Goal: Transaction & Acquisition: Purchase product/service

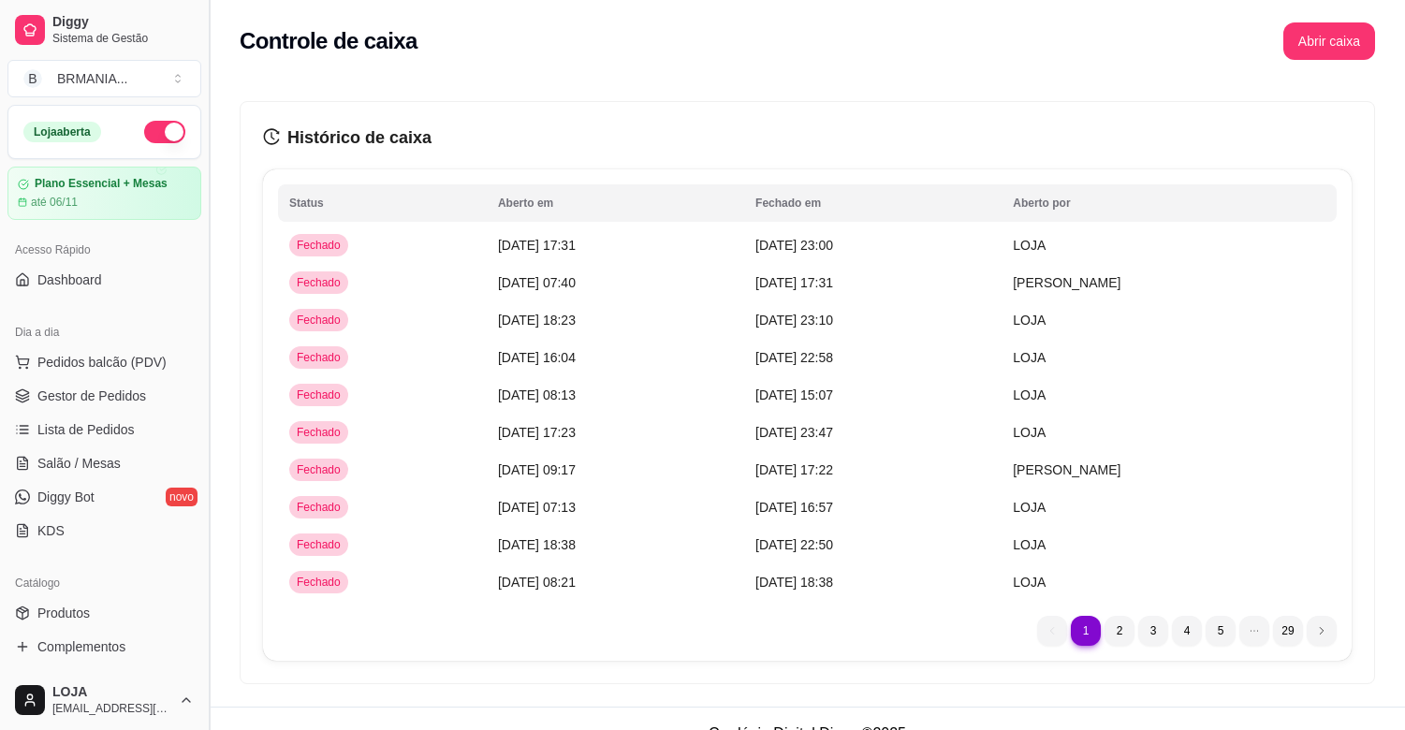
click at [212, 361] on button "Toggle Sidebar" at bounding box center [208, 365] width 15 height 730
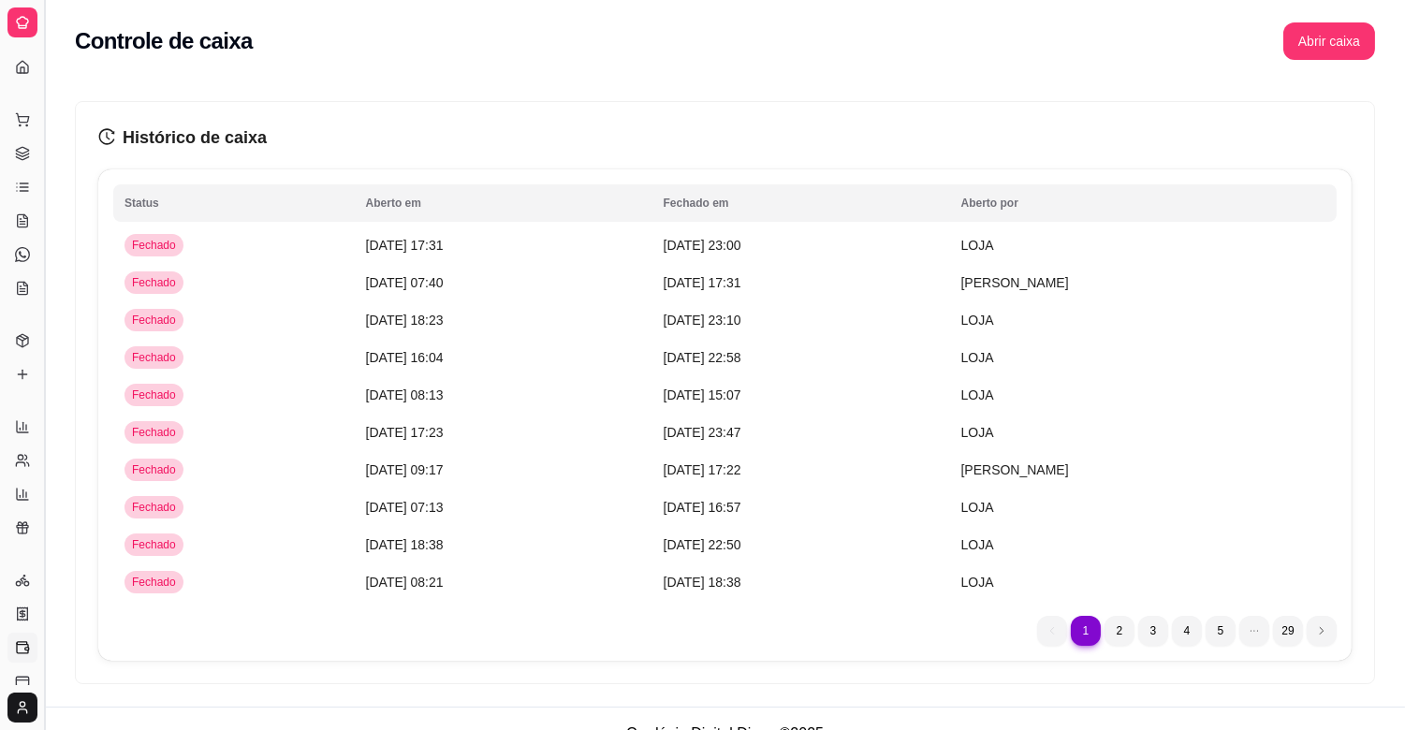
scroll to position [239, 0]
click at [213, 492] on tbody "Fechado [DATE] 17:31 [DATE] 23:00 LOJA Fechado [DATE] 07:40 [DATE] 17:31 [PERSO…" at bounding box center [725, 414] width 1224 height 374
click at [1299, 33] on button "Abrir caixa" at bounding box center [1330, 40] width 92 height 37
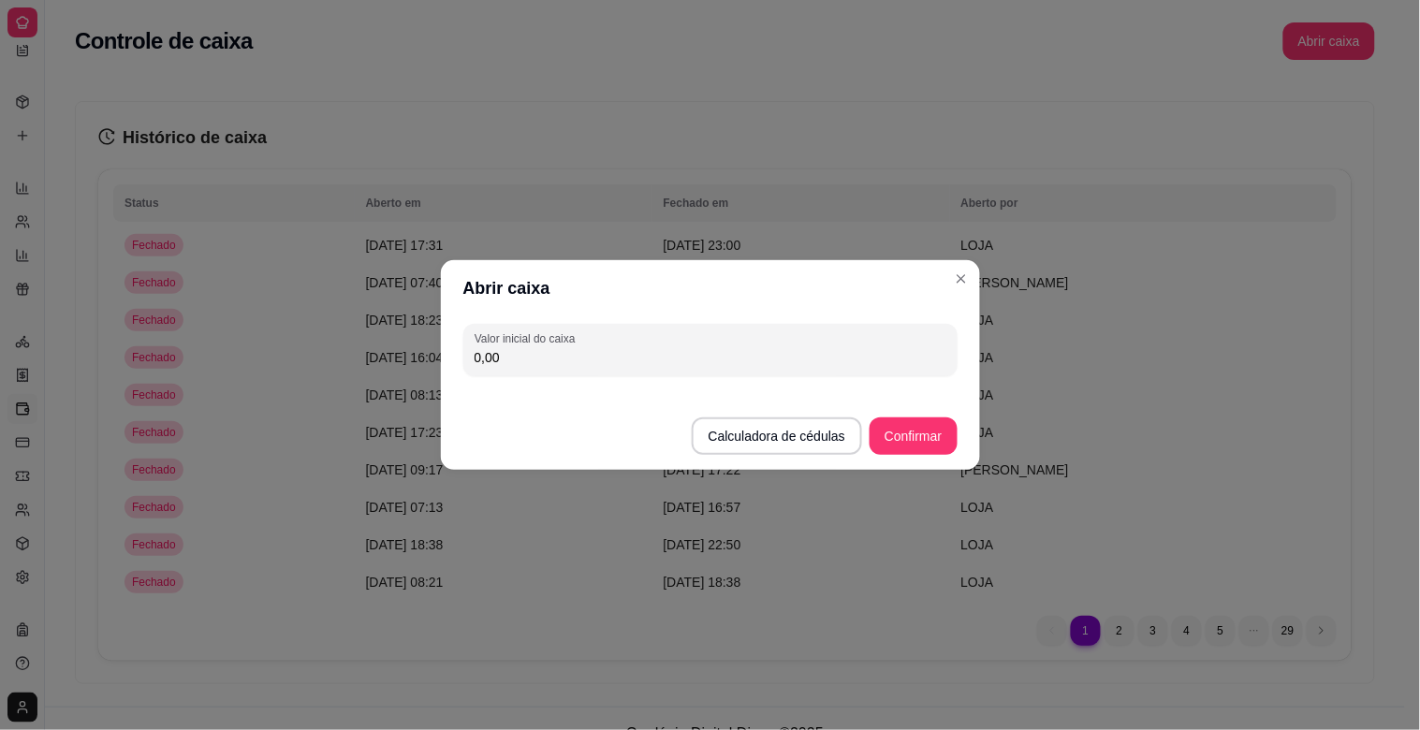
click at [756, 352] on input "0,00" at bounding box center [711, 357] width 472 height 19
click at [501, 351] on input "0,00" at bounding box center [711, 357] width 472 height 19
click at [517, 362] on input "0,00" at bounding box center [711, 357] width 472 height 19
type input "200,00"
click at [949, 442] on button "Confirmar" at bounding box center [913, 436] width 87 height 37
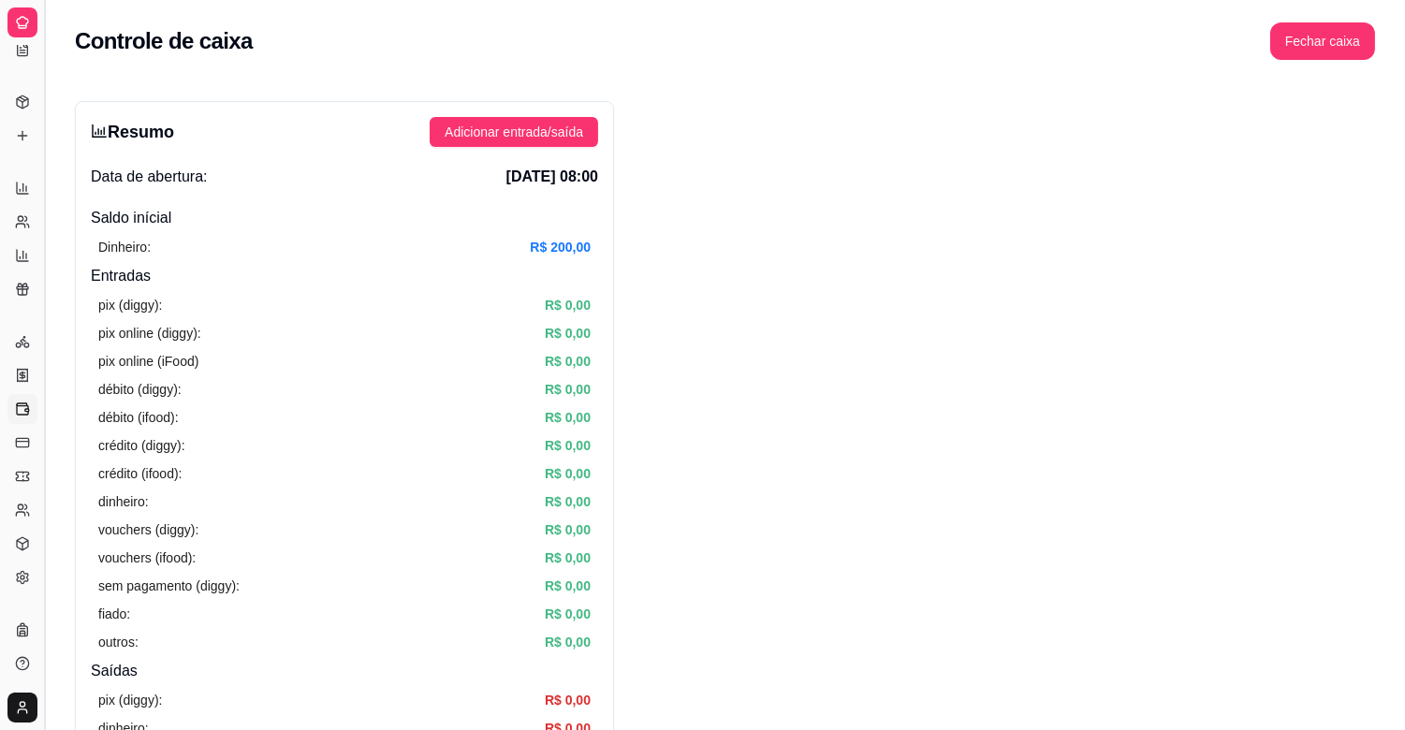
click at [40, 148] on button "Toggle Sidebar" at bounding box center [44, 365] width 15 height 730
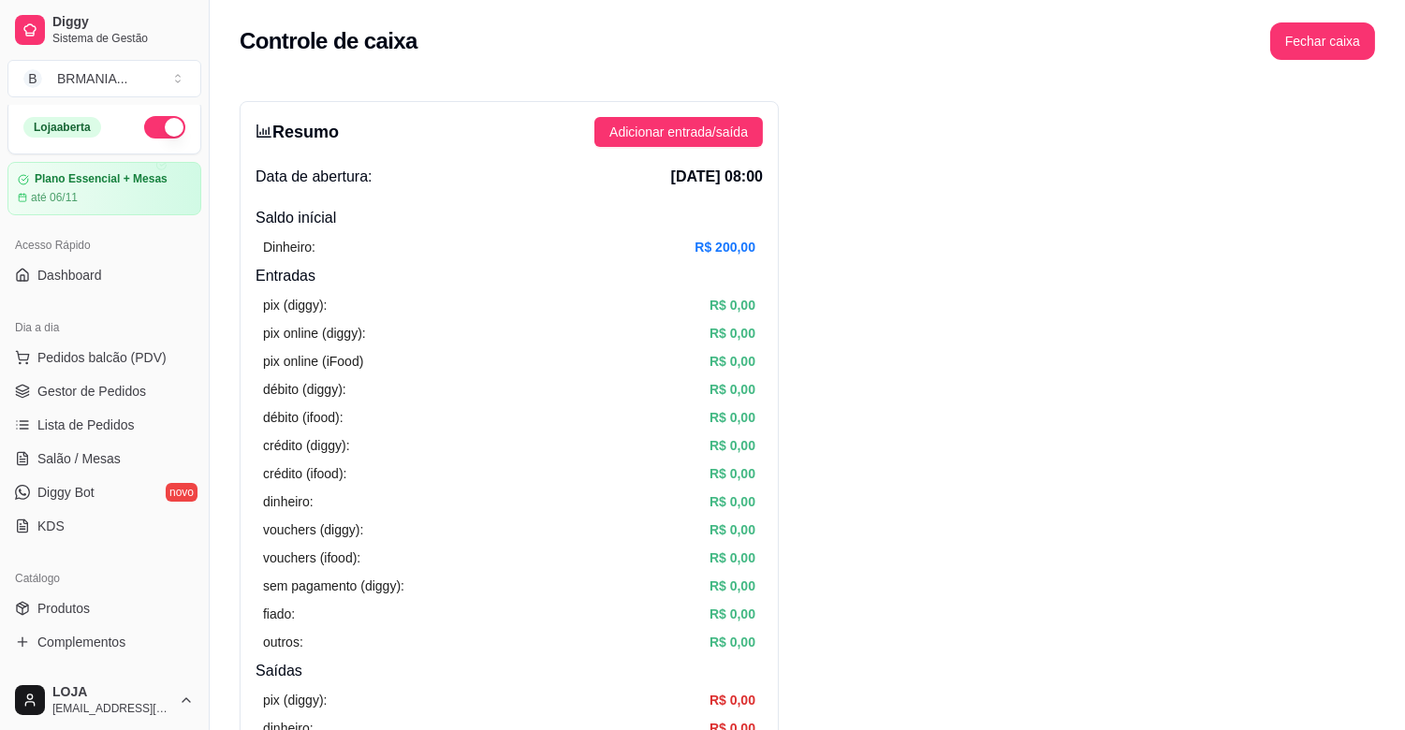
scroll to position [0, 0]
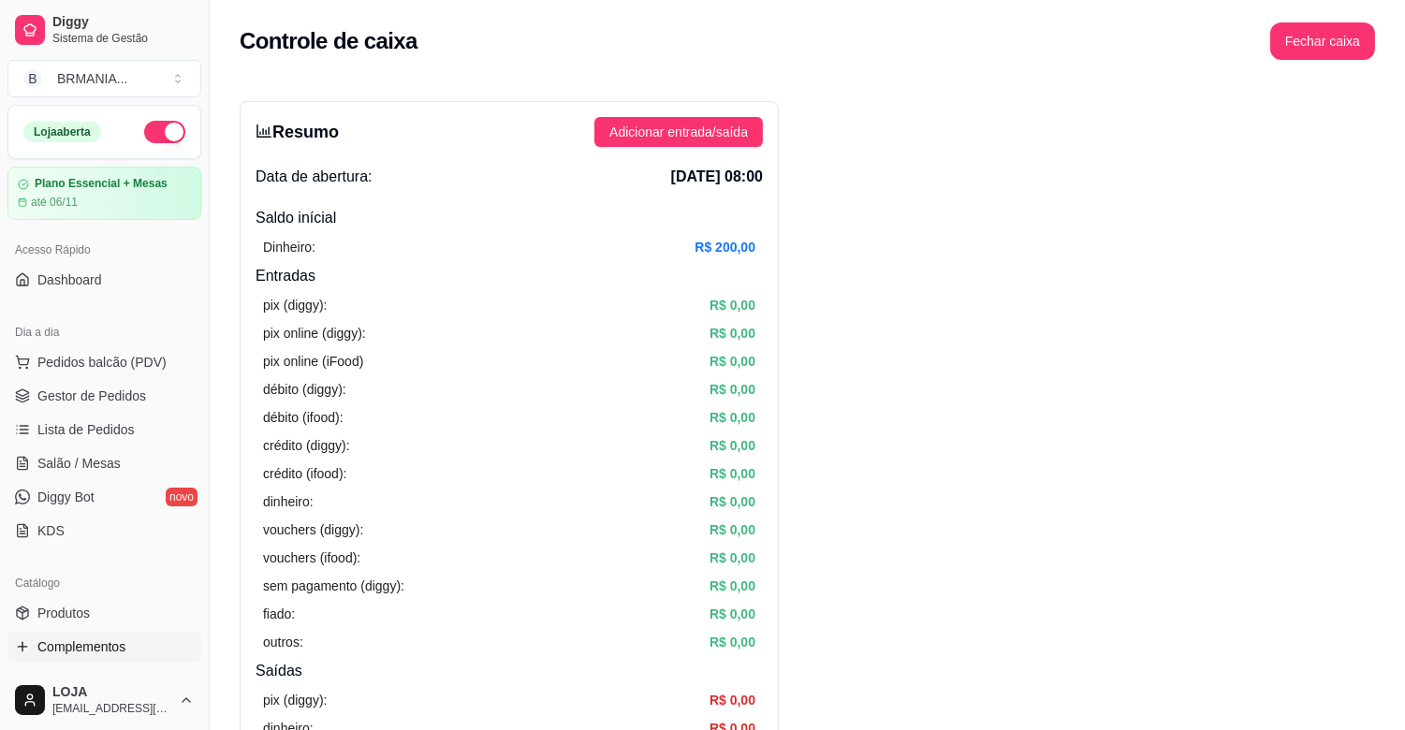
click at [80, 656] on link "Complementos" at bounding box center [104, 647] width 194 height 30
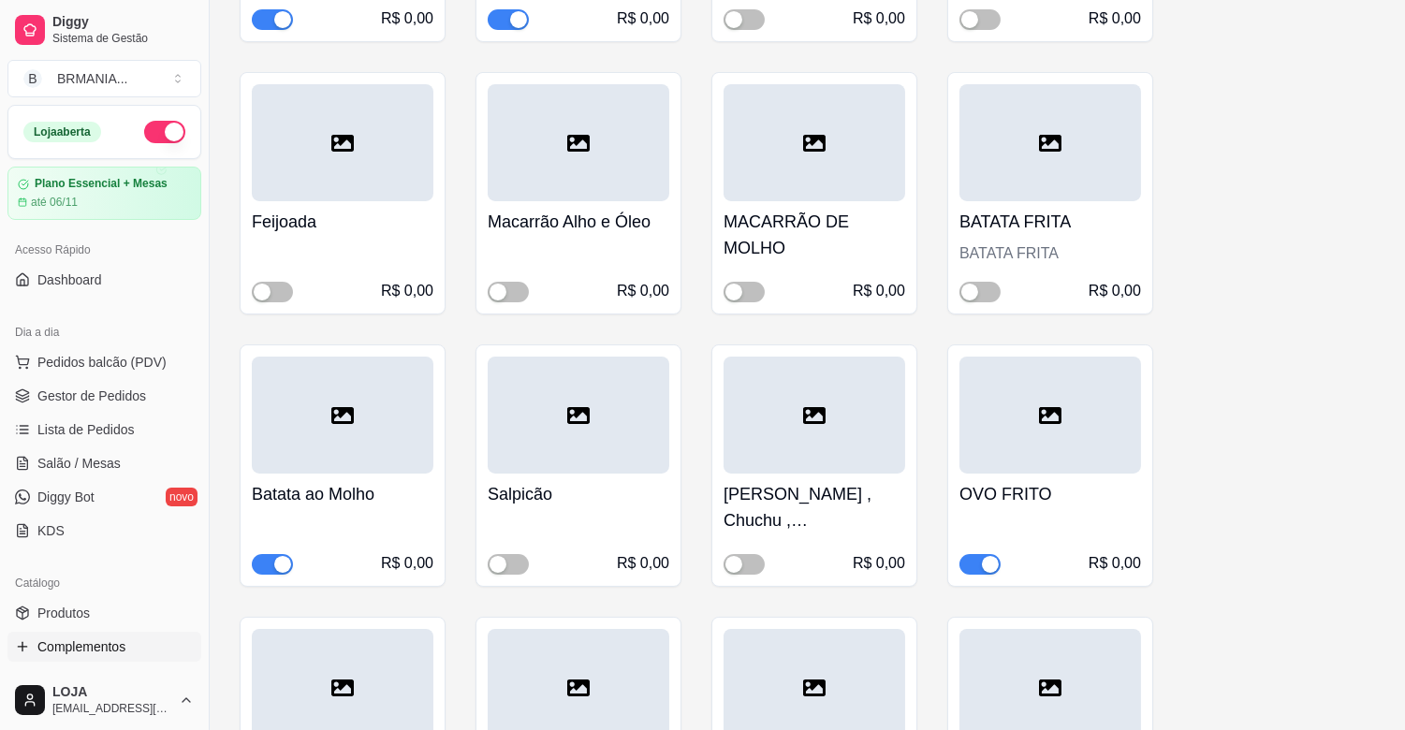
scroll to position [587, 0]
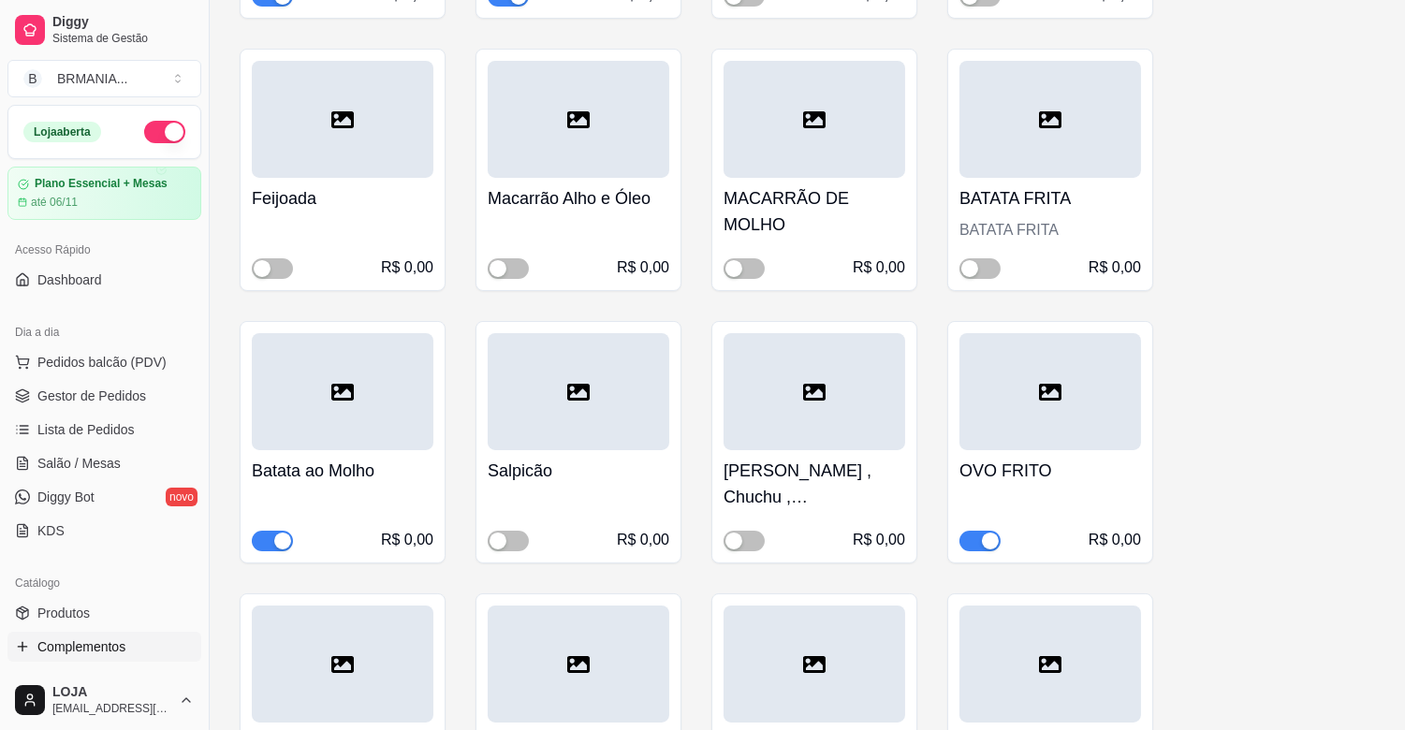
click at [281, 536] on div "button" at bounding box center [282, 541] width 17 height 17
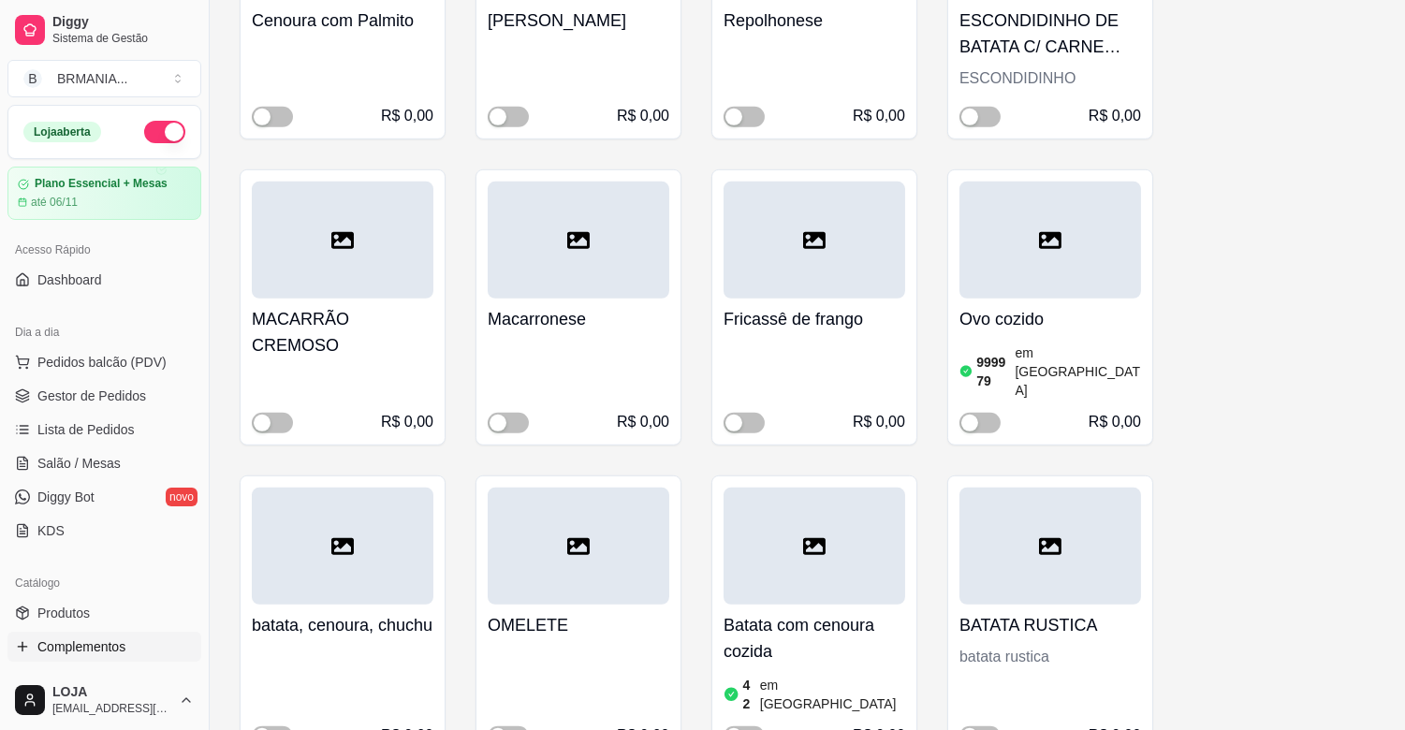
scroll to position [2136, 0]
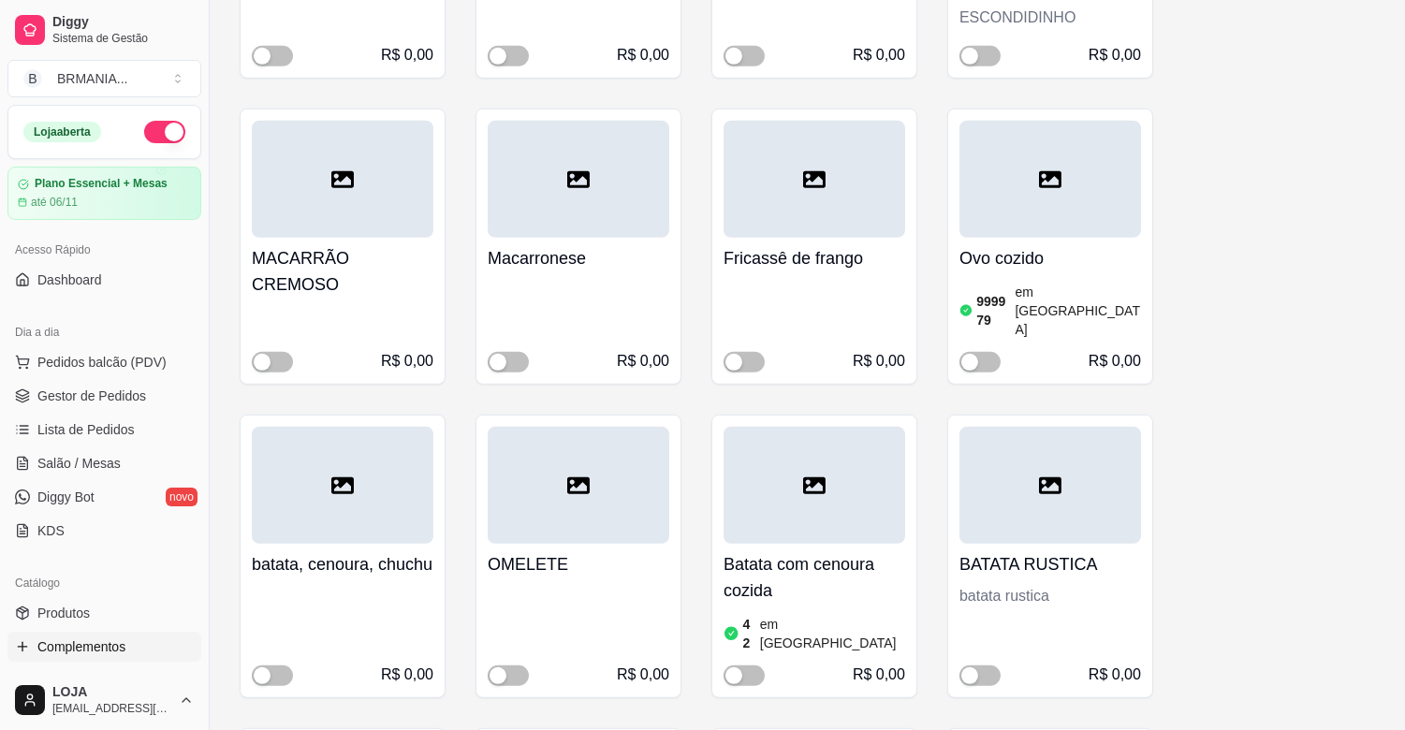
drag, startPoint x: 1387, startPoint y: 245, endPoint x: 1419, endPoint y: 232, distance: 35.3
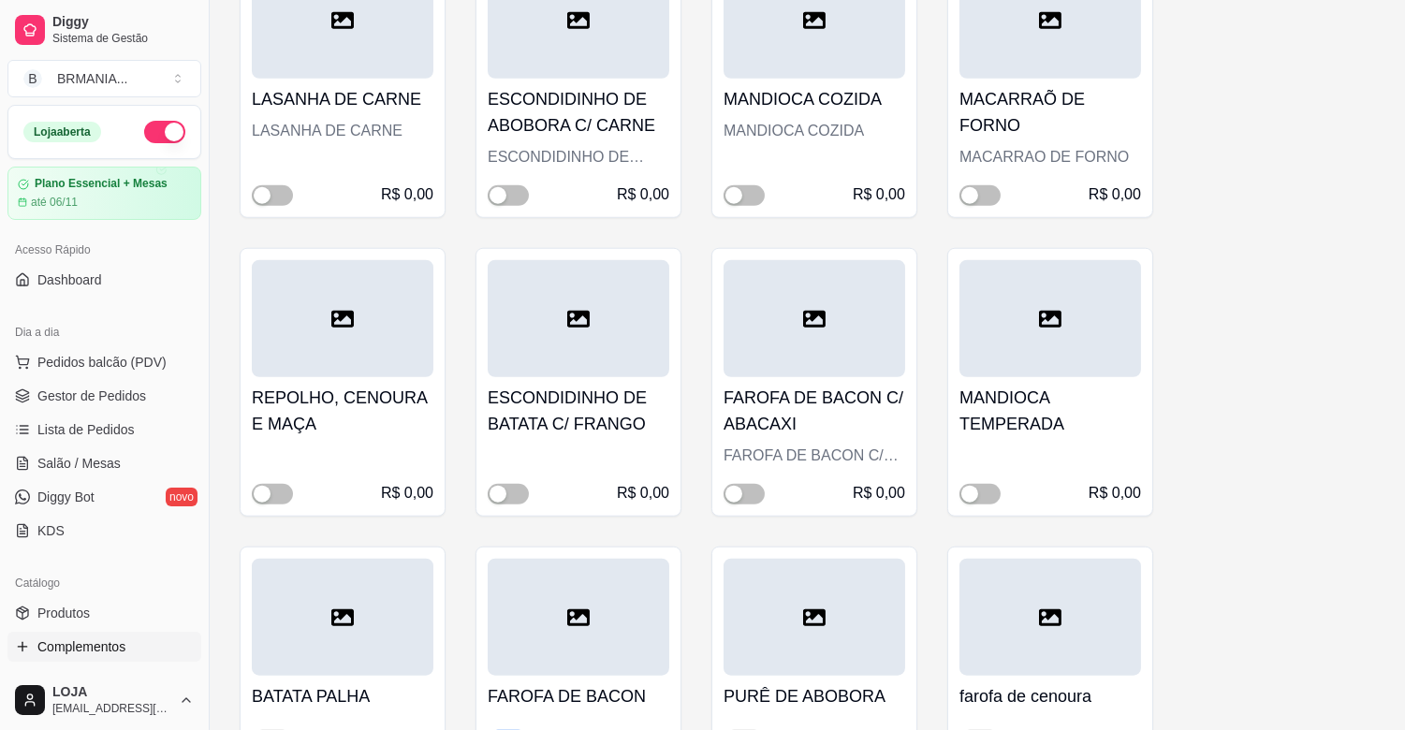
scroll to position [3035, 0]
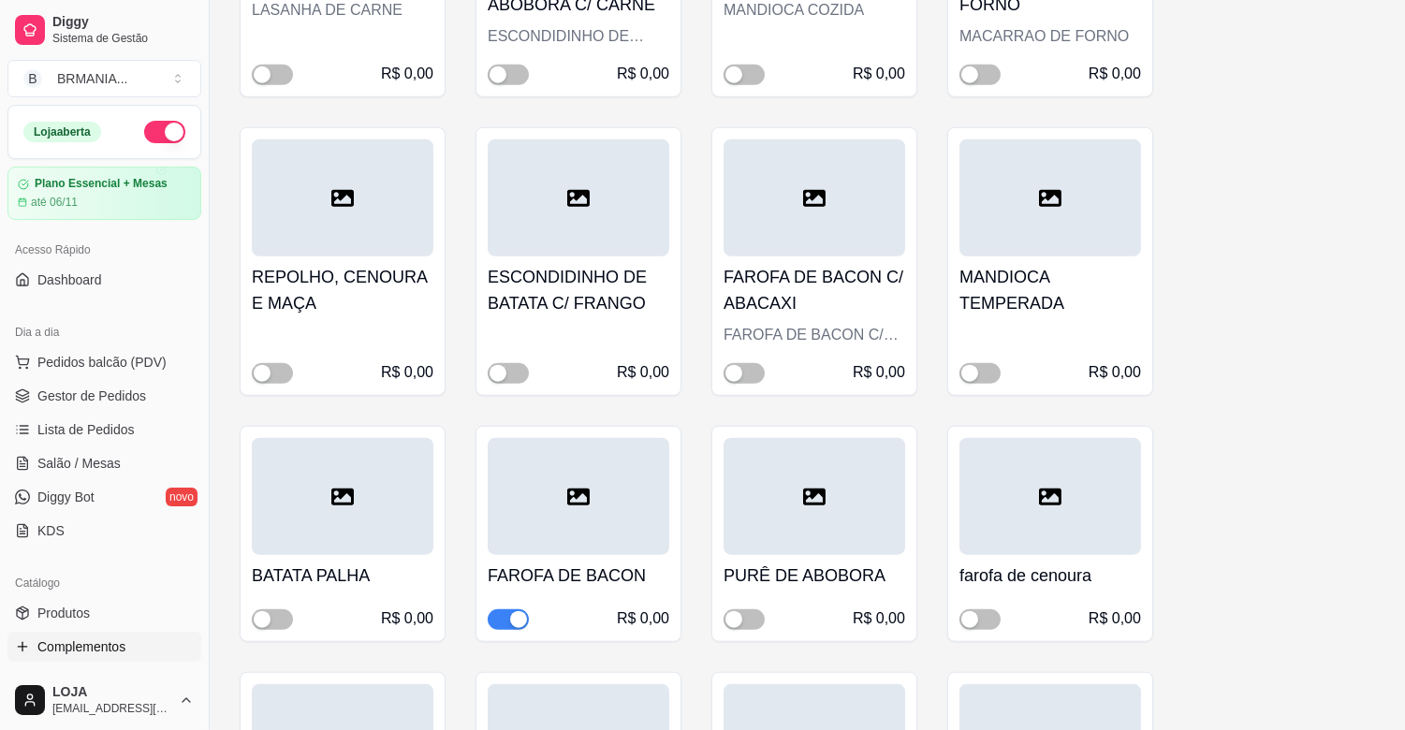
click at [518, 555] on div "FAROFA DE BACON R$ 0,00" at bounding box center [579, 592] width 182 height 75
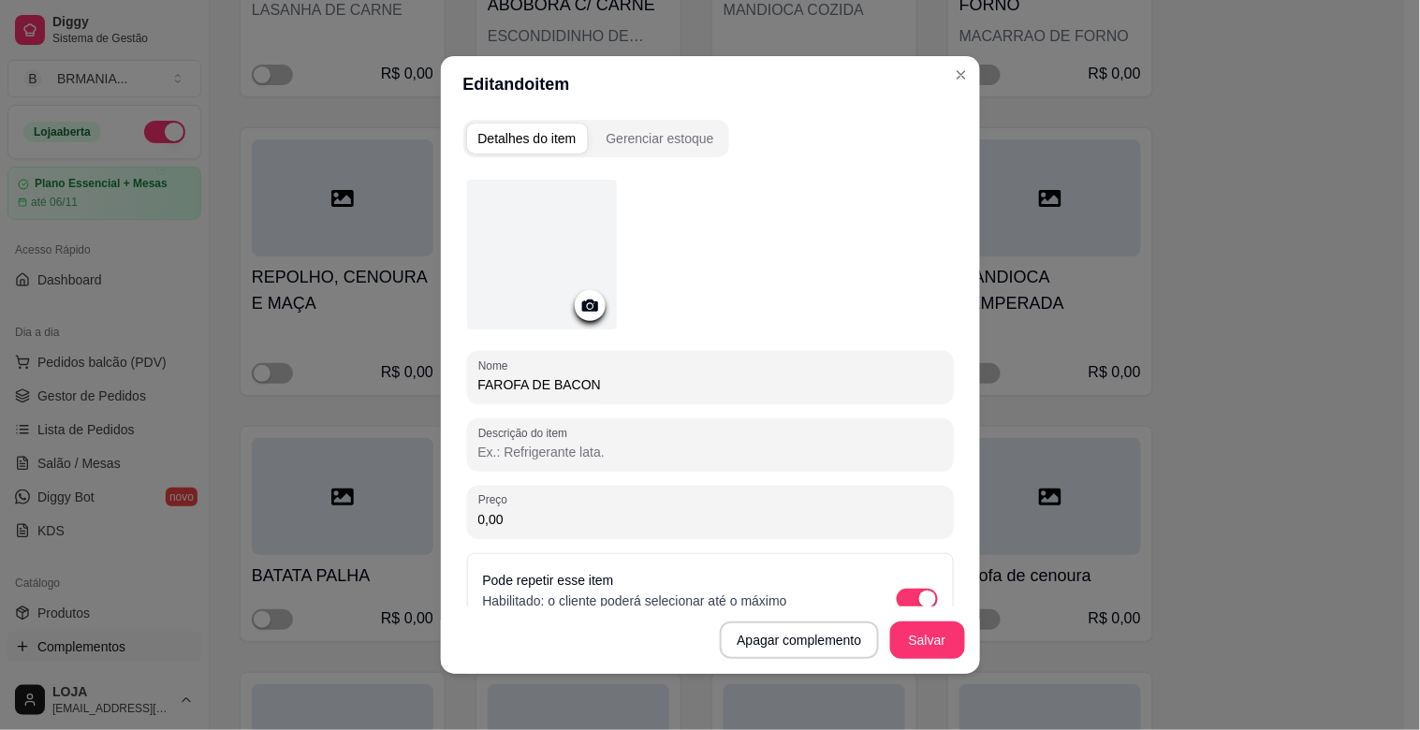
click at [443, 565] on div "Detalhes do item Gerenciar estoque Nome FAROFA DE BACON Descrição do item Preço…" at bounding box center [710, 393] width 539 height 562
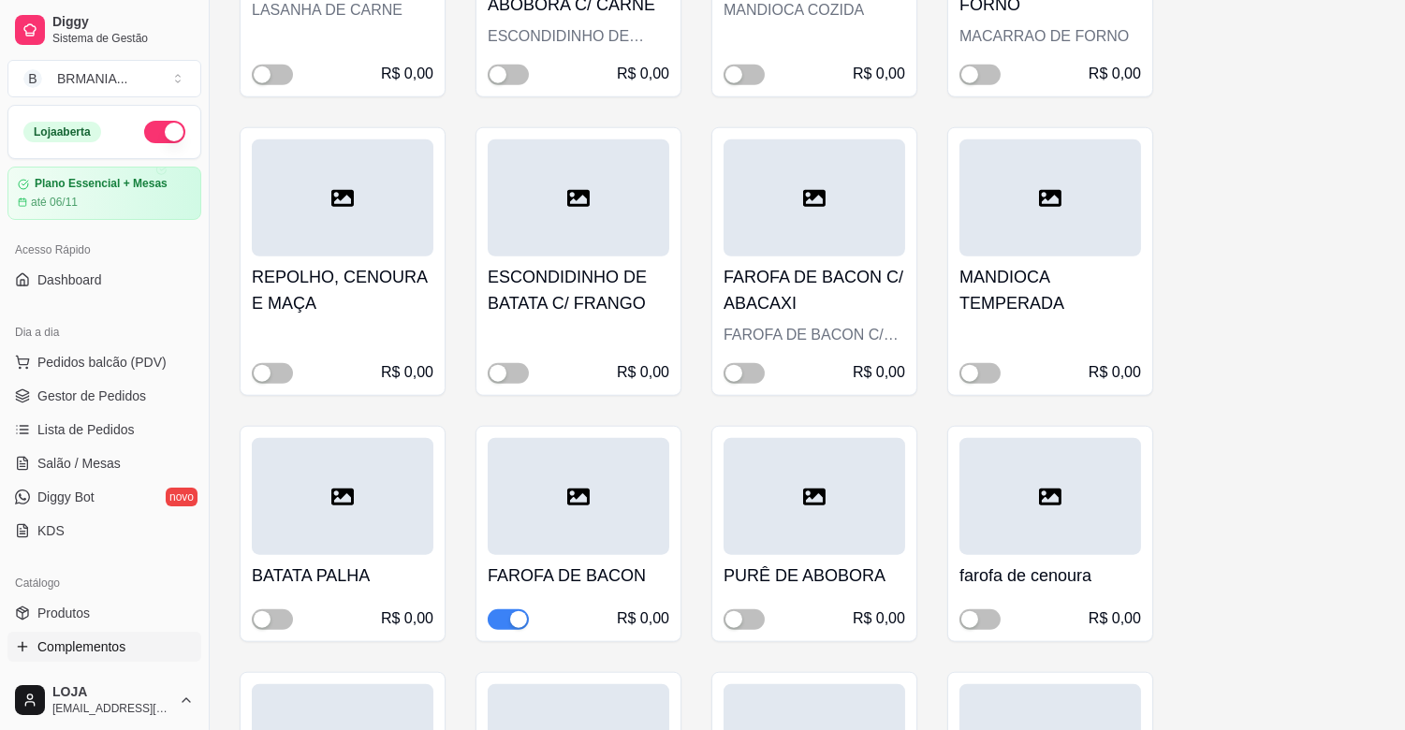
click at [522, 611] on div "button" at bounding box center [518, 619] width 17 height 17
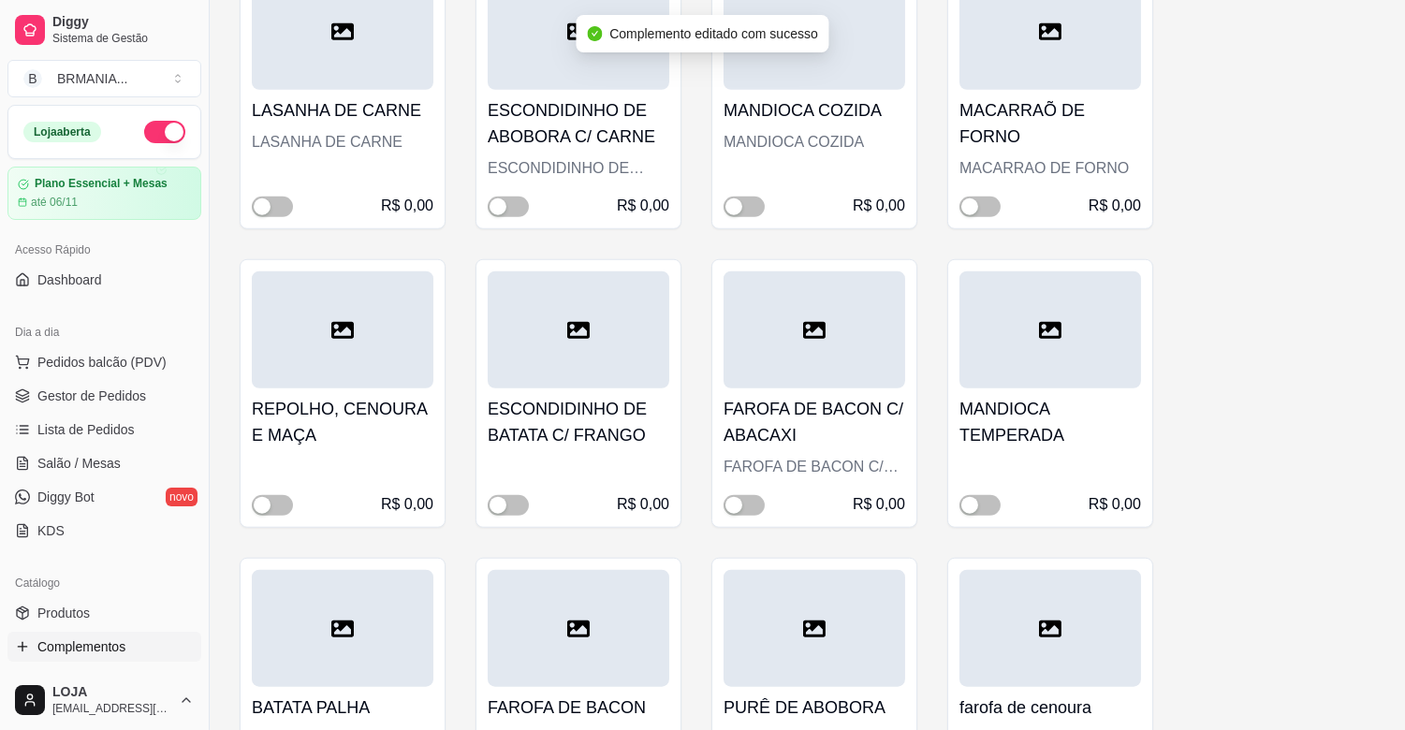
scroll to position [2747, 0]
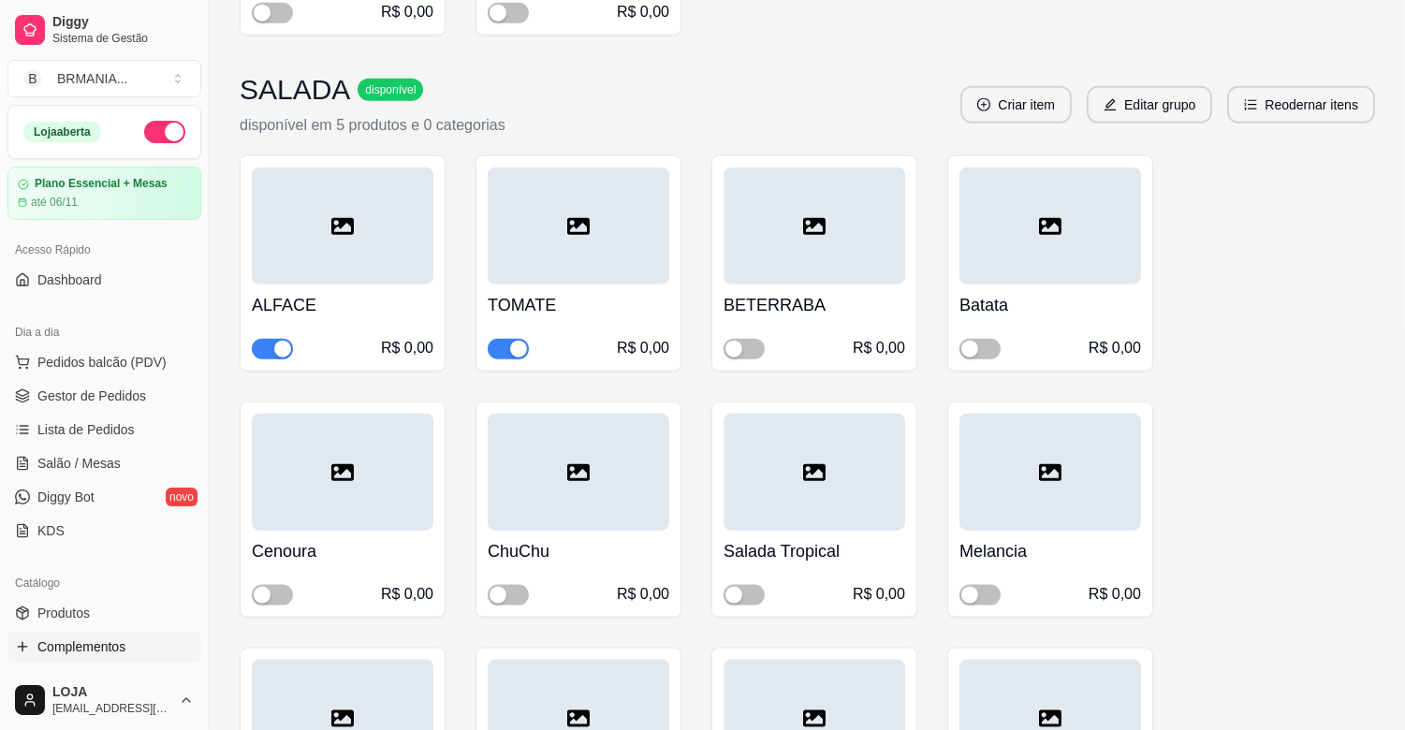
scroll to position [4210, 0]
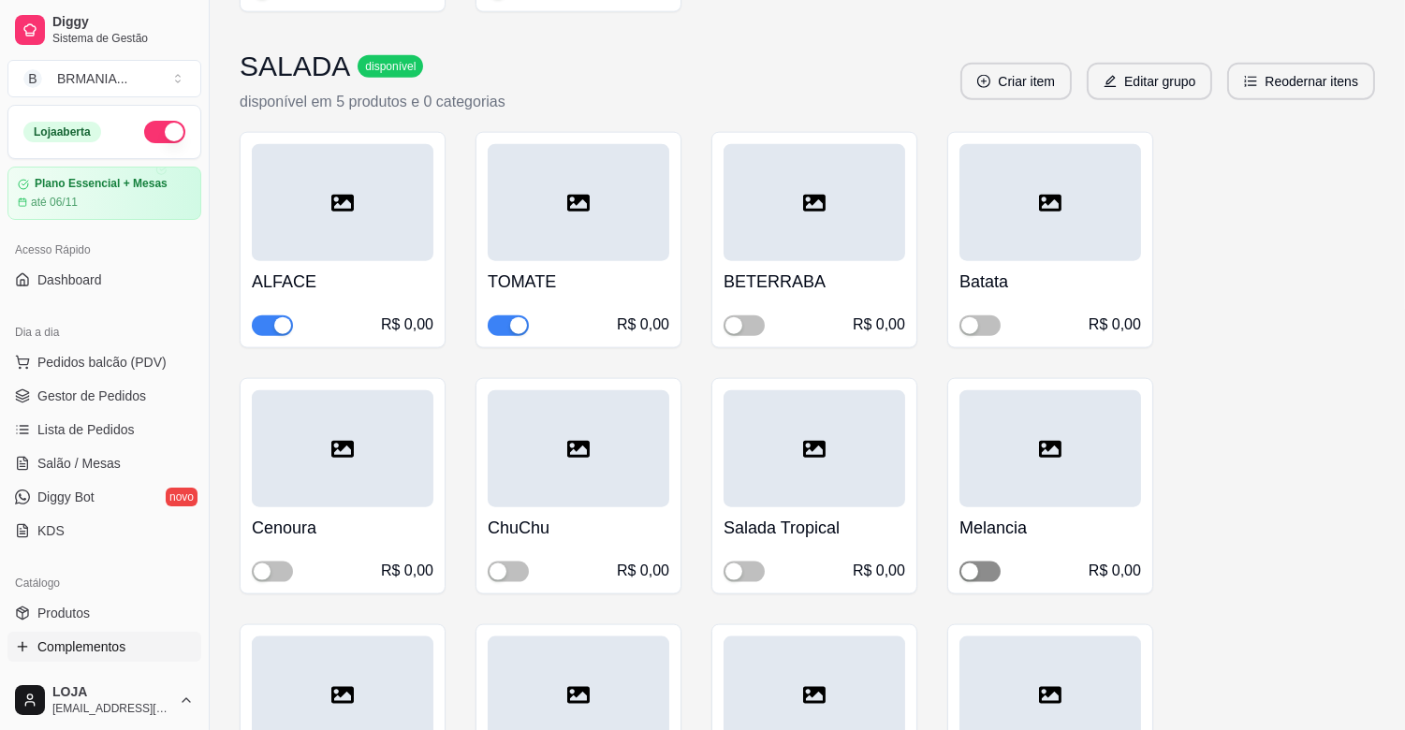
click at [993, 562] on span "button" at bounding box center [980, 572] width 41 height 21
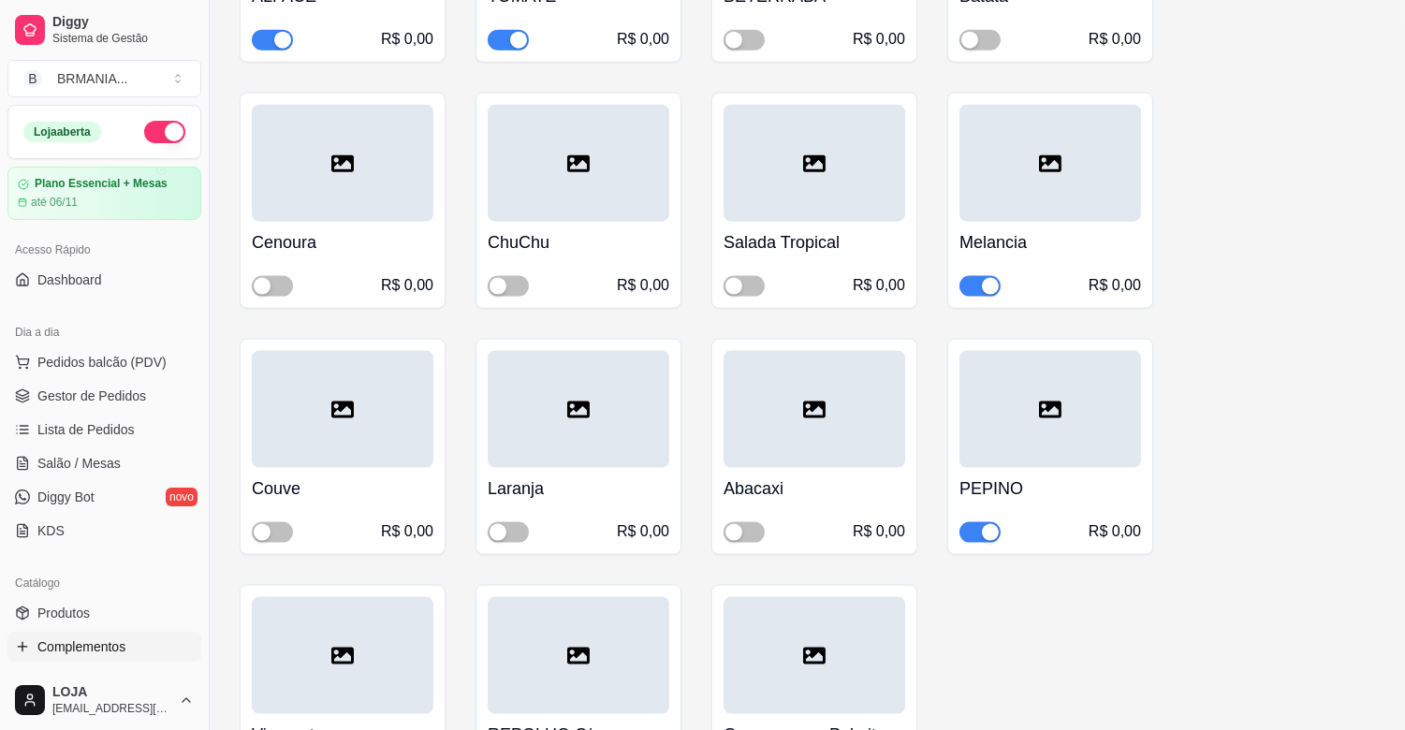
scroll to position [4507, 0]
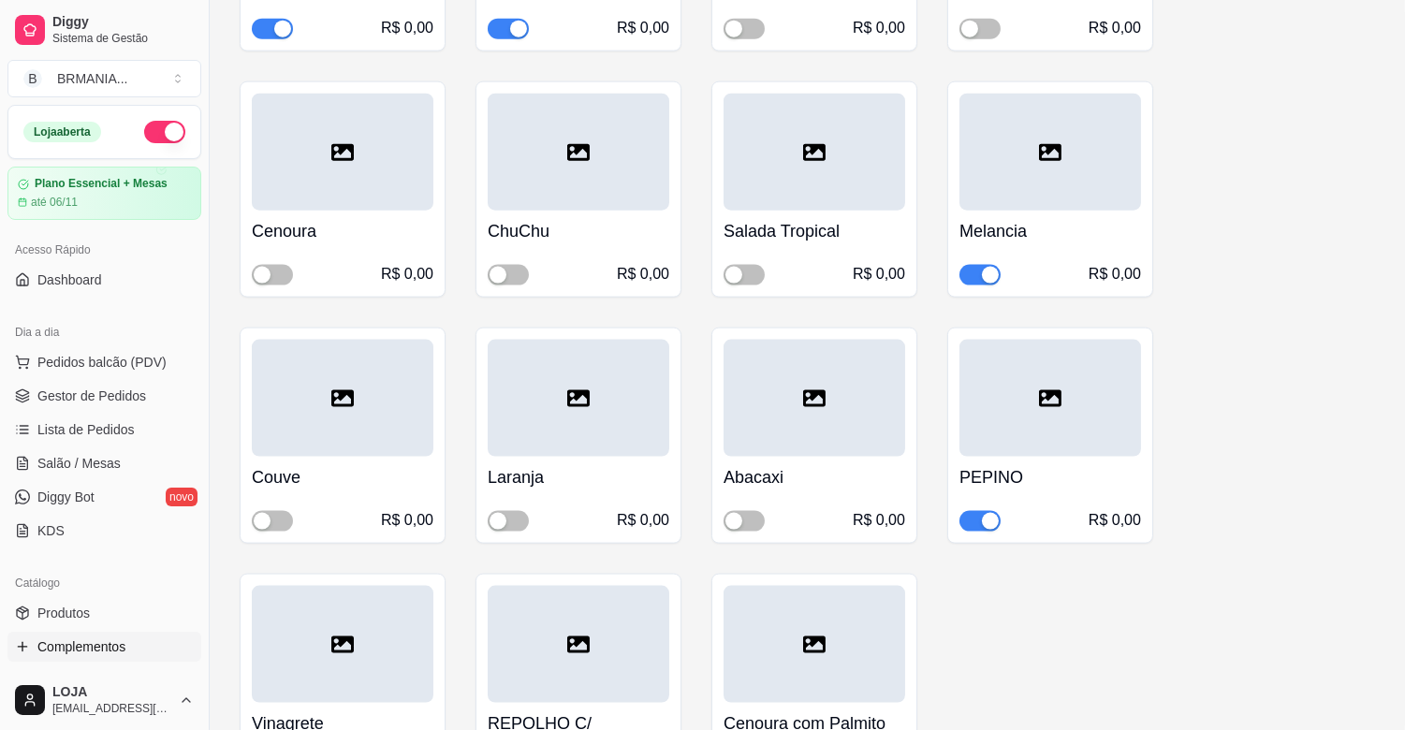
click at [987, 511] on span "button" at bounding box center [980, 521] width 41 height 21
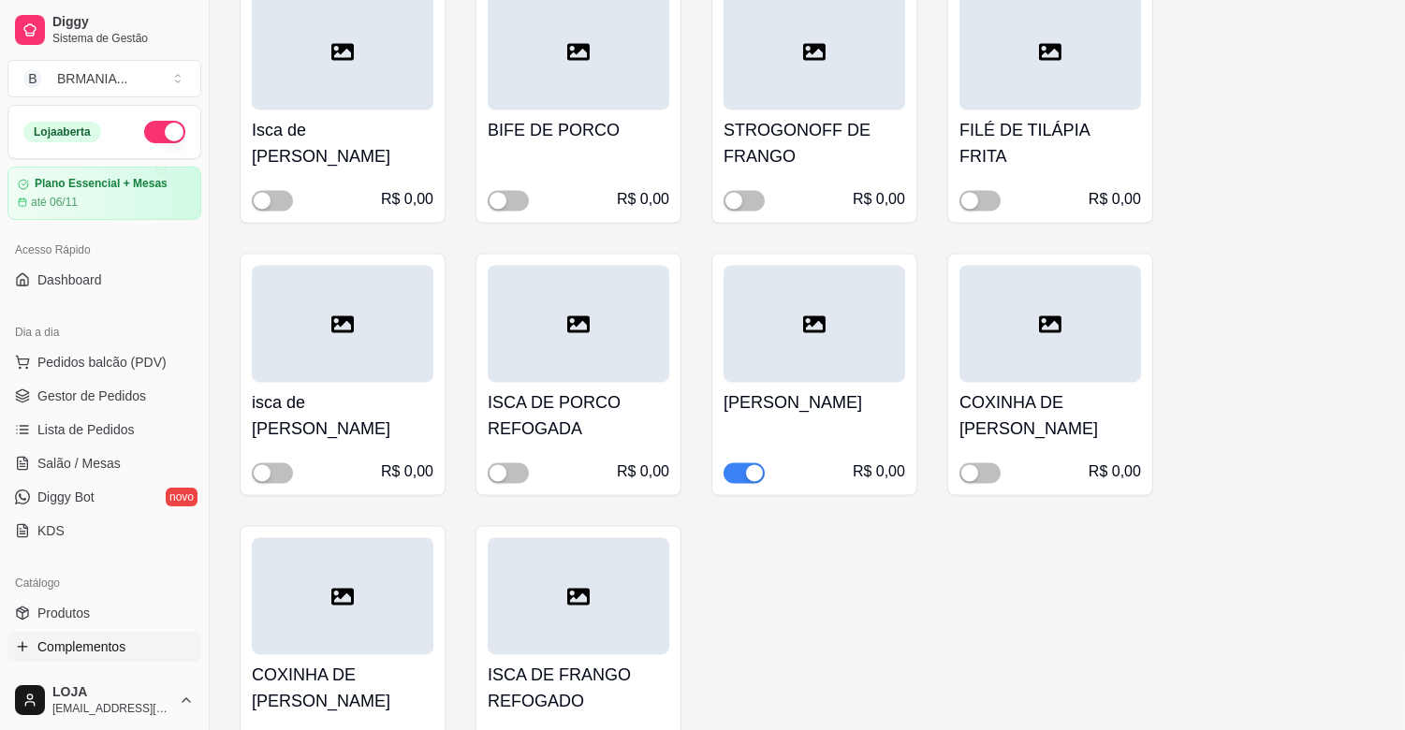
scroll to position [6510, 0]
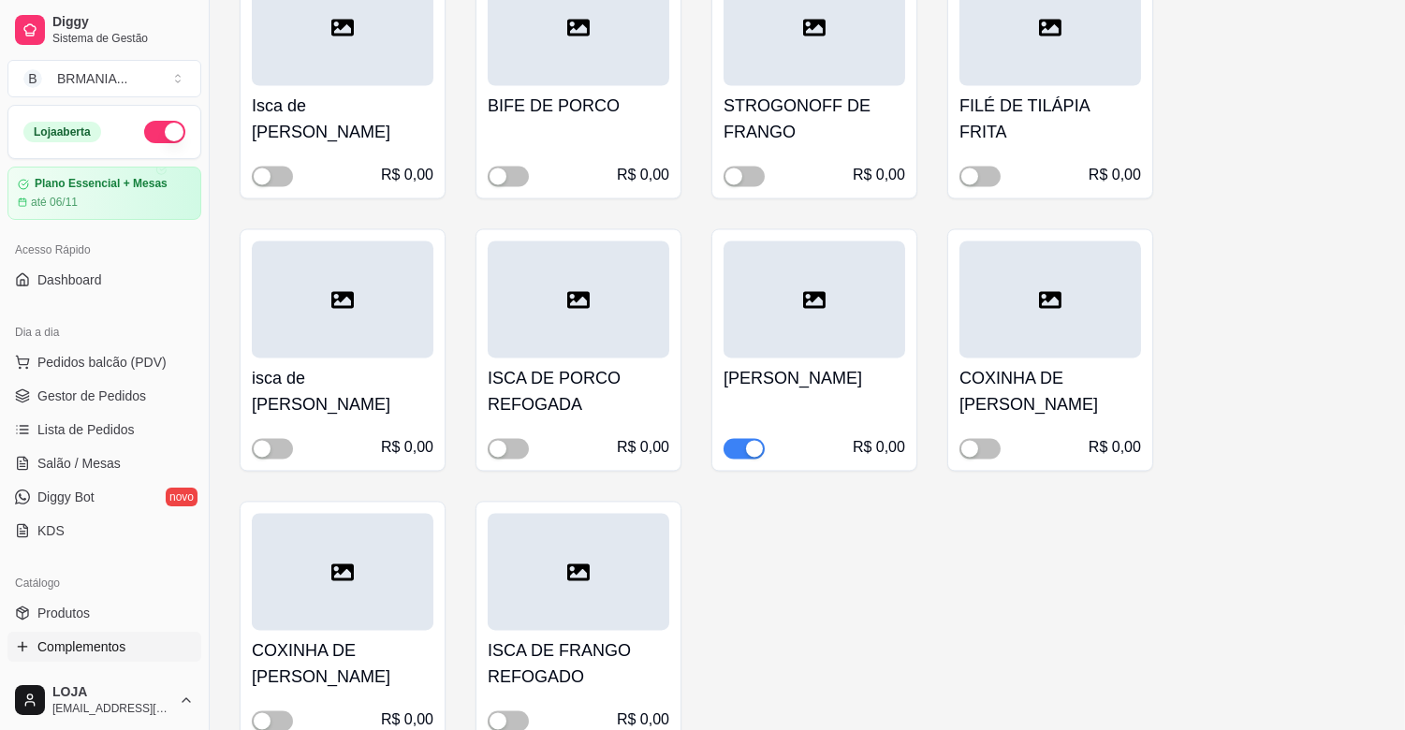
click at [751, 440] on div "button" at bounding box center [754, 448] width 17 height 17
click at [983, 438] on span "button" at bounding box center [980, 448] width 41 height 21
click at [1269, 114] on div "Bife De Boi R$ 0,00 Coxa e Sobre Coxa assada R$ 0,00 COSTELINHA DE PORCO COSTEL…" at bounding box center [808, 200] width 1136 height 1086
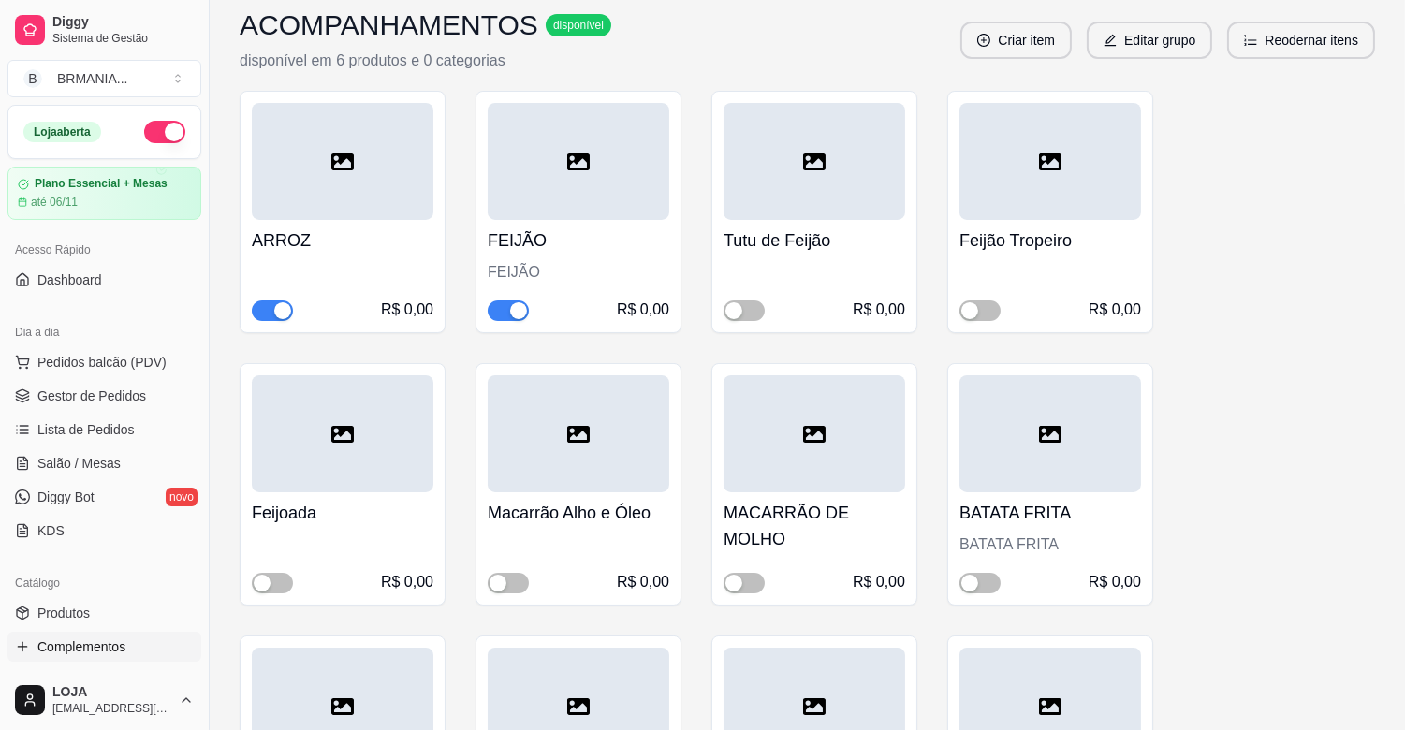
scroll to position [0, 0]
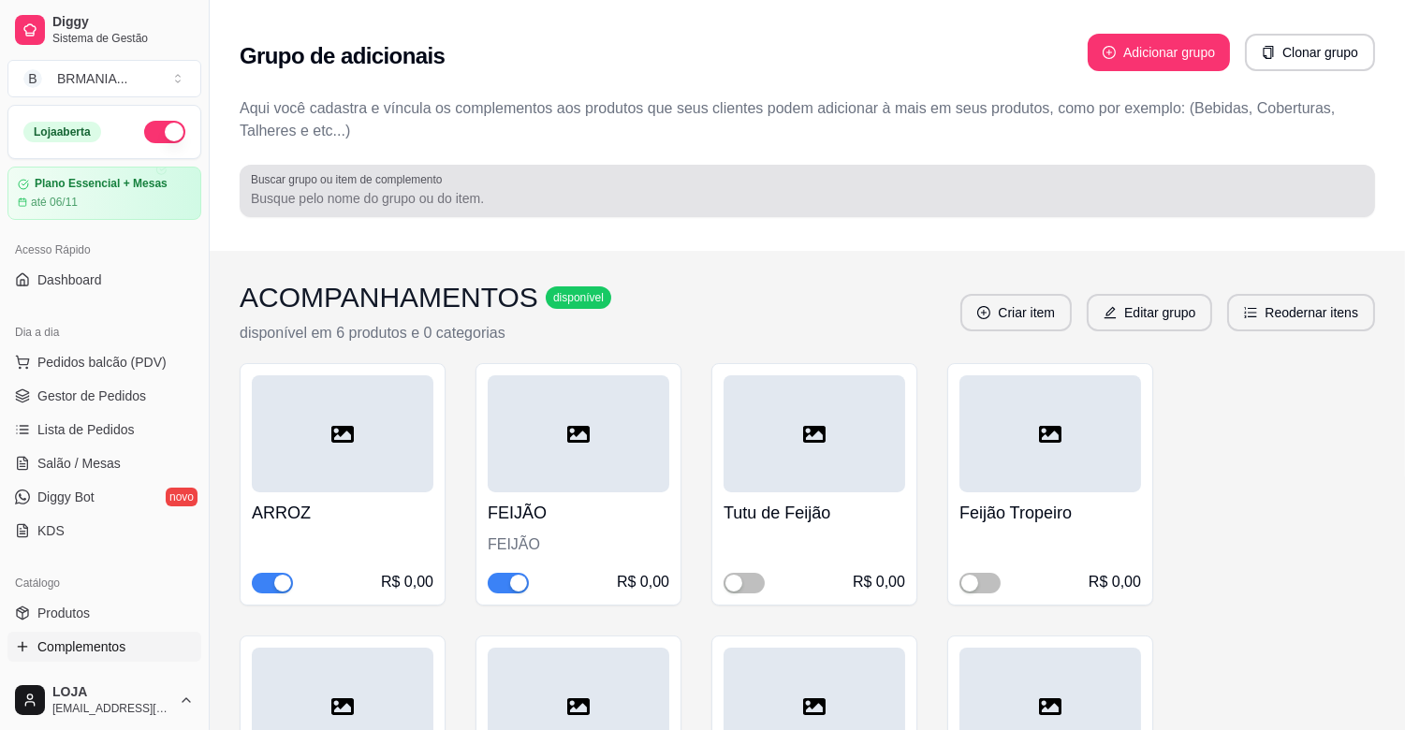
click at [521, 184] on div at bounding box center [807, 190] width 1113 height 37
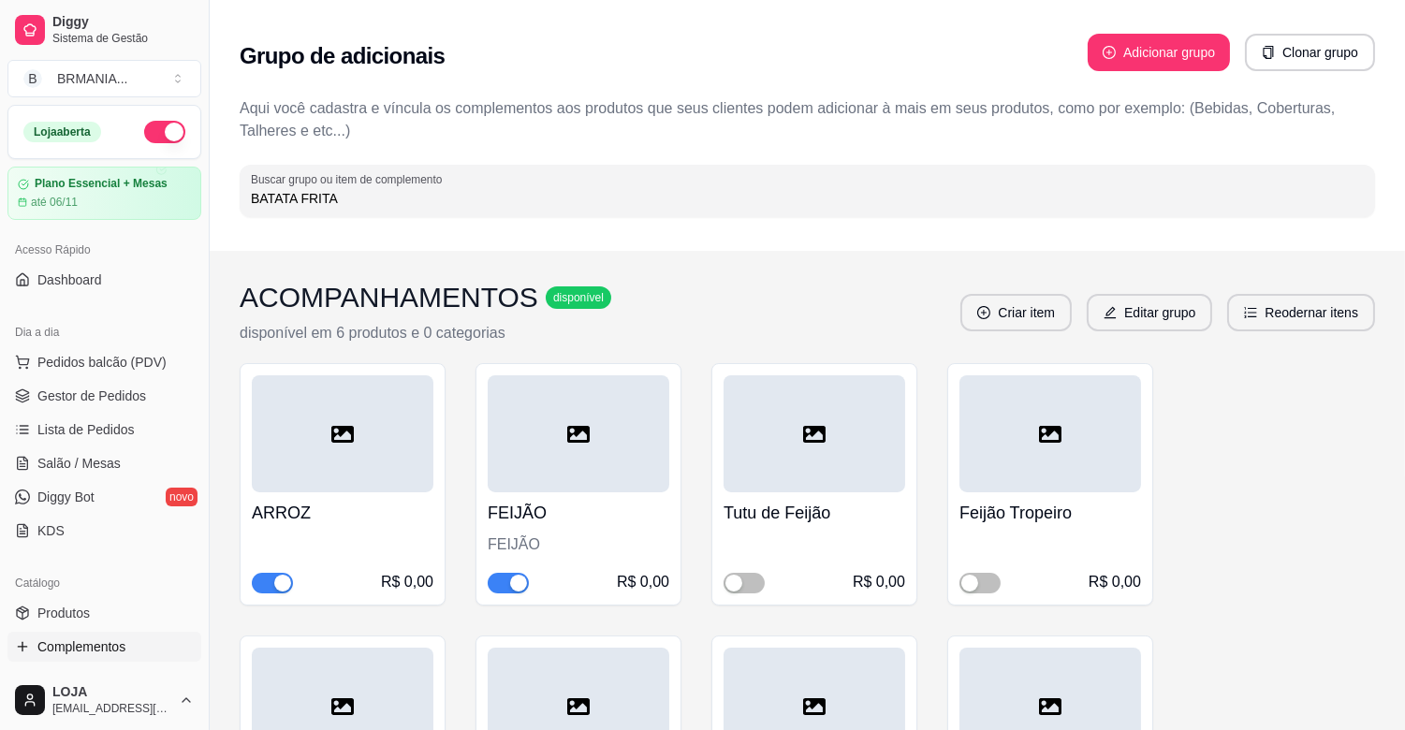
type input "BATATA FRITA"
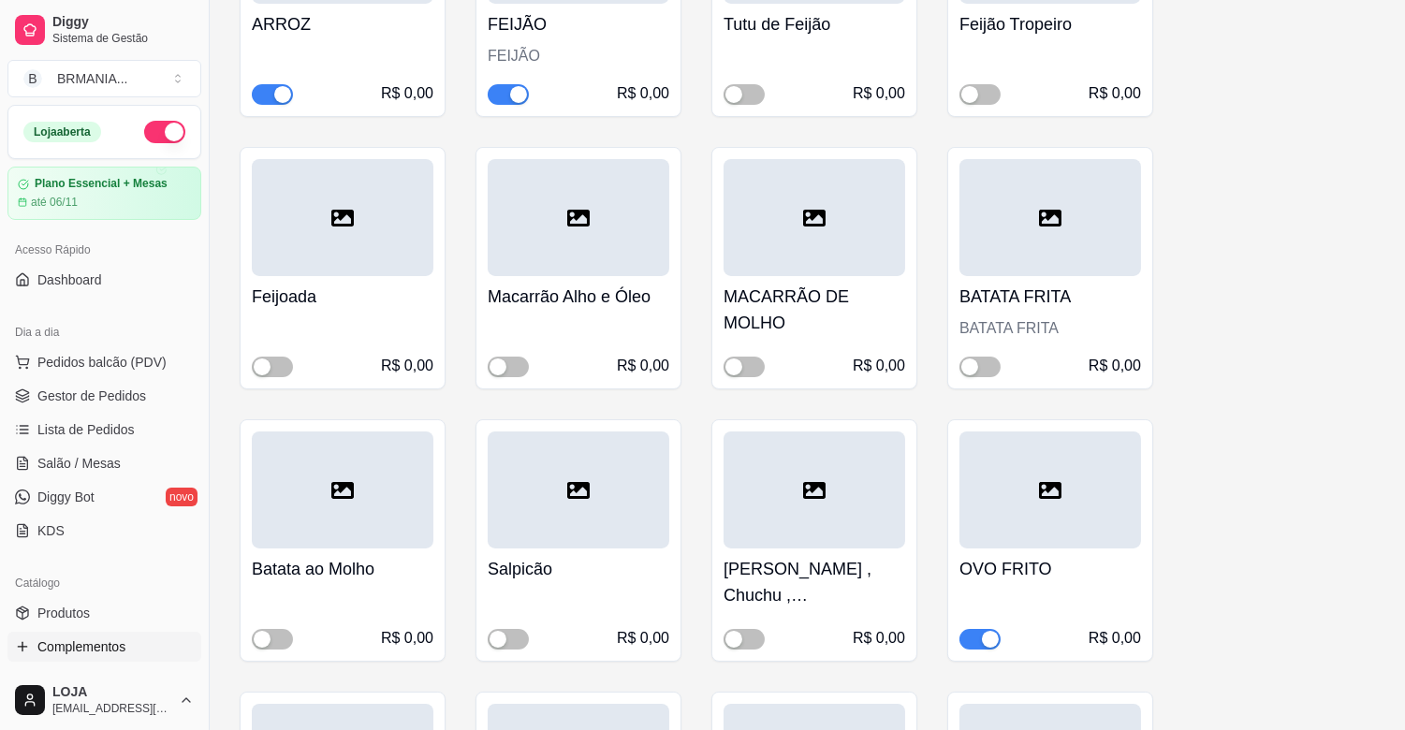
scroll to position [501, 0]
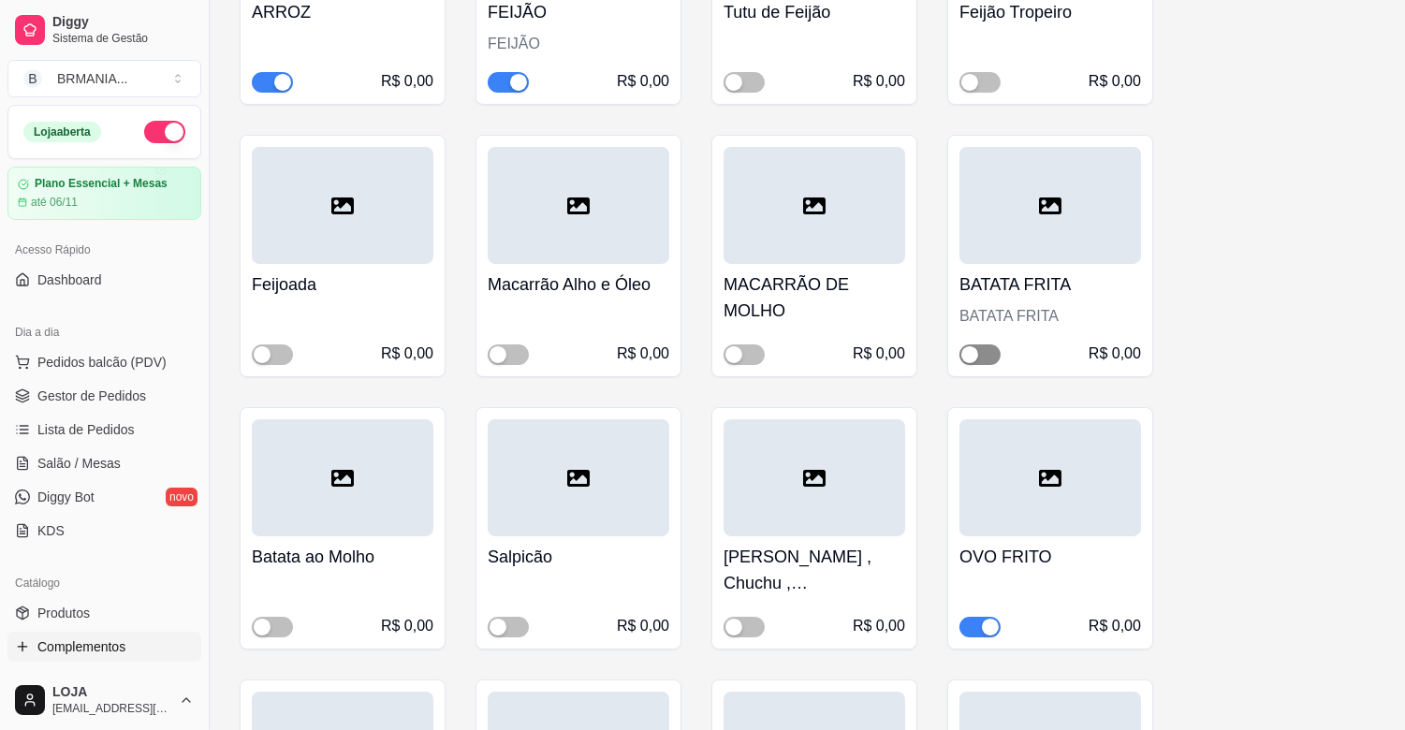
click at [968, 352] on div "button" at bounding box center [969, 354] width 17 height 17
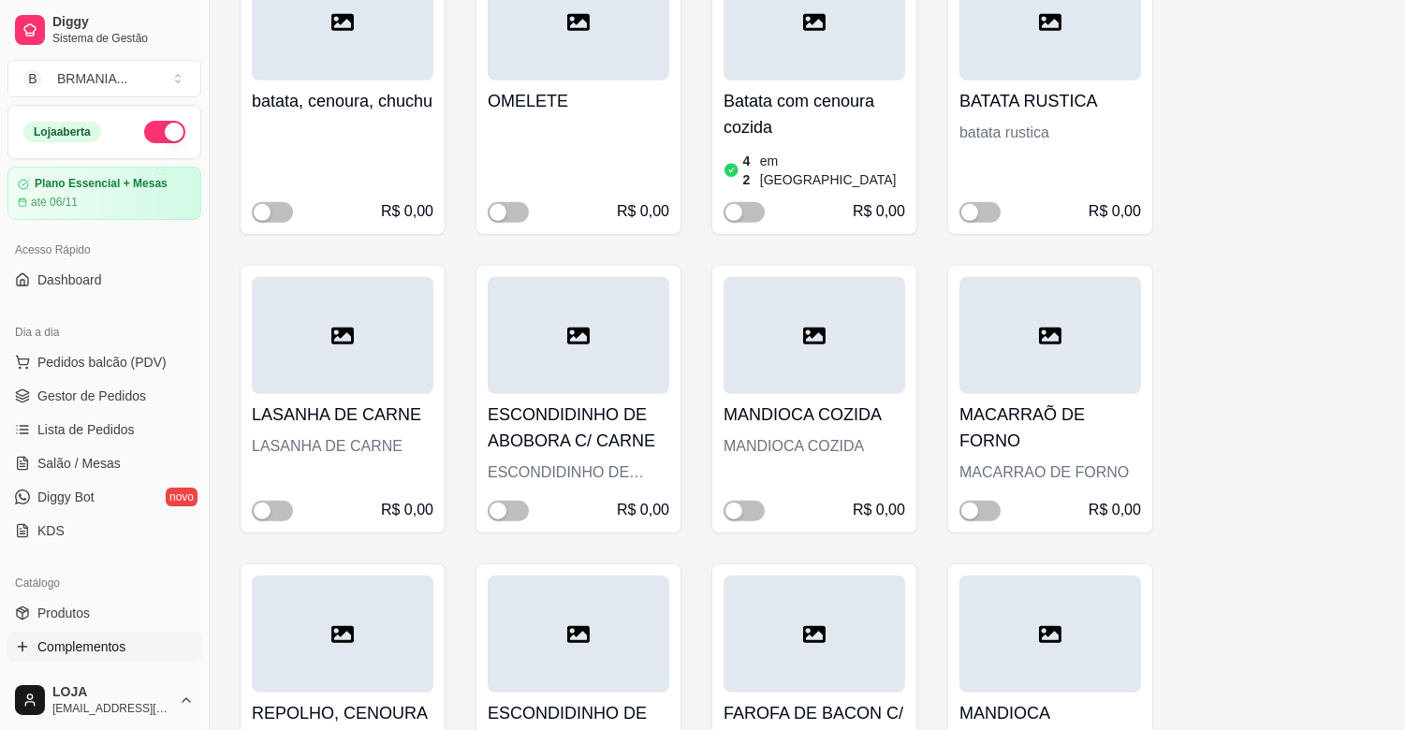
scroll to position [2521, 0]
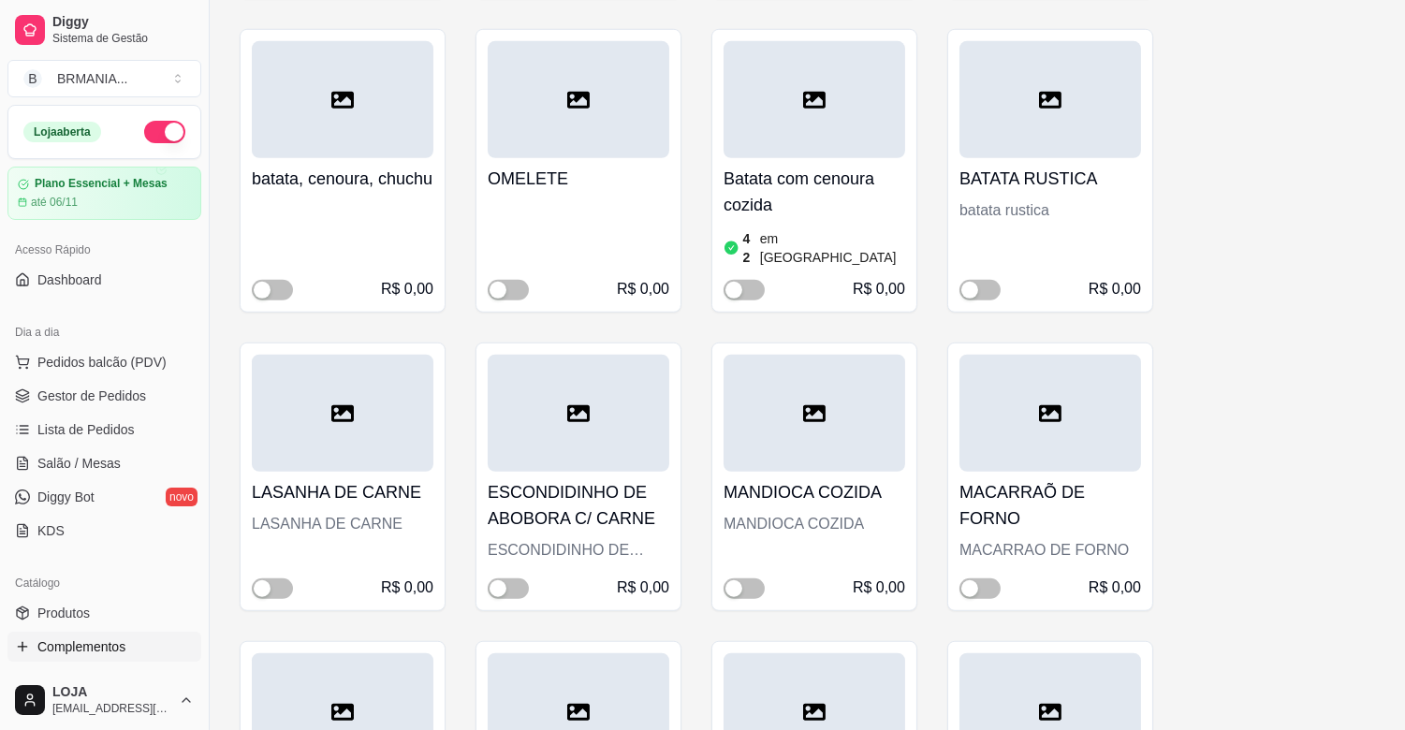
drag, startPoint x: 1401, startPoint y: 473, endPoint x: 1306, endPoint y: 506, distance: 100.1
drag, startPoint x: 1306, startPoint y: 506, endPoint x: 1171, endPoint y: 504, distance: 134.8
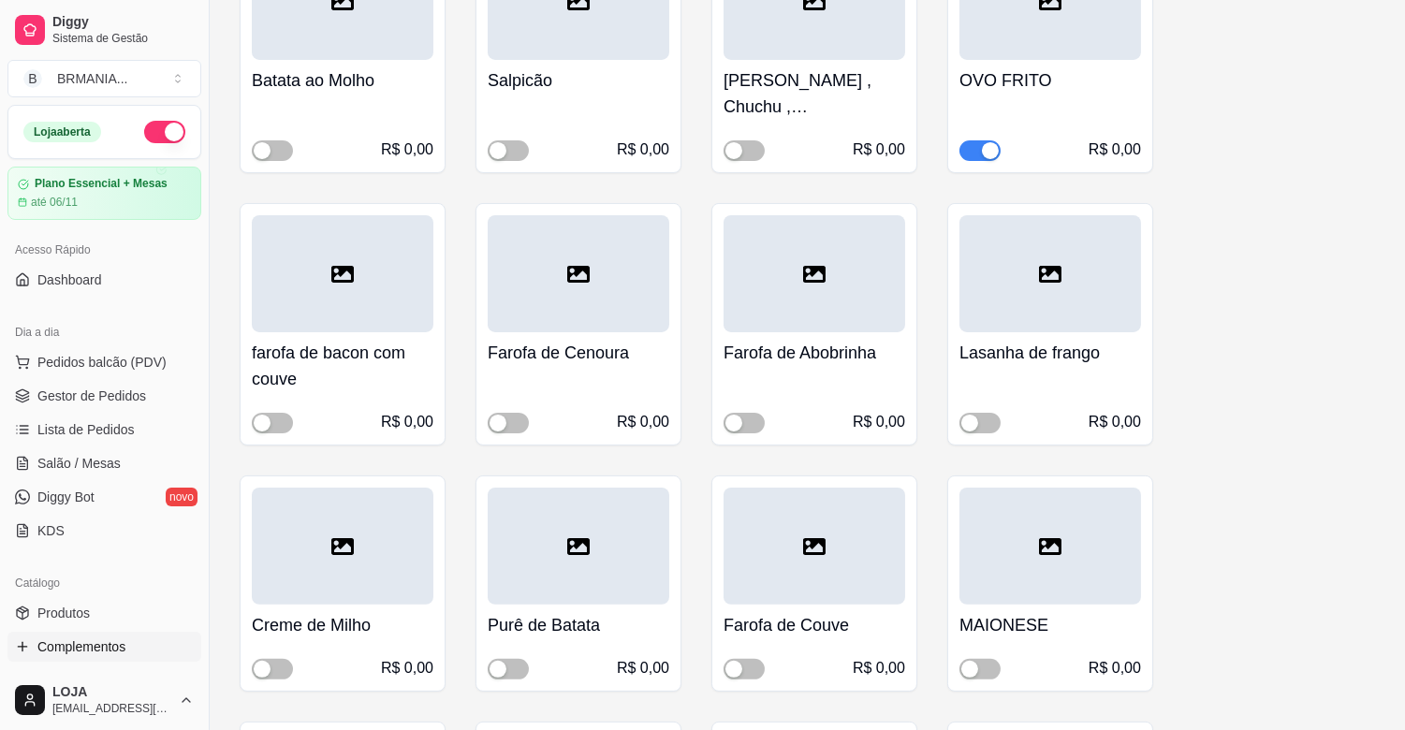
scroll to position [3551, 0]
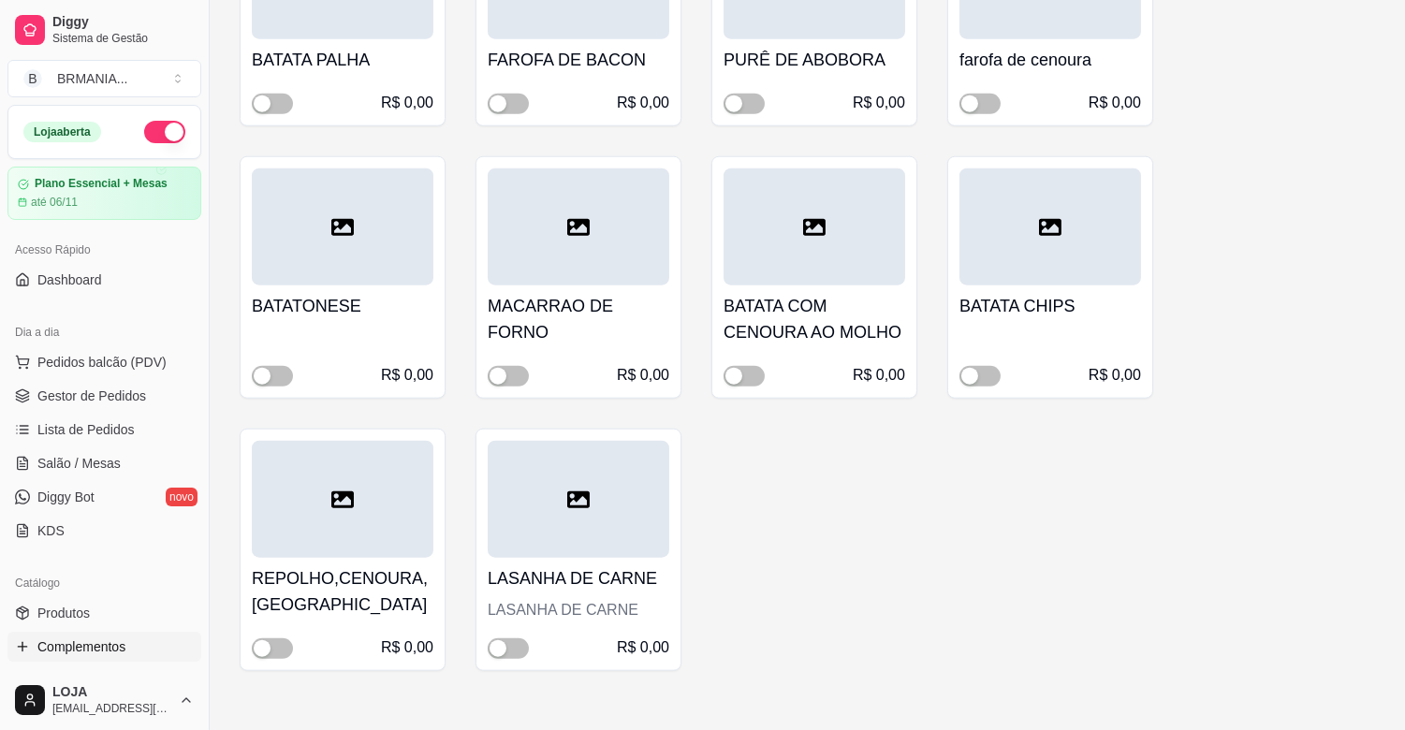
drag, startPoint x: 1407, startPoint y: 631, endPoint x: 1268, endPoint y: 184, distance: 467.9
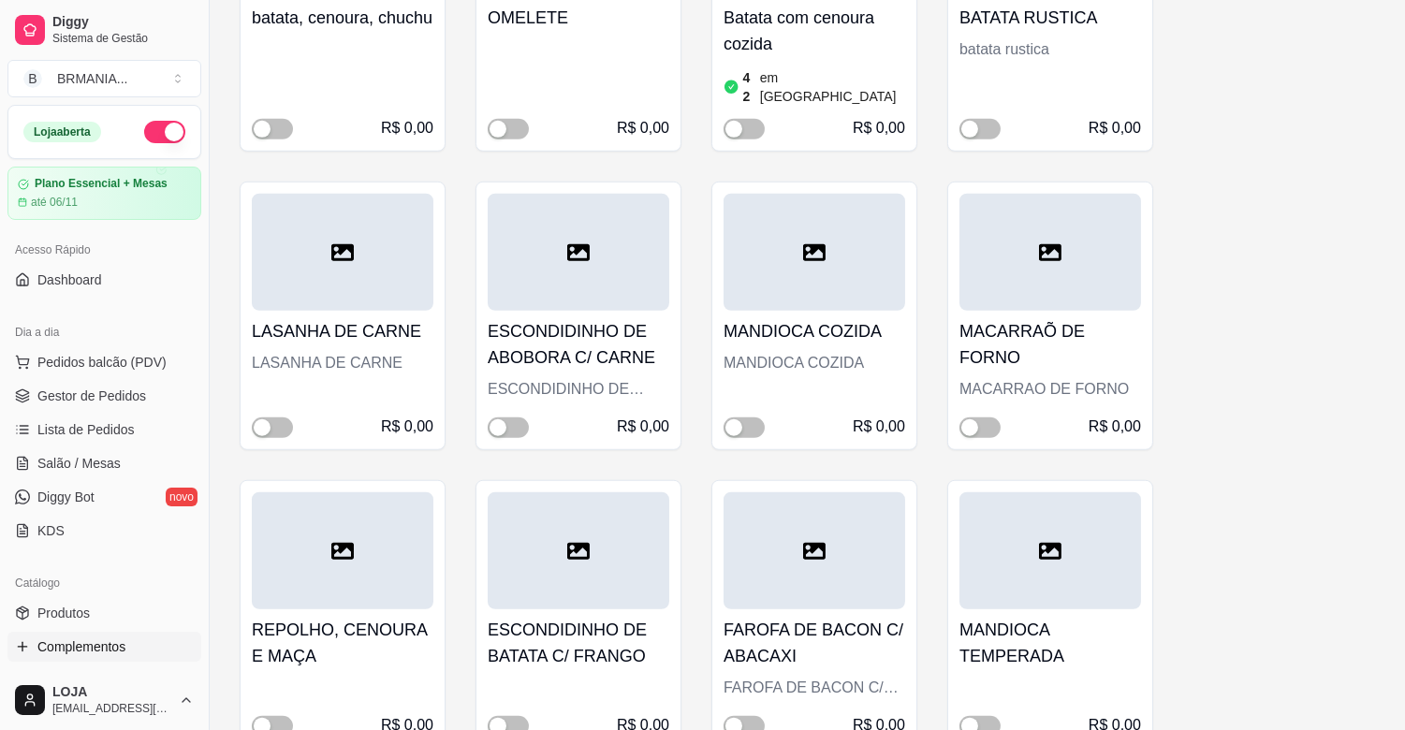
scroll to position [2656, 0]
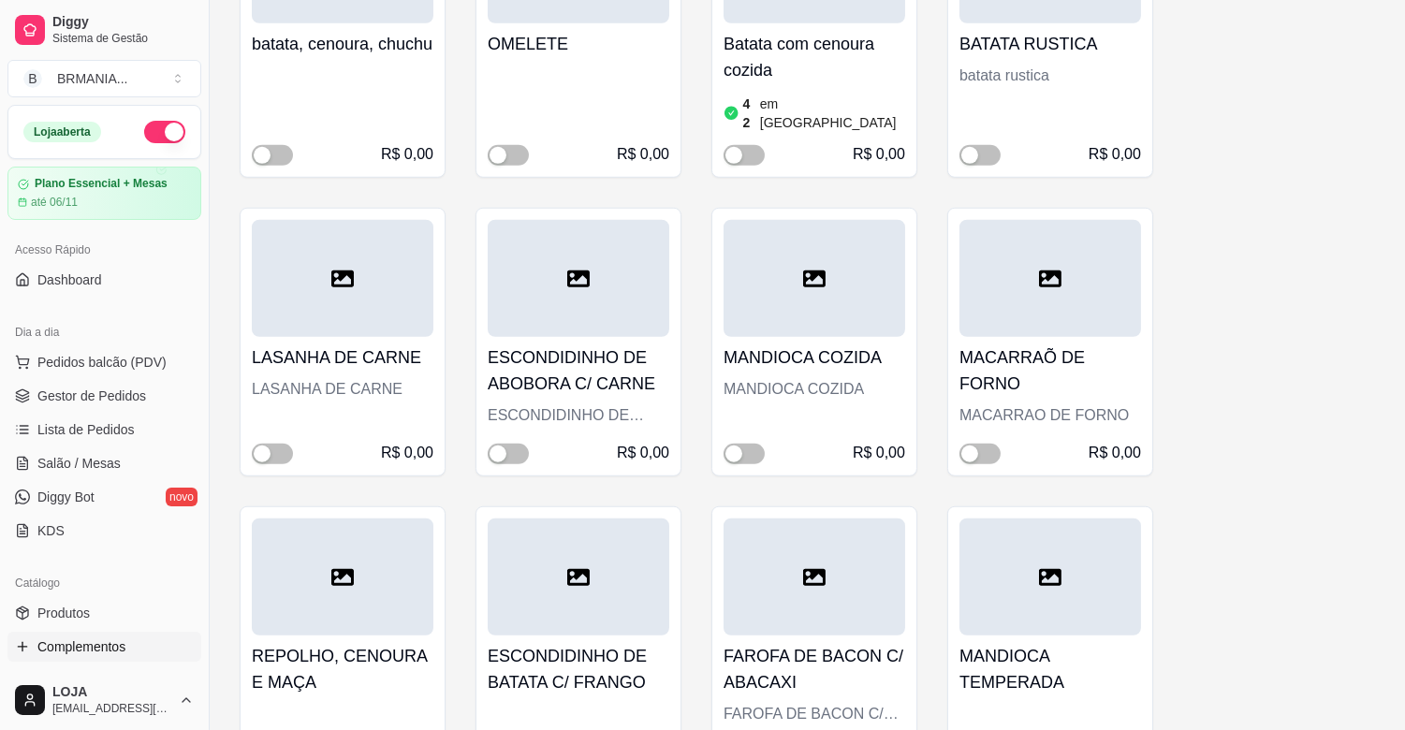
click at [507, 345] on h4 "ESCONDIDINHO DE ABOBORA C/ CARNE" at bounding box center [579, 371] width 182 height 52
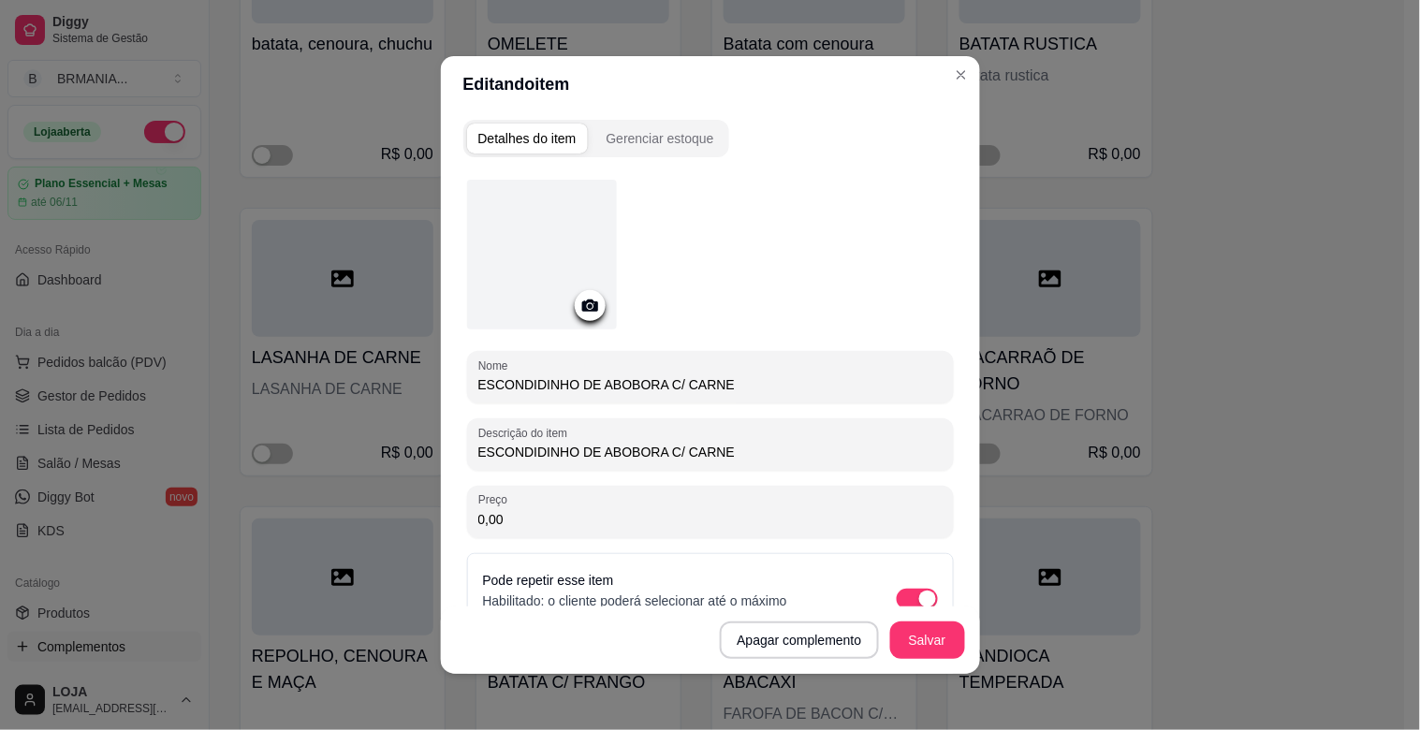
click at [773, 457] on input "ESCONDIDINHO DE ABOBORA C/ CARNE" at bounding box center [710, 452] width 464 height 19
type input "ESCONDIDINHO DE ABOBORA C/ FRANGO"
click at [918, 637] on button "Salvar" at bounding box center [927, 640] width 75 height 37
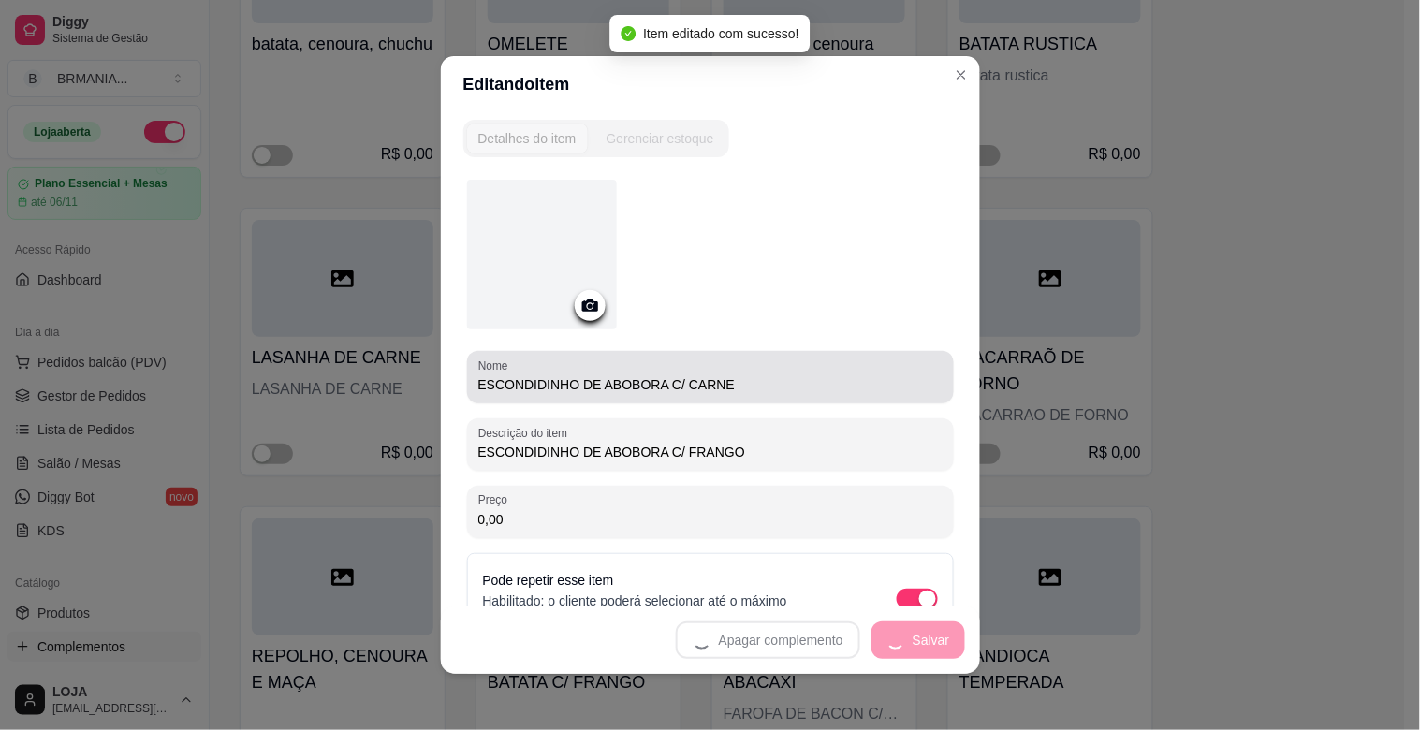
click at [732, 377] on input "ESCONDIDINHO DE ABOBORA C/ CARNE" at bounding box center [710, 384] width 464 height 19
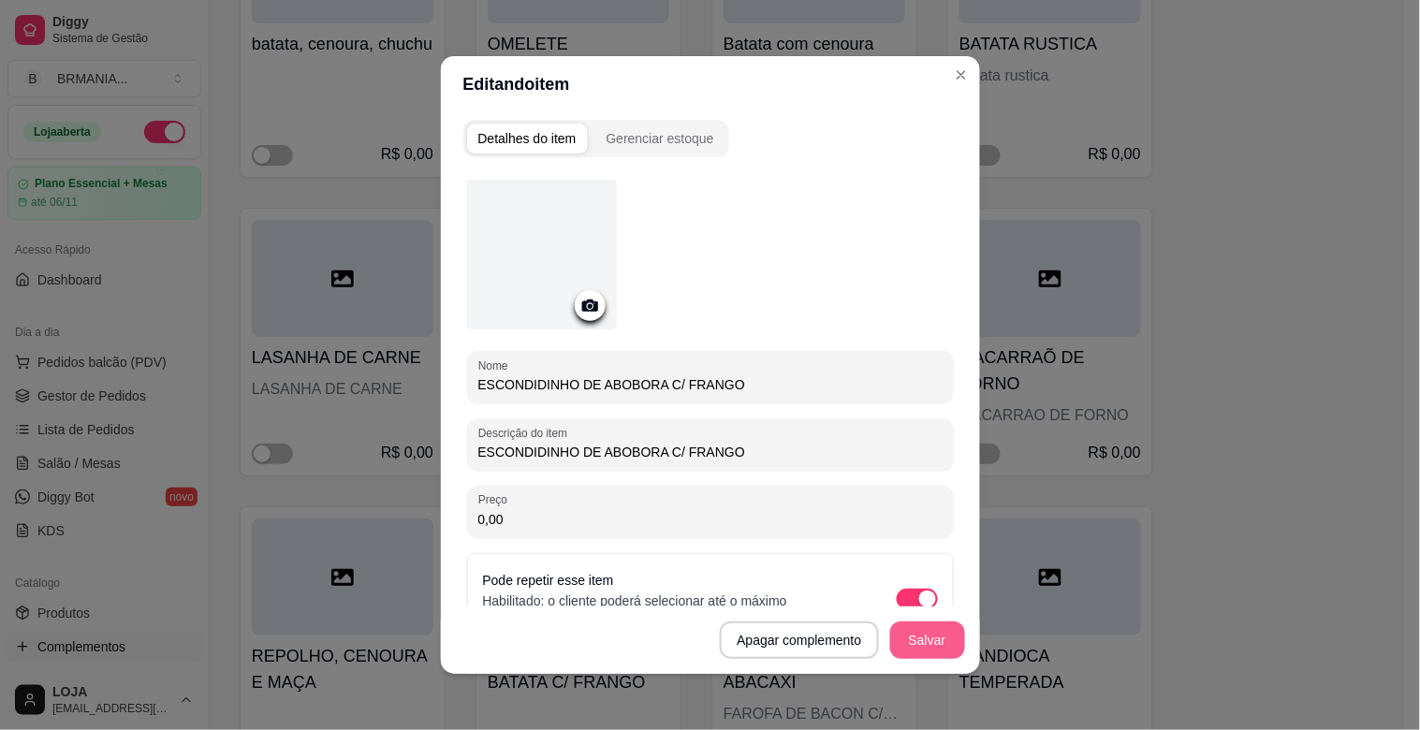
type input "ESCONDIDINHO DE ABOBORA C/ FRANGO"
click at [908, 647] on button "Salvar" at bounding box center [927, 641] width 73 height 37
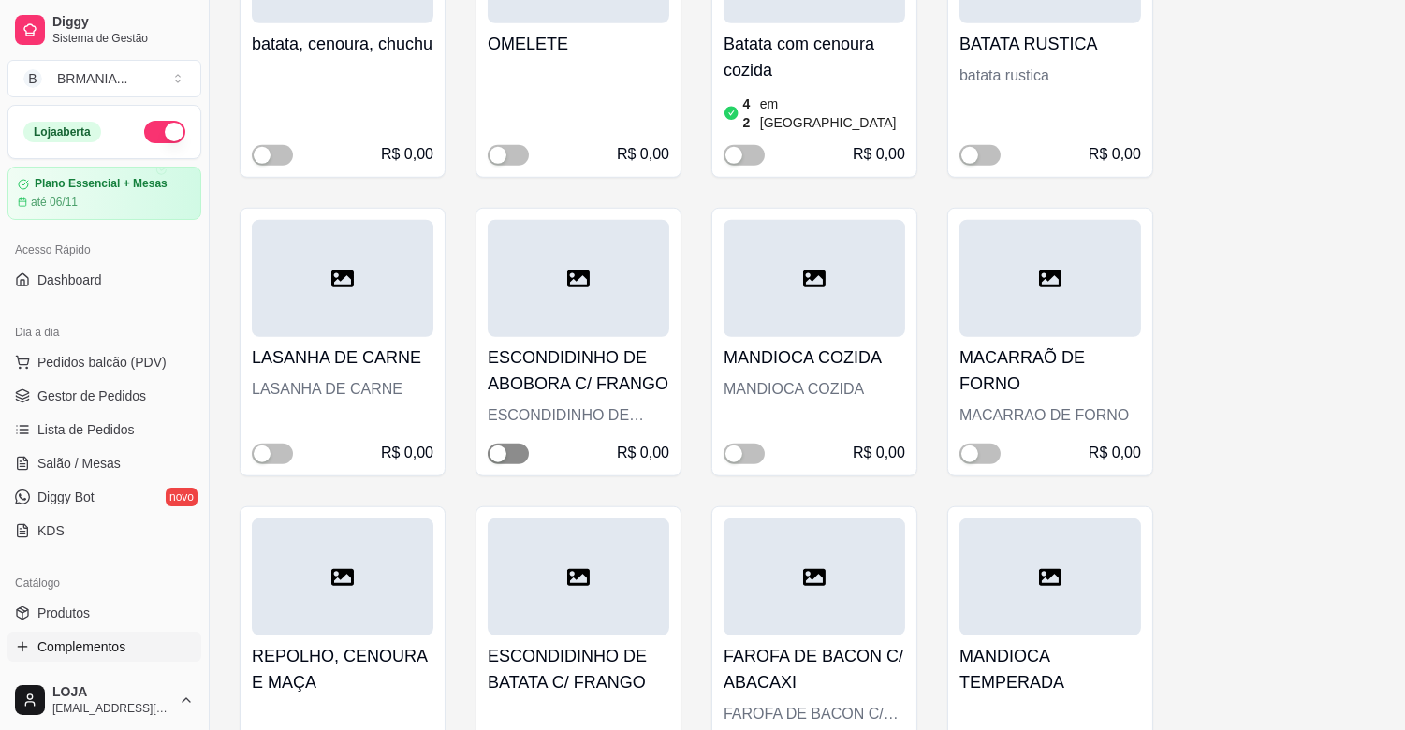
click at [503, 446] on div "button" at bounding box center [498, 454] width 17 height 17
click at [137, 656] on link "Complementos" at bounding box center [104, 647] width 194 height 30
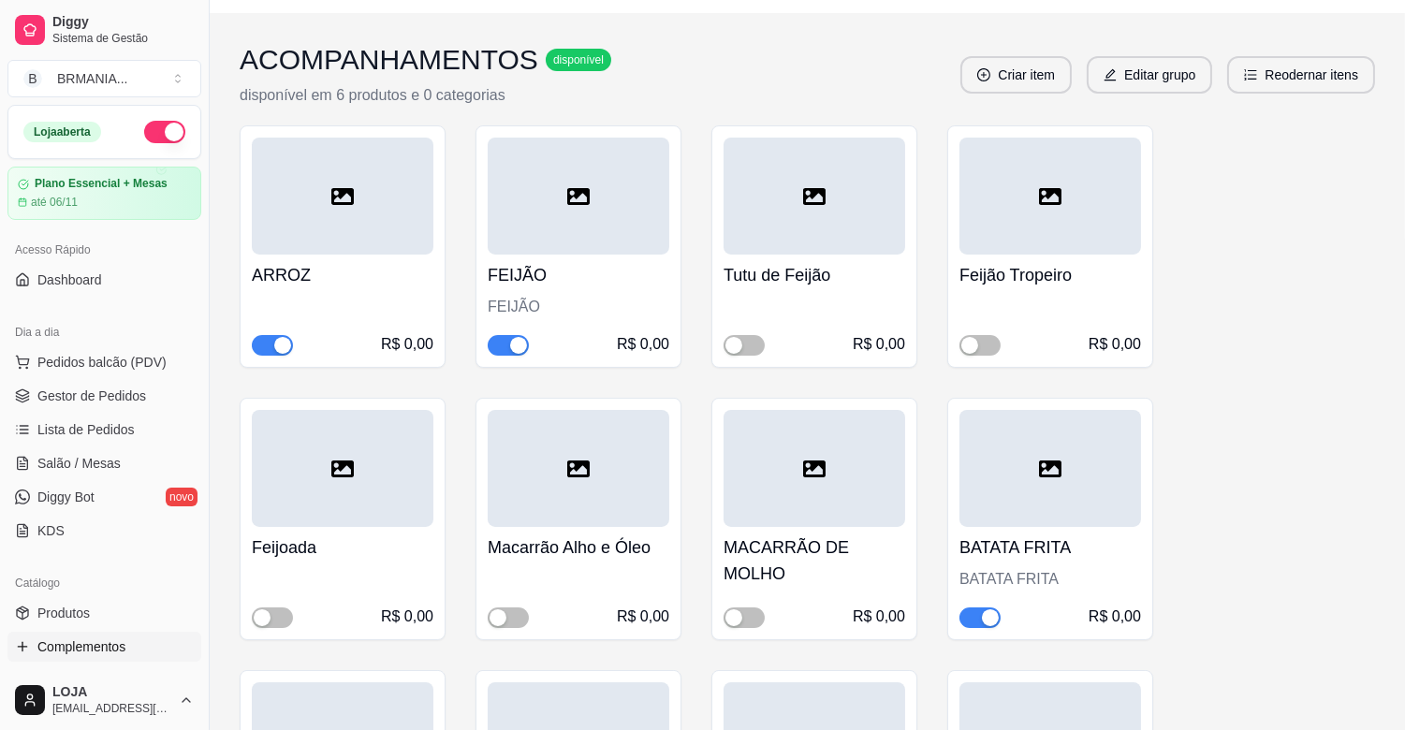
scroll to position [3551, 0]
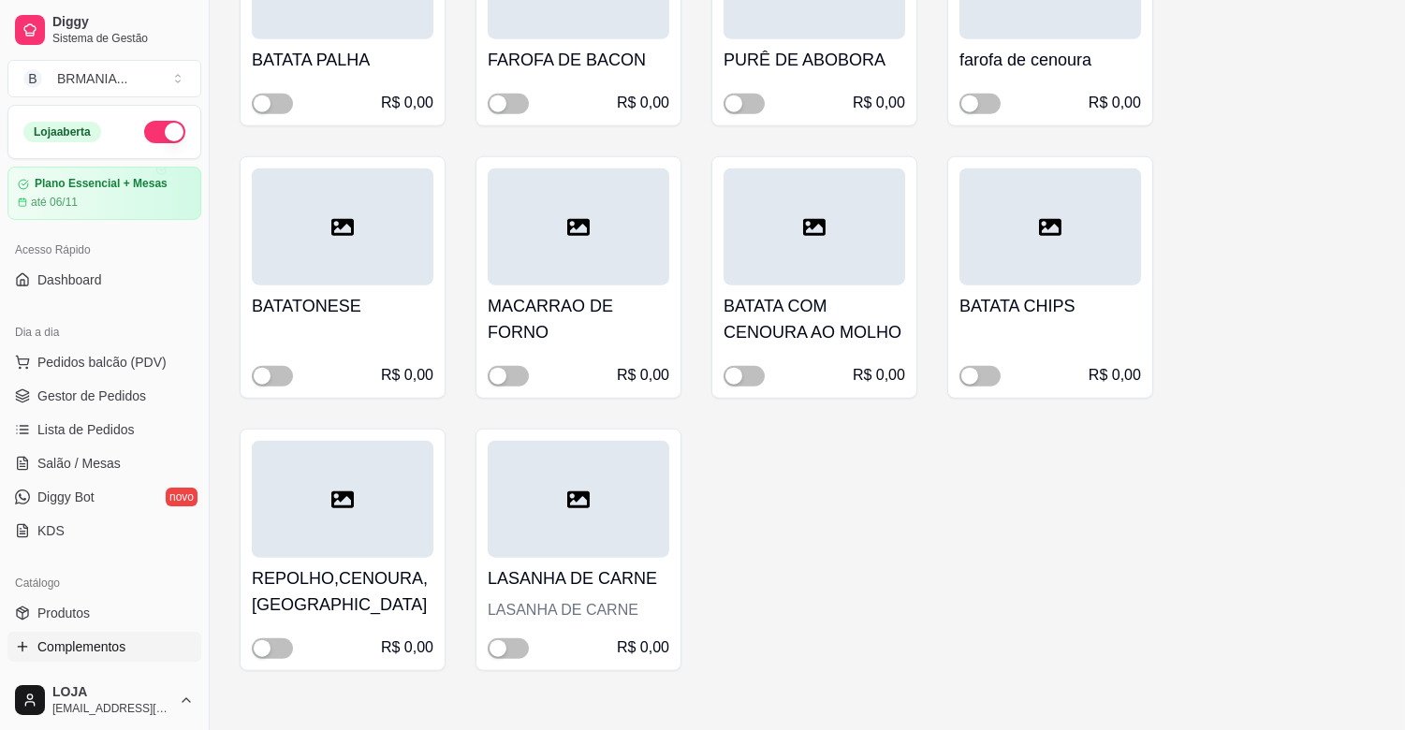
click at [106, 610] on link "Produtos" at bounding box center [104, 613] width 194 height 30
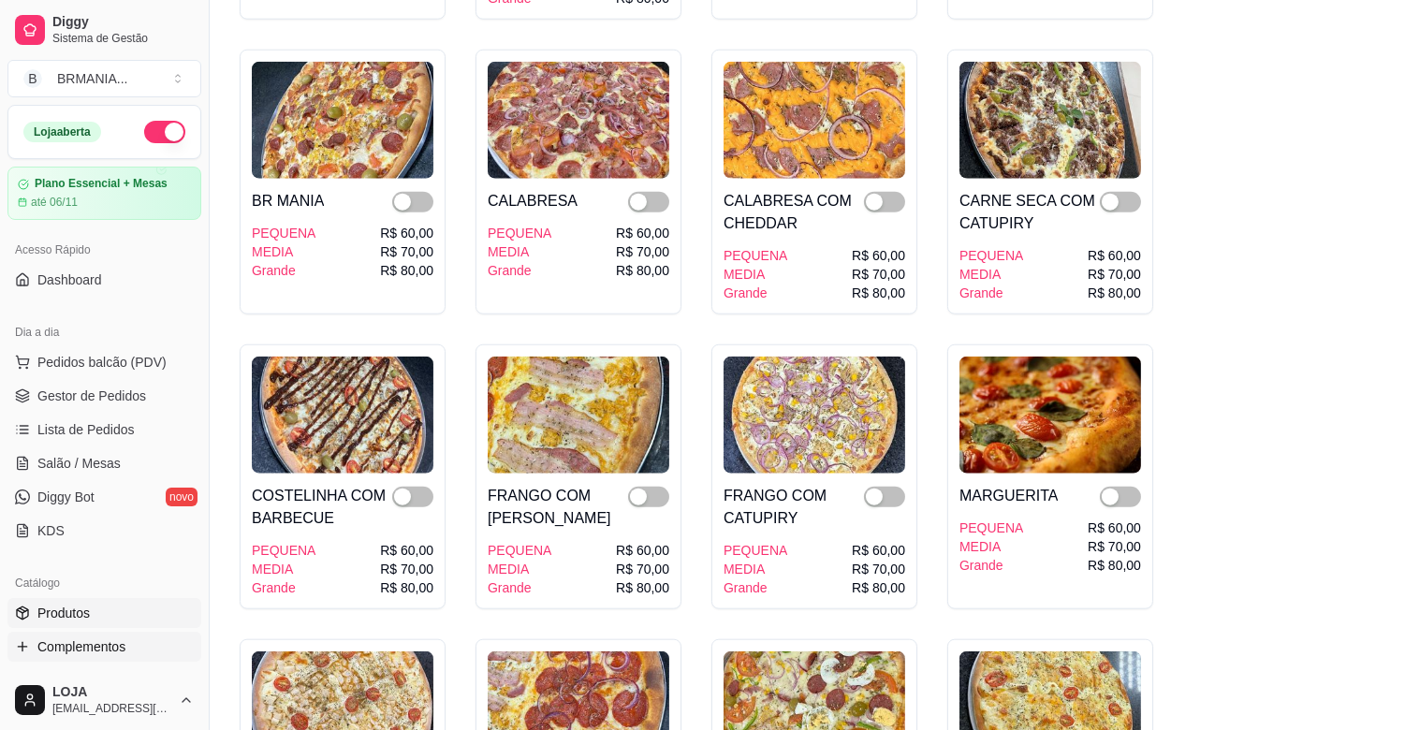
click at [112, 652] on span "Complementos" at bounding box center [81, 647] width 88 height 19
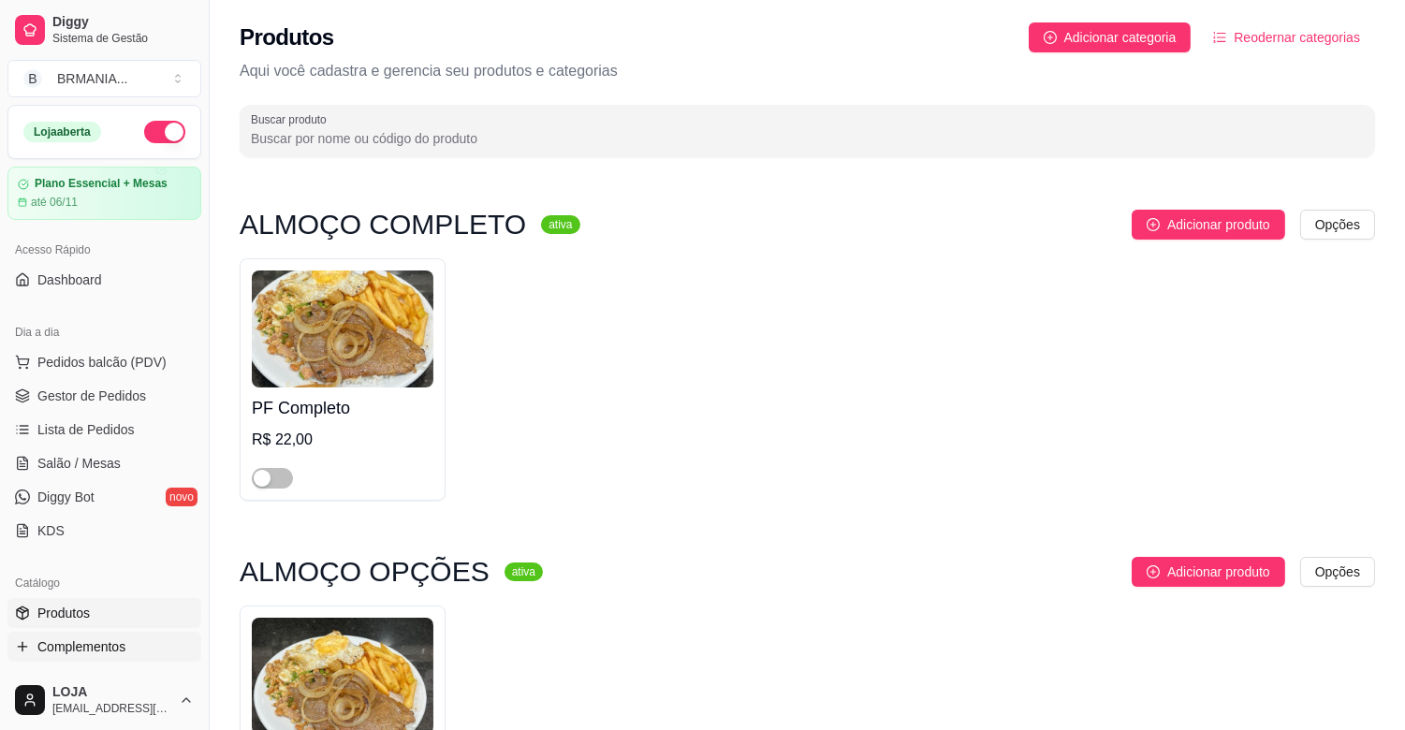
click at [112, 651] on span "Complementos" at bounding box center [81, 647] width 88 height 19
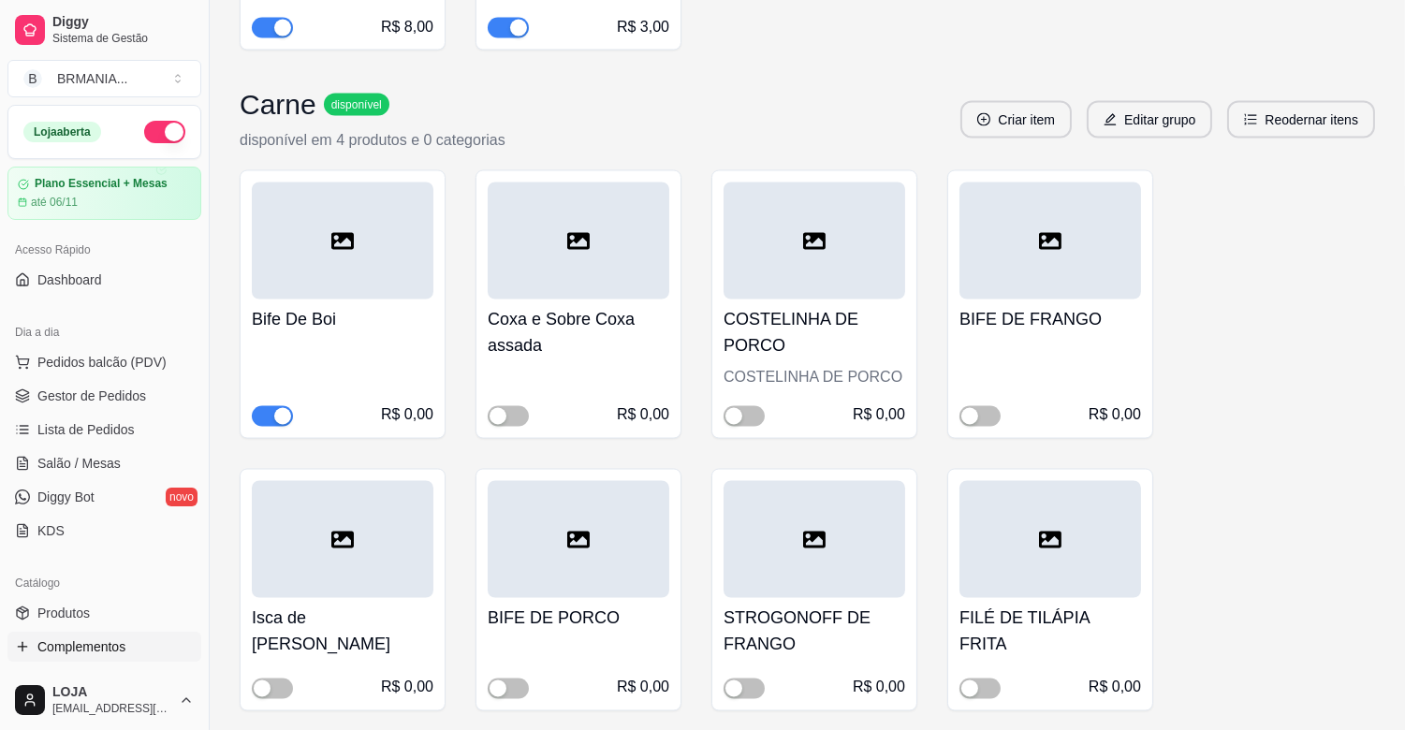
scroll to position [5830, 0]
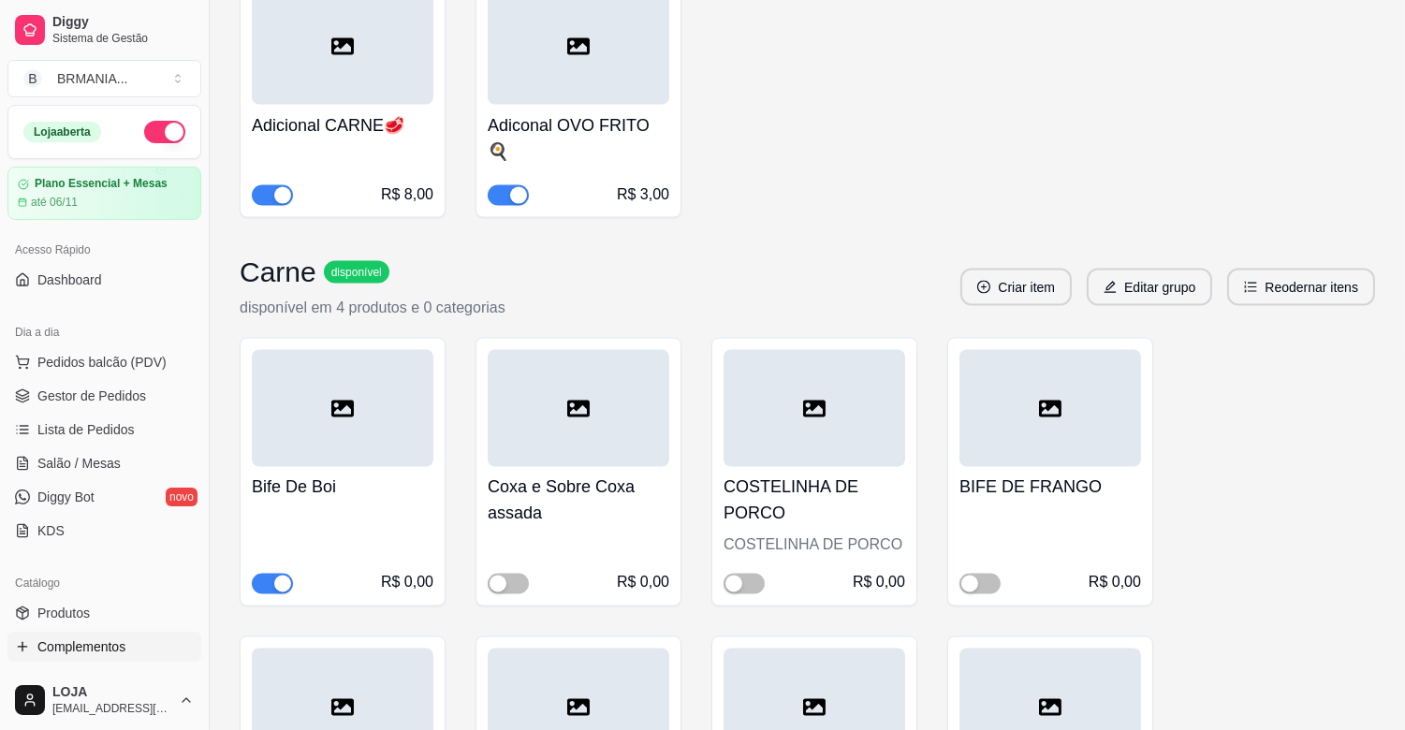
drag, startPoint x: 1312, startPoint y: 506, endPoint x: 1314, endPoint y: 524, distance: 18.9
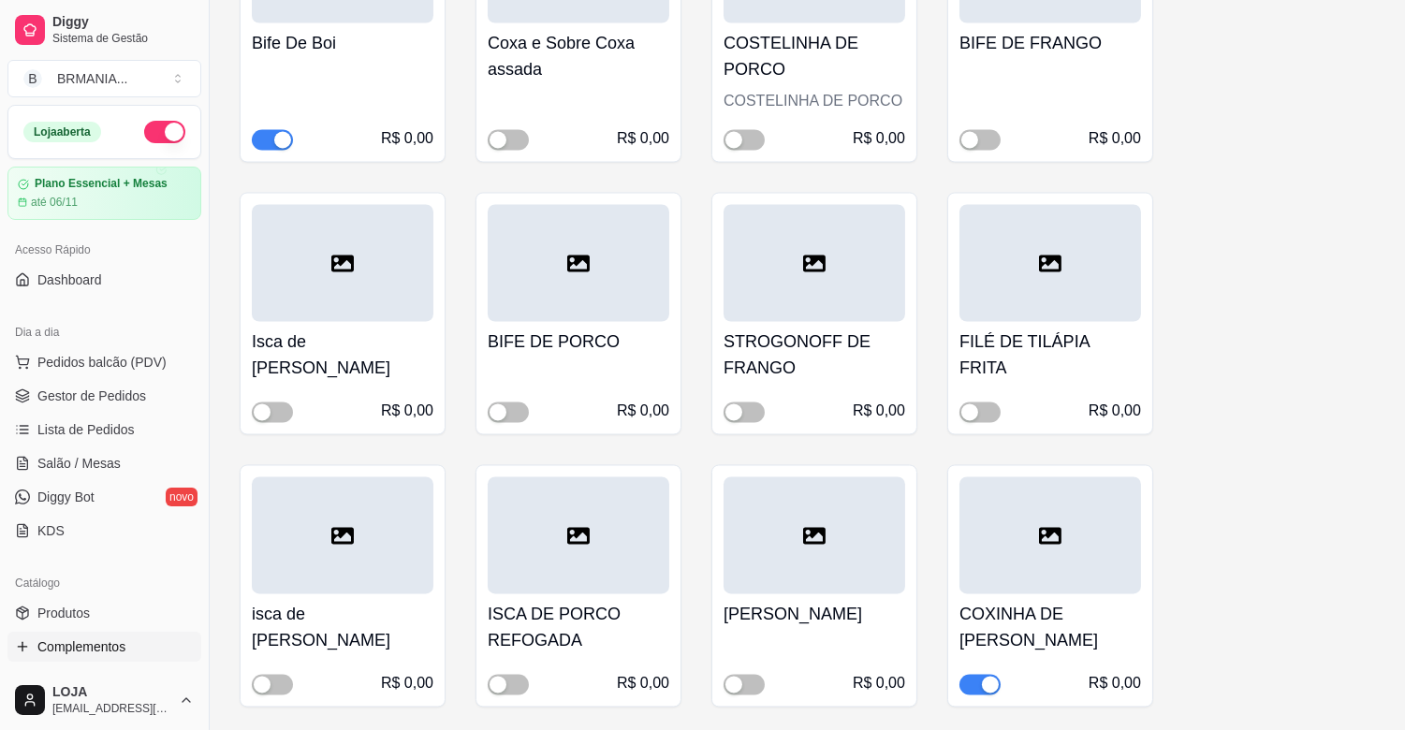
scroll to position [6249, 0]
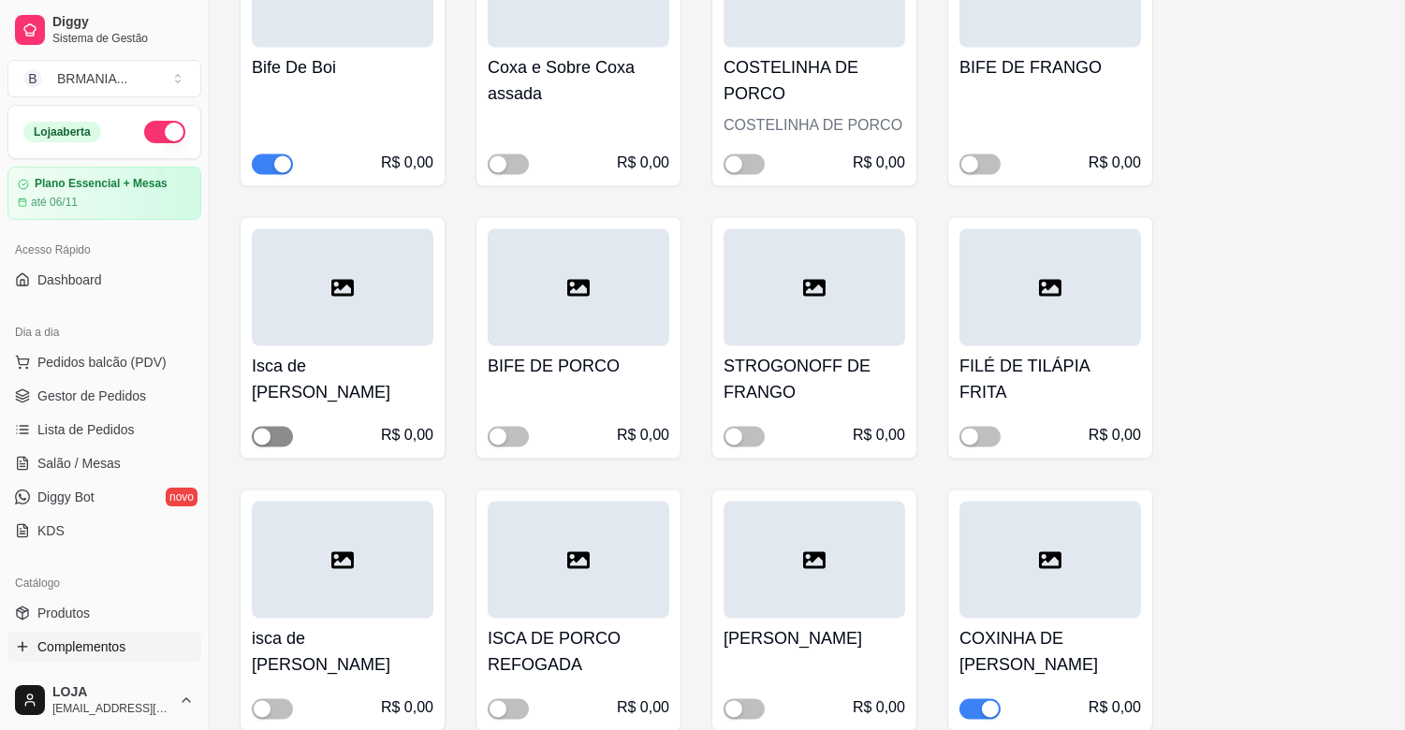
click at [275, 427] on span "button" at bounding box center [272, 437] width 41 height 21
click at [989, 701] on div "button" at bounding box center [990, 709] width 17 height 17
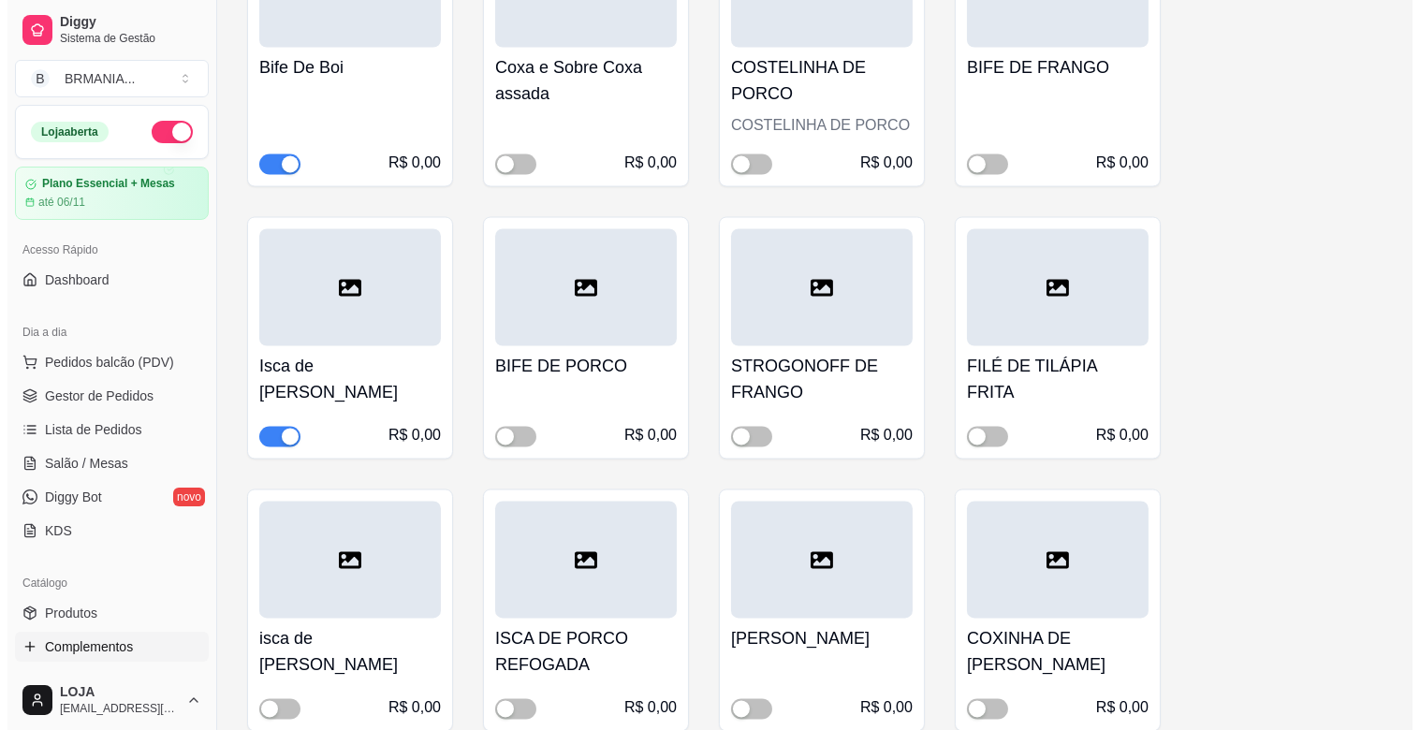
scroll to position [6353, 0]
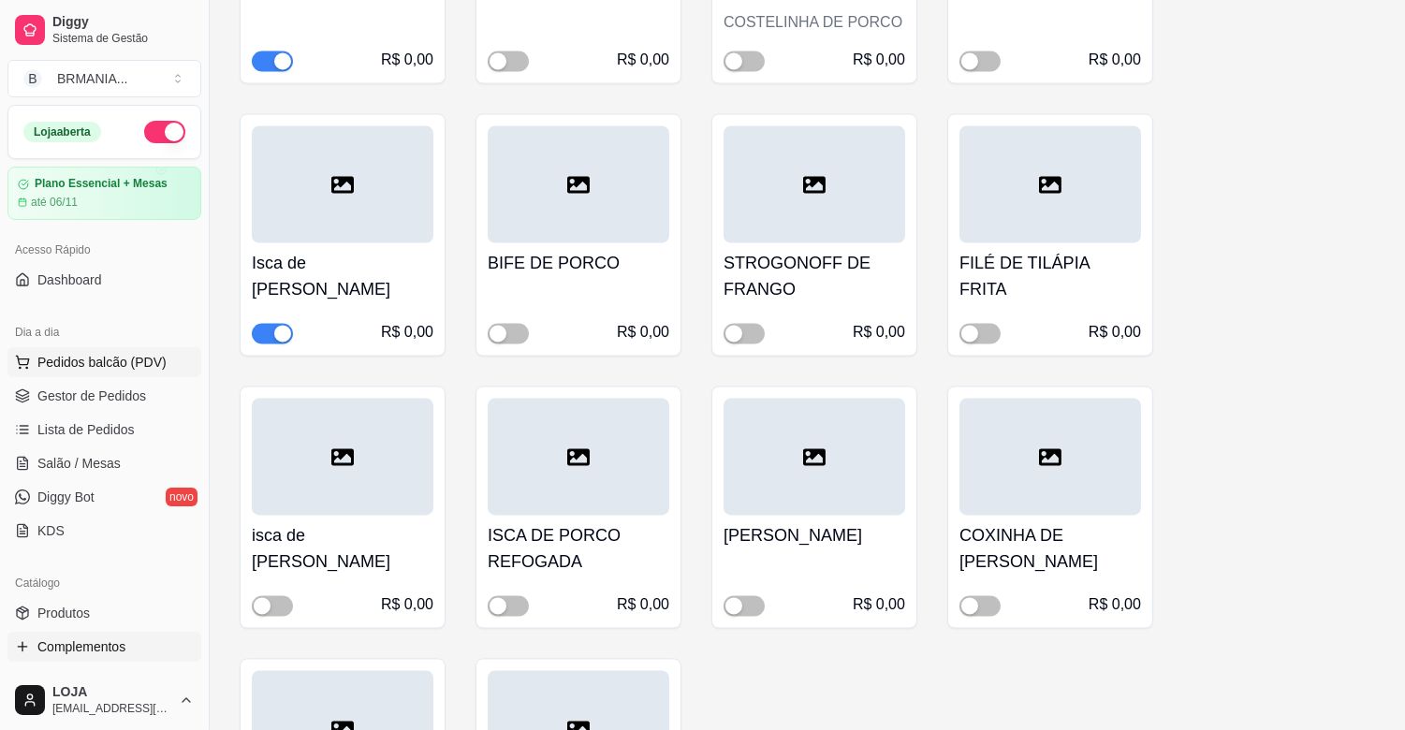
drag, startPoint x: 35, startPoint y: 369, endPoint x: 23, endPoint y: 354, distance: 18.7
click at [35, 369] on button "Pedidos balcão (PDV)" at bounding box center [104, 362] width 194 height 30
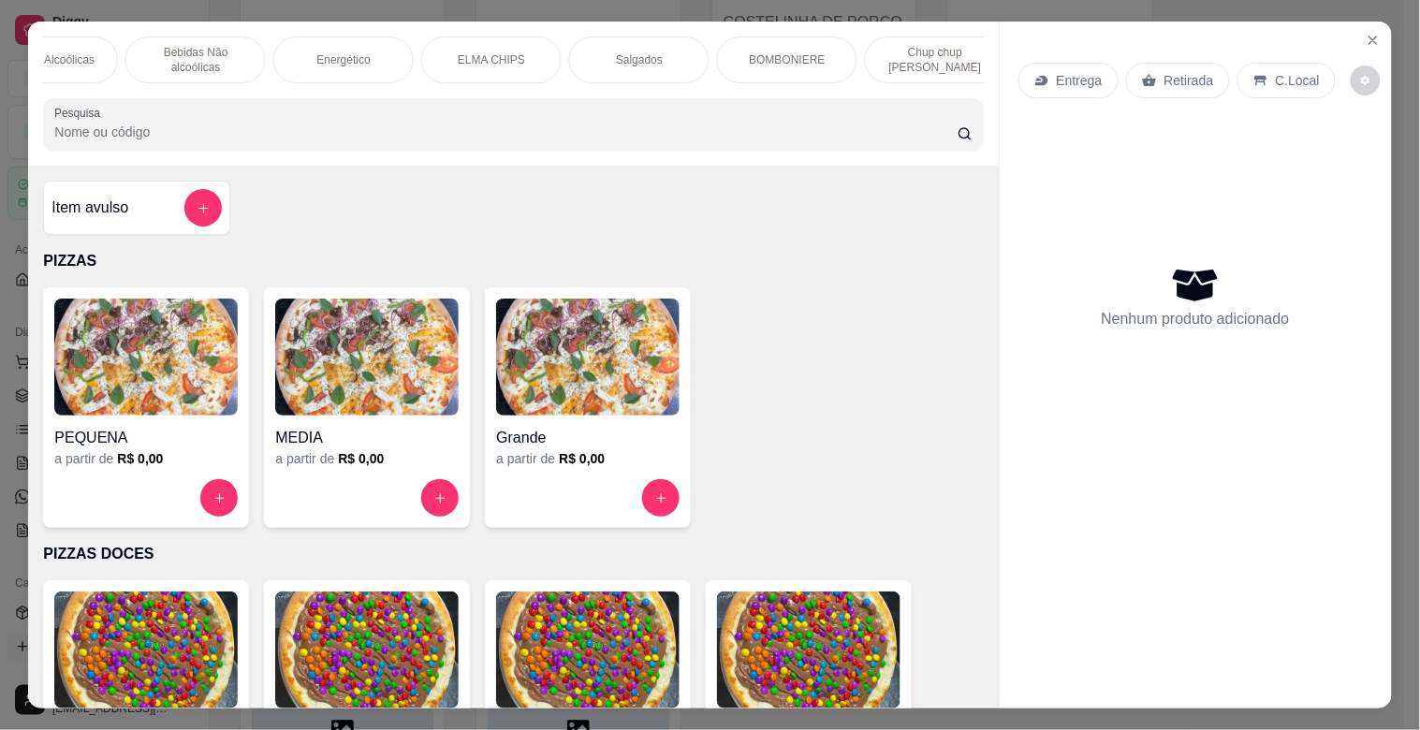
scroll to position [0, 541]
click at [623, 37] on div "Salgados" at bounding box center [607, 60] width 140 height 47
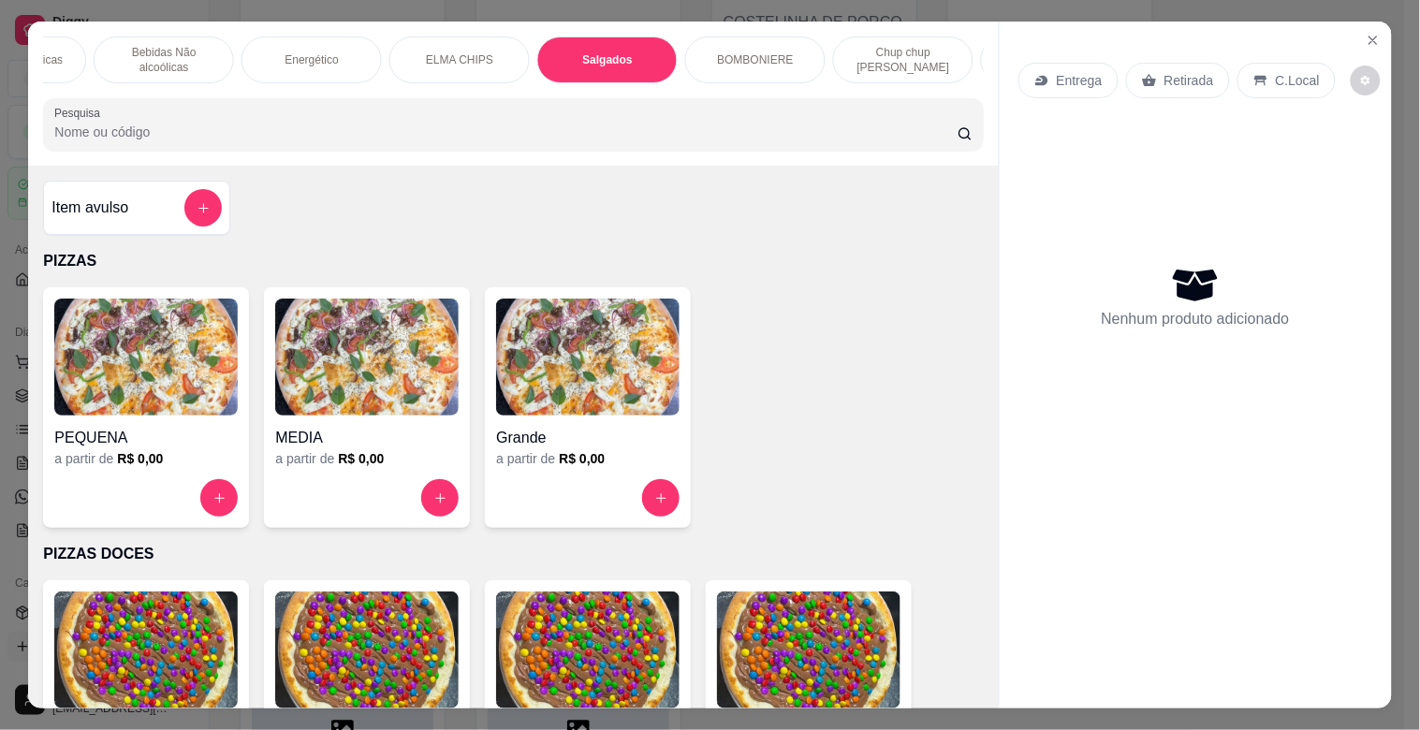
scroll to position [45, 0]
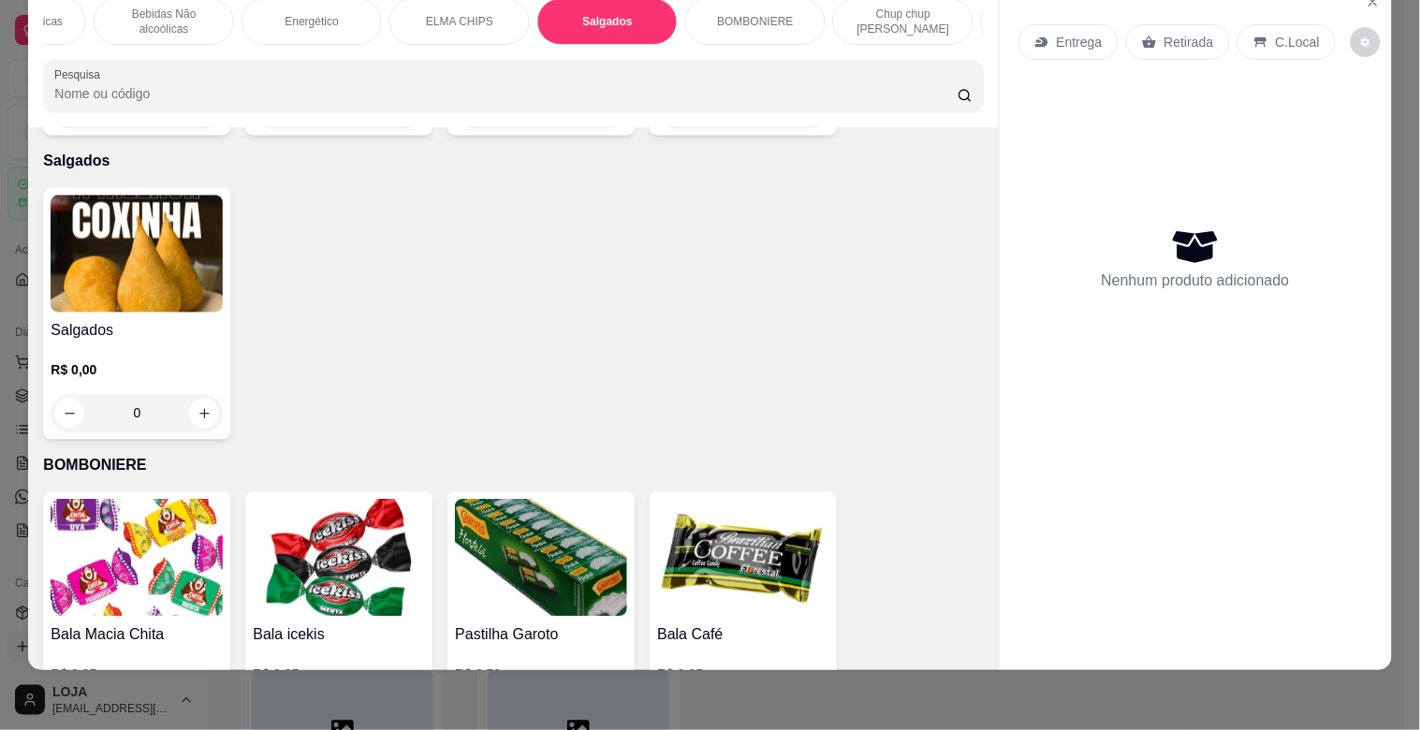
click at [110, 215] on img at bounding box center [137, 254] width 172 height 117
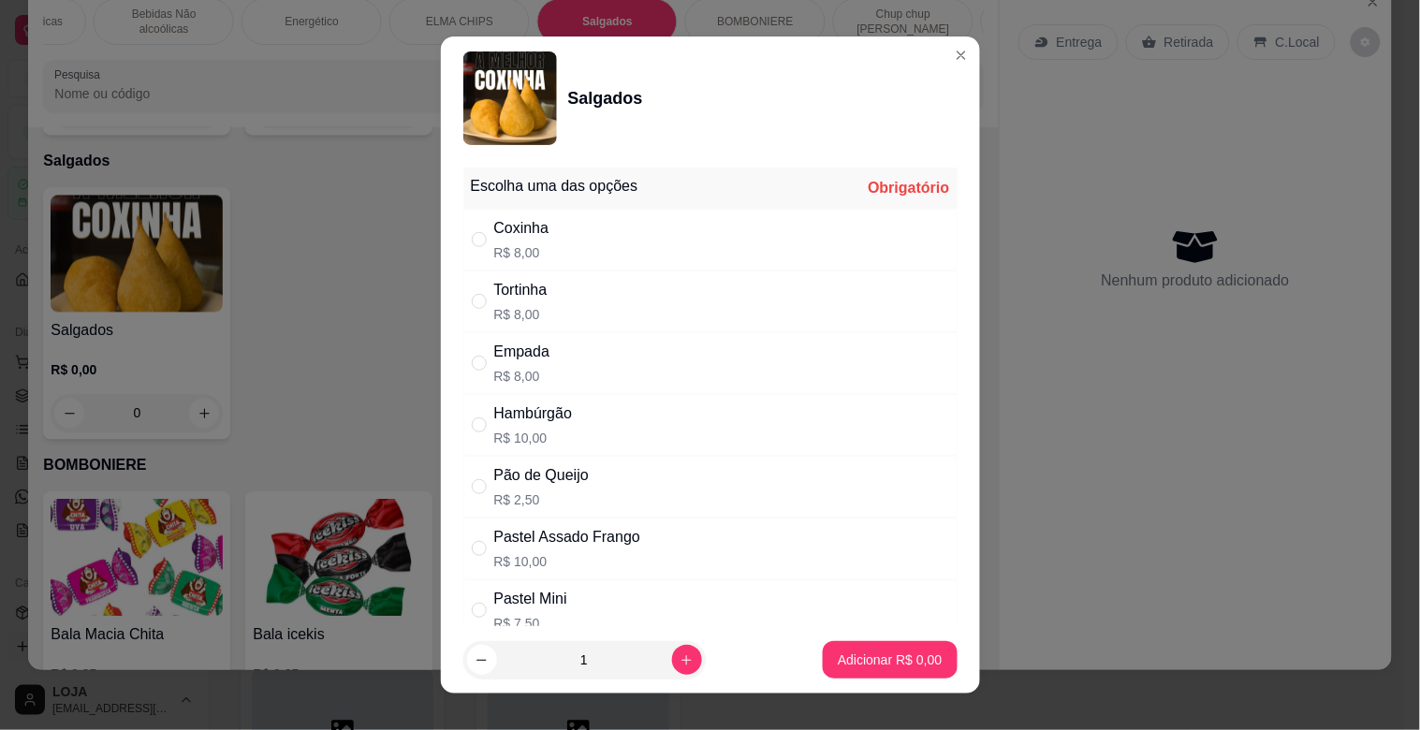
click at [703, 448] on div "Hambúrgão R$ 10,00" at bounding box center [710, 425] width 494 height 62
radio input "true"
click at [901, 653] on p "Adicionar R$ 10,00" at bounding box center [886, 660] width 109 height 18
type input "1"
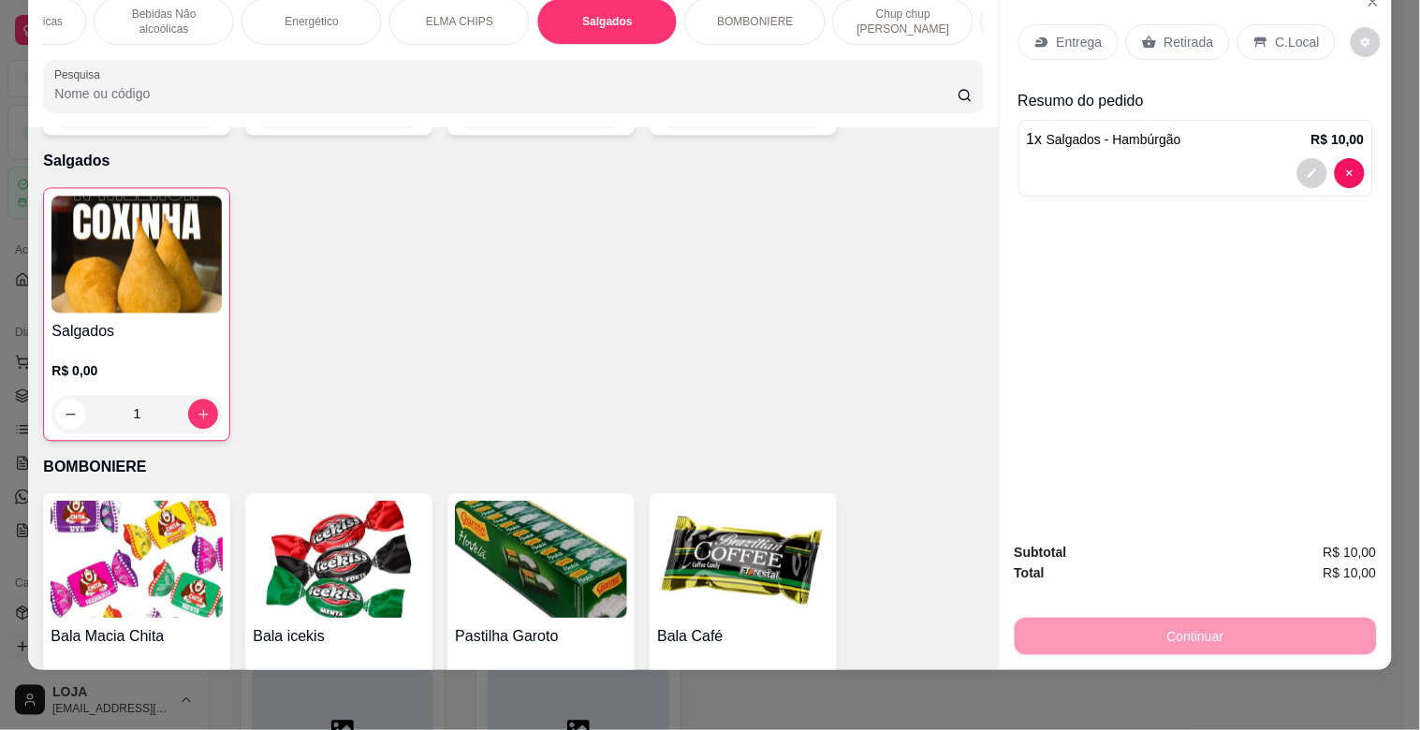
click at [1281, 33] on p "C.Local" at bounding box center [1298, 42] width 44 height 19
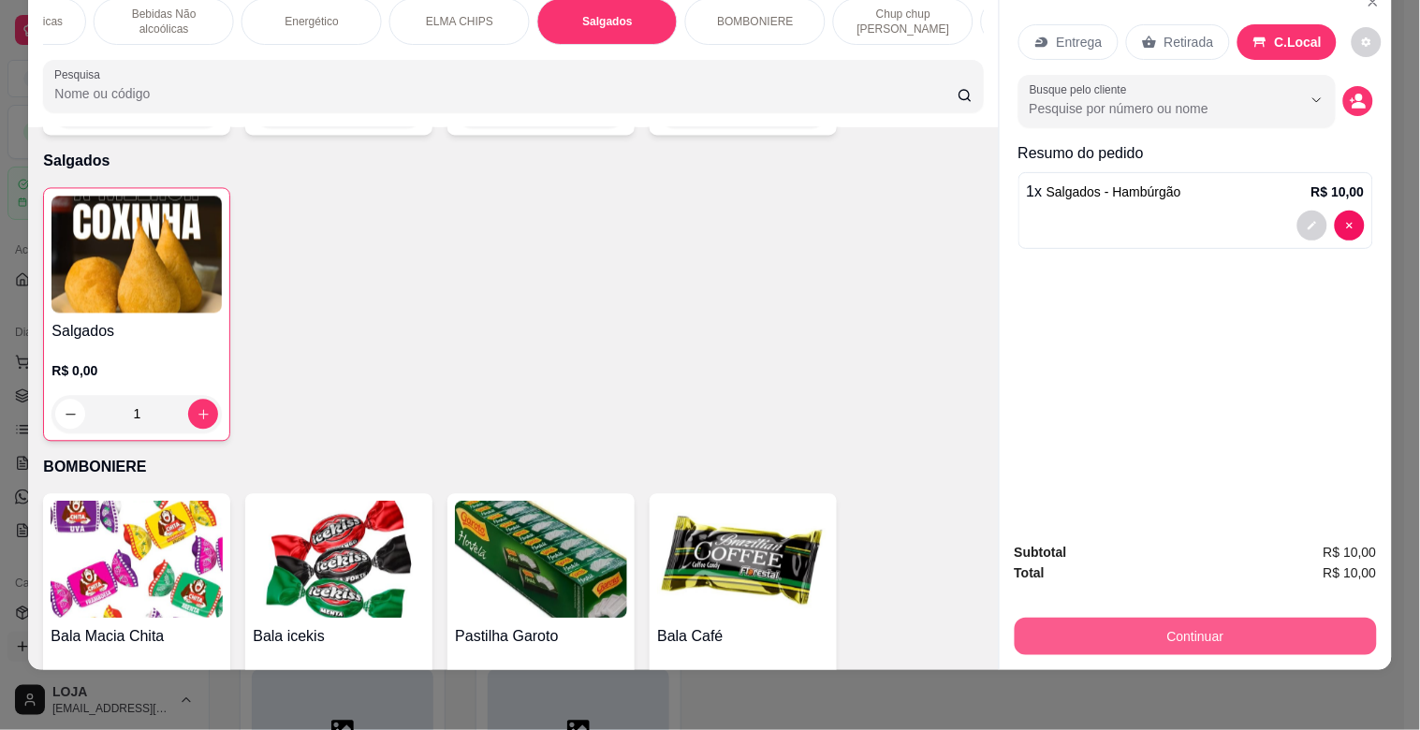
click at [1056, 619] on button "Continuar" at bounding box center [1196, 636] width 362 height 37
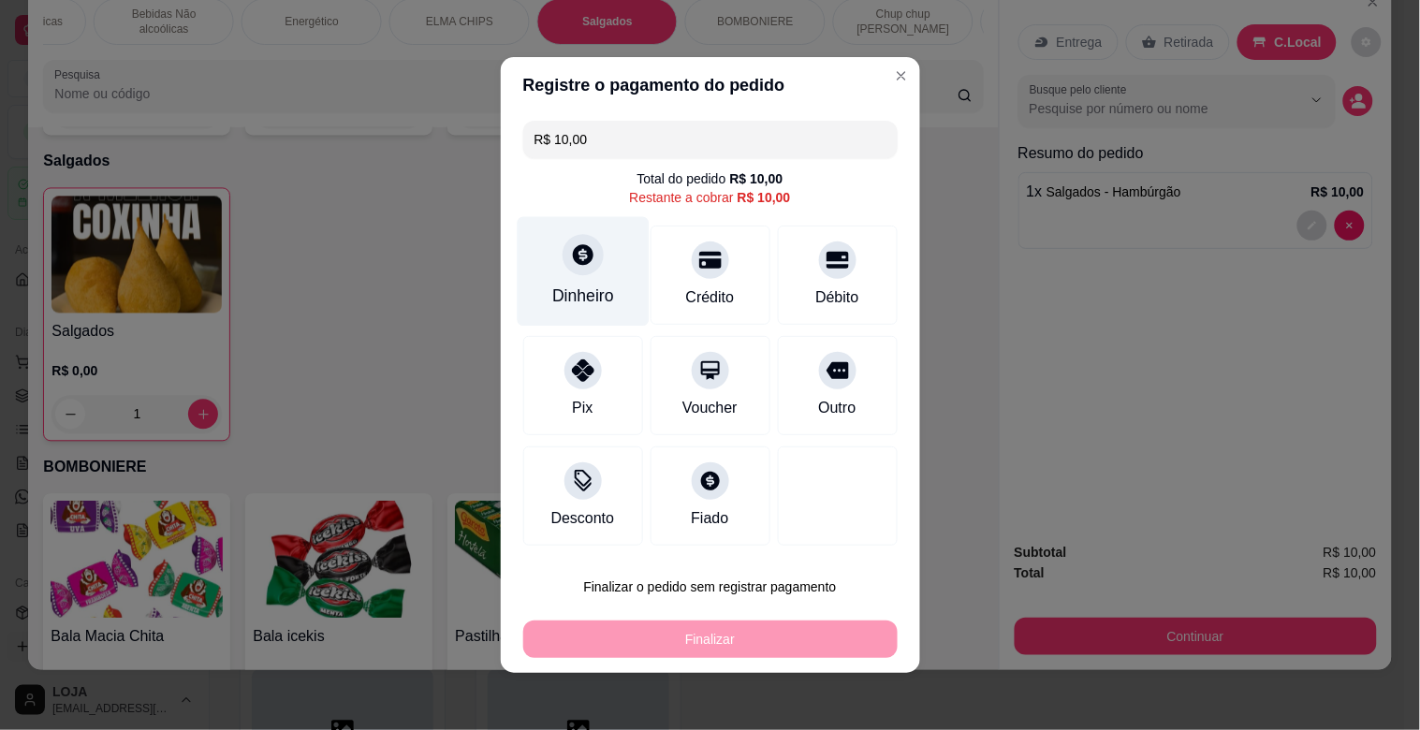
click at [588, 288] on div "Dinheiro" at bounding box center [583, 296] width 62 height 24
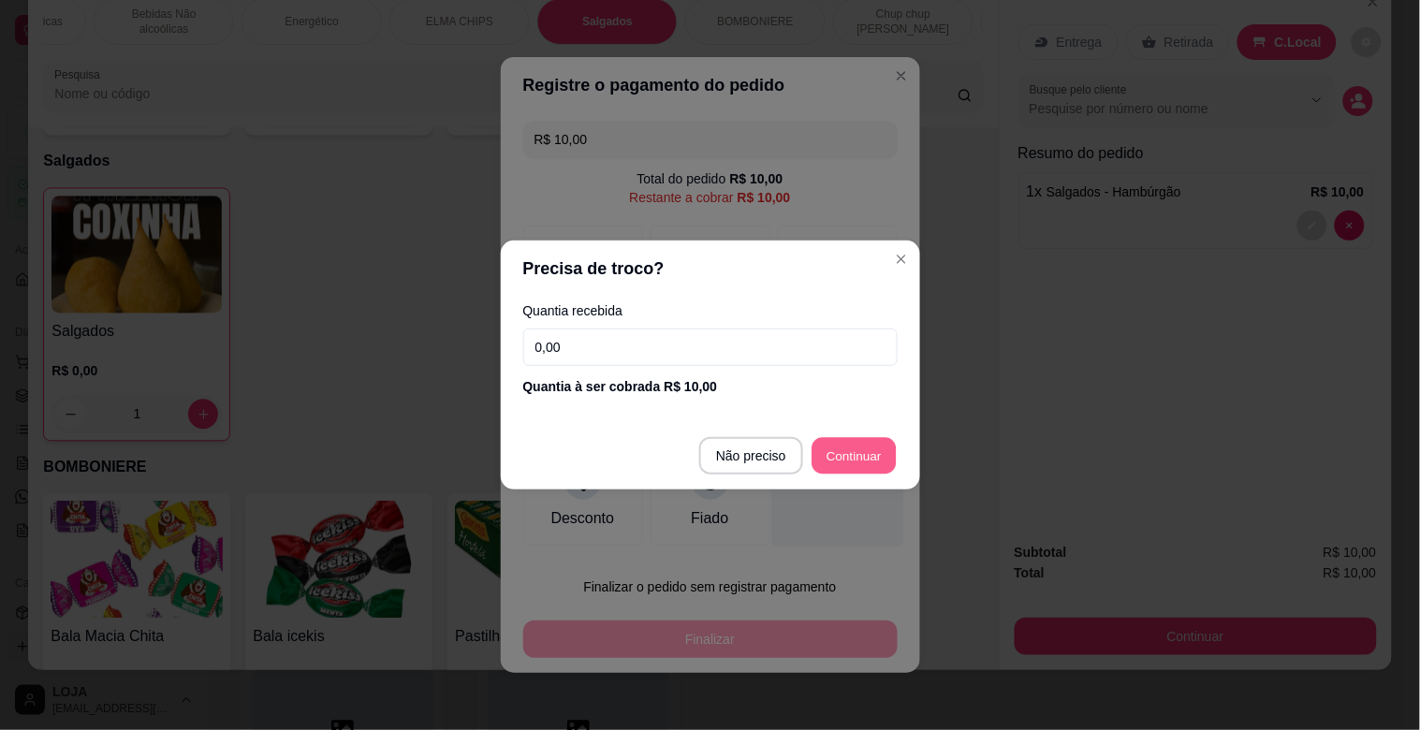
type input "R$ 0,00"
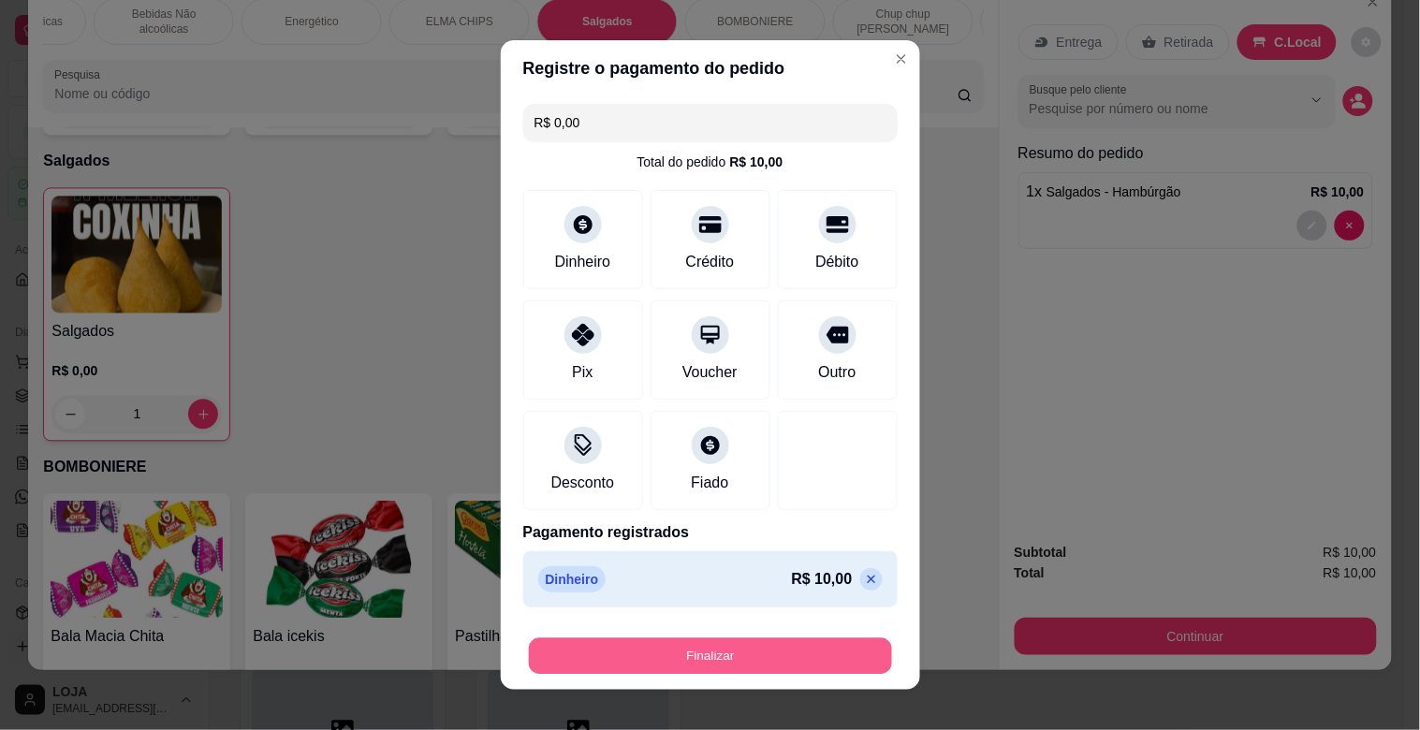
click at [831, 644] on button "Finalizar" at bounding box center [710, 657] width 363 height 37
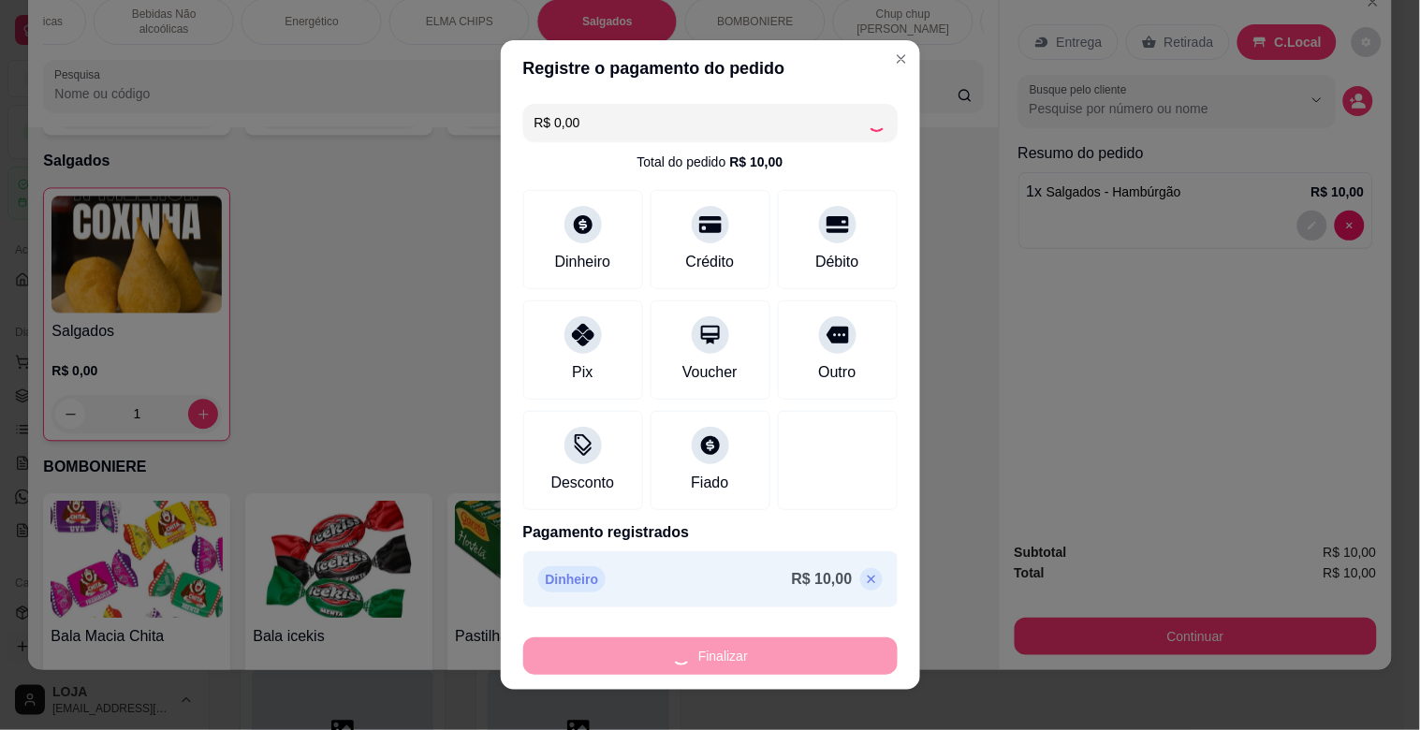
type input "0"
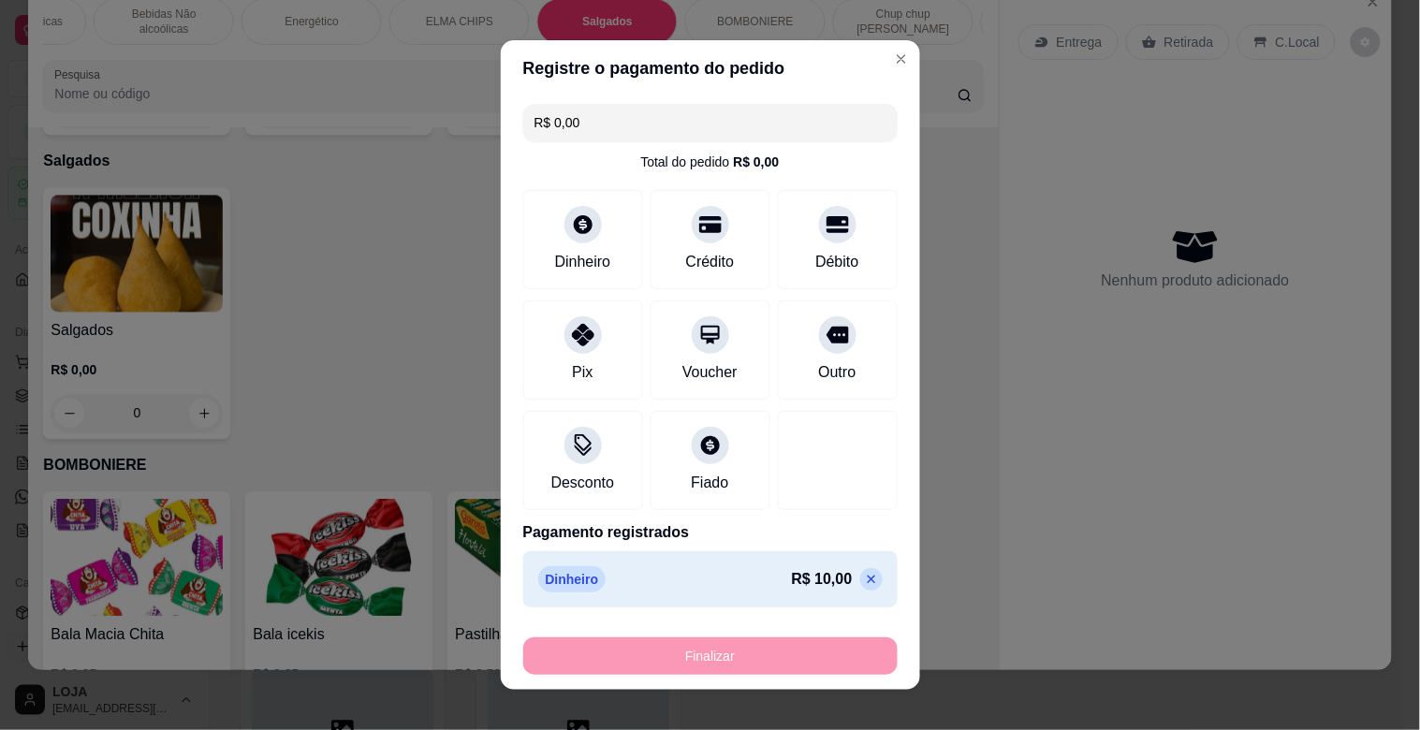
type input "-R$ 10,00"
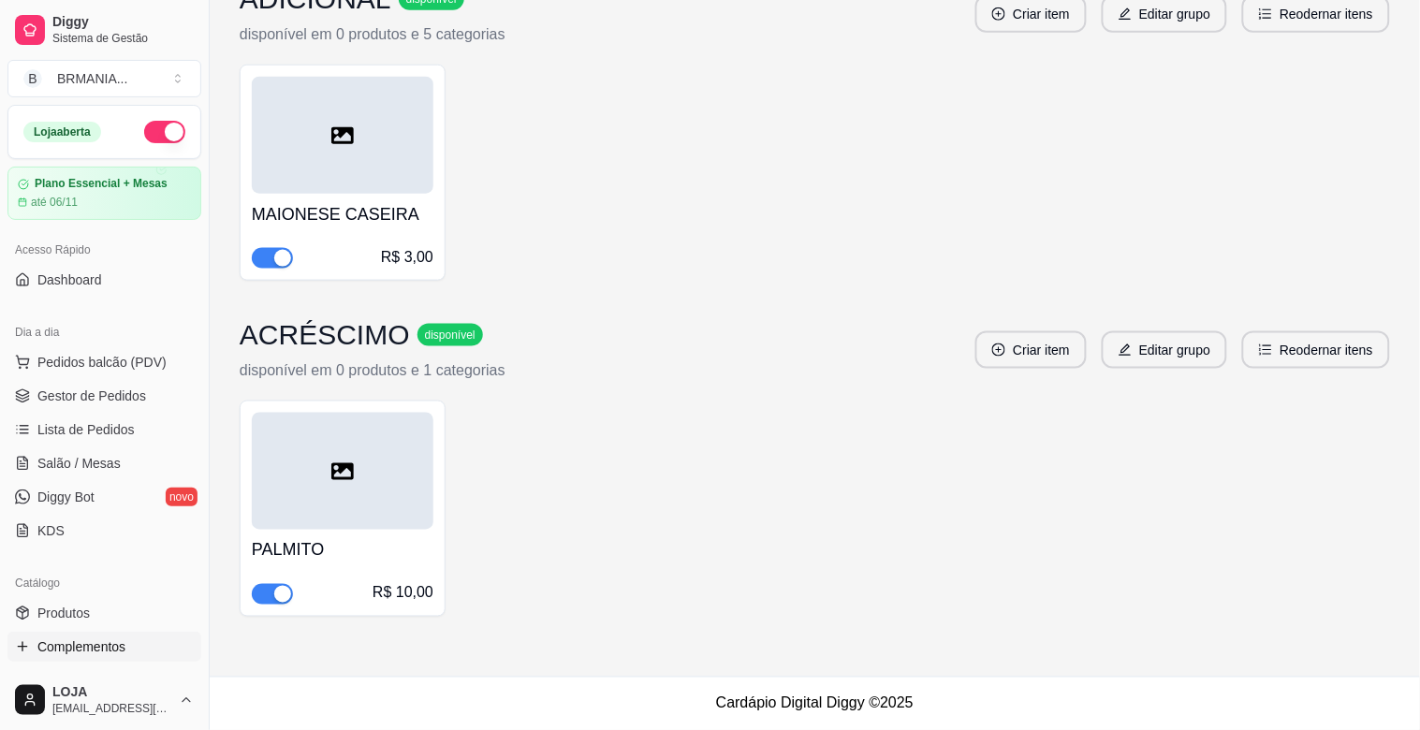
scroll to position [5923, 0]
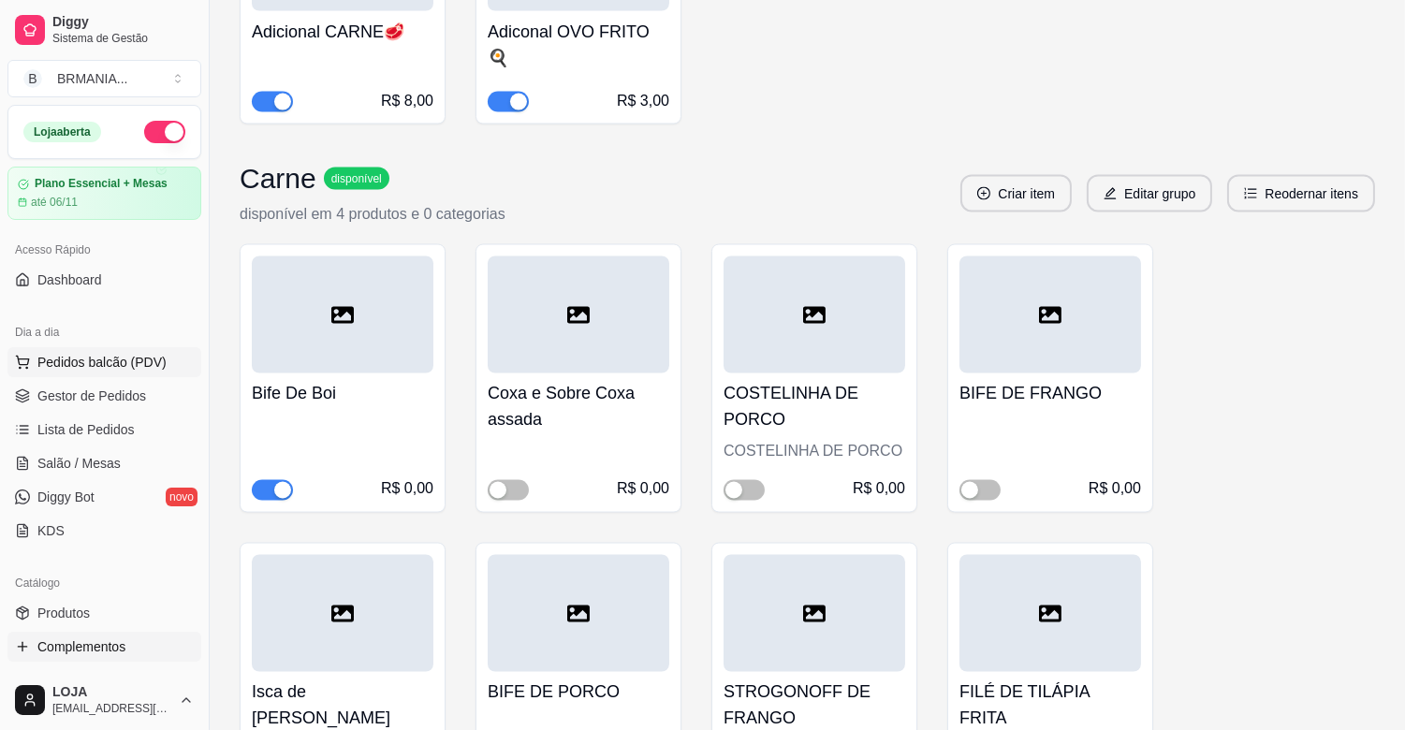
click at [157, 358] on span "Pedidos balcão (PDV)" at bounding box center [101, 362] width 129 height 19
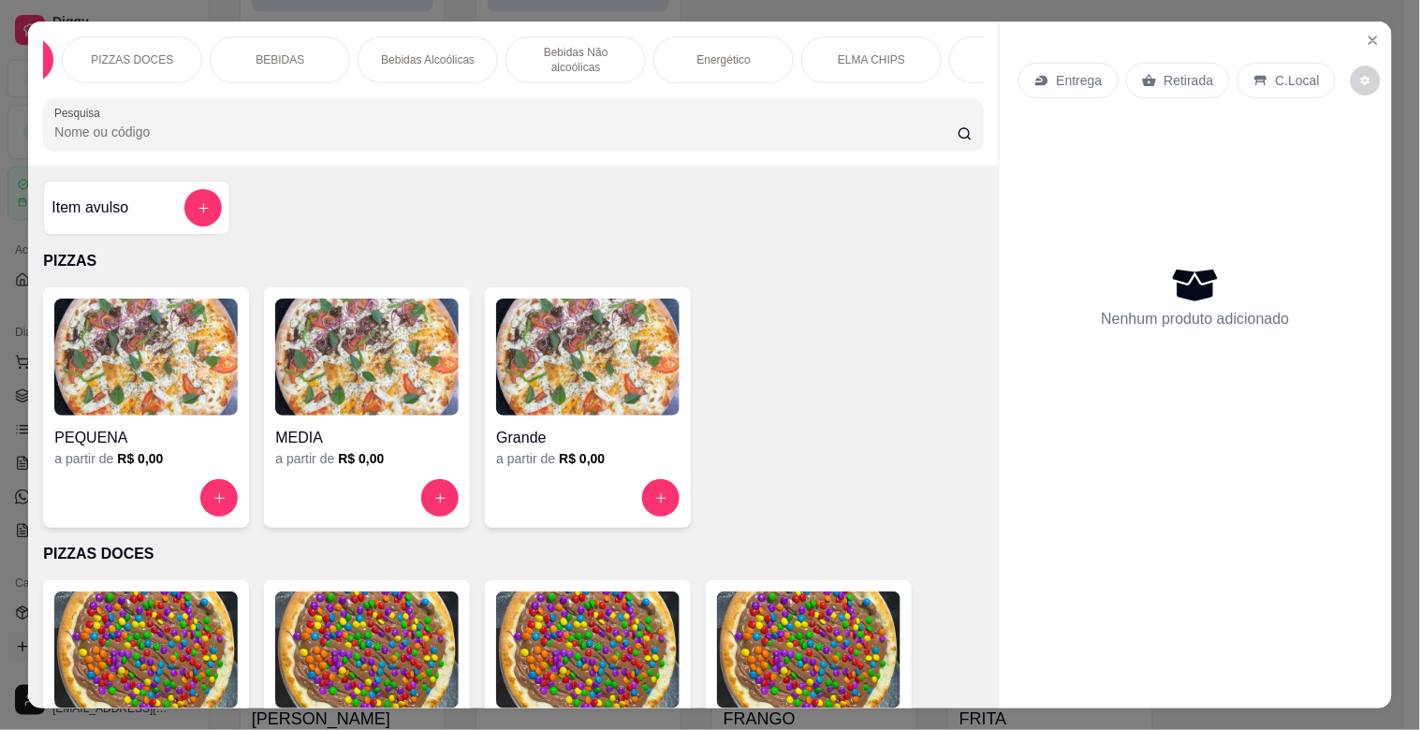
scroll to position [0, 166]
click at [258, 52] on div "BEBIDAS" at bounding box center [243, 60] width 140 height 47
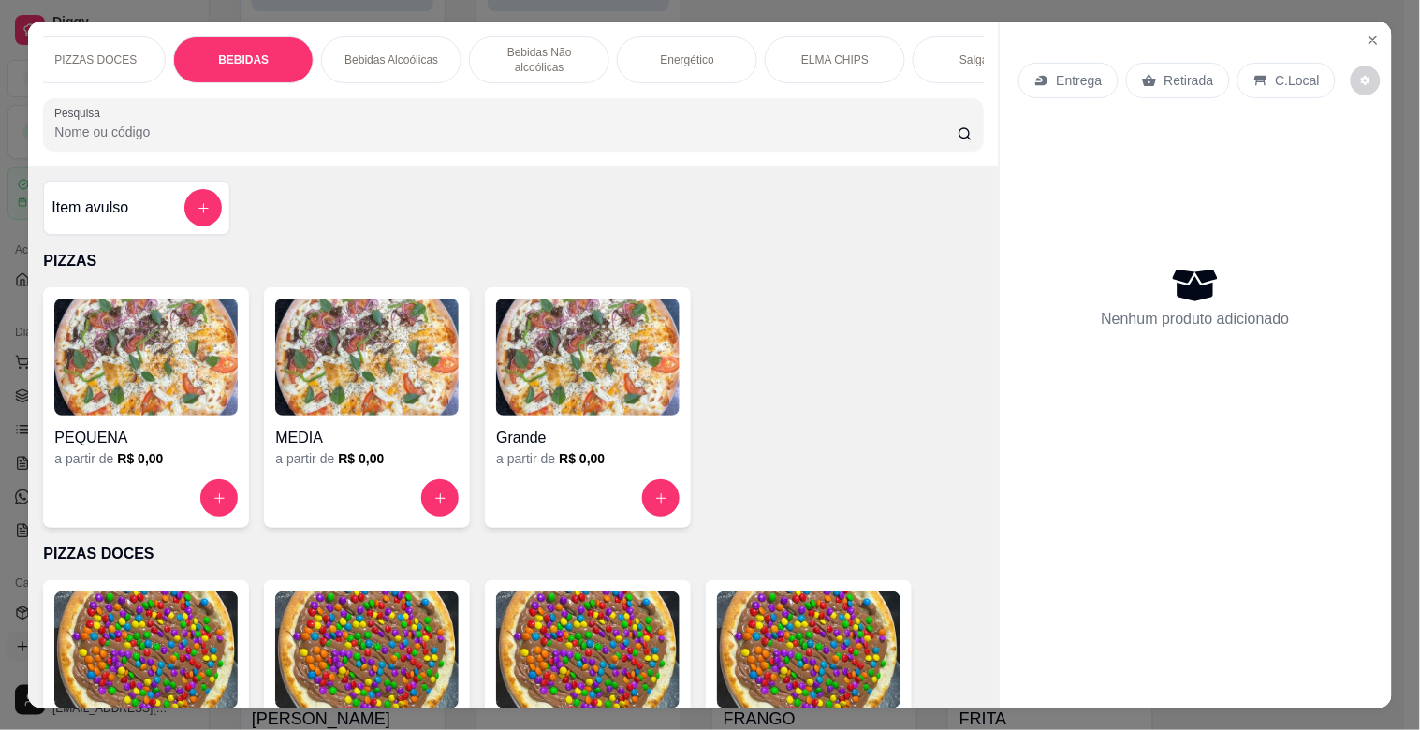
scroll to position [45, 0]
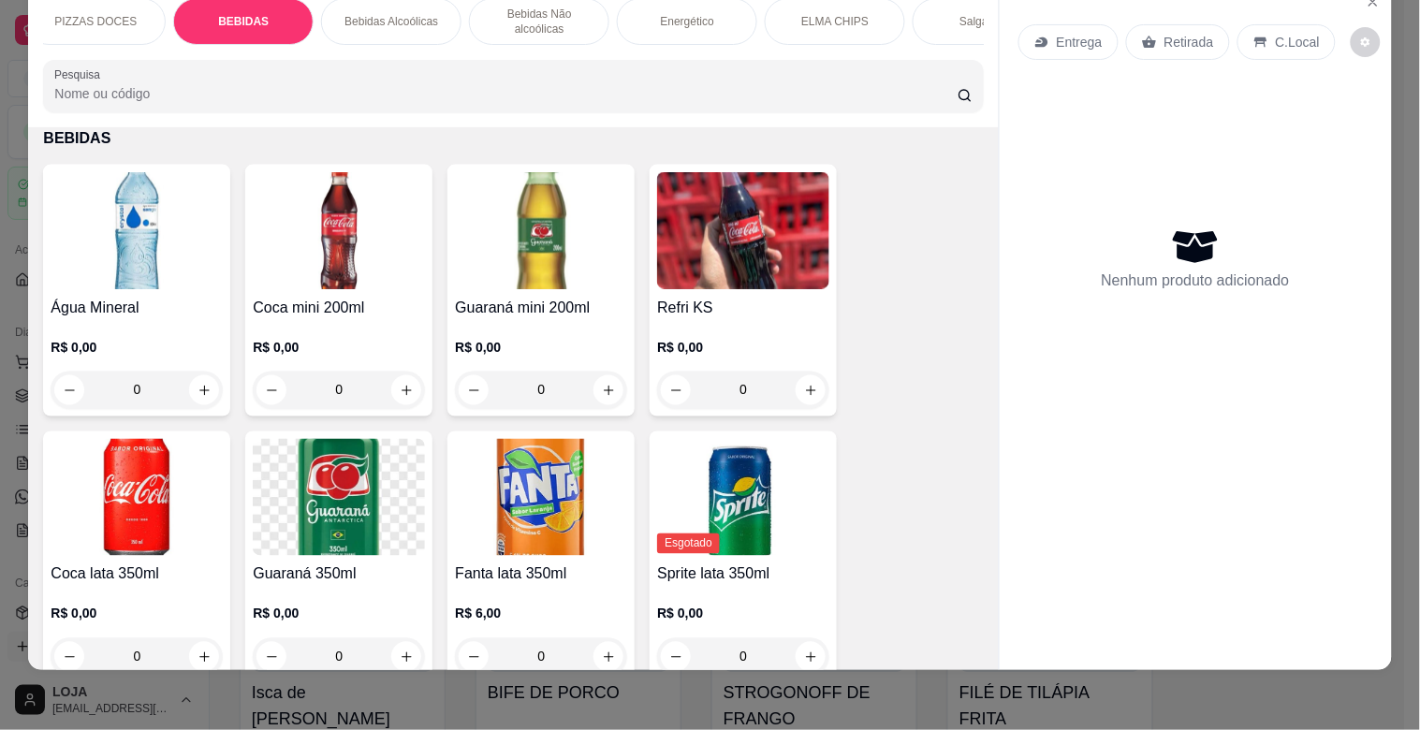
click at [235, 62] on div "Pesquisa" at bounding box center [513, 86] width 940 height 52
click at [169, 236] on img at bounding box center [137, 230] width 172 height 117
click at [146, 257] on img at bounding box center [137, 230] width 172 height 117
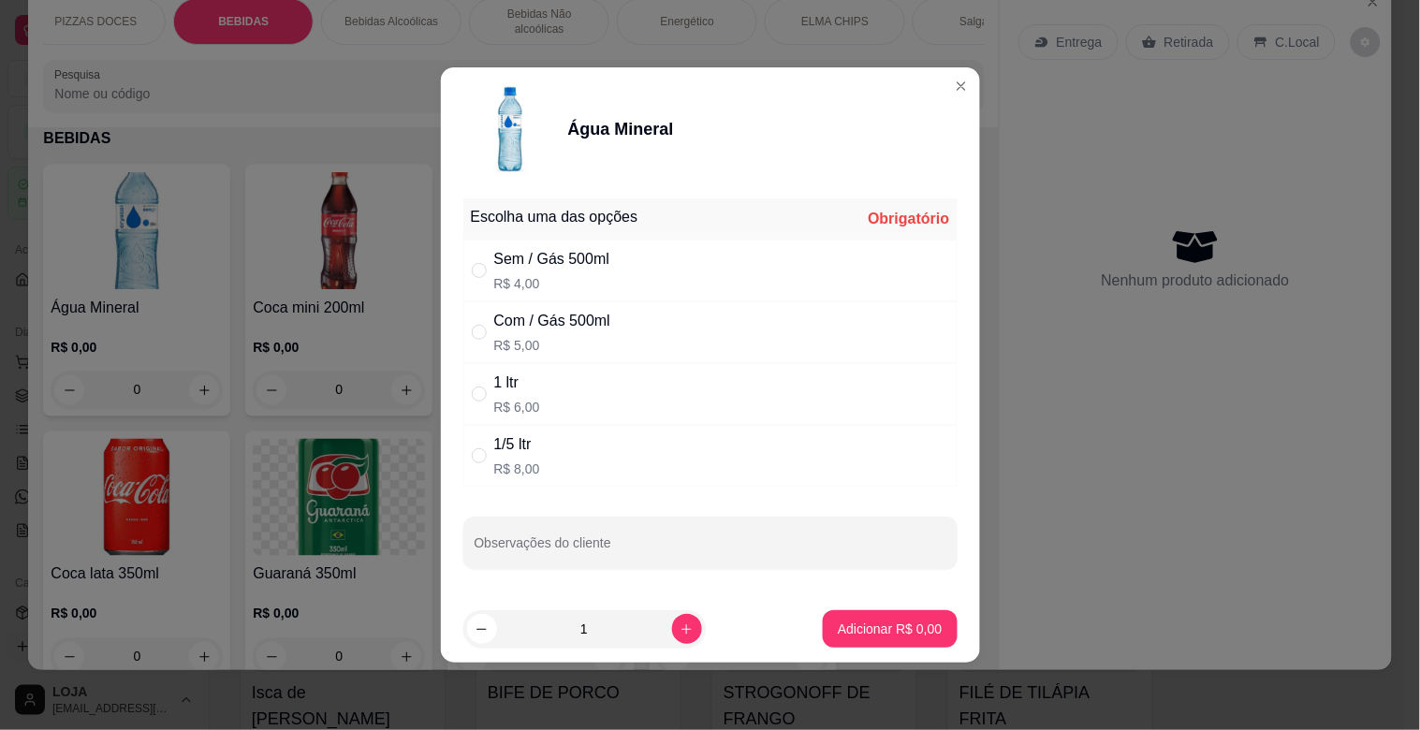
click at [612, 408] on div "1 ltr R$ 6,00" at bounding box center [710, 394] width 494 height 62
radio input "true"
click at [849, 631] on p "Adicionar R$ 6,00" at bounding box center [890, 629] width 104 height 19
type input "1"
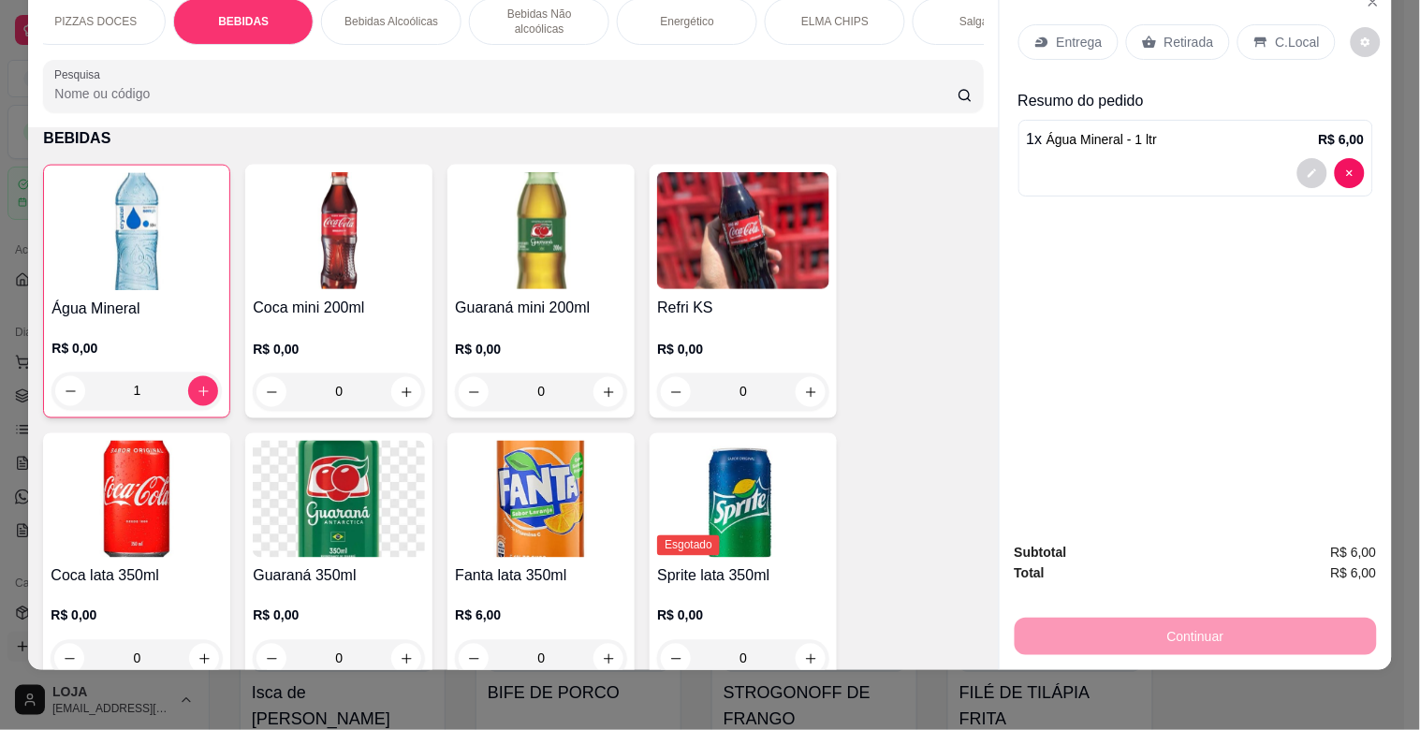
click at [1290, 45] on div "Entrega Retirada C.Local" at bounding box center [1196, 42] width 355 height 66
click at [1284, 34] on p "C.Local" at bounding box center [1298, 42] width 44 height 19
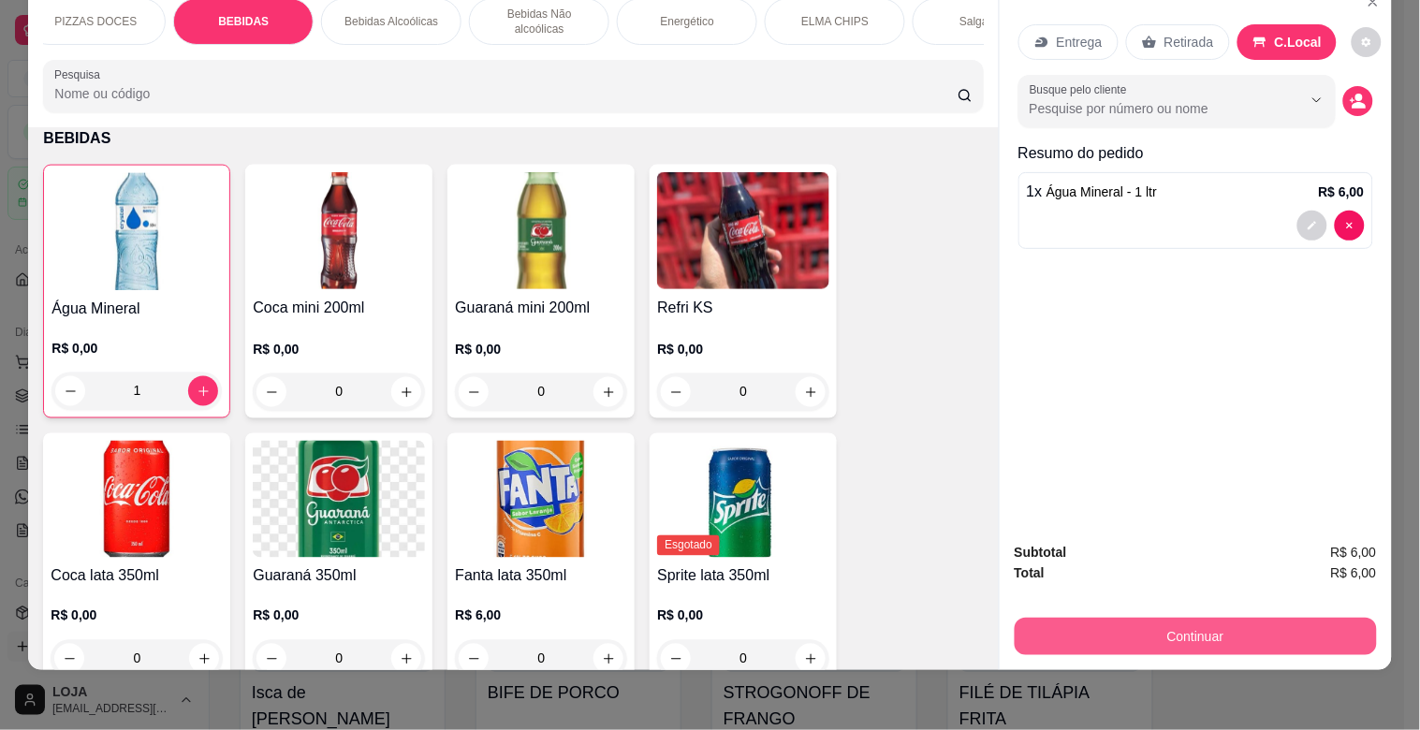
click at [1234, 613] on div "Continuar" at bounding box center [1196, 634] width 362 height 42
click at [1238, 618] on button "Continuar" at bounding box center [1195, 636] width 351 height 37
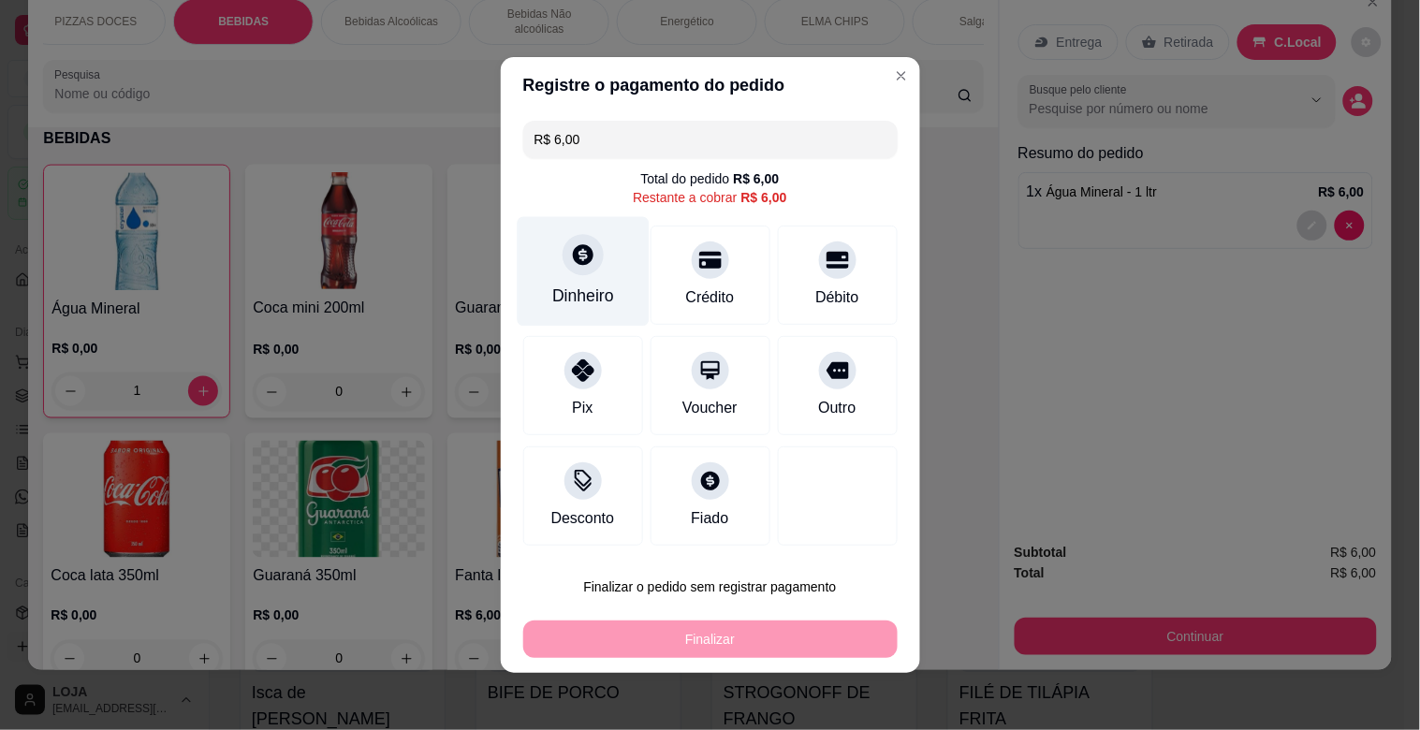
click at [532, 260] on div "Dinheiro" at bounding box center [583, 272] width 132 height 110
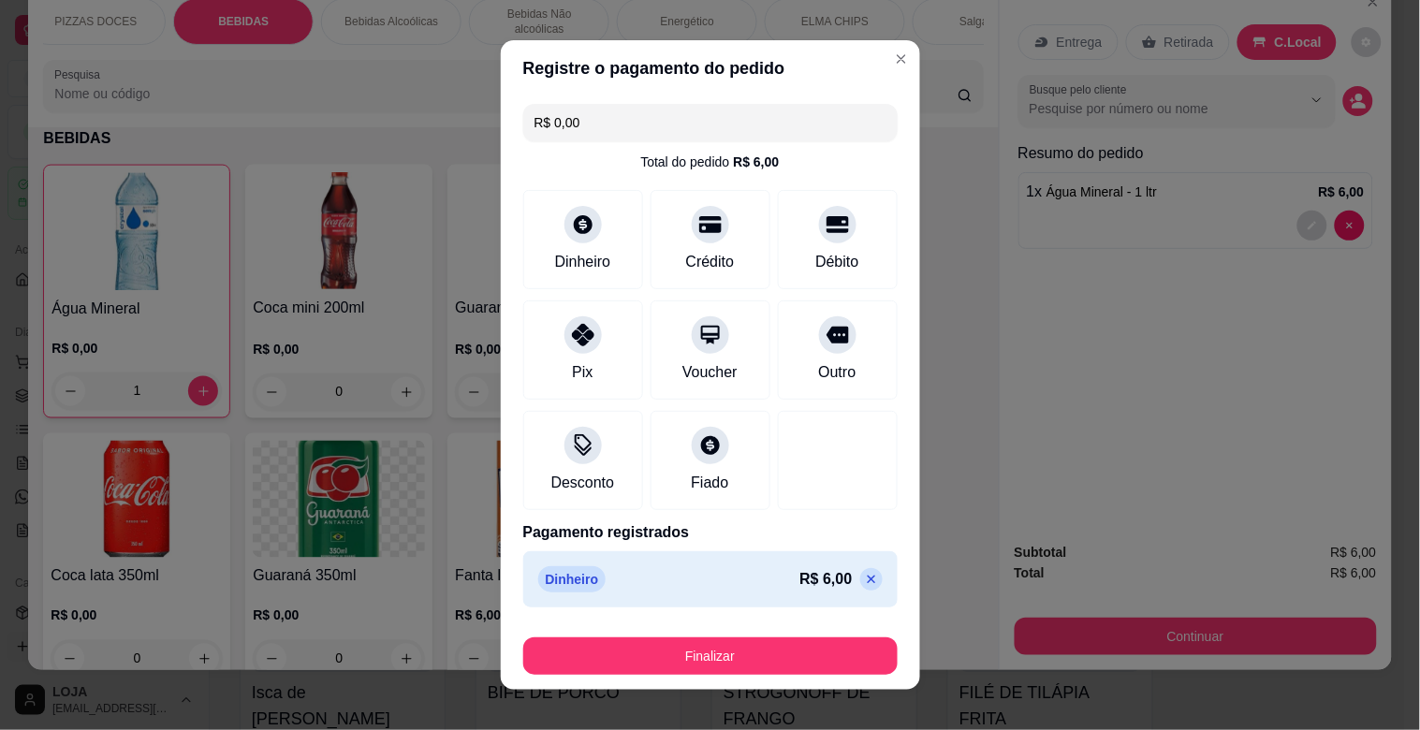
type input "R$ 0,00"
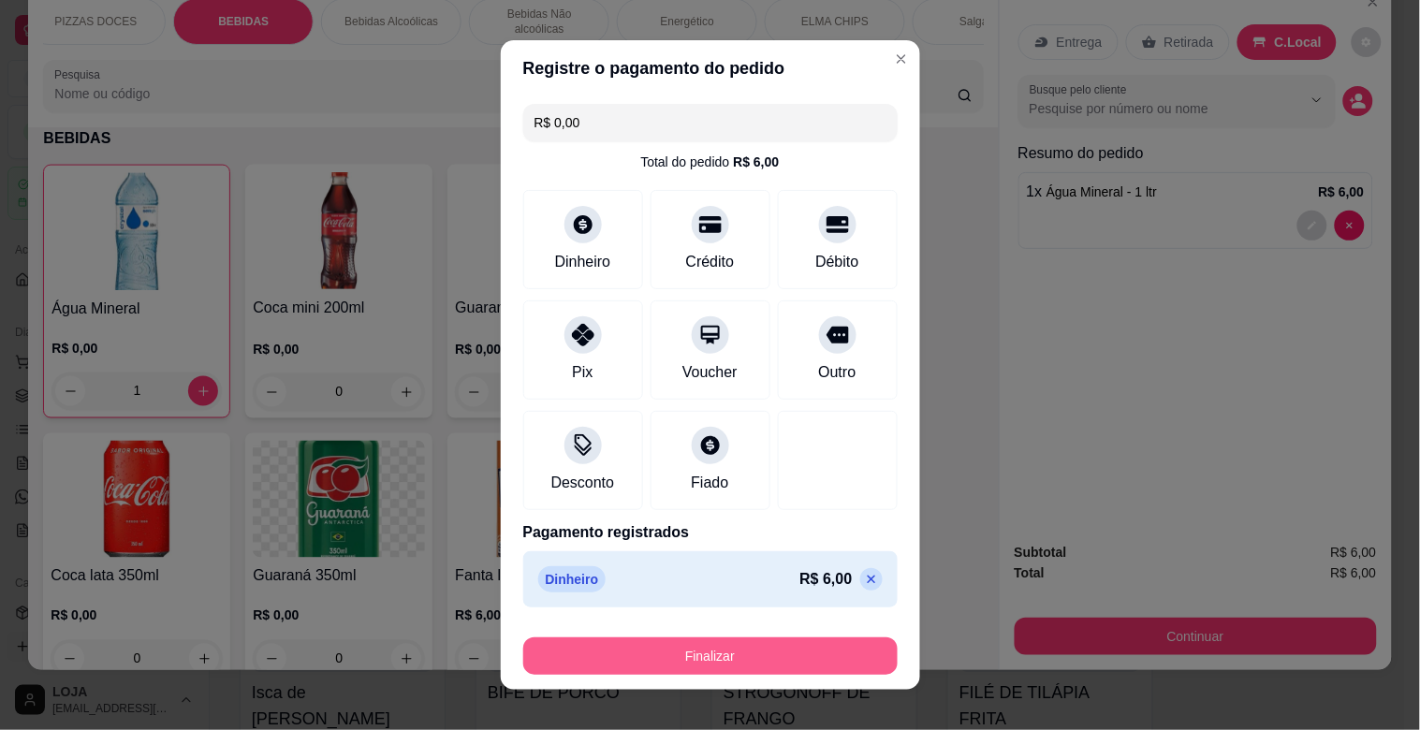
click at [829, 669] on button "Finalizar" at bounding box center [710, 656] width 374 height 37
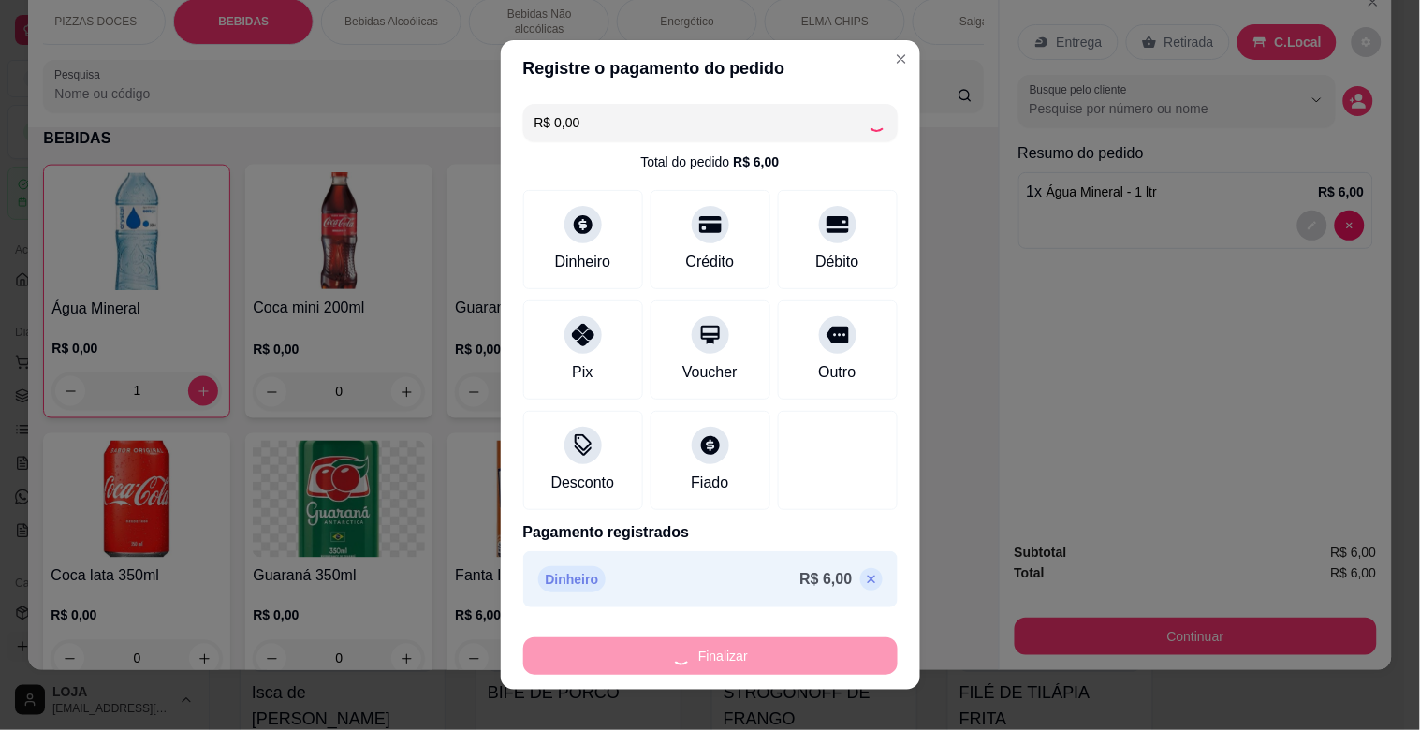
type input "0"
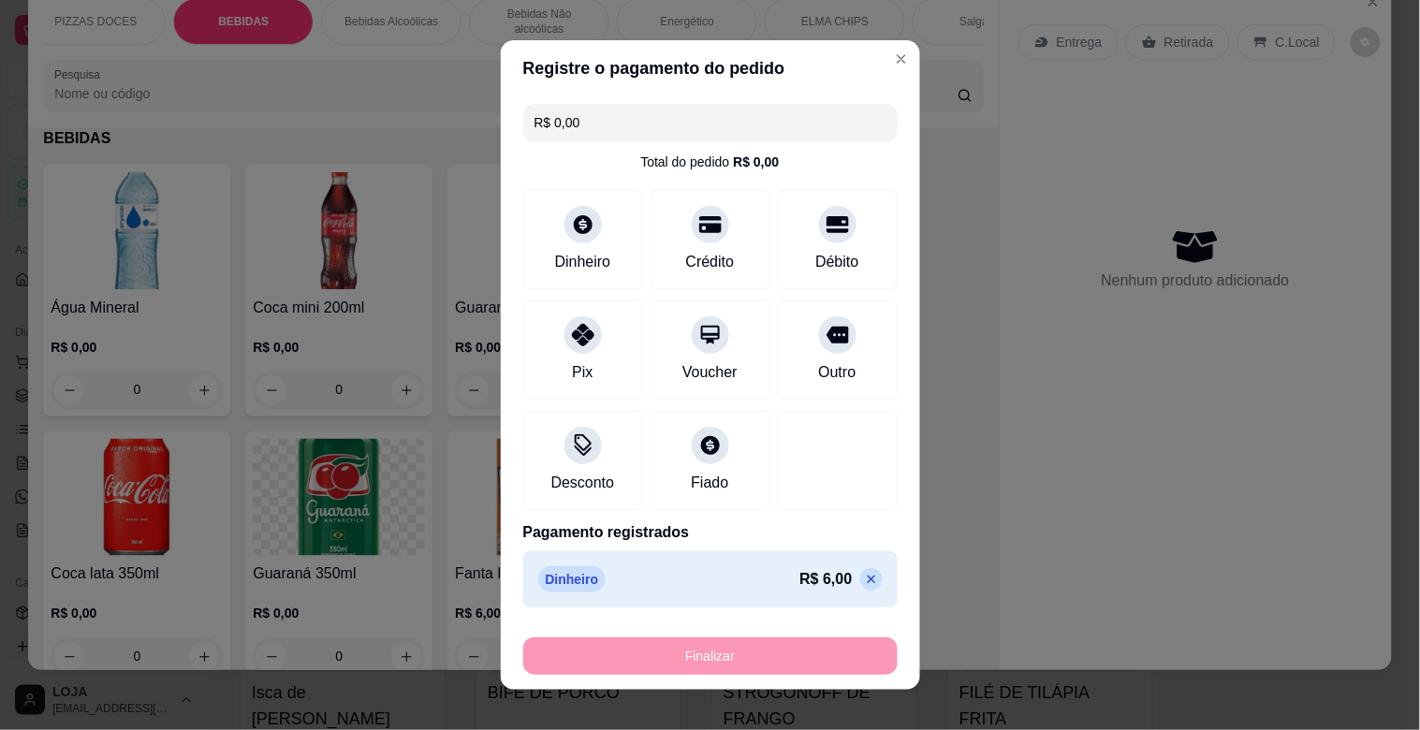
type input "-R$ 6,00"
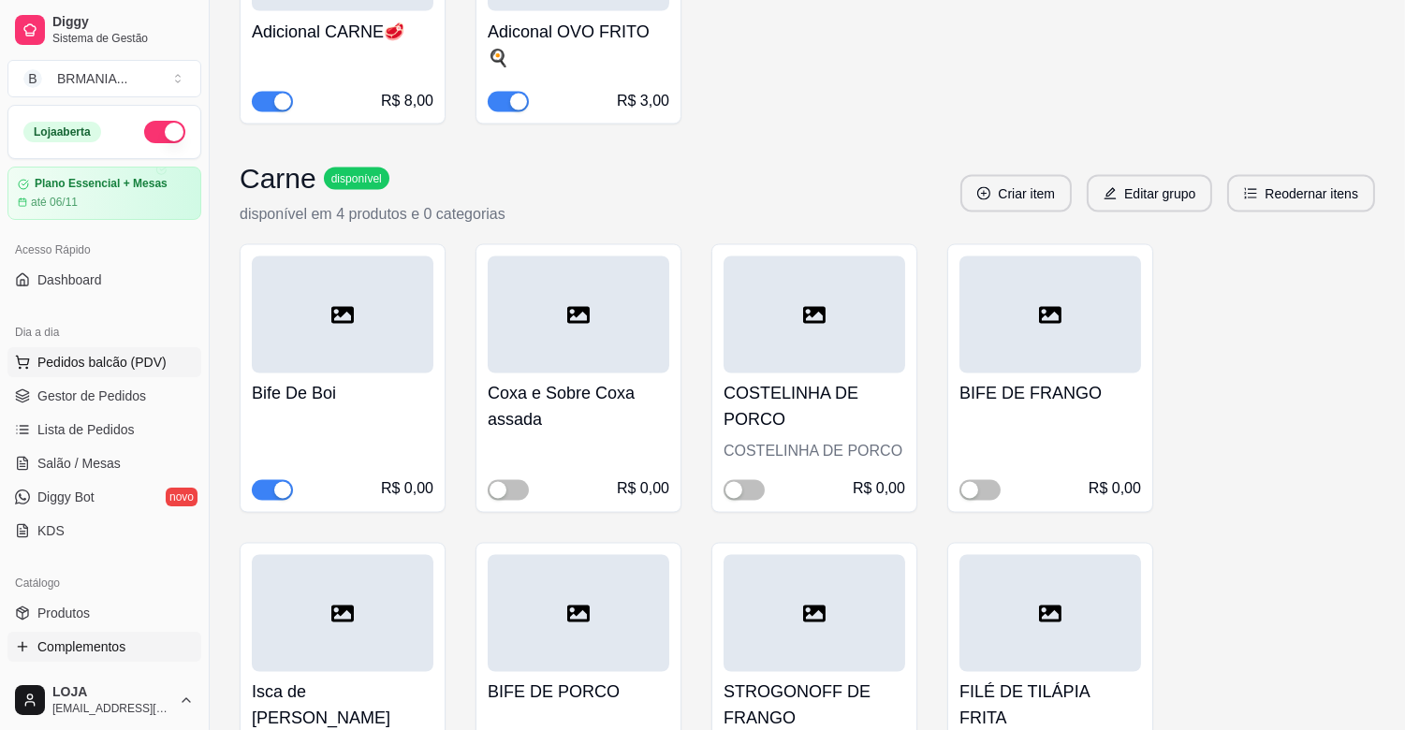
click at [106, 360] on span "Pedidos balcão (PDV)" at bounding box center [101, 362] width 129 height 19
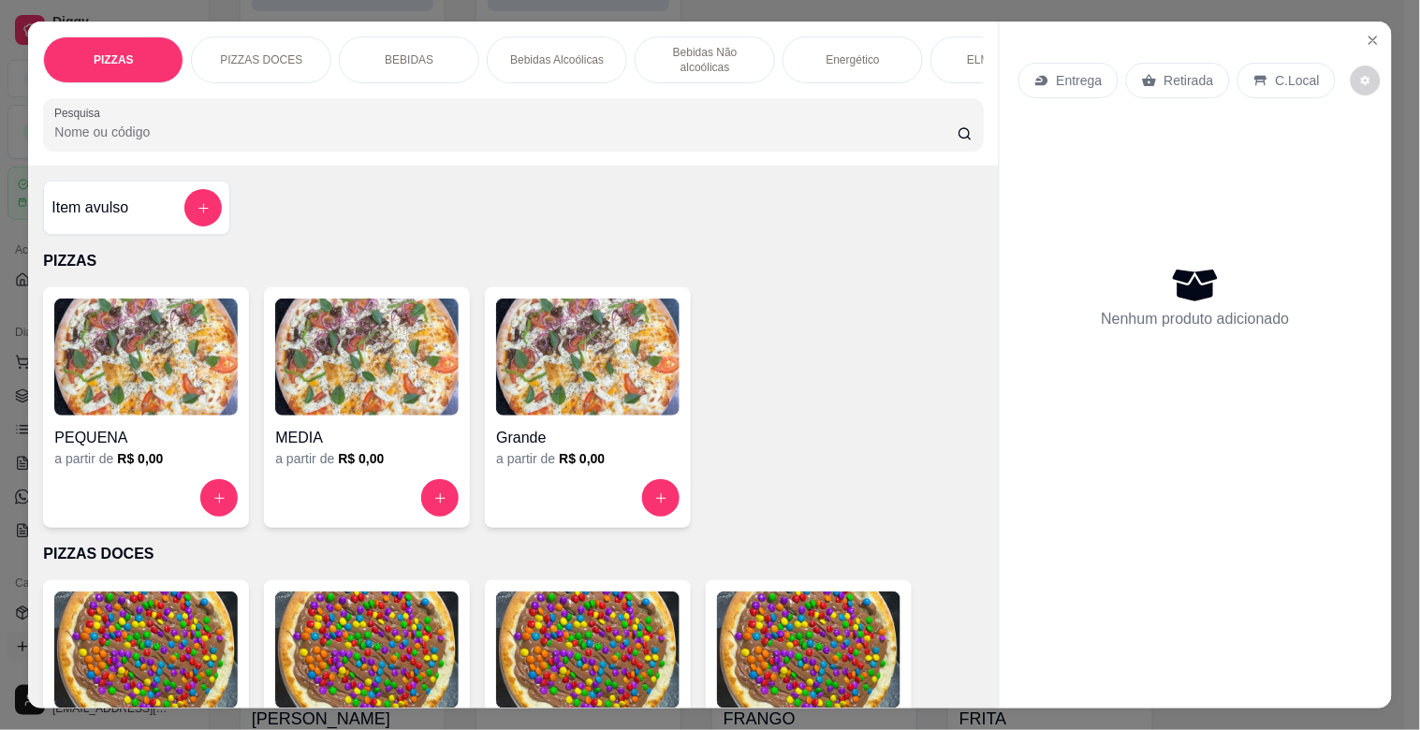
click at [387, 56] on p "BEBIDAS" at bounding box center [409, 59] width 49 height 15
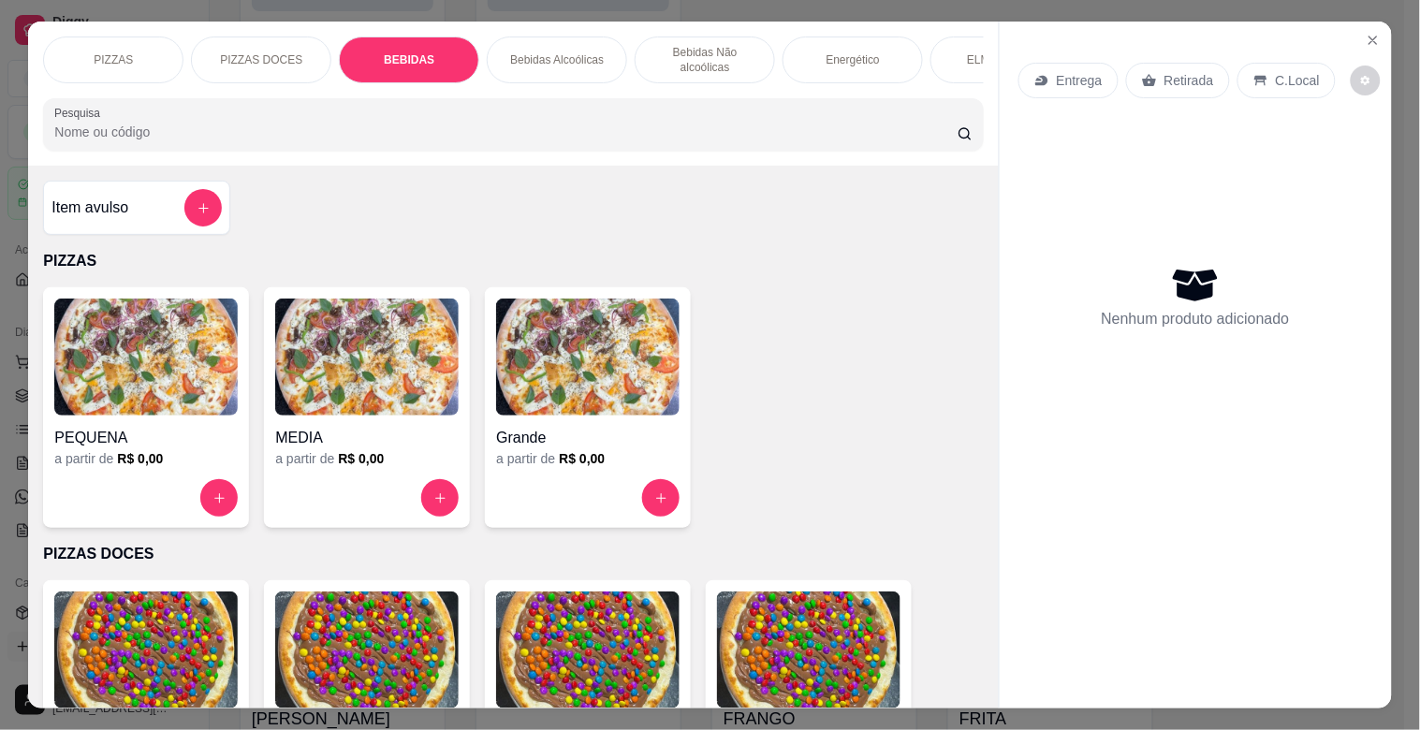
scroll to position [45, 0]
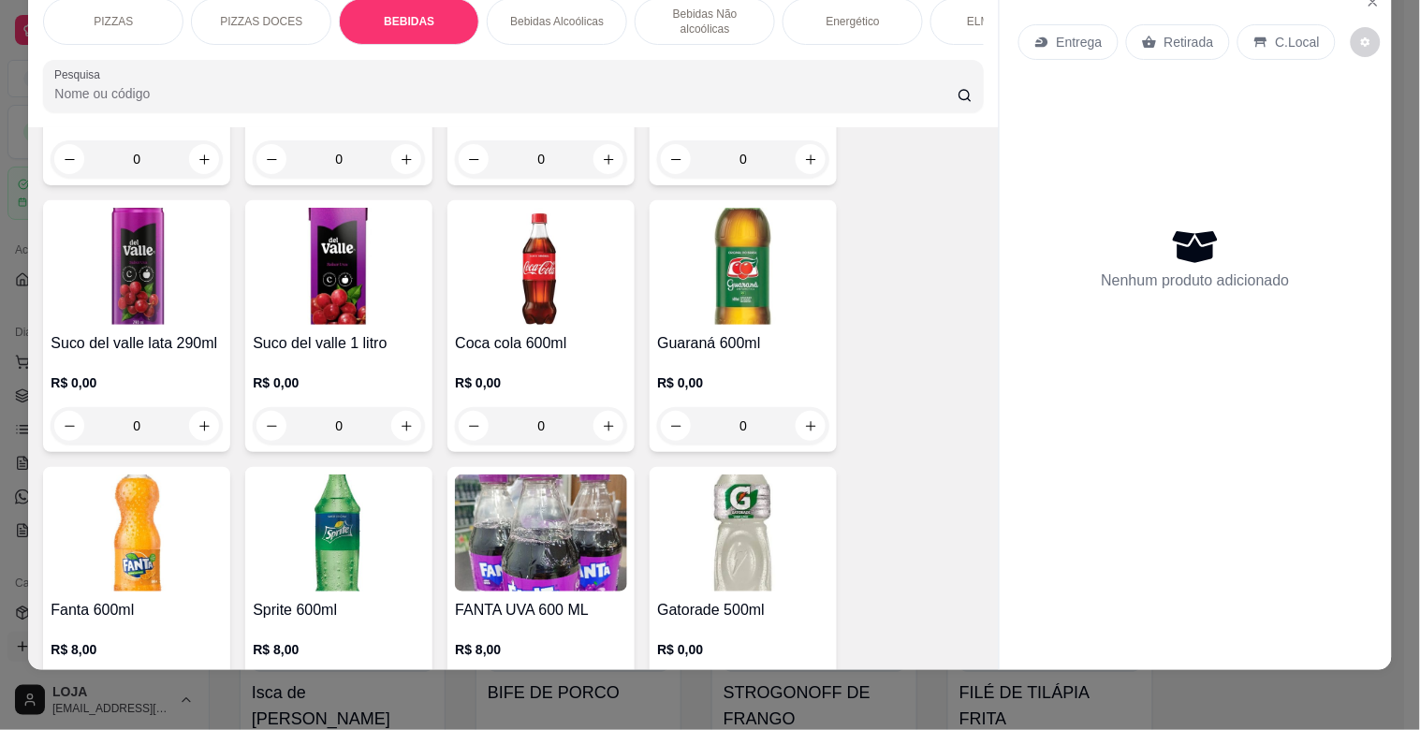
click at [965, 245] on div "Item avulso PIZZAS PEQUENA a partir de R$ 0,00 MEDIA a partir de R$ 0,00 Grande…" at bounding box center [513, 398] width 970 height 542
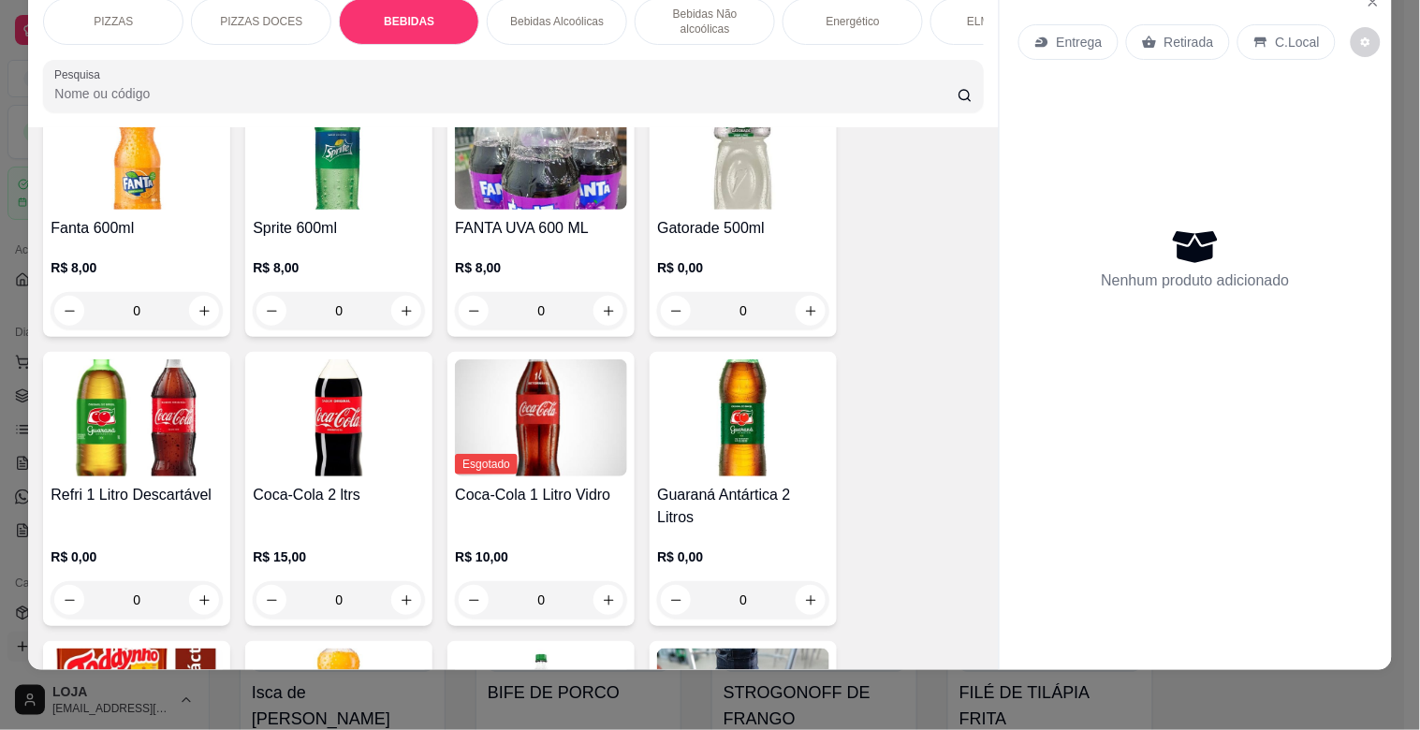
scroll to position [1769, 0]
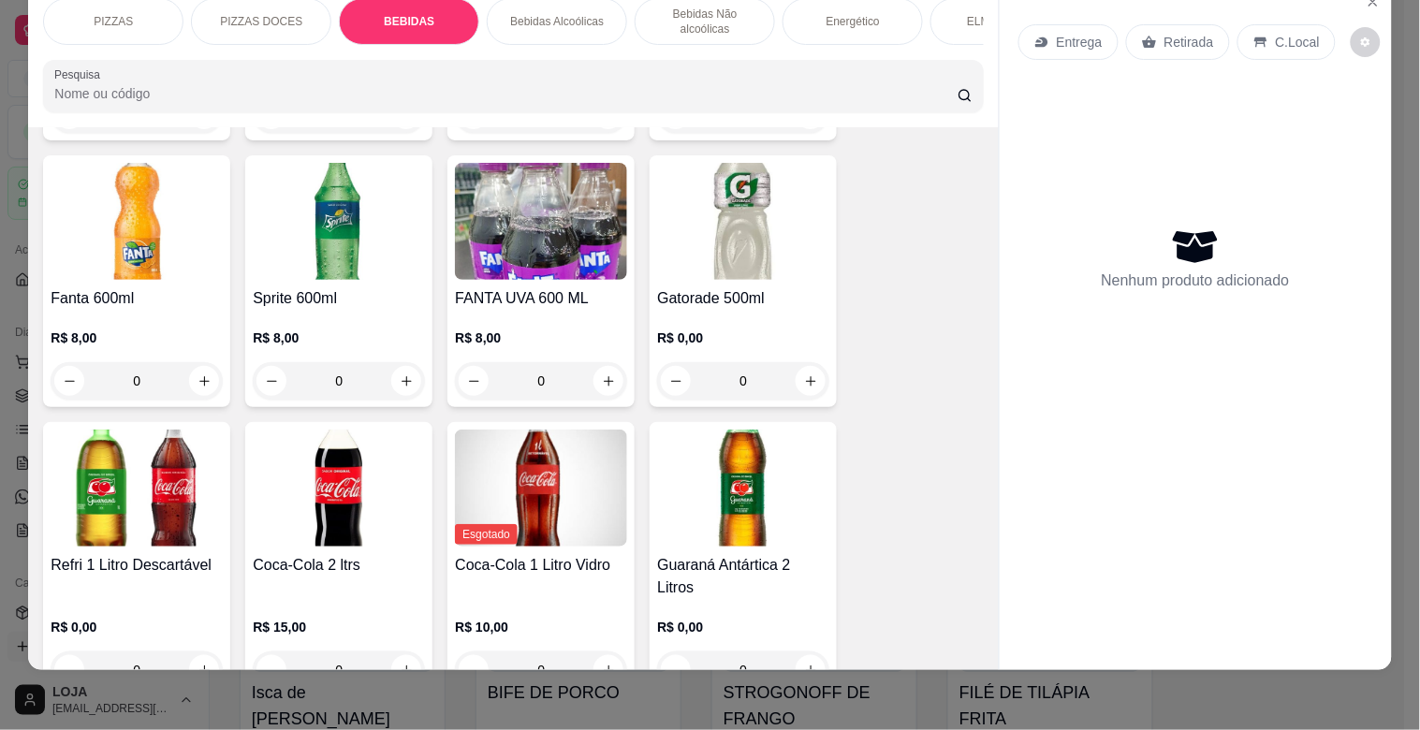
click at [297, 489] on img at bounding box center [339, 488] width 172 height 117
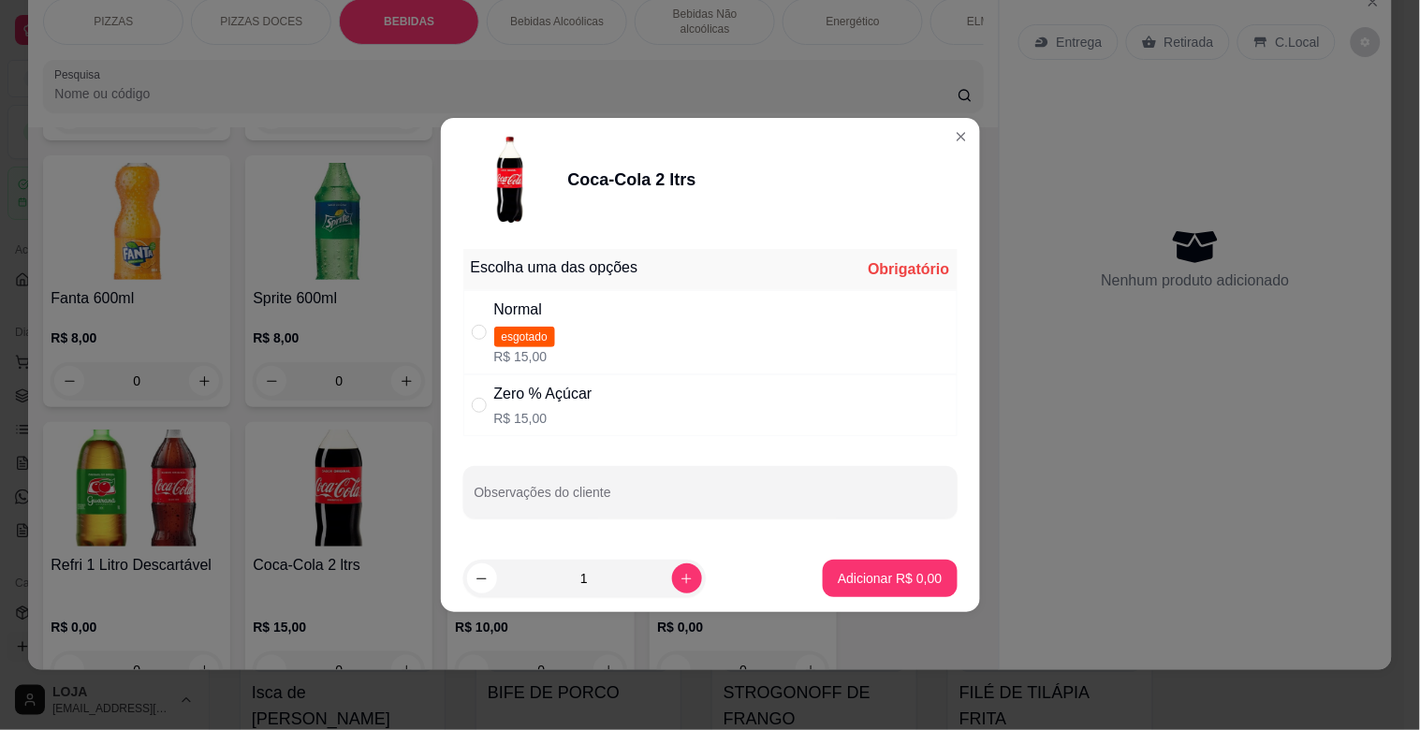
click at [741, 284] on div "Escolha uma das opções Obrigatório" at bounding box center [710, 269] width 494 height 41
click at [761, 301] on div "Normal esgotado R$ 15,00" at bounding box center [710, 332] width 494 height 84
radio input "false"
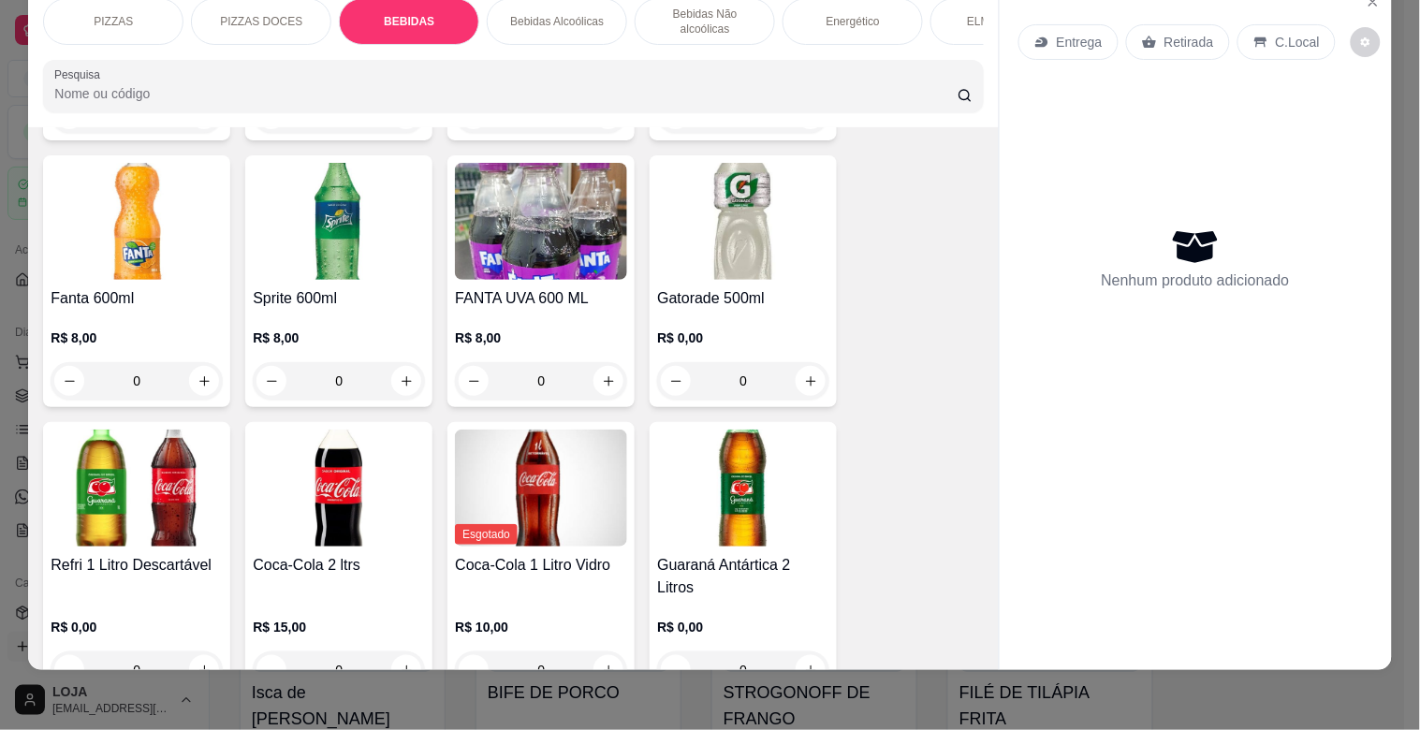
click at [319, 483] on img at bounding box center [339, 488] width 172 height 117
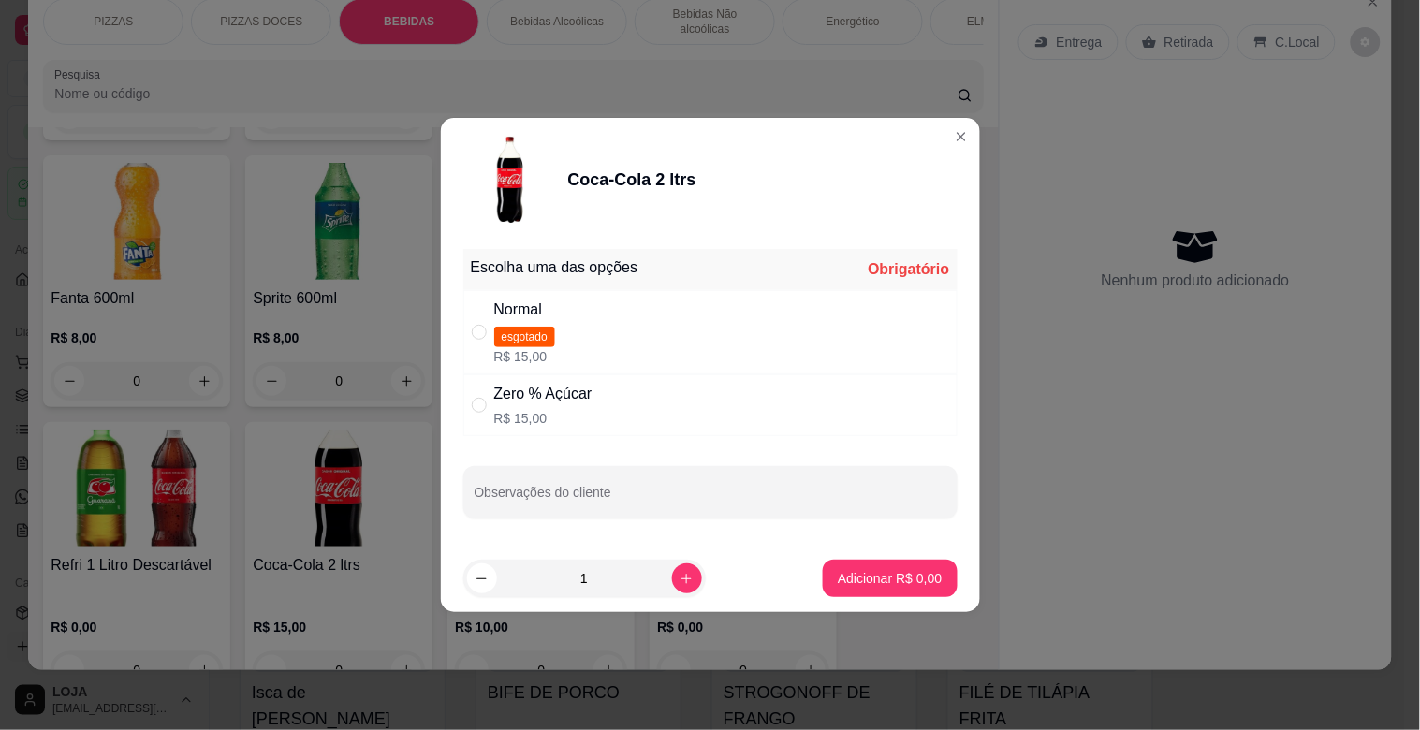
click at [644, 348] on div "Normal esgotado R$ 15,00" at bounding box center [710, 332] width 494 height 84
radio input "true"
click at [928, 583] on button "Adicionar R$ 15,00" at bounding box center [885, 578] width 141 height 37
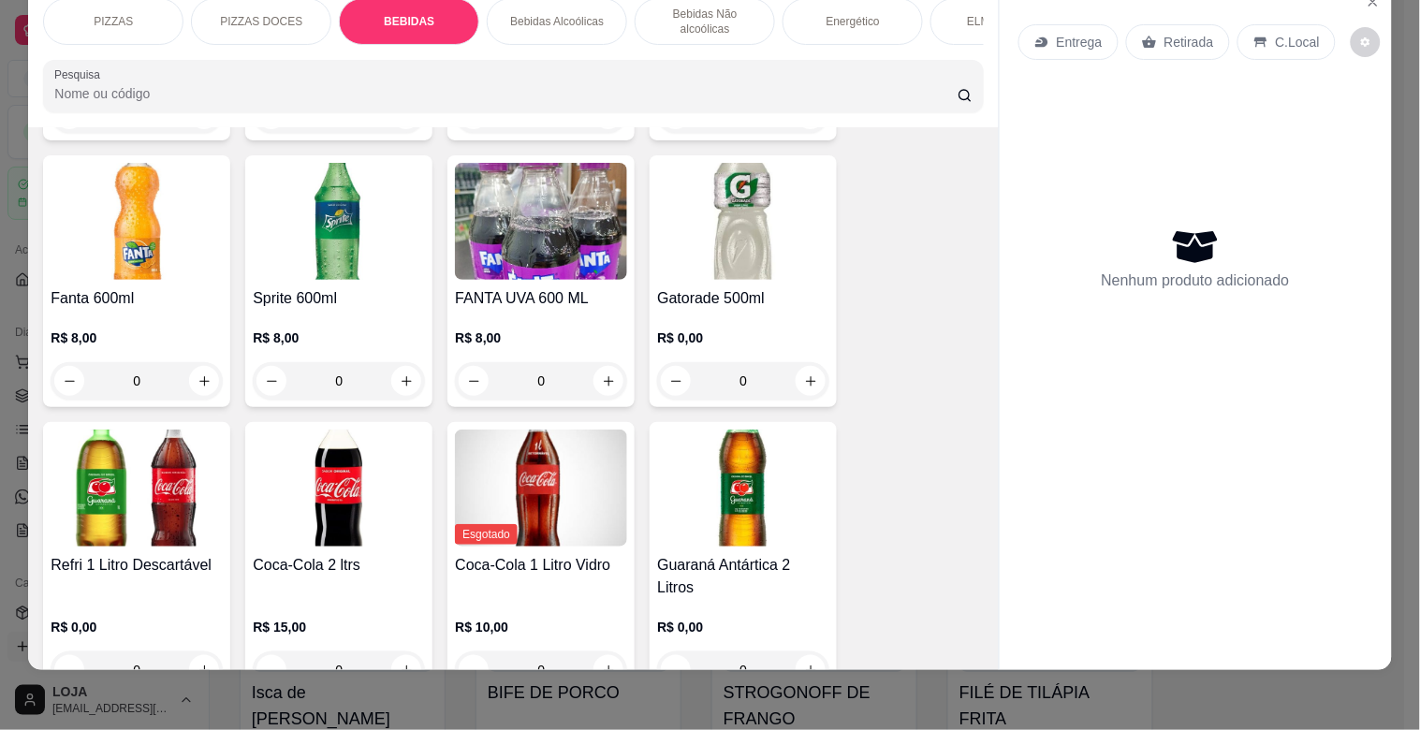
click at [248, 14] on p "PIZZAS DOCES" at bounding box center [261, 21] width 82 height 15
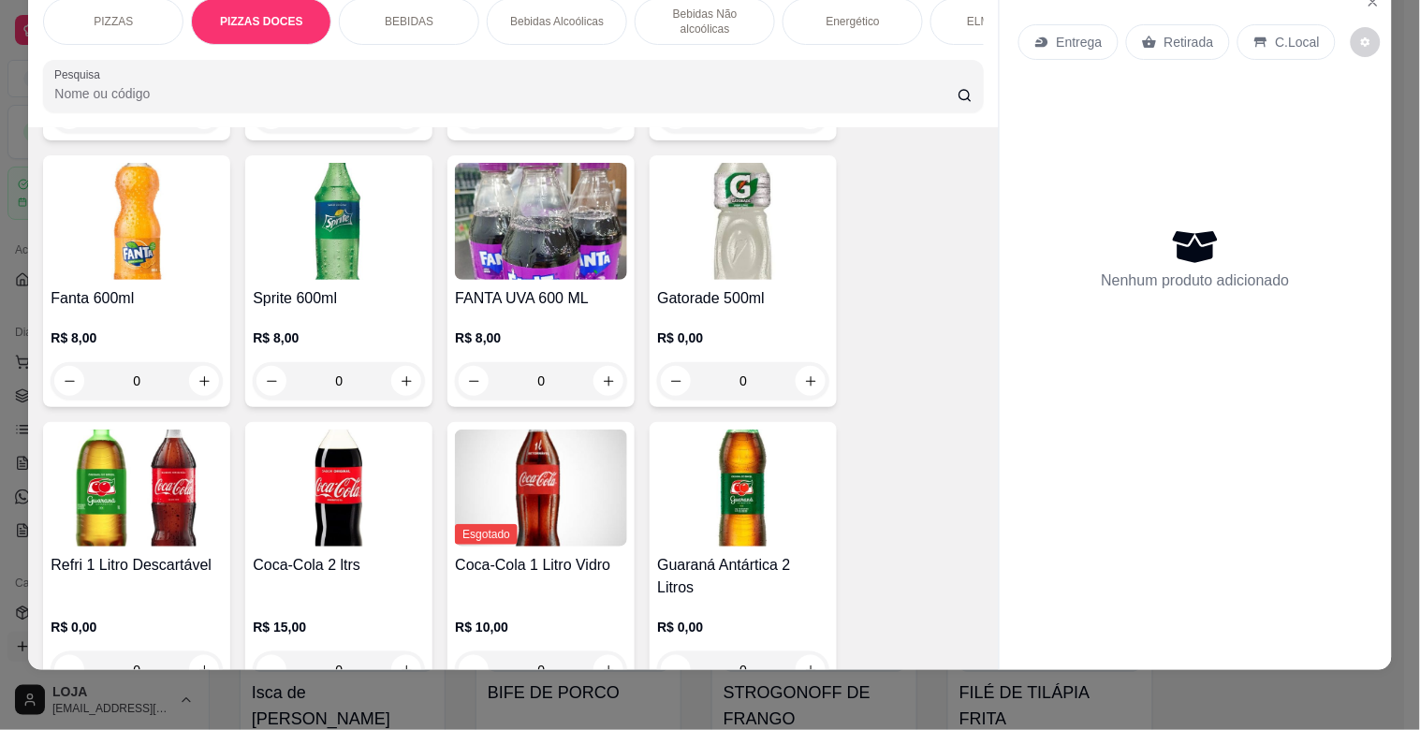
scroll to position [377, 0]
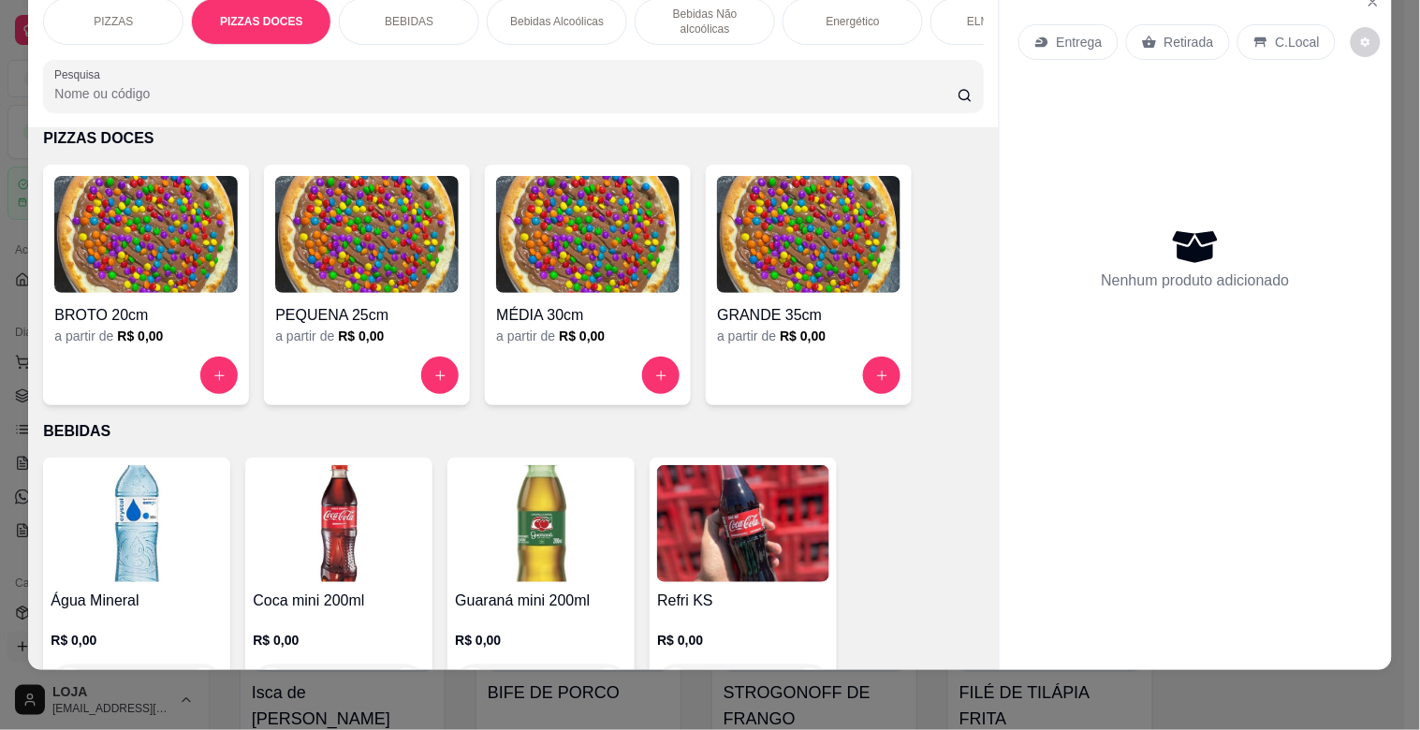
click at [409, 14] on p "BEBIDAS" at bounding box center [409, 21] width 49 height 15
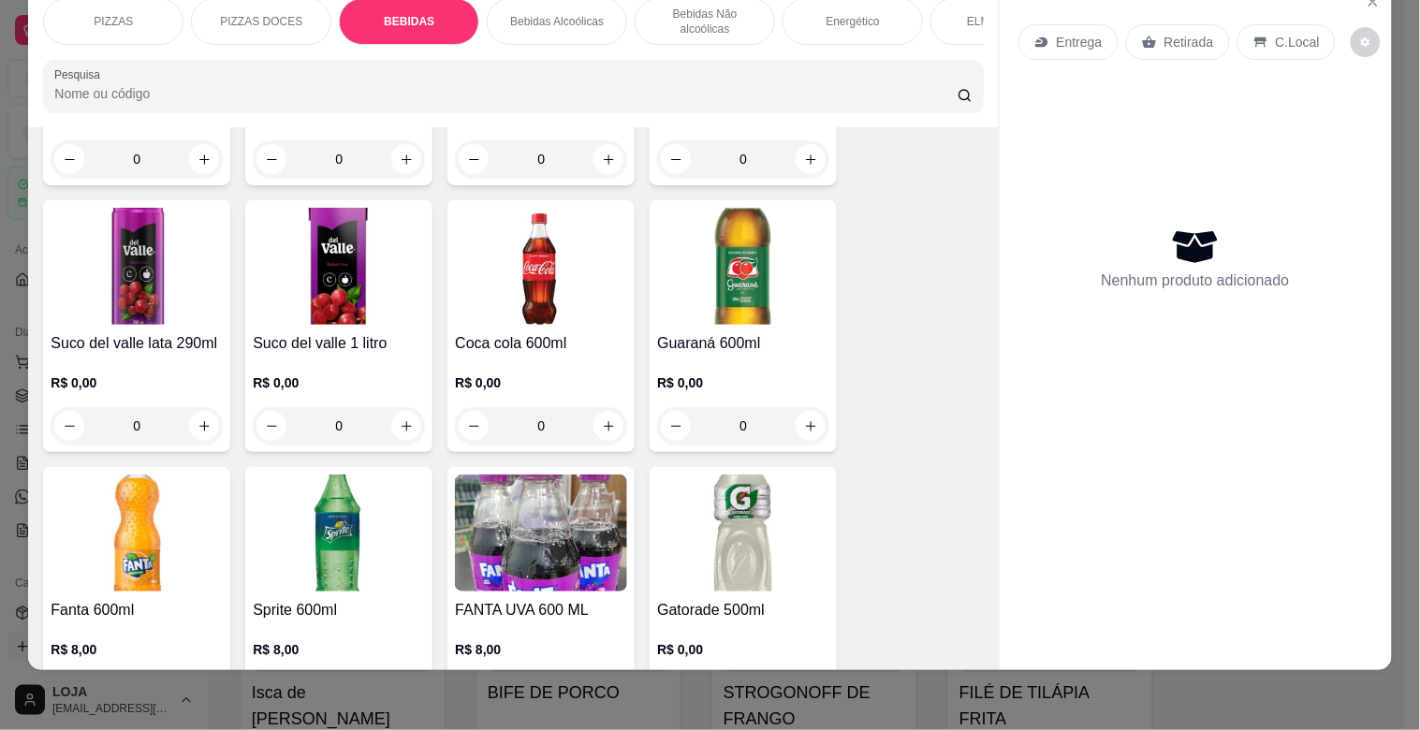
scroll to position [1817, 0]
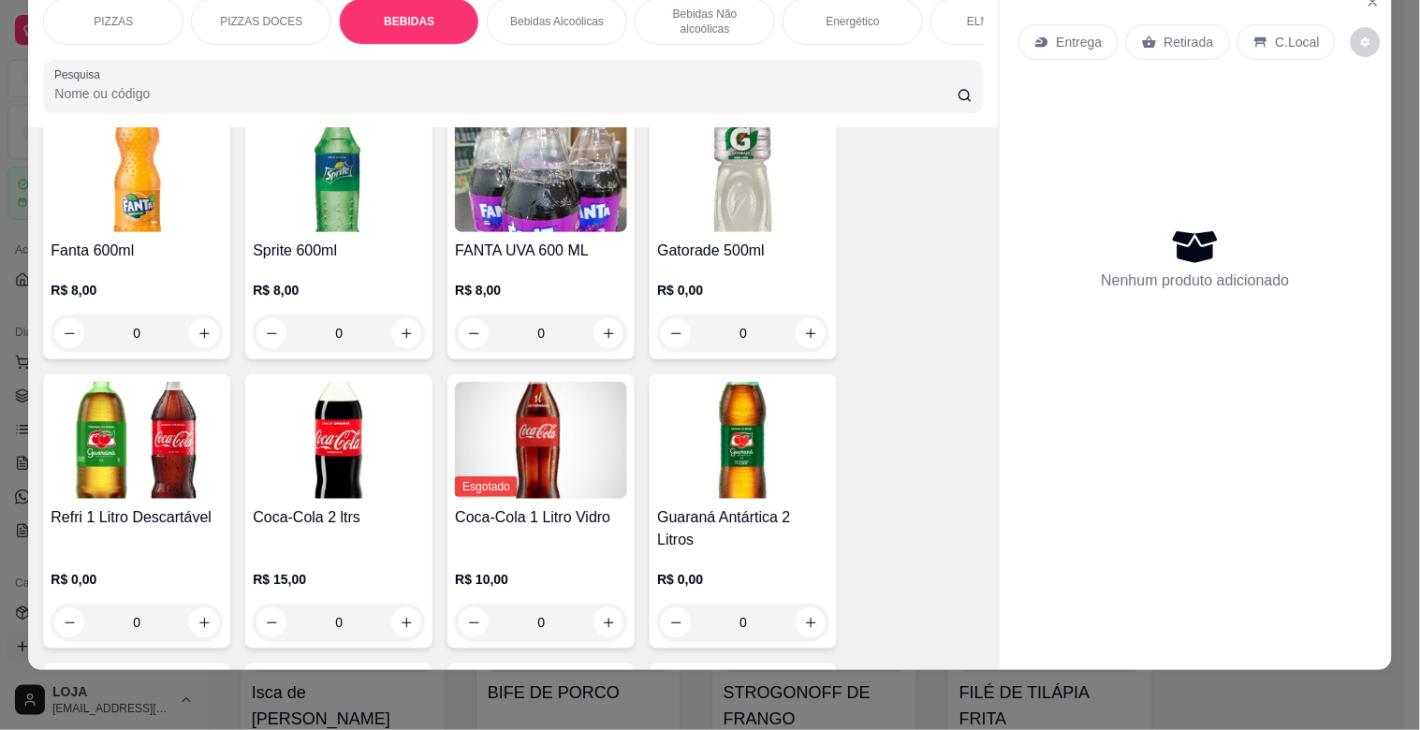
click at [288, 440] on img at bounding box center [339, 440] width 172 height 117
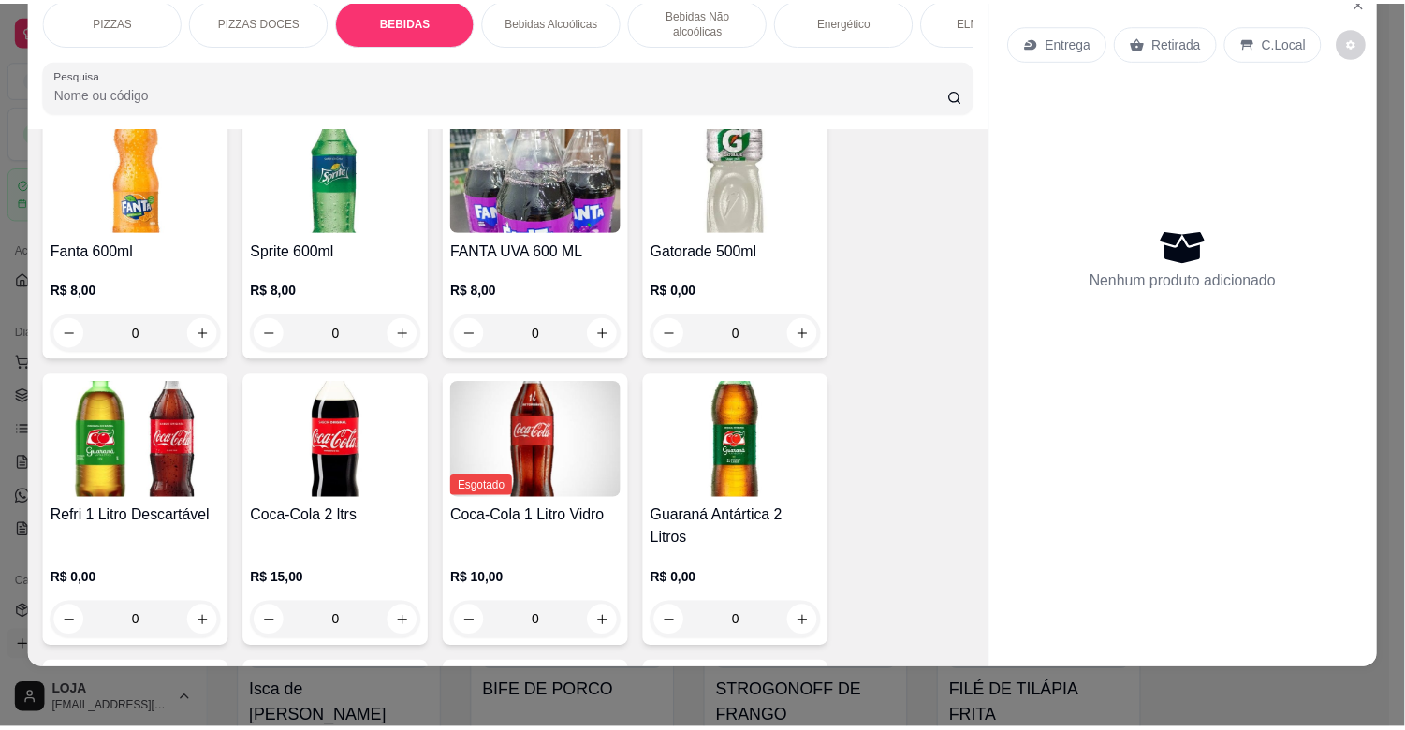
scroll to position [0, 0]
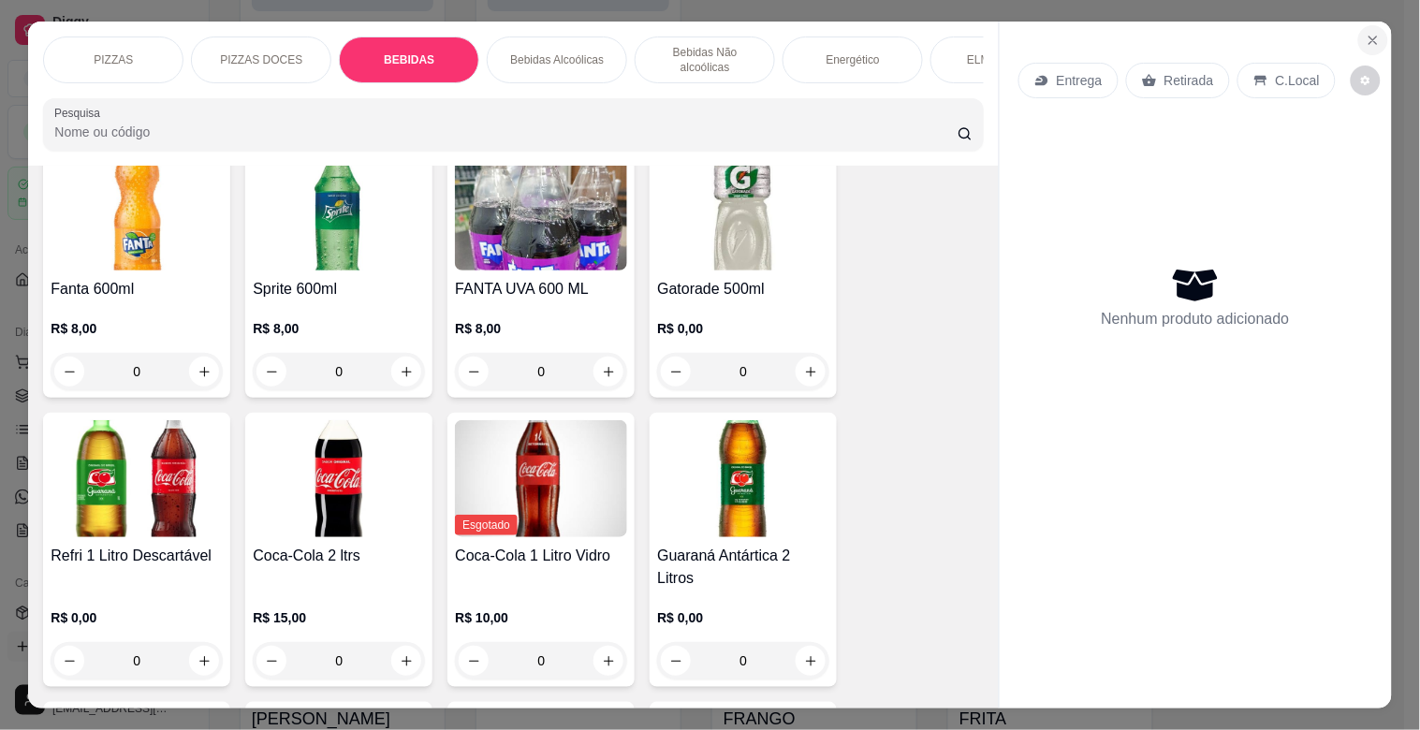
click at [1366, 33] on icon "Close" at bounding box center [1373, 40] width 15 height 15
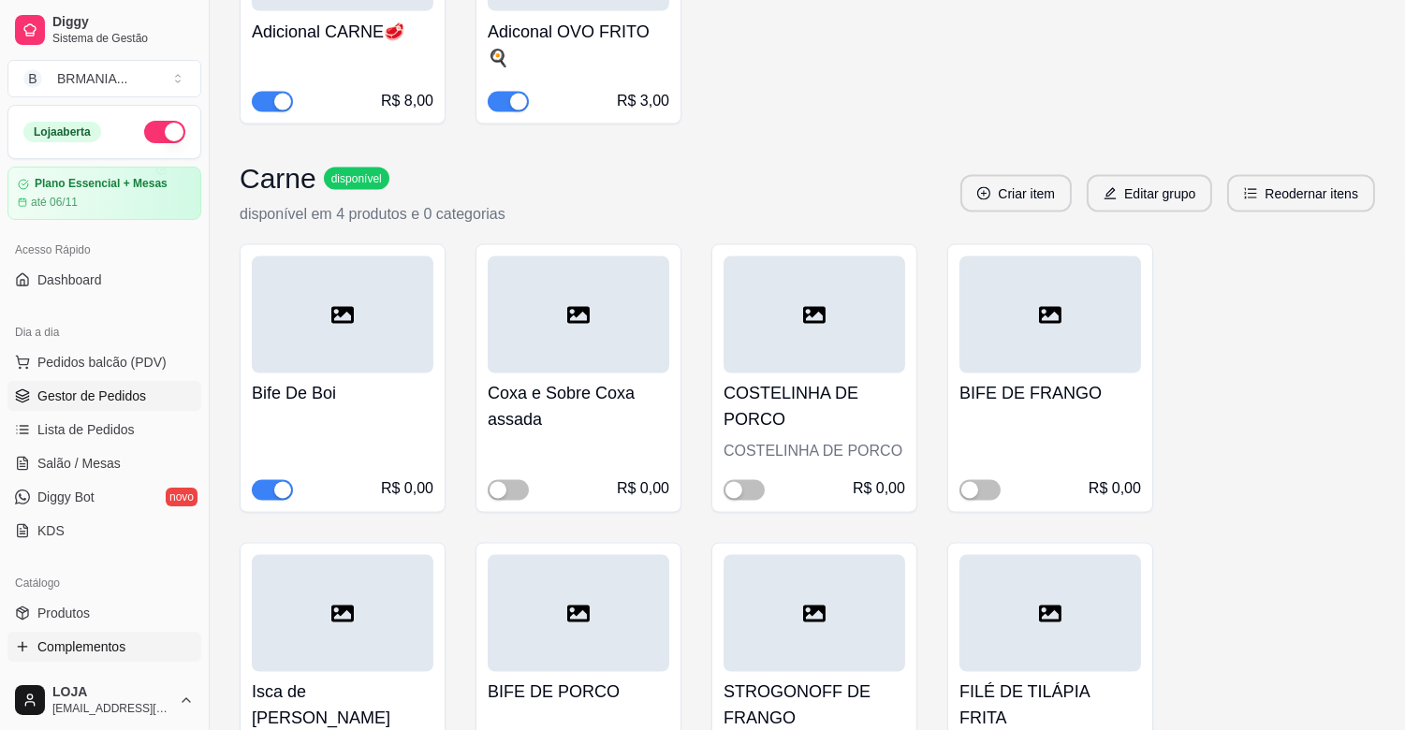
click at [92, 390] on span "Gestor de Pedidos" at bounding box center [91, 396] width 109 height 19
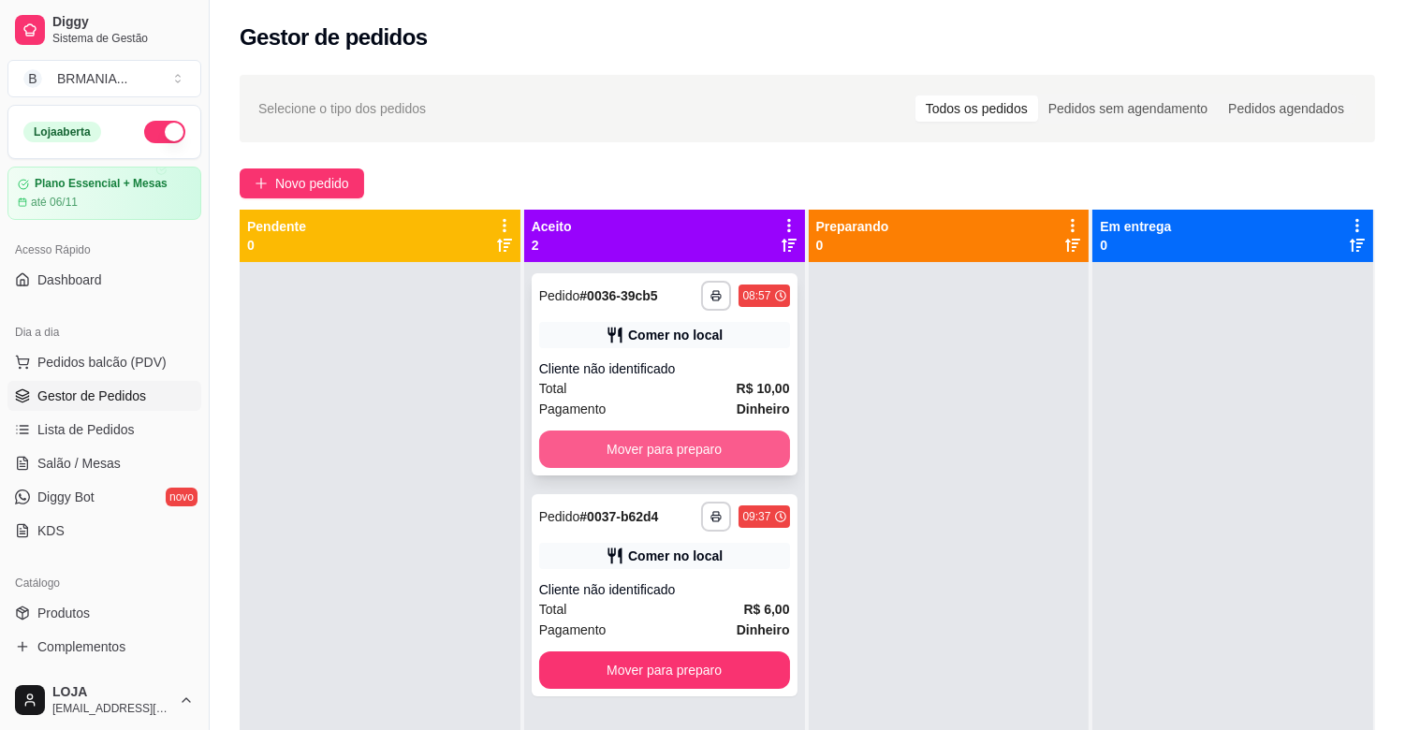
click at [655, 441] on button "Mover para preparo" at bounding box center [664, 449] width 251 height 37
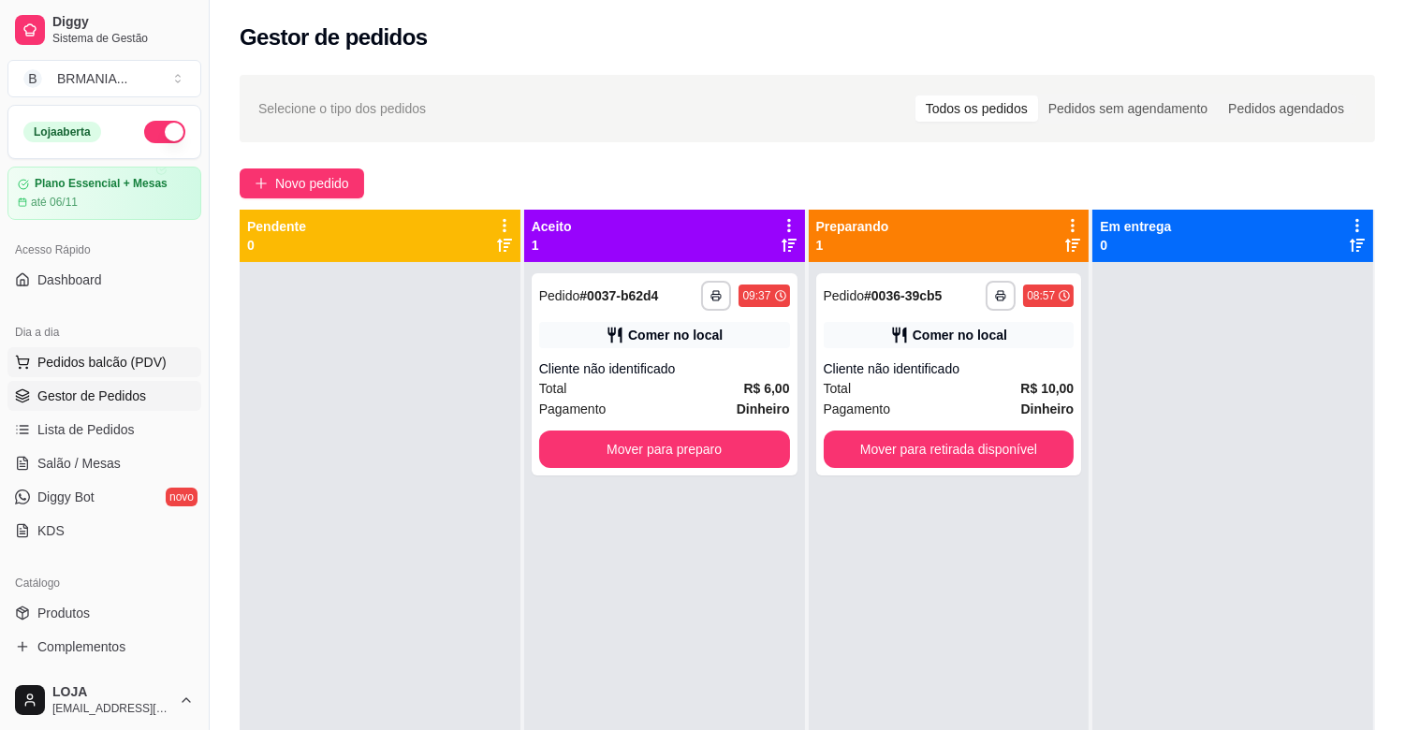
click at [61, 366] on span "Pedidos balcão (PDV)" at bounding box center [101, 362] width 129 height 19
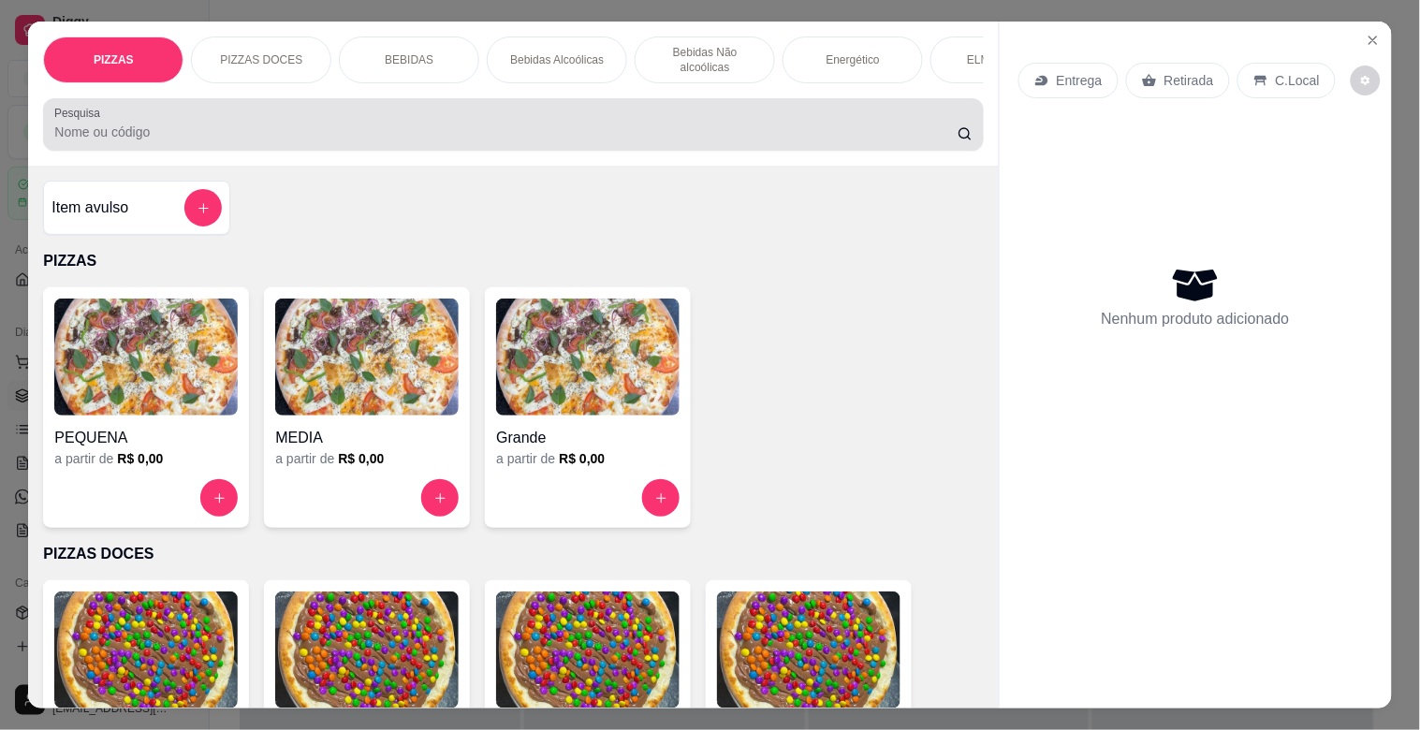
click at [194, 122] on div at bounding box center [512, 124] width 917 height 37
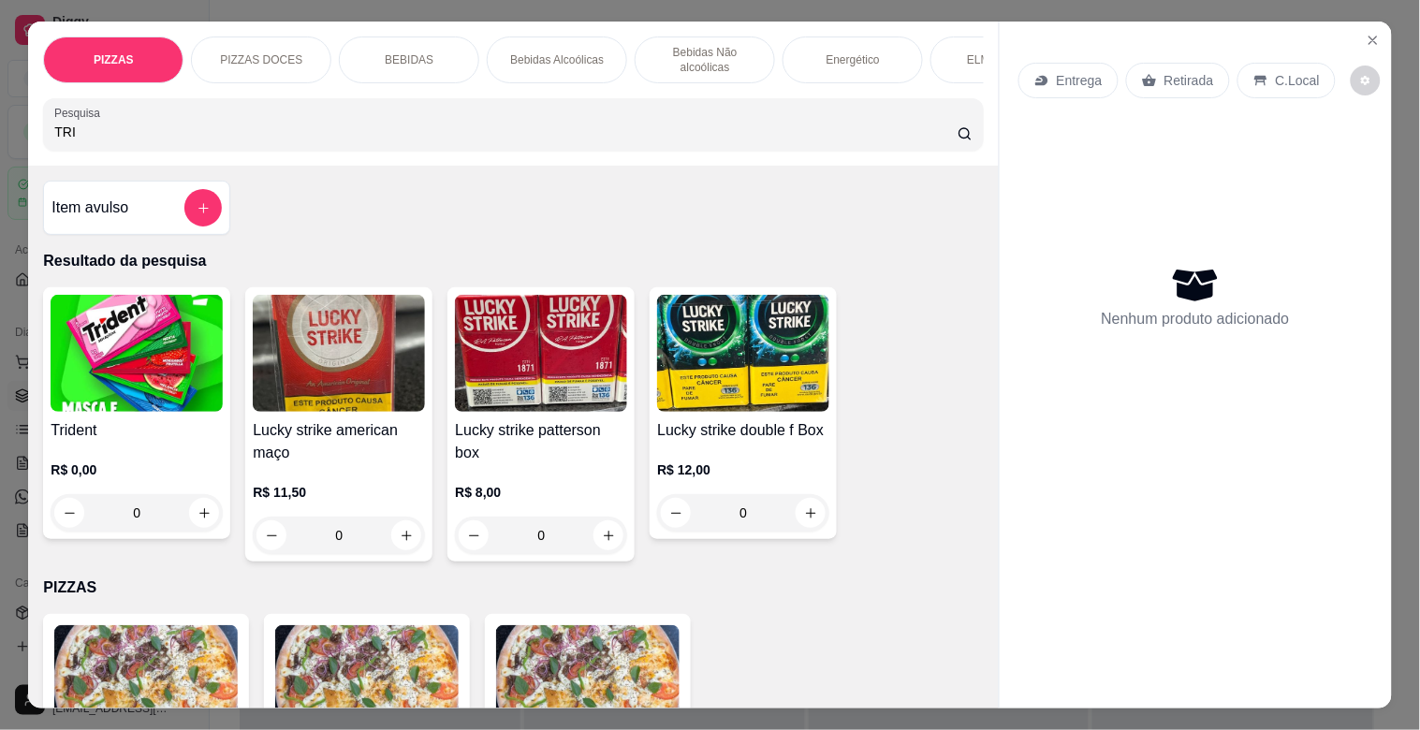
type input "TRI"
click at [146, 407] on img at bounding box center [137, 353] width 172 height 117
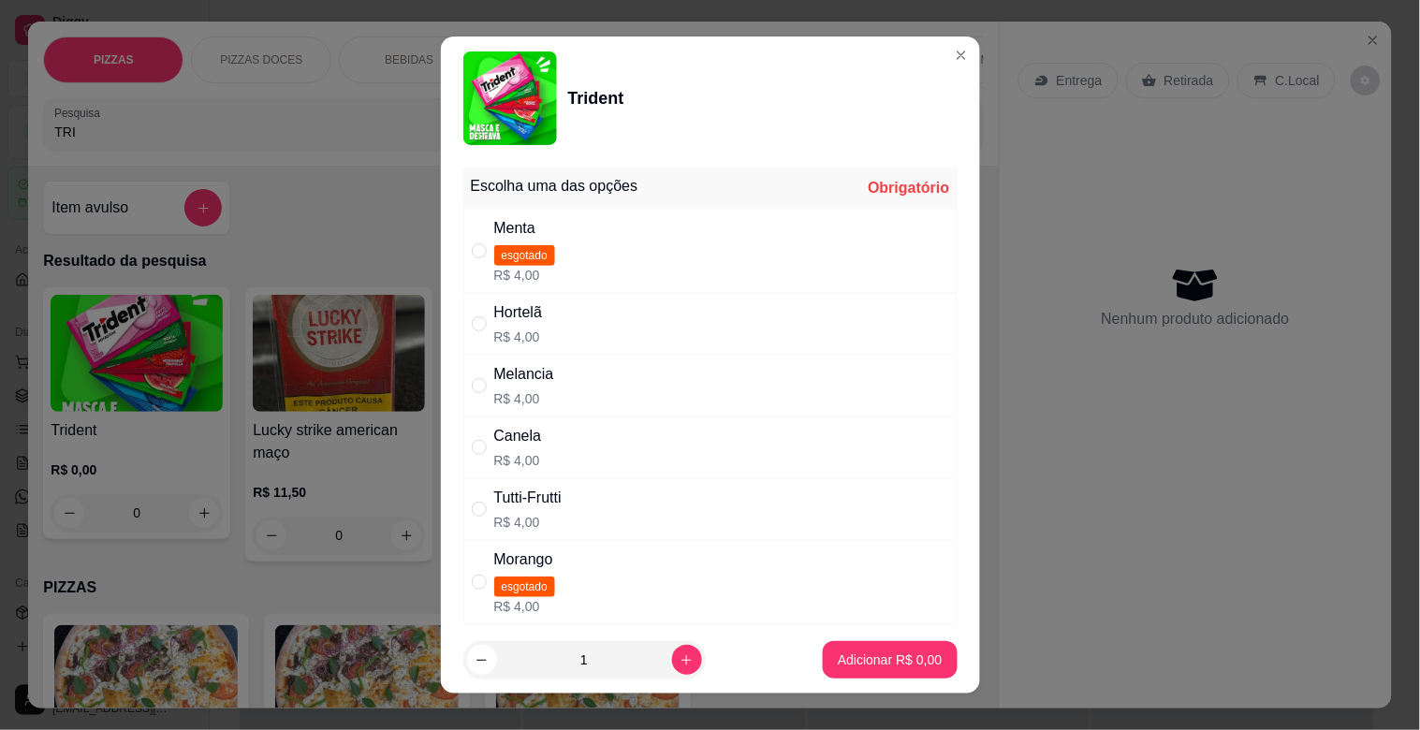
click at [563, 503] on div "Tutti-Frutti R$ 4,00" at bounding box center [710, 509] width 494 height 62
radio input "true"
click at [889, 677] on button "Adicionar R$ 4,00" at bounding box center [890, 659] width 134 height 37
type input "1"
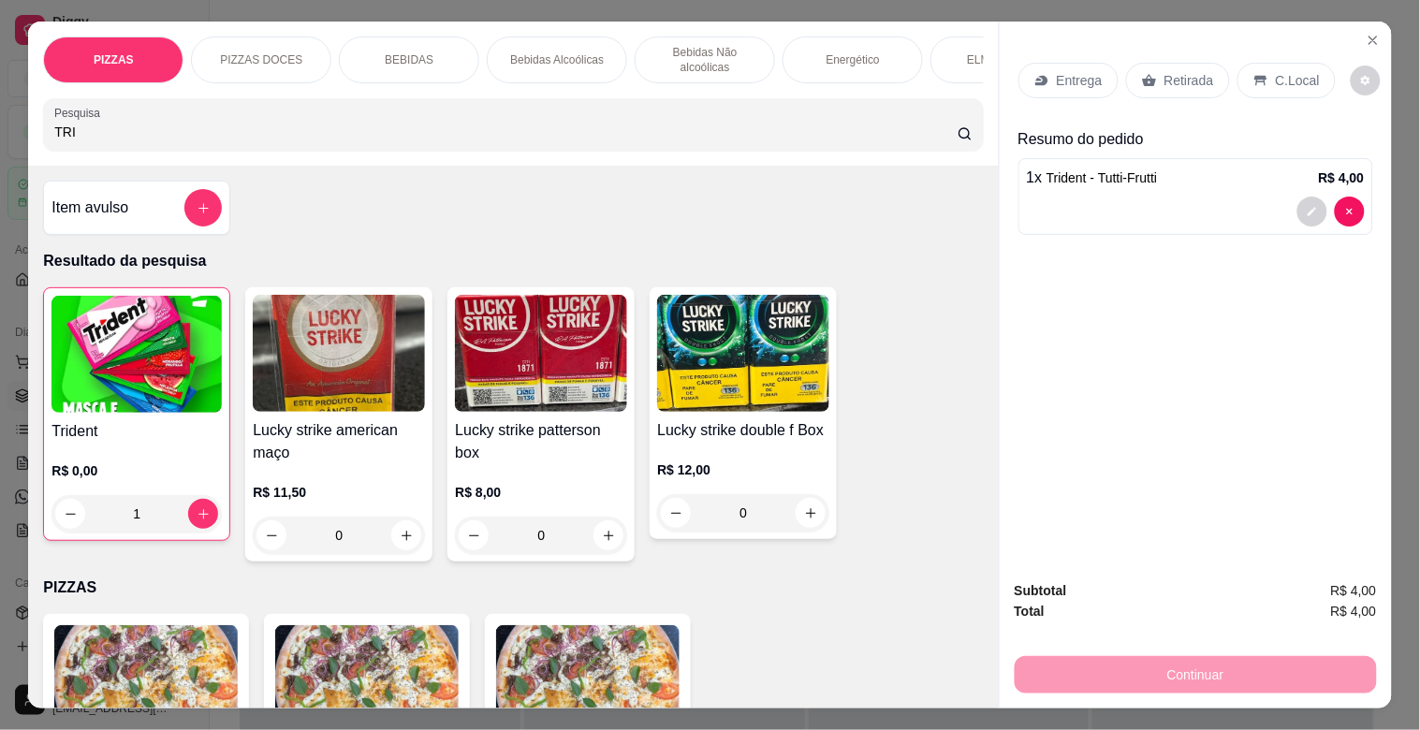
click at [1178, 80] on p "Retirada" at bounding box center [1190, 80] width 50 height 19
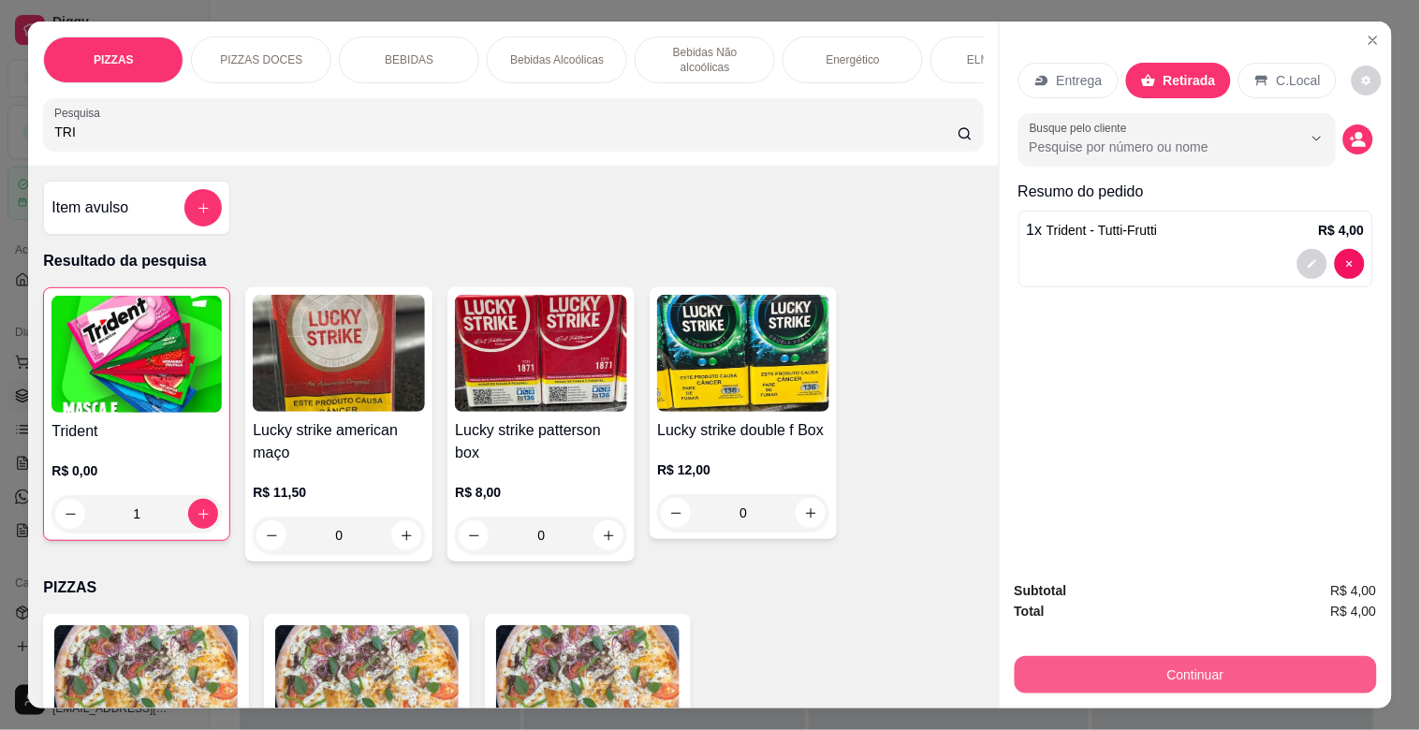
click at [1165, 669] on button "Continuar" at bounding box center [1196, 674] width 362 height 37
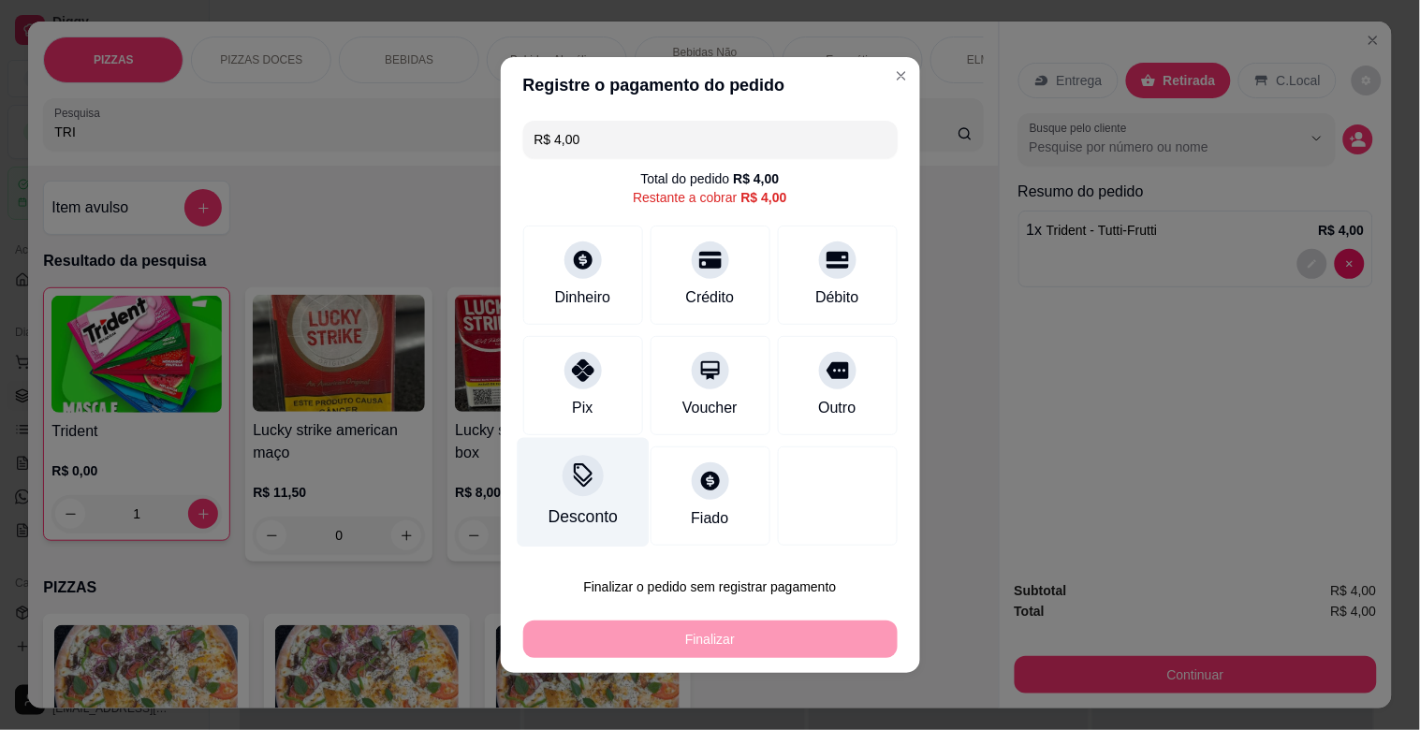
drag, startPoint x: 547, startPoint y: 387, endPoint x: 566, endPoint y: 417, distance: 35.8
click at [555, 403] on div "Pix" at bounding box center [583, 385] width 120 height 99
type input "R$ 0,00"
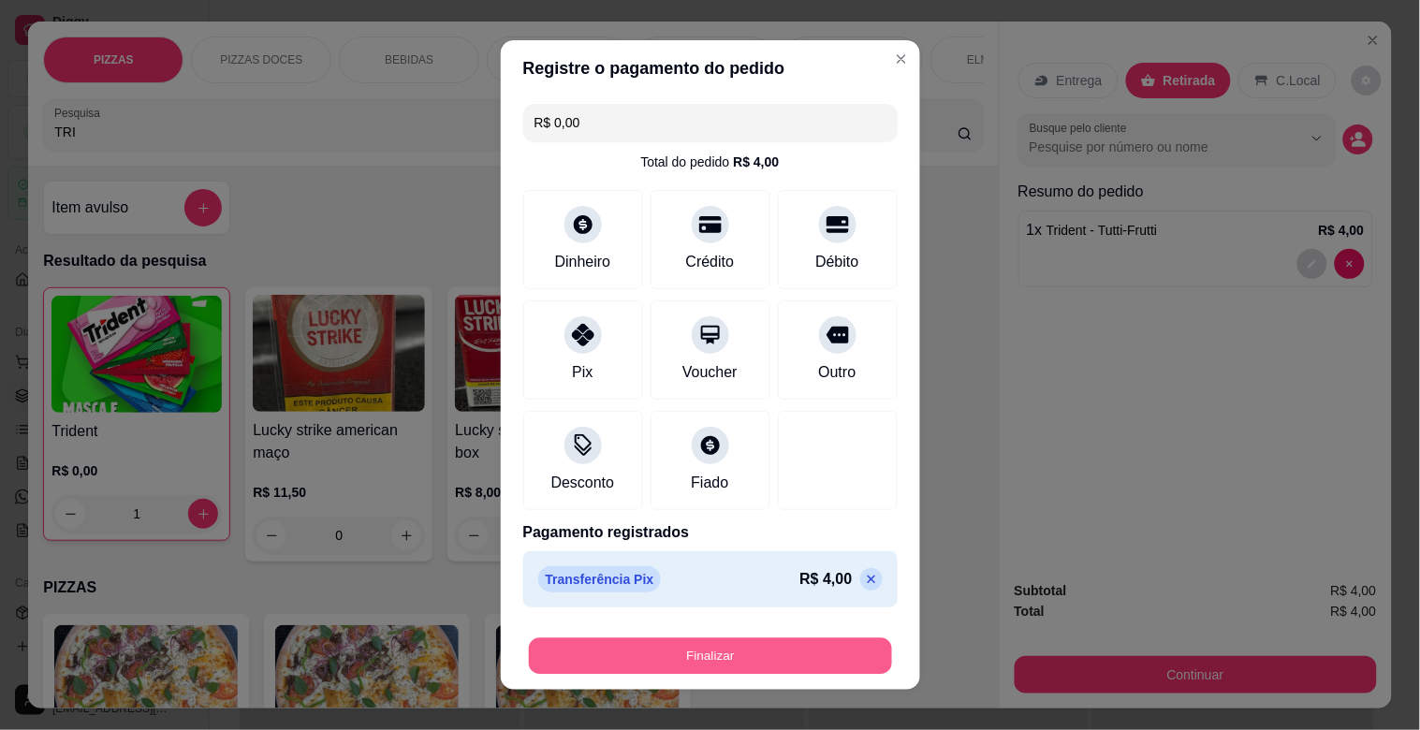
click at [694, 663] on button "Finalizar" at bounding box center [710, 657] width 363 height 37
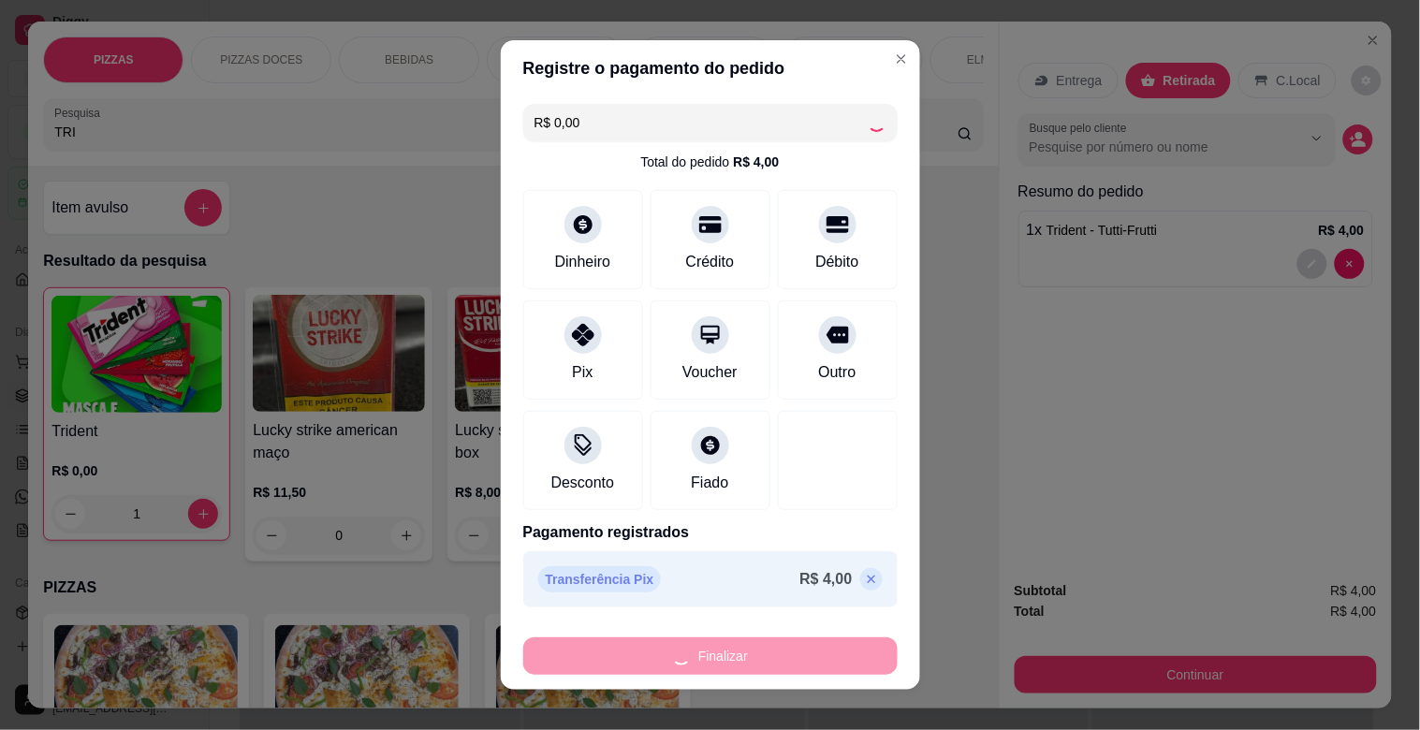
type input "0"
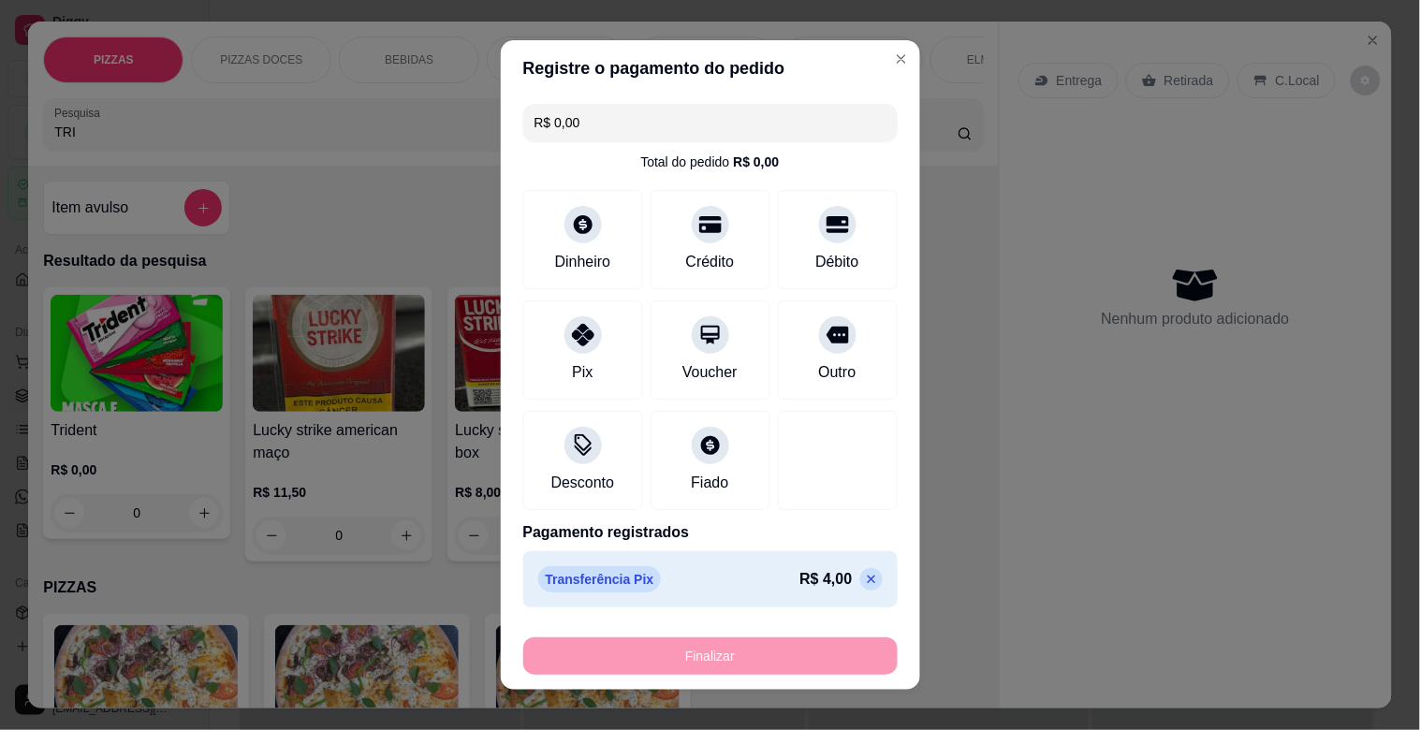
type input "-R$ 4,00"
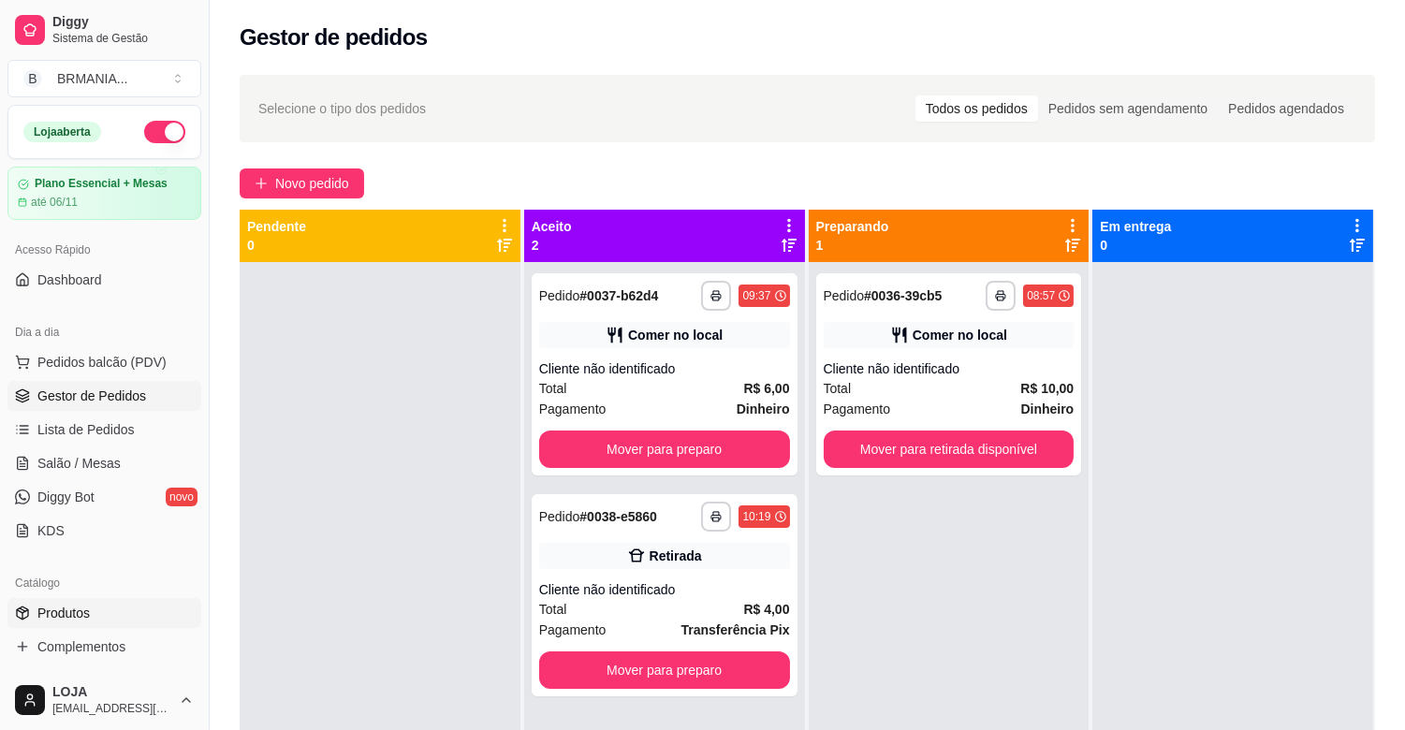
click at [90, 623] on link "Produtos" at bounding box center [104, 613] width 194 height 30
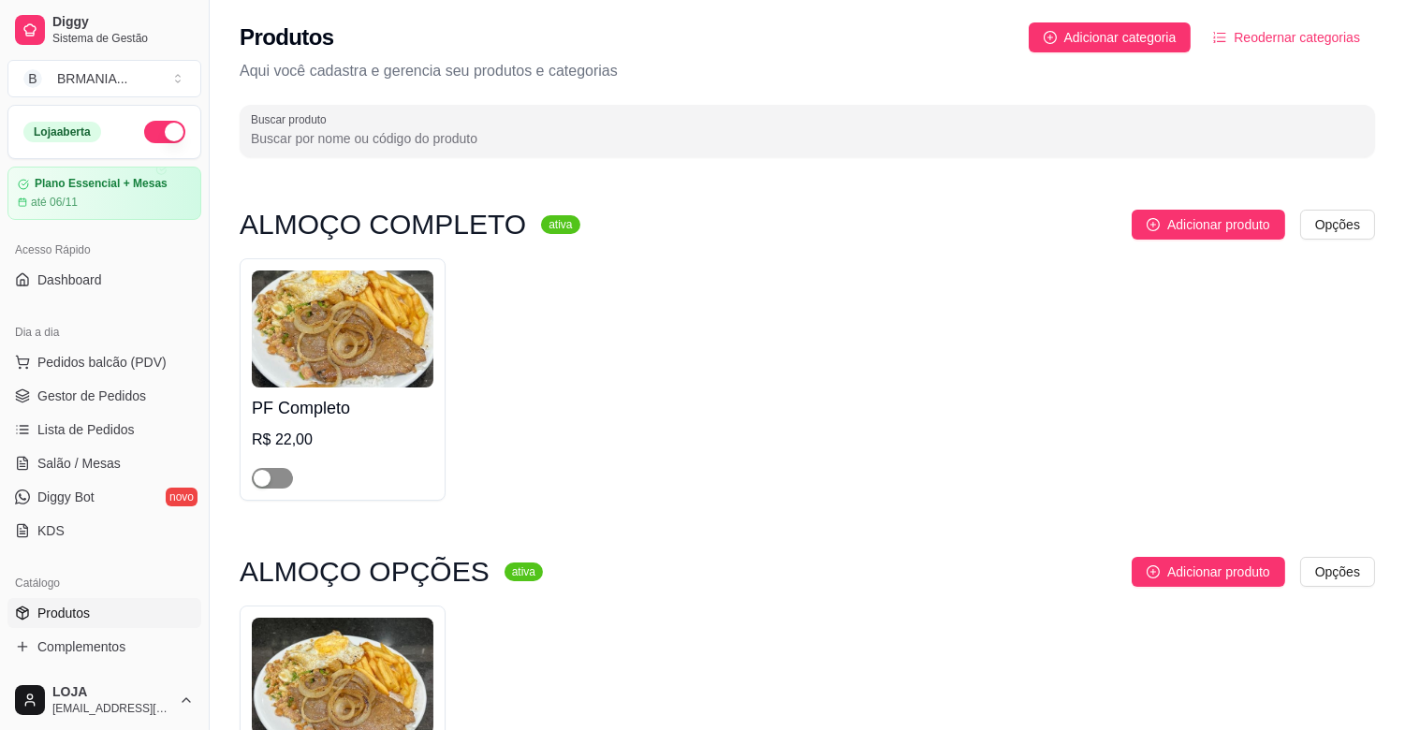
click at [273, 480] on span "button" at bounding box center [272, 478] width 41 height 21
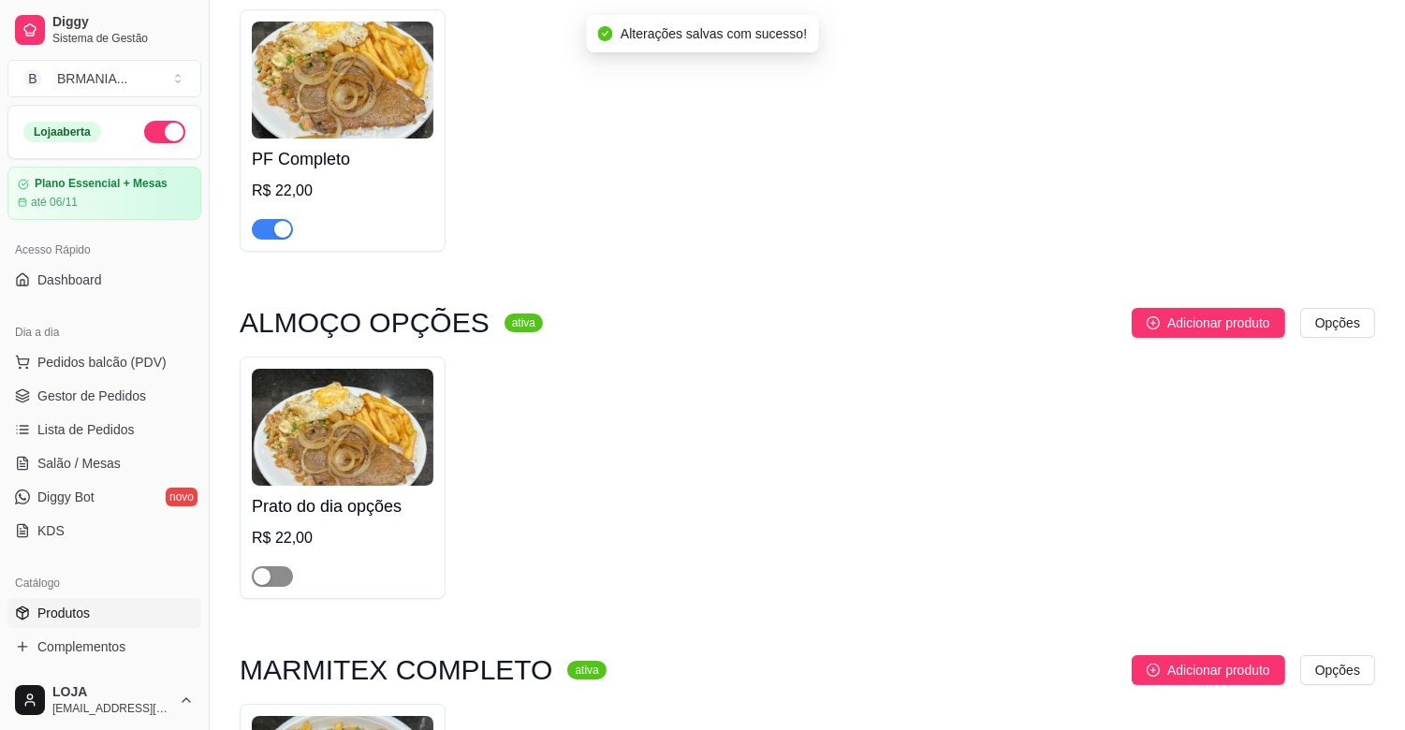
click at [272, 582] on button "button" at bounding box center [272, 576] width 41 height 21
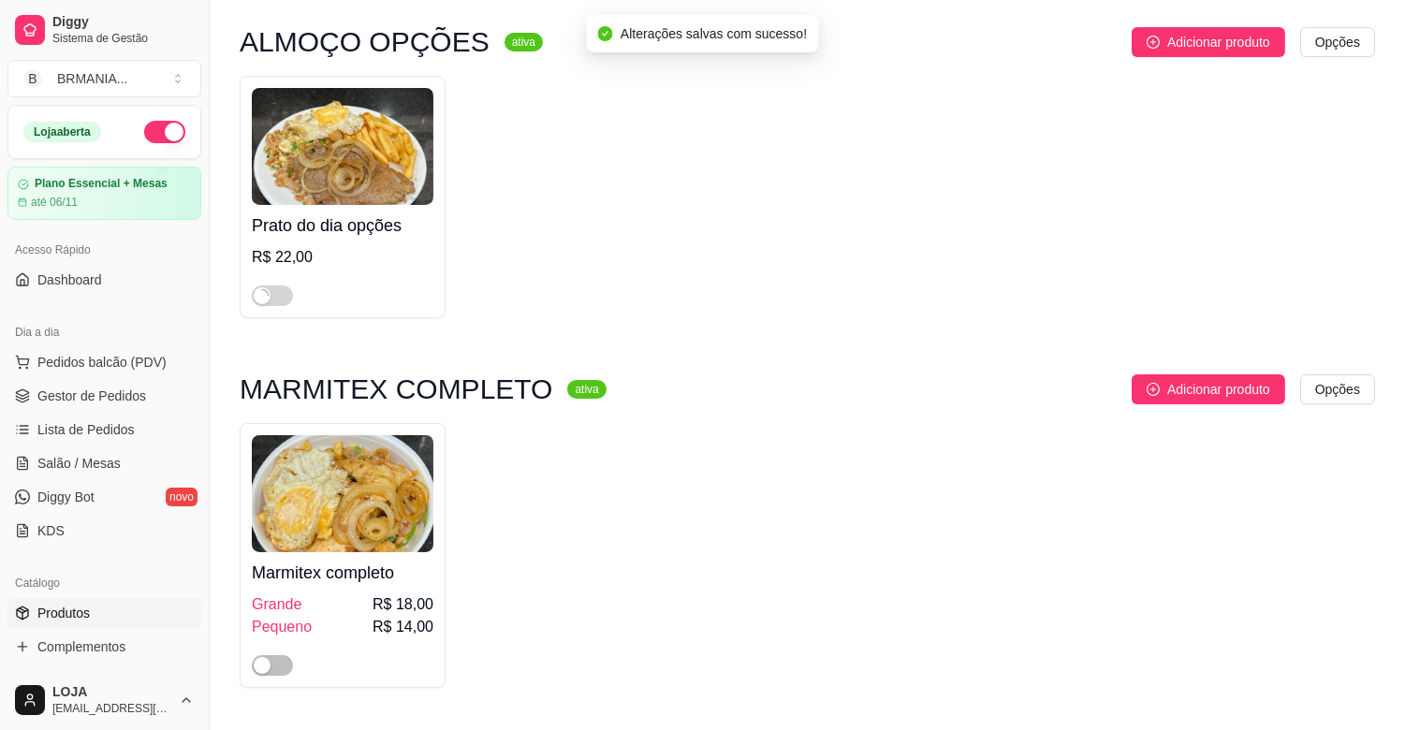
scroll to position [624, 0]
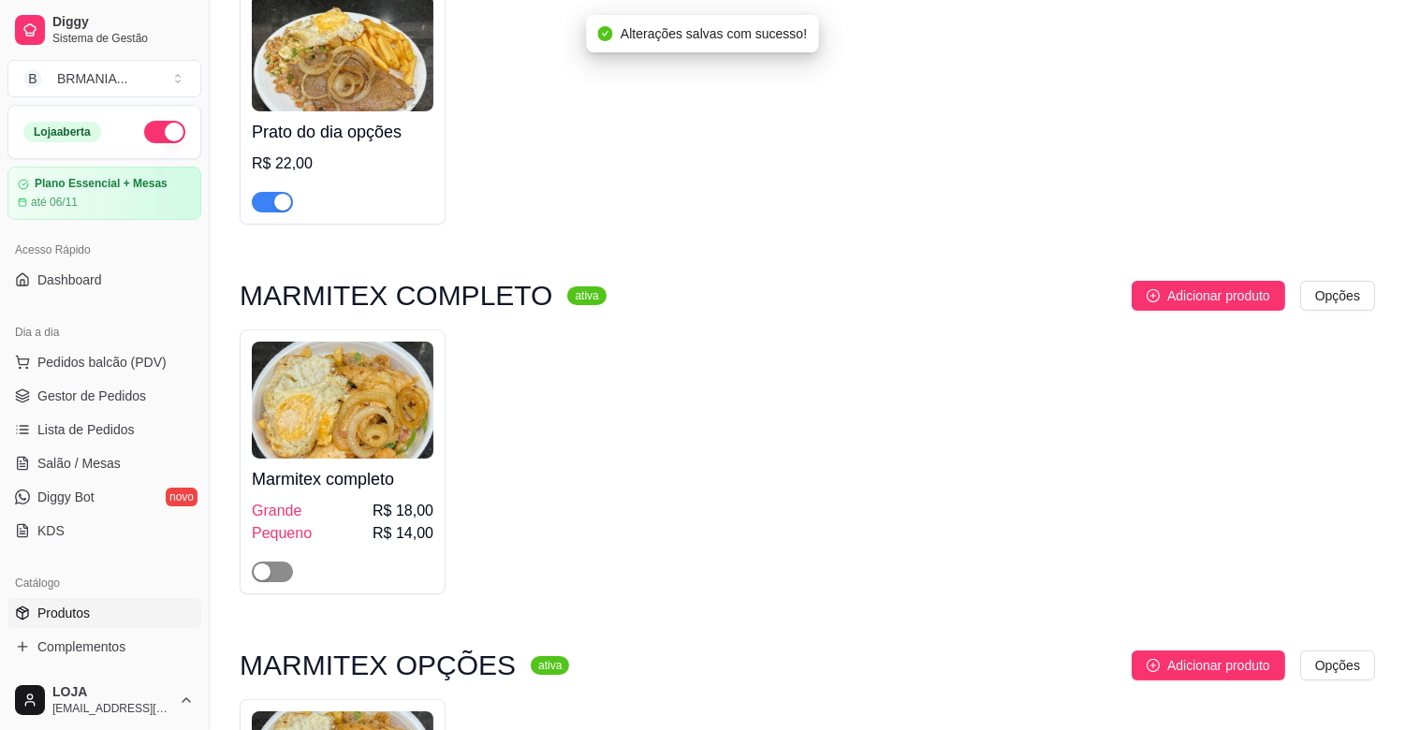
click at [264, 567] on div "button" at bounding box center [262, 572] width 17 height 17
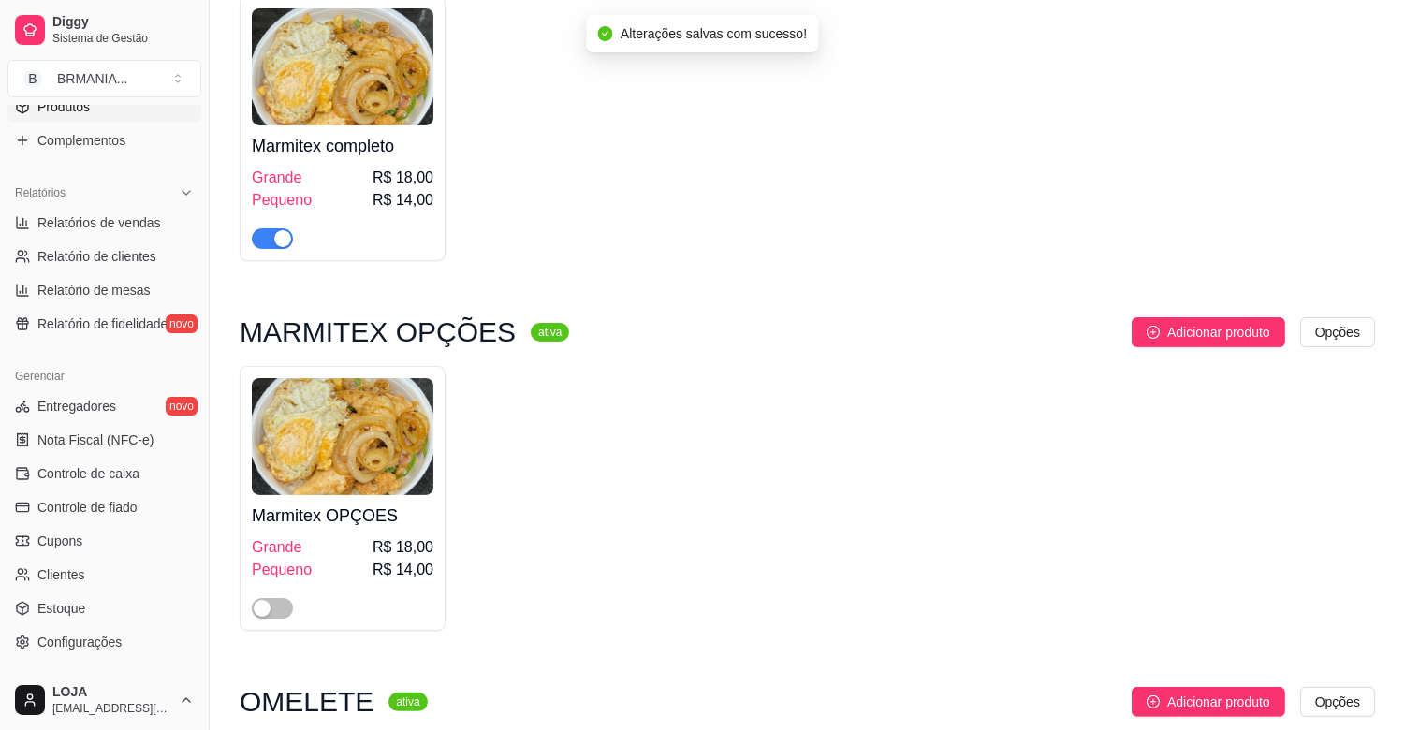
scroll to position [521, 0]
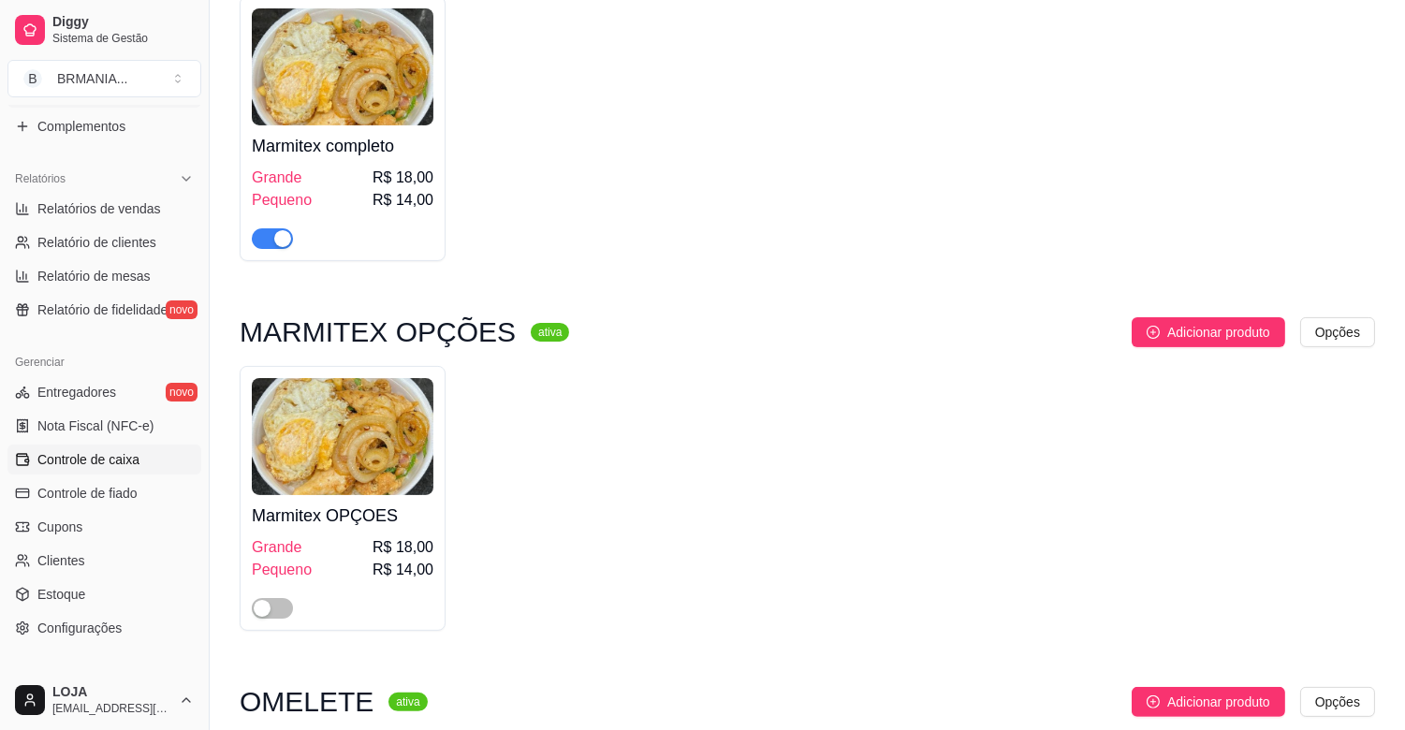
click at [94, 459] on span "Controle de caixa" at bounding box center [88, 459] width 102 height 19
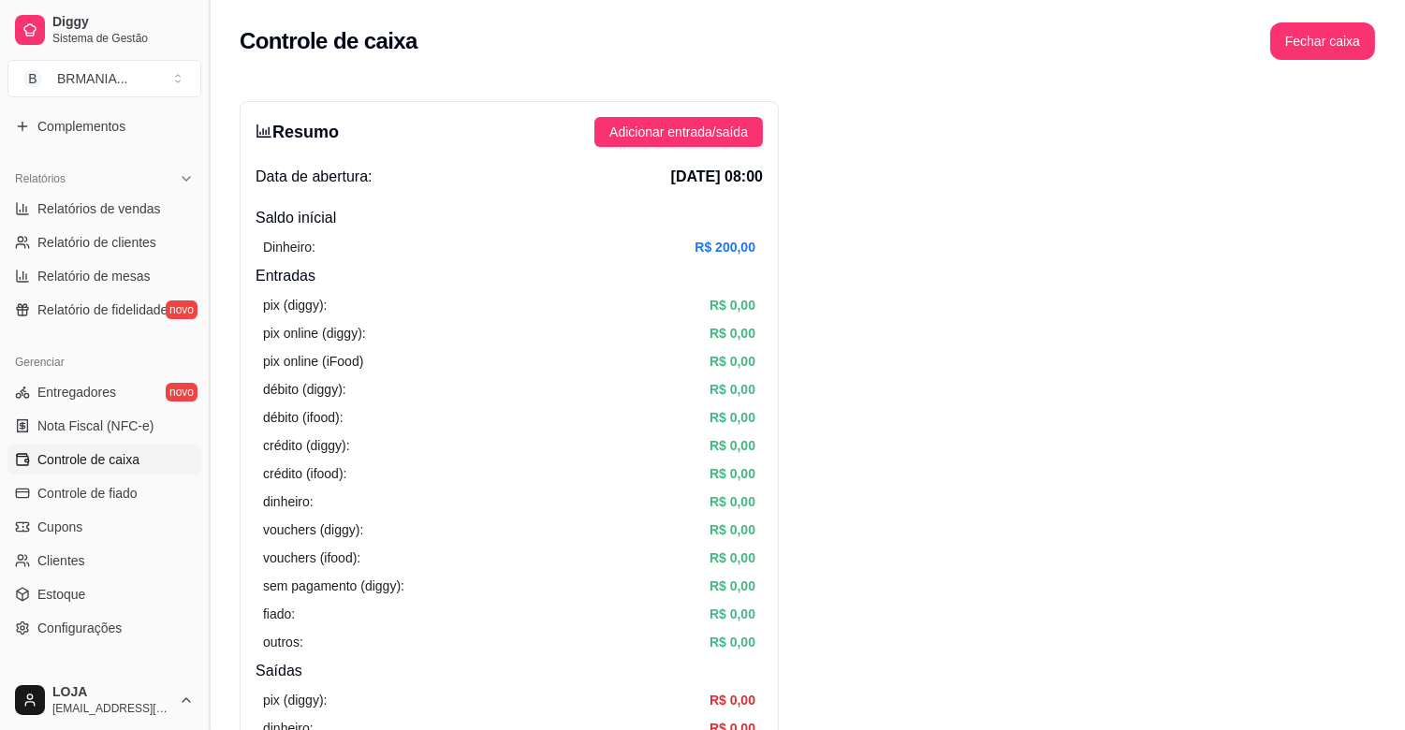
drag, startPoint x: 204, startPoint y: 256, endPoint x: 203, endPoint y: 231, distance: 24.4
click at [204, 234] on button "Toggle Sidebar" at bounding box center [208, 365] width 15 height 730
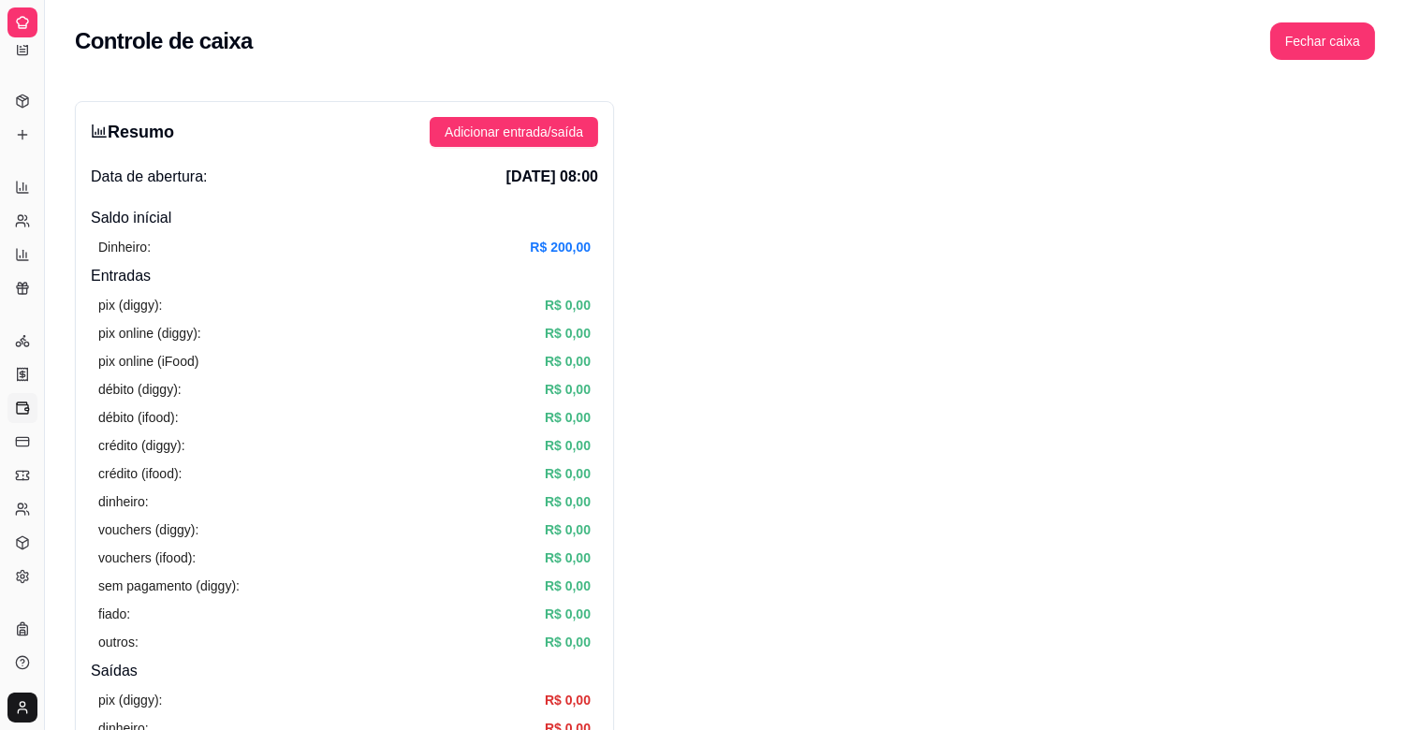
click at [45, 377] on button "Toggle Sidebar" at bounding box center [44, 365] width 15 height 730
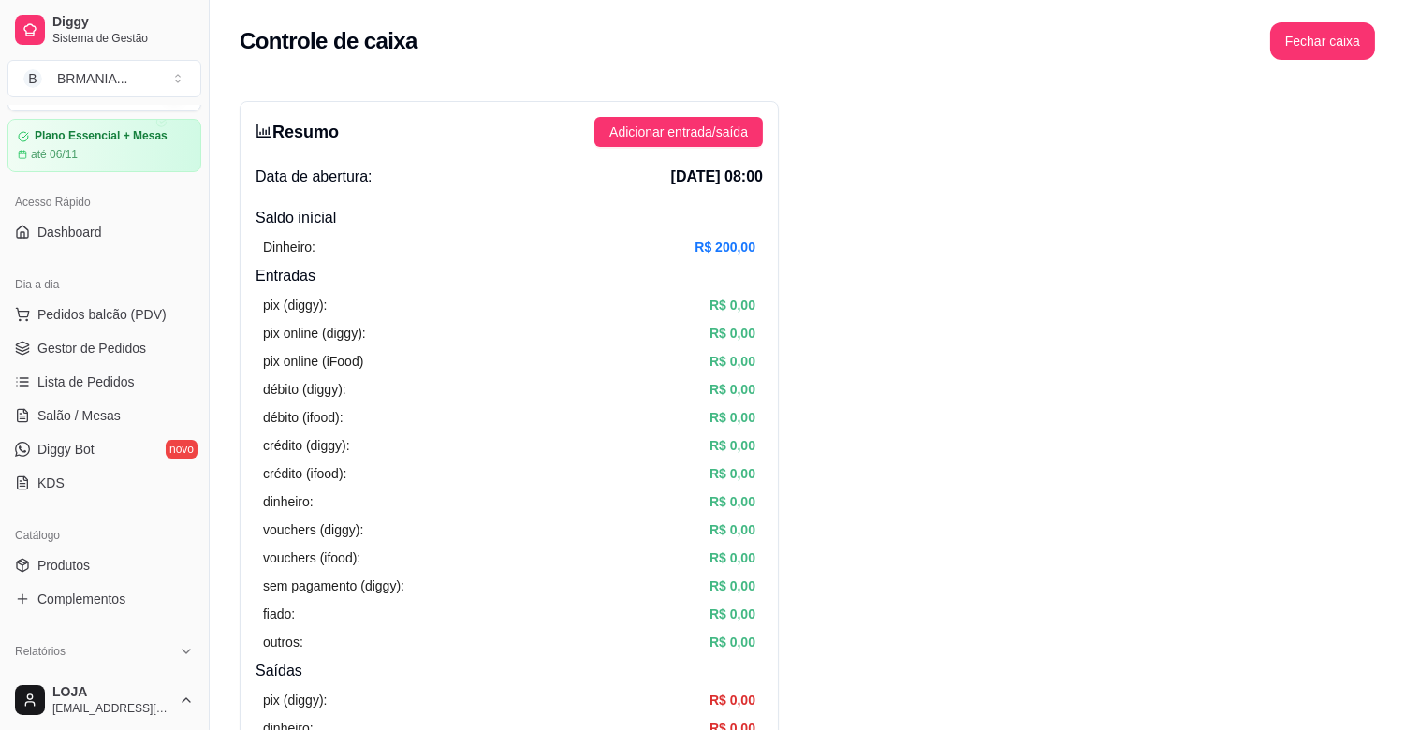
scroll to position [51, 0]
click at [92, 592] on span "Complementos" at bounding box center [81, 596] width 88 height 19
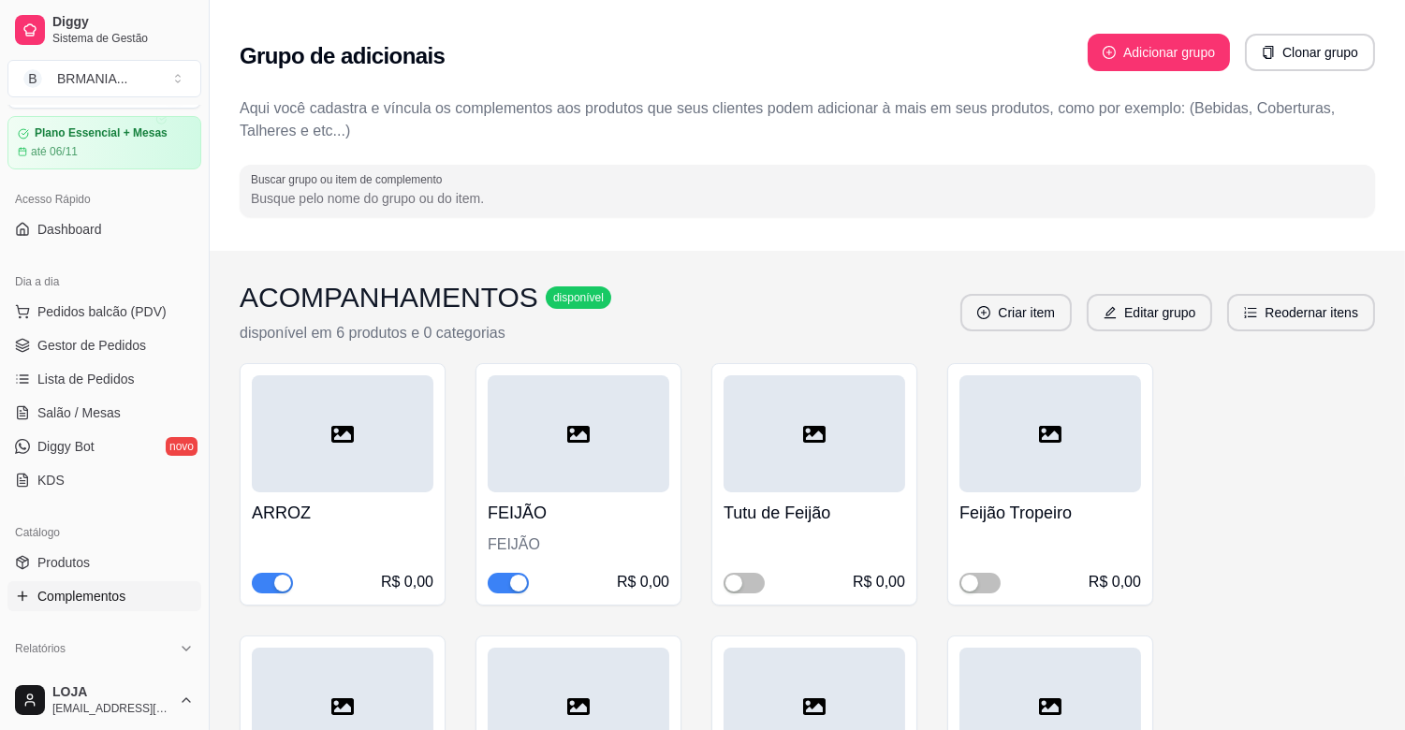
click at [1307, 341] on div "ACOMPANHAMENTOS disponível disponível em 6 produtos e 0 categorias Criar item E…" at bounding box center [808, 313] width 1136 height 64
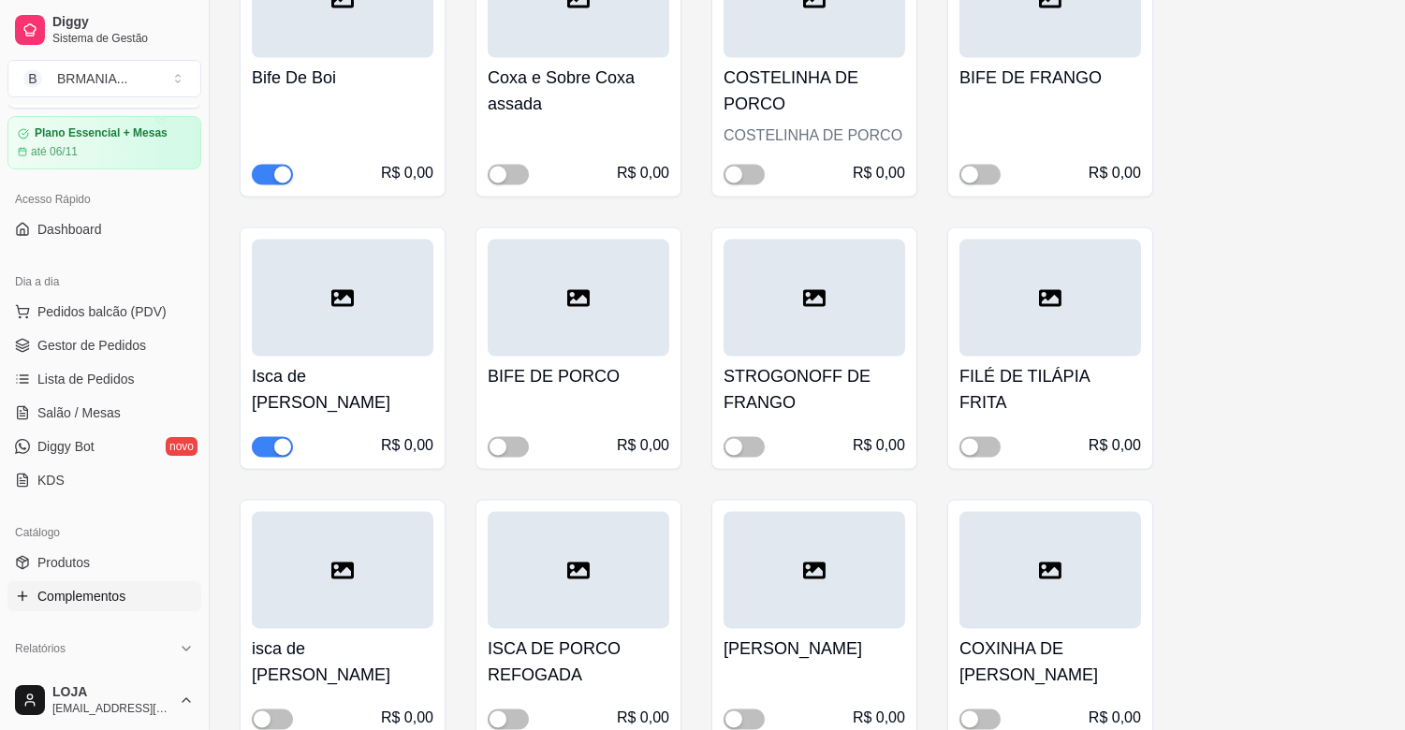
scroll to position [6241, 0]
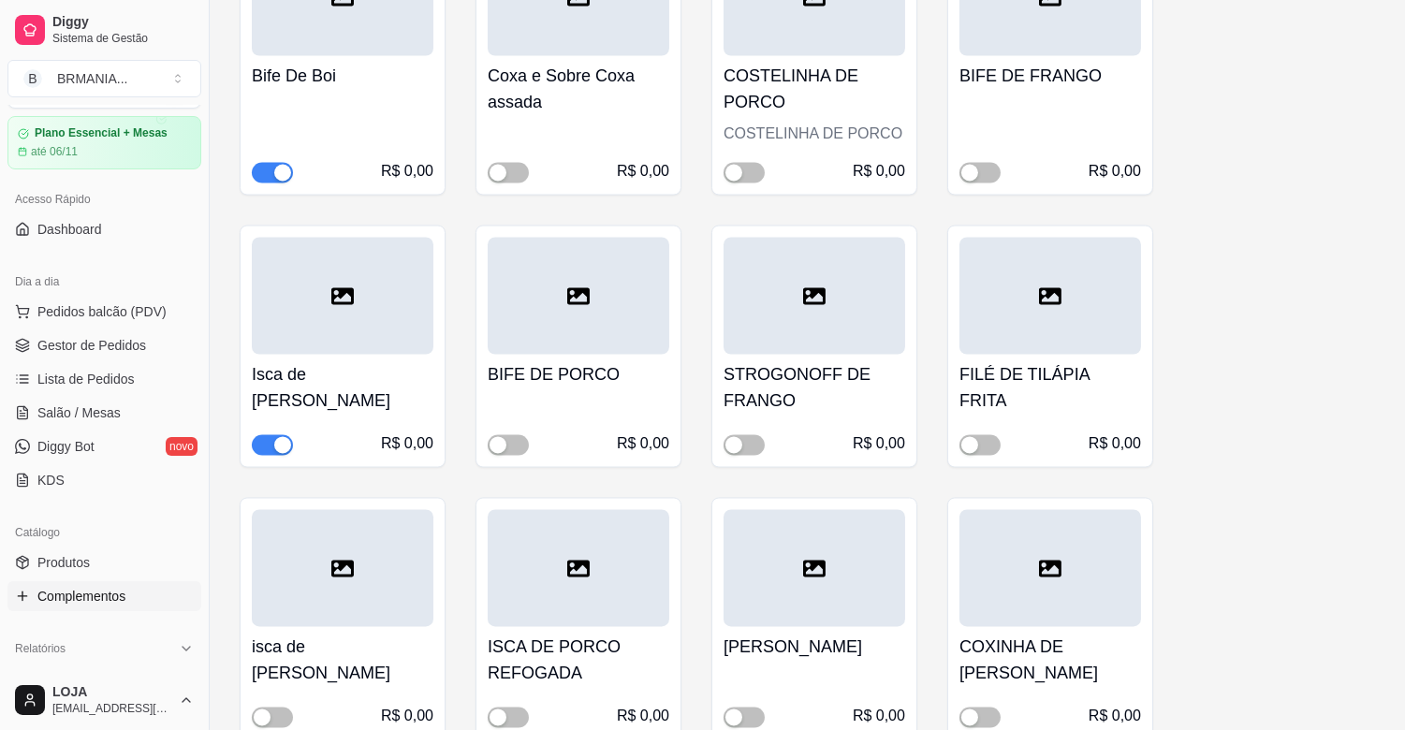
click at [281, 437] on div "button" at bounding box center [282, 445] width 17 height 17
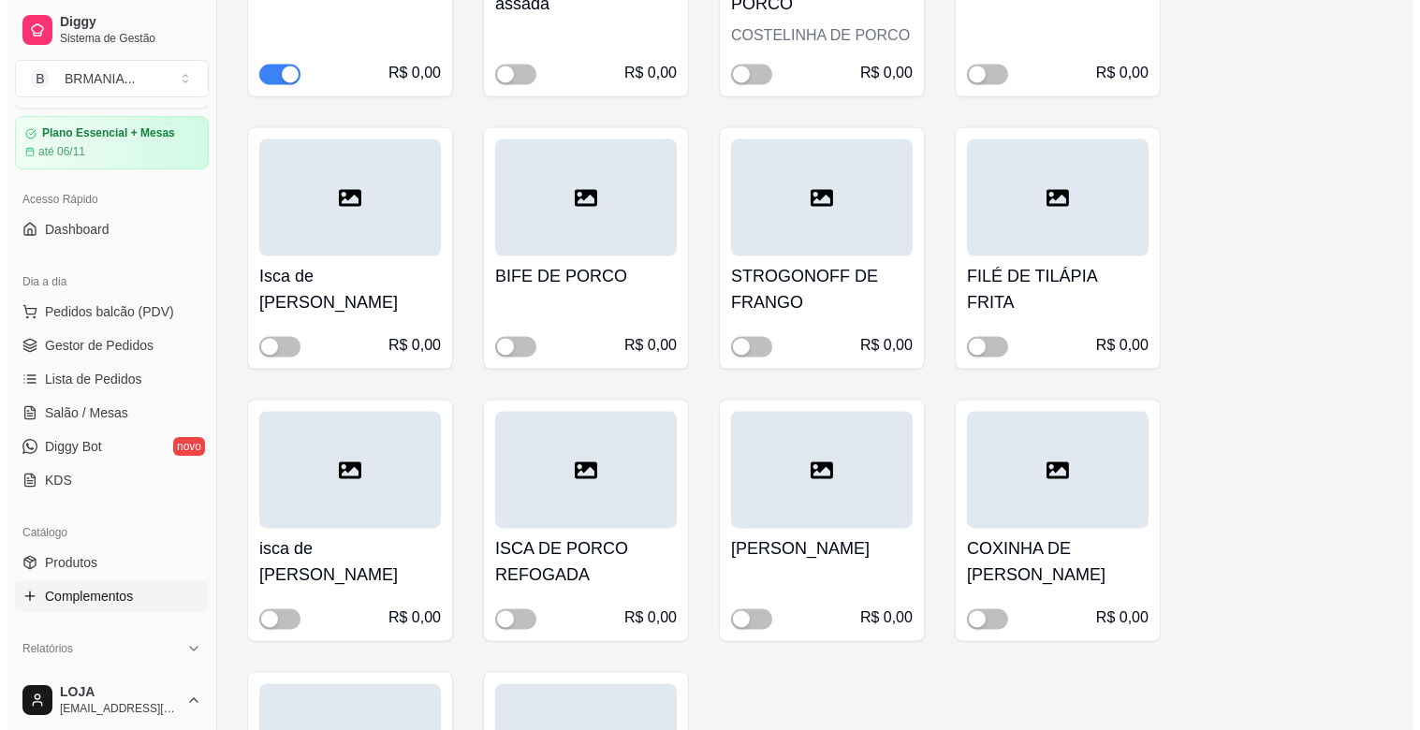
scroll to position [6407, 0]
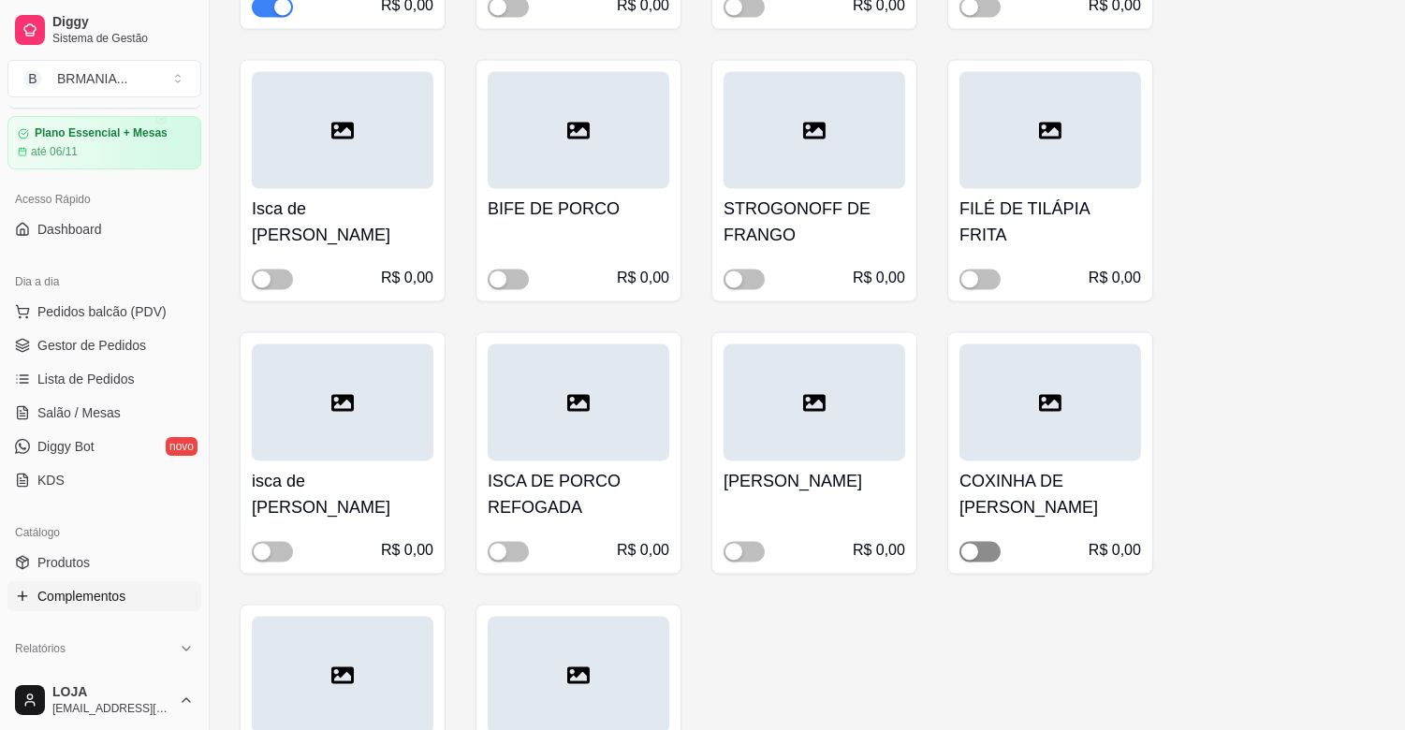
click at [983, 541] on span "button" at bounding box center [980, 551] width 41 height 21
click at [107, 310] on span "Pedidos balcão (PDV)" at bounding box center [101, 311] width 129 height 19
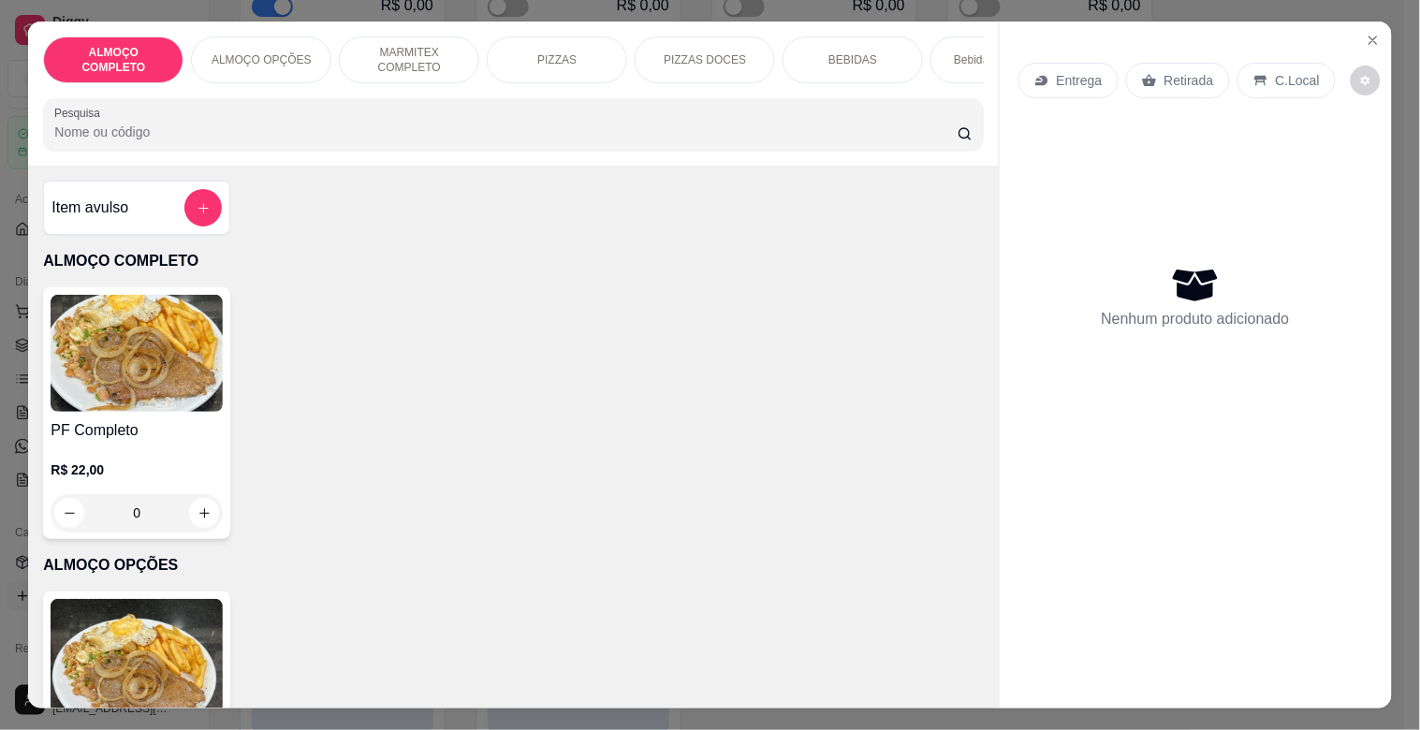
click at [169, 648] on img at bounding box center [137, 657] width 172 height 117
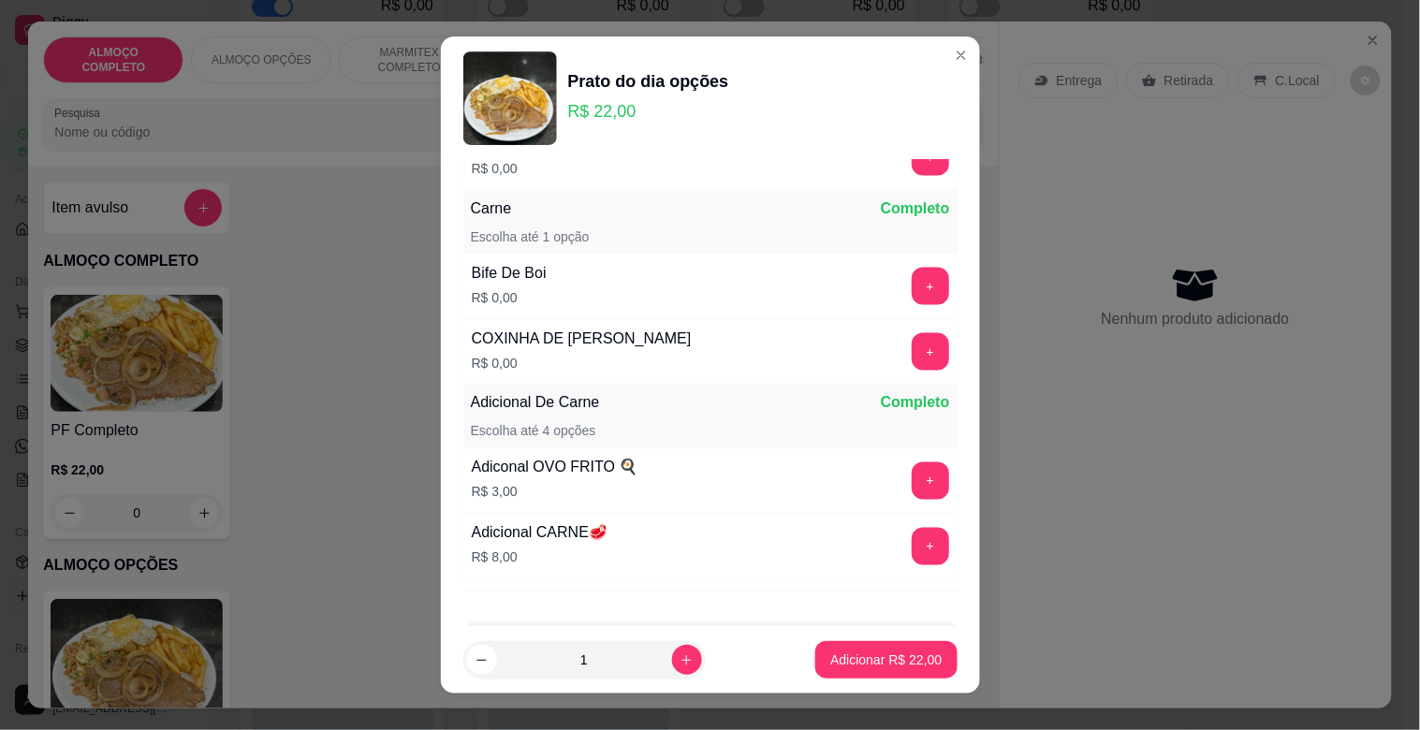
scroll to position [676, 0]
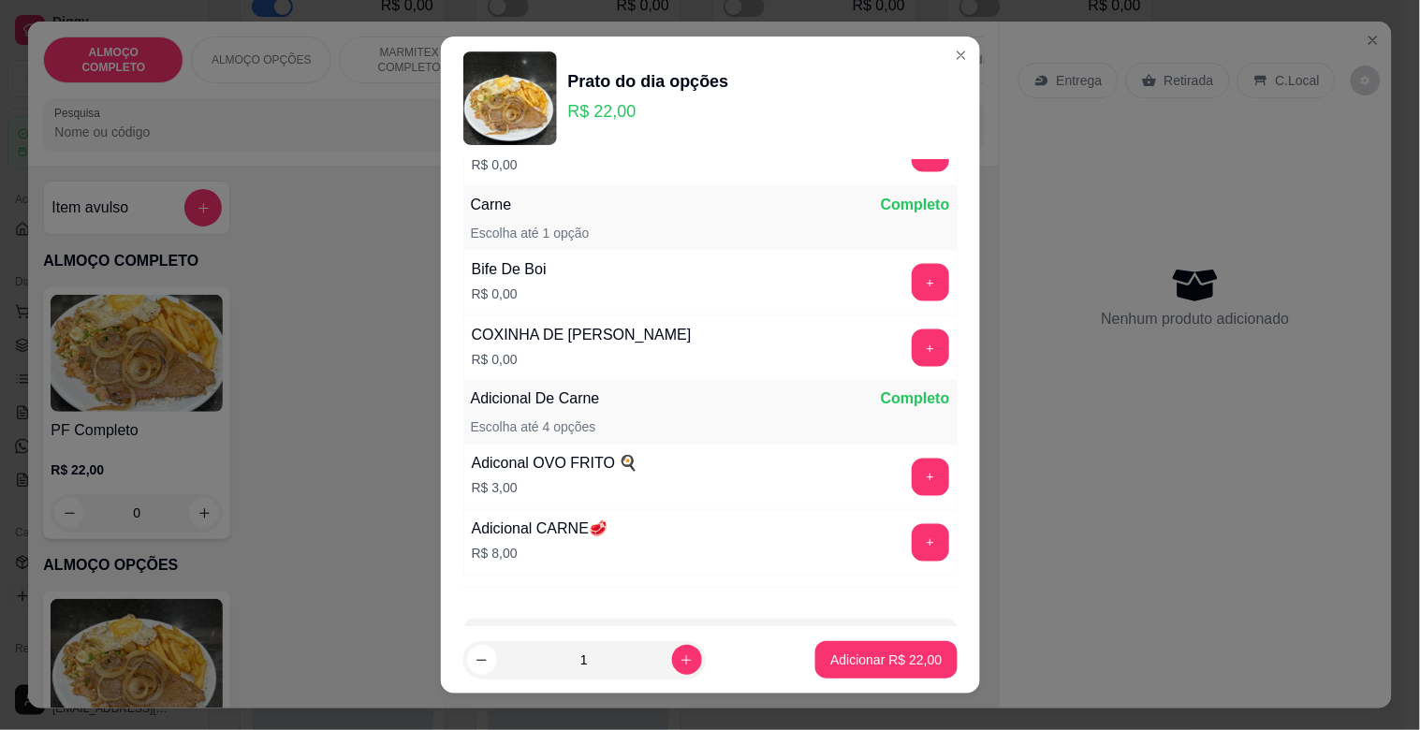
click at [1163, 483] on div "Entrega Retirada C.Local Nenhum produto adicionado" at bounding box center [1196, 350] width 392 height 656
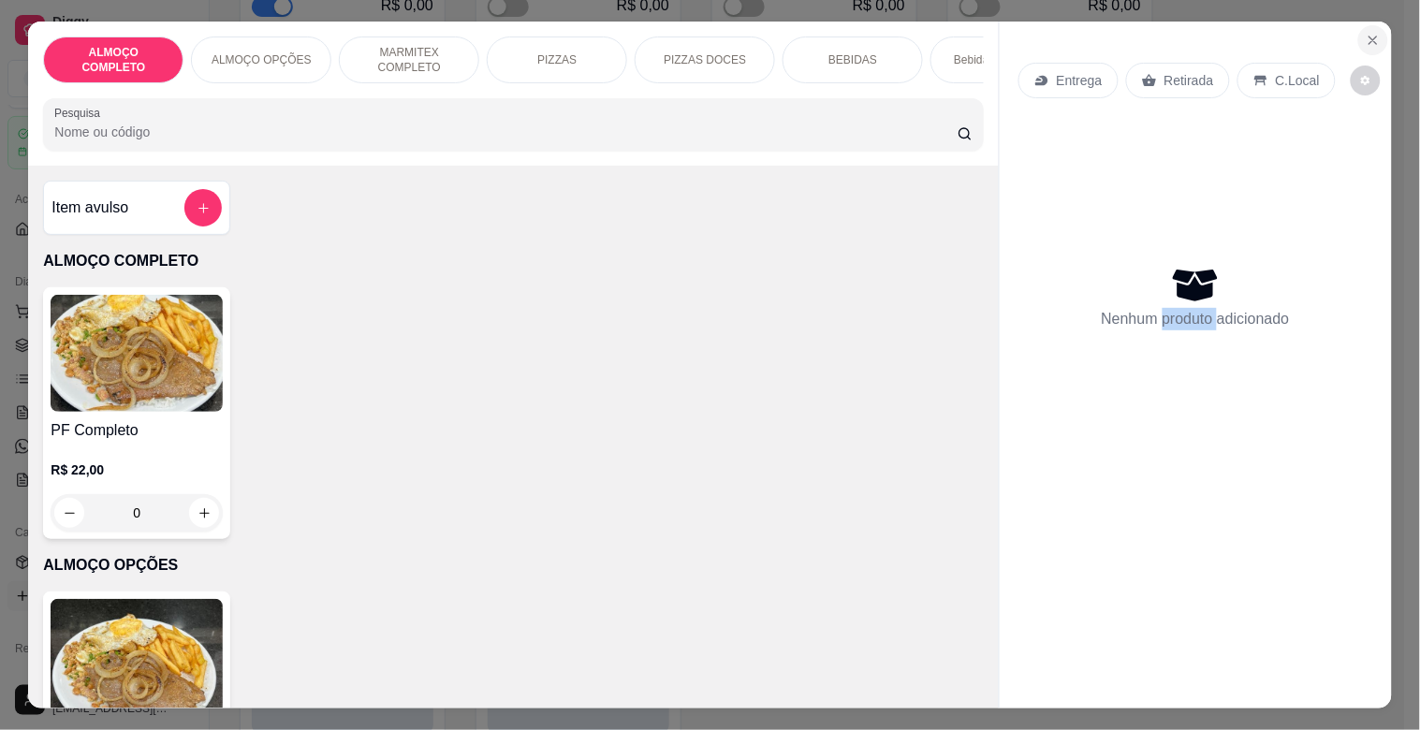
click at [1370, 37] on icon "Close" at bounding box center [1373, 40] width 7 height 7
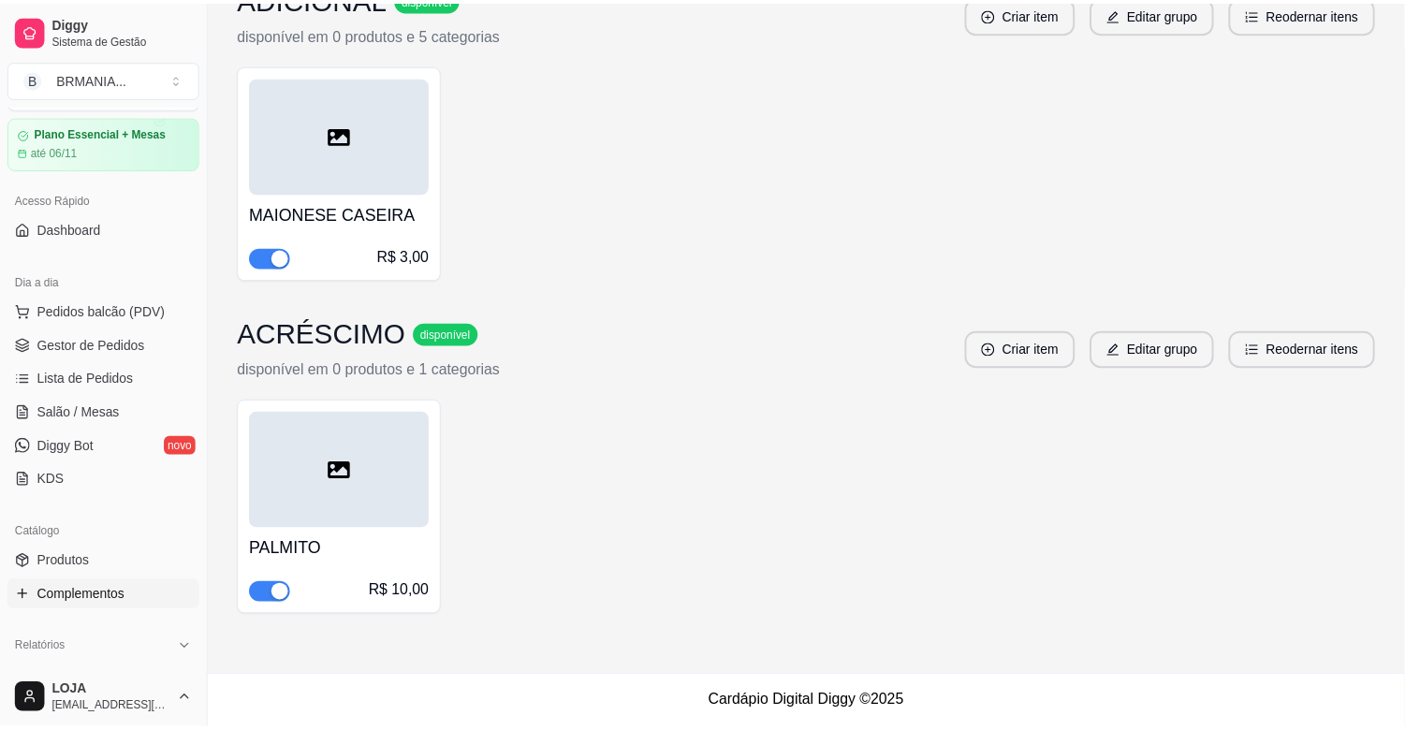
scroll to position [5923, 0]
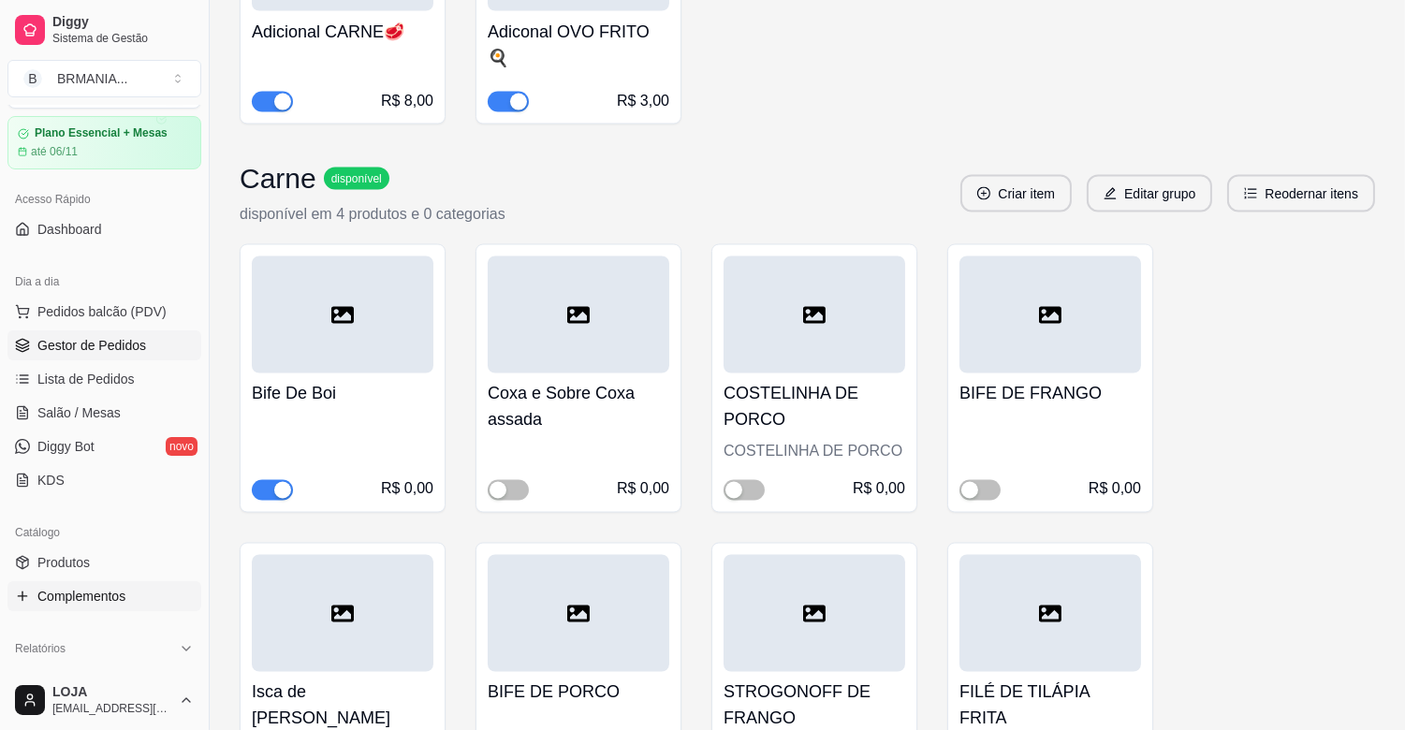
click at [126, 354] on link "Gestor de Pedidos" at bounding box center [104, 345] width 194 height 30
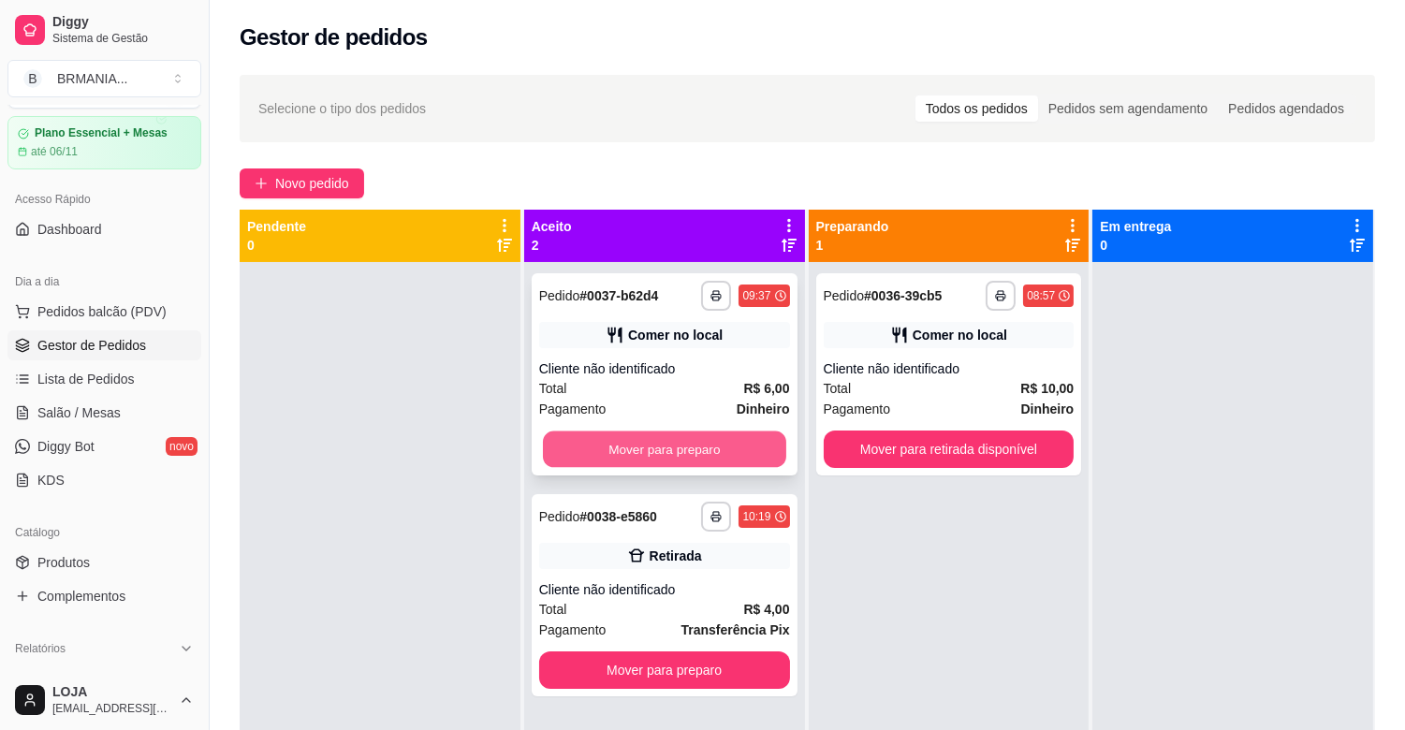
click at [648, 442] on button "Mover para preparo" at bounding box center [664, 450] width 243 height 37
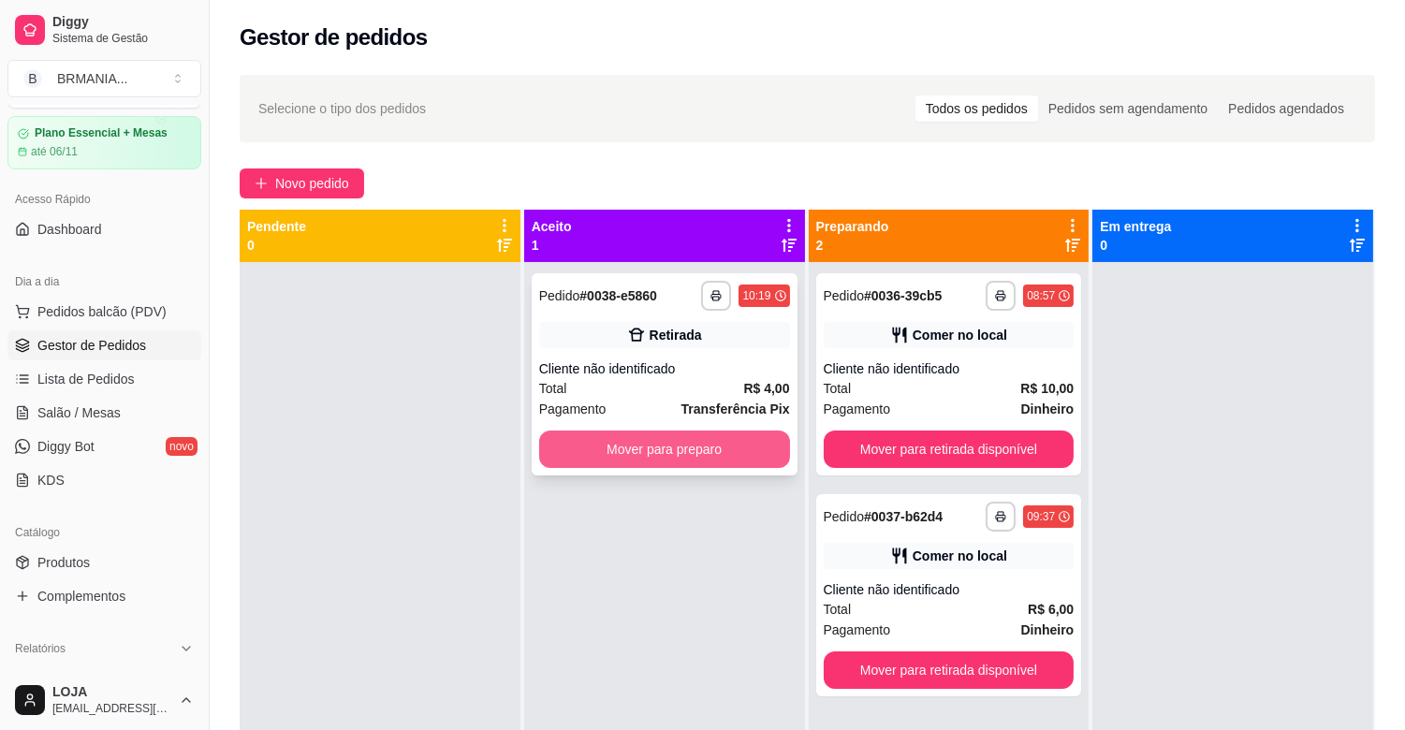
click at [661, 450] on button "Mover para preparo" at bounding box center [664, 449] width 251 height 37
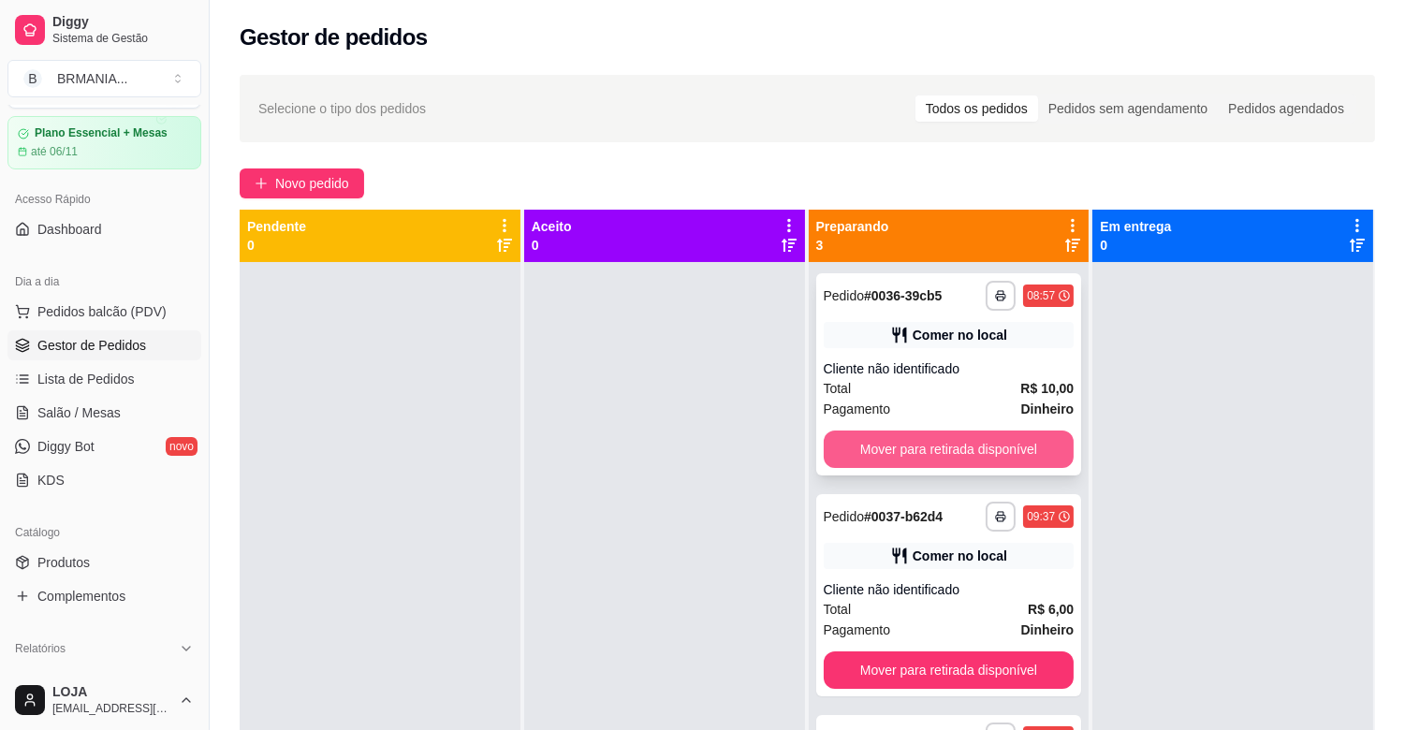
click at [968, 444] on button "Mover para retirada disponível" at bounding box center [949, 449] width 251 height 37
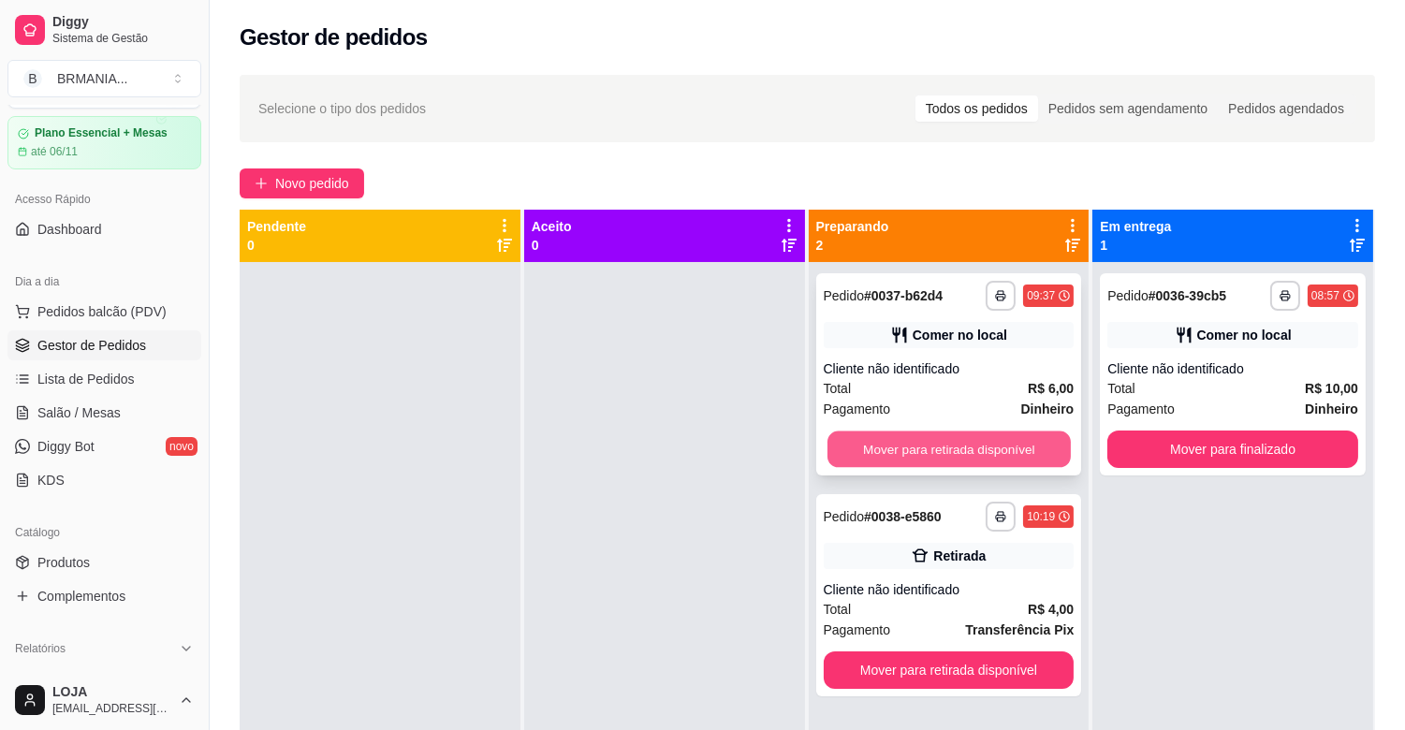
click at [971, 449] on button "Mover para retirada disponível" at bounding box center [949, 450] width 243 height 37
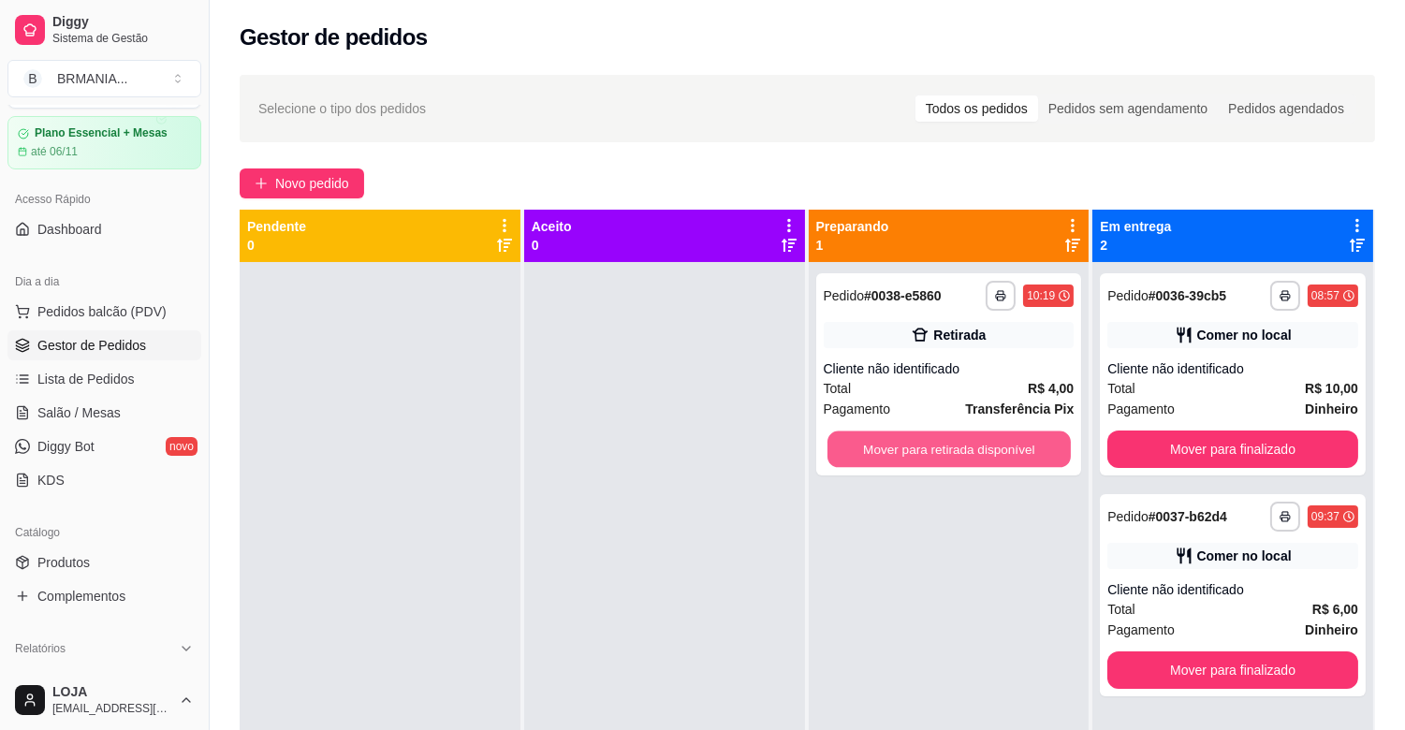
click at [987, 451] on button "Mover para retirada disponível" at bounding box center [949, 450] width 243 height 37
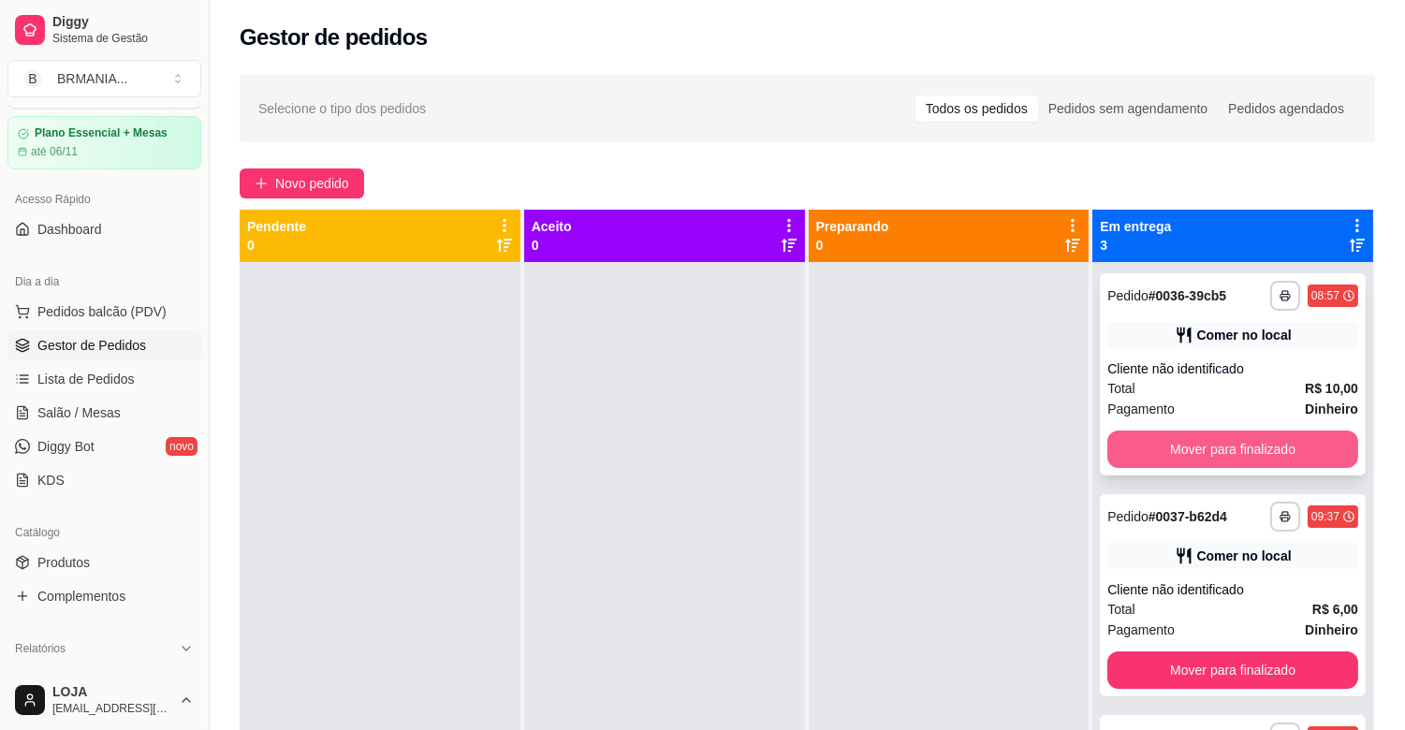
click at [1144, 461] on button "Mover para finalizado" at bounding box center [1233, 449] width 251 height 37
click at [1144, 461] on div "Mover para finalizado" at bounding box center [1233, 449] width 251 height 37
click at [1150, 454] on button "Mover para finalizado" at bounding box center [1233, 449] width 251 height 37
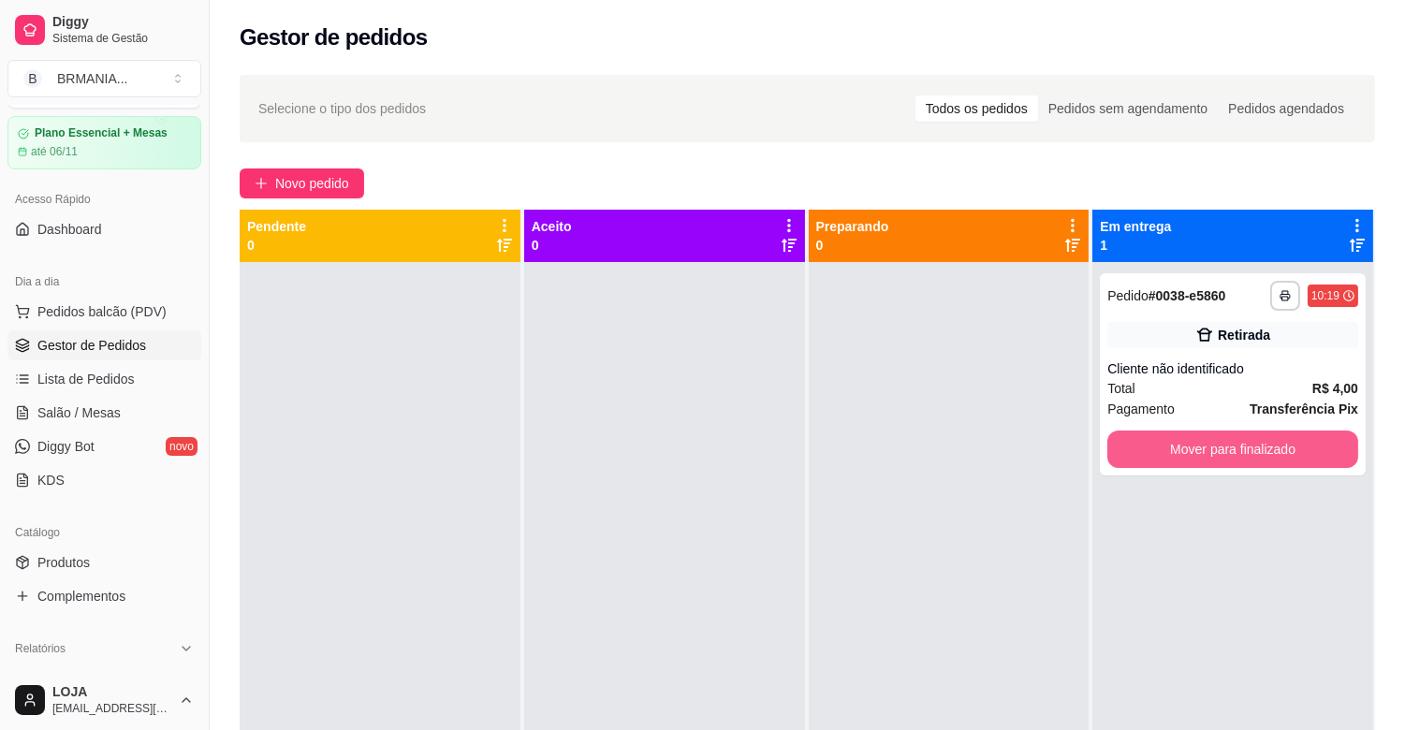
click at [1150, 454] on button "Mover para finalizado" at bounding box center [1233, 449] width 251 height 37
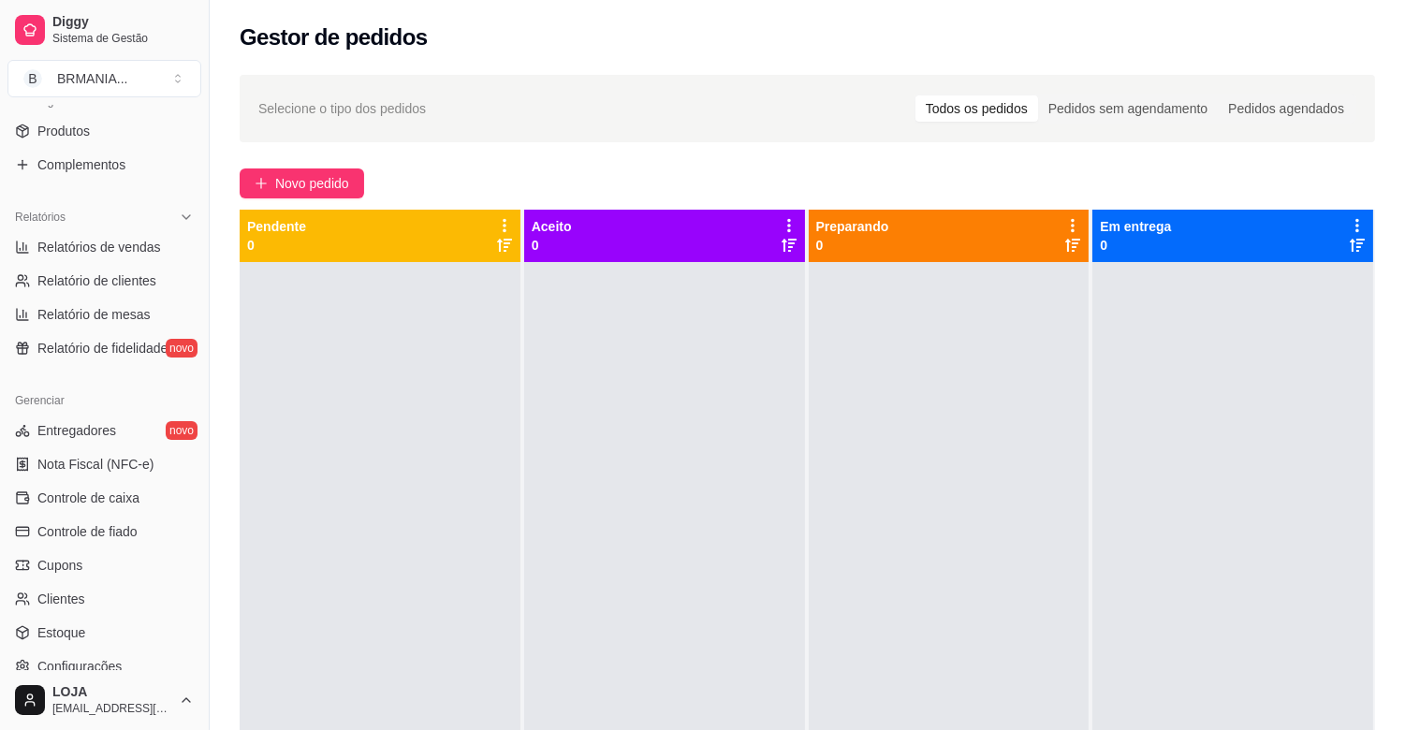
scroll to position [529, 0]
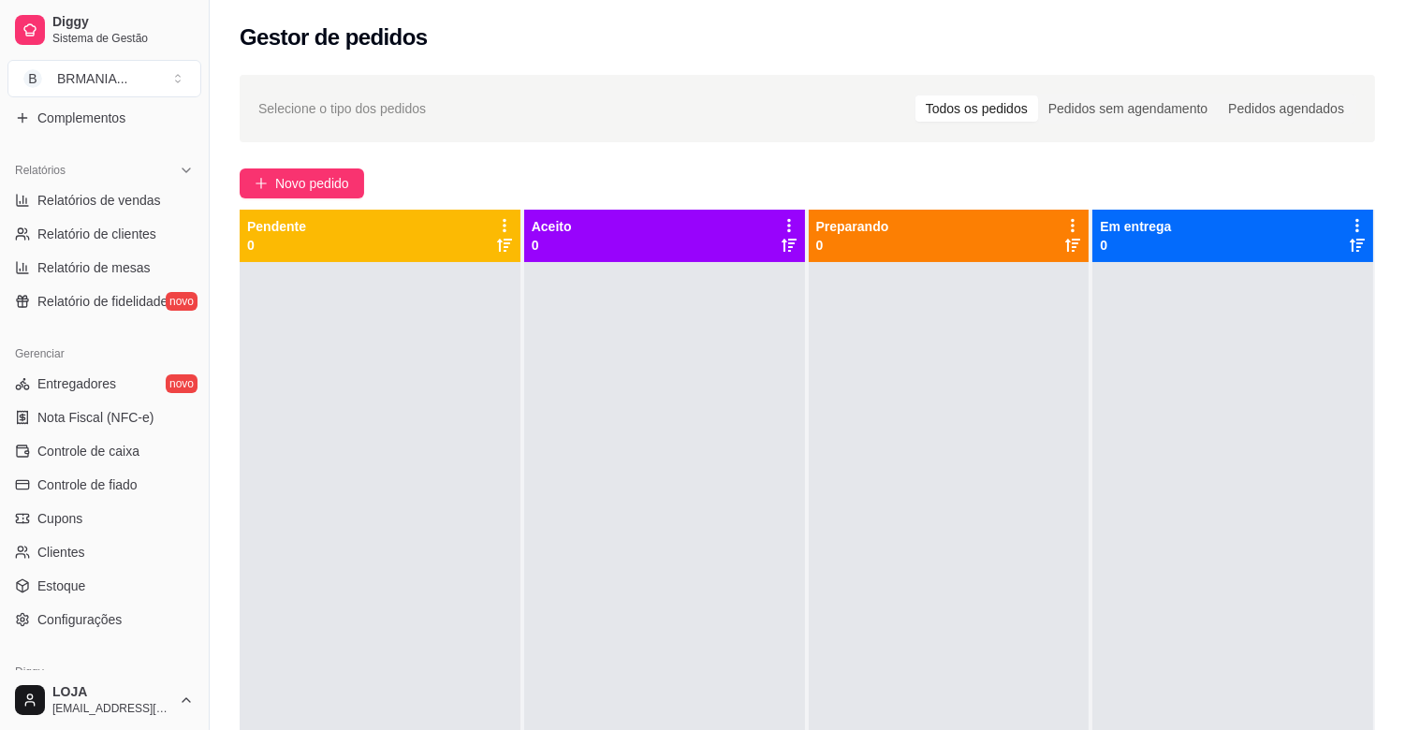
click at [434, 99] on div "Selecione o tipo dos pedidos Todos os pedidos Pedidos sem agendamento Pedidos a…" at bounding box center [807, 109] width 1098 height 30
click at [390, 109] on span "Selecione o tipo dos pedidos" at bounding box center [342, 108] width 168 height 21
click at [84, 582] on link "Estoque" at bounding box center [104, 586] width 194 height 30
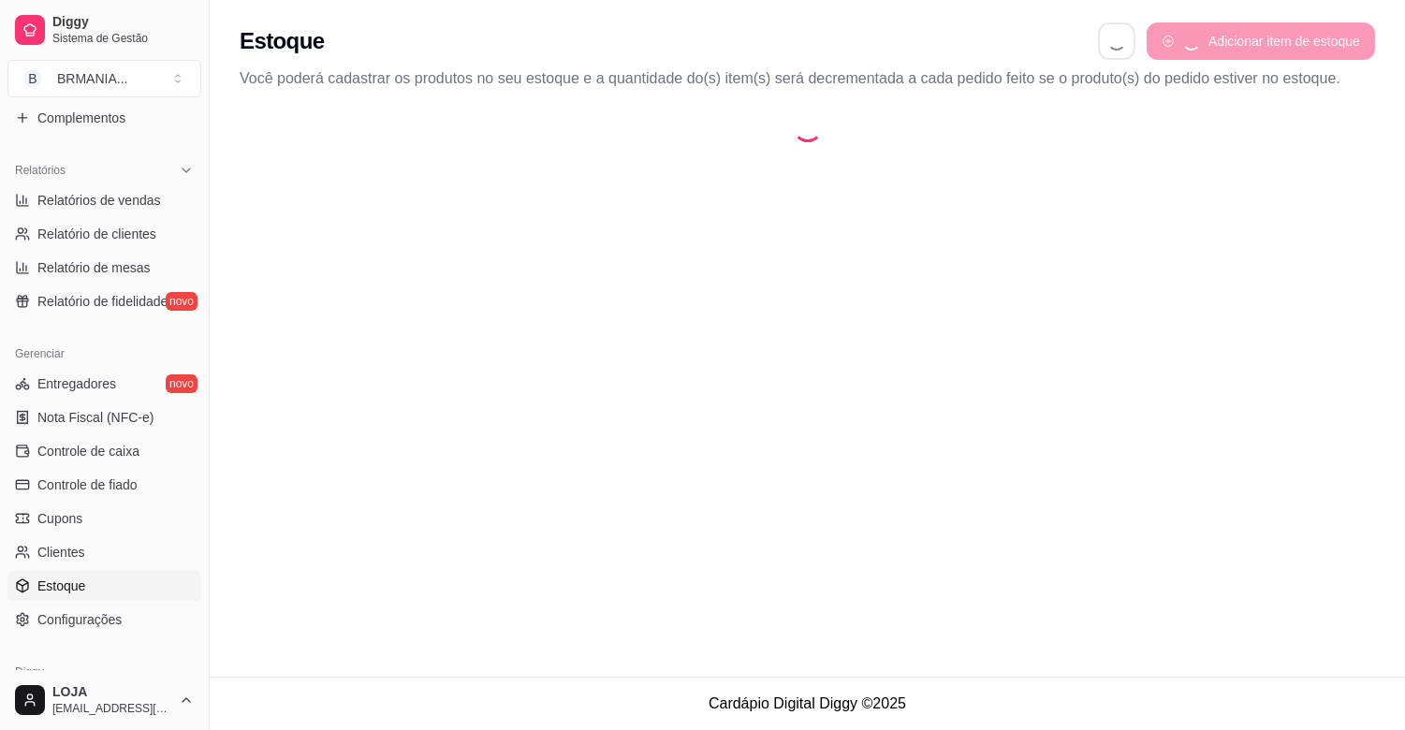
select select "QUANTITY_ORDER"
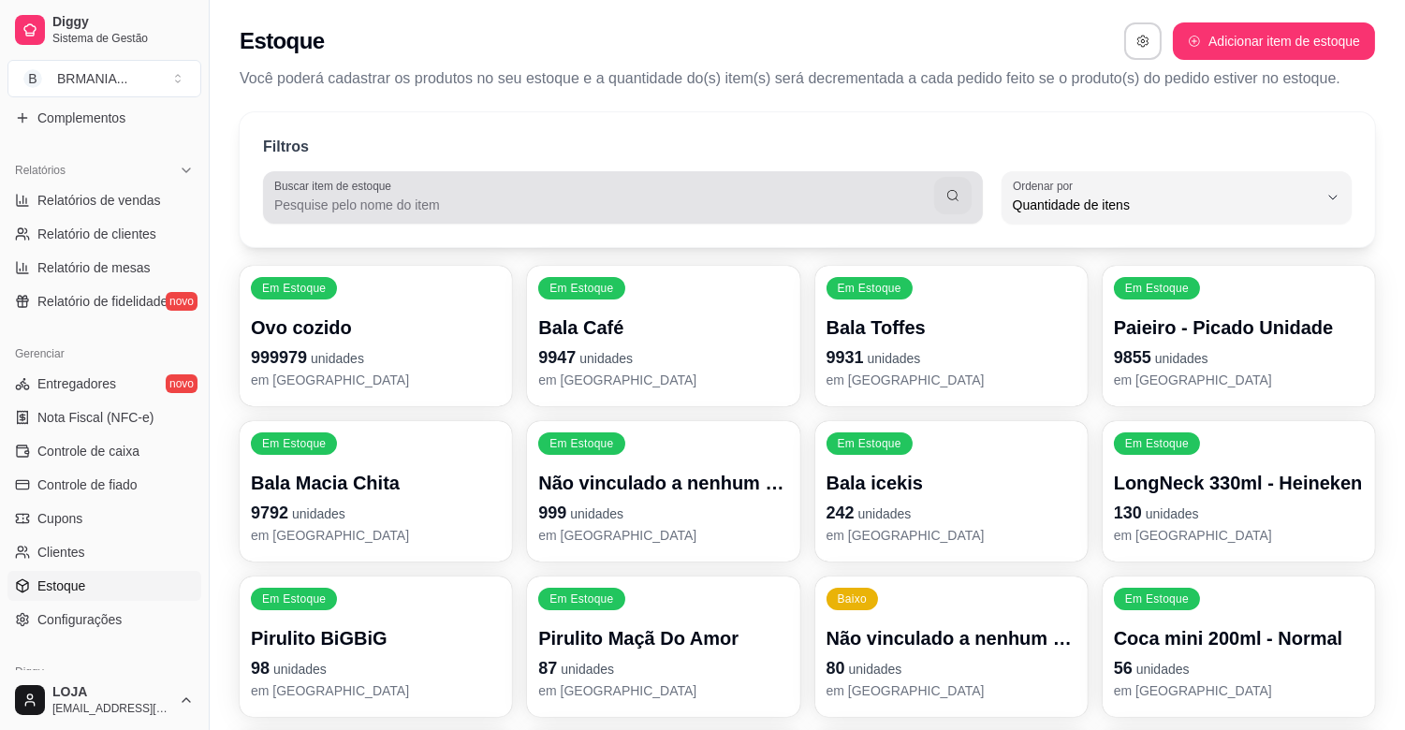
scroll to position [17, 0]
click at [393, 201] on input "Buscar item de estoque" at bounding box center [604, 205] width 660 height 19
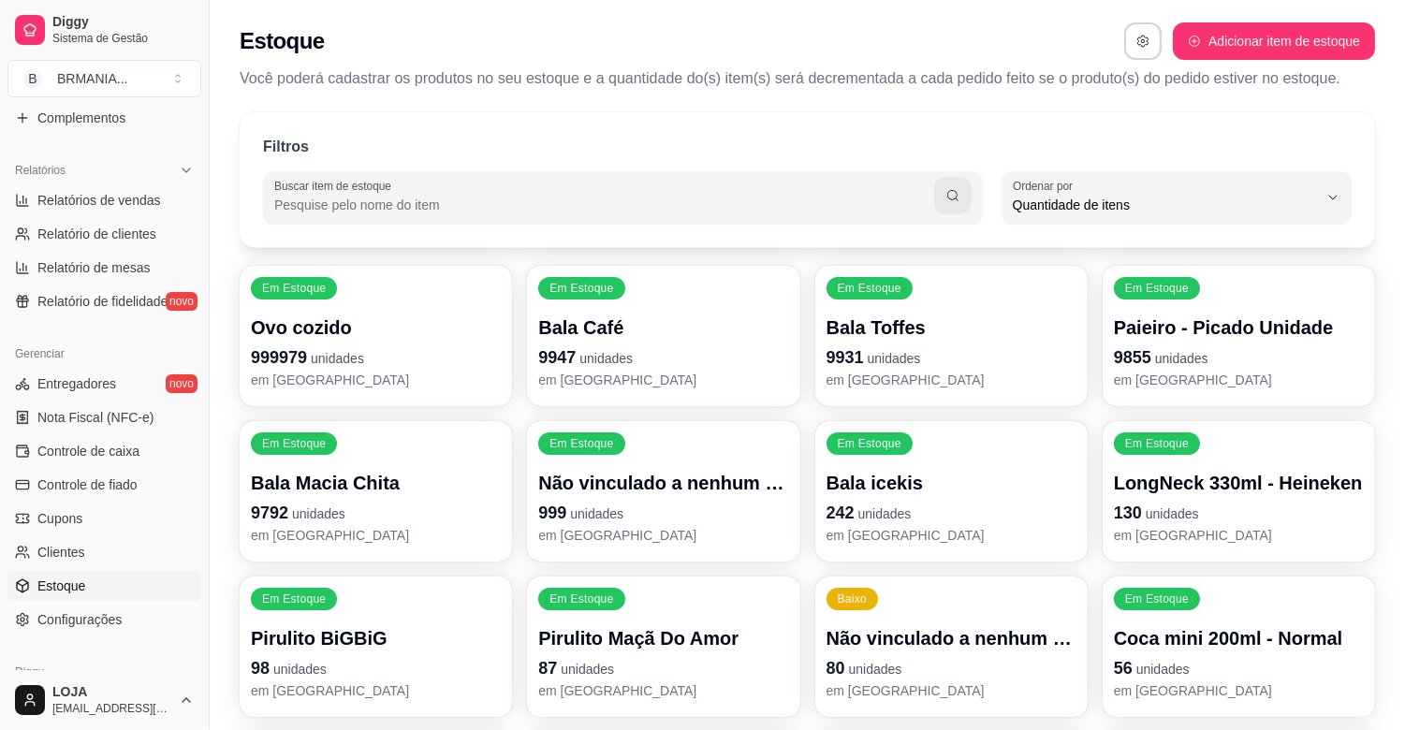
click at [393, 201] on input "Buscar item de estoque" at bounding box center [604, 205] width 660 height 19
type input "COCA"
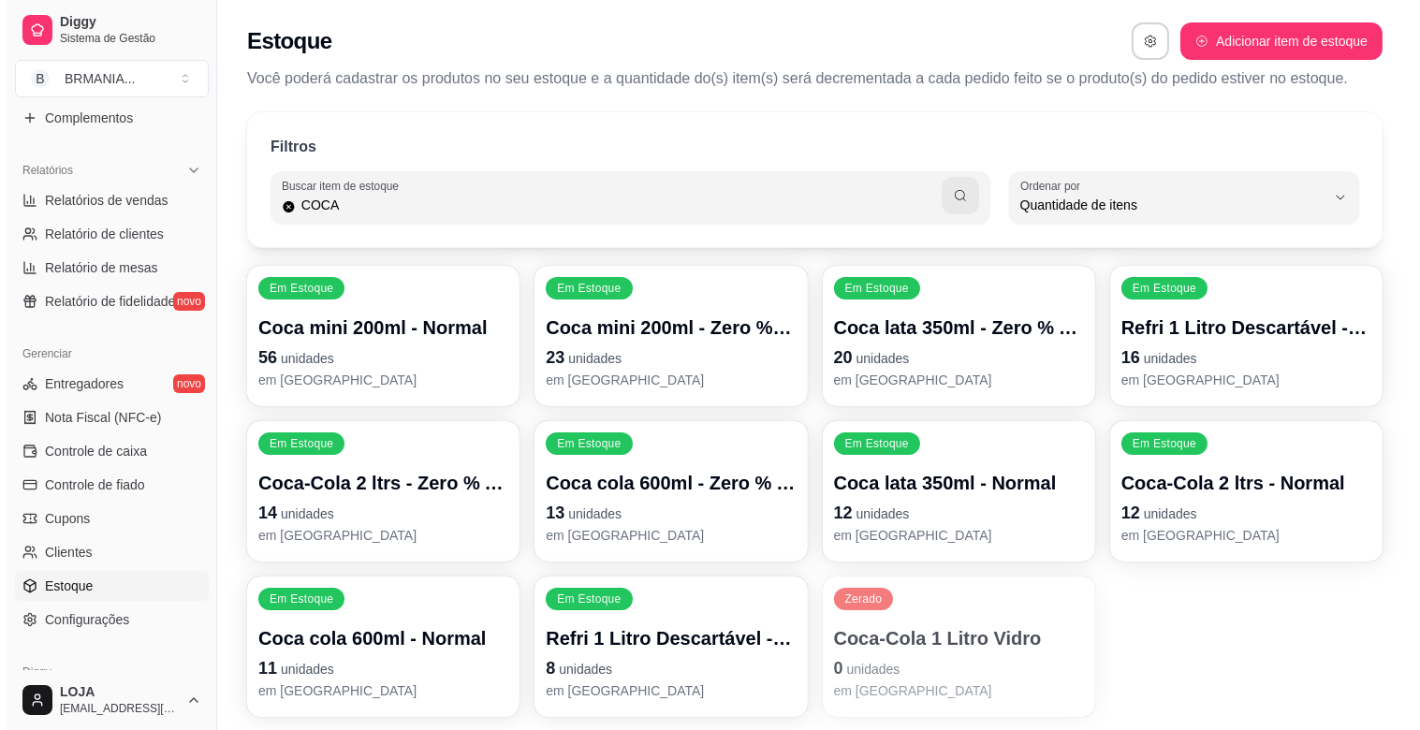
scroll to position [0, 0]
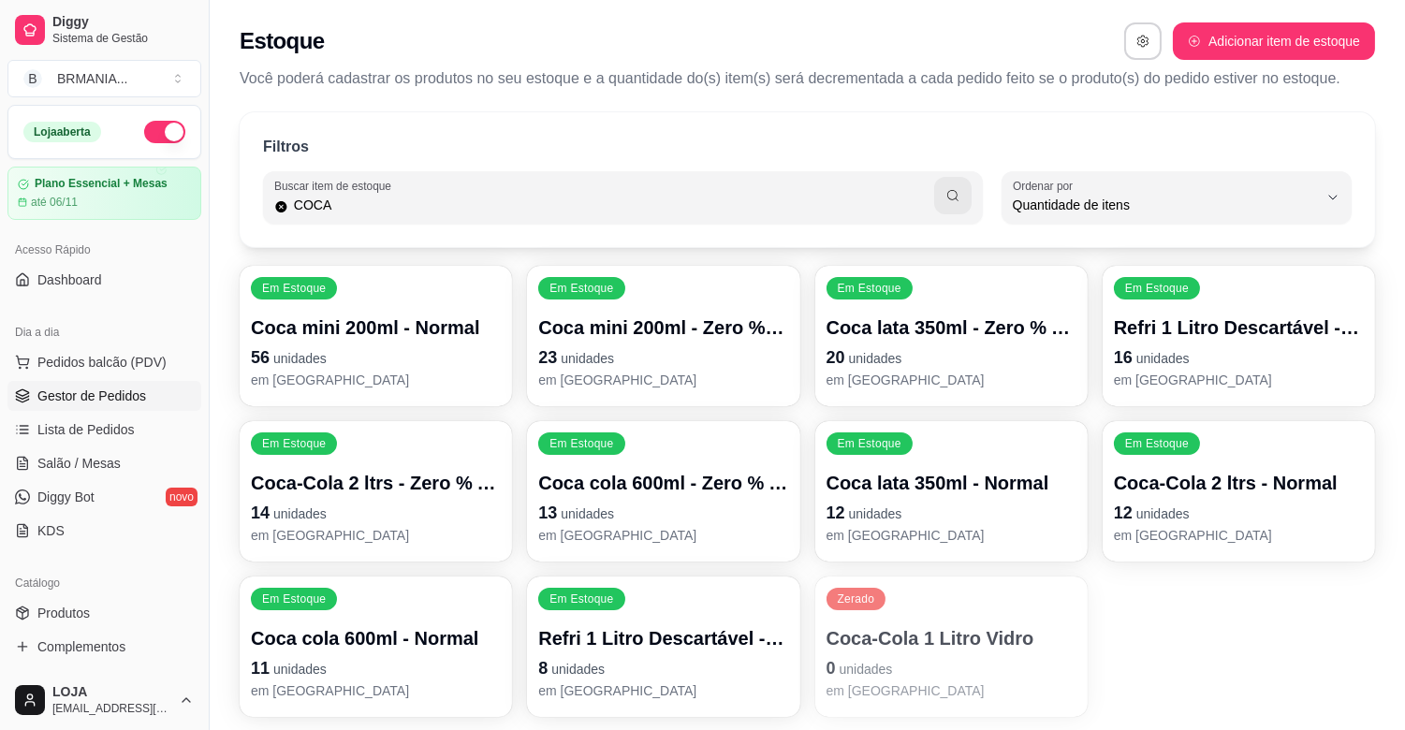
click at [110, 401] on span "Gestor de Pedidos" at bounding box center [91, 396] width 109 height 19
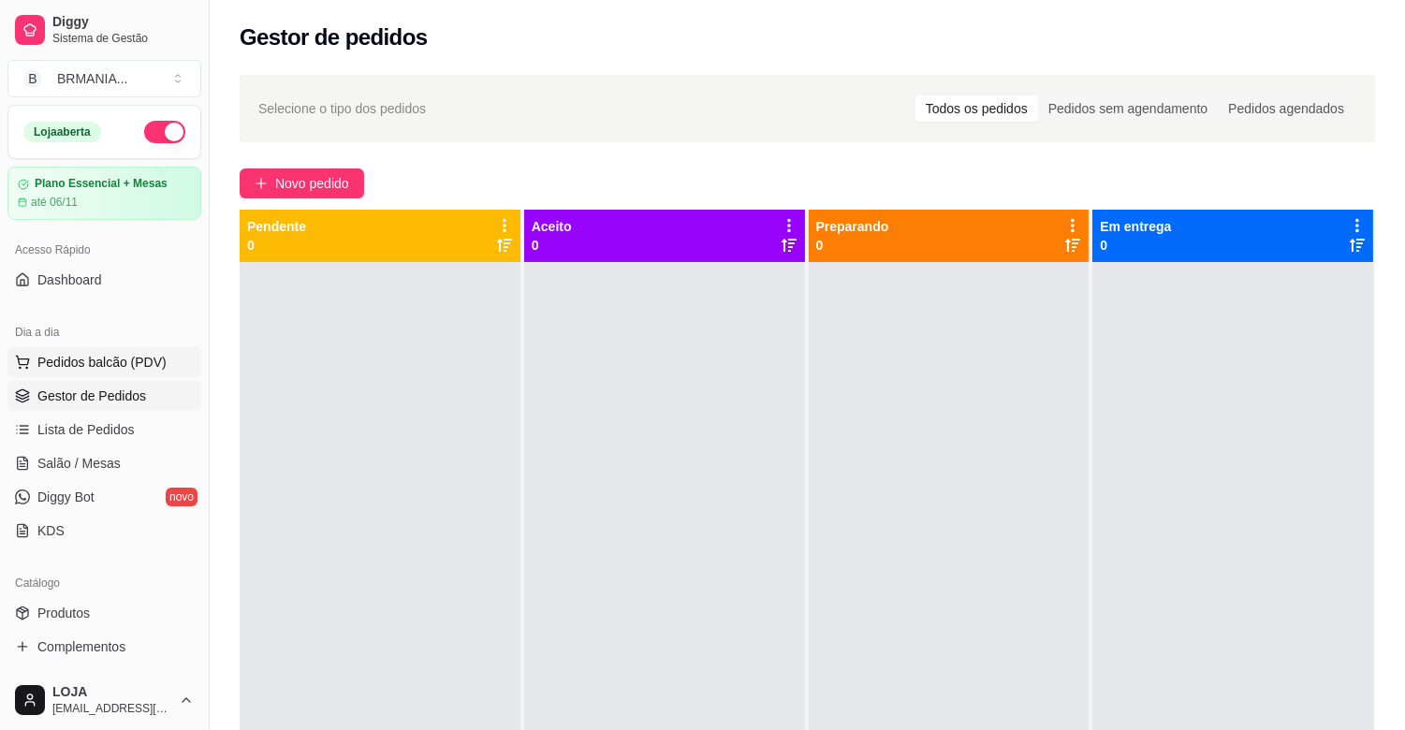
click at [85, 362] on span "Pedidos balcão (PDV)" at bounding box center [101, 362] width 129 height 19
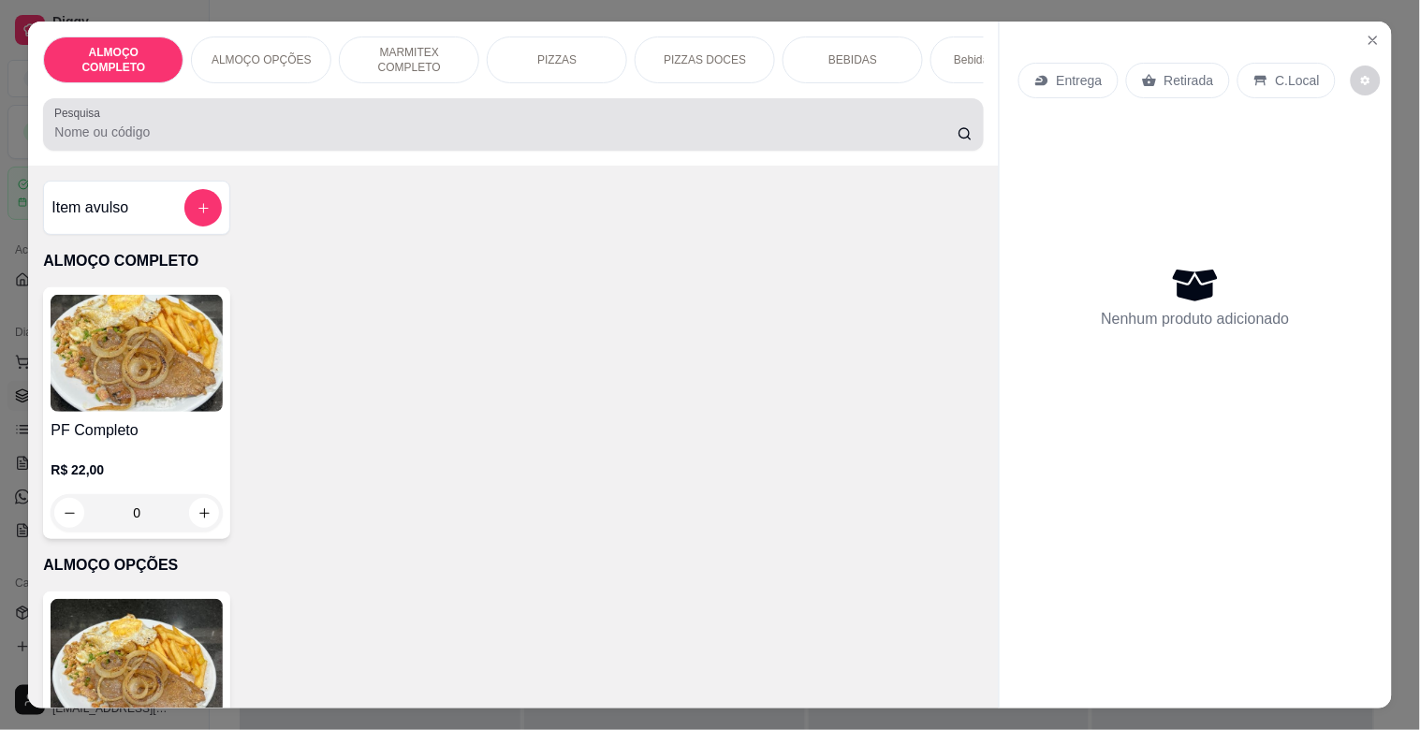
click at [239, 122] on div at bounding box center [512, 124] width 917 height 37
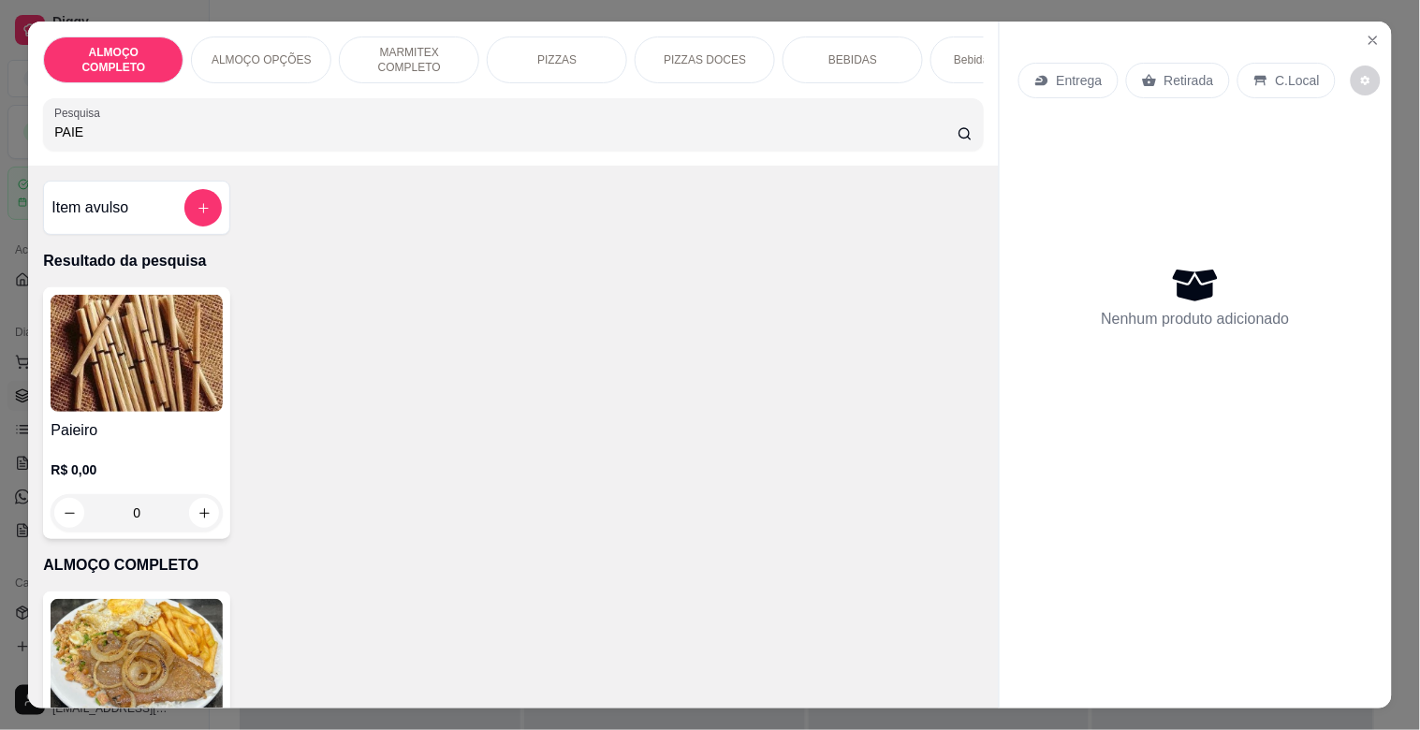
type input "PAIE"
click at [209, 421] on div "Paieiro R$ 0,00 0" at bounding box center [136, 413] width 187 height 252
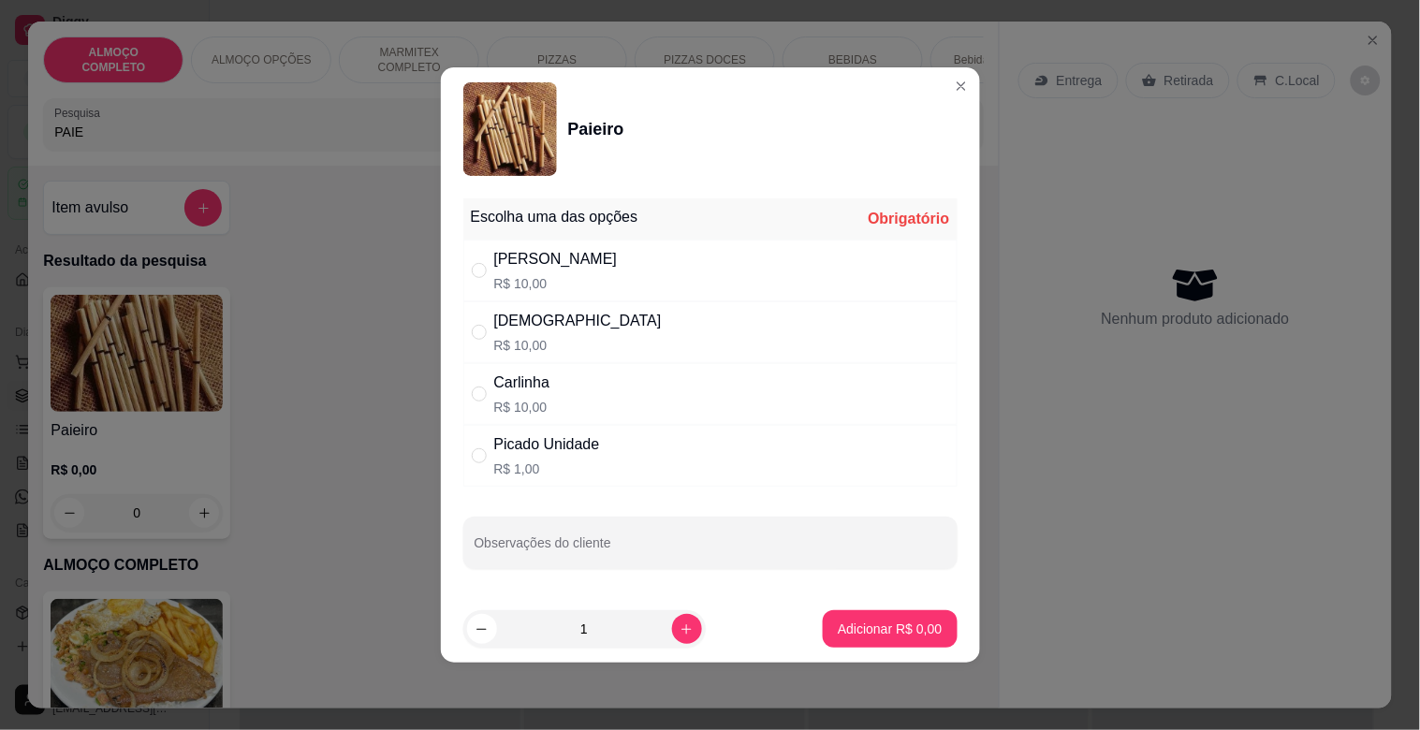
click at [555, 276] on div "[PERSON_NAME]$ 10,00" at bounding box center [710, 271] width 494 height 62
radio input "true"
click at [874, 642] on button "Adicionar R$ 10,00" at bounding box center [885, 628] width 141 height 37
type input "1"
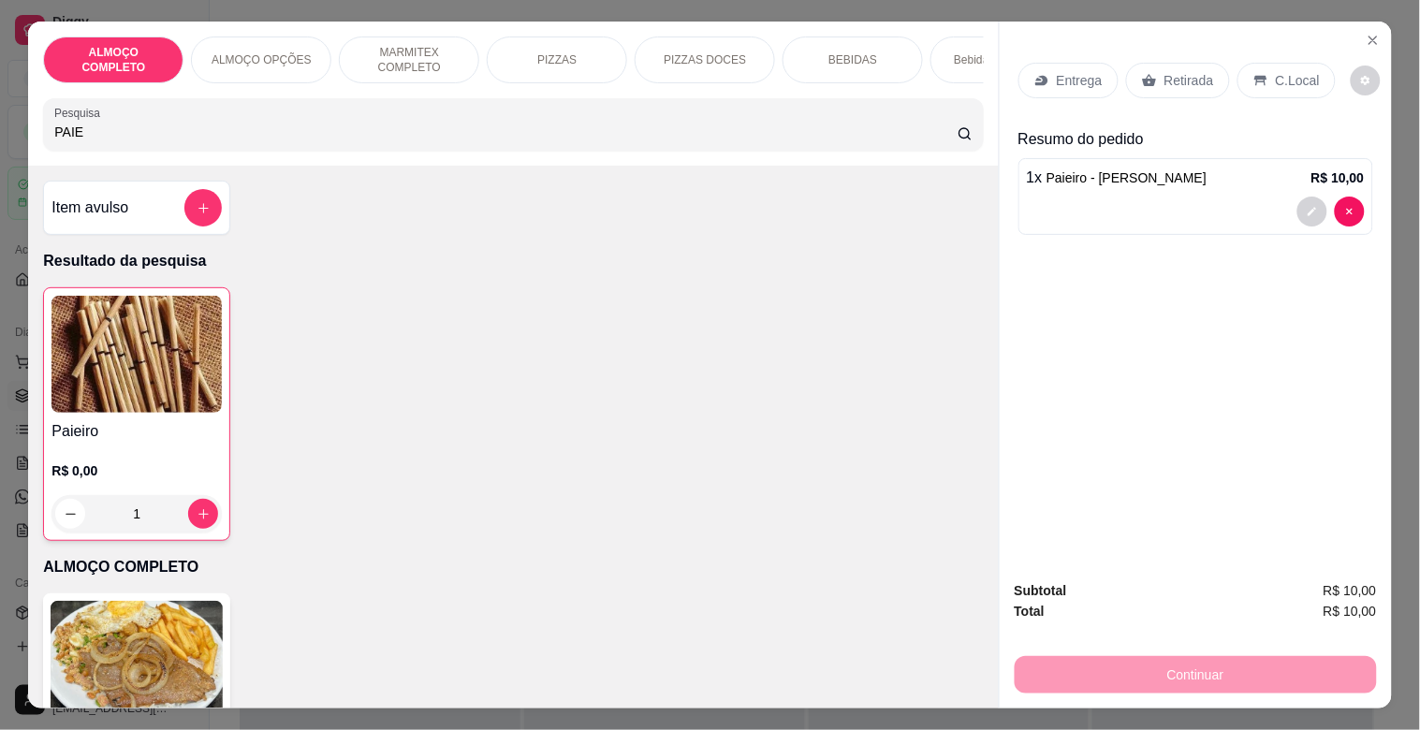
click at [1200, 72] on p "Retirada" at bounding box center [1190, 80] width 50 height 19
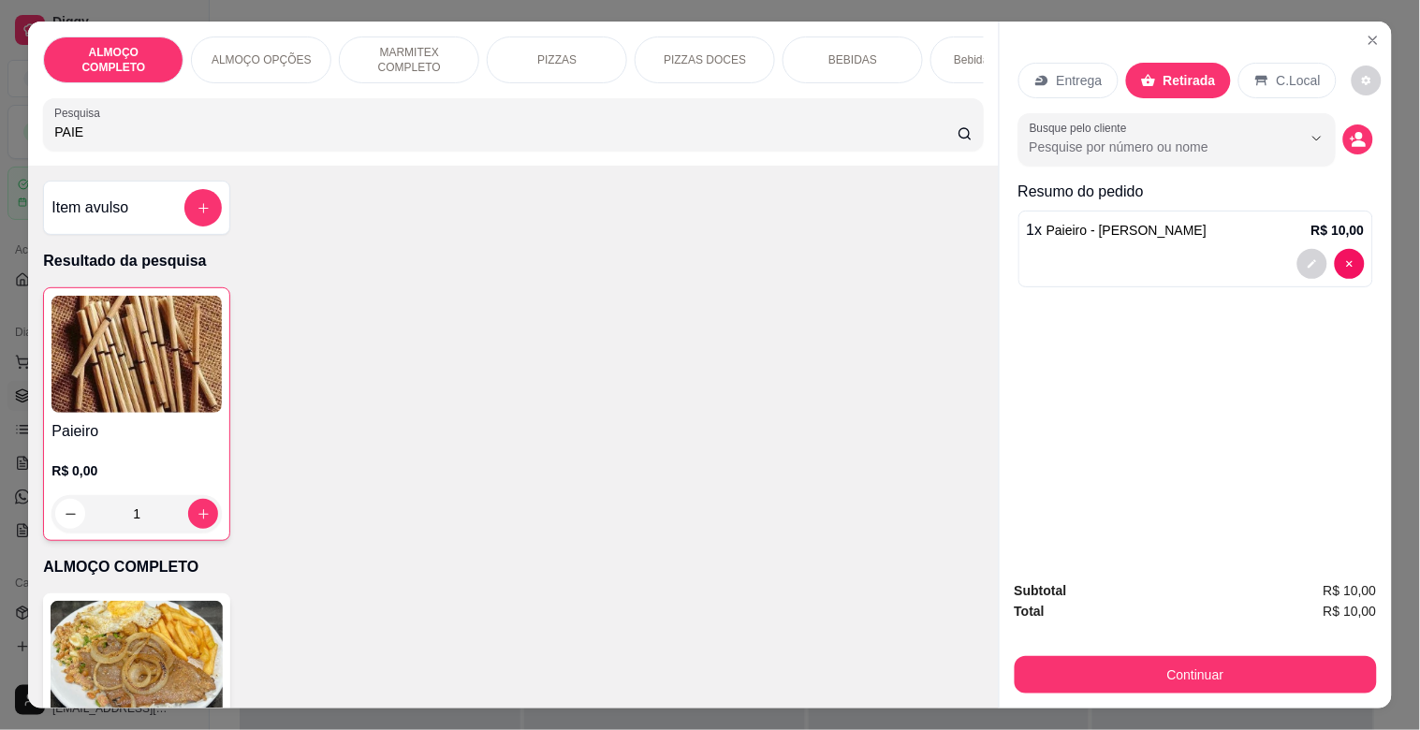
click at [1170, 660] on button "Continuar" at bounding box center [1196, 674] width 362 height 37
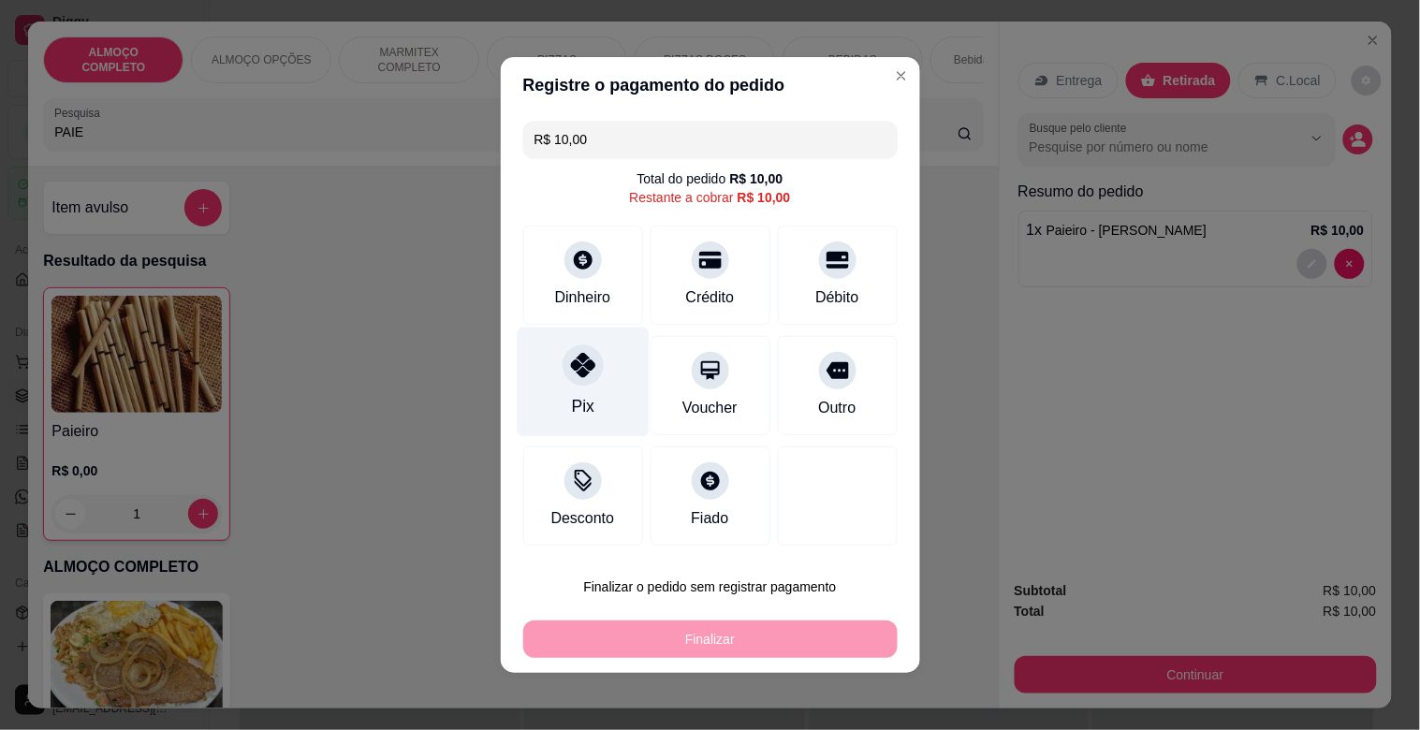
click at [582, 380] on div at bounding box center [583, 365] width 41 height 41
type input "R$ 0,00"
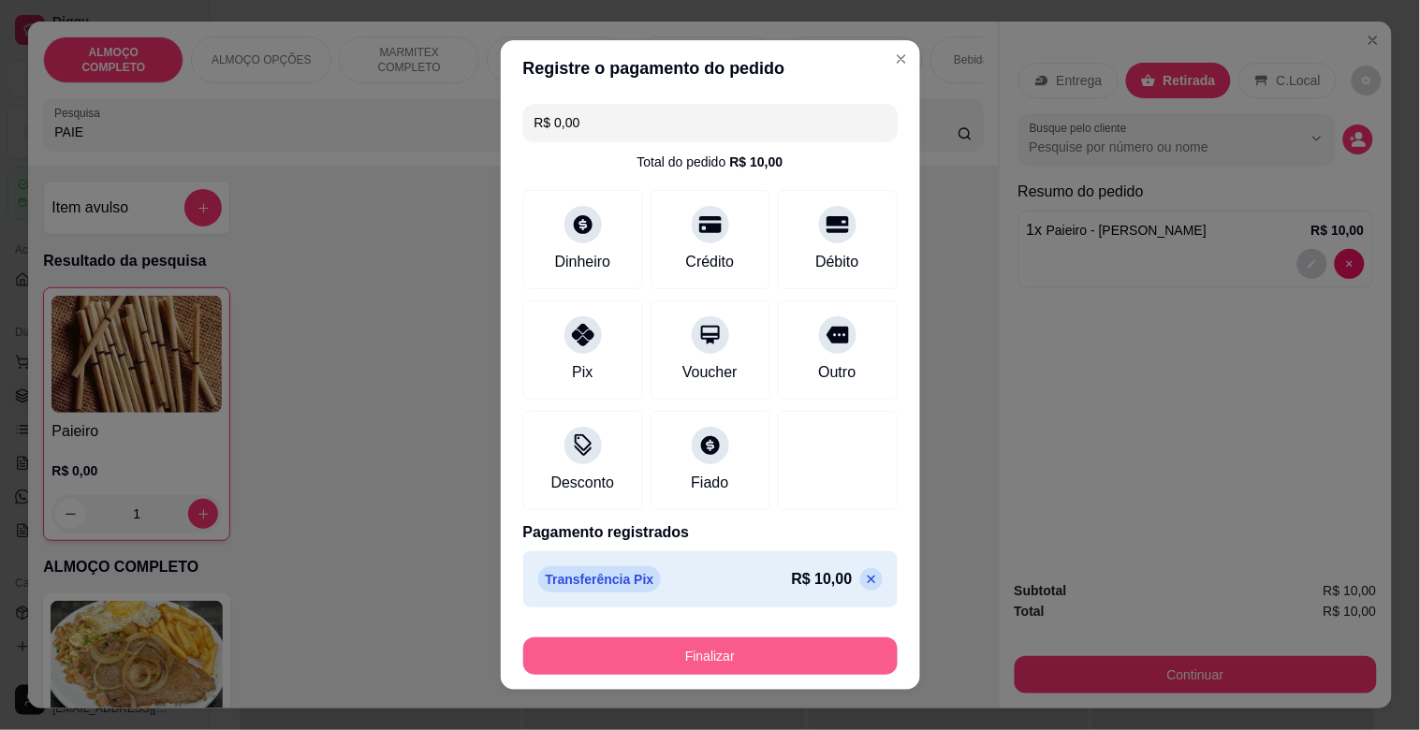
click at [649, 646] on button "Finalizar" at bounding box center [710, 656] width 374 height 37
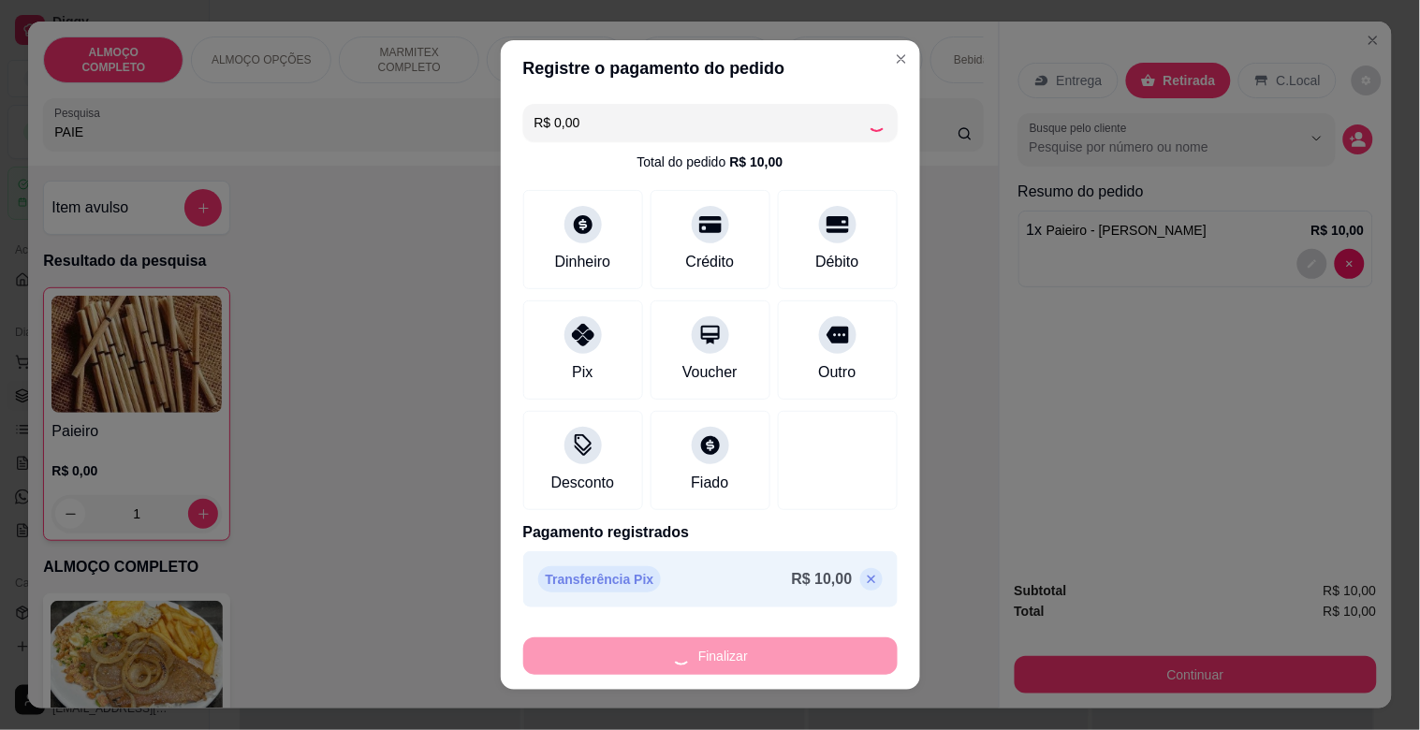
type input "0"
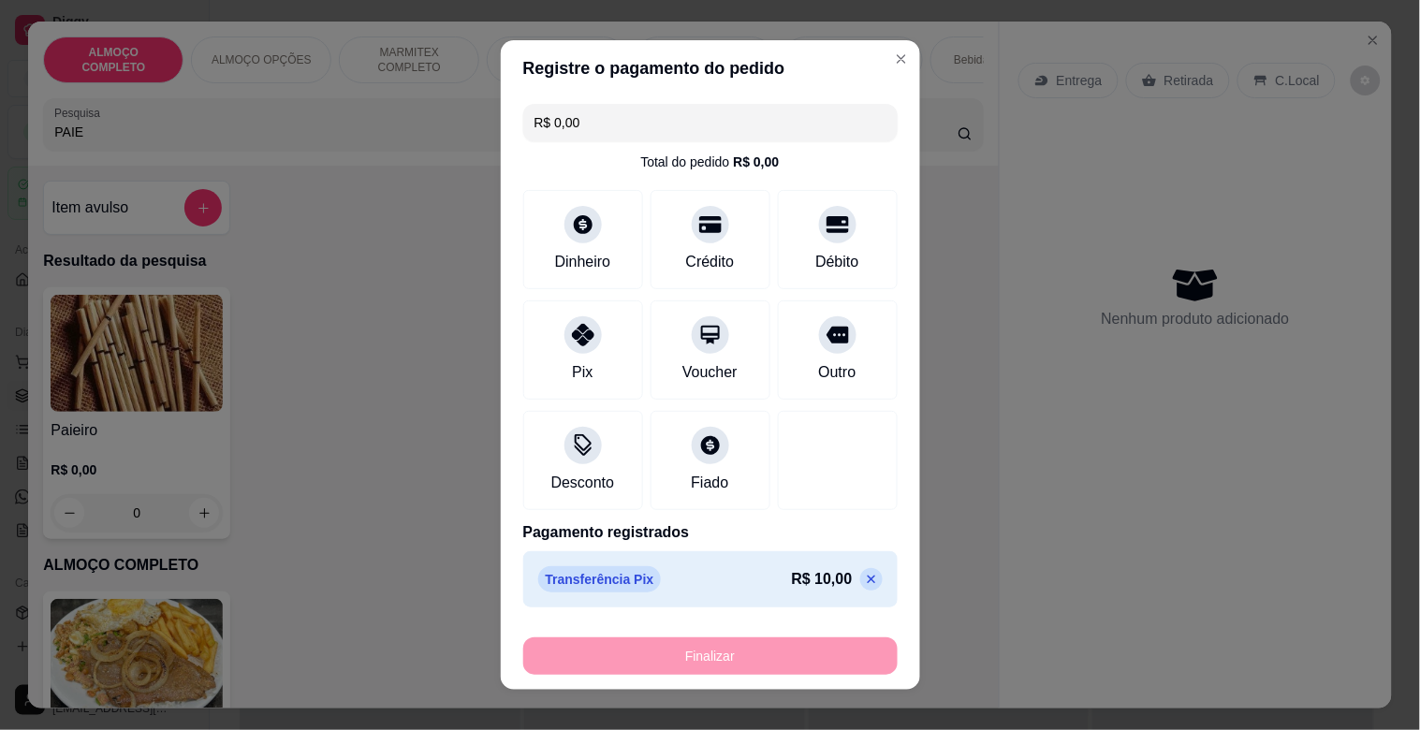
type input "-R$ 10,00"
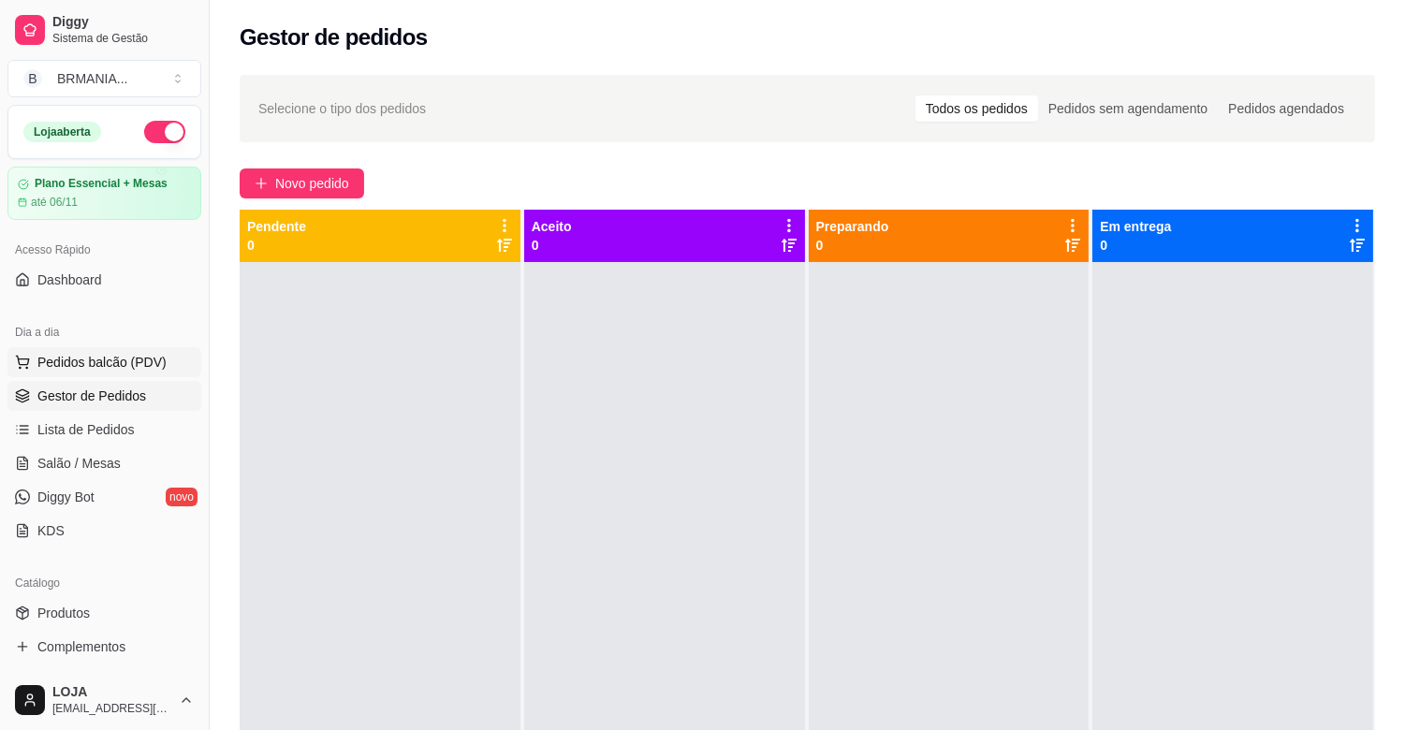
click at [118, 361] on span "Pedidos balcão (PDV)" at bounding box center [101, 362] width 129 height 19
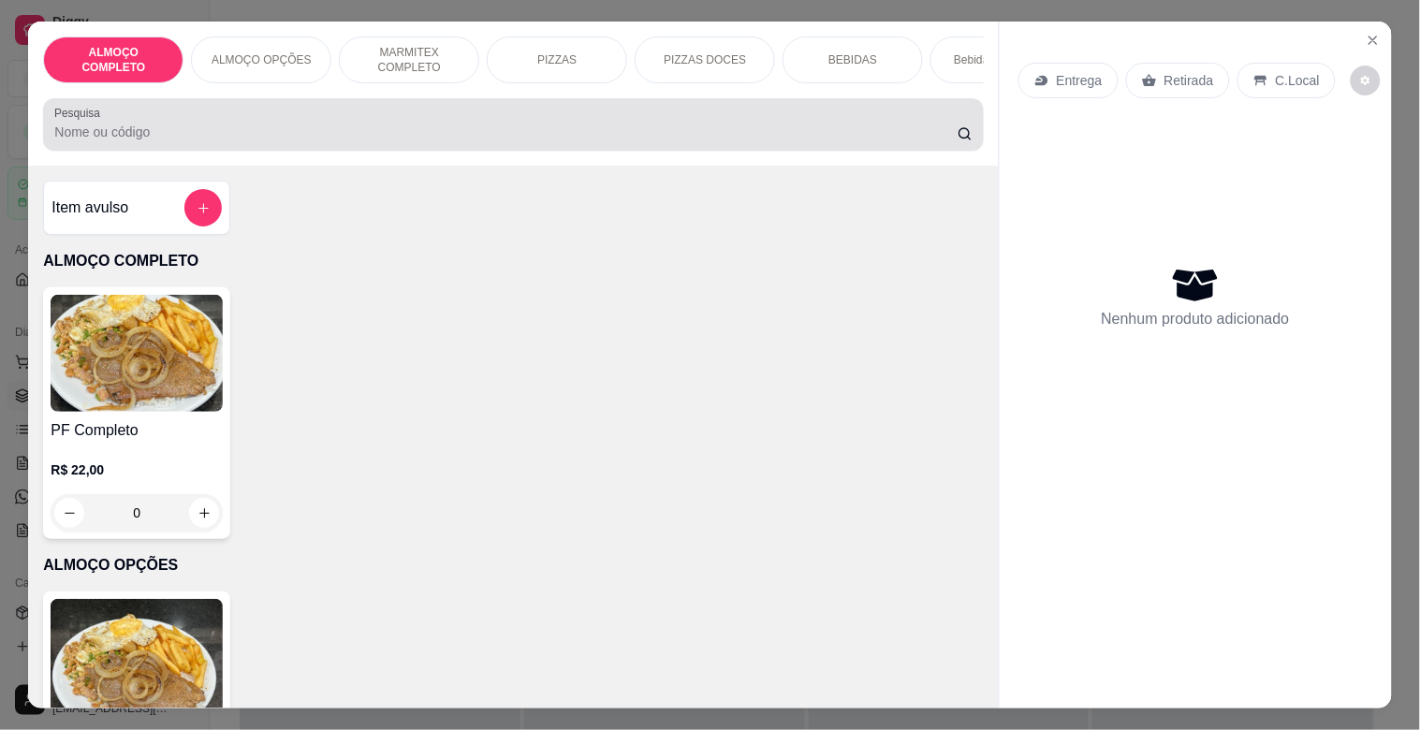
click at [241, 140] on input "Pesquisa" at bounding box center [505, 132] width 903 height 19
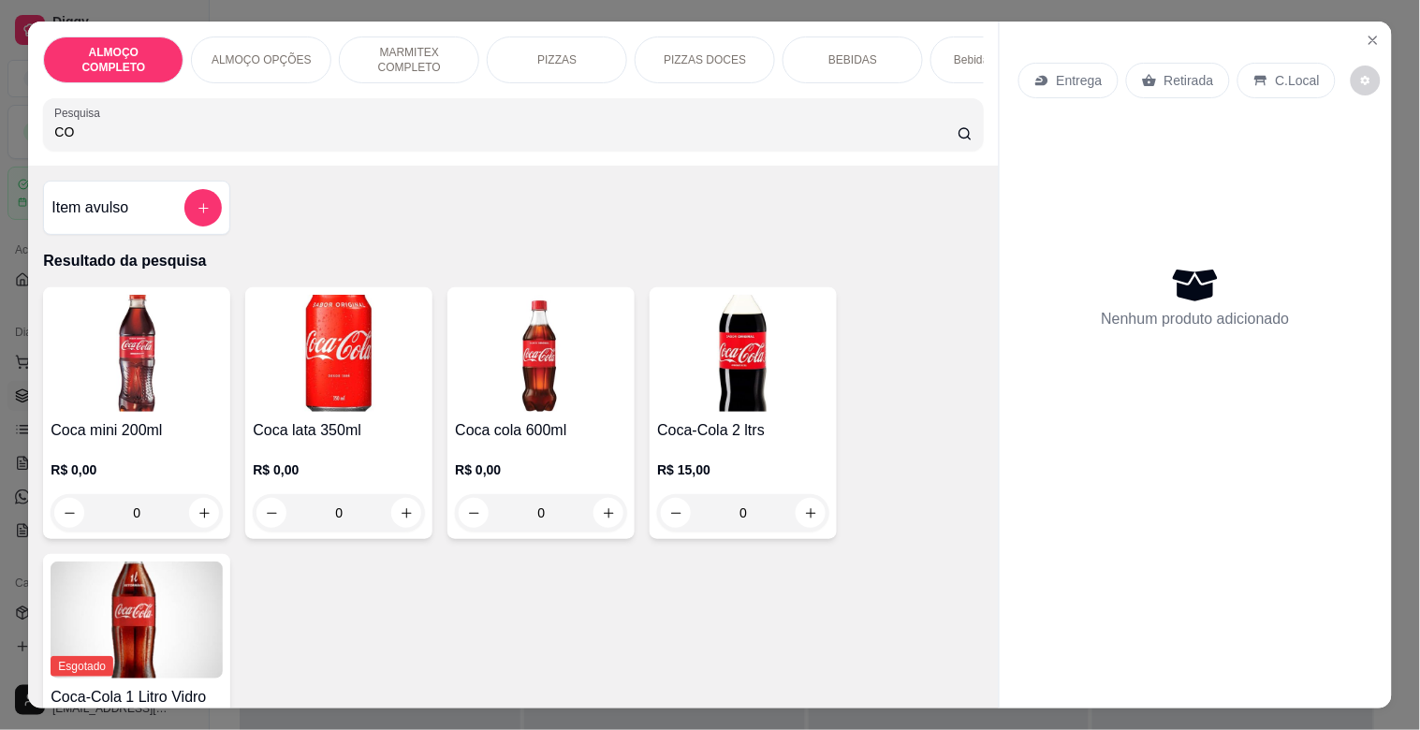
type input "C"
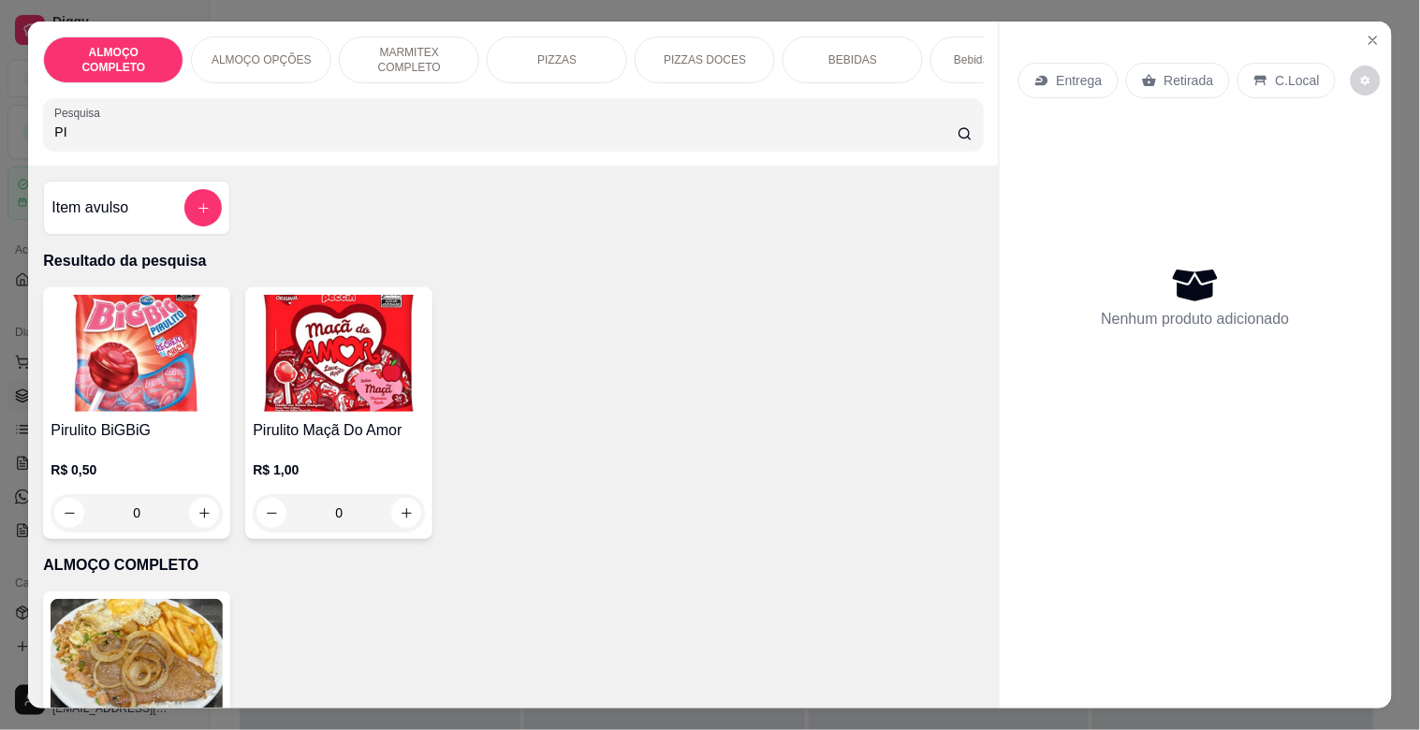
type input "P"
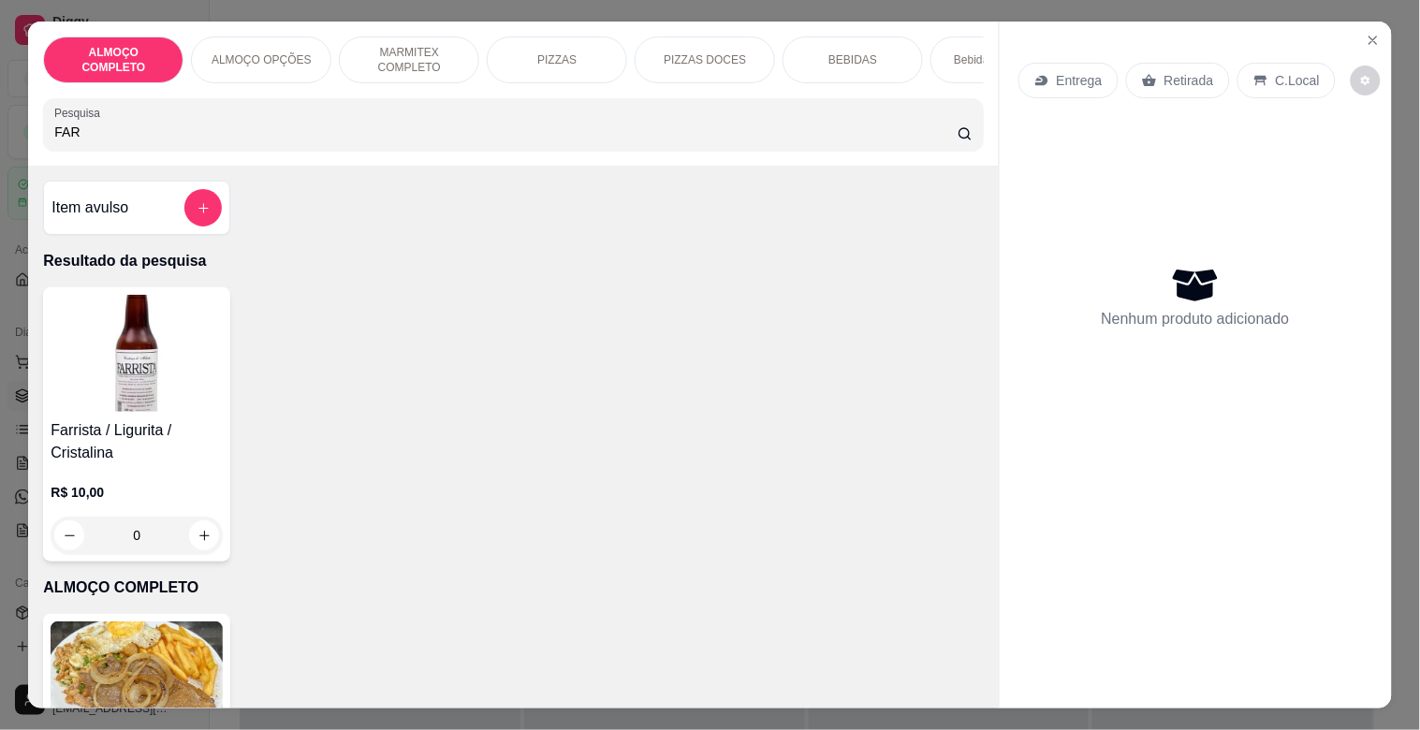
type input "FAR"
click at [169, 423] on div "Farrista / Ligurita / Cristalina R$ 10,00 0" at bounding box center [136, 424] width 187 height 274
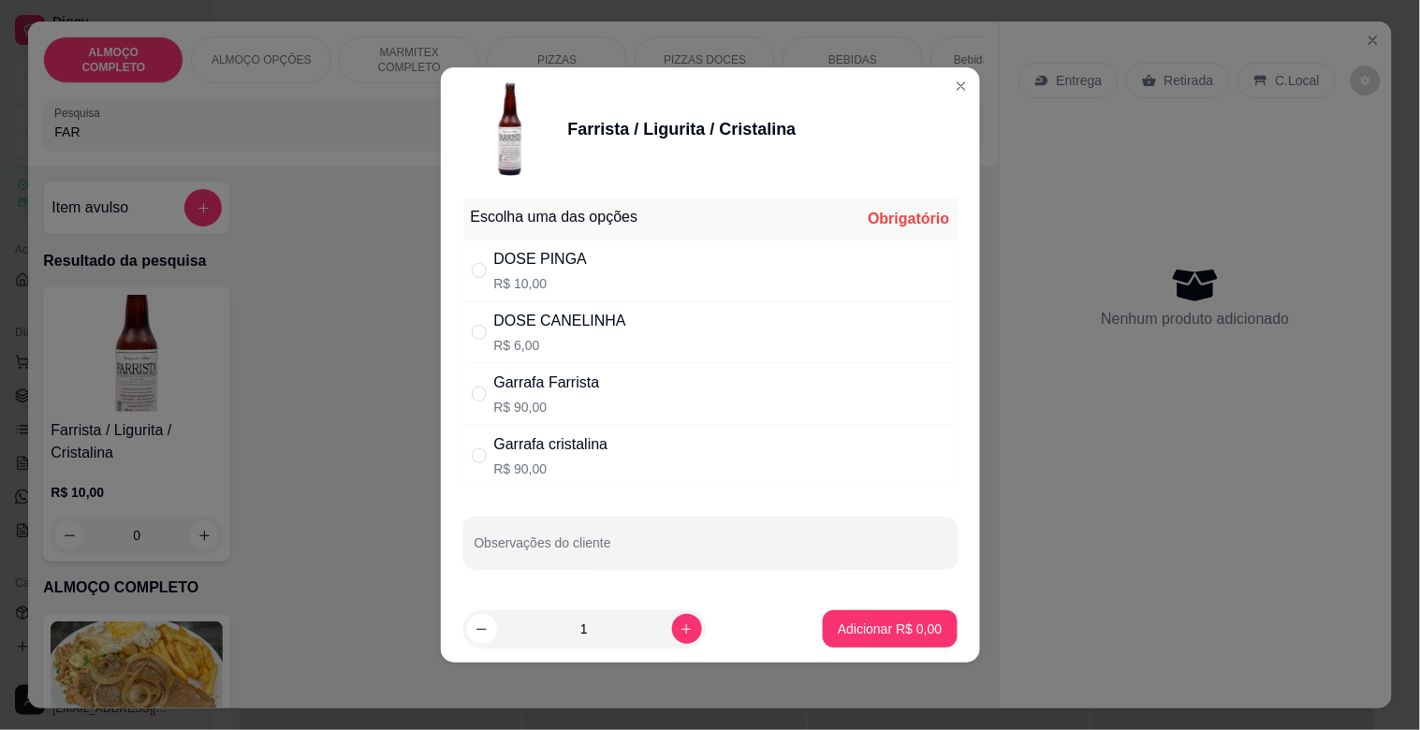
drag, startPoint x: 613, startPoint y: 279, endPoint x: 624, endPoint y: 278, distance: 11.3
click at [616, 279] on div "DOSE PINGA R$ 10,00" at bounding box center [710, 271] width 494 height 62
radio input "true"
click at [890, 624] on p "Adicionar R$ 10,00" at bounding box center [885, 629] width 111 height 19
type input "1"
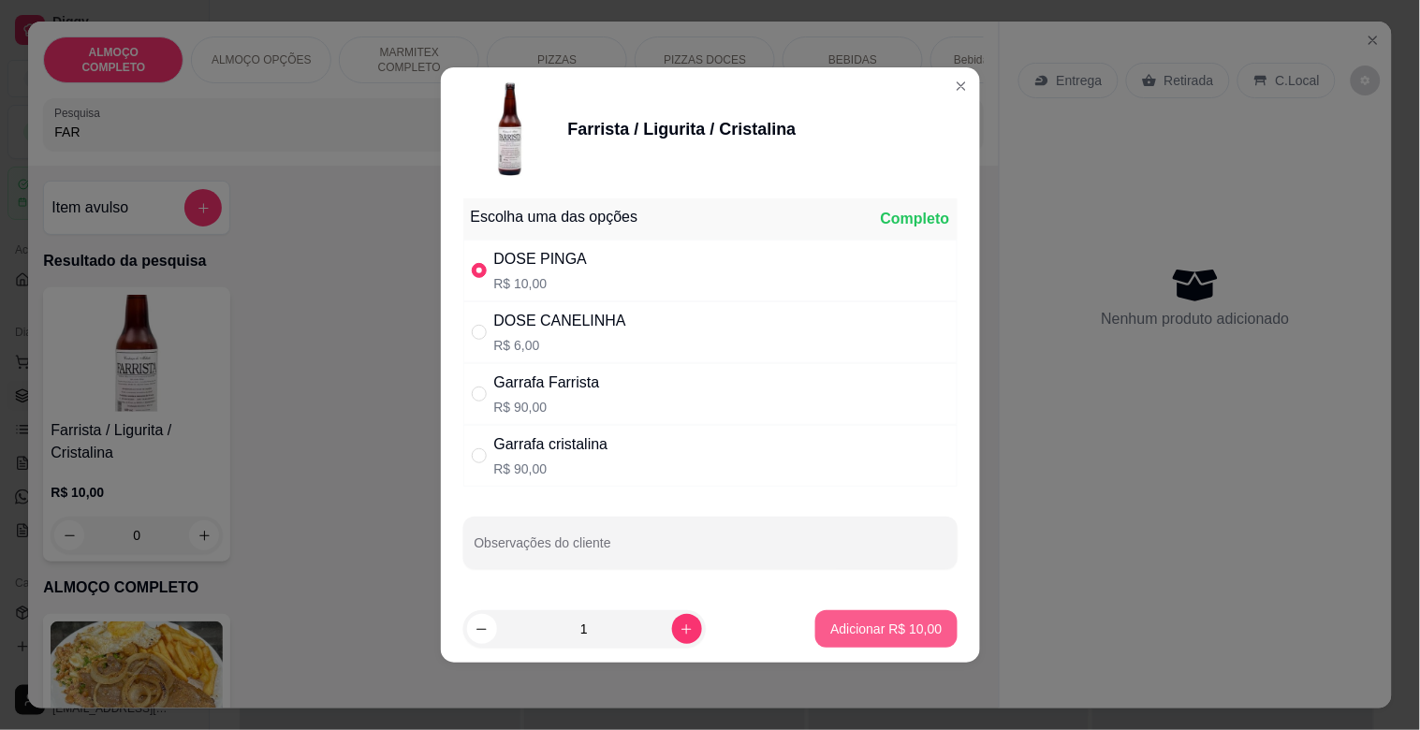
type input "1"
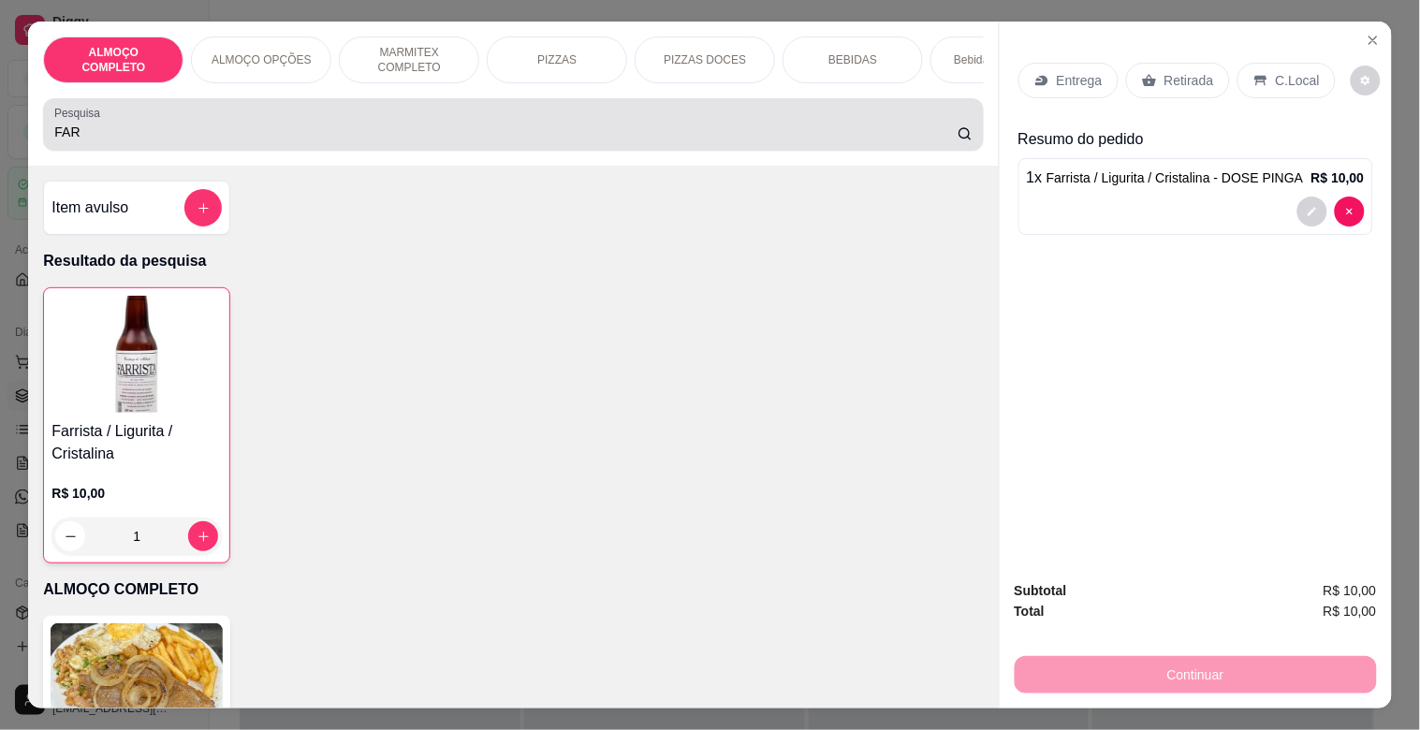
click at [485, 140] on input "FAR" at bounding box center [505, 132] width 903 height 19
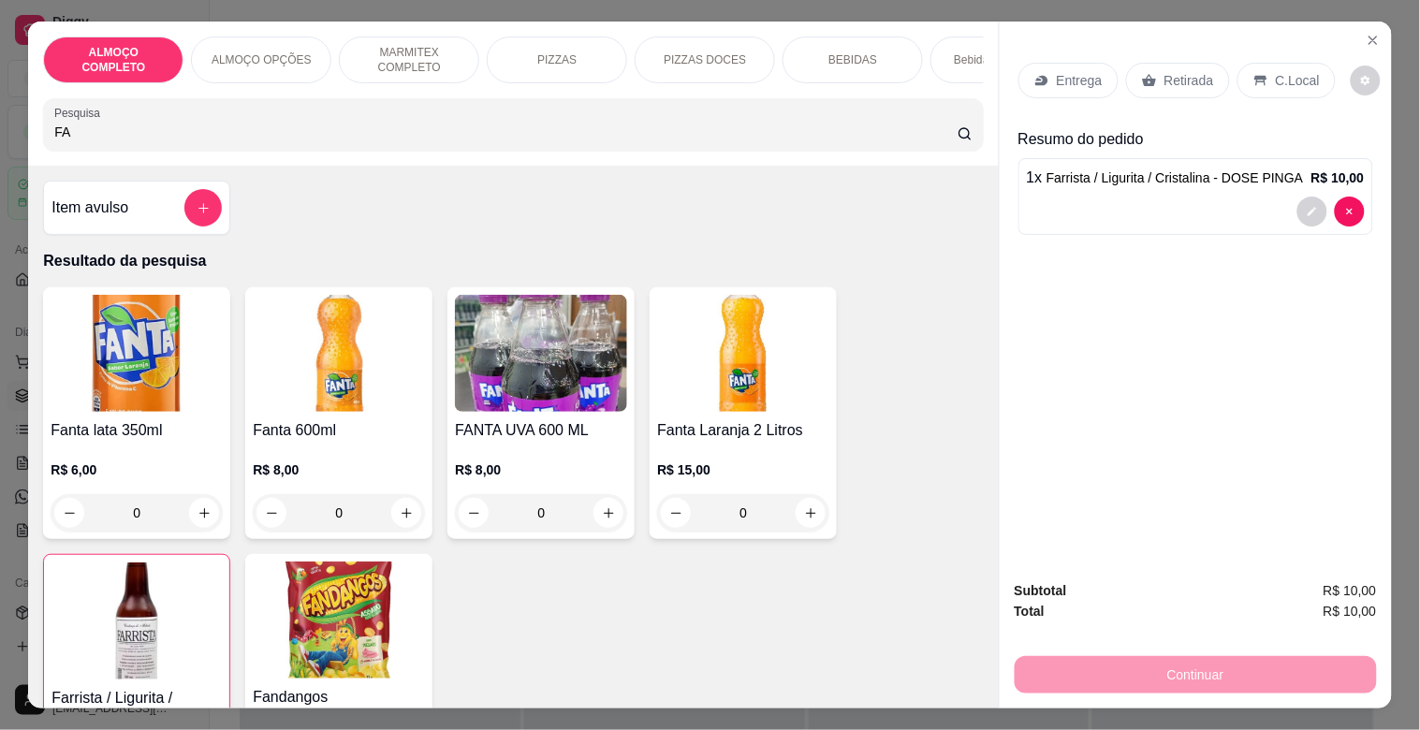
type input "F"
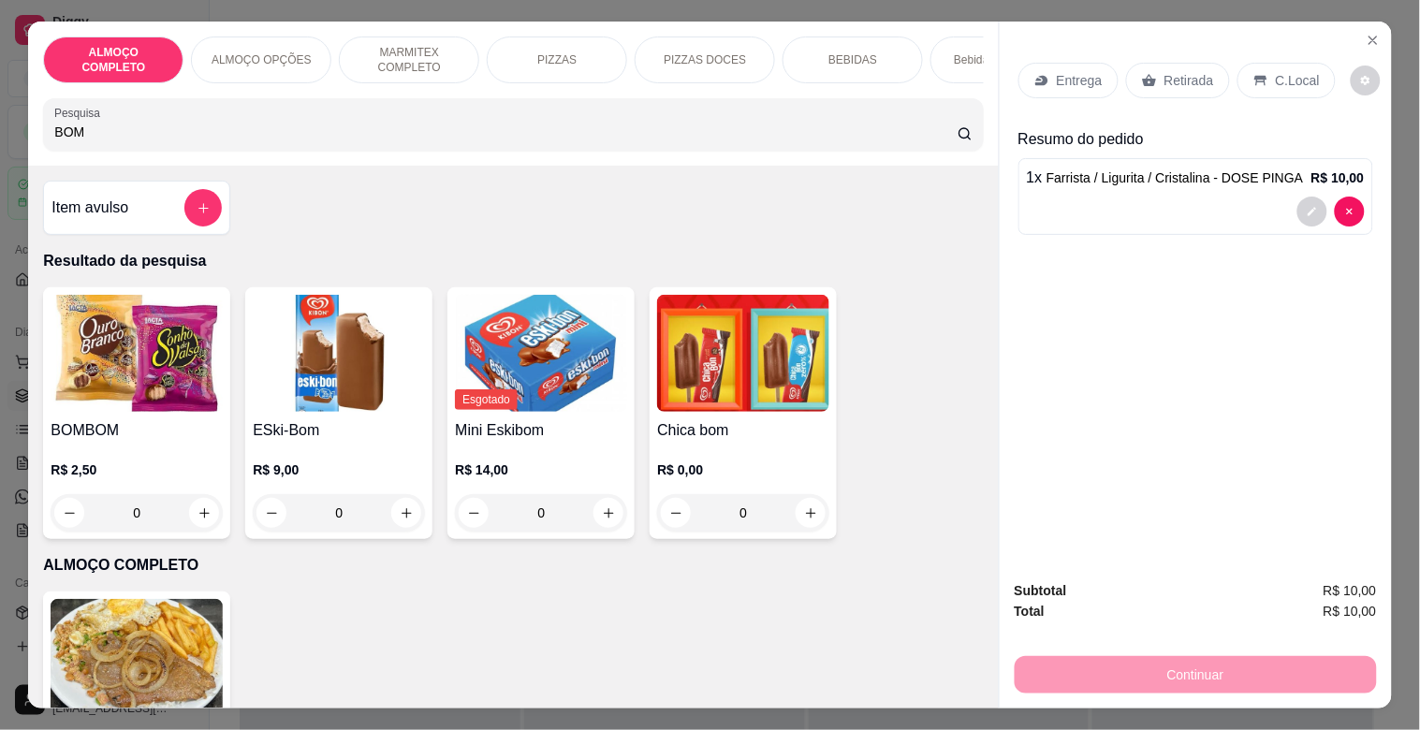
type input "BOM"
click at [206, 529] on div "0" at bounding box center [137, 512] width 172 height 37
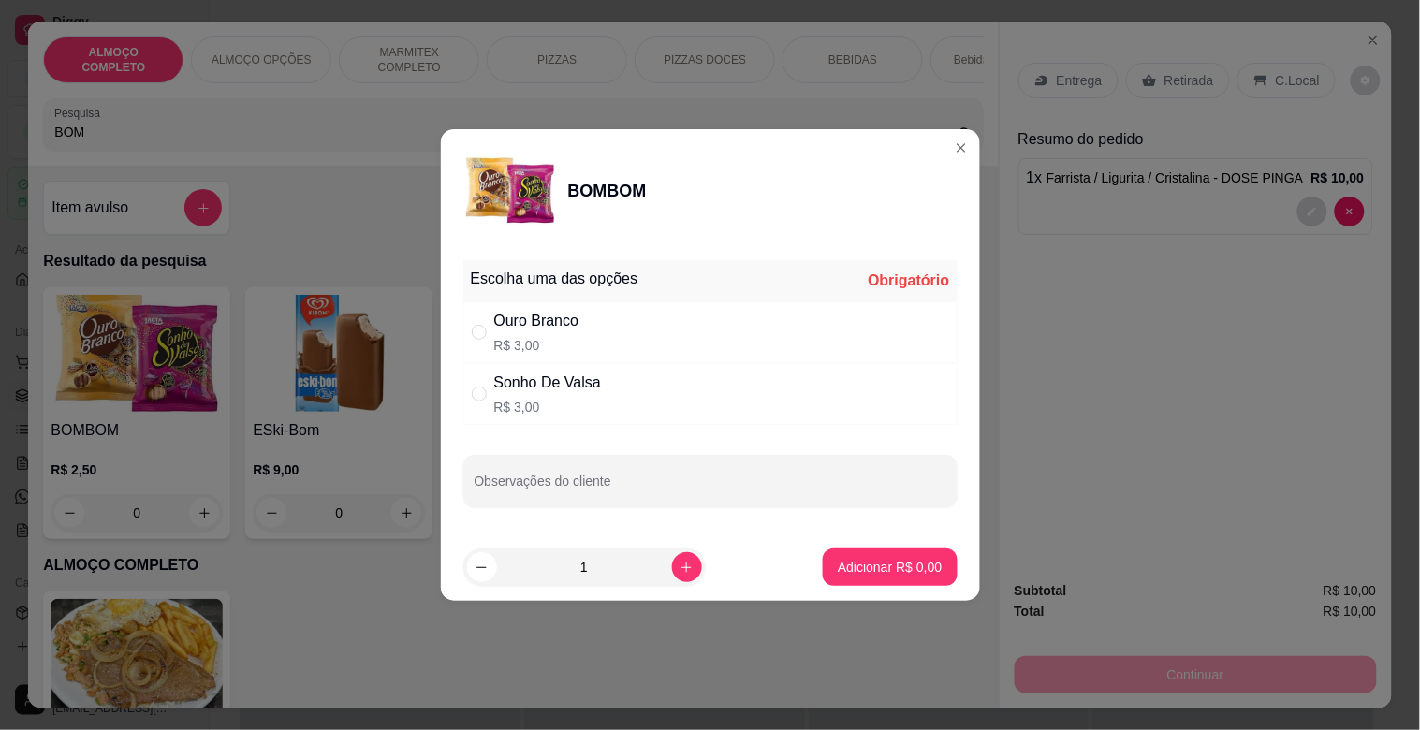
click at [588, 335] on div "Ouro Branco R$ 3,00" at bounding box center [710, 332] width 494 height 62
radio input "true"
click at [850, 577] on button "Adicionar R$ 3,00" at bounding box center [890, 567] width 134 height 37
type input "1"
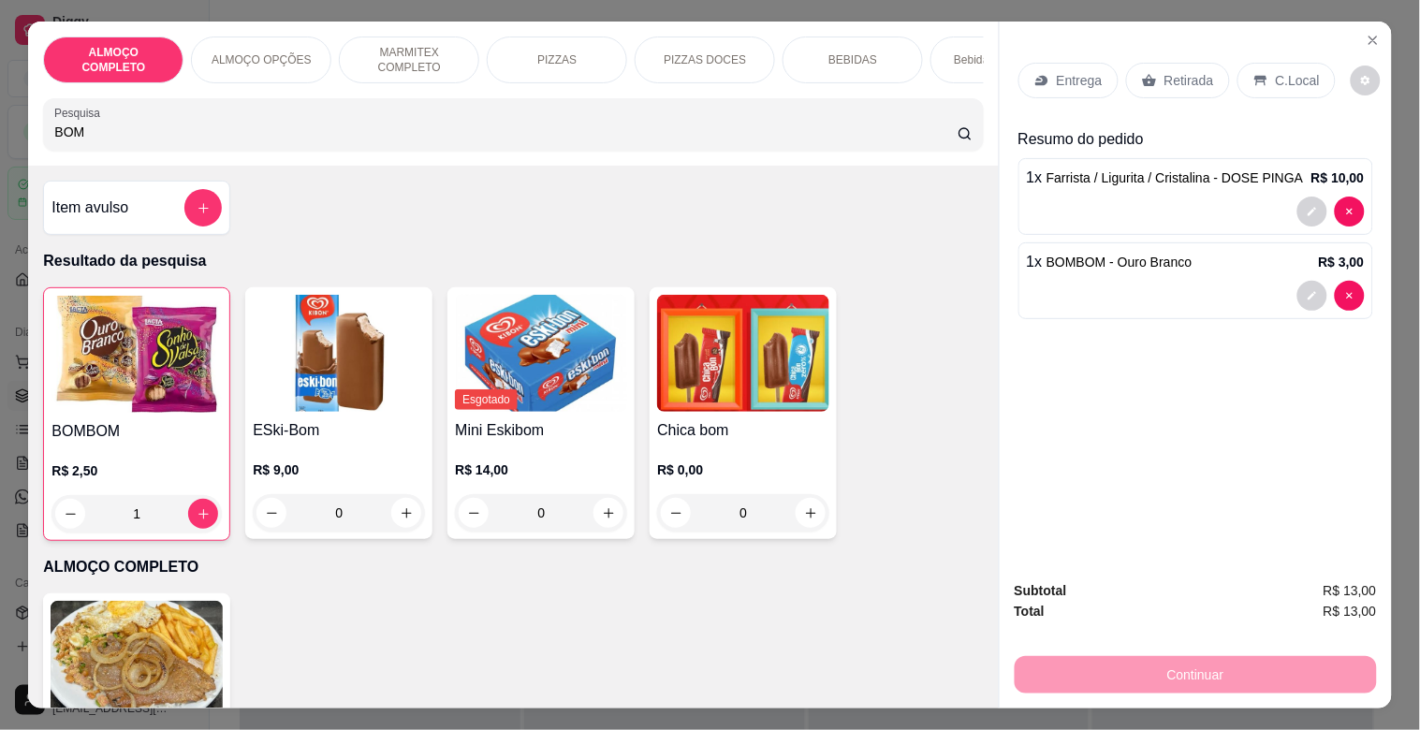
click at [193, 513] on div "1" at bounding box center [136, 513] width 170 height 37
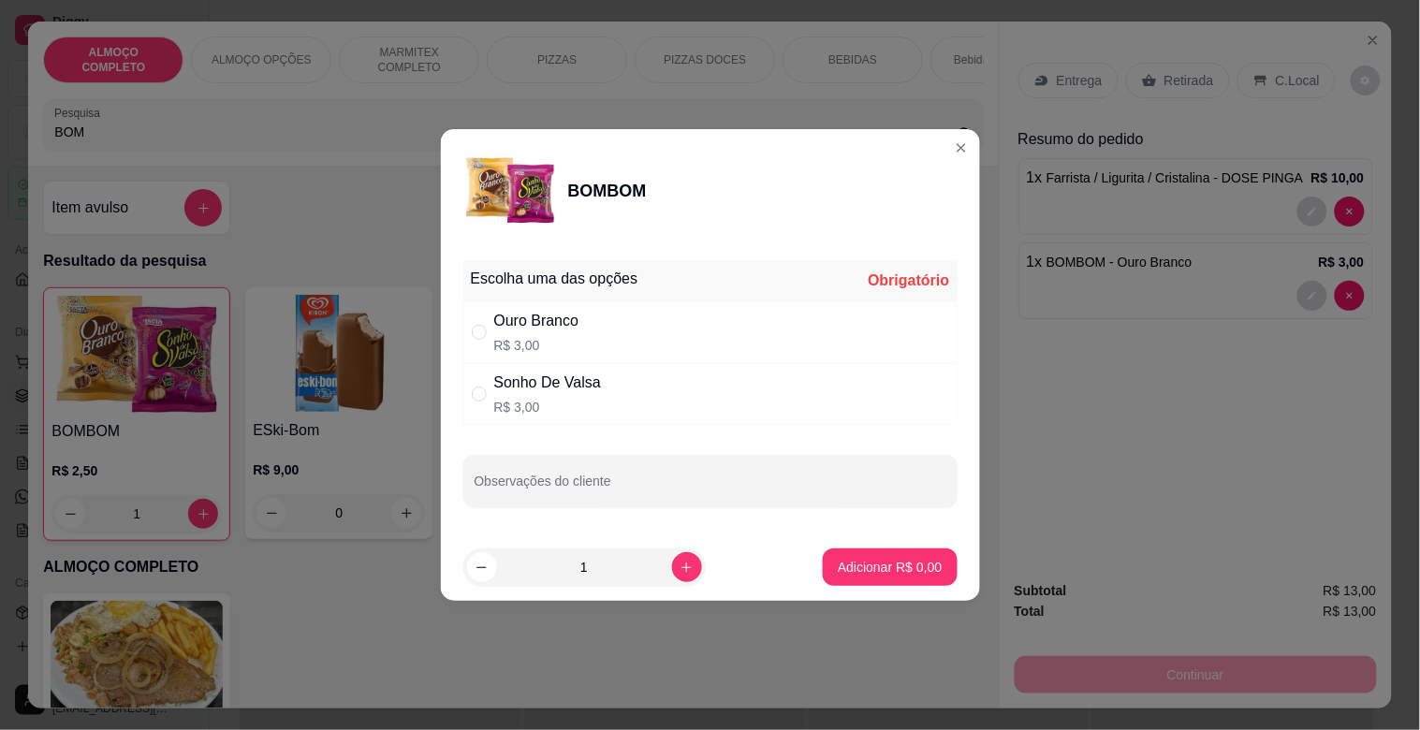
click at [507, 398] on p "R$ 3,00" at bounding box center [547, 407] width 107 height 19
radio input "true"
click at [672, 556] on button "increase-product-quantity" at bounding box center [686, 566] width 29 height 29
type input "2"
click at [840, 576] on p "Adicionar R$ 6,00" at bounding box center [890, 567] width 101 height 18
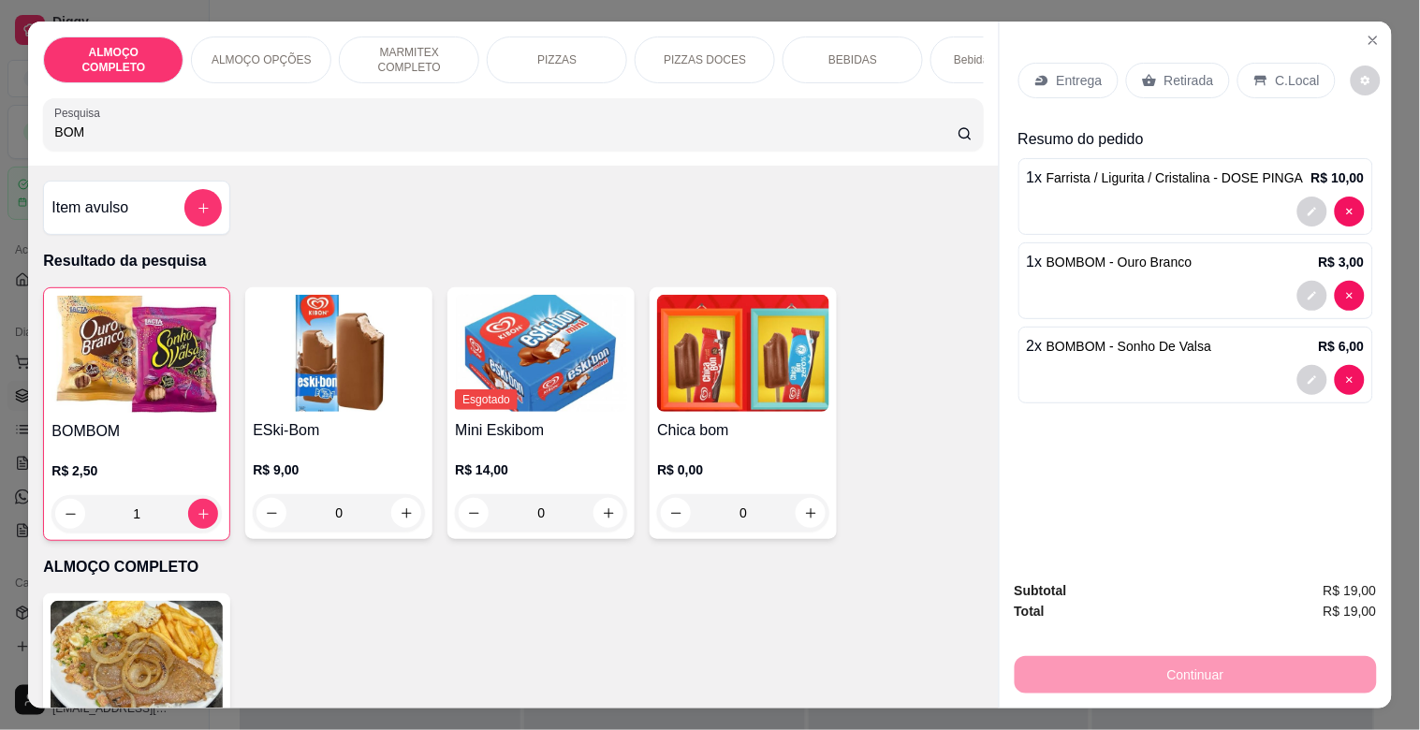
click at [1180, 71] on p "Retirada" at bounding box center [1190, 80] width 50 height 19
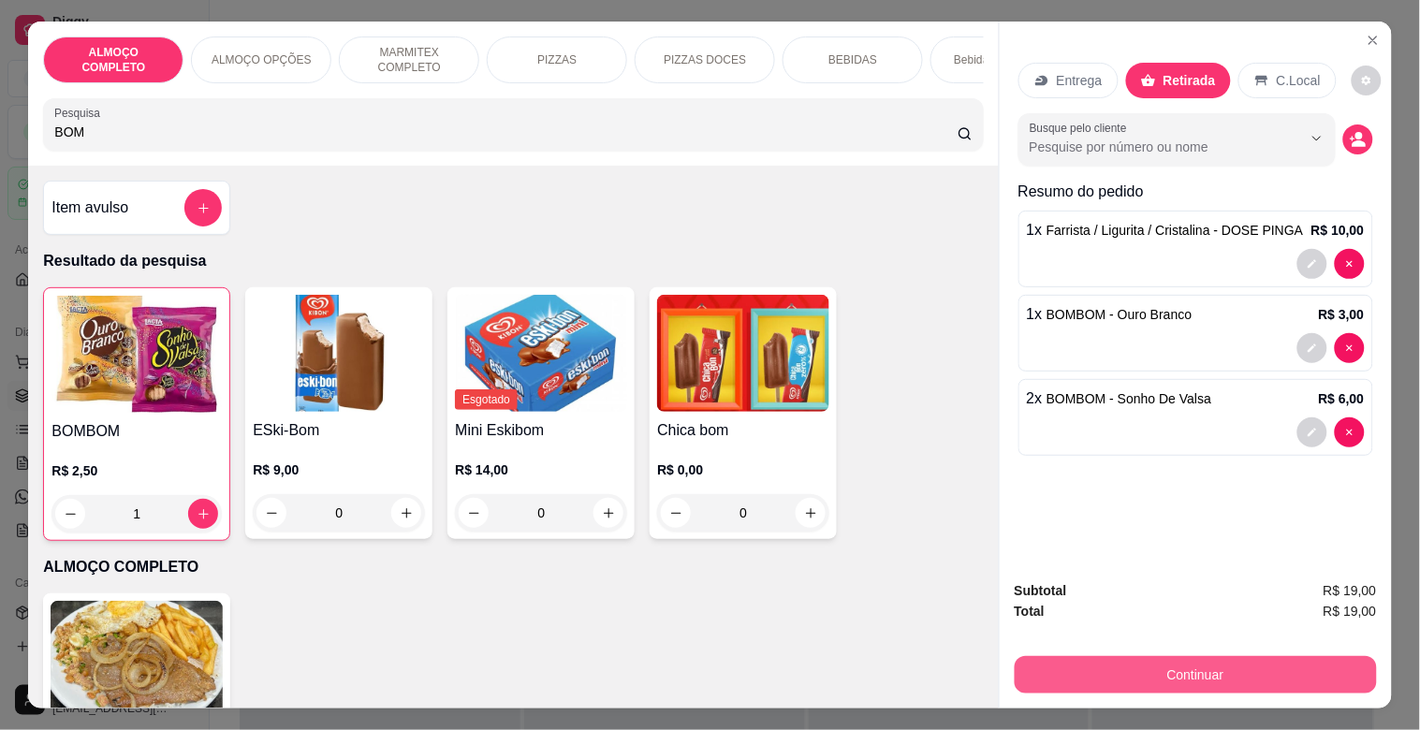
click at [1182, 659] on button "Continuar" at bounding box center [1196, 674] width 362 height 37
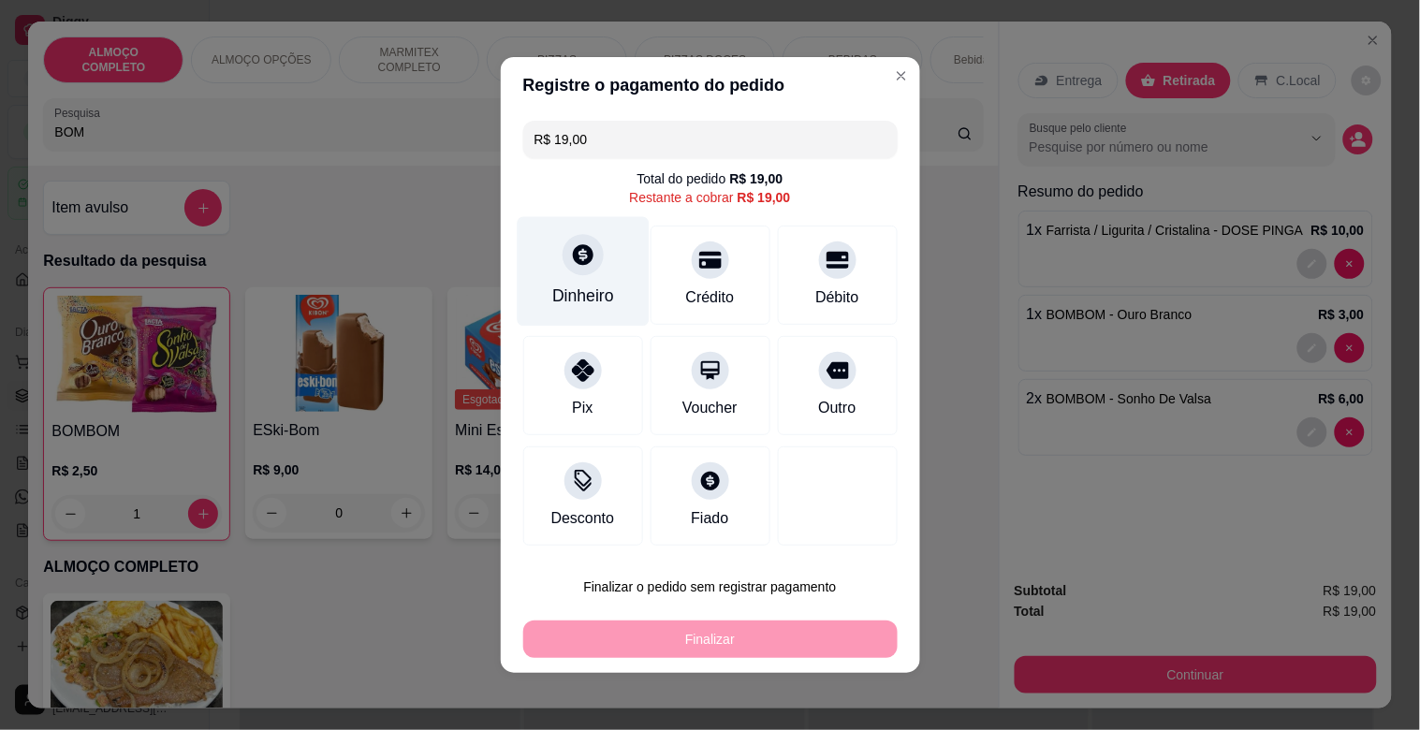
drag, startPoint x: 513, startPoint y: 286, endPoint x: 547, endPoint y: 286, distance: 33.7
click at [520, 286] on div "R$ 19,00 Total do pedido R$ 19,00 Restante a cobrar R$ 19,00 Dinheiro Crédito D…" at bounding box center [710, 333] width 419 height 440
click at [560, 286] on div "Dinheiro" at bounding box center [583, 296] width 62 height 24
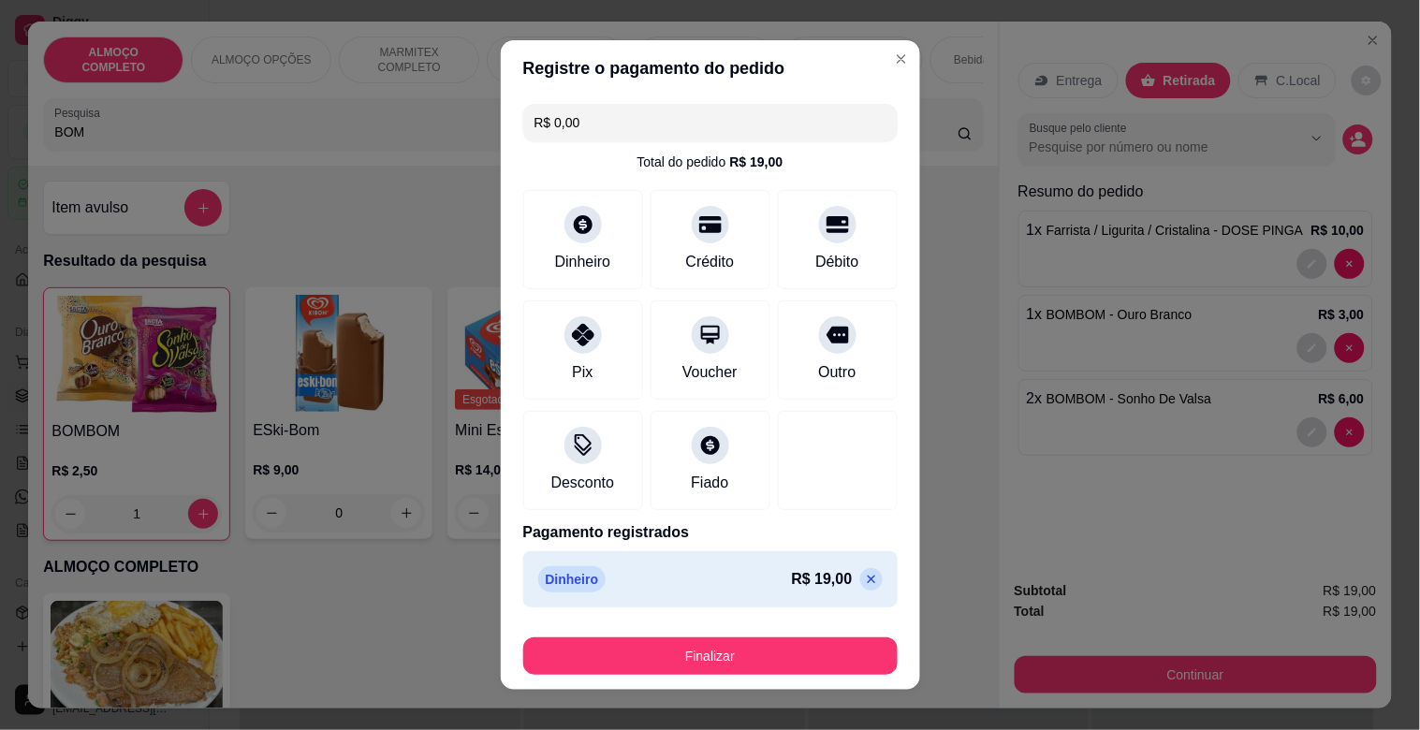
type input "R$ 0,00"
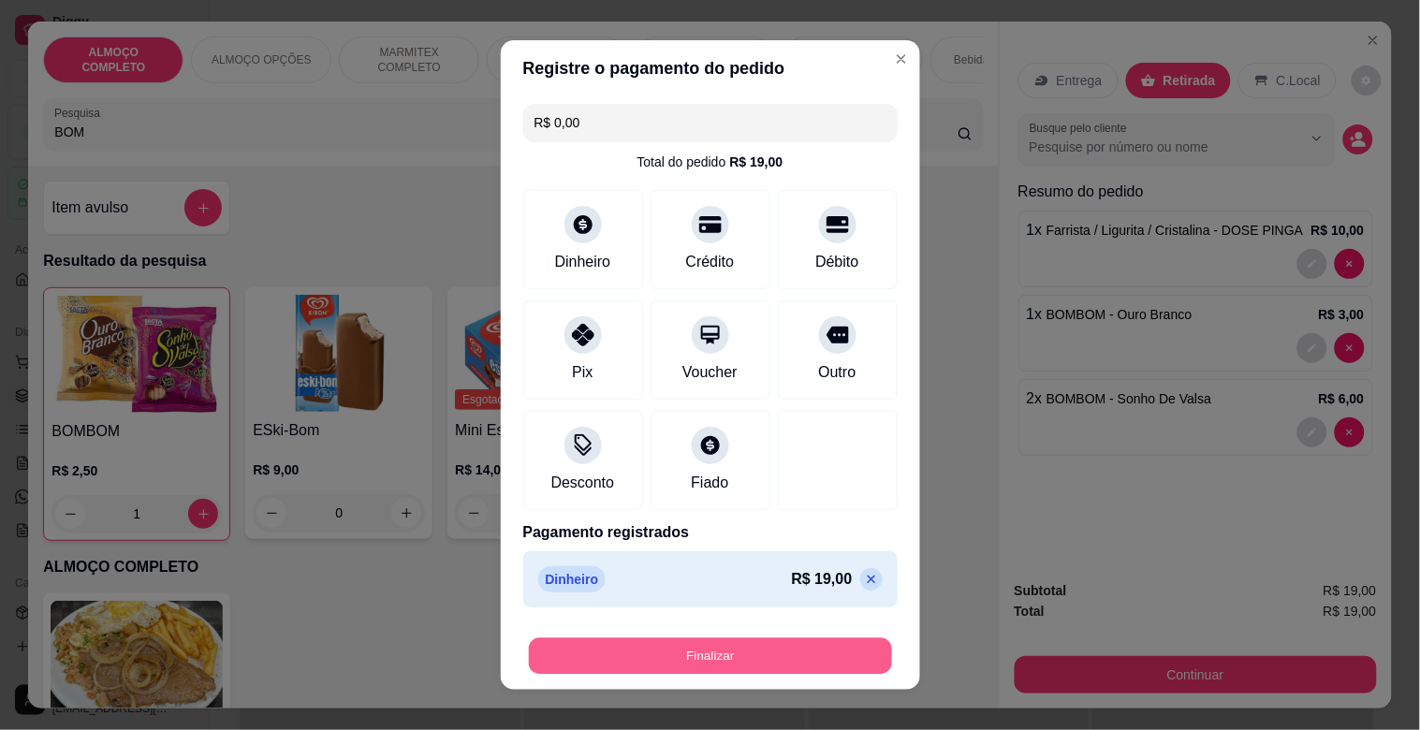
click at [704, 652] on button "Finalizar" at bounding box center [710, 657] width 363 height 37
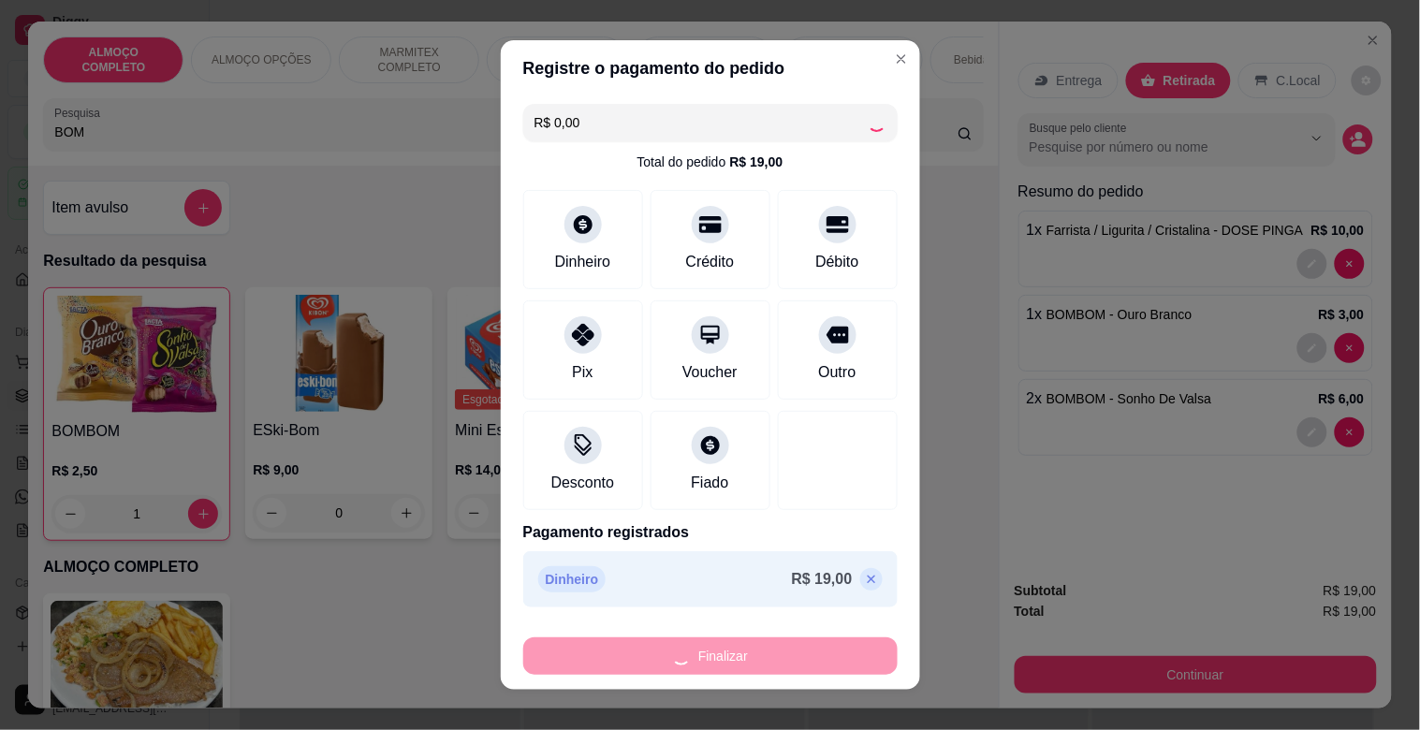
type input "0"
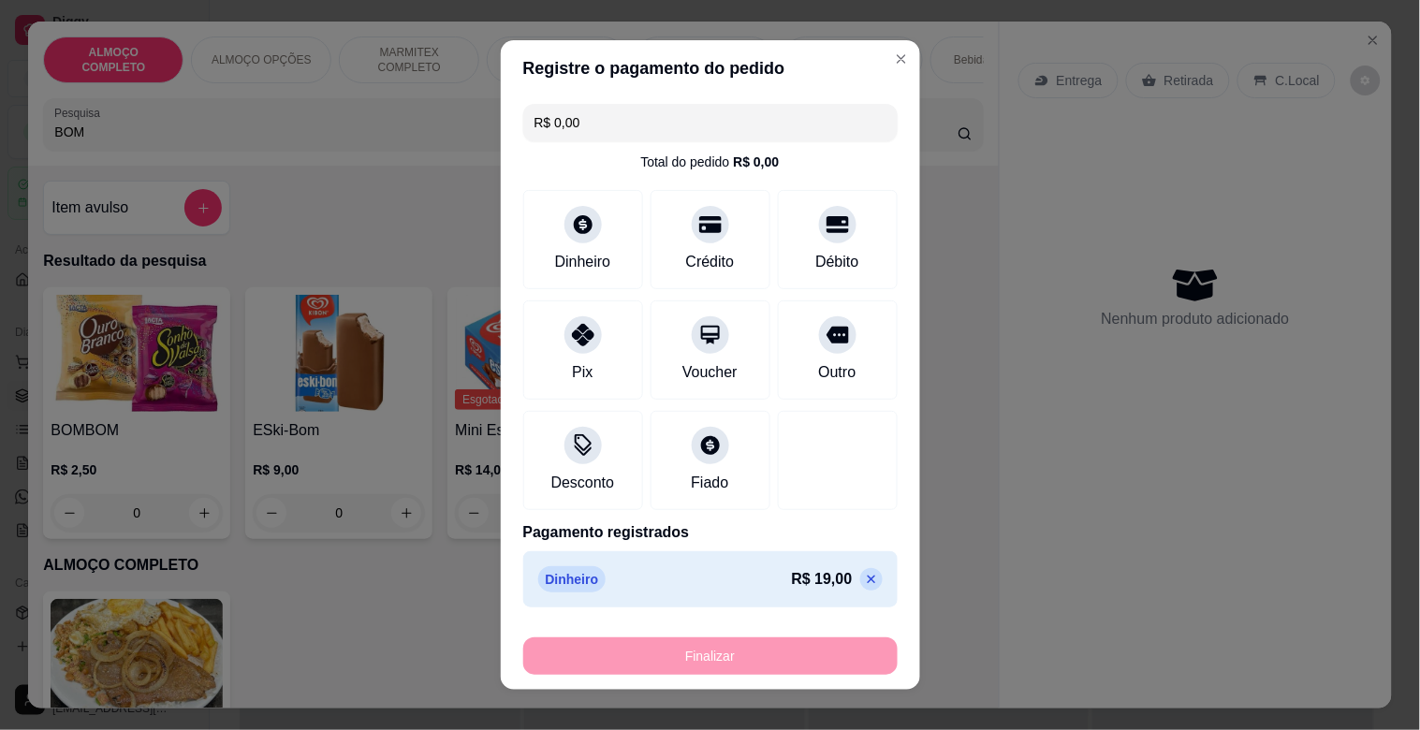
type input "-R$ 19,00"
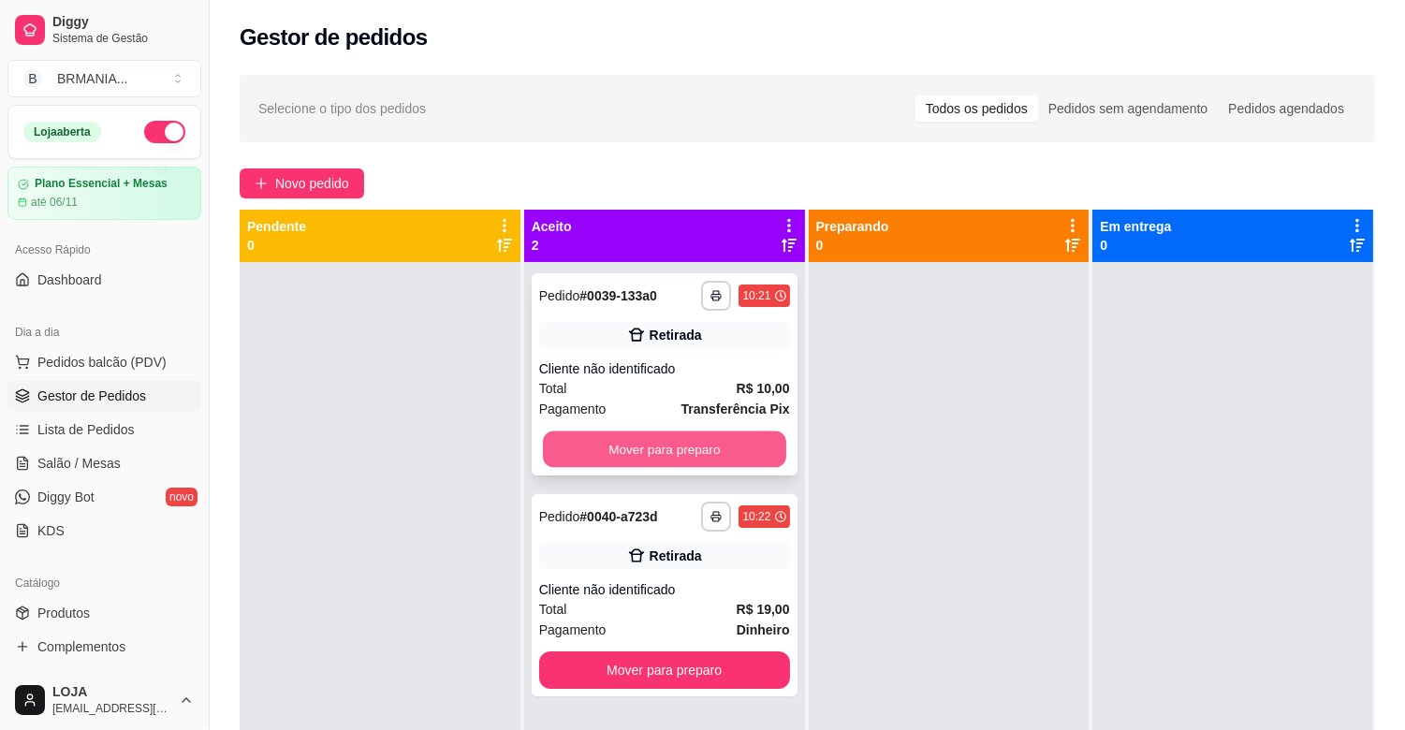
click at [683, 462] on button "Mover para preparo" at bounding box center [664, 450] width 243 height 37
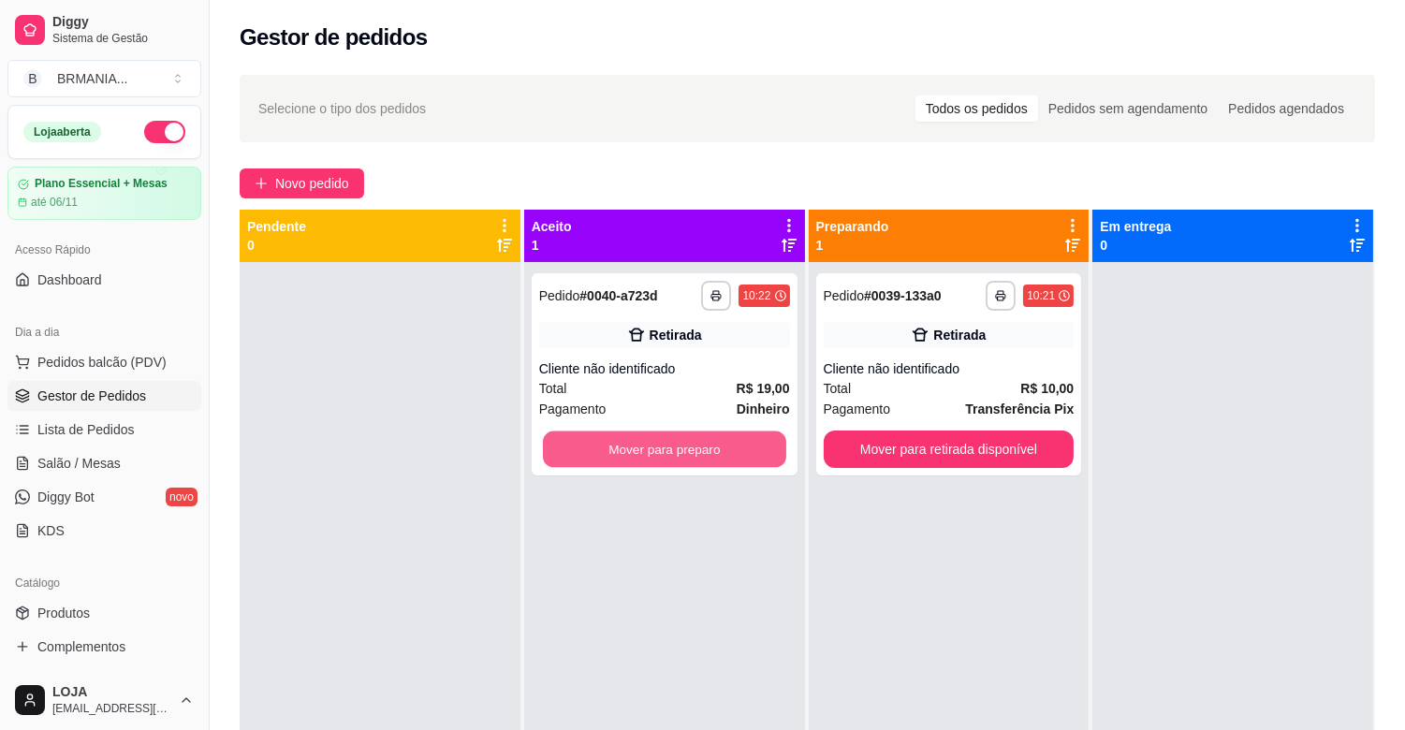
click at [694, 454] on button "Mover para preparo" at bounding box center [664, 450] width 243 height 37
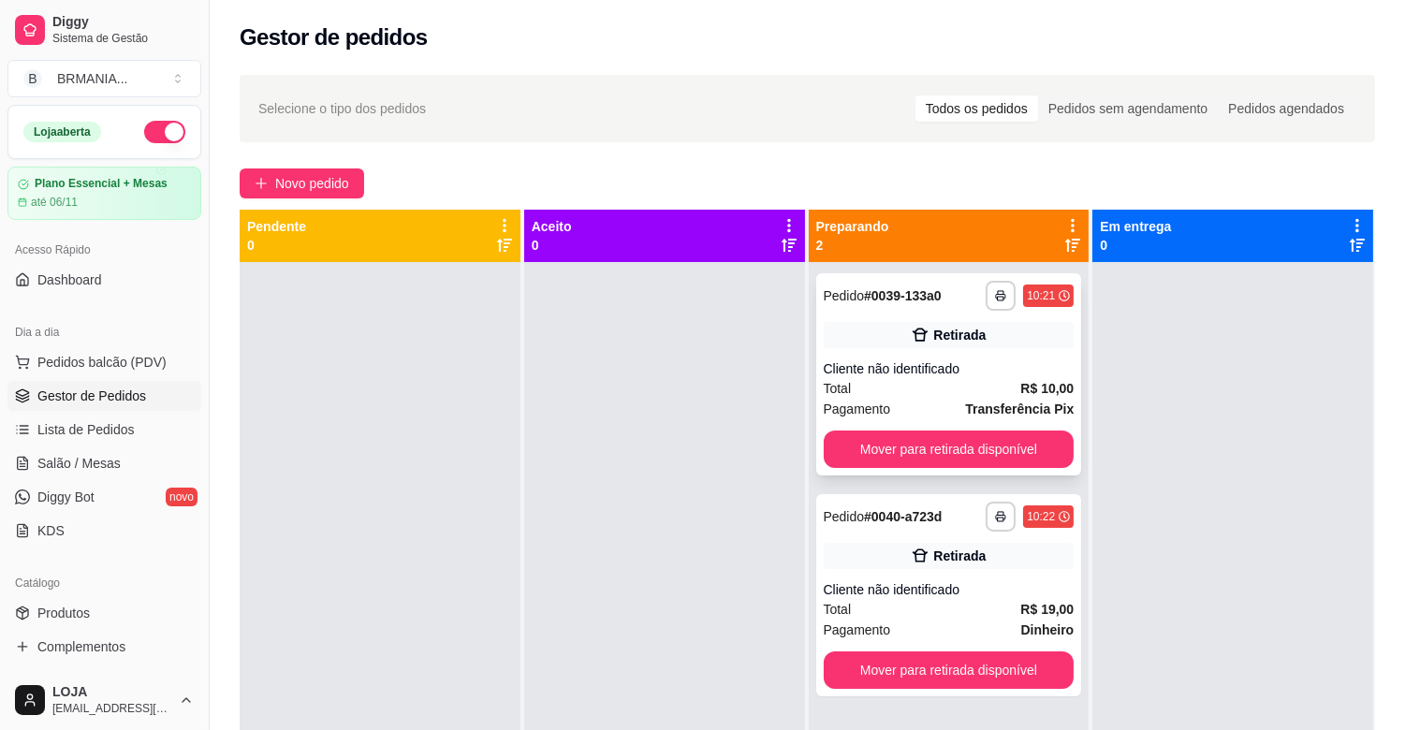
click at [925, 433] on button "Mover para retirada disponível" at bounding box center [949, 449] width 251 height 37
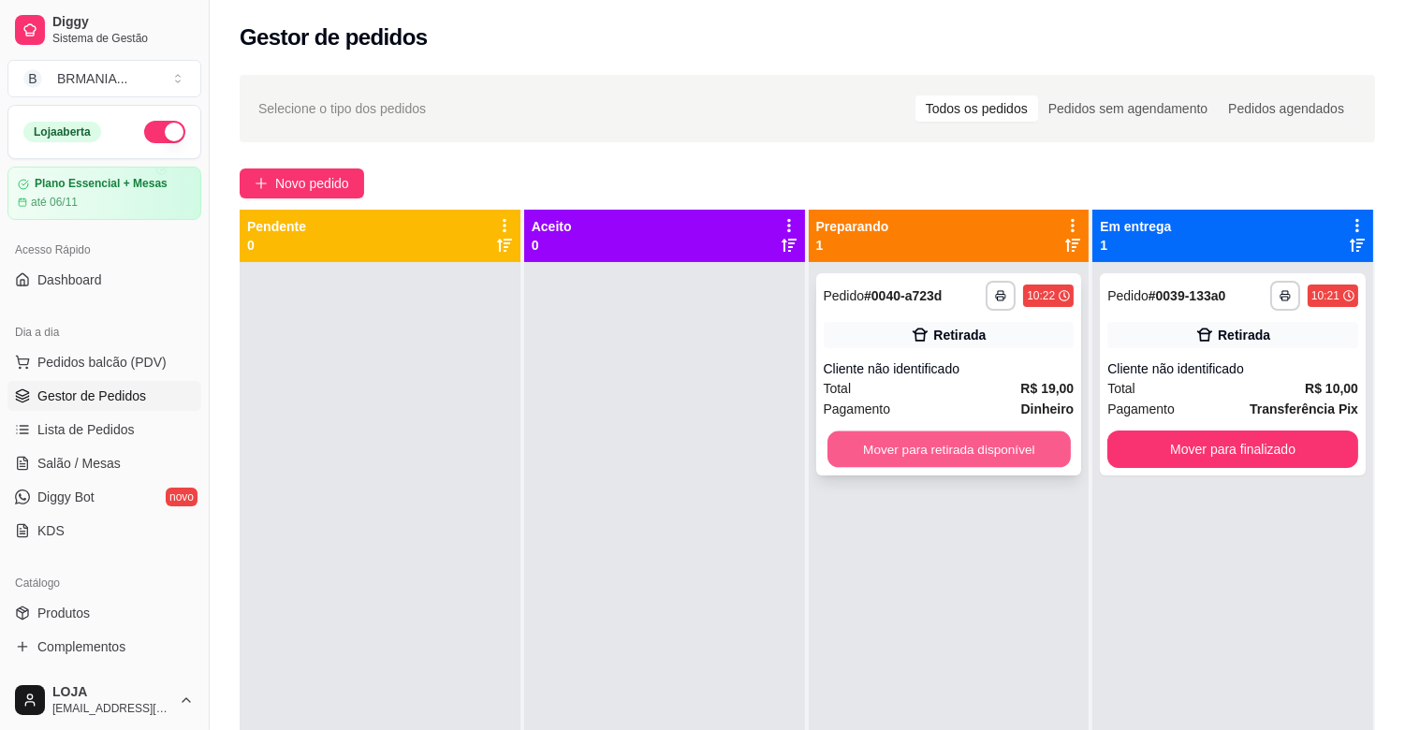
click at [956, 433] on button "Mover para retirada disponível" at bounding box center [949, 450] width 243 height 37
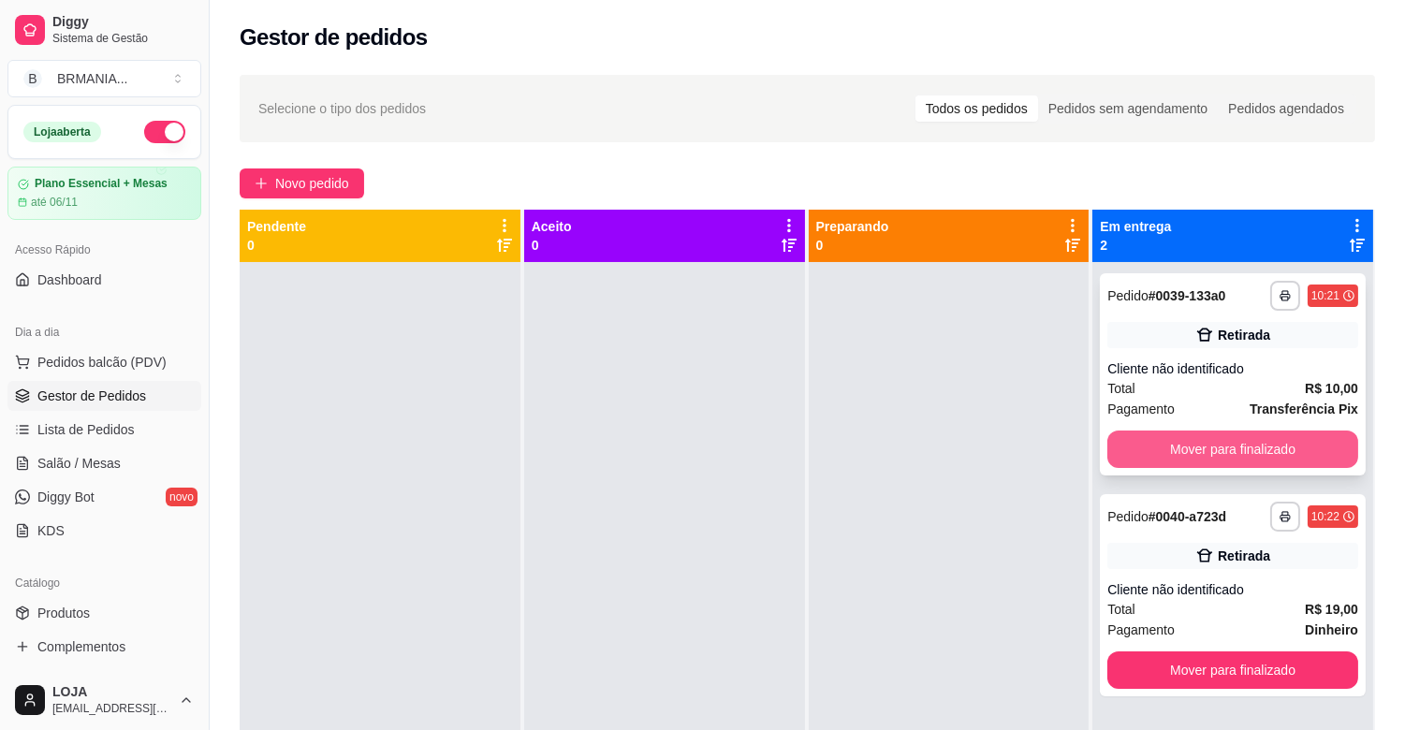
click at [1265, 451] on button "Mover para finalizado" at bounding box center [1233, 449] width 251 height 37
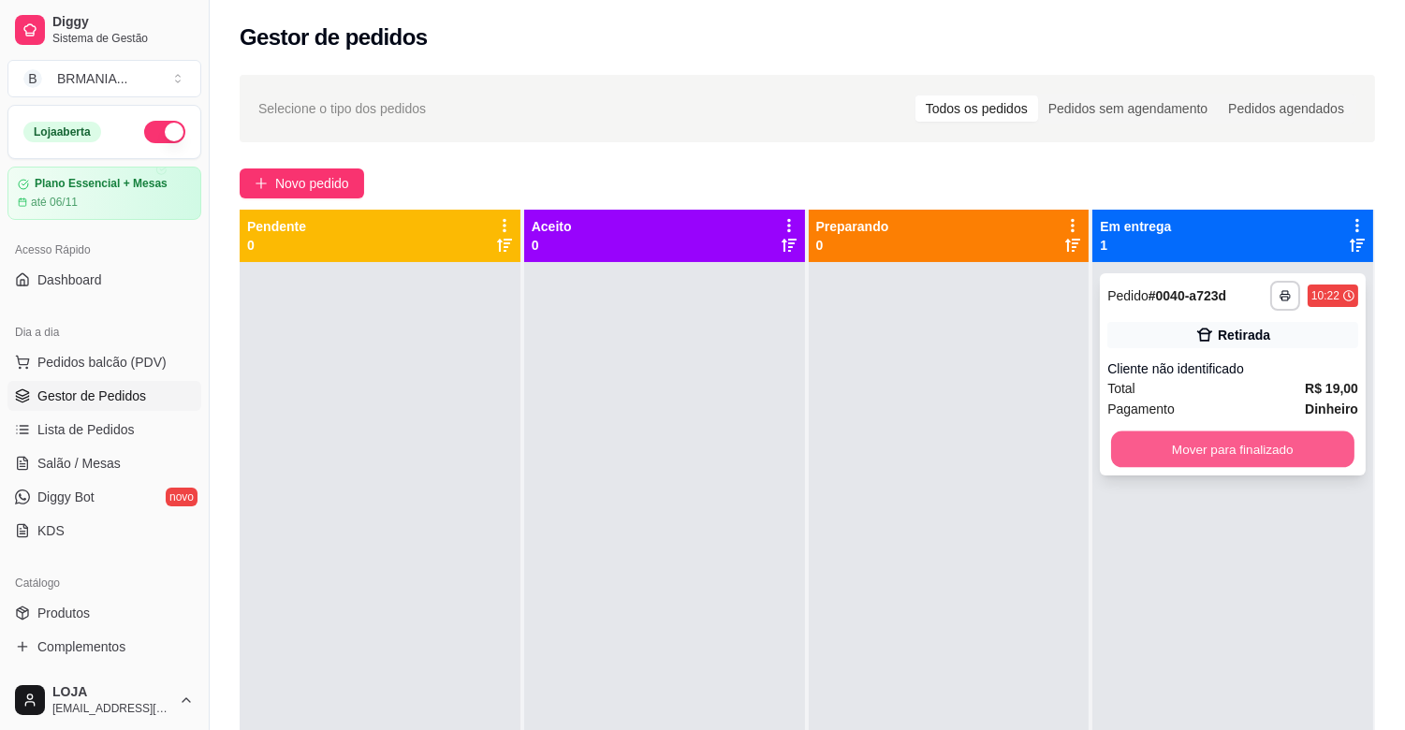
click at [1261, 442] on button "Mover para finalizado" at bounding box center [1232, 450] width 243 height 37
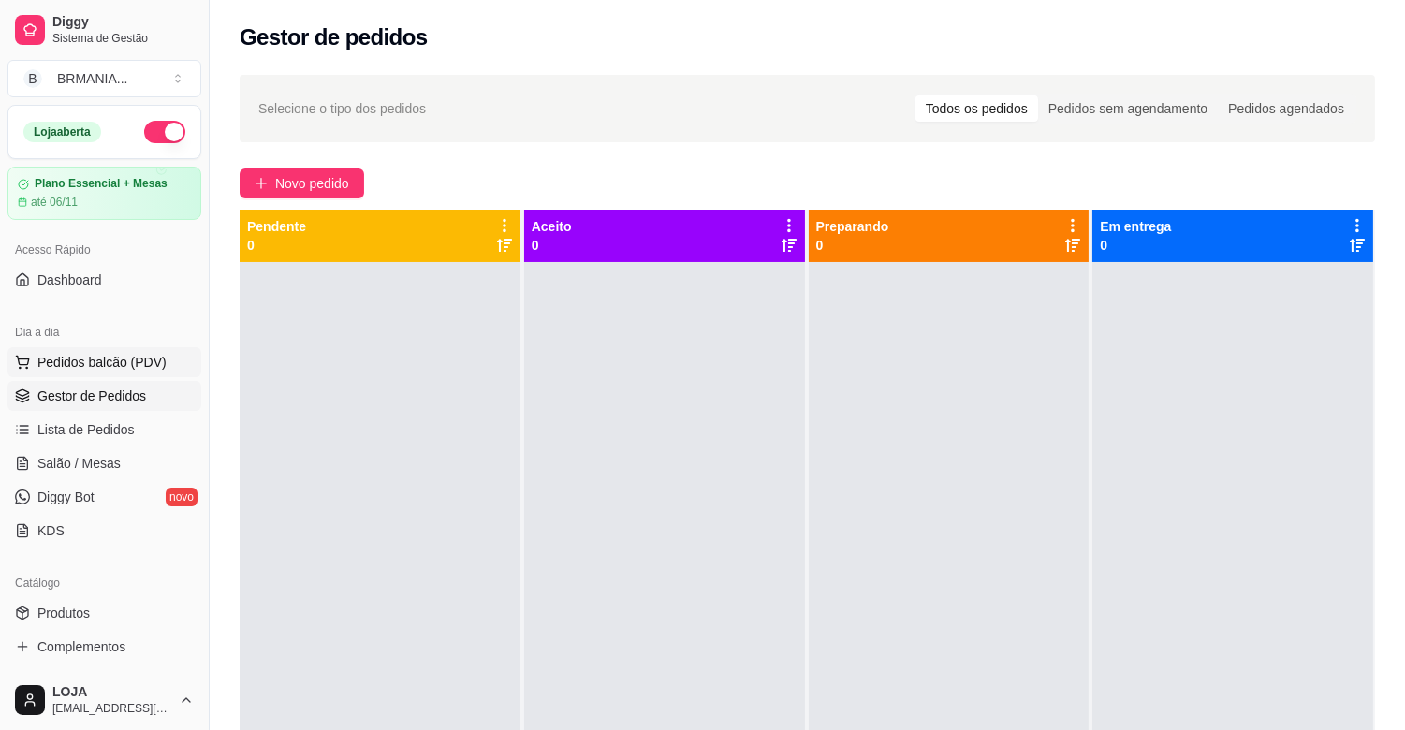
click at [112, 361] on span "Pedidos balcão (PDV)" at bounding box center [101, 362] width 129 height 19
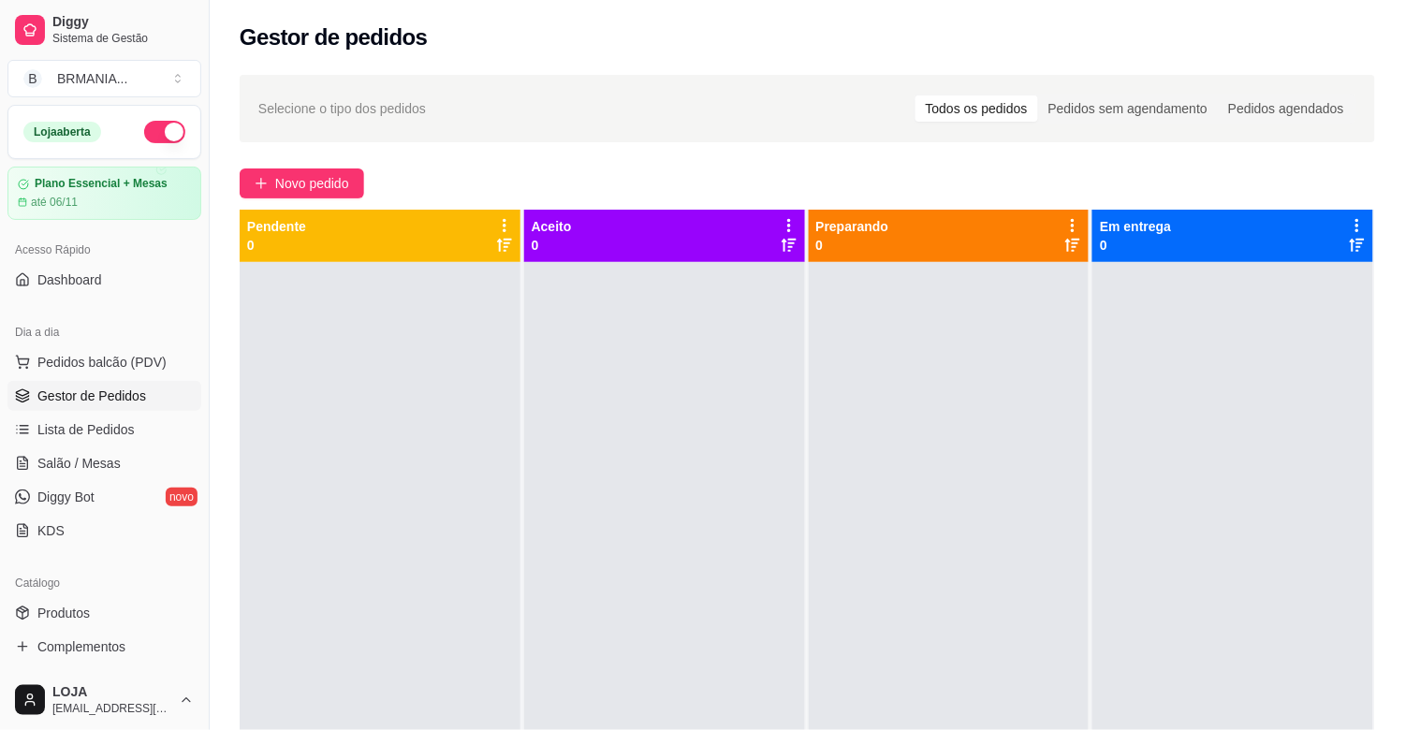
click at [340, 134] on input "Pesquisa" at bounding box center [505, 132] width 903 height 19
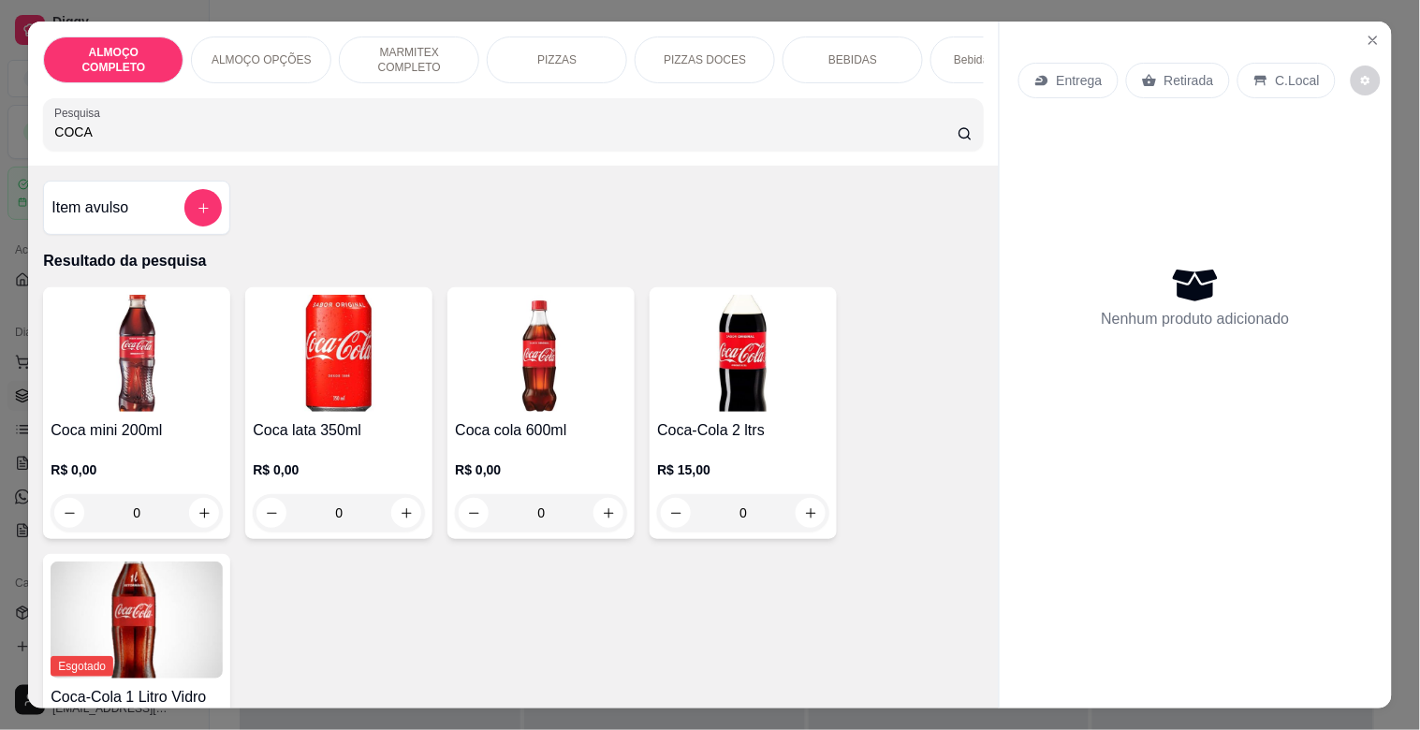
type input "COCA"
drag, startPoint x: 786, startPoint y: 348, endPoint x: 768, endPoint y: 360, distance: 21.8
click at [768, 360] on img at bounding box center [743, 353] width 172 height 117
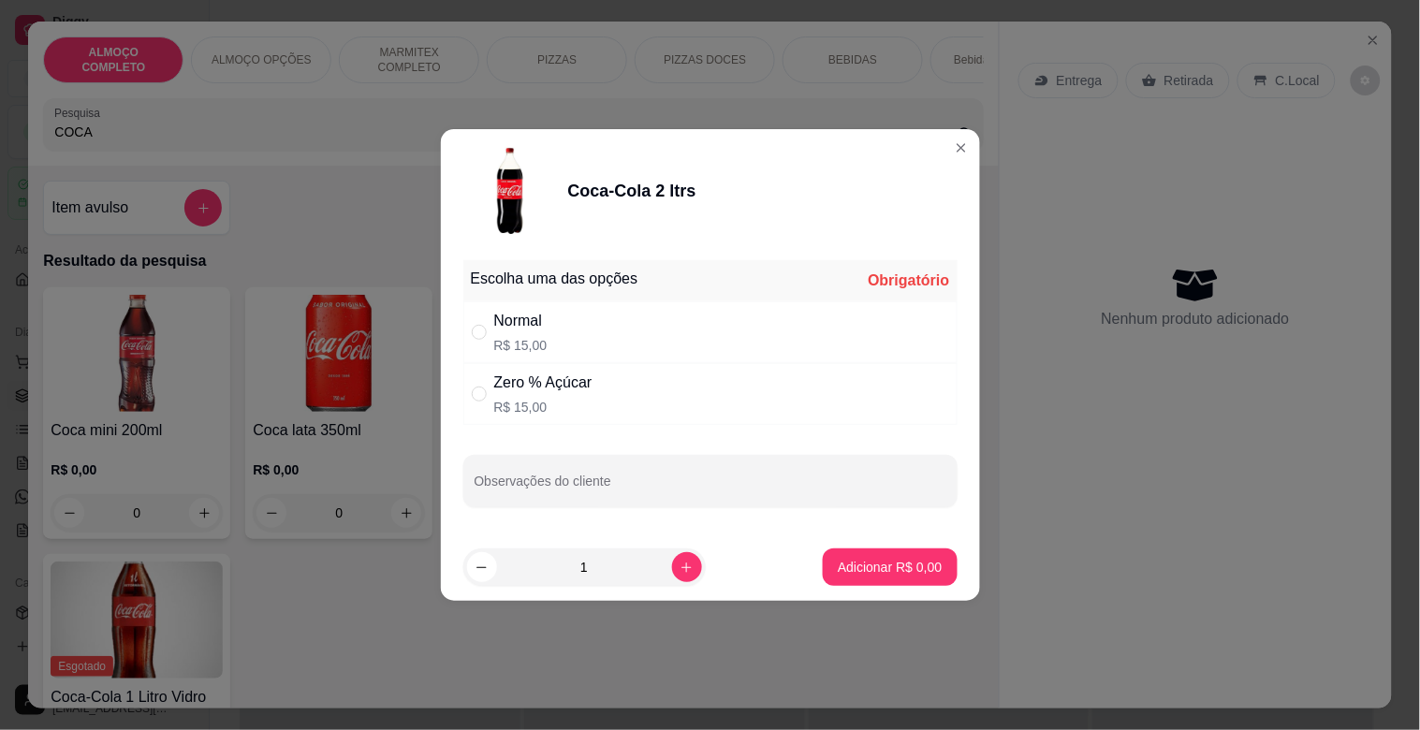
click at [550, 325] on div "Normal R$ 15,00" at bounding box center [710, 332] width 494 height 62
radio input "true"
click at [900, 560] on p "Adicionar R$ 15,00" at bounding box center [885, 567] width 111 height 19
type input "1"
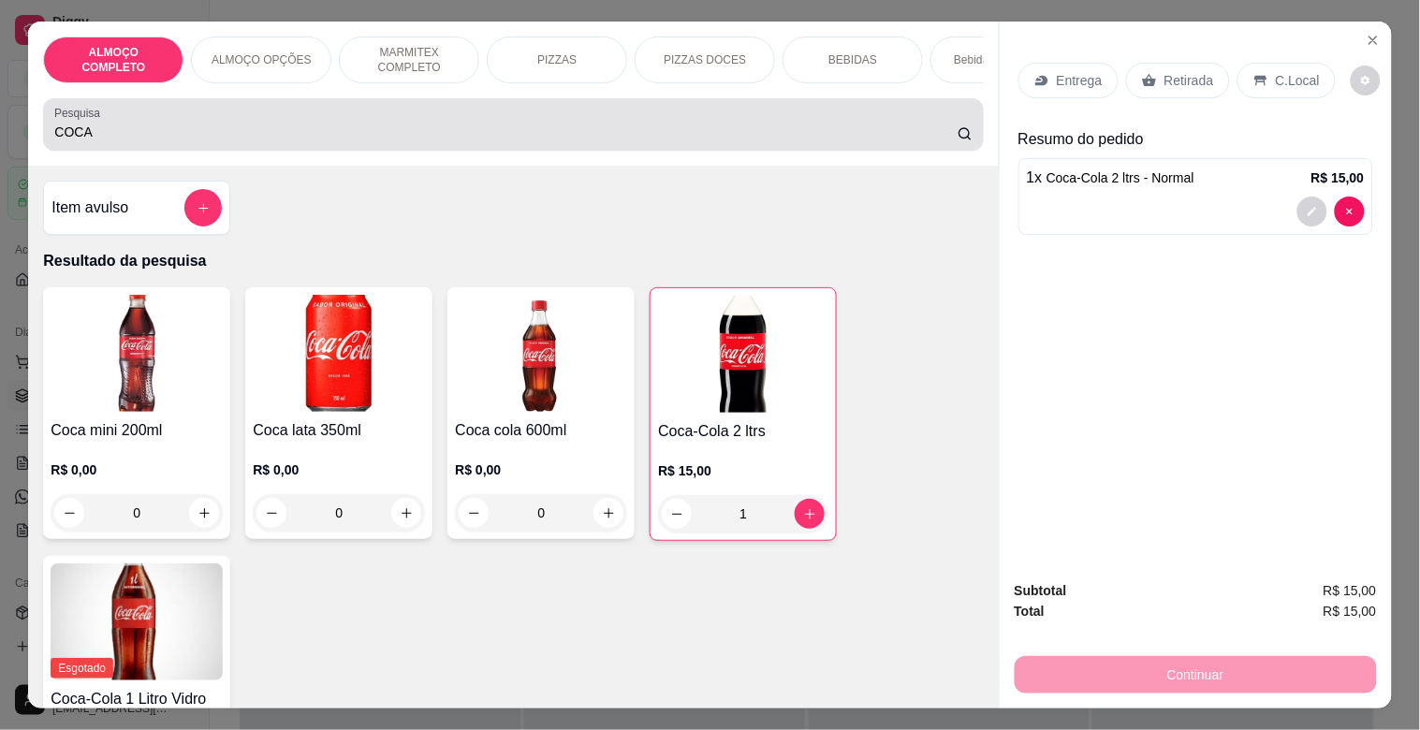
click at [314, 151] on div "Pesquisa COCA" at bounding box center [513, 124] width 940 height 52
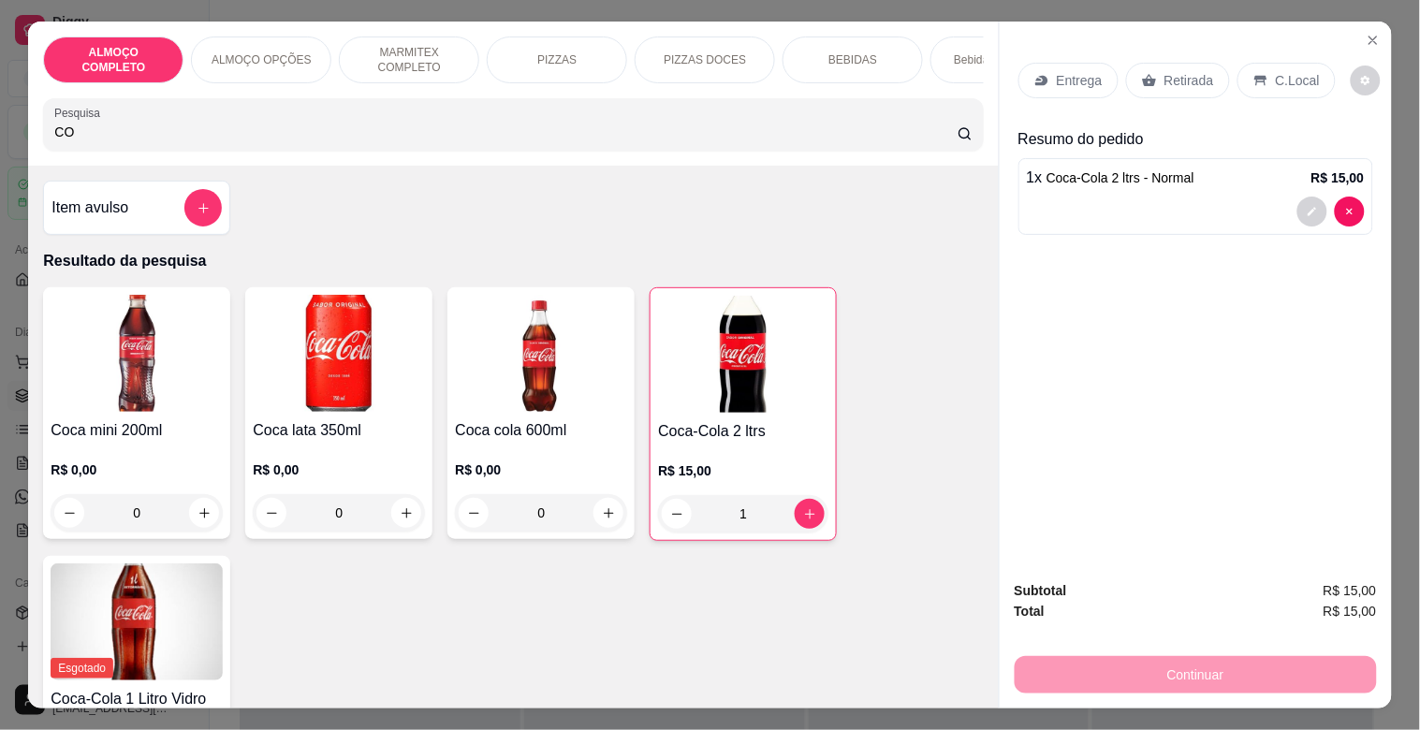
type input "C"
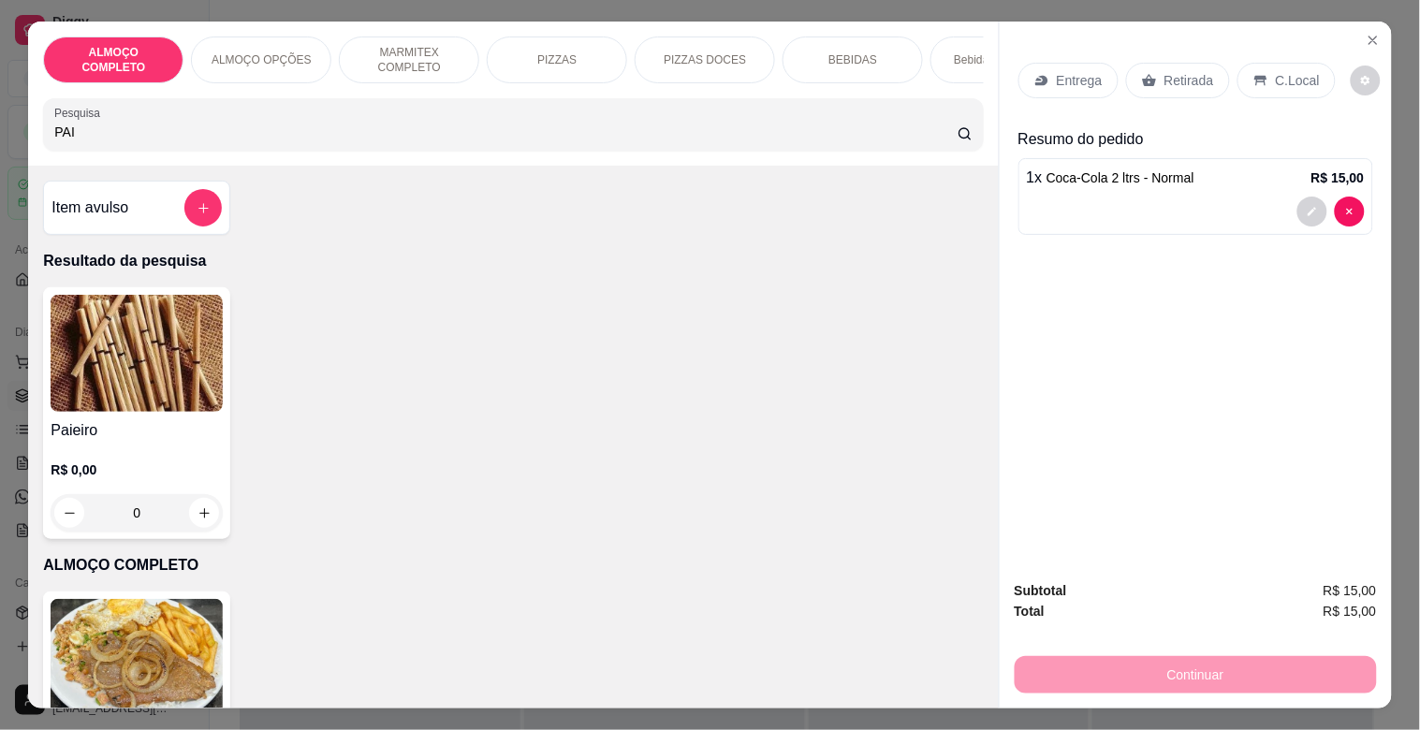
type input "PAI"
click at [141, 335] on img at bounding box center [137, 353] width 172 height 117
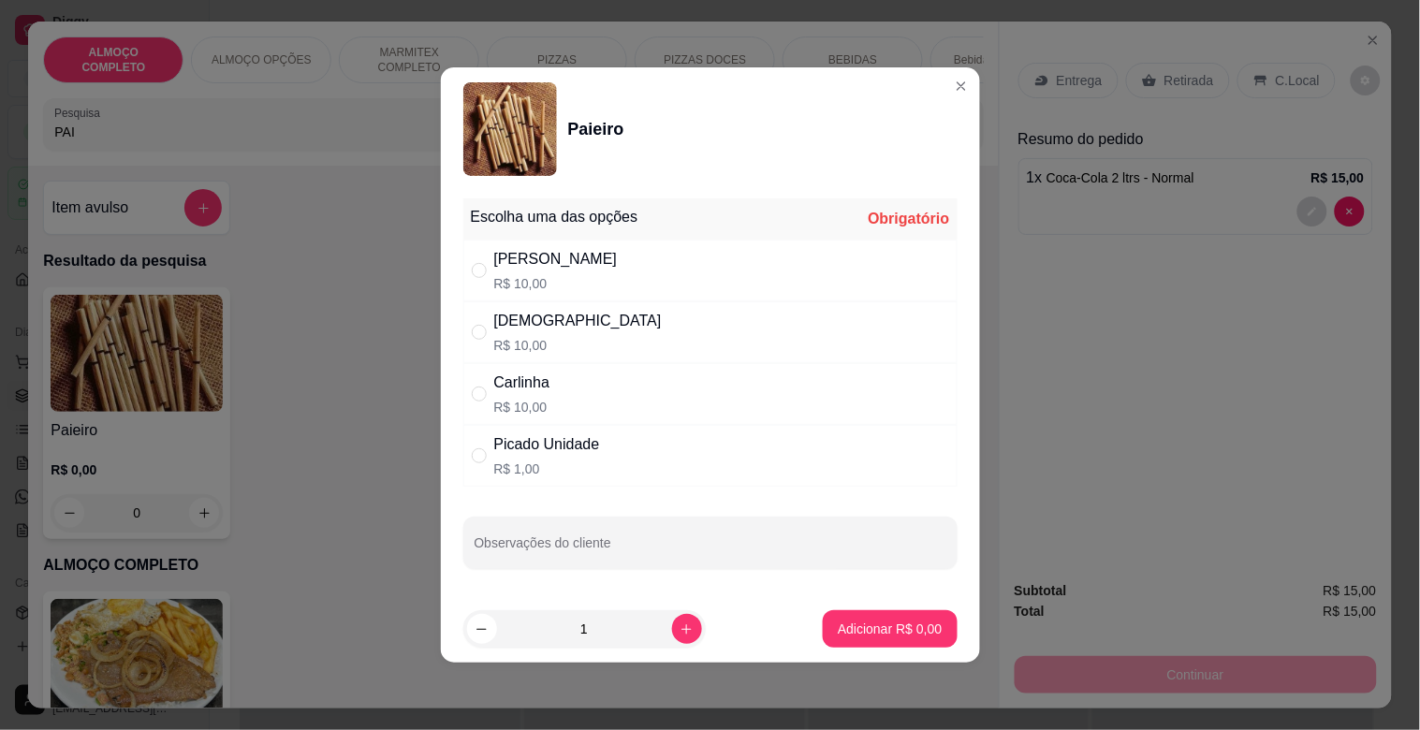
click at [512, 332] on div "Dinha R$ 10,00" at bounding box center [578, 332] width 168 height 45
radio input "true"
click at [866, 618] on button "Adicionar R$ 10,00" at bounding box center [887, 629] width 138 height 37
type input "1"
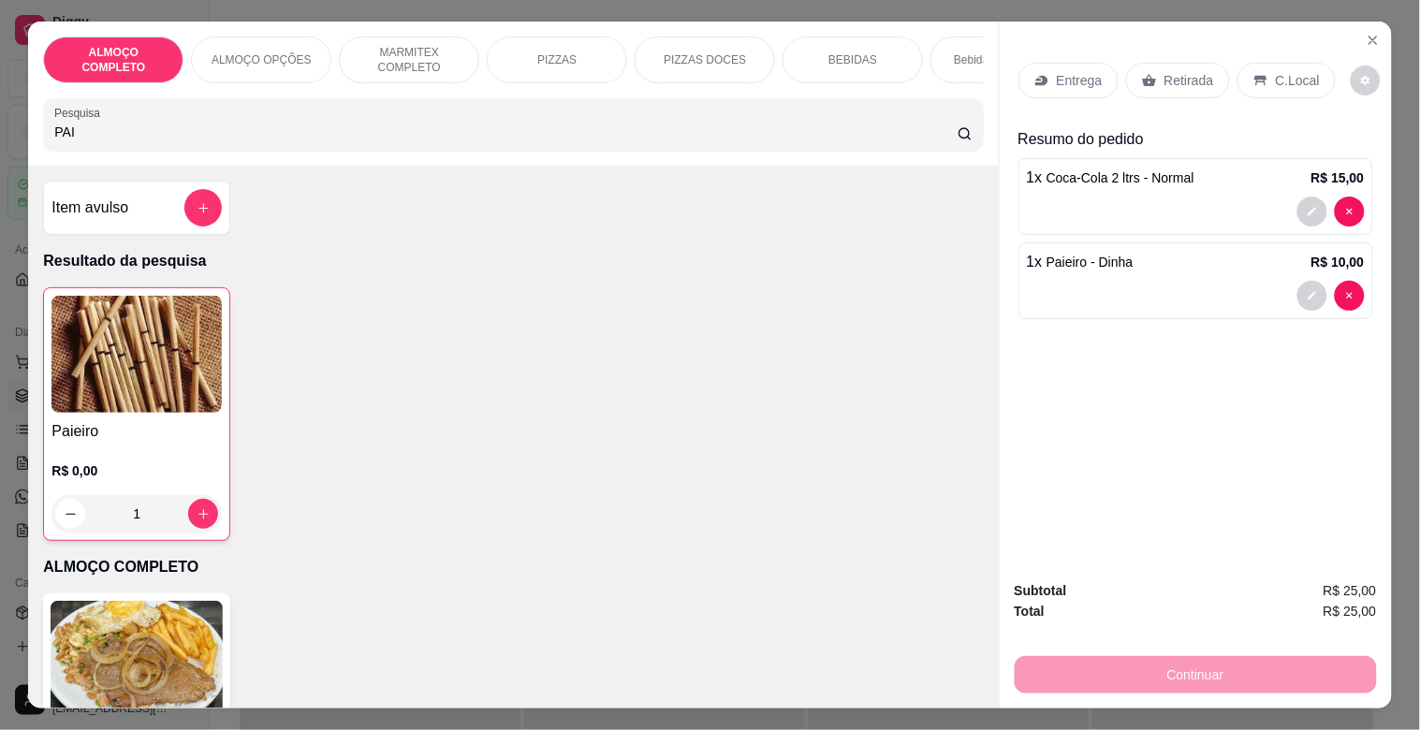
click at [1201, 76] on p "Retirada" at bounding box center [1190, 80] width 50 height 19
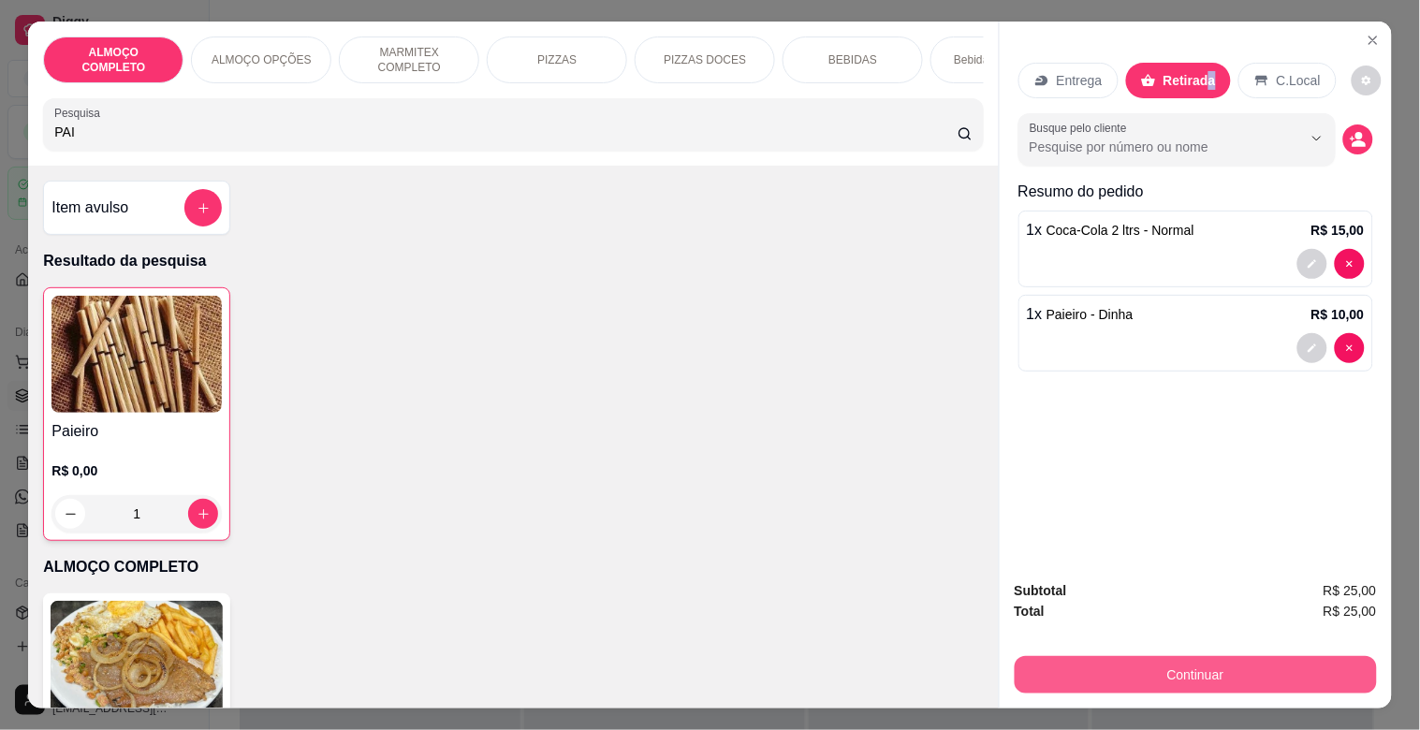
click at [1275, 670] on button "Continuar" at bounding box center [1196, 674] width 362 height 37
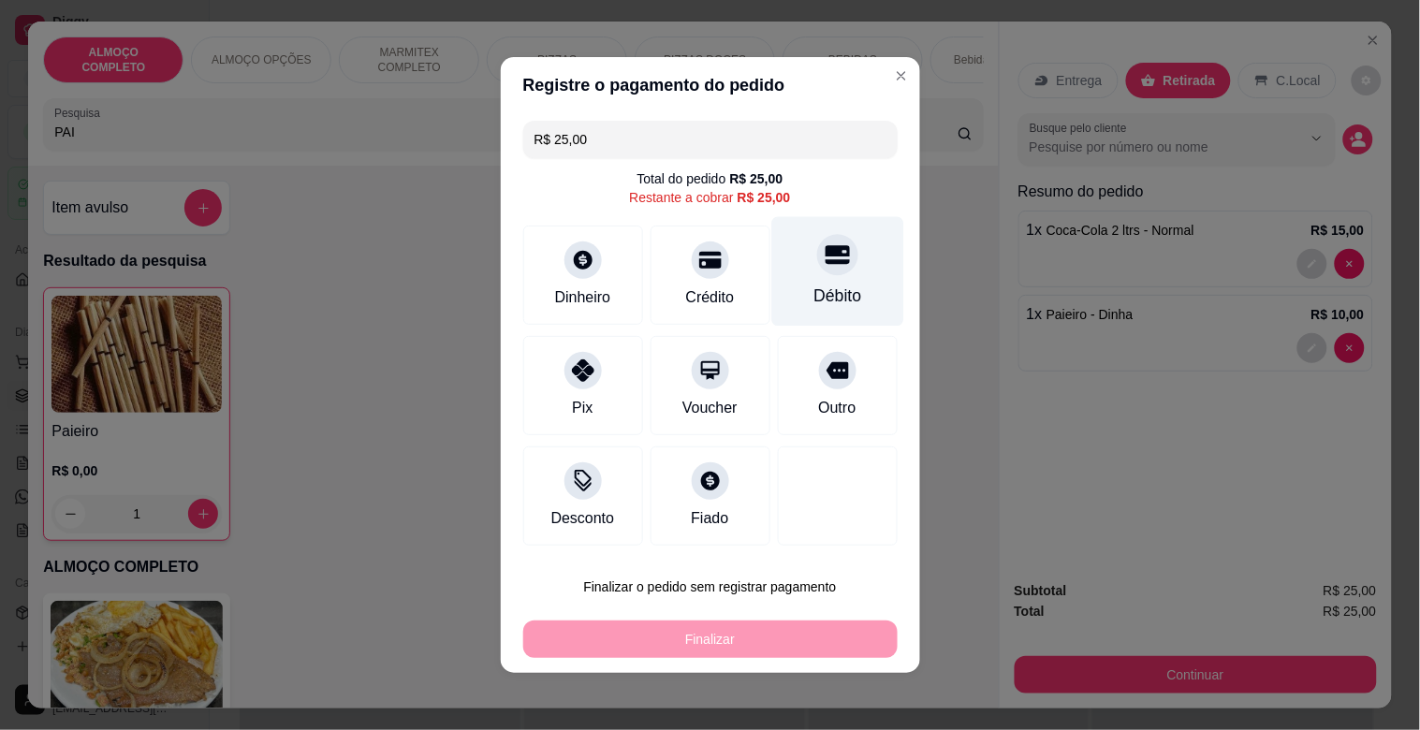
click at [838, 266] on div "Débito" at bounding box center [837, 272] width 132 height 110
type input "R$ 0,00"
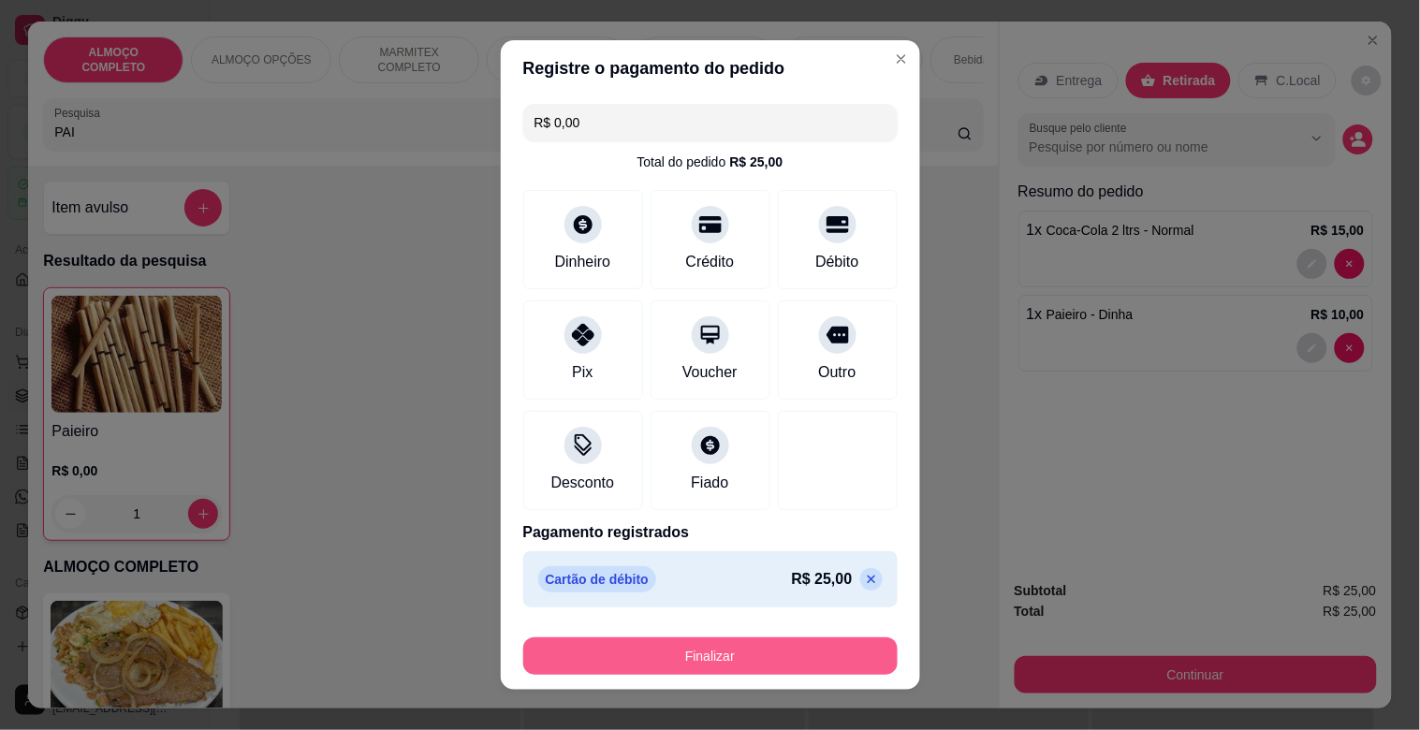
click at [741, 650] on button "Finalizar" at bounding box center [710, 656] width 374 height 37
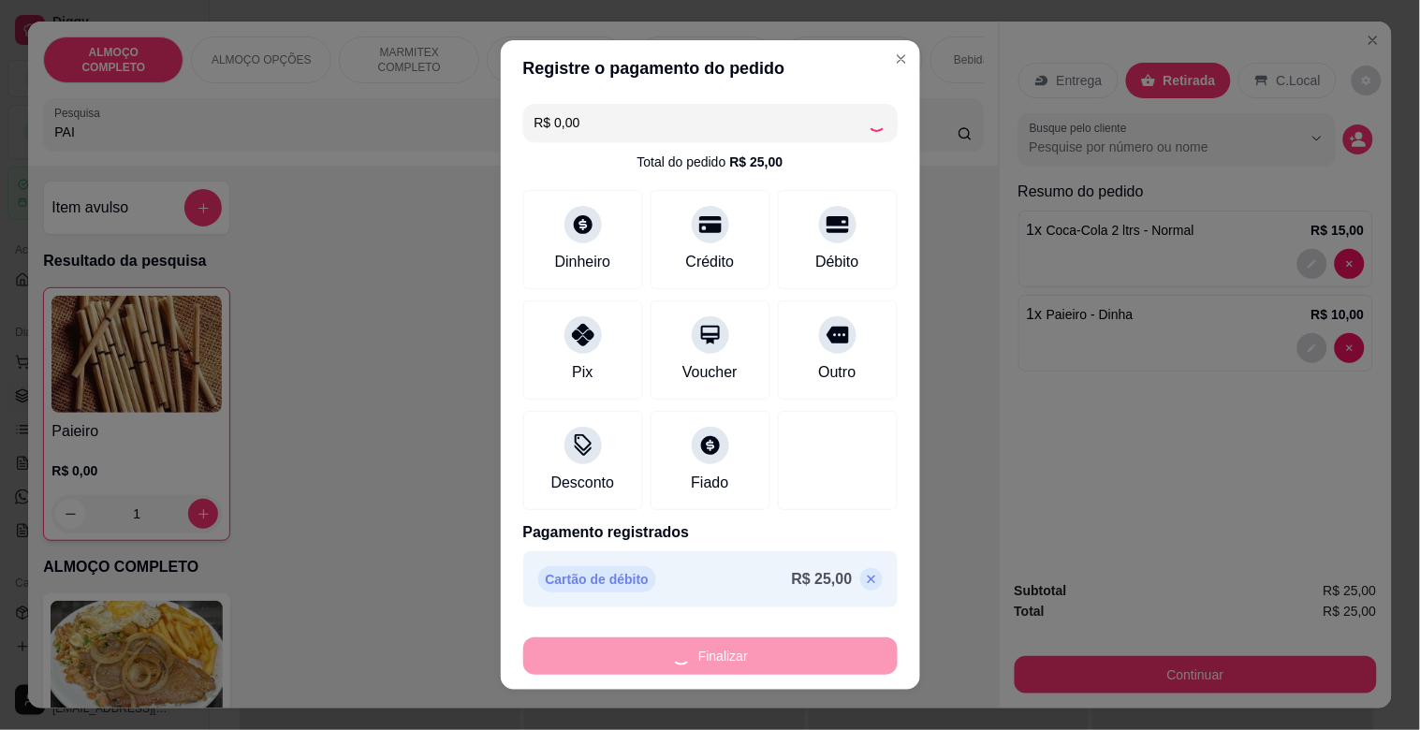
type input "0"
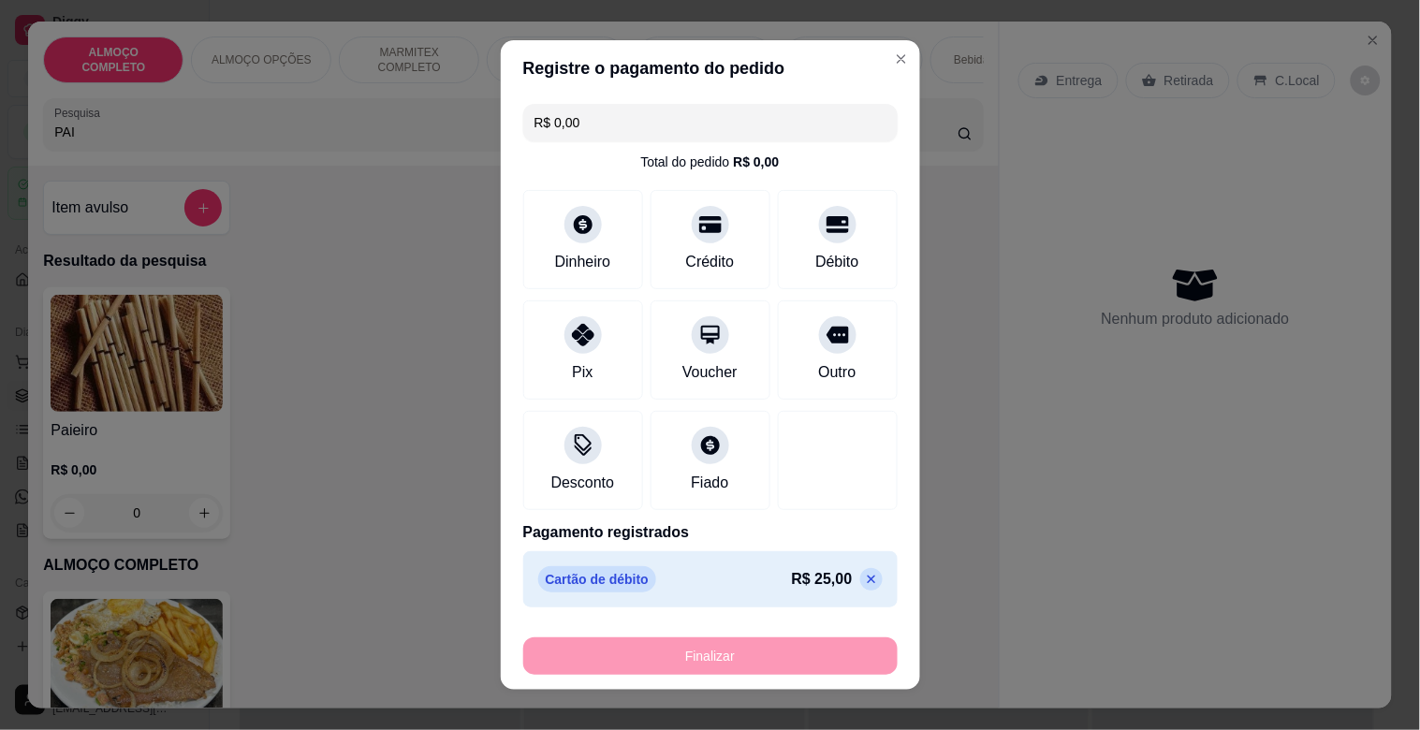
type input "-R$ 25,00"
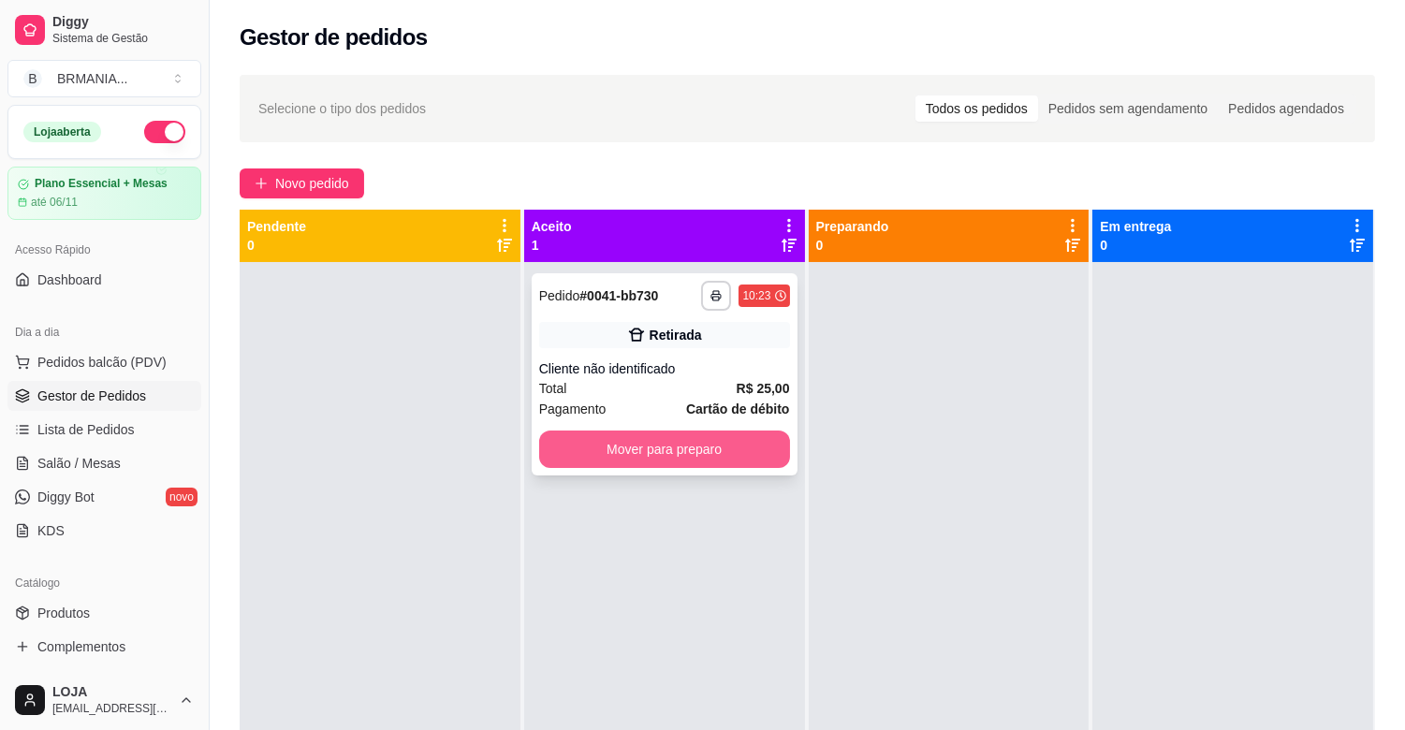
click at [647, 441] on button "Mover para preparo" at bounding box center [664, 449] width 251 height 37
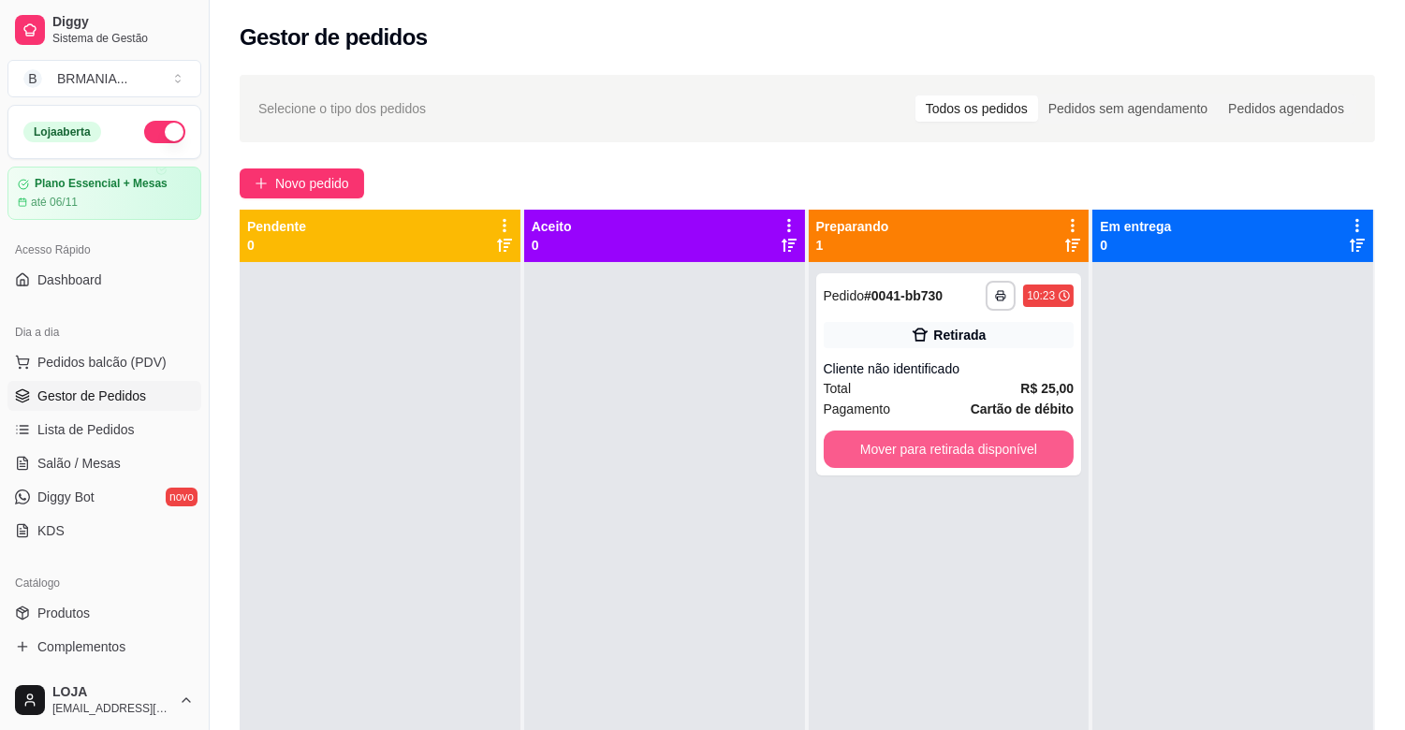
click at [903, 451] on button "Mover para retirada disponível" at bounding box center [949, 449] width 251 height 37
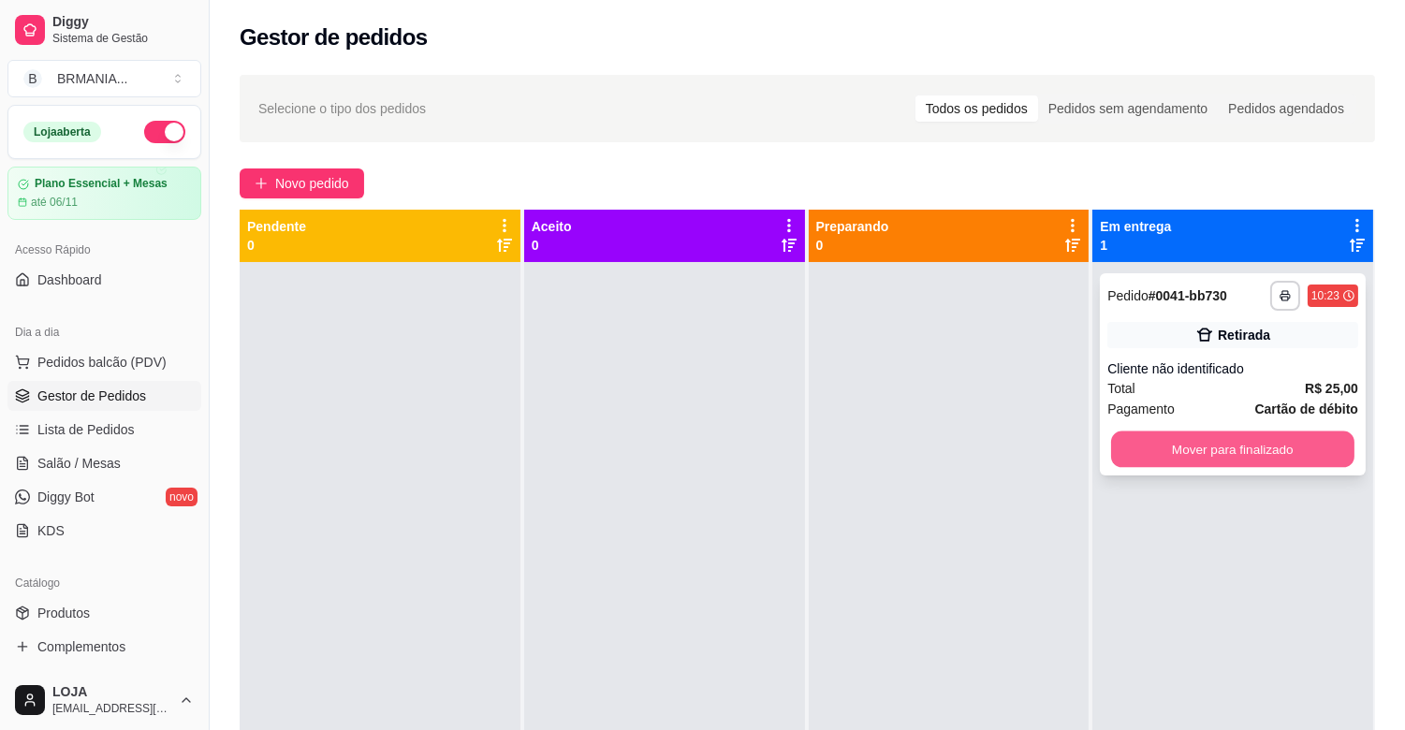
click at [1136, 451] on button "Mover para finalizado" at bounding box center [1232, 450] width 243 height 37
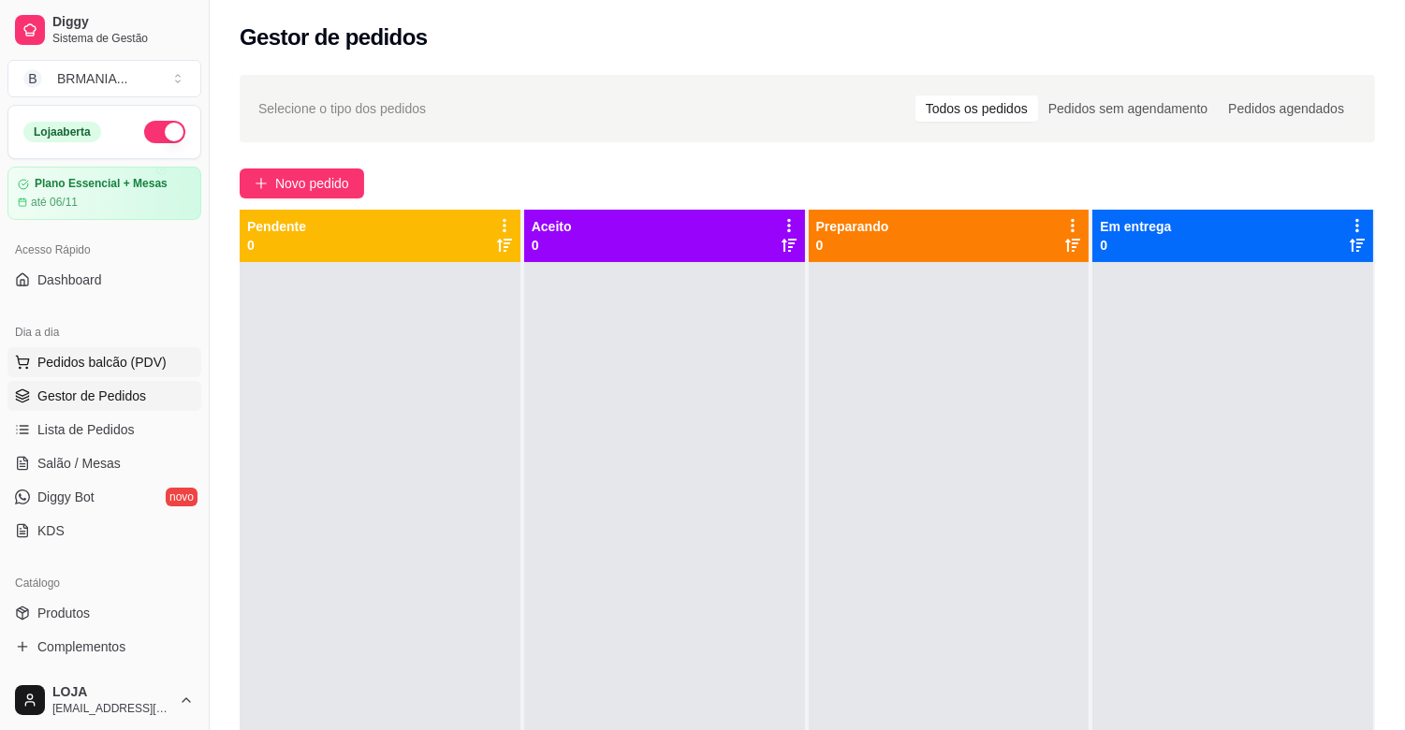
click at [140, 356] on span "Pedidos balcão (PDV)" at bounding box center [101, 362] width 129 height 19
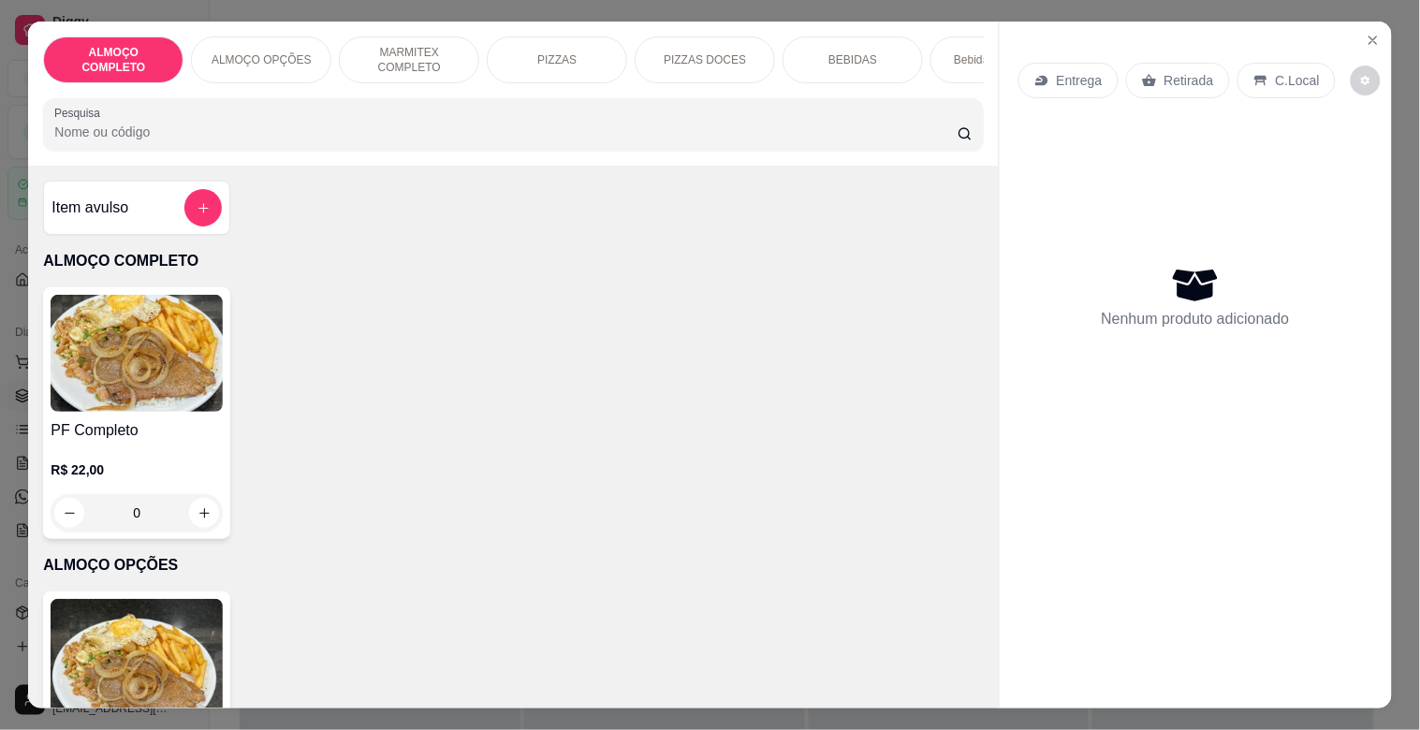
click at [418, 51] on p "MARMITEX COMPLETO" at bounding box center [409, 60] width 109 height 30
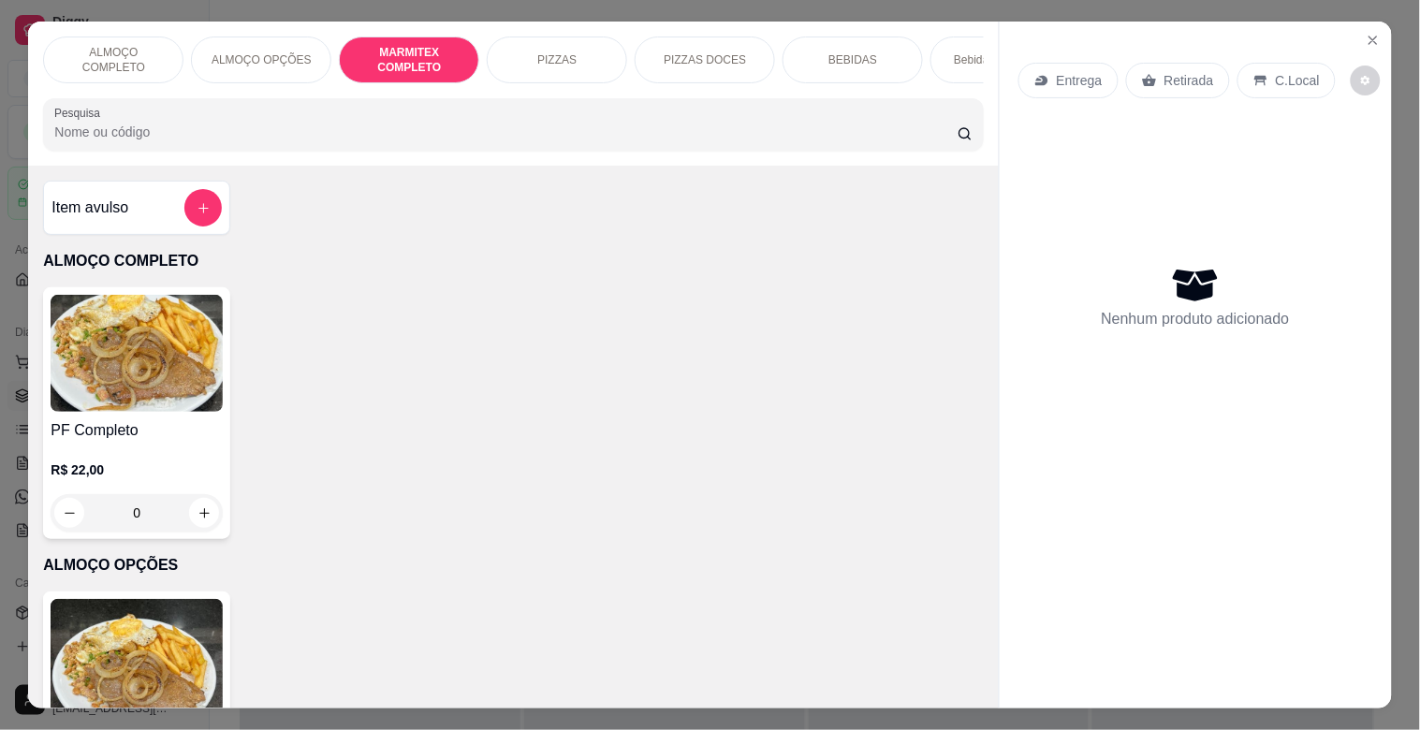
scroll to position [45, 0]
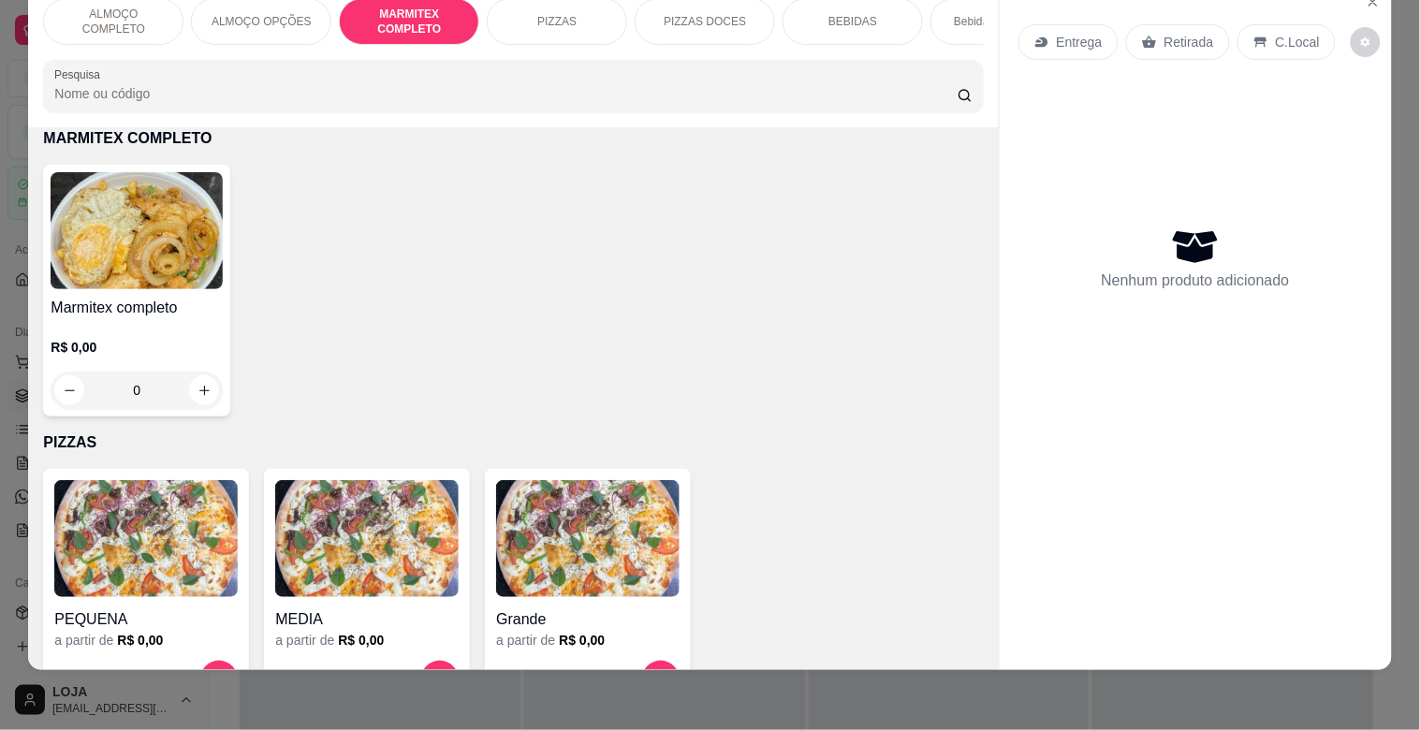
click at [286, 14] on p "ALMOÇO OPÇÕES" at bounding box center [262, 21] width 100 height 15
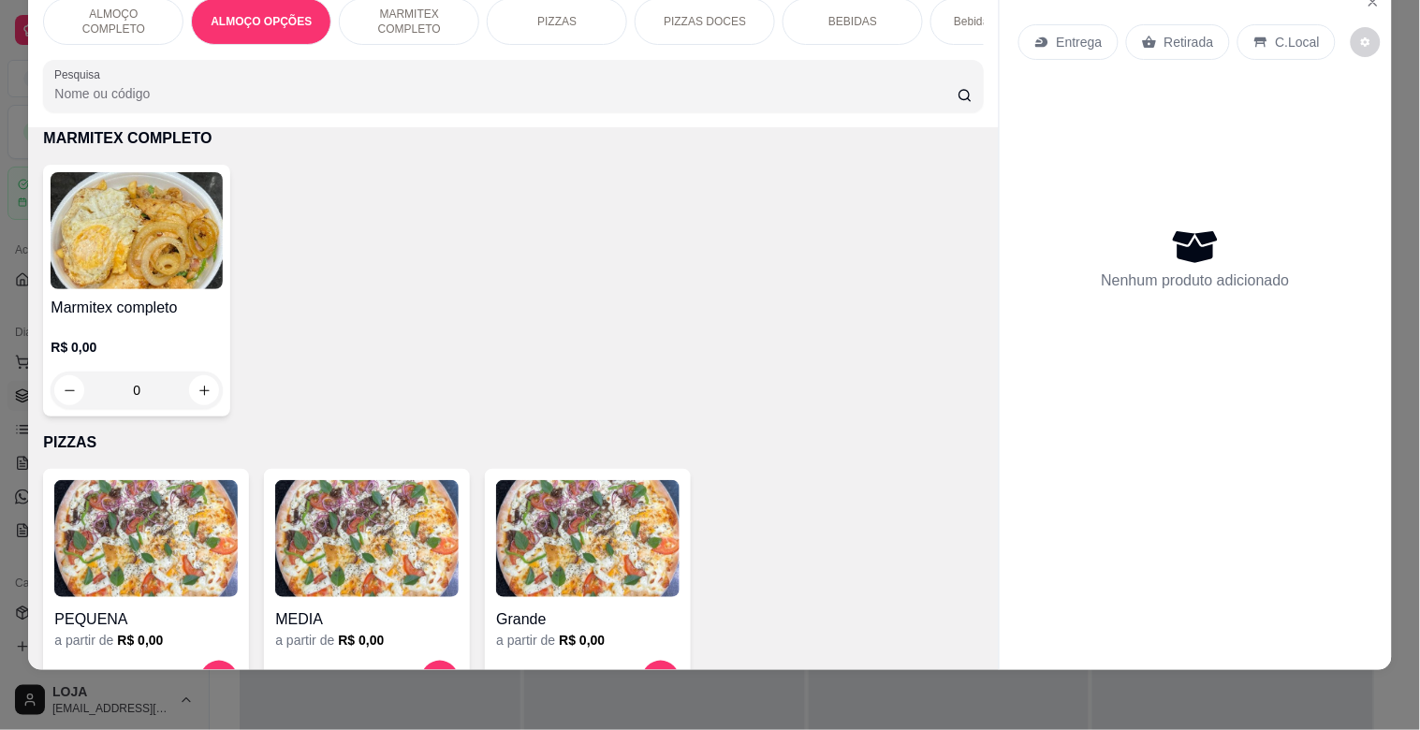
scroll to position [389, 0]
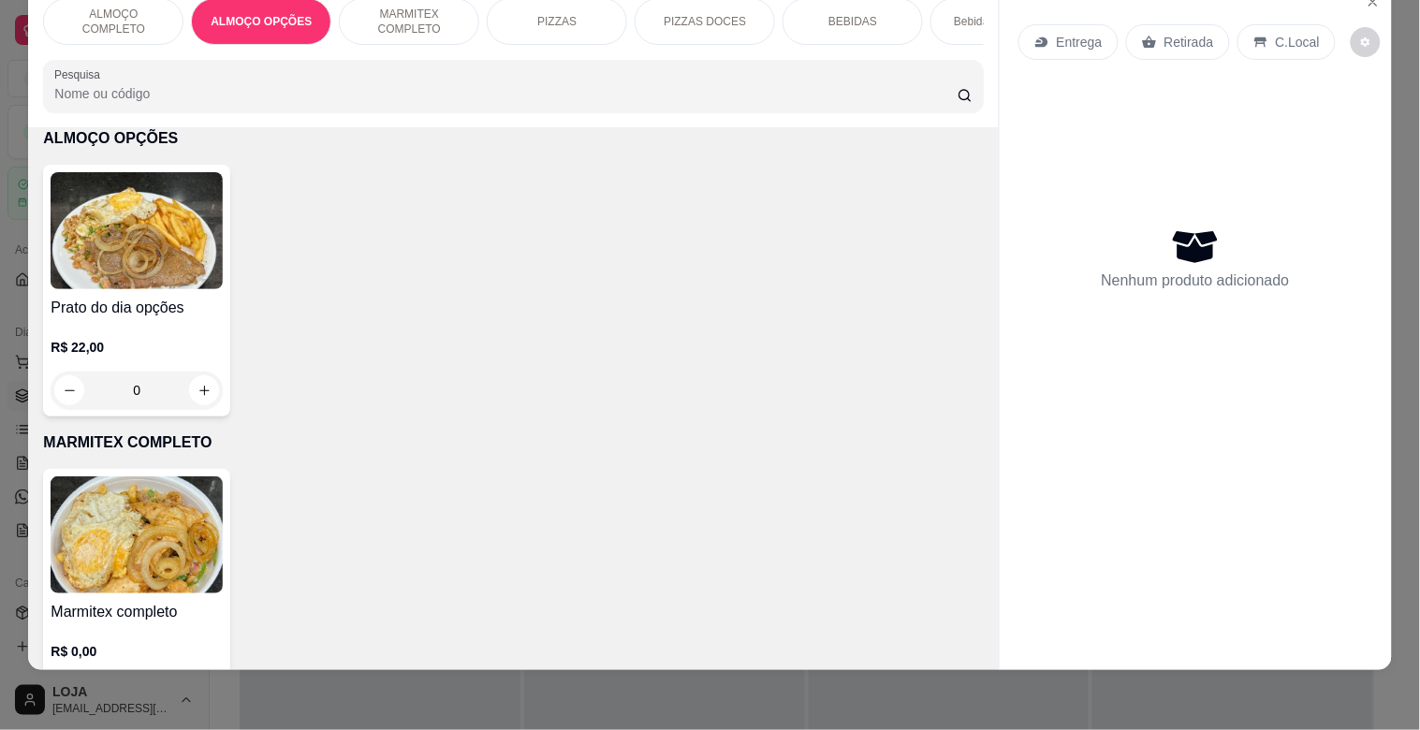
click at [418, 15] on p "MARMITEX COMPLETO" at bounding box center [409, 22] width 109 height 30
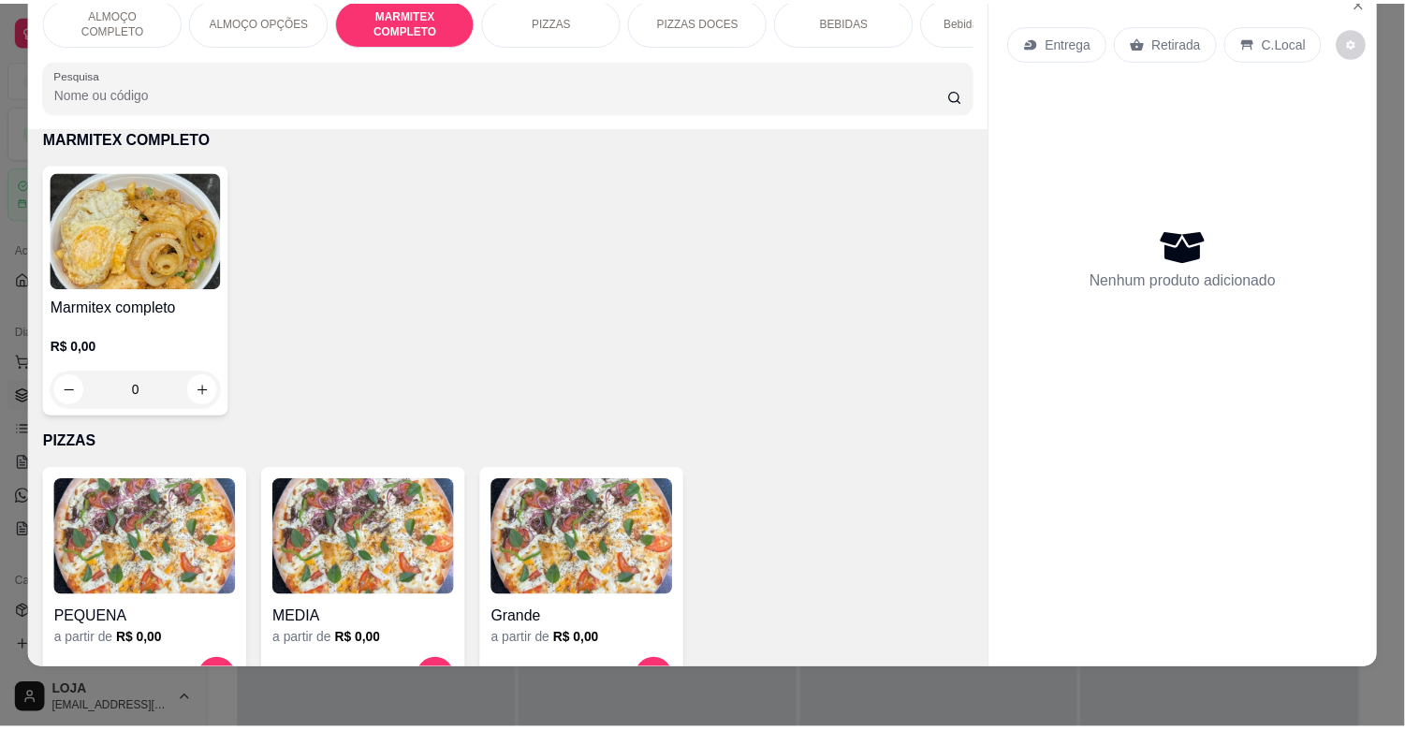
scroll to position [0, 0]
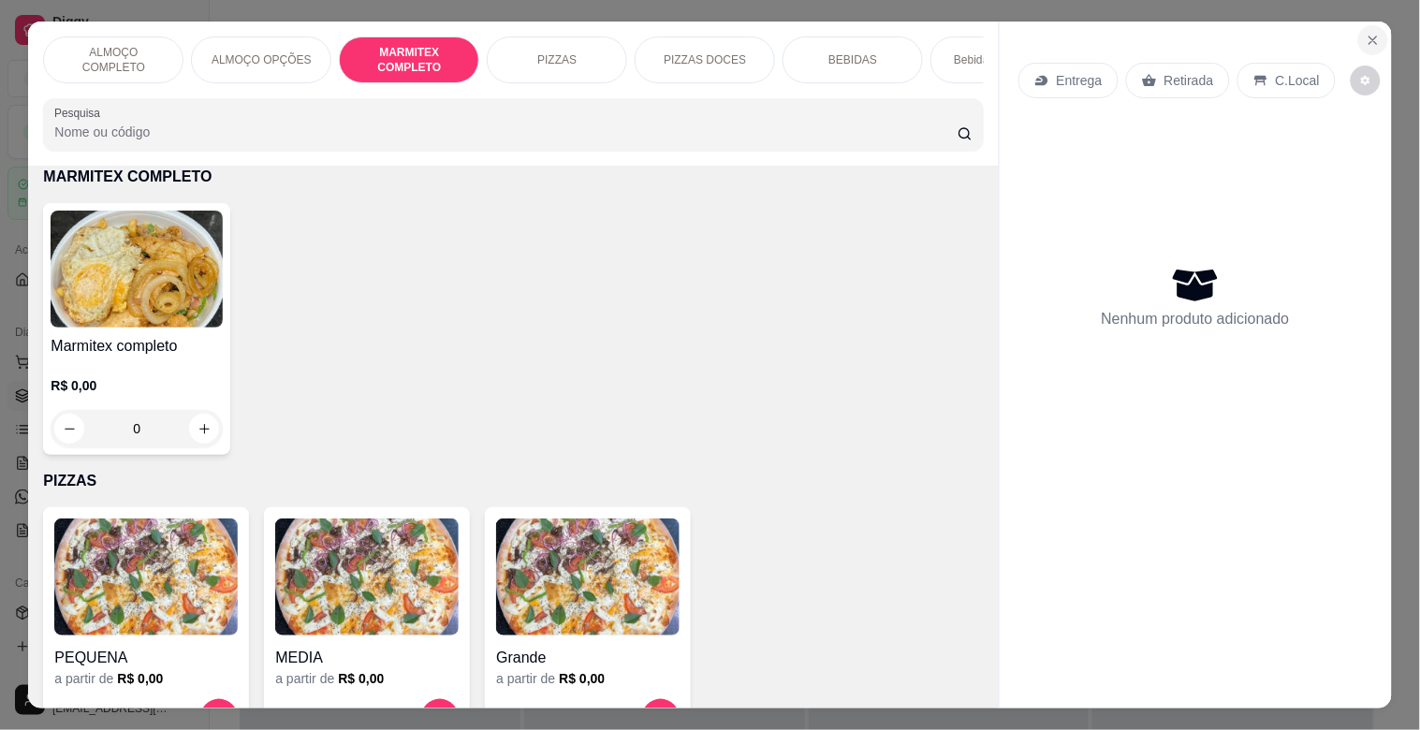
click at [1358, 30] on button "Close" at bounding box center [1373, 40] width 30 height 30
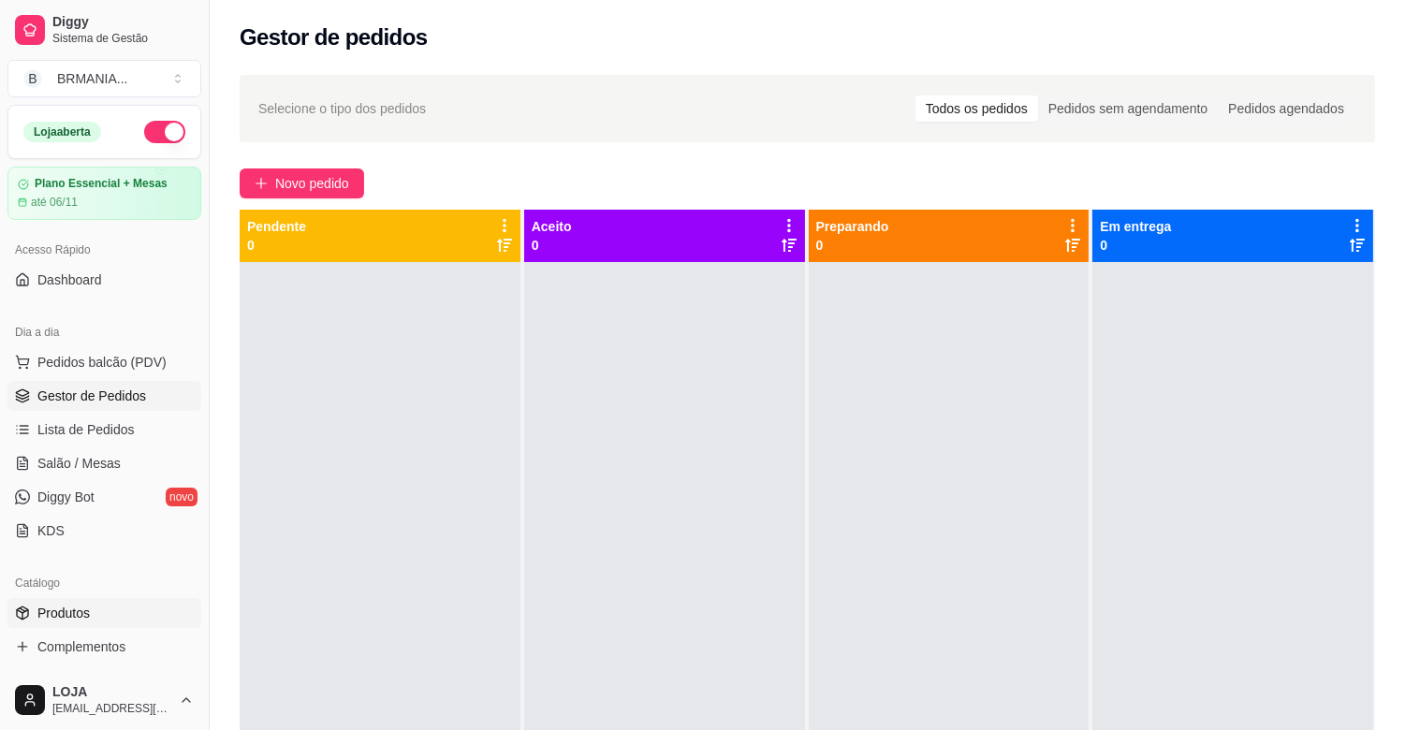
click at [110, 615] on link "Produtos" at bounding box center [104, 613] width 194 height 30
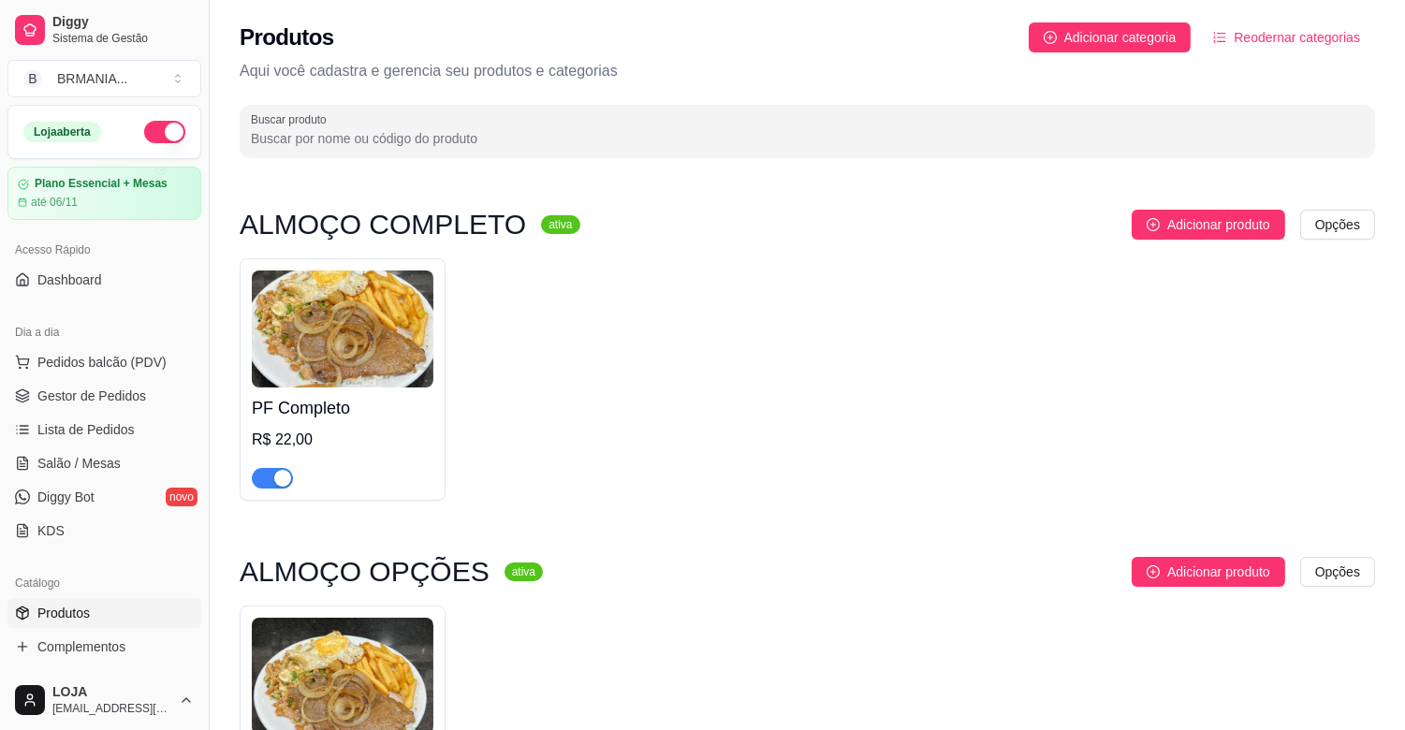
click at [637, 480] on div "PF Completo R$ 22,00" at bounding box center [808, 379] width 1136 height 242
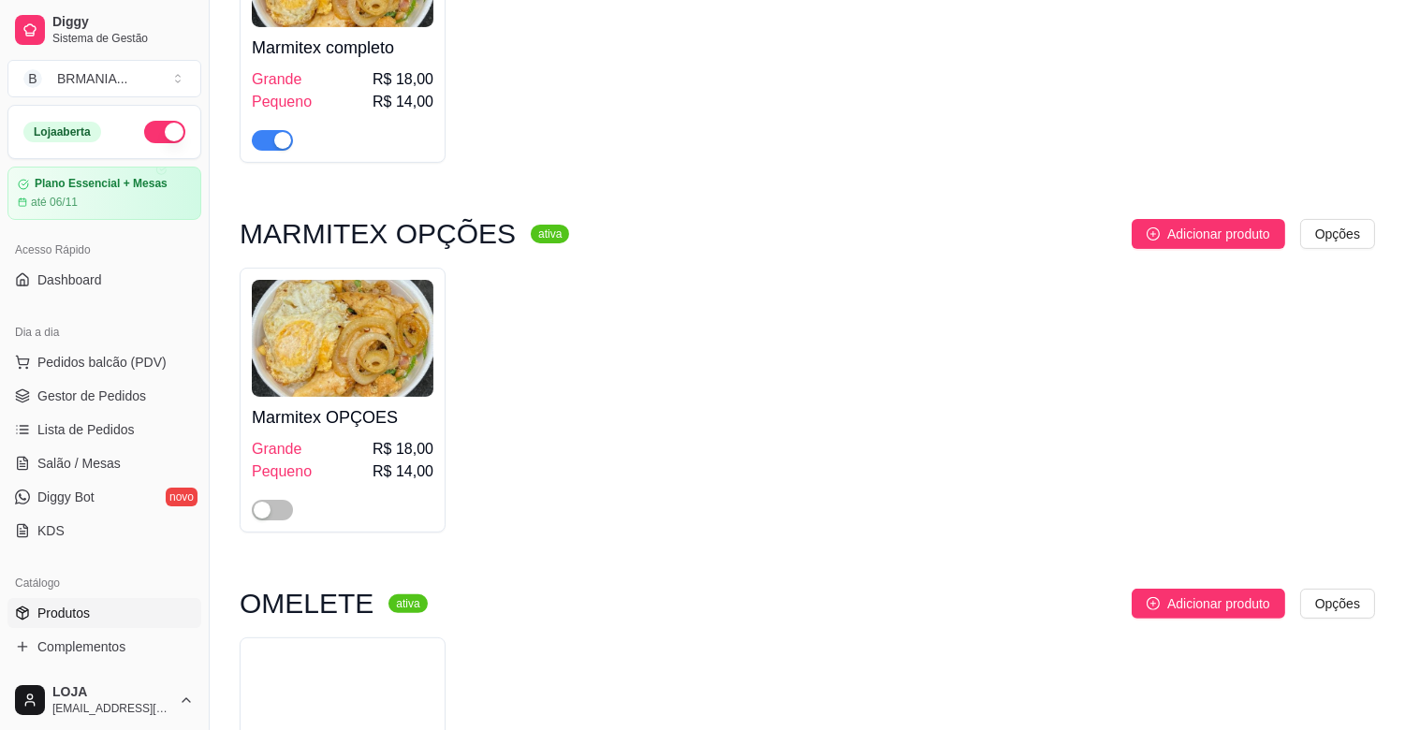
scroll to position [1081, 0]
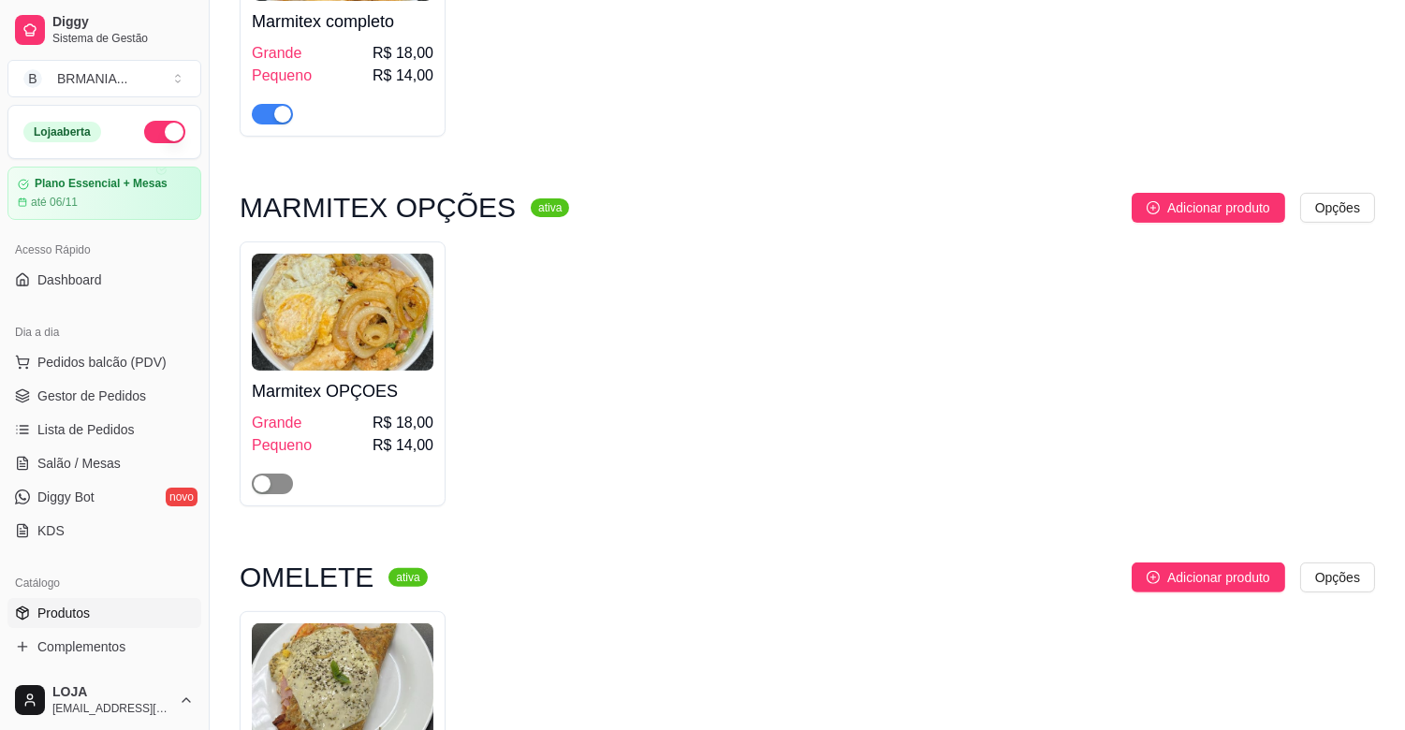
click at [286, 485] on span "button" at bounding box center [272, 484] width 41 height 21
click at [89, 403] on span "Gestor de Pedidos" at bounding box center [91, 396] width 109 height 19
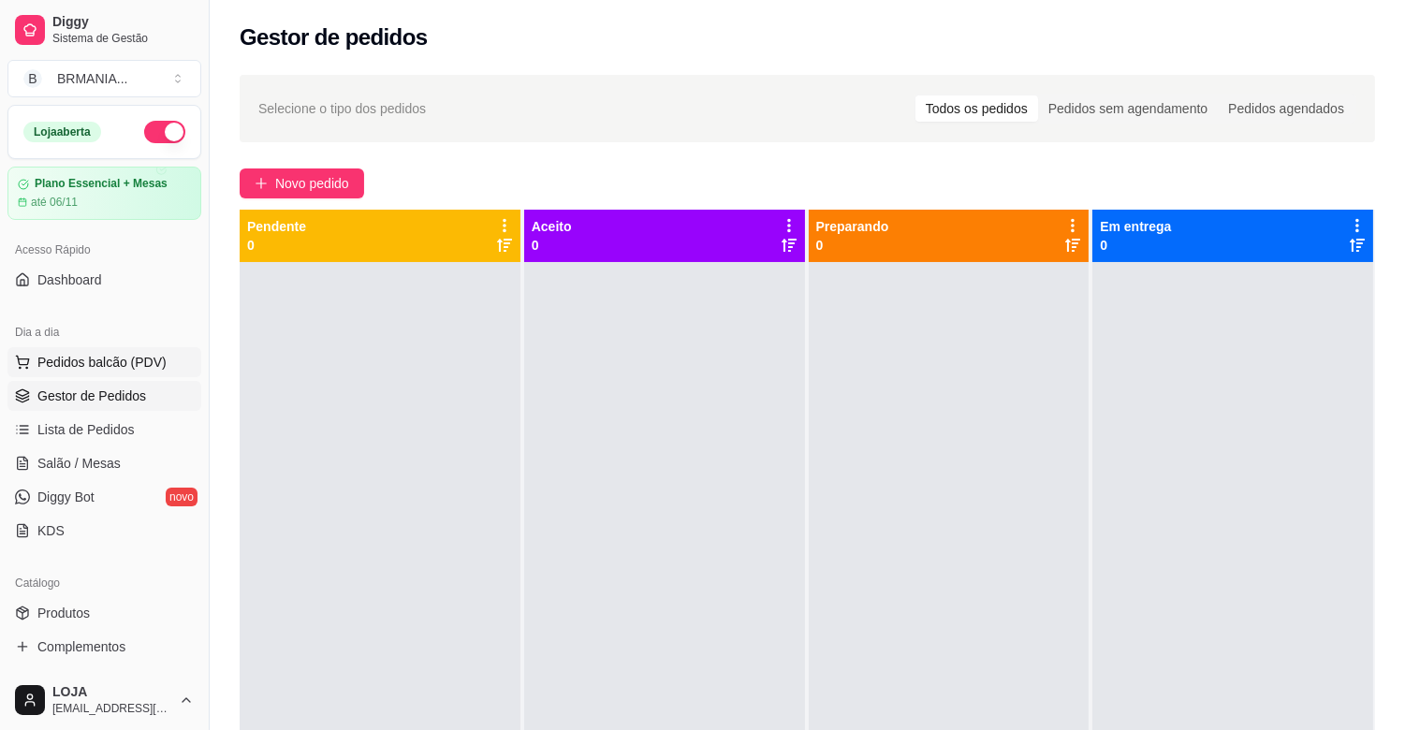
click at [128, 376] on button "Pedidos balcão (PDV)" at bounding box center [104, 362] width 194 height 30
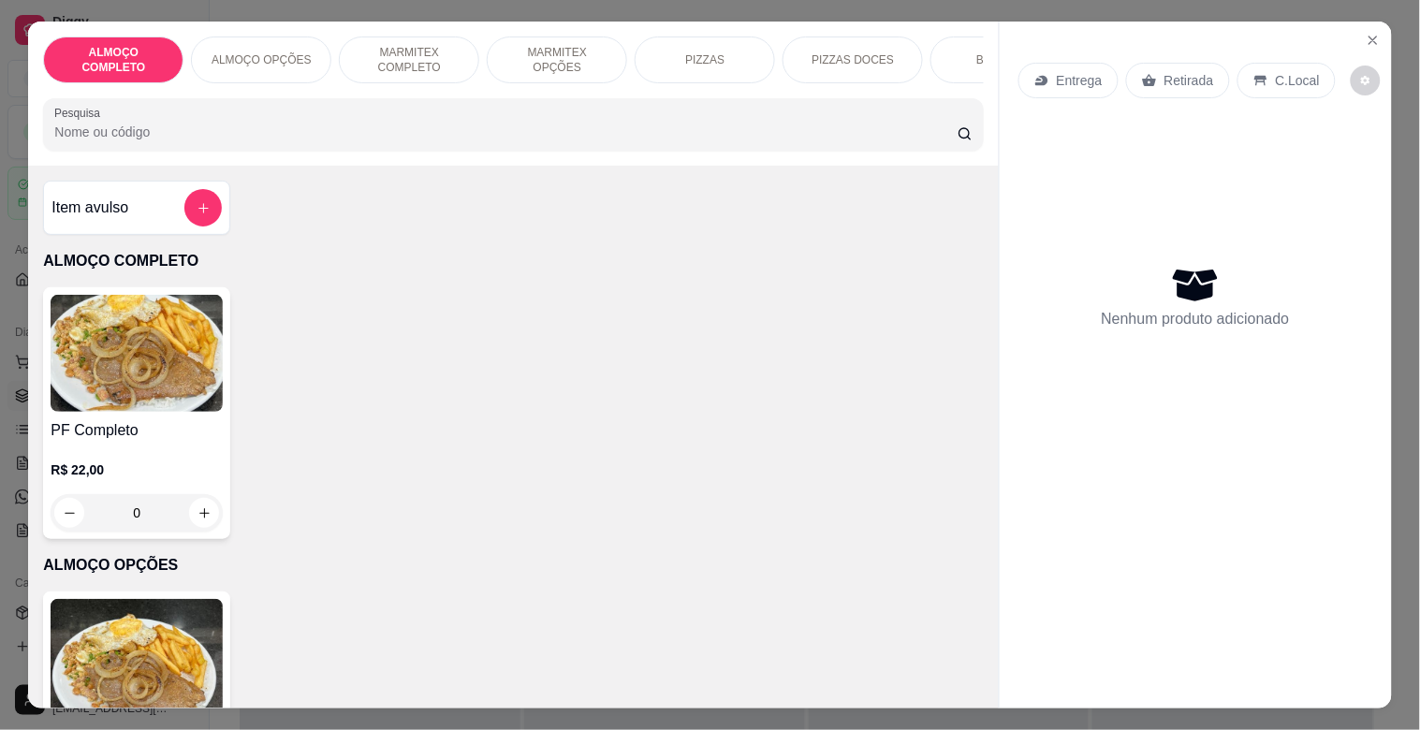
click at [547, 51] on p "MARMITEX OPÇÕES" at bounding box center [557, 60] width 109 height 30
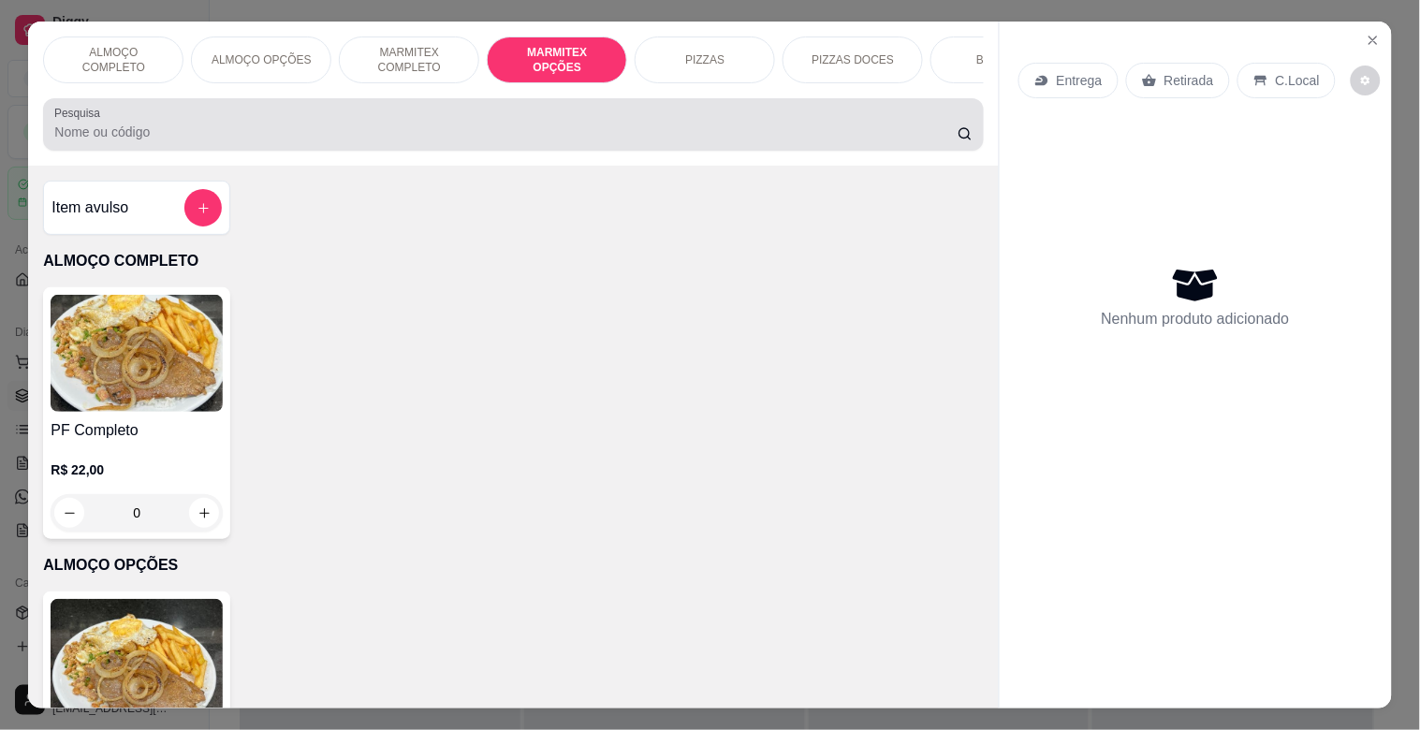
scroll to position [45, 0]
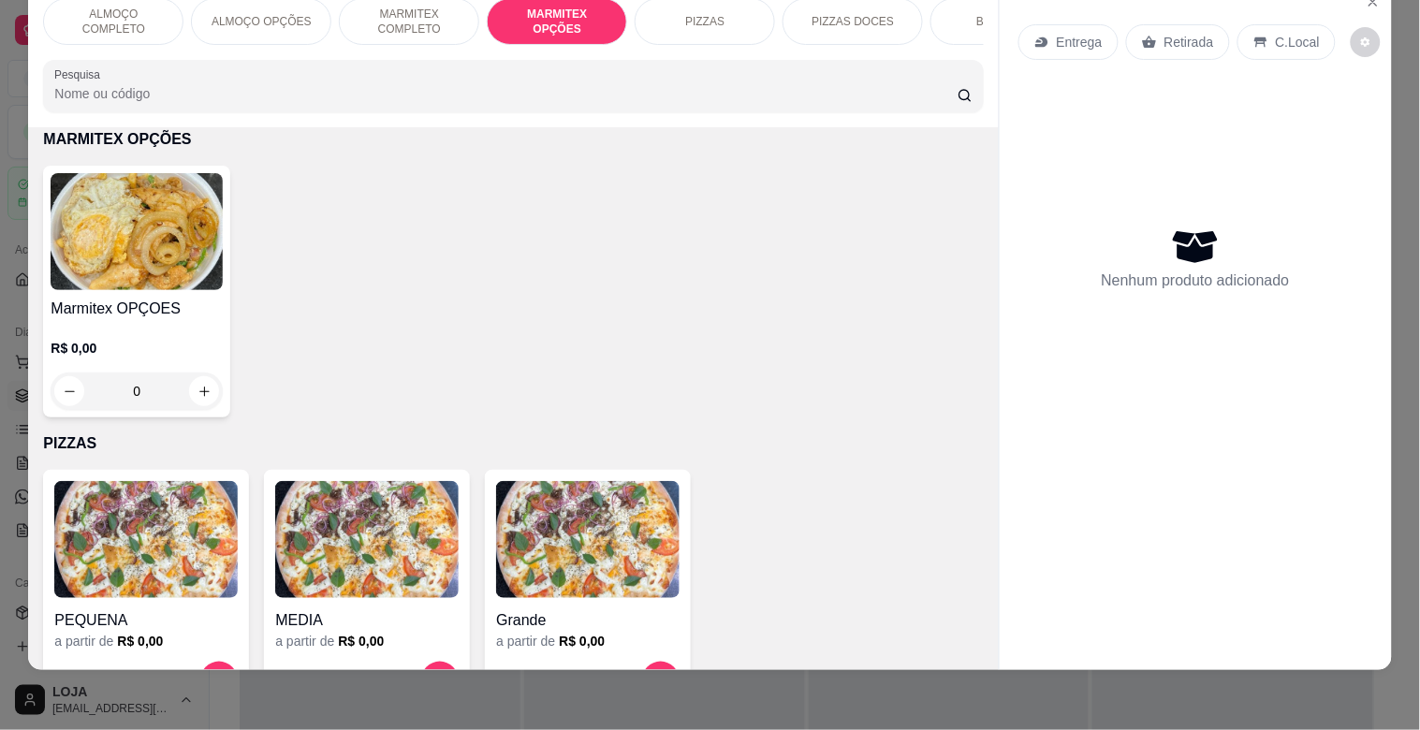
click at [169, 259] on img at bounding box center [137, 231] width 172 height 117
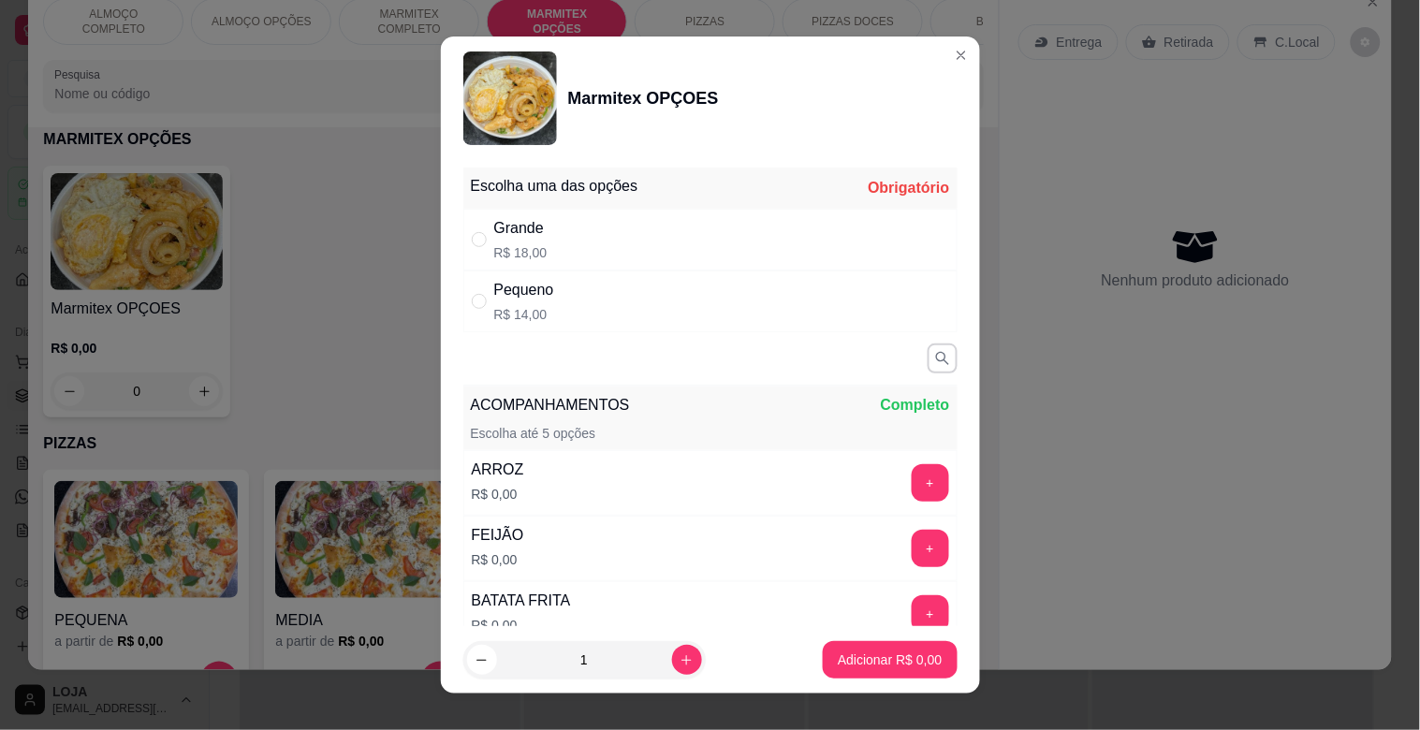
click at [640, 228] on div "Grande R$ 18,00" at bounding box center [710, 240] width 494 height 62
radio input "true"
click at [912, 487] on button "+" at bounding box center [930, 483] width 37 height 37
click at [912, 546] on button "+" at bounding box center [930, 548] width 37 height 37
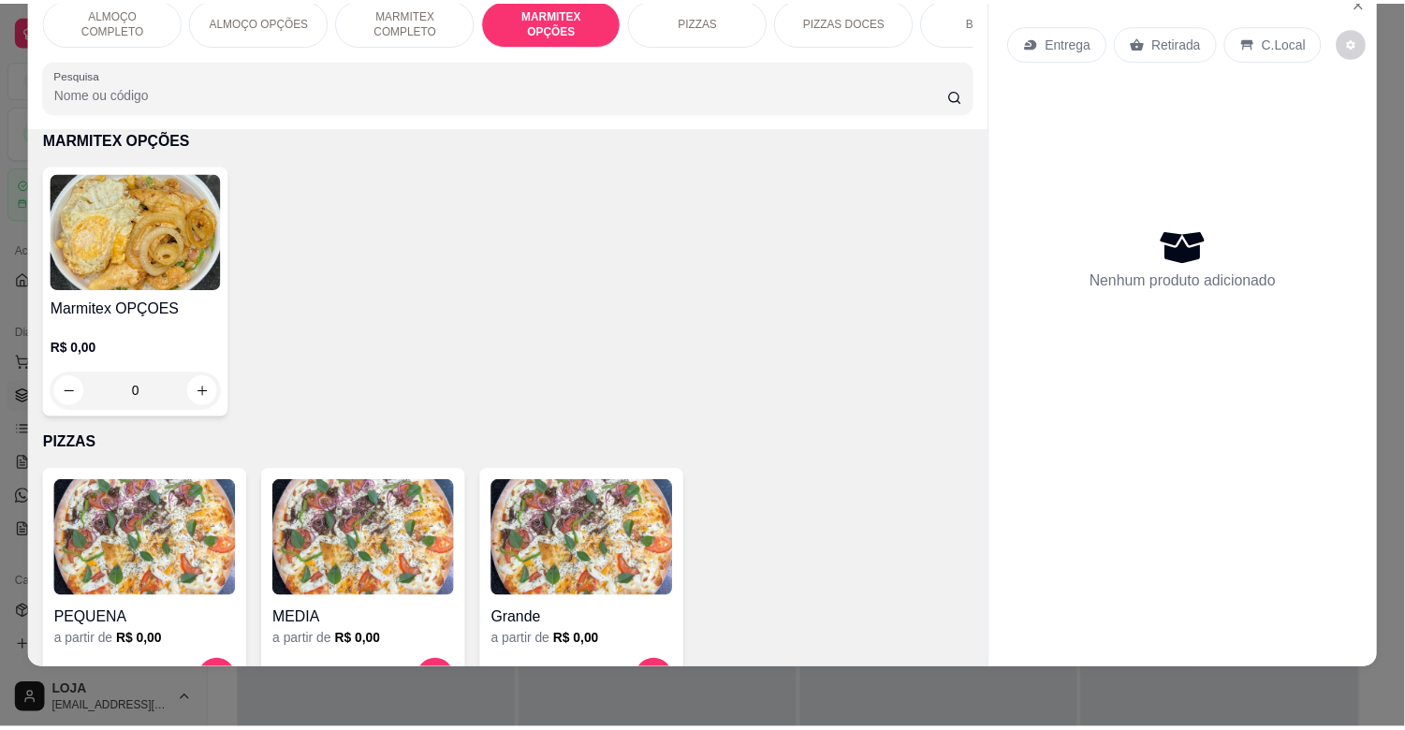
scroll to position [0, 0]
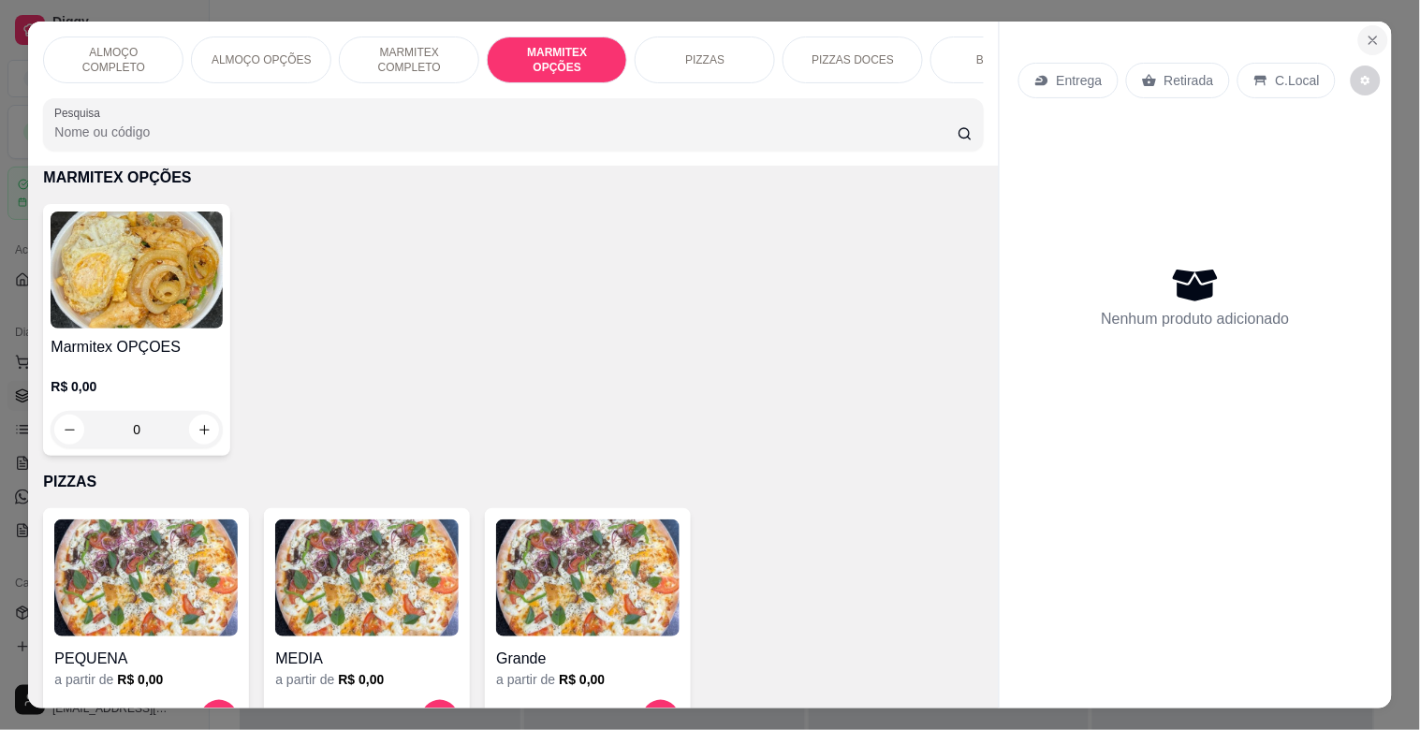
click at [1366, 33] on icon "Close" at bounding box center [1373, 40] width 15 height 15
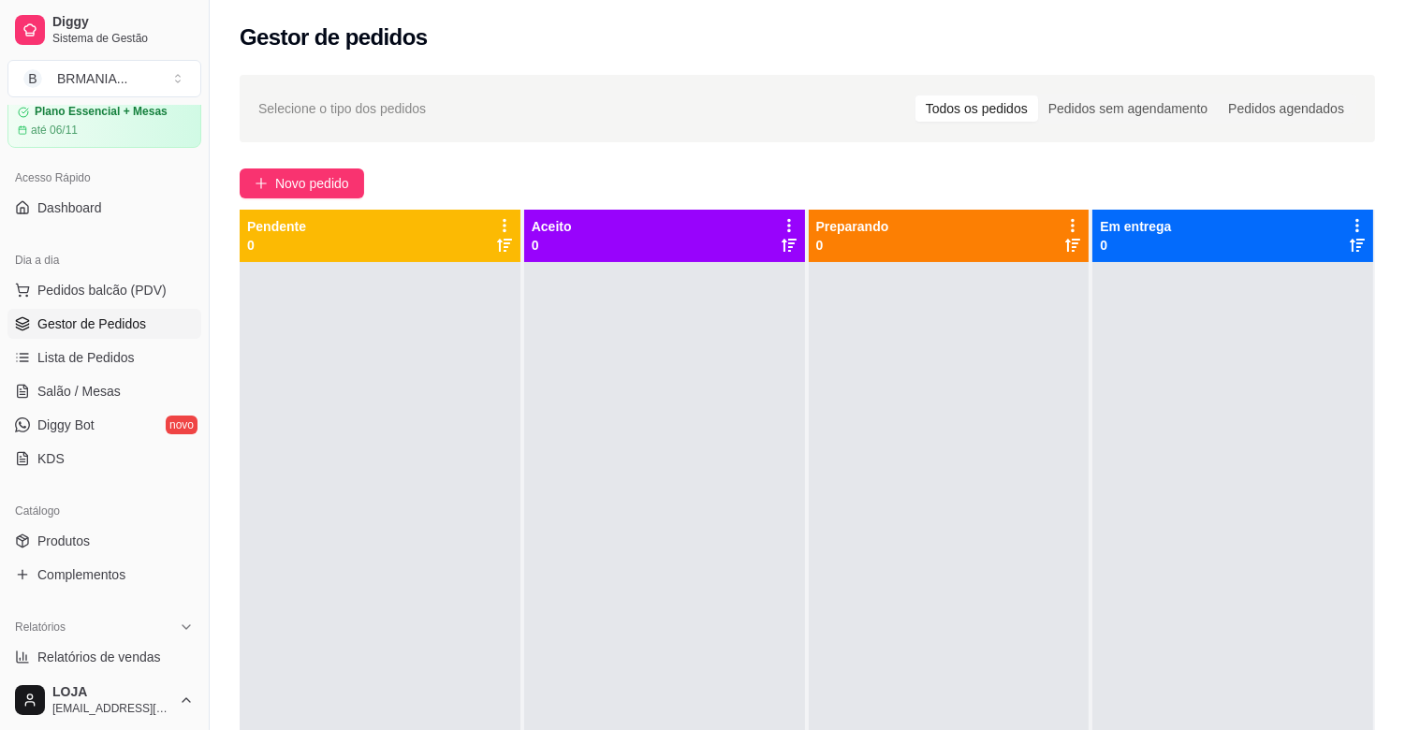
scroll to position [566, 0]
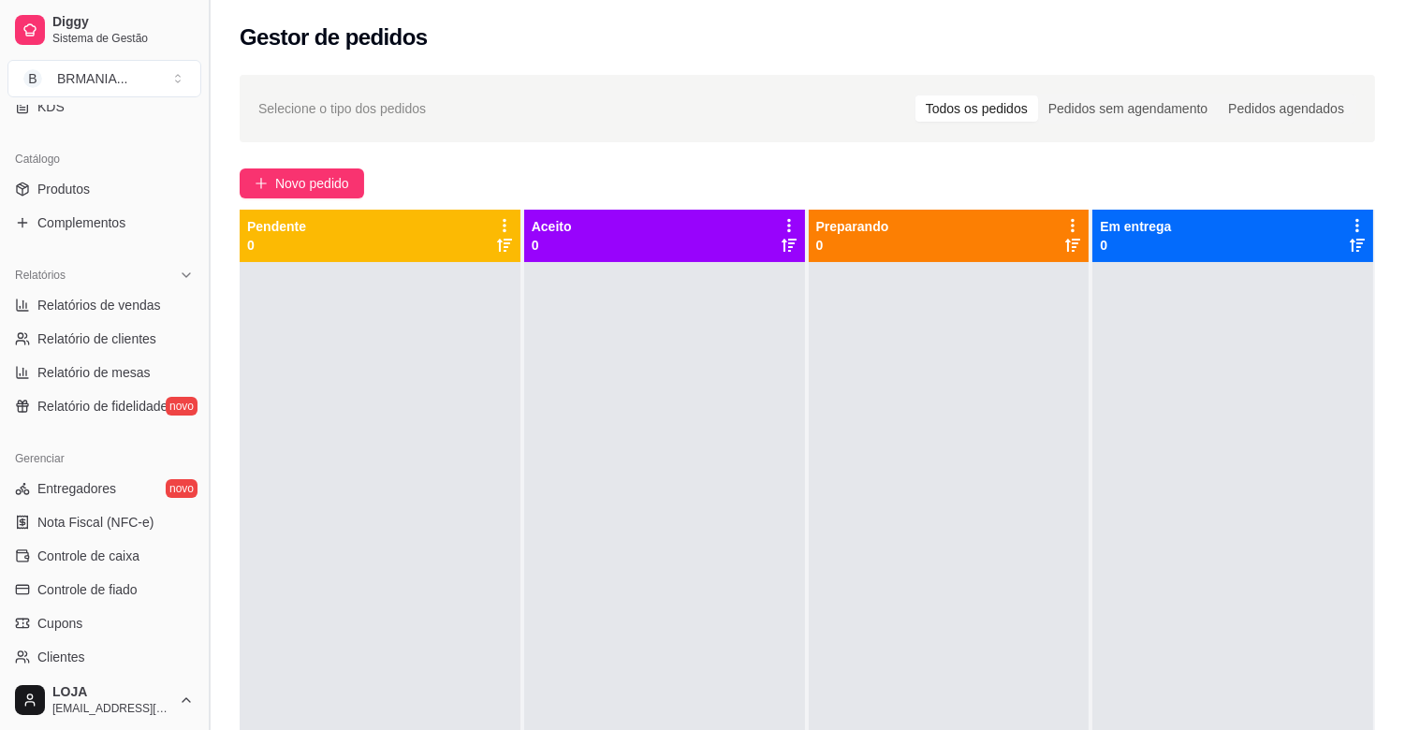
click at [201, 342] on button "Toggle Sidebar" at bounding box center [208, 365] width 15 height 730
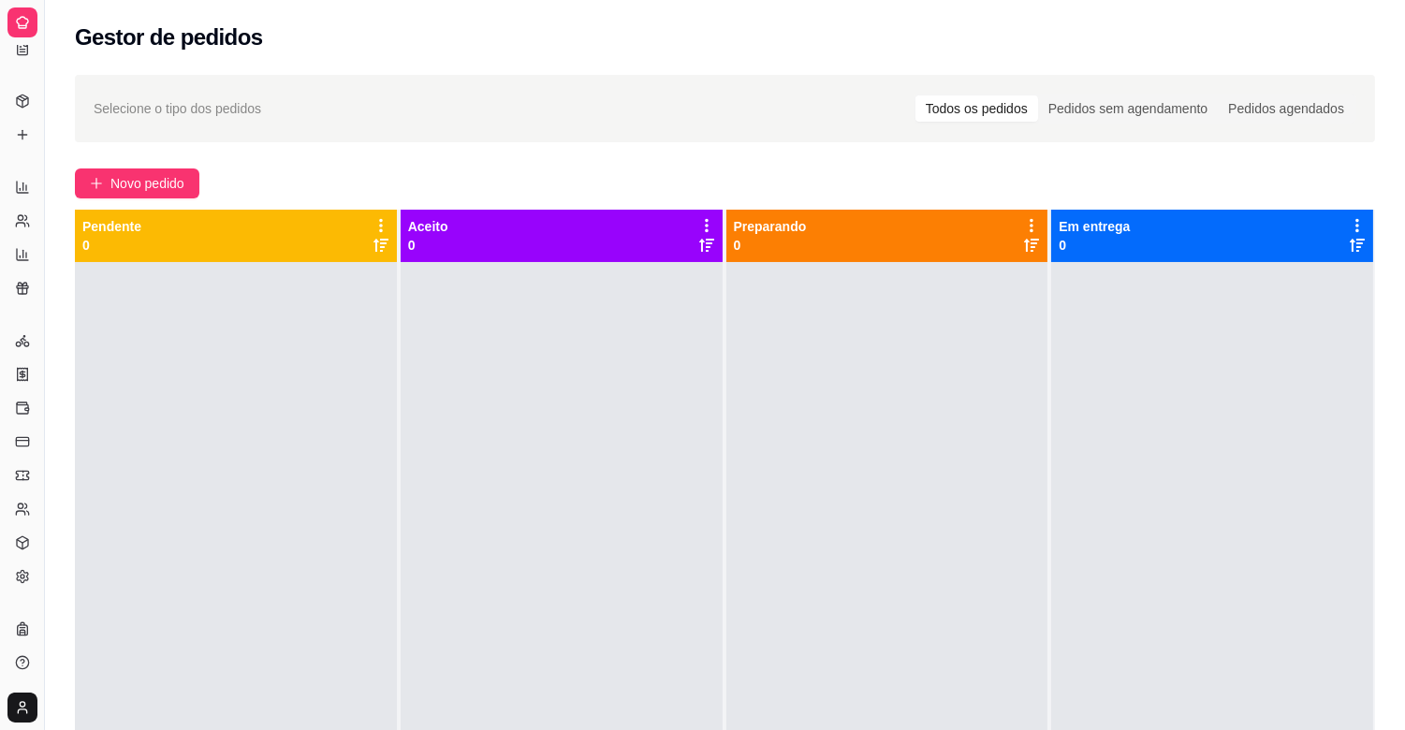
scroll to position [239, 0]
click at [39, 281] on button "Toggle Sidebar" at bounding box center [44, 365] width 15 height 730
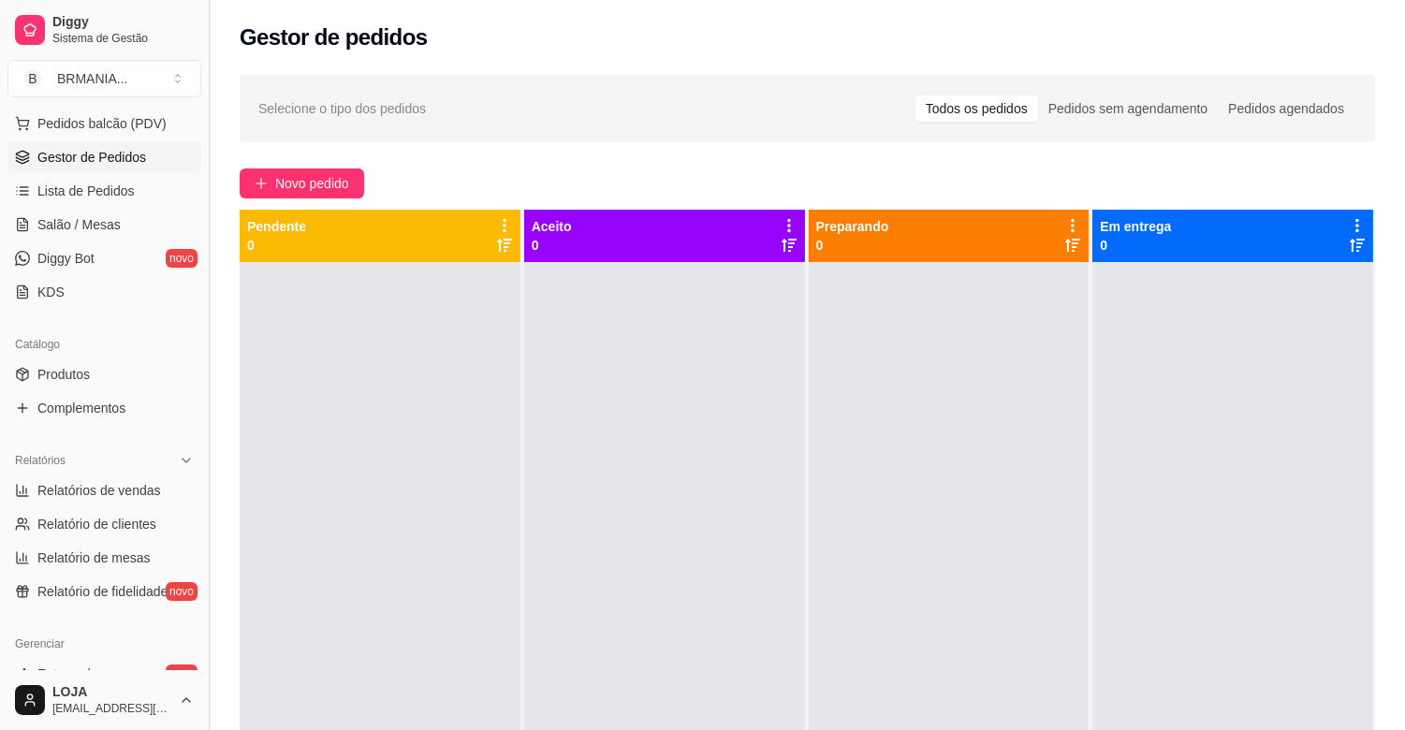
scroll to position [433, 0]
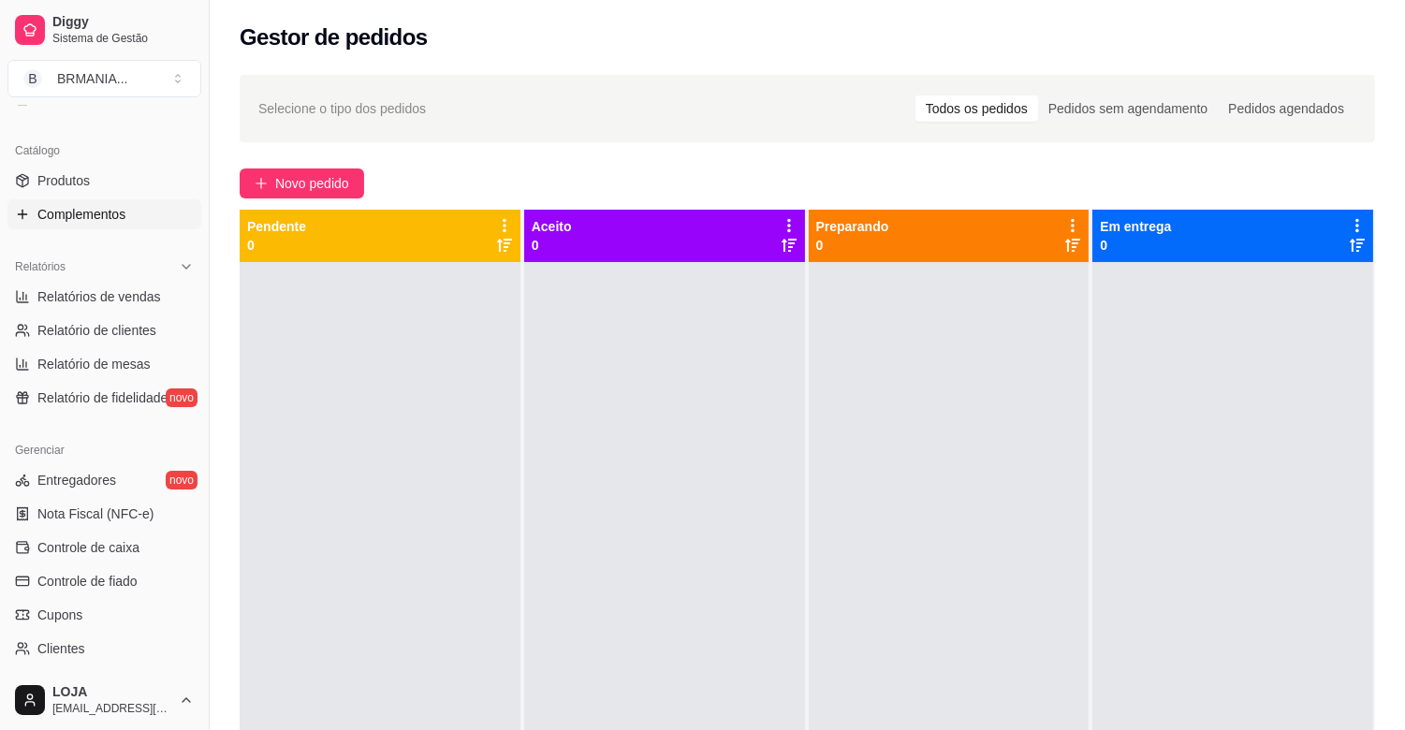
click at [138, 222] on link "Complementos" at bounding box center [104, 214] width 194 height 30
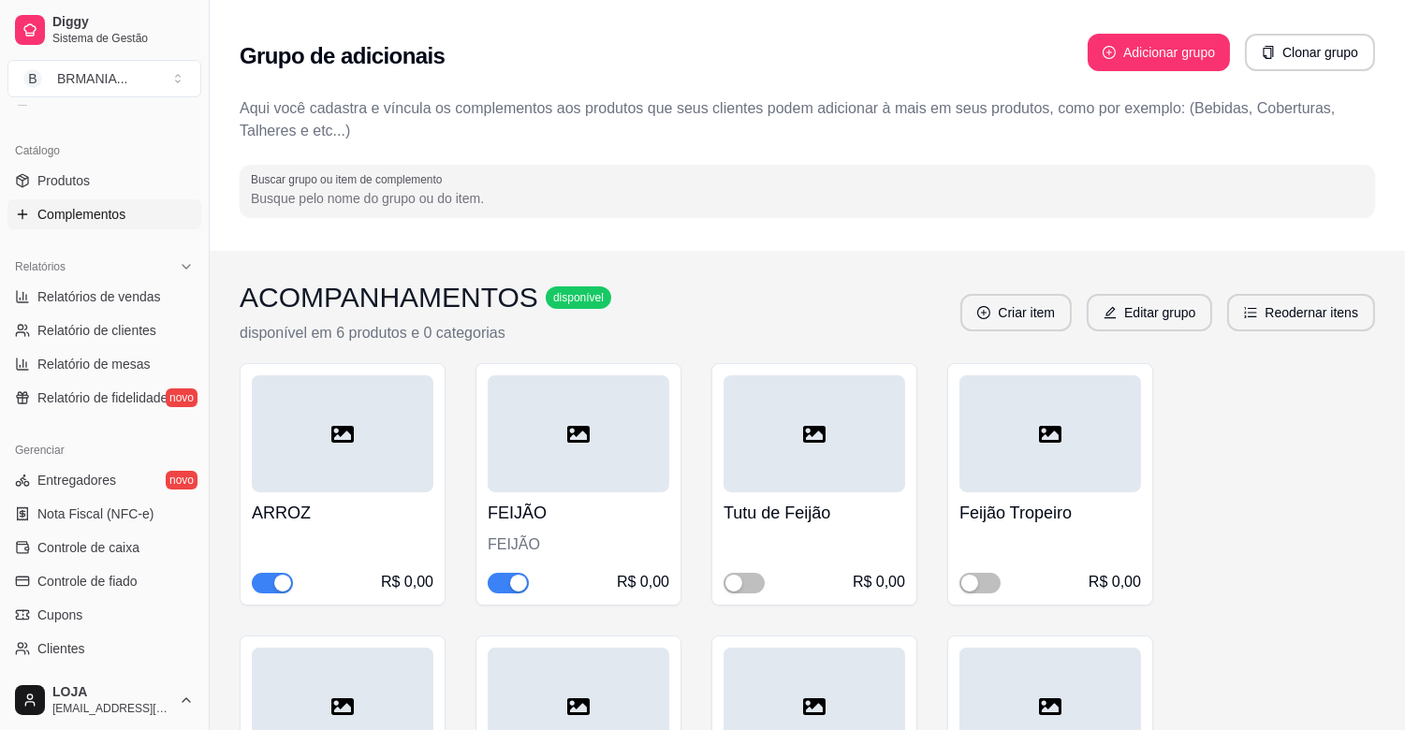
click at [1400, 87] on div "Grupo de adicionais Adicionar grupo Clonar grupo Aqui você cadastra e víncula o…" at bounding box center [808, 125] width 1196 height 251
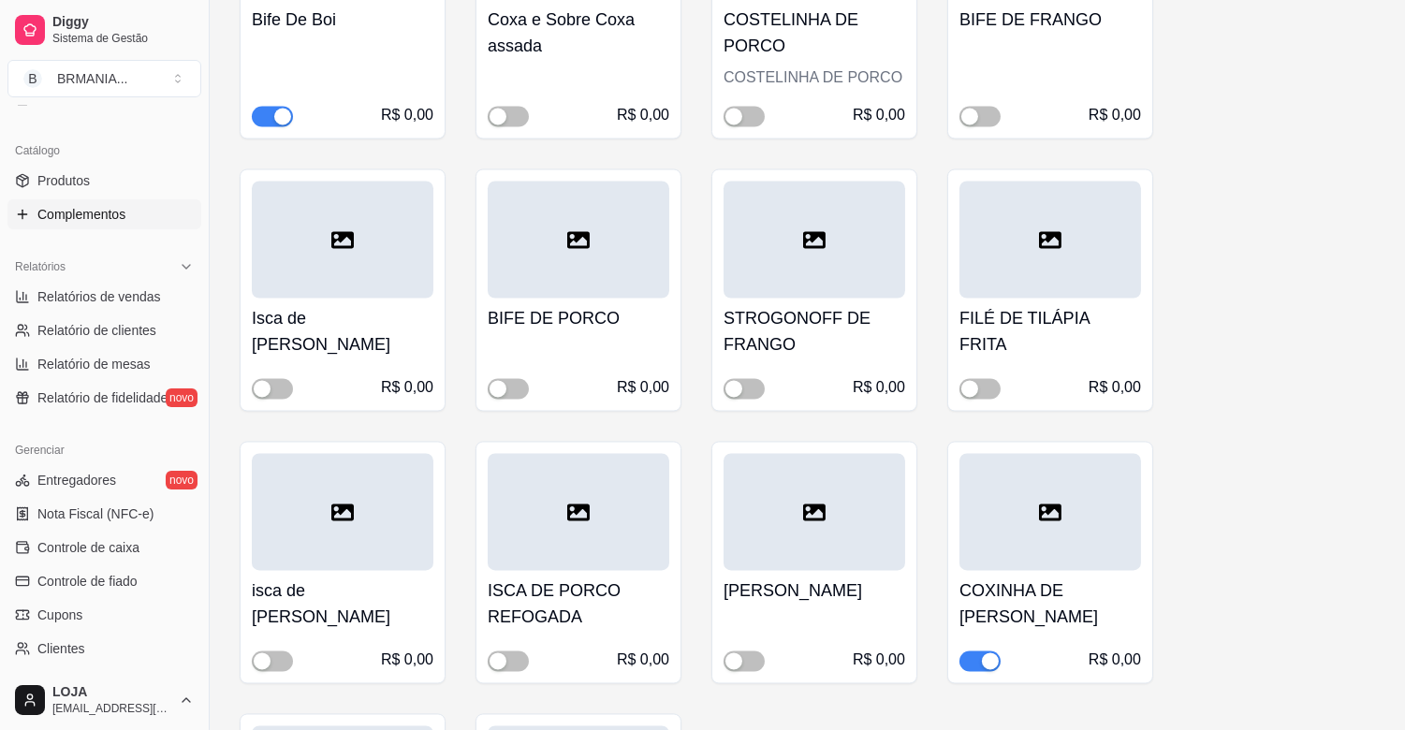
scroll to position [6346, 0]
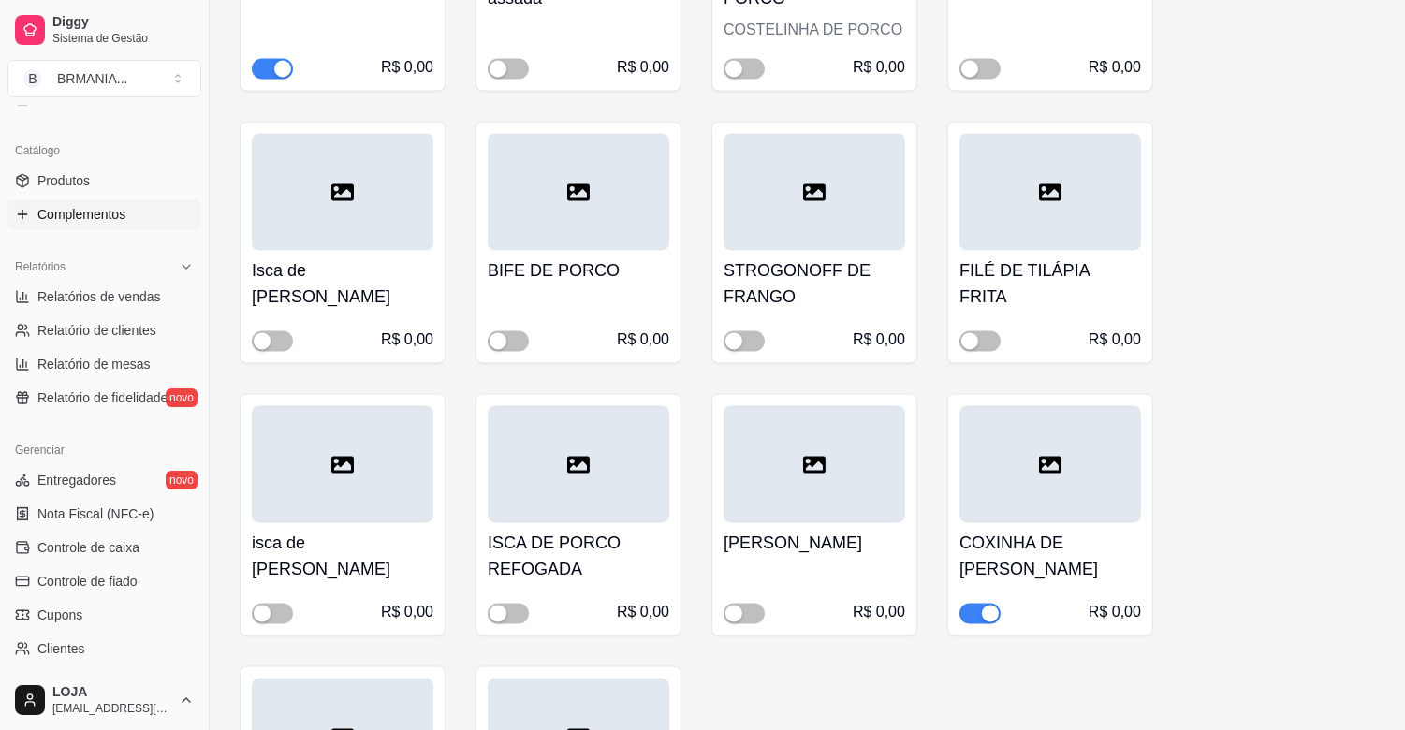
click at [994, 605] on div "button" at bounding box center [990, 613] width 17 height 17
click at [266, 330] on span "button" at bounding box center [272, 340] width 41 height 21
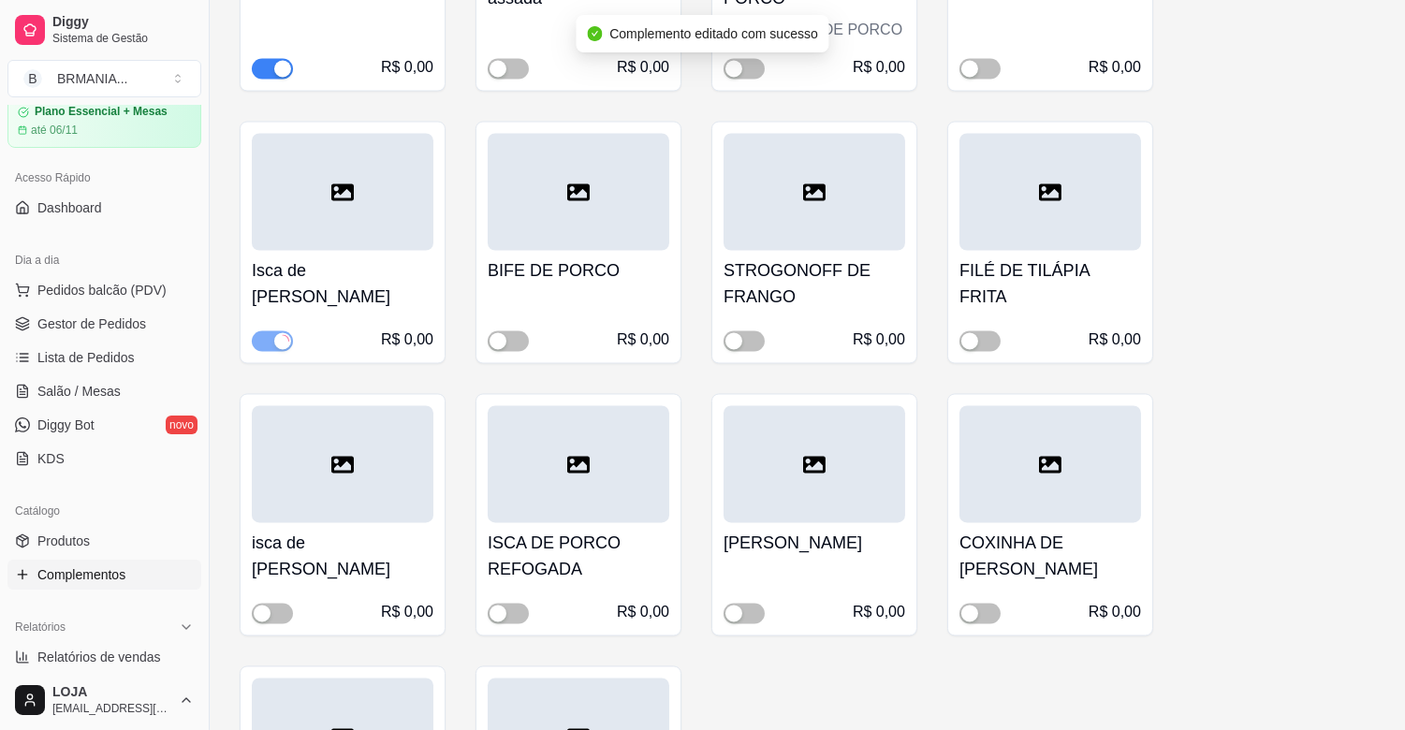
scroll to position [42, 0]
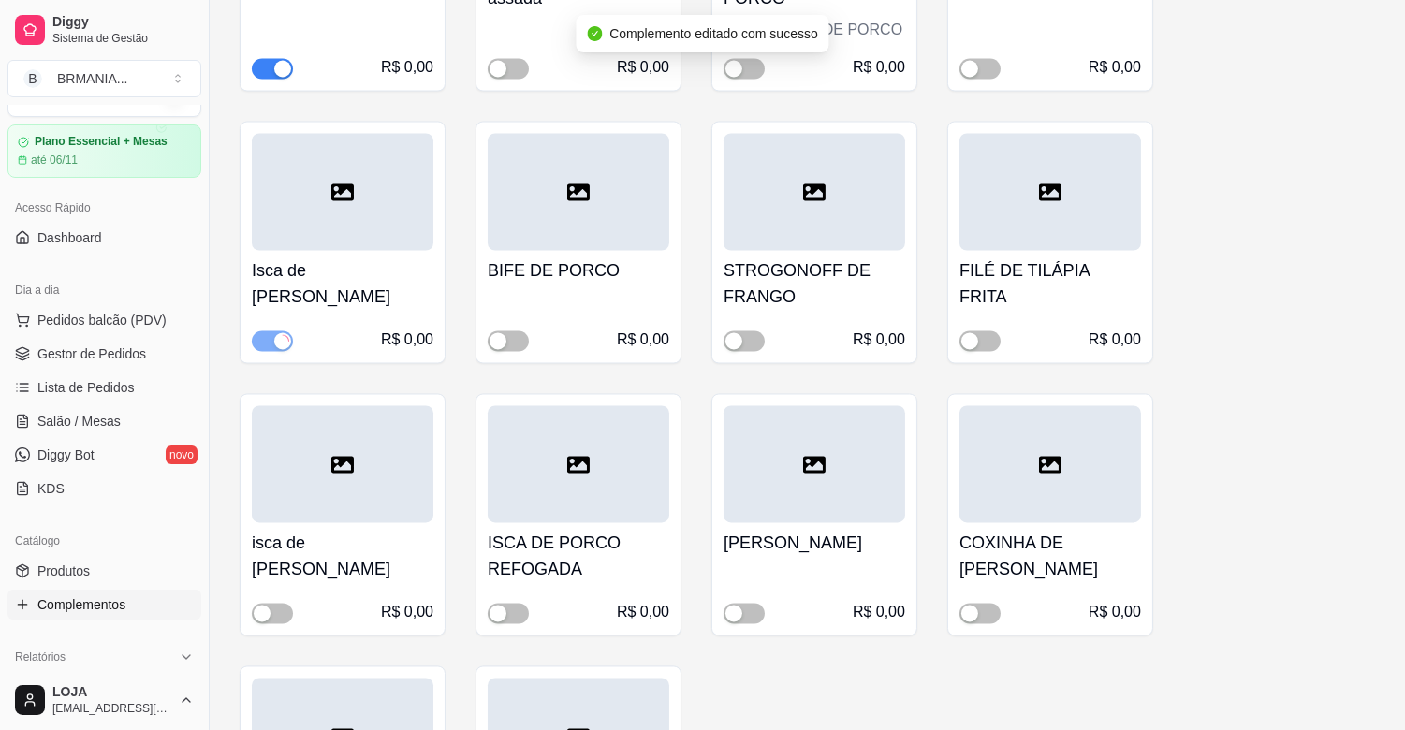
click at [189, 110] on div "Loja aberta Plano Essencial + Mesas até 06/11" at bounding box center [104, 120] width 209 height 115
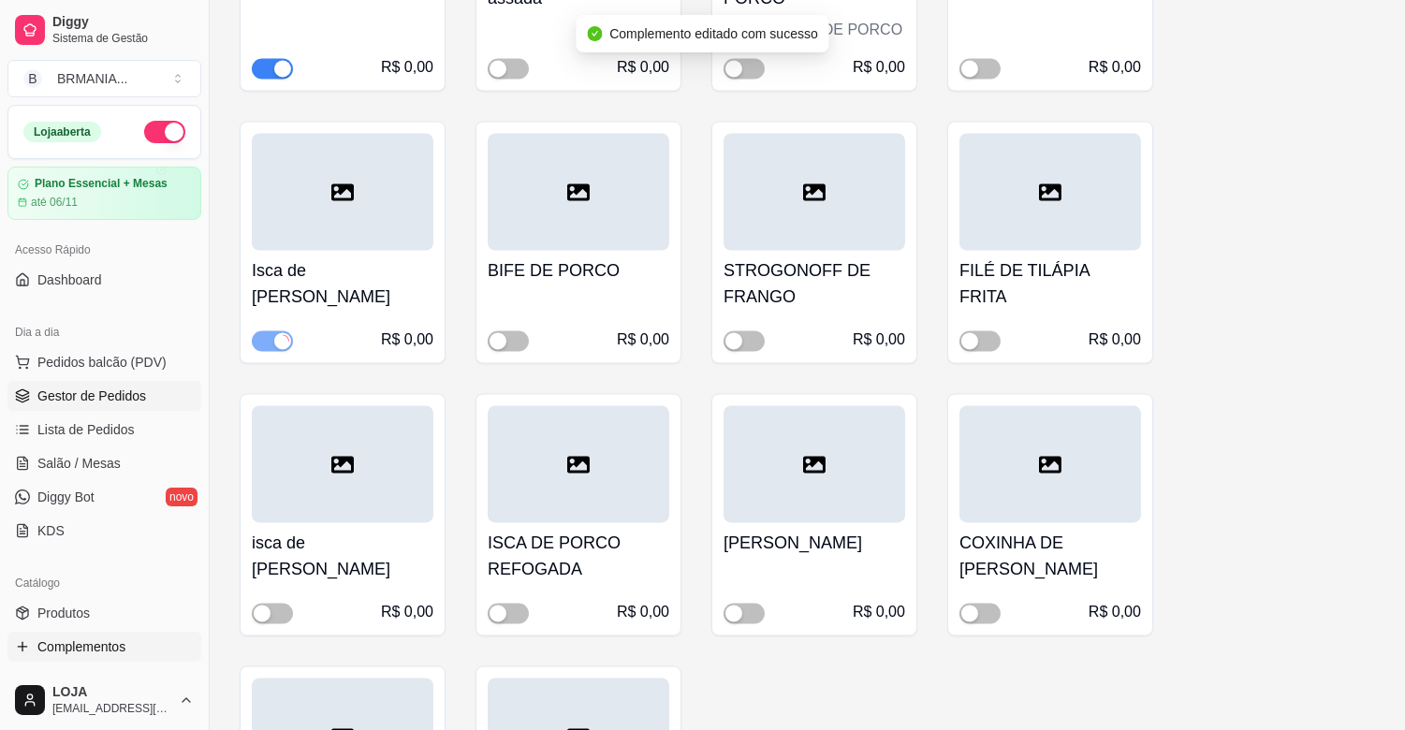
click at [134, 381] on link "Gestor de Pedidos" at bounding box center [104, 396] width 194 height 30
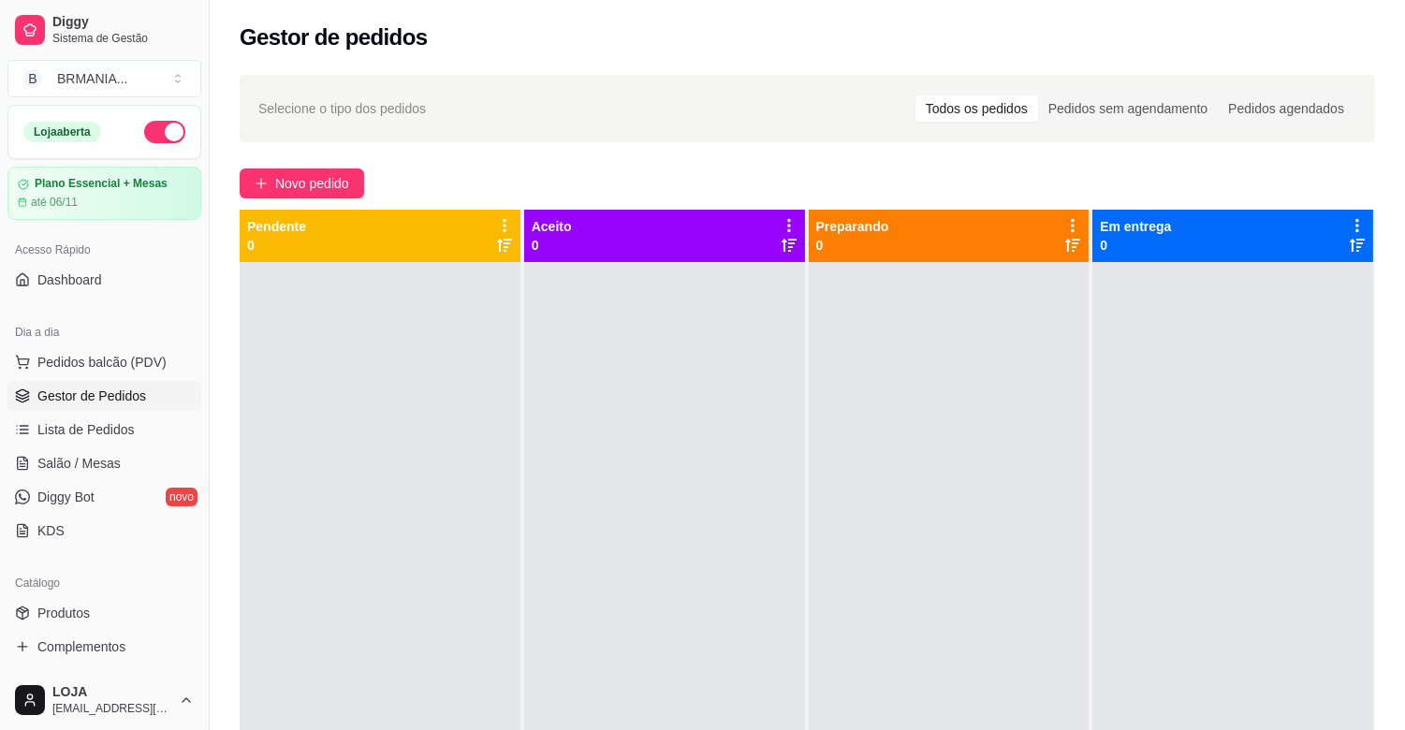
click at [134, 377] on ul "Pedidos balcão (PDV) Gestor de Pedidos Lista de Pedidos Salão / Mesas Diggy Bot…" at bounding box center [104, 446] width 194 height 198
click at [131, 338] on div "Dia a dia" at bounding box center [104, 332] width 194 height 30
click at [117, 365] on span "Pedidos balcão (PDV)" at bounding box center [101, 362] width 129 height 19
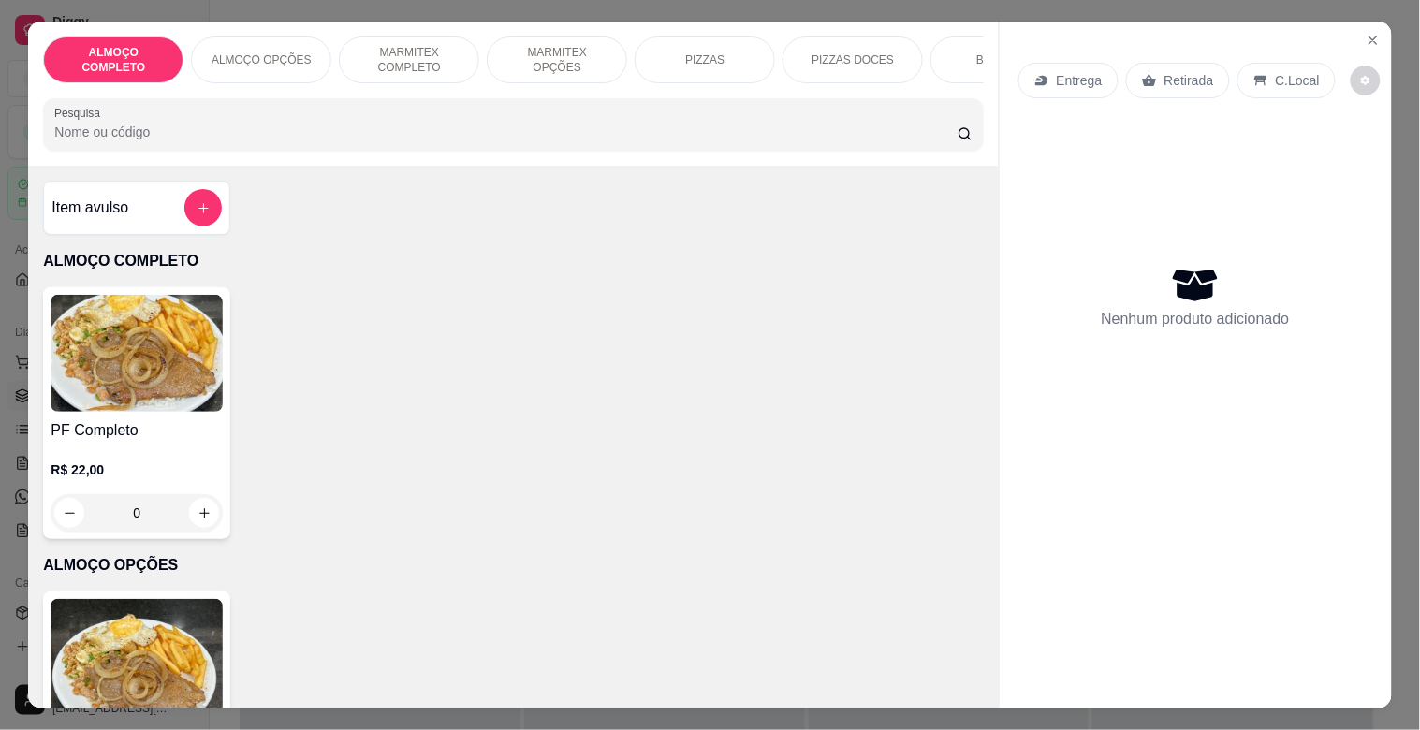
drag, startPoint x: 513, startPoint y: 52, endPoint x: 222, endPoint y: 223, distance: 337.4
click at [508, 53] on p "MARMITEX OPÇÕES" at bounding box center [557, 60] width 109 height 30
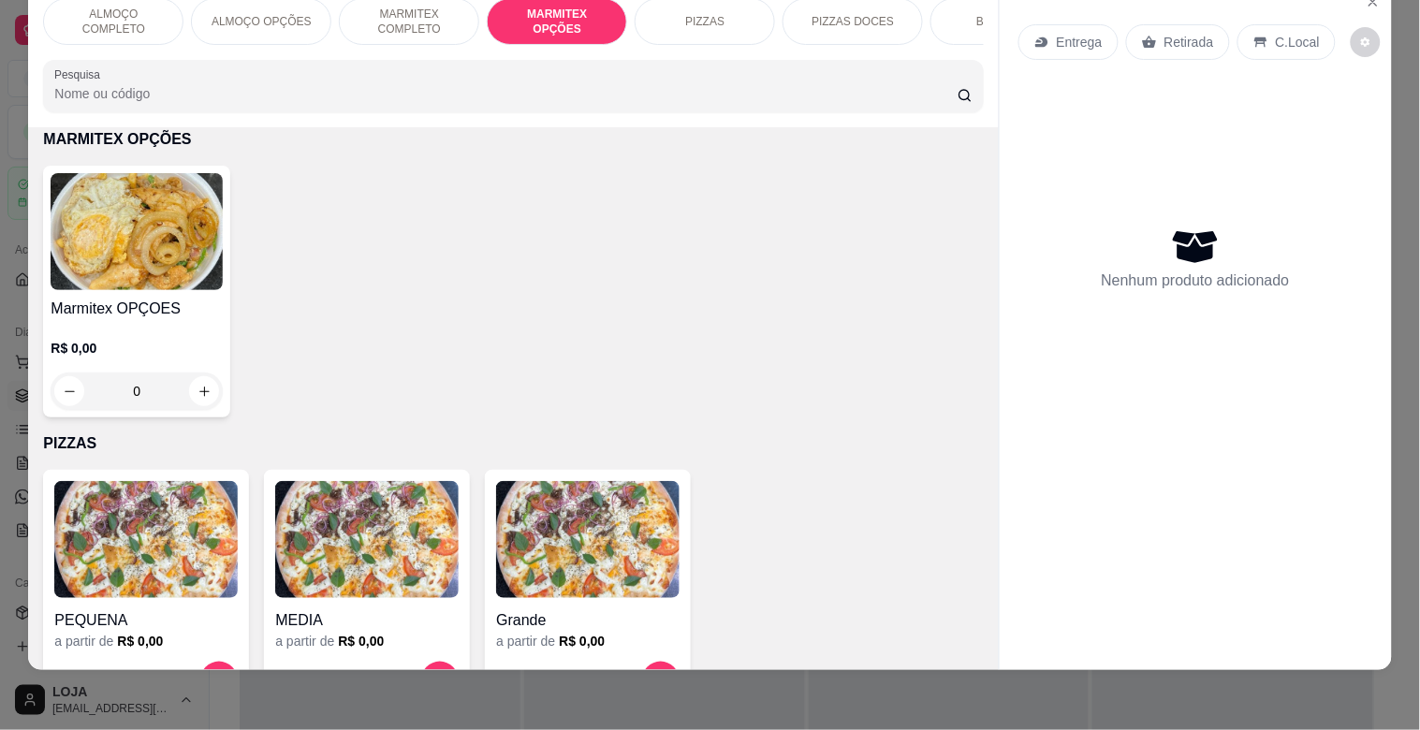
click at [173, 293] on div "Marmitex OPÇOES R$ 0,00 0" at bounding box center [136, 292] width 187 height 252
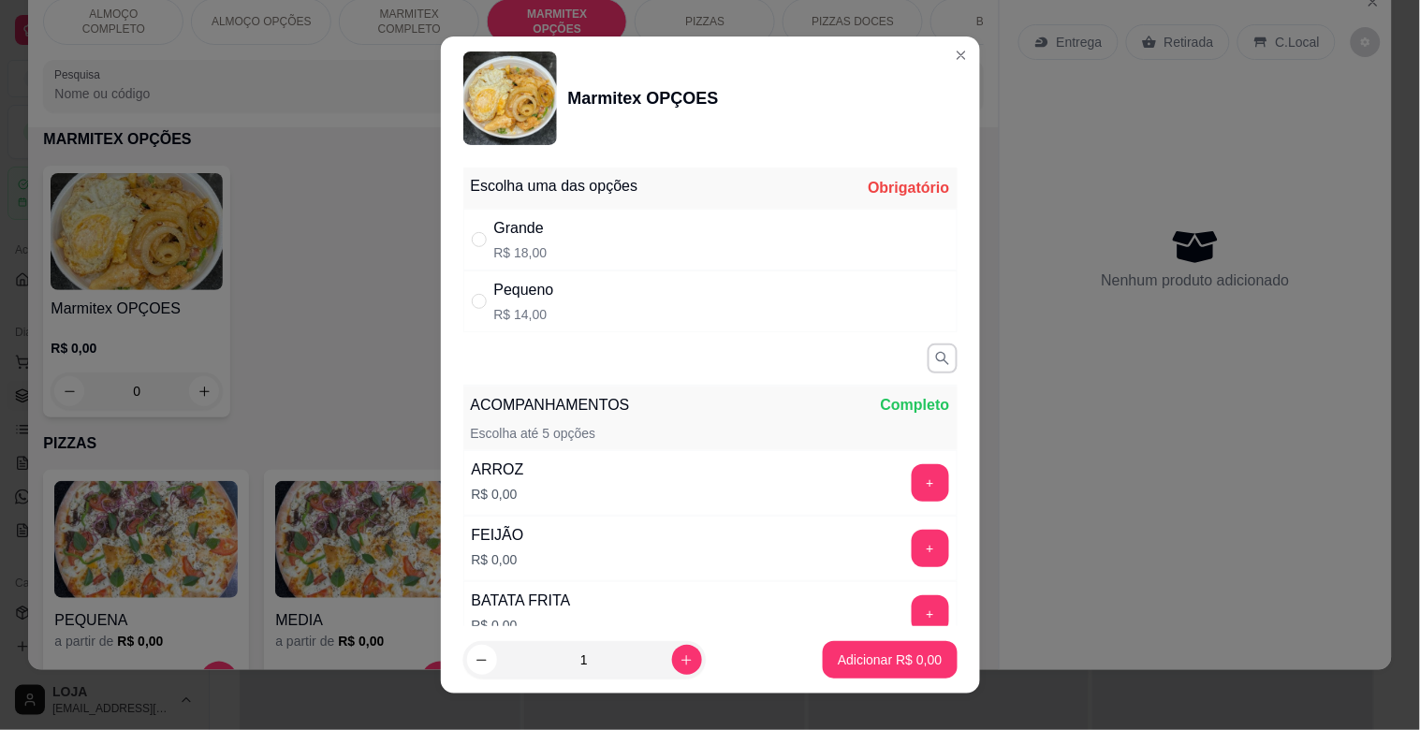
click at [607, 240] on div "Grande R$ 18,00" at bounding box center [710, 240] width 494 height 62
radio input "true"
click at [912, 480] on button "+" at bounding box center [930, 482] width 37 height 37
click at [912, 545] on button "+" at bounding box center [930, 548] width 37 height 37
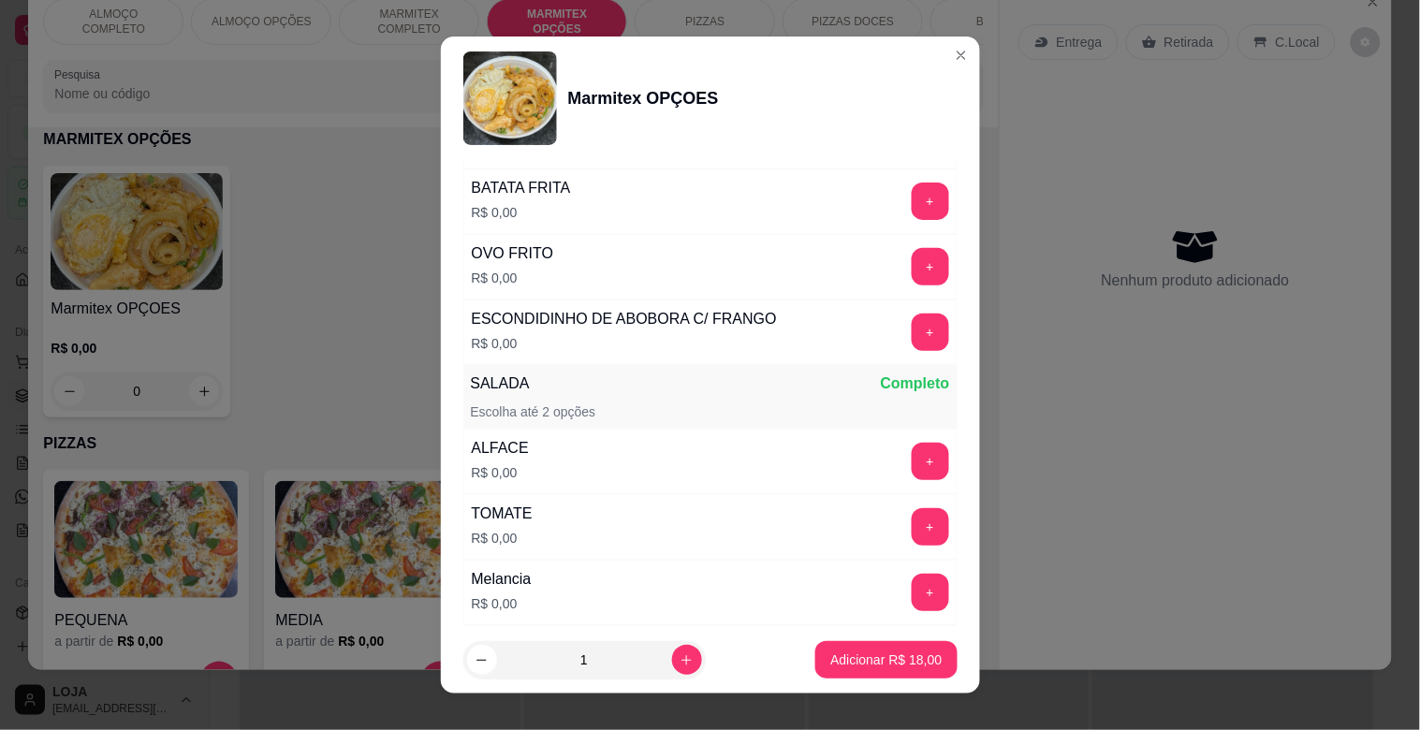
scroll to position [361, 0]
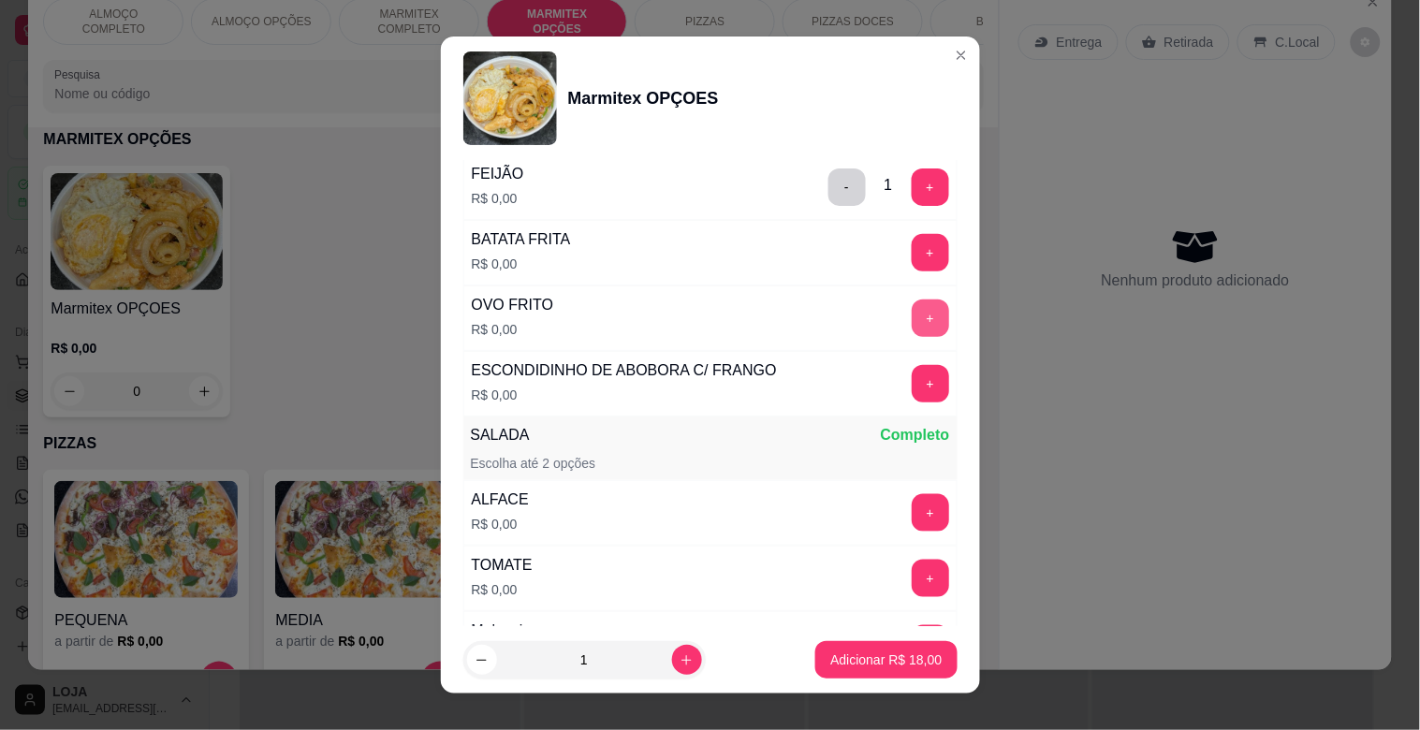
click at [912, 313] on button "+" at bounding box center [930, 318] width 37 height 37
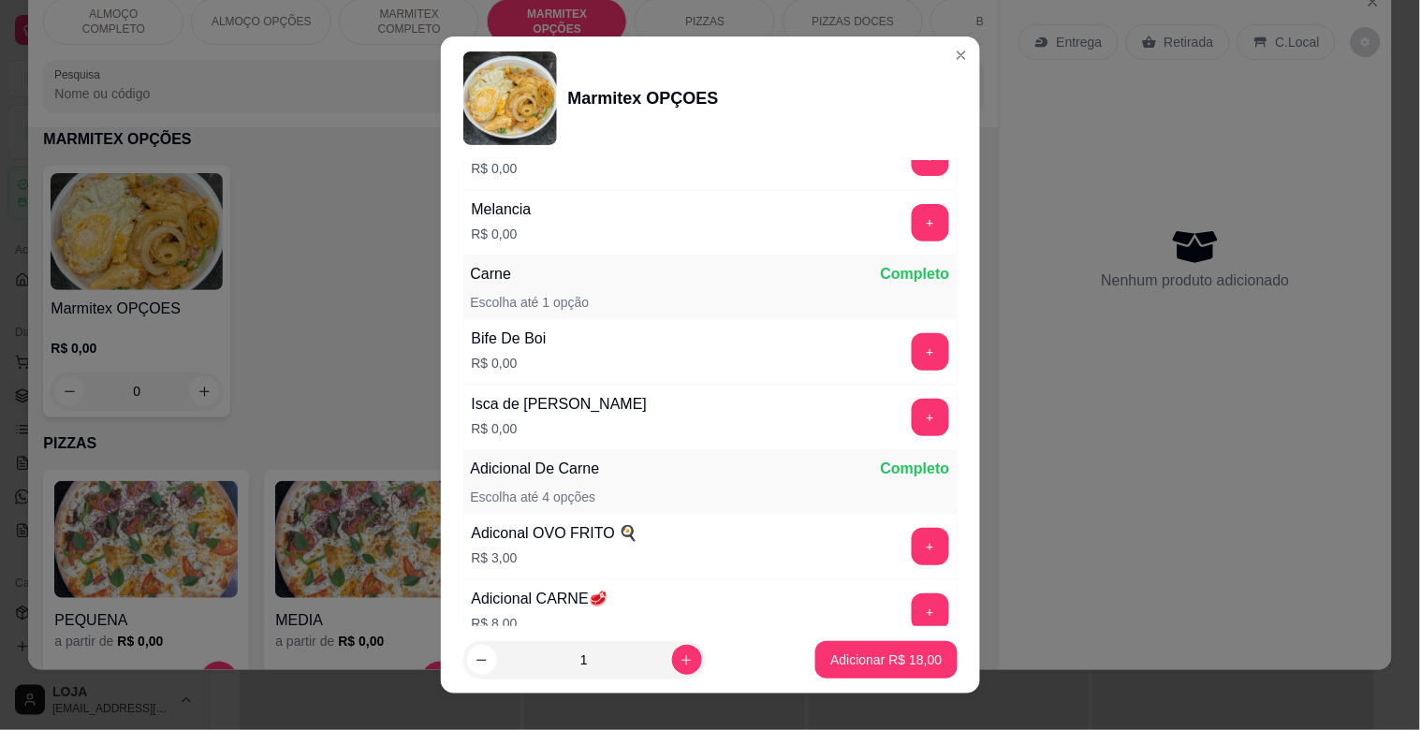
scroll to position [861, 0]
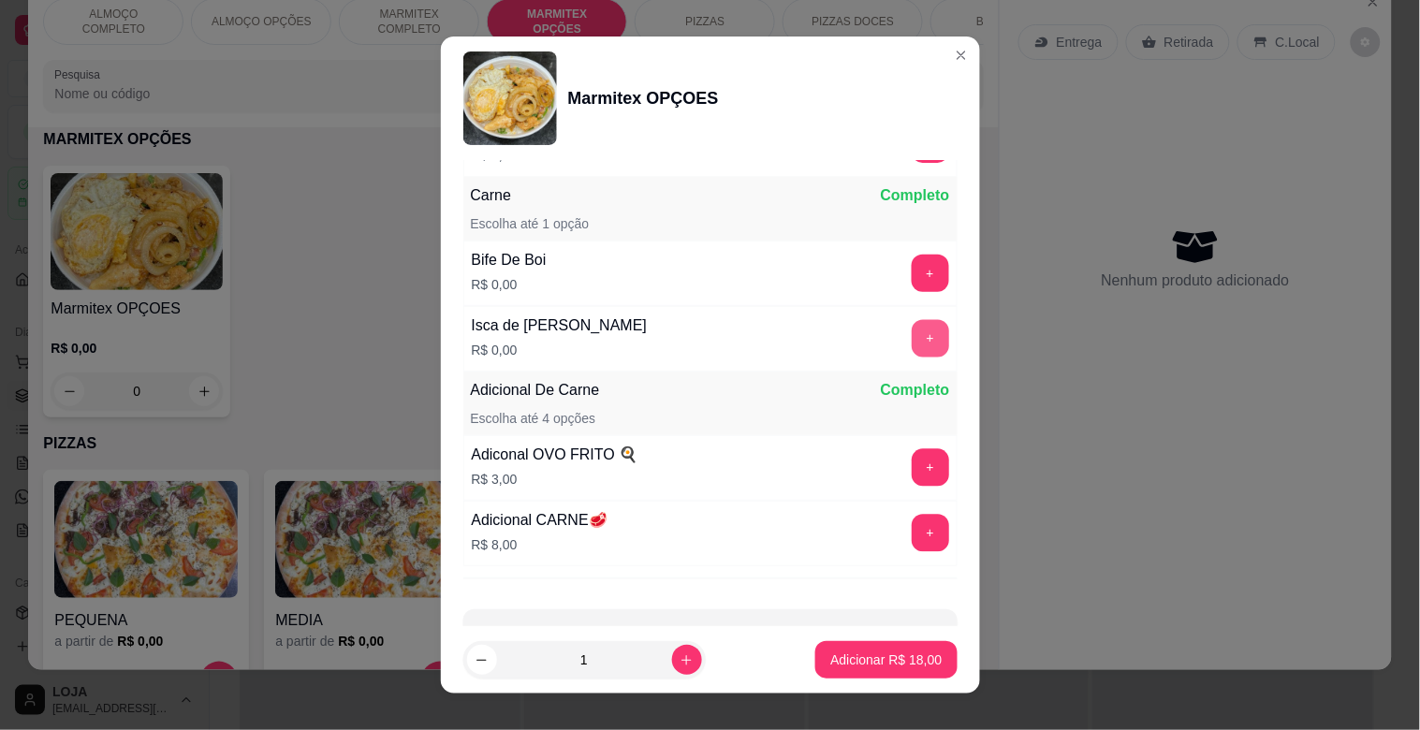
click at [912, 338] on button "+" at bounding box center [930, 338] width 37 height 37
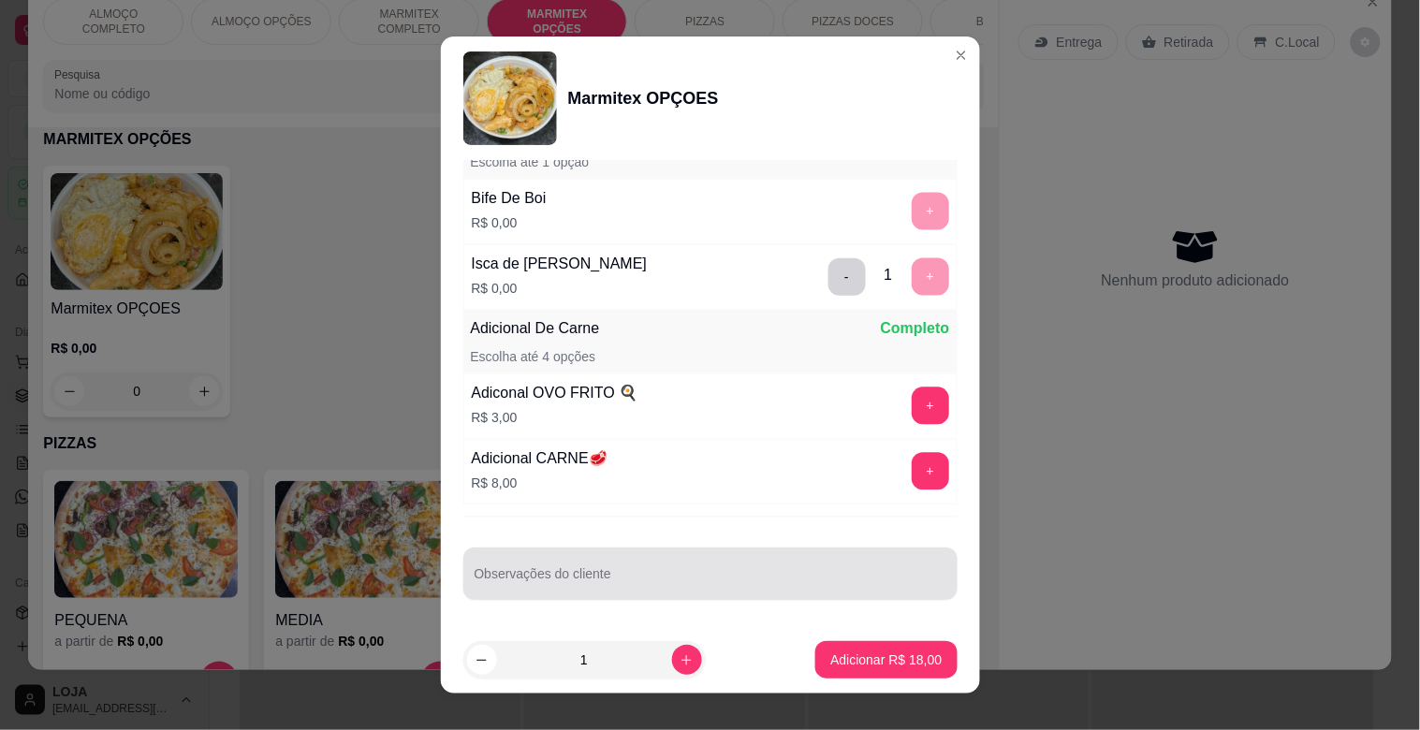
click at [631, 587] on input "Observações do cliente" at bounding box center [711, 581] width 472 height 19
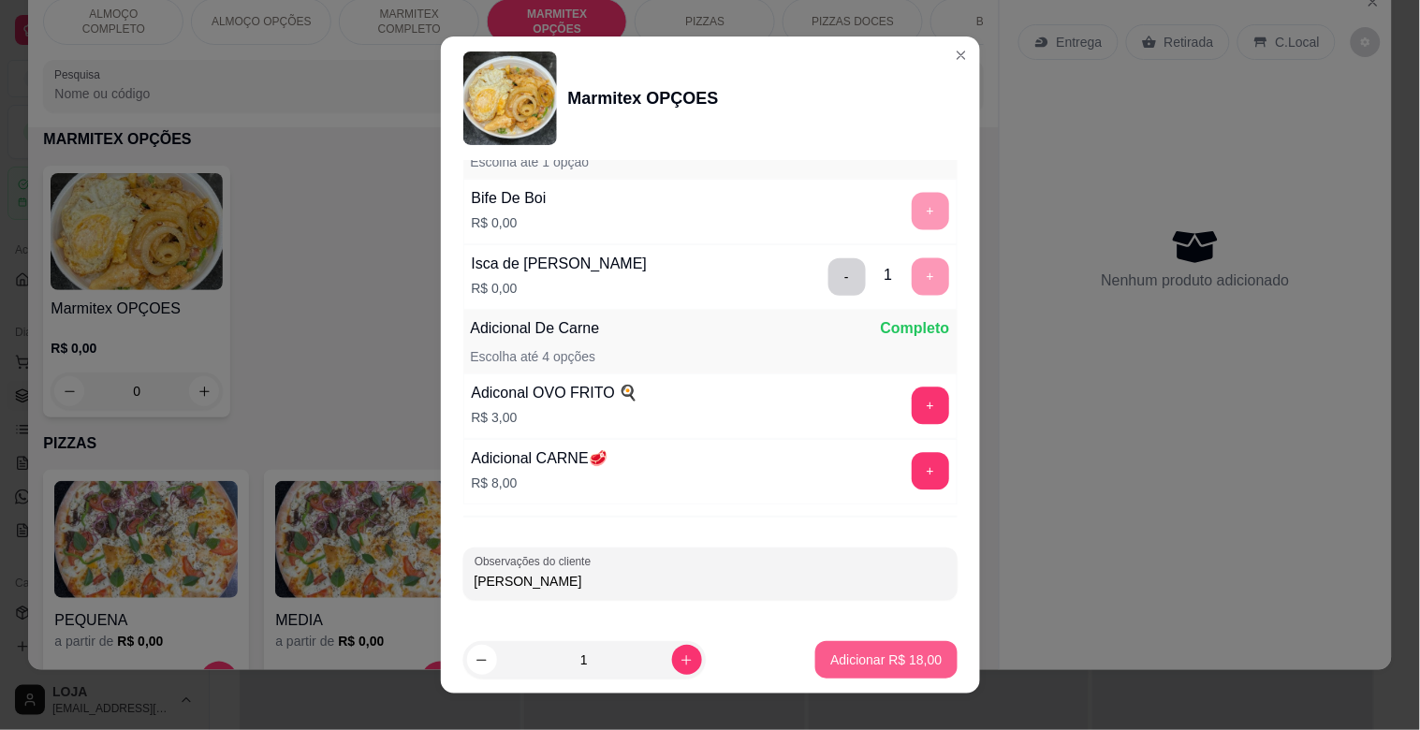
type input "[PERSON_NAME]"
click at [887, 672] on button "Adicionar R$ 18,00" at bounding box center [885, 659] width 141 height 37
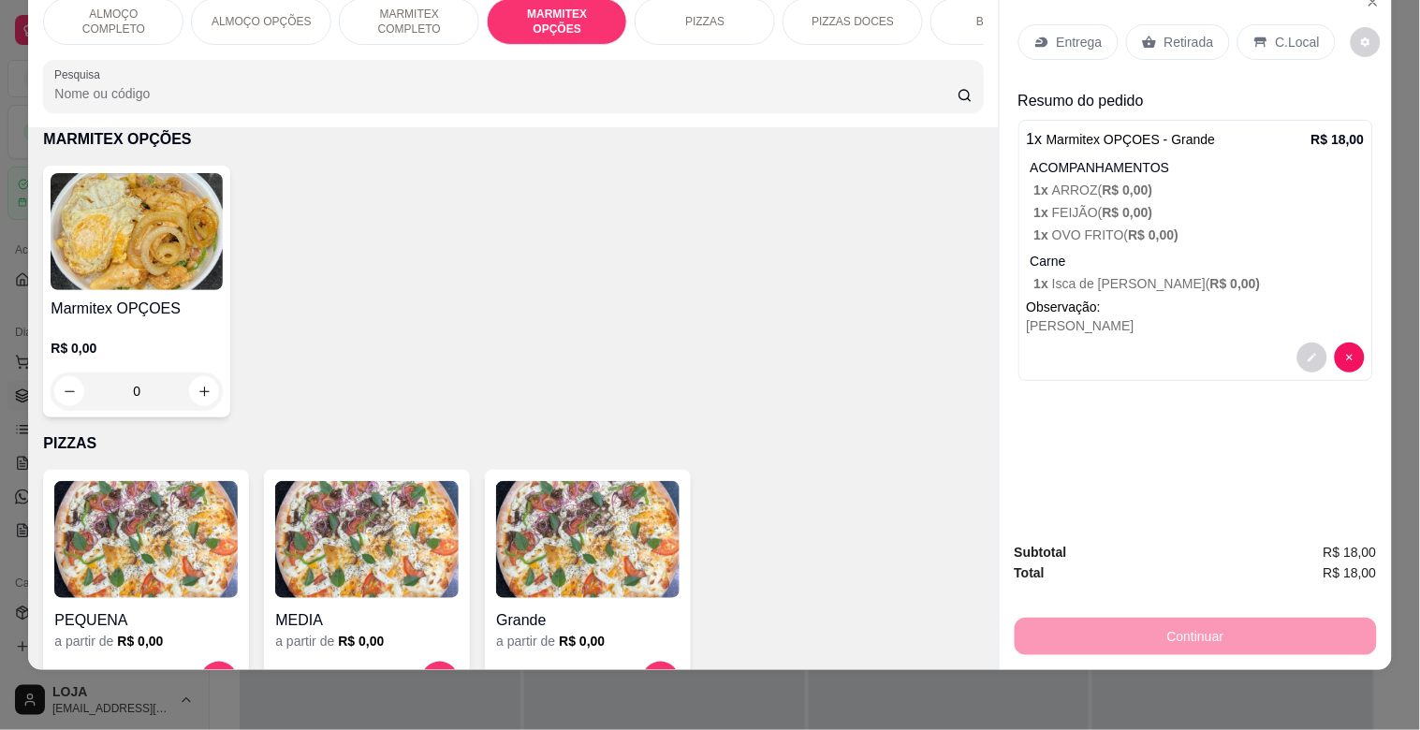
click at [397, 22] on div "MARMITEX COMPLETO" at bounding box center [409, 21] width 140 height 47
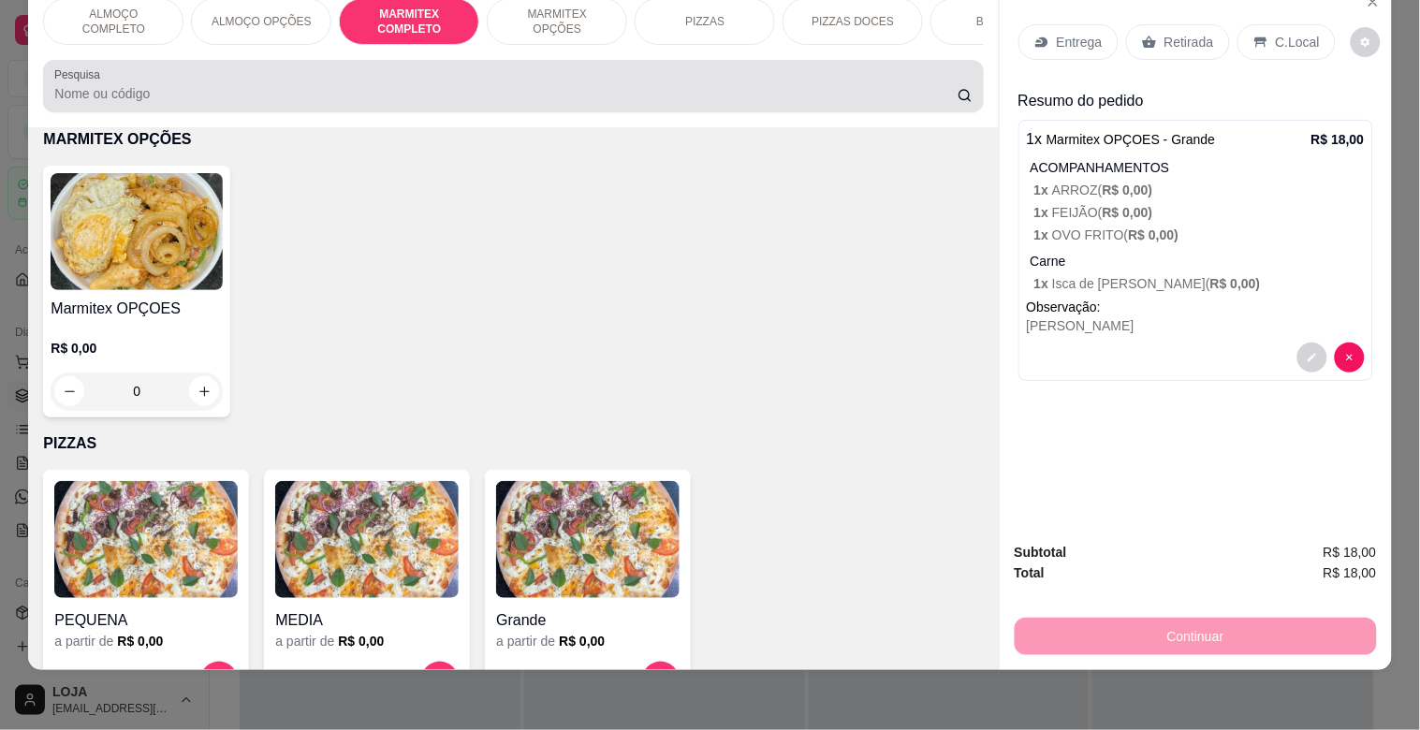
scroll to position [693, 0]
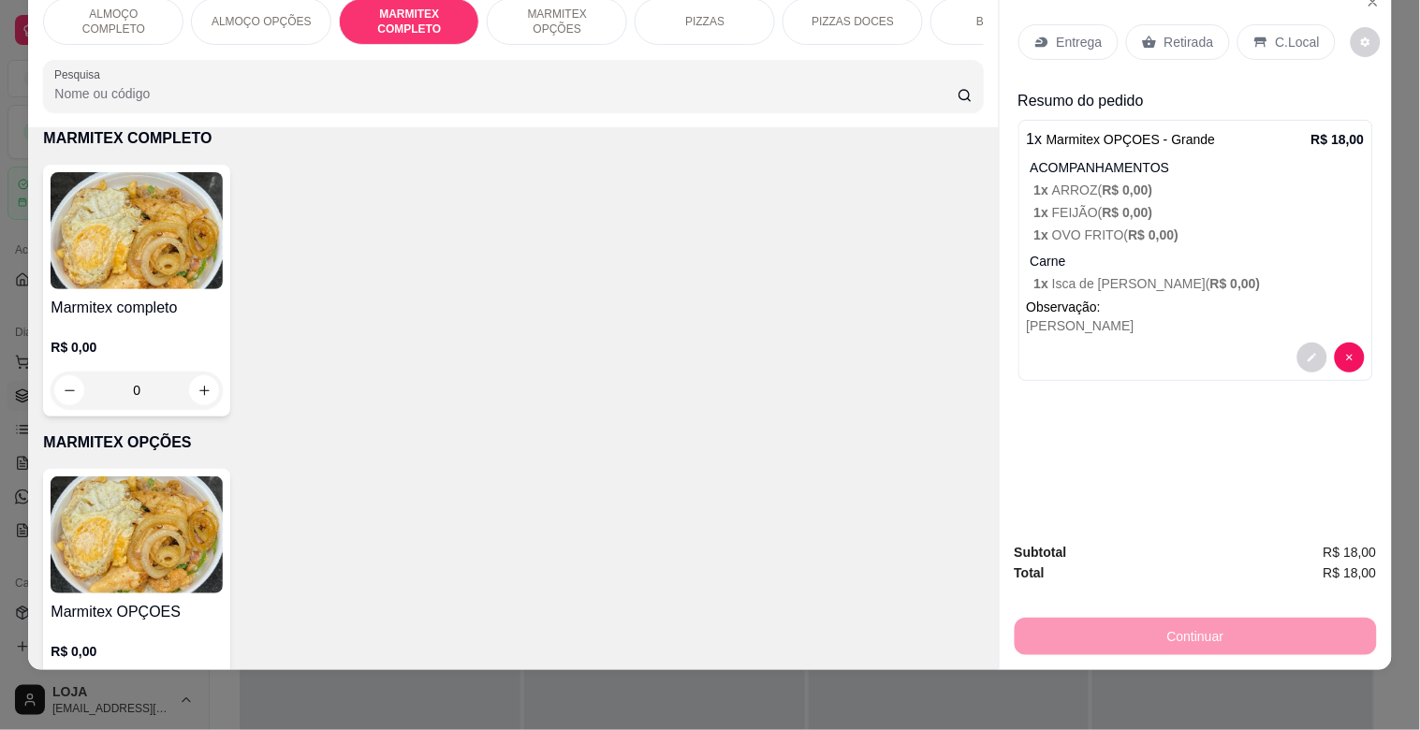
click at [64, 272] on img at bounding box center [137, 230] width 172 height 117
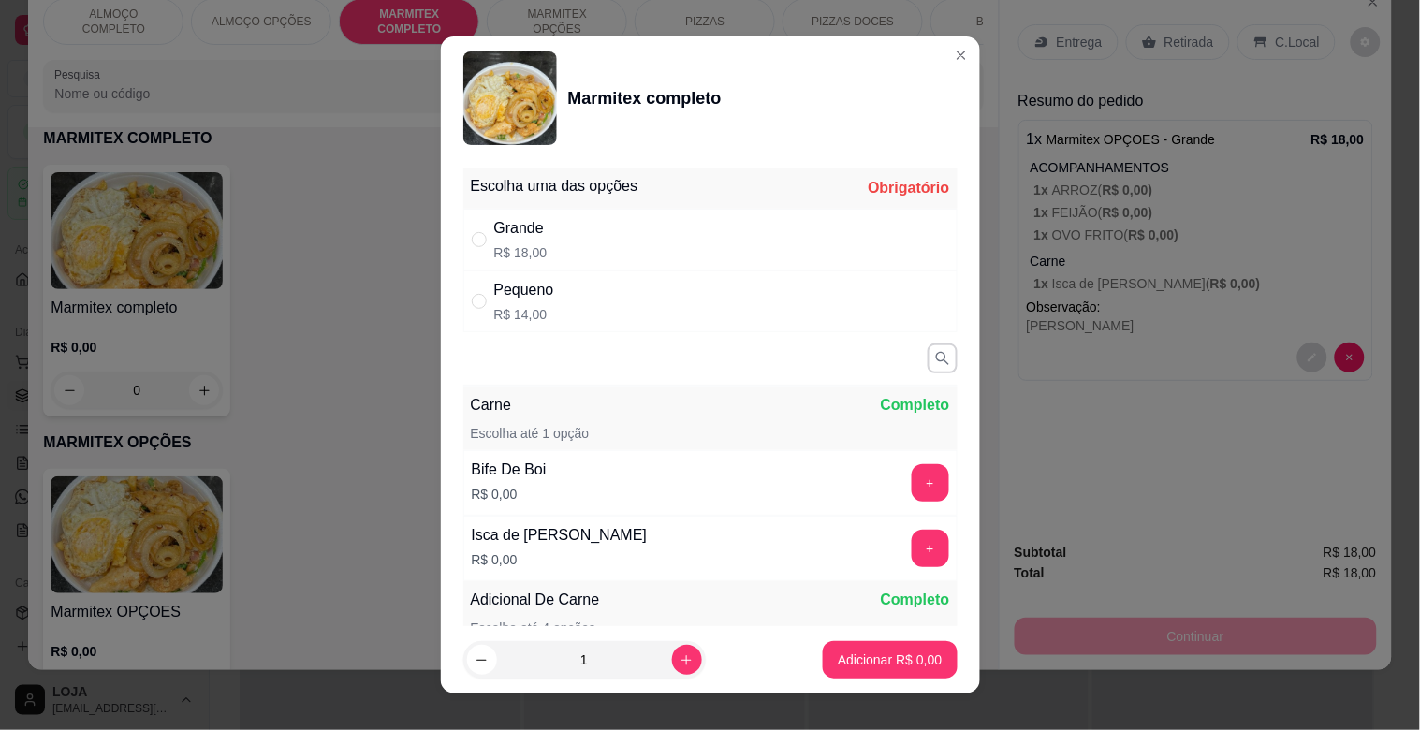
click at [509, 239] on div "Grande" at bounding box center [520, 228] width 53 height 22
radio input "true"
click at [912, 475] on button "+" at bounding box center [930, 482] width 37 height 37
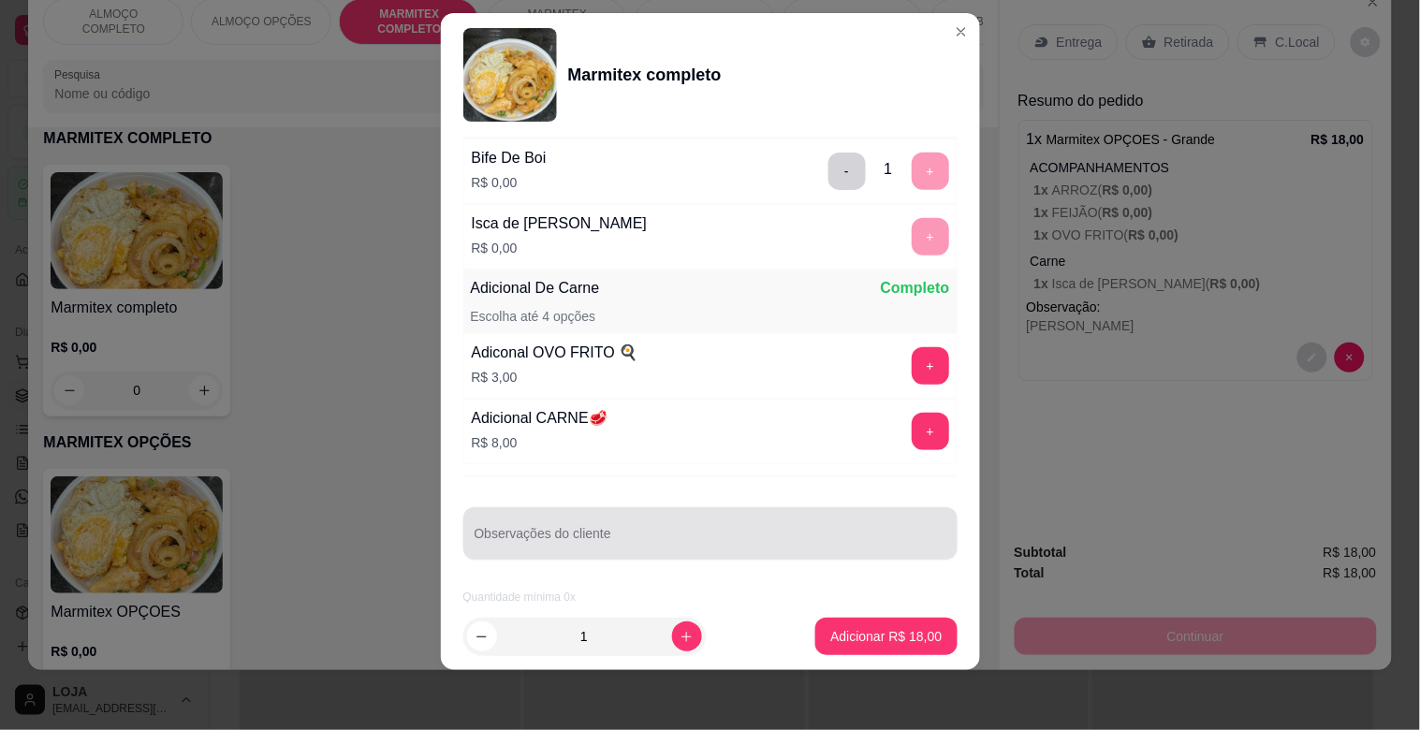
scroll to position [291, 0]
click at [559, 530] on div "Observações do cliente" at bounding box center [710, 532] width 494 height 52
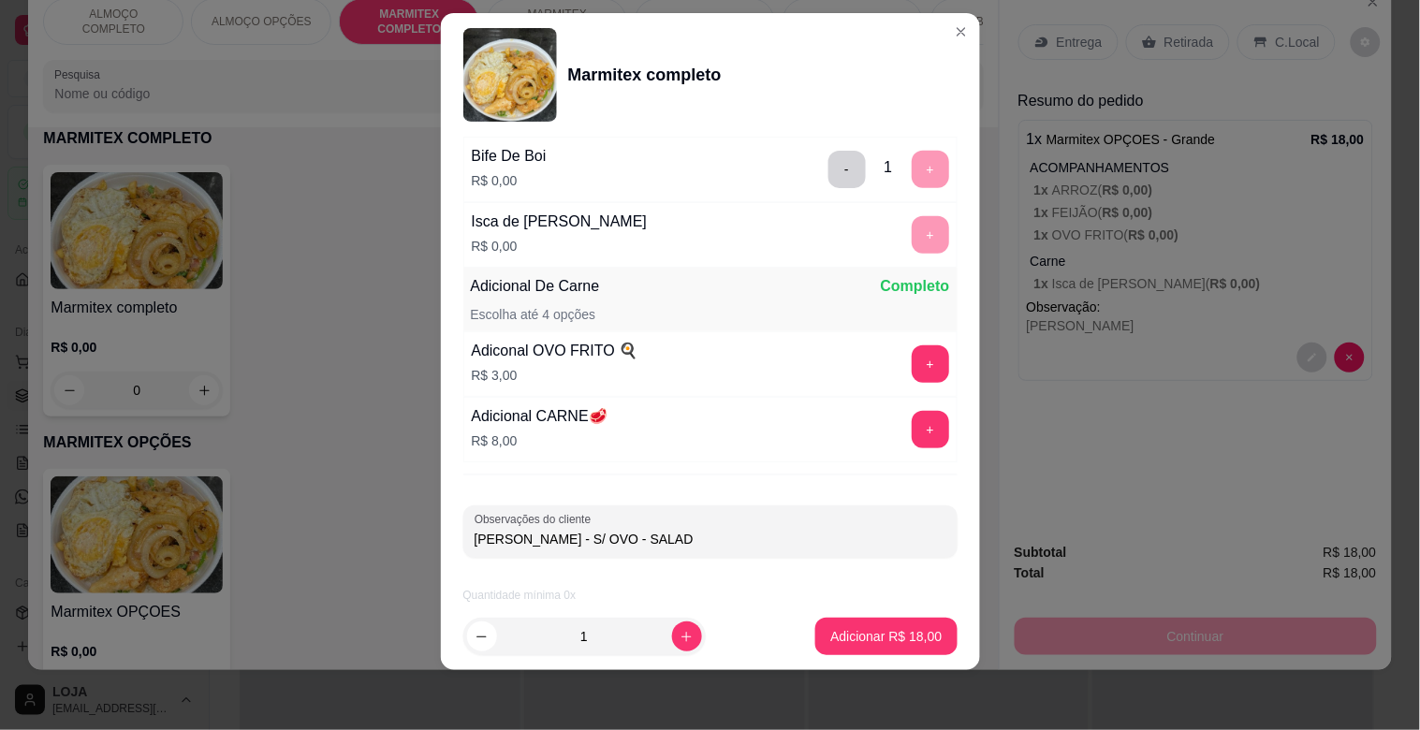
type input "[PERSON_NAME] - S/ OVO - SALADA"
click at [847, 633] on p "Adicionar R$ 18,00" at bounding box center [886, 636] width 109 height 18
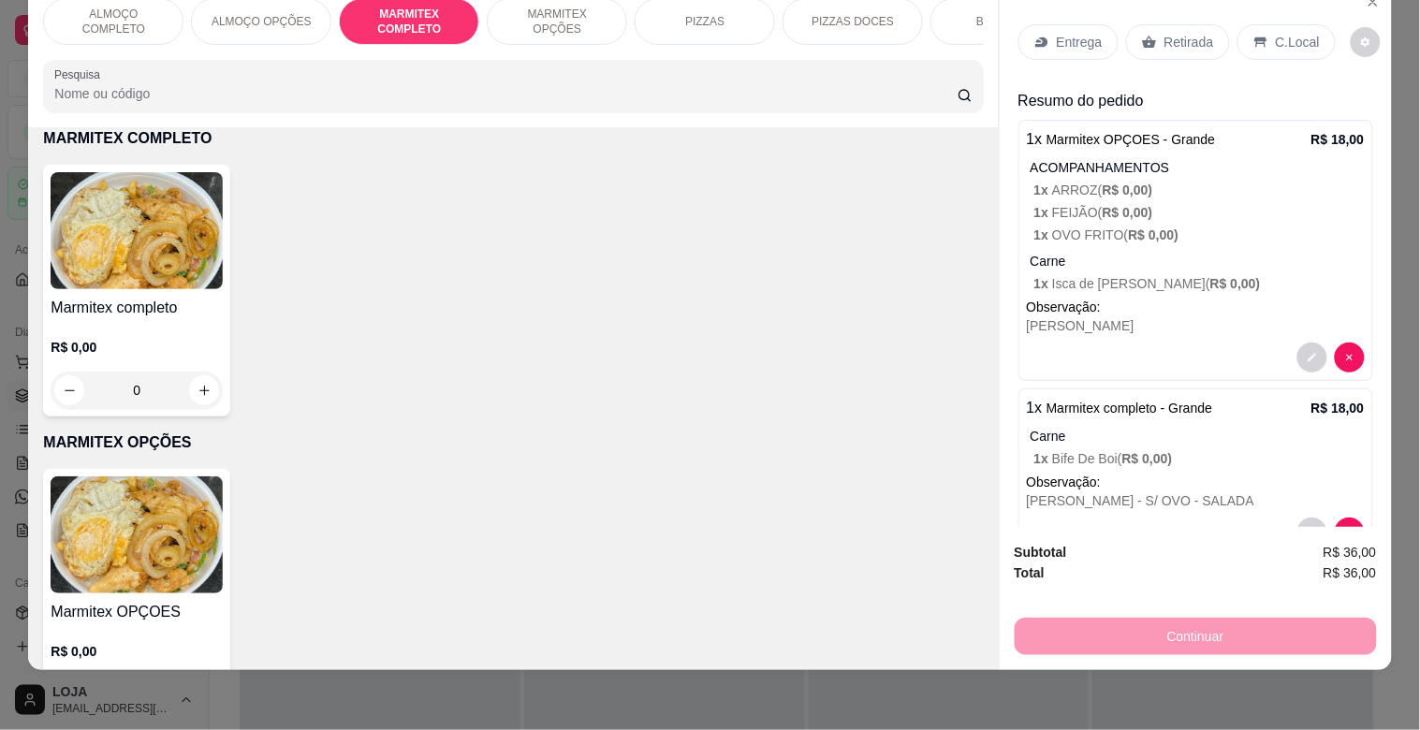
click at [107, 226] on img at bounding box center [137, 230] width 172 height 117
click at [131, 548] on img at bounding box center [137, 535] width 172 height 117
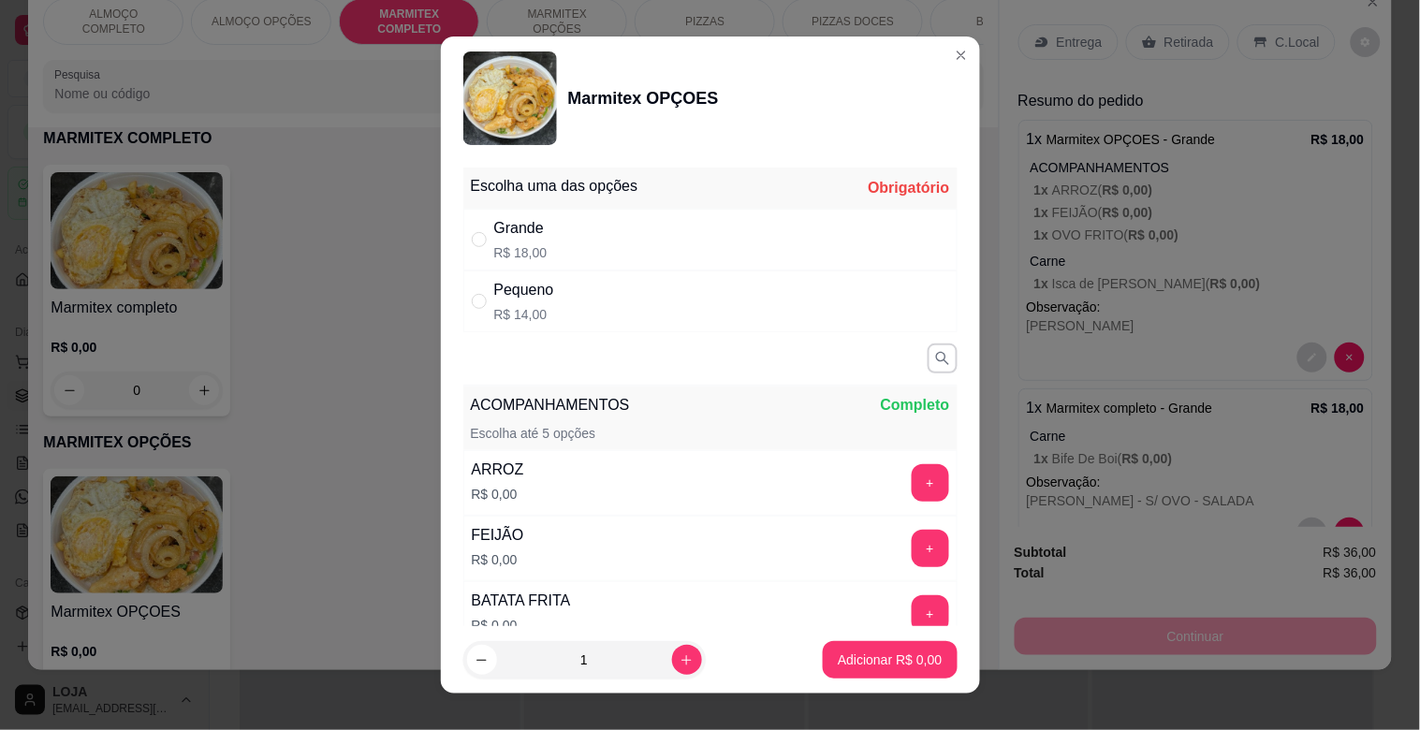
click at [615, 266] on div "Grande R$ 18,00" at bounding box center [710, 240] width 494 height 62
radio input "true"
click at [912, 492] on button "+" at bounding box center [930, 482] width 37 height 37
click at [912, 552] on button "+" at bounding box center [930, 548] width 37 height 37
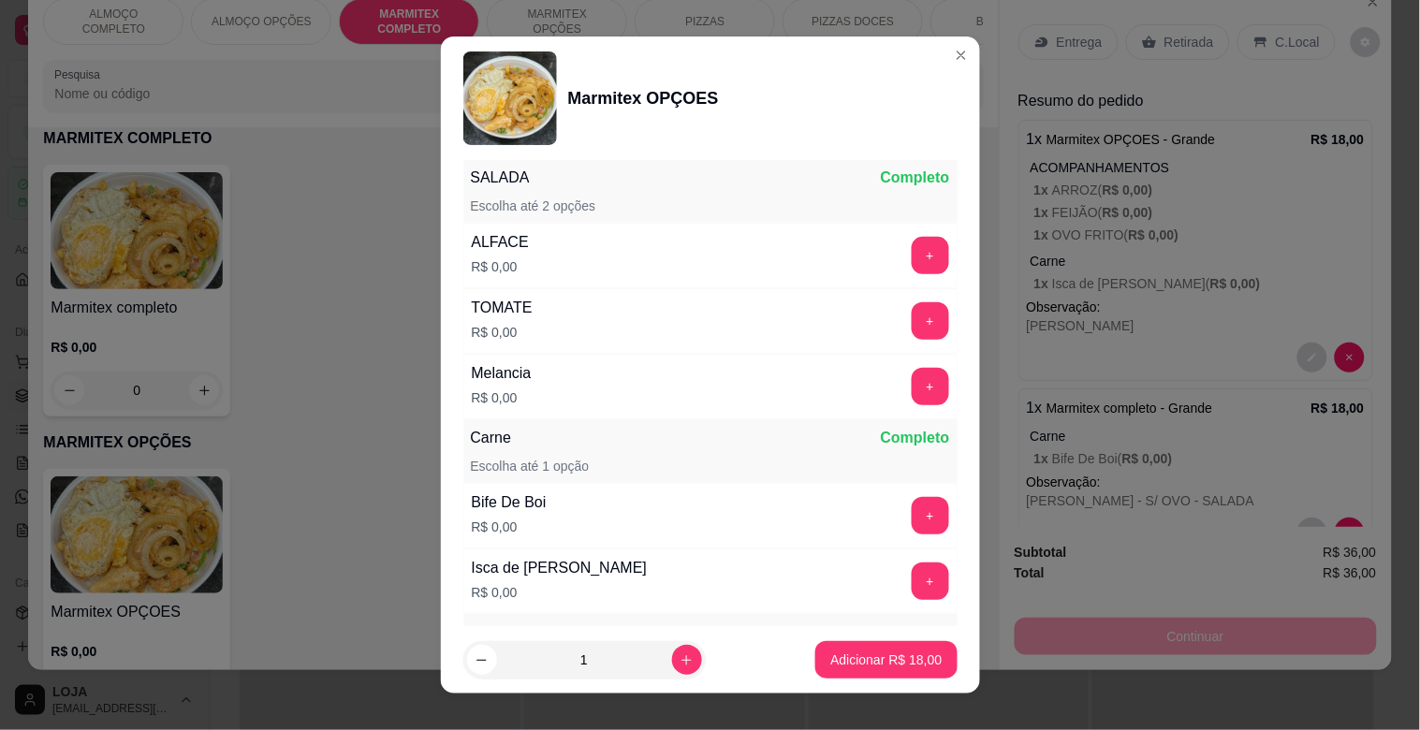
scroll to position [624, 0]
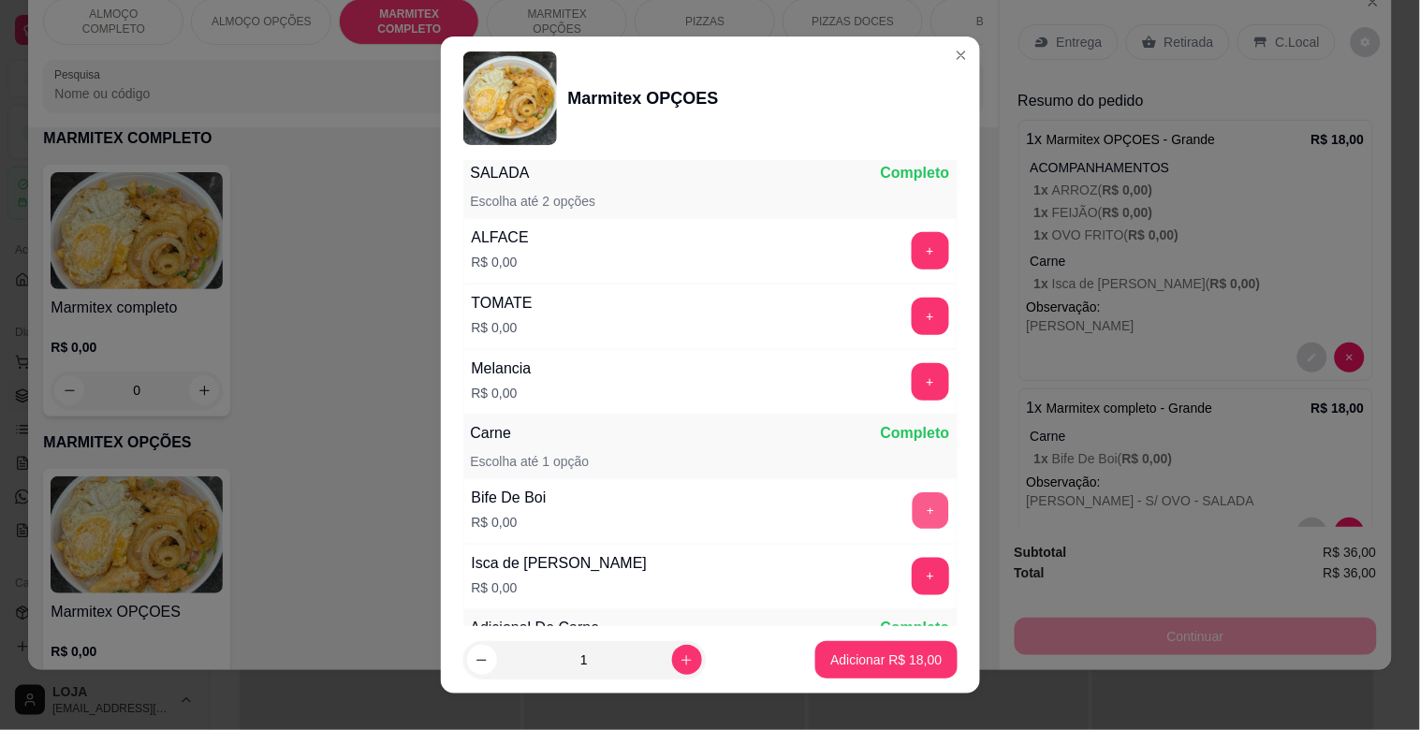
click at [912, 503] on button "+" at bounding box center [930, 511] width 37 height 37
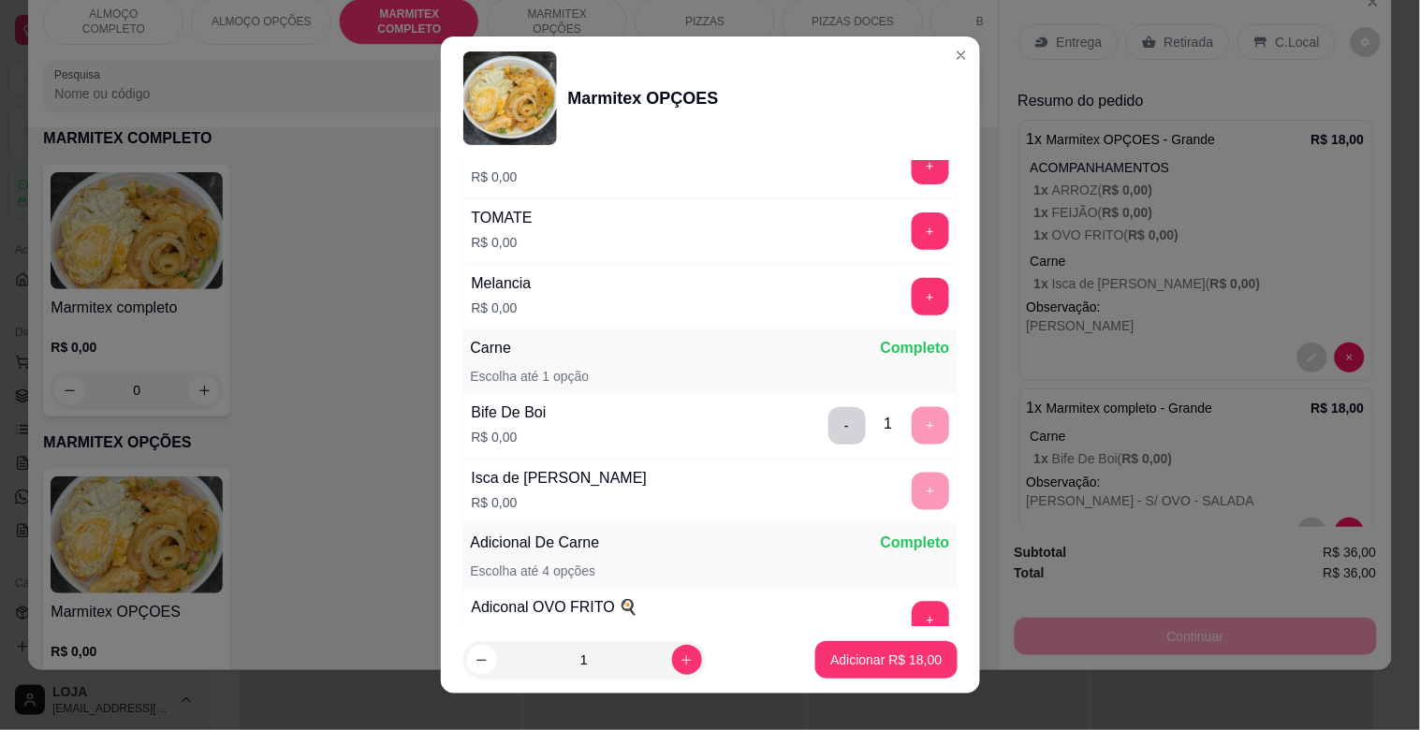
scroll to position [925, 0]
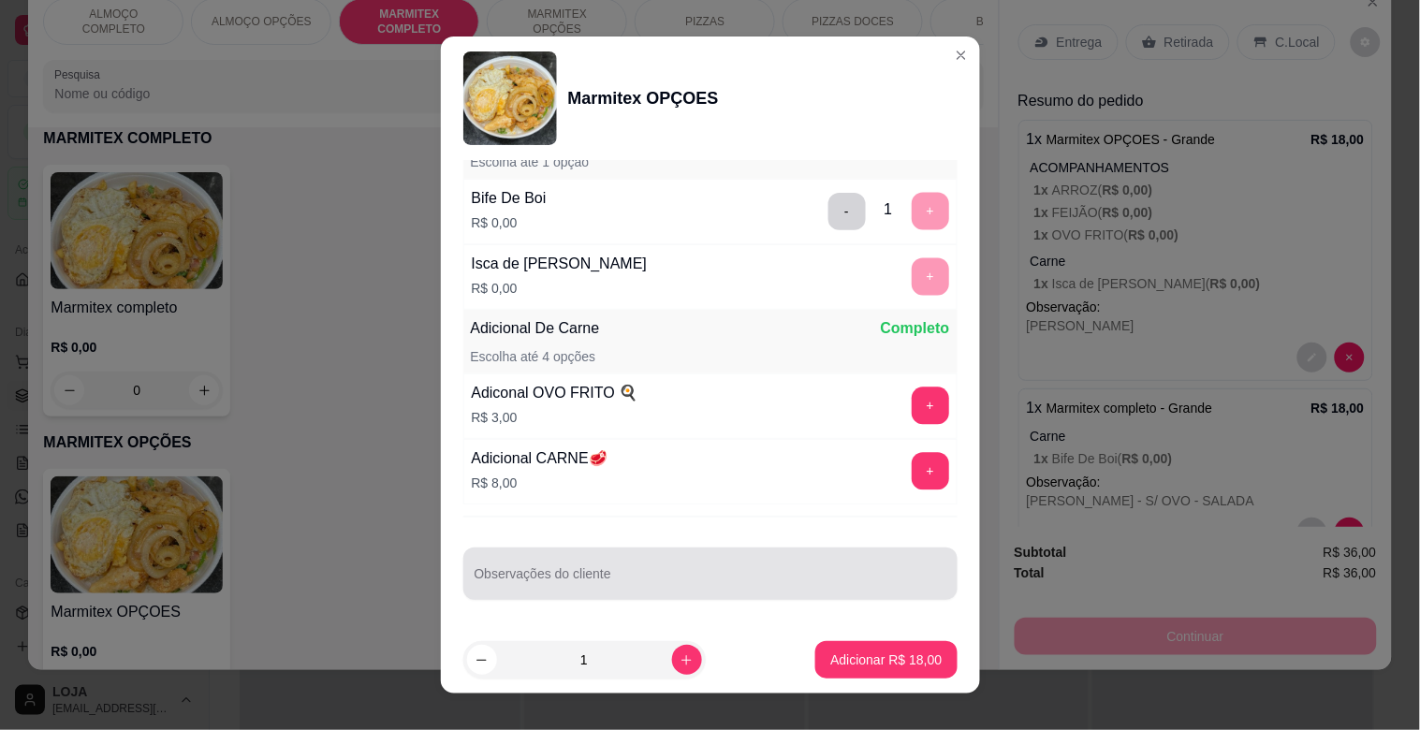
click at [742, 550] on div "Observações do cliente" at bounding box center [710, 574] width 494 height 52
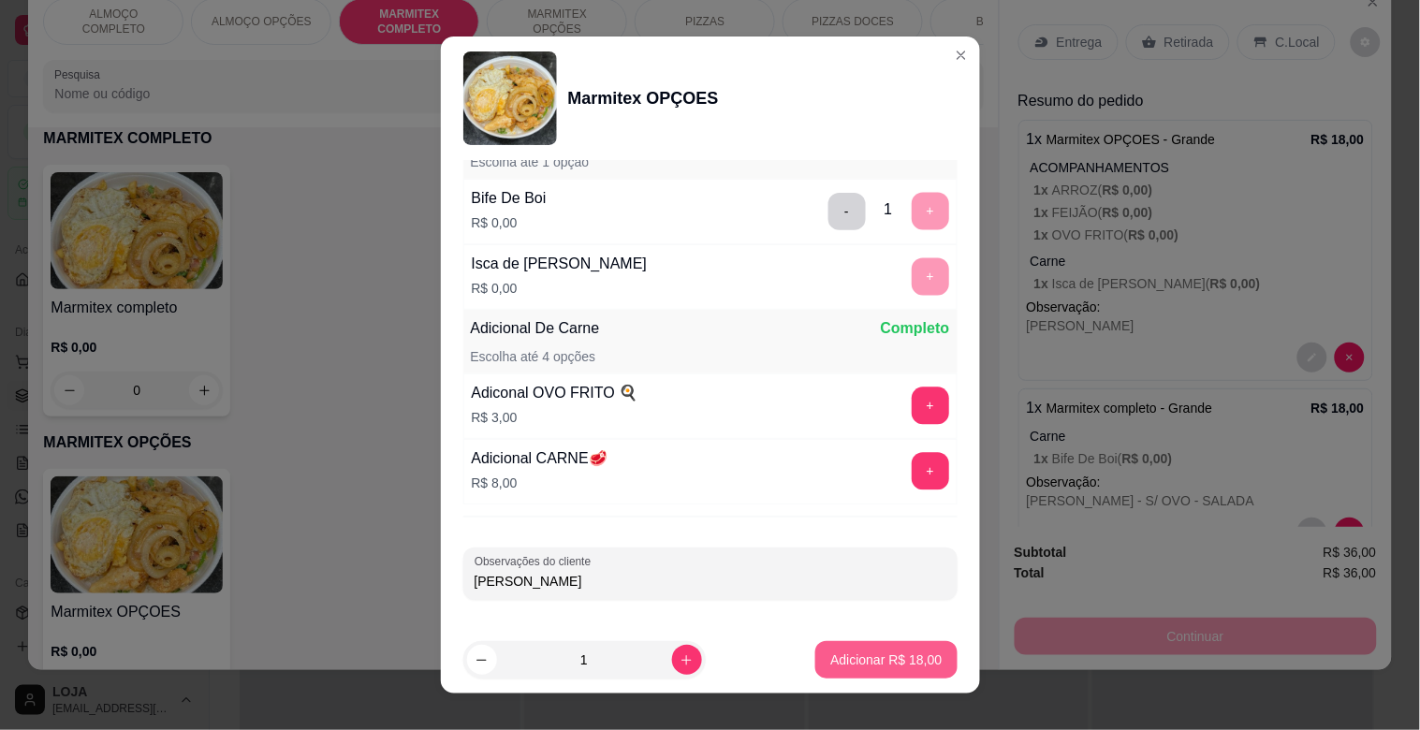
type input "[PERSON_NAME]"
click at [900, 668] on p "Adicionar R$ 18,00" at bounding box center [885, 660] width 111 height 19
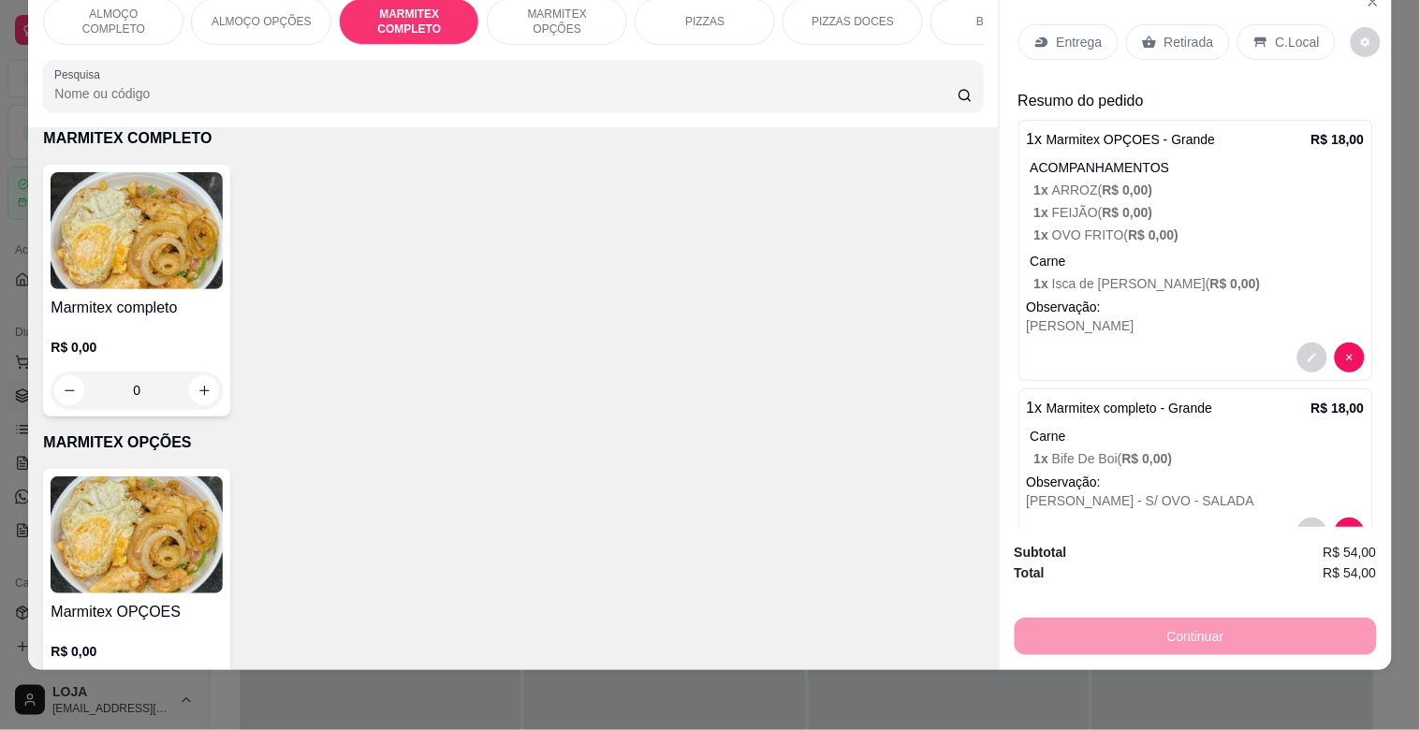
click at [1054, 9] on div "Entrega Retirada C.Local" at bounding box center [1196, 42] width 355 height 66
click at [1057, 33] on p "Entrega" at bounding box center [1080, 42] width 46 height 19
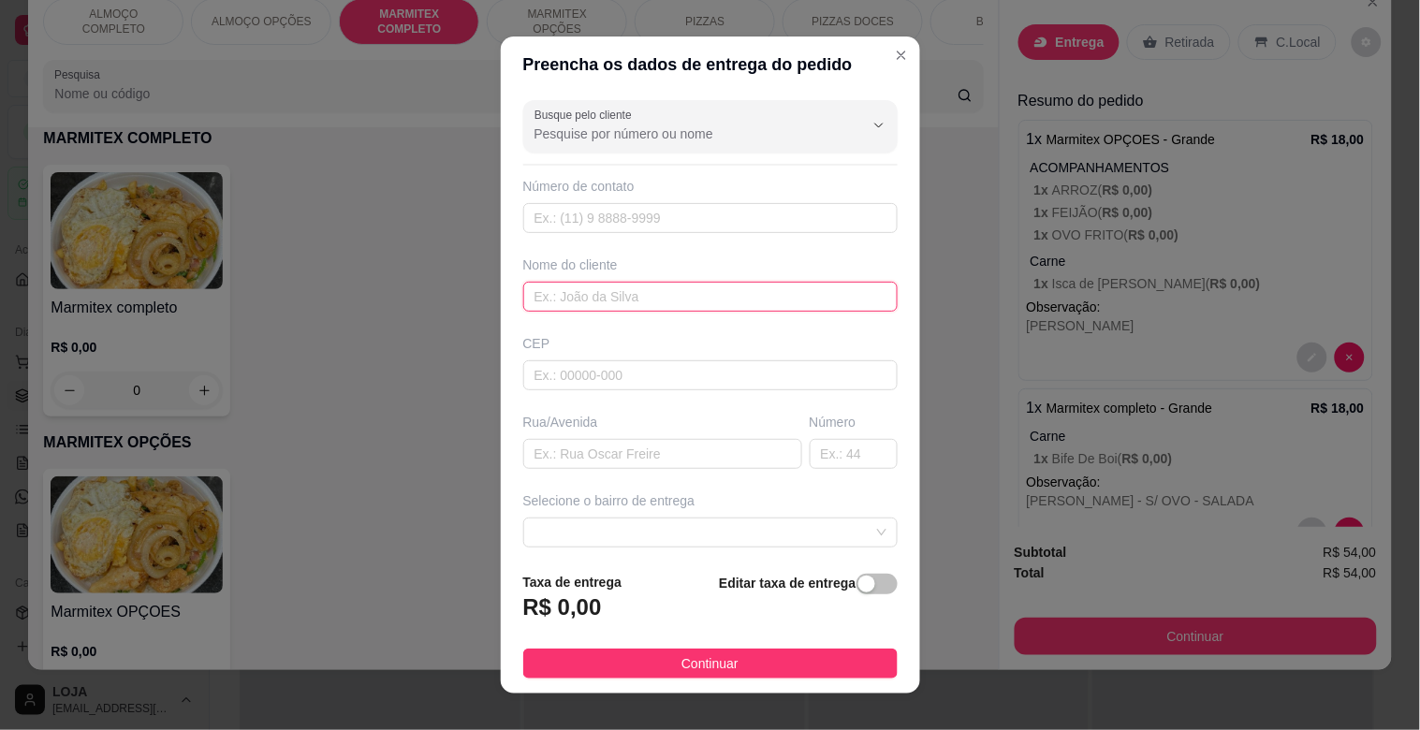
click at [573, 298] on input "text" at bounding box center [710, 297] width 374 height 30
type input "MECANICA PERES"
click at [601, 452] on input "text" at bounding box center [662, 454] width 279 height 30
type input "TOCANTNS"
click at [821, 449] on input "text" at bounding box center [854, 454] width 88 height 30
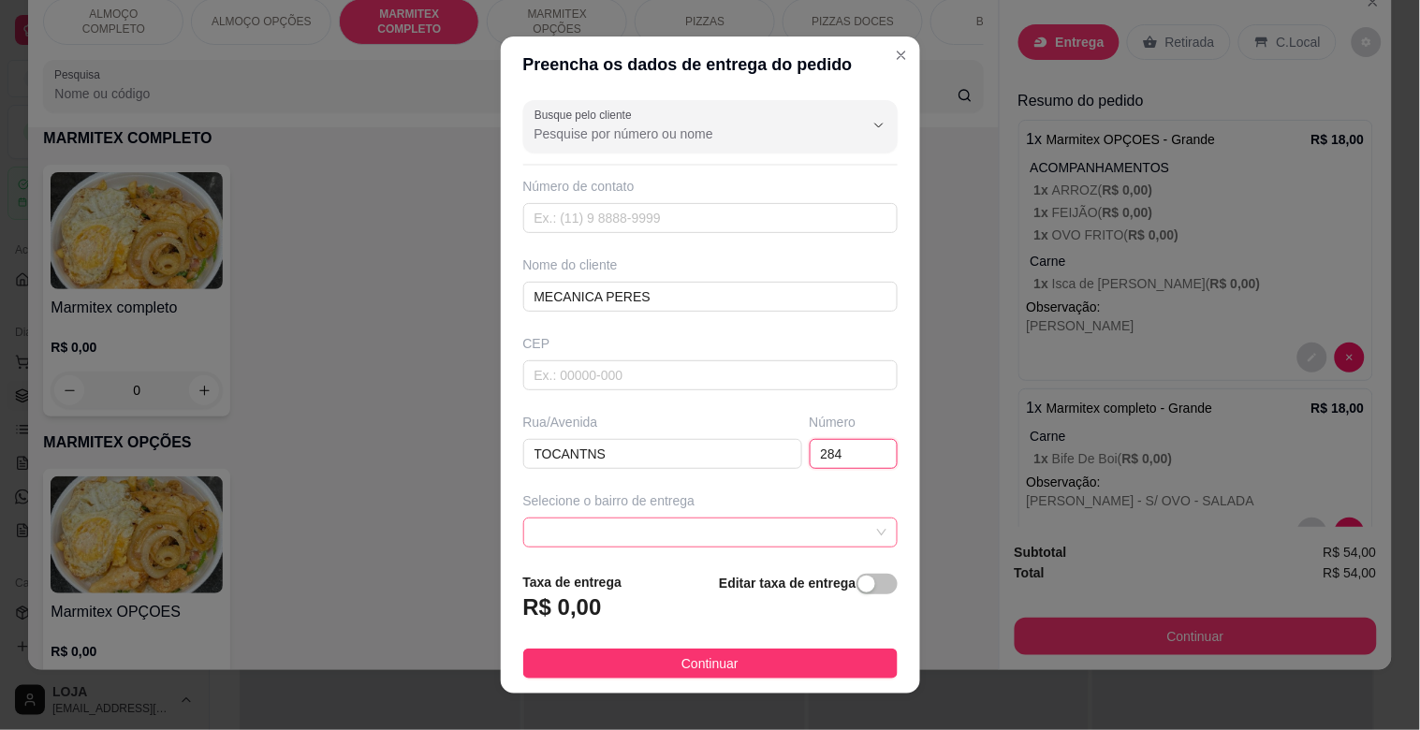
click at [840, 531] on span at bounding box center [711, 533] width 352 height 28
type input "284"
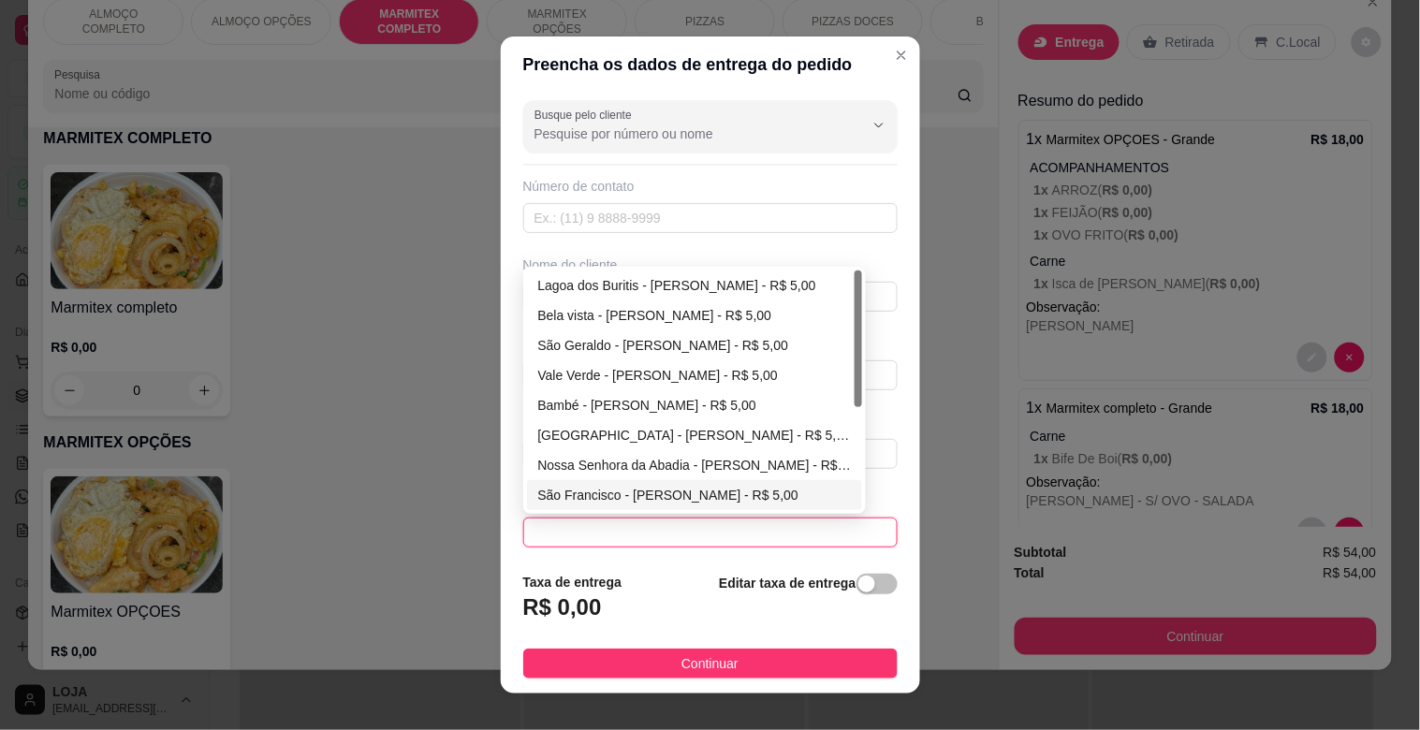
click at [581, 502] on div "São Francisco - [PERSON_NAME] - R$ 5,00" at bounding box center [695, 495] width 314 height 21
type input "[PERSON_NAME]"
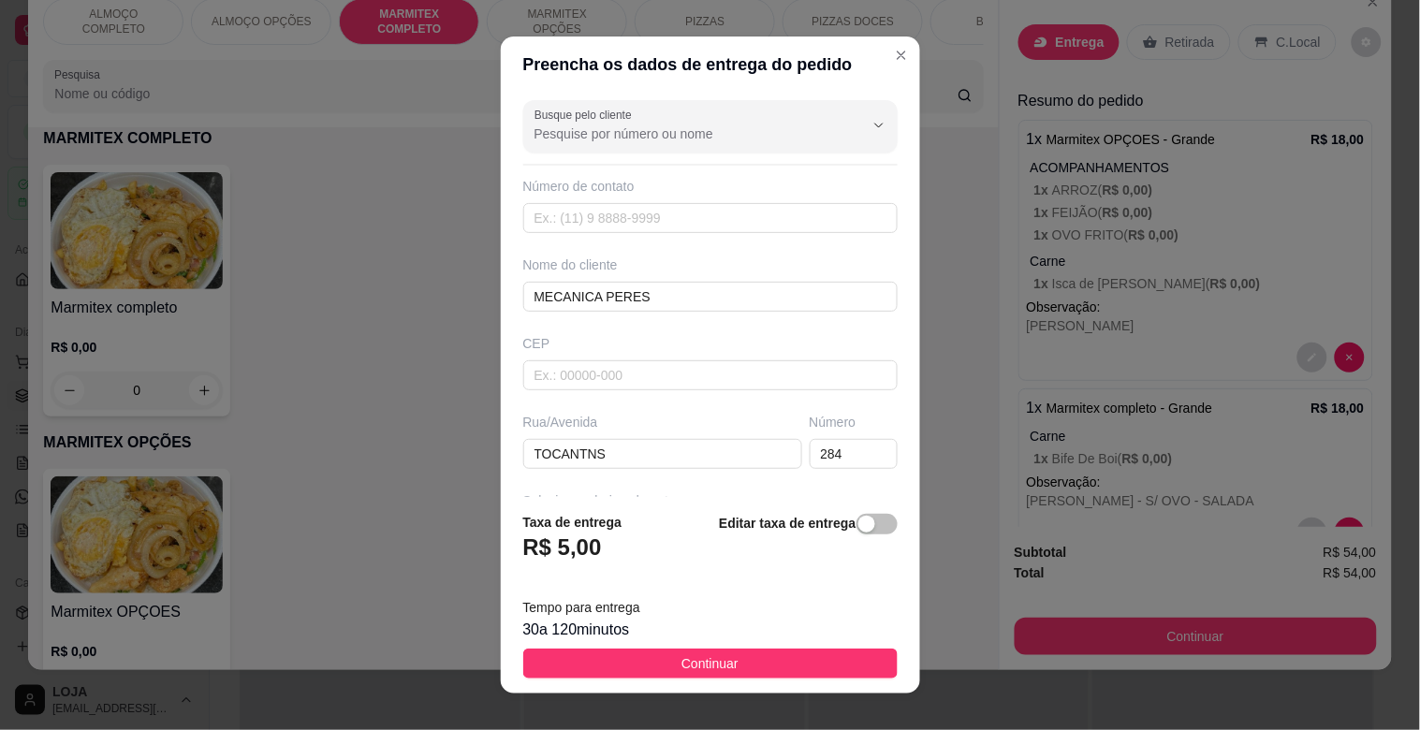
drag, startPoint x: 709, startPoint y: 668, endPoint x: 723, endPoint y: 661, distance: 15.5
click at [723, 661] on span "Continuar" at bounding box center [710, 663] width 57 height 21
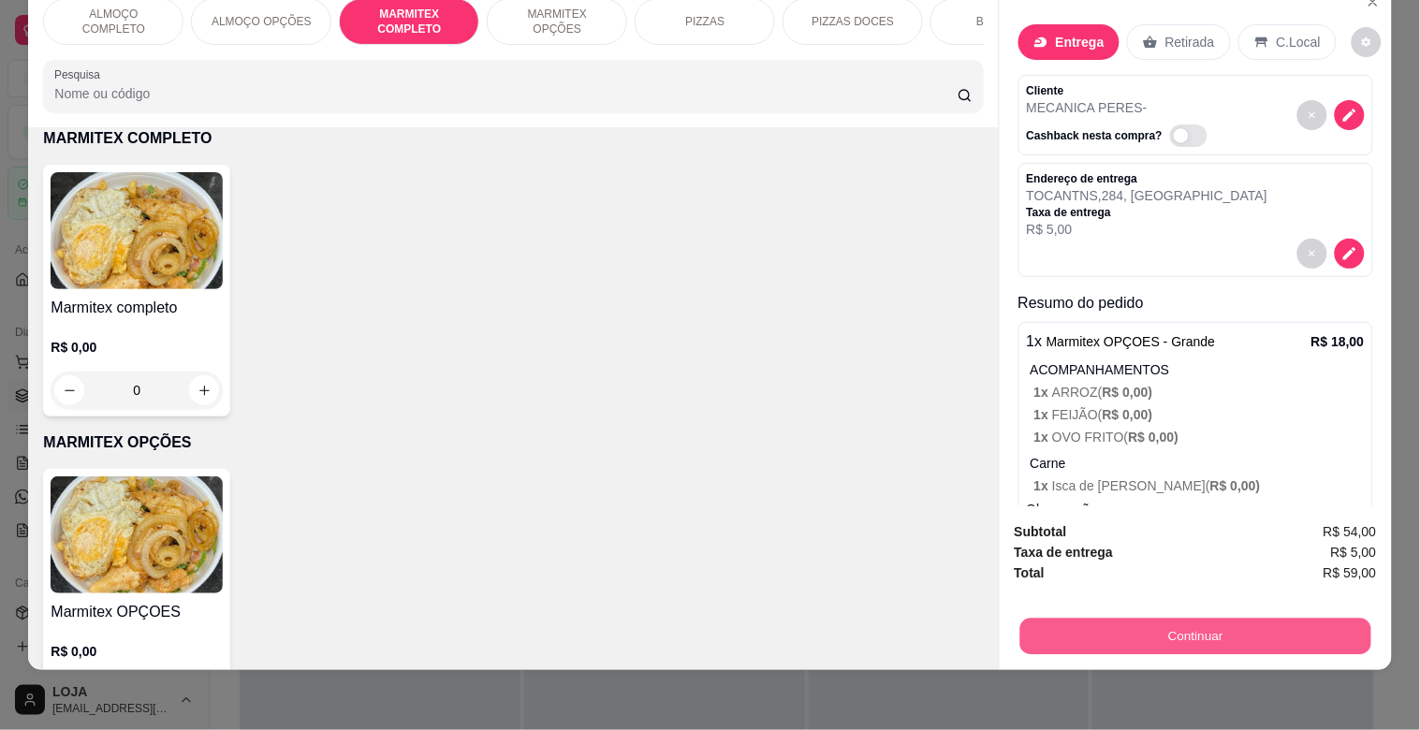
click at [1225, 618] on button "Continuar" at bounding box center [1195, 636] width 351 height 37
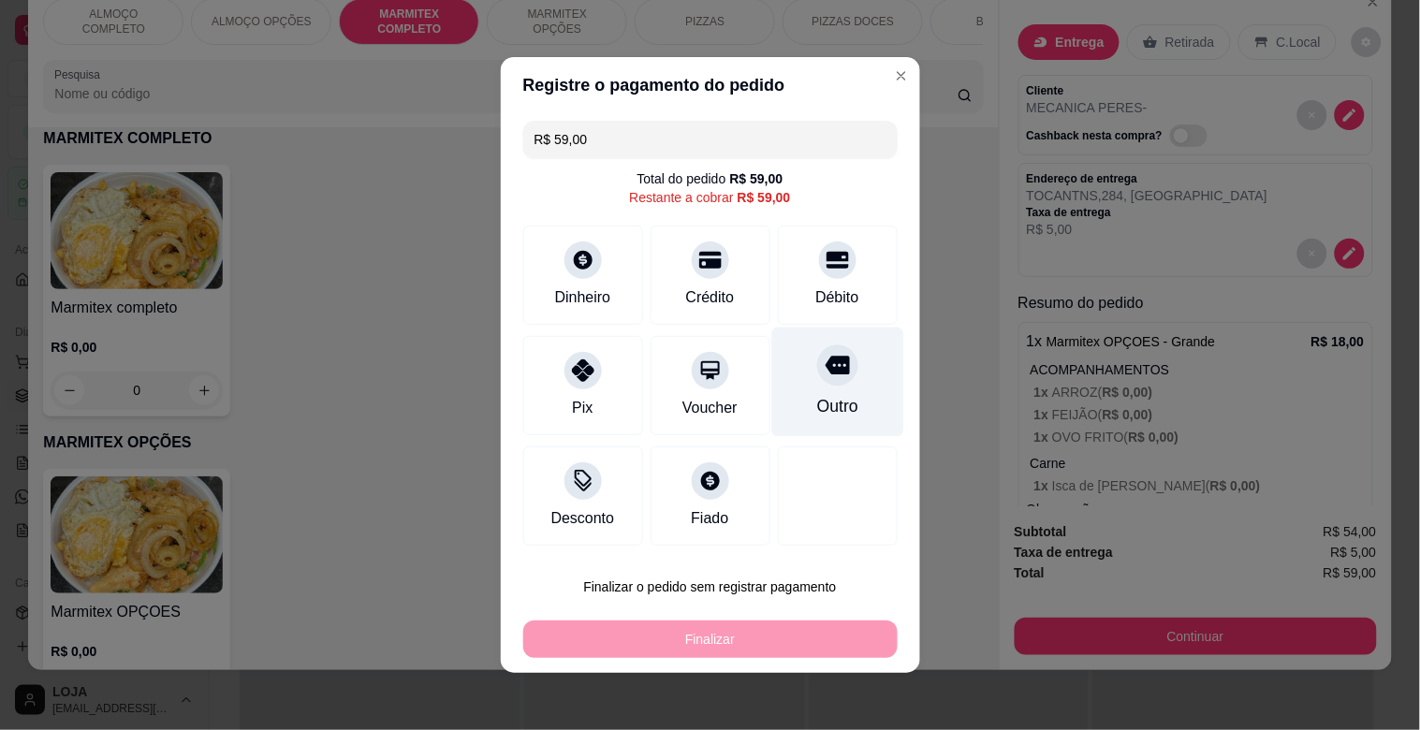
click at [825, 373] on icon at bounding box center [837, 366] width 24 height 19
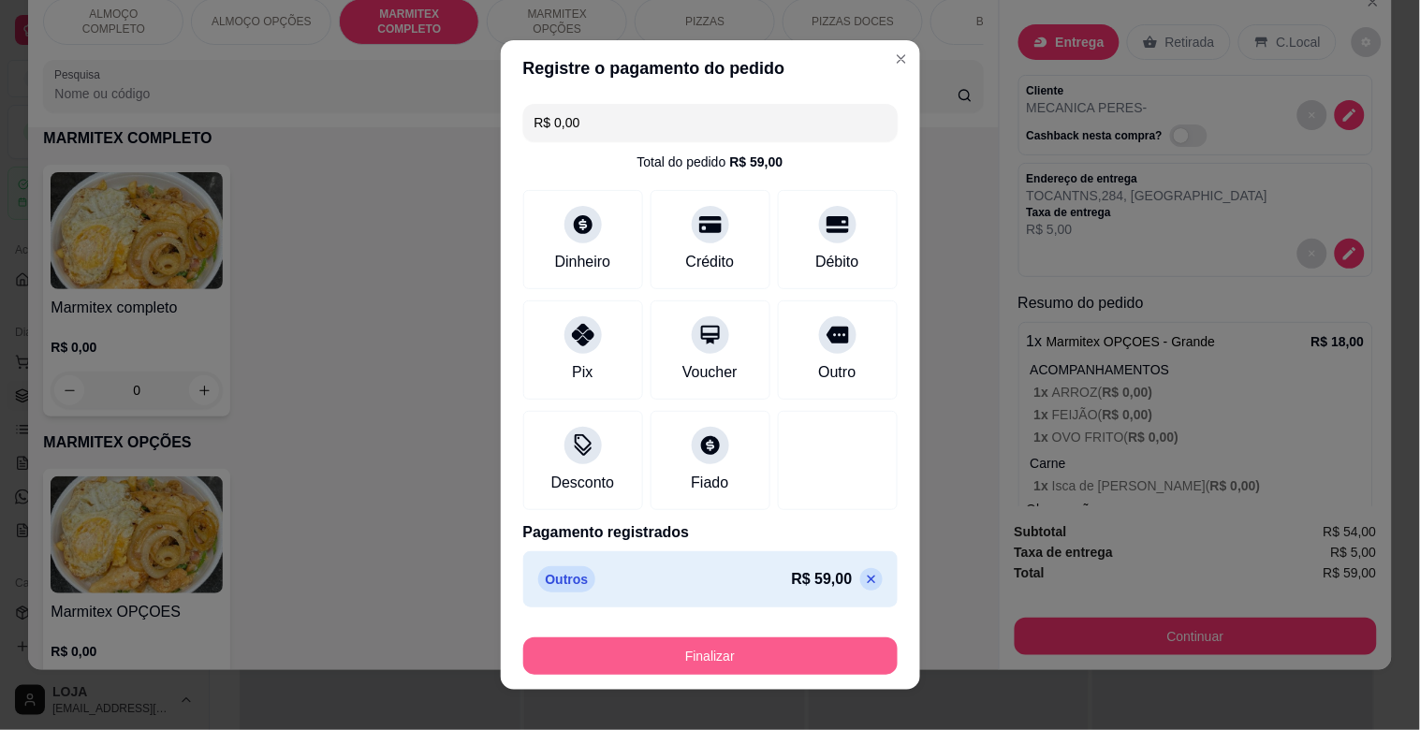
click at [741, 650] on button "Finalizar" at bounding box center [710, 656] width 374 height 37
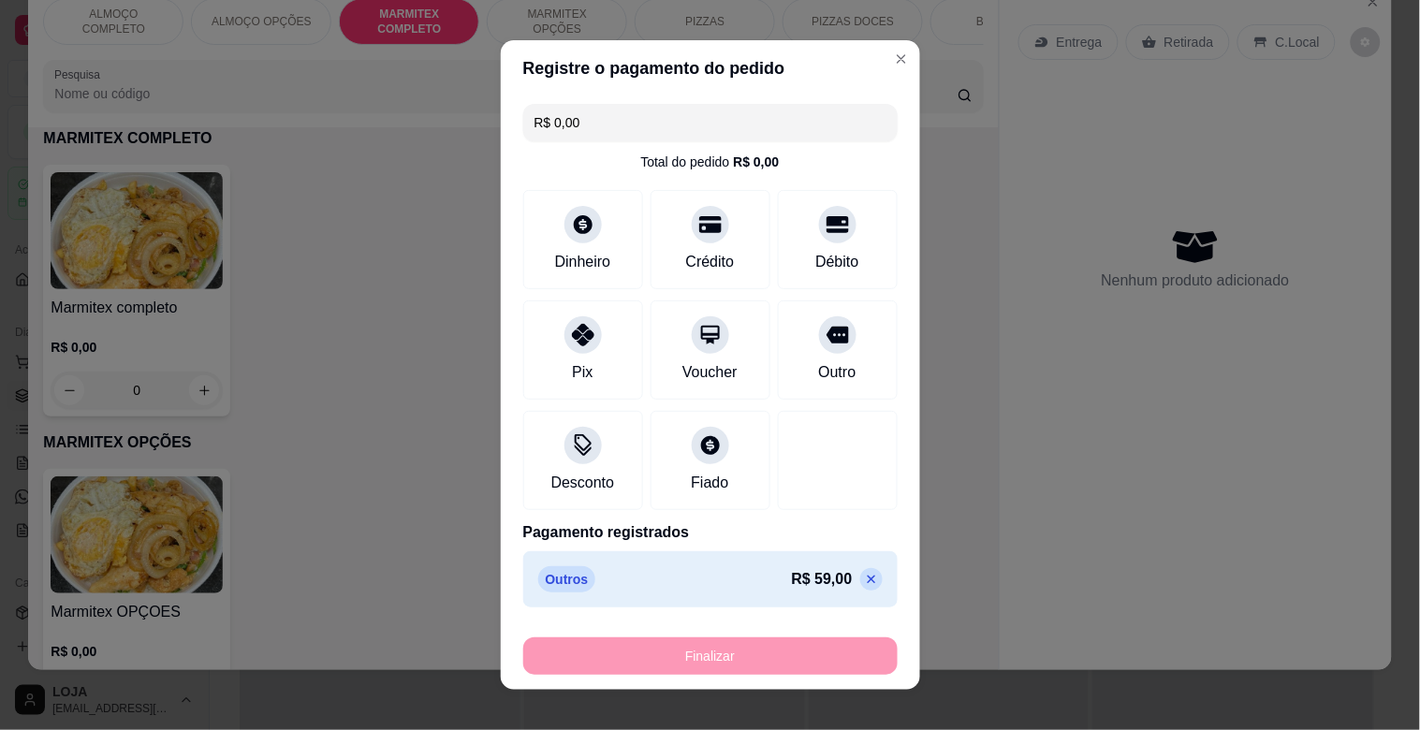
type input "-R$ 59,00"
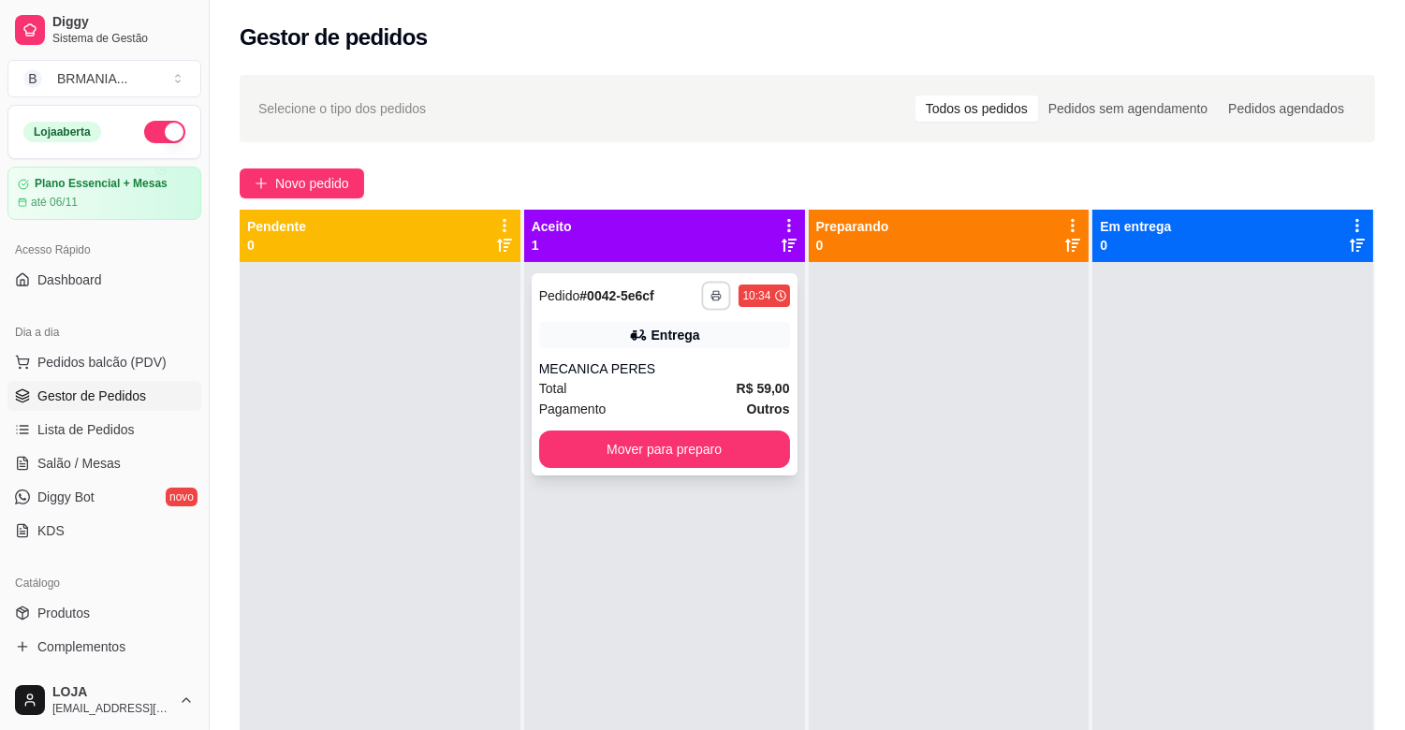
click at [712, 295] on icon "button" at bounding box center [716, 297] width 9 height 4
click at [690, 354] on button "IMPRESSORA" at bounding box center [660, 360] width 131 height 29
click at [655, 460] on button "Mover para preparo" at bounding box center [664, 449] width 251 height 37
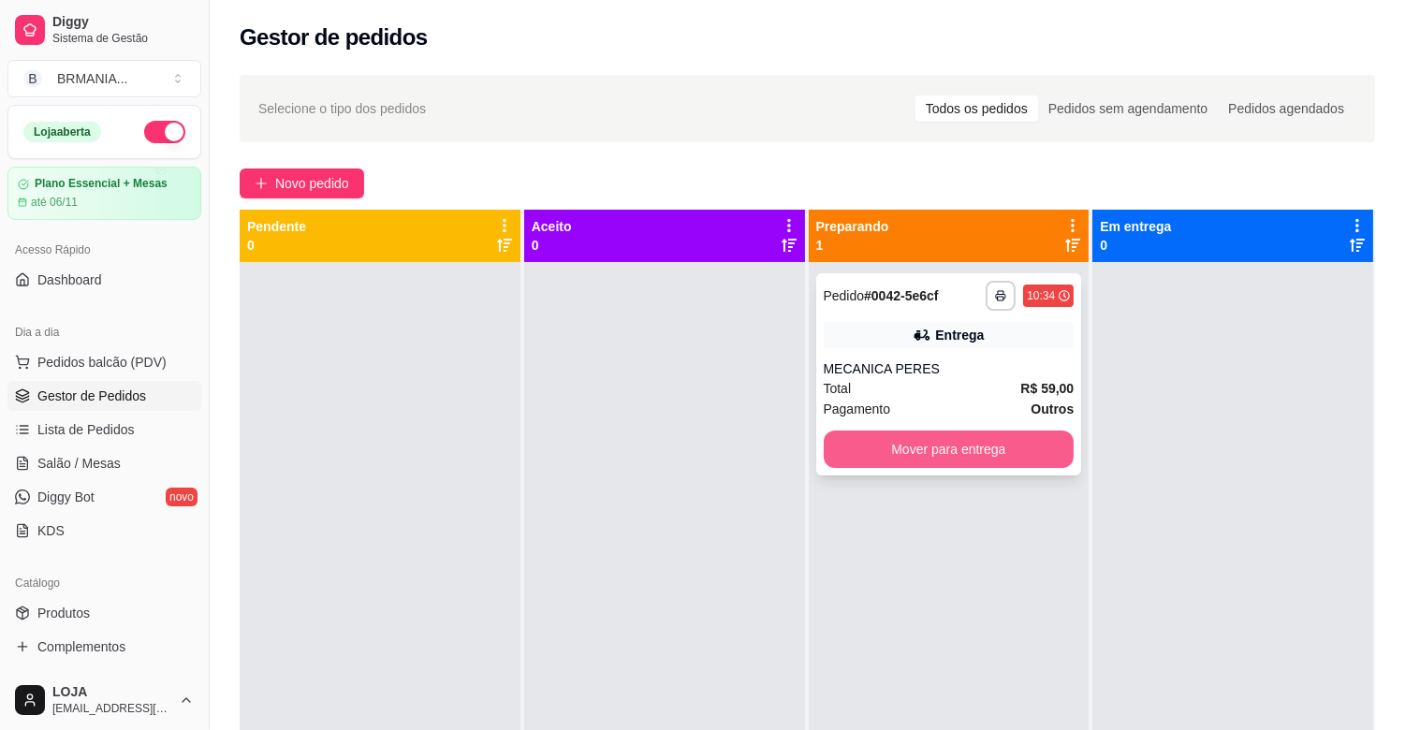
click at [925, 448] on button "Mover para entrega" at bounding box center [949, 449] width 251 height 37
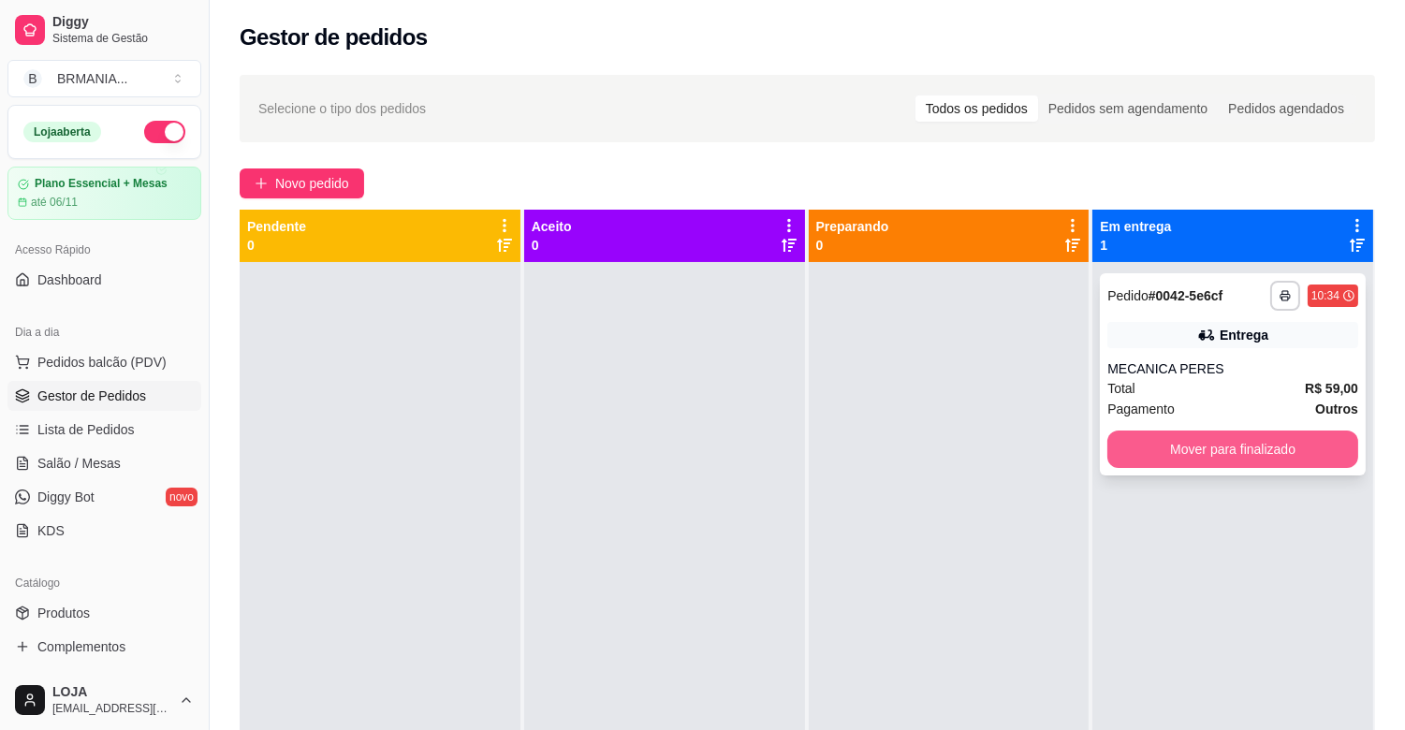
click at [1252, 435] on button "Mover para finalizado" at bounding box center [1233, 449] width 251 height 37
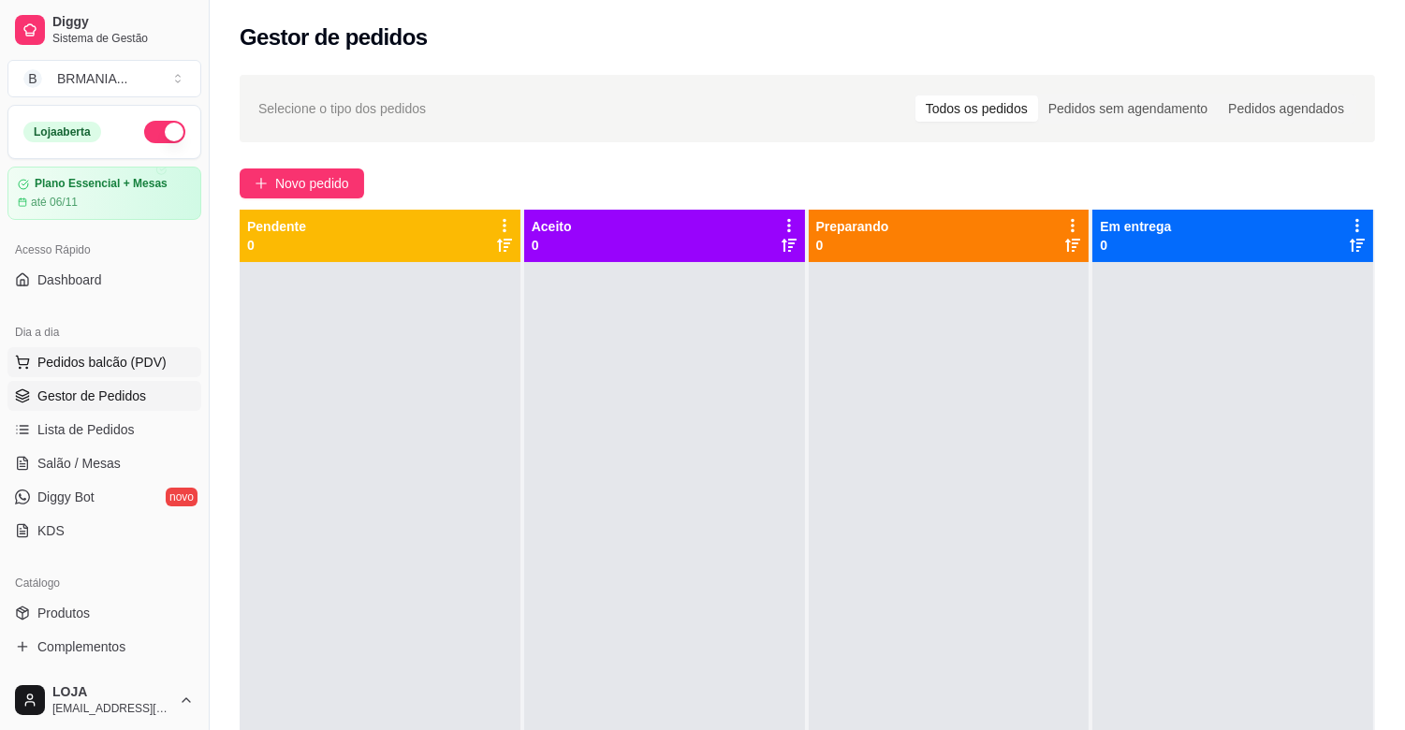
click at [135, 357] on span "Pedidos balcão (PDV)" at bounding box center [101, 362] width 129 height 19
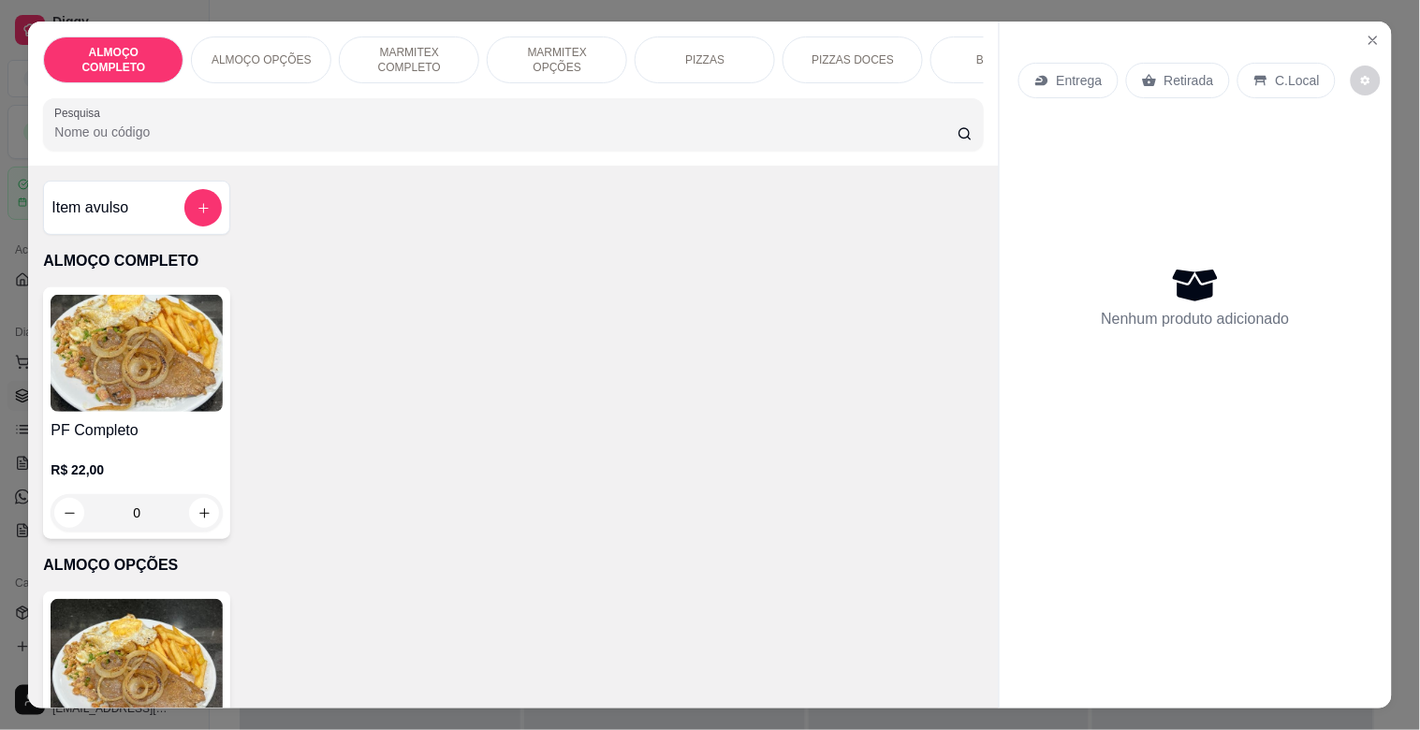
click at [431, 63] on p "MARMITEX COMPLETO" at bounding box center [409, 60] width 109 height 30
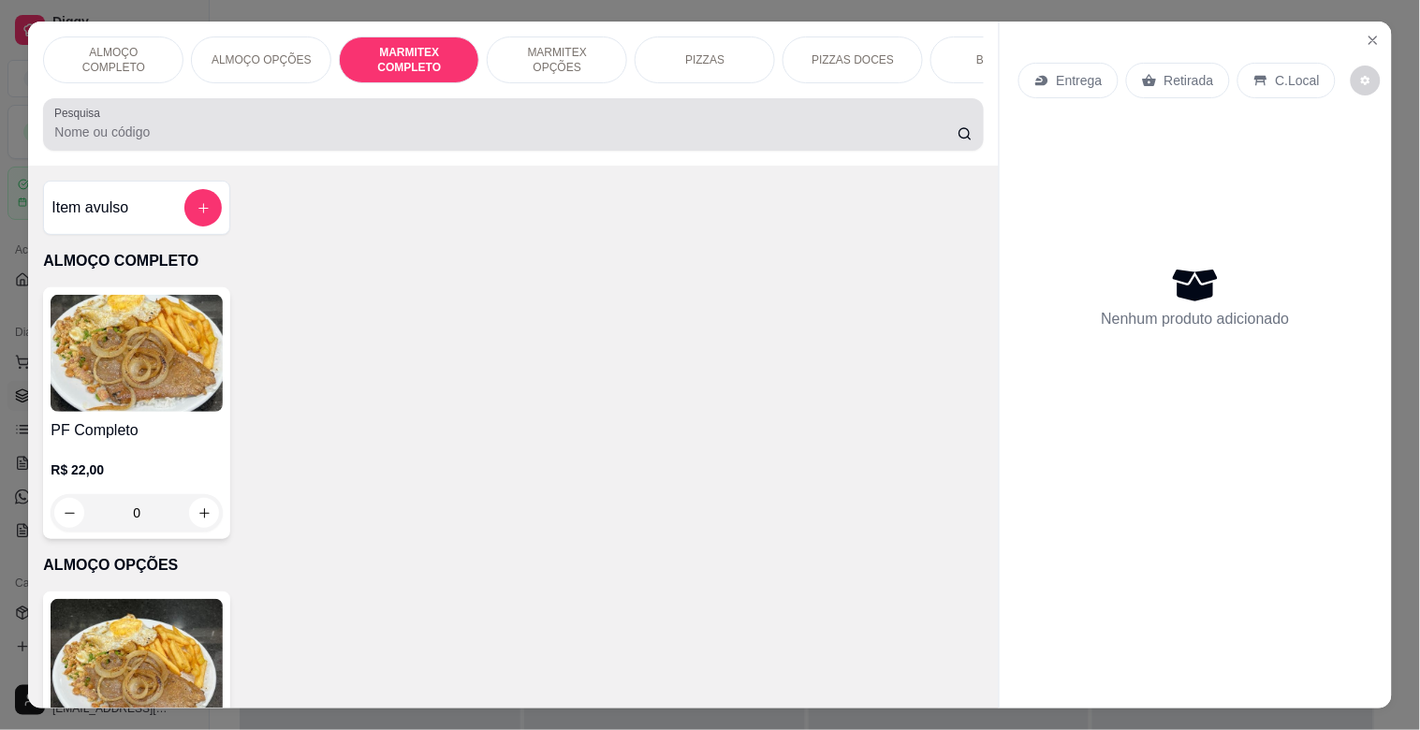
scroll to position [45, 0]
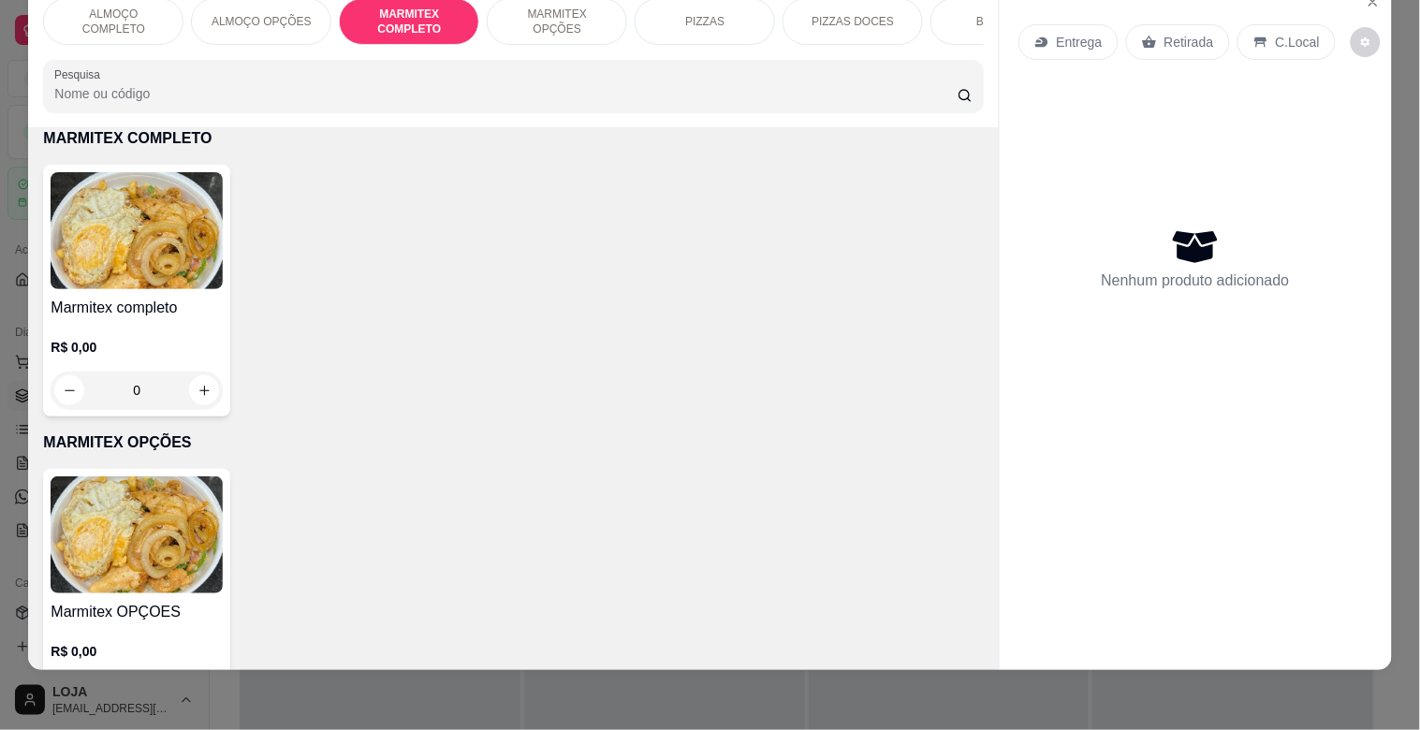
click at [210, 227] on img at bounding box center [137, 230] width 172 height 117
click at [611, 238] on div "Grande R$ 18,00" at bounding box center [710, 240] width 494 height 62
radio input "true"
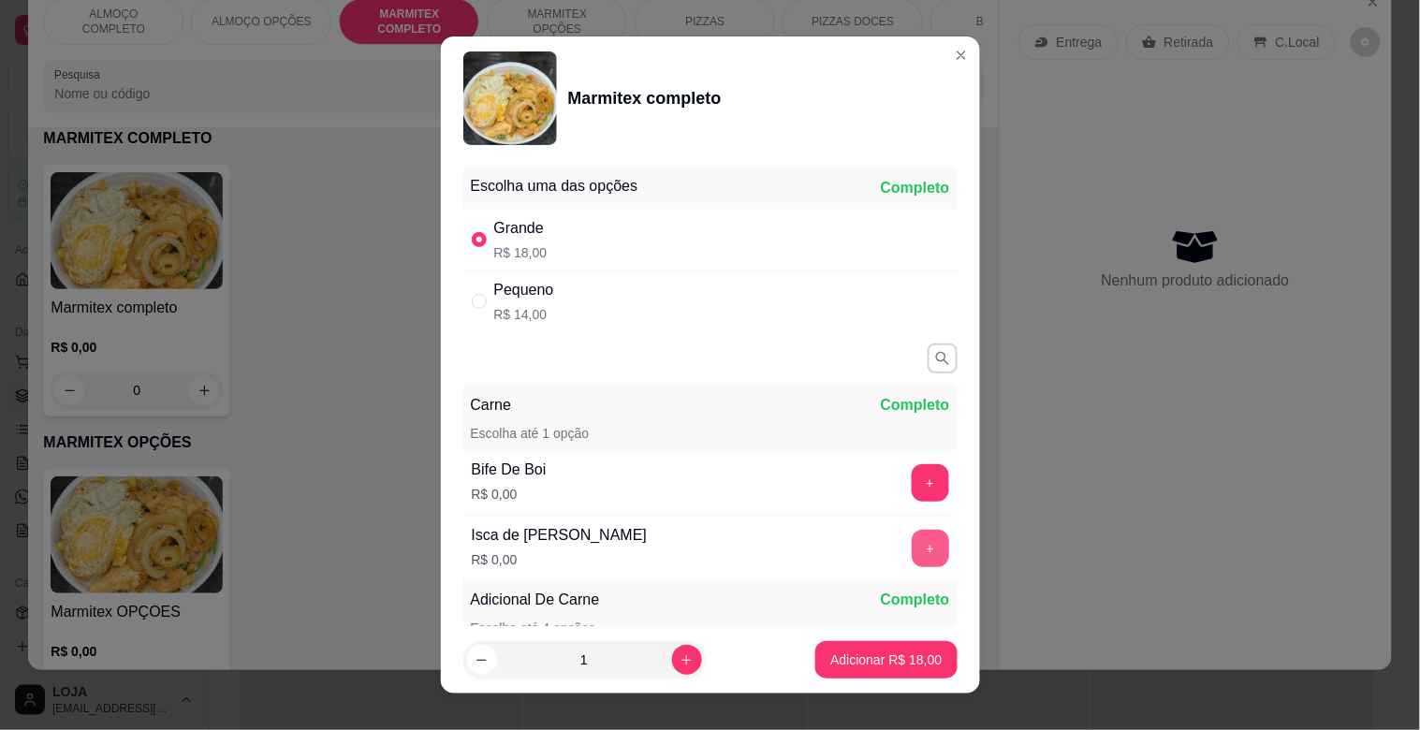
click at [912, 545] on button "+" at bounding box center [930, 548] width 37 height 37
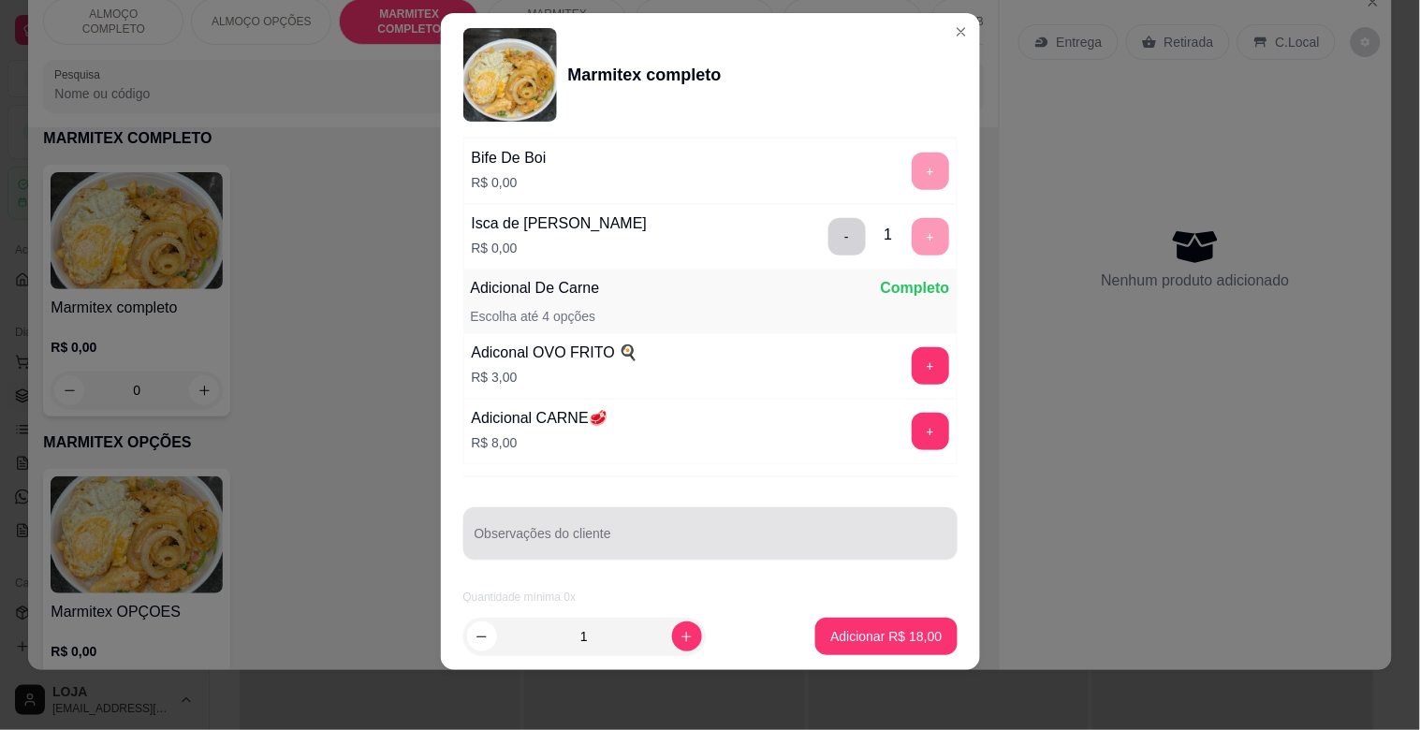
scroll to position [291, 0]
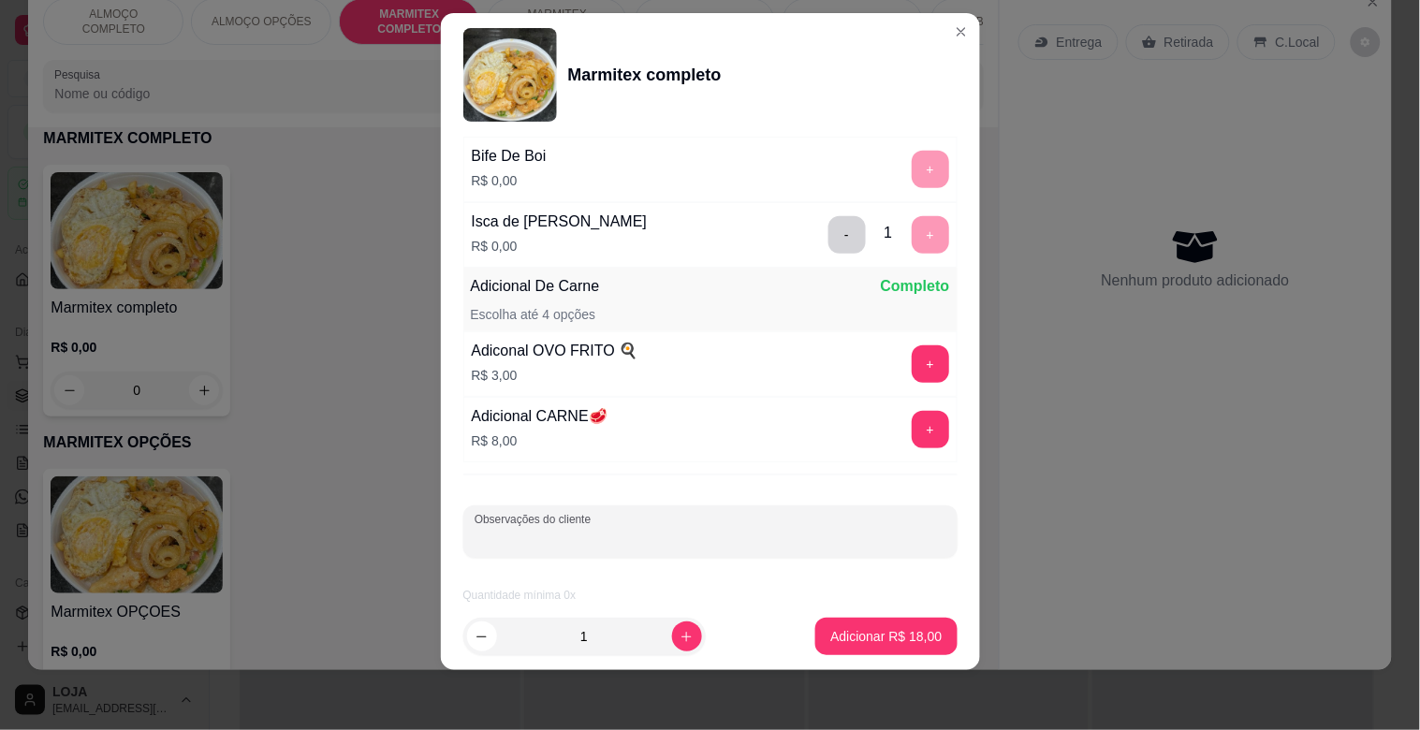
click at [658, 536] on input "Observações do cliente" at bounding box center [711, 539] width 472 height 19
type input "GIOVANI"
click at [923, 632] on button "Adicionar R$ 18,00" at bounding box center [885, 636] width 141 height 37
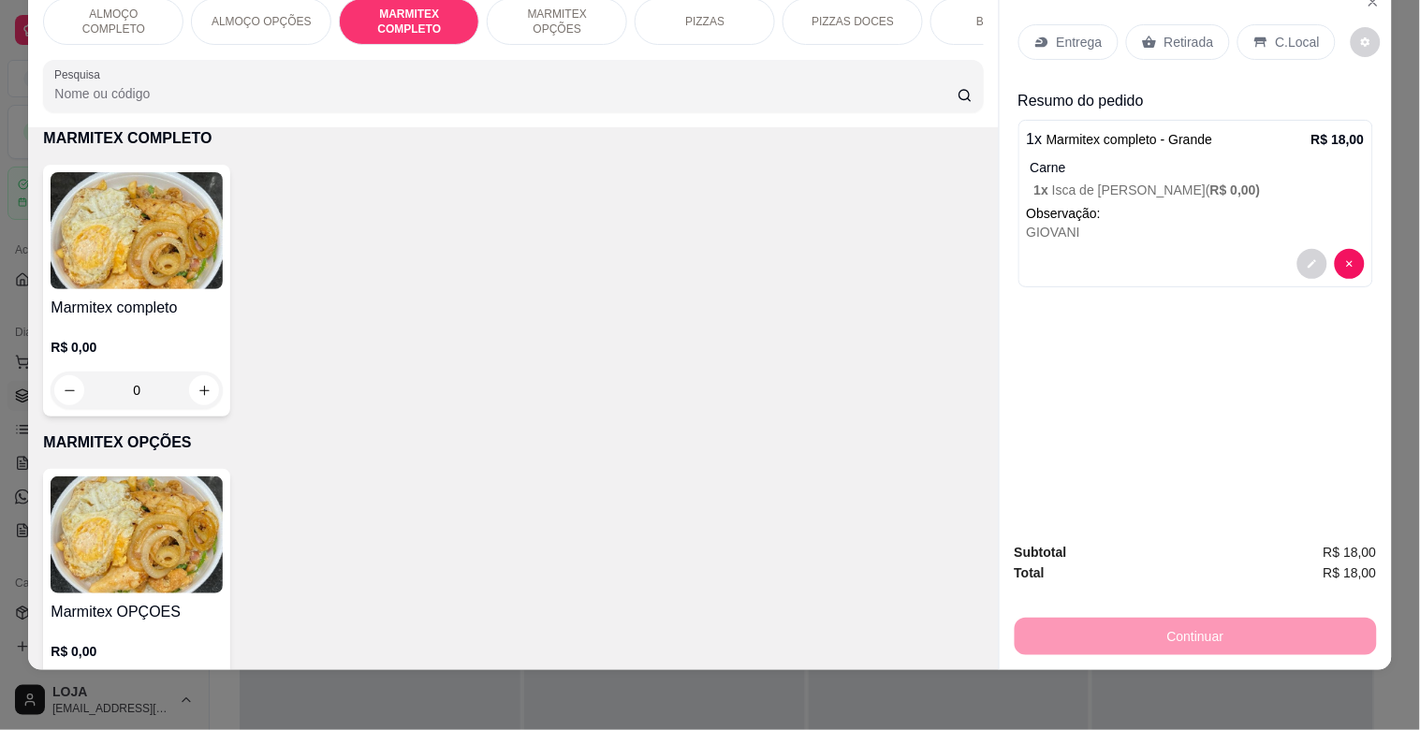
click at [195, 288] on img at bounding box center [137, 230] width 172 height 117
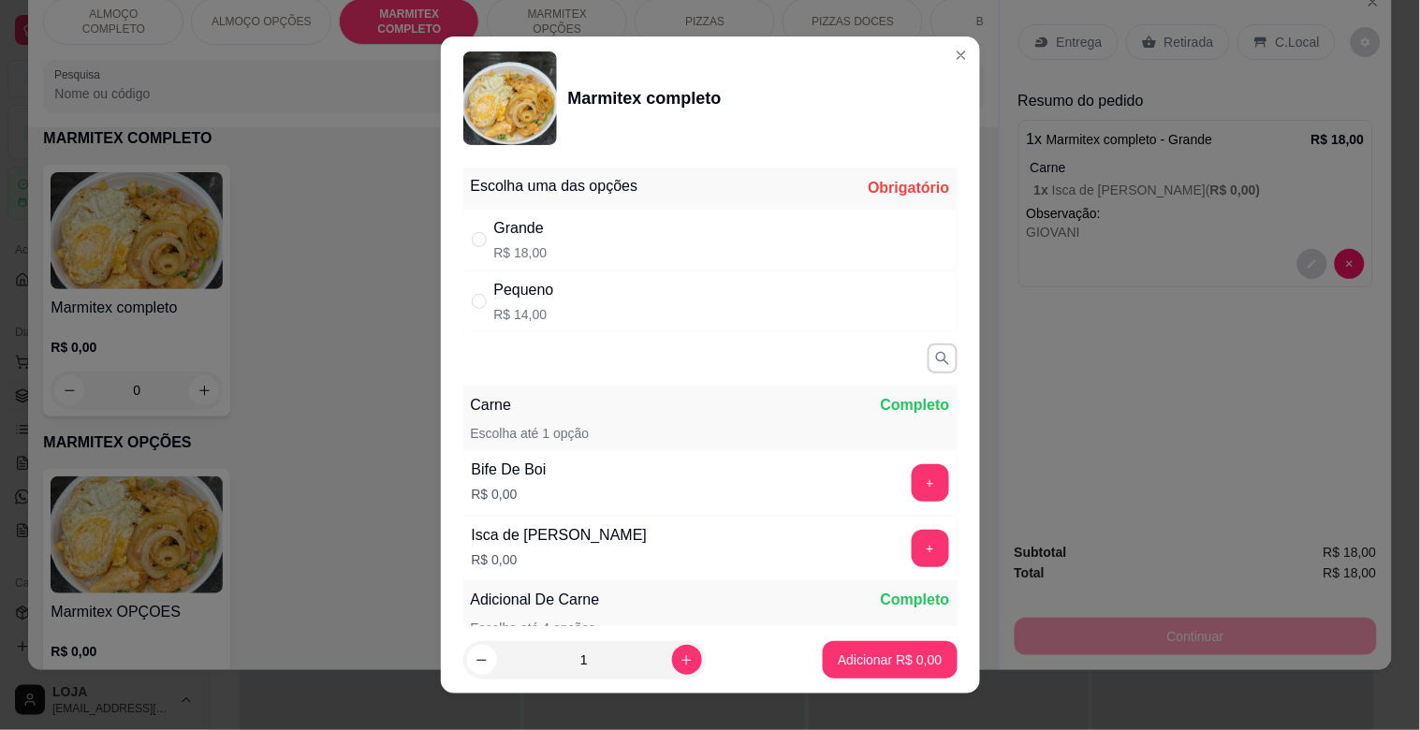
click at [661, 307] on div "Pequeno R$ 14,00" at bounding box center [710, 302] width 494 height 62
radio input "true"
click at [912, 556] on button "+" at bounding box center [930, 549] width 37 height 37
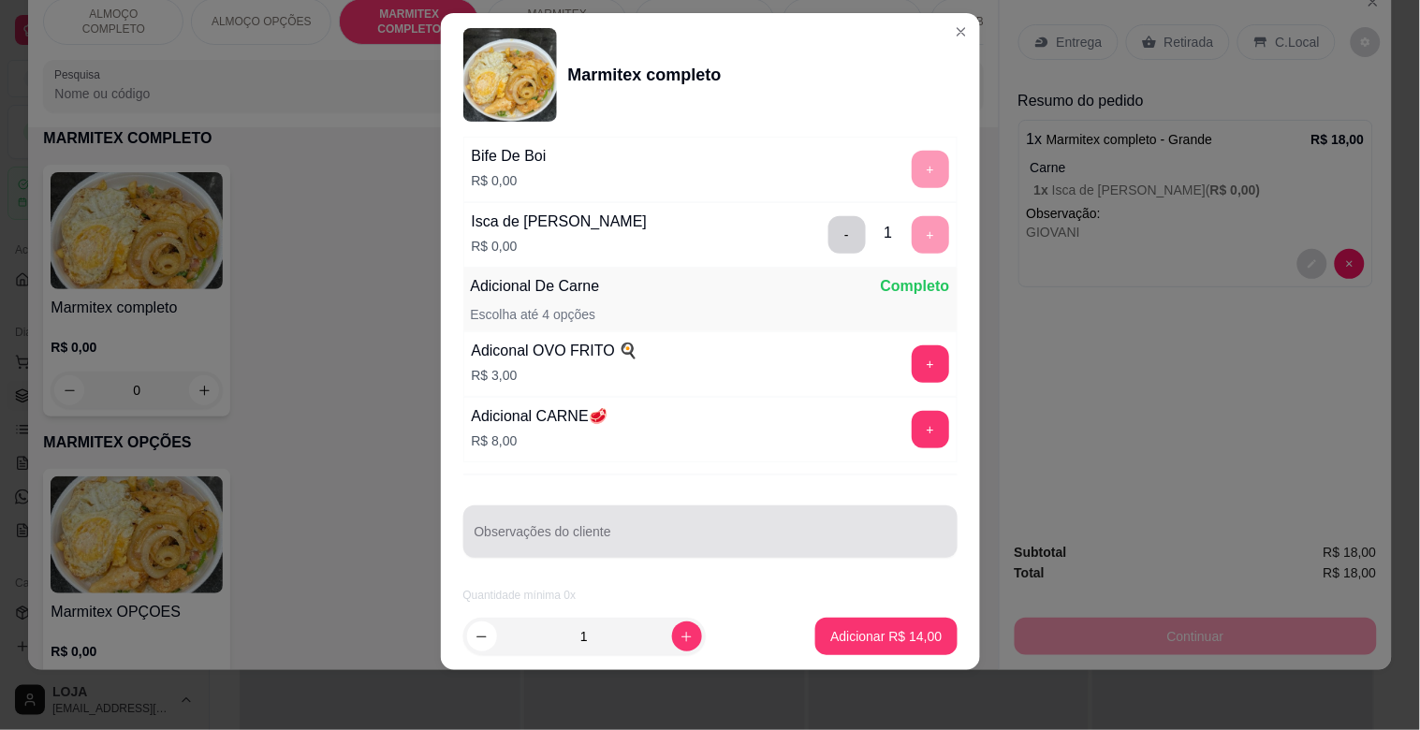
click at [646, 515] on div at bounding box center [711, 531] width 472 height 37
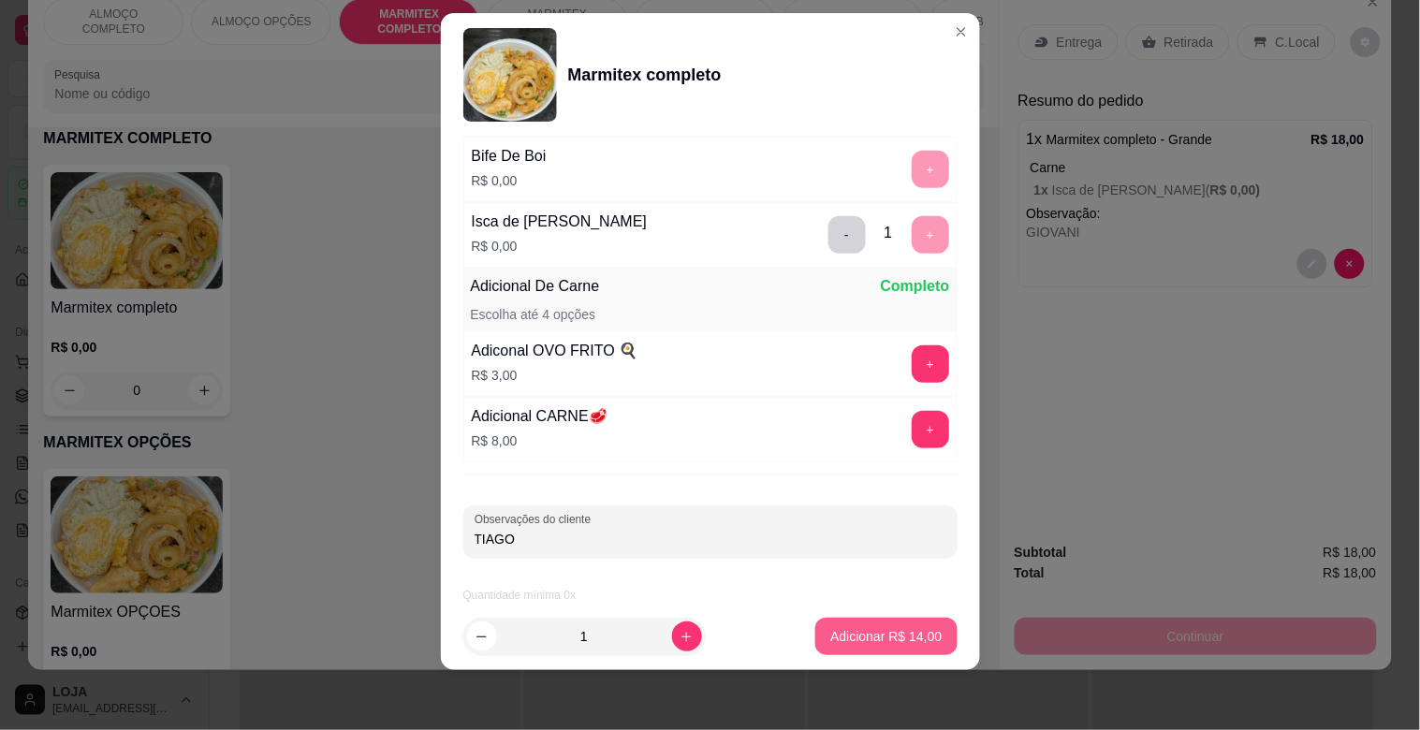
type input "TIAGO"
click at [888, 640] on p "Adicionar R$ 14,00" at bounding box center [885, 636] width 111 height 19
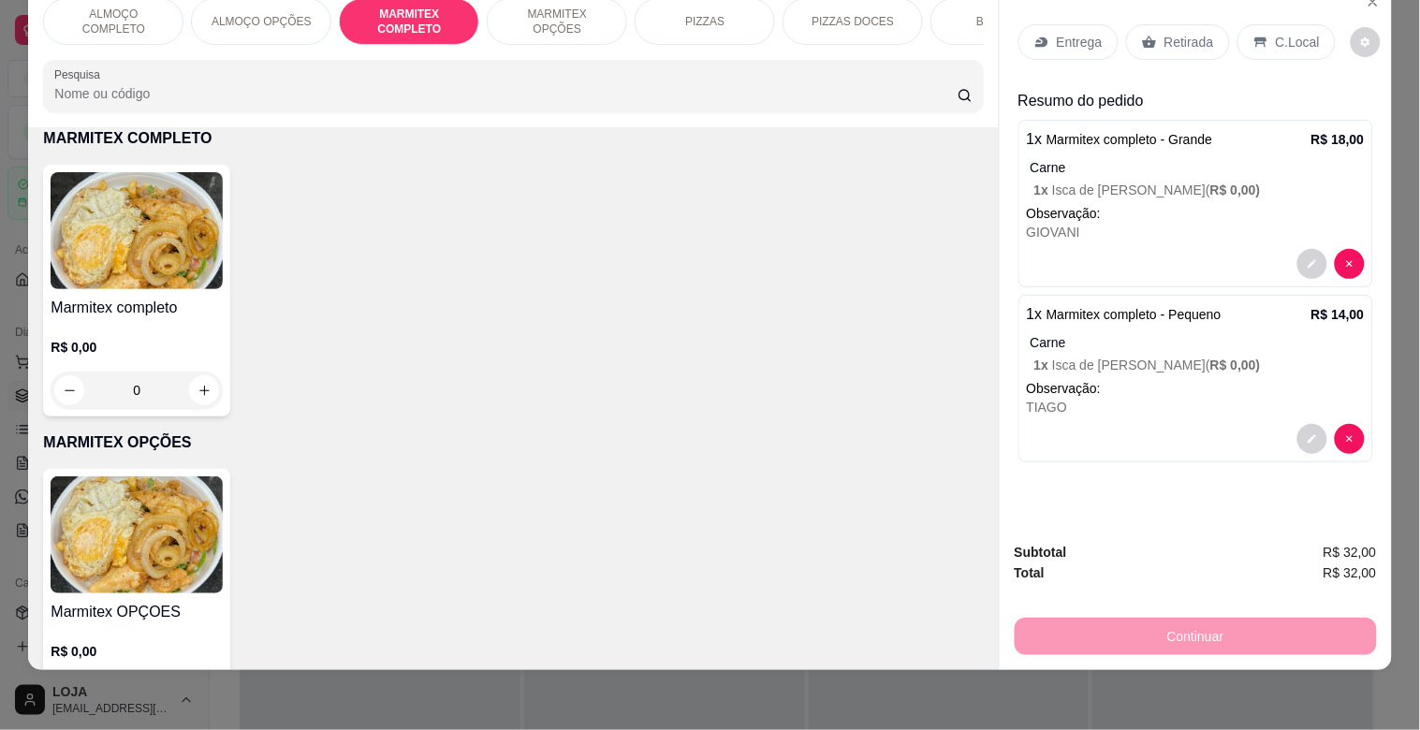
scroll to position [0, 0]
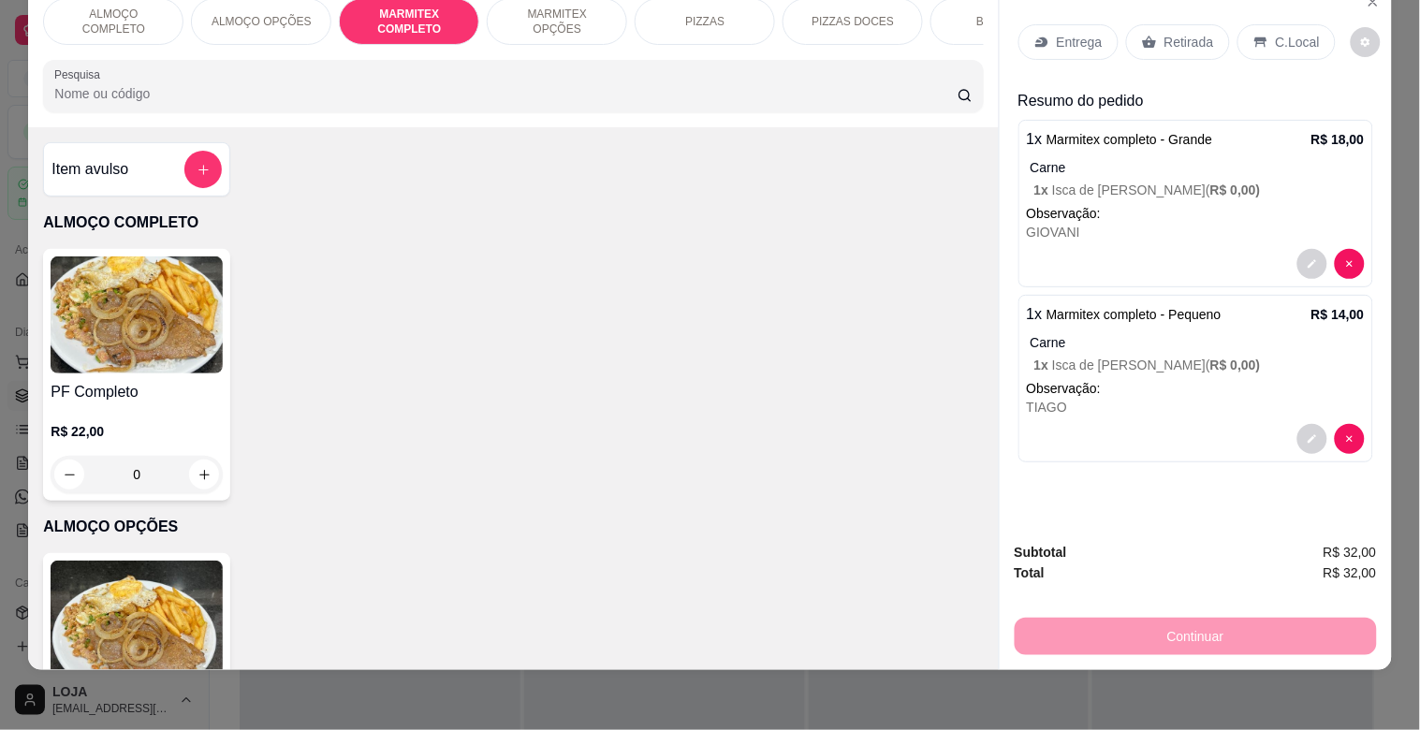
click at [750, 100] on input "Pesquisa" at bounding box center [505, 93] width 903 height 19
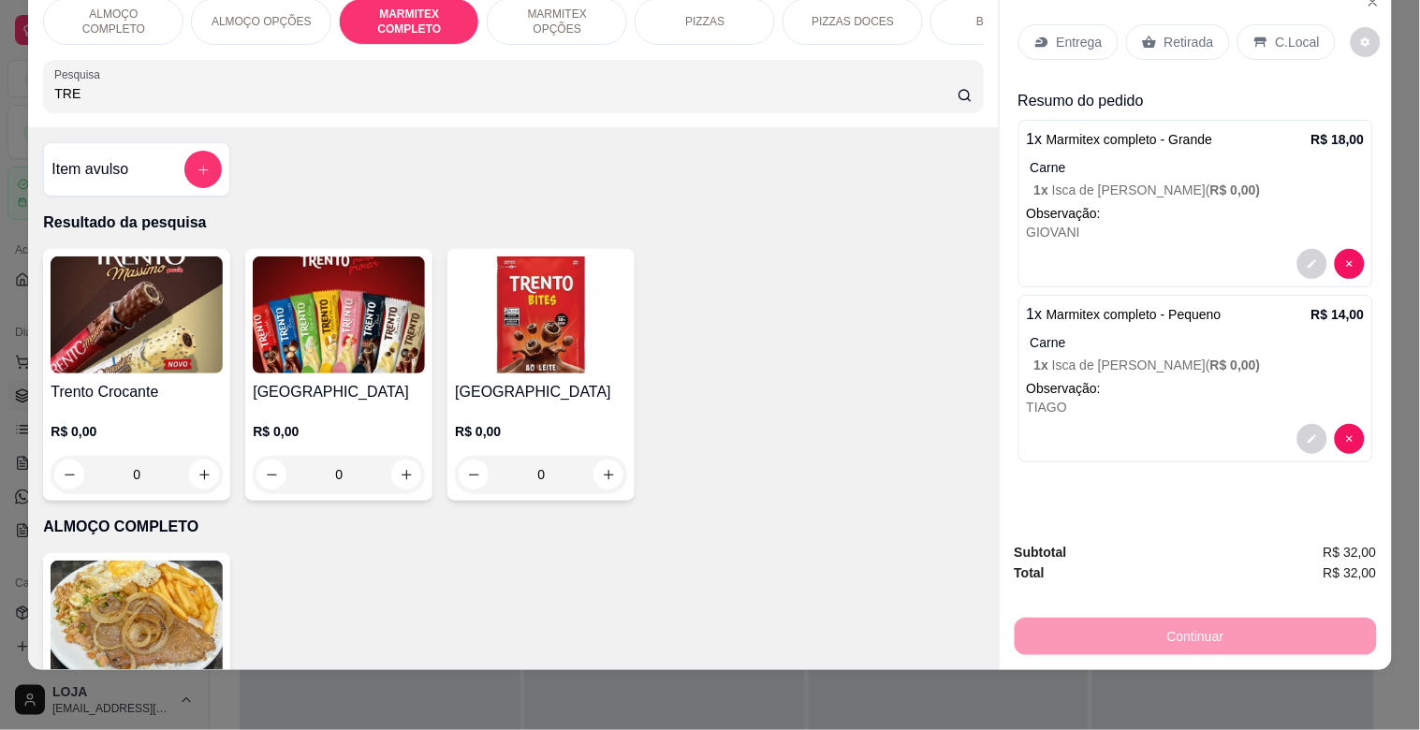
type input "TRE"
click at [320, 330] on img at bounding box center [339, 315] width 172 height 117
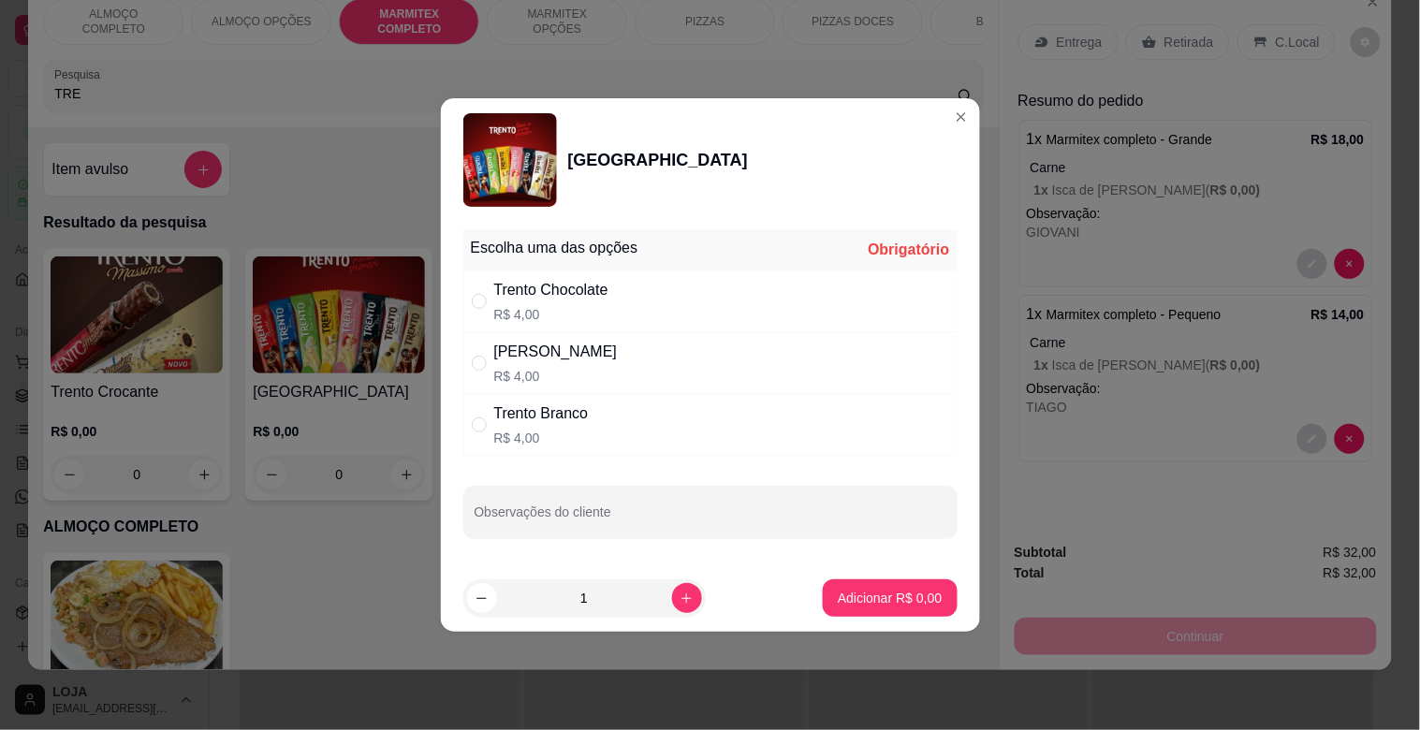
click at [614, 301] on div "Trento Chocolate R$ 4,00" at bounding box center [710, 302] width 494 height 62
radio input "true"
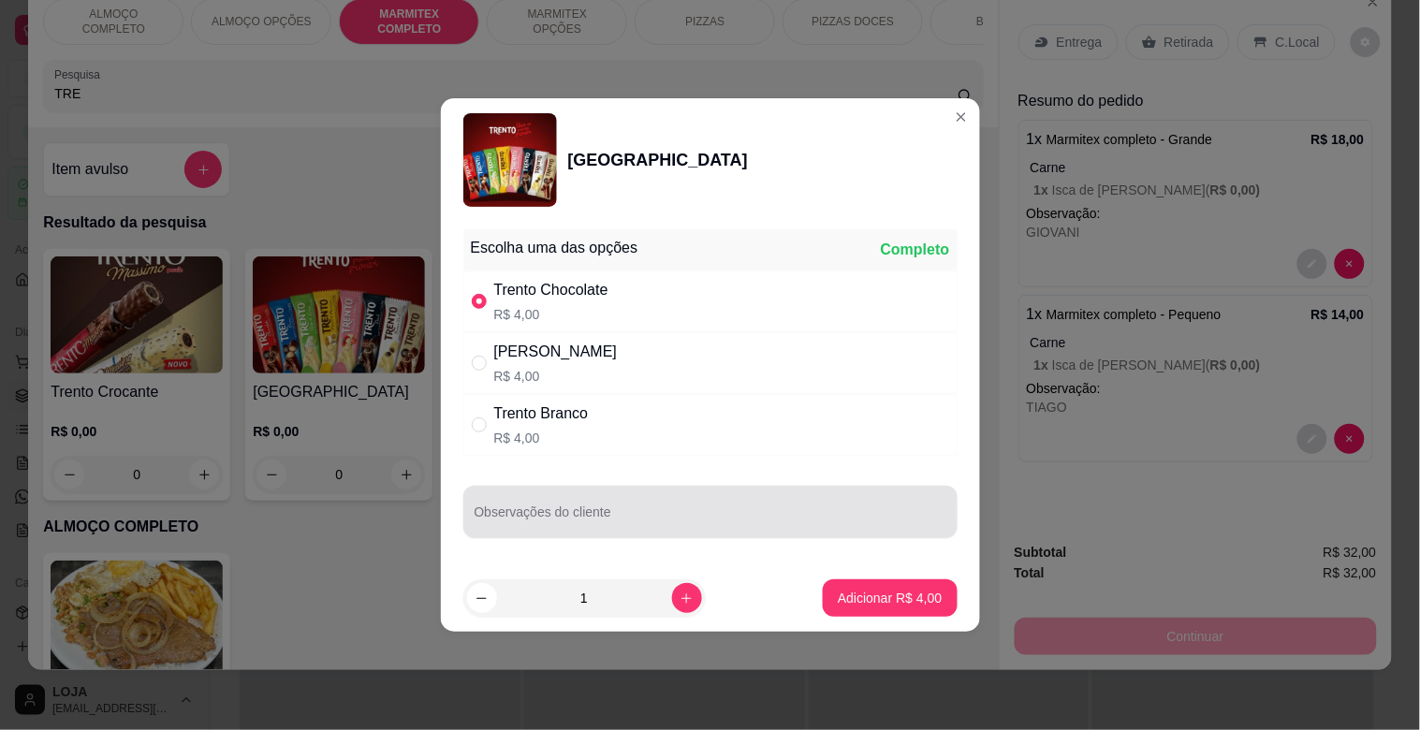
click at [631, 516] on input "Observações do cliente" at bounding box center [711, 519] width 472 height 19
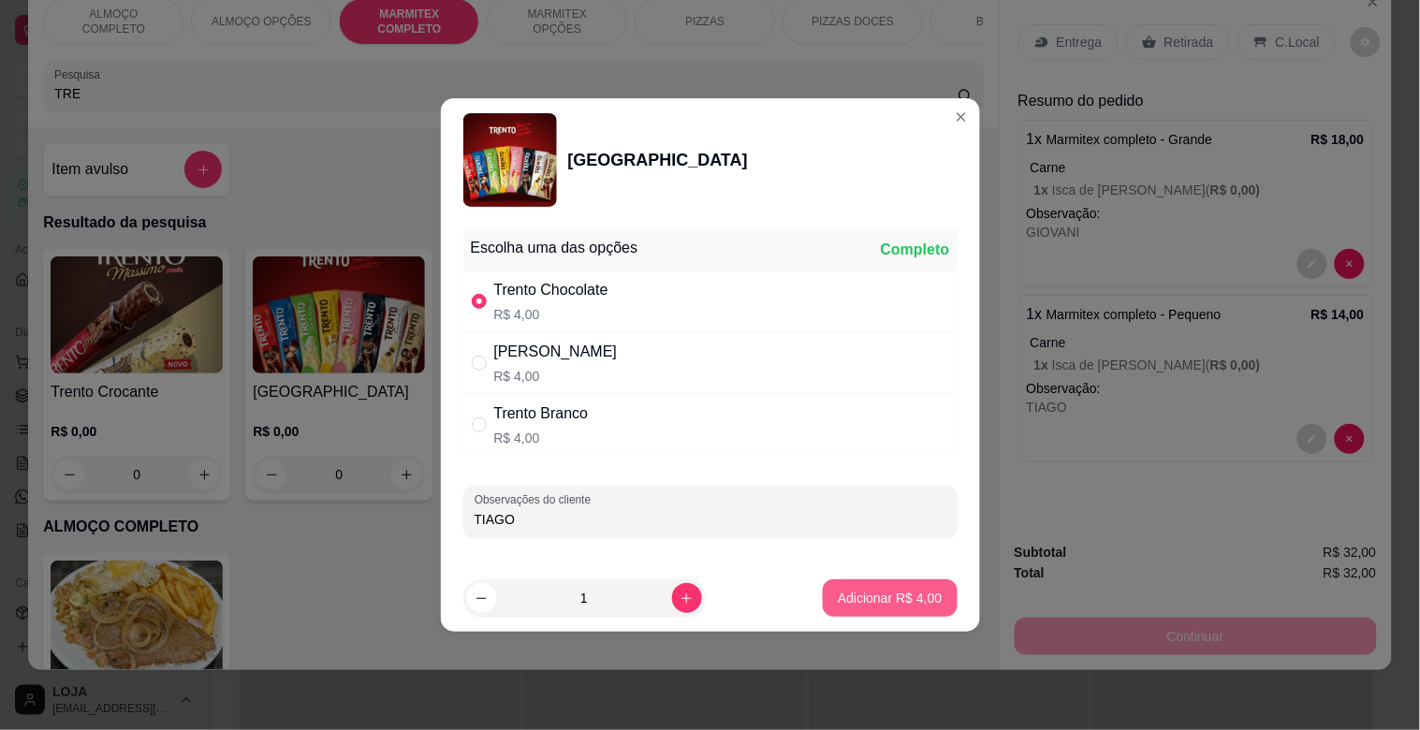
type input "TIAGO"
click at [892, 597] on p "Adicionar R$ 4,00" at bounding box center [890, 598] width 104 height 19
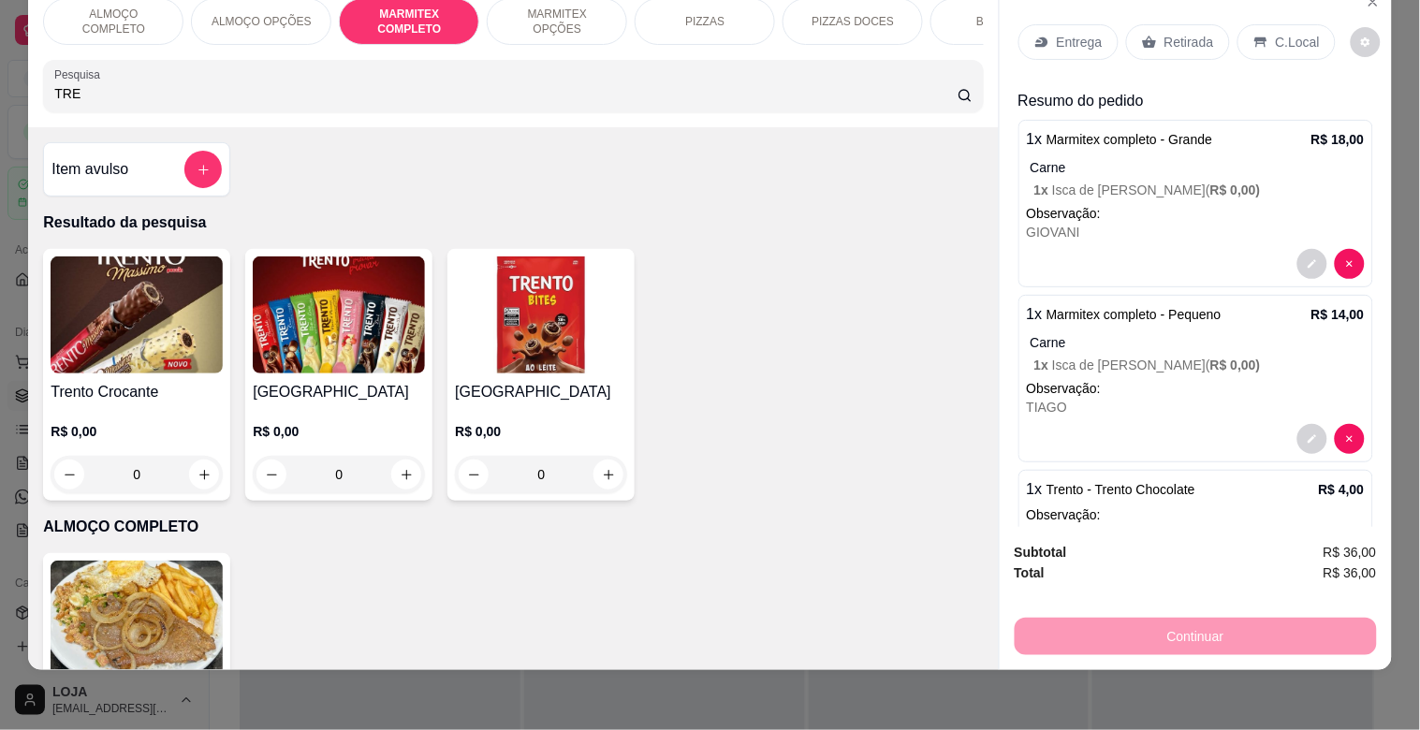
click at [398, 7] on p "MARMITEX COMPLETO" at bounding box center [409, 22] width 109 height 30
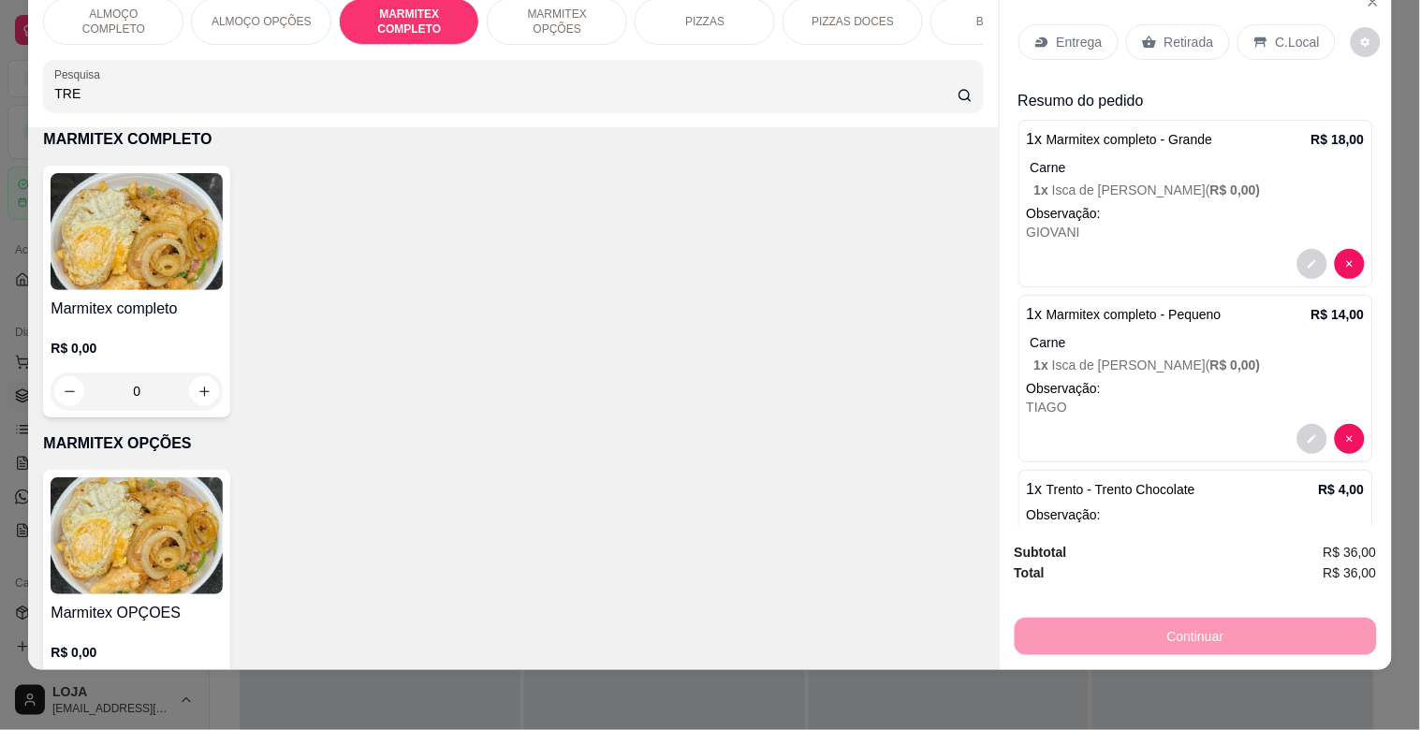
click at [274, 14] on p "ALMOÇO OPÇÕES" at bounding box center [262, 21] width 100 height 15
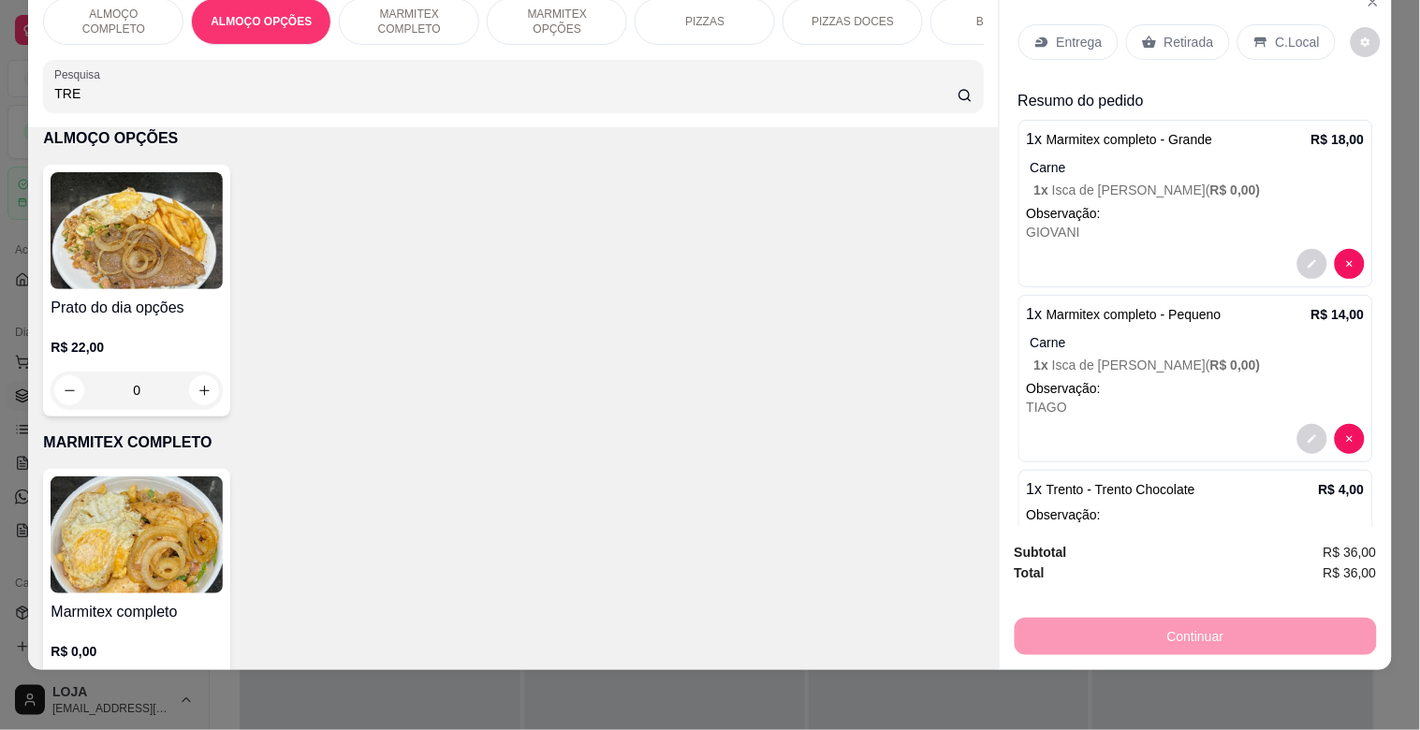
click at [160, 260] on img at bounding box center [137, 230] width 172 height 117
click at [534, 7] on p "MARMITEX OPÇÕES" at bounding box center [557, 22] width 109 height 30
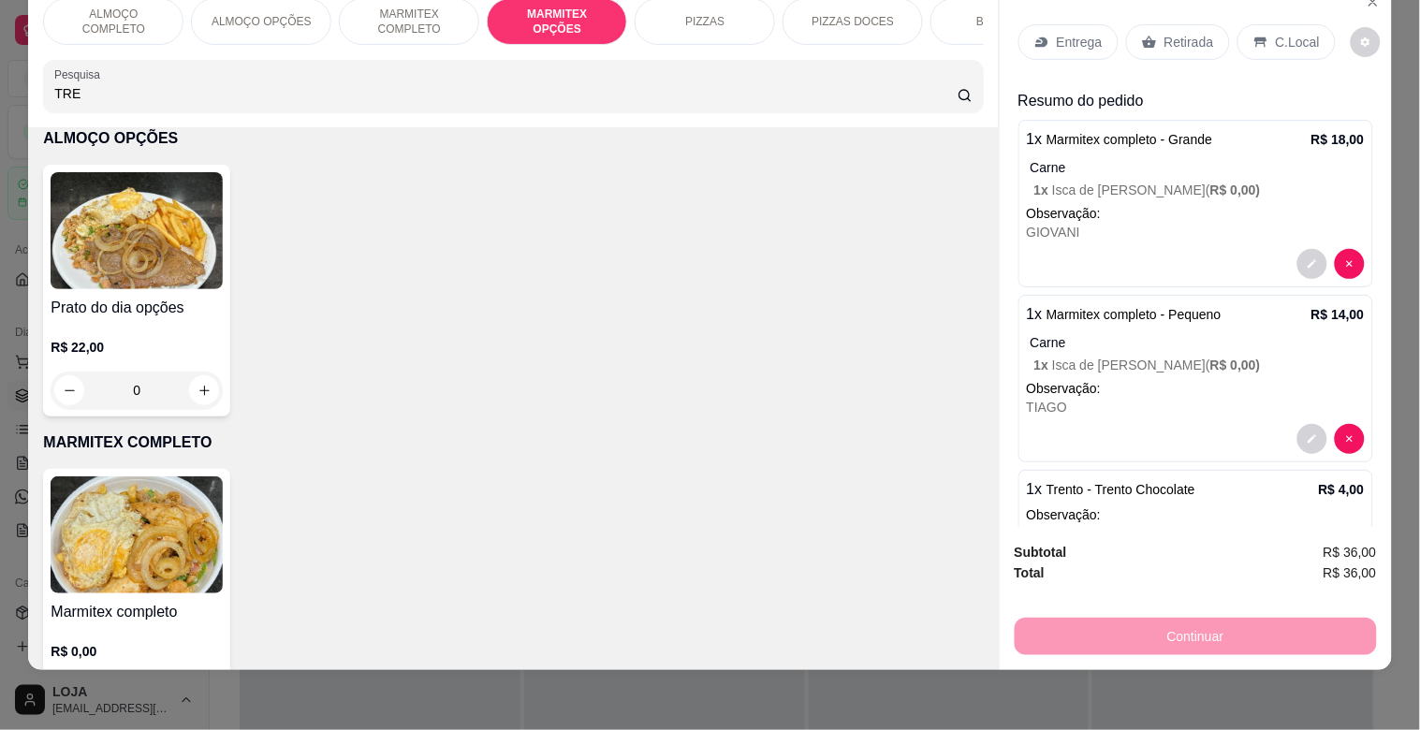
scroll to position [1301, 0]
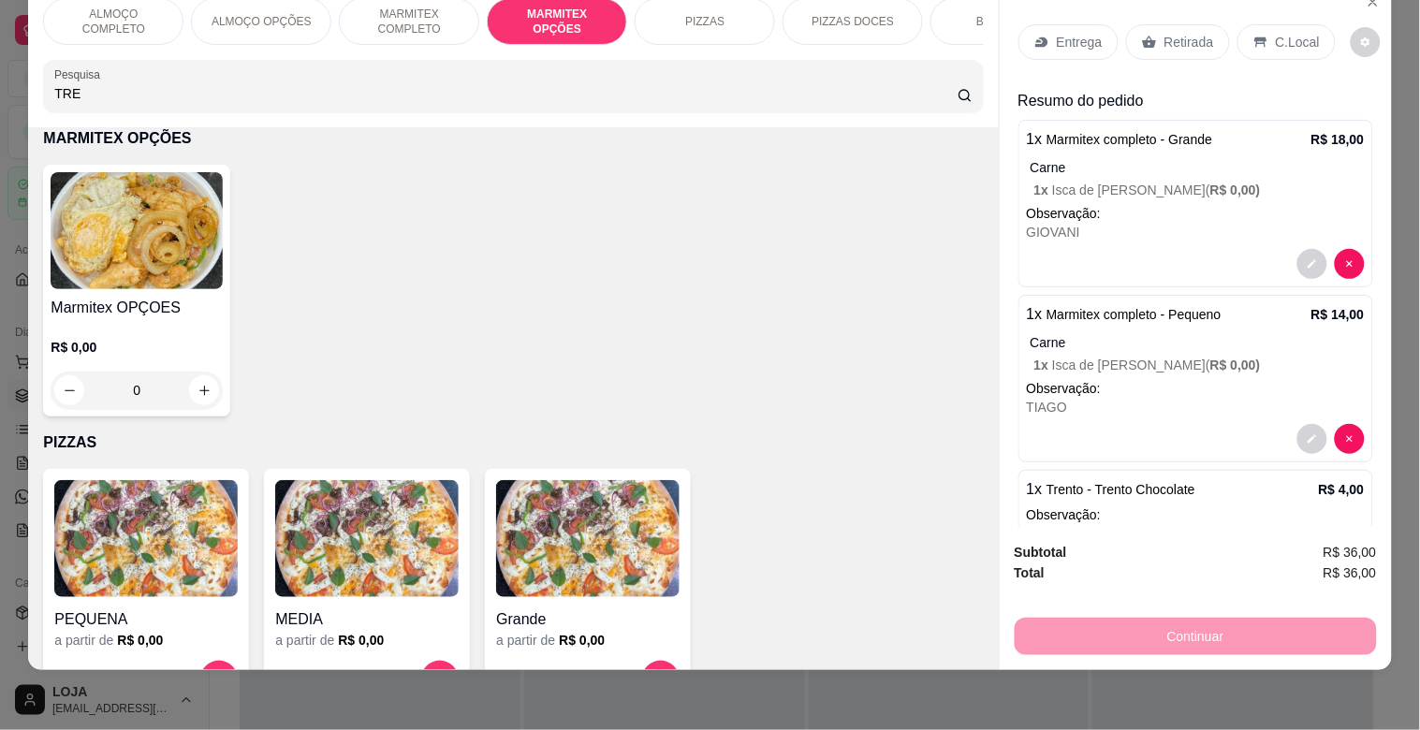
click at [76, 218] on img at bounding box center [137, 230] width 172 height 117
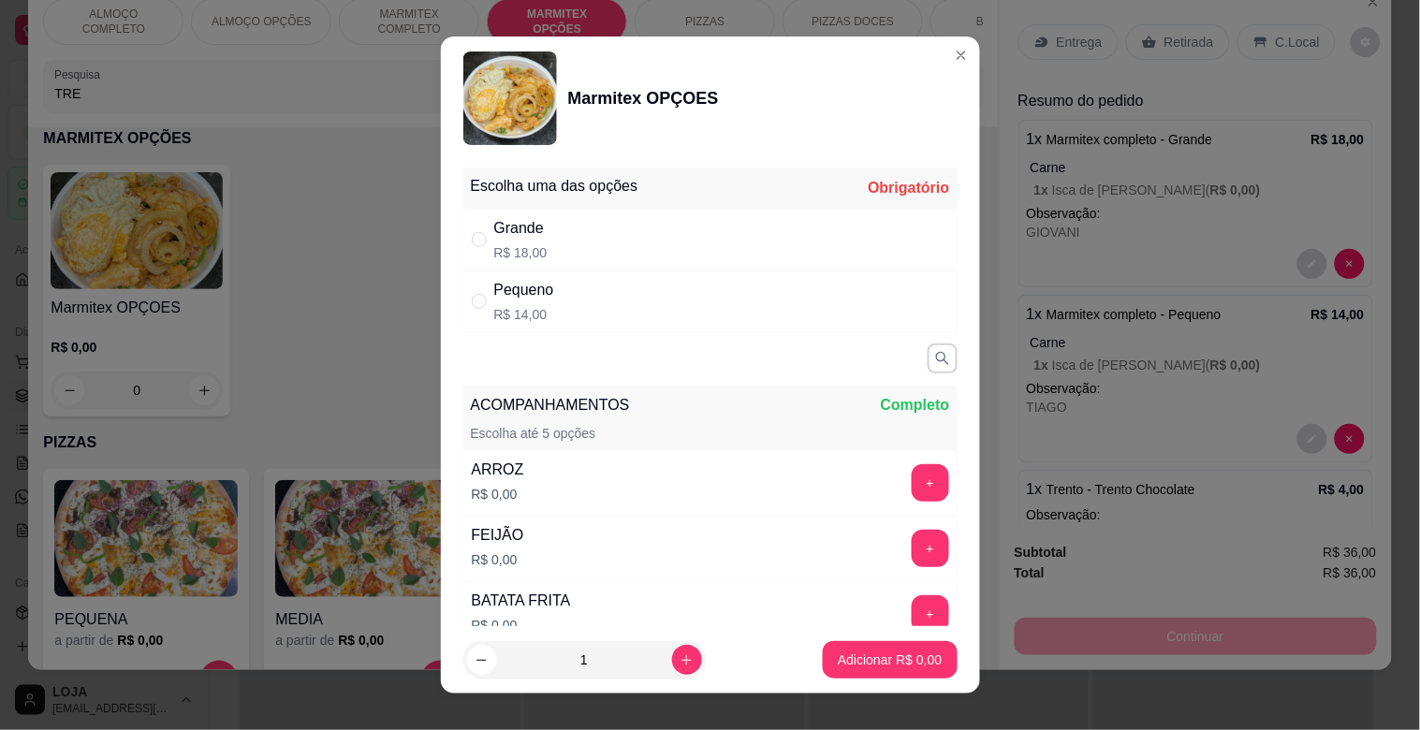
click at [630, 242] on div "Grande R$ 18,00" at bounding box center [710, 240] width 494 height 62
radio input "true"
click at [912, 482] on button "+" at bounding box center [930, 482] width 37 height 37
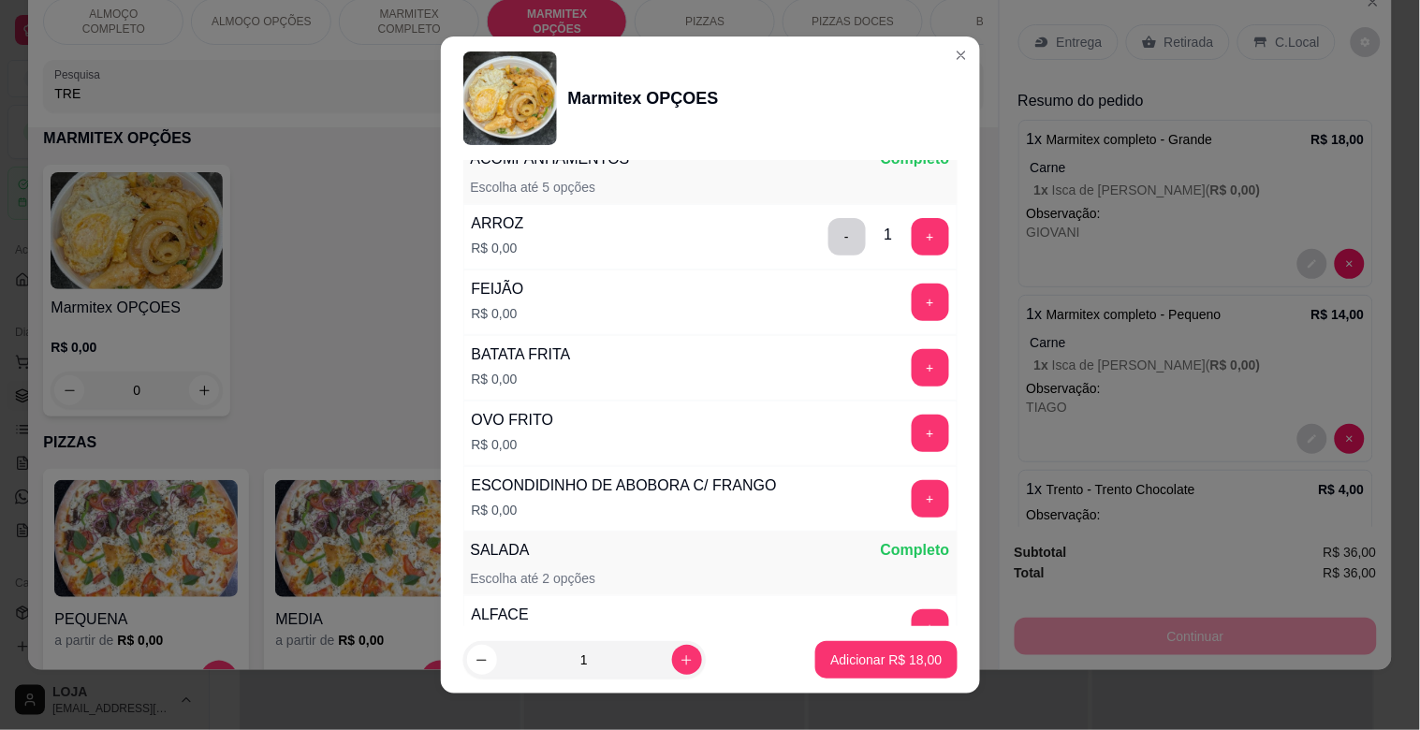
scroll to position [266, 0]
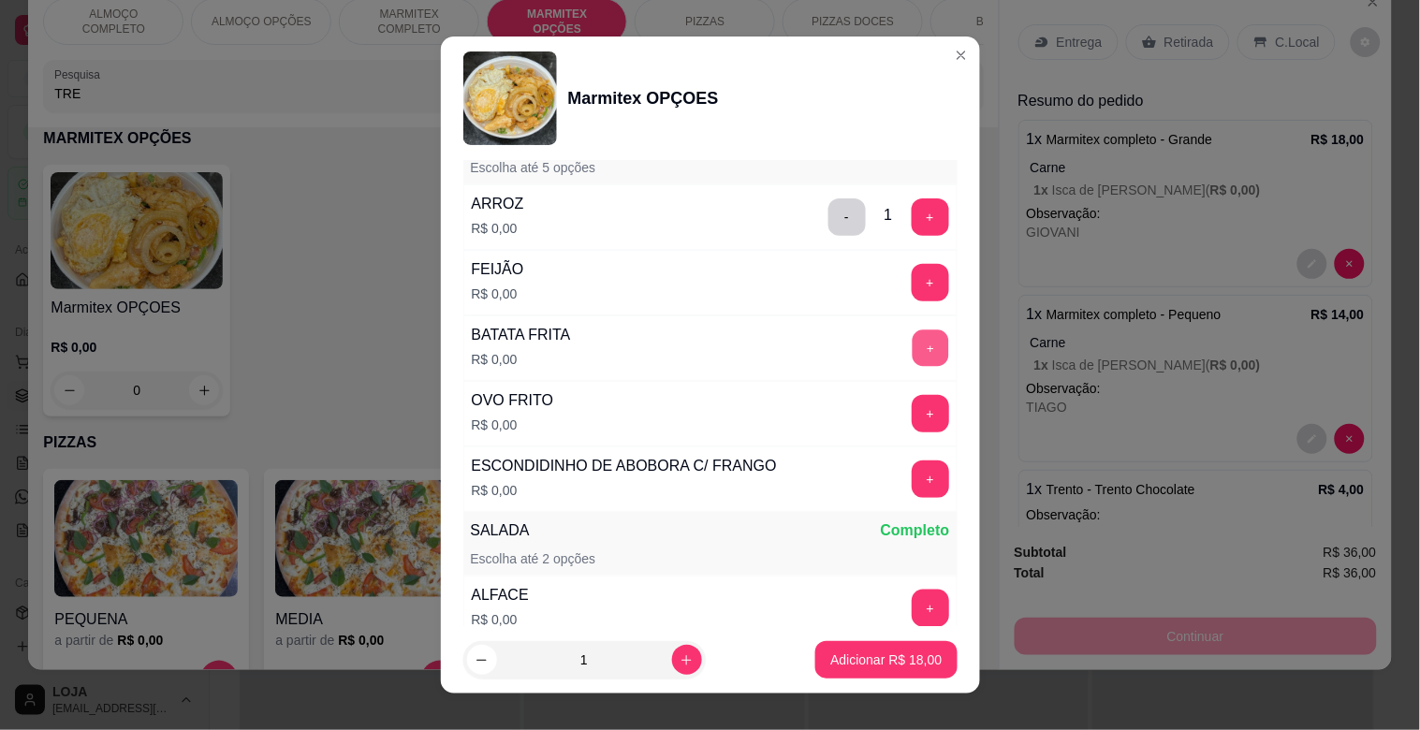
click at [912, 339] on button "+" at bounding box center [930, 348] width 37 height 37
click at [912, 477] on button "+" at bounding box center [930, 480] width 37 height 37
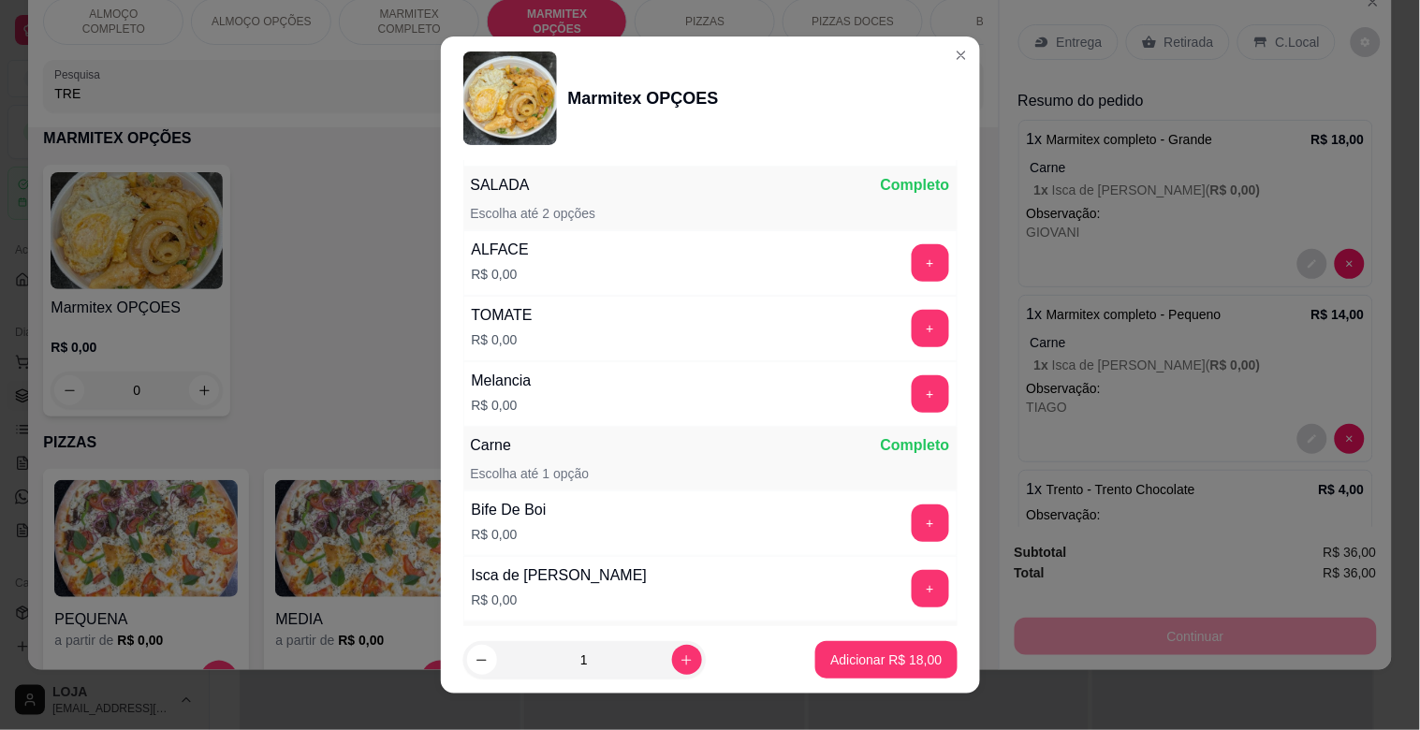
scroll to position [628, 0]
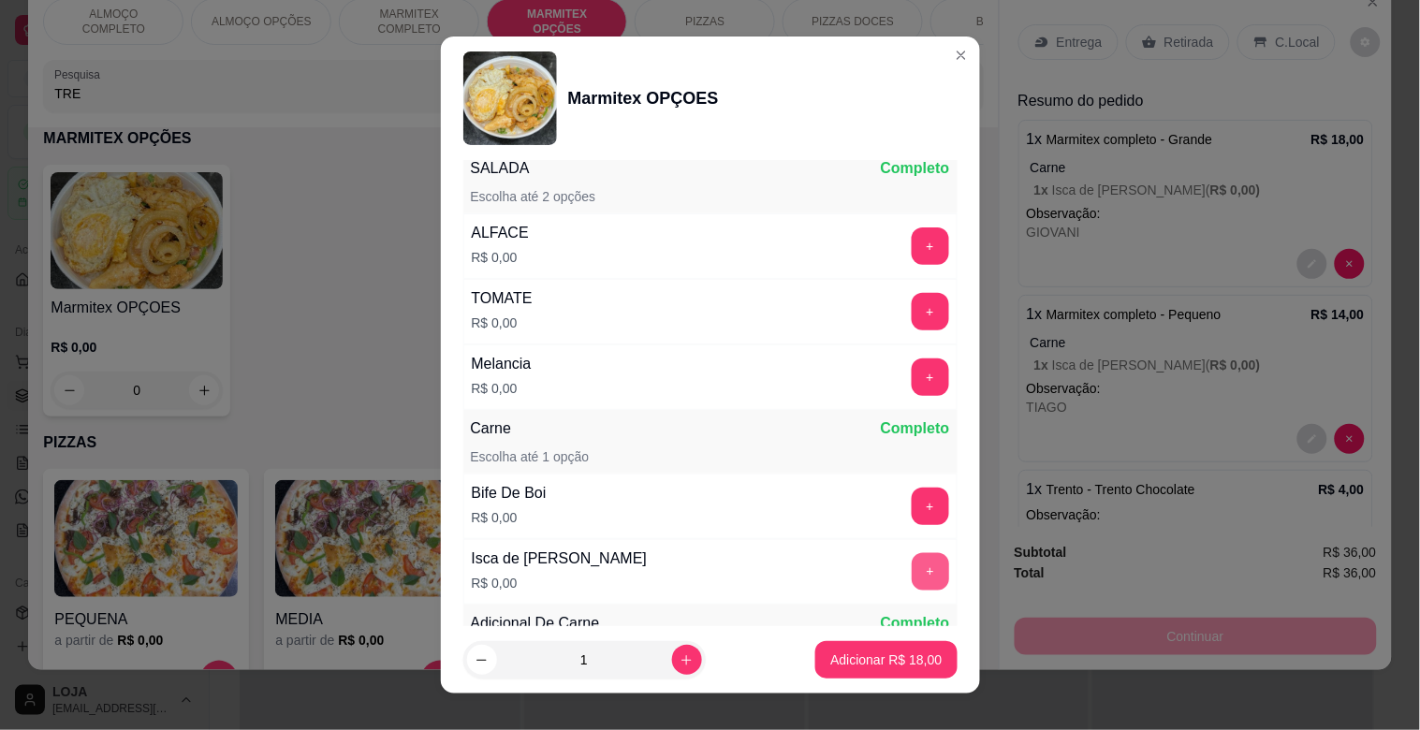
click at [912, 576] on button "+" at bounding box center [930, 571] width 37 height 37
click at [912, 368] on button "+" at bounding box center [930, 377] width 37 height 37
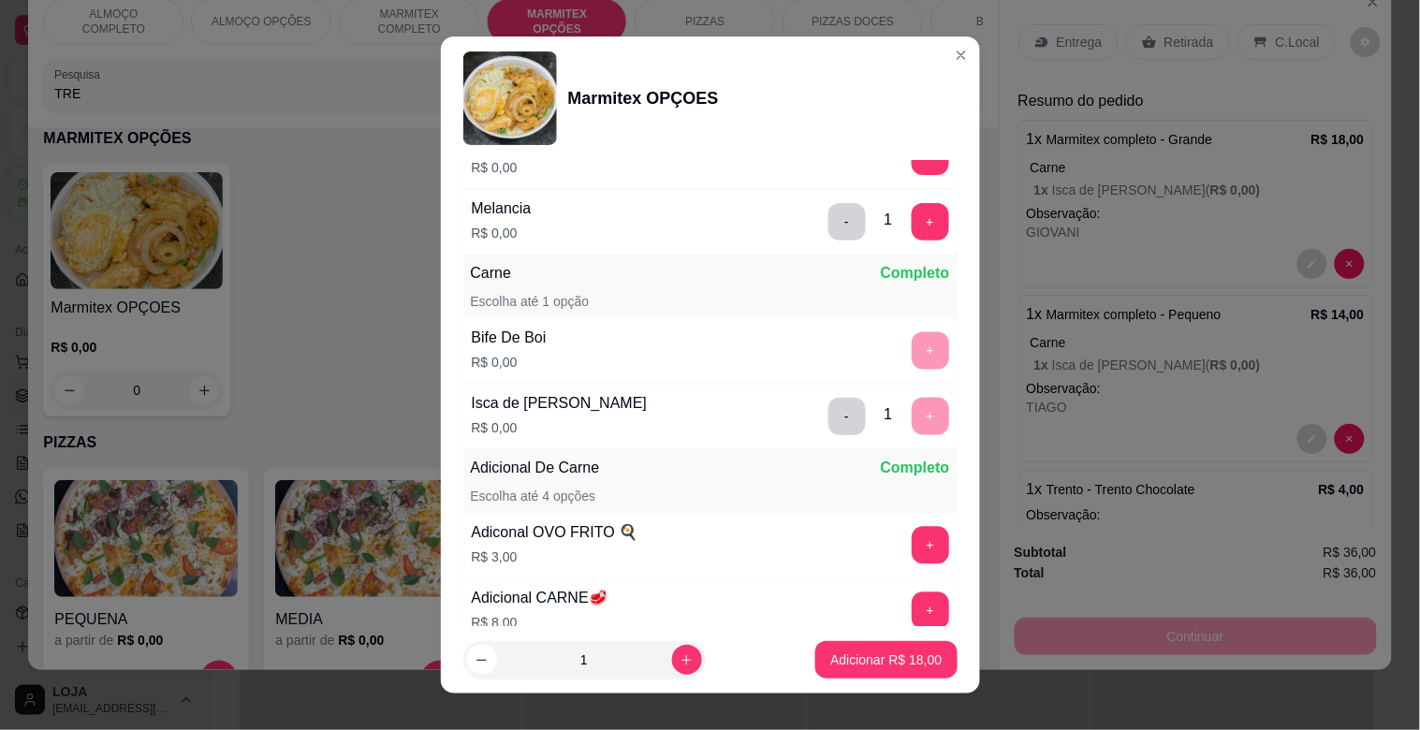
scroll to position [925, 0]
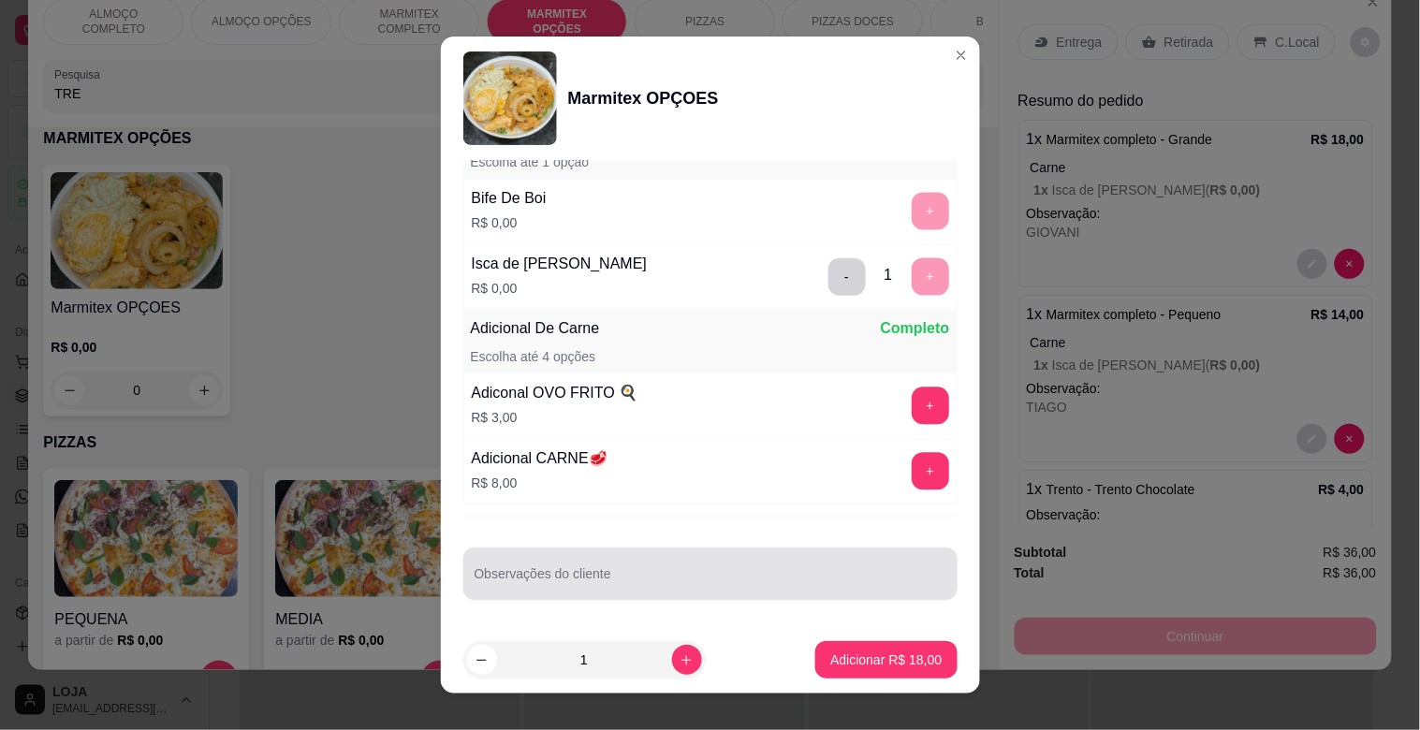
click at [771, 567] on div at bounding box center [711, 573] width 472 height 37
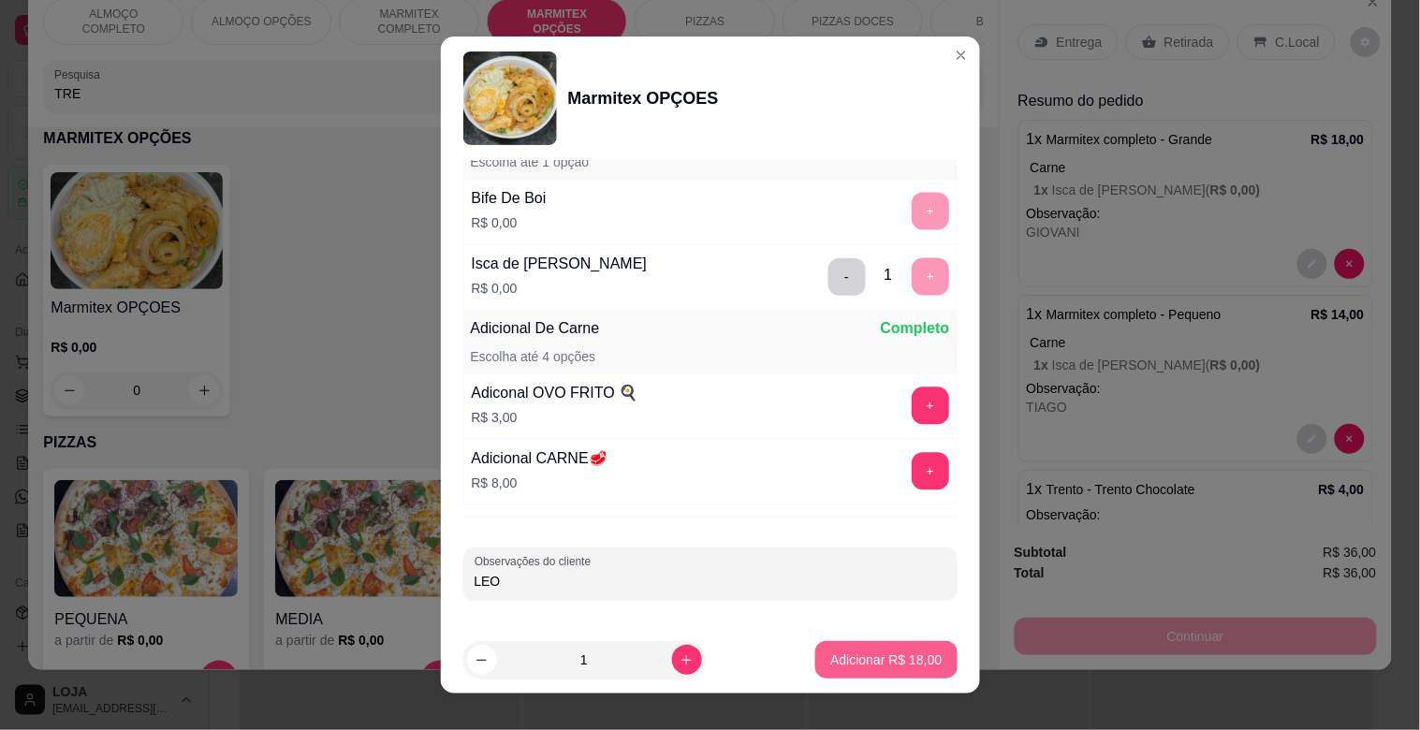
type input "LEO"
click at [888, 666] on p "Adicionar R$ 18,00" at bounding box center [886, 660] width 109 height 18
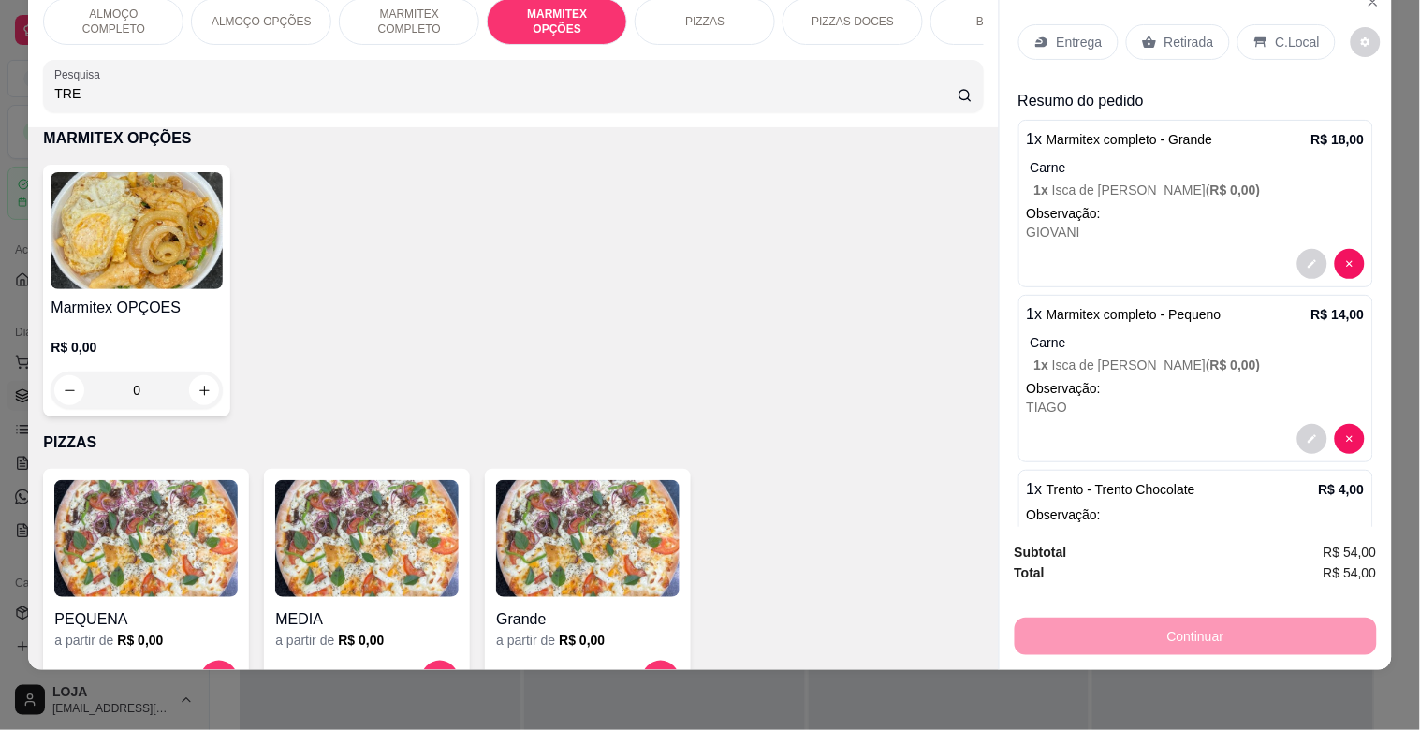
click at [400, 17] on p "MARMITEX COMPLETO" at bounding box center [409, 22] width 109 height 30
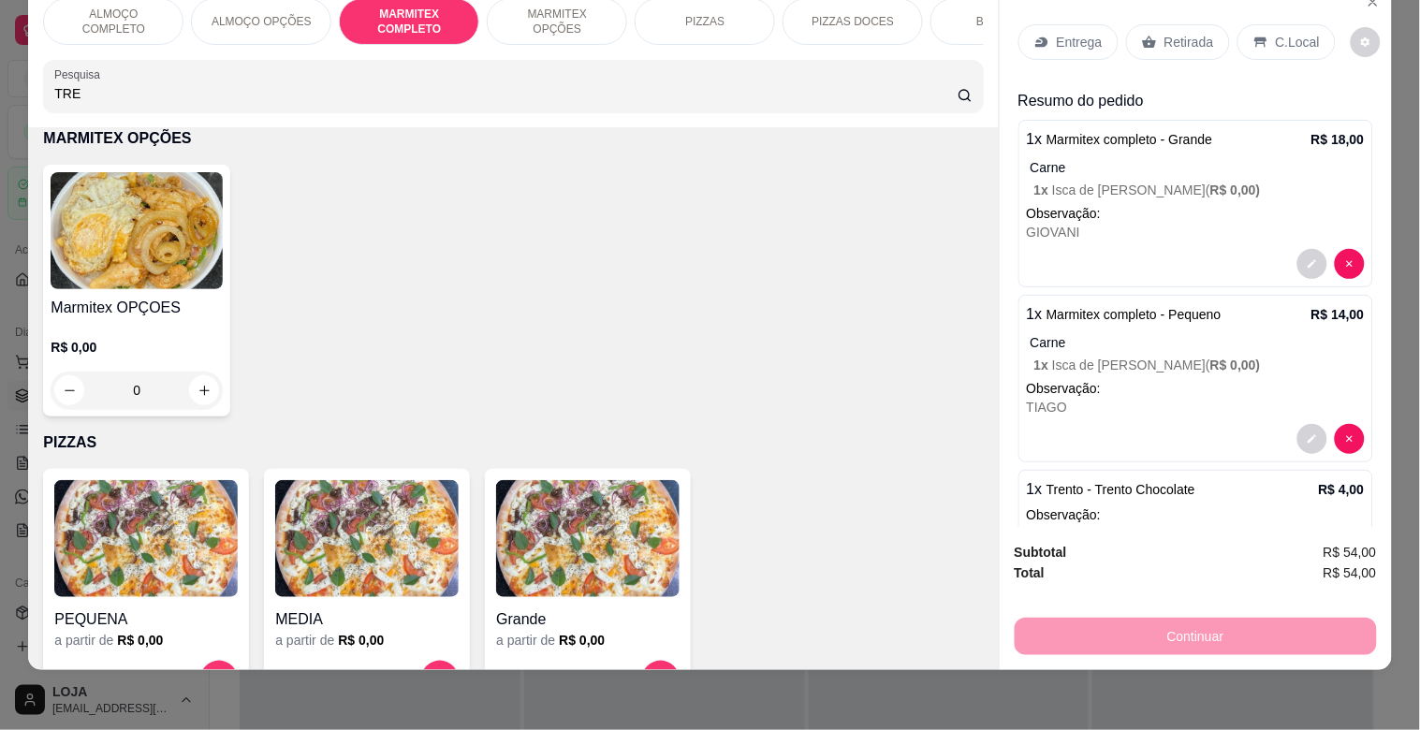
scroll to position [996, 0]
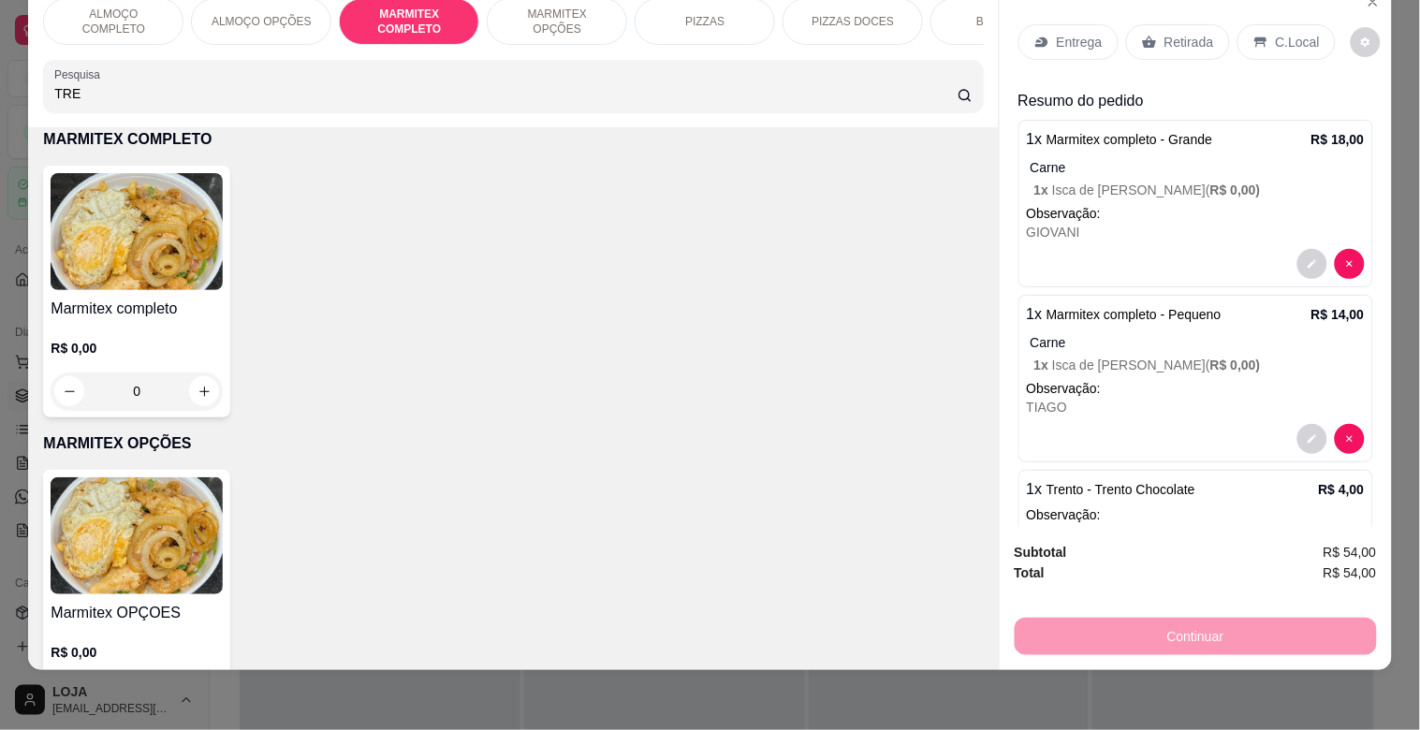
click at [201, 174] on div "Marmitex completo R$ 0,00 0" at bounding box center [136, 292] width 187 height 252
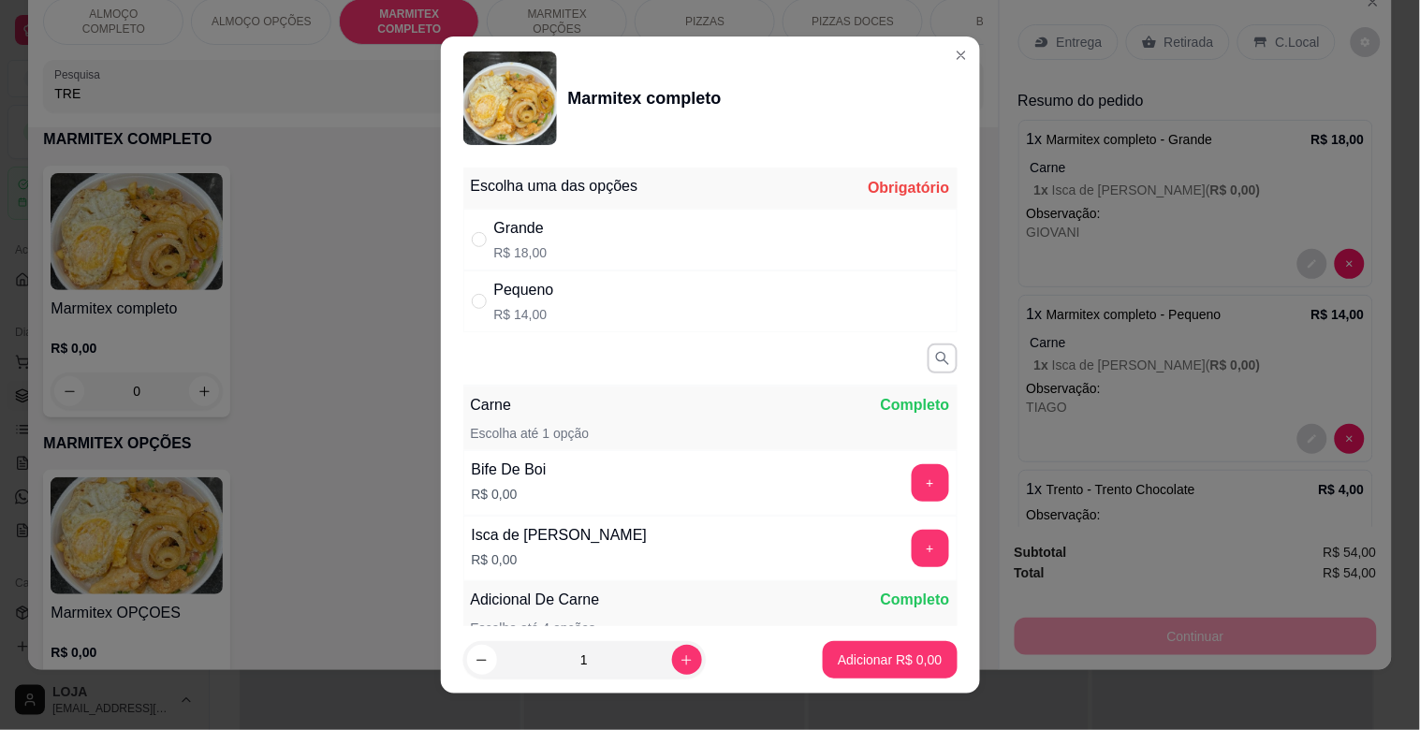
click at [698, 257] on div "Grande R$ 18,00" at bounding box center [710, 240] width 494 height 62
radio input "true"
click at [912, 472] on button "+" at bounding box center [930, 482] width 37 height 37
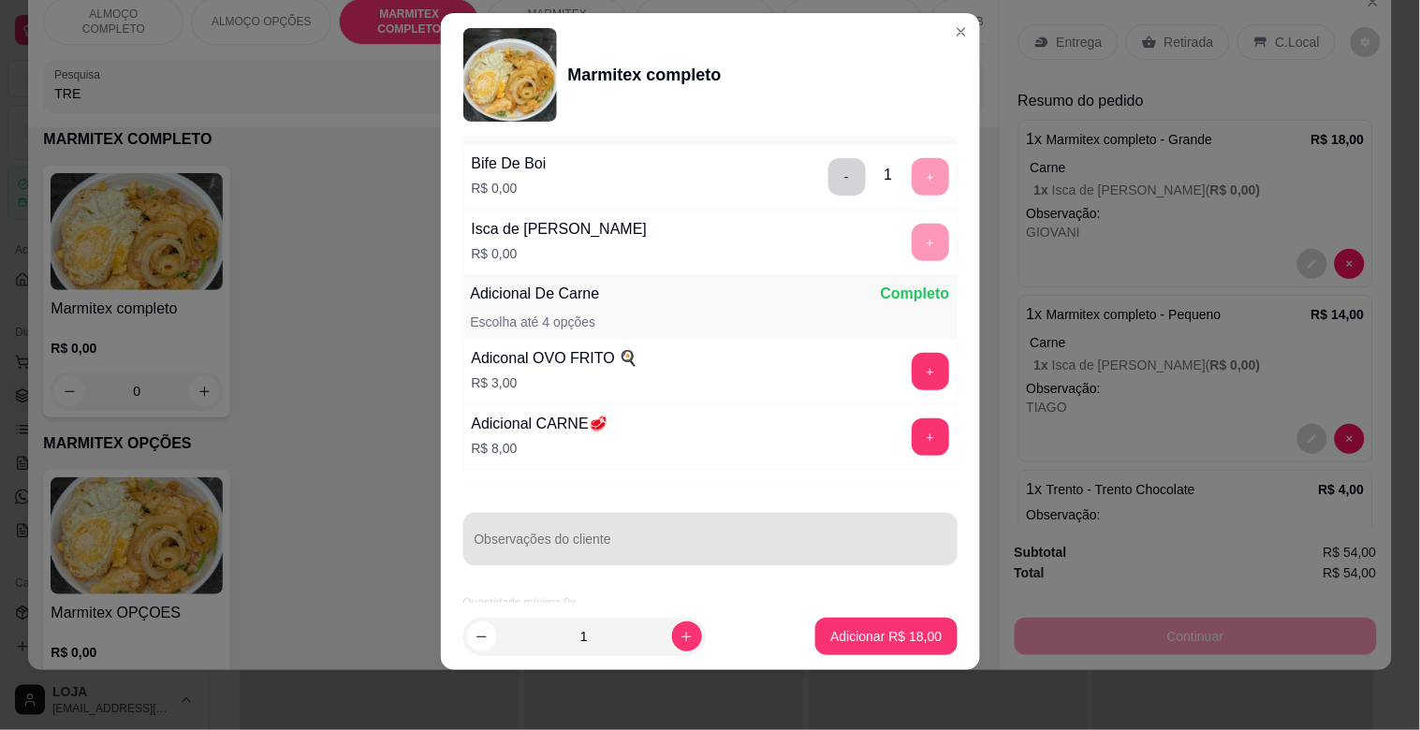
scroll to position [291, 0]
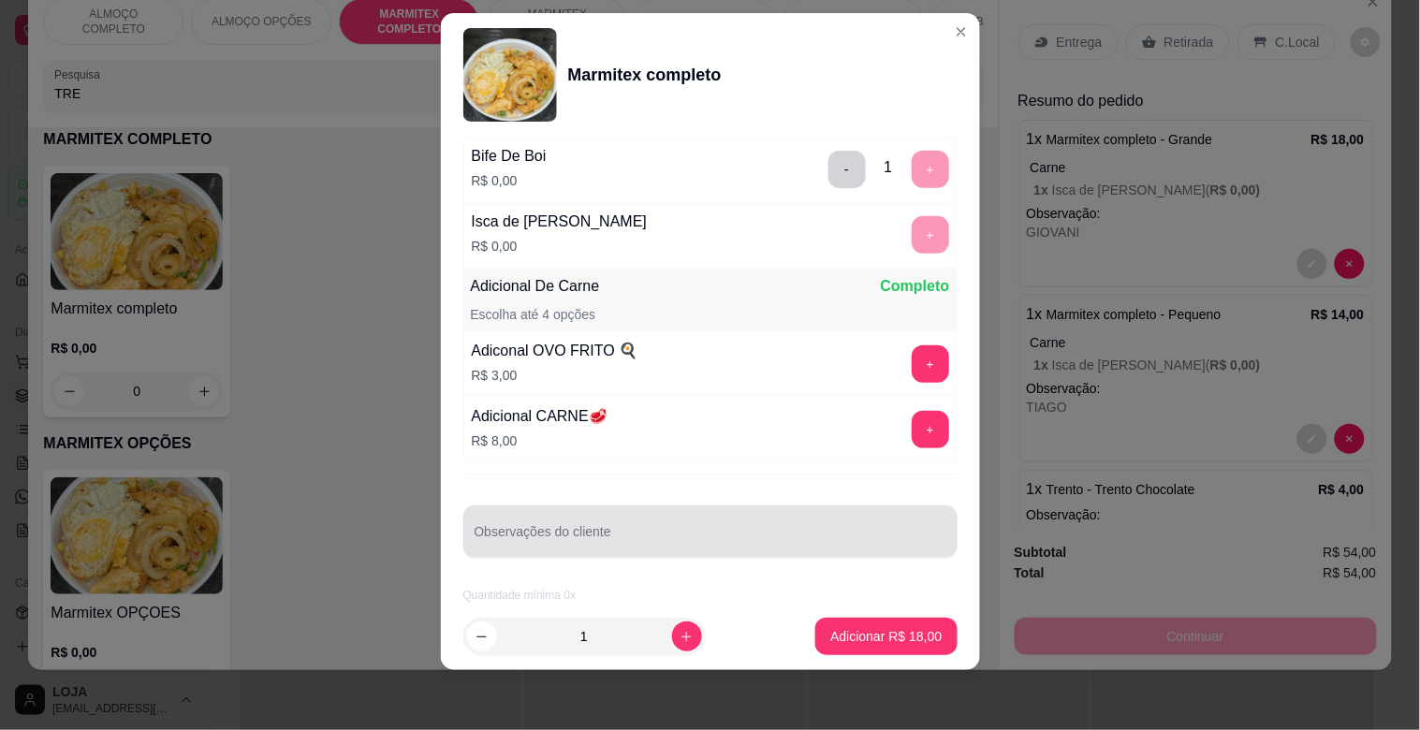
click at [682, 545] on input "Observações do cliente" at bounding box center [711, 539] width 472 height 19
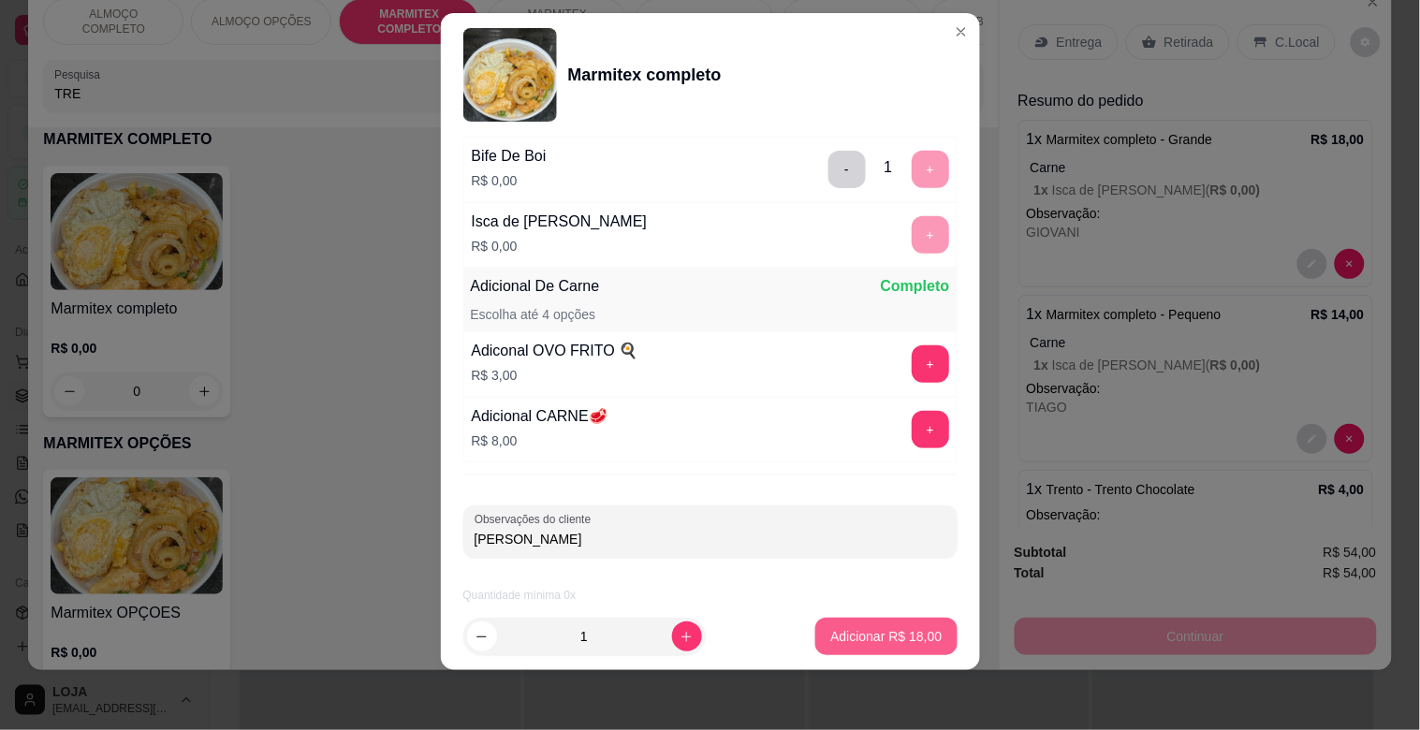
type input "[PERSON_NAME]"
click at [884, 637] on p "Adicionar R$ 18,00" at bounding box center [886, 636] width 109 height 18
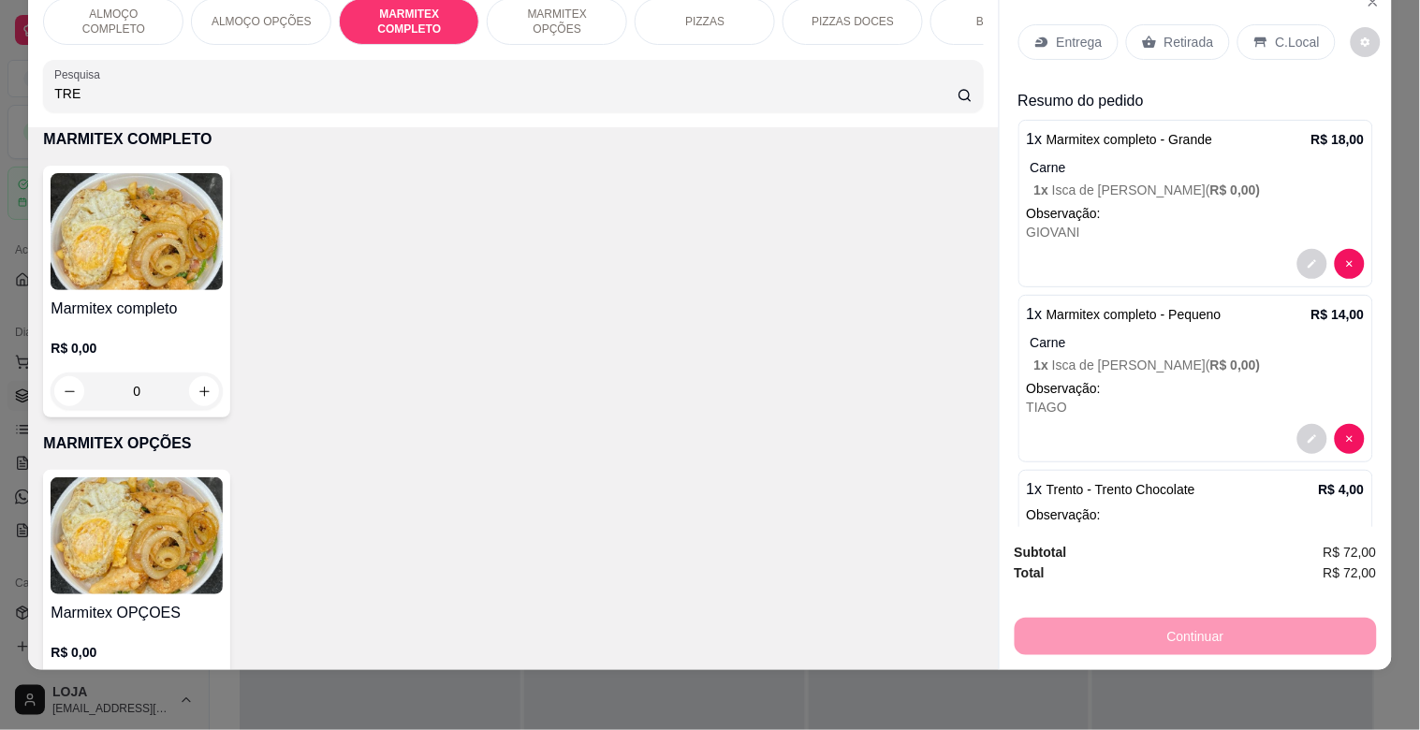
click at [554, 12] on p "MARMITEX OPÇÕES" at bounding box center [557, 22] width 109 height 30
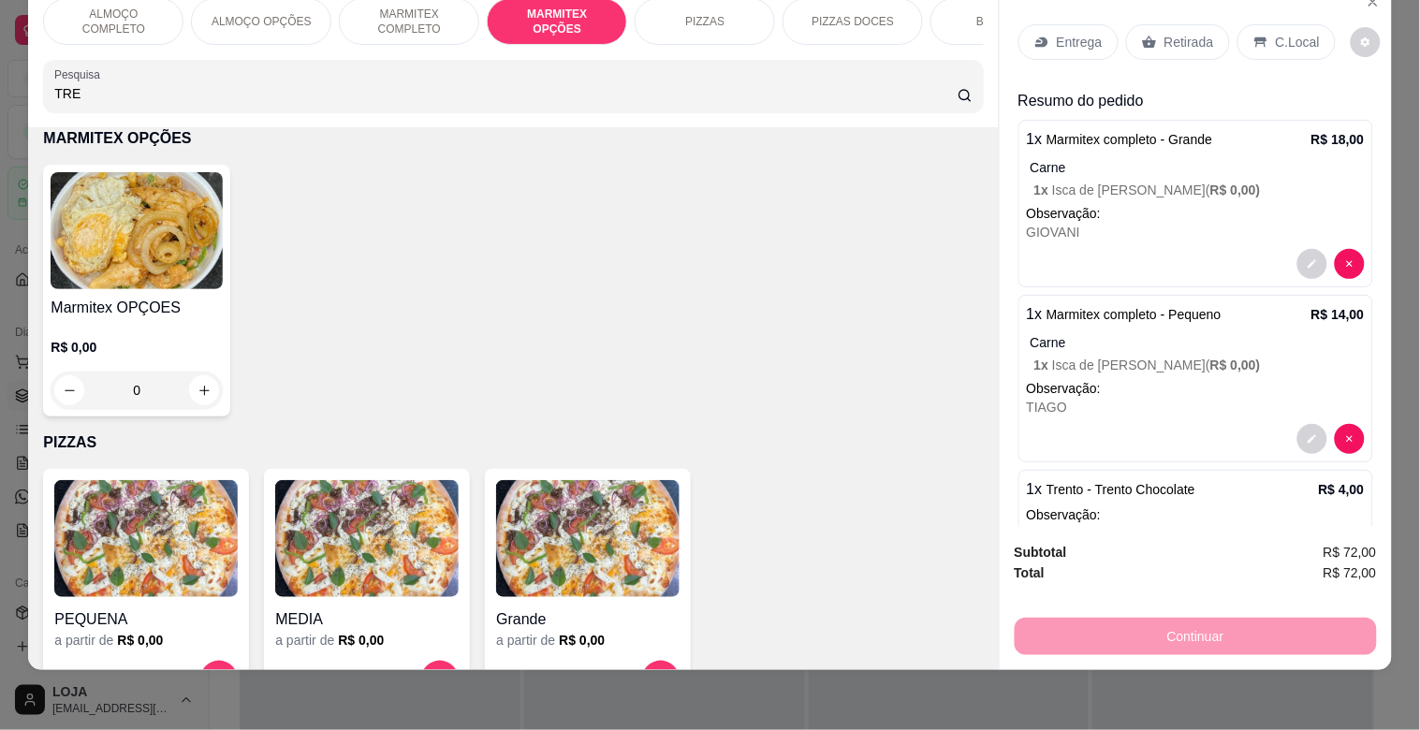
click at [387, 11] on p "MARMITEX COMPLETO" at bounding box center [409, 22] width 109 height 30
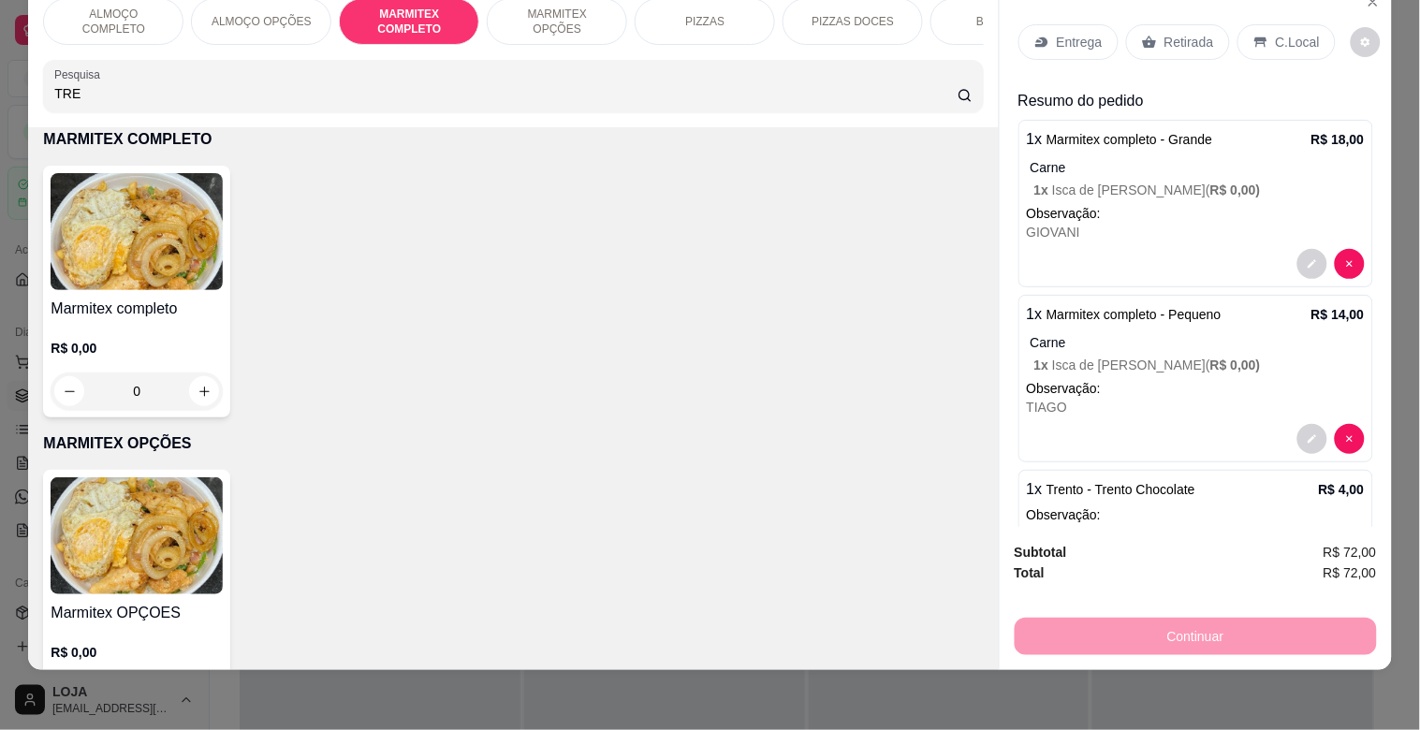
click at [192, 197] on img at bounding box center [137, 231] width 172 height 117
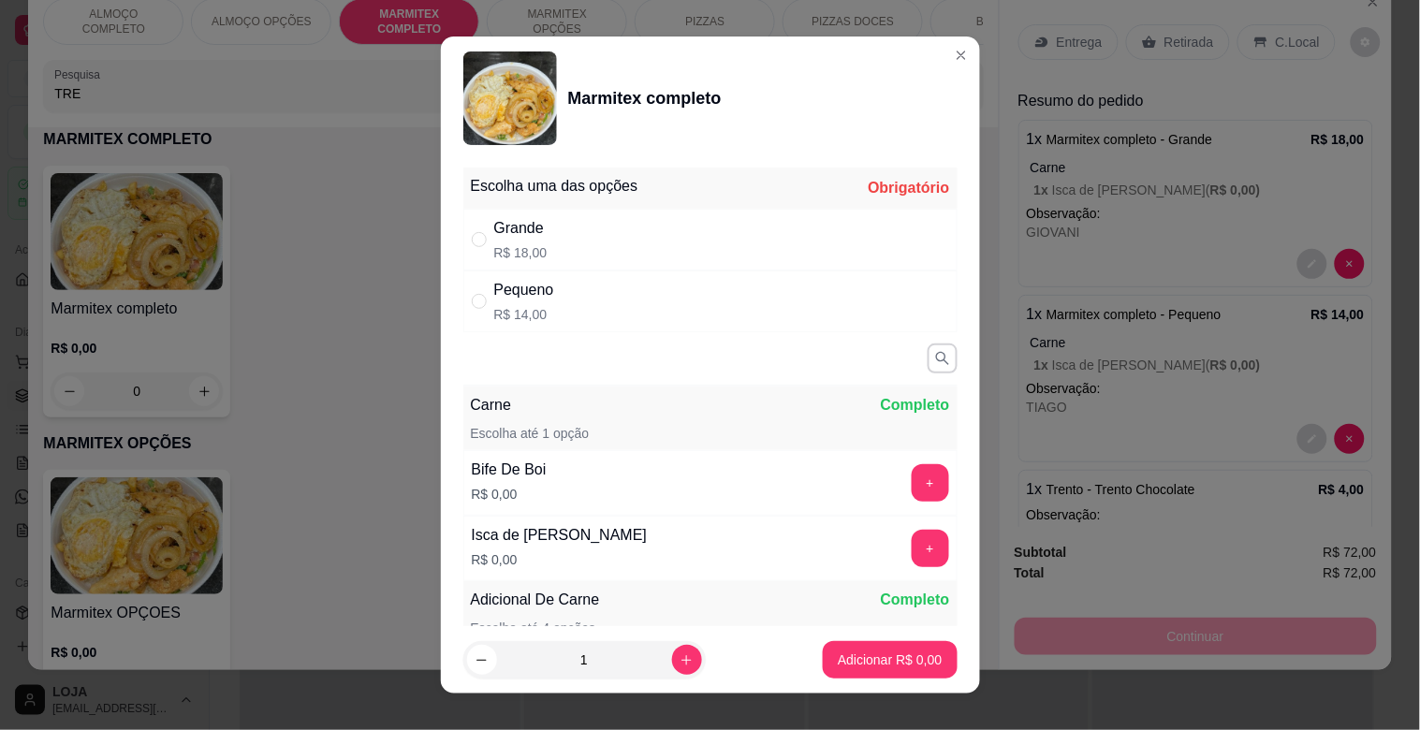
click at [684, 325] on div "Pequeno R$ 14,00" at bounding box center [710, 302] width 494 height 62
radio input "true"
click at [912, 550] on button "+" at bounding box center [930, 548] width 37 height 37
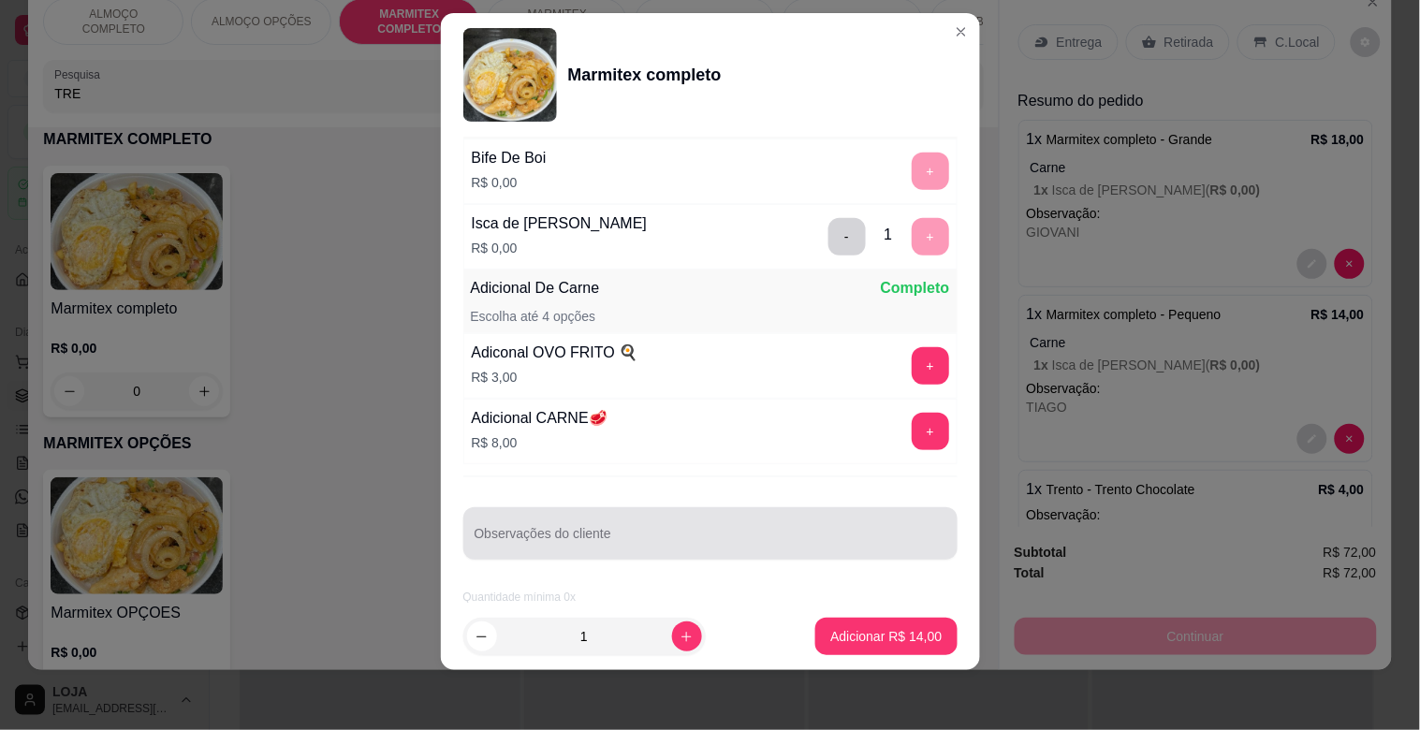
scroll to position [291, 0]
click at [725, 540] on input "Observações do cliente" at bounding box center [711, 539] width 472 height 19
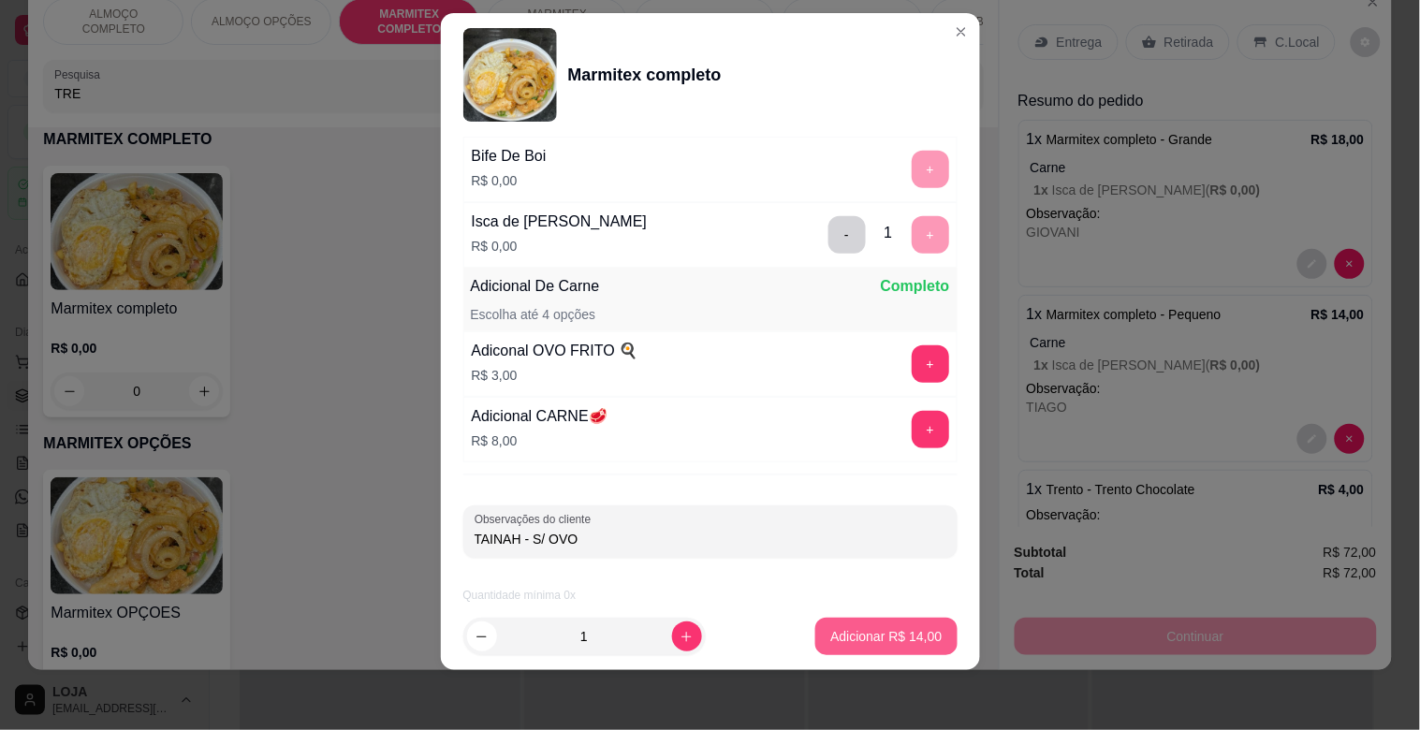
type input "TAINAH - S/ OVO"
click at [887, 631] on p "Adicionar R$ 14,00" at bounding box center [886, 636] width 109 height 18
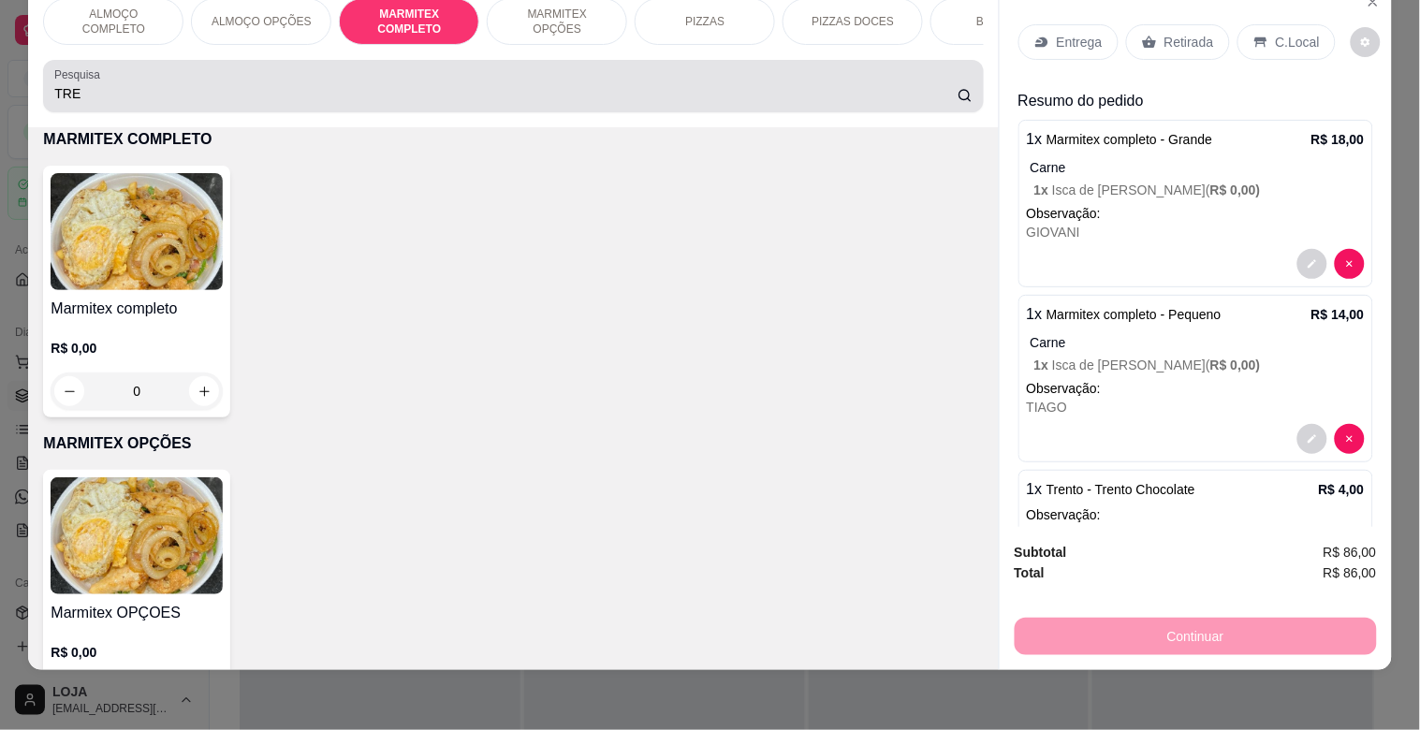
click at [326, 75] on div "TRE" at bounding box center [512, 85] width 917 height 37
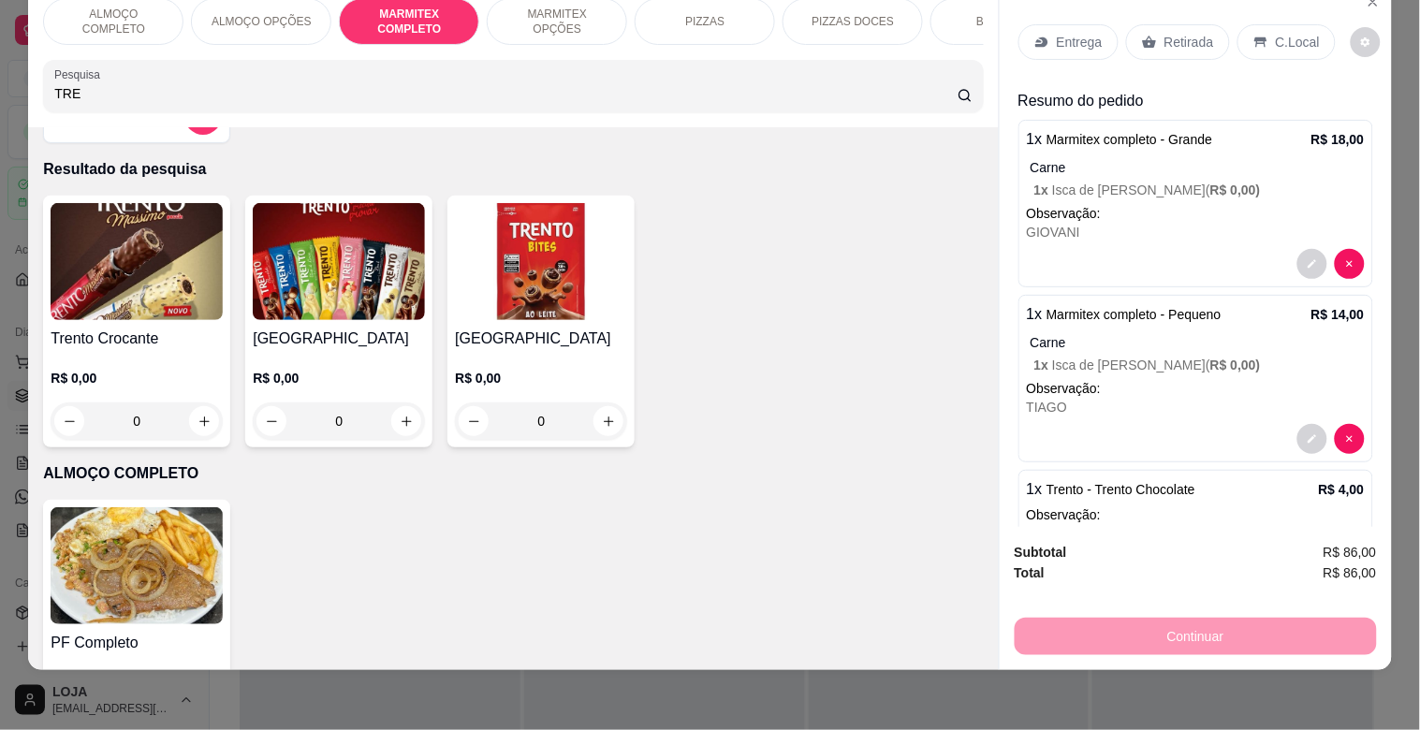
scroll to position [0, 0]
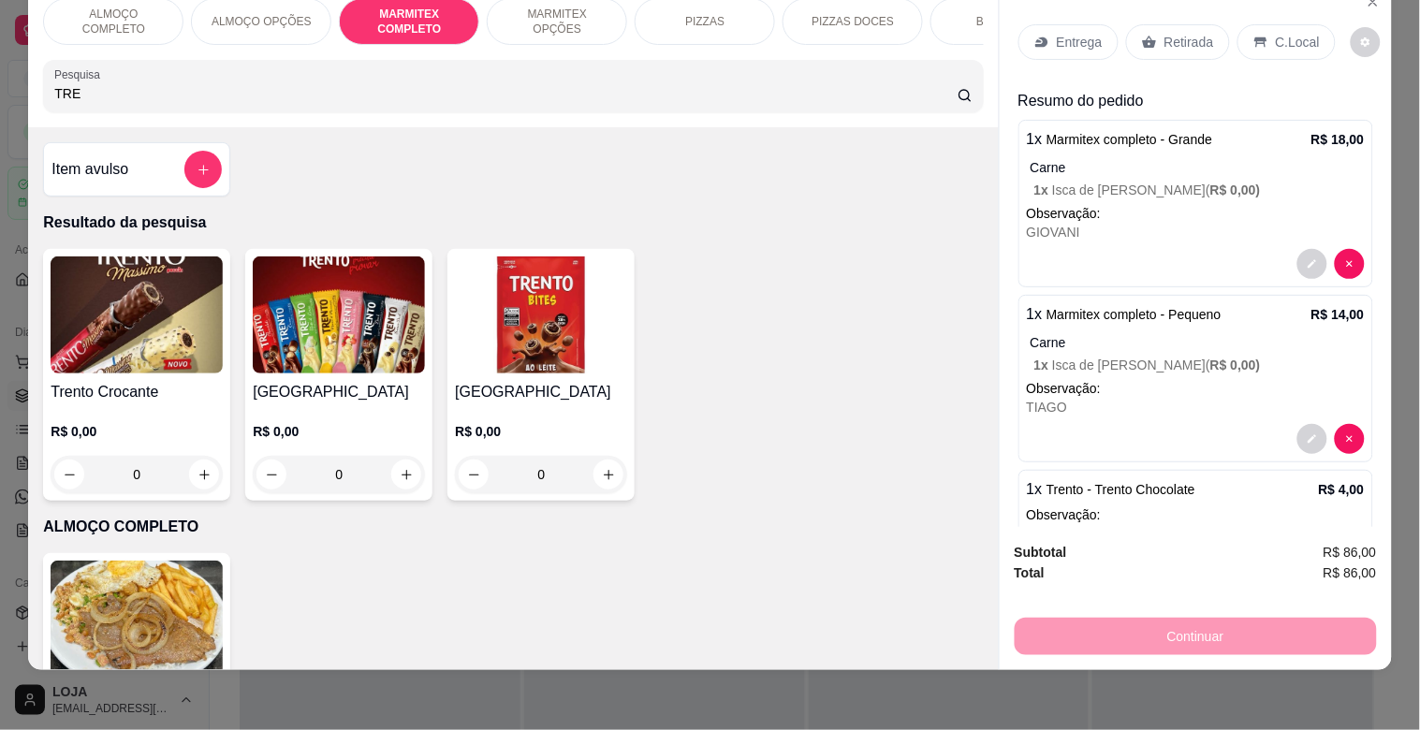
click at [381, 328] on img at bounding box center [339, 315] width 172 height 117
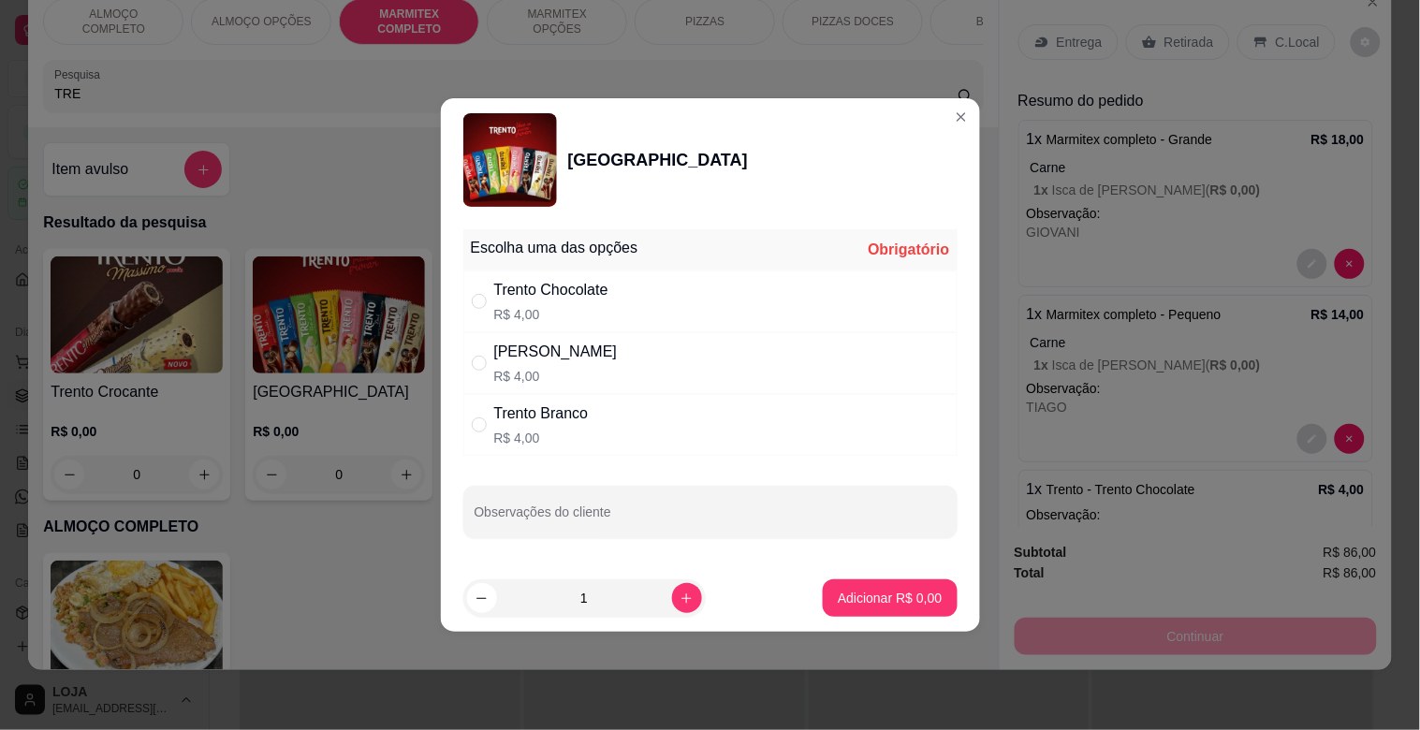
drag, startPoint x: 609, startPoint y: 292, endPoint x: 621, endPoint y: 399, distance: 107.3
click at [609, 292] on div "Trento Chocolate" at bounding box center [551, 290] width 114 height 22
radio input "true"
click at [625, 527] on input "Observações do cliente" at bounding box center [711, 519] width 472 height 19
type input "TAINAH"
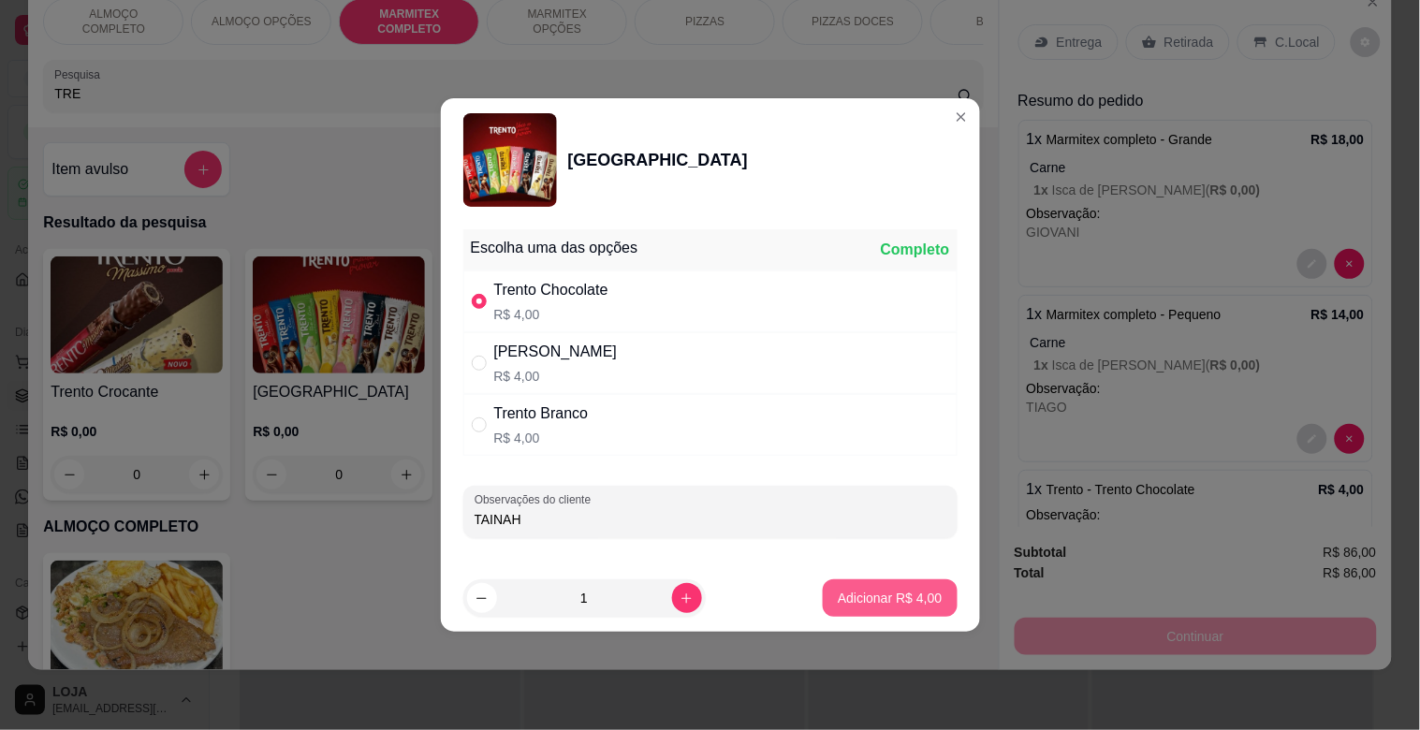
click at [894, 599] on p "Adicionar R$ 4,00" at bounding box center [890, 598] width 104 height 19
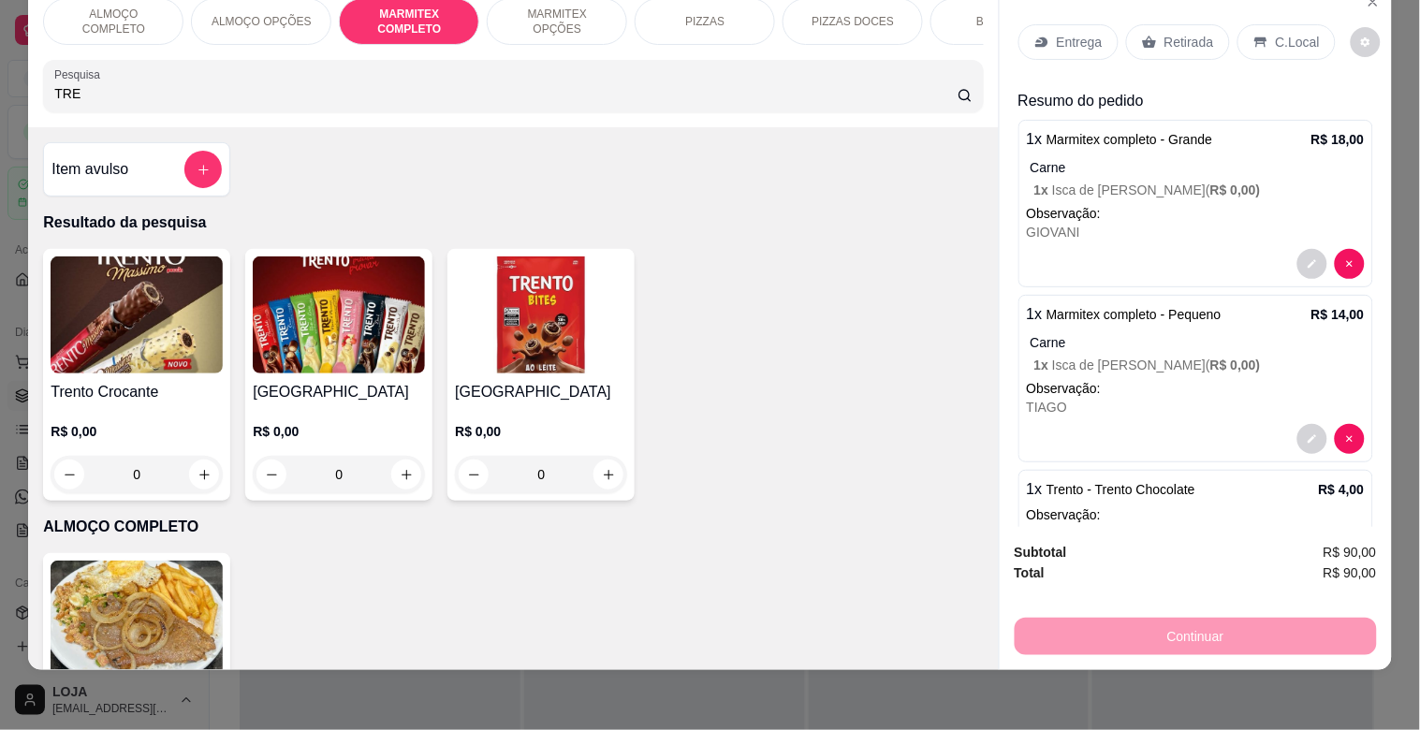
click at [1060, 33] on p "Entrega" at bounding box center [1080, 42] width 46 height 19
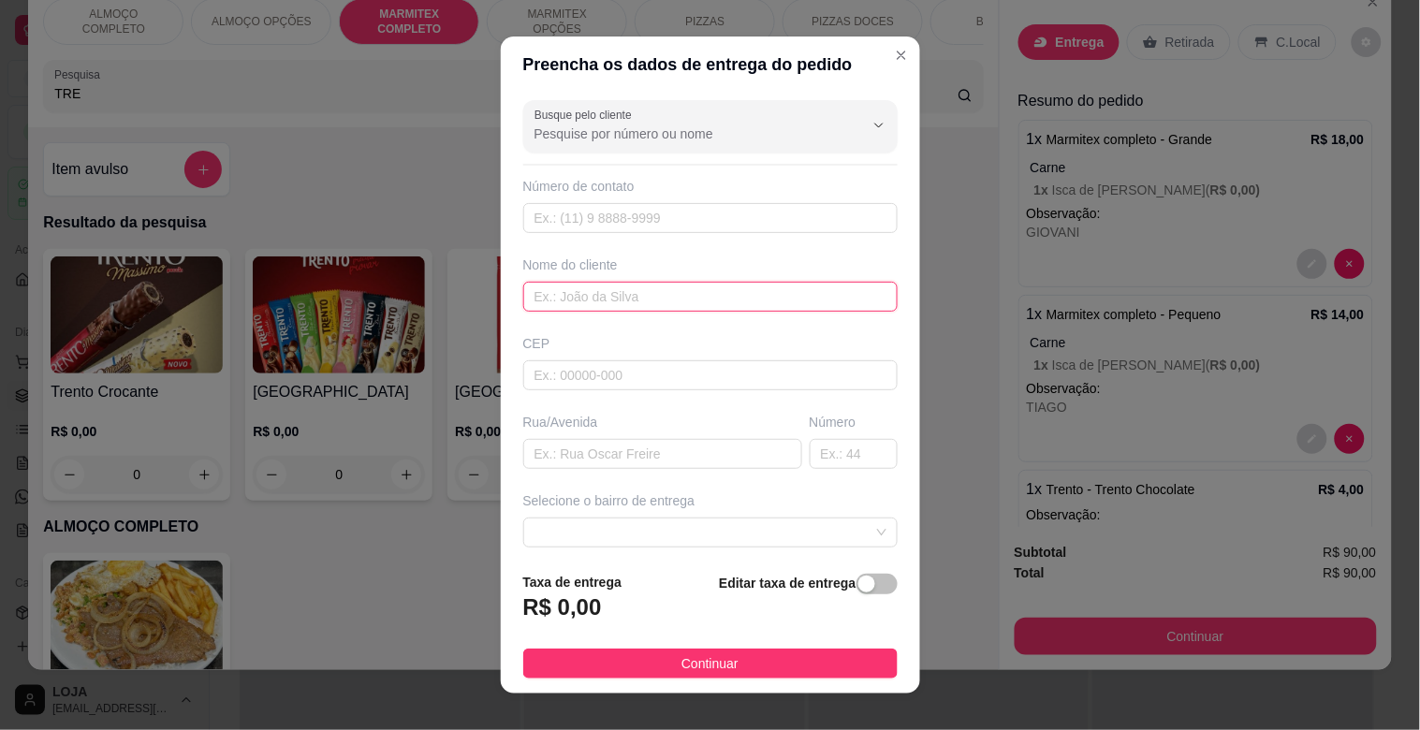
click at [596, 288] on input "text" at bounding box center [710, 297] width 374 height 30
type input "TRACTEL"
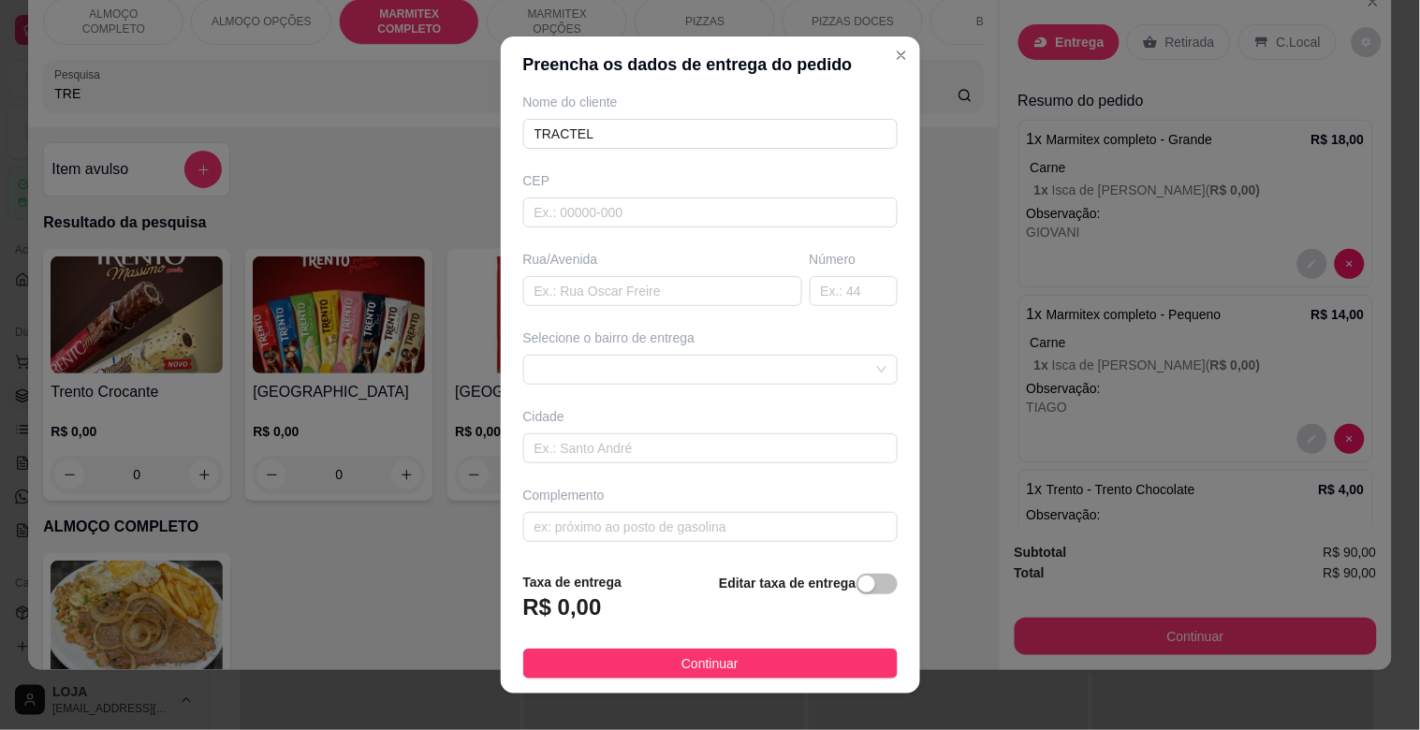
scroll to position [167, 0]
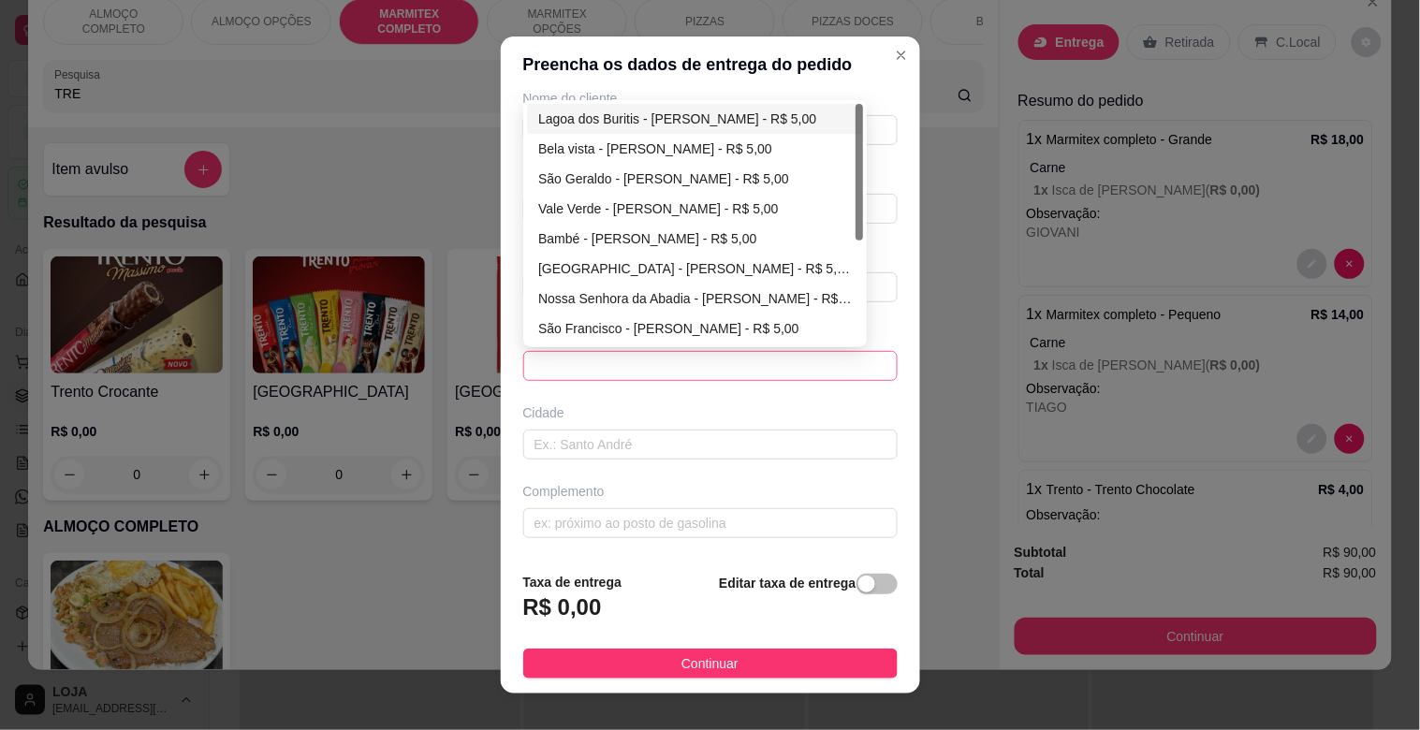
click at [841, 360] on span at bounding box center [711, 366] width 352 height 28
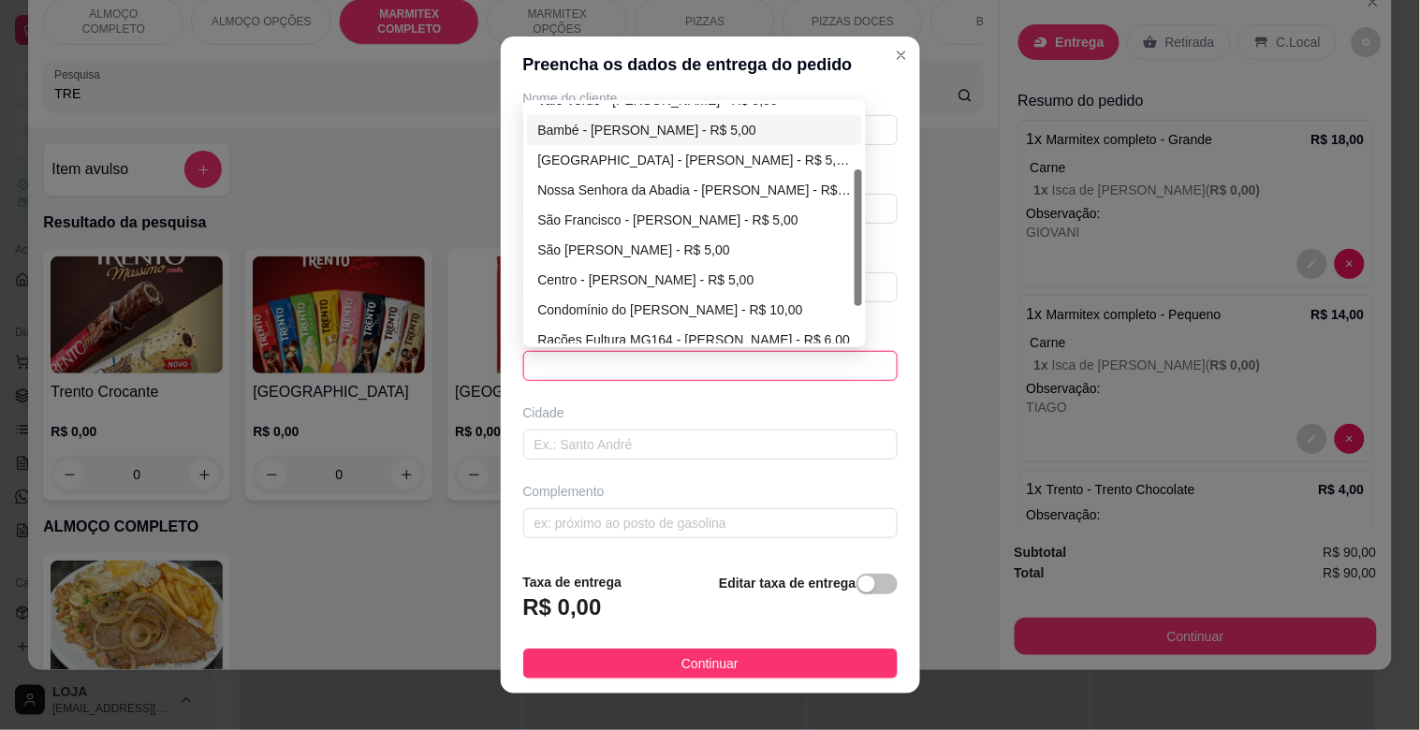
scroll to position [126, 0]
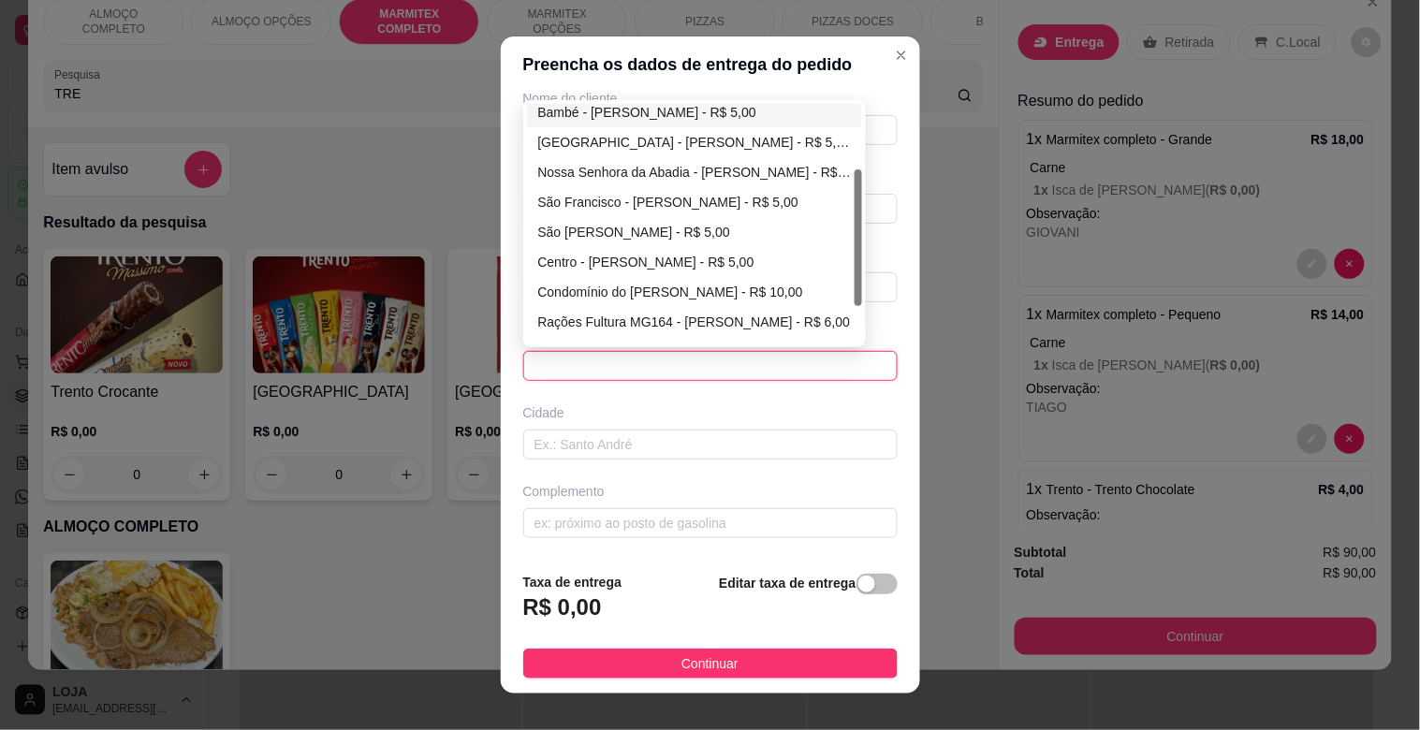
drag, startPoint x: 852, startPoint y: 229, endPoint x: 839, endPoint y: 302, distance: 74.2
click at [839, 302] on div "Vale Verde - [PERSON_NAME] - R$ 5,00 Bambé - [PERSON_NAME] - R$ 5,00 [GEOGRAPHI…" at bounding box center [695, 224] width 336 height 240
click at [625, 257] on div "Centro - [PERSON_NAME] - R$ 5,00" at bounding box center [695, 262] width 314 height 21
type input "[PERSON_NAME]"
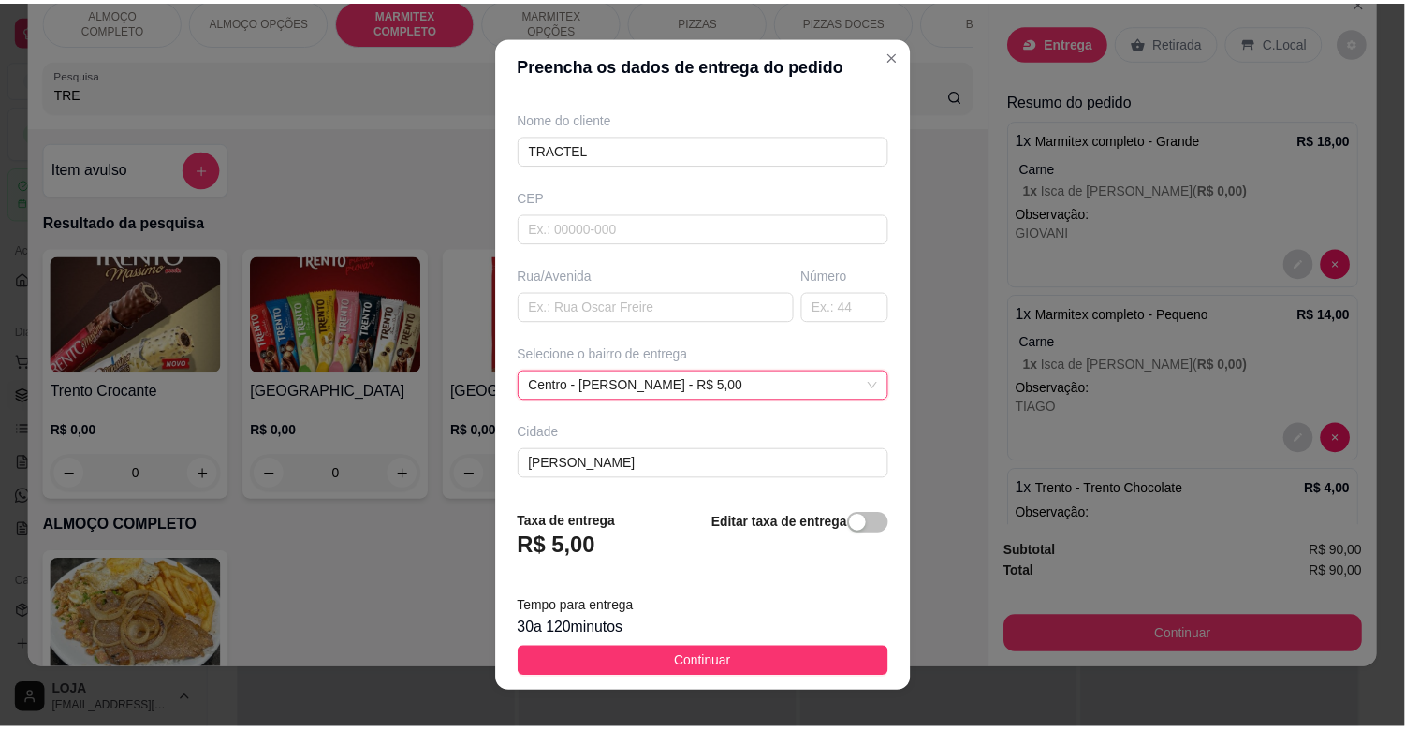
scroll to position [167, 0]
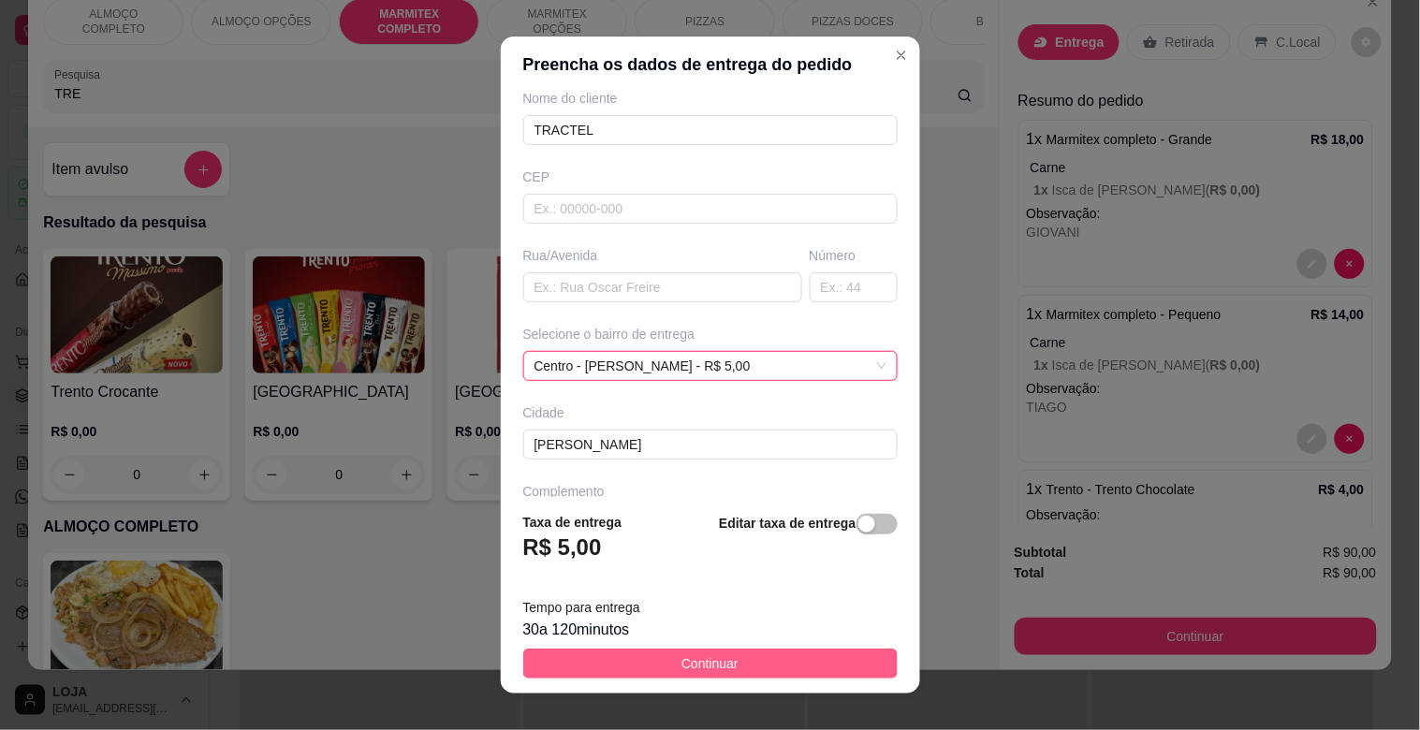
click at [717, 657] on span "Continuar" at bounding box center [710, 663] width 57 height 21
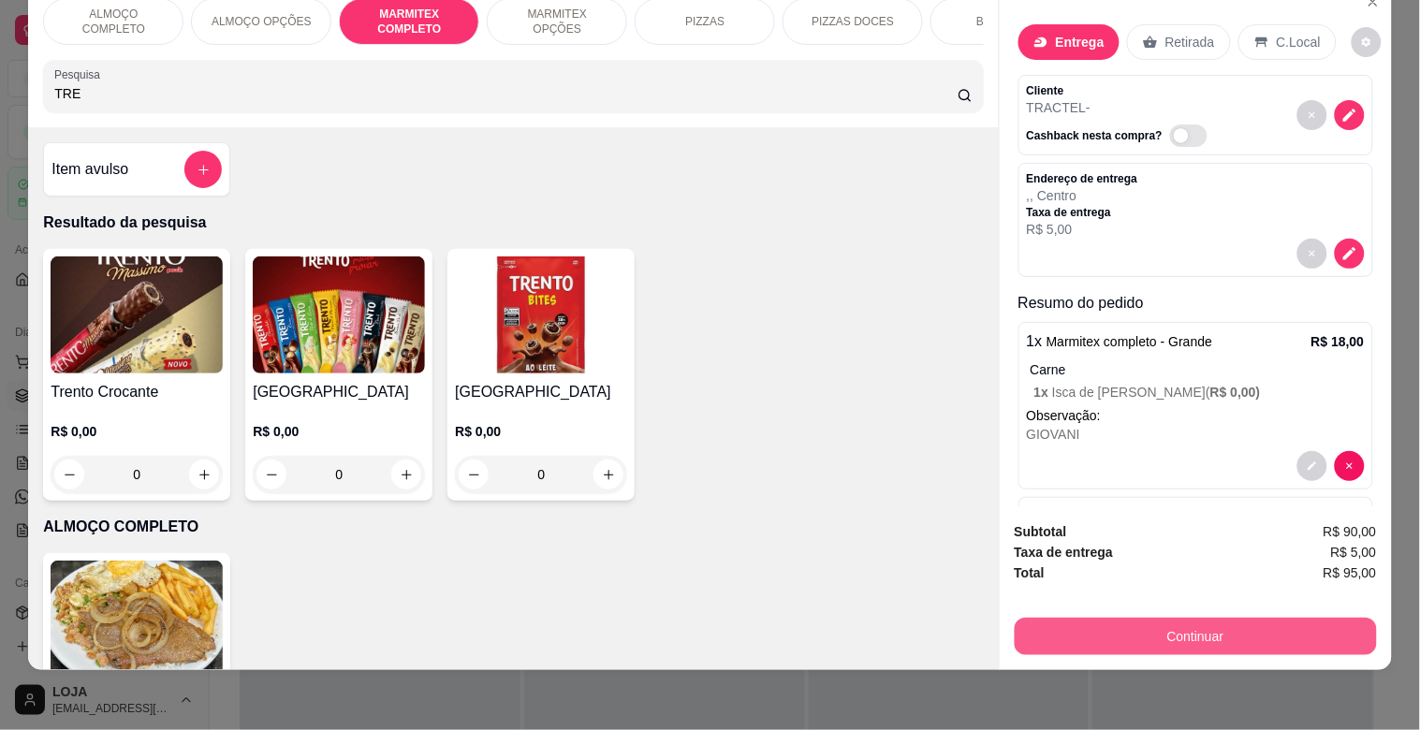
click at [1242, 625] on button "Continuar" at bounding box center [1196, 636] width 362 height 37
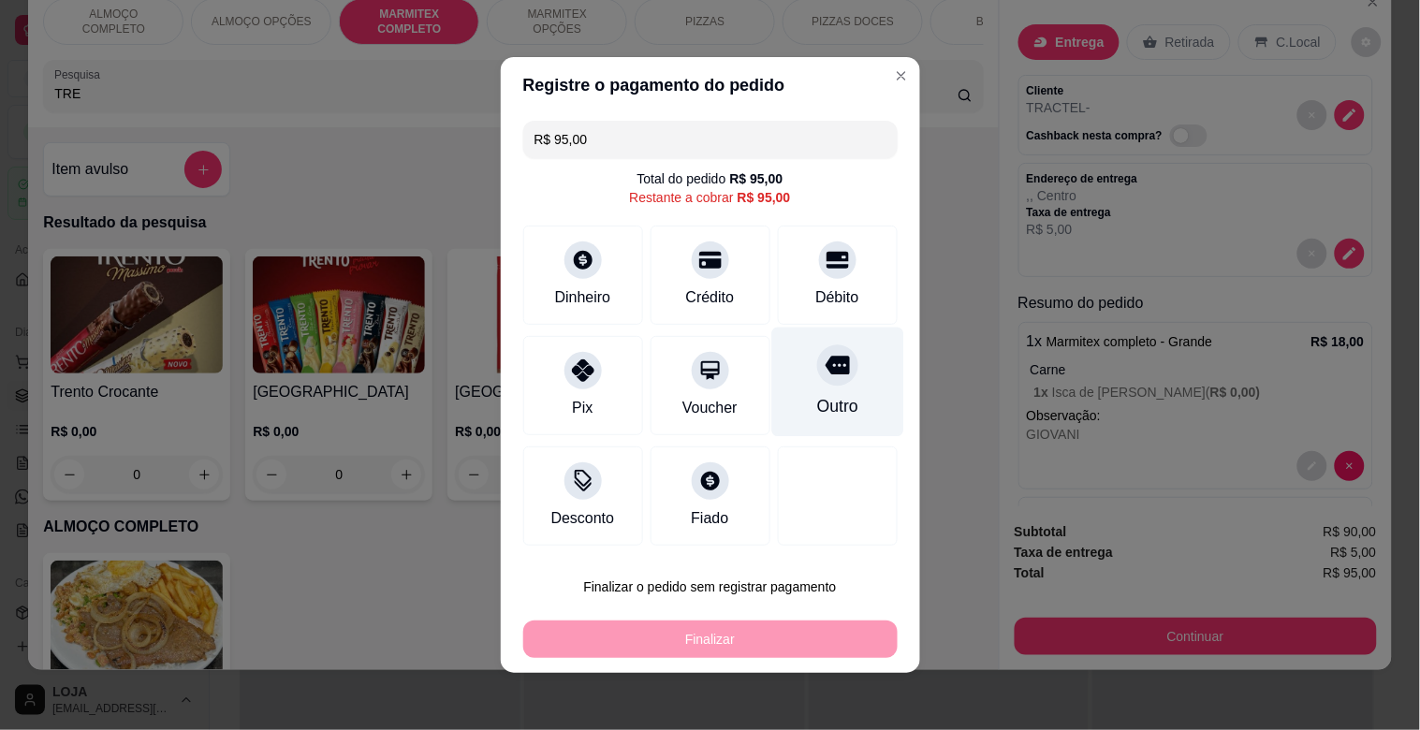
click at [820, 386] on div "Outro" at bounding box center [837, 383] width 132 height 110
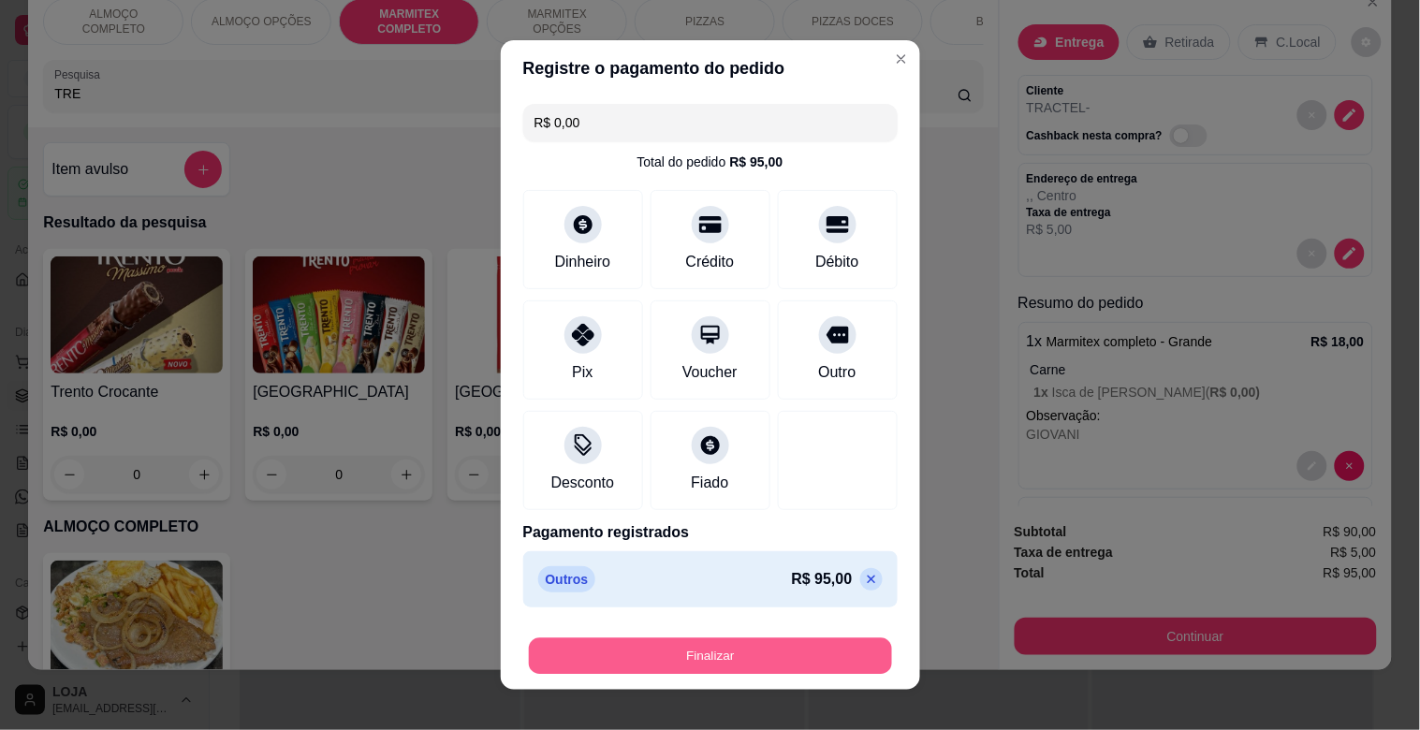
click at [728, 646] on button "Finalizar" at bounding box center [710, 657] width 363 height 37
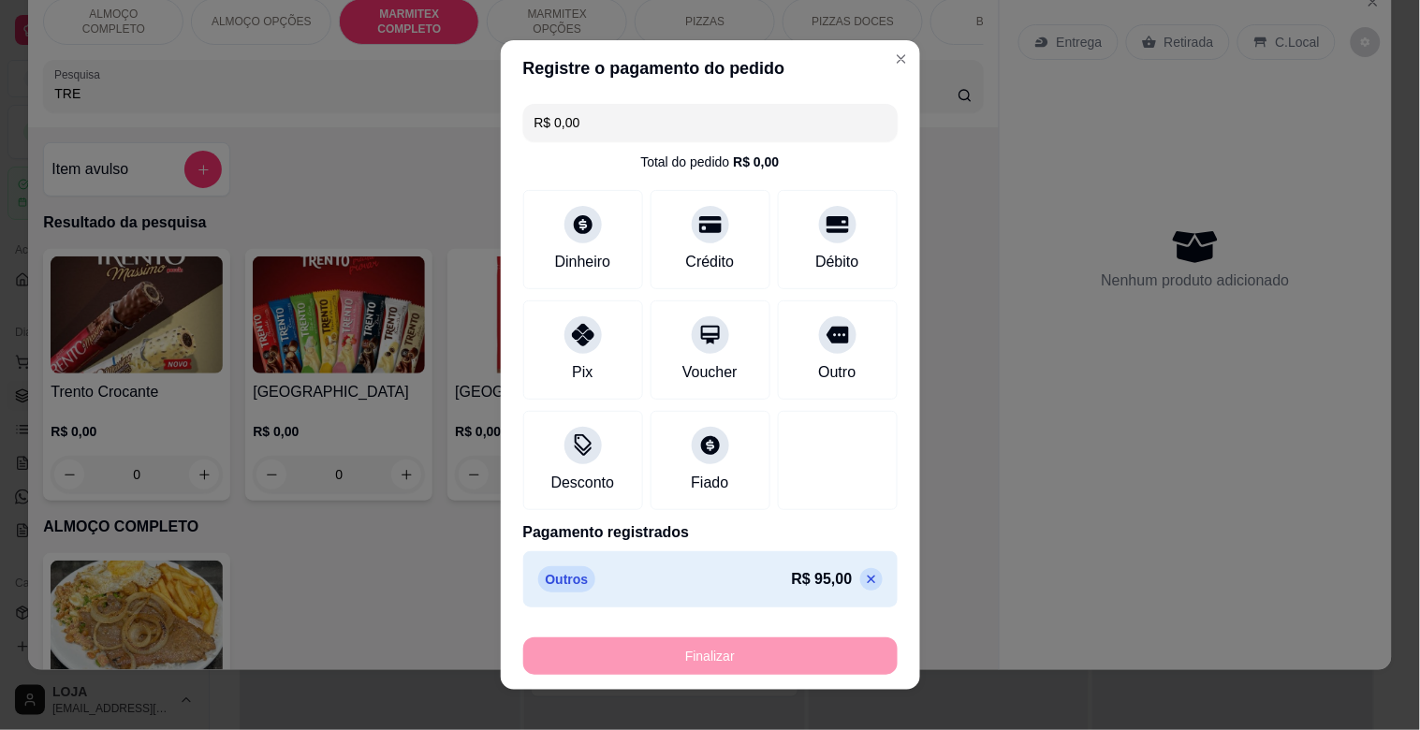
type input "-R$ 95,00"
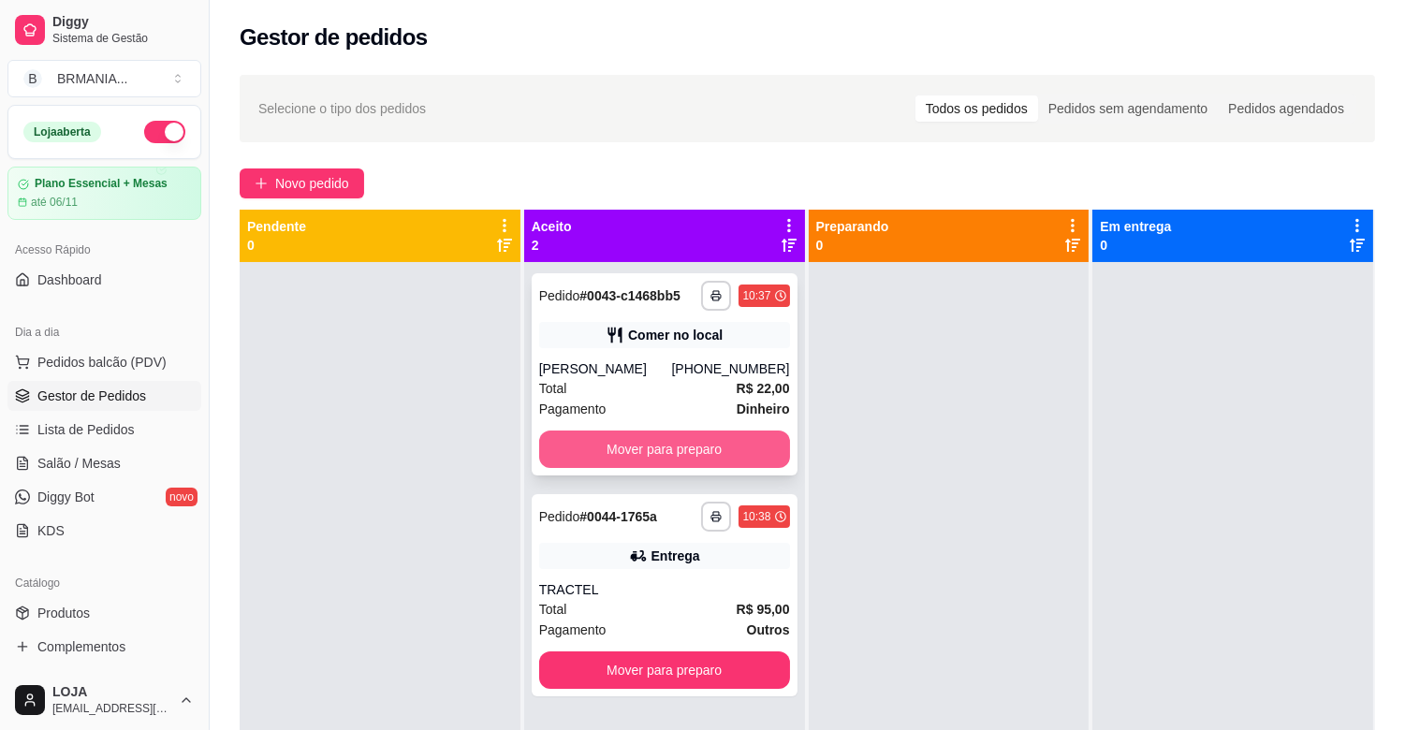
click at [629, 454] on button "Mover para preparo" at bounding box center [664, 449] width 251 height 37
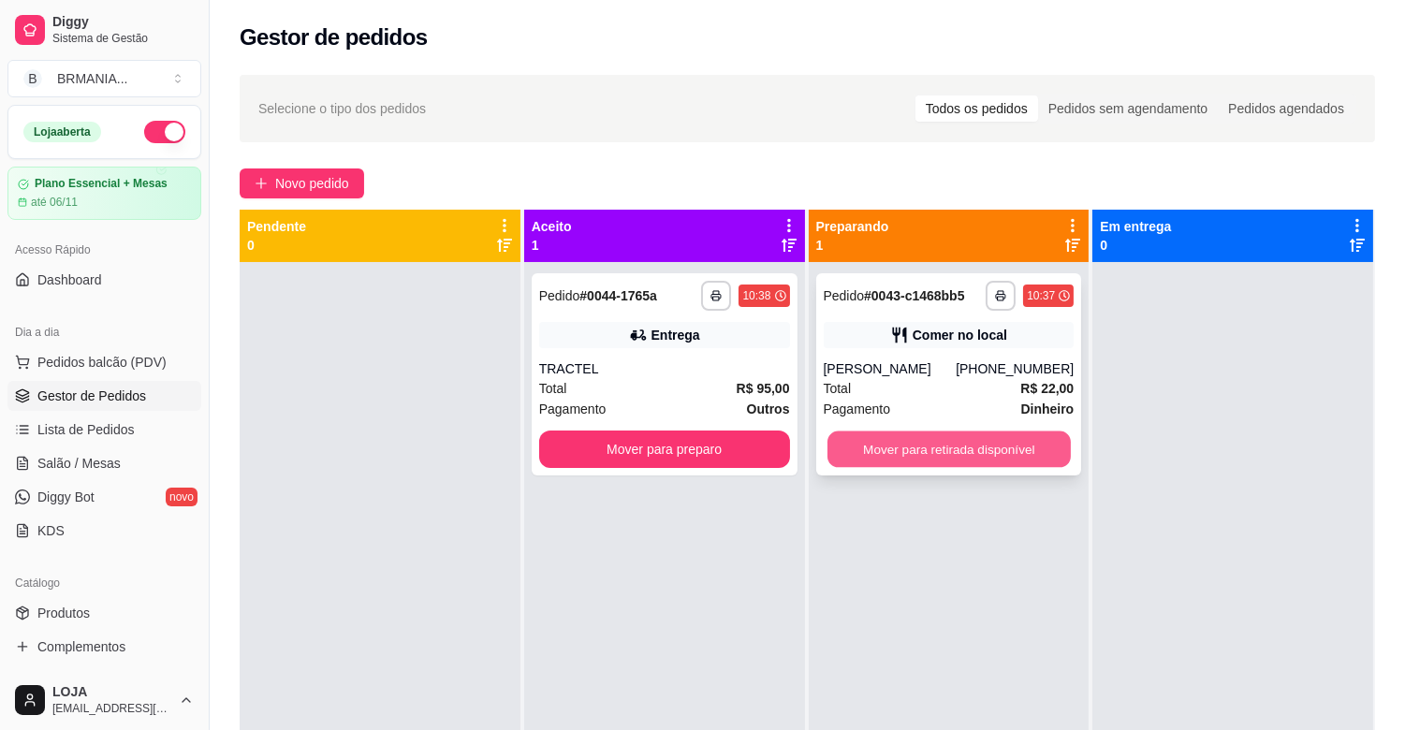
click at [946, 447] on button "Mover para retirada disponível" at bounding box center [949, 450] width 243 height 37
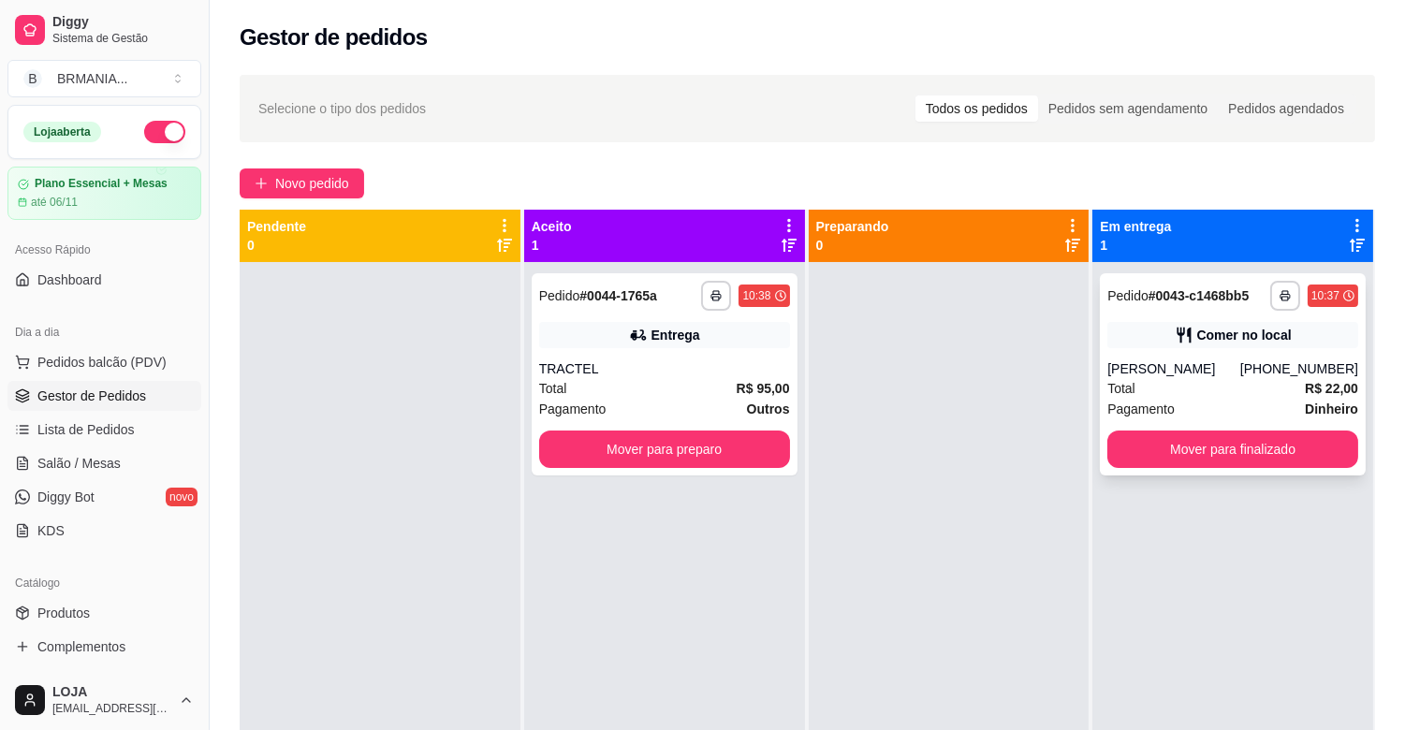
click at [1259, 345] on div "Comer no local" at bounding box center [1233, 335] width 251 height 26
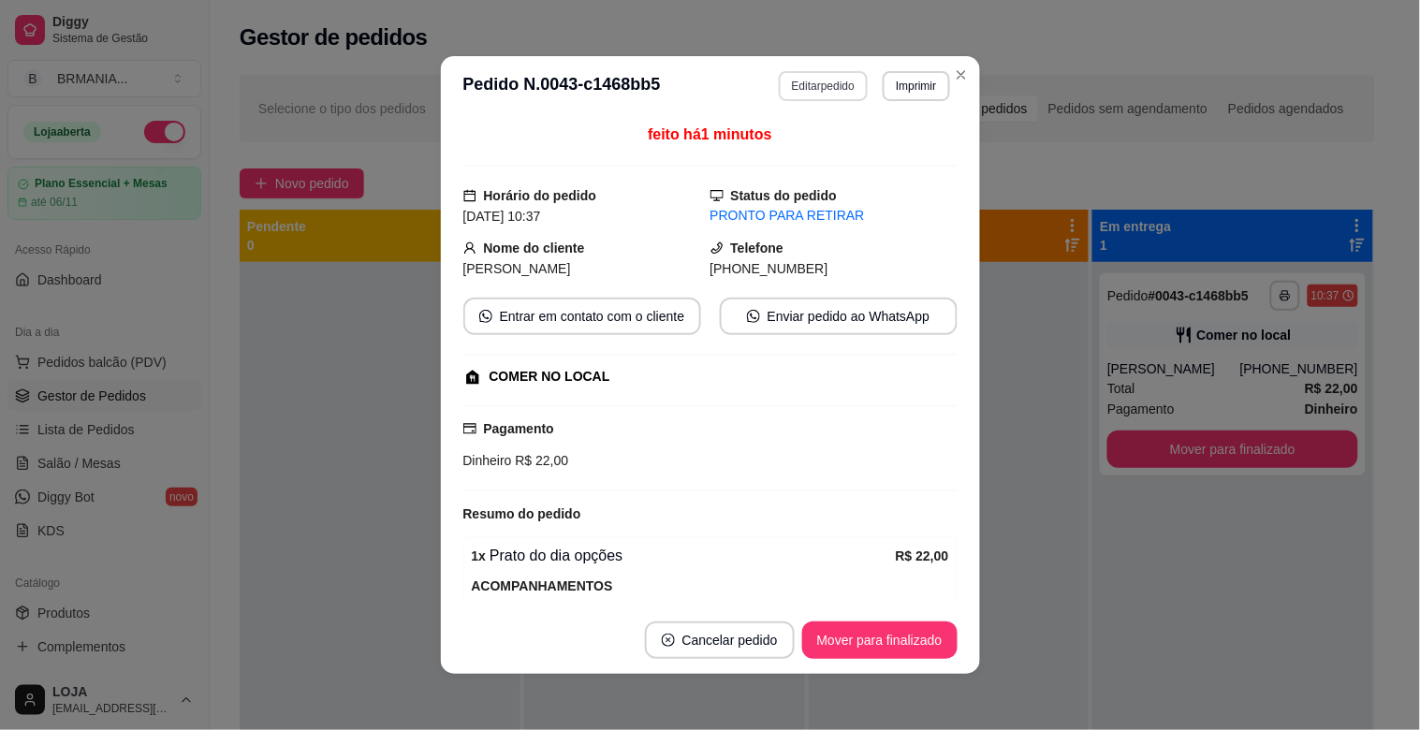
click at [805, 81] on button "Editar pedido" at bounding box center [823, 86] width 89 height 30
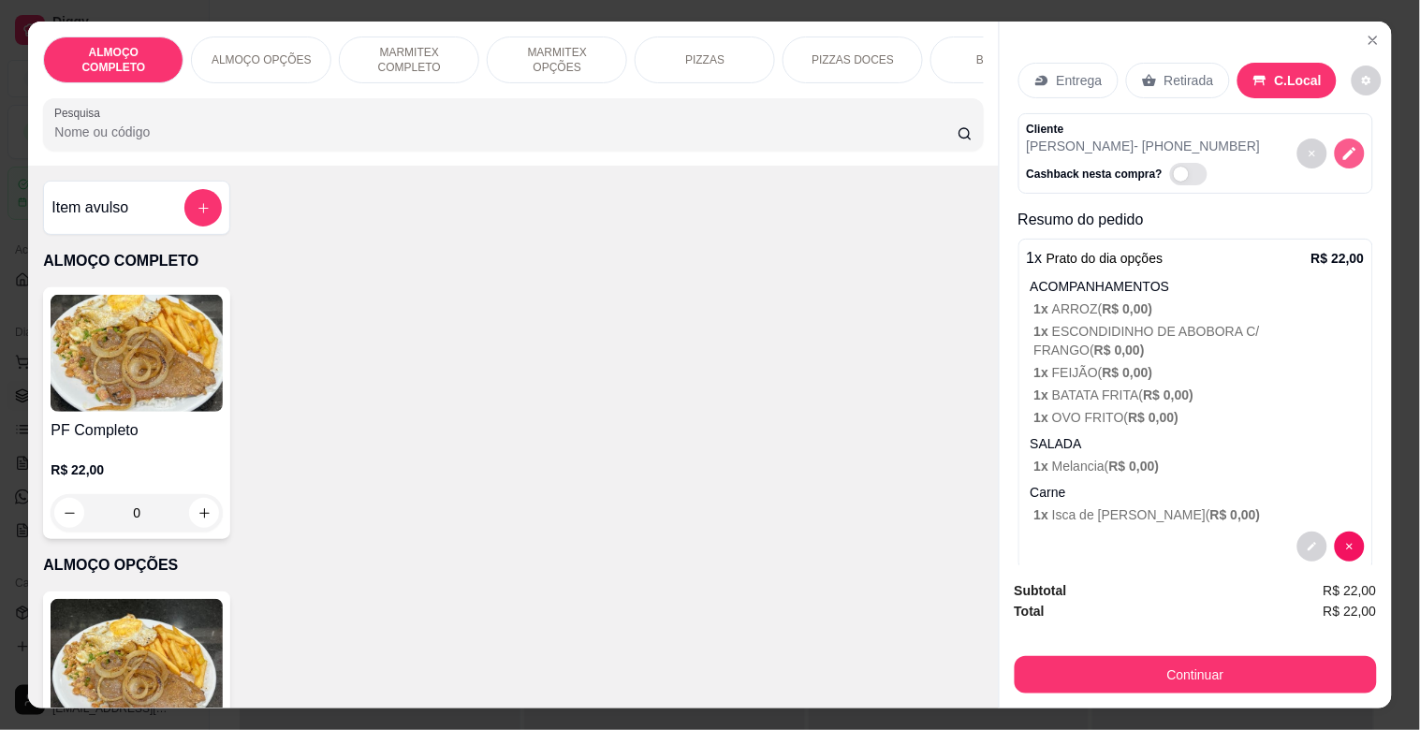
click at [1337, 139] on button "decrease-product-quantity" at bounding box center [1350, 154] width 30 height 30
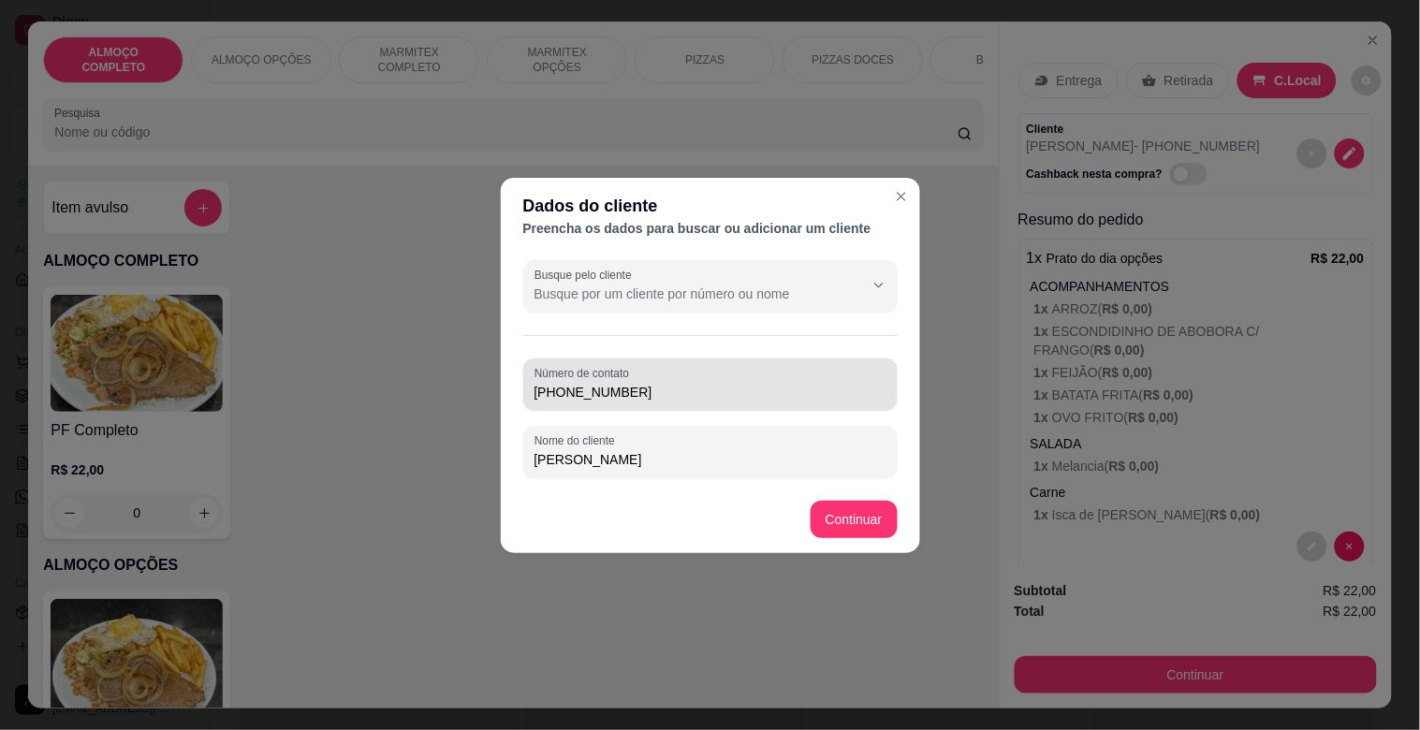
click at [663, 399] on input "[PHONE_NUMBER]" at bounding box center [711, 392] width 352 height 19
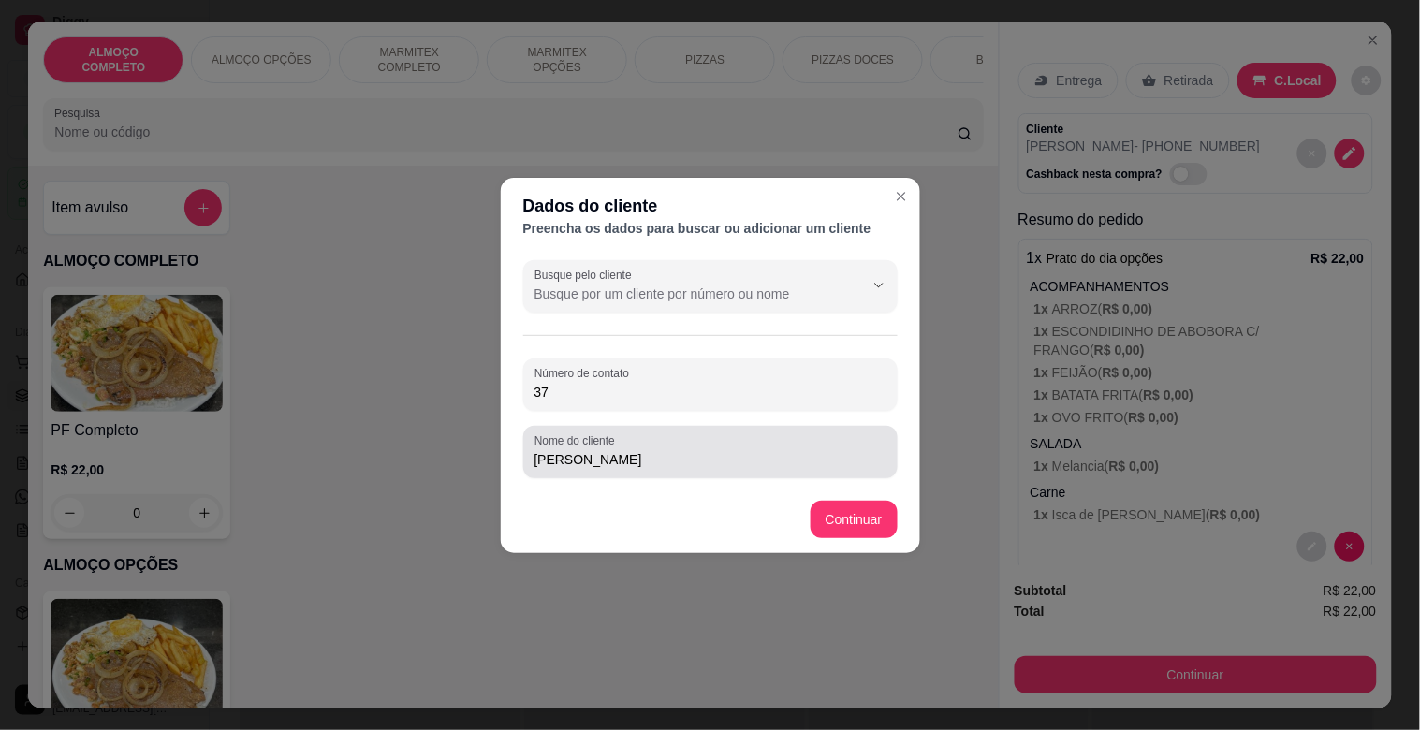
type input "3"
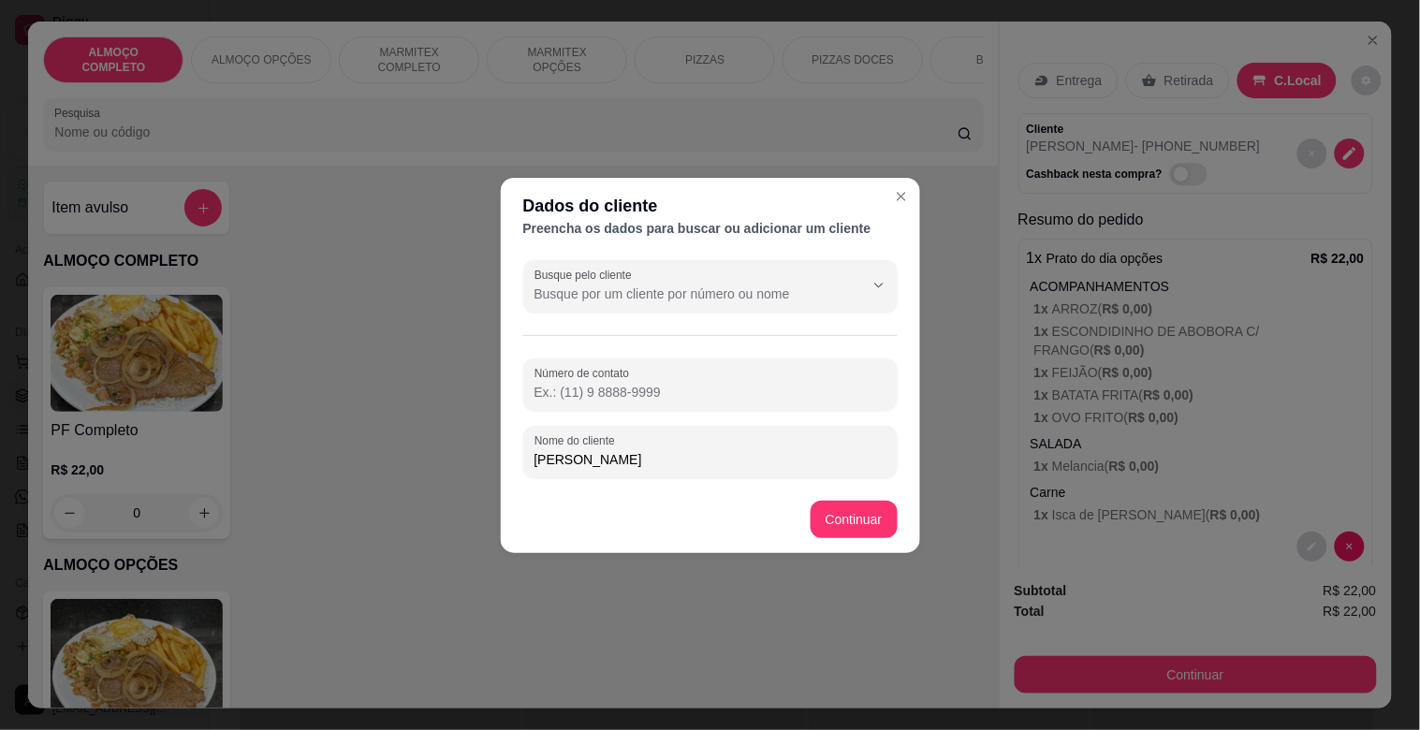
click at [599, 466] on input "[PERSON_NAME]" at bounding box center [711, 459] width 352 height 19
type input "Michael MODERNA"
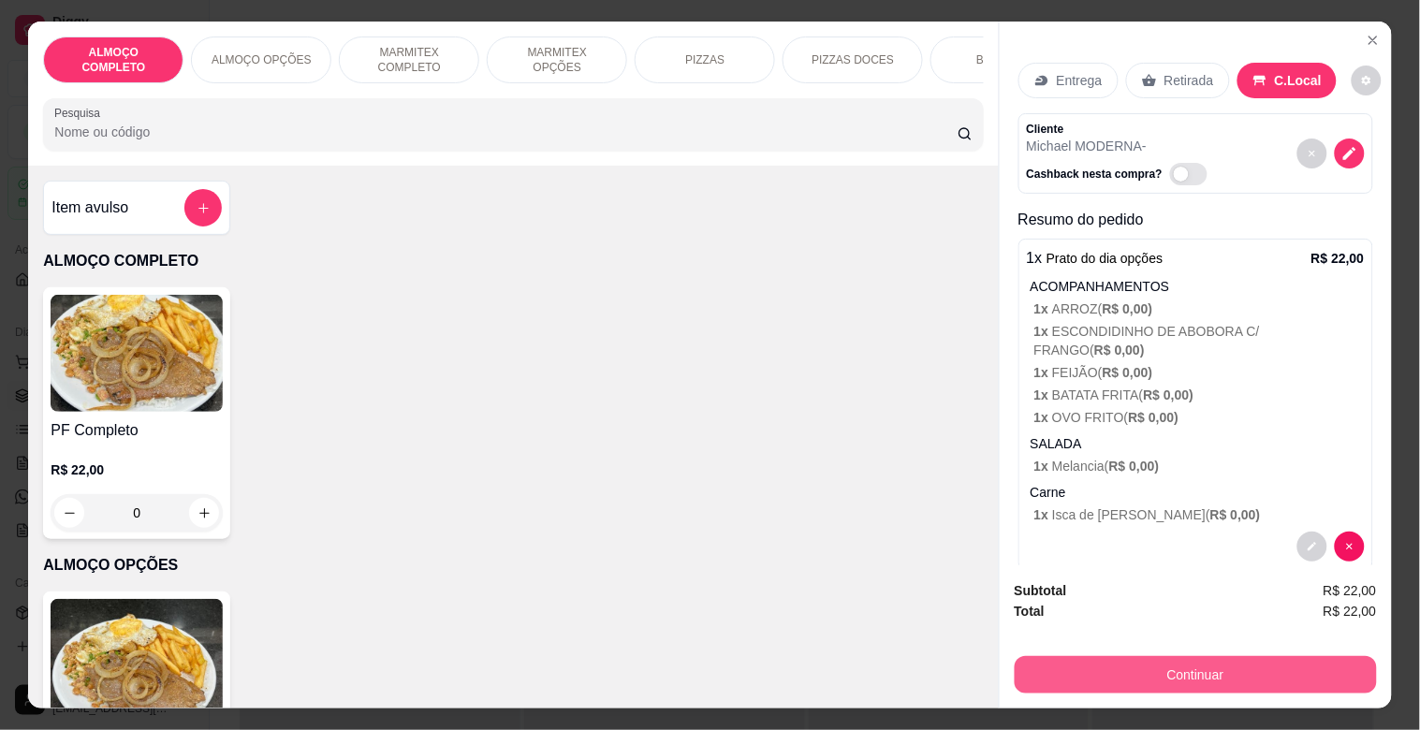
click at [1247, 671] on button "Continuar" at bounding box center [1196, 674] width 362 height 37
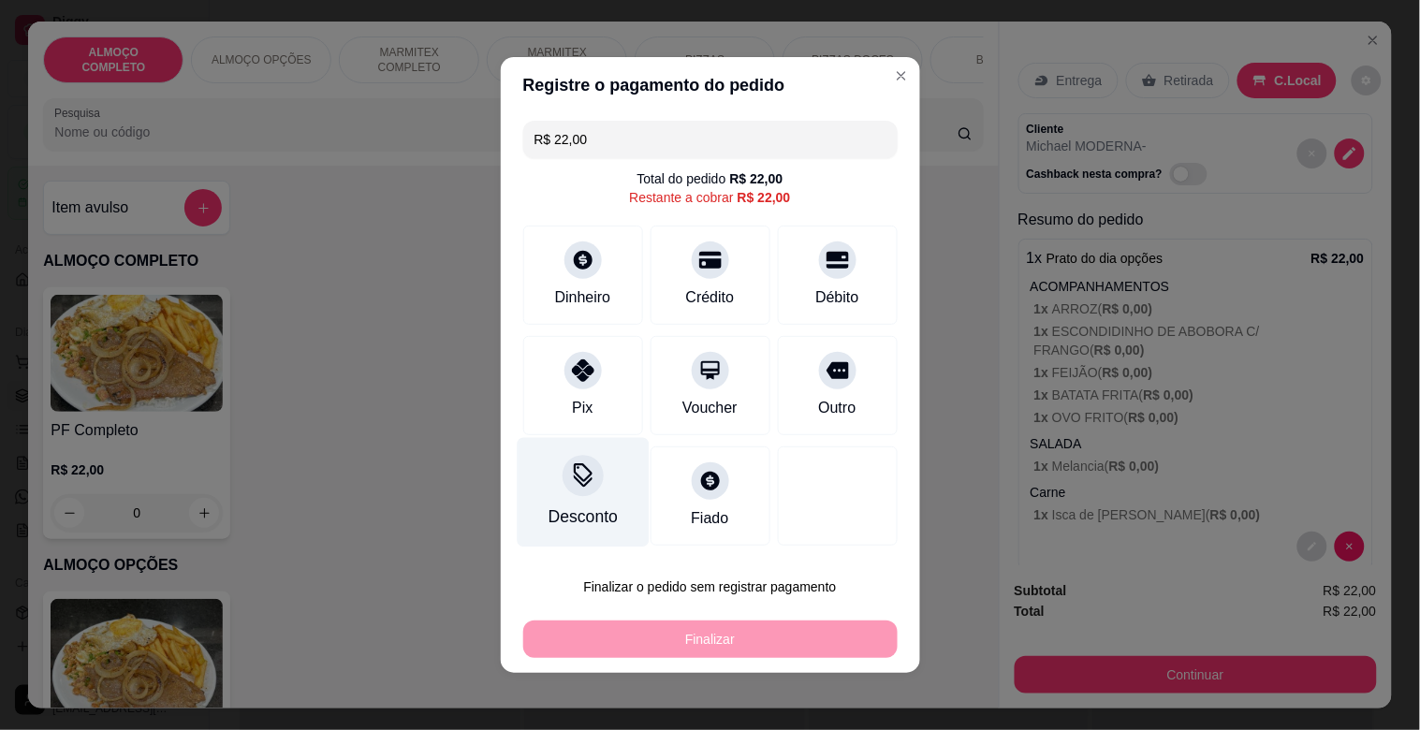
click at [570, 485] on icon at bounding box center [582, 475] width 24 height 24
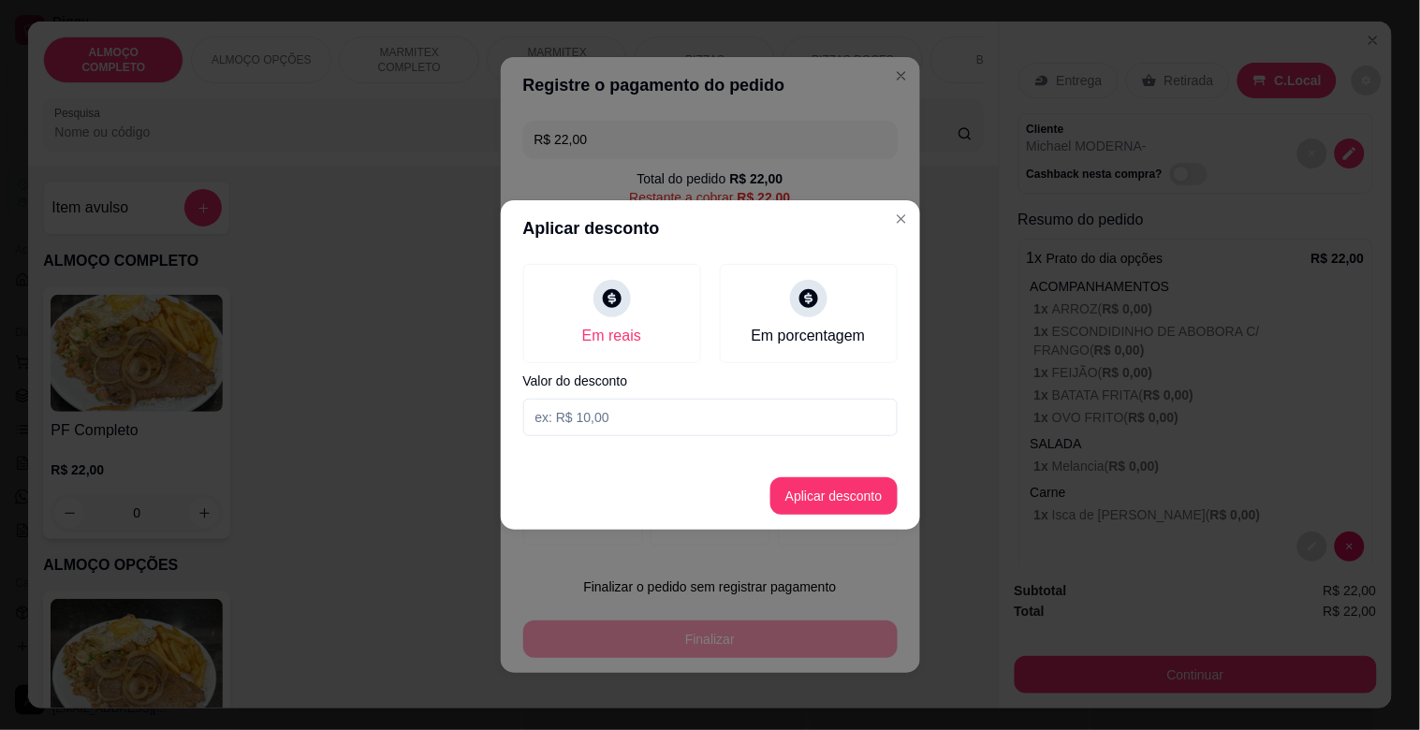
click at [574, 423] on input at bounding box center [710, 417] width 374 height 37
type input "2,00"
click at [819, 488] on button "Aplicar desconto" at bounding box center [834, 495] width 127 height 37
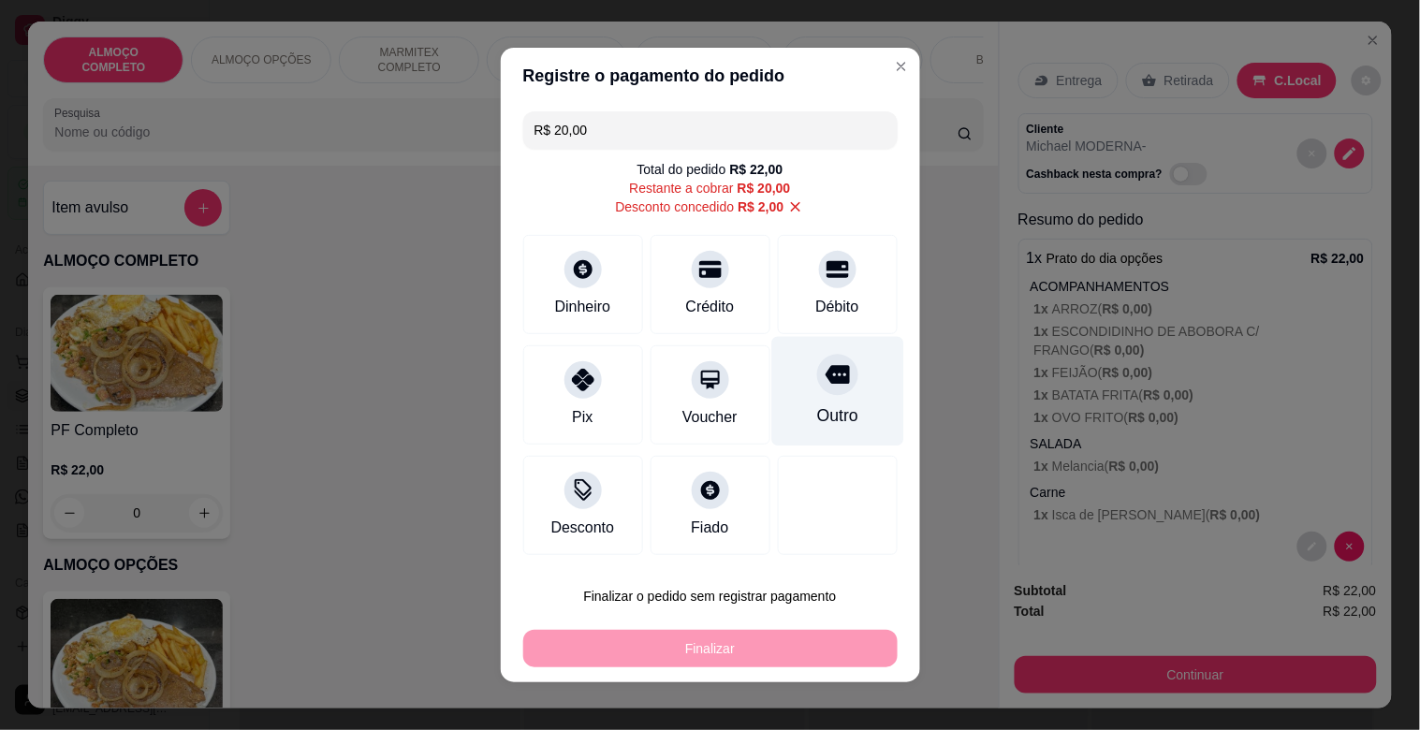
click at [817, 398] on div "Outro" at bounding box center [837, 392] width 132 height 110
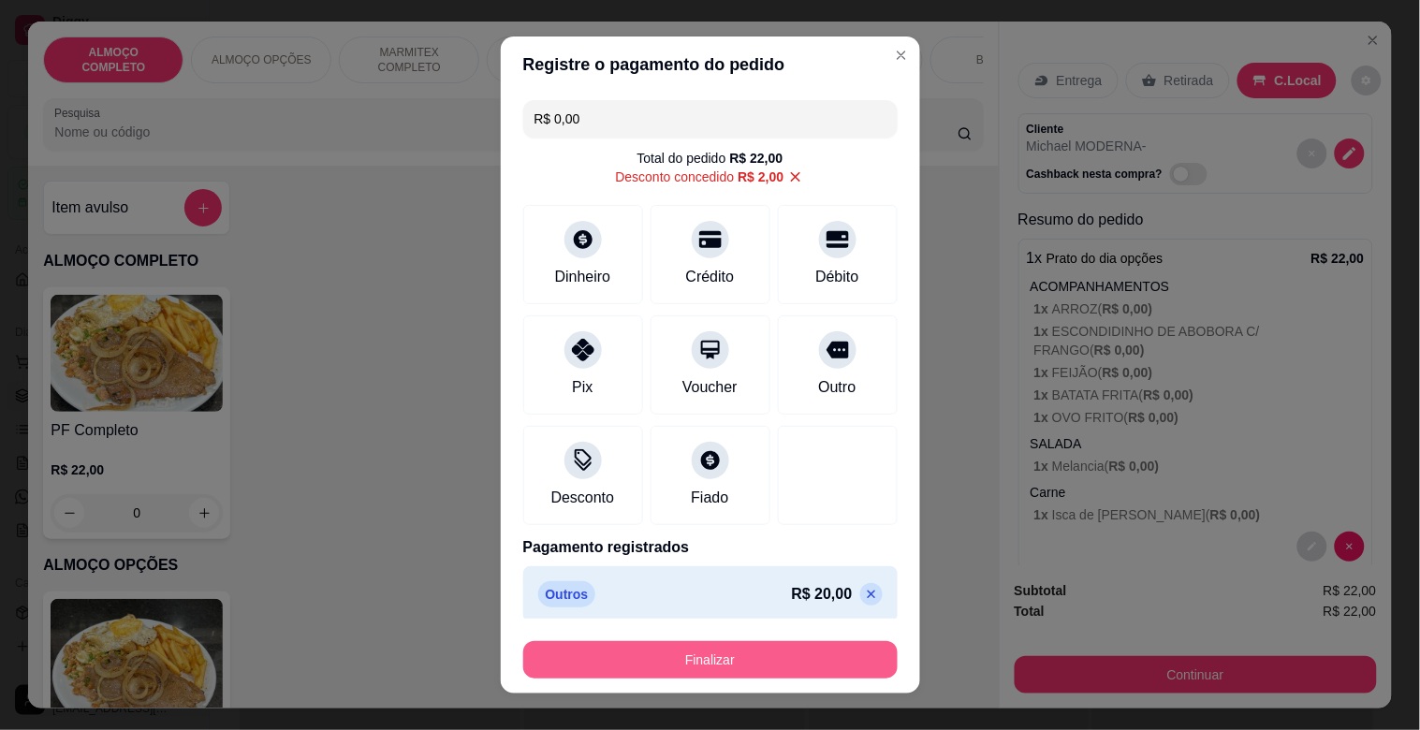
click at [659, 653] on button "Finalizar" at bounding box center [710, 659] width 374 height 37
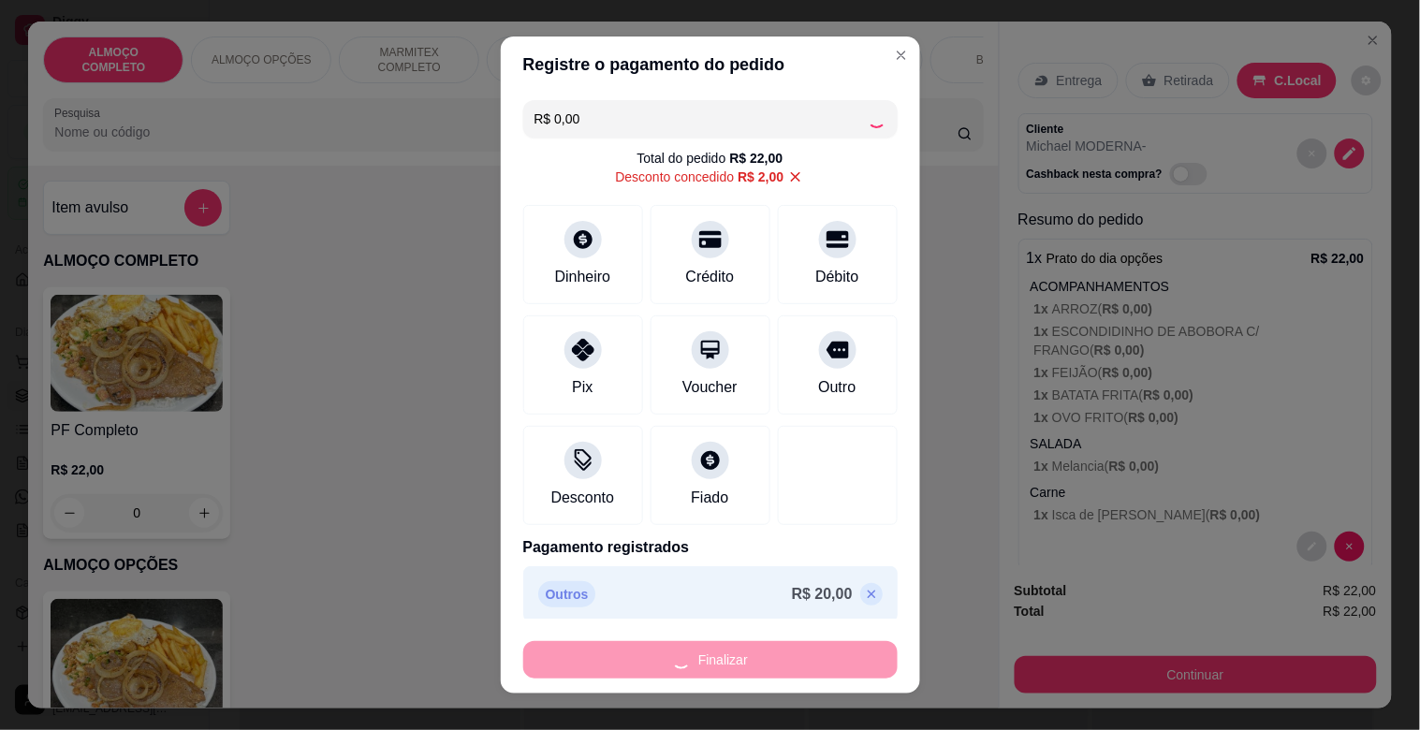
type input "-R$ 22,00"
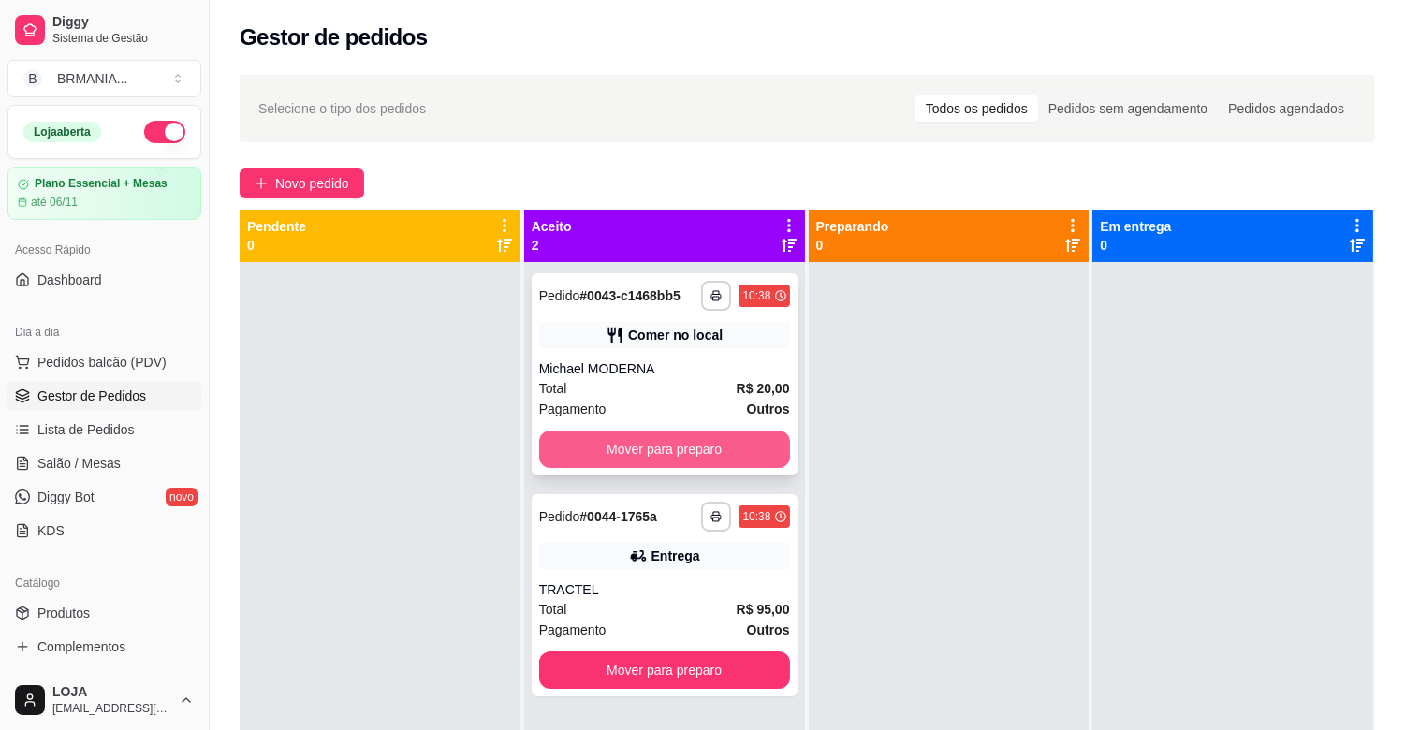
click at [712, 428] on div "**********" at bounding box center [665, 374] width 266 height 202
click at [693, 437] on button "Mover para preparo" at bounding box center [664, 449] width 251 height 37
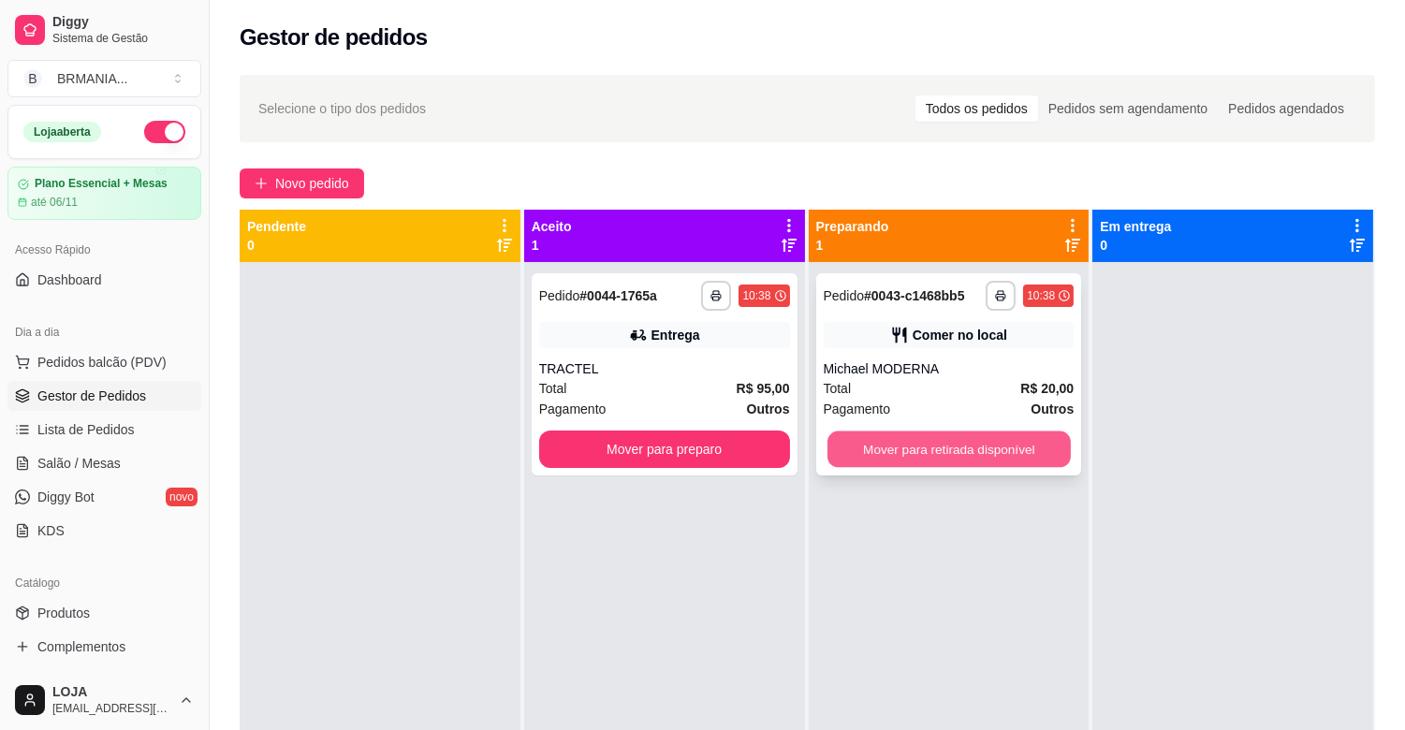
click at [920, 440] on button "Mover para retirada disponível" at bounding box center [949, 450] width 243 height 37
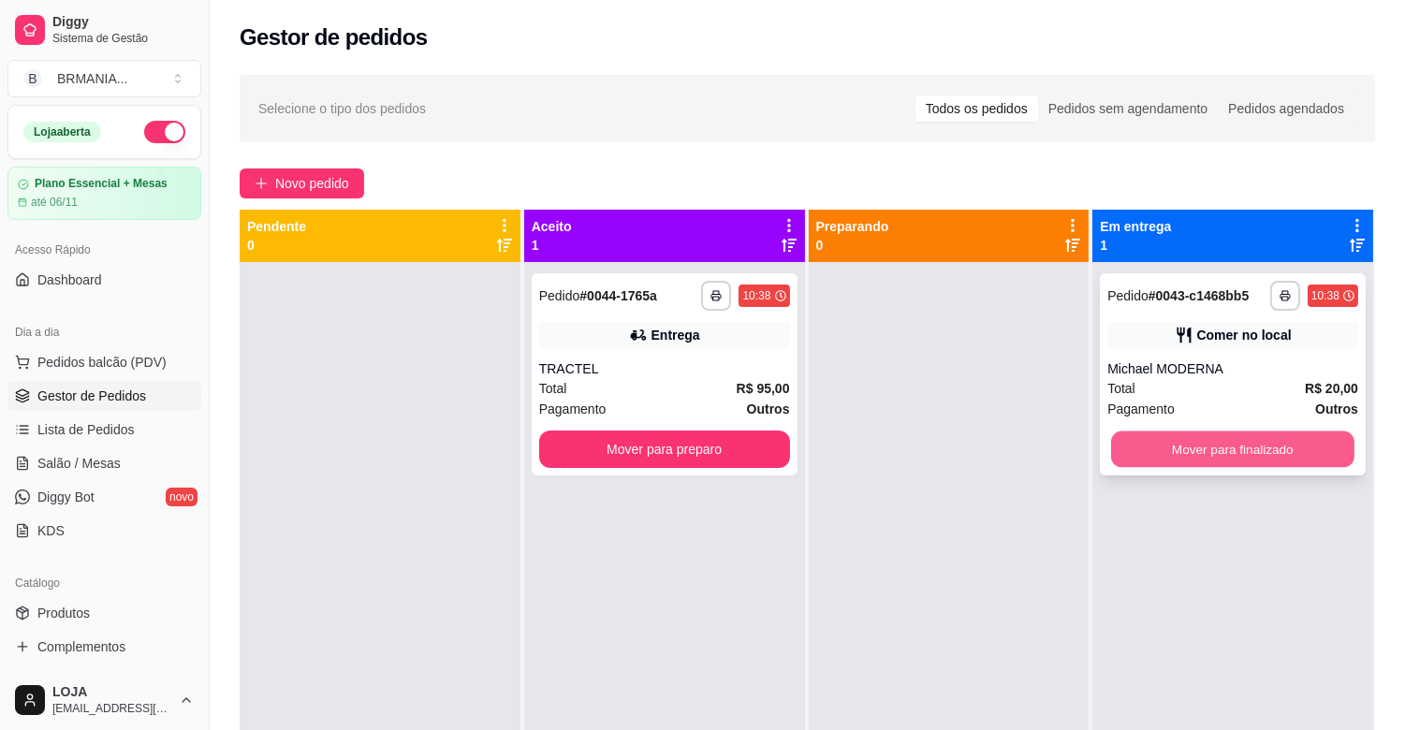
click at [1184, 435] on button "Mover para finalizado" at bounding box center [1232, 450] width 243 height 37
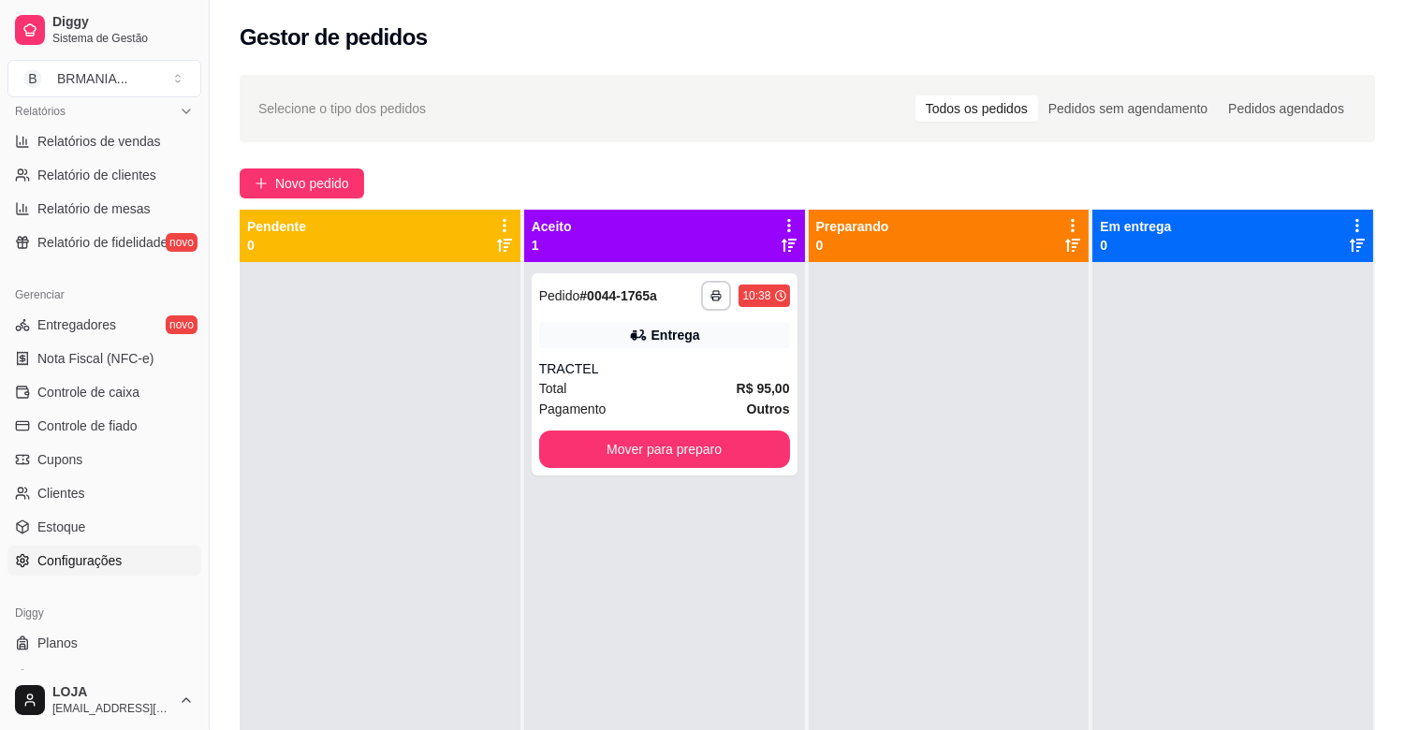
scroll to position [591, 0]
click at [94, 522] on link "Estoque" at bounding box center [104, 524] width 194 height 30
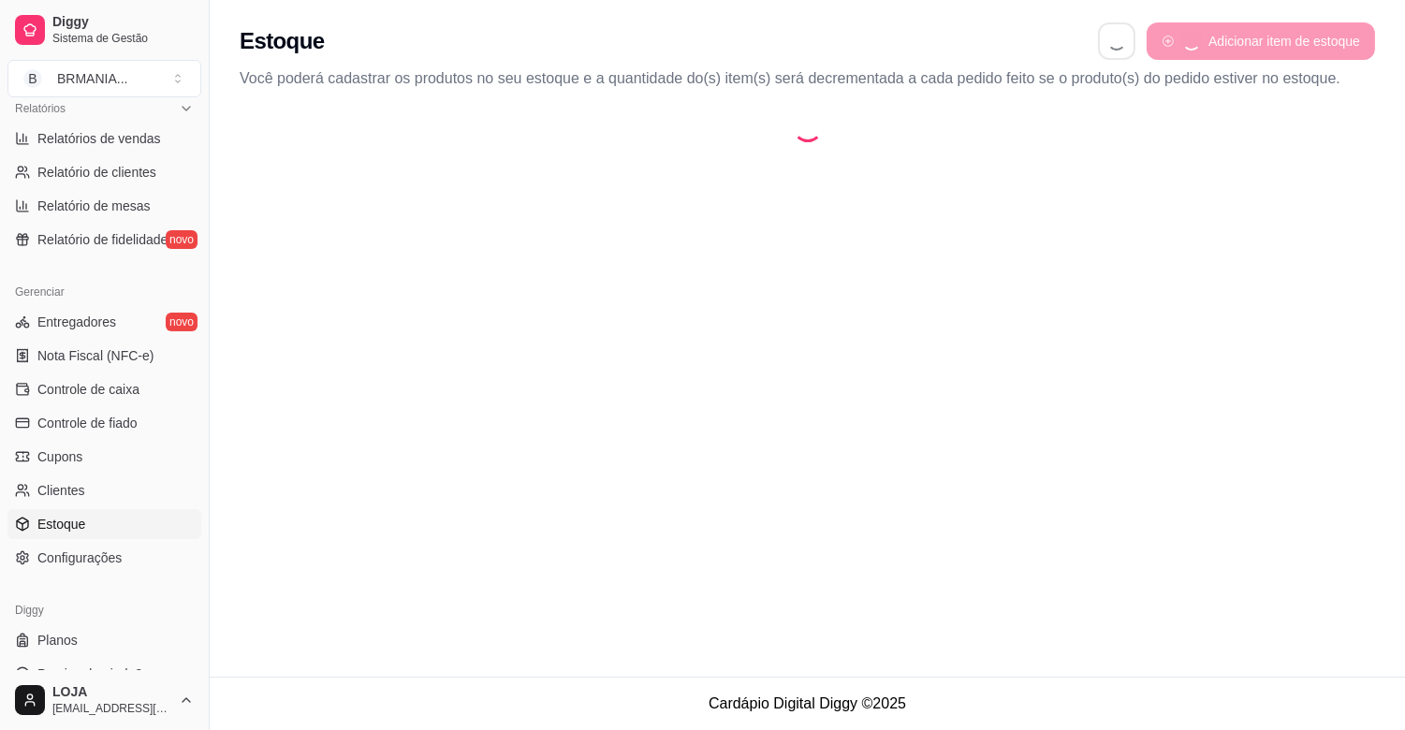
select select "QUANTITY_ORDER"
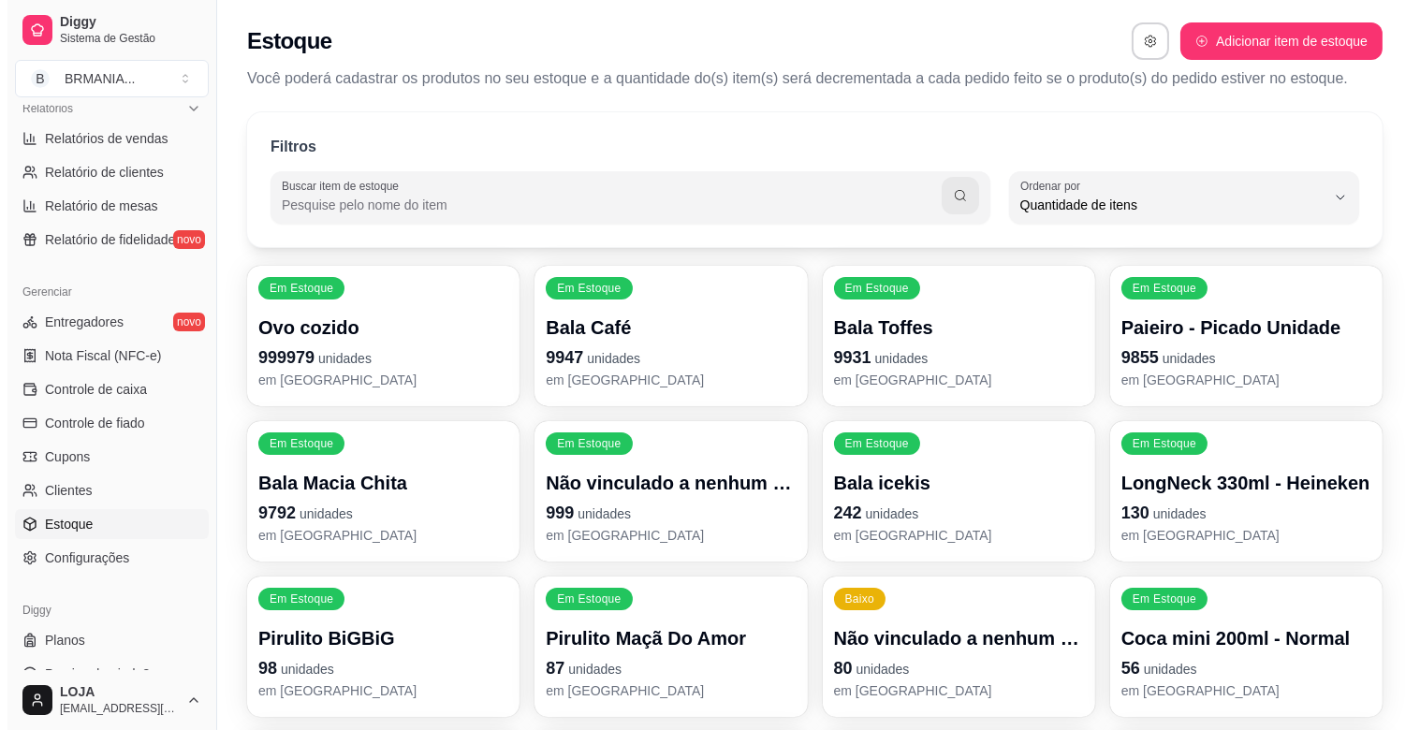
scroll to position [17, 0]
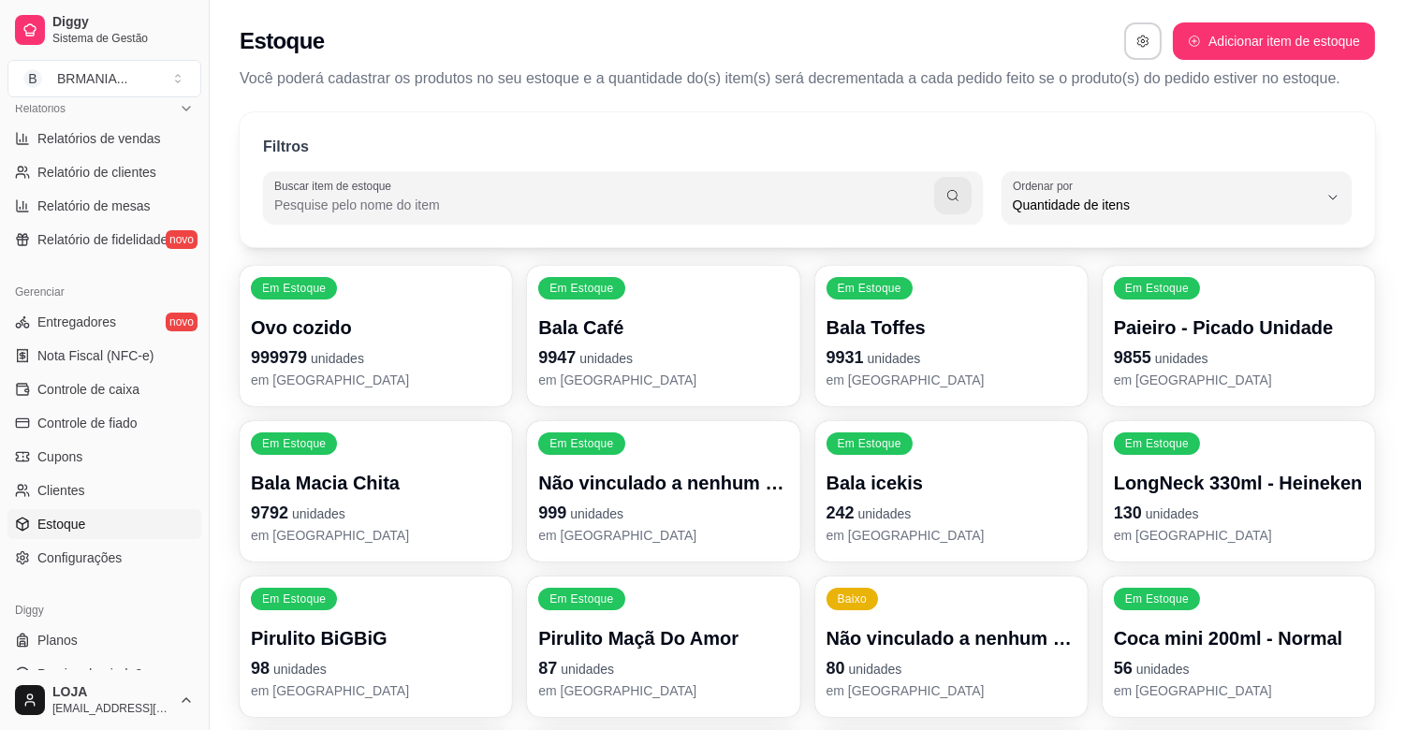
click at [347, 198] on input "Buscar item de estoque" at bounding box center [604, 205] width 660 height 19
type input "CATA"
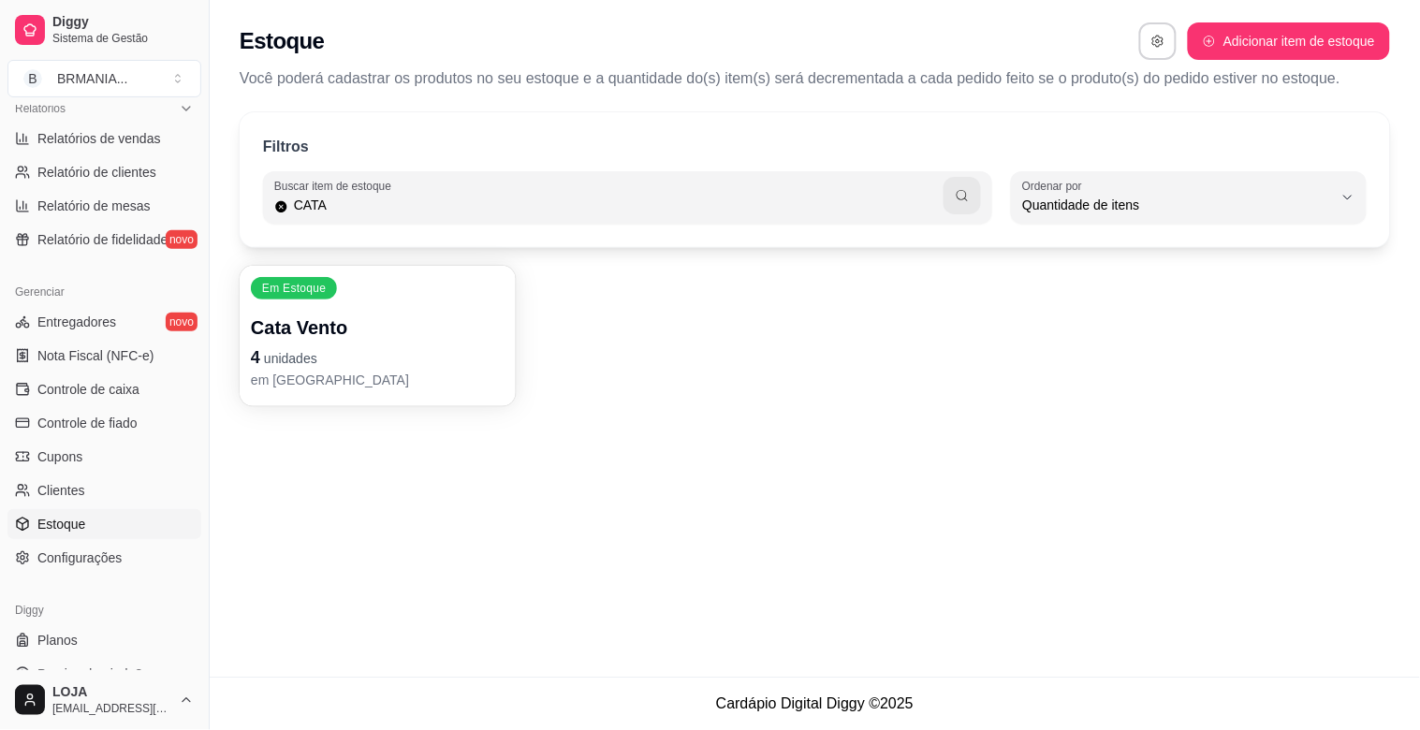
click at [333, 347] on p "4 unidades" at bounding box center [378, 358] width 254 height 26
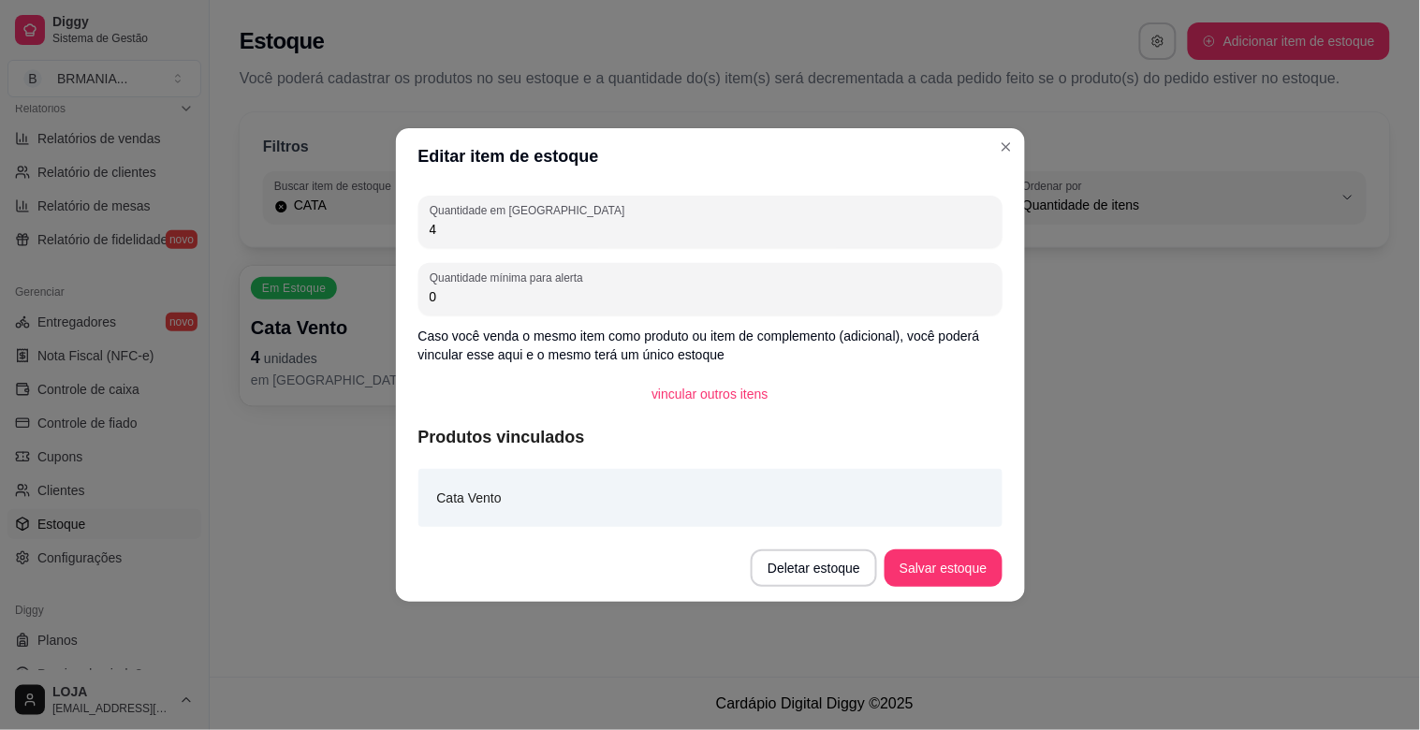
click at [547, 225] on input "4" at bounding box center [711, 229] width 562 height 19
type input "17"
click at [955, 564] on button "Salvar estoque" at bounding box center [943, 568] width 117 height 37
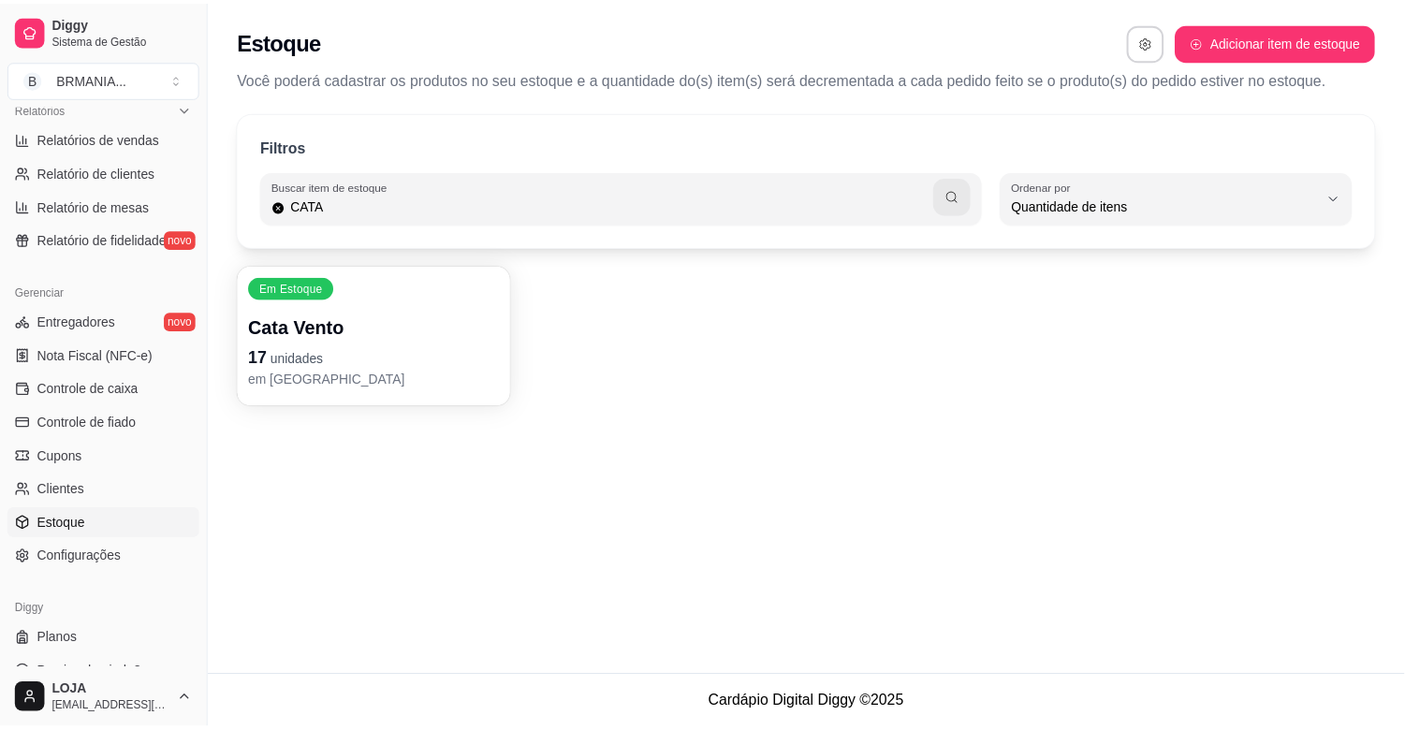
scroll to position [0, 0]
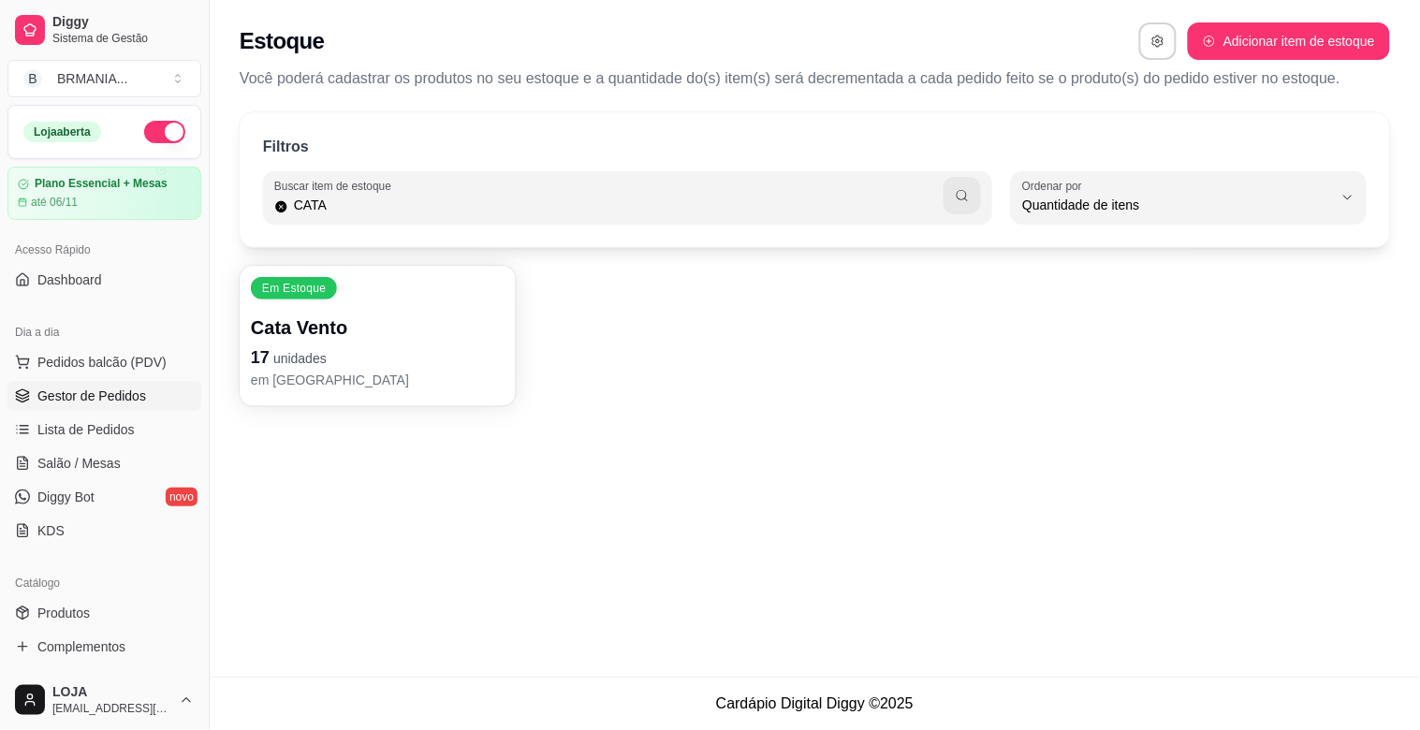
click at [110, 393] on span "Gestor de Pedidos" at bounding box center [91, 396] width 109 height 19
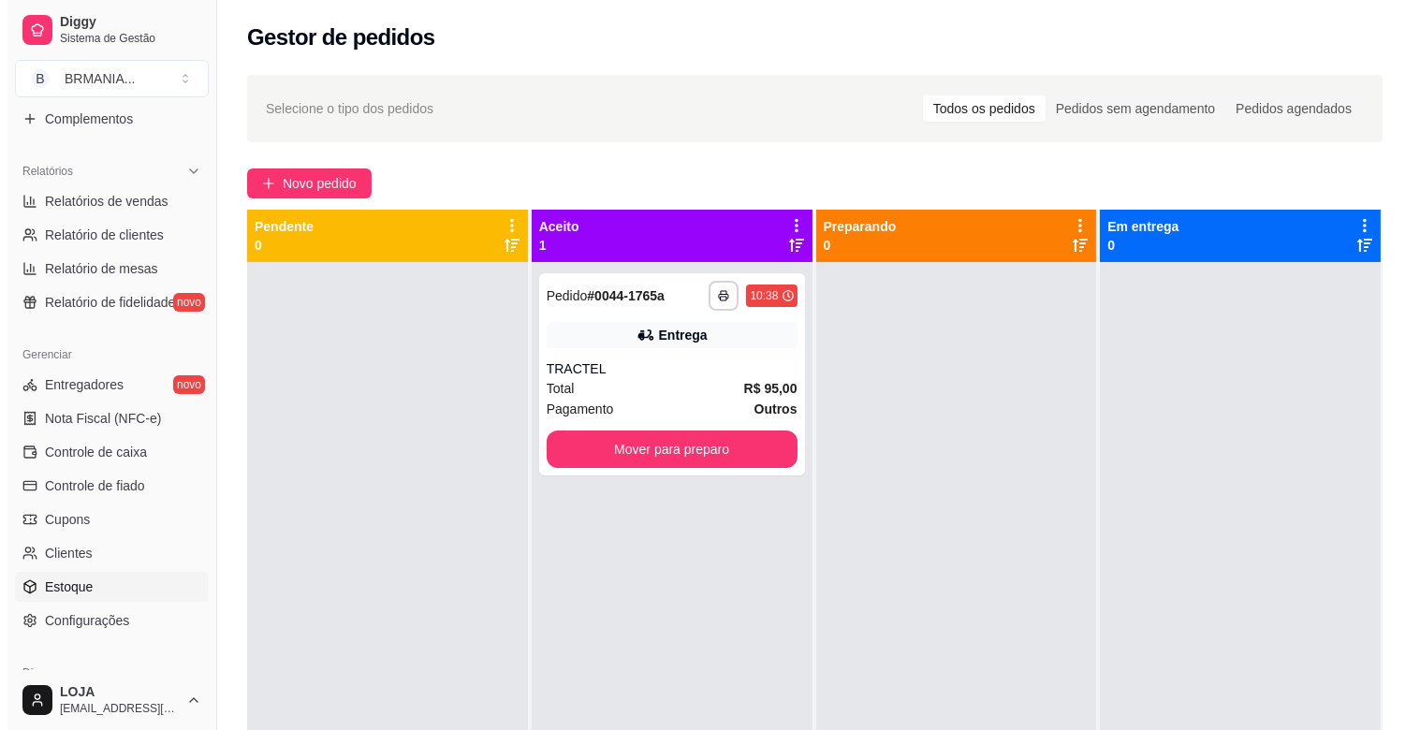
scroll to position [541, 0]
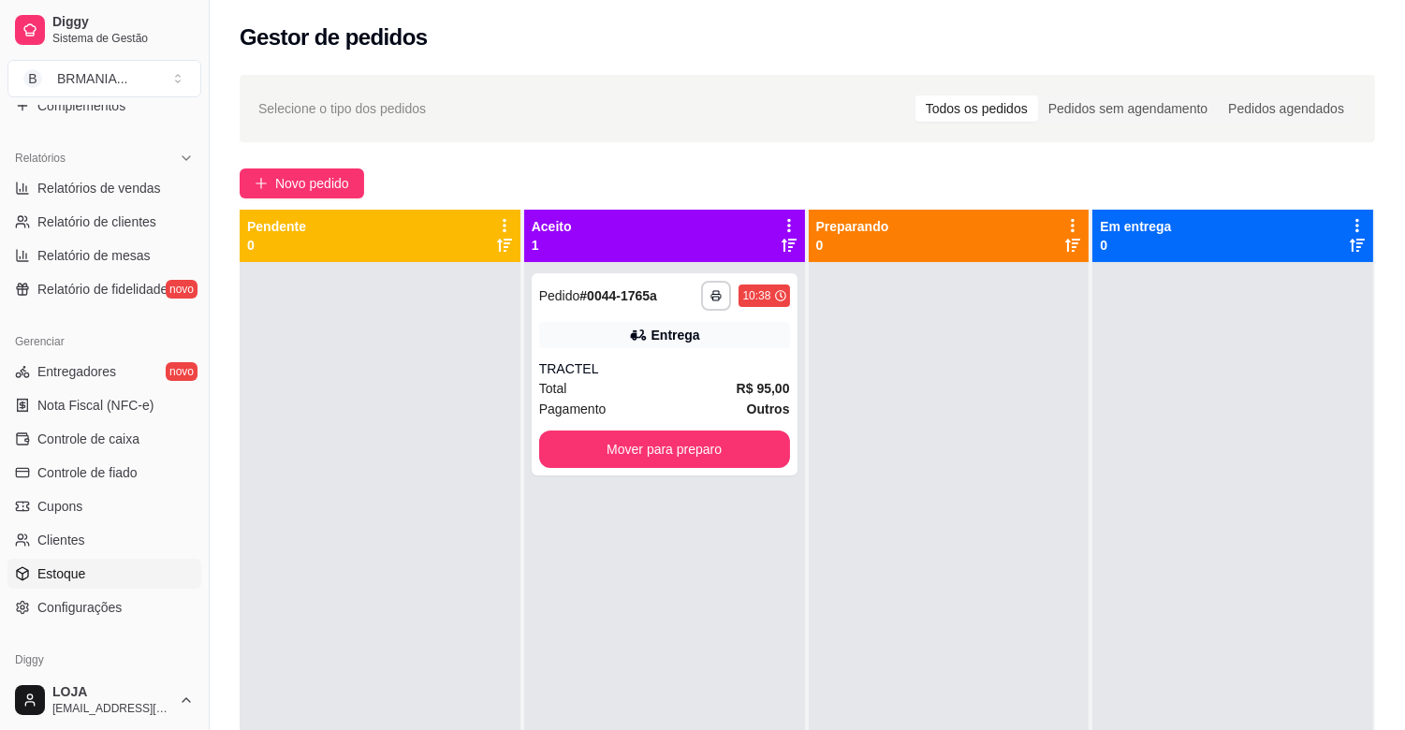
click at [92, 567] on link "Estoque" at bounding box center [104, 574] width 194 height 30
select select "QUANTITY_ORDER"
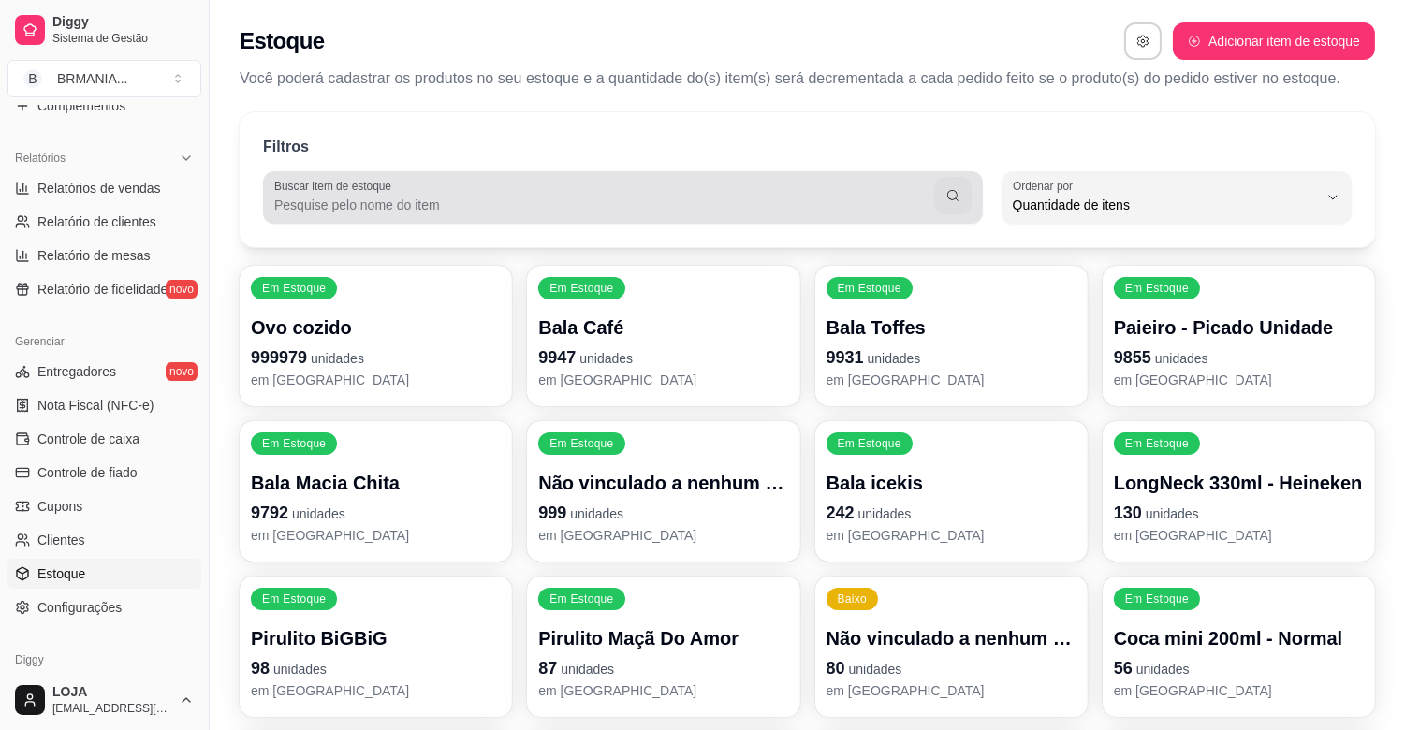
click at [354, 207] on input "Buscar item de estoque" at bounding box center [604, 205] width 660 height 19
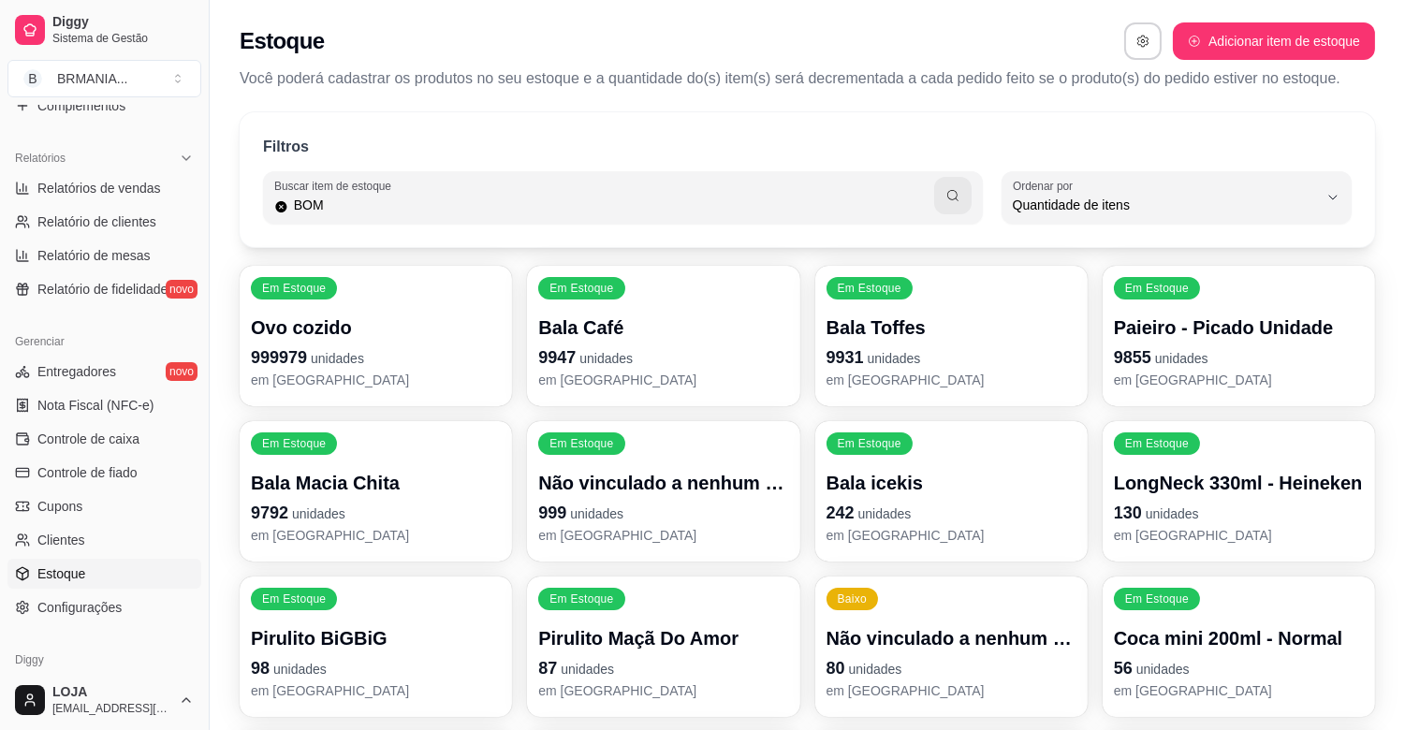
type input "BOM"
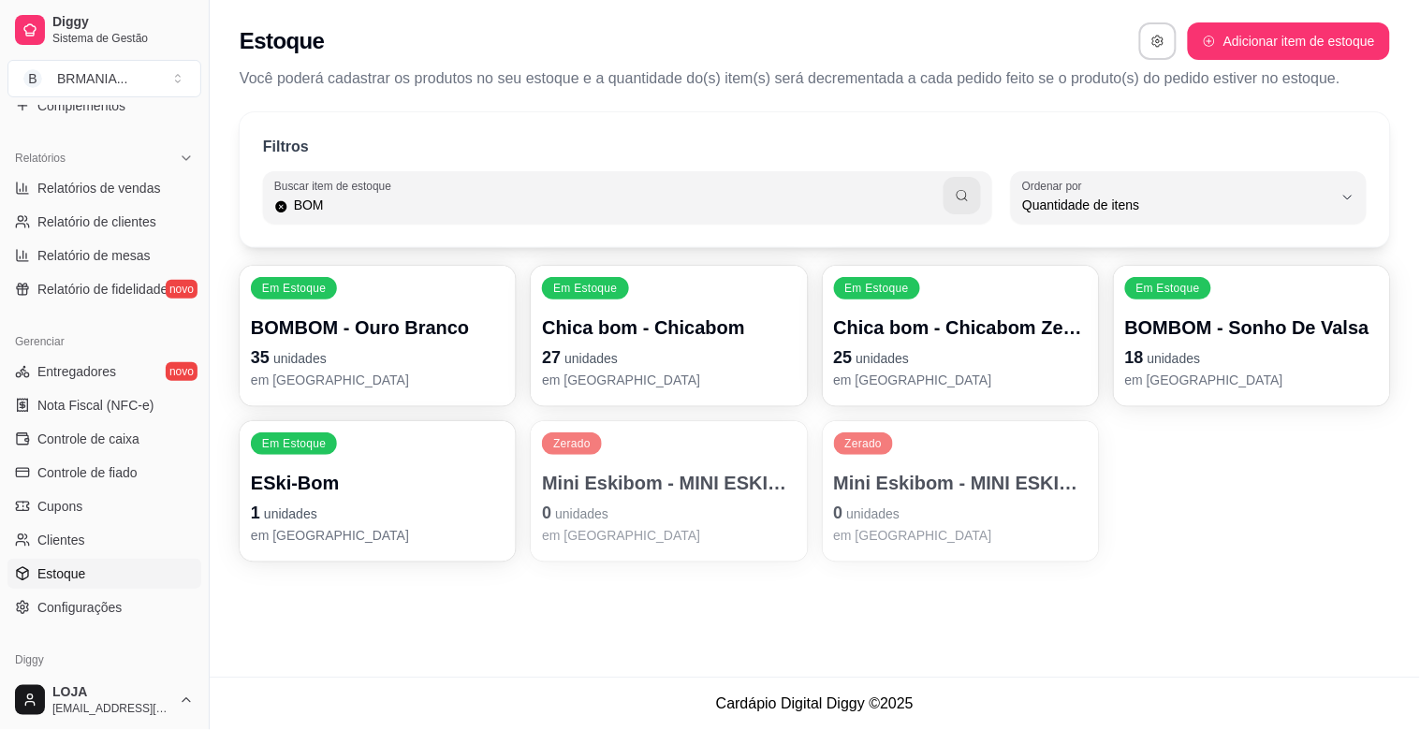
click at [1239, 331] on p "BOMBOM - Sonho De Valsa" at bounding box center [1252, 328] width 254 height 26
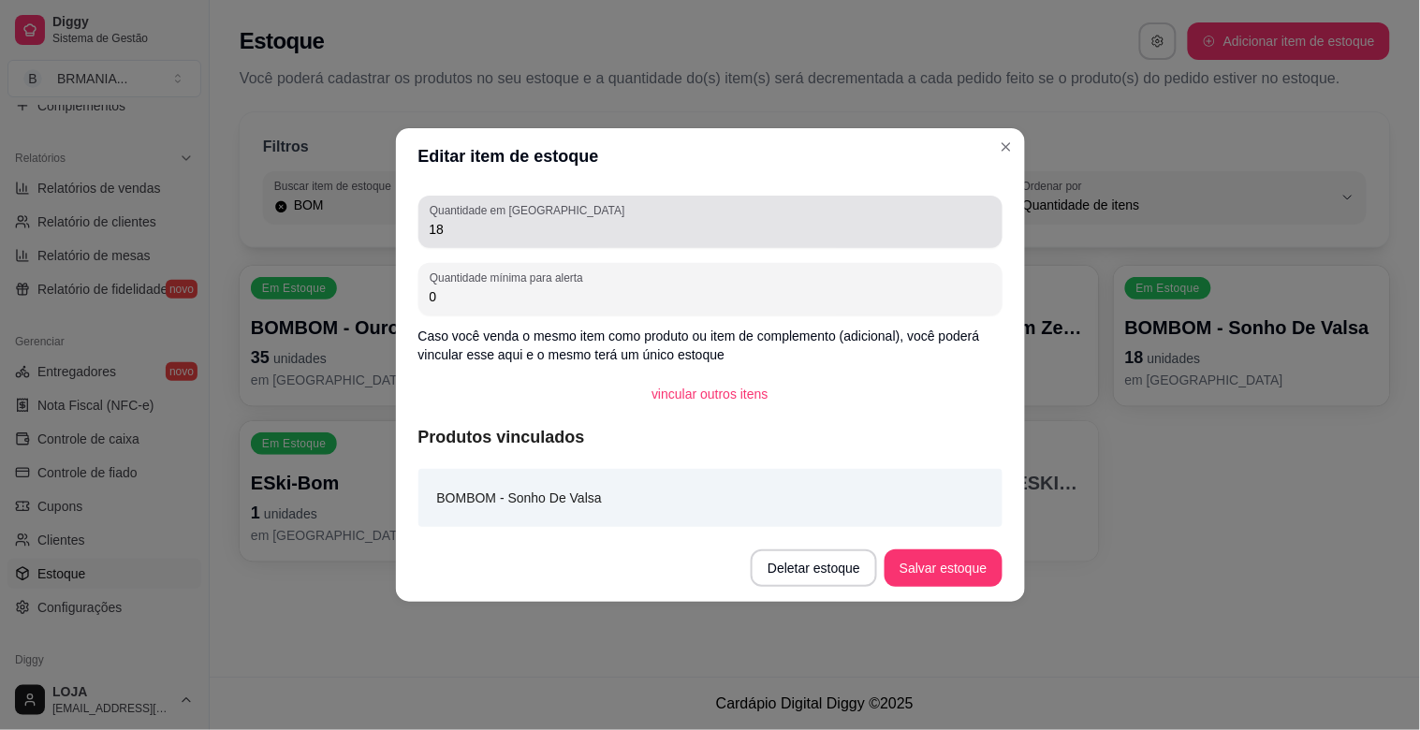
click at [474, 238] on input "18" at bounding box center [711, 229] width 562 height 19
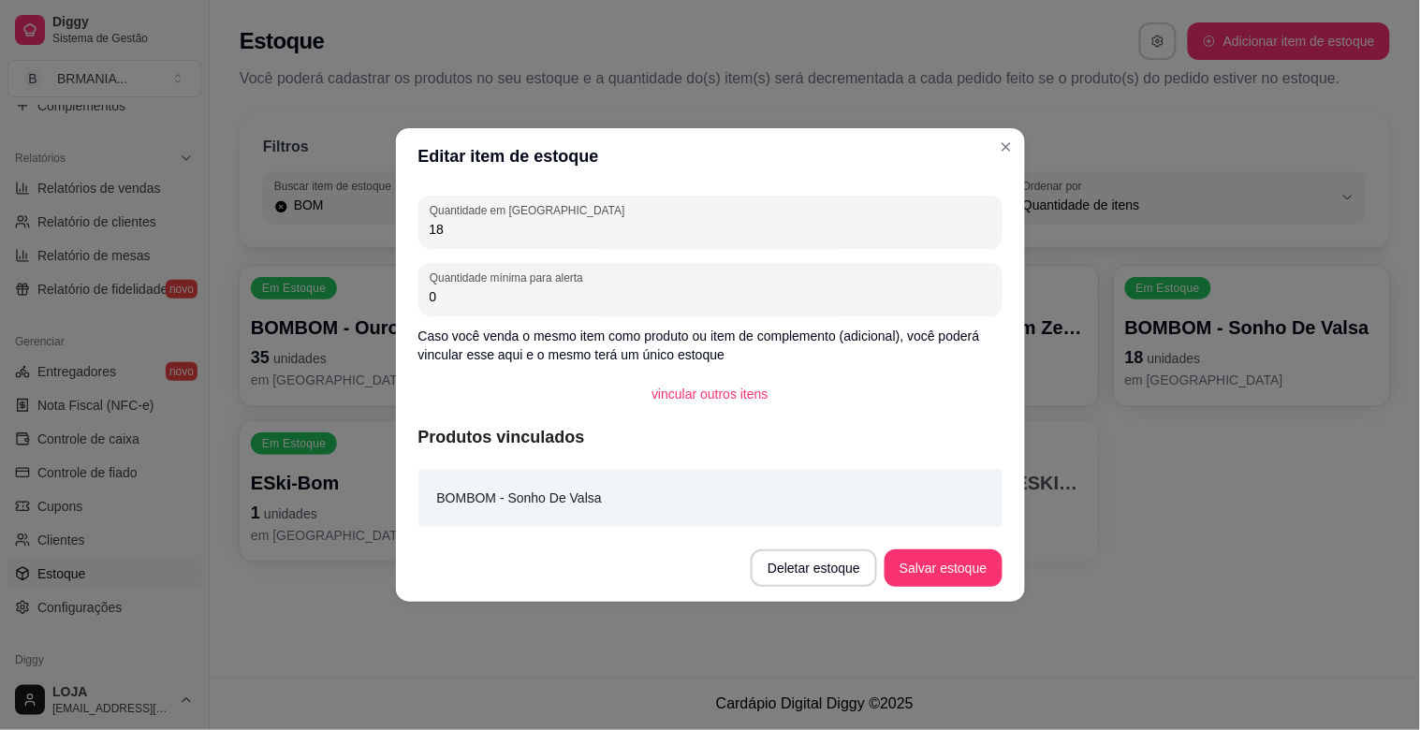
type input "1"
type input "68"
click at [950, 554] on button "Salvar estoque" at bounding box center [943, 568] width 117 height 37
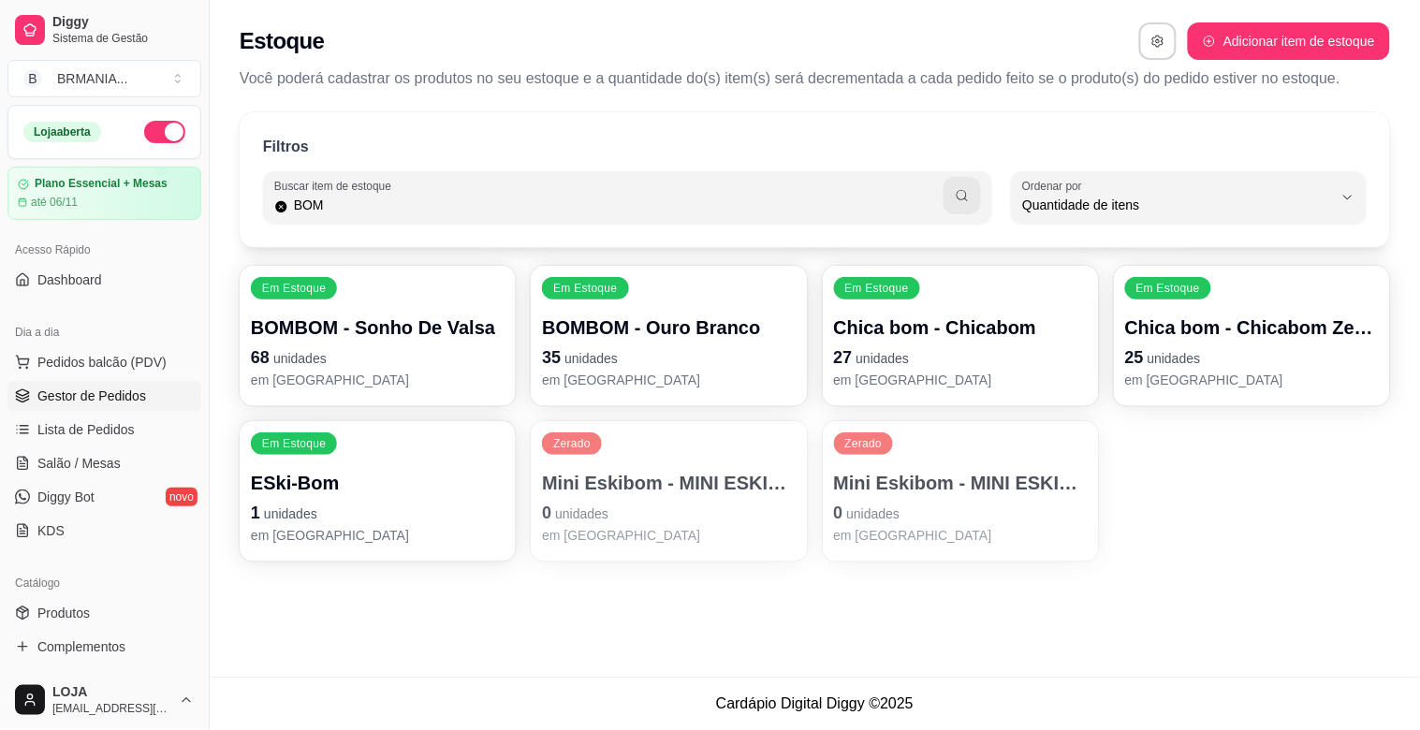
click at [88, 395] on span "Gestor de Pedidos" at bounding box center [91, 396] width 109 height 19
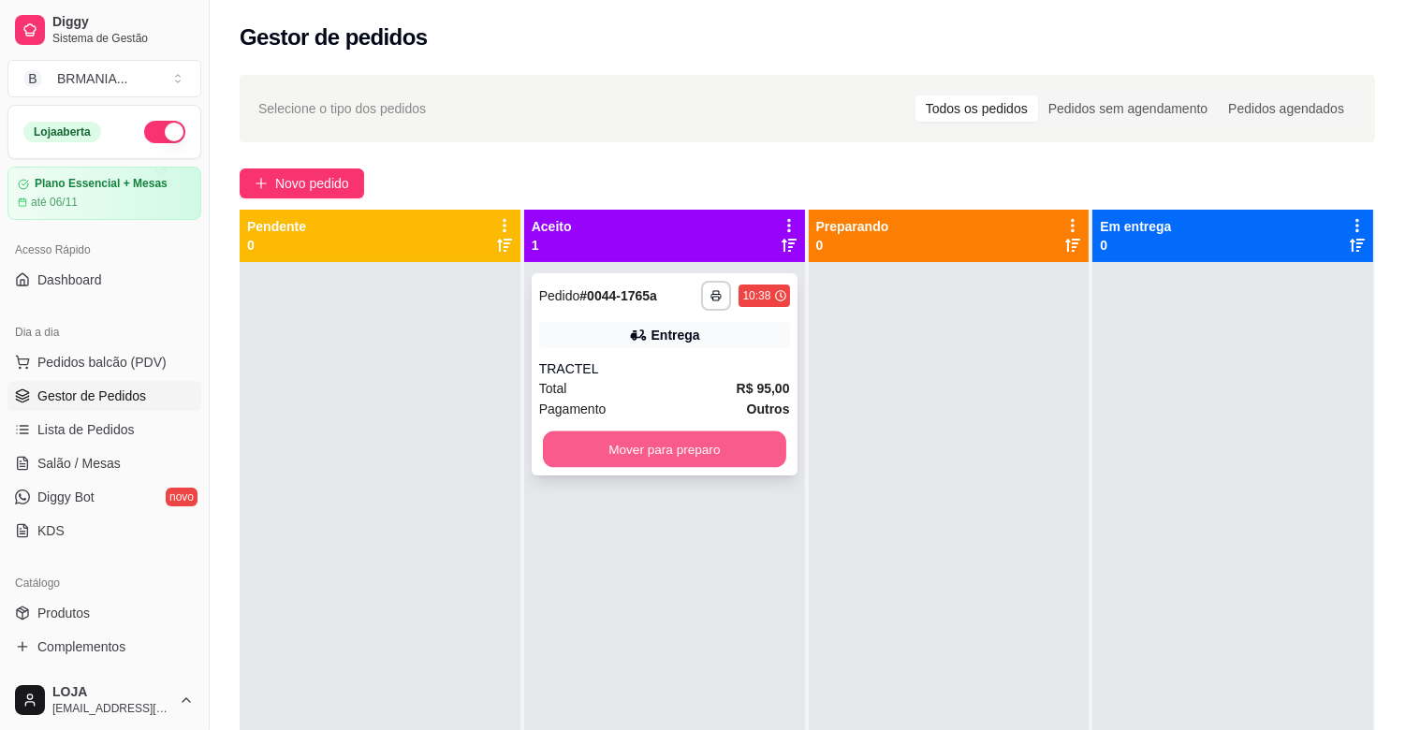
click at [693, 449] on button "Mover para preparo" at bounding box center [664, 450] width 243 height 37
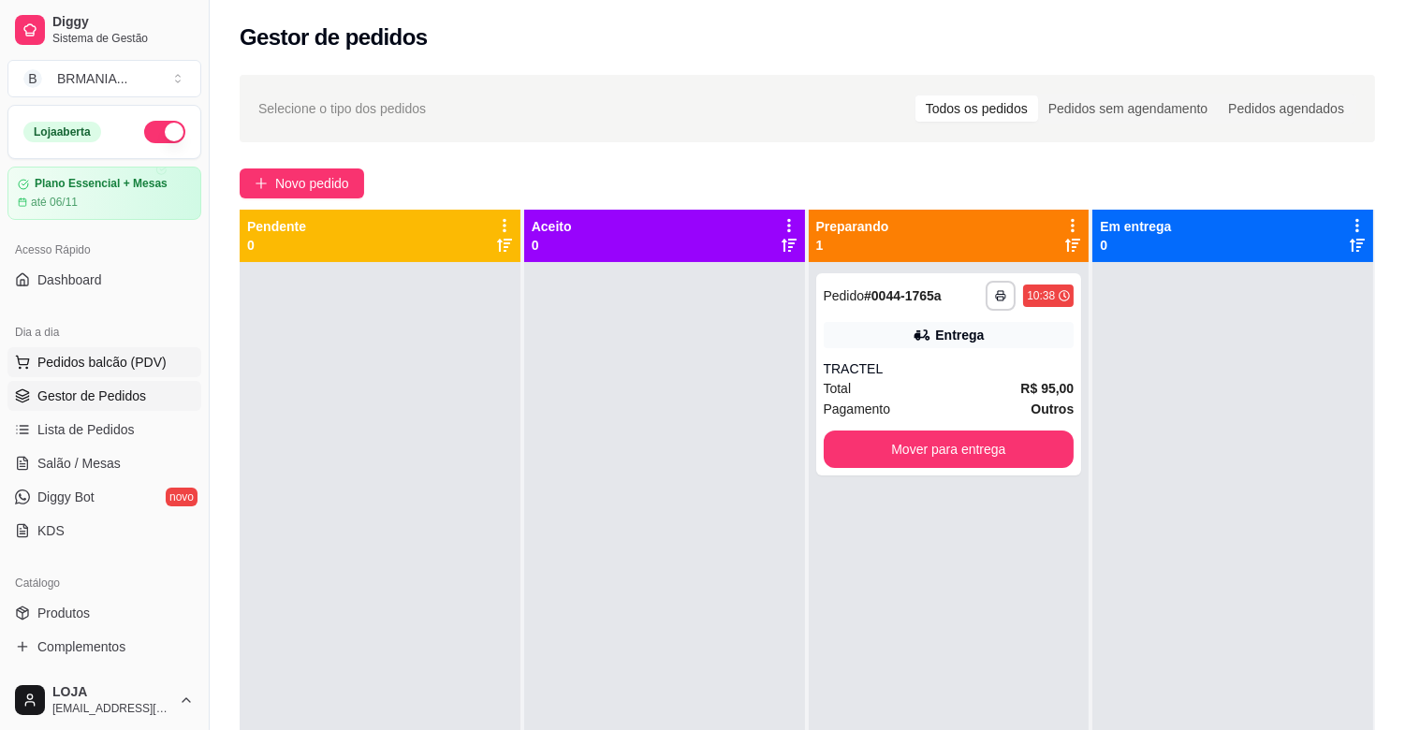
click at [128, 365] on span "Pedidos balcão (PDV)" at bounding box center [101, 362] width 129 height 19
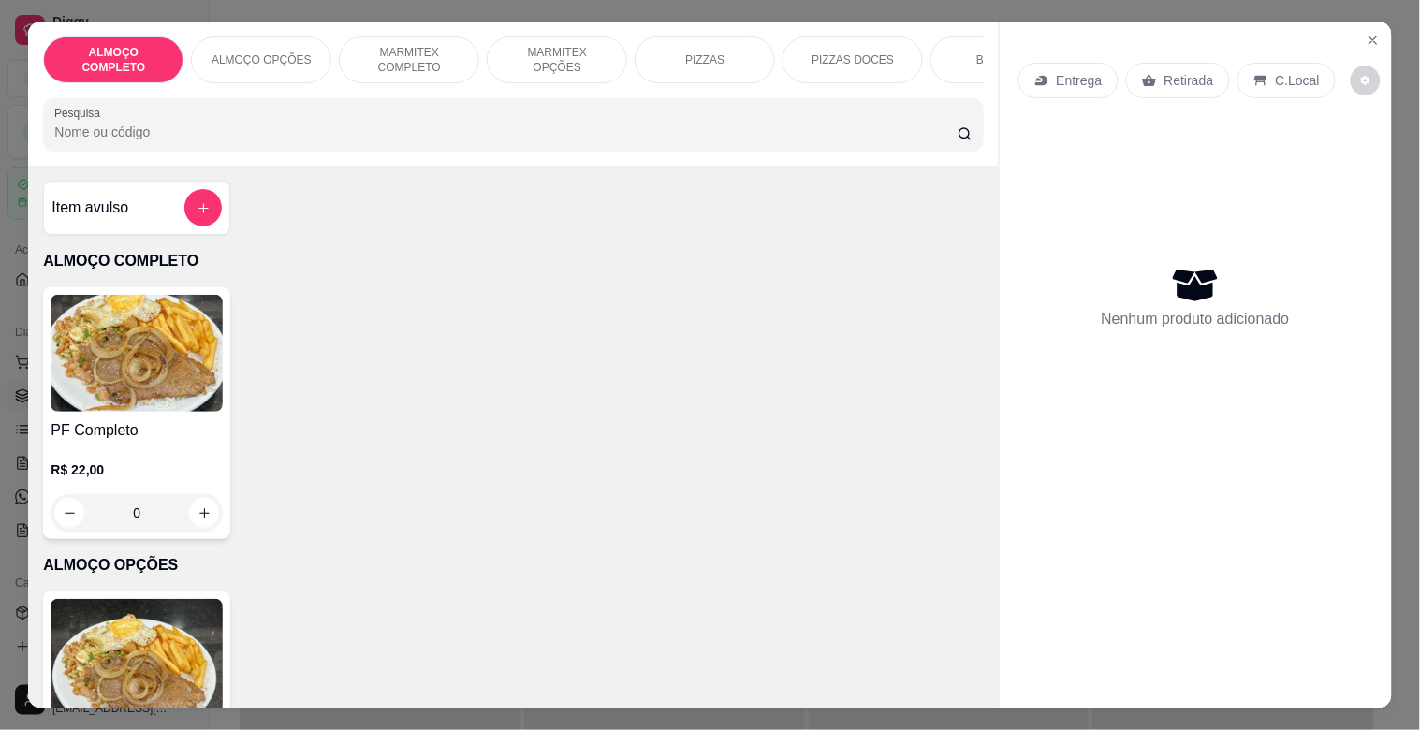
click at [161, 348] on img at bounding box center [137, 353] width 172 height 117
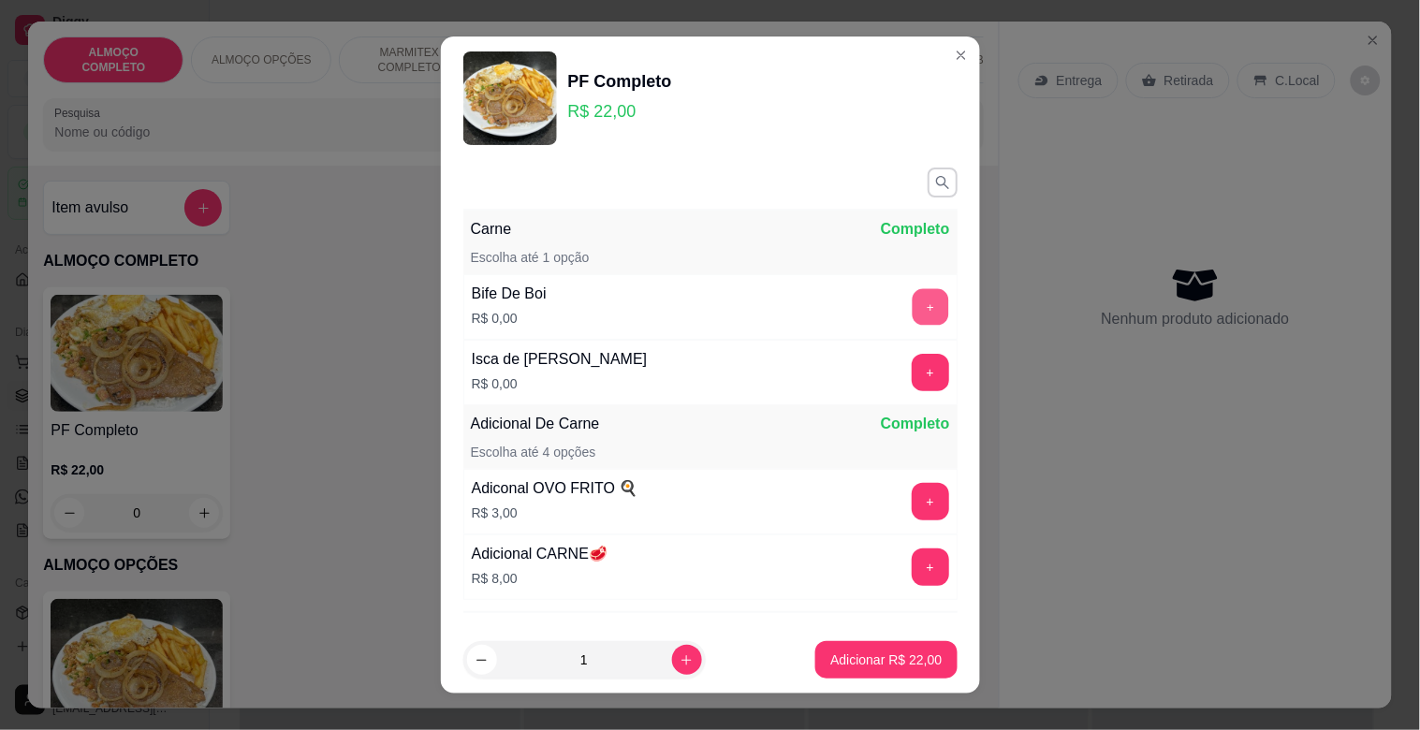
click at [912, 310] on button "+" at bounding box center [930, 307] width 37 height 37
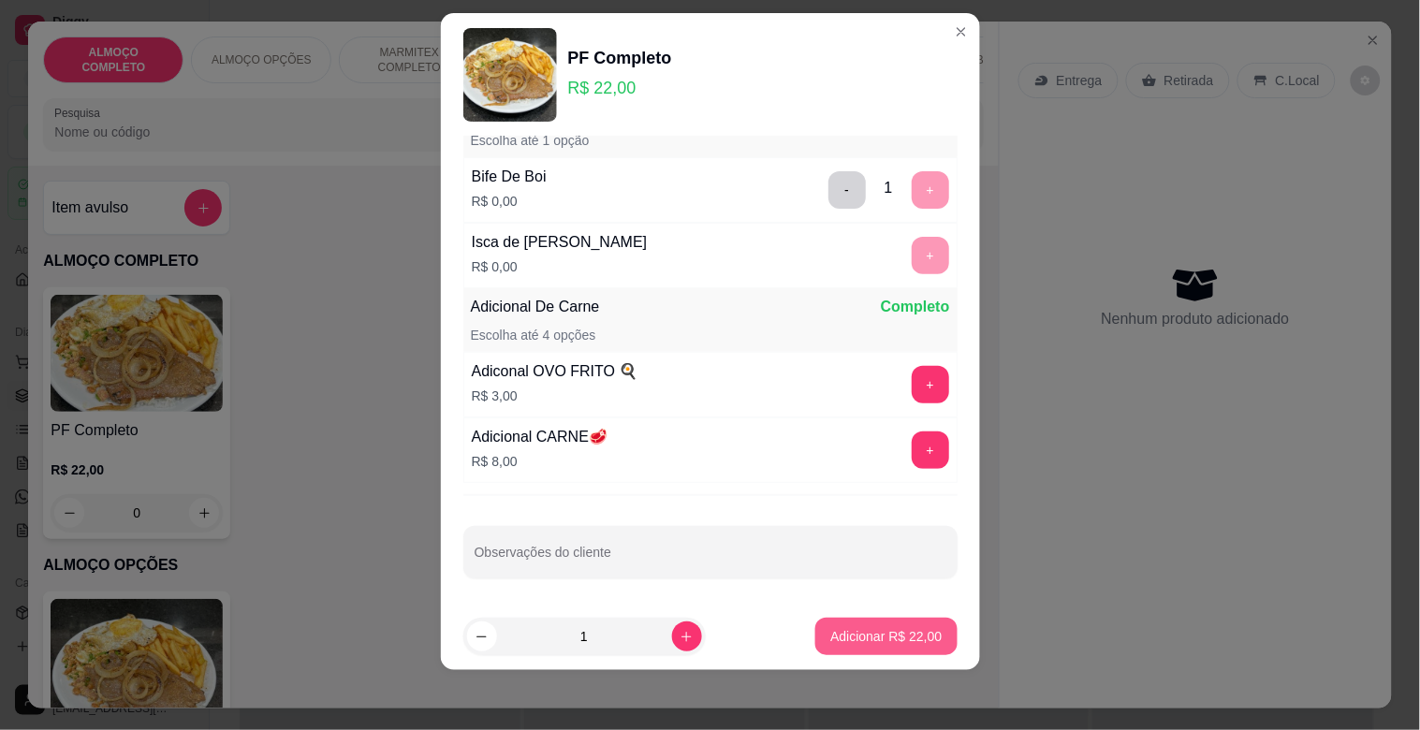
scroll to position [96, 0]
click at [886, 635] on p "Adicionar R$ 22,00" at bounding box center [886, 636] width 109 height 18
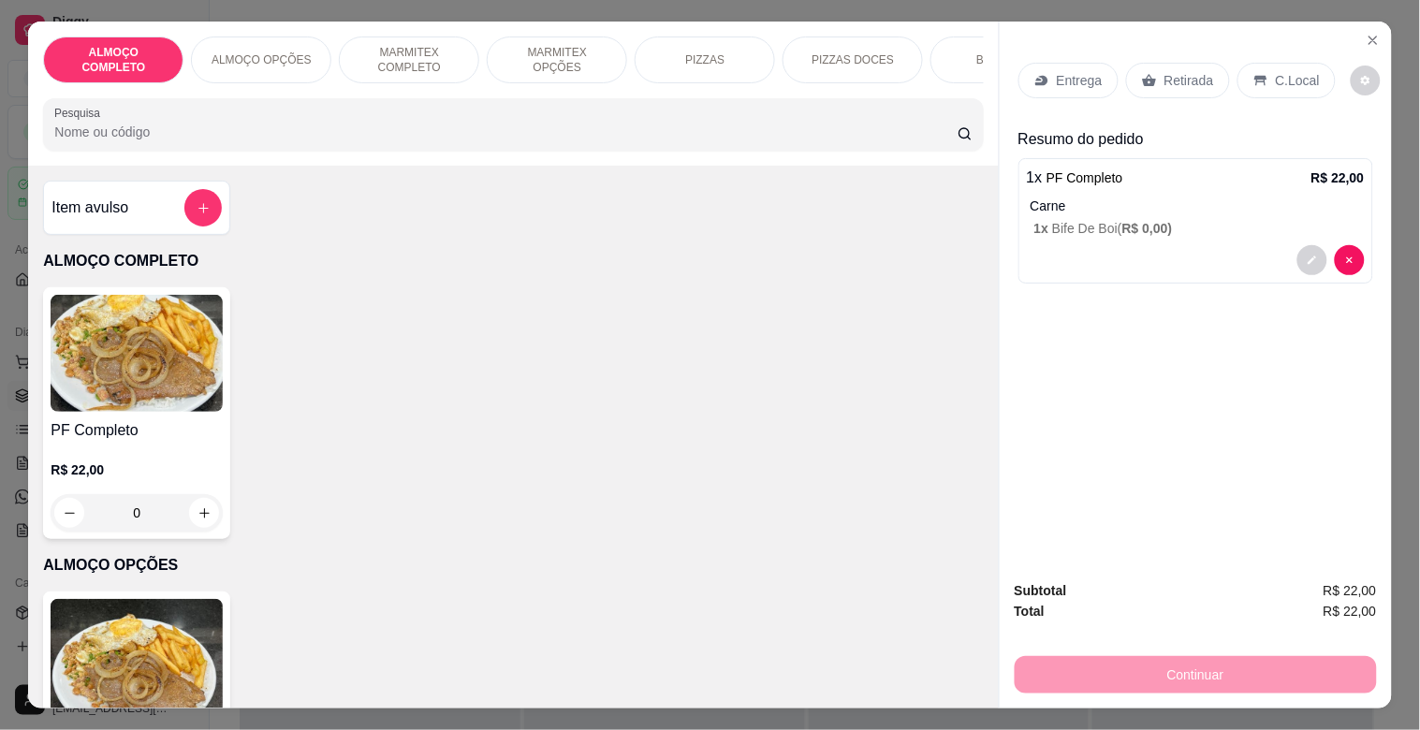
click at [1276, 80] on p "C.Local" at bounding box center [1298, 80] width 44 height 19
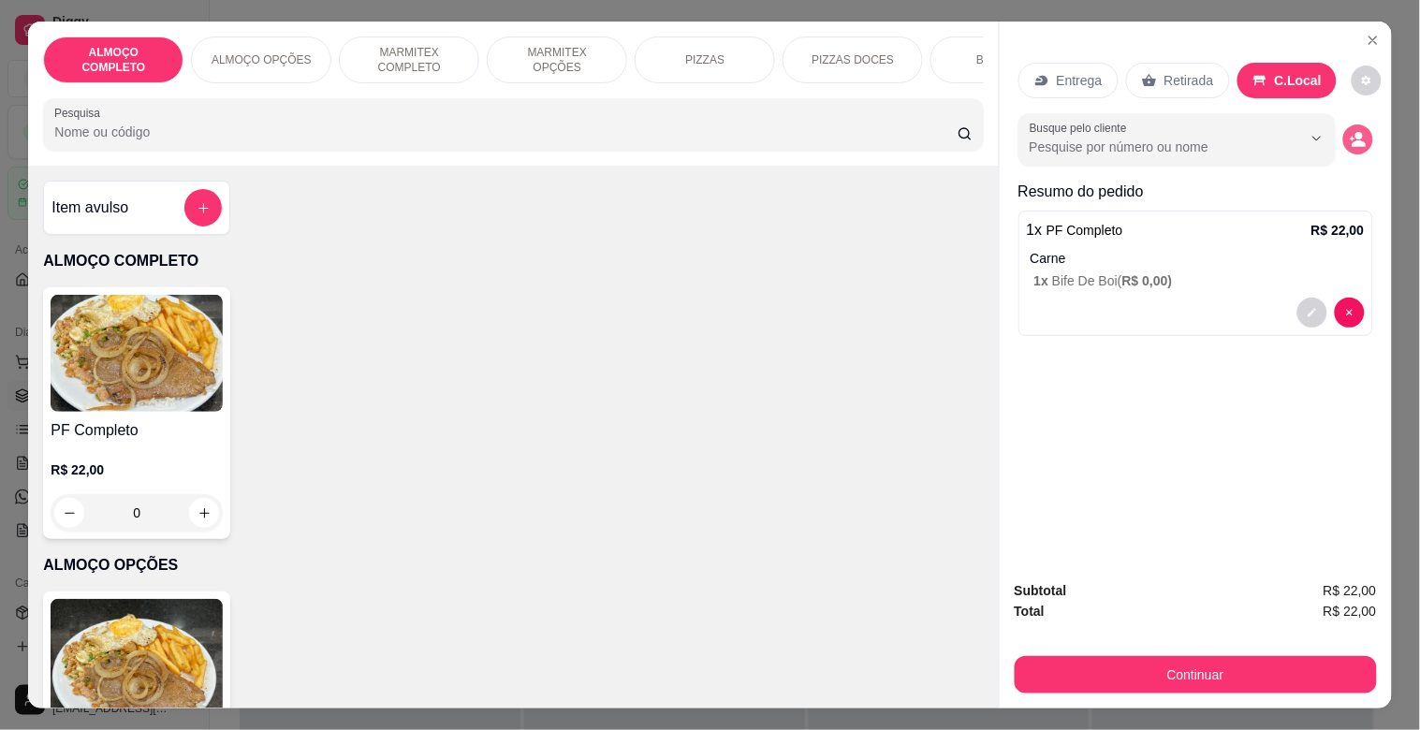
click at [1346, 145] on button "decrease-product-quantity" at bounding box center [1358, 140] width 30 height 30
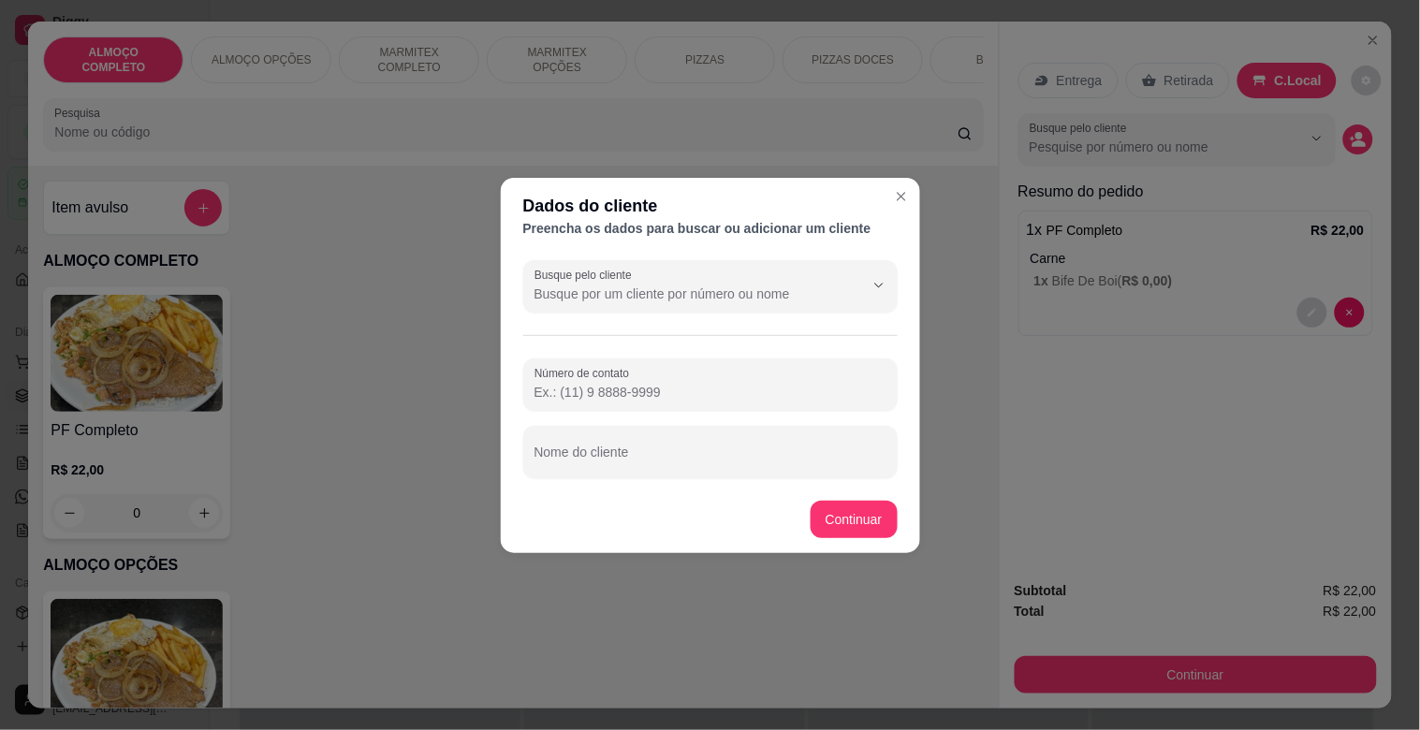
drag, startPoint x: 665, startPoint y: 484, endPoint x: 665, endPoint y: 471, distance: 13.1
click at [665, 482] on section "Dados do cliente Preencha os dados para buscar ou adicionar um cliente Busque p…" at bounding box center [710, 365] width 419 height 375
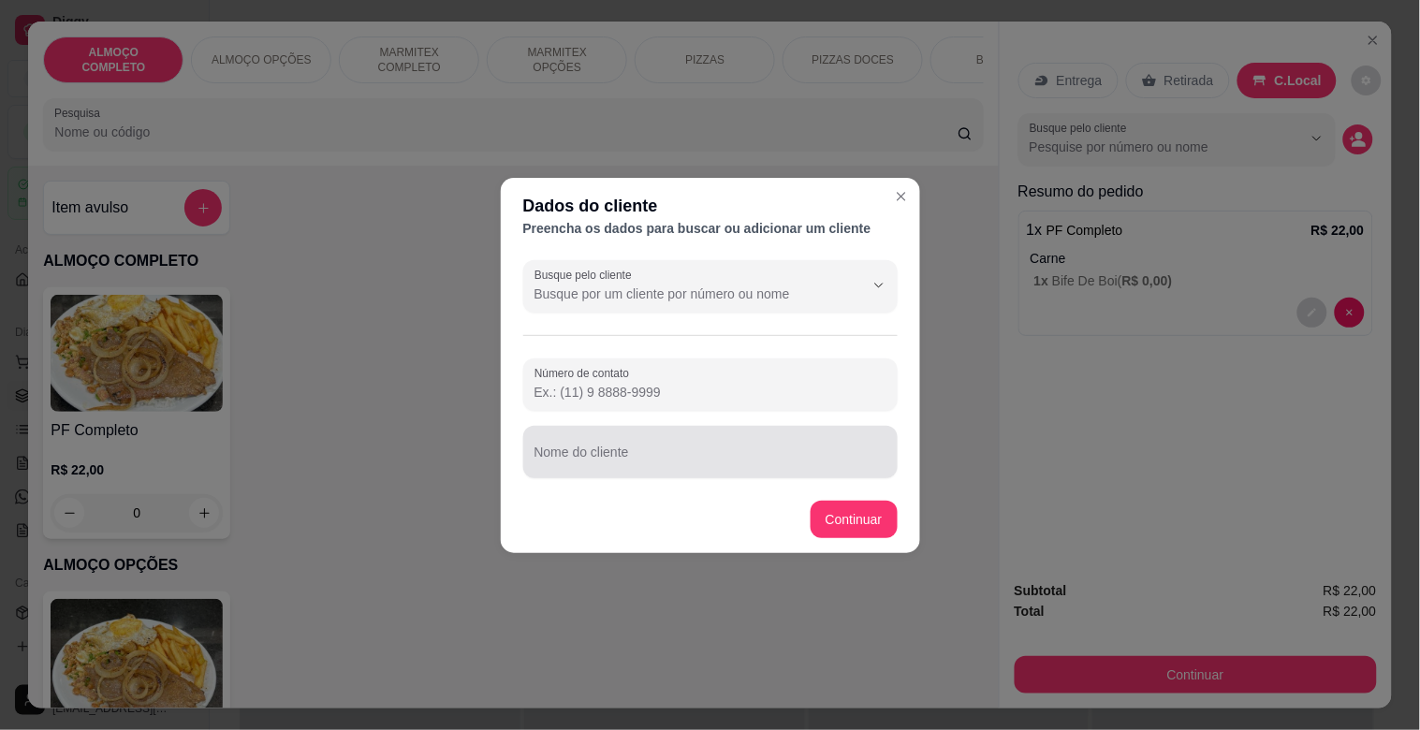
click at [665, 470] on div at bounding box center [711, 451] width 352 height 37
type input "[PERSON_NAME] MODERNA"
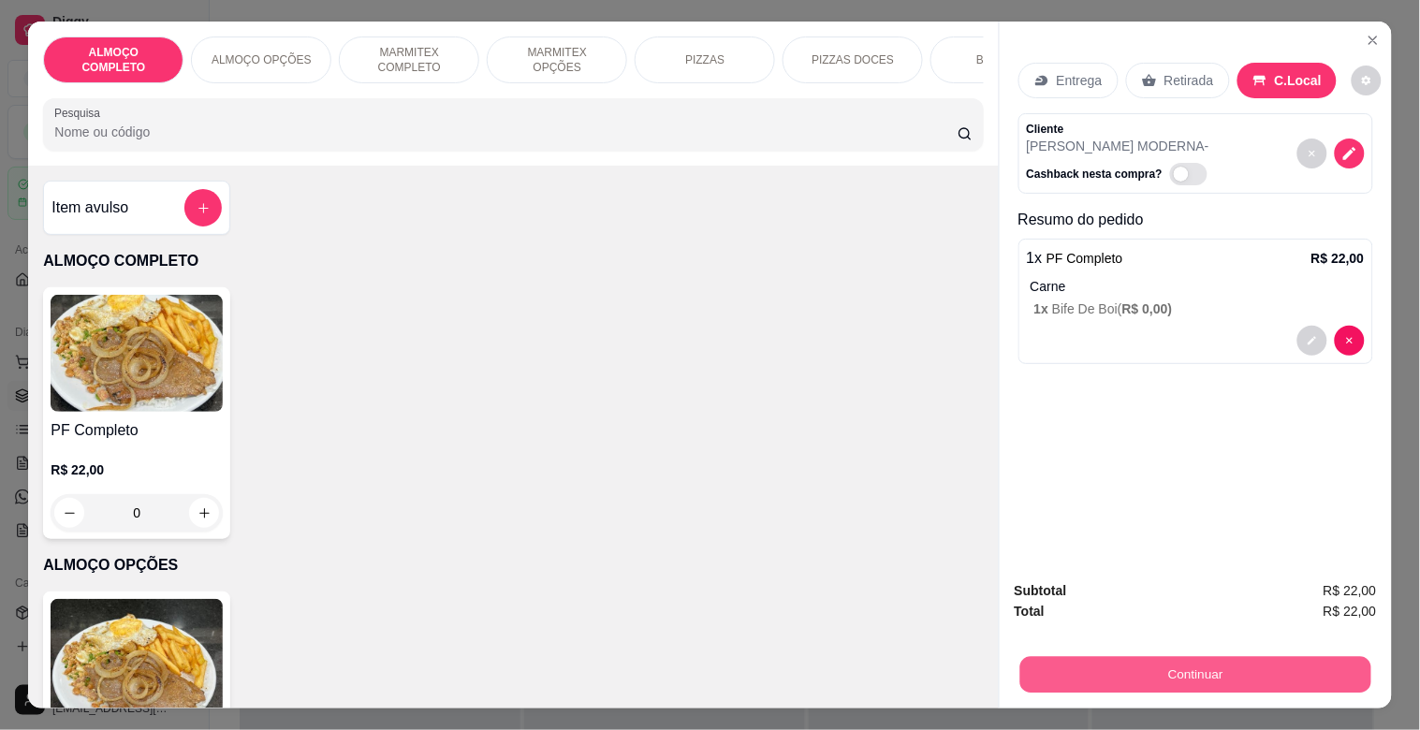
click at [1168, 683] on button "Continuar" at bounding box center [1195, 674] width 351 height 37
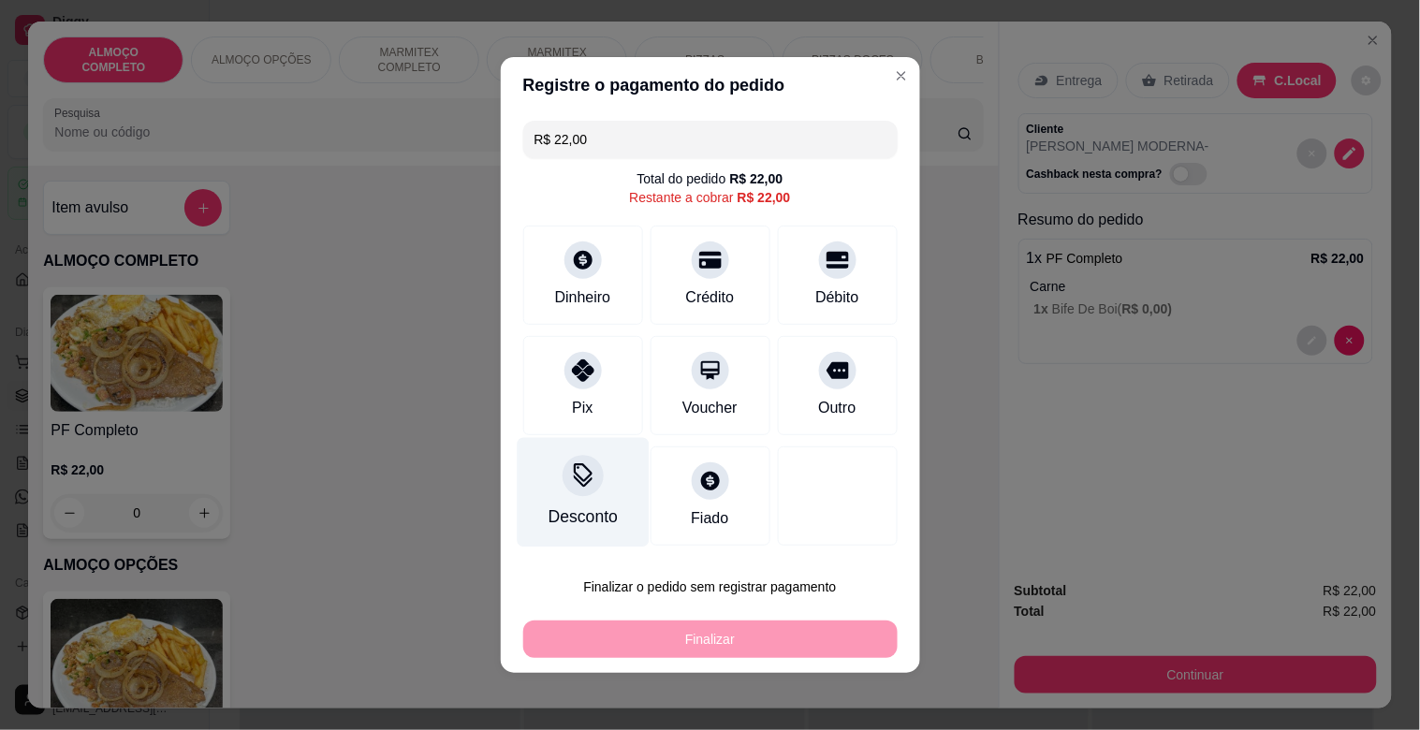
click at [587, 498] on div "Desconto" at bounding box center [583, 493] width 132 height 110
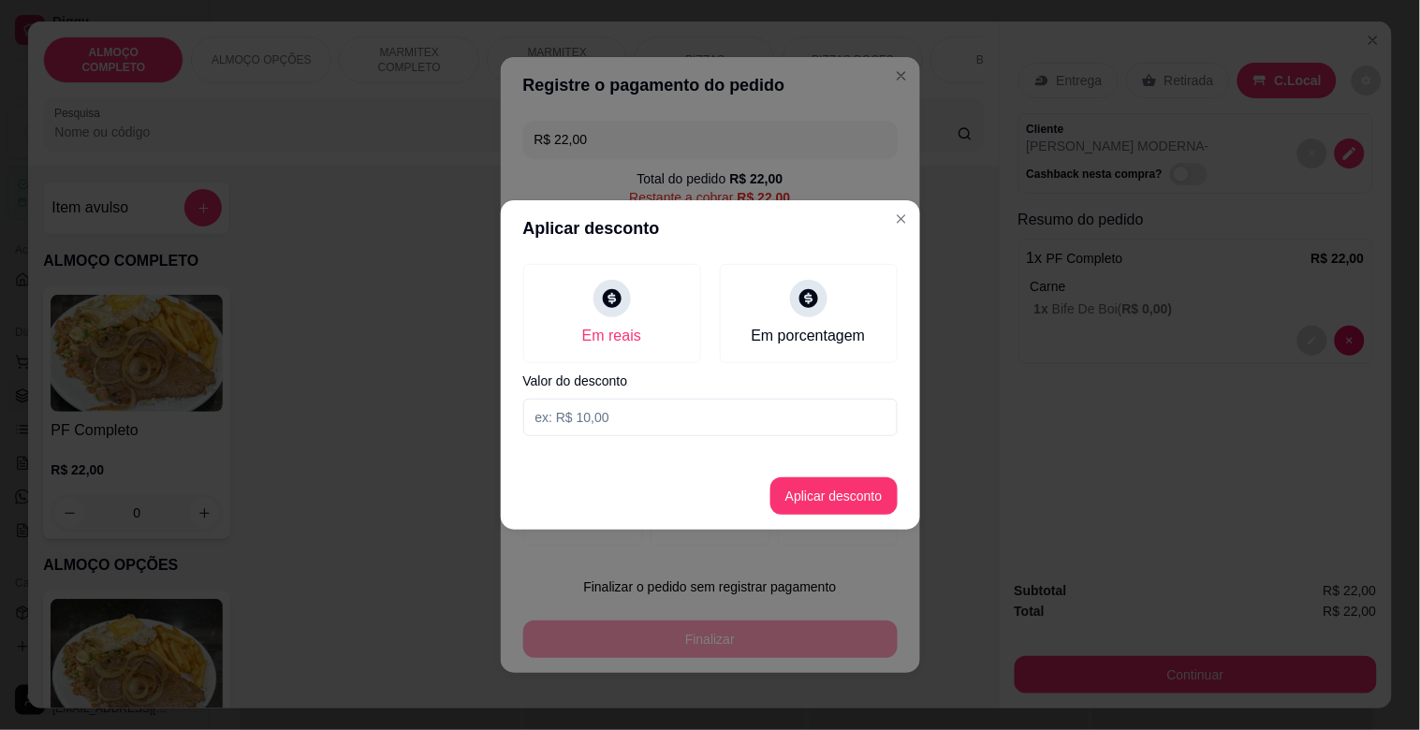
drag, startPoint x: 655, startPoint y: 389, endPoint x: 642, endPoint y: 404, distance: 19.9
click at [648, 393] on div "Em reais Em porcentagem Valor do desconto" at bounding box center [710, 350] width 419 height 187
drag, startPoint x: 642, startPoint y: 410, endPoint x: 635, endPoint y: 425, distance: 16.7
click at [638, 424] on input at bounding box center [710, 417] width 374 height 37
type input "2,00"
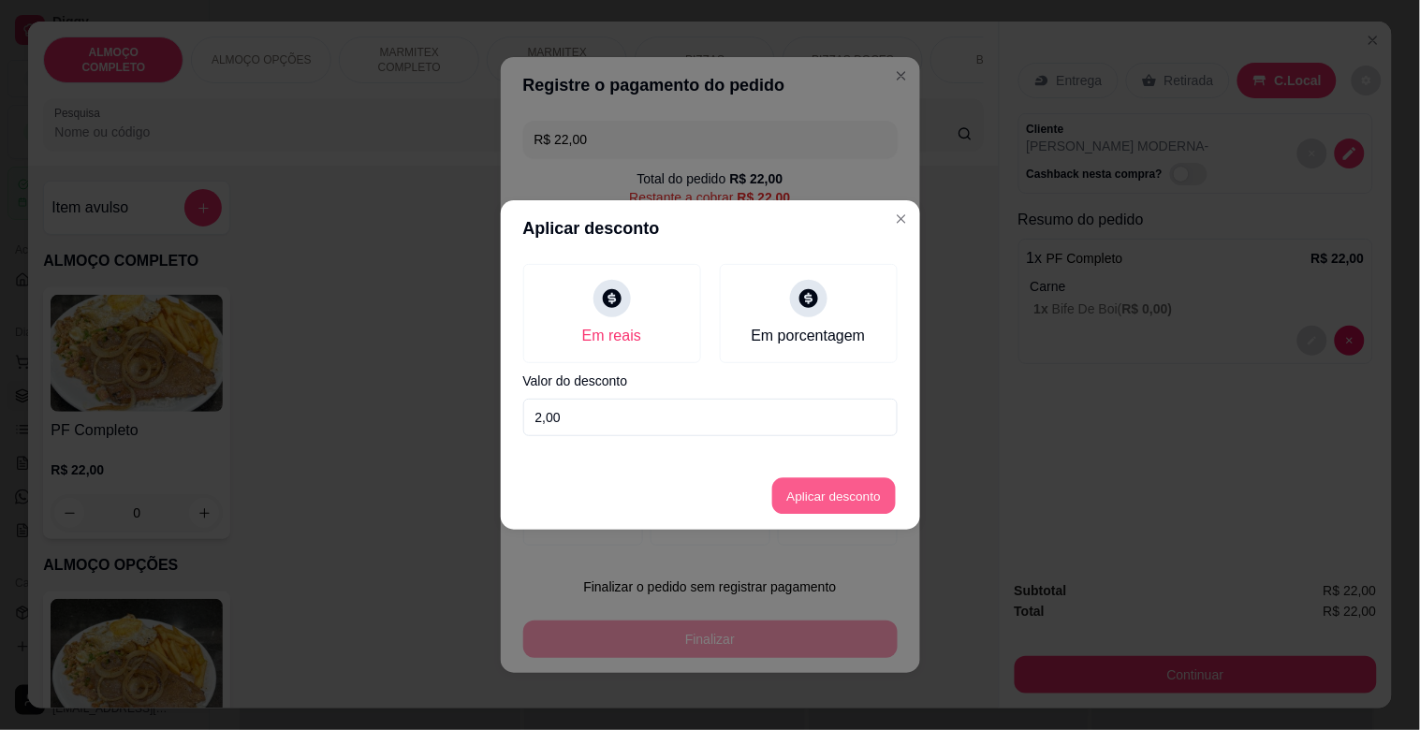
click at [829, 500] on button "Aplicar desconto" at bounding box center [833, 496] width 123 height 37
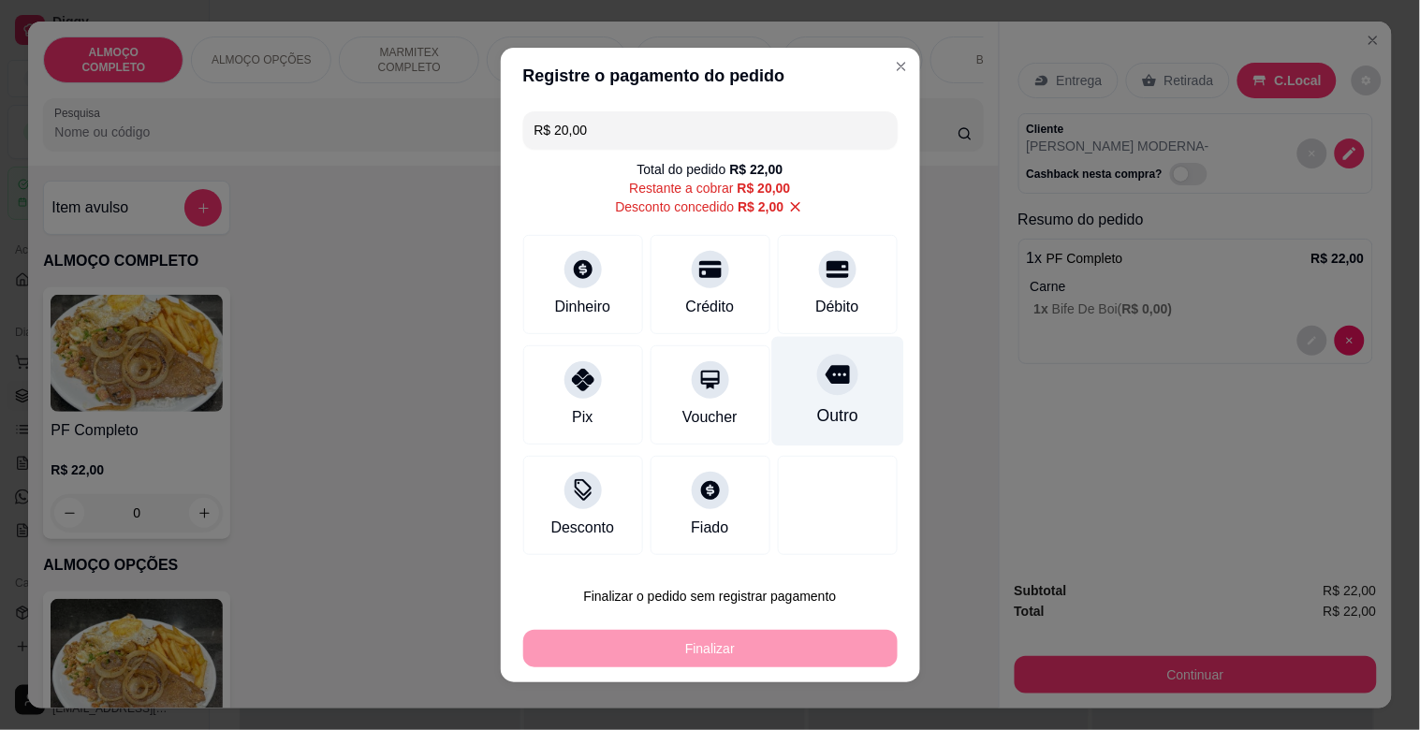
click at [794, 361] on div "Outro" at bounding box center [837, 392] width 132 height 110
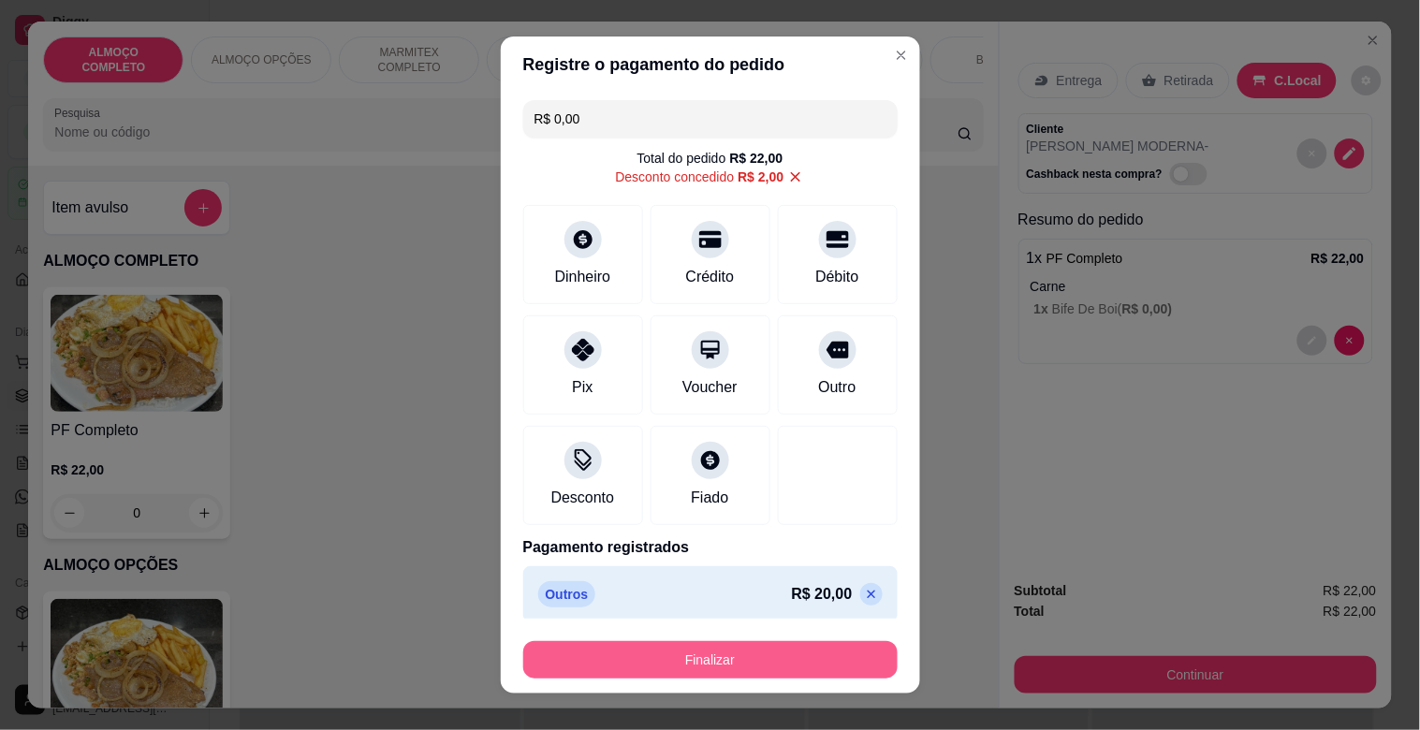
click at [716, 668] on button "Finalizar" at bounding box center [710, 659] width 374 height 37
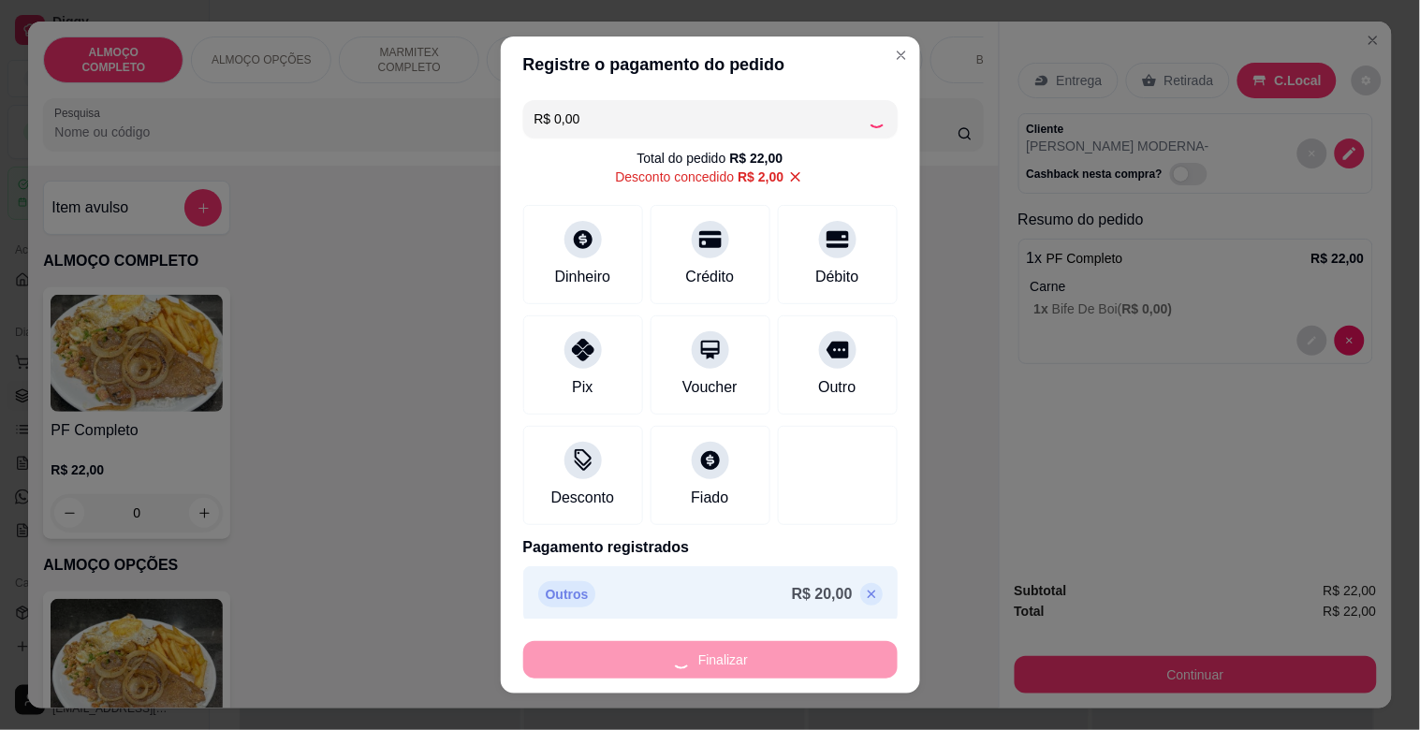
type input "-R$ 22,00"
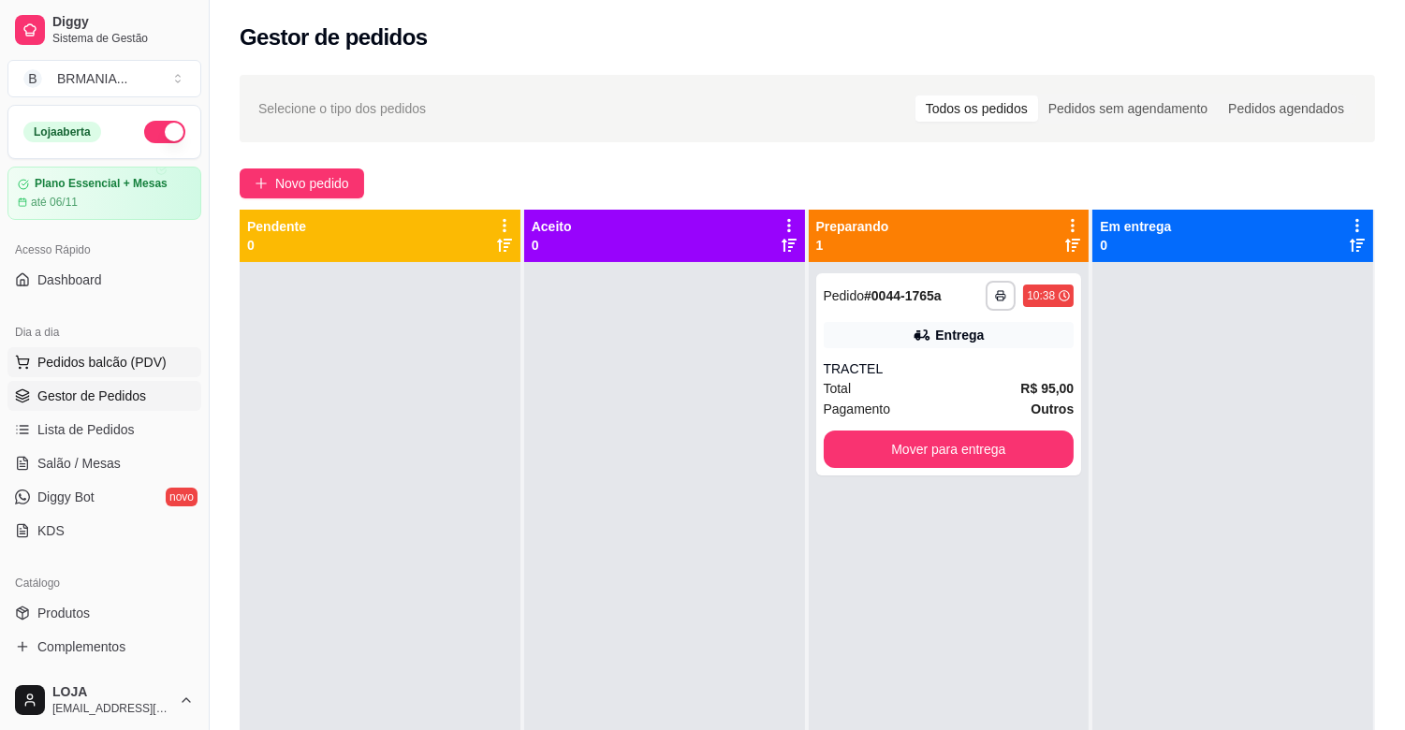
click at [127, 366] on span "Pedidos balcão (PDV)" at bounding box center [101, 362] width 129 height 19
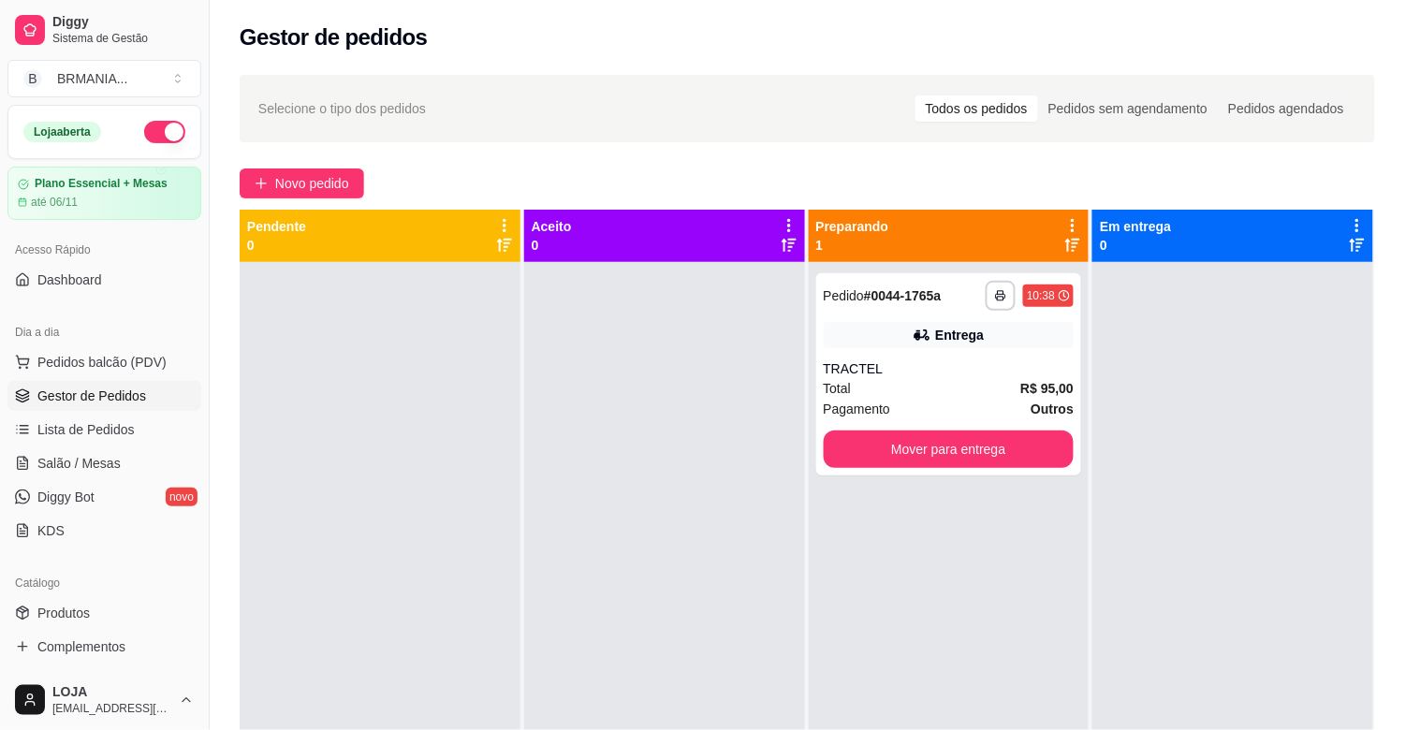
click at [153, 421] on div "PF Completo R$ 22,00 0" at bounding box center [136, 413] width 187 height 252
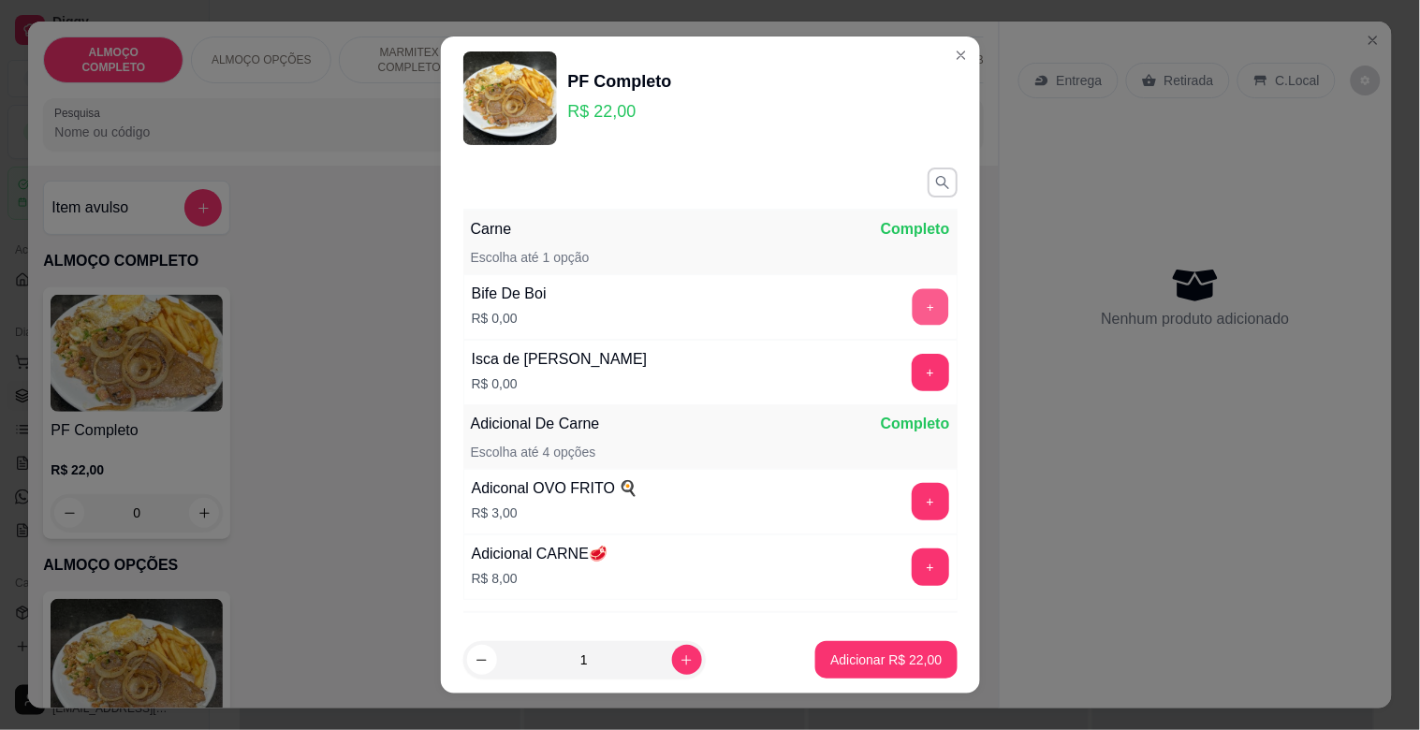
click at [912, 320] on button "+" at bounding box center [930, 307] width 37 height 37
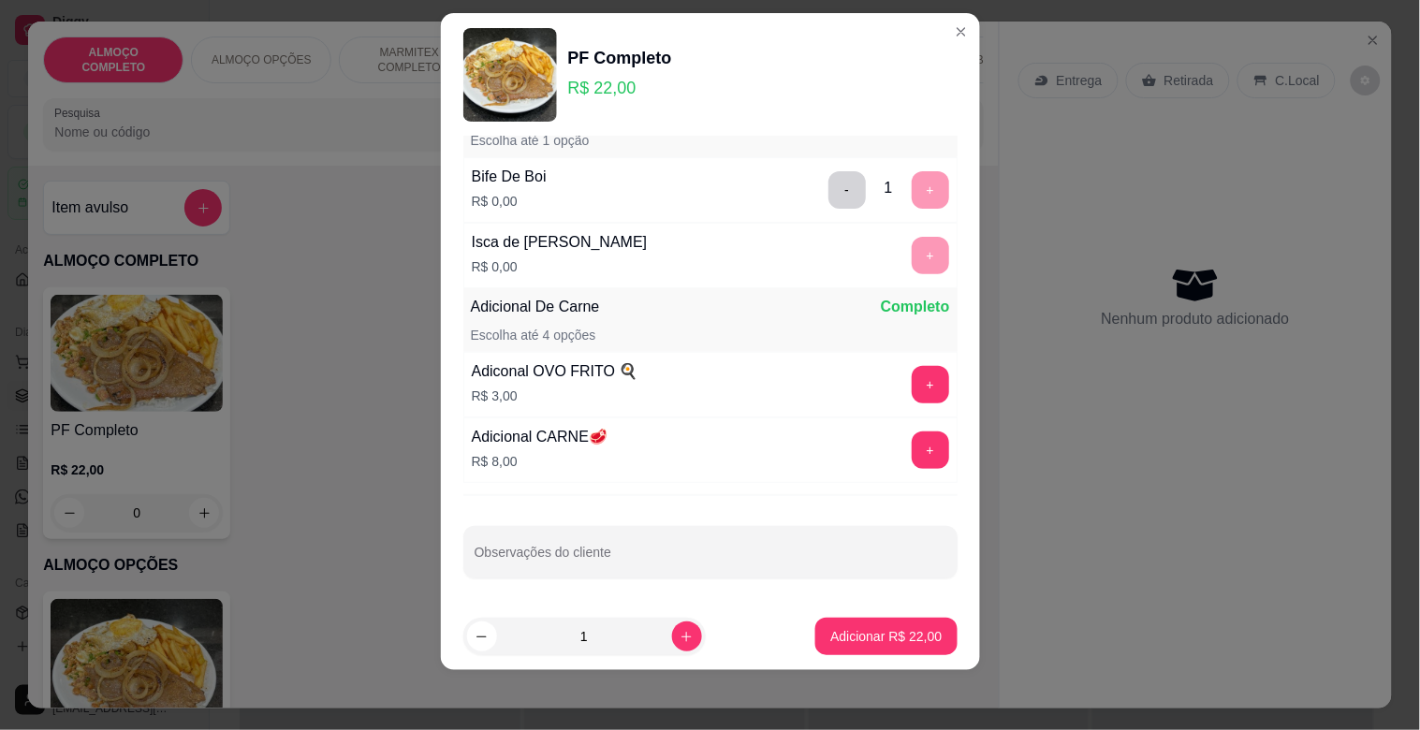
scroll to position [96, 0]
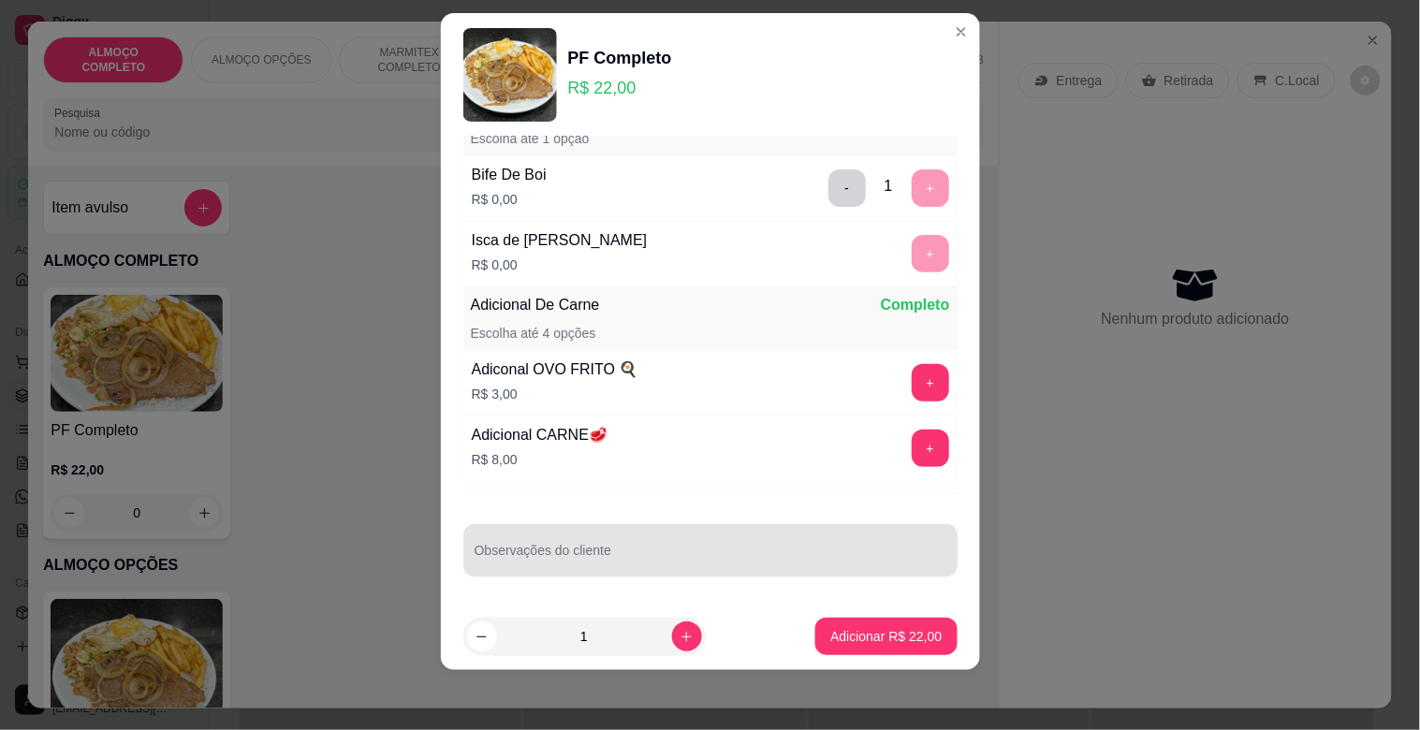
click at [563, 566] on div at bounding box center [711, 550] width 472 height 37
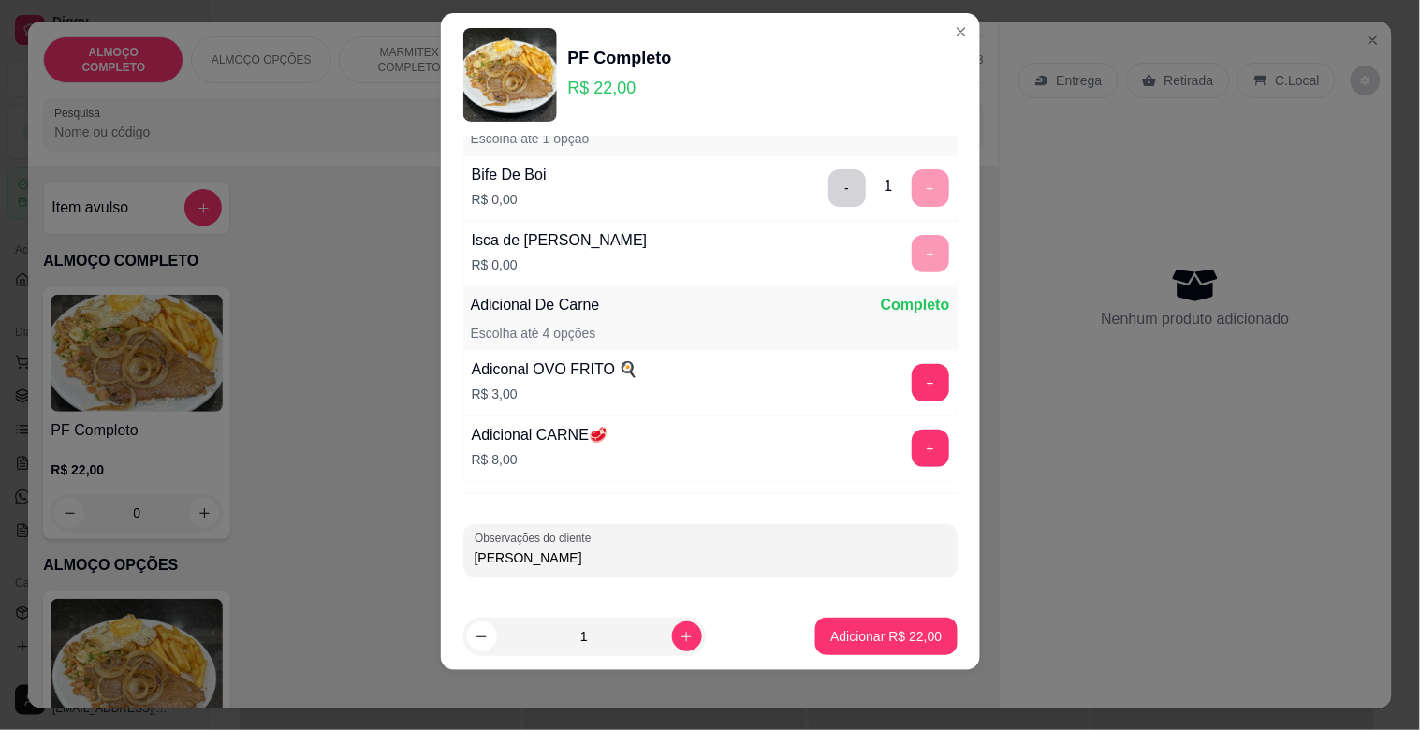
type input "[PERSON_NAME]"
click at [849, 642] on p "Adicionar R$ 22,00" at bounding box center [886, 636] width 109 height 18
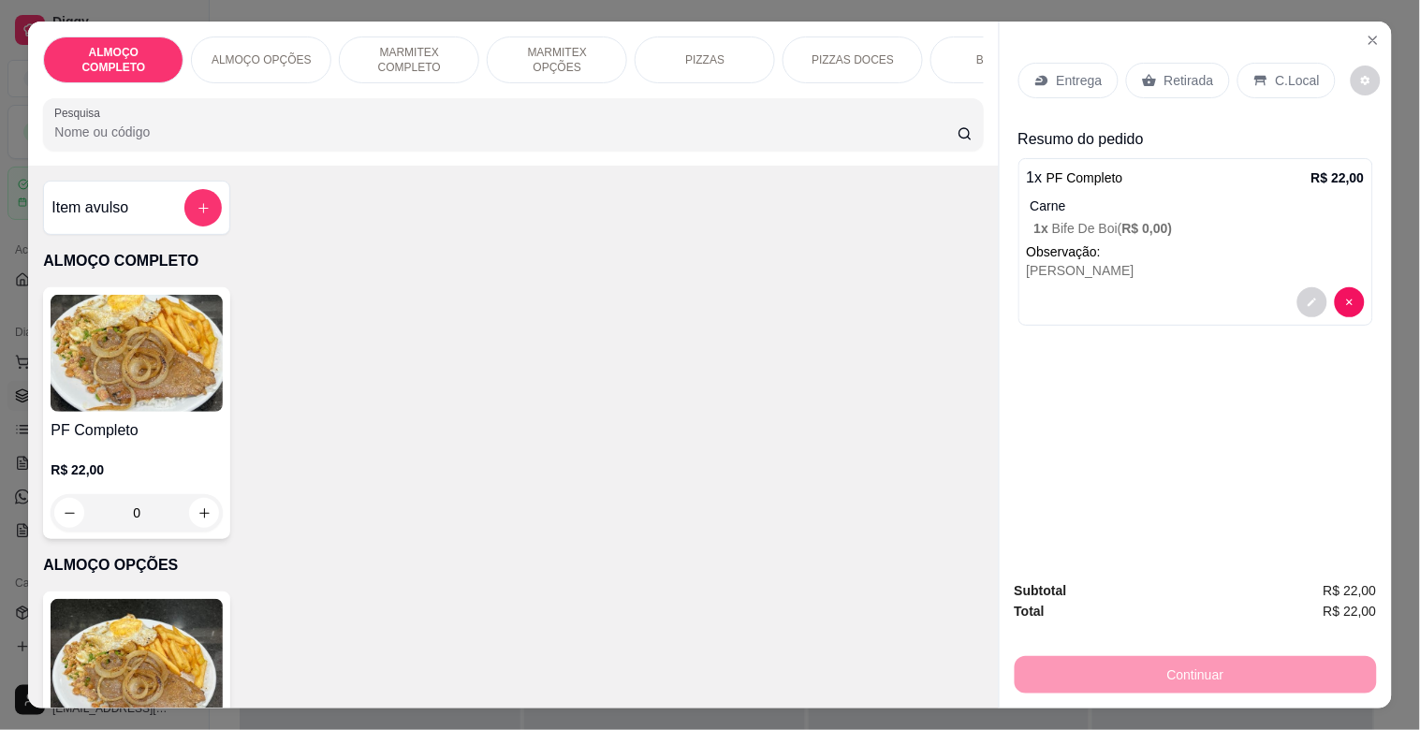
click at [118, 406] on img at bounding box center [137, 353] width 172 height 117
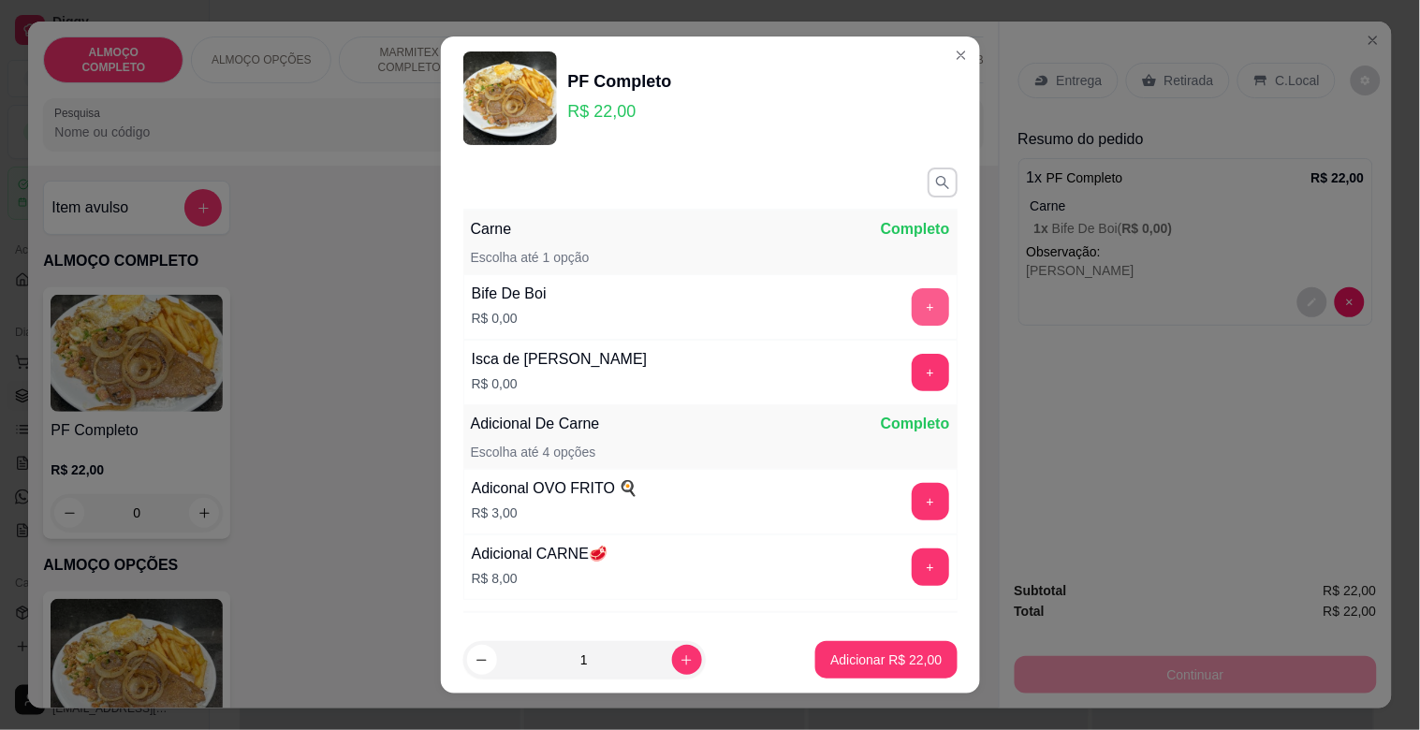
click at [912, 310] on button "+" at bounding box center [930, 306] width 37 height 37
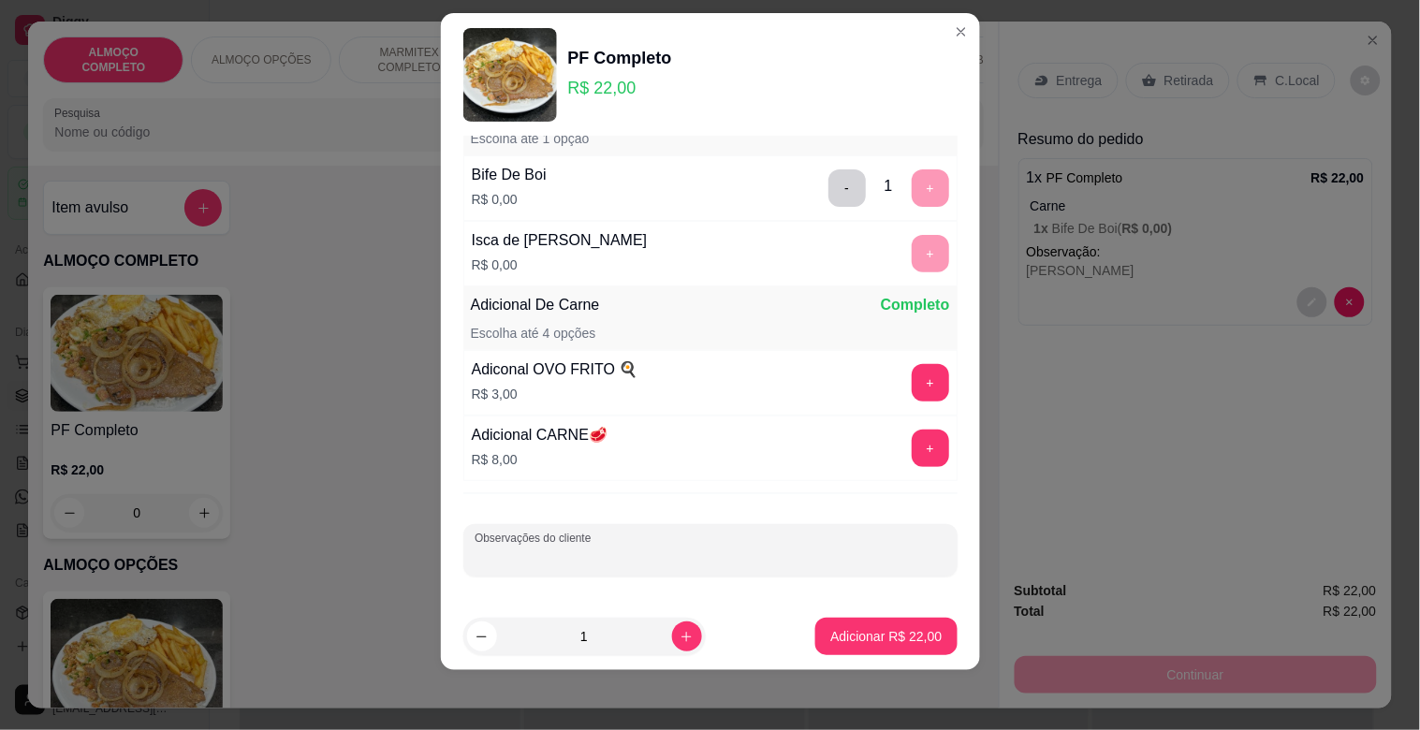
click at [549, 558] on input "Observações do cliente" at bounding box center [711, 558] width 472 height 19
type input "MATEUS"
click at [883, 634] on p "Adicionar R$ 22,00" at bounding box center [885, 636] width 111 height 19
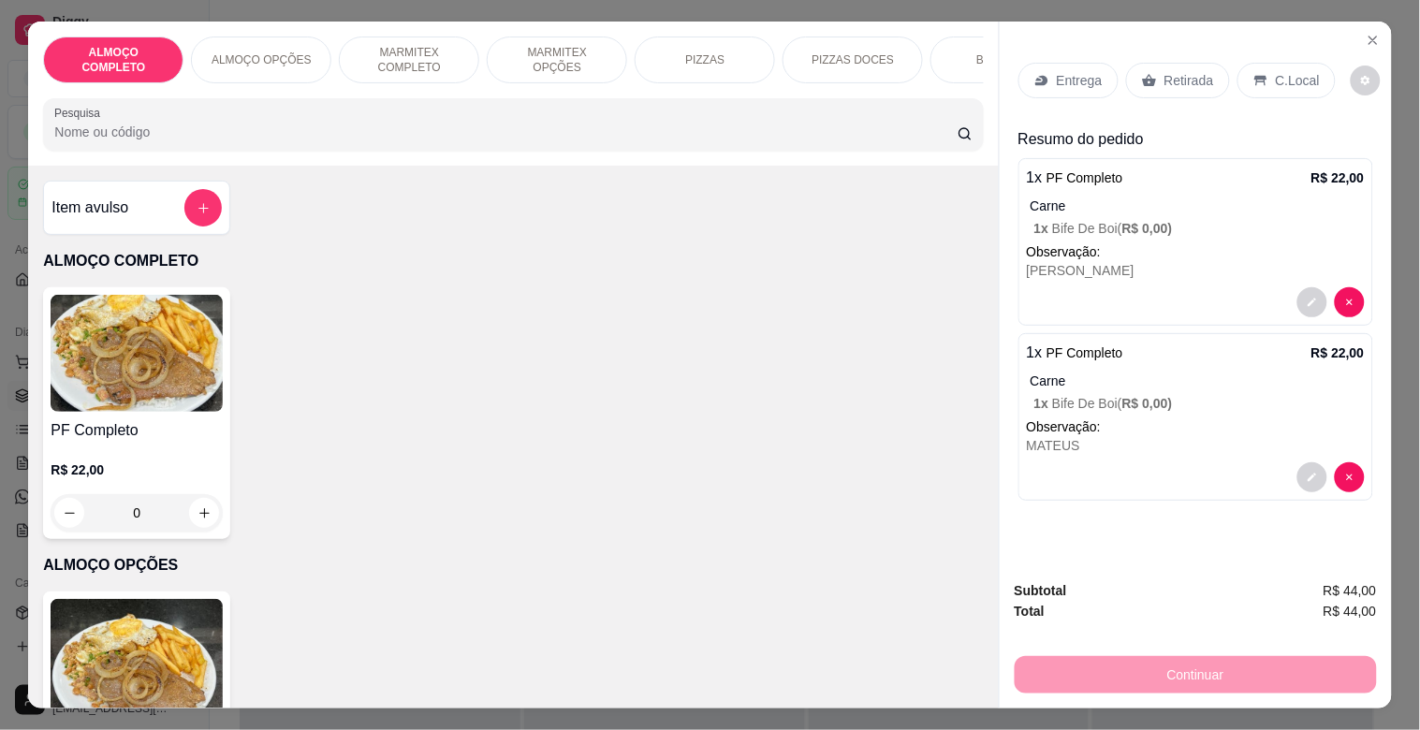
click at [1299, 71] on p "C.Local" at bounding box center [1298, 80] width 44 height 19
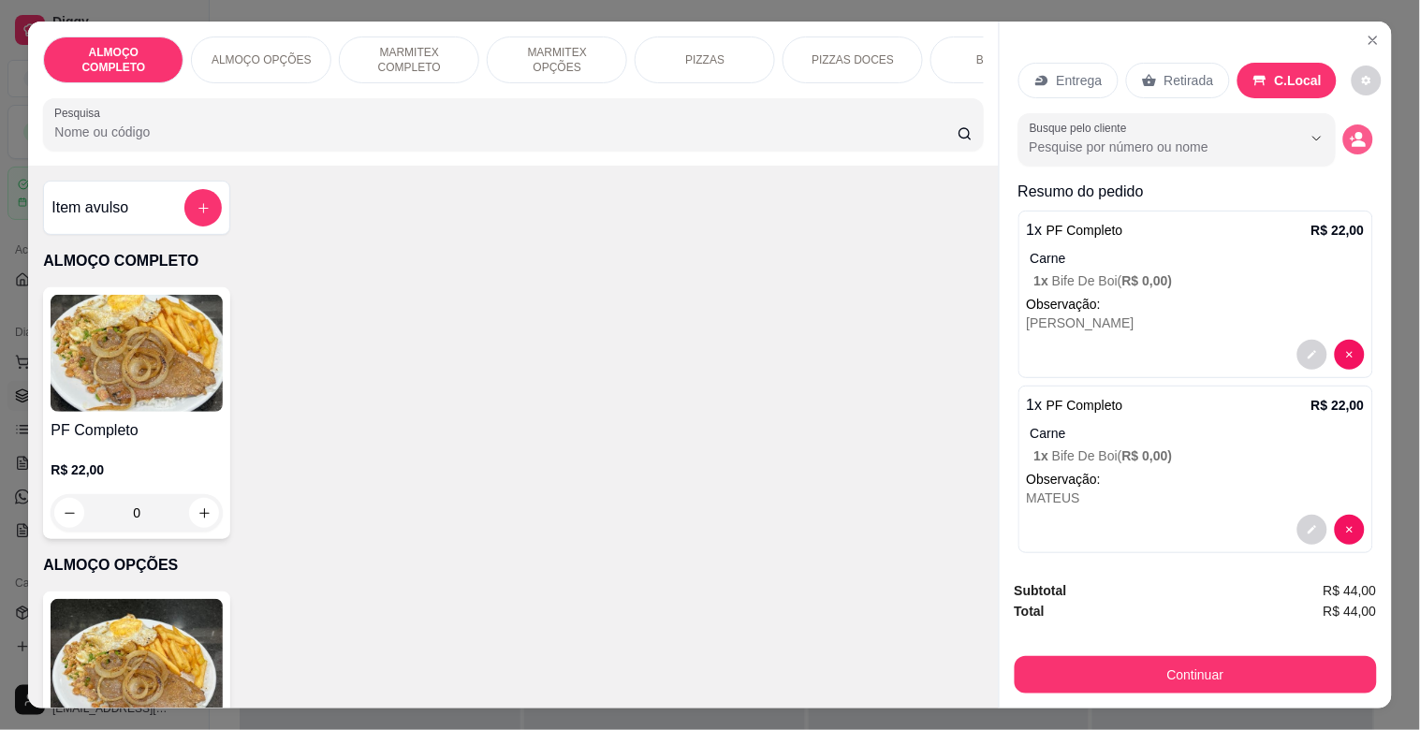
click at [1350, 132] on icon "decrease-product-quantity" at bounding box center [1358, 139] width 17 height 17
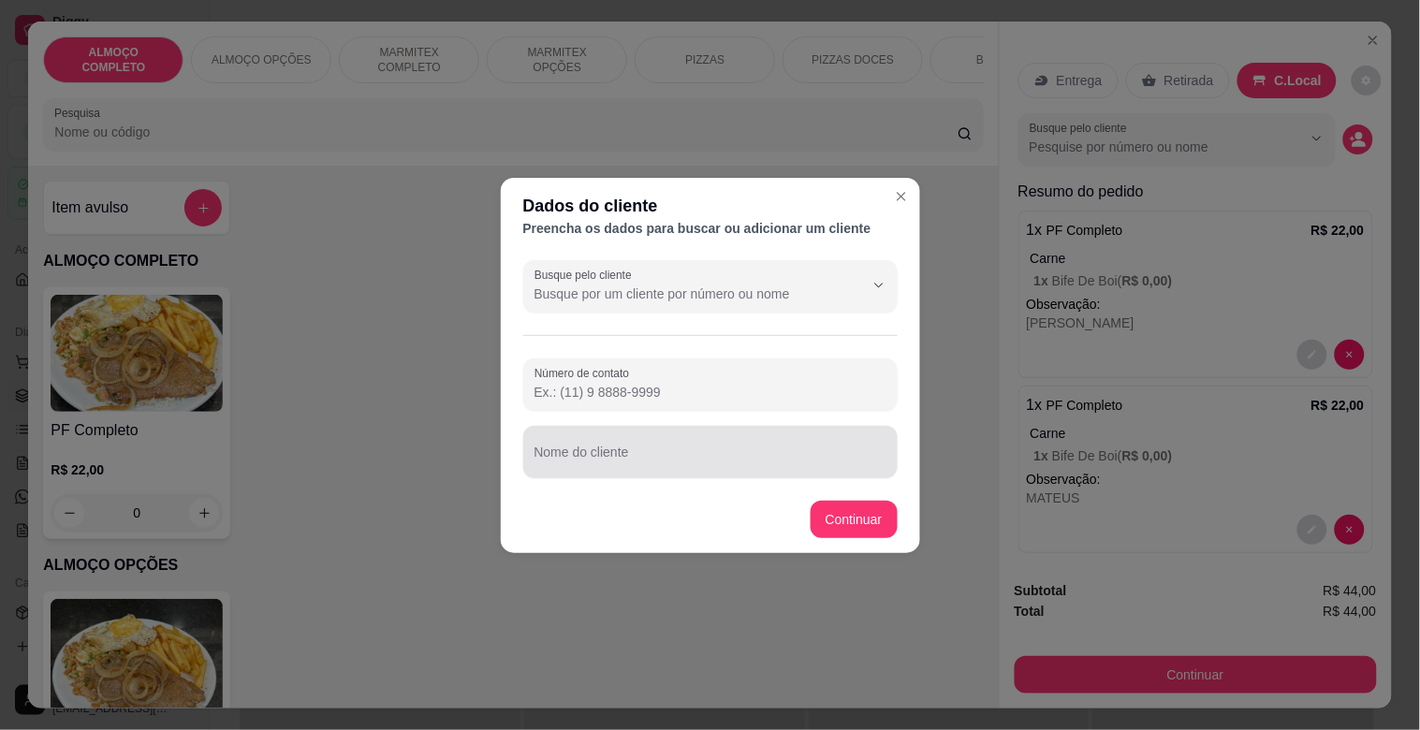
click at [624, 449] on div "Nome do cliente" at bounding box center [710, 452] width 374 height 52
type input "REQUISIÇAO MODERNA"
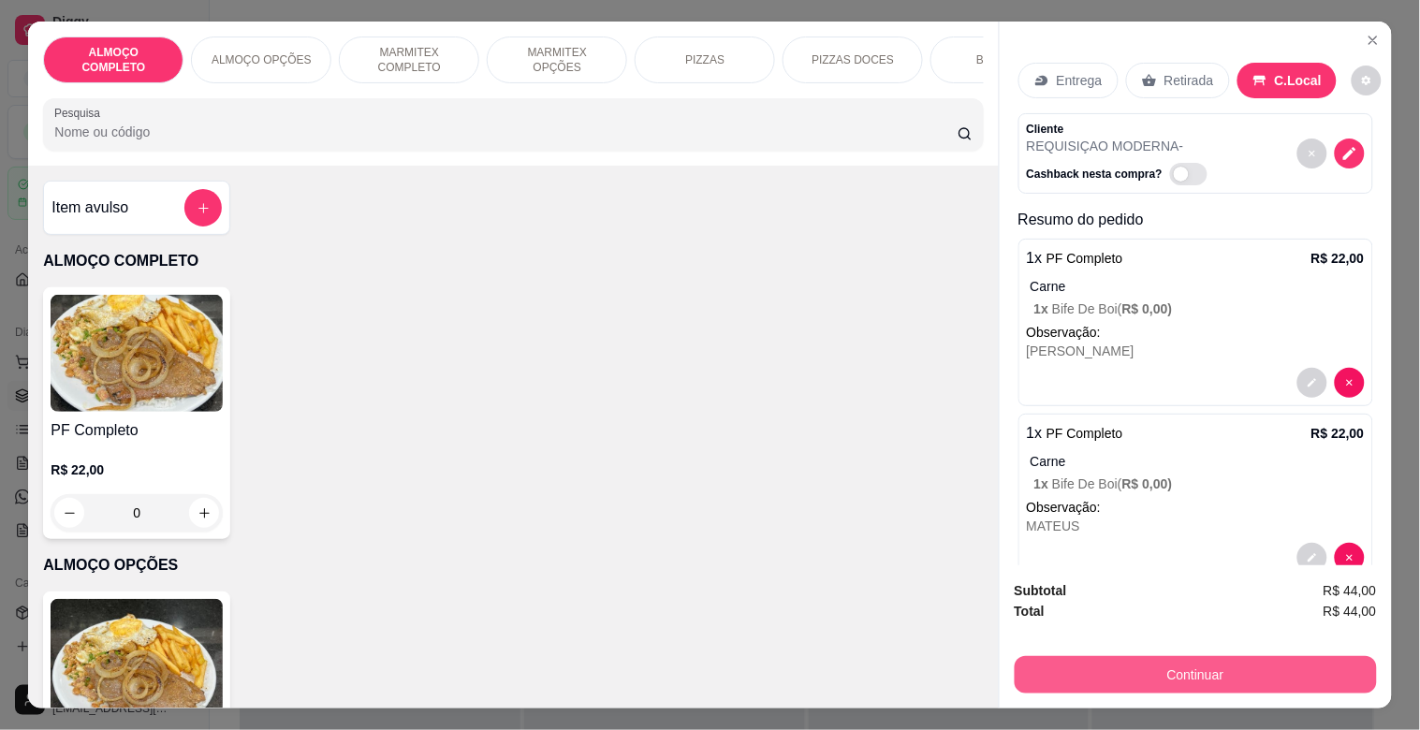
click at [1150, 685] on div "Subtotal R$ 44,00 Total R$ 44,00 Continuar" at bounding box center [1196, 636] width 392 height 143
click at [1144, 666] on button "Continuar" at bounding box center [1195, 674] width 351 height 37
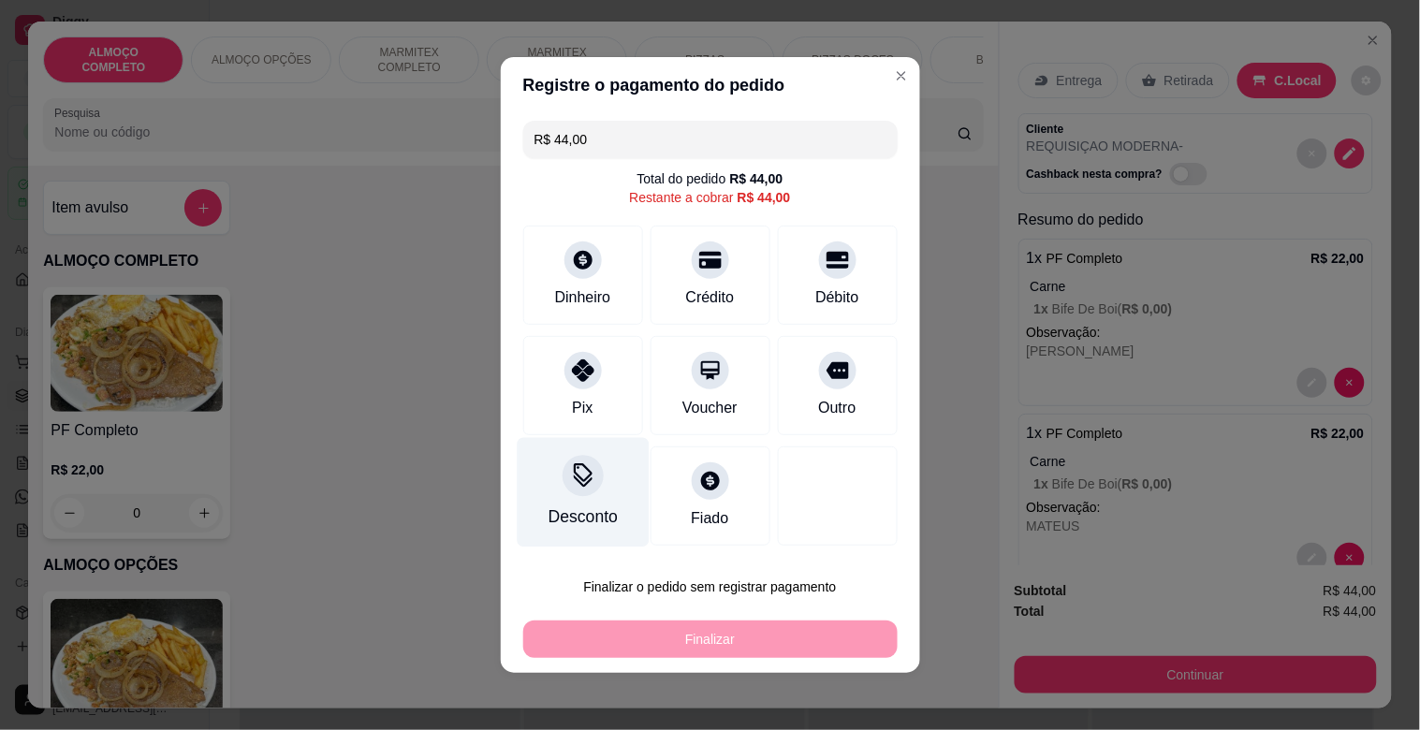
click at [577, 502] on div "Desconto" at bounding box center [583, 493] width 132 height 110
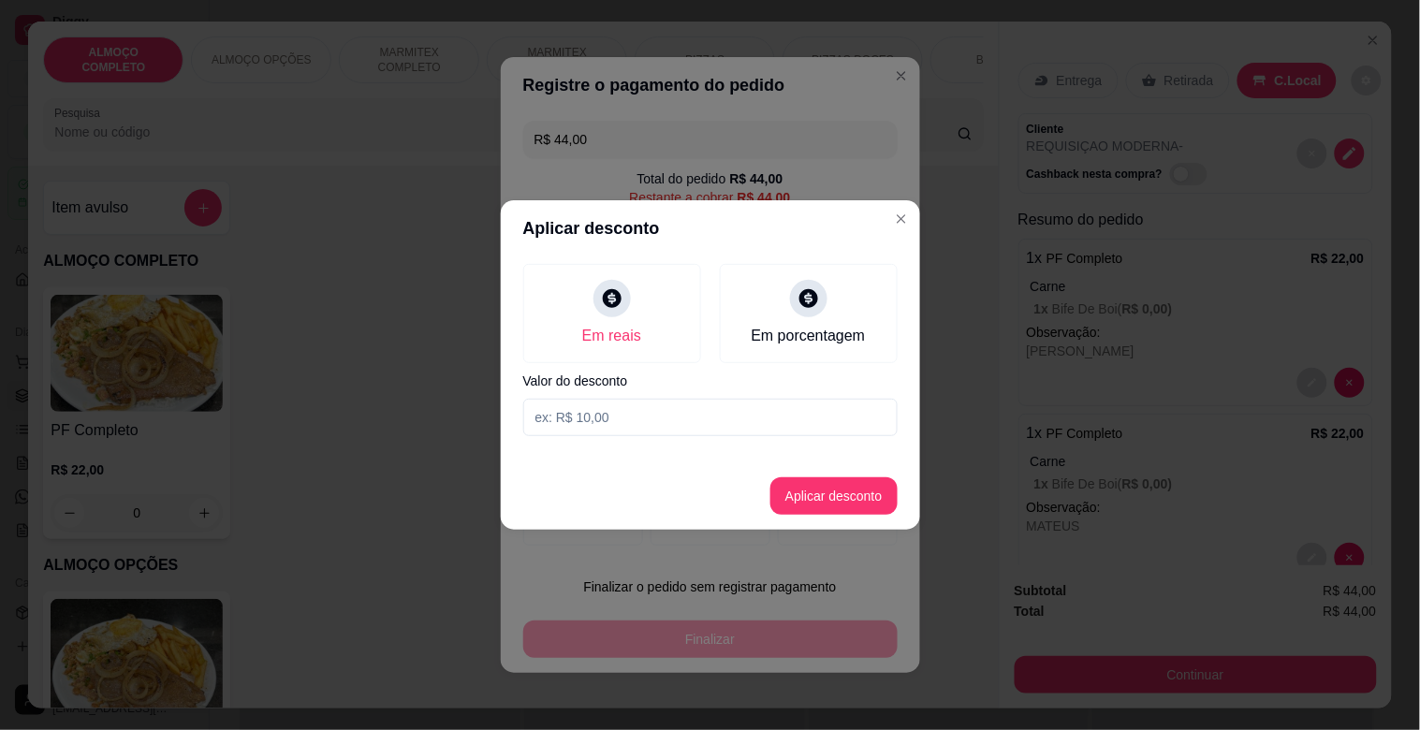
drag, startPoint x: 577, startPoint y: 502, endPoint x: 592, endPoint y: 422, distance: 81.0
click at [592, 422] on input at bounding box center [710, 417] width 374 height 37
type input "4,00"
click at [848, 492] on button "Aplicar desconto" at bounding box center [833, 496] width 123 height 37
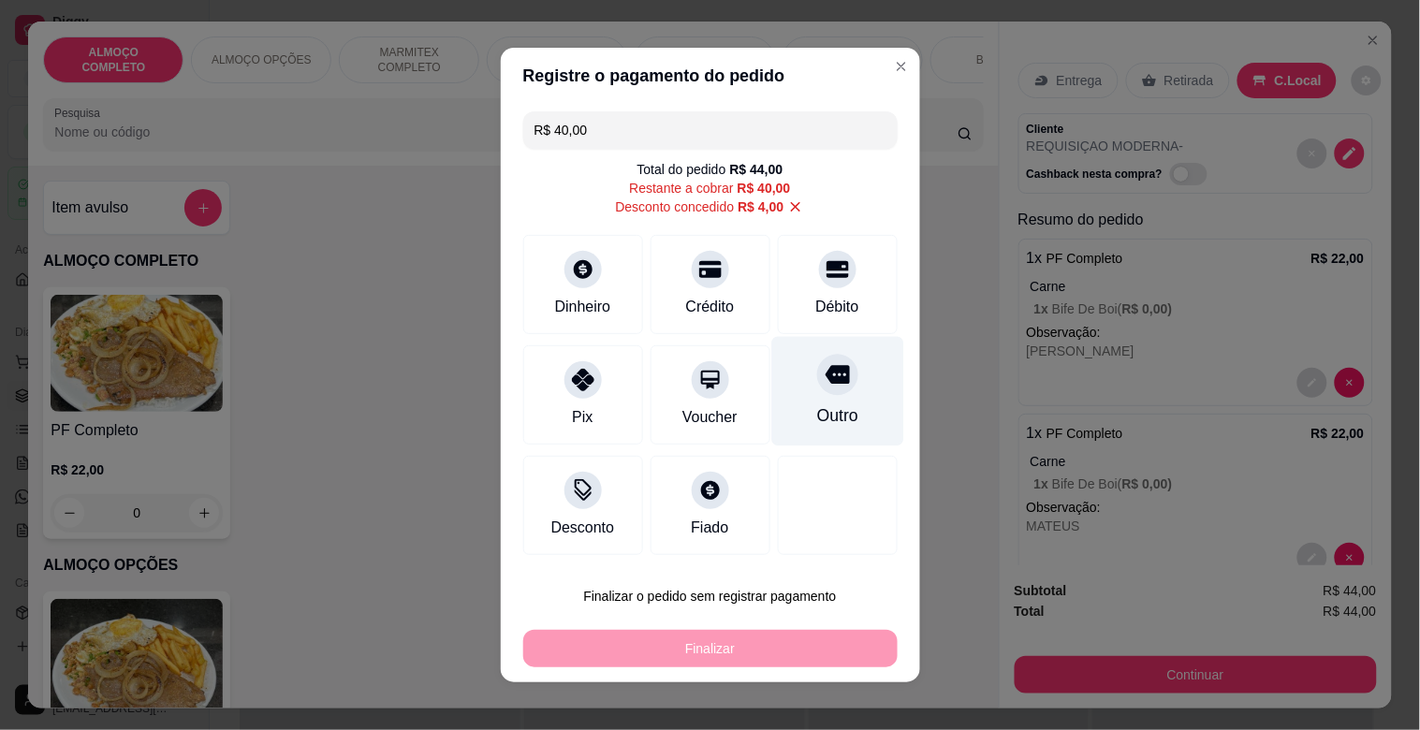
click at [833, 407] on div "Outro" at bounding box center [836, 416] width 41 height 24
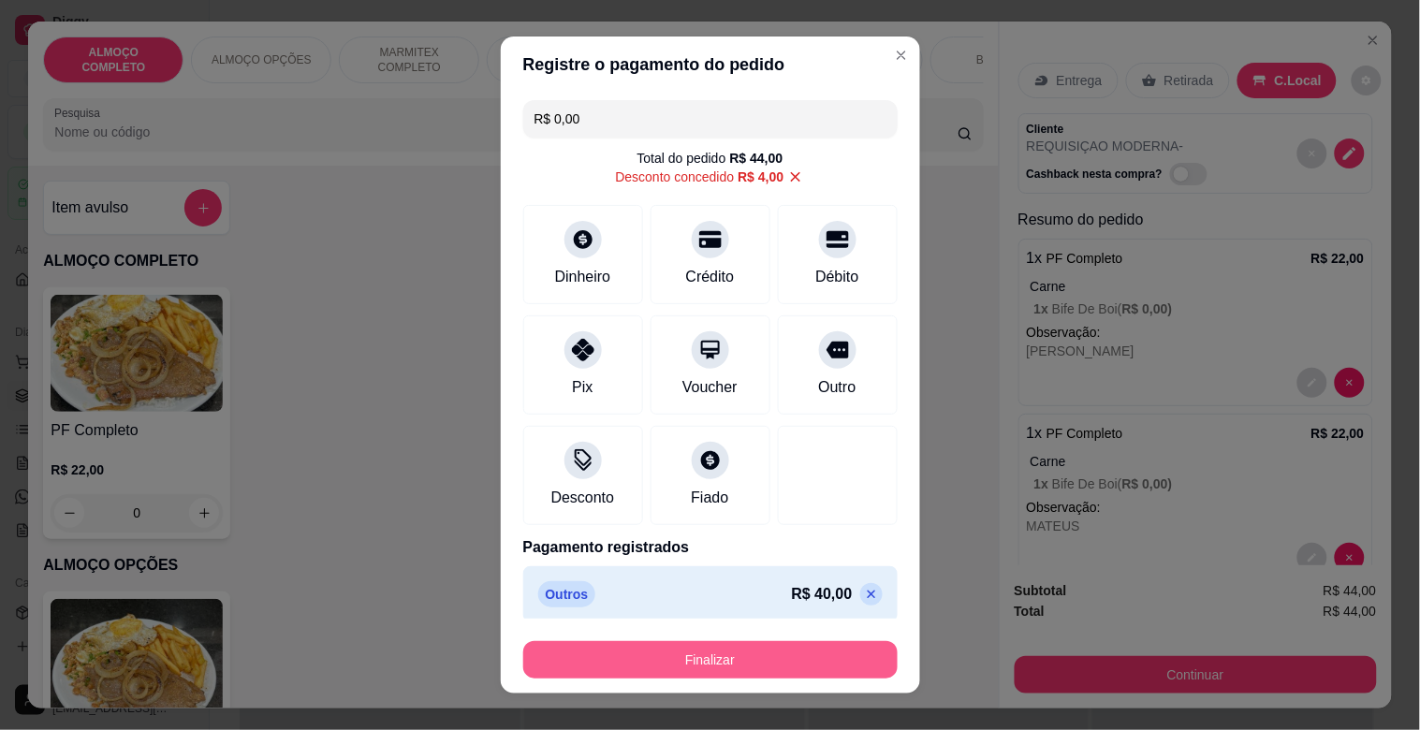
click at [764, 657] on button "Finalizar" at bounding box center [710, 659] width 374 height 37
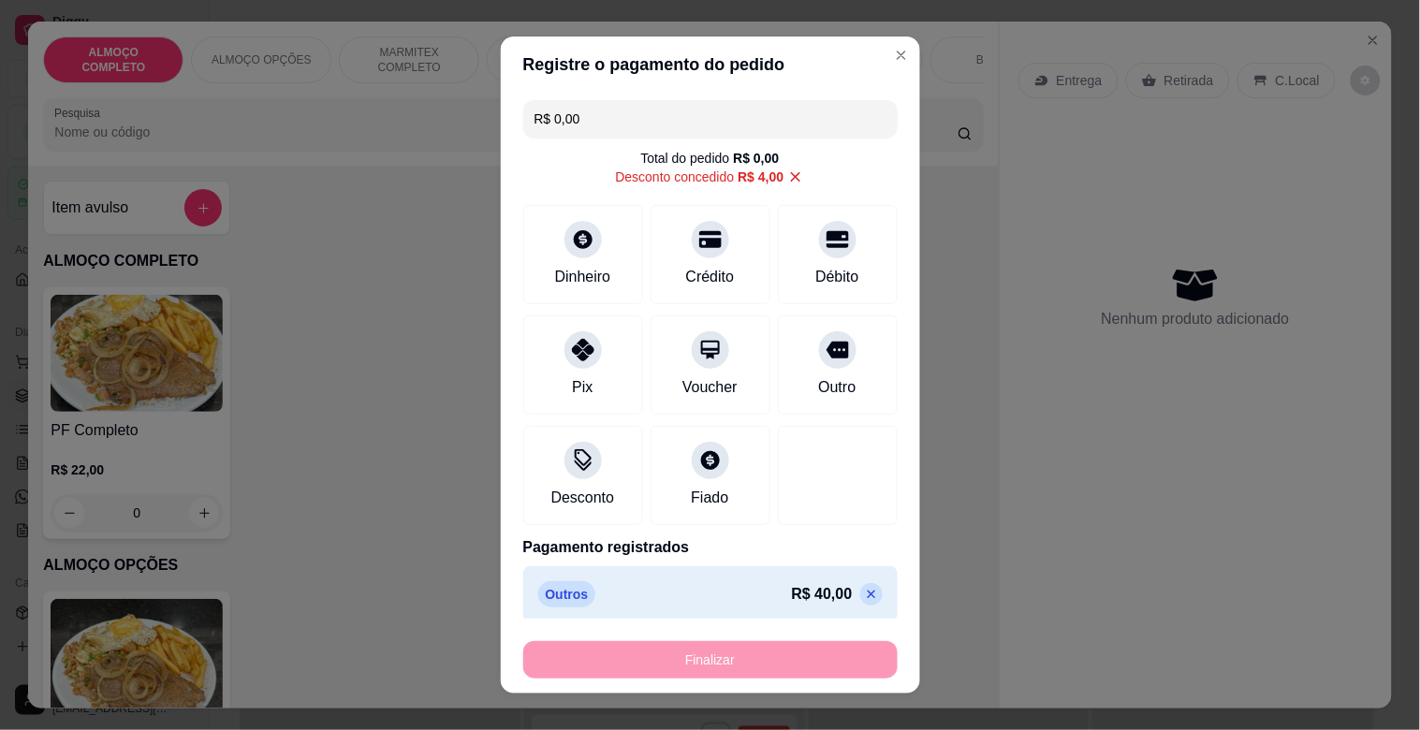
type input "-R$ 44,00"
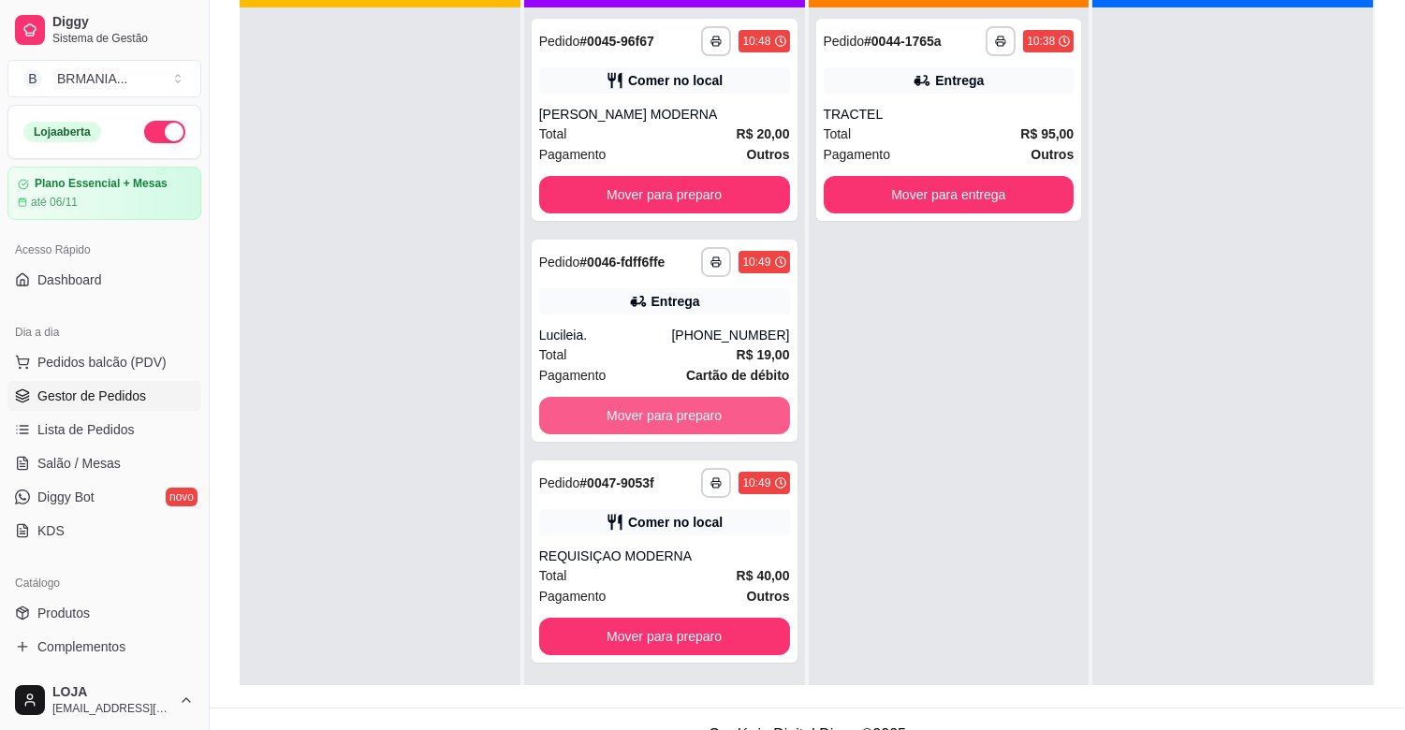
scroll to position [286, 0]
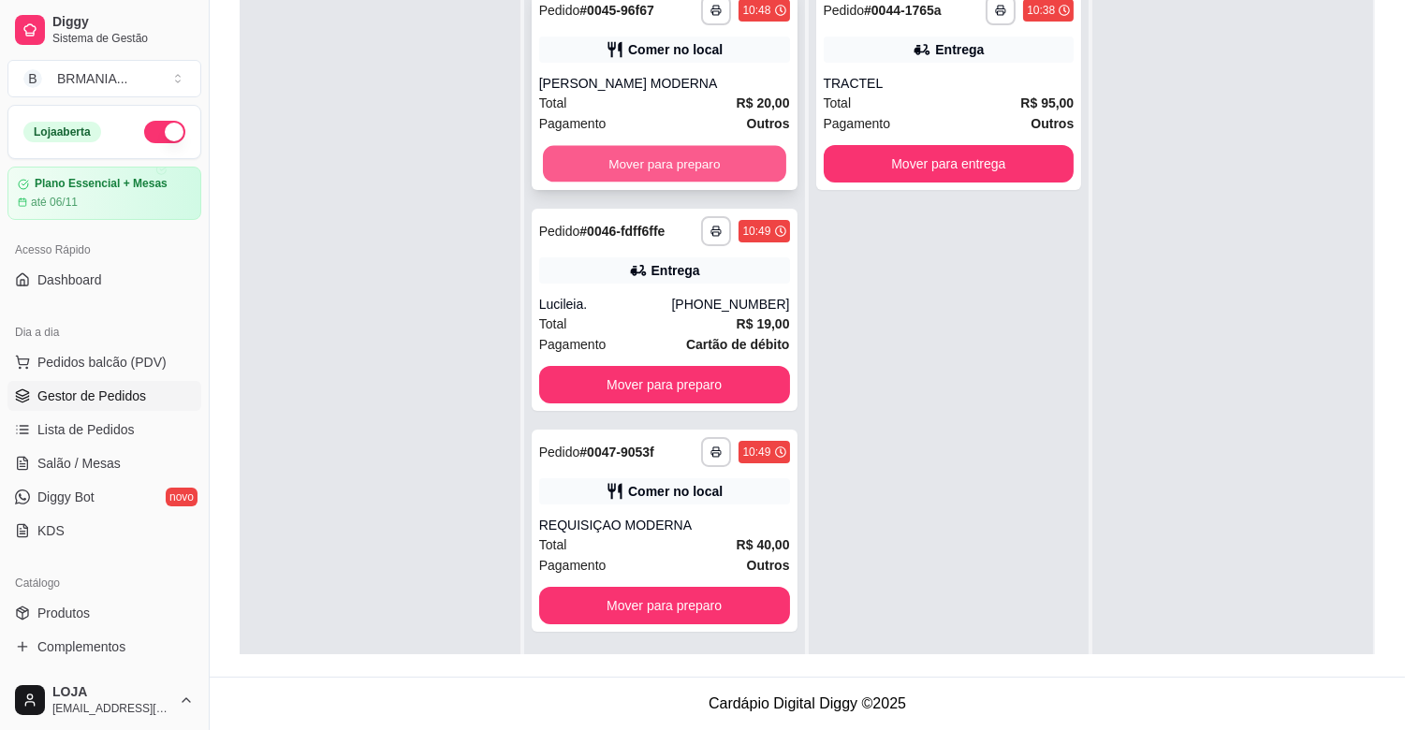
click at [676, 156] on button "Mover para preparo" at bounding box center [664, 164] width 243 height 37
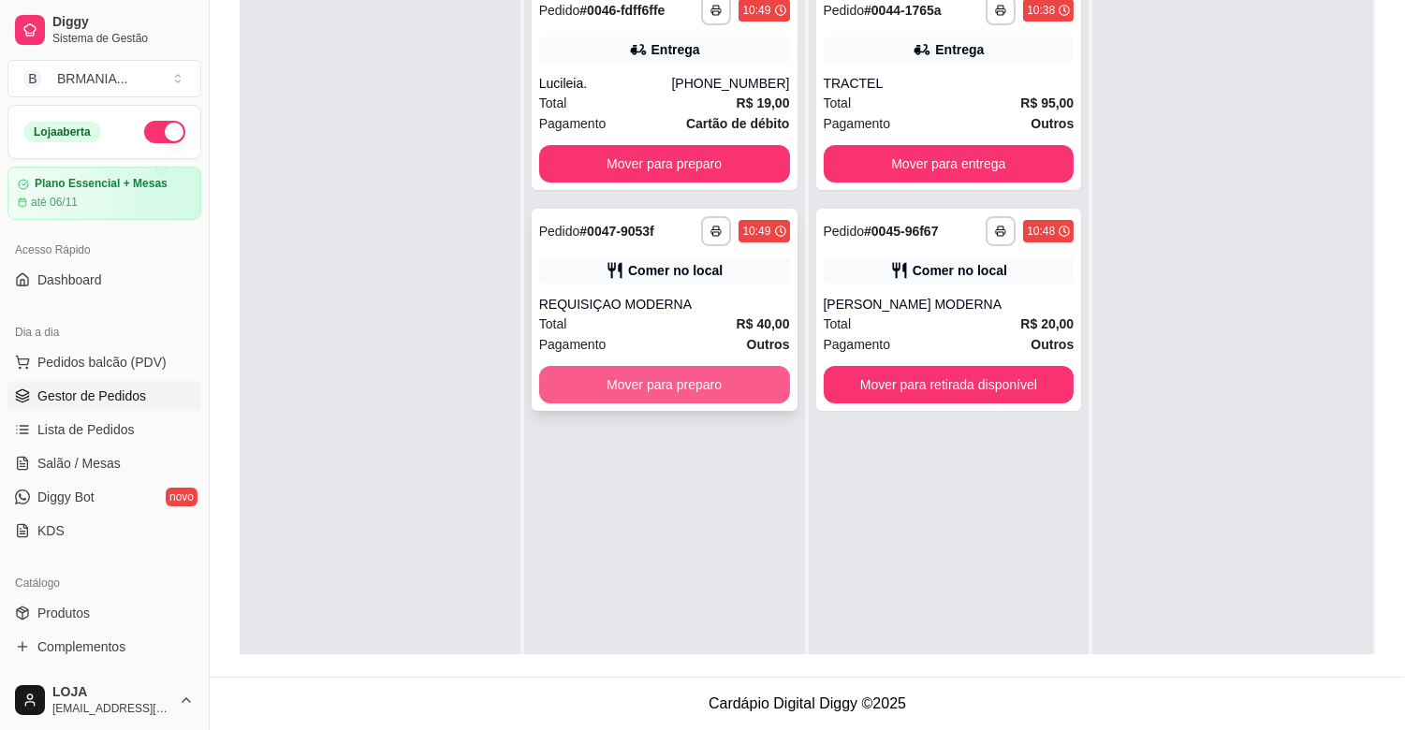
click at [665, 377] on button "Mover para preparo" at bounding box center [664, 384] width 251 height 37
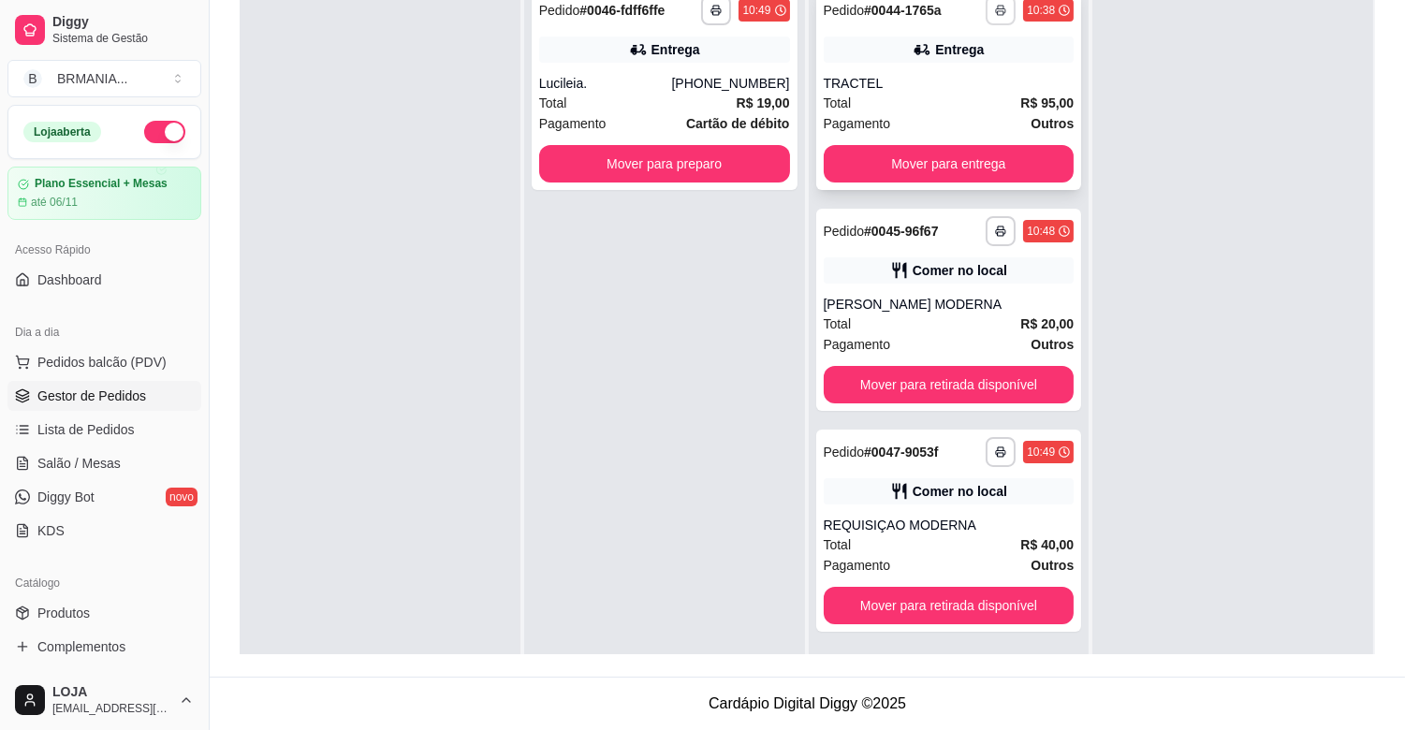
click at [998, 6] on polyline "button" at bounding box center [1001, 8] width 6 height 4
click at [961, 76] on button "IMPRESSORA" at bounding box center [941, 76] width 136 height 30
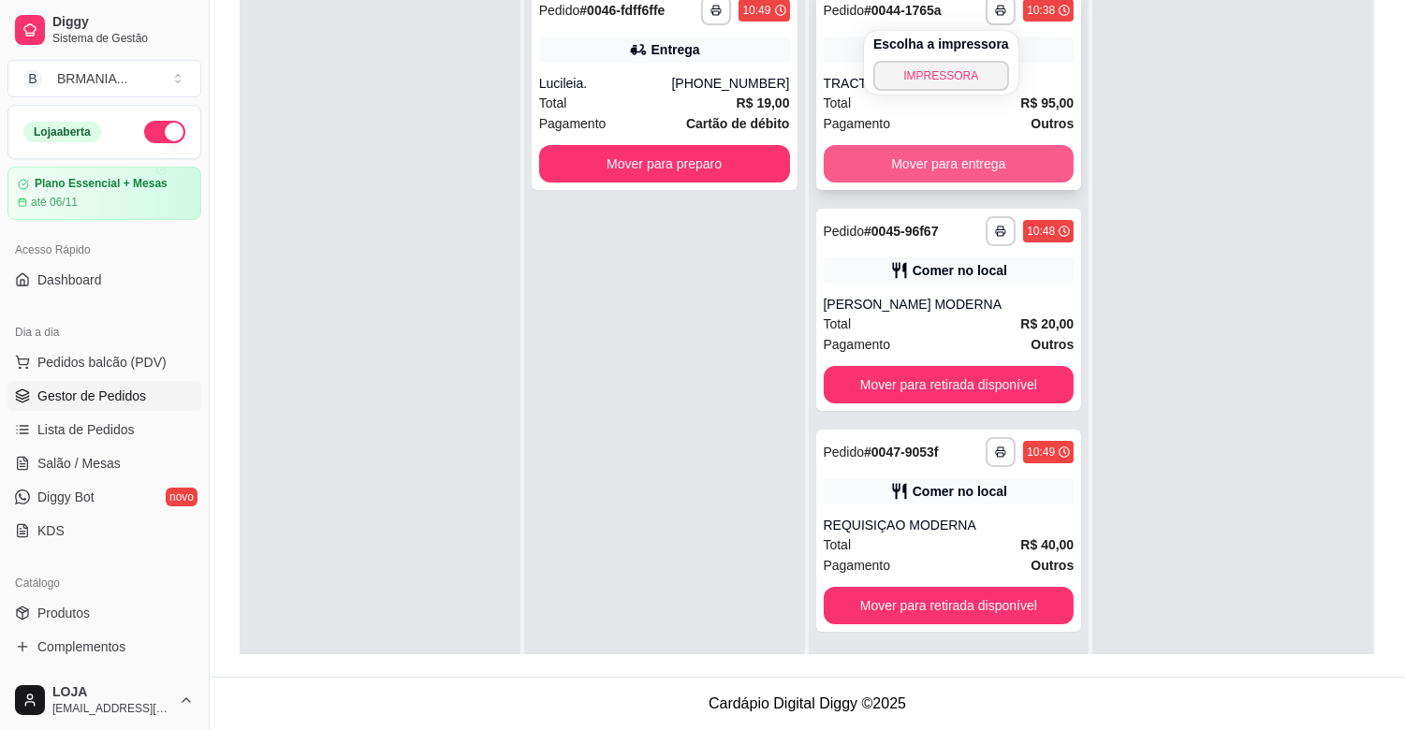
click at [955, 169] on button "Mover para entrega" at bounding box center [949, 163] width 251 height 37
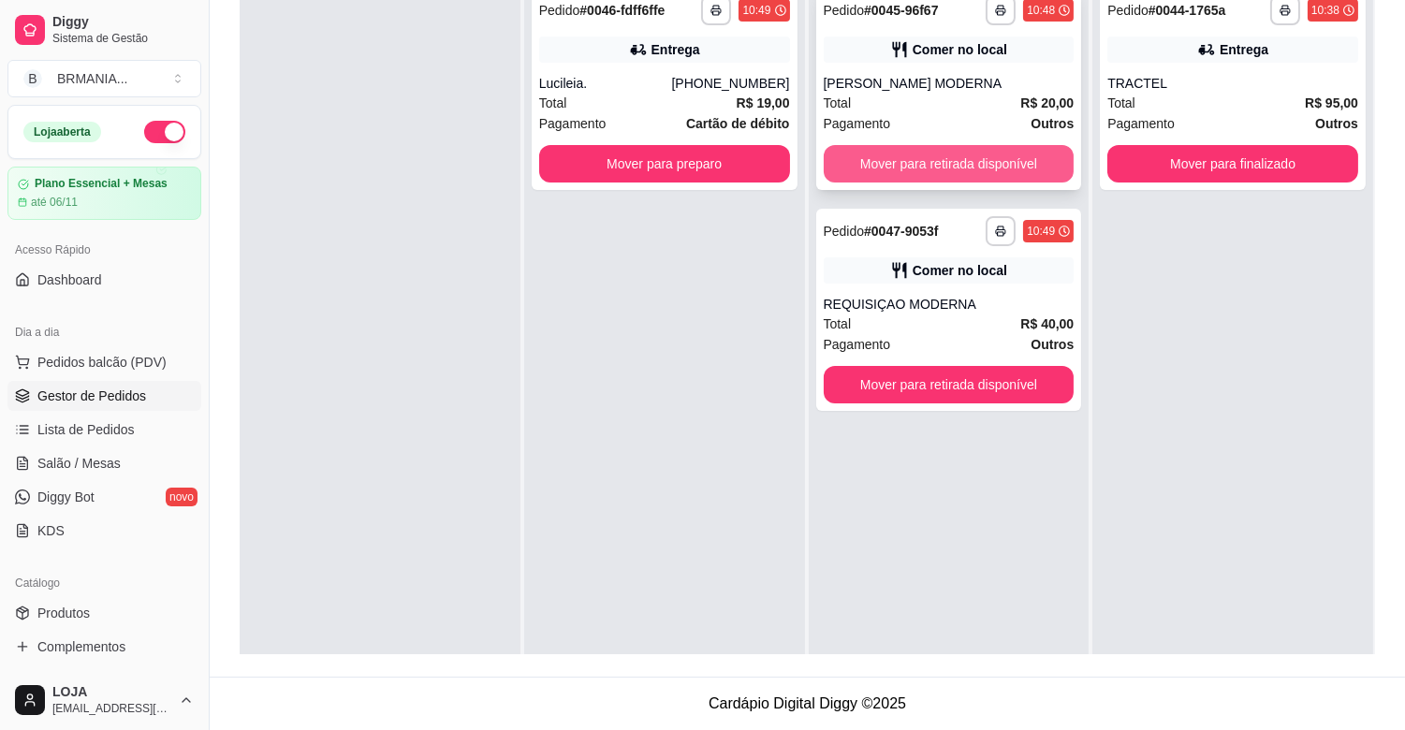
click at [959, 164] on button "Mover para retirada disponível" at bounding box center [949, 163] width 251 height 37
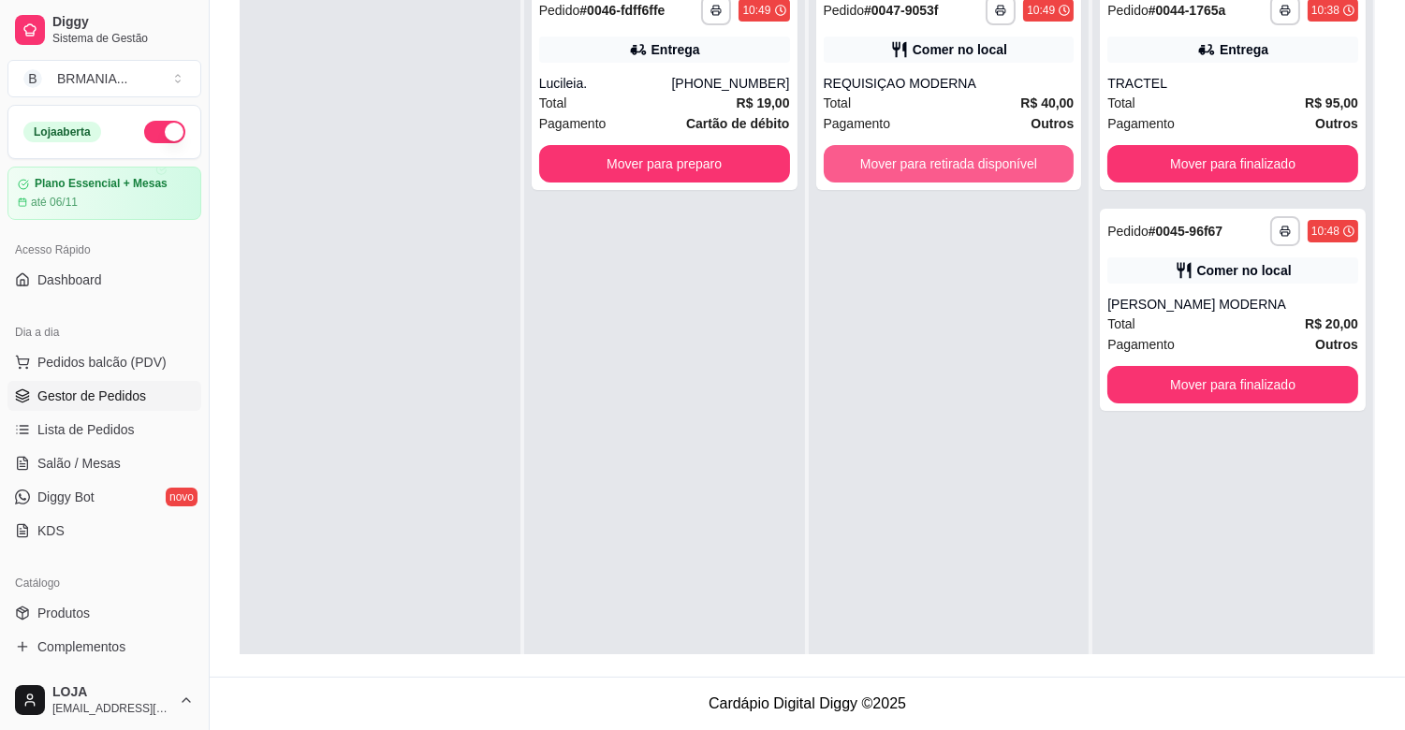
click at [959, 164] on button "Mover para retirada disponível" at bounding box center [949, 163] width 251 height 37
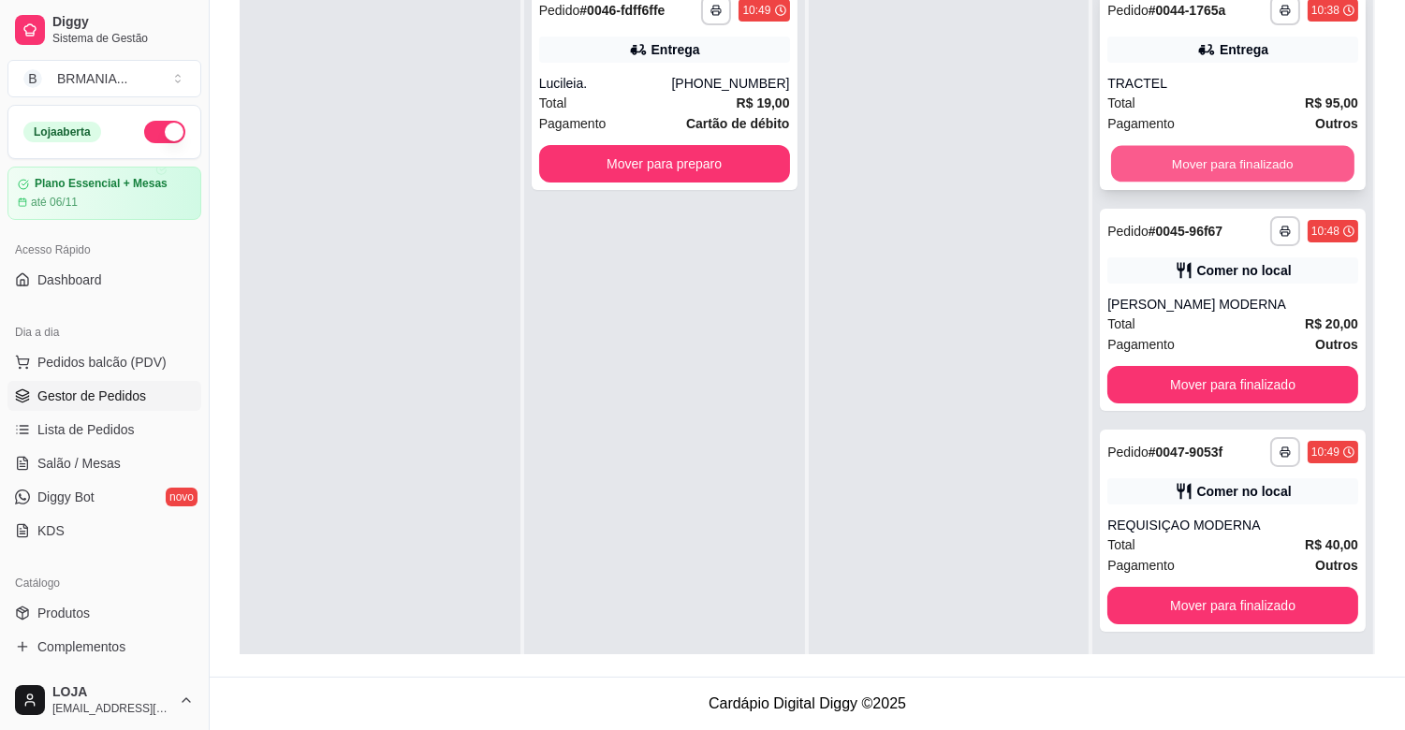
click at [1203, 162] on button "Mover para finalizado" at bounding box center [1232, 164] width 243 height 37
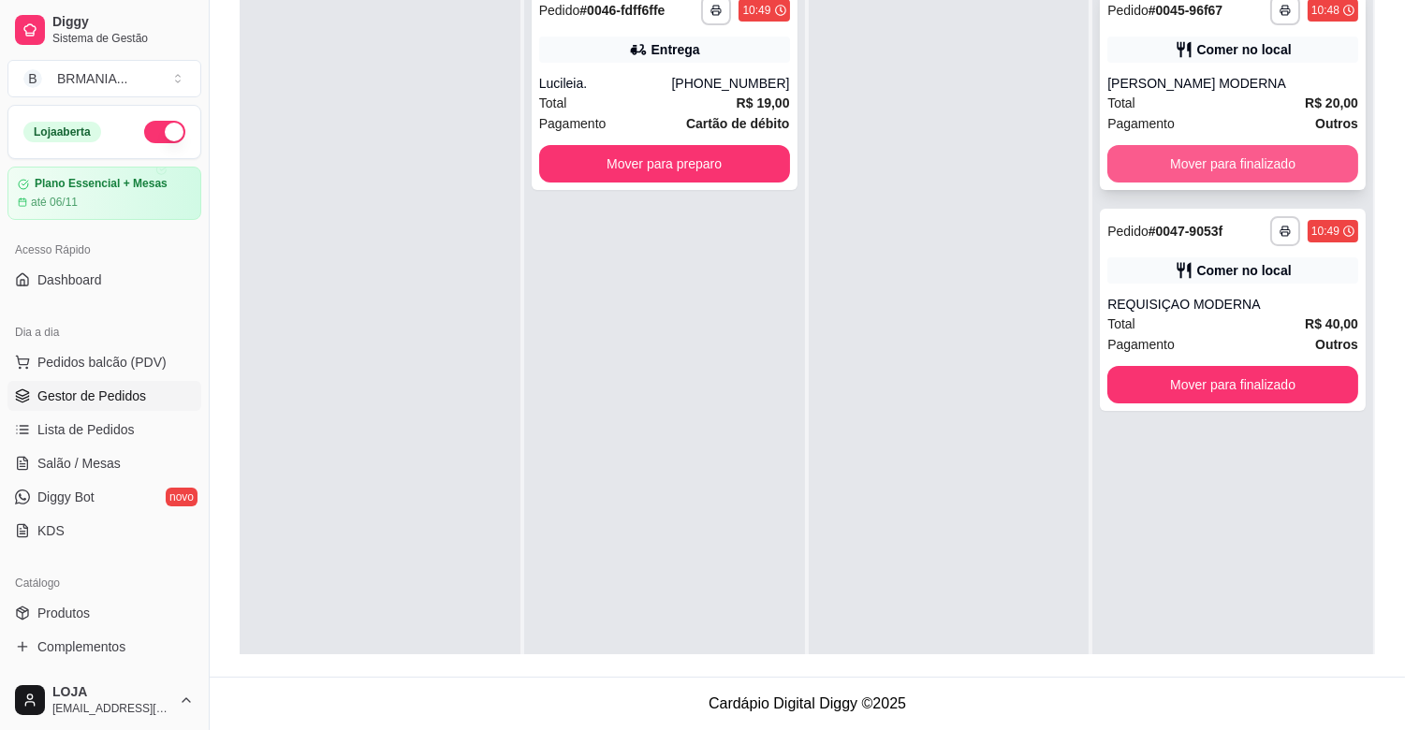
click at [1251, 169] on button "Mover para finalizado" at bounding box center [1233, 163] width 251 height 37
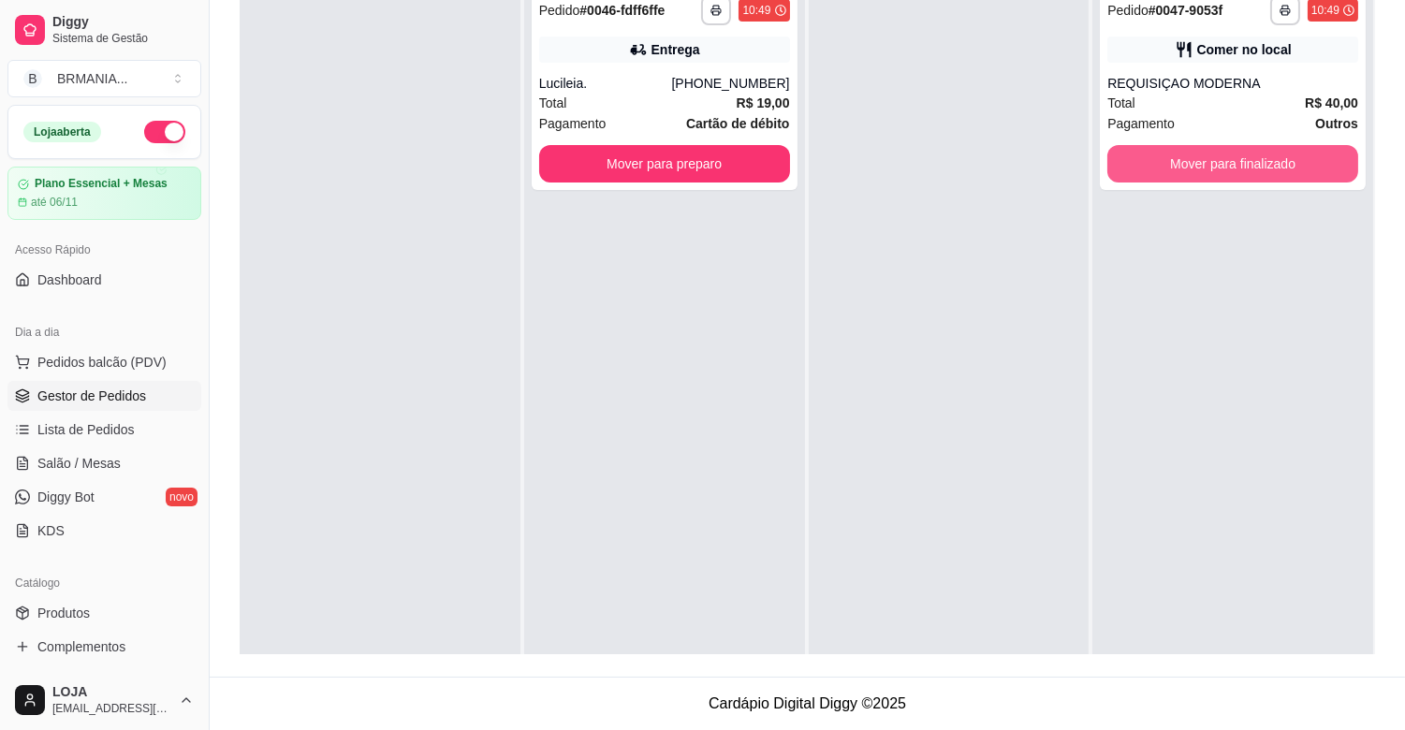
click at [1230, 163] on button "Mover para finalizado" at bounding box center [1233, 163] width 251 height 37
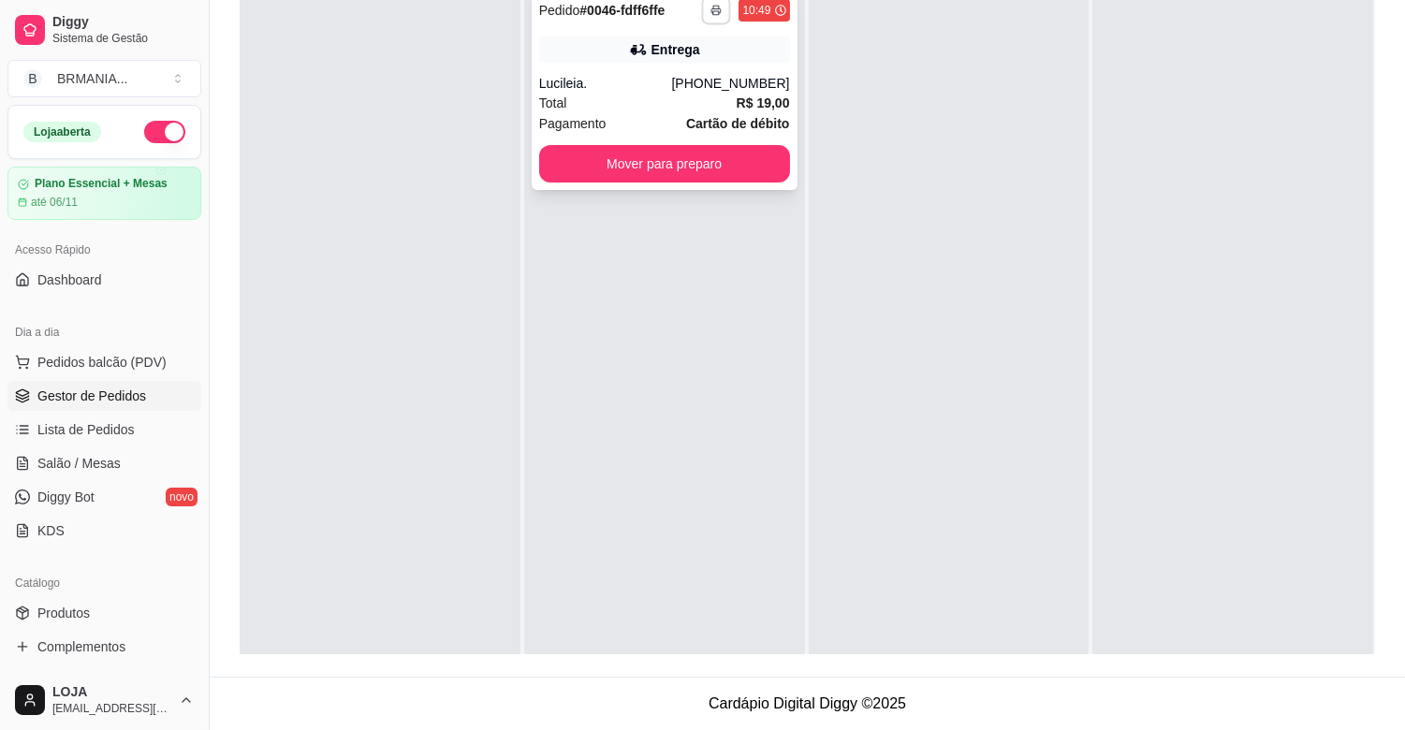
click at [713, 12] on icon "button" at bounding box center [717, 10] width 11 height 11
click at [674, 76] on button "IMPRESSORA" at bounding box center [660, 75] width 131 height 29
click at [735, 169] on button "Mover para preparo" at bounding box center [664, 164] width 243 height 37
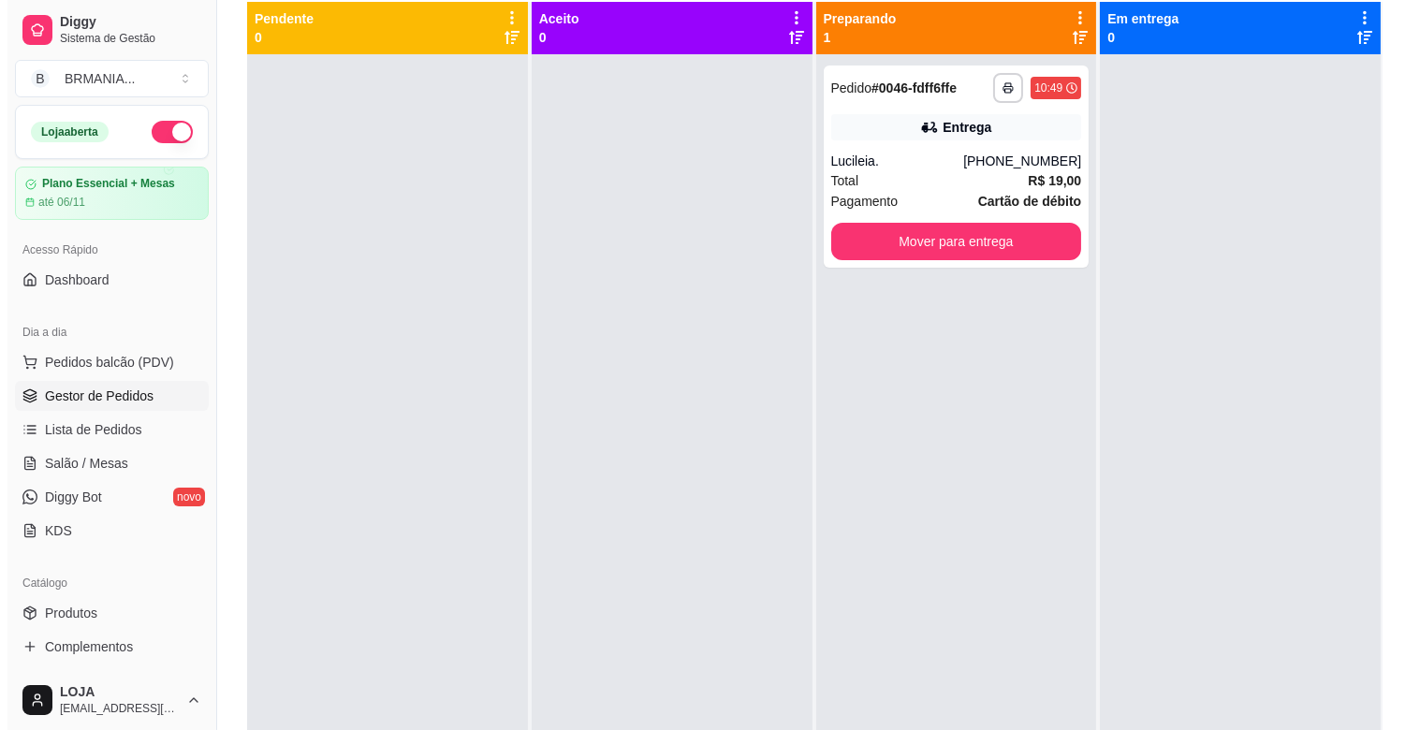
scroll to position [203, 0]
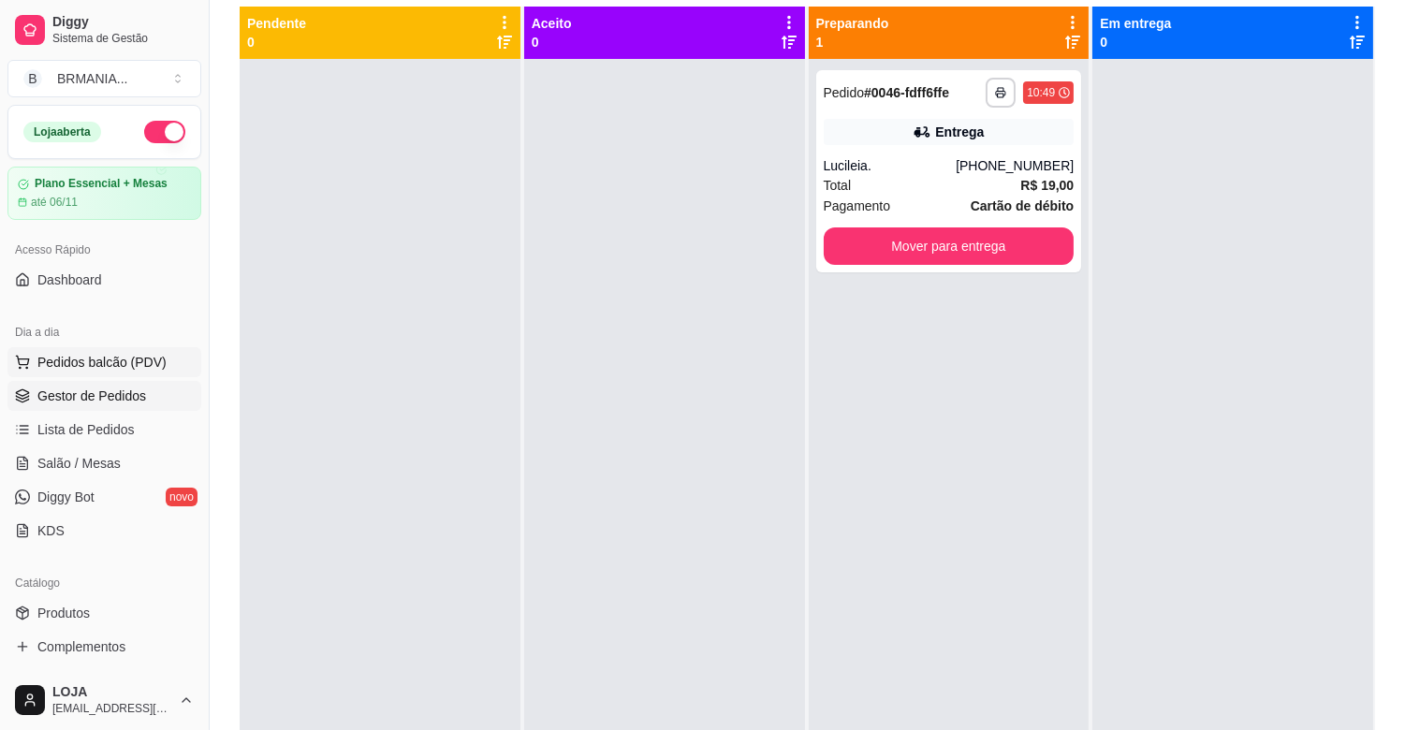
click at [117, 359] on span "Pedidos balcão (PDV)" at bounding box center [101, 362] width 129 height 19
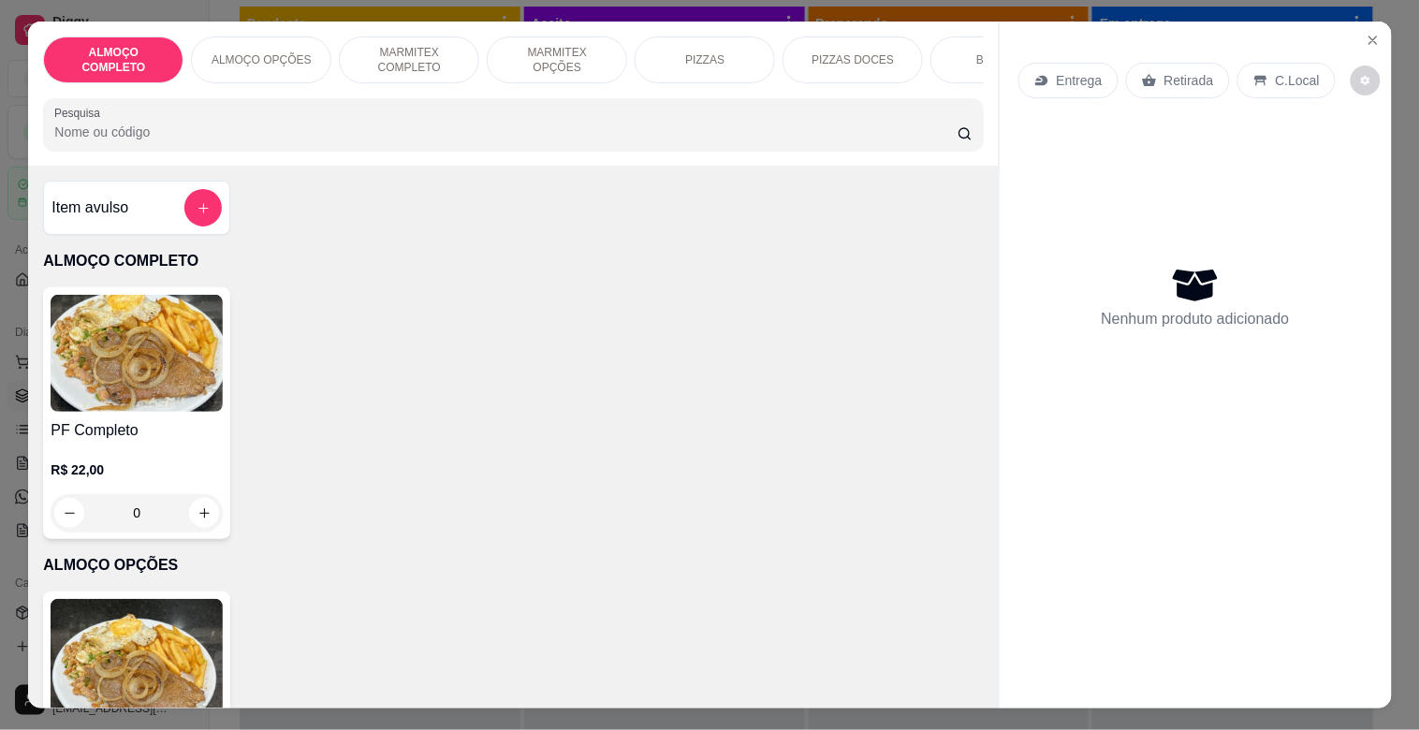
click at [426, 68] on div "MARMITEX COMPLETO" at bounding box center [409, 60] width 140 height 47
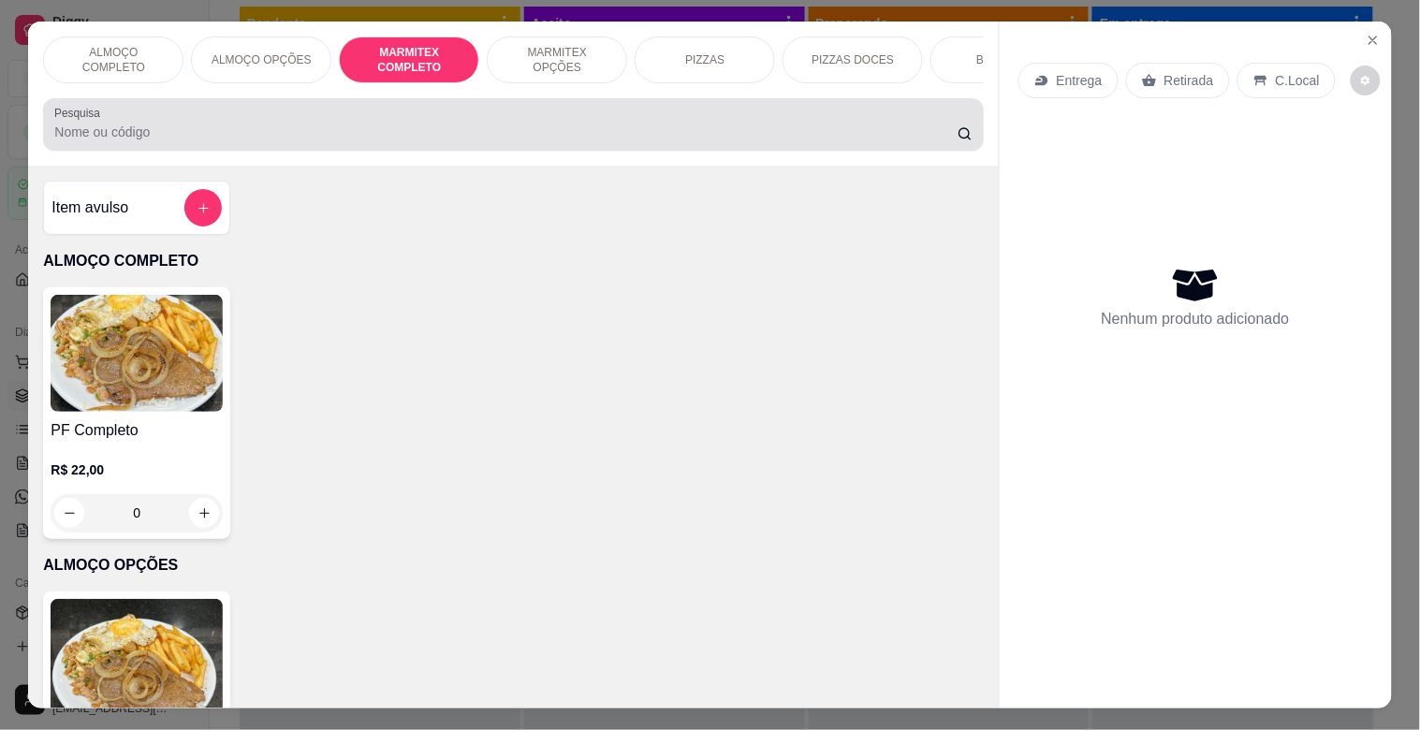
scroll to position [45, 0]
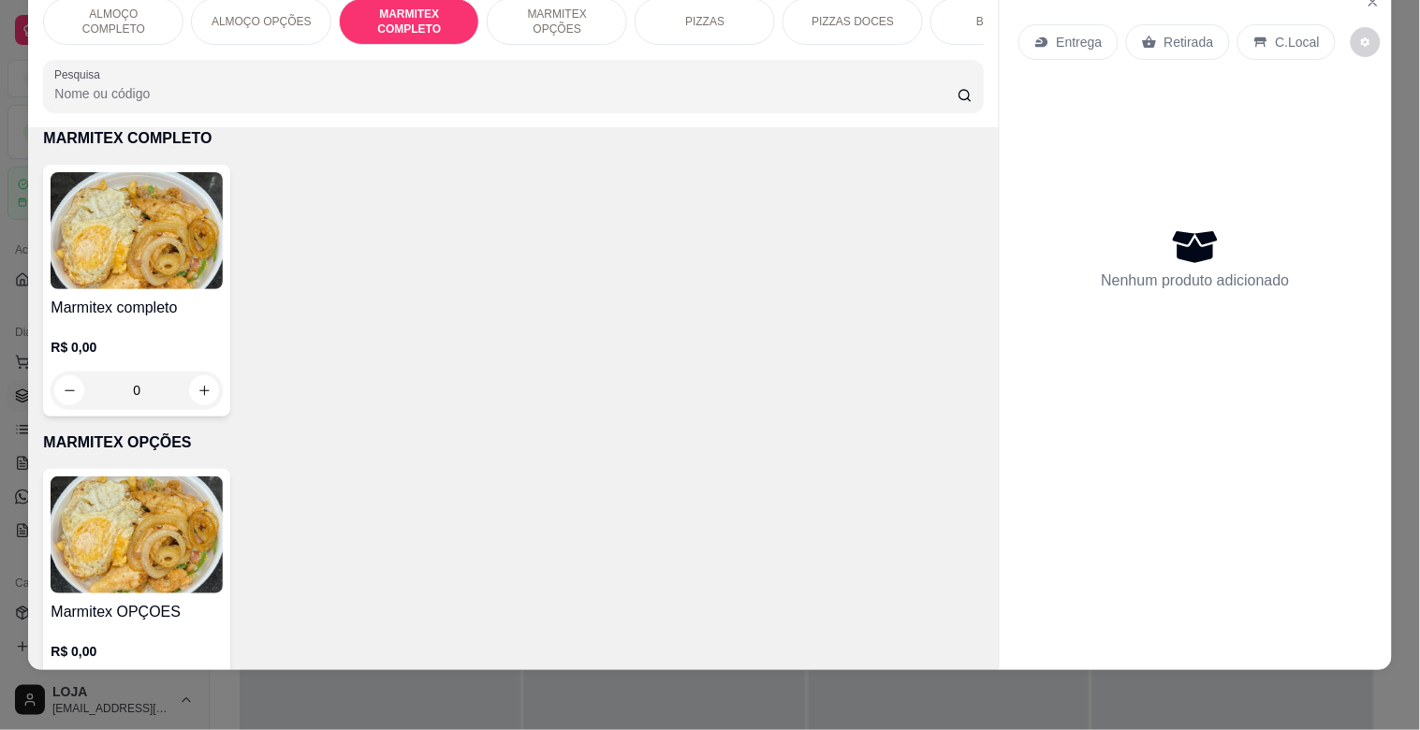
click at [135, 278] on img at bounding box center [137, 230] width 172 height 117
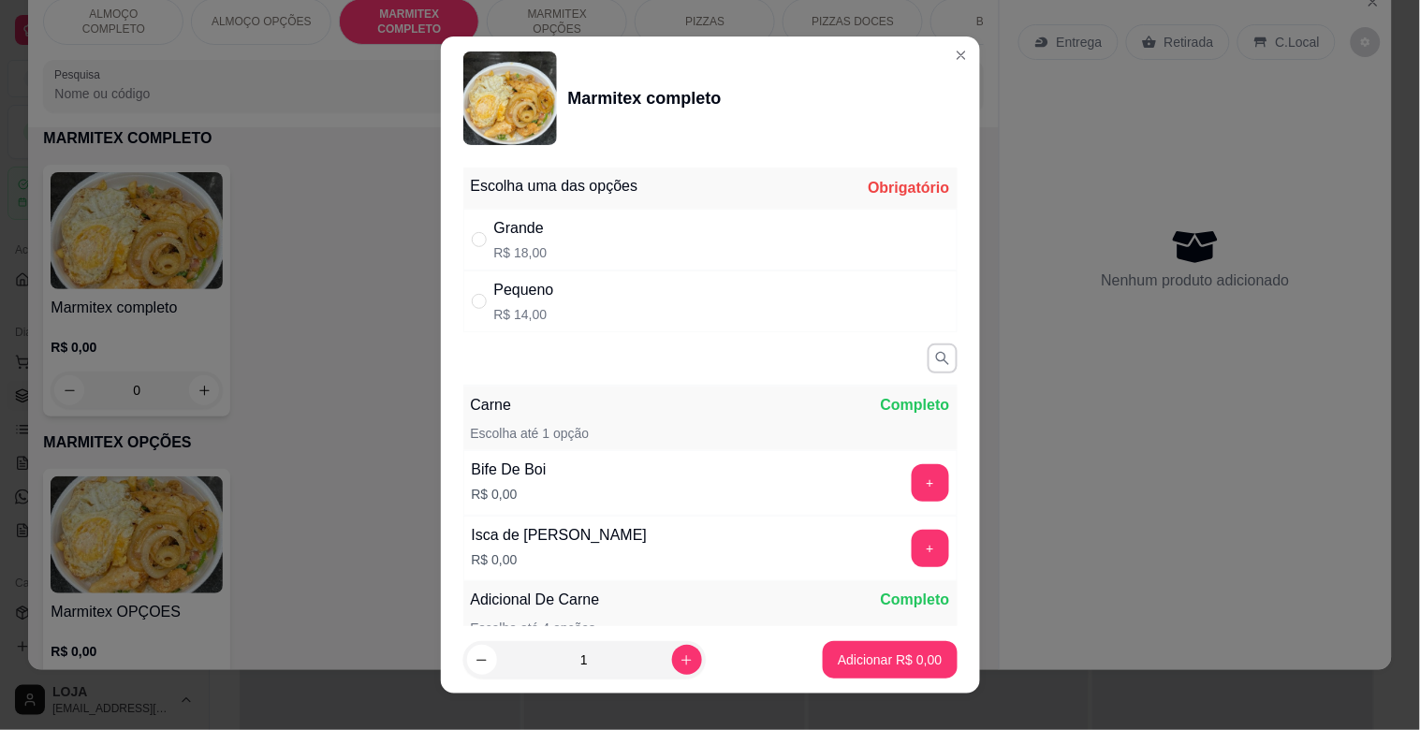
click at [559, 244] on div "Grande R$ 18,00" at bounding box center [710, 240] width 494 height 62
radio input "true"
click at [912, 548] on button "+" at bounding box center [930, 549] width 37 height 37
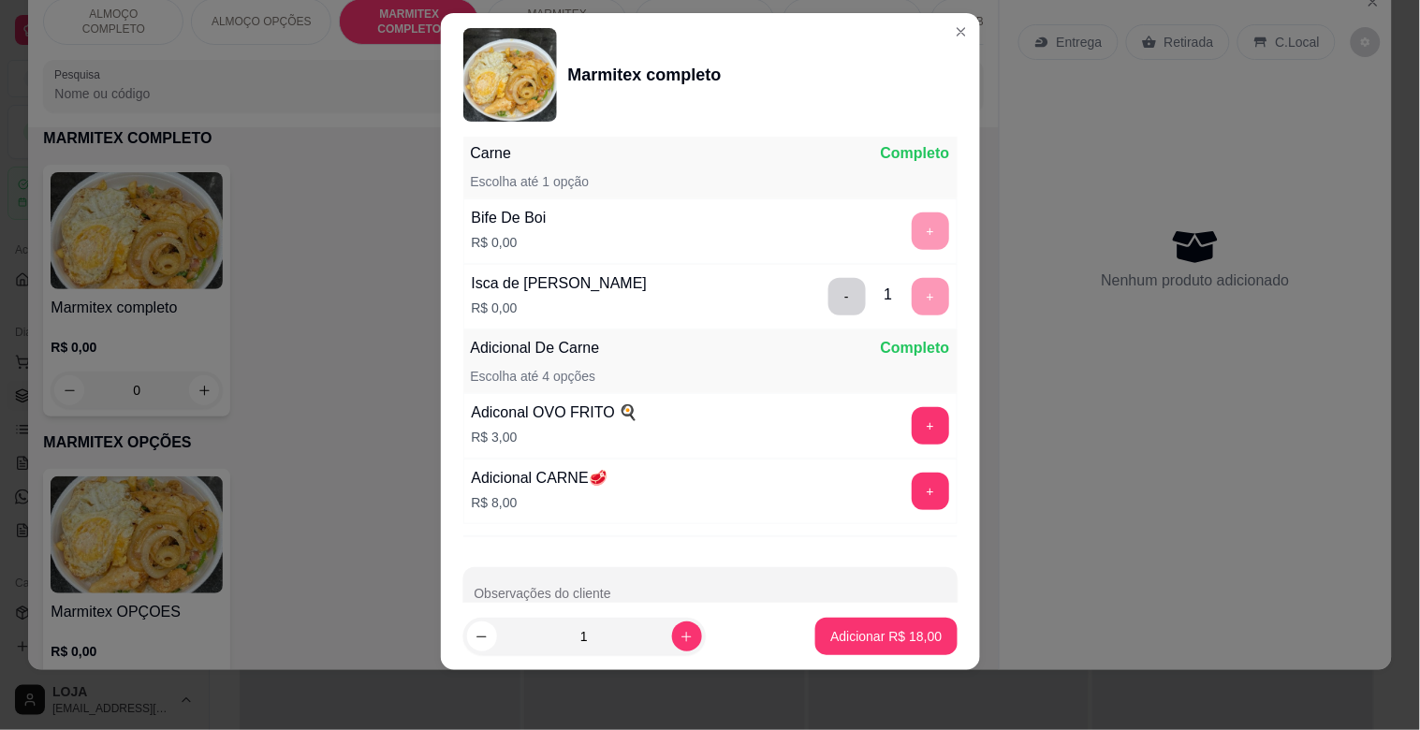
scroll to position [291, 0]
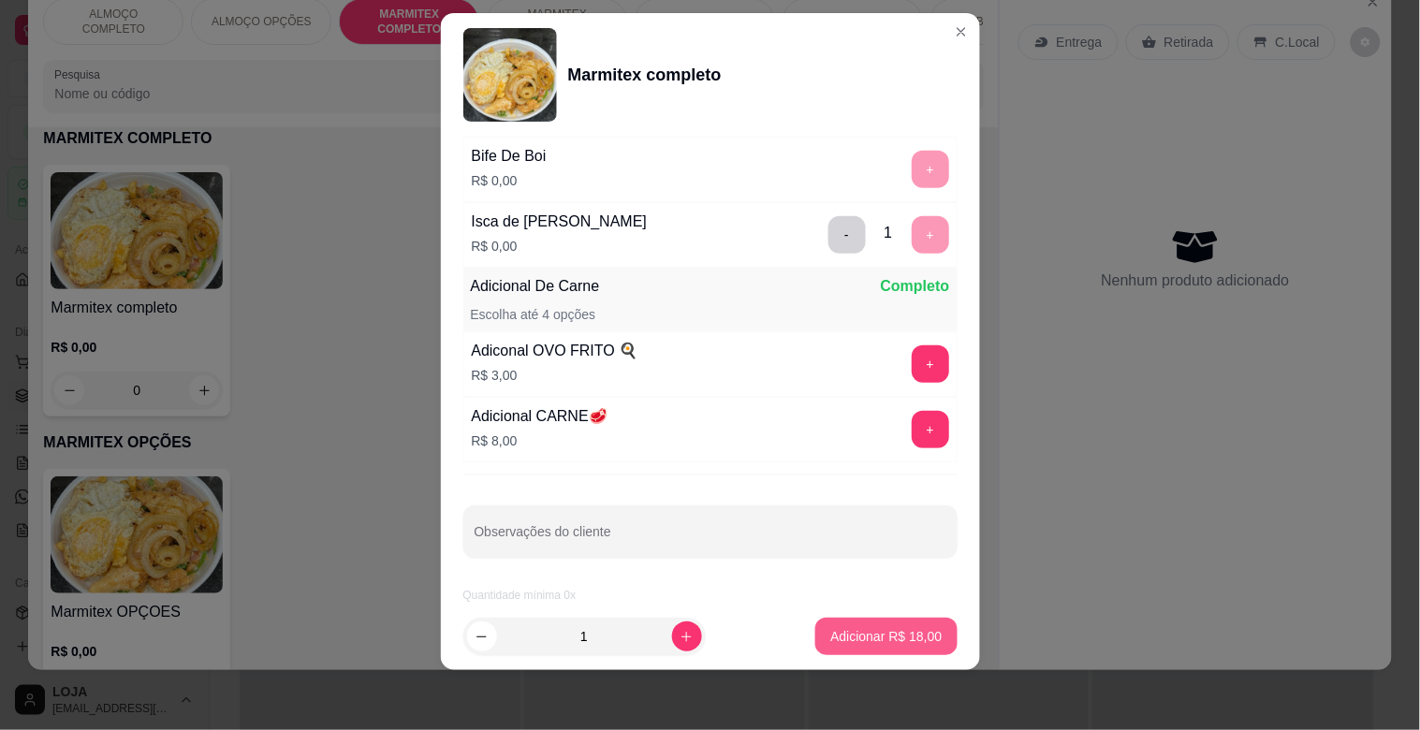
click at [861, 642] on p "Adicionar R$ 18,00" at bounding box center [885, 636] width 111 height 19
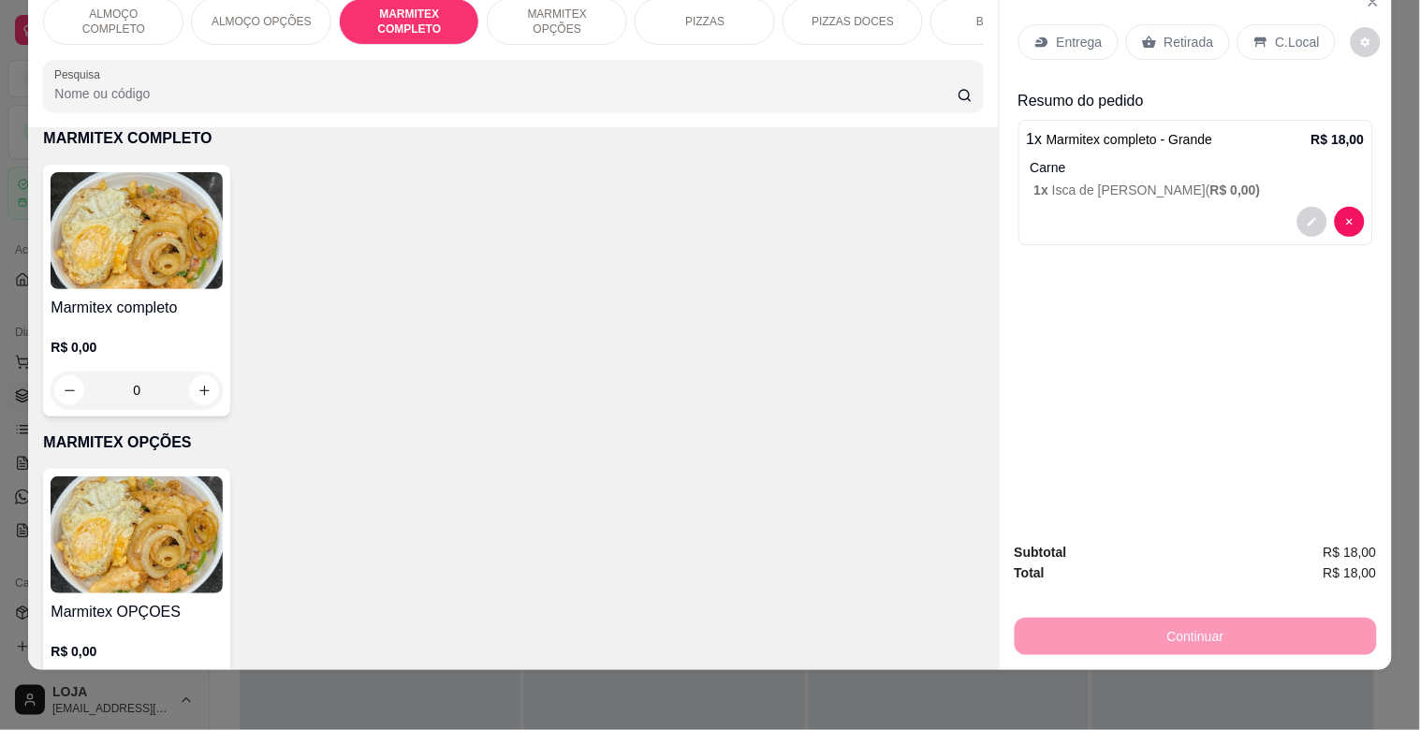
click at [1176, 33] on p "Retirada" at bounding box center [1190, 42] width 50 height 19
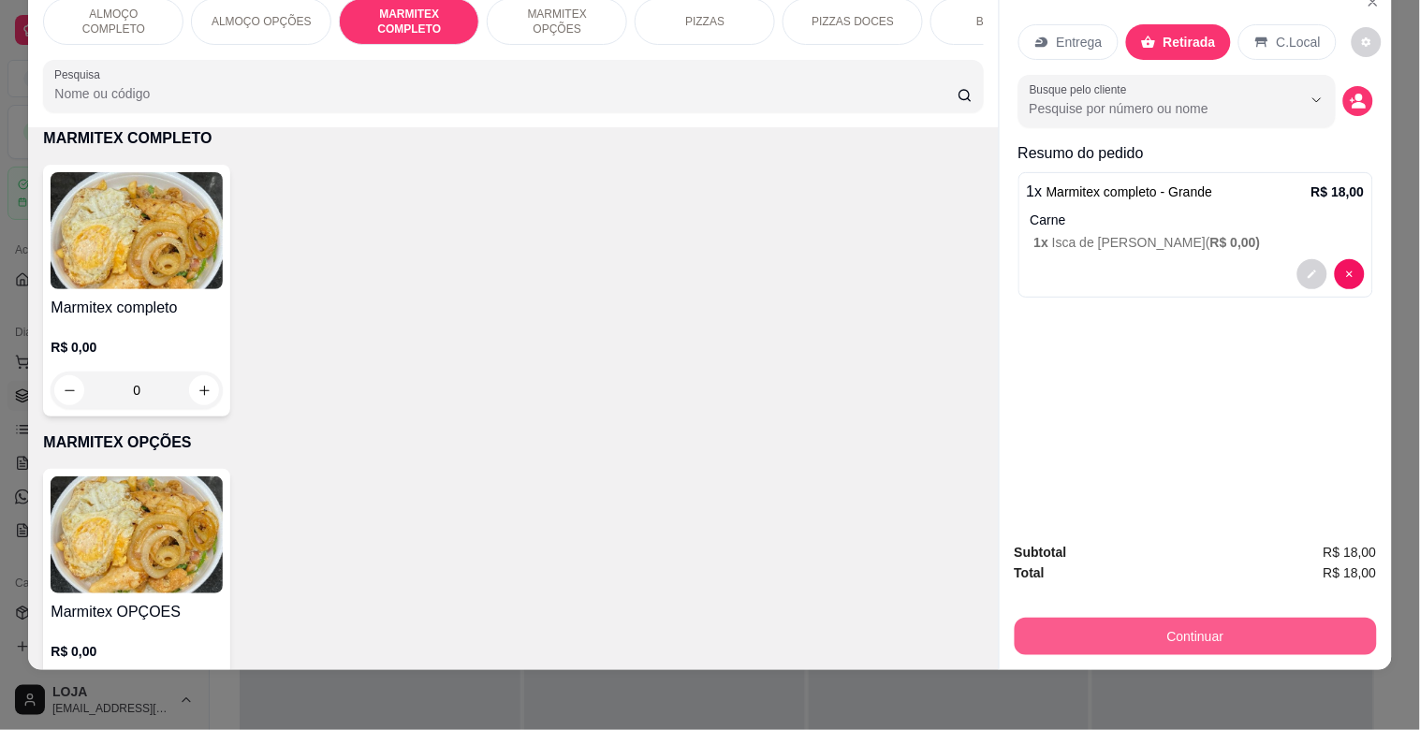
click at [1245, 618] on button "Continuar" at bounding box center [1196, 636] width 362 height 37
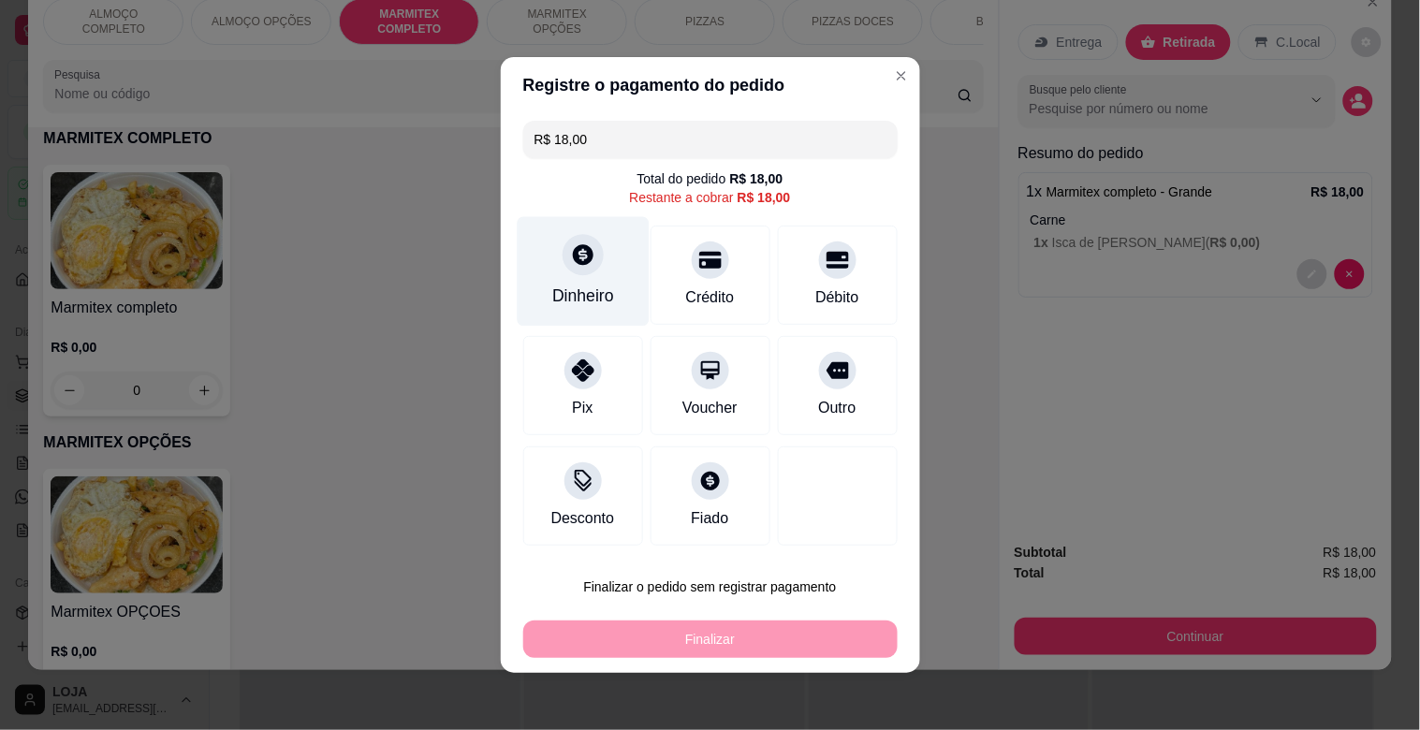
click at [590, 292] on div "Dinheiro" at bounding box center [583, 296] width 62 height 24
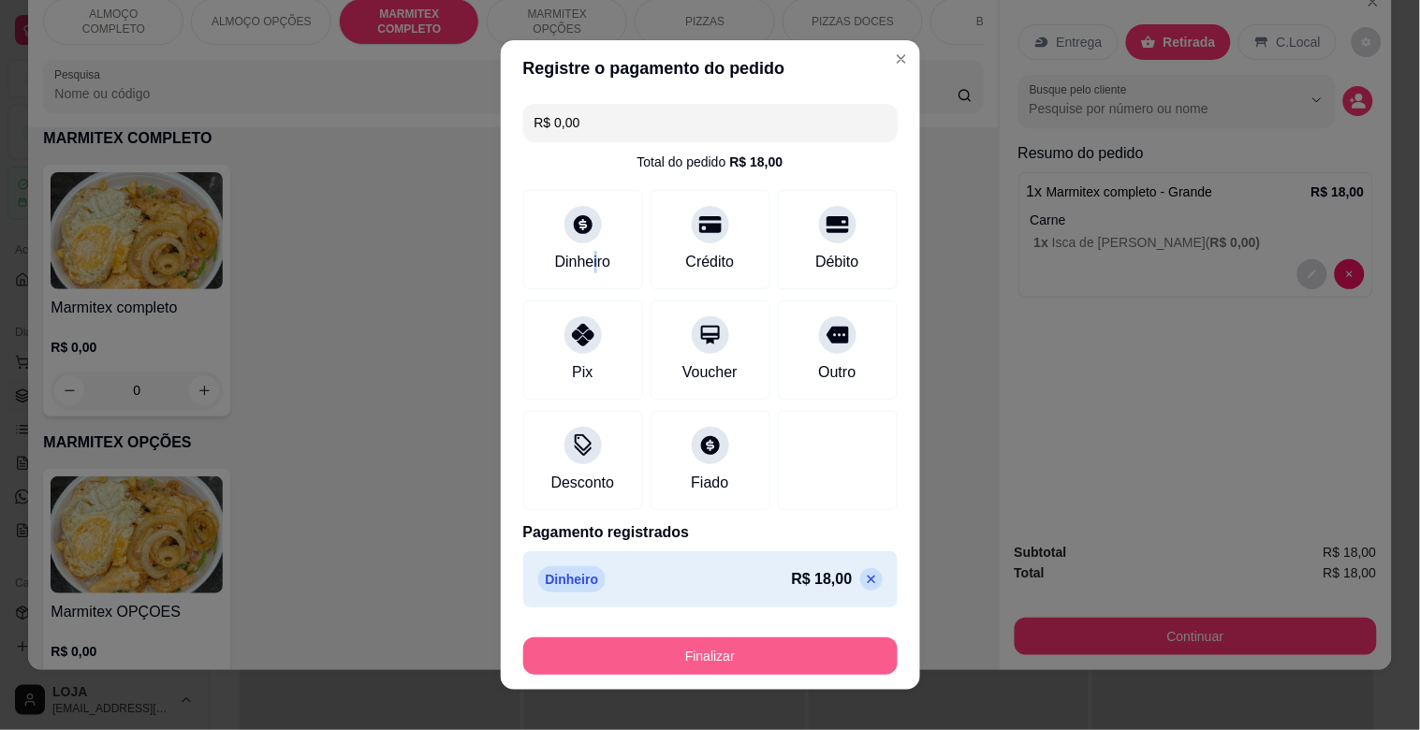
click at [768, 646] on button "Finalizar" at bounding box center [710, 656] width 374 height 37
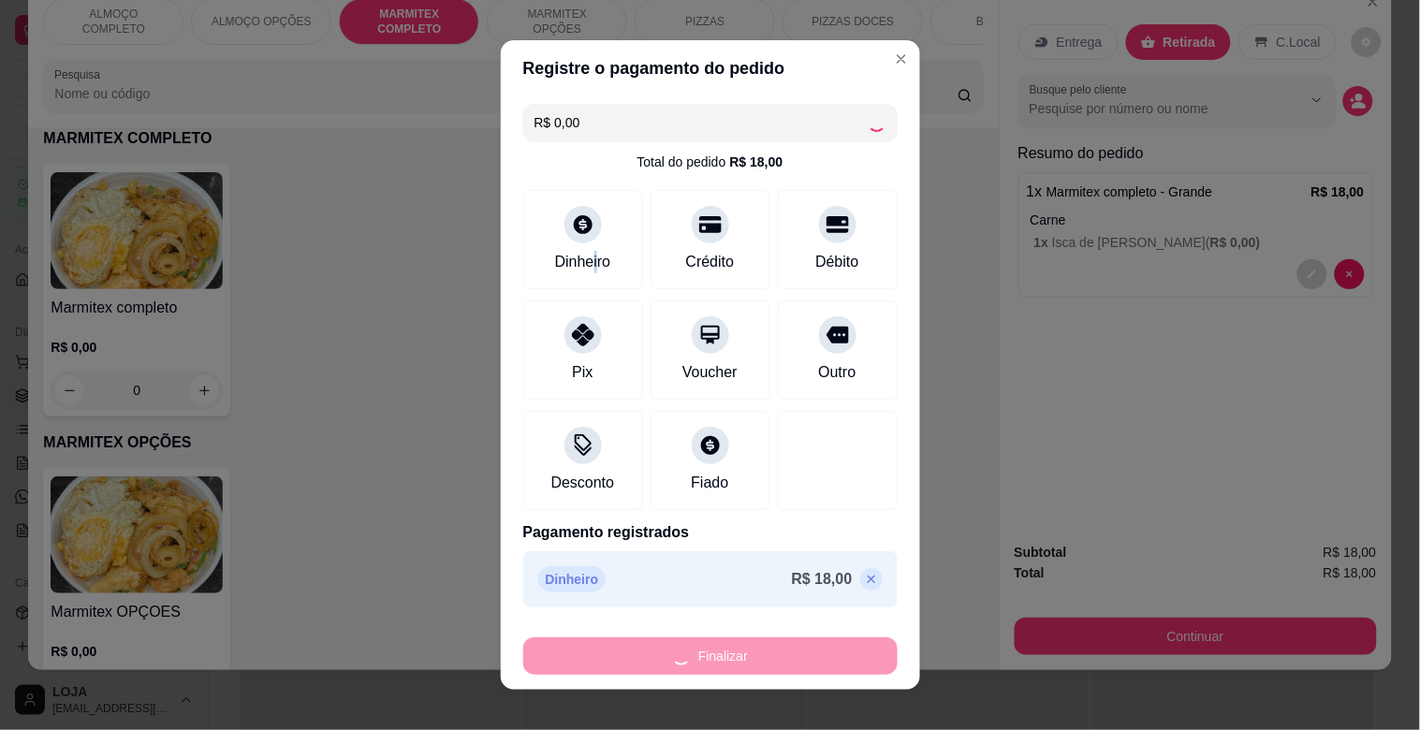
type input "-R$ 18,00"
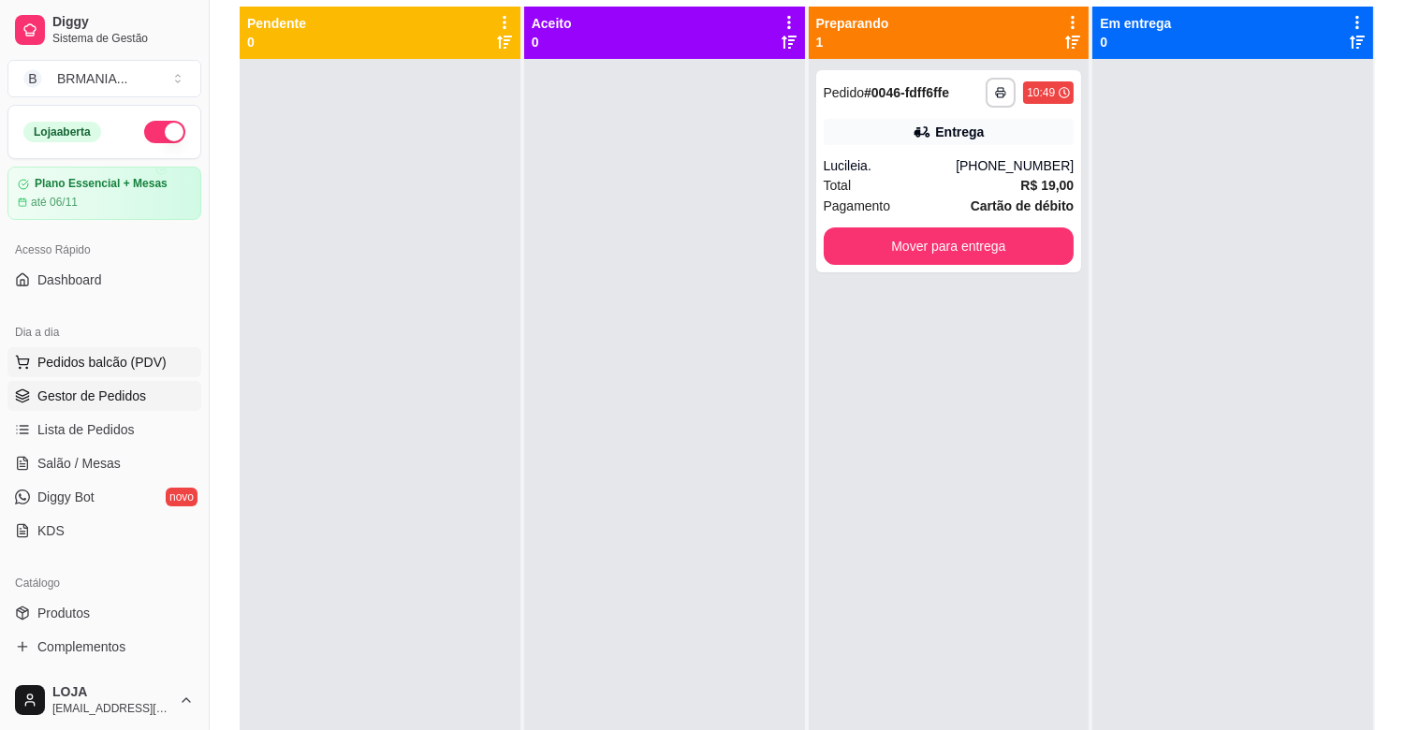
click at [136, 349] on button "Pedidos balcão (PDV)" at bounding box center [104, 362] width 194 height 30
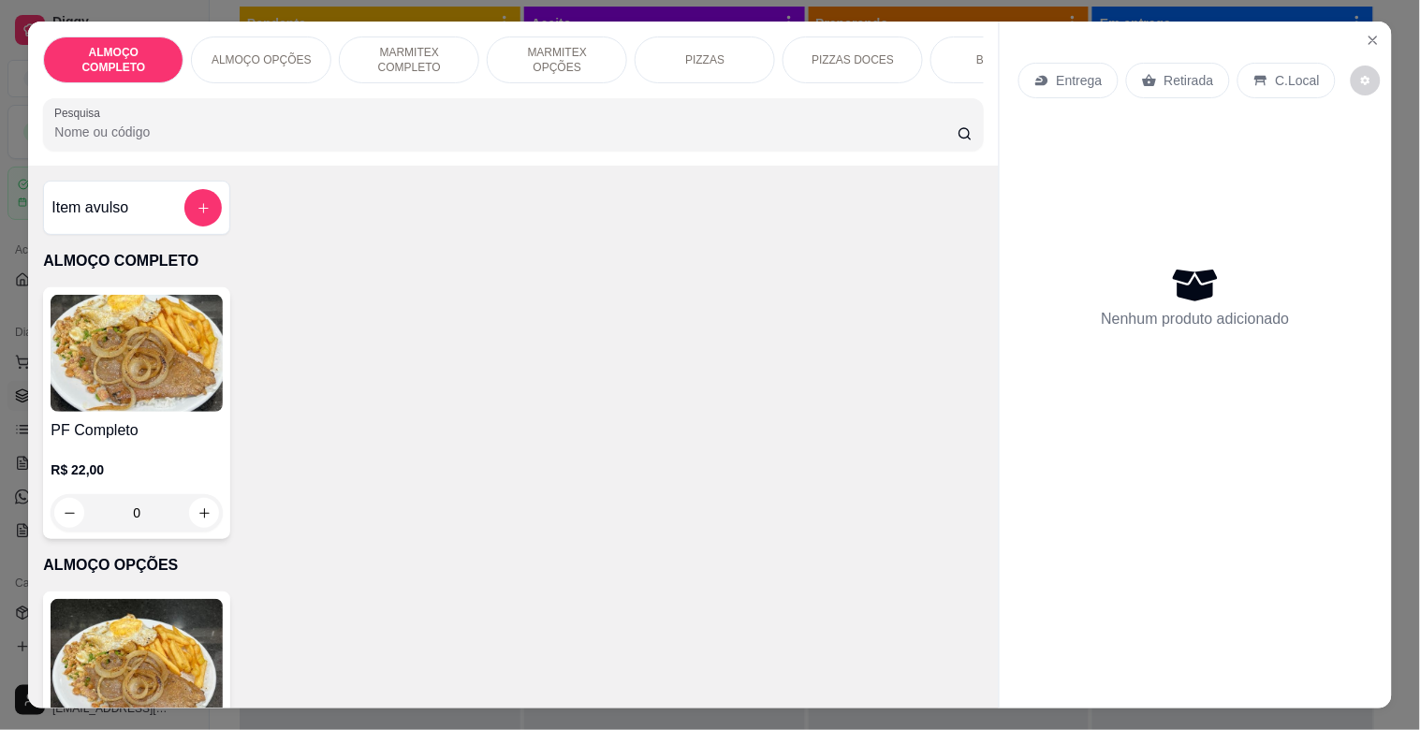
click at [428, 45] on p "MARMITEX COMPLETO" at bounding box center [409, 60] width 109 height 30
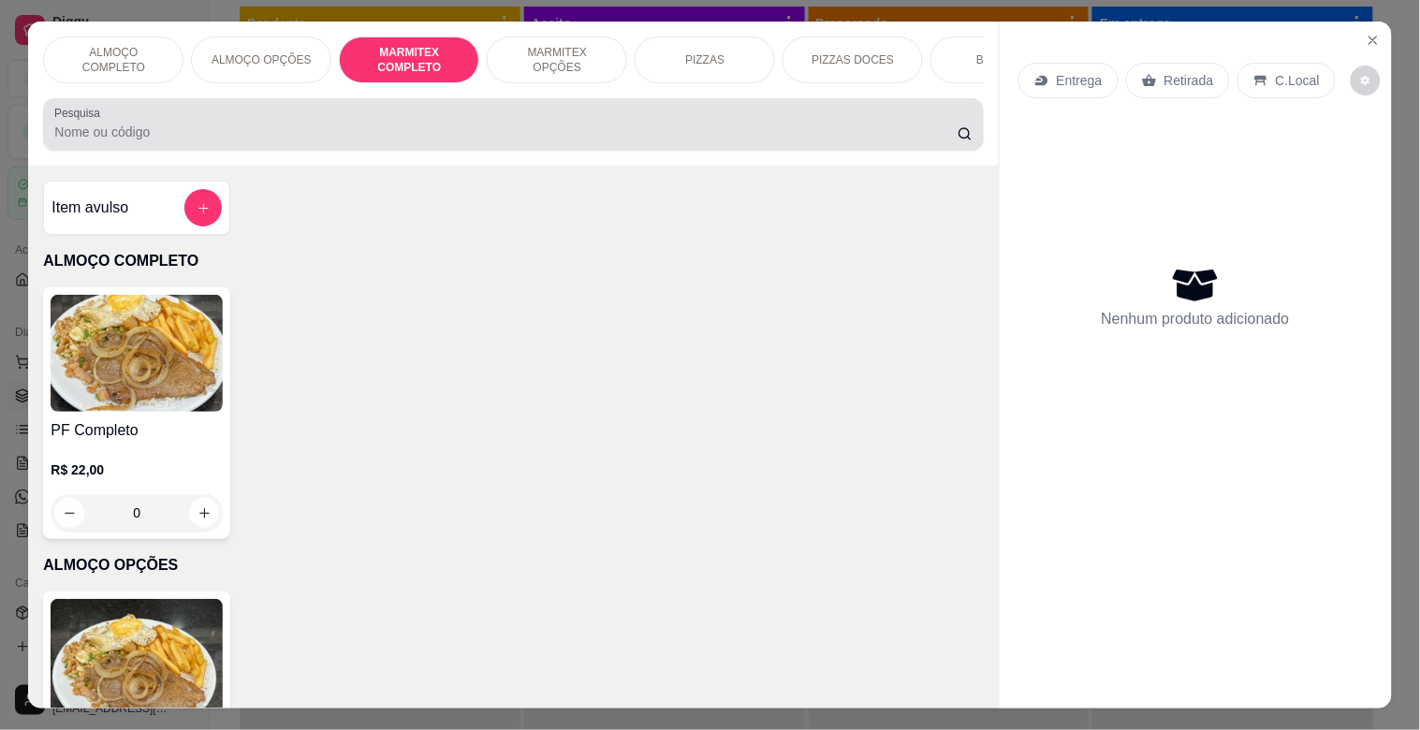
scroll to position [45, 0]
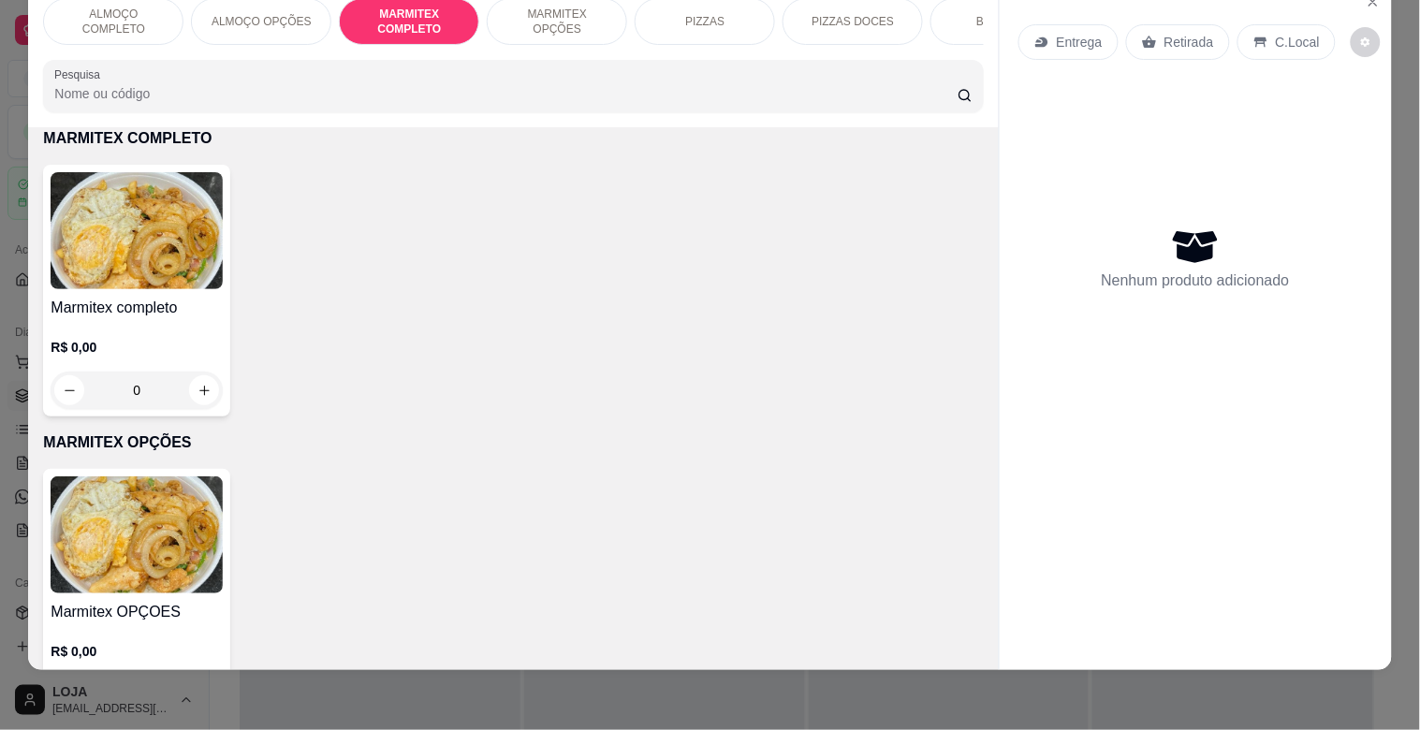
click at [140, 281] on img at bounding box center [137, 230] width 172 height 117
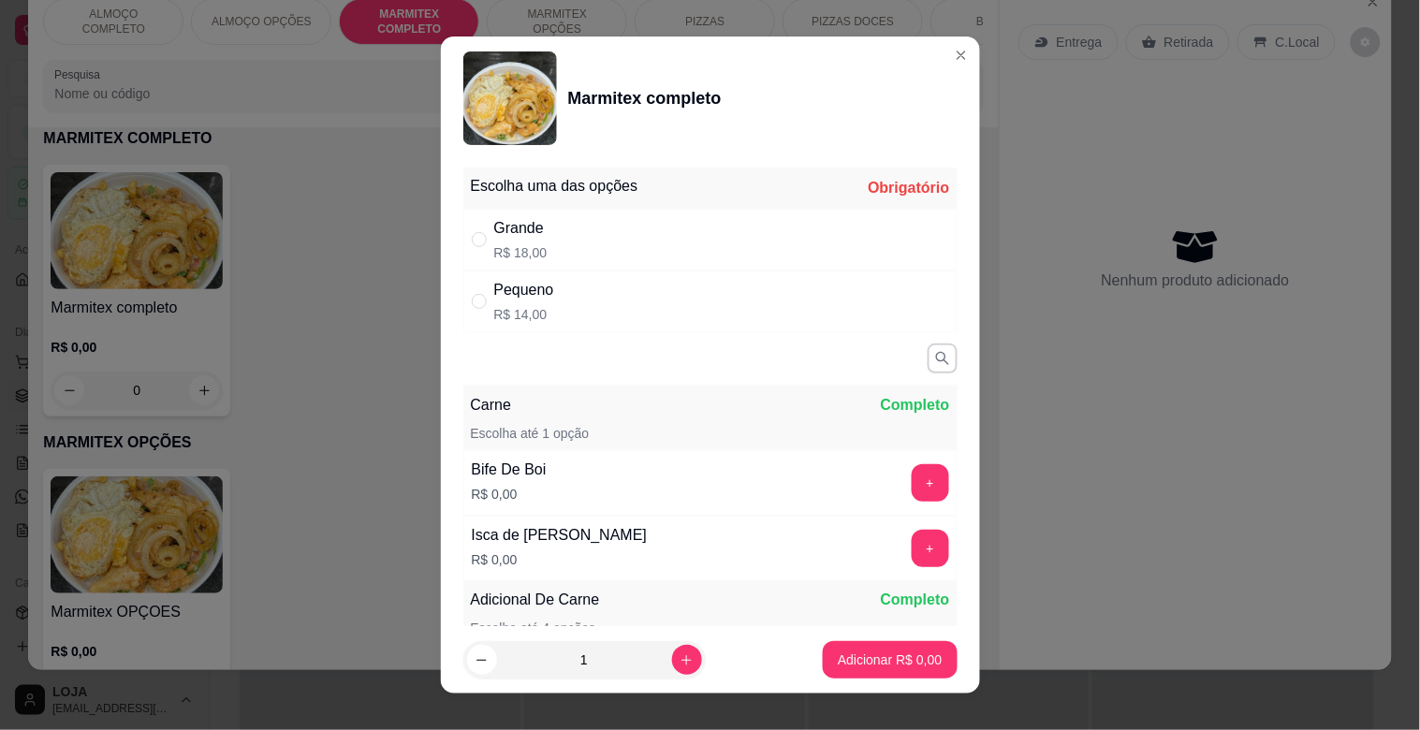
drag, startPoint x: 565, startPoint y: 198, endPoint x: 572, endPoint y: 229, distance: 32.5
click at [569, 213] on div "Escolha uma das opções Obrigatório Grande R$ 18,00 Pequeno R$ 14,00" at bounding box center [710, 250] width 494 height 165
click at [572, 231] on div "Grande R$ 18,00" at bounding box center [710, 240] width 494 height 62
radio input "true"
click at [912, 543] on button "+" at bounding box center [930, 548] width 37 height 37
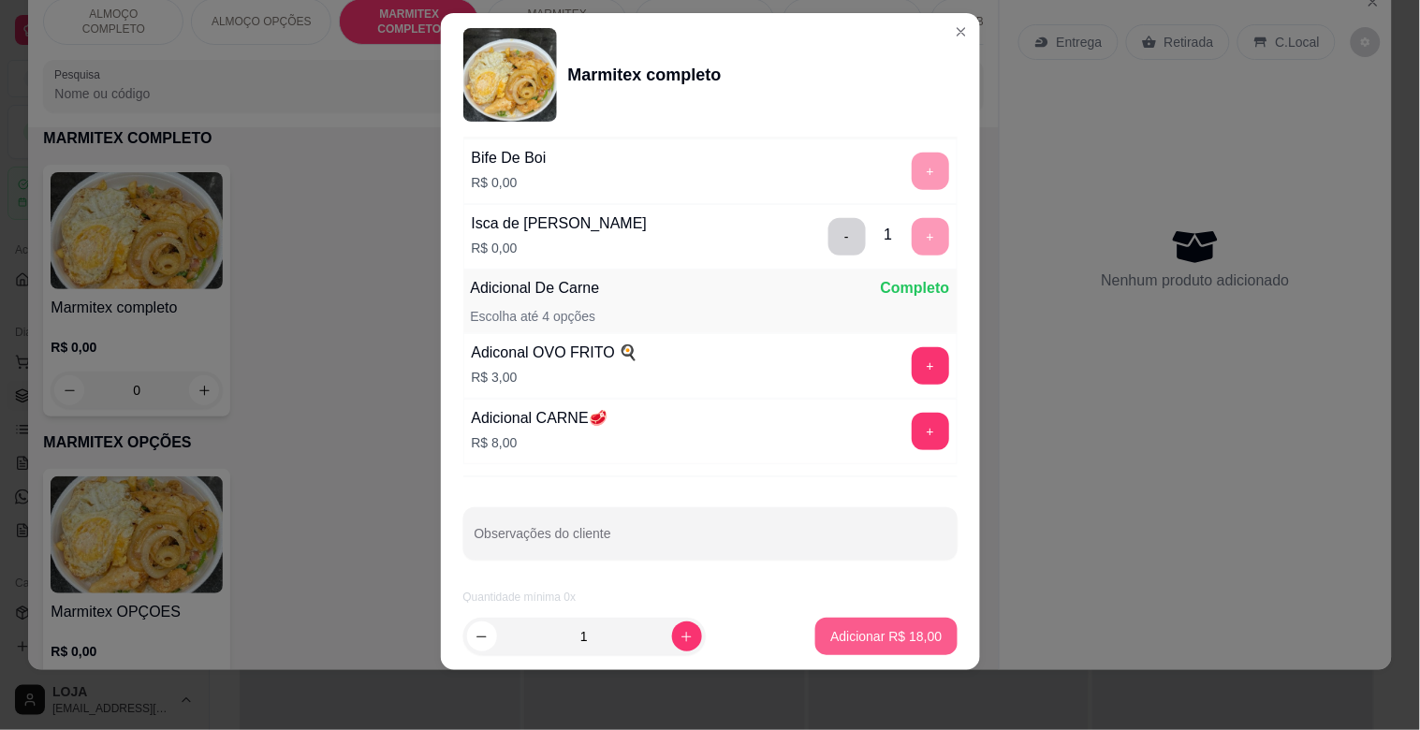
scroll to position [291, 0]
click at [908, 624] on button "Adicionar R$ 18,00" at bounding box center [887, 637] width 138 height 37
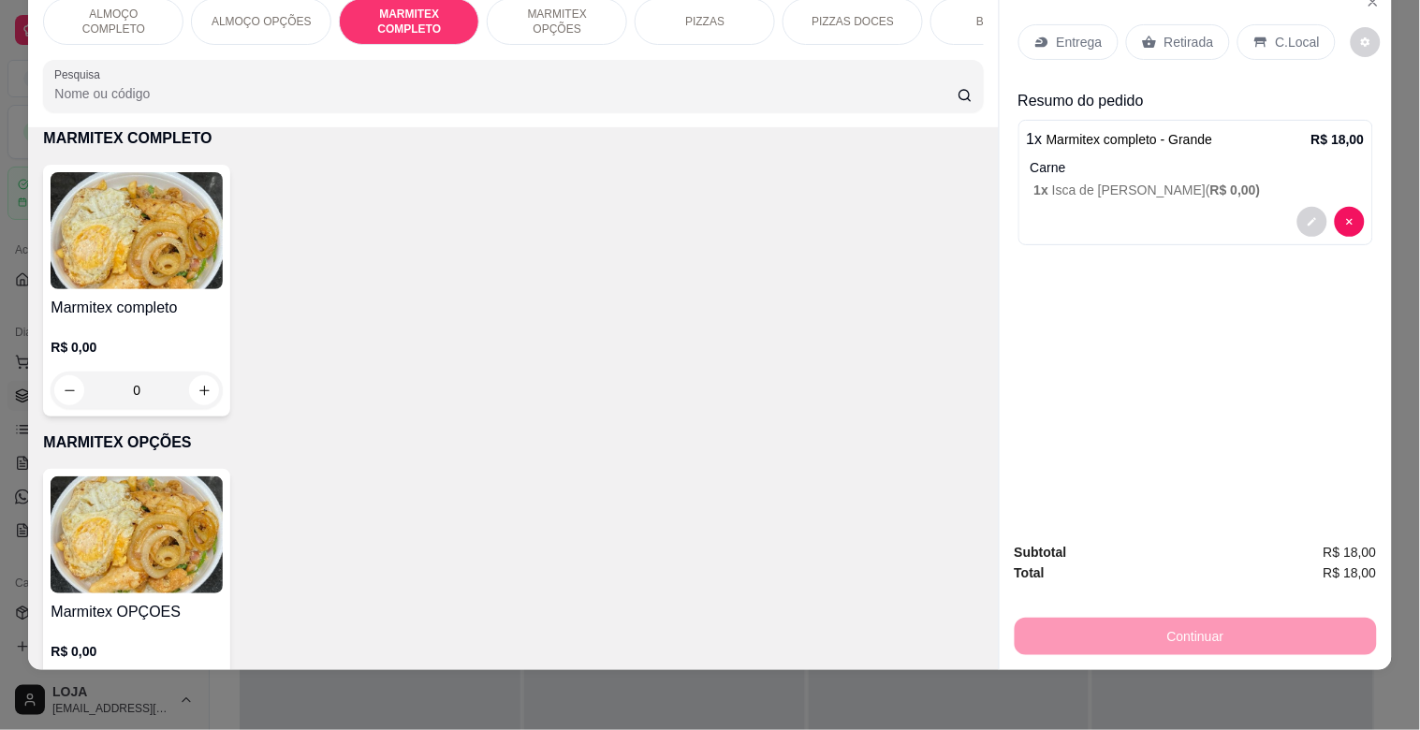
click at [1187, 33] on p "Retirada" at bounding box center [1190, 42] width 50 height 19
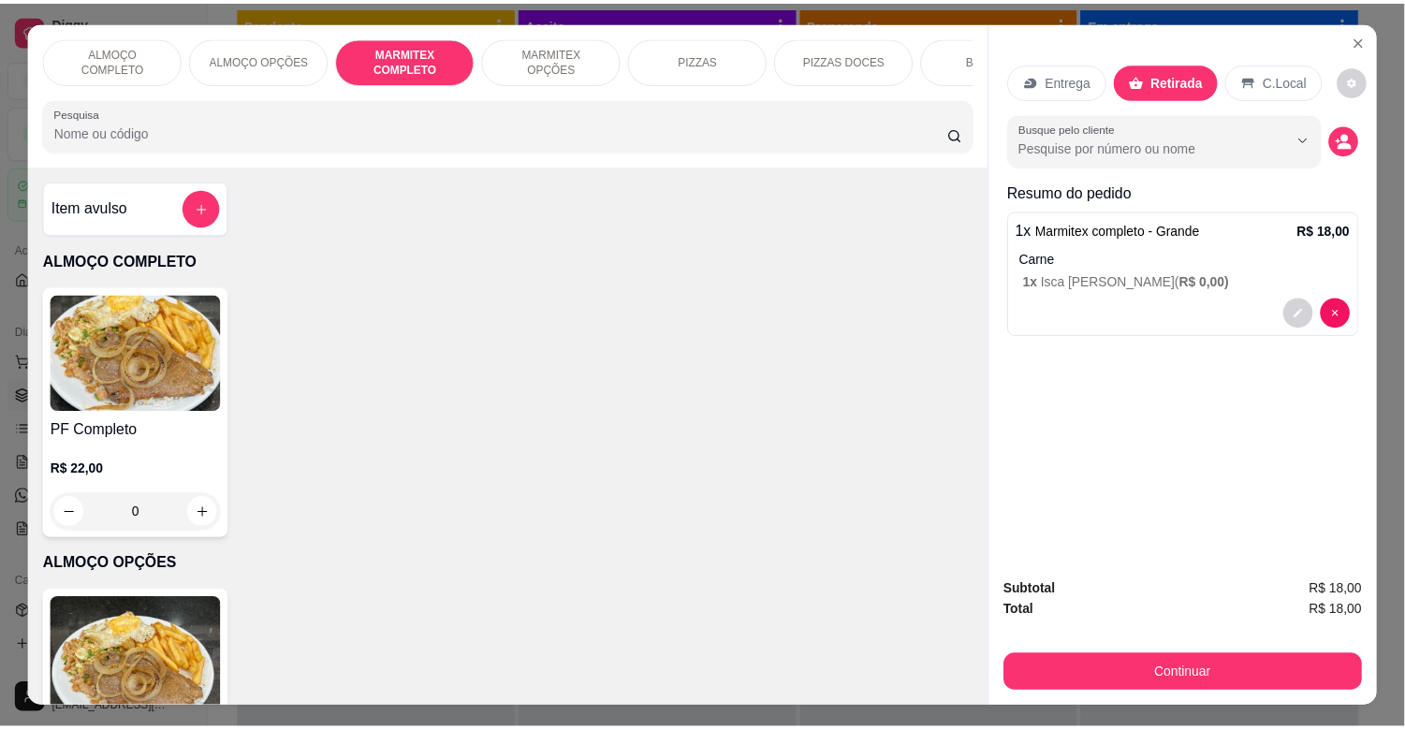
scroll to position [693, 0]
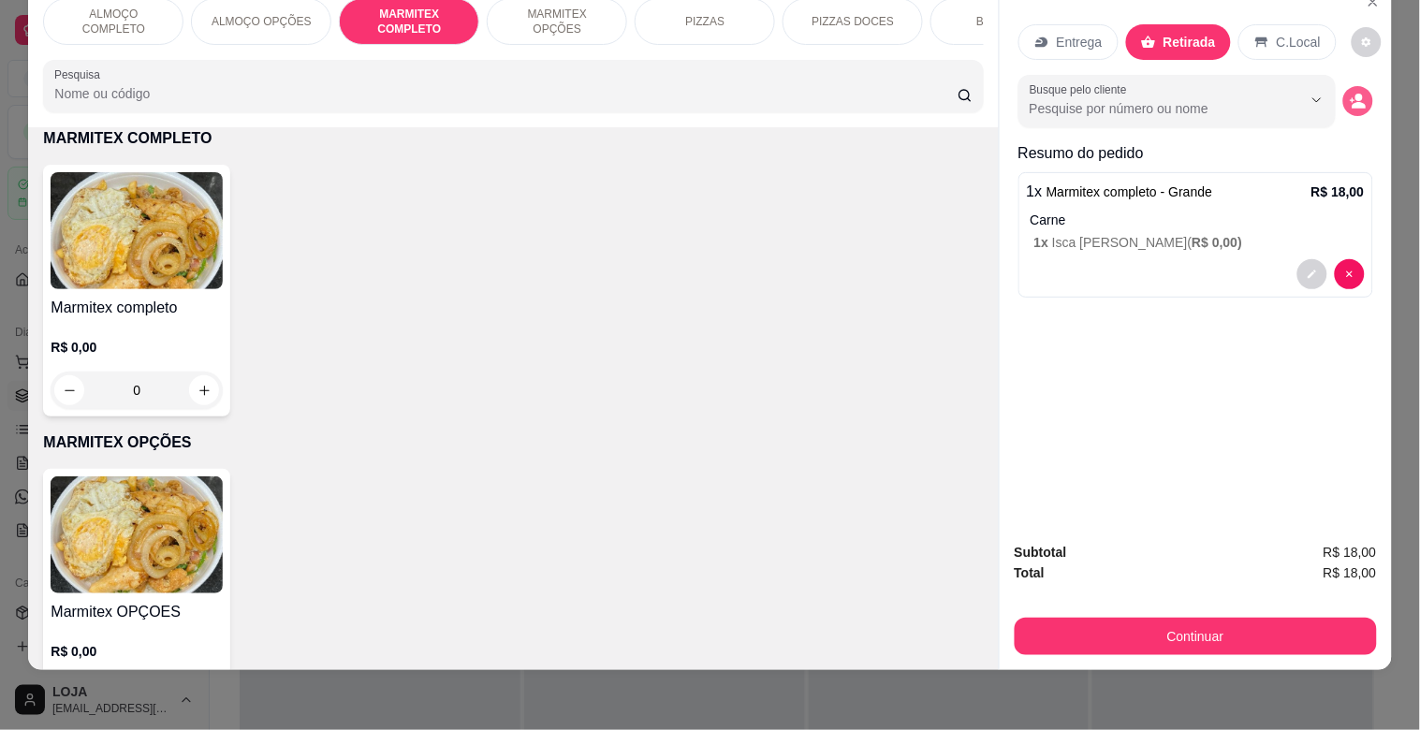
click at [1356, 95] on circle "decrease-product-quantity" at bounding box center [1359, 98] width 7 height 7
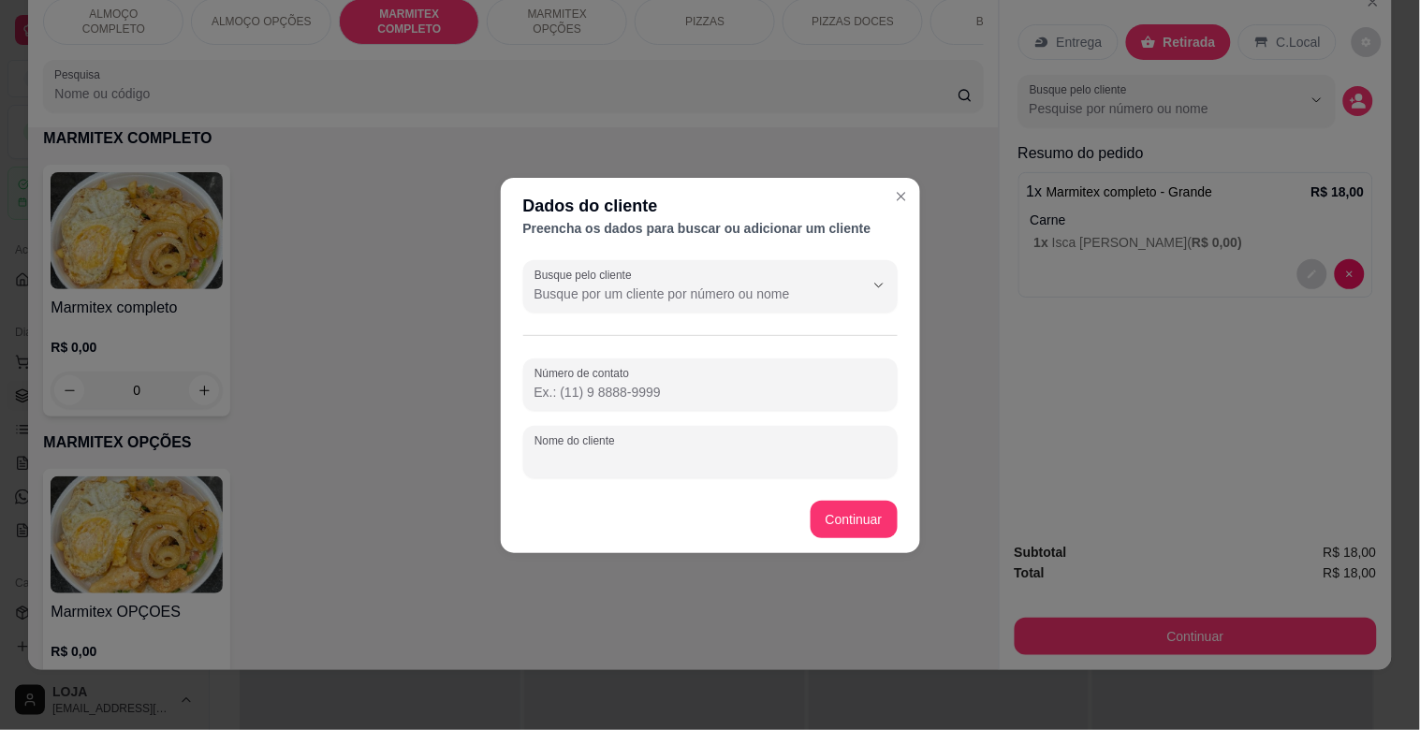
click at [678, 463] on input "Nome do cliente" at bounding box center [711, 459] width 352 height 19
type input "IDEAL"
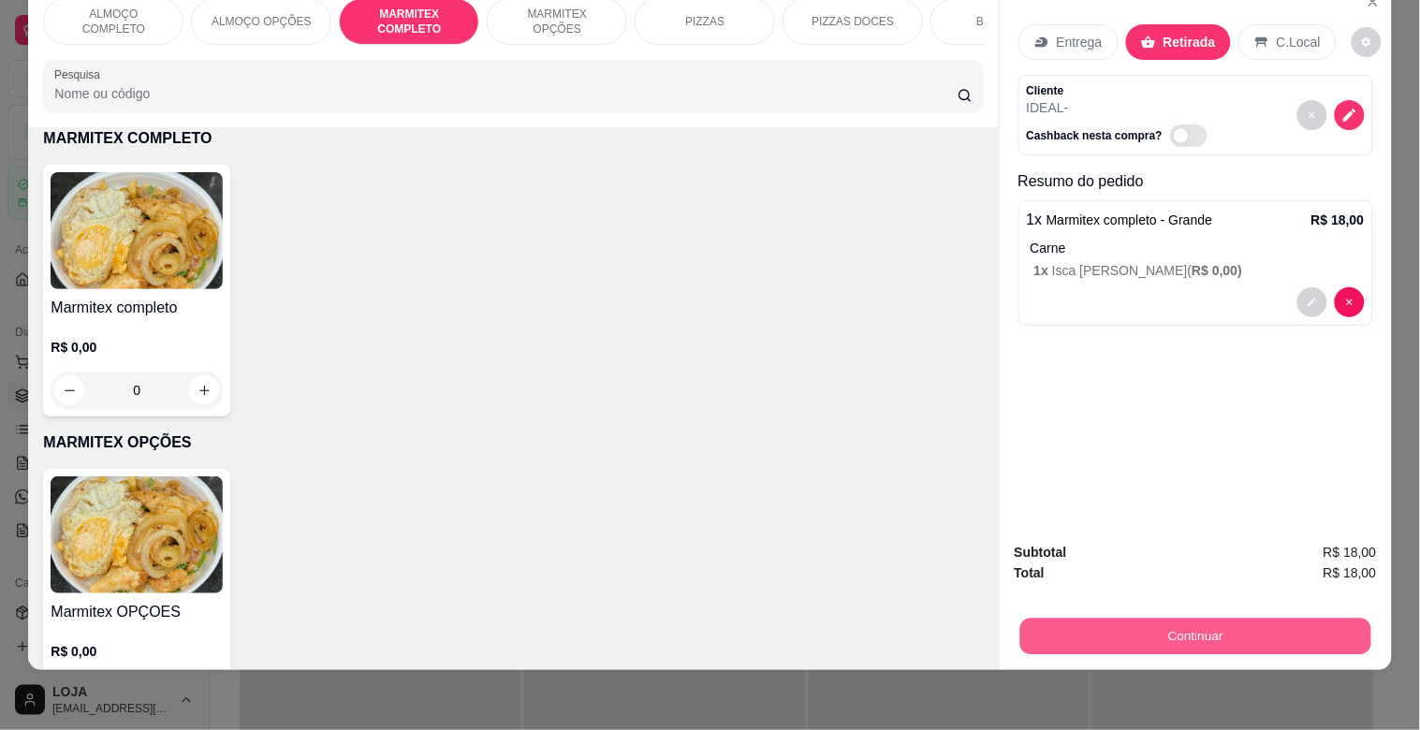
click at [1229, 635] on button "Continuar" at bounding box center [1195, 636] width 351 height 37
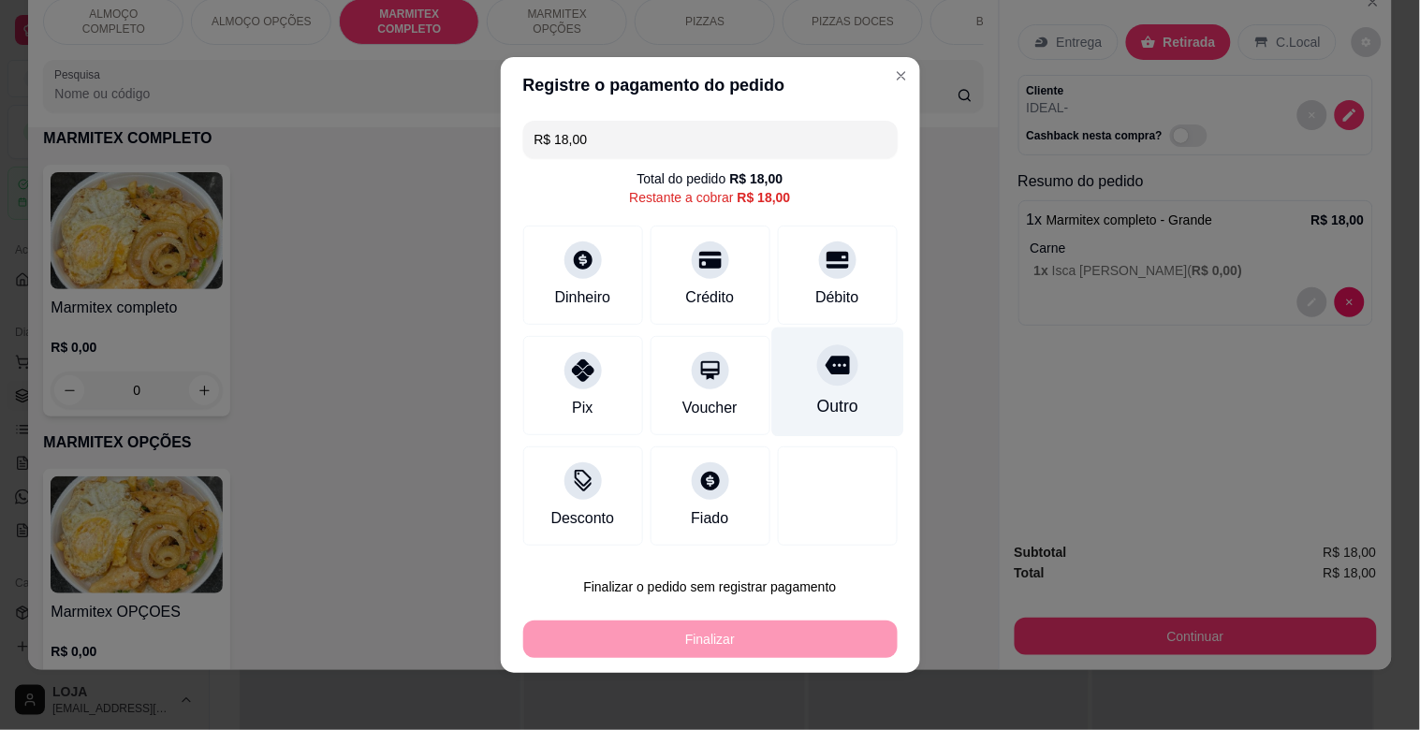
click at [825, 374] on icon at bounding box center [837, 365] width 24 height 24
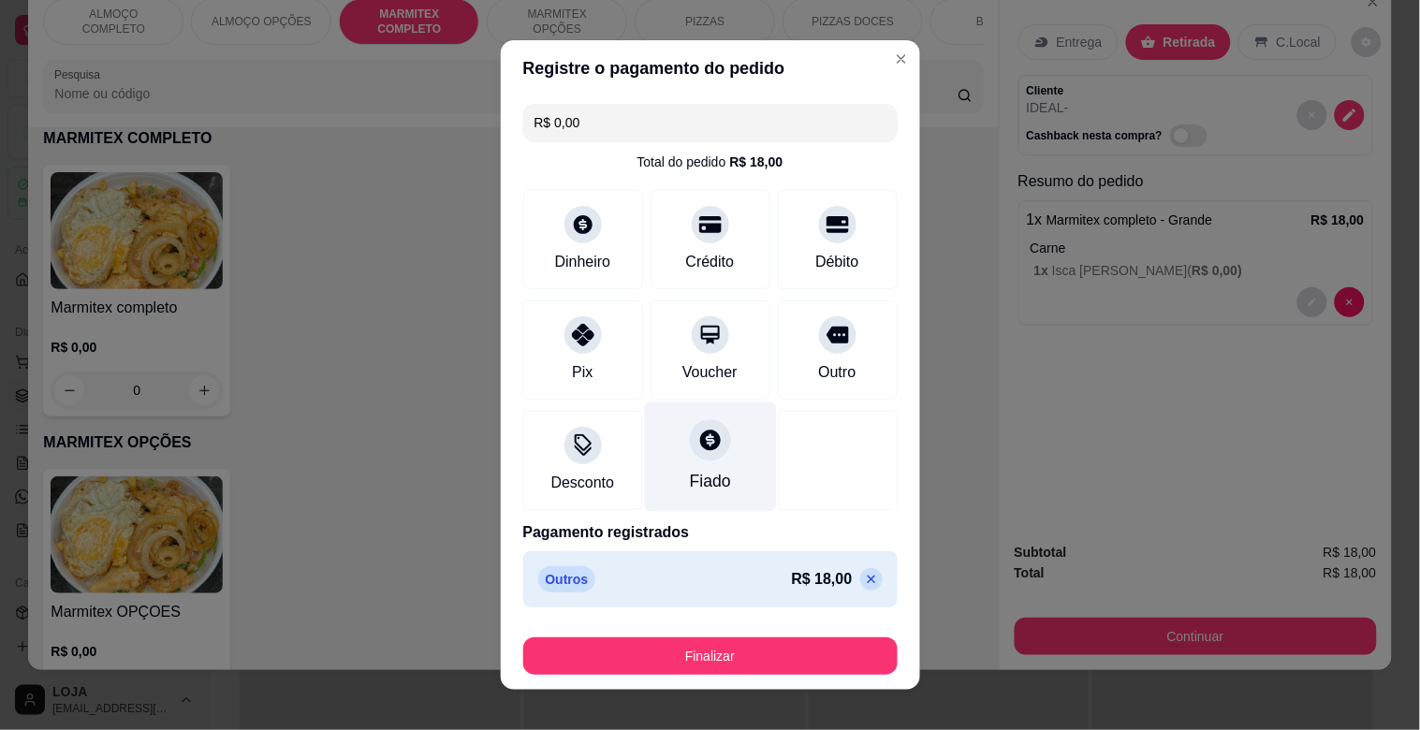
drag, startPoint x: 853, startPoint y: 586, endPoint x: 688, endPoint y: 521, distance: 177.0
click at [864, 583] on icon at bounding box center [871, 579] width 15 height 15
type input "R$ 18,00"
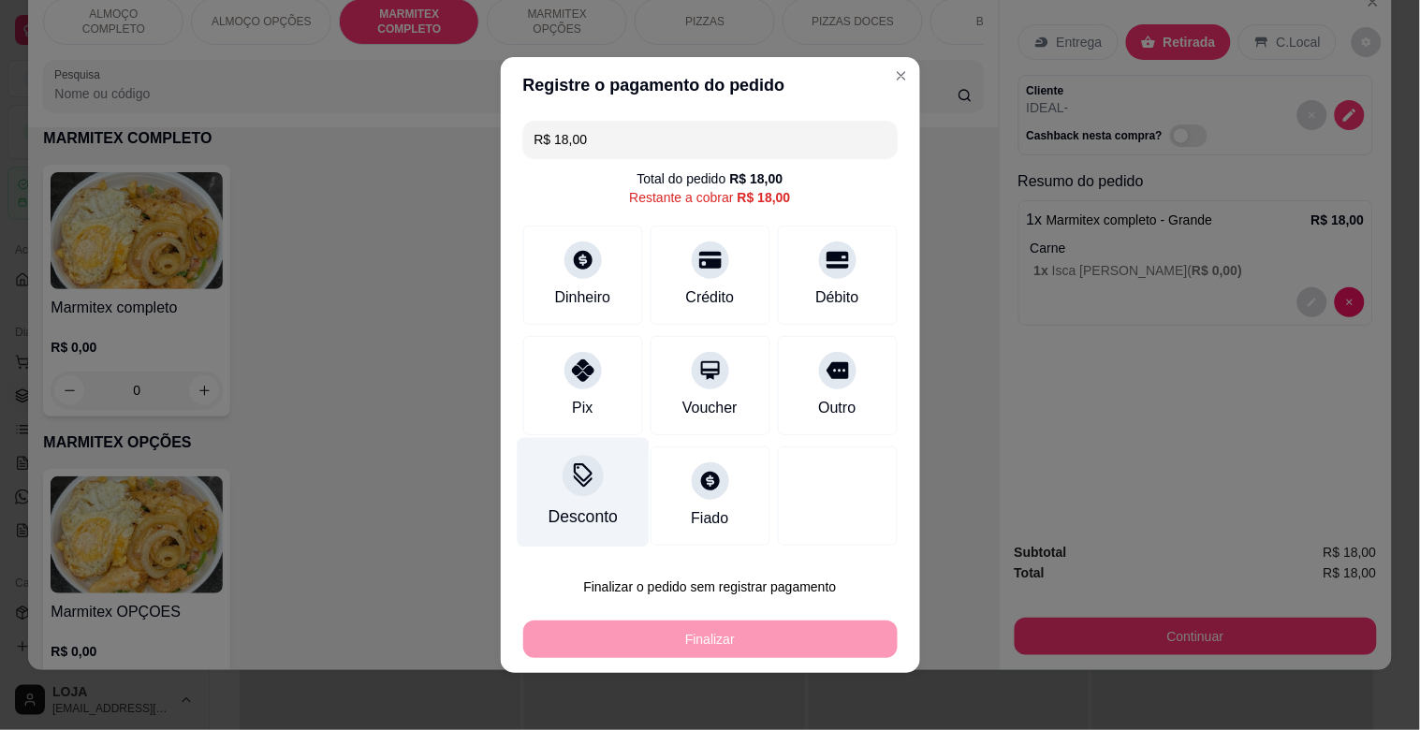
click at [604, 493] on div "Desconto" at bounding box center [583, 493] width 132 height 110
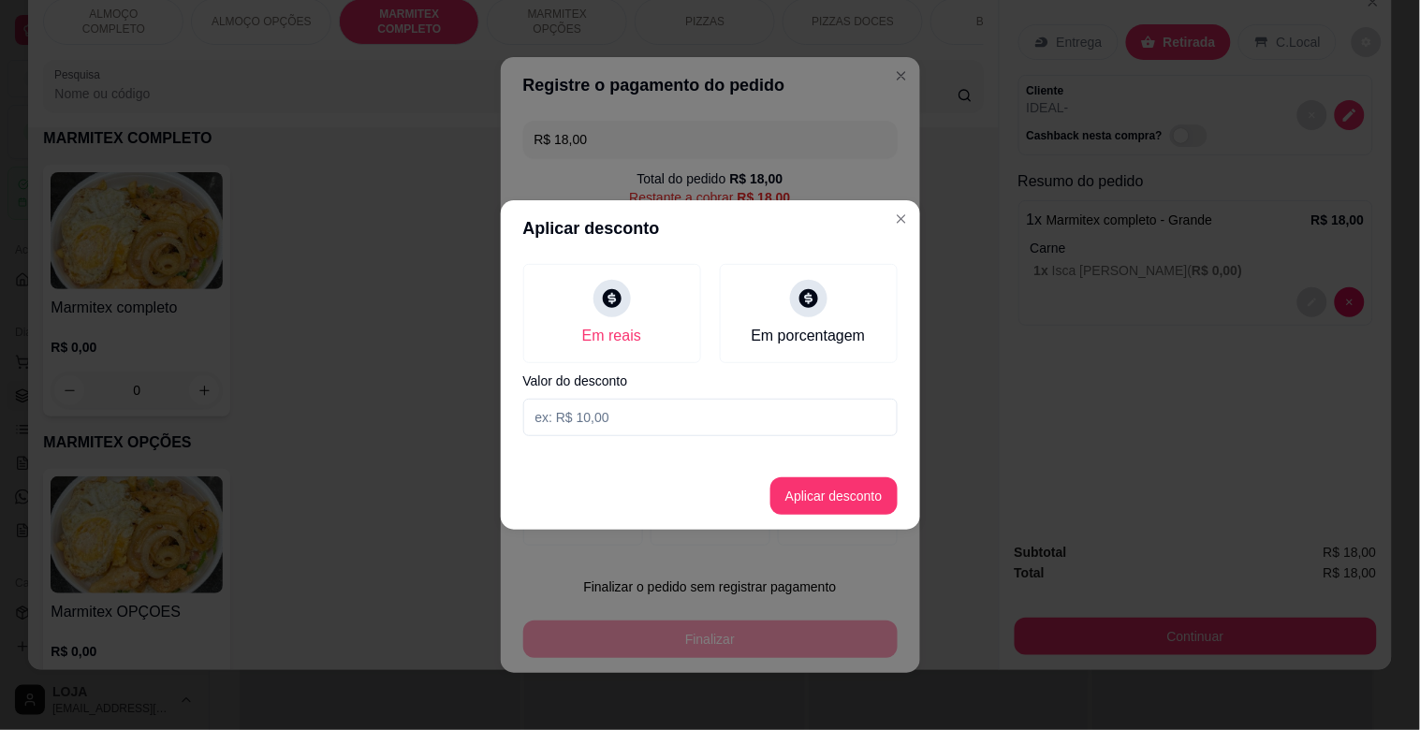
click at [605, 428] on input at bounding box center [710, 417] width 374 height 37
type input "1,00"
click at [866, 508] on button "Aplicar desconto" at bounding box center [834, 495] width 127 height 37
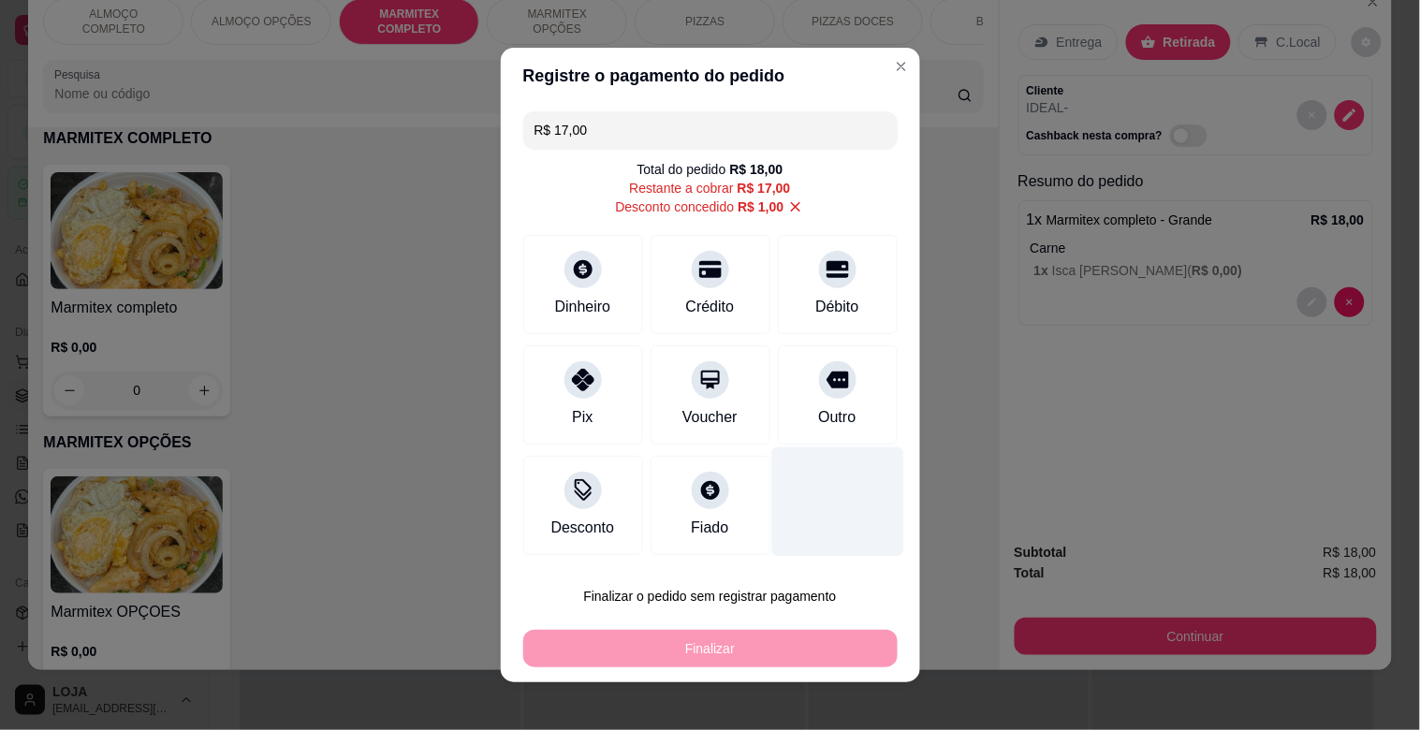
drag, startPoint x: 806, startPoint y: 393, endPoint x: 815, endPoint y: 441, distance: 48.5
click at [812, 397] on div "Outro" at bounding box center [838, 394] width 120 height 99
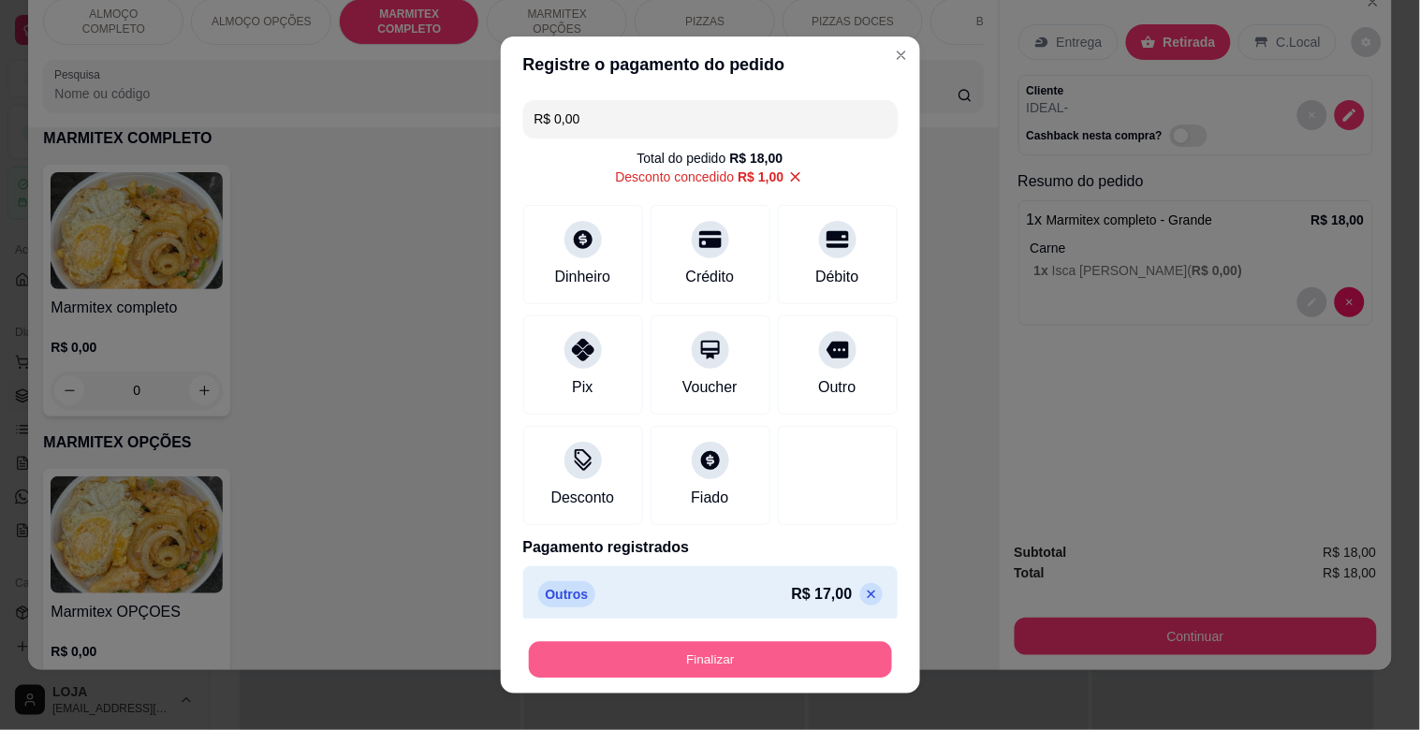
click at [750, 672] on button "Finalizar" at bounding box center [710, 660] width 363 height 37
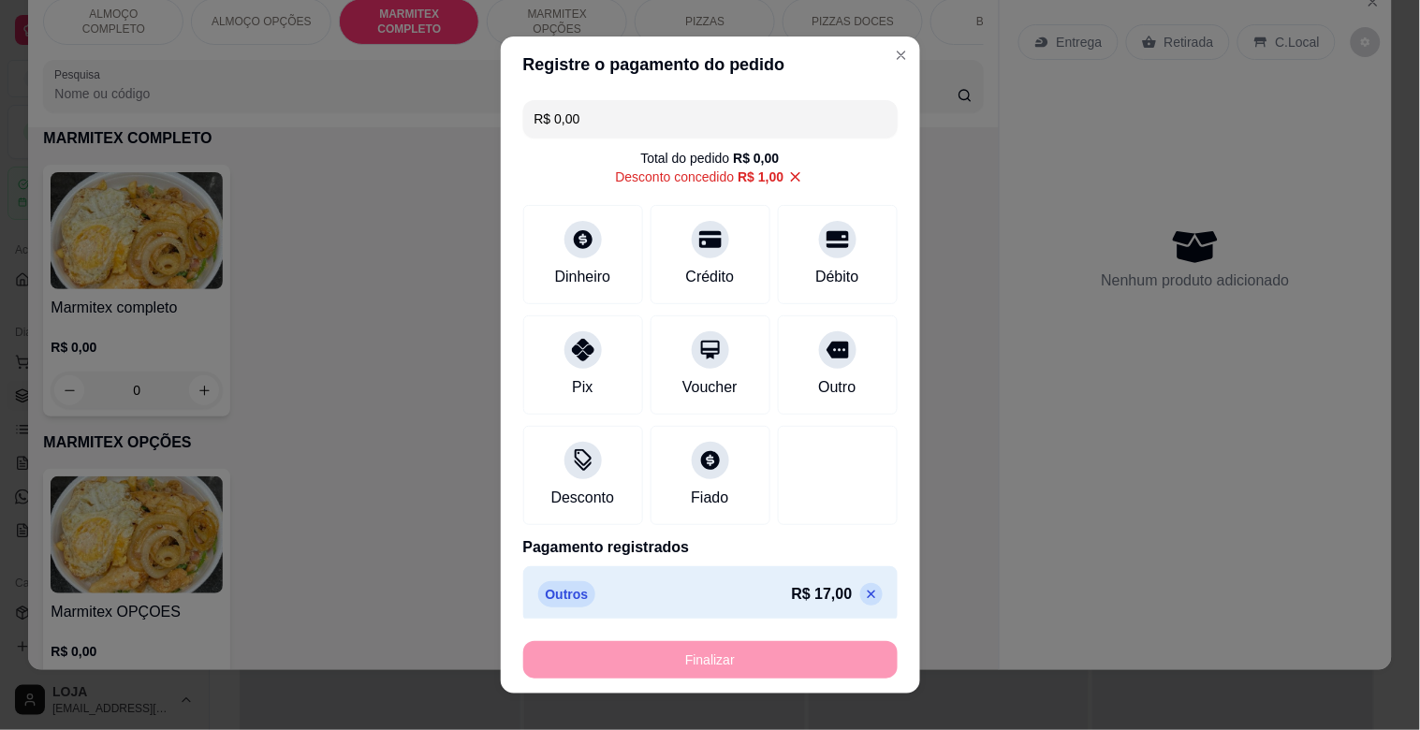
type input "-R$ 18,00"
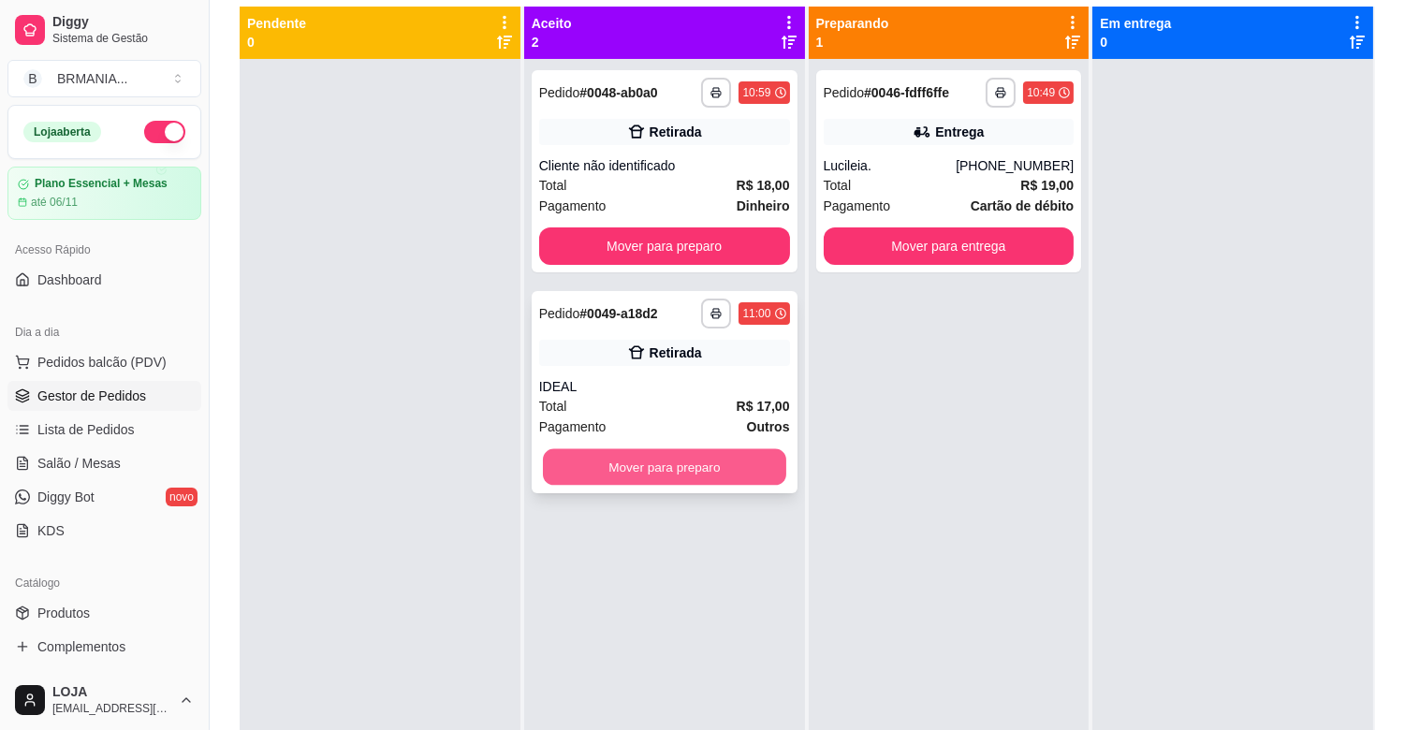
click at [687, 479] on button "Mover para preparo" at bounding box center [664, 467] width 243 height 37
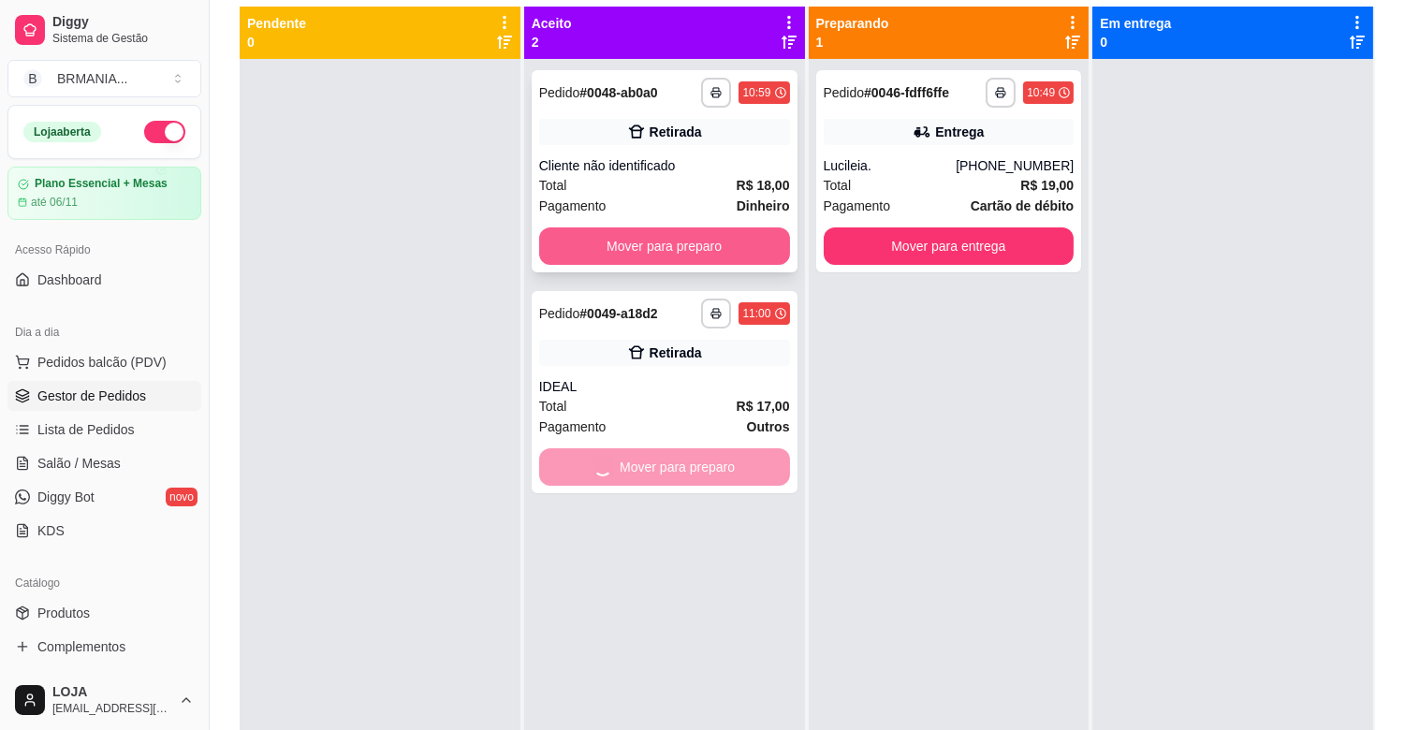
click at [656, 257] on button "Mover para preparo" at bounding box center [664, 246] width 251 height 37
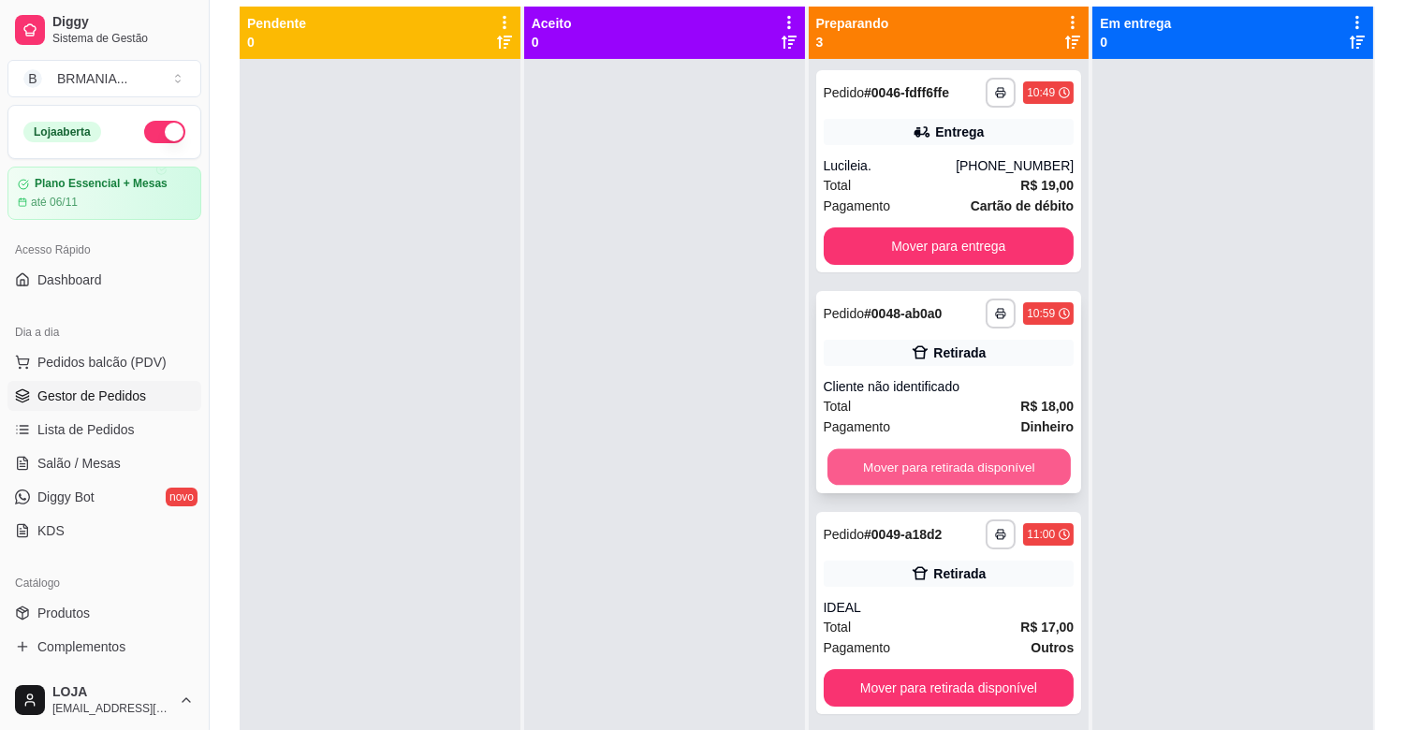
click at [959, 469] on button "Mover para retirada disponível" at bounding box center [949, 467] width 243 height 37
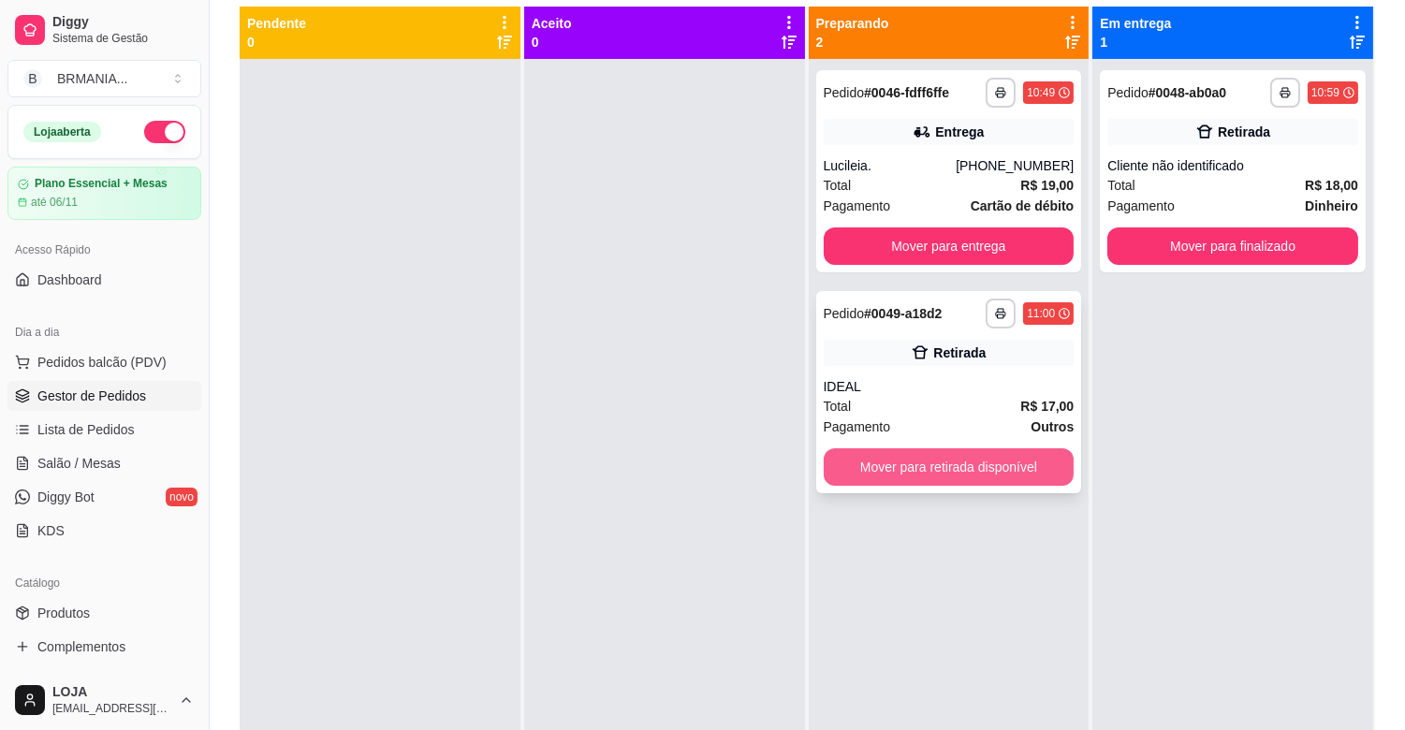
click at [985, 457] on button "Mover para retirada disponível" at bounding box center [949, 466] width 251 height 37
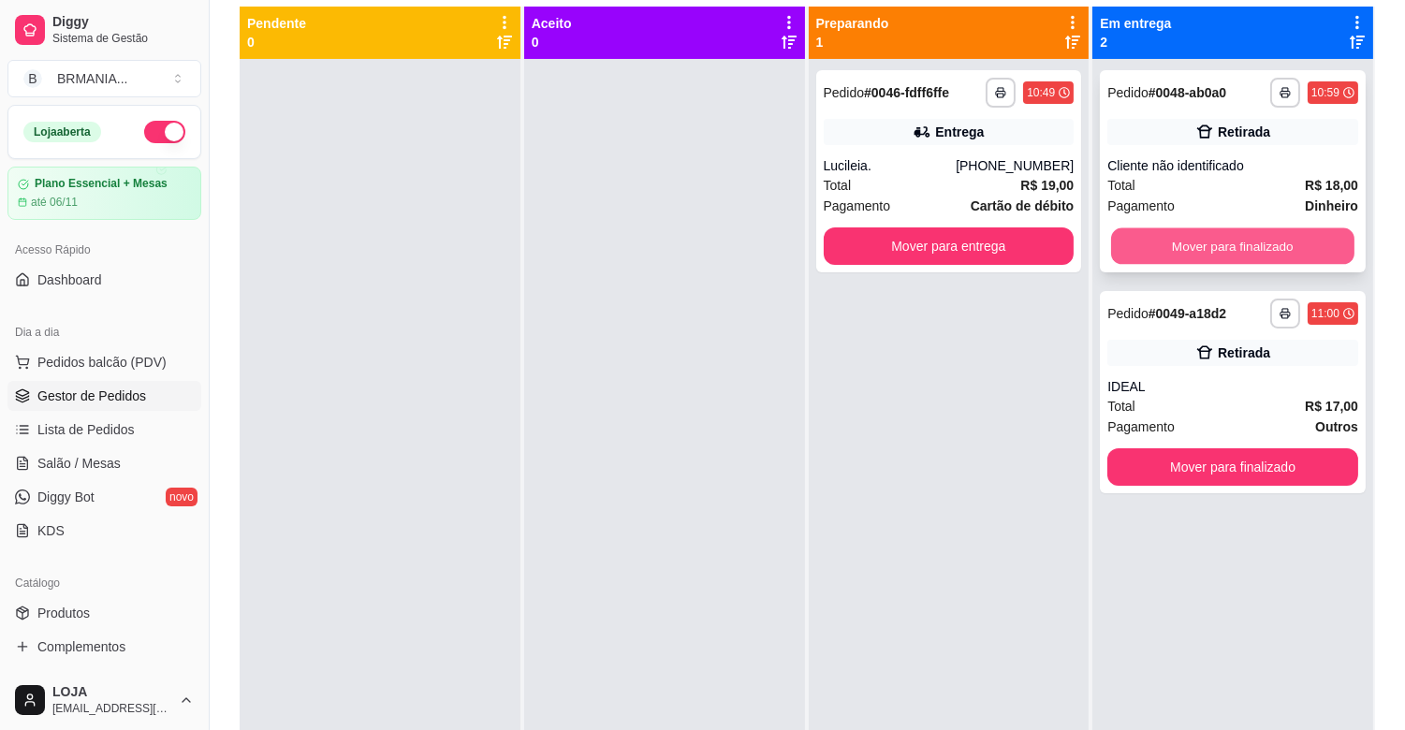
click at [1279, 239] on button "Mover para finalizado" at bounding box center [1232, 246] width 243 height 37
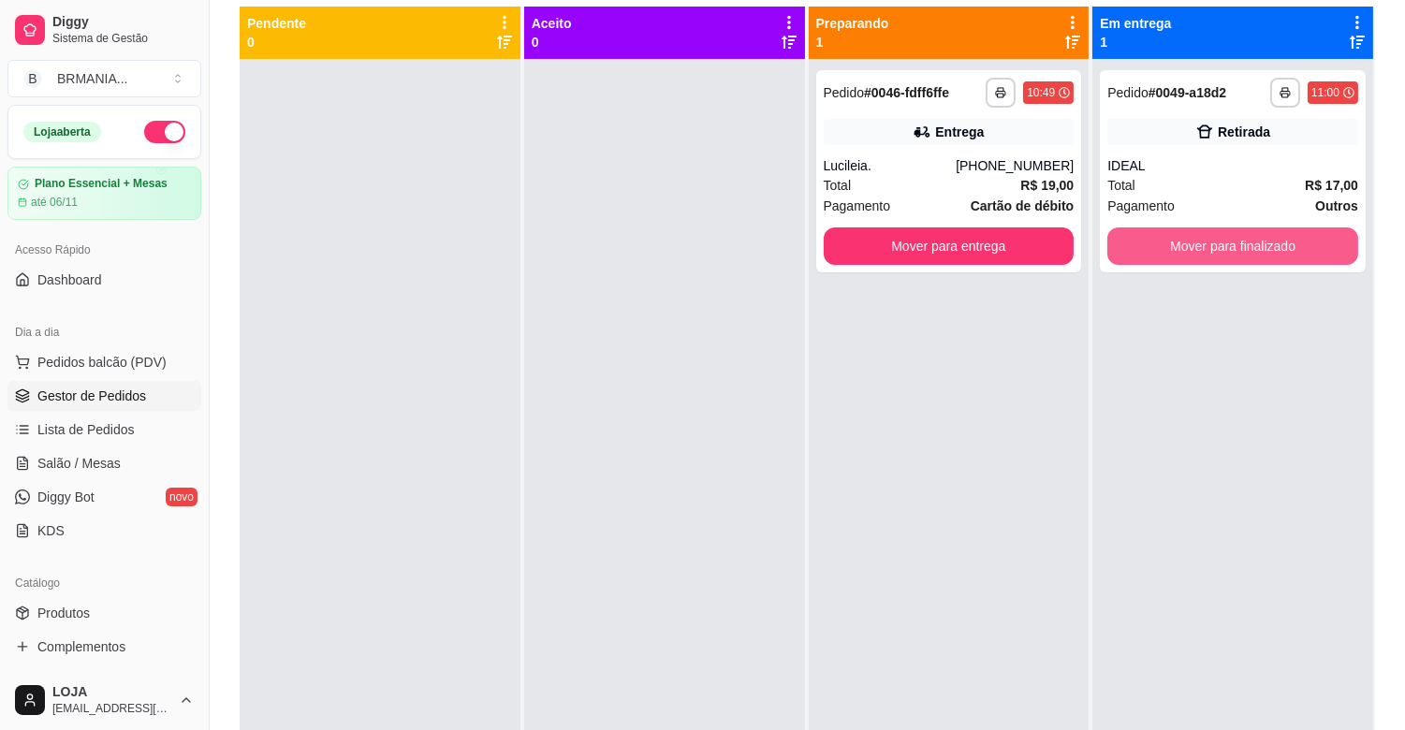
click at [1279, 239] on button "Mover para finalizado" at bounding box center [1233, 246] width 251 height 37
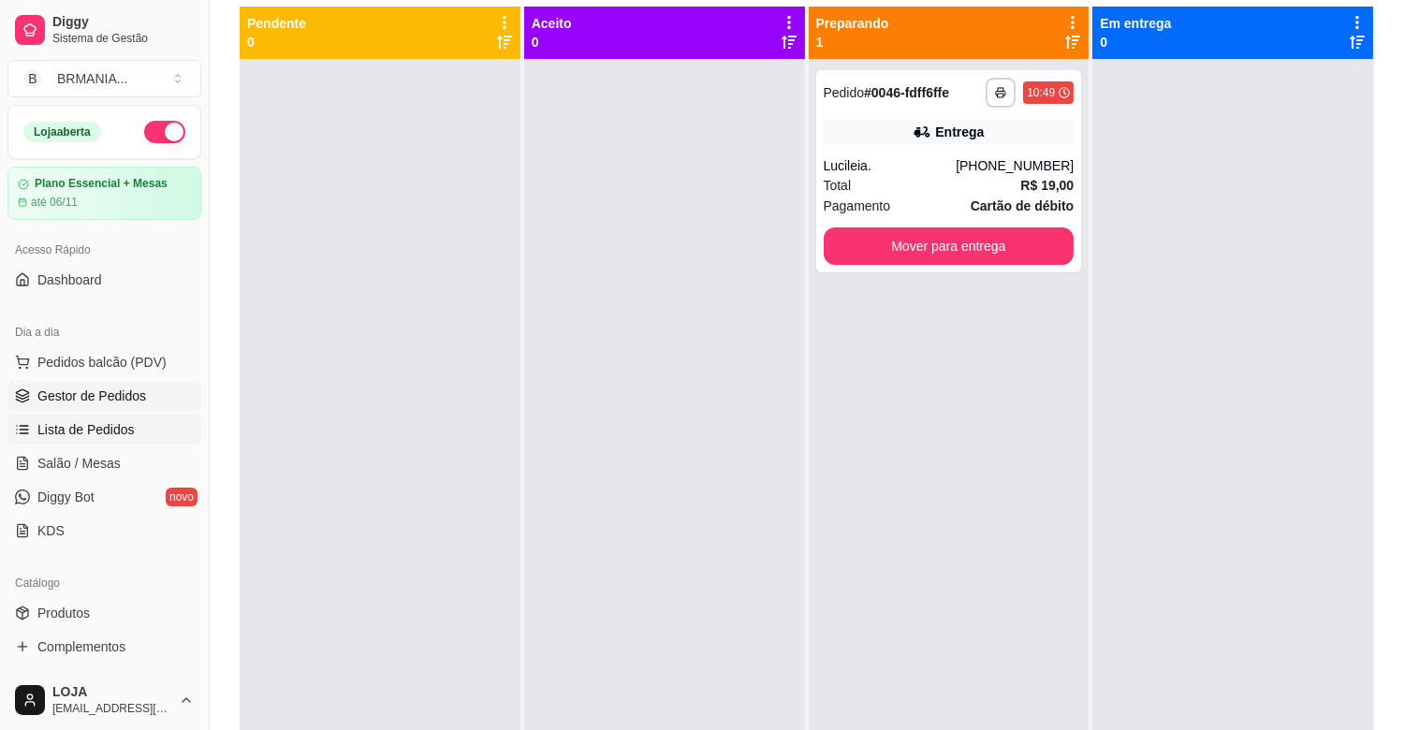
click at [133, 433] on link "Lista de Pedidos" at bounding box center [104, 430] width 194 height 30
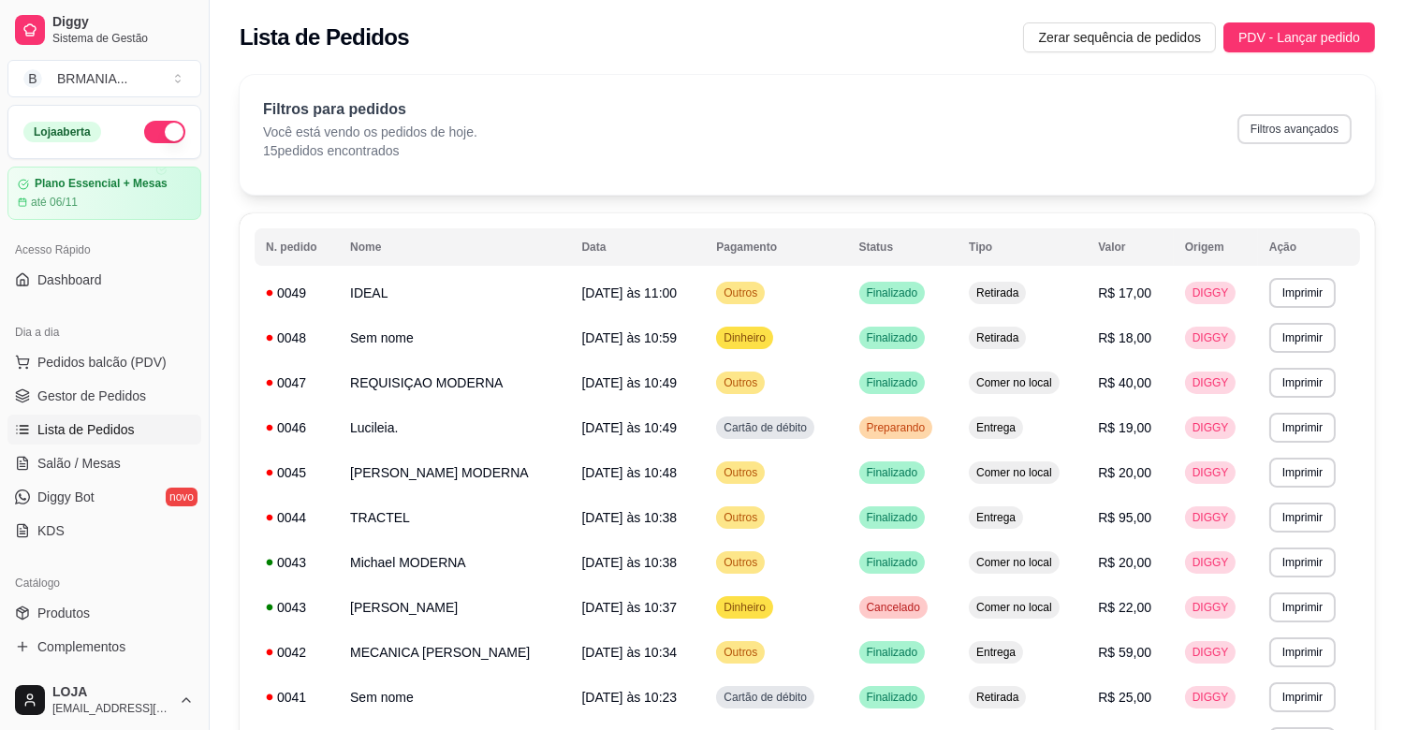
click at [1299, 129] on button "Filtros avançados" at bounding box center [1295, 129] width 114 height 30
select select "0"
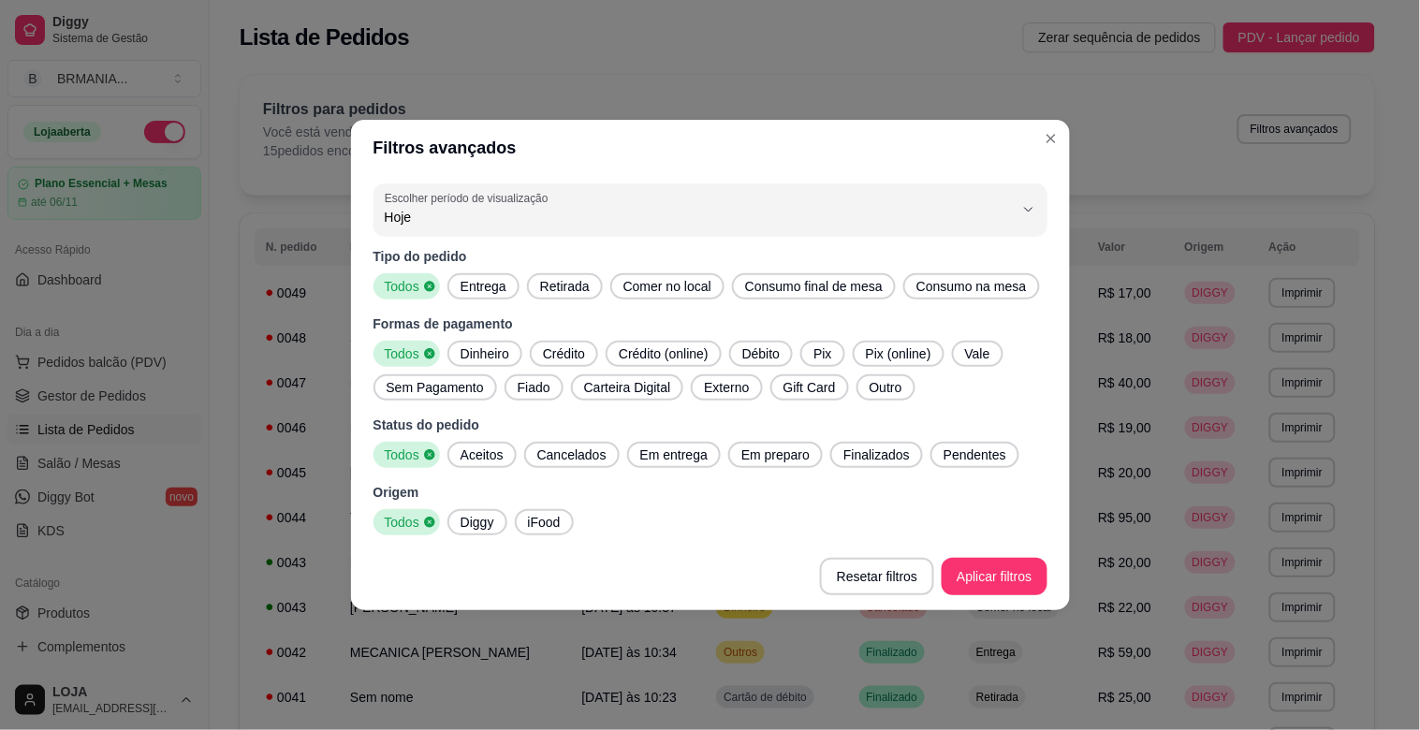
click at [680, 293] on span "Comer no local" at bounding box center [667, 286] width 103 height 19
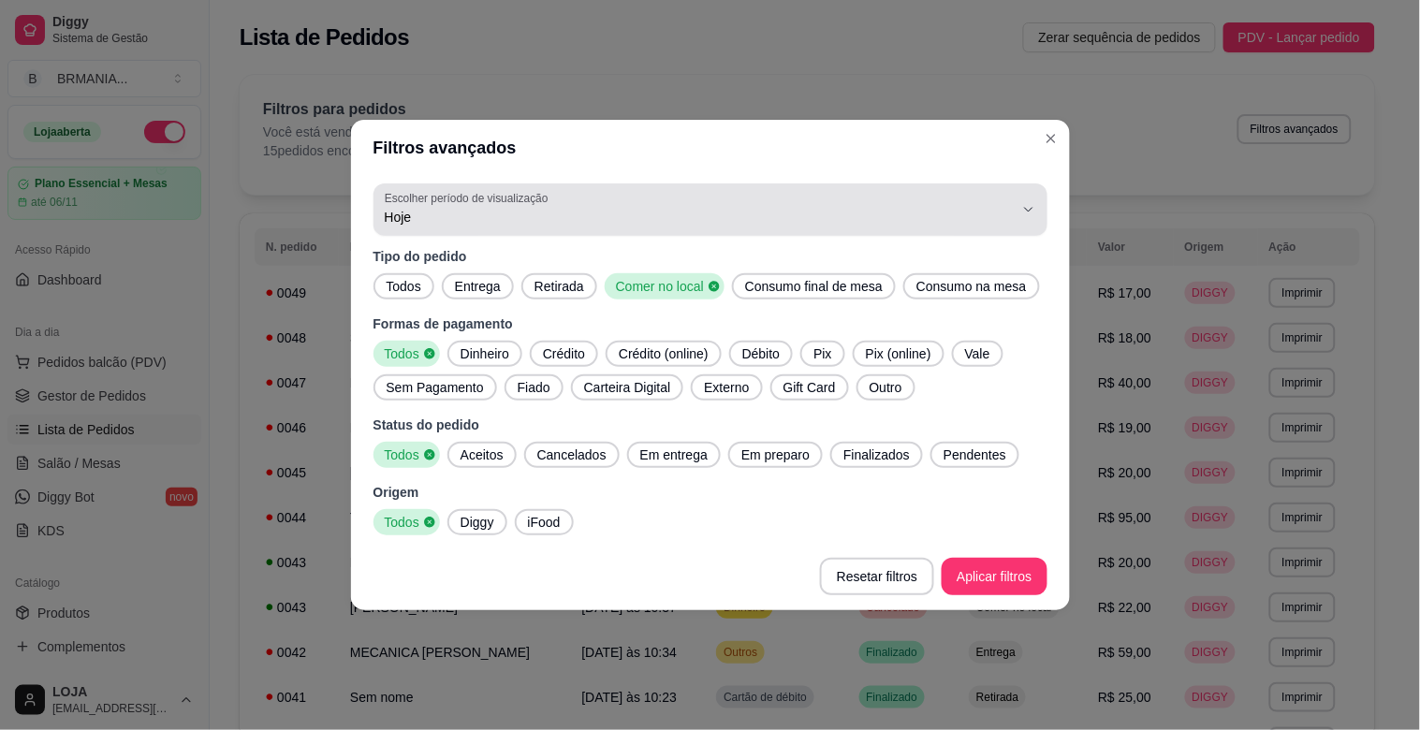
click at [540, 219] on span "Hoje" at bounding box center [699, 217] width 629 height 19
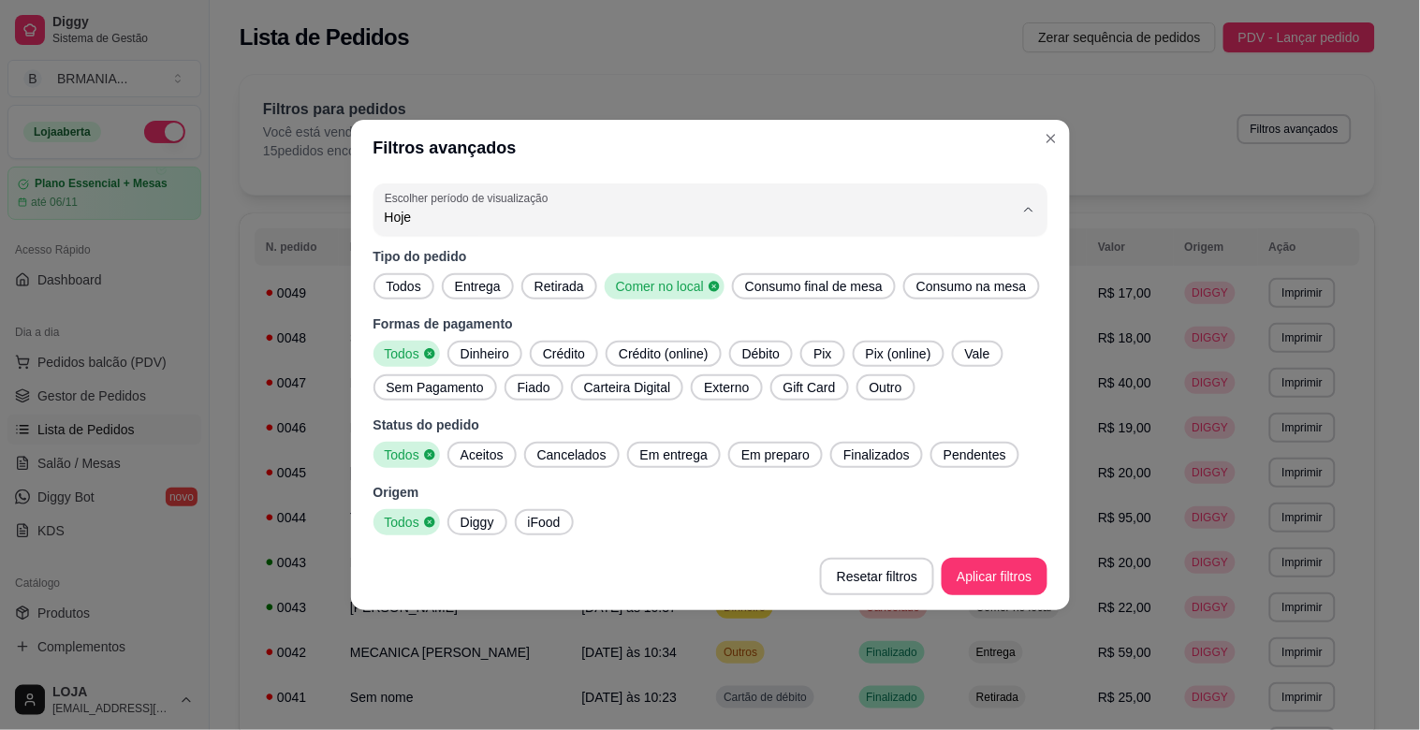
click at [450, 288] on span "Ontem" at bounding box center [702, 293] width 600 height 18
type input "1"
select select "1"
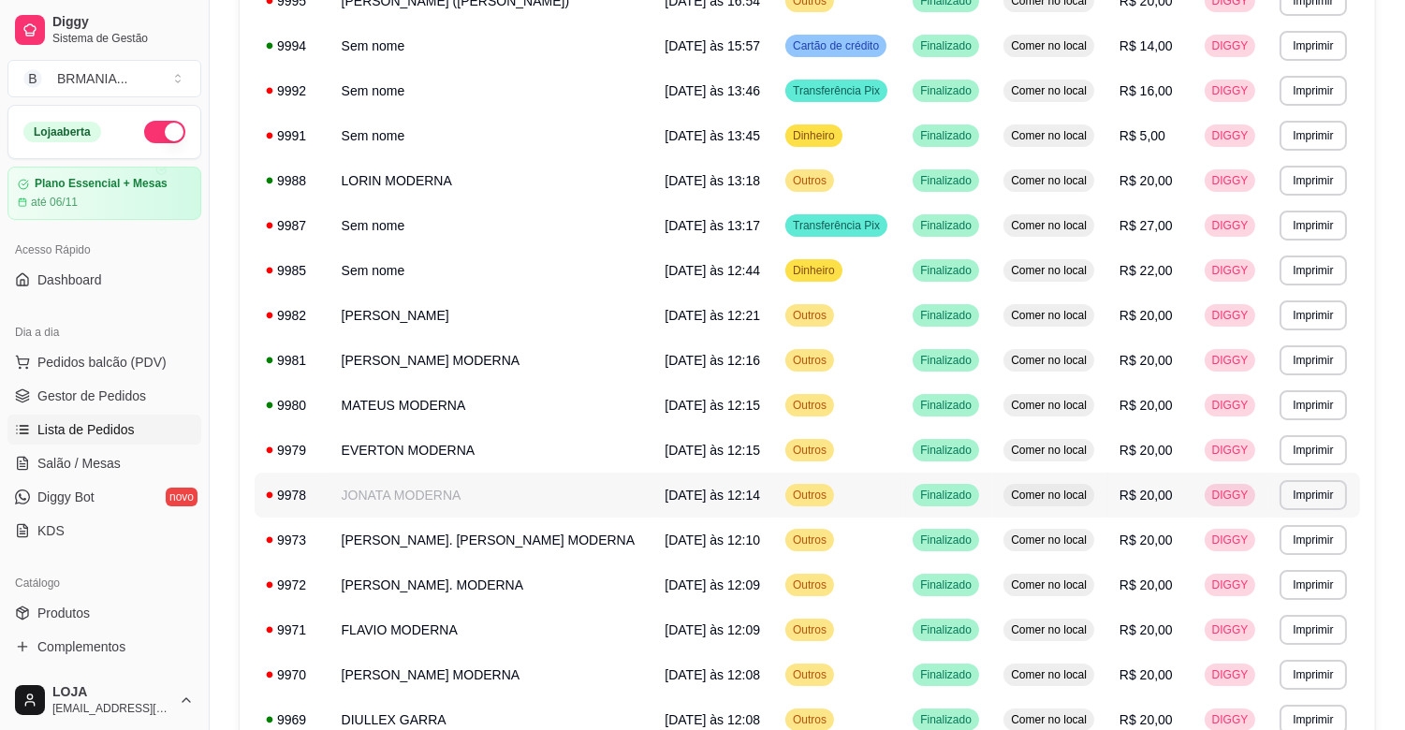
scroll to position [710, 0]
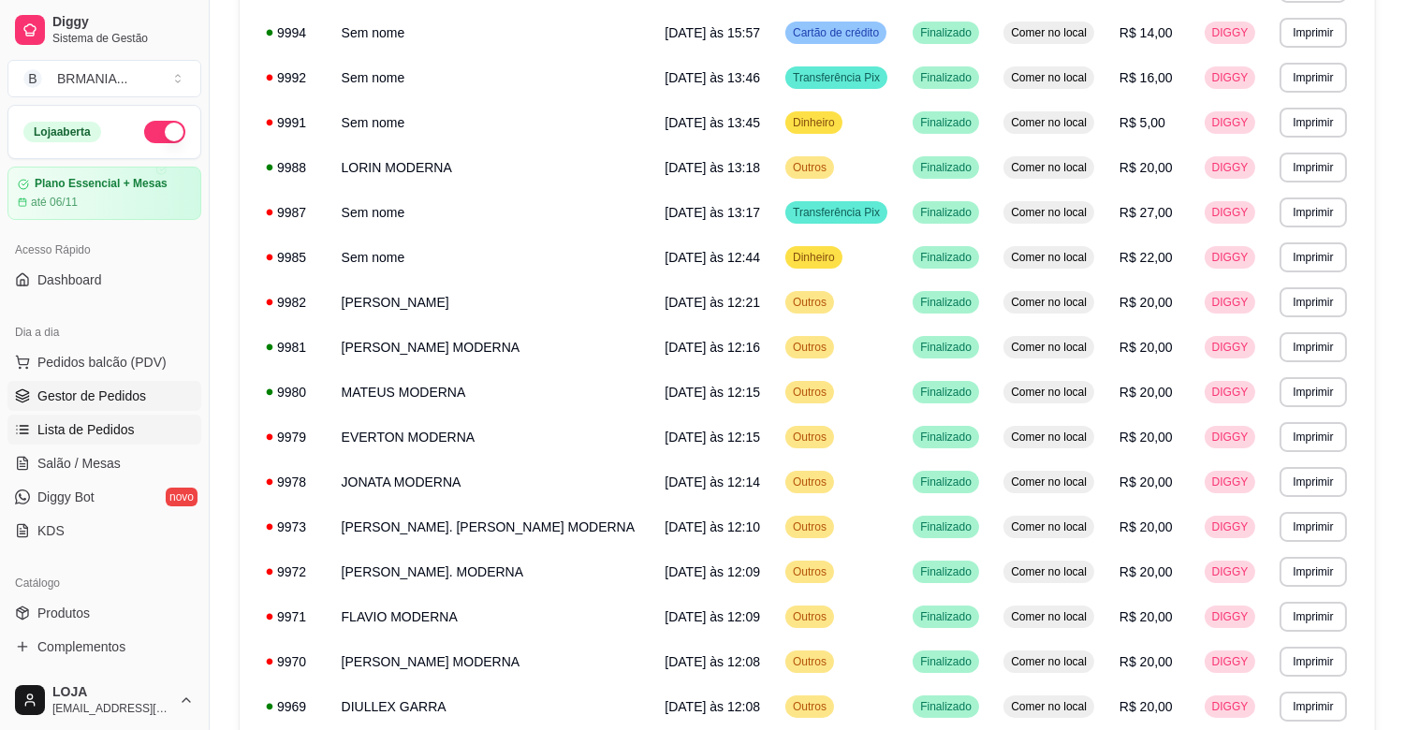
click at [103, 397] on span "Gestor de Pedidos" at bounding box center [91, 396] width 109 height 19
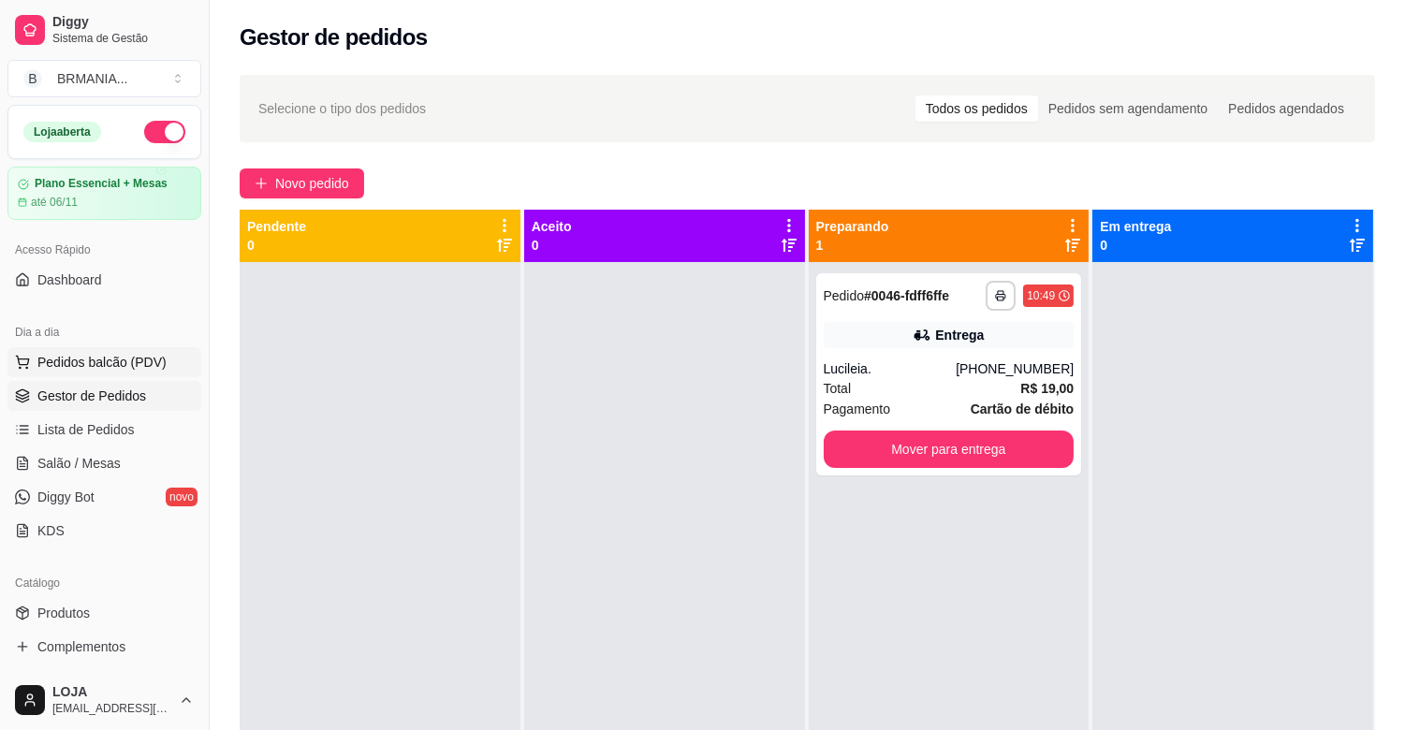
click at [145, 362] on span "Pedidos balcão (PDV)" at bounding box center [101, 362] width 129 height 19
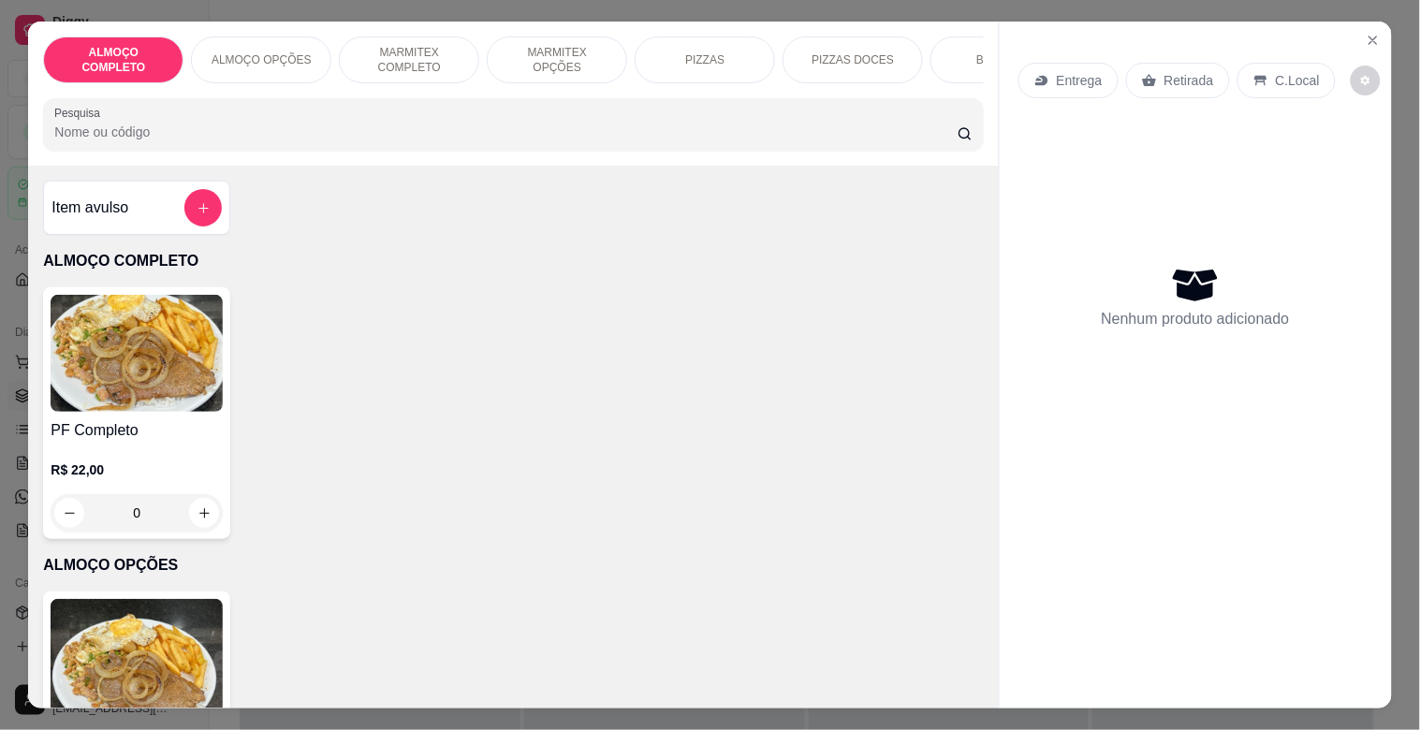
click at [167, 369] on img at bounding box center [137, 353] width 172 height 117
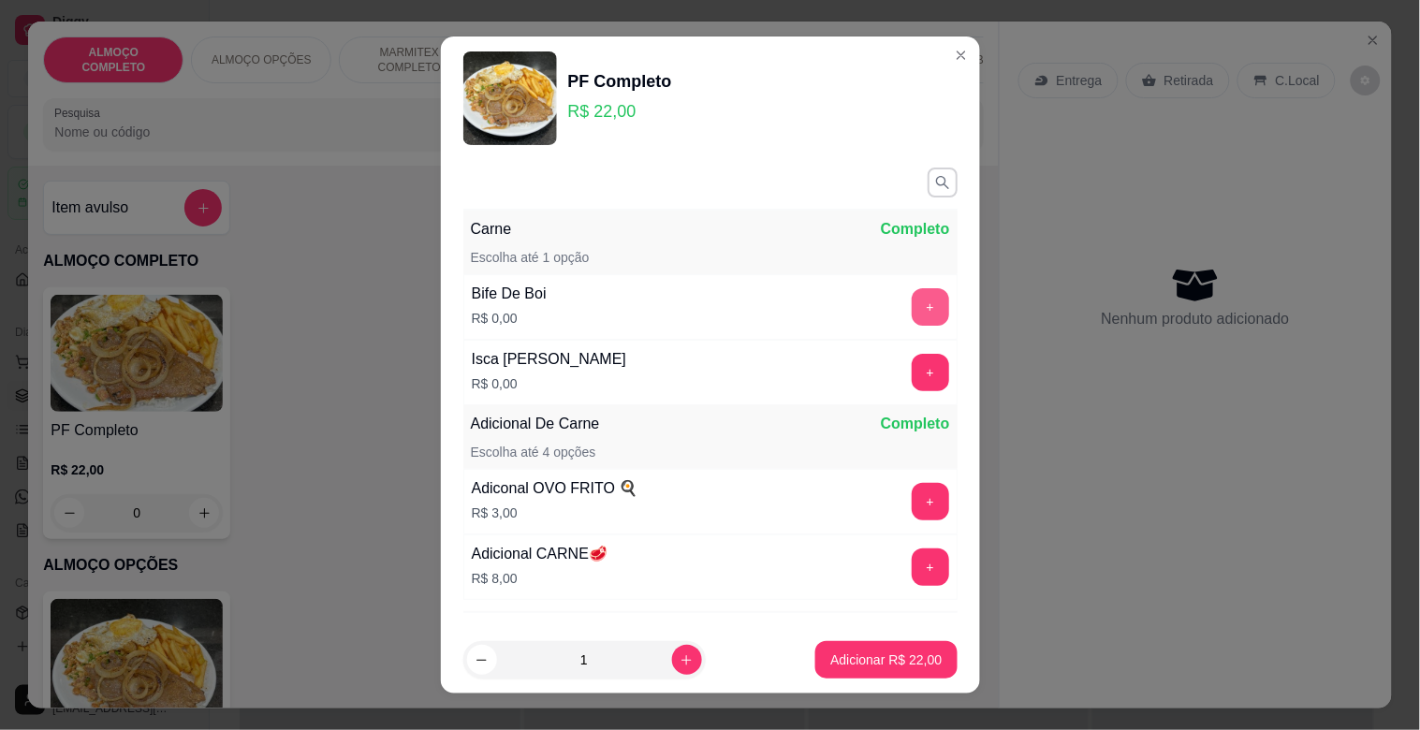
click at [912, 316] on button "+" at bounding box center [930, 306] width 37 height 37
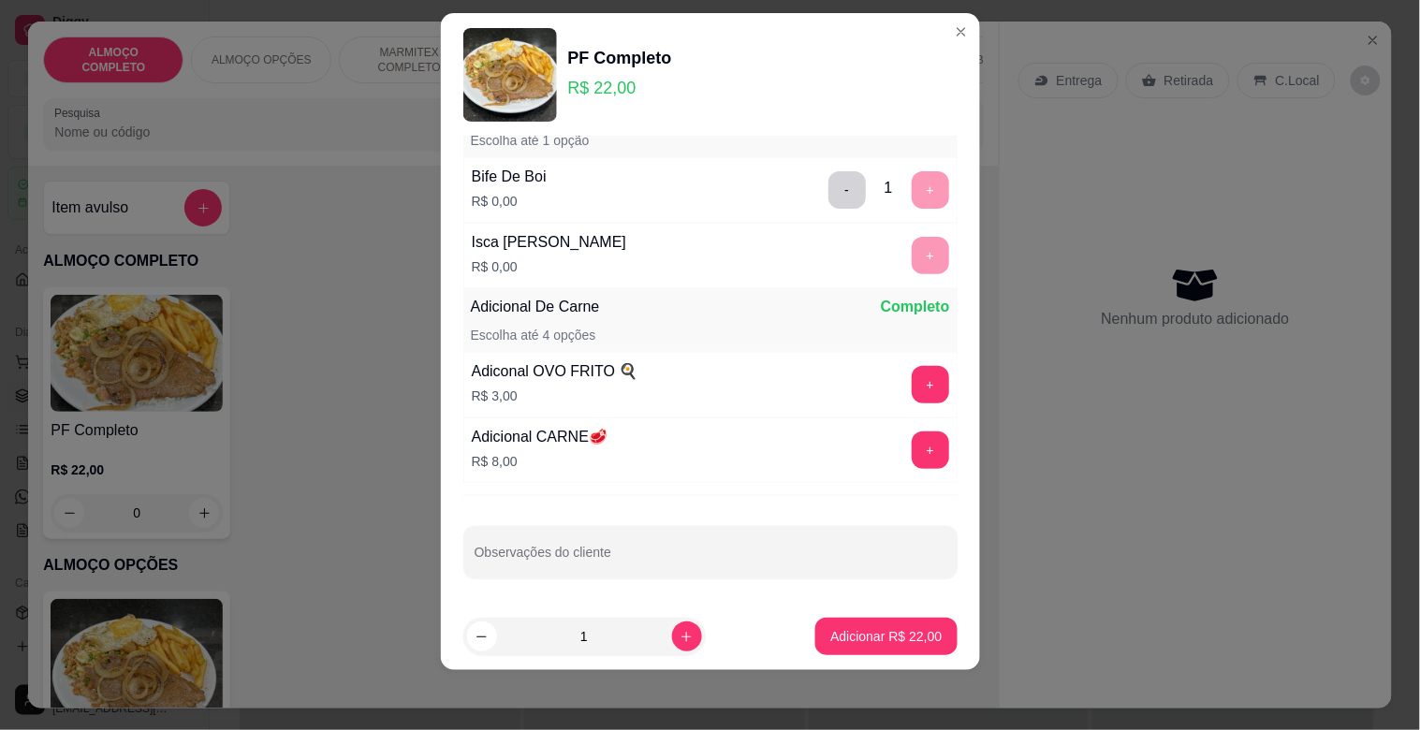
scroll to position [96, 0]
click at [865, 647] on button "Adicionar R$ 22,00" at bounding box center [885, 636] width 141 height 37
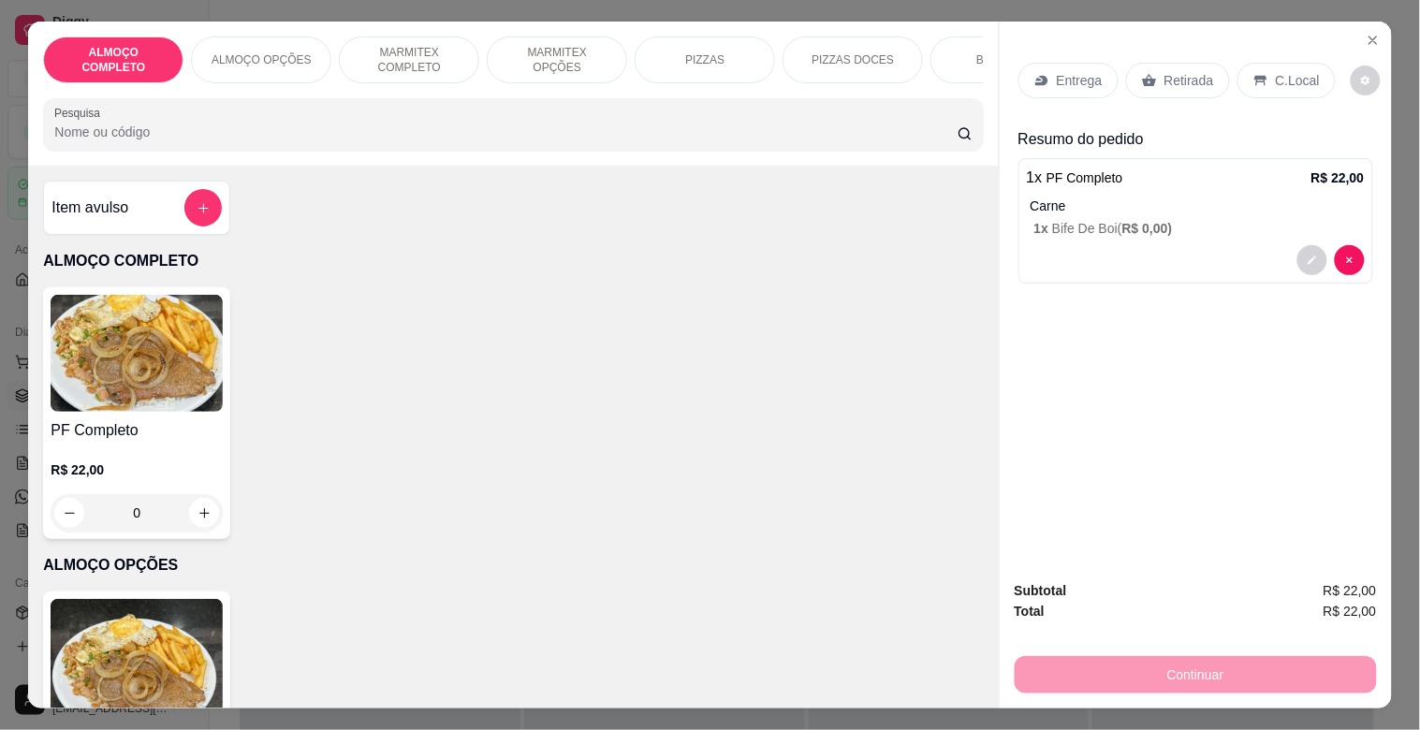
click at [1307, 63] on div "C.Local" at bounding box center [1287, 81] width 98 height 36
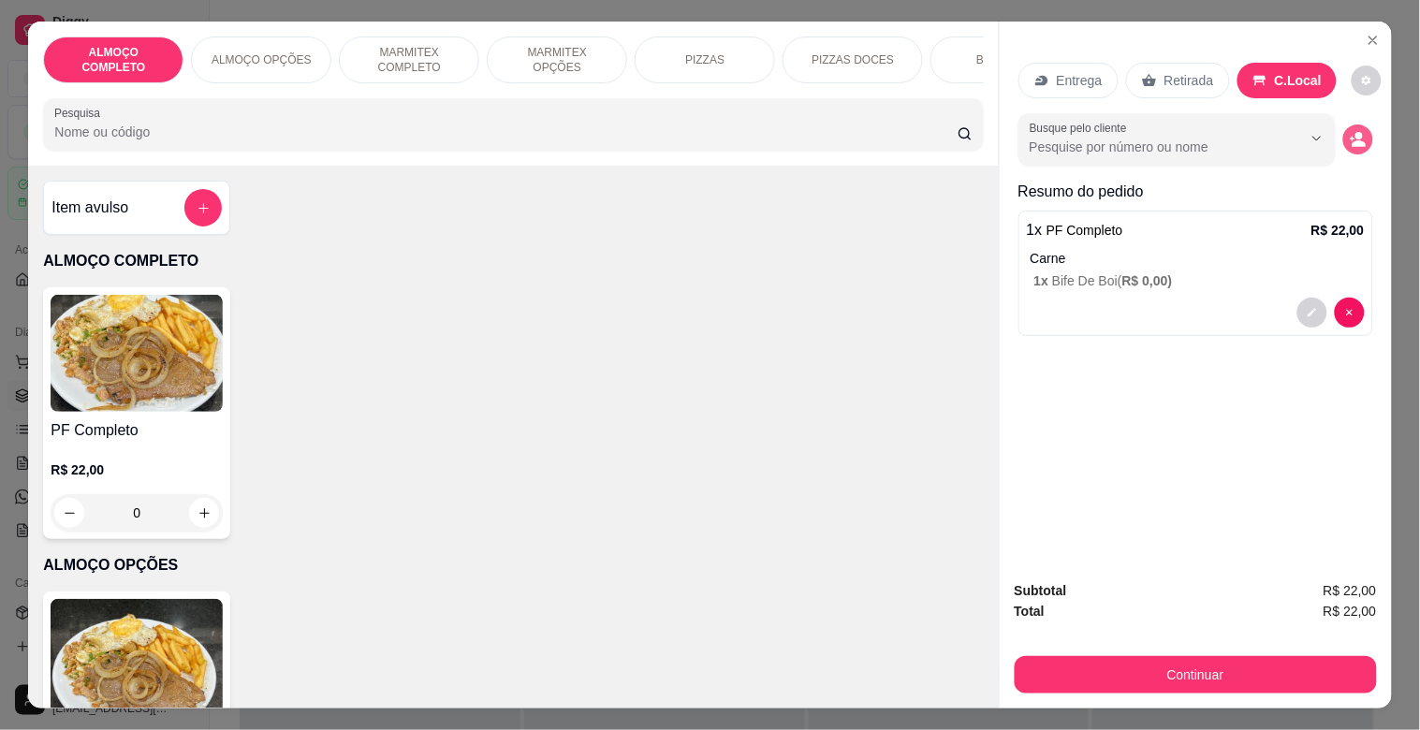
click at [1352, 133] on icon "decrease-product-quantity" at bounding box center [1358, 139] width 17 height 17
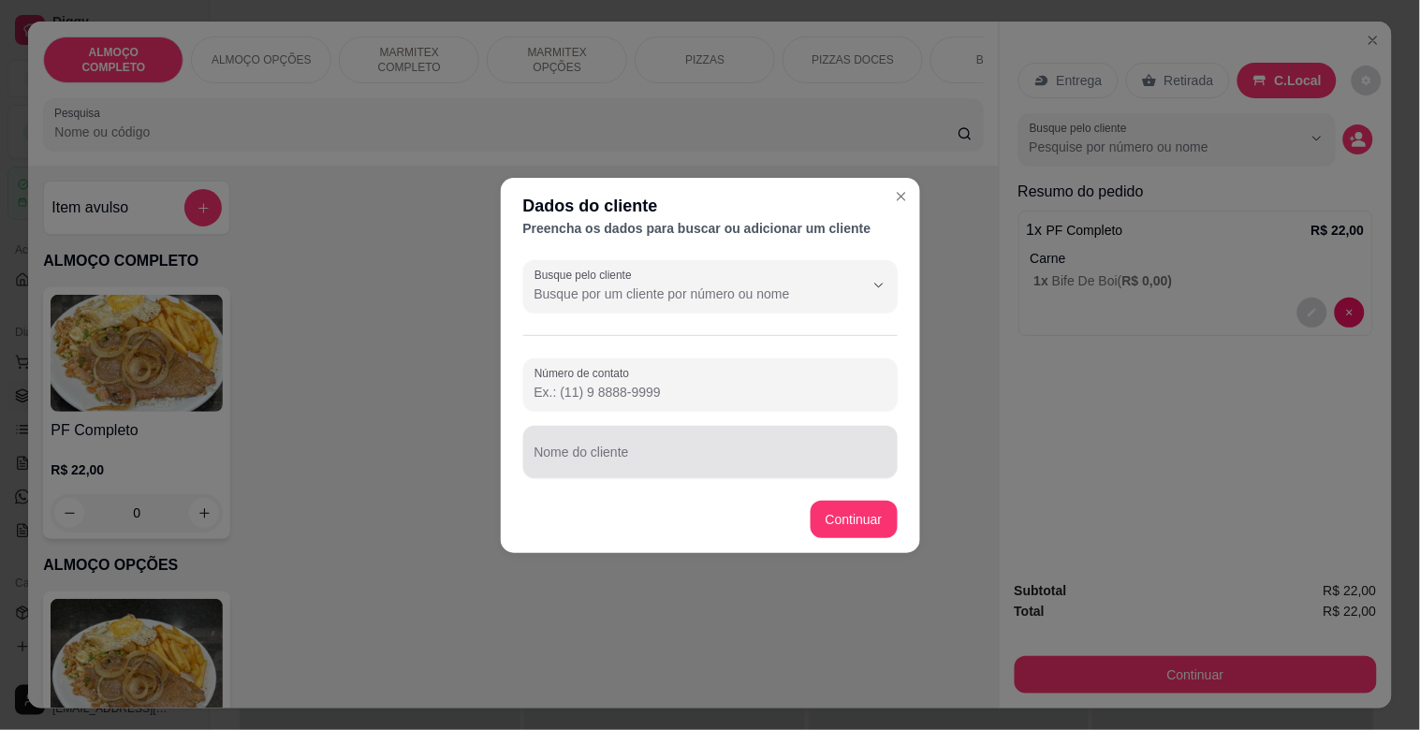
click at [716, 450] on input "Nome do cliente" at bounding box center [711, 459] width 352 height 19
type input "LUIZ GUSTAVO MODERNA"
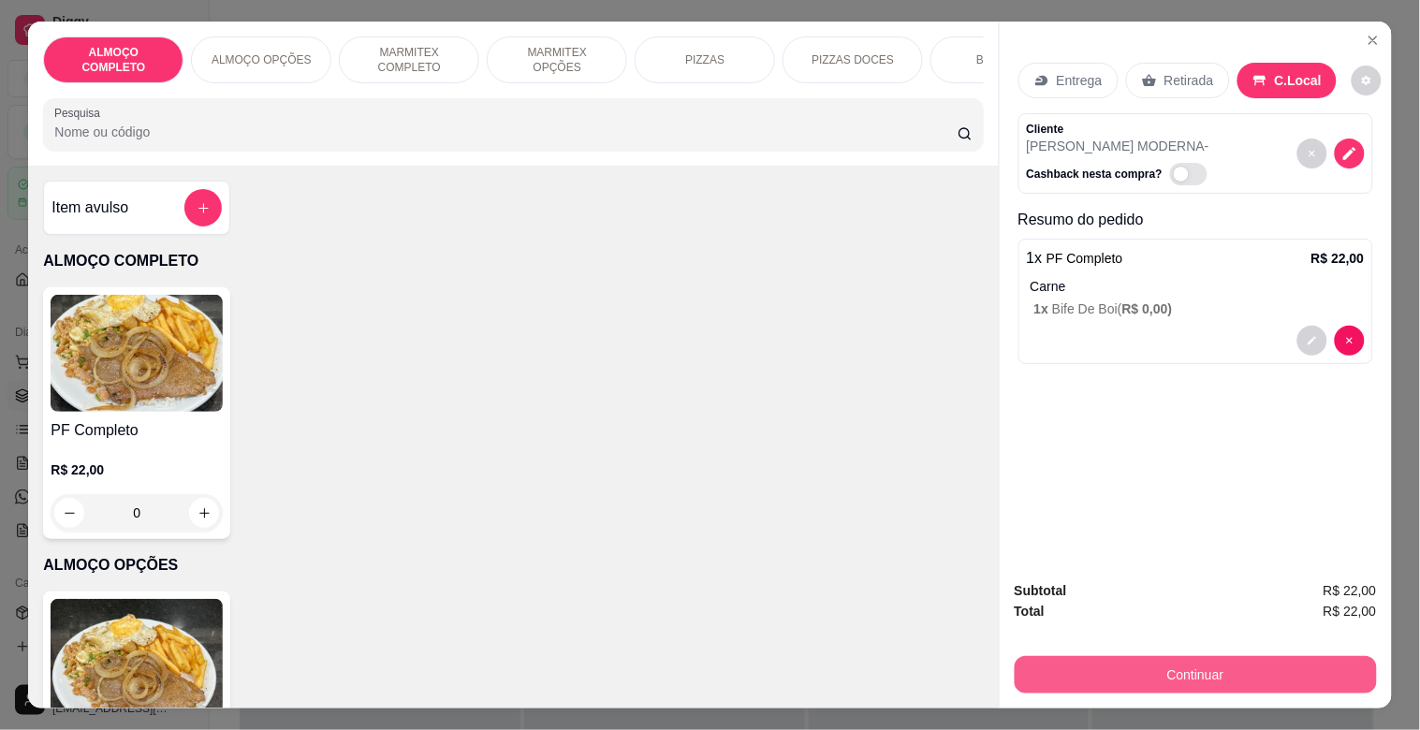
click at [1133, 656] on button "Continuar" at bounding box center [1196, 674] width 362 height 37
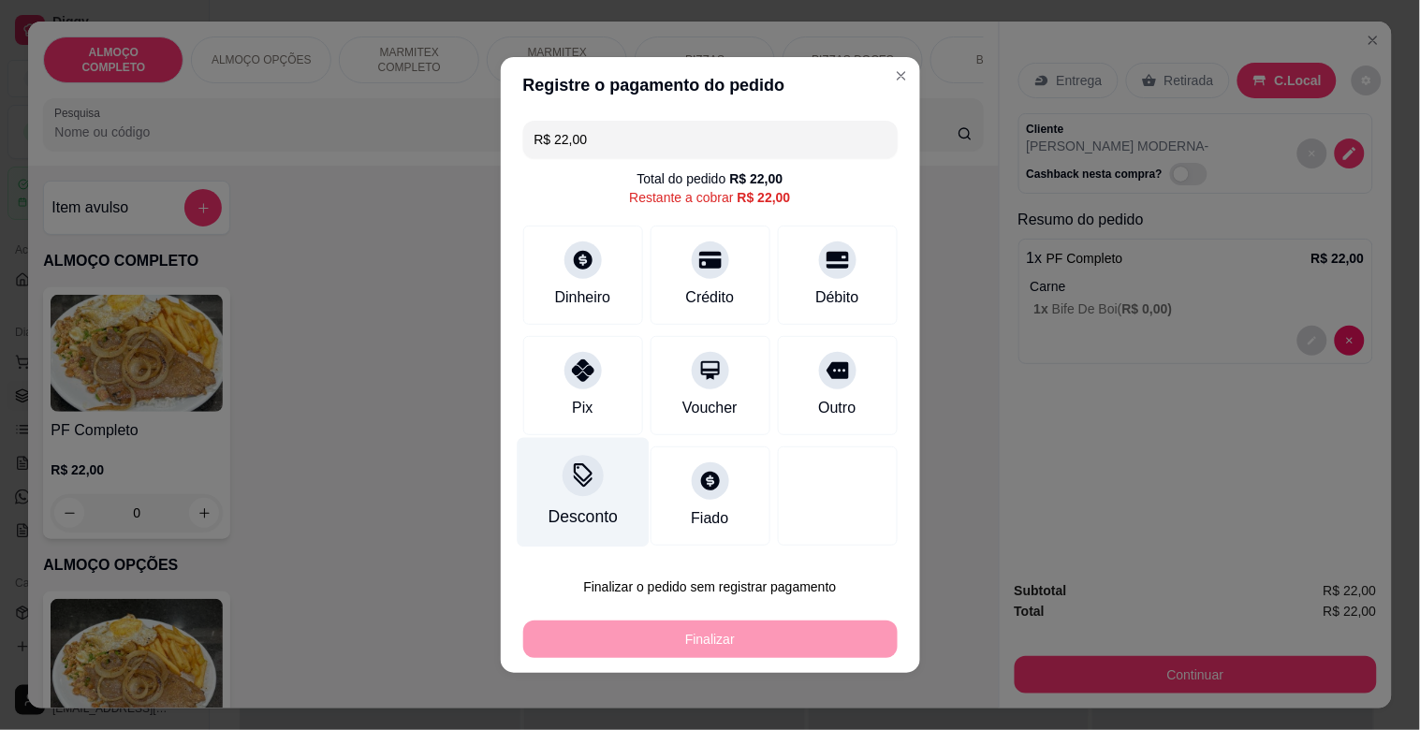
click at [521, 466] on div "Desconto" at bounding box center [583, 493] width 132 height 110
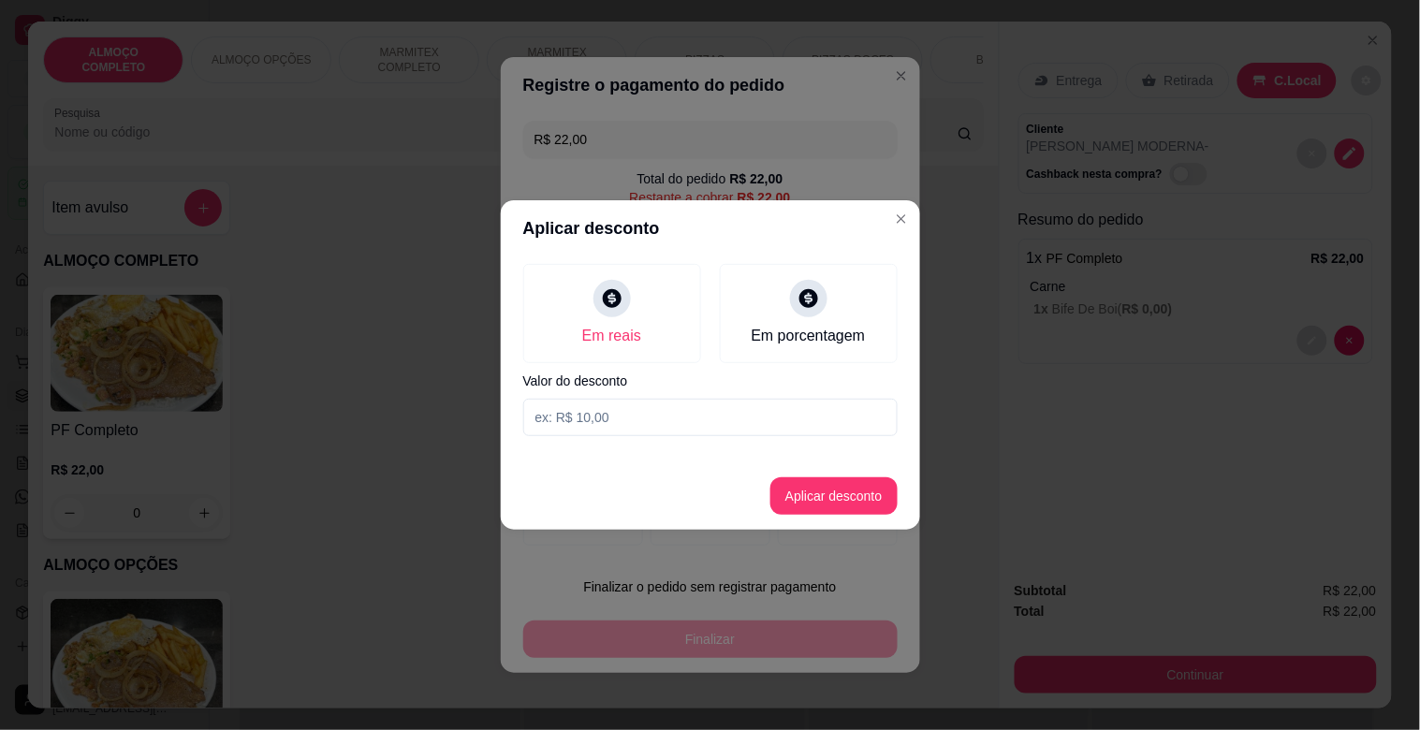
click at [582, 426] on input at bounding box center [710, 417] width 374 height 37
type input "2,00"
click at [867, 506] on button "Aplicar desconto" at bounding box center [834, 495] width 127 height 37
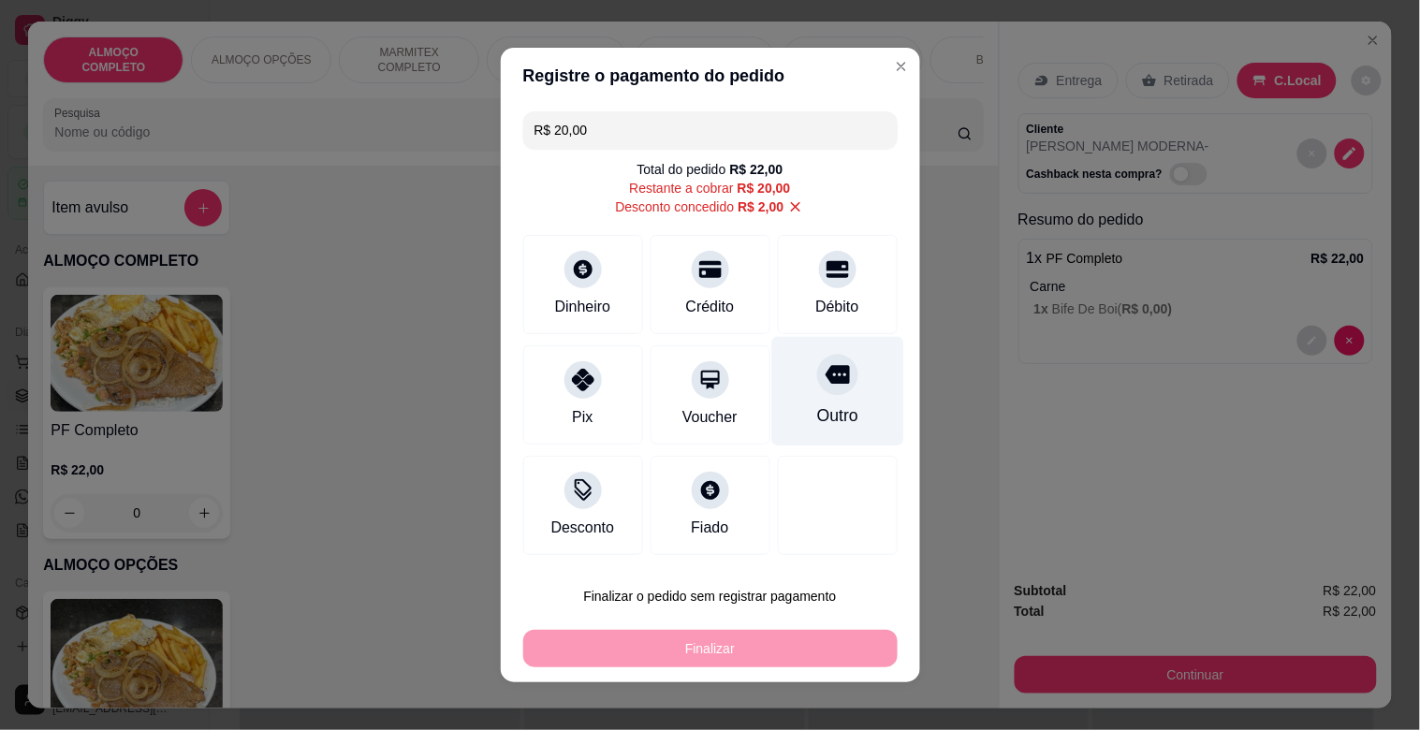
click at [797, 382] on div "Outro" at bounding box center [837, 392] width 132 height 110
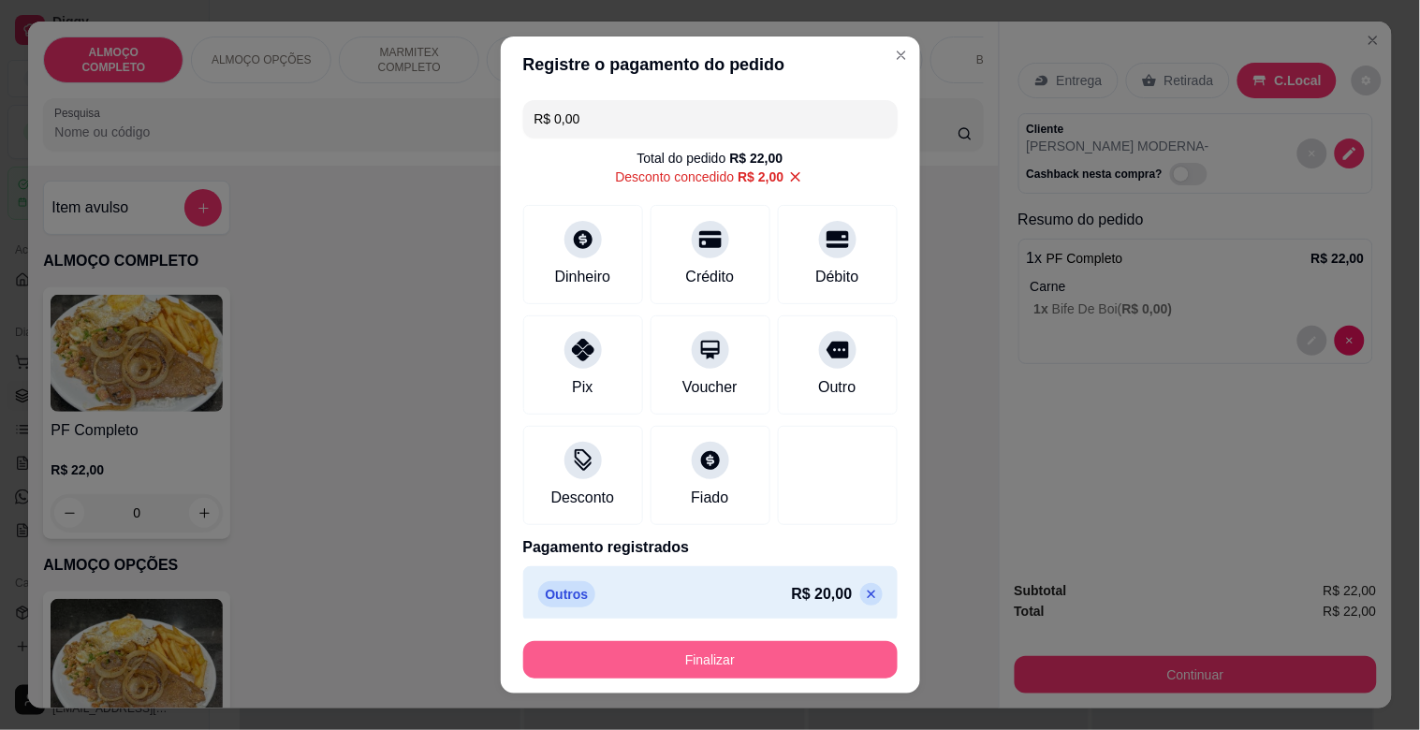
click at [727, 653] on button "Finalizar" at bounding box center [710, 659] width 374 height 37
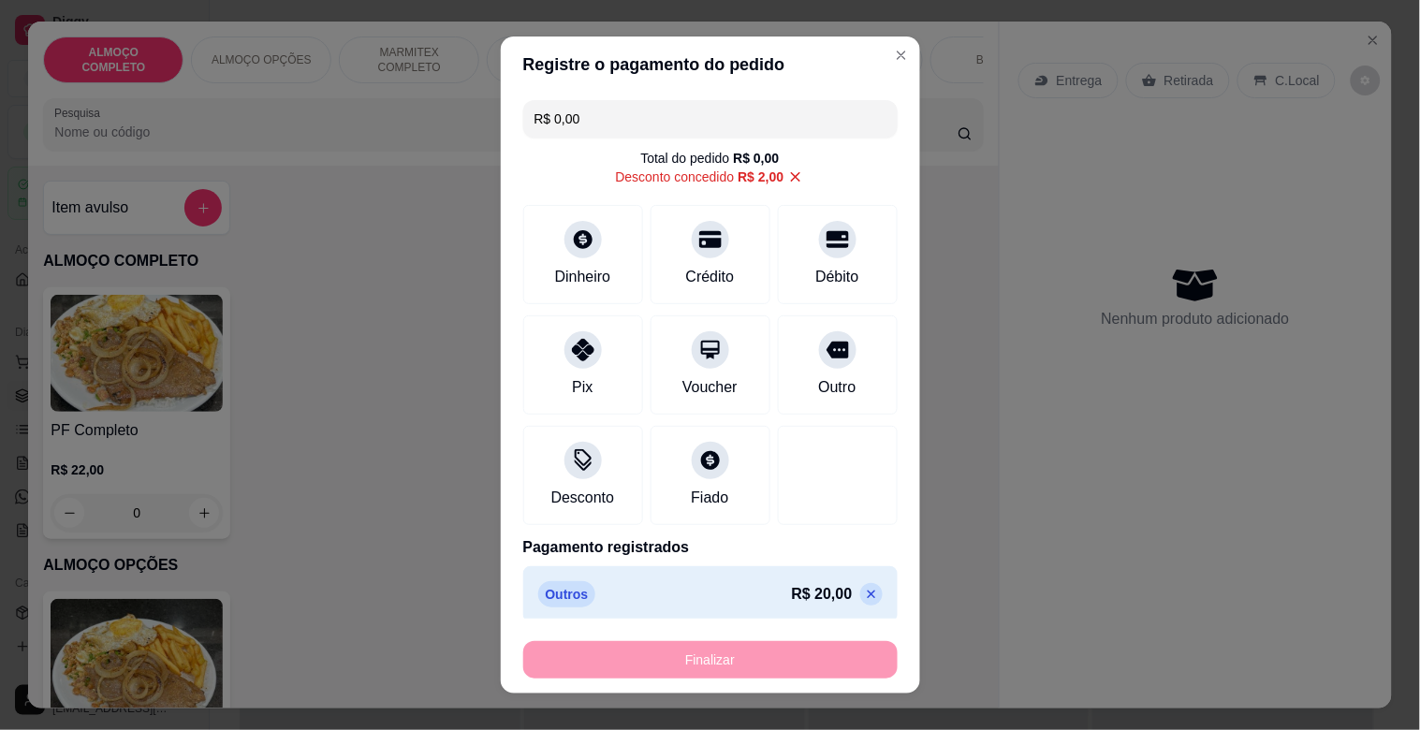
type input "-R$ 22,00"
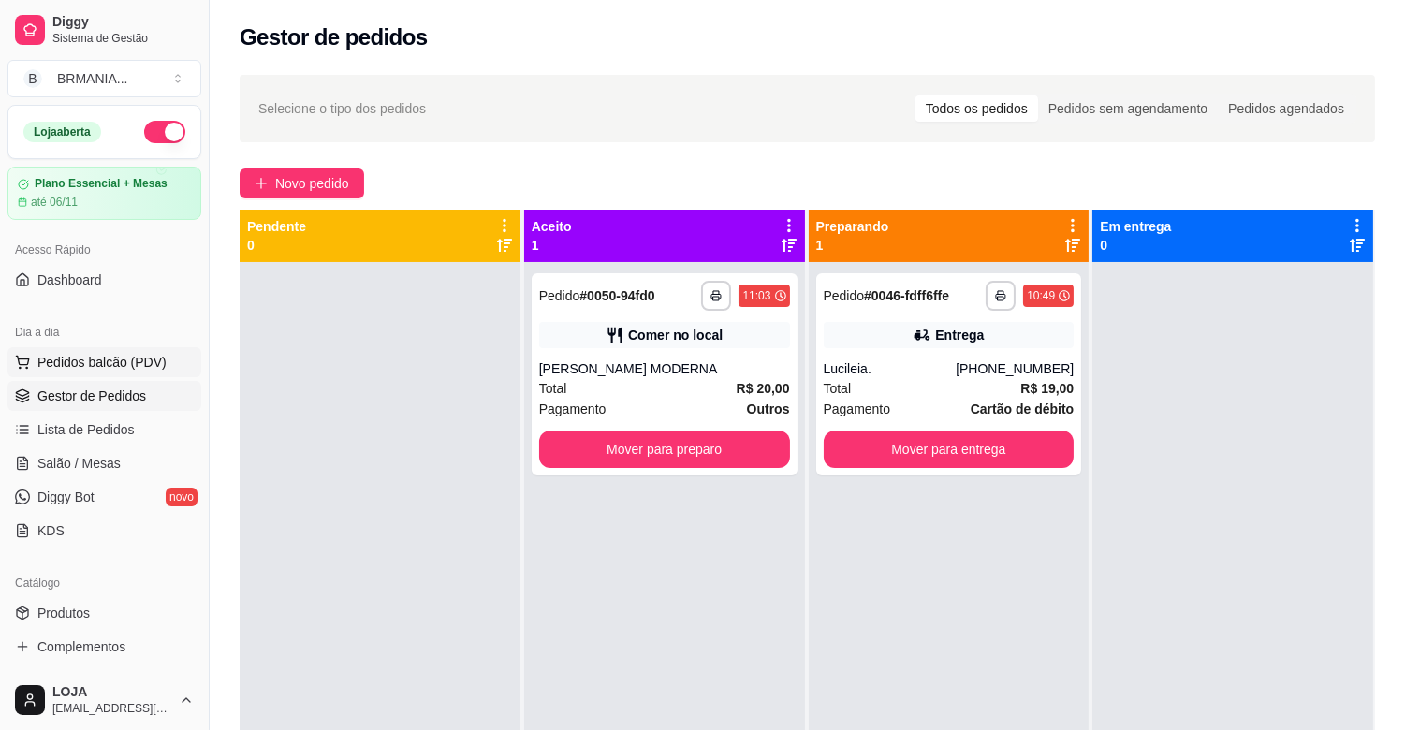
click at [92, 360] on span "Pedidos balcão (PDV)" at bounding box center [101, 362] width 129 height 19
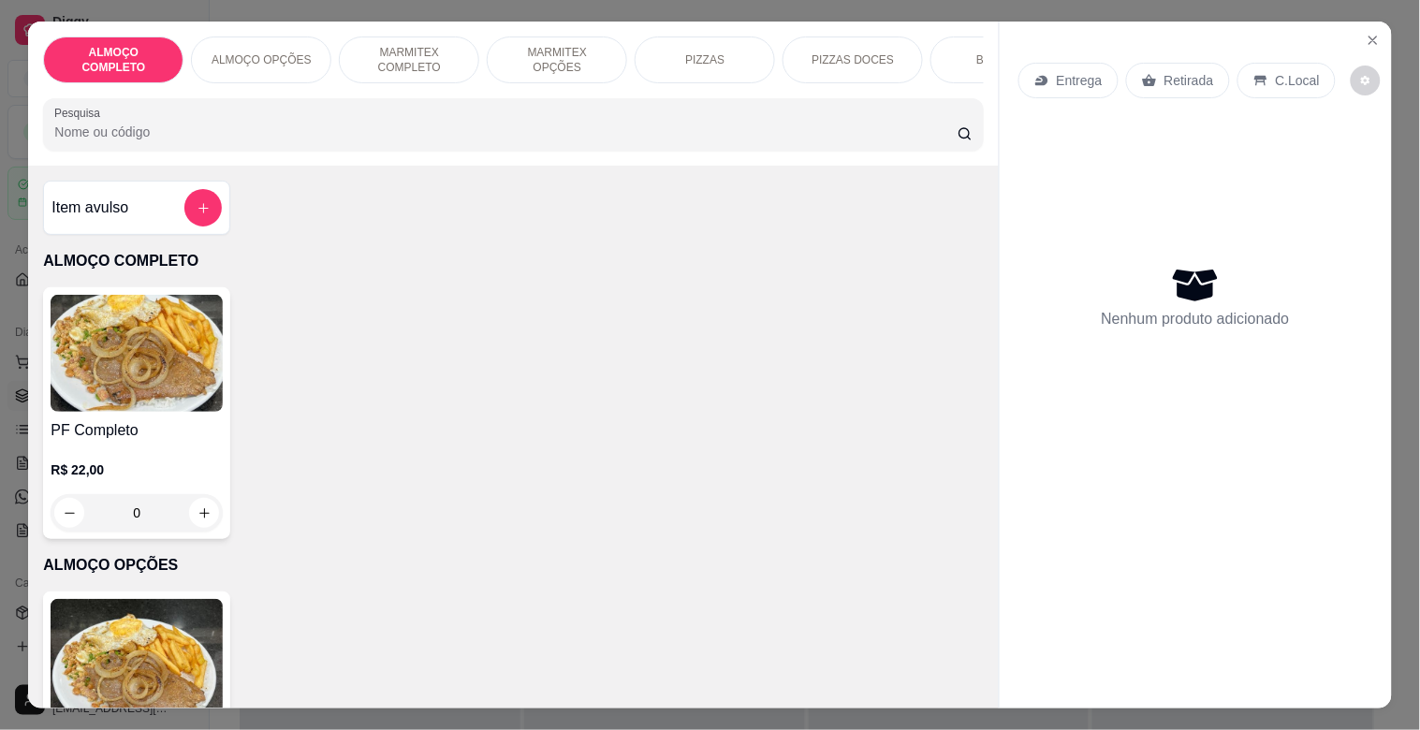
click at [169, 434] on h4 "PF Completo" at bounding box center [137, 430] width 172 height 22
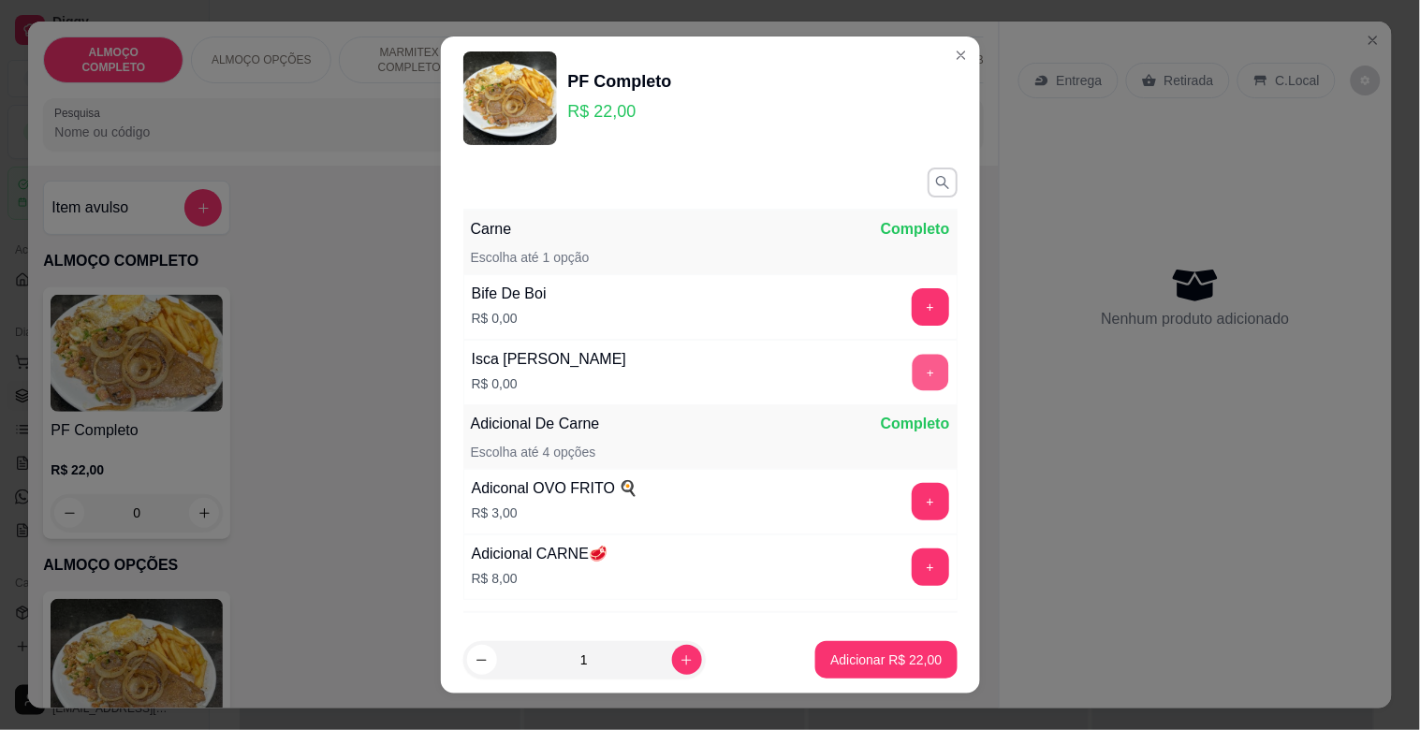
click at [912, 365] on button "+" at bounding box center [930, 373] width 37 height 37
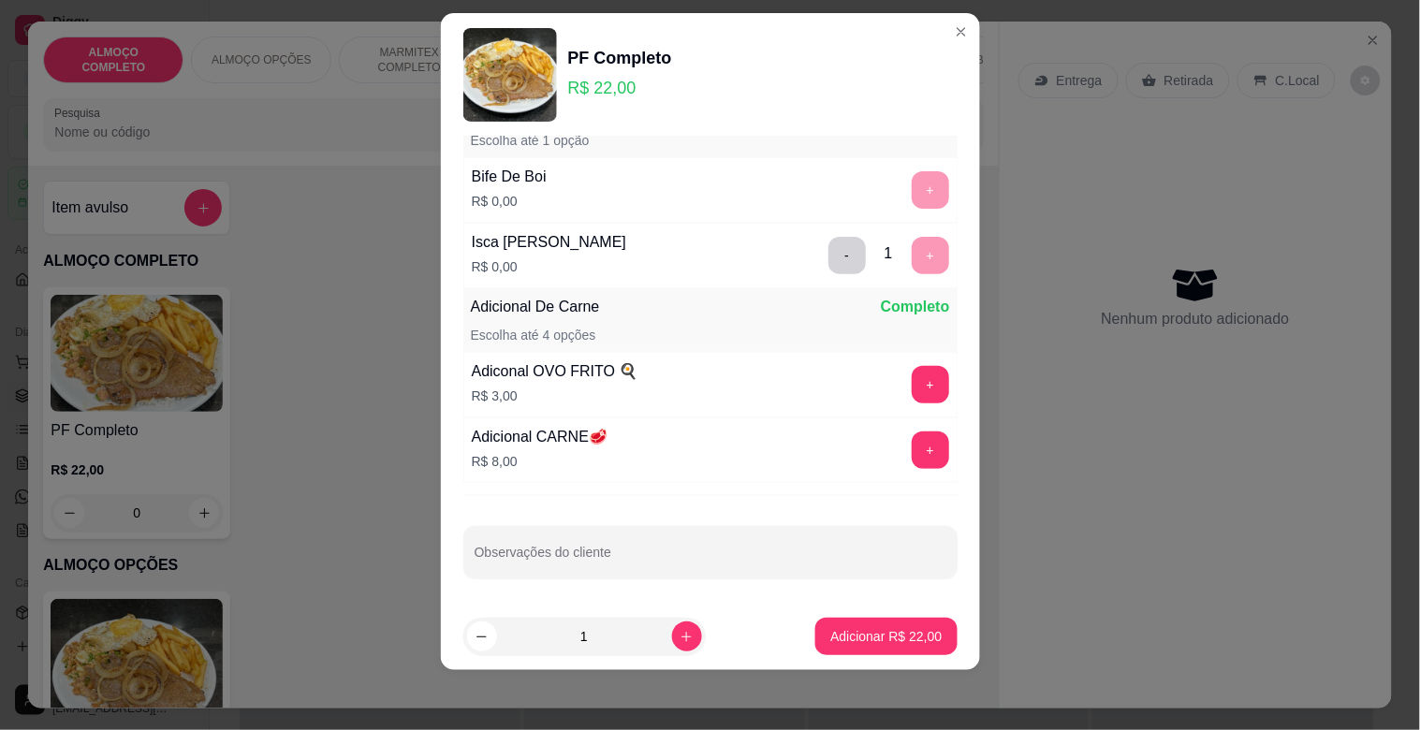
scroll to position [96, 0]
click at [867, 639] on p "Adicionar R$ 22,00" at bounding box center [886, 636] width 109 height 18
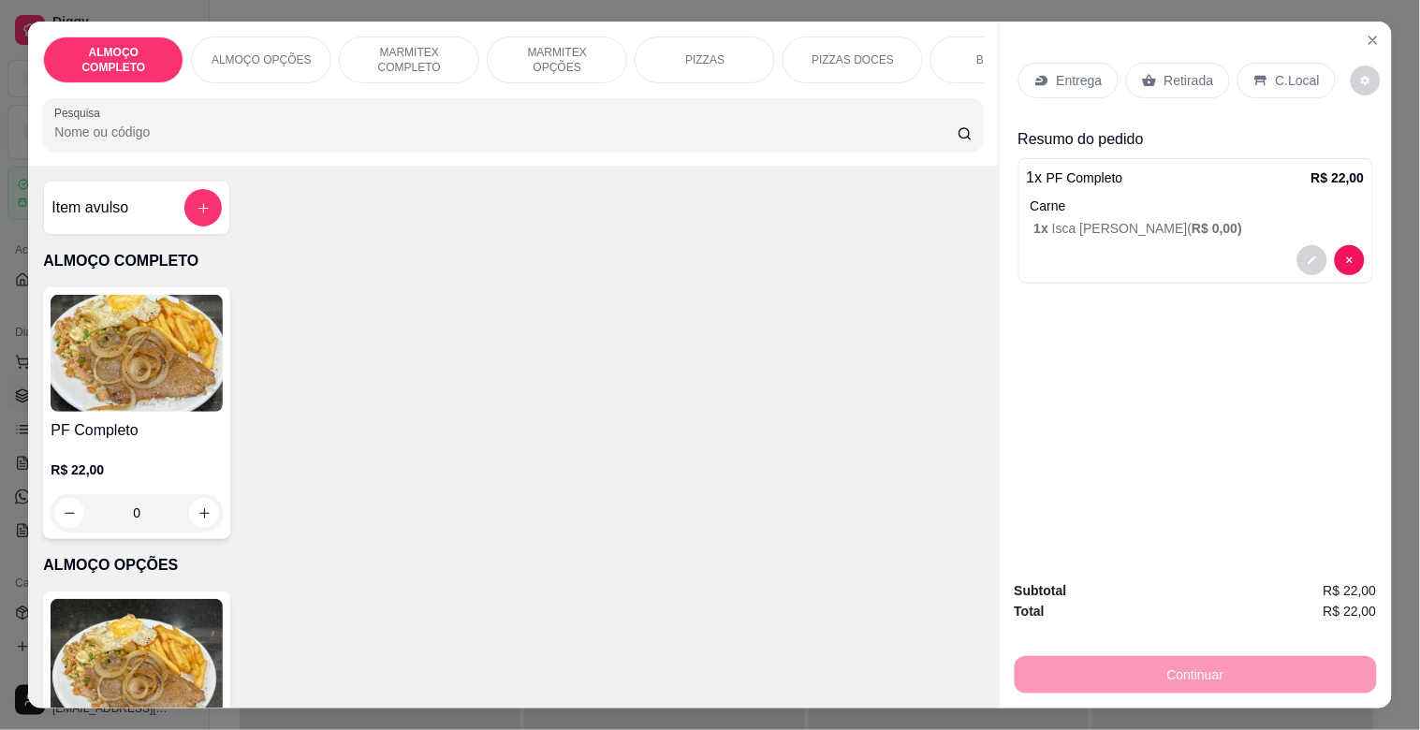
click at [1276, 78] on p "C.Local" at bounding box center [1298, 80] width 44 height 19
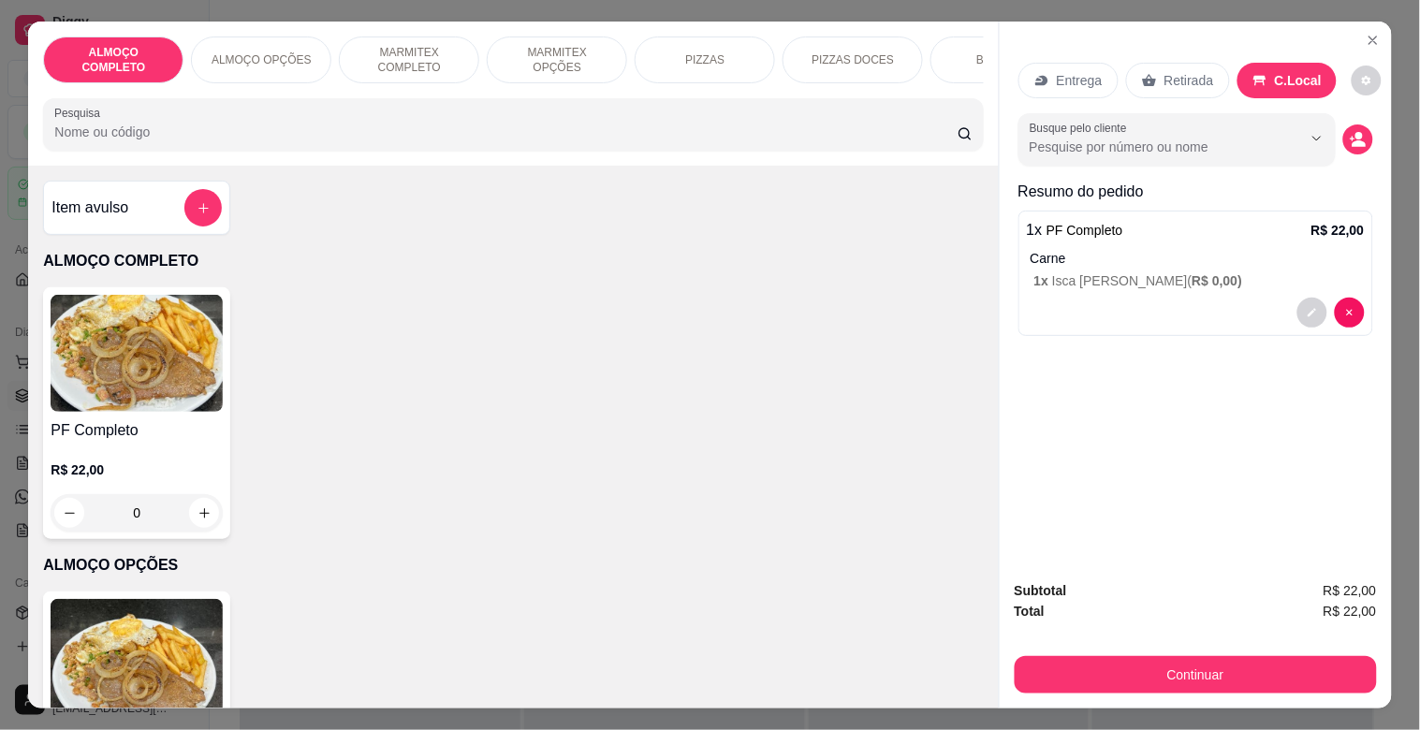
click at [1334, 135] on div "Busque pelo cliente" at bounding box center [1196, 139] width 355 height 52
click at [1356, 144] on button "decrease-product-quantity" at bounding box center [1358, 140] width 30 height 30
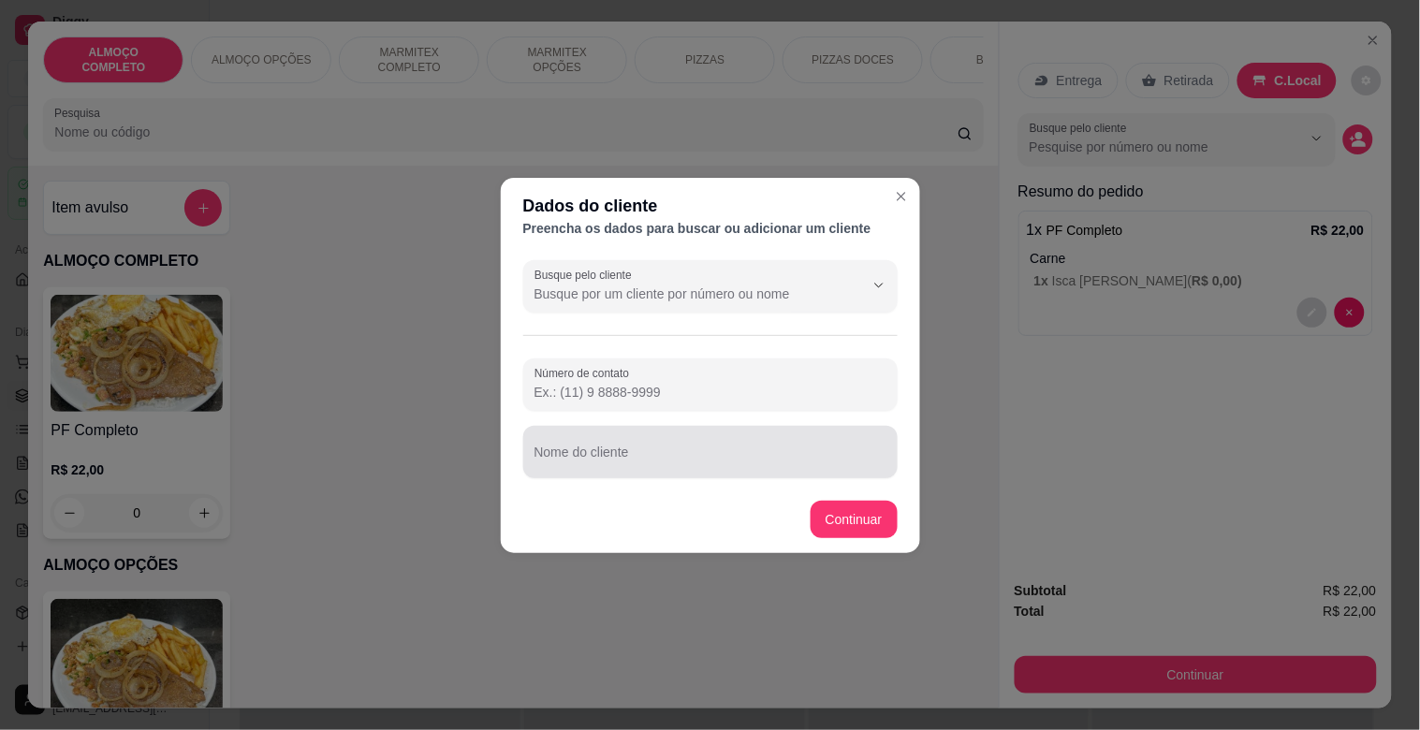
click at [632, 461] on input "Nome do cliente" at bounding box center [711, 459] width 352 height 19
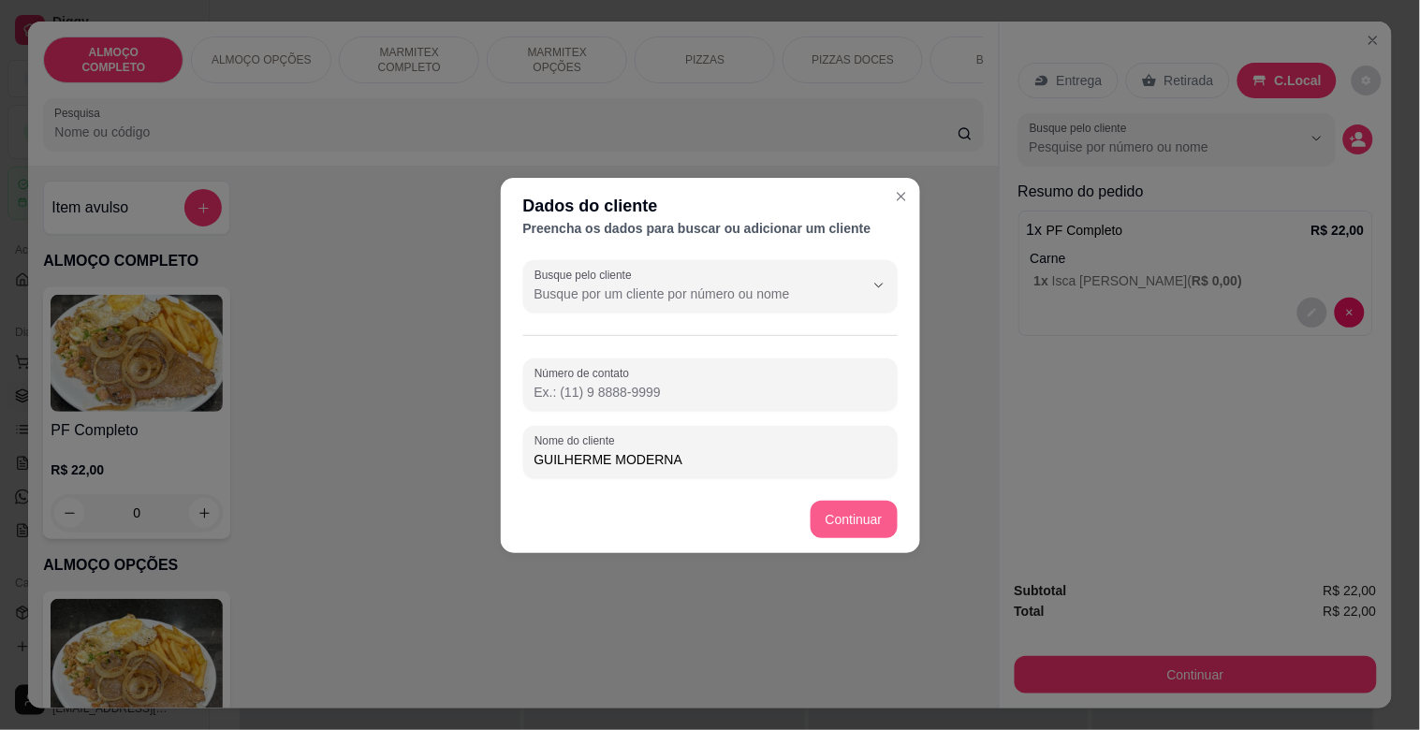
type input "GUILHERME MODERNA"
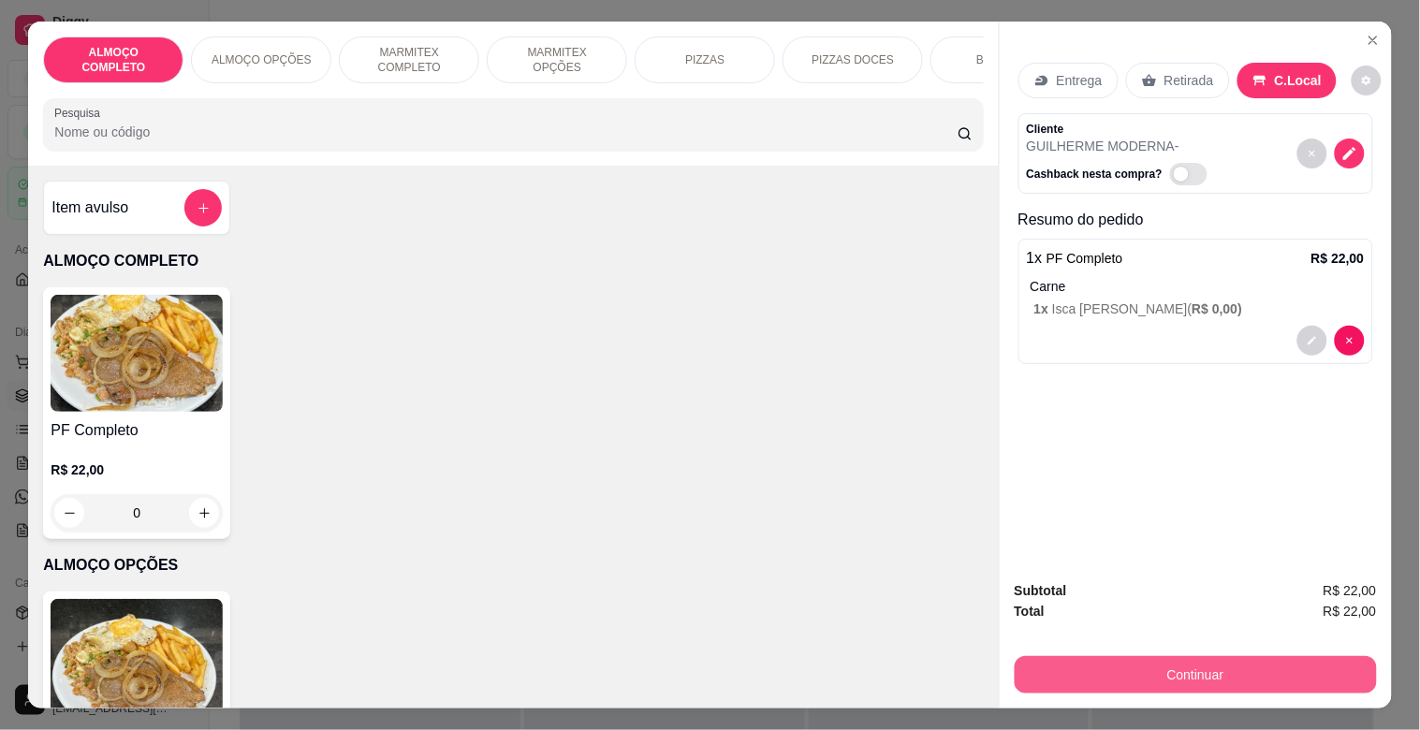
click at [1258, 668] on button "Continuar" at bounding box center [1196, 674] width 362 height 37
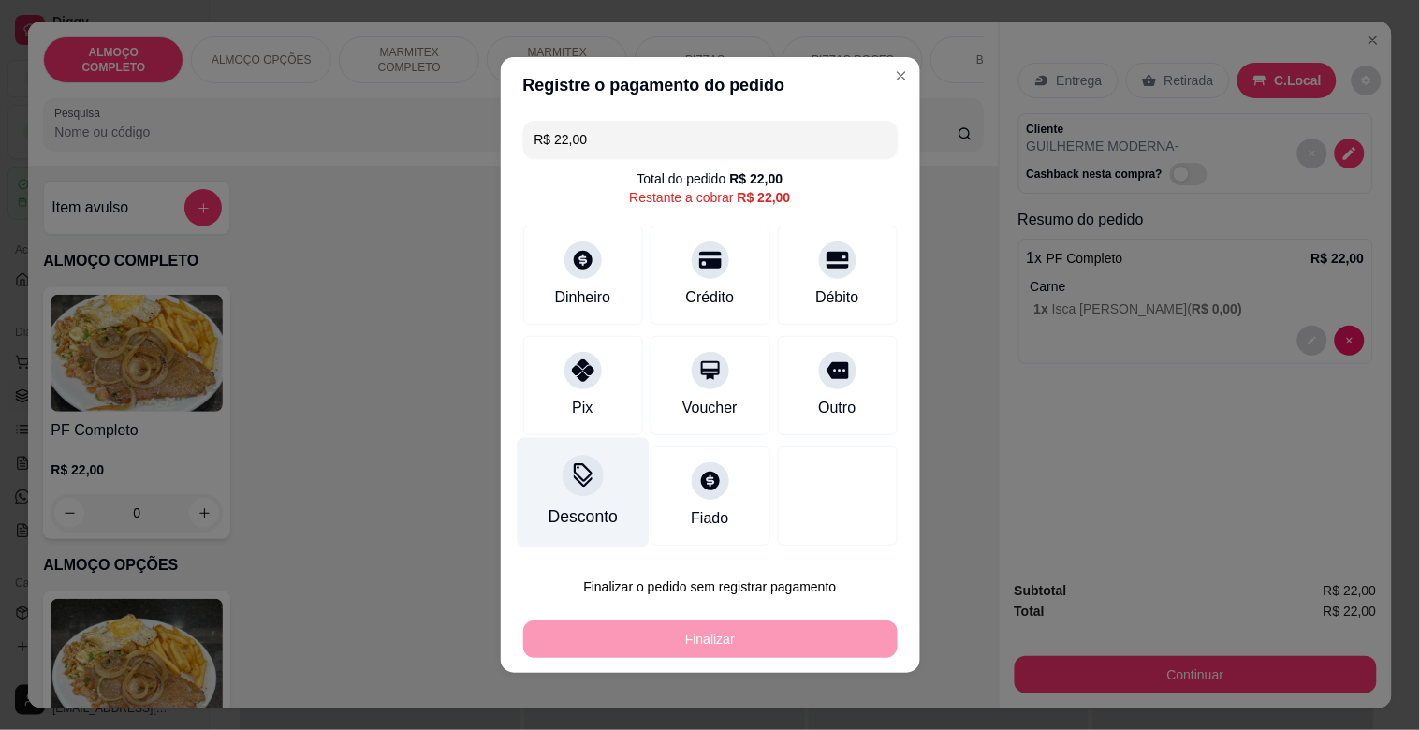
click at [550, 484] on div "Desconto" at bounding box center [583, 493] width 132 height 110
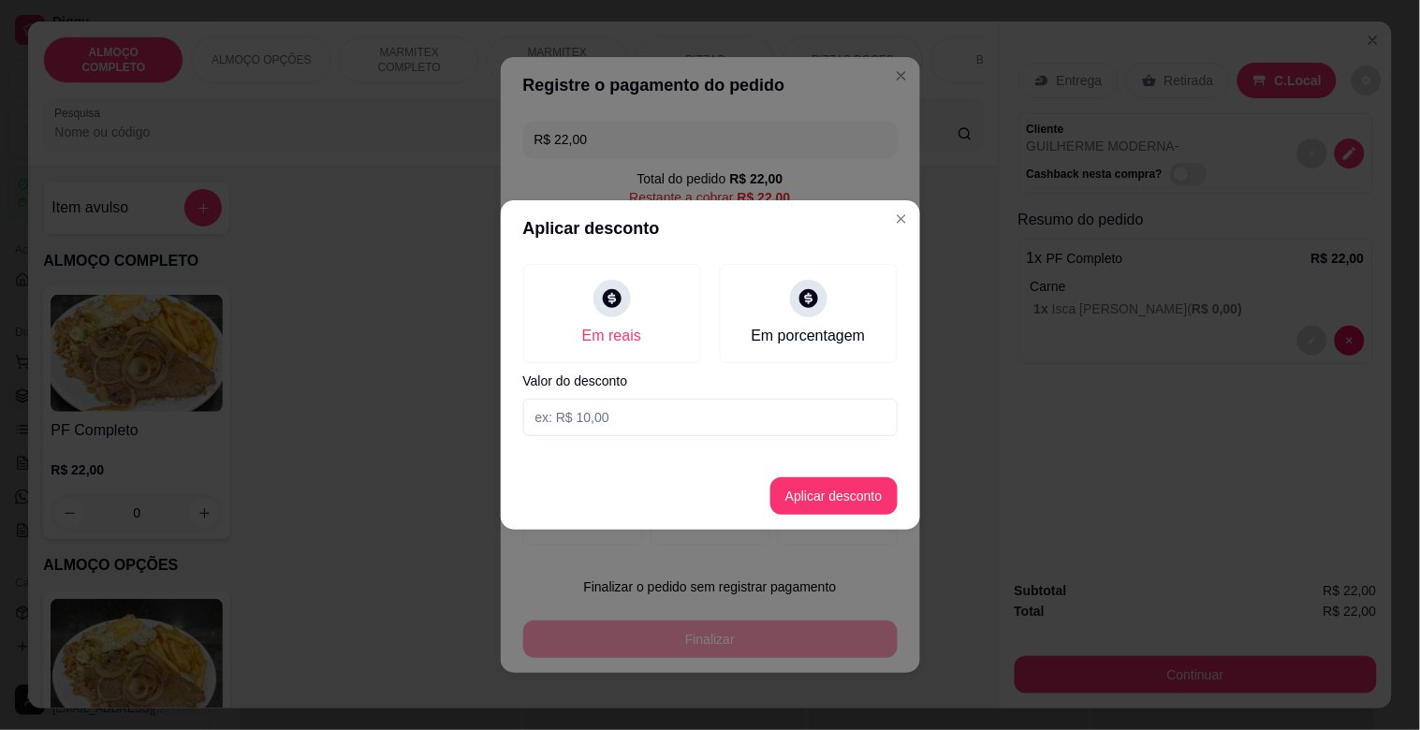
click at [595, 419] on input at bounding box center [710, 417] width 374 height 37
type input "2,00"
click at [845, 493] on button "Aplicar desconto" at bounding box center [834, 495] width 127 height 37
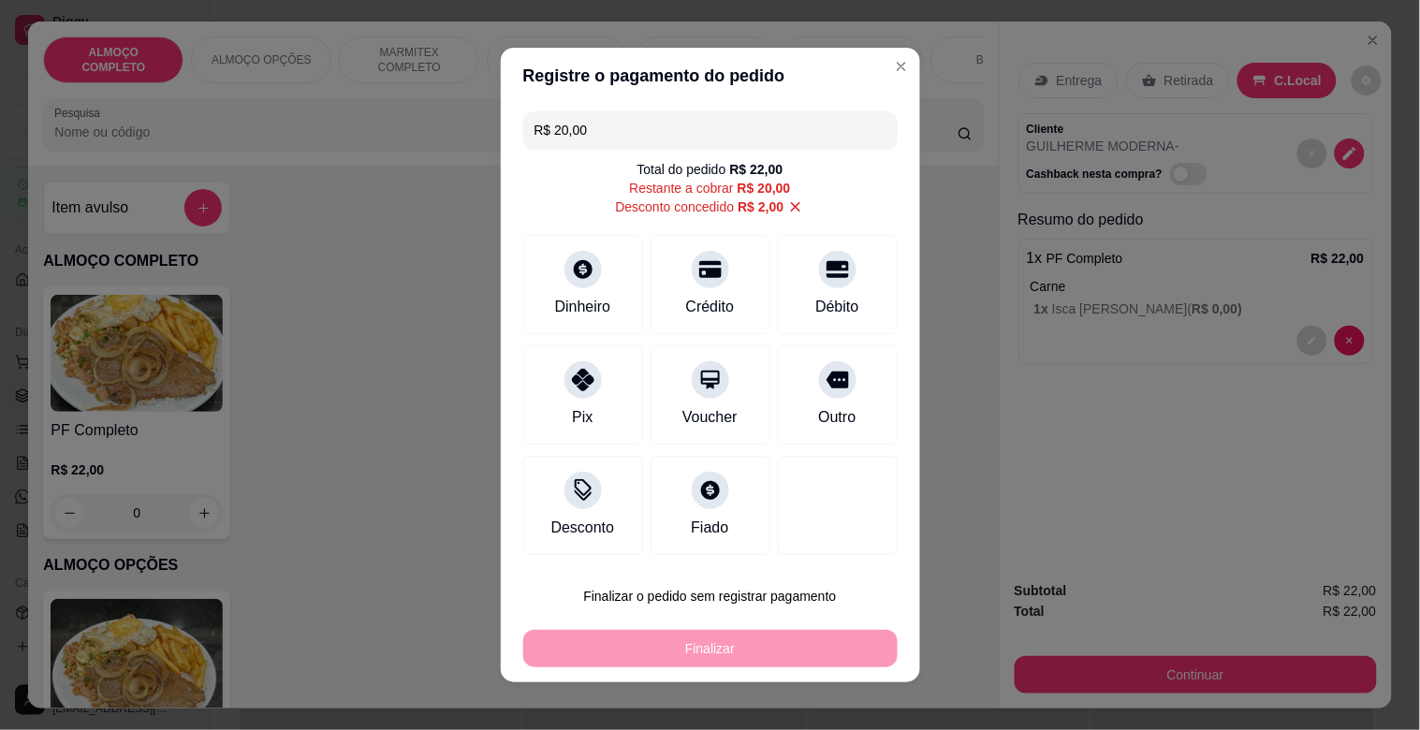
click at [840, 453] on div "R$ 20,00 Total do pedido R$ 22,00 Restante a cobrar R$ 20,00 Desconto concedido…" at bounding box center [710, 333] width 419 height 459
click at [827, 373] on icon at bounding box center [837, 375] width 24 height 19
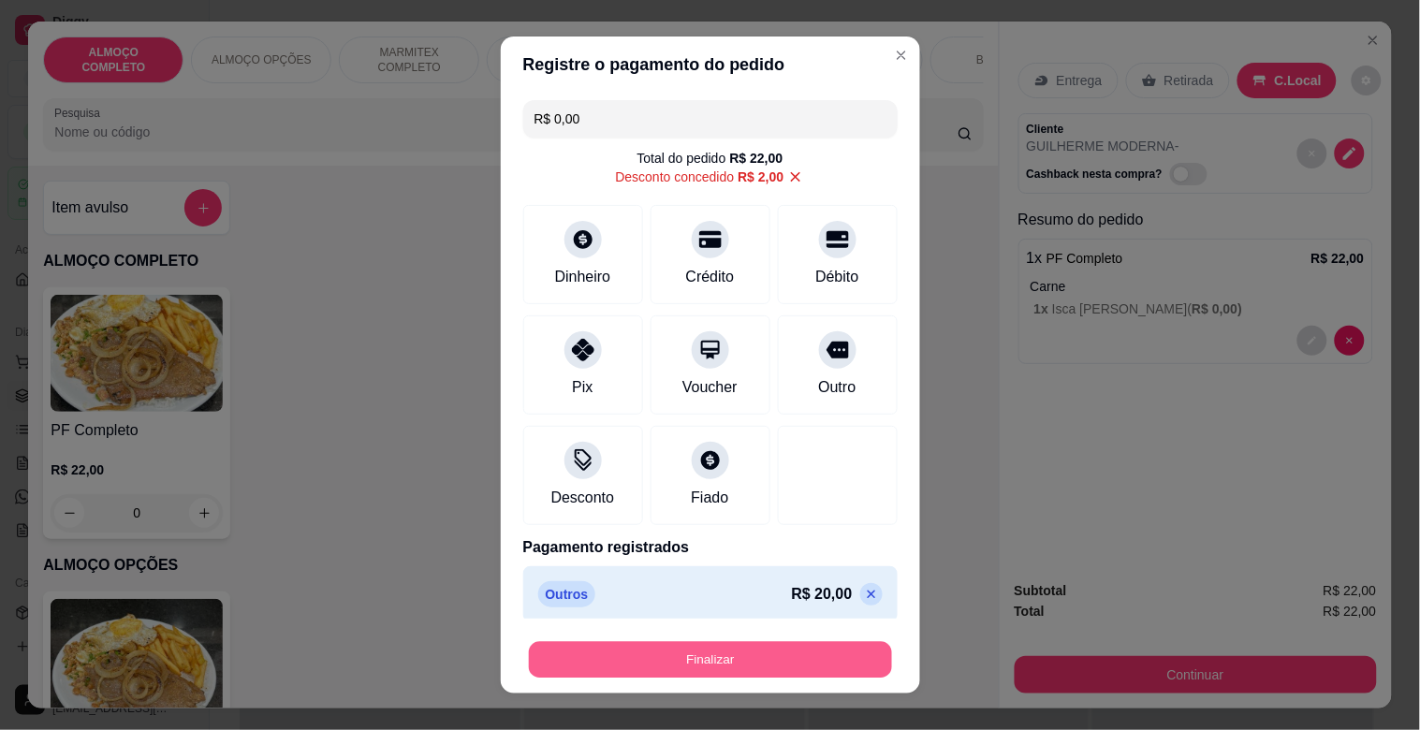
click at [704, 657] on button "Finalizar" at bounding box center [710, 660] width 363 height 37
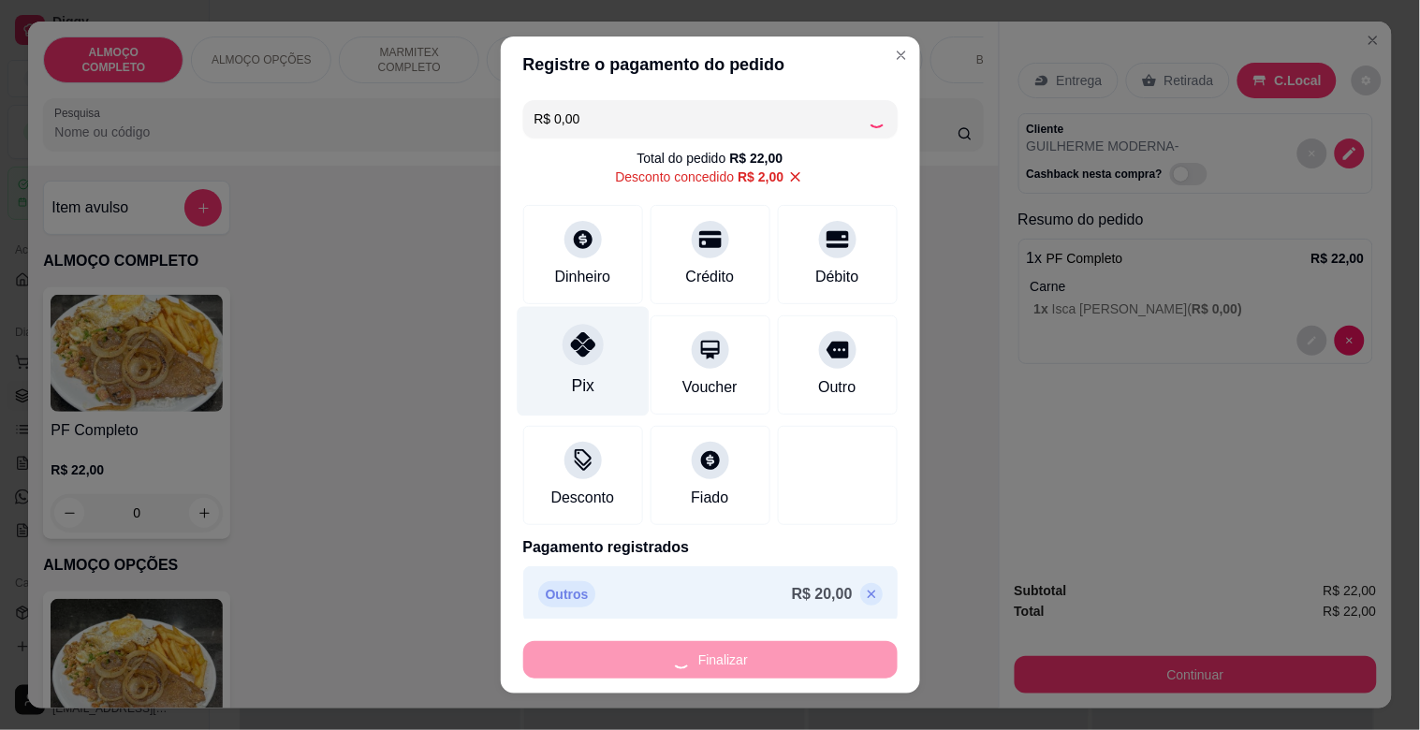
type input "-R$ 22,00"
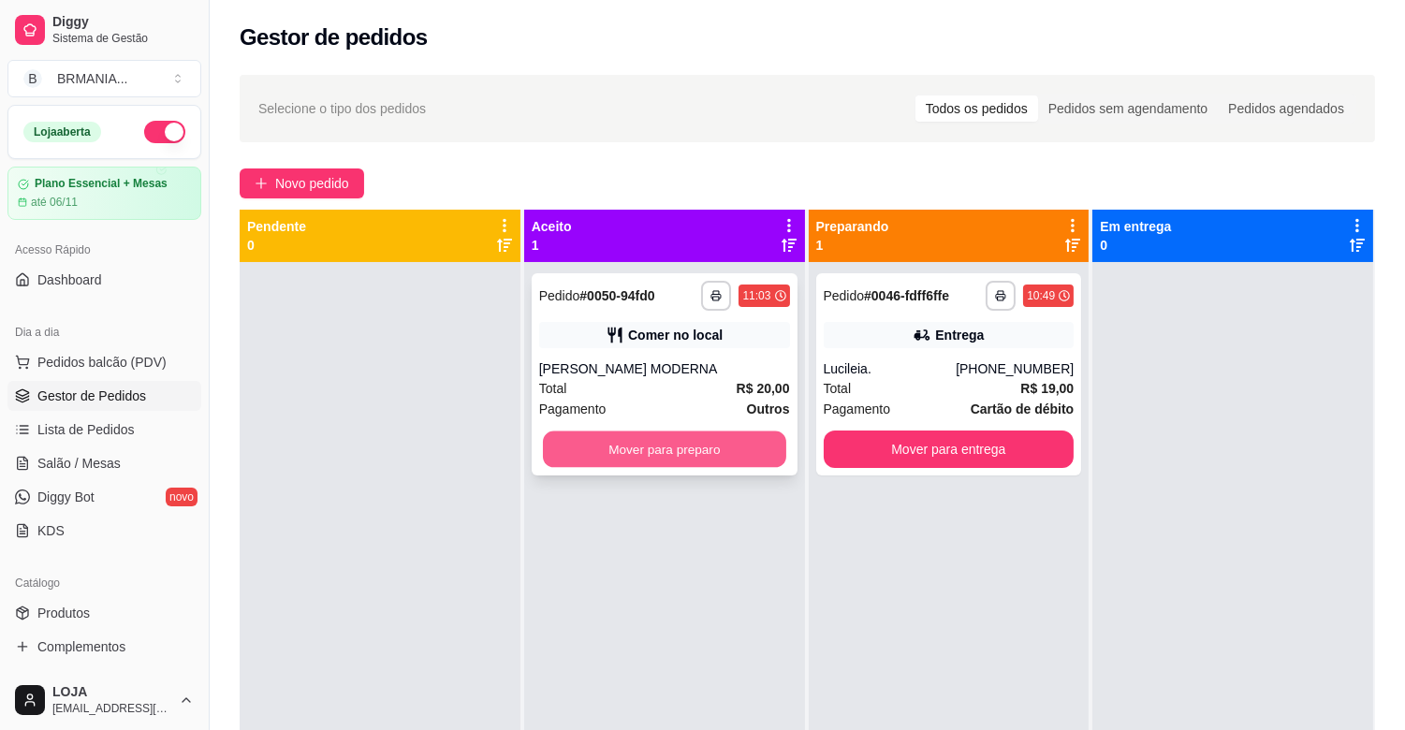
click at [653, 435] on button "Mover para preparo" at bounding box center [664, 450] width 243 height 37
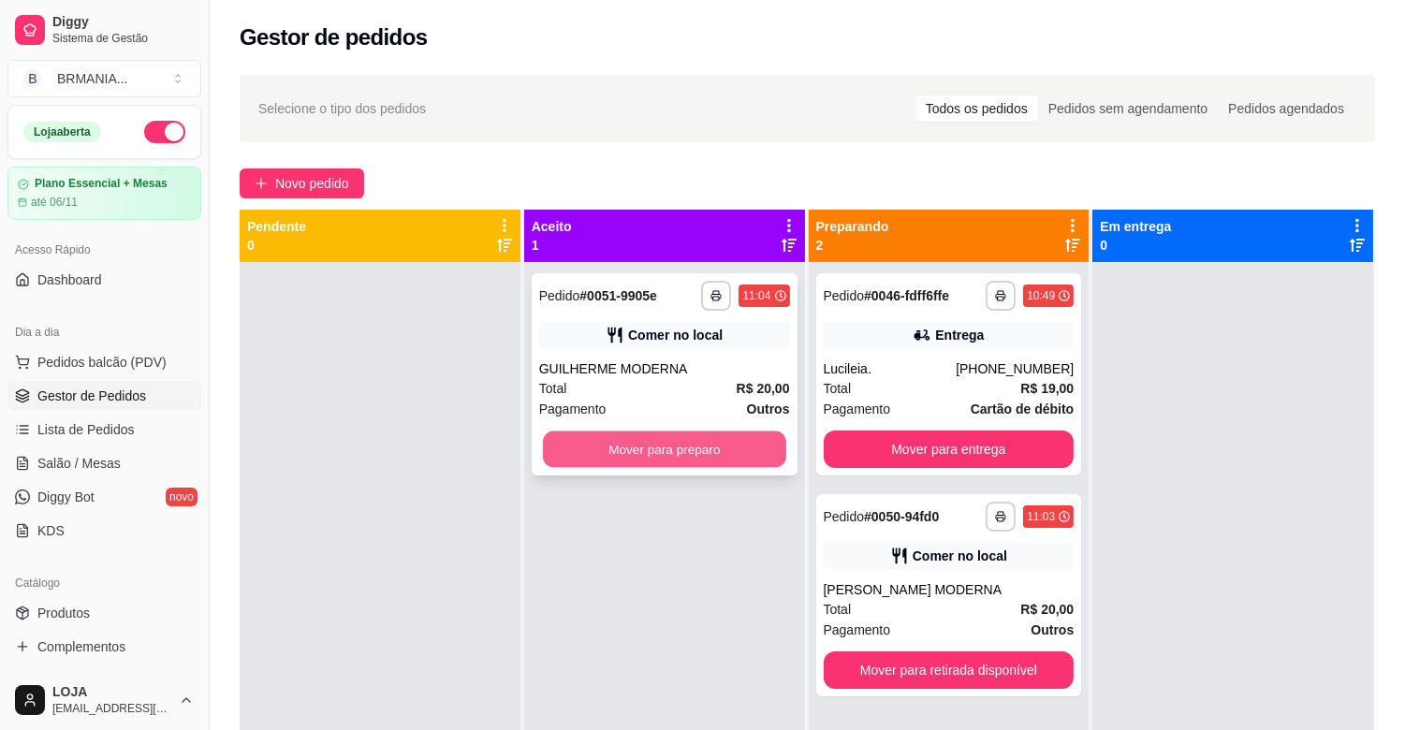
click at [611, 449] on button "Mover para preparo" at bounding box center [664, 450] width 243 height 37
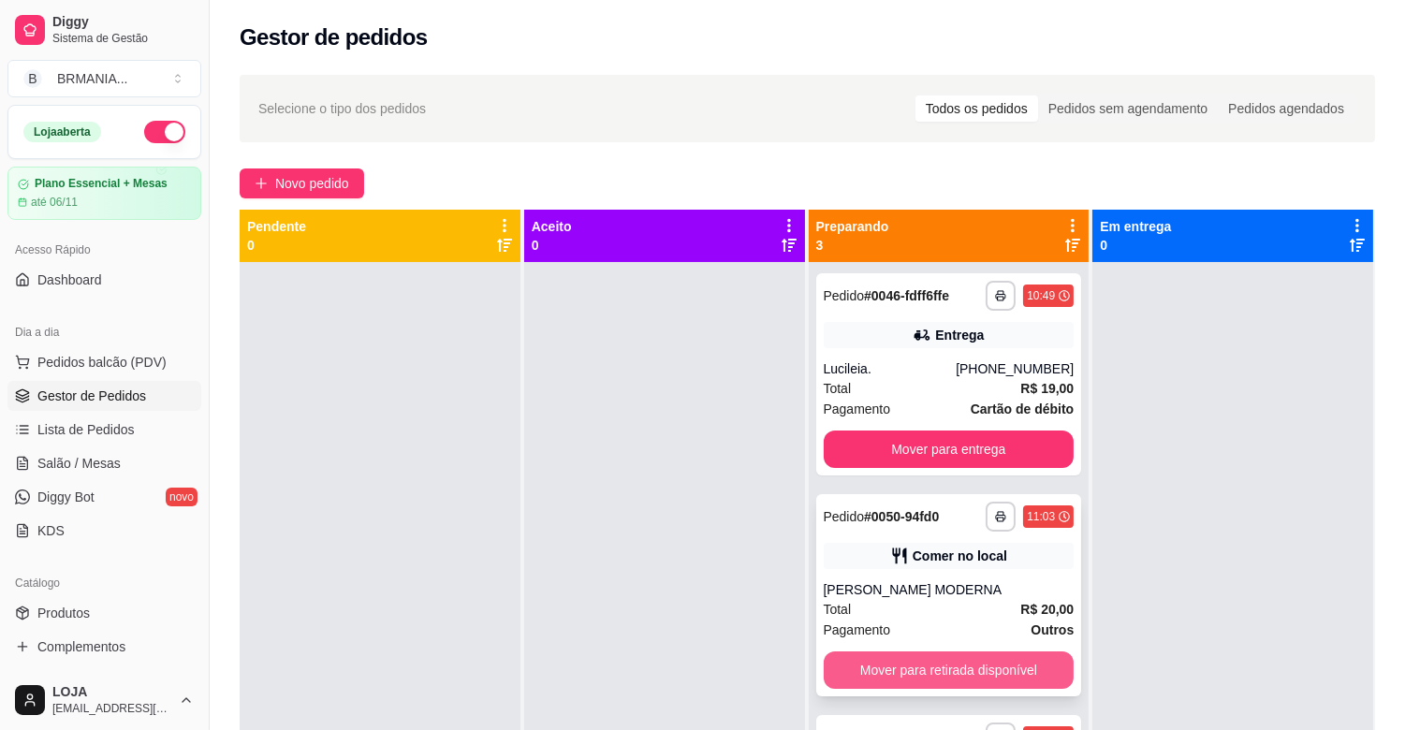
click at [932, 655] on button "Mover para retirada disponível" at bounding box center [949, 670] width 251 height 37
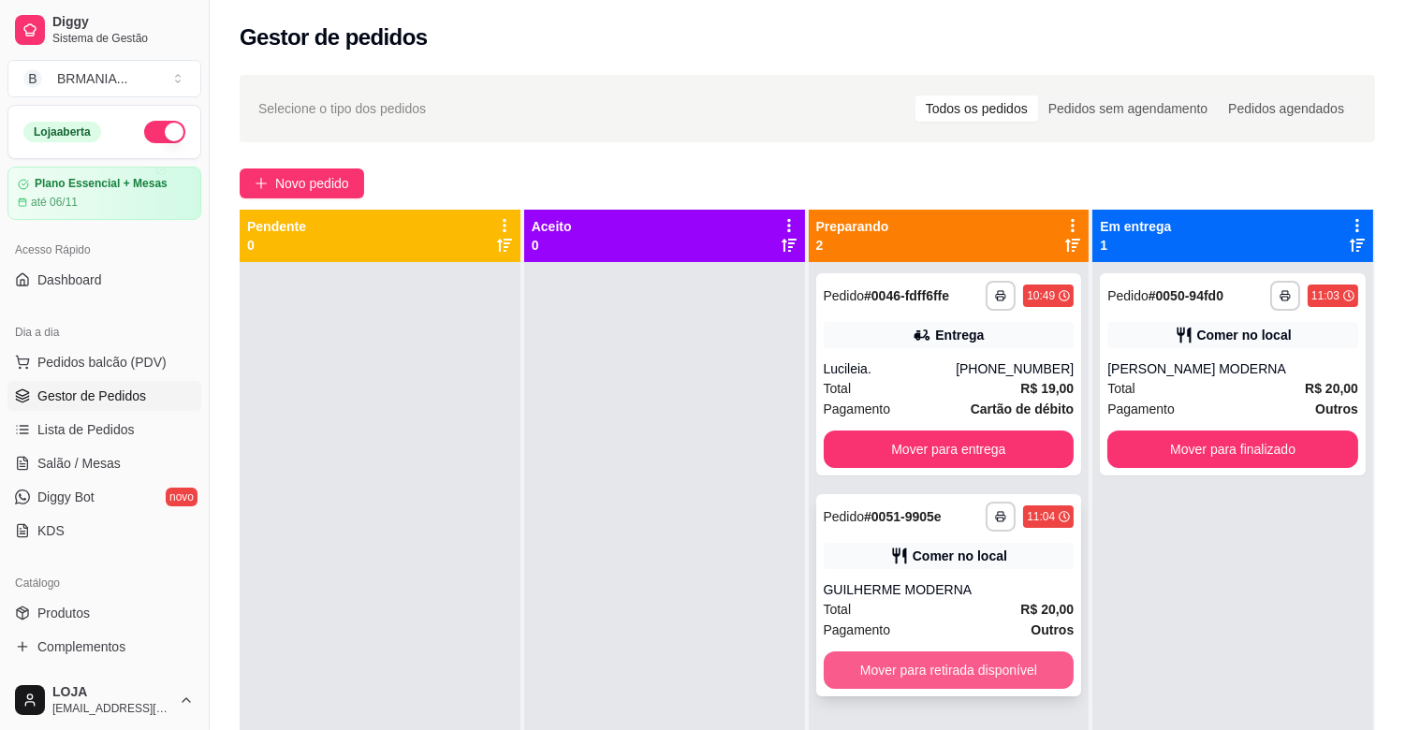
click at [962, 667] on button "Mover para retirada disponível" at bounding box center [949, 670] width 251 height 37
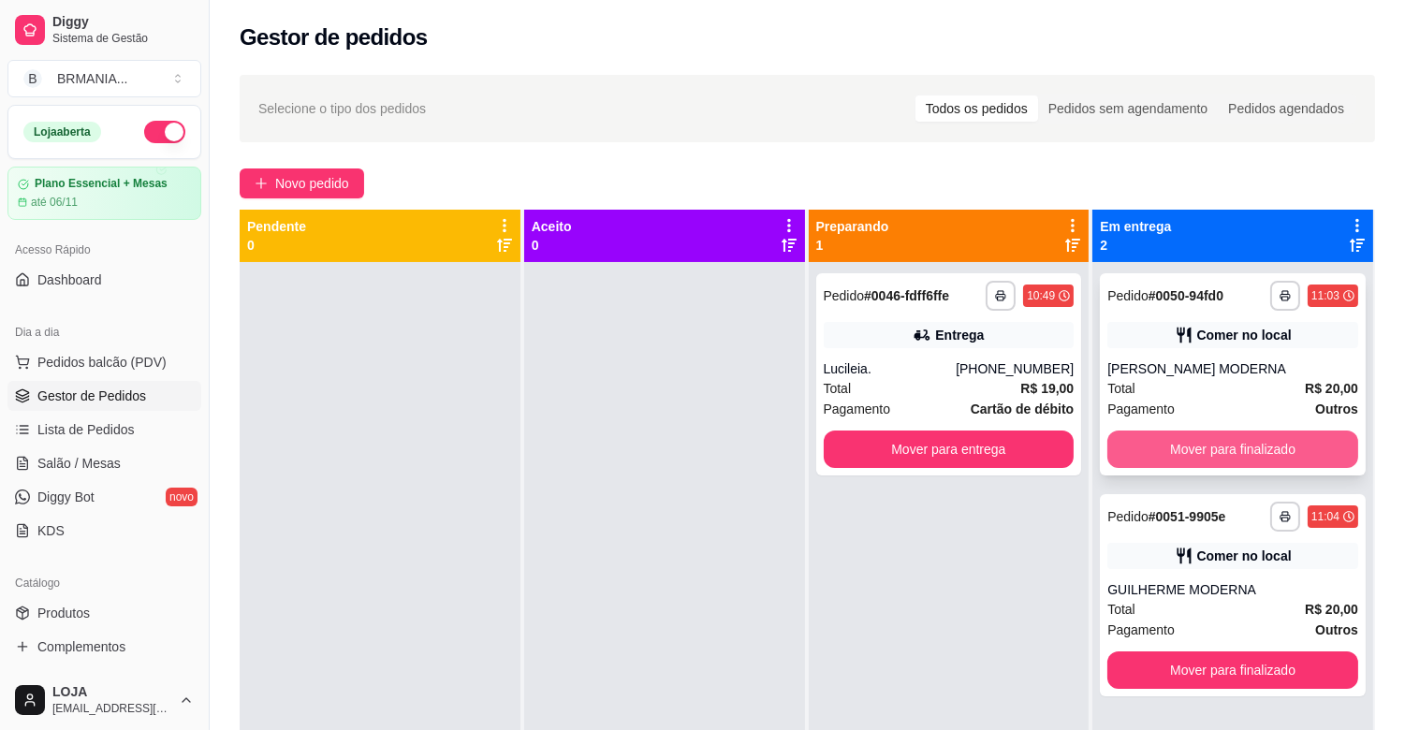
click at [1289, 436] on button "Mover para finalizado" at bounding box center [1233, 449] width 251 height 37
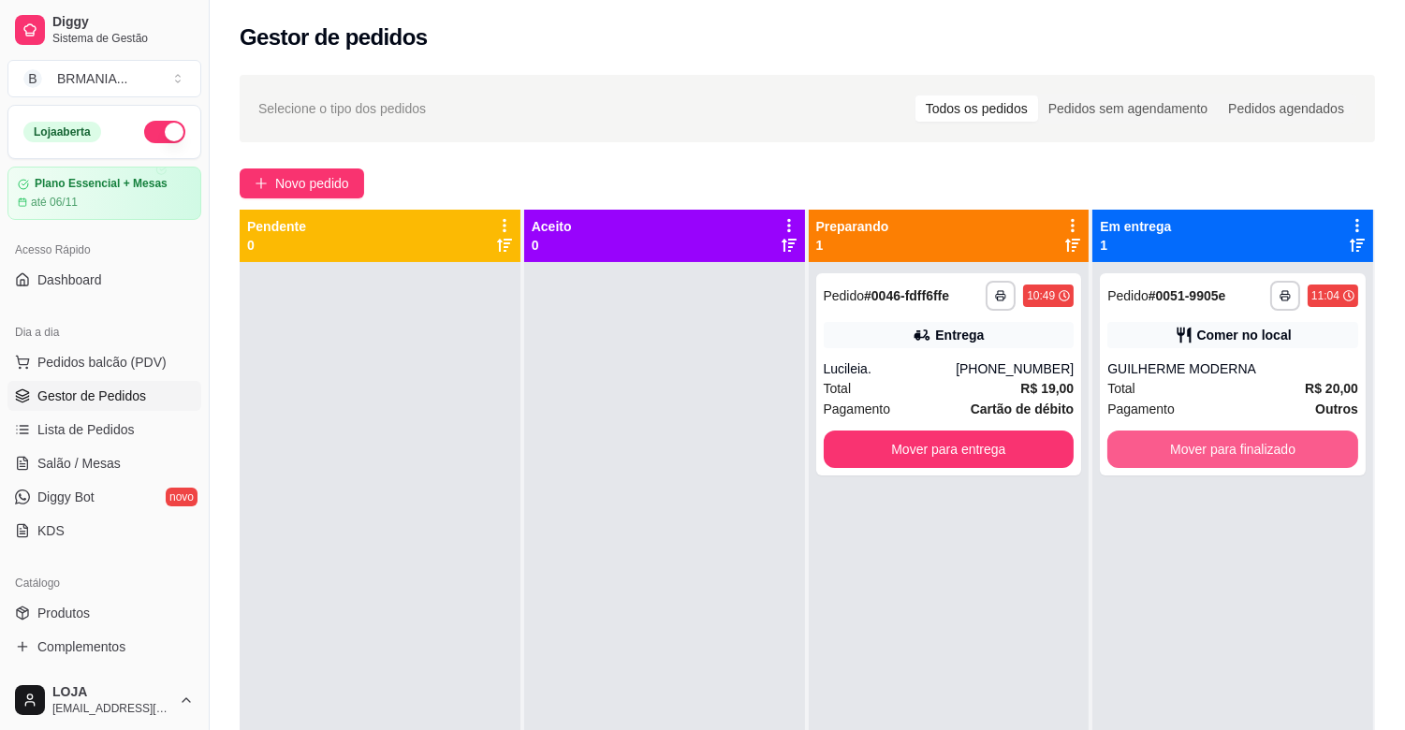
click at [1288, 447] on button "Mover para finalizado" at bounding box center [1233, 449] width 251 height 37
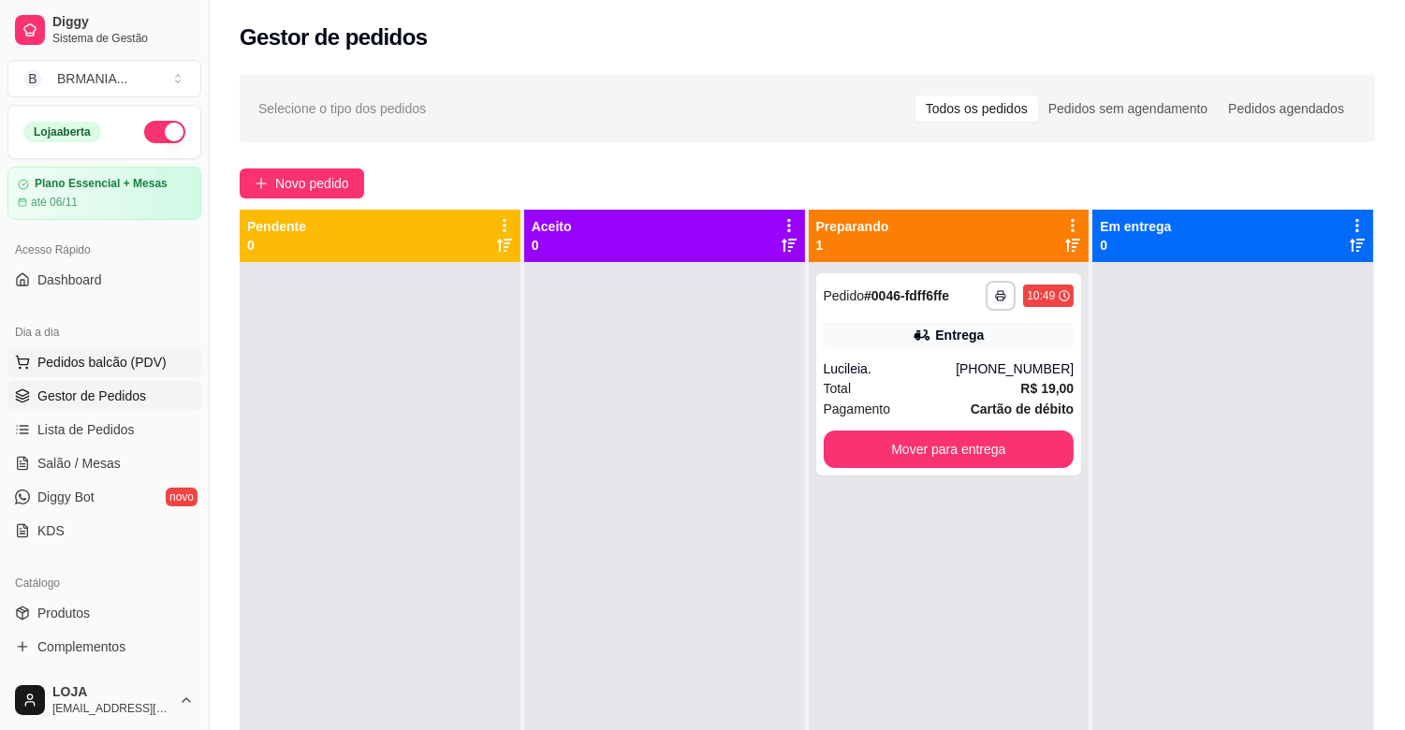
click at [129, 372] on button "Pedidos balcão (PDV)" at bounding box center [104, 362] width 194 height 30
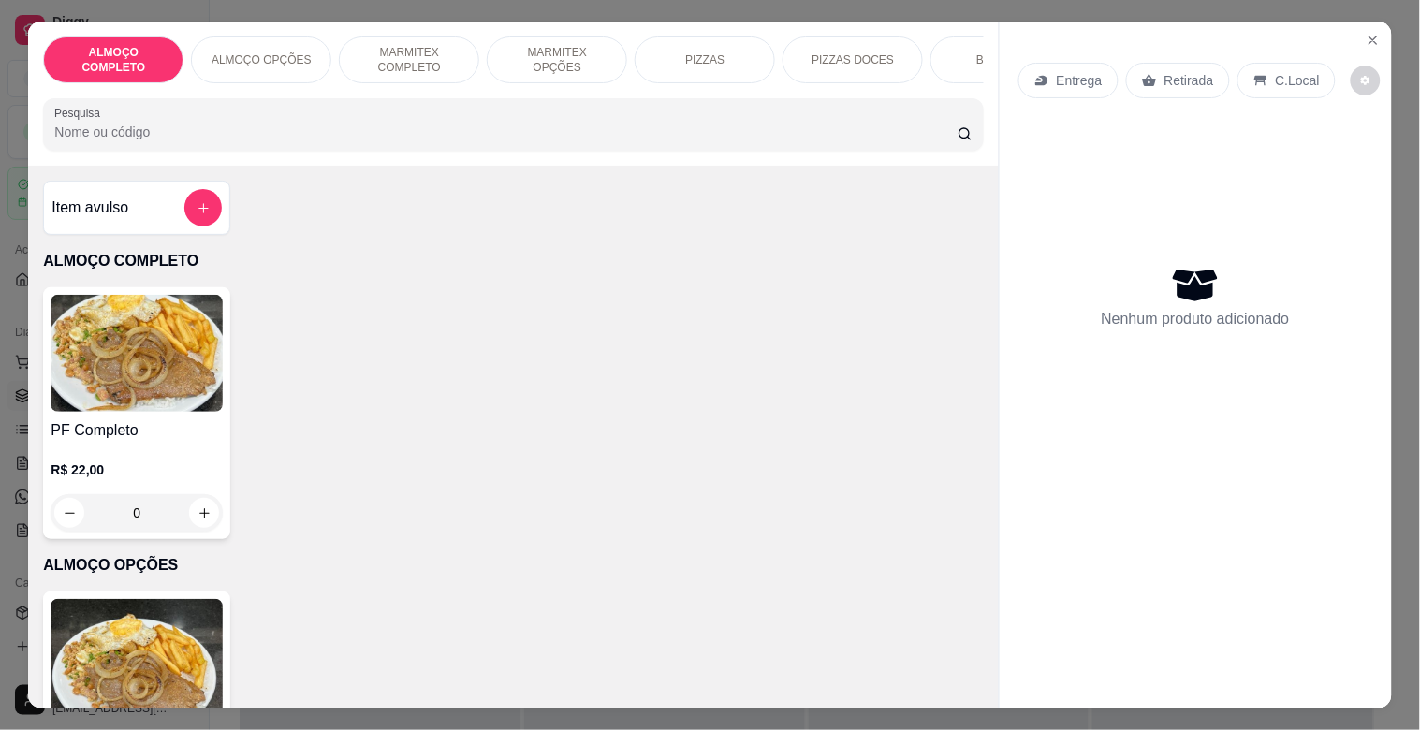
click at [408, 59] on p "MARMITEX COMPLETO" at bounding box center [409, 60] width 109 height 30
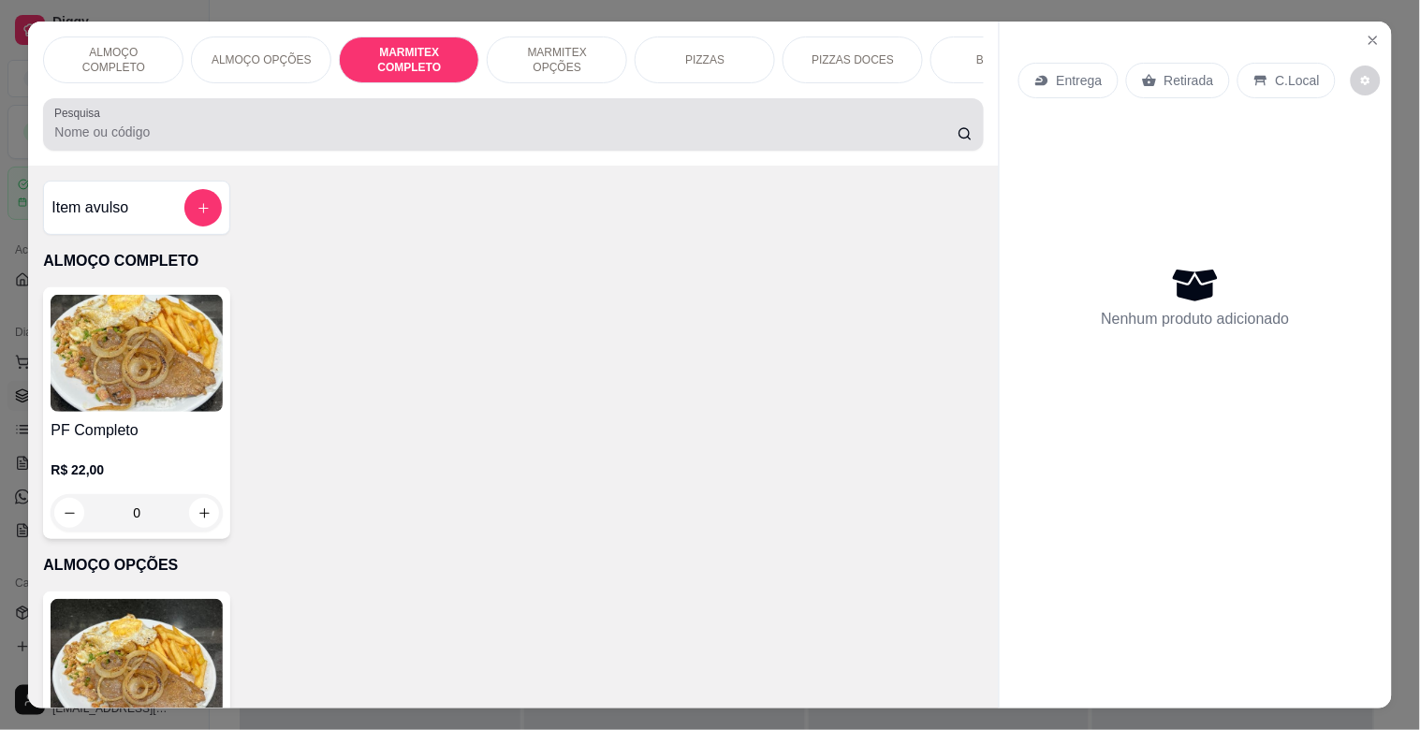
scroll to position [45, 0]
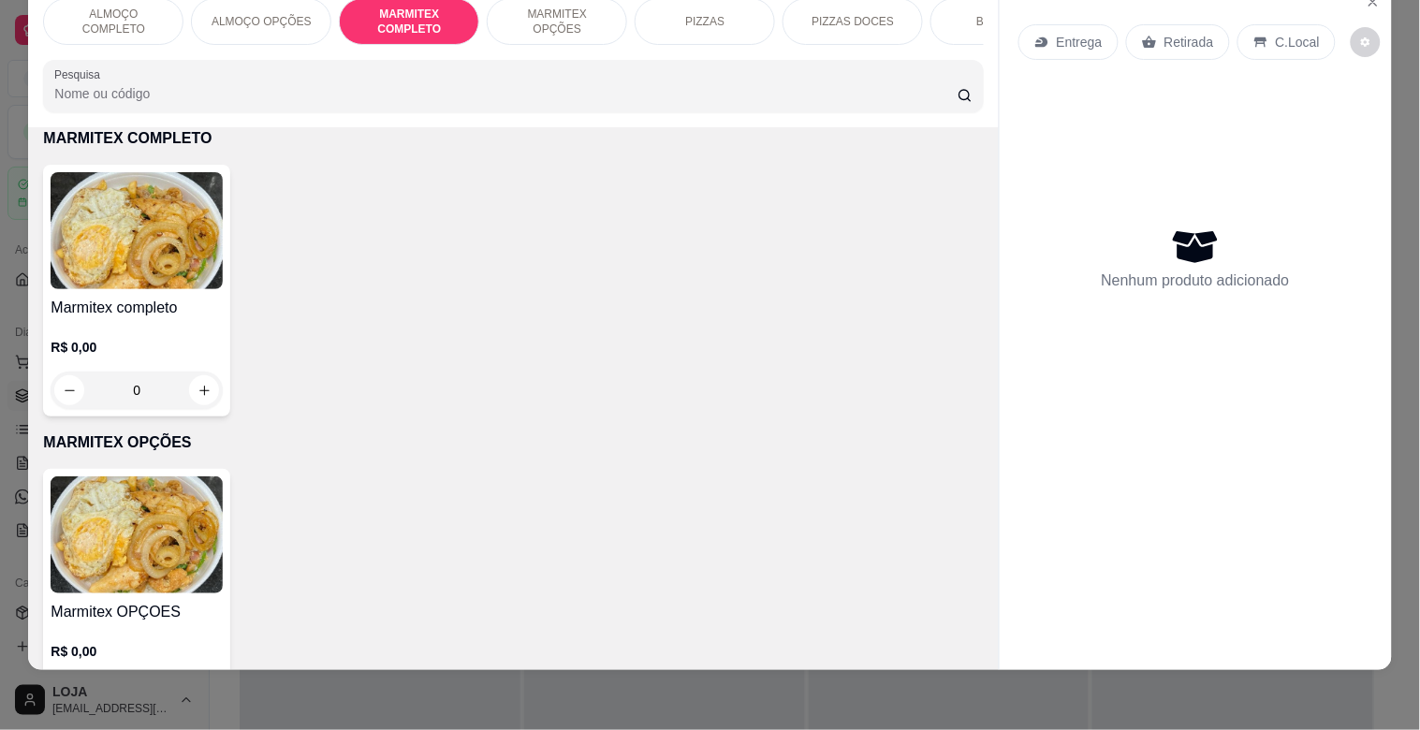
click at [145, 193] on img at bounding box center [137, 230] width 172 height 117
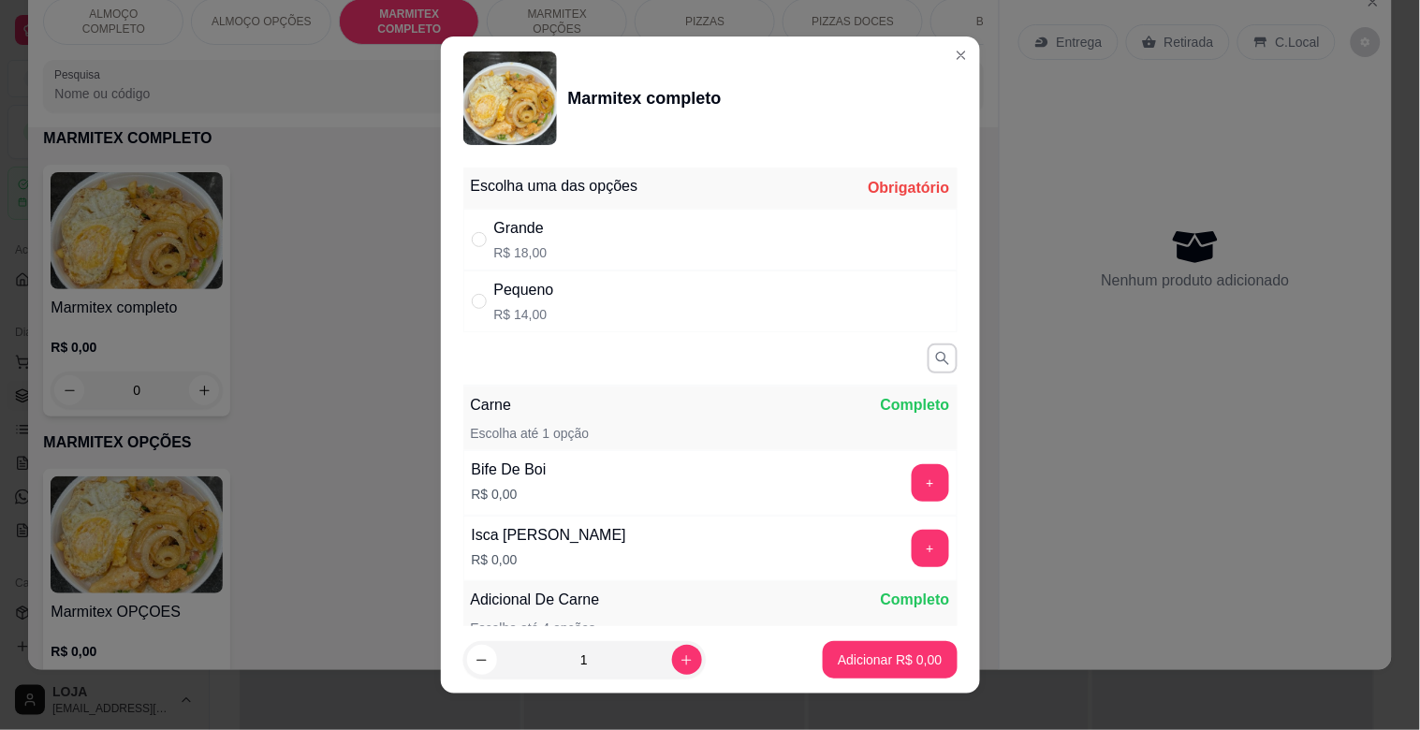
click at [550, 302] on div "Pequeno R$ 14,00" at bounding box center [710, 302] width 494 height 62
radio input "true"
click at [890, 655] on p "Adicionar R$ 14,00" at bounding box center [885, 660] width 111 height 19
type input "1"
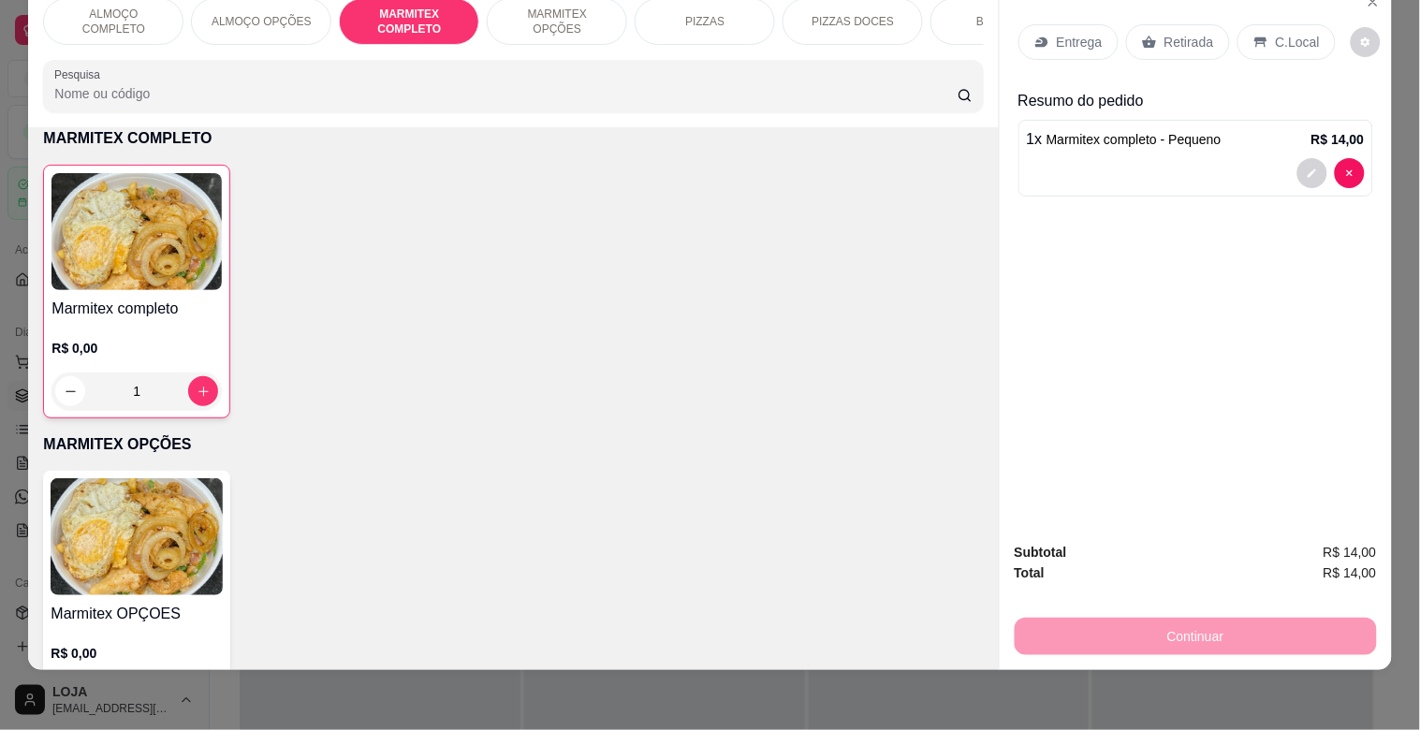
click at [1276, 33] on p "C.Local" at bounding box center [1298, 42] width 44 height 19
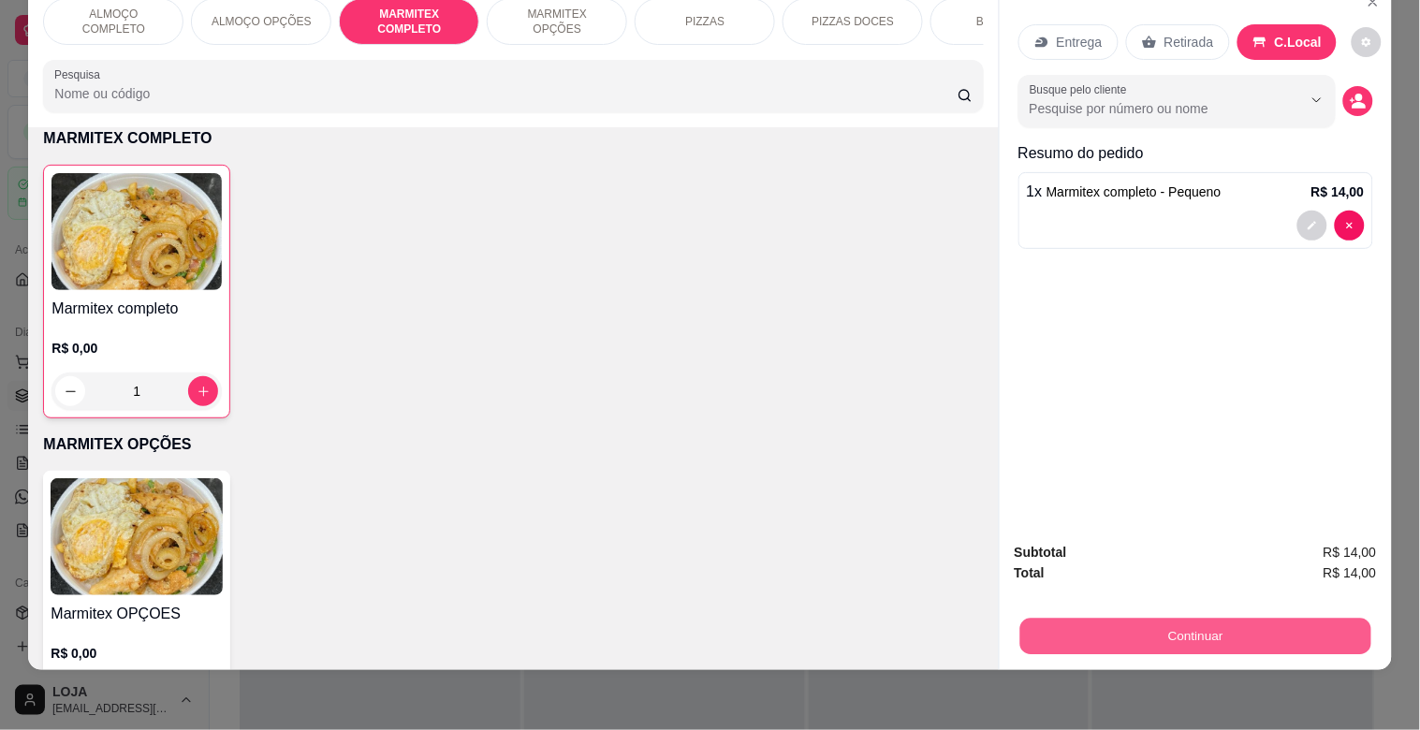
click at [1195, 618] on button "Continuar" at bounding box center [1195, 636] width 351 height 37
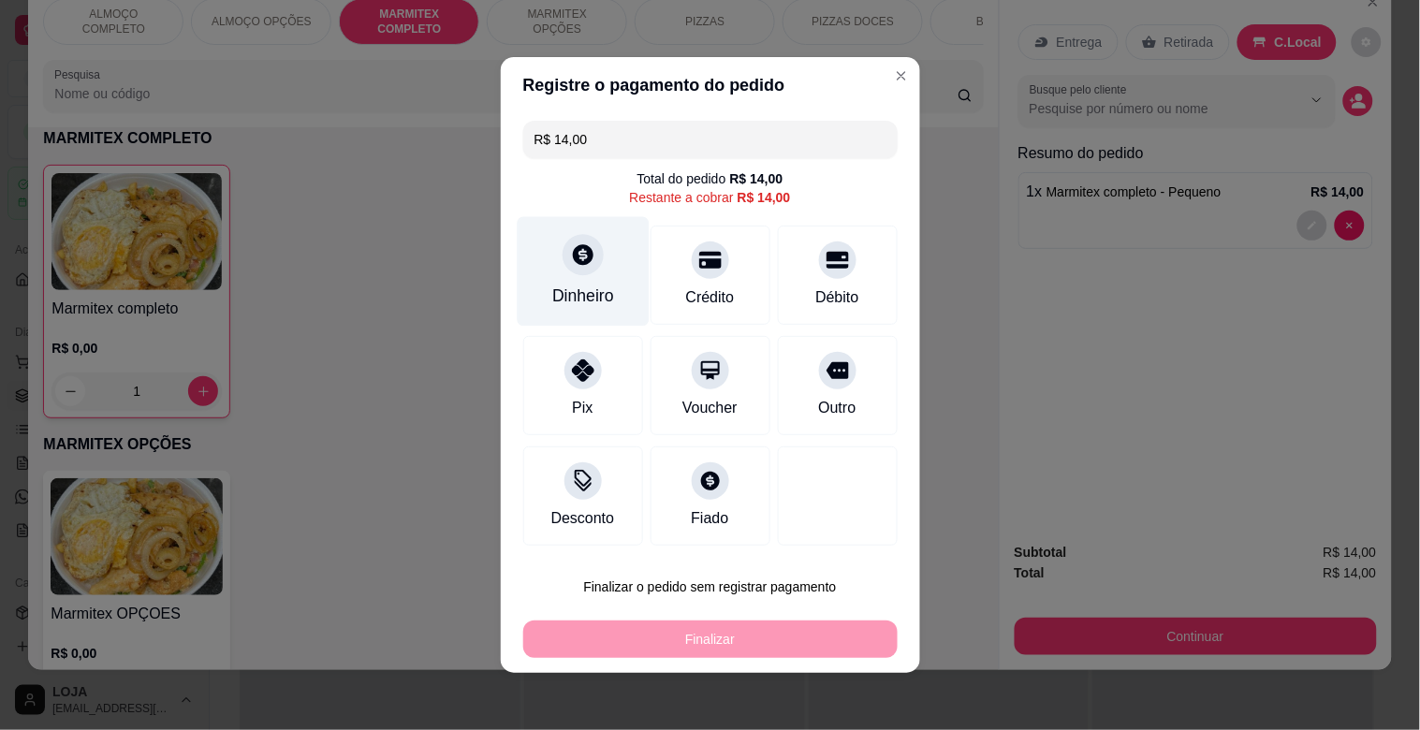
click at [594, 281] on div "Dinheiro" at bounding box center [583, 272] width 132 height 110
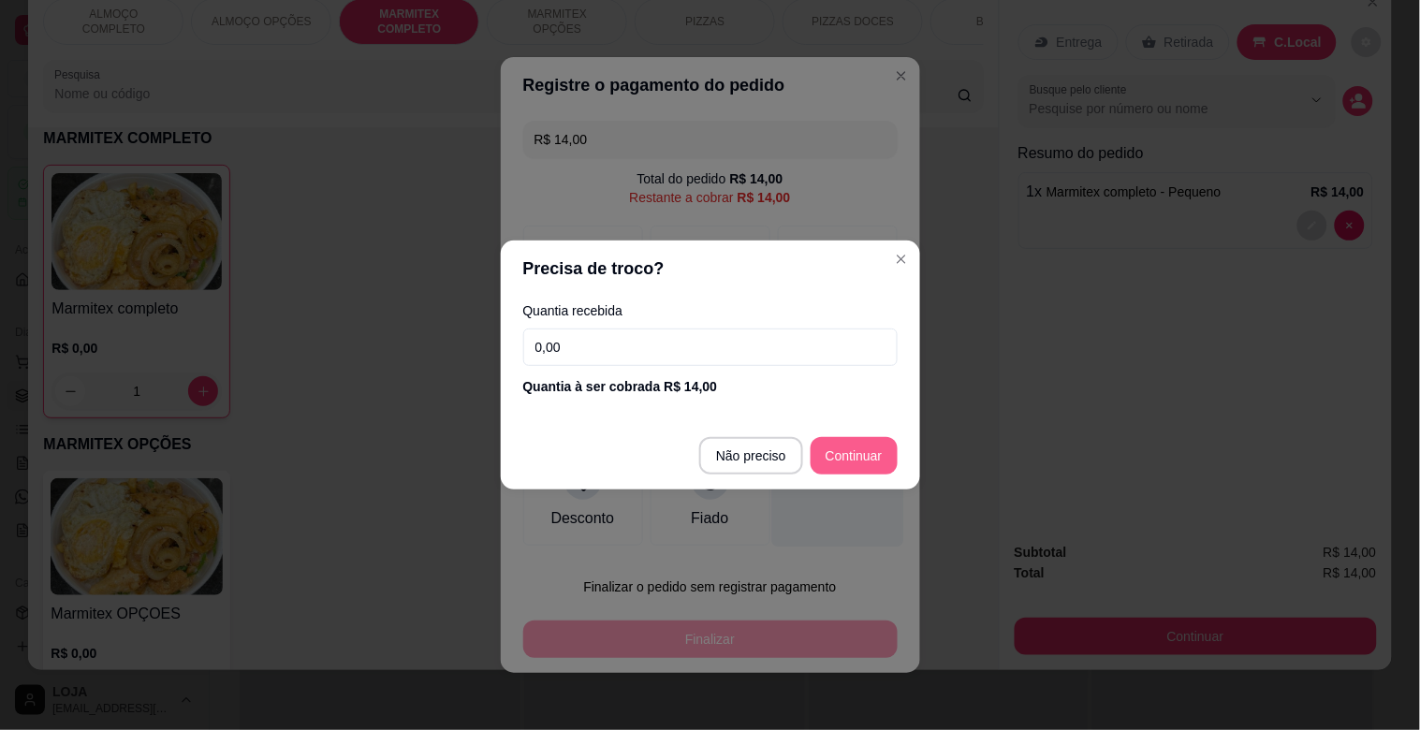
type input "R$ 0,00"
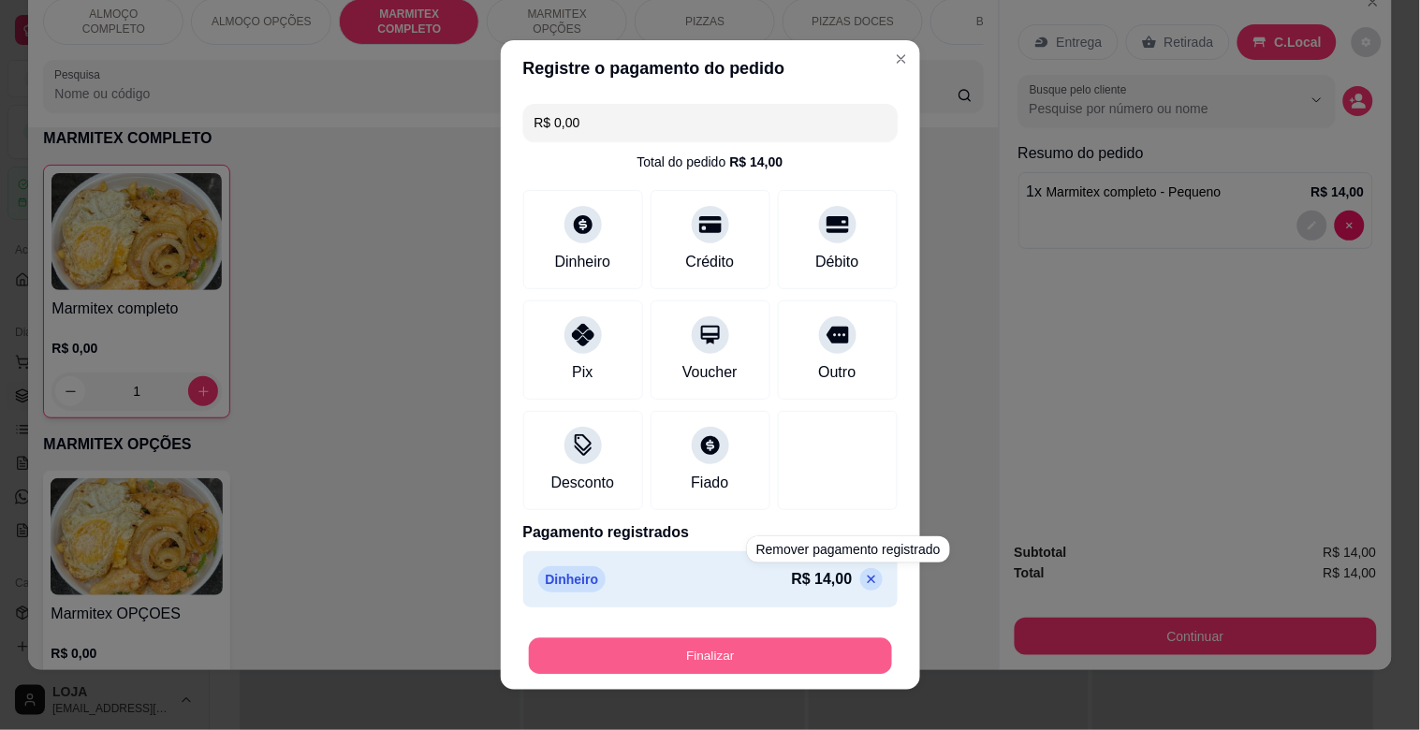
click at [800, 663] on button "Finalizar" at bounding box center [710, 657] width 363 height 37
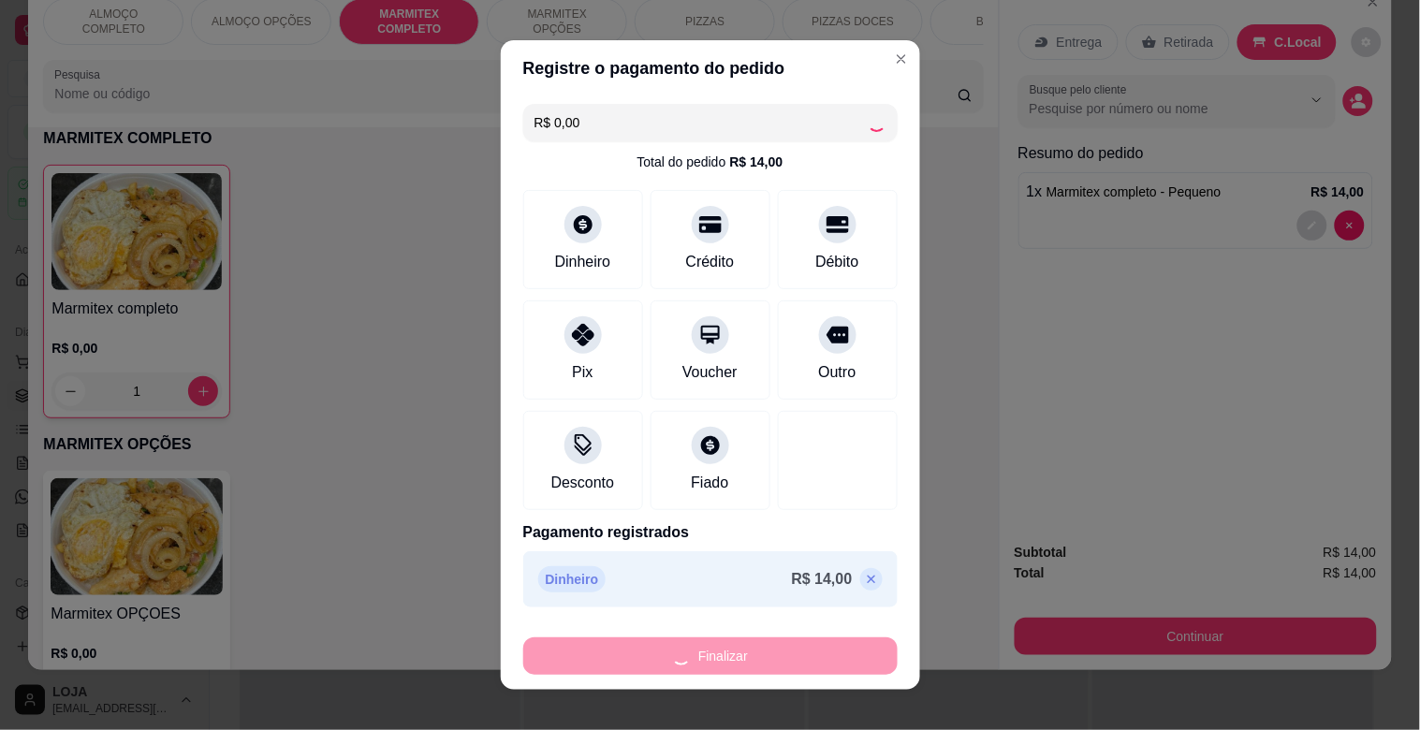
type input "0"
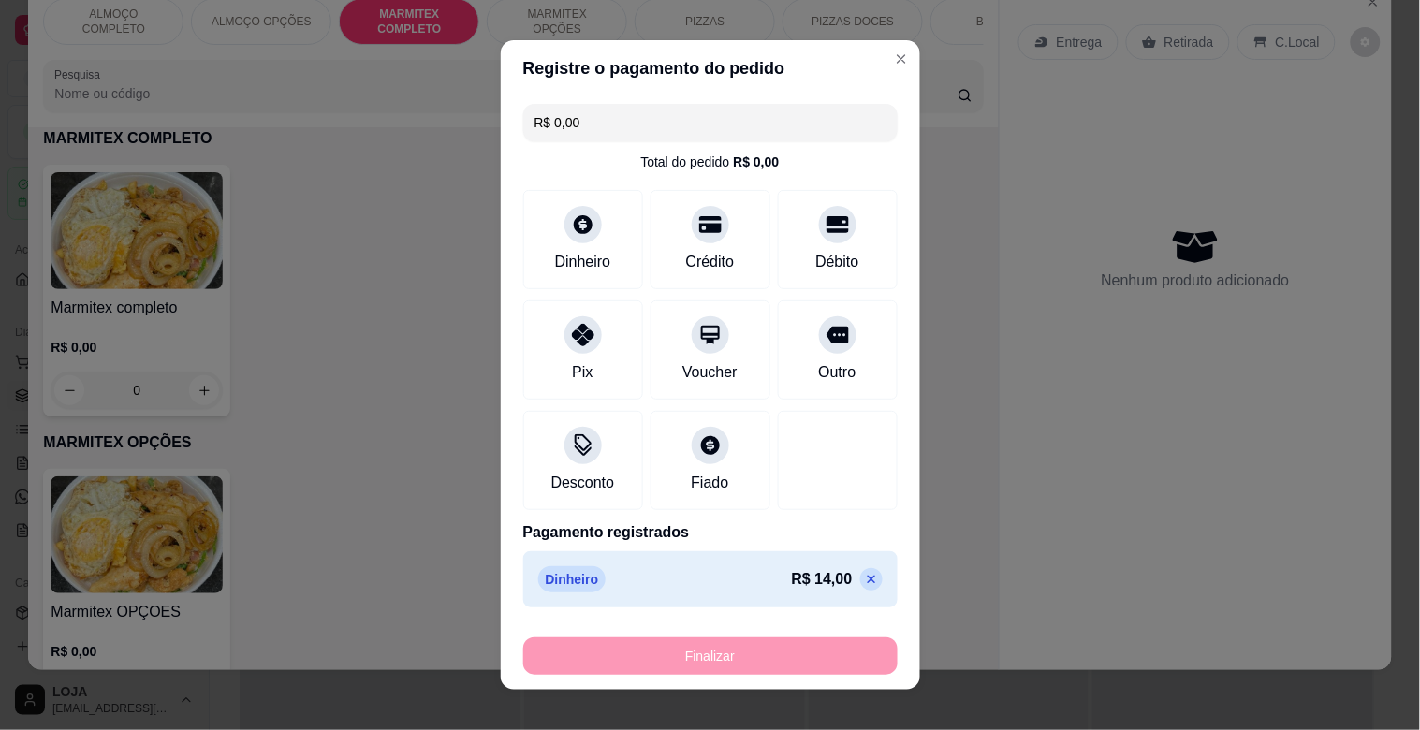
type input "-R$ 14,00"
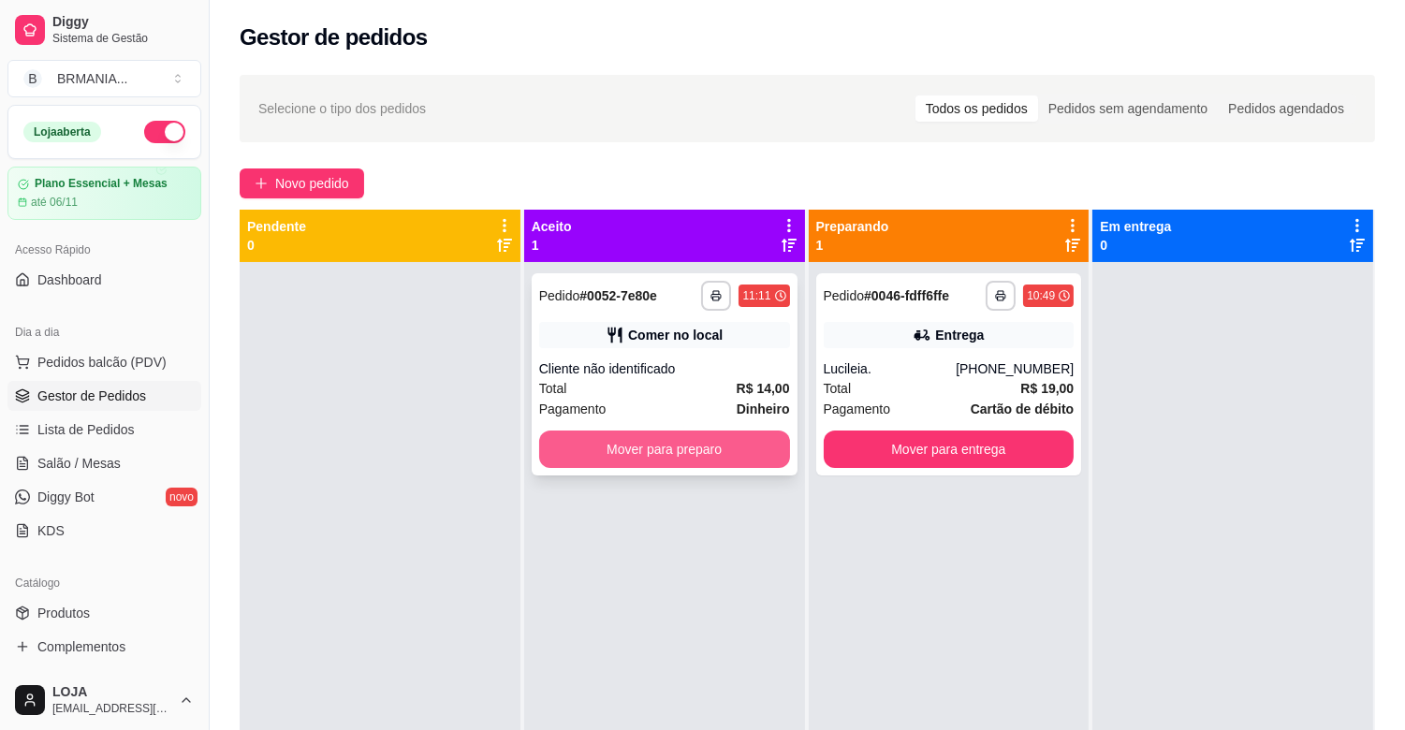
click at [742, 452] on button "Mover para preparo" at bounding box center [664, 449] width 251 height 37
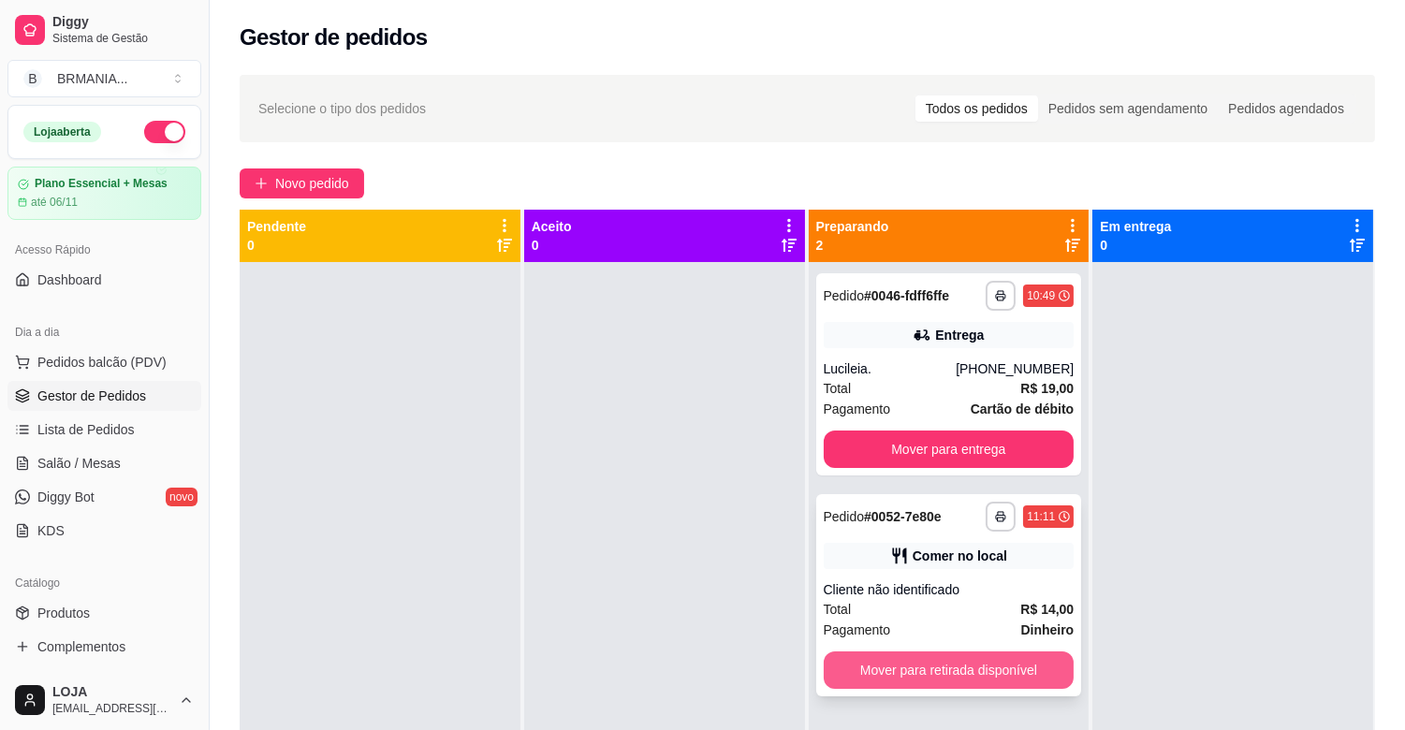
click at [991, 676] on button "Mover para retirada disponível" at bounding box center [949, 670] width 251 height 37
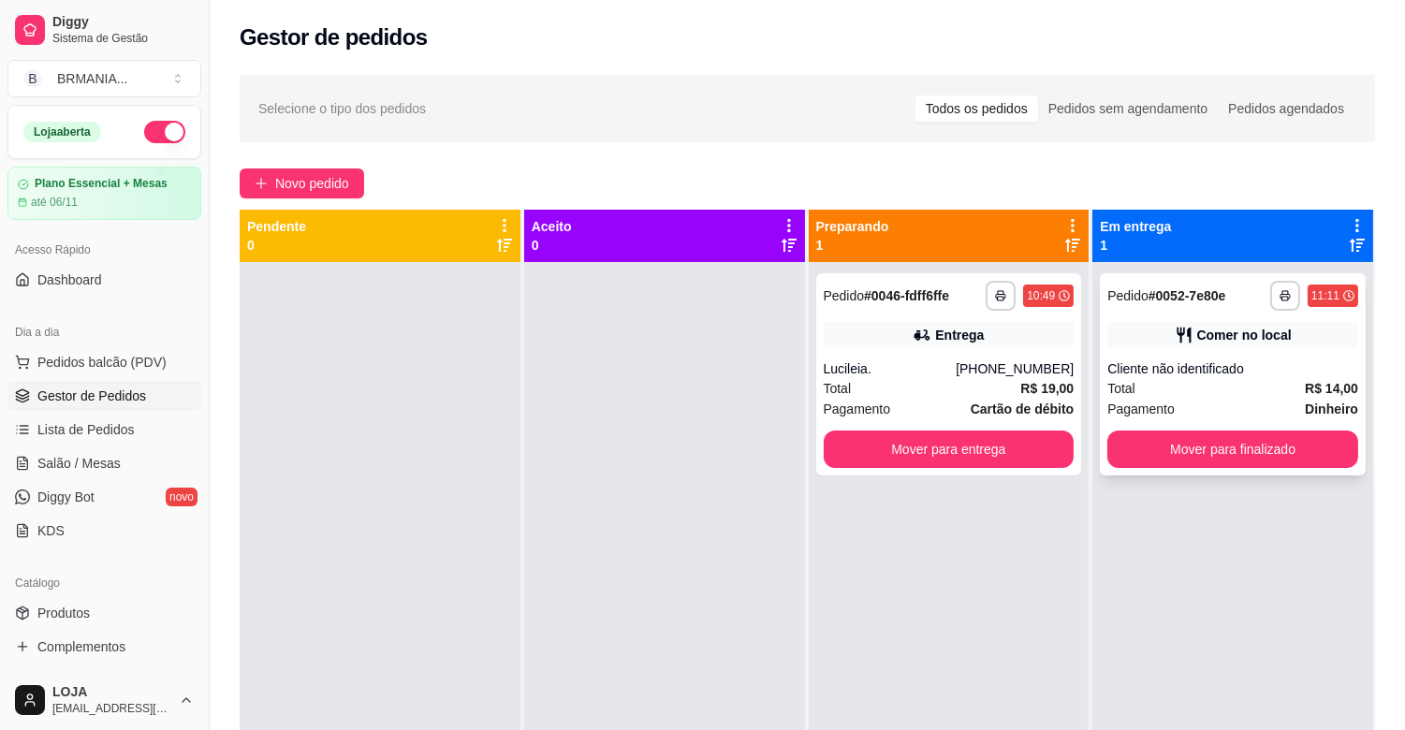
click at [1203, 459] on button "Mover para finalizado" at bounding box center [1233, 449] width 251 height 37
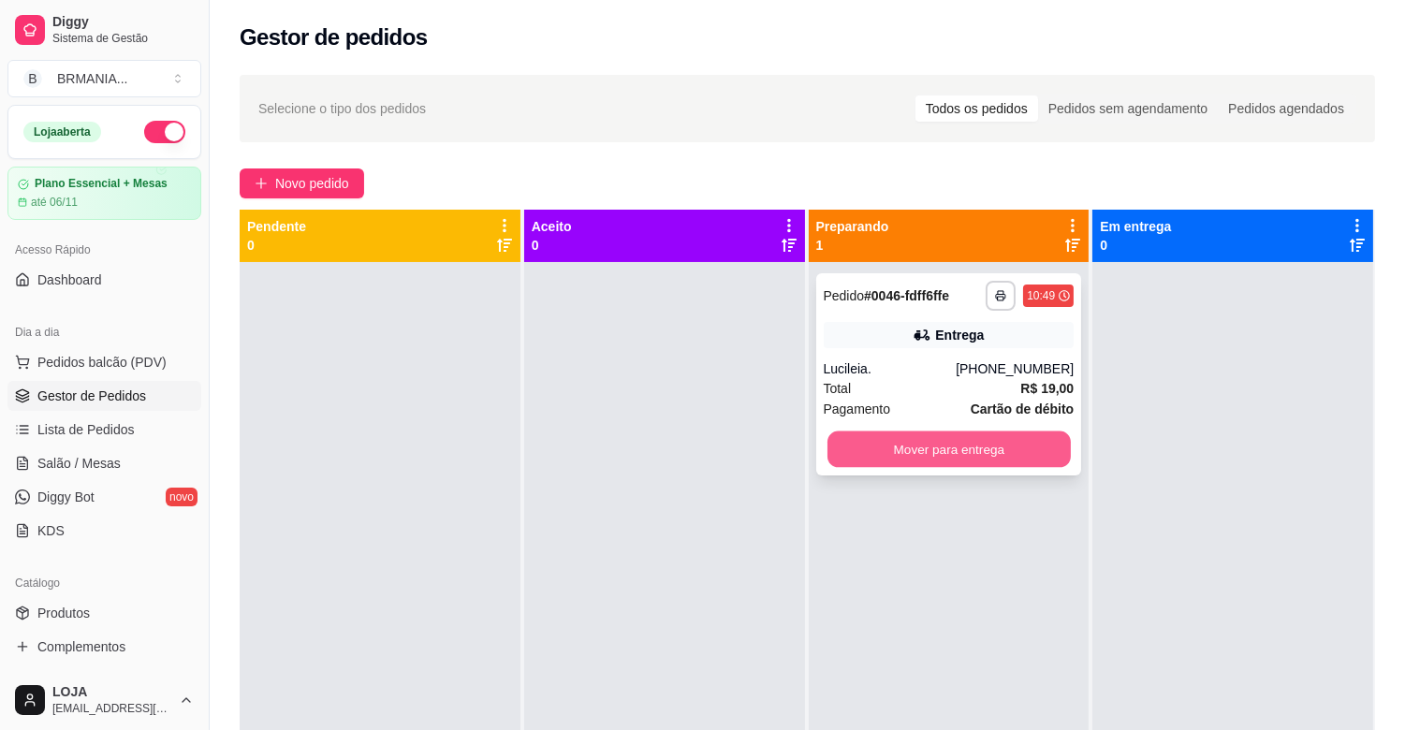
click at [990, 448] on button "Mover para entrega" at bounding box center [949, 450] width 243 height 37
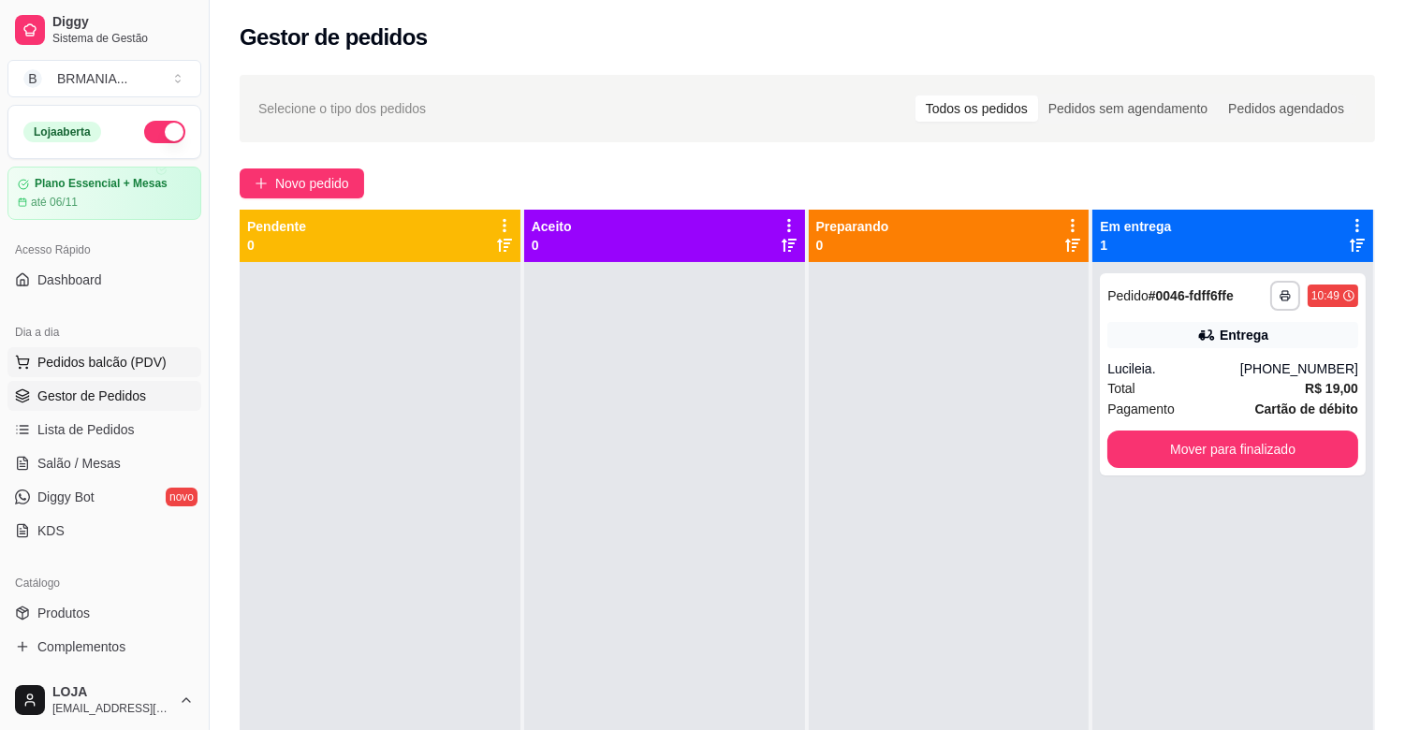
click at [80, 371] on span "Pedidos balcão (PDV)" at bounding box center [101, 362] width 129 height 19
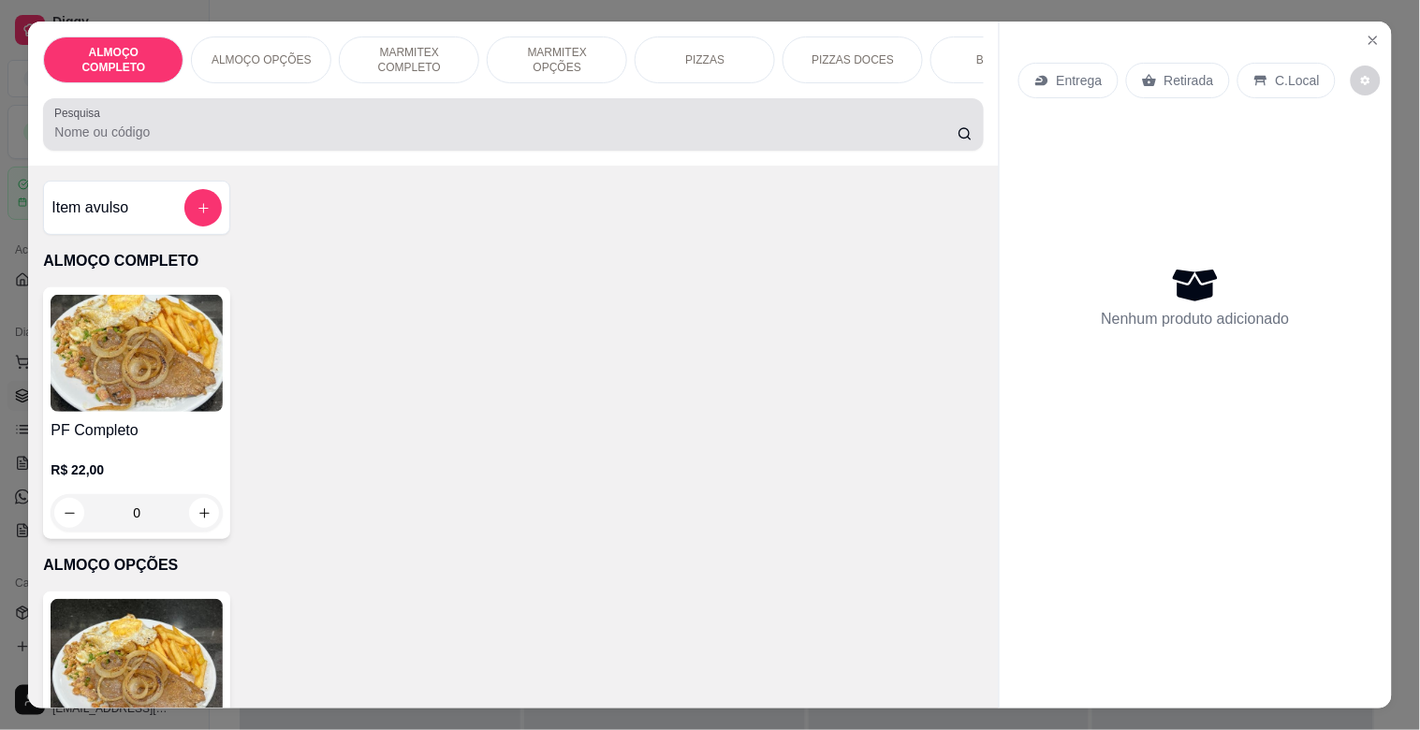
click at [257, 118] on div "Pesquisa" at bounding box center [513, 124] width 940 height 52
click at [262, 123] on div at bounding box center [512, 124] width 917 height 37
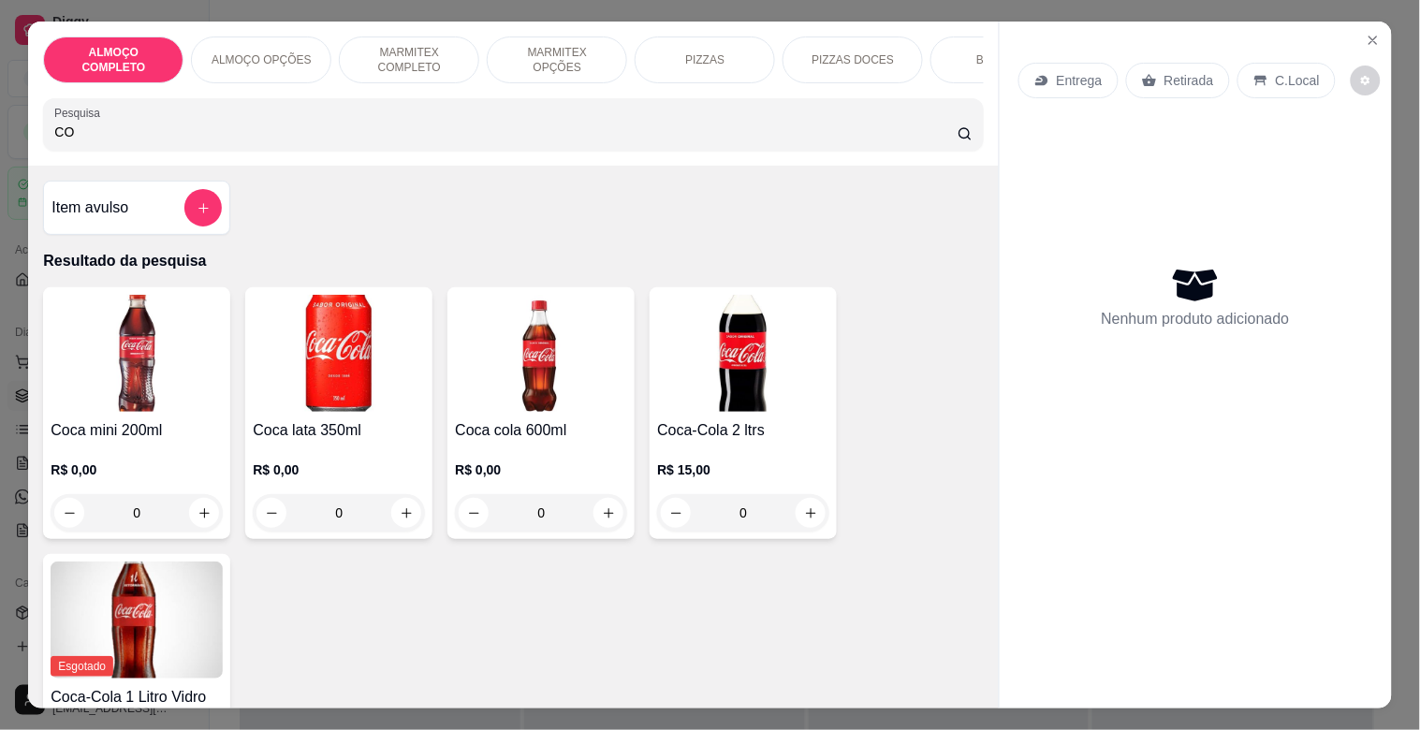
type input "C"
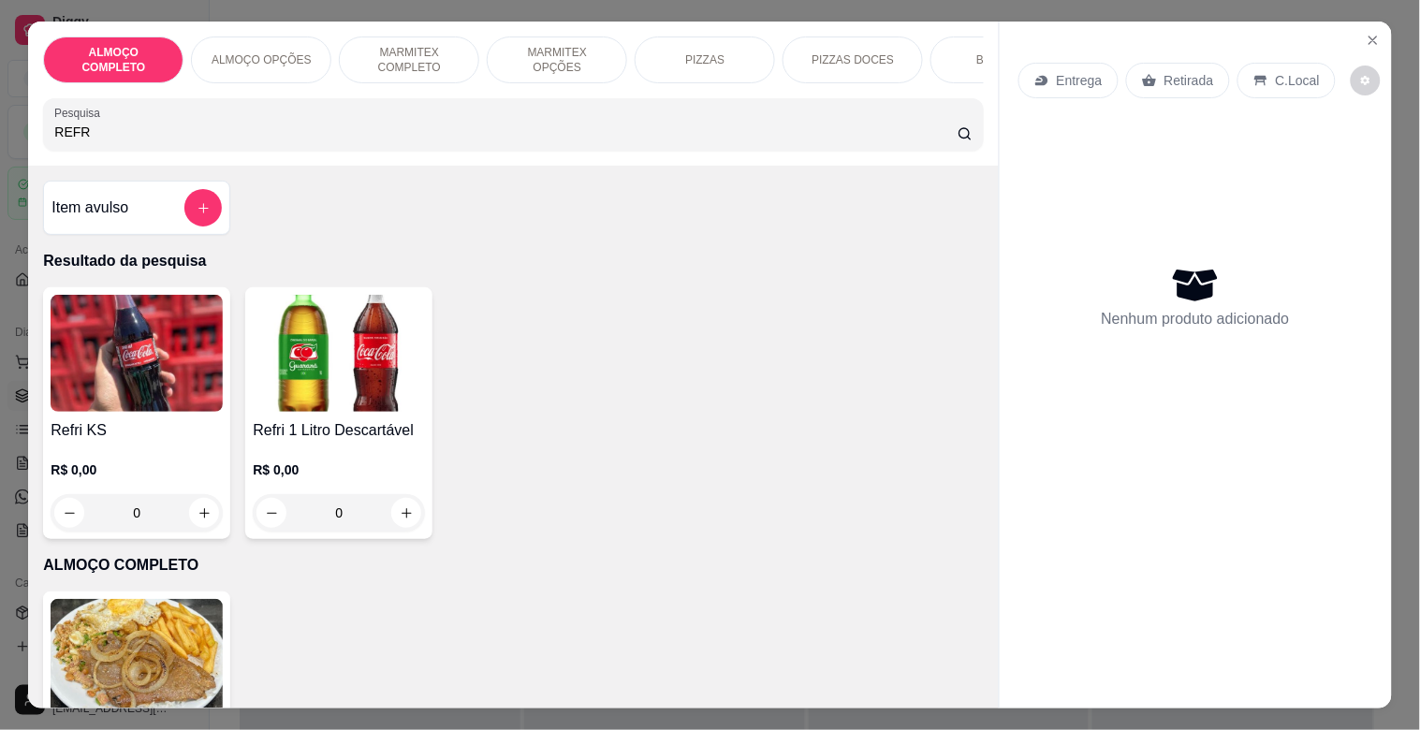
type input "REFR"
click at [292, 377] on img at bounding box center [339, 353] width 172 height 117
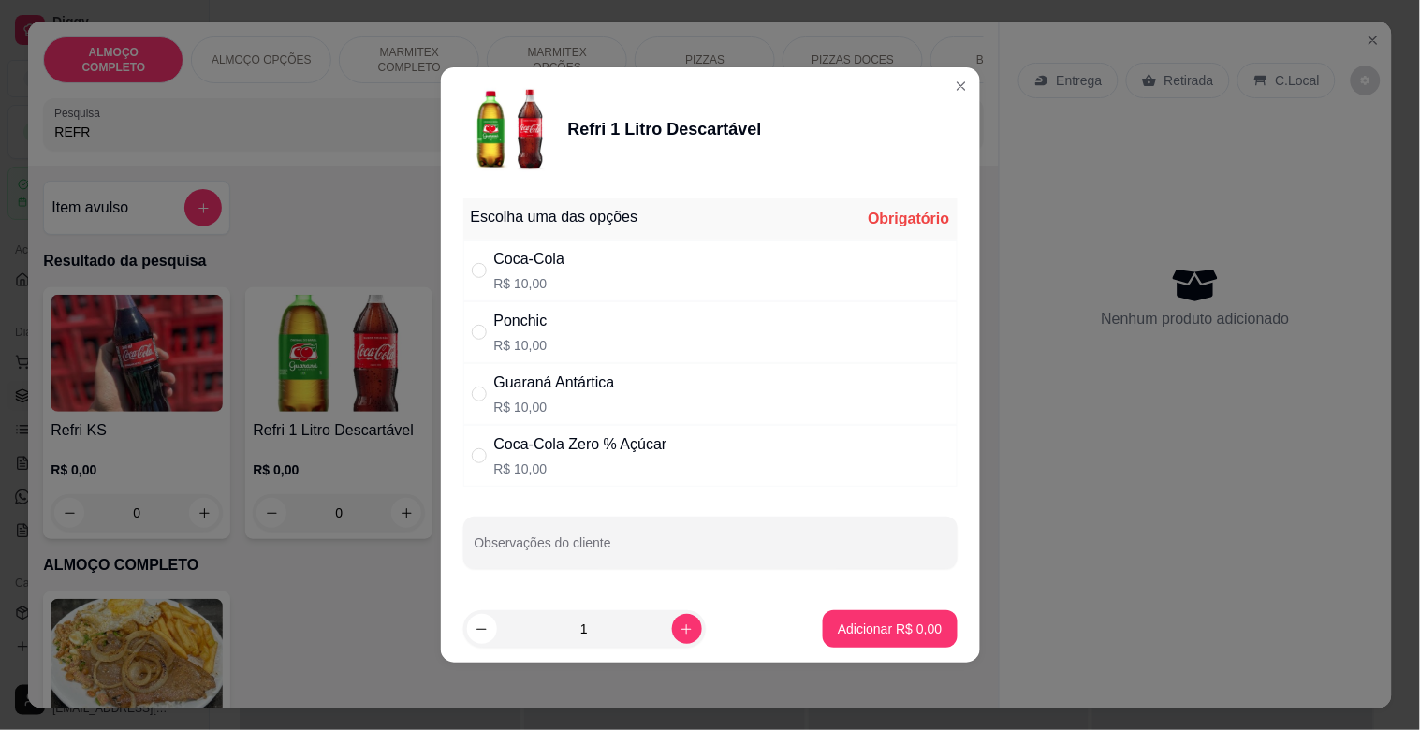
click at [631, 262] on div "Coca-Cola R$ 10,00" at bounding box center [710, 271] width 494 height 62
radio input "true"
click at [908, 632] on p "Adicionar R$ 10,00" at bounding box center [885, 629] width 111 height 19
type input "1"
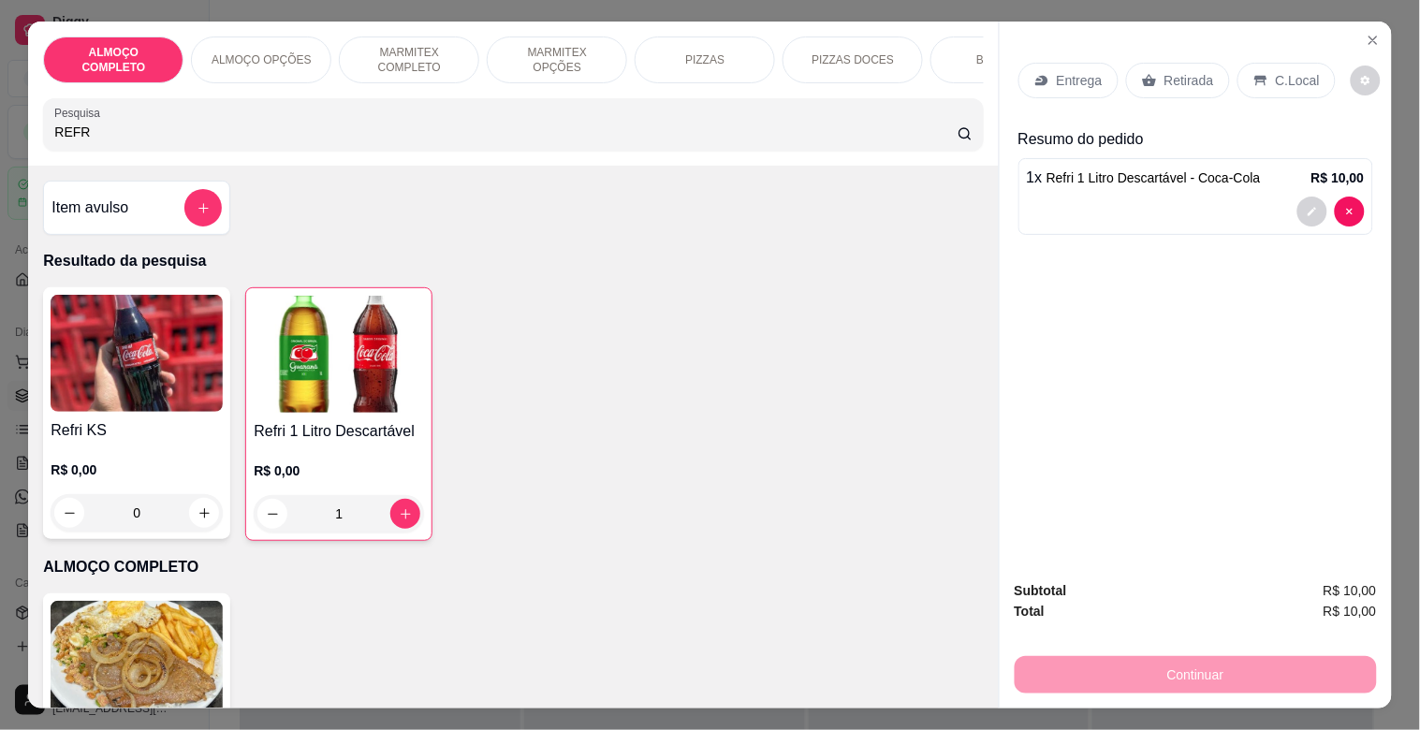
drag, startPoint x: 165, startPoint y: 144, endPoint x: 194, endPoint y: 98, distance: 54.3
click at [181, 118] on div "REFR" at bounding box center [512, 124] width 917 height 37
type input "R"
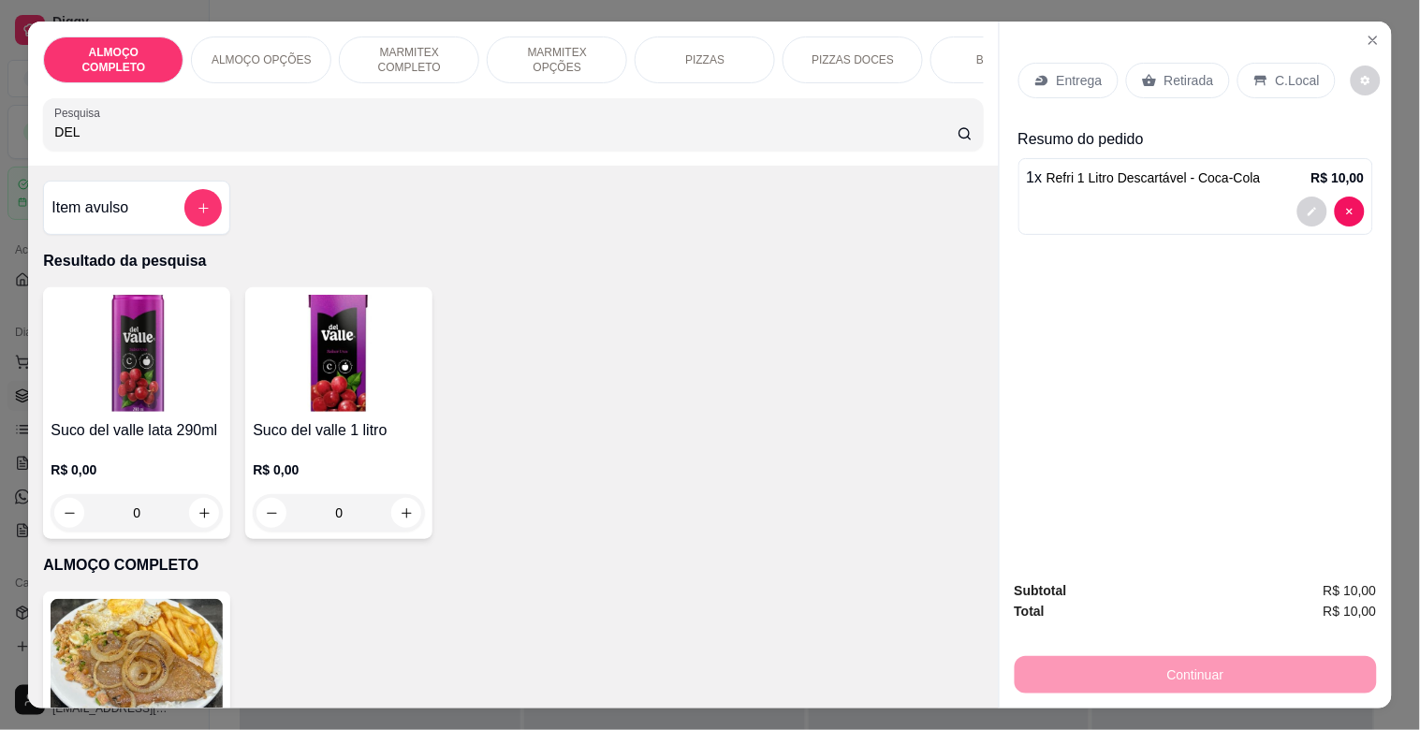
type input "DEL"
click at [174, 389] on img at bounding box center [137, 353] width 172 height 117
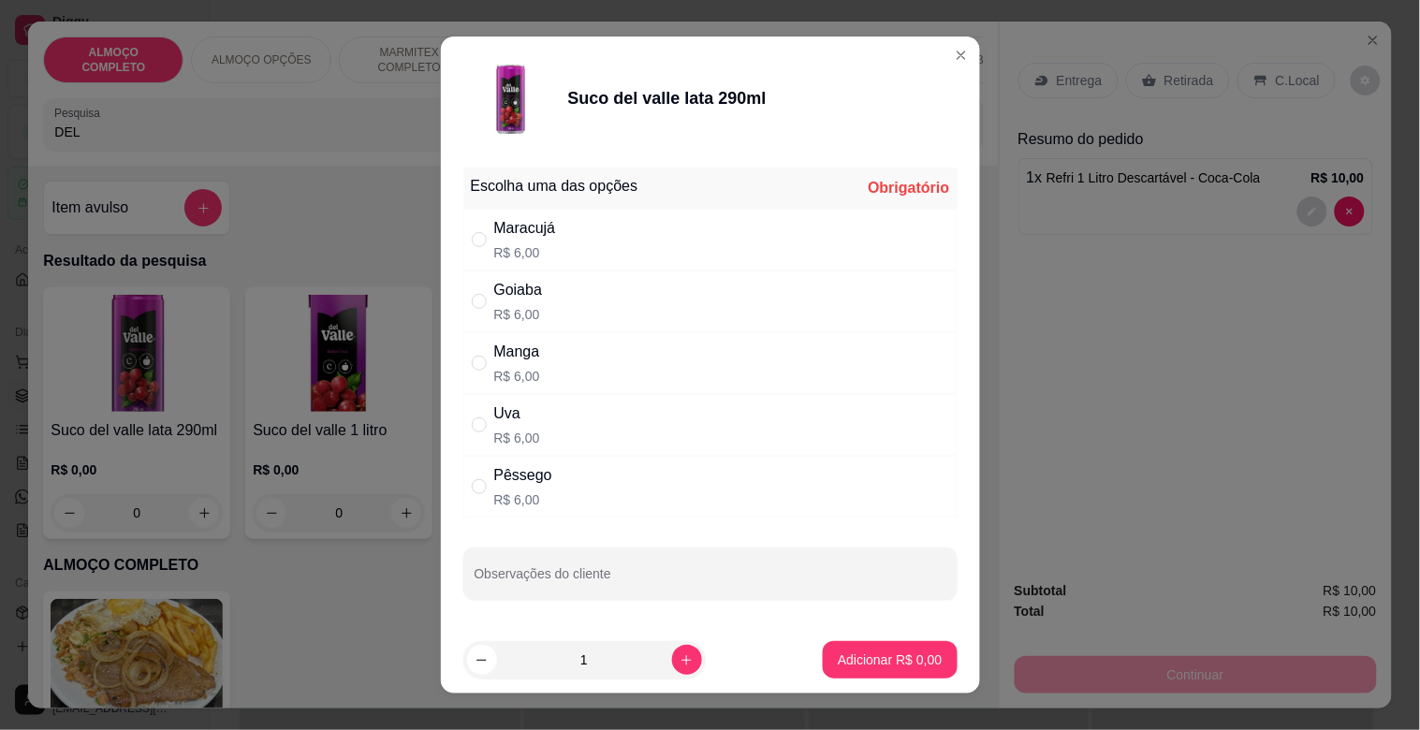
click at [556, 236] on div "Maracujá R$ 6,00" at bounding box center [710, 240] width 494 height 62
radio input "true"
click at [883, 658] on p "Adicionar R$ 6,00" at bounding box center [890, 660] width 104 height 19
type input "1"
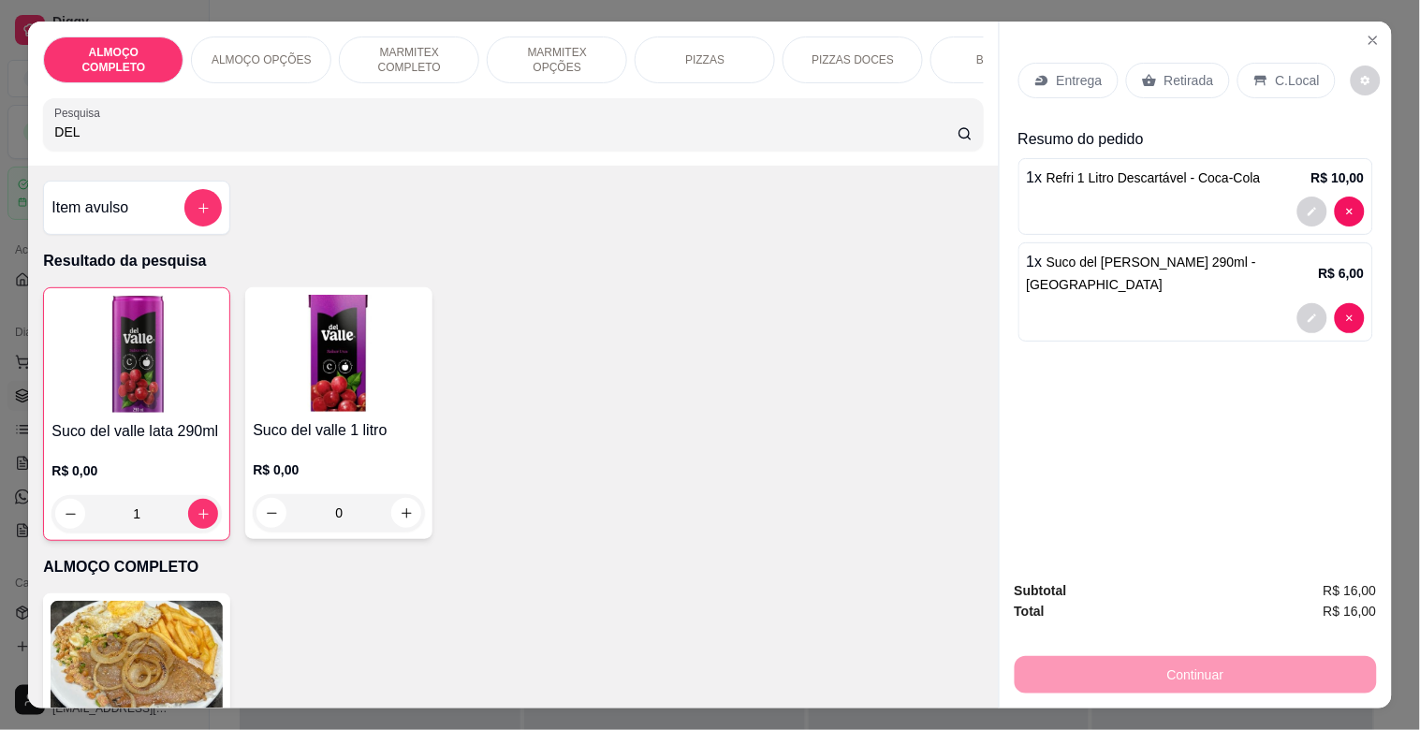
click at [1305, 70] on div "C.Local" at bounding box center [1287, 81] width 98 height 36
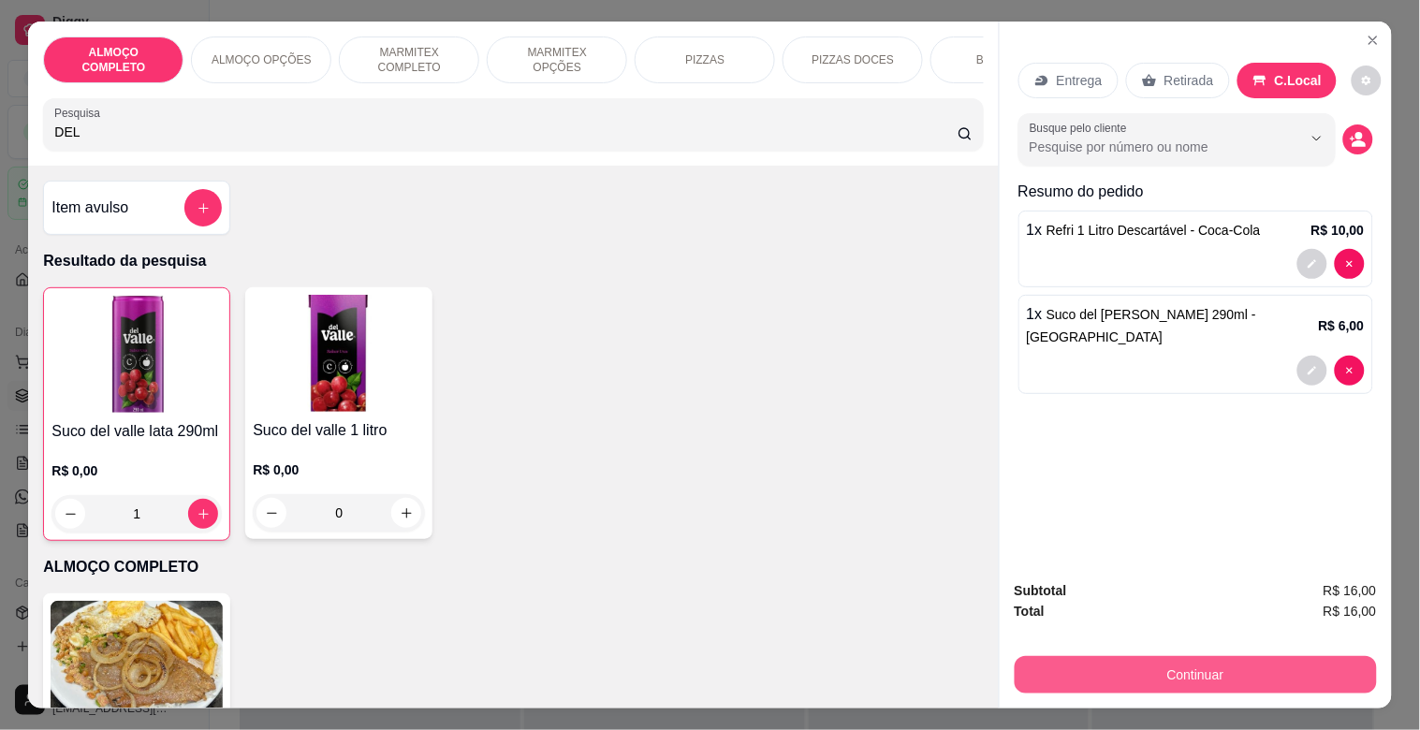
click at [1192, 665] on button "Continuar" at bounding box center [1196, 674] width 362 height 37
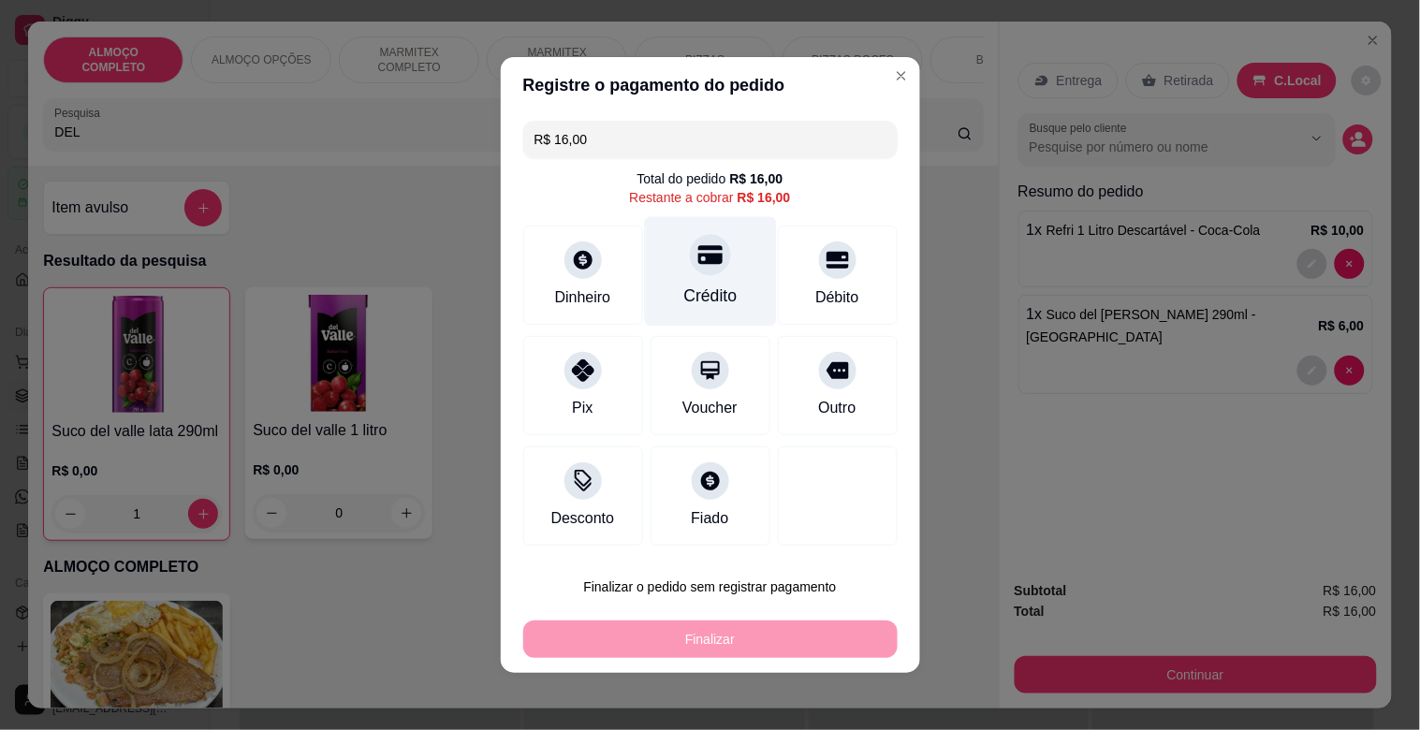
click at [697, 298] on div "Crédito" at bounding box center [709, 296] width 53 height 24
type input "R$ 0,00"
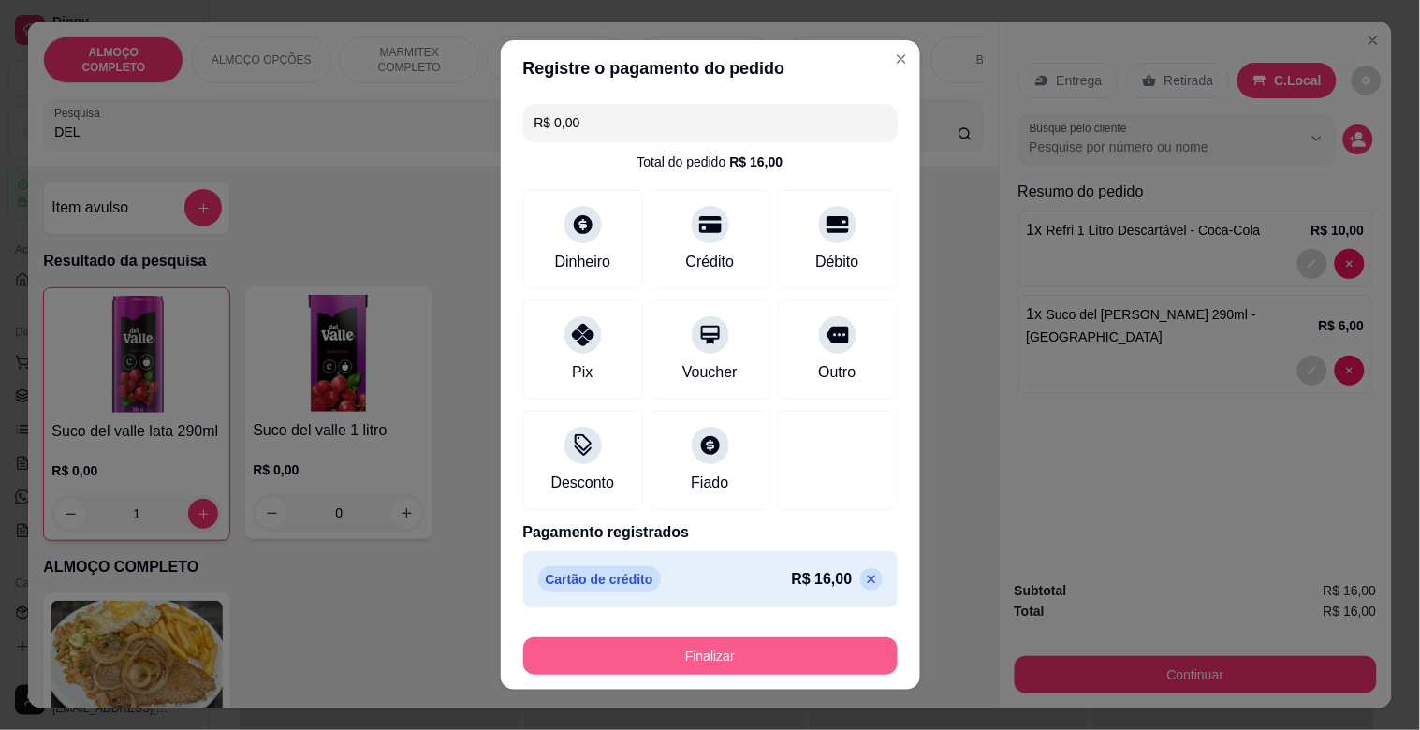
click at [712, 653] on button "Finalizar" at bounding box center [710, 656] width 374 height 37
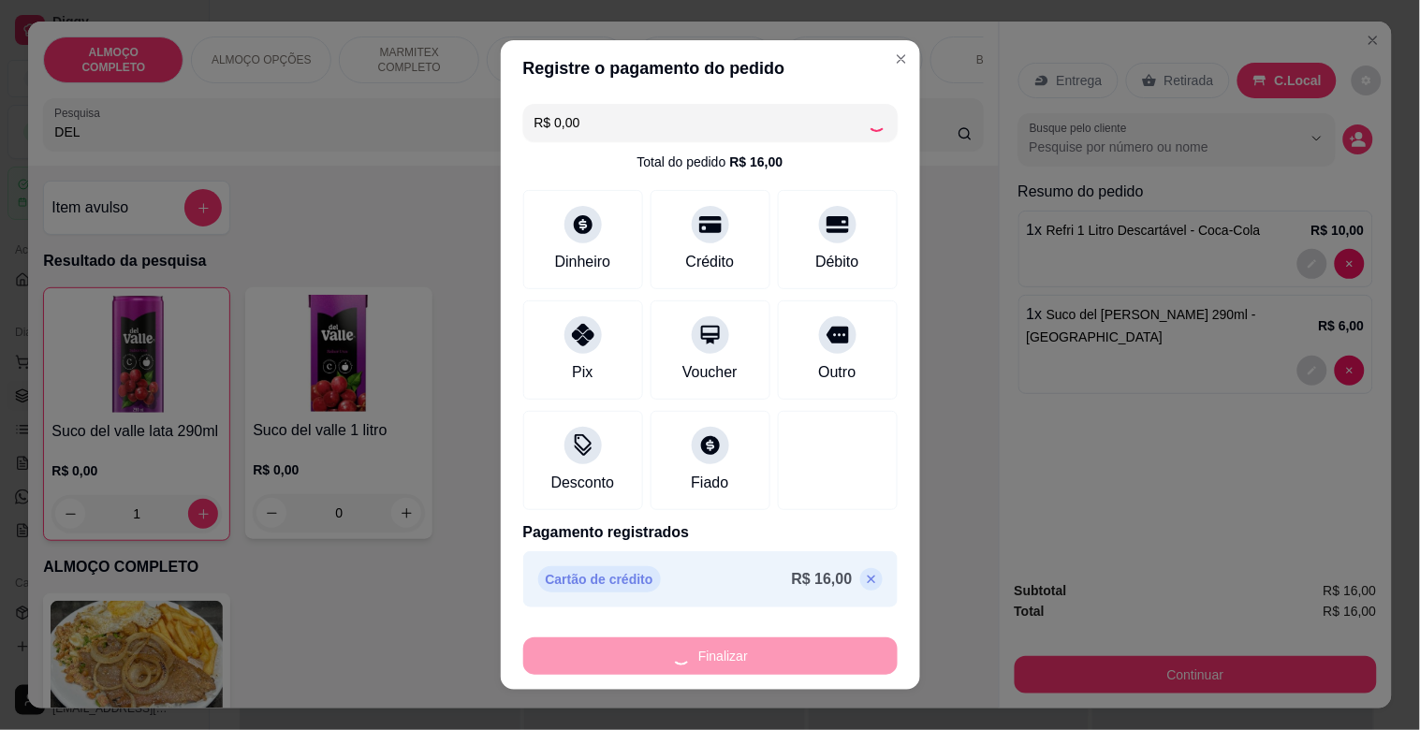
type input "0"
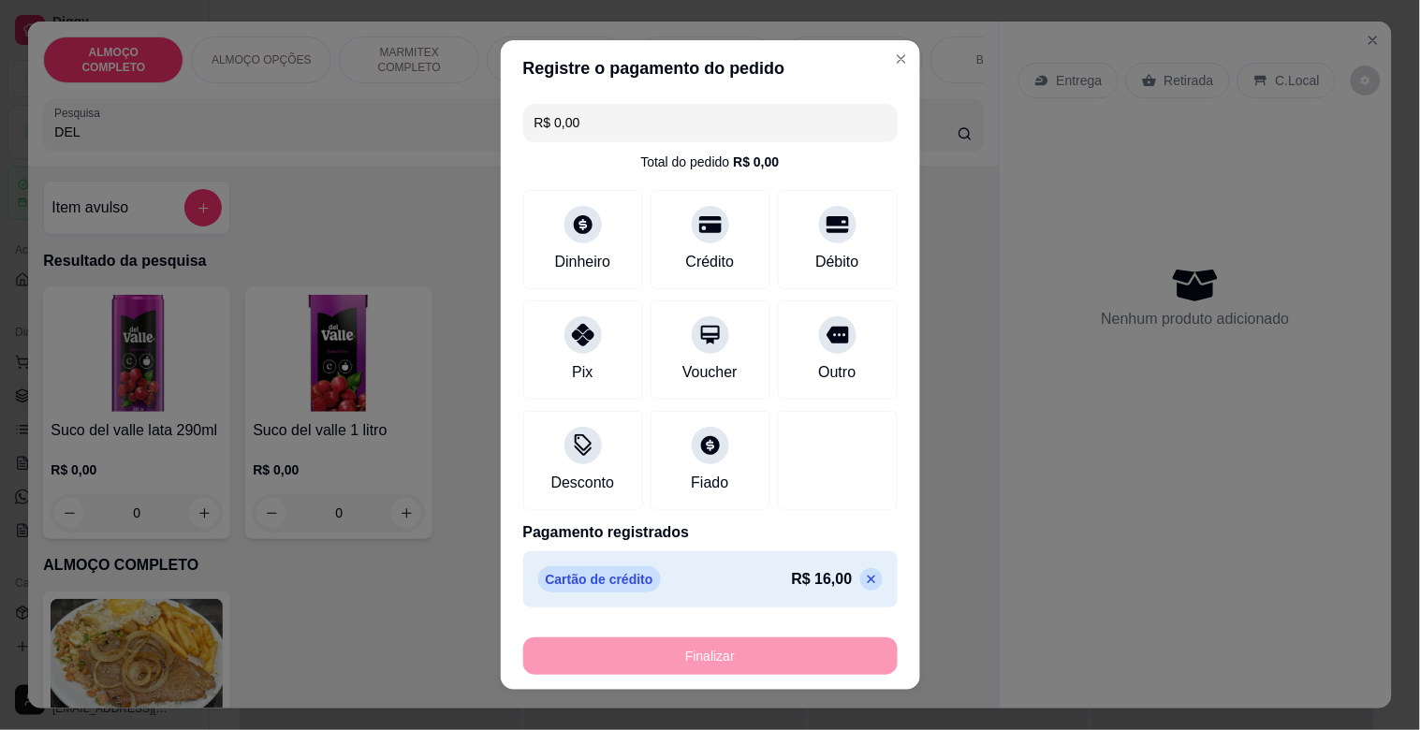
type input "-R$ 16,00"
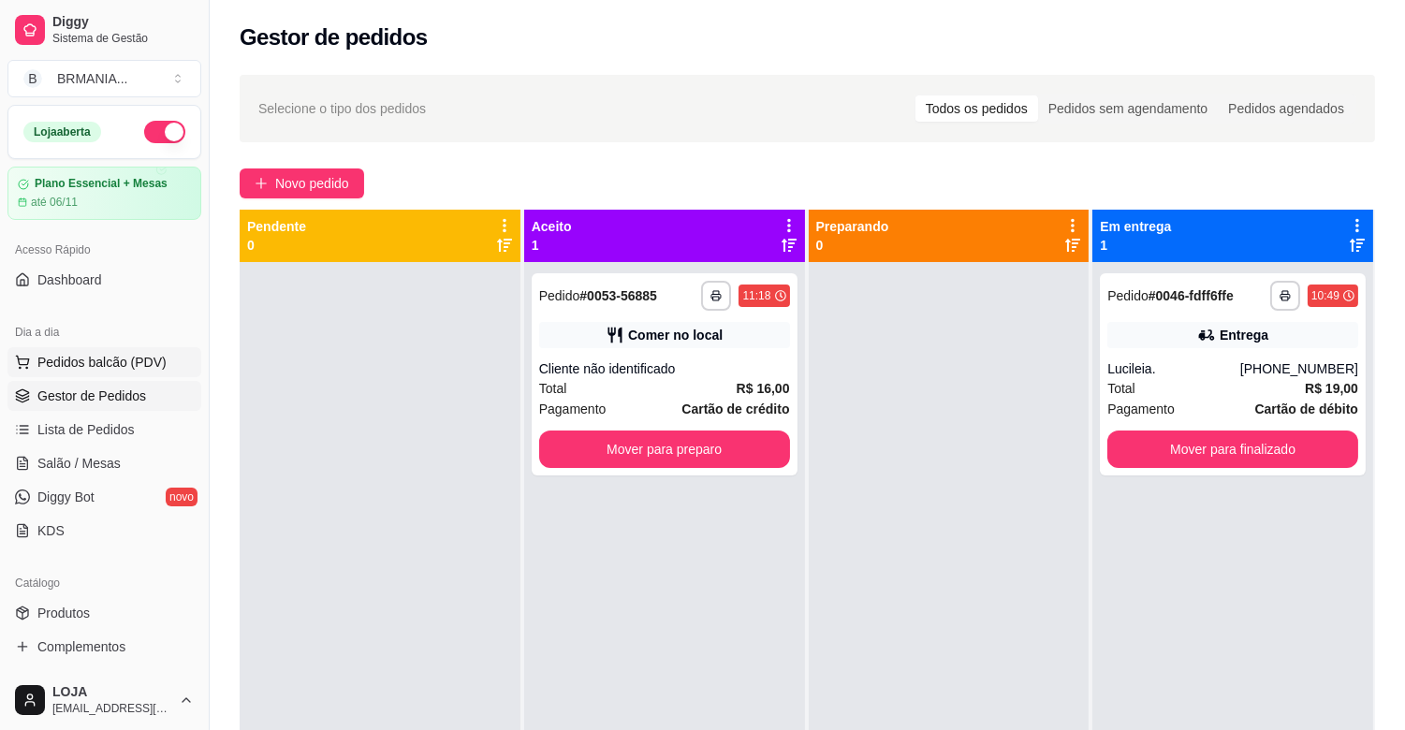
click at [101, 354] on span "Pedidos balcão (PDV)" at bounding box center [101, 362] width 129 height 19
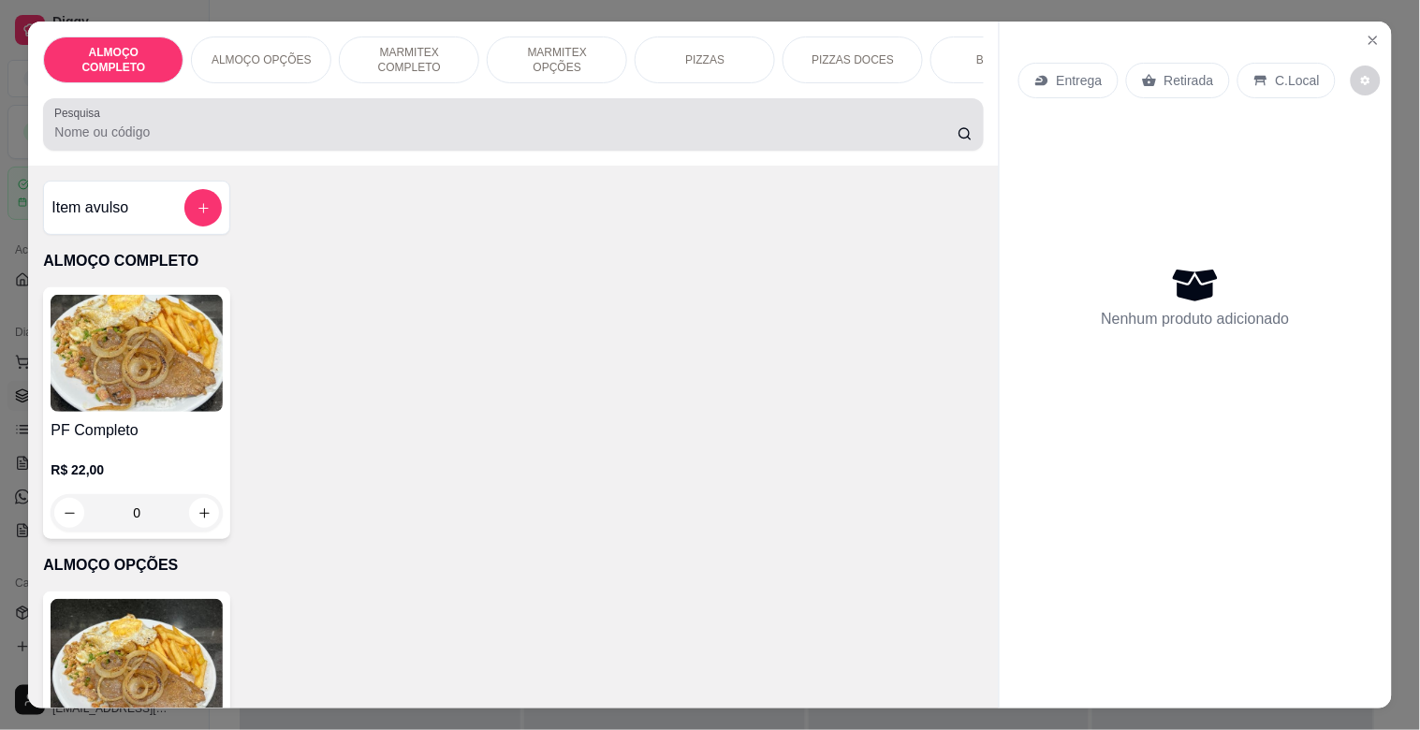
click at [206, 151] on div "Pesquisa" at bounding box center [513, 124] width 940 height 52
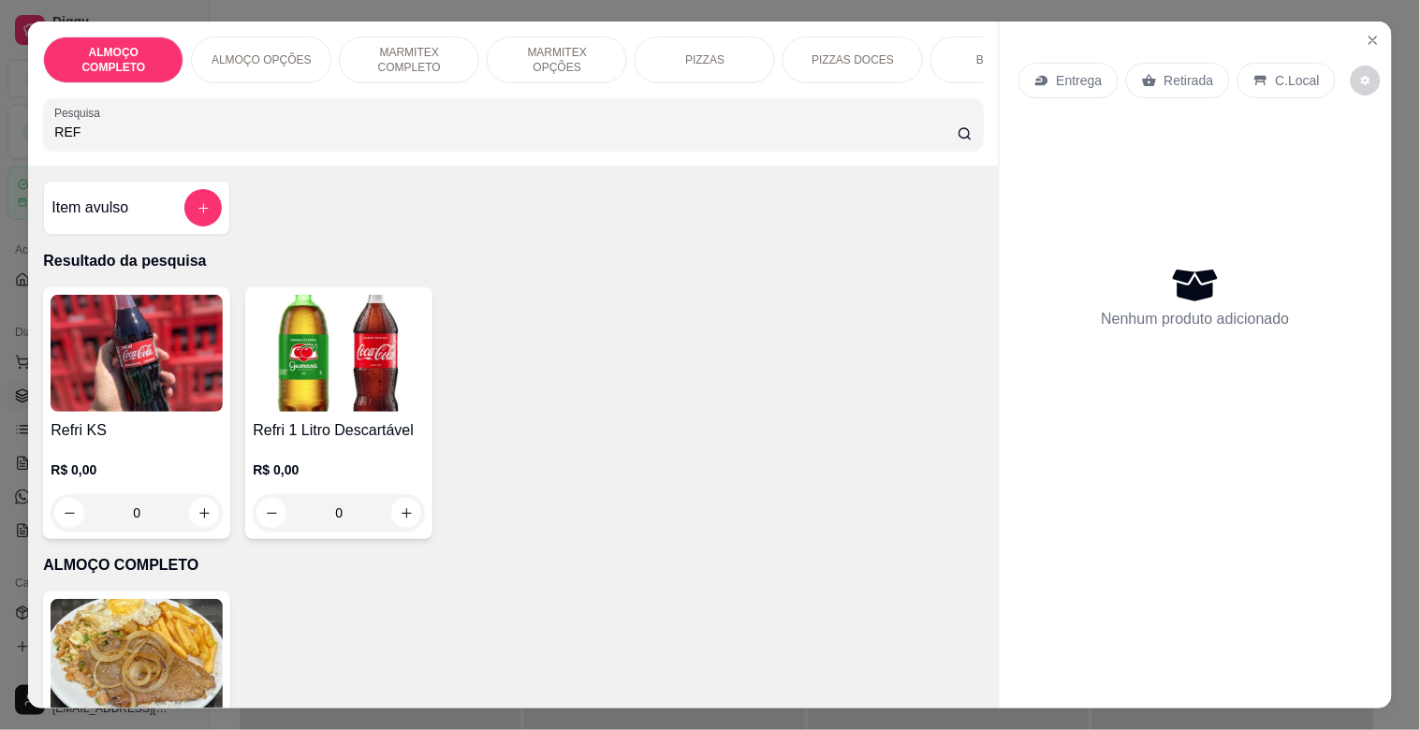
type input "REF"
click at [281, 376] on img at bounding box center [339, 353] width 172 height 117
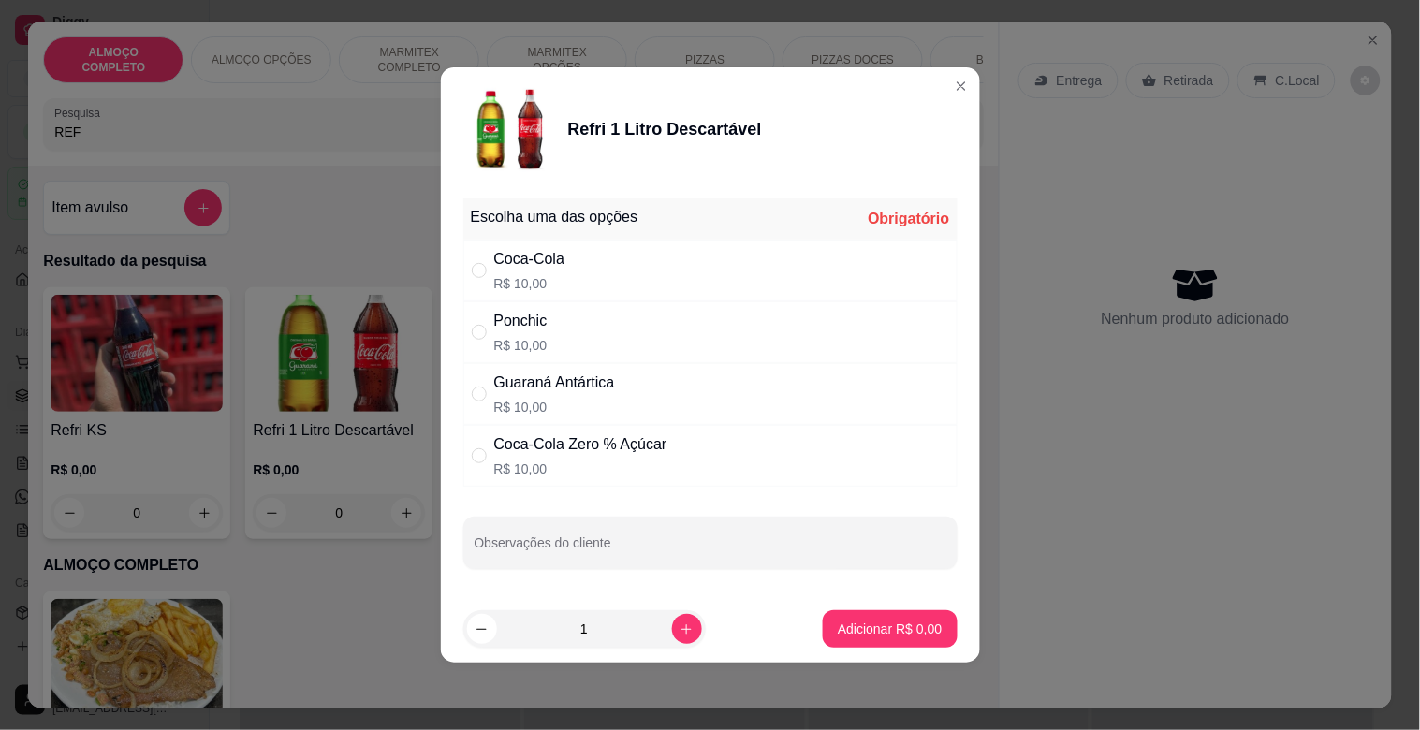
click at [540, 385] on div "Guaraná Antártica" at bounding box center [554, 383] width 121 height 22
radio input "true"
click at [880, 631] on p "Adicionar R$ 10,00" at bounding box center [885, 629] width 111 height 19
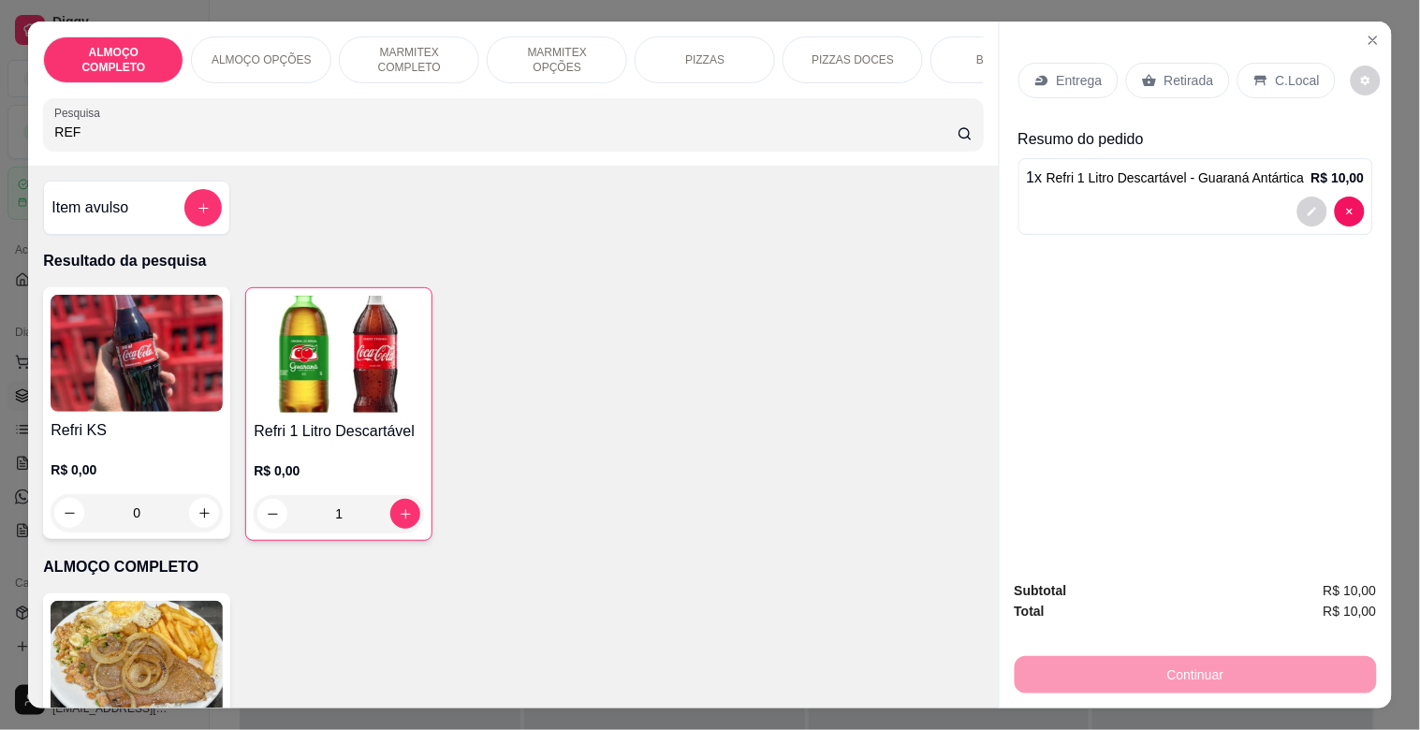
type input "1"
click at [1165, 80] on p "Retirada" at bounding box center [1190, 80] width 50 height 19
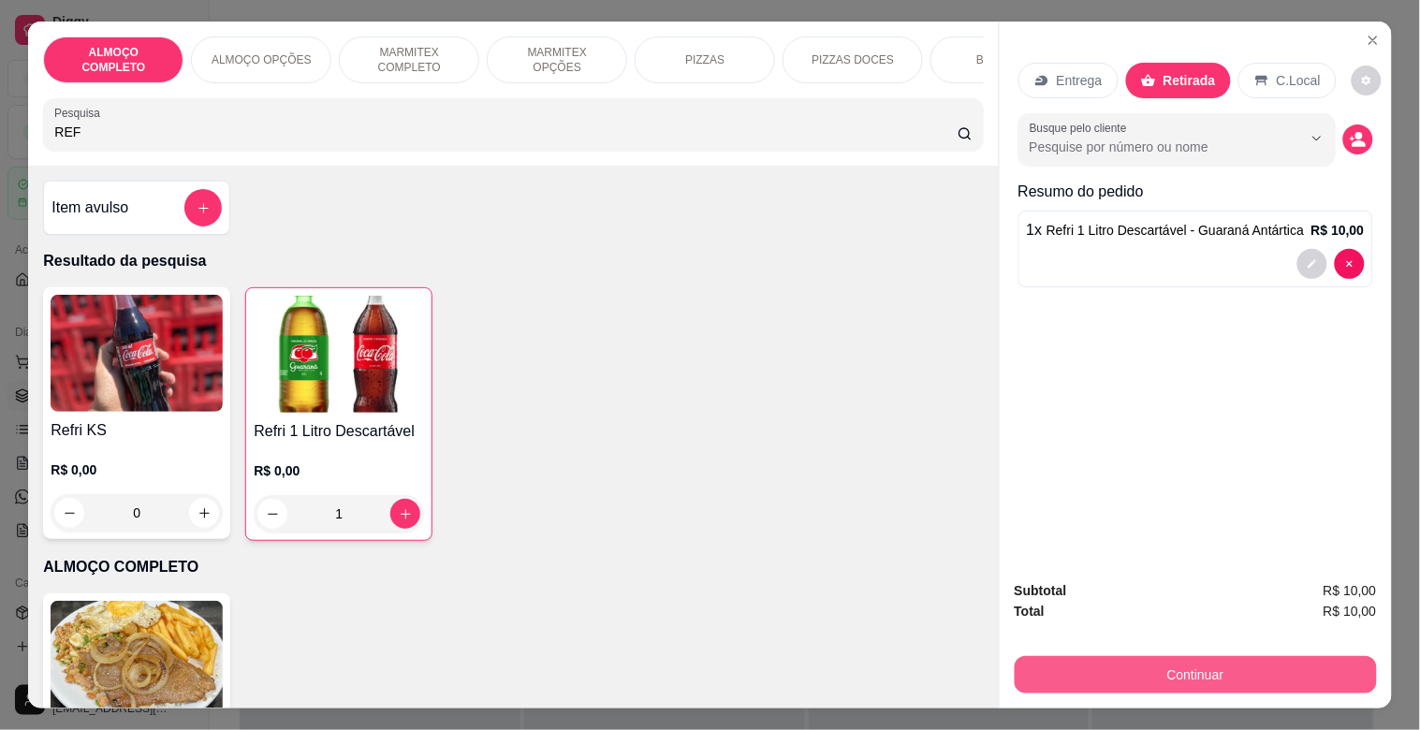
click at [1196, 657] on button "Continuar" at bounding box center [1196, 674] width 362 height 37
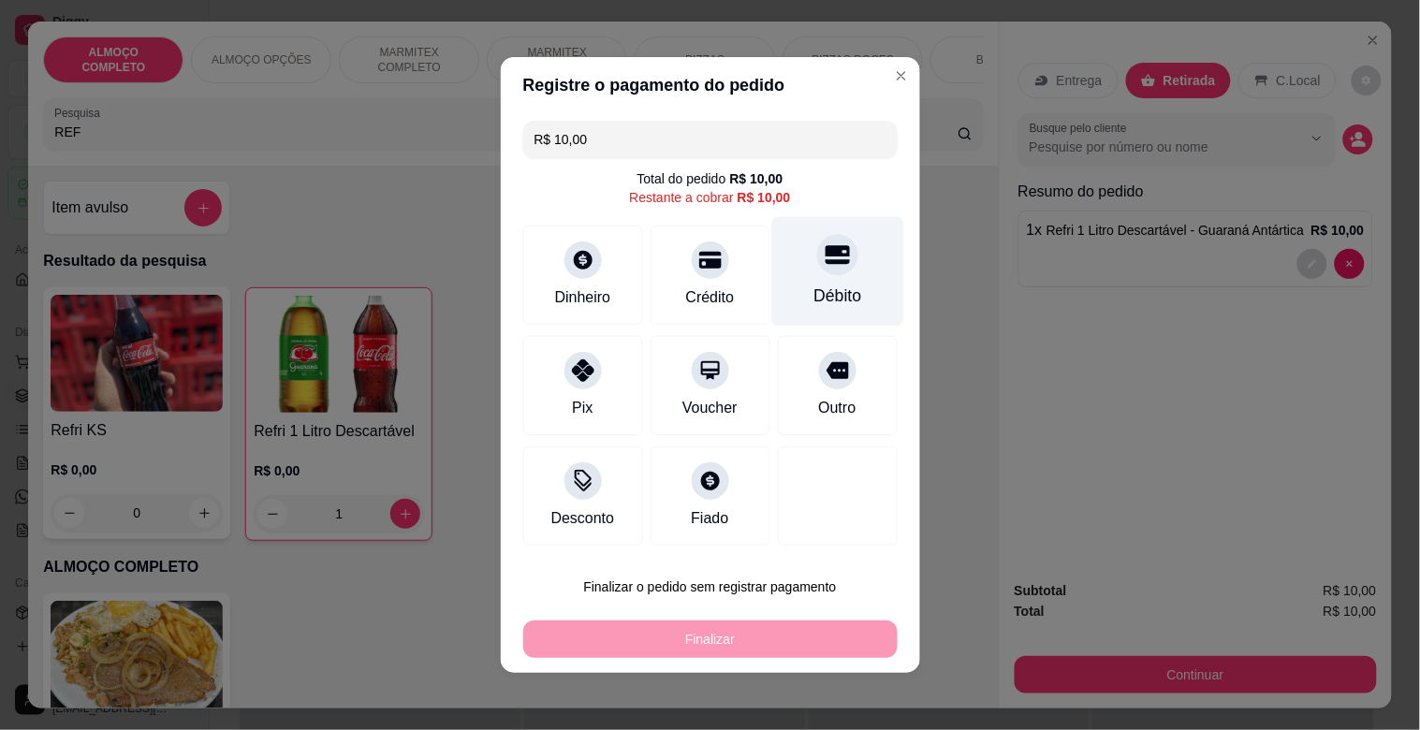
click at [791, 272] on div "Débito" at bounding box center [837, 272] width 132 height 110
type input "R$ 0,00"
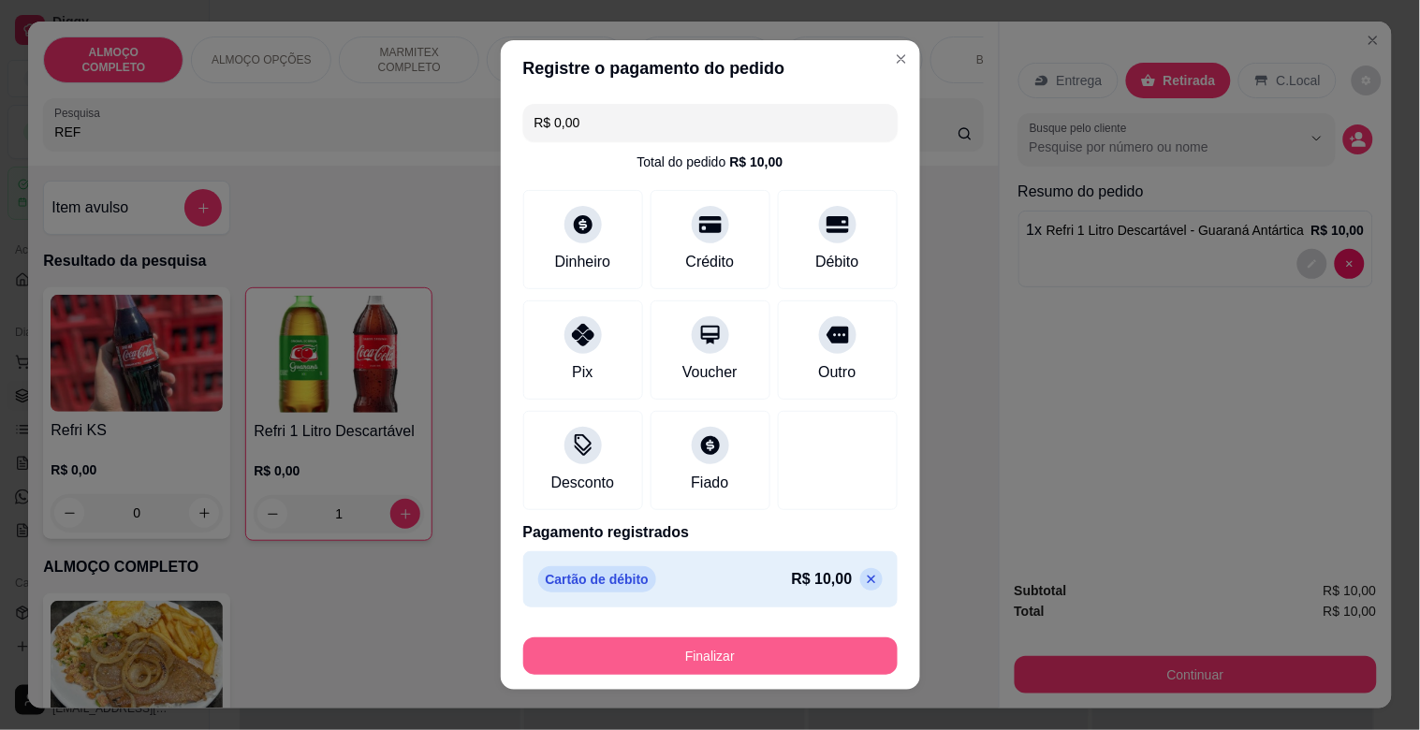
click at [690, 656] on button "Finalizar" at bounding box center [710, 656] width 374 height 37
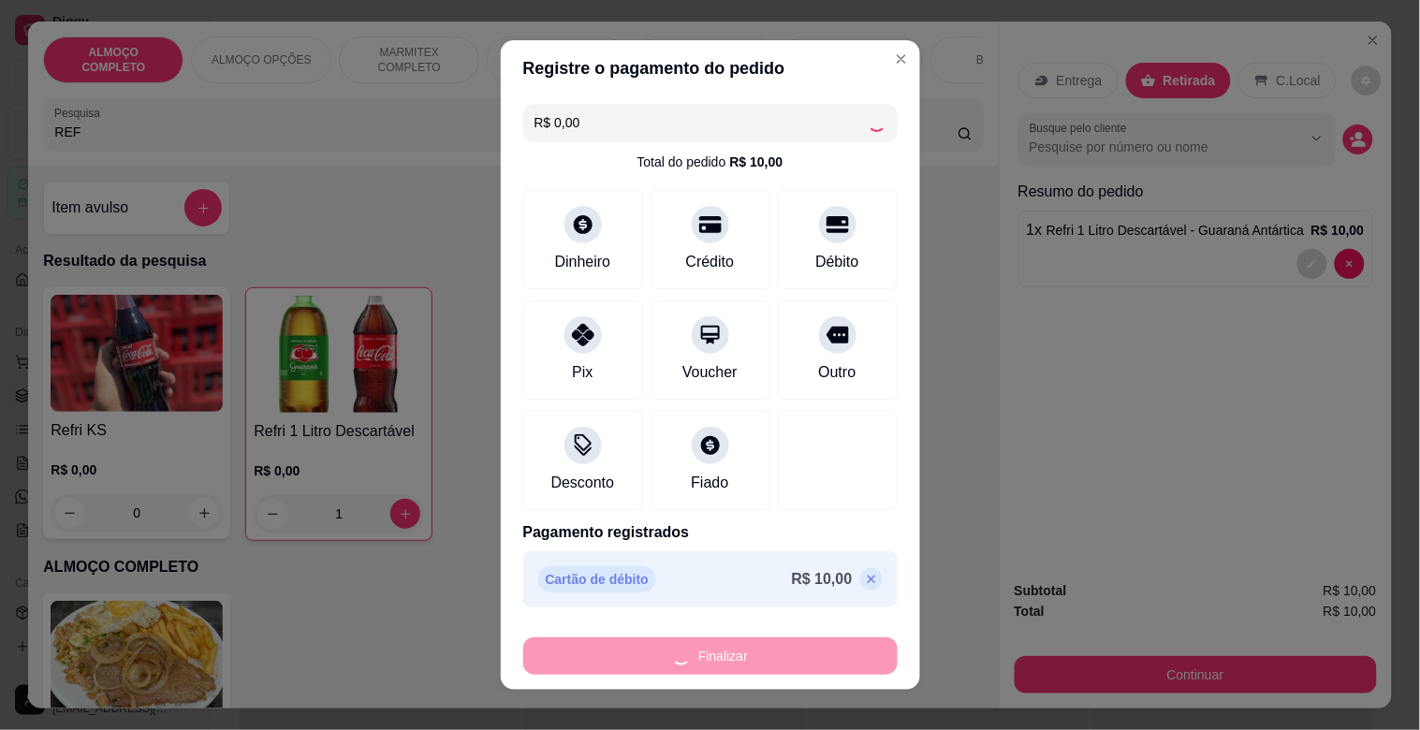
type input "0"
type input "-R$ 10,00"
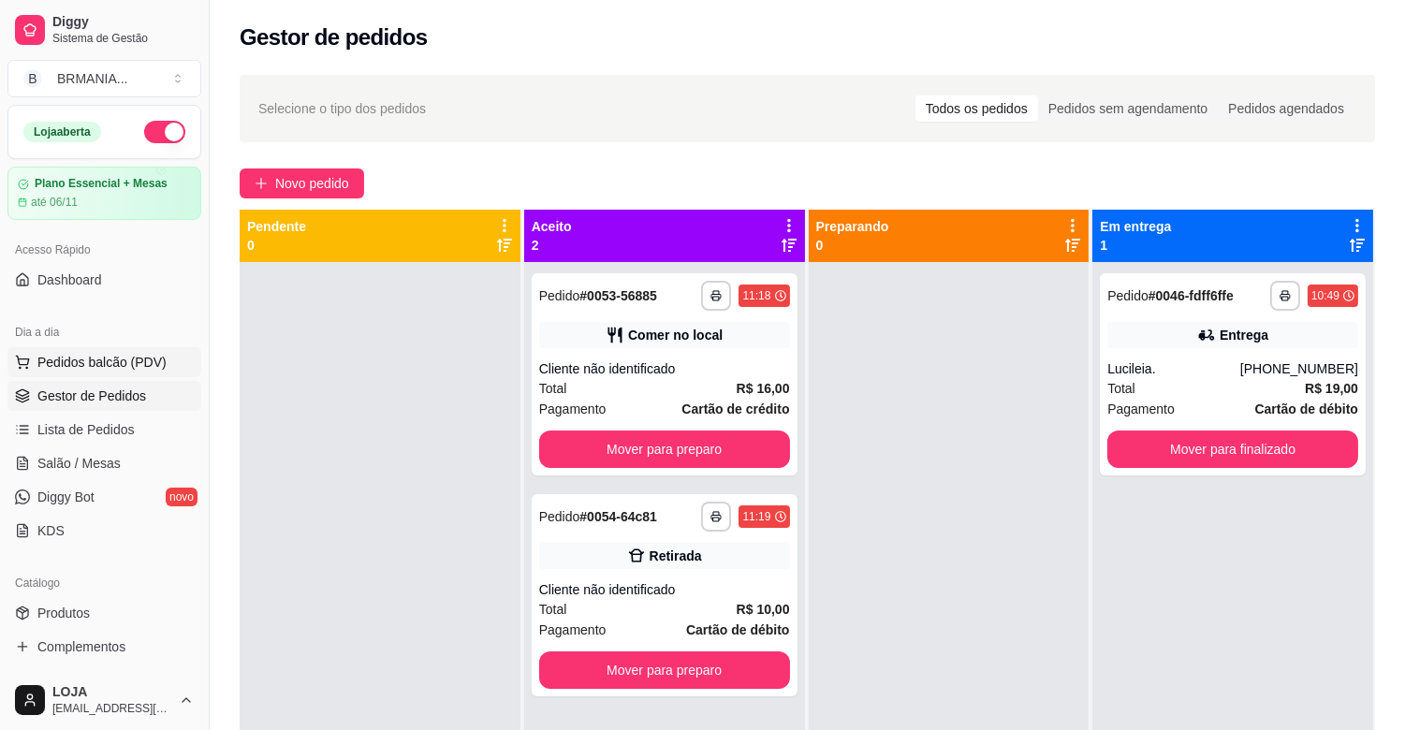
click at [89, 357] on span "Pedidos balcão (PDV)" at bounding box center [101, 362] width 129 height 19
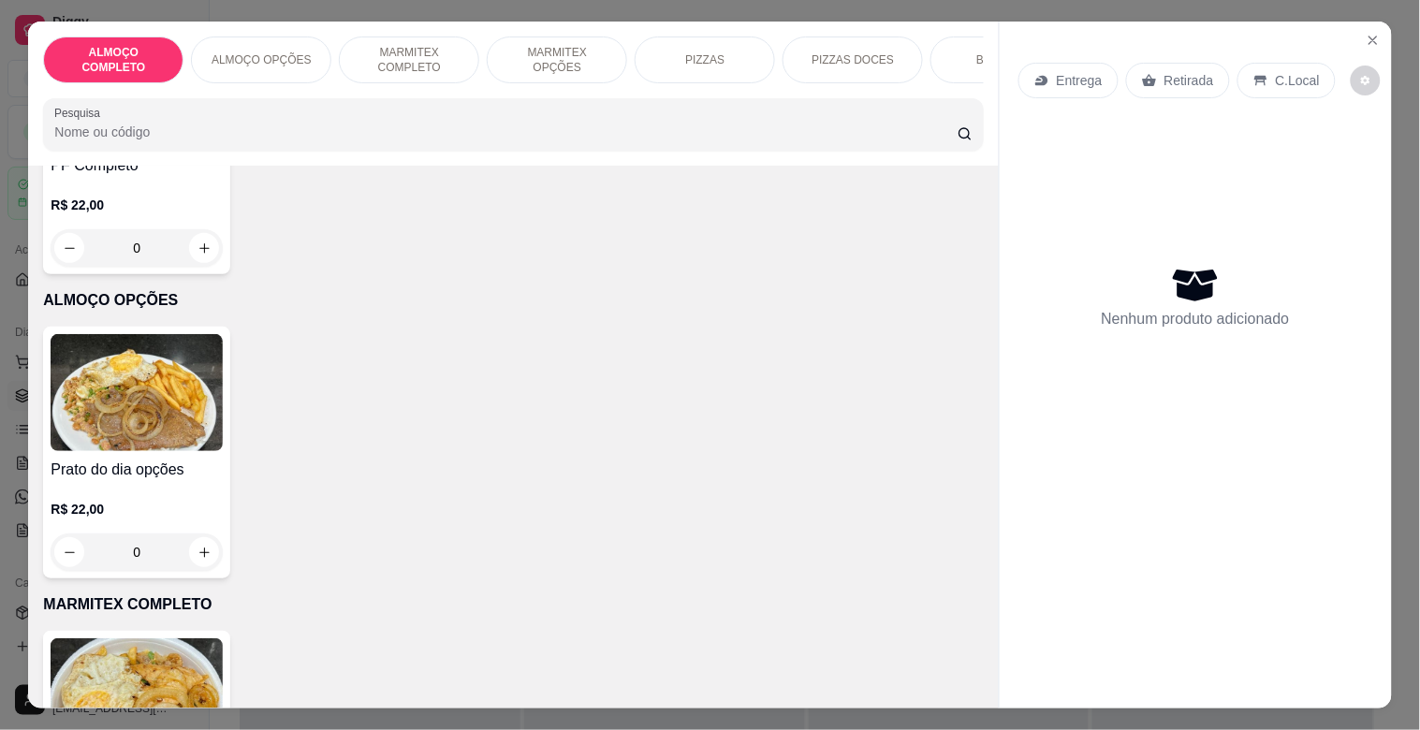
scroll to position [184, 0]
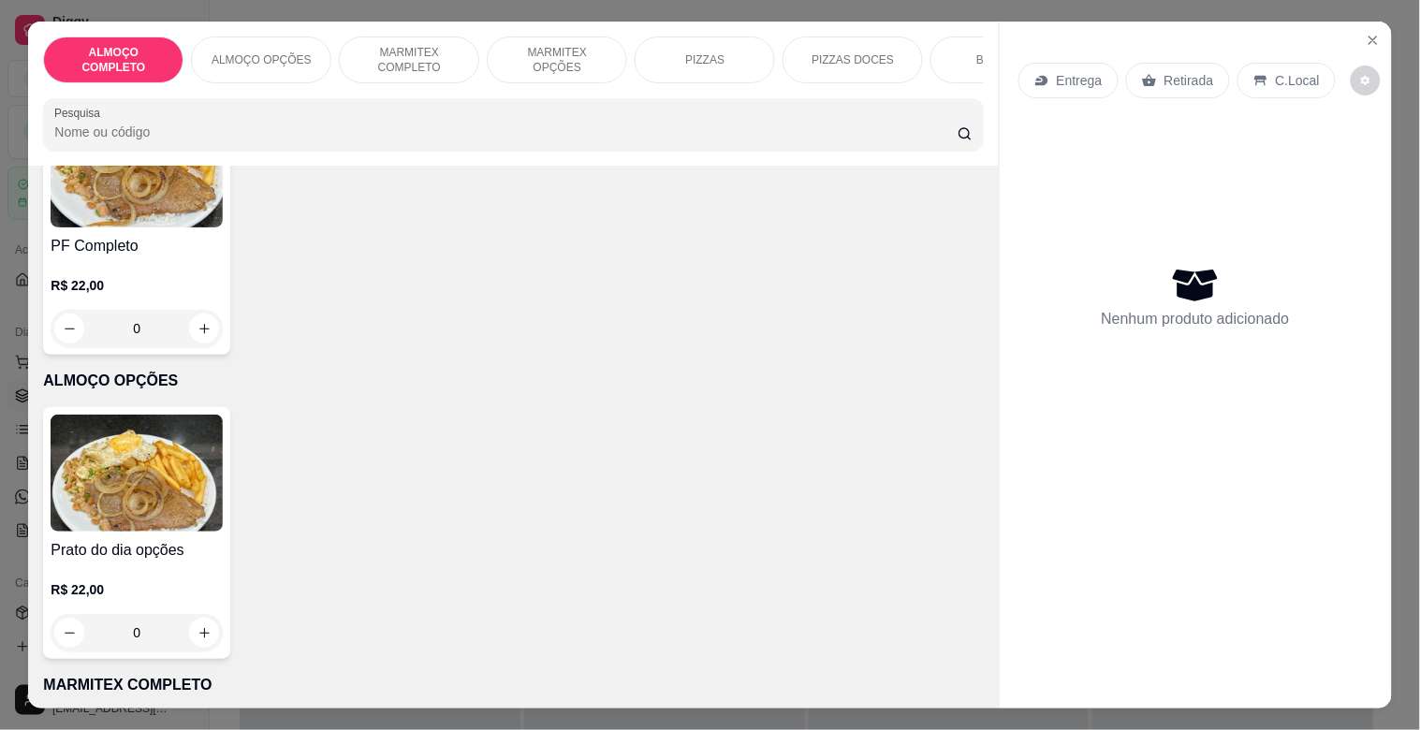
click at [105, 255] on h4 "PF Completo" at bounding box center [137, 246] width 172 height 22
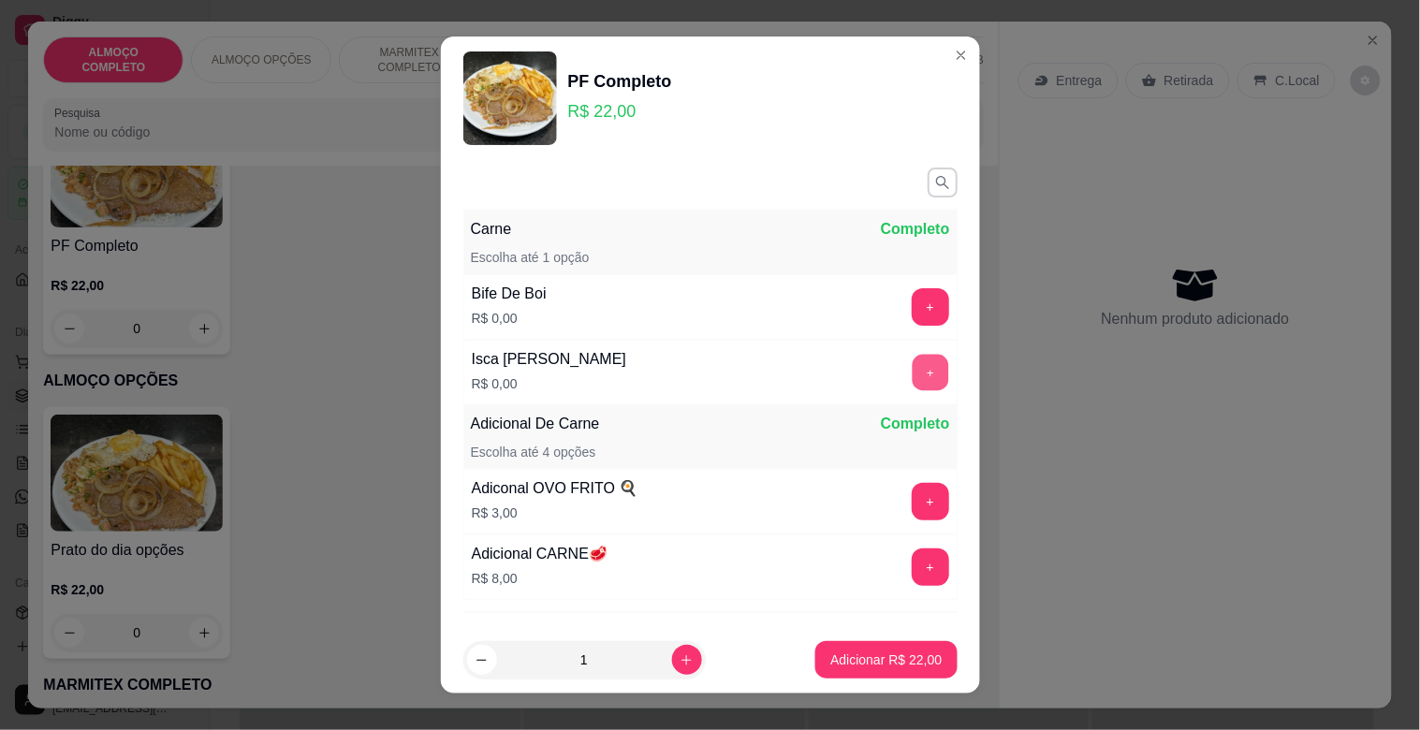
click at [912, 371] on button "+" at bounding box center [930, 373] width 37 height 37
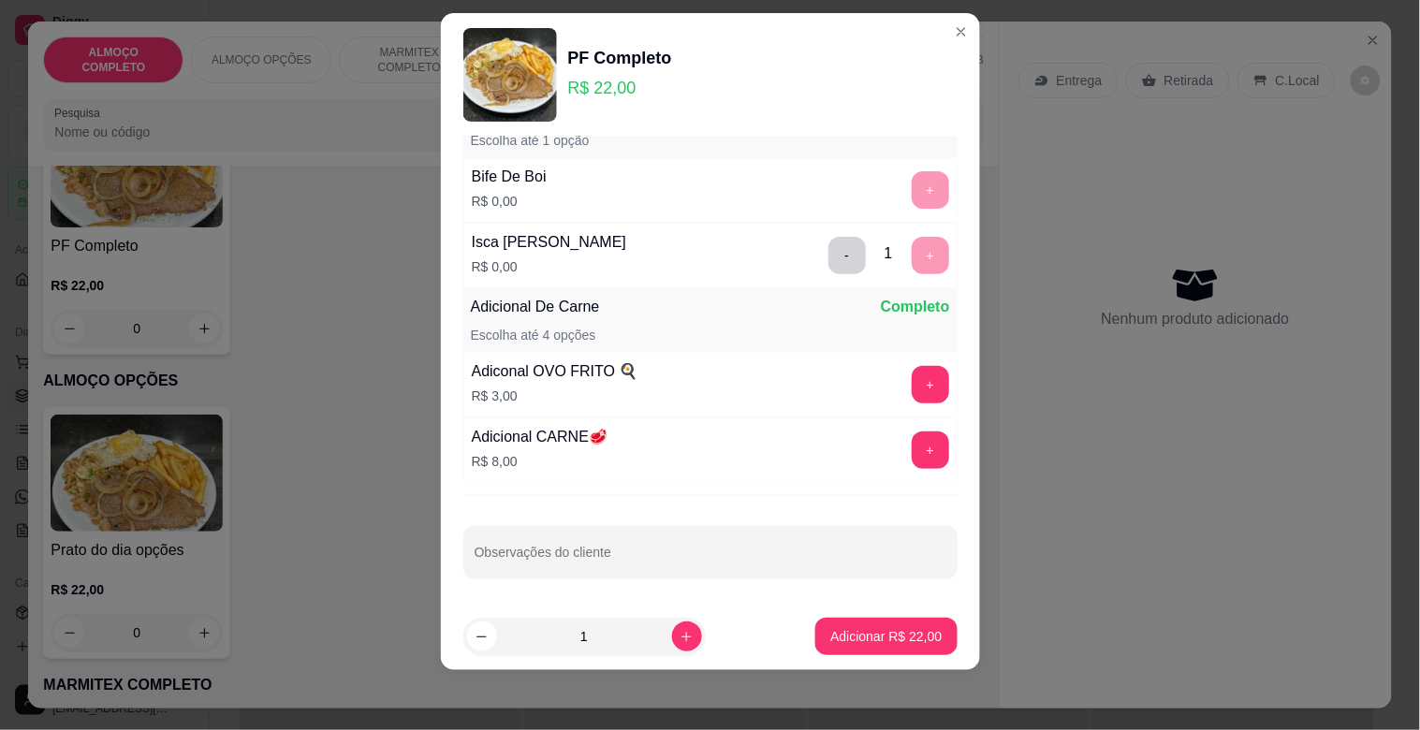
scroll to position [96, 0]
click at [852, 630] on p "Adicionar R$ 22,00" at bounding box center [885, 636] width 111 height 19
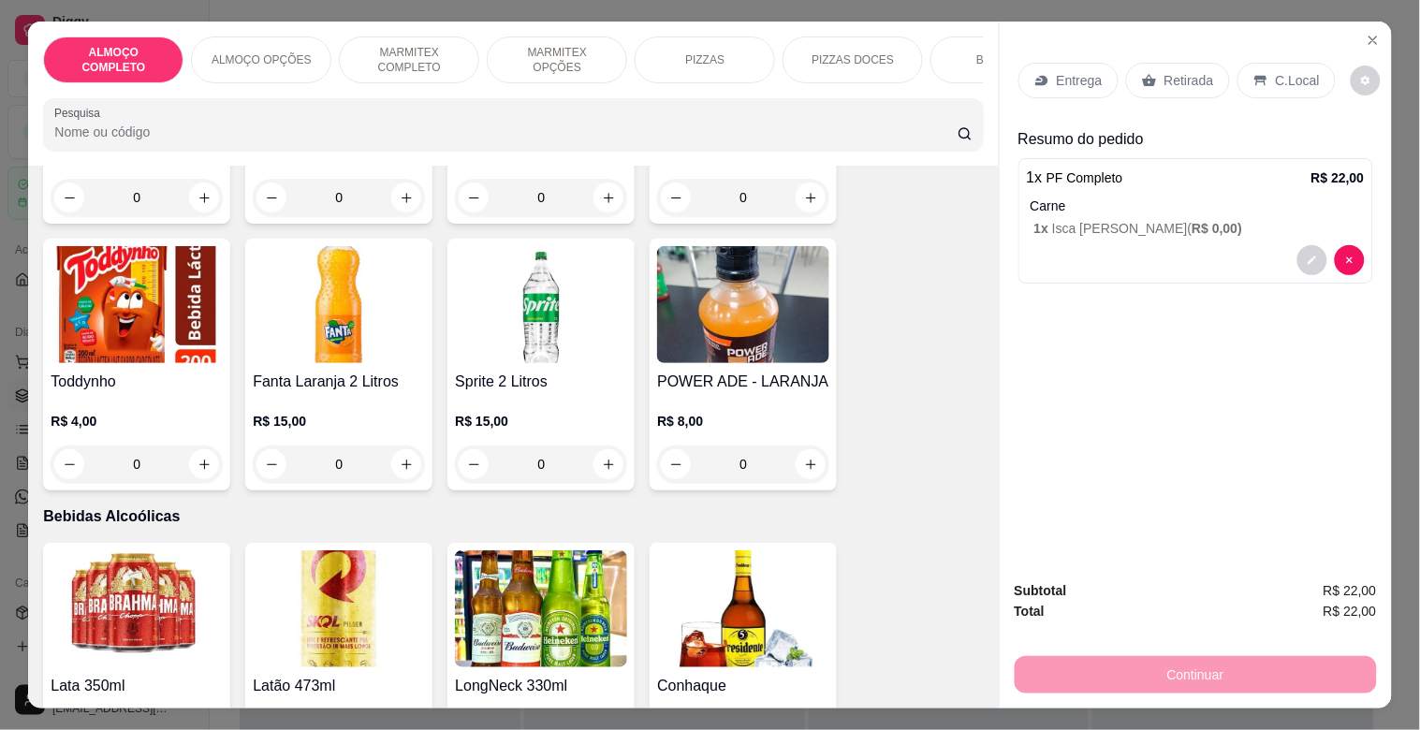
scroll to position [3446, 0]
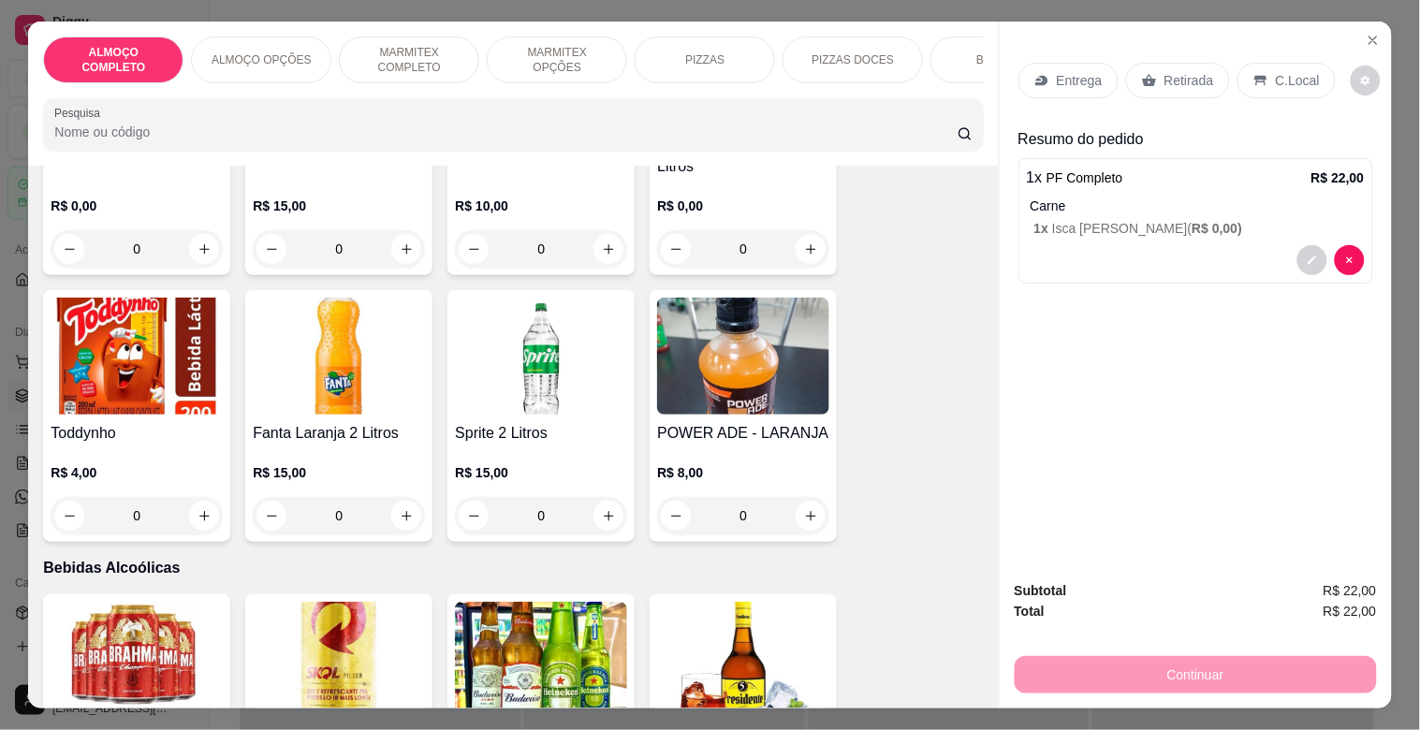
click at [137, 637] on img at bounding box center [137, 660] width 172 height 117
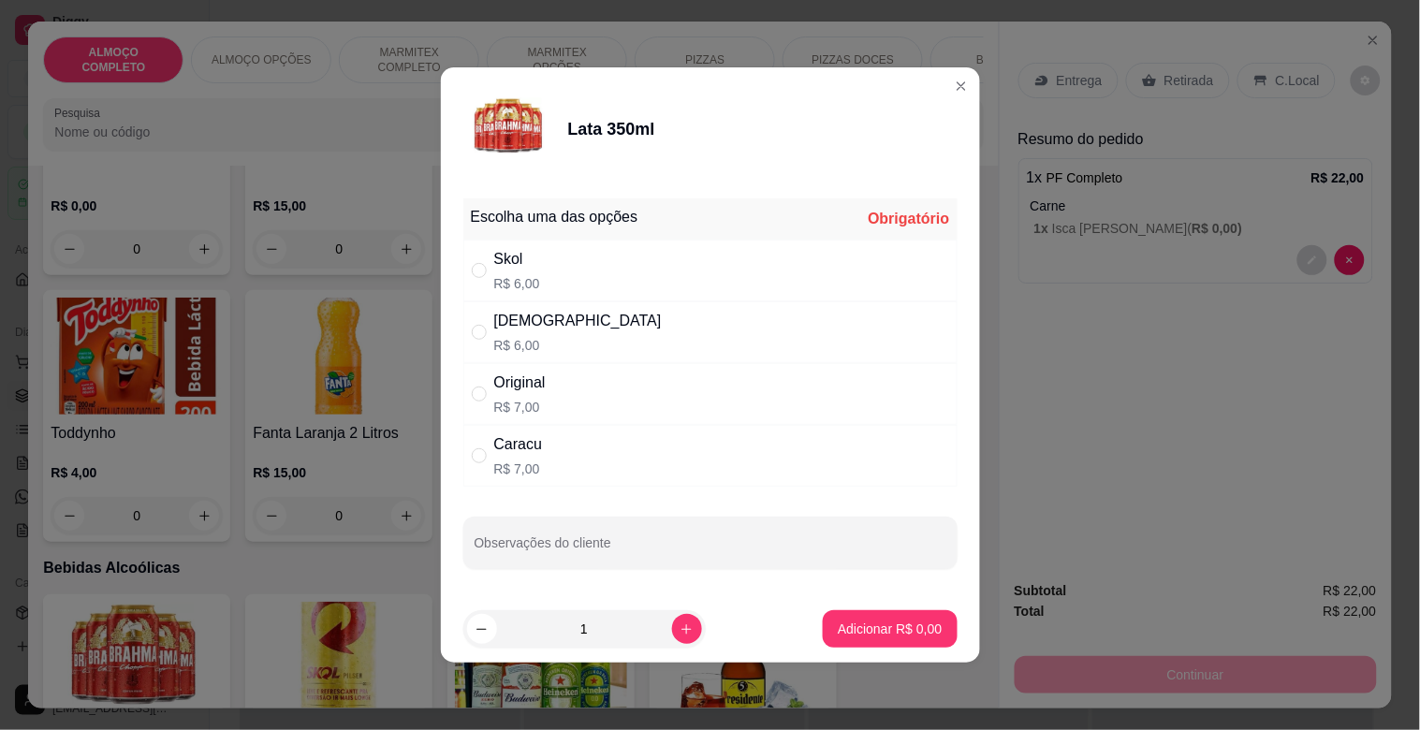
drag, startPoint x: 531, startPoint y: 462, endPoint x: 656, endPoint y: 528, distance: 141.5
click at [534, 461] on p "R$ 7,00" at bounding box center [518, 469] width 49 height 19
radio input "true"
click at [883, 639] on button "Adicionar R$ 7,00" at bounding box center [890, 628] width 134 height 37
type input "1"
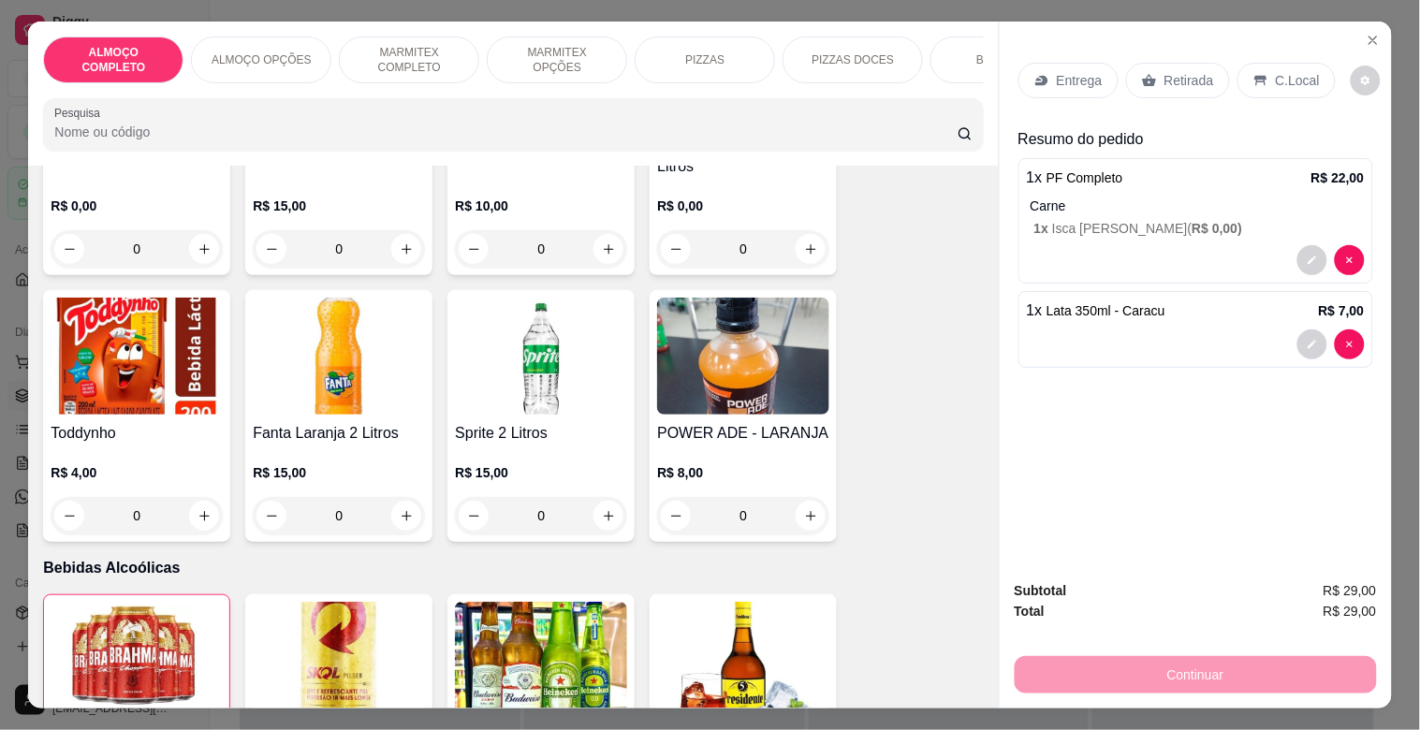
click at [1258, 66] on div "C.Local" at bounding box center [1287, 81] width 98 height 36
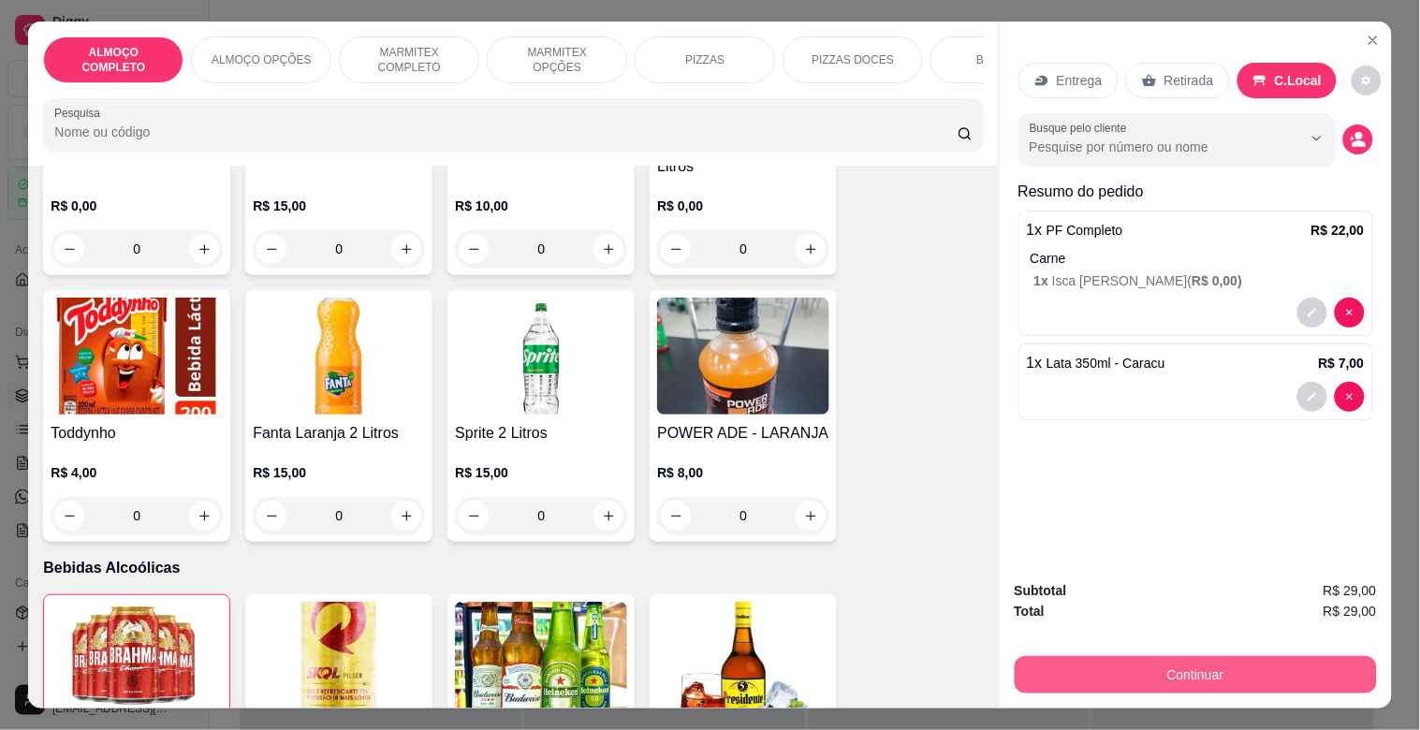
click at [1209, 665] on button "Continuar" at bounding box center [1196, 674] width 362 height 37
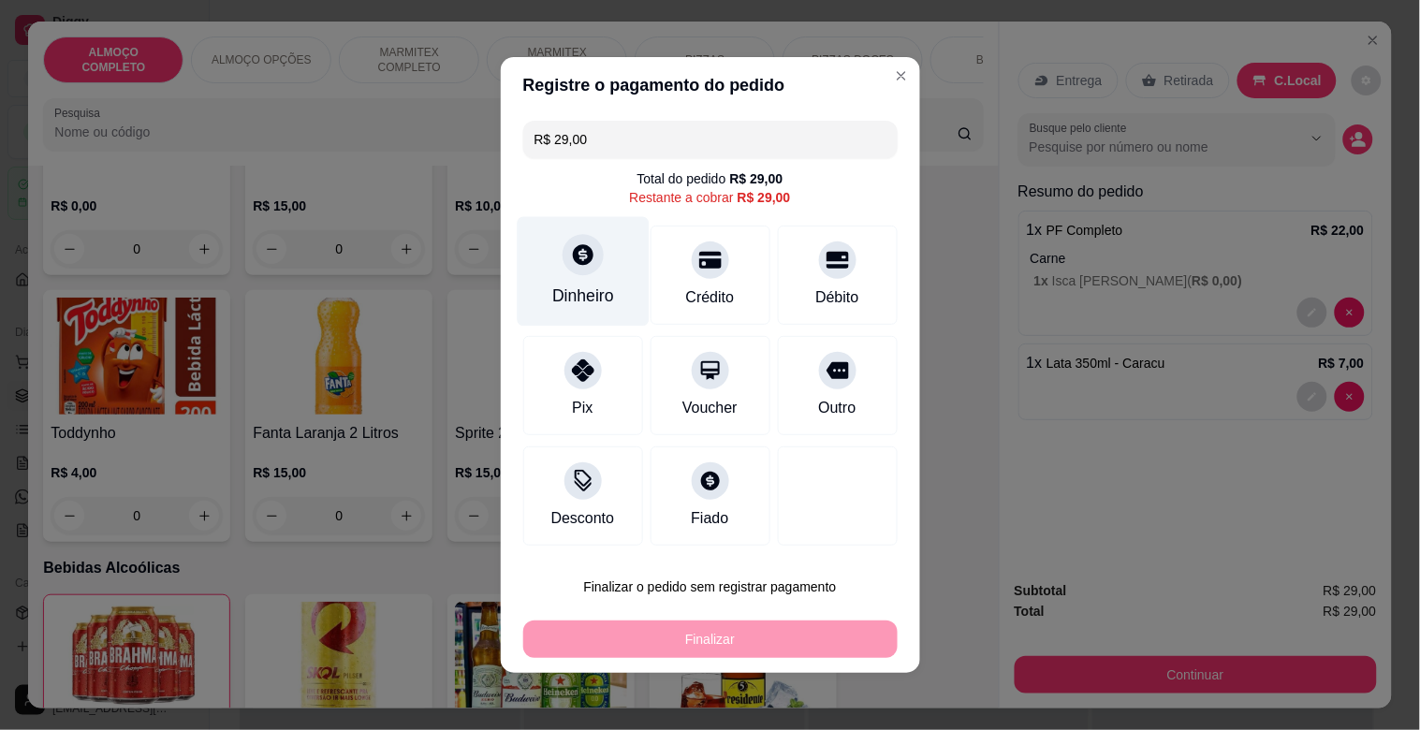
click at [569, 304] on div "Dinheiro" at bounding box center [583, 296] width 62 height 24
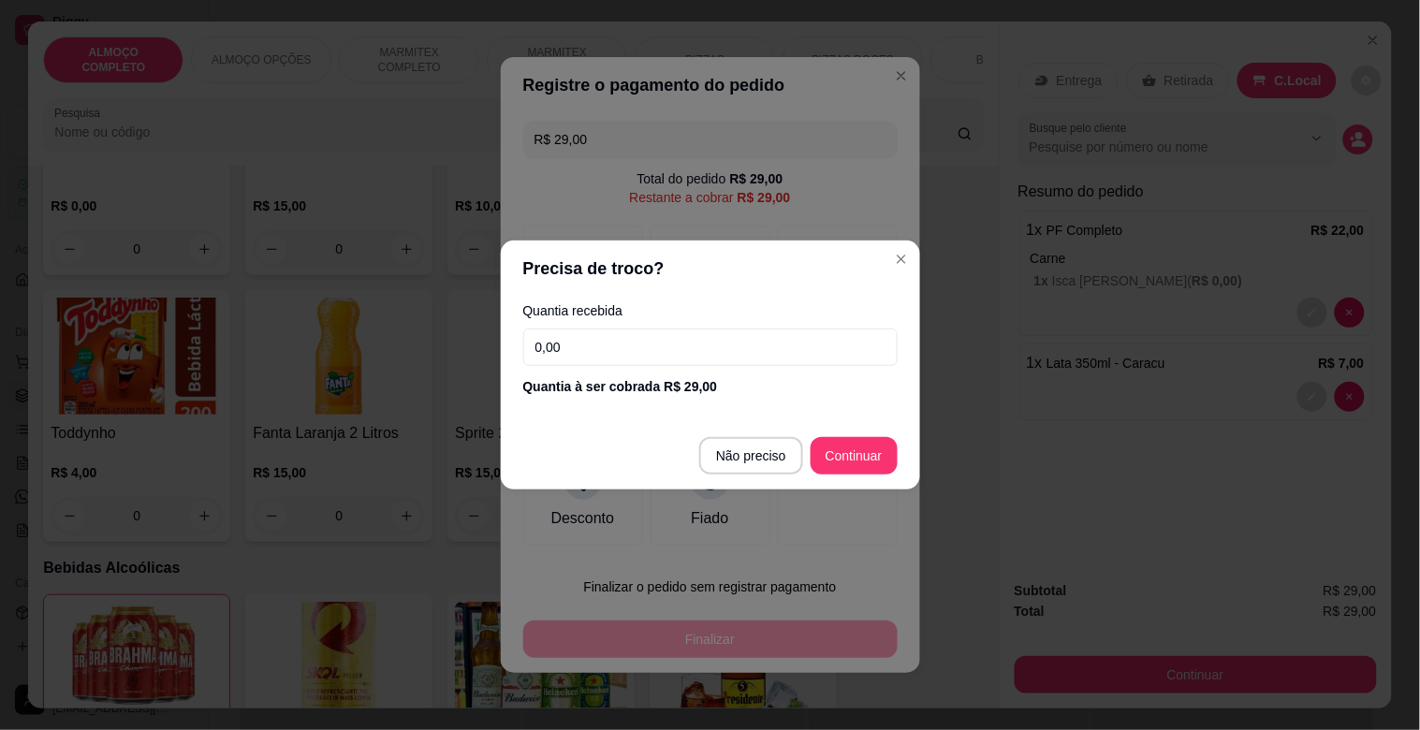
click at [649, 343] on input "0,00" at bounding box center [710, 347] width 374 height 37
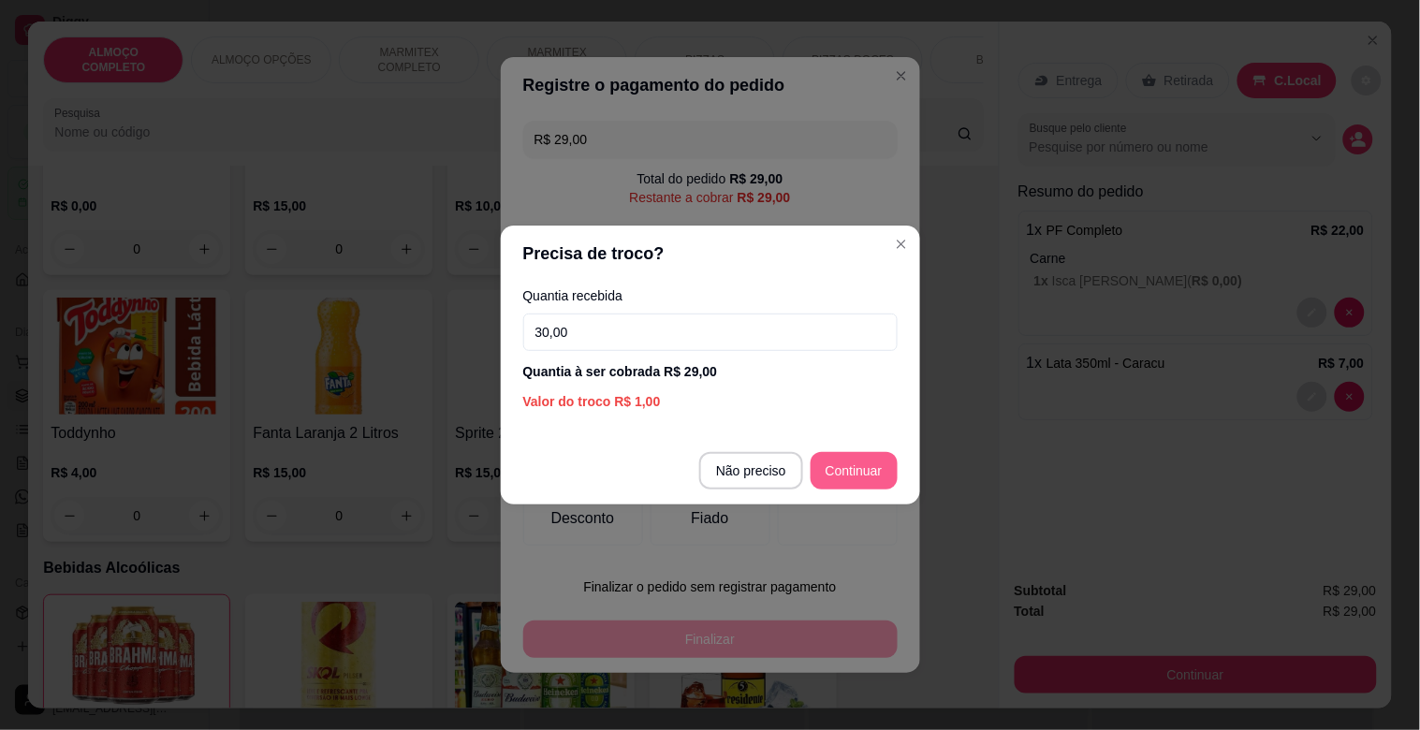
type input "30,00"
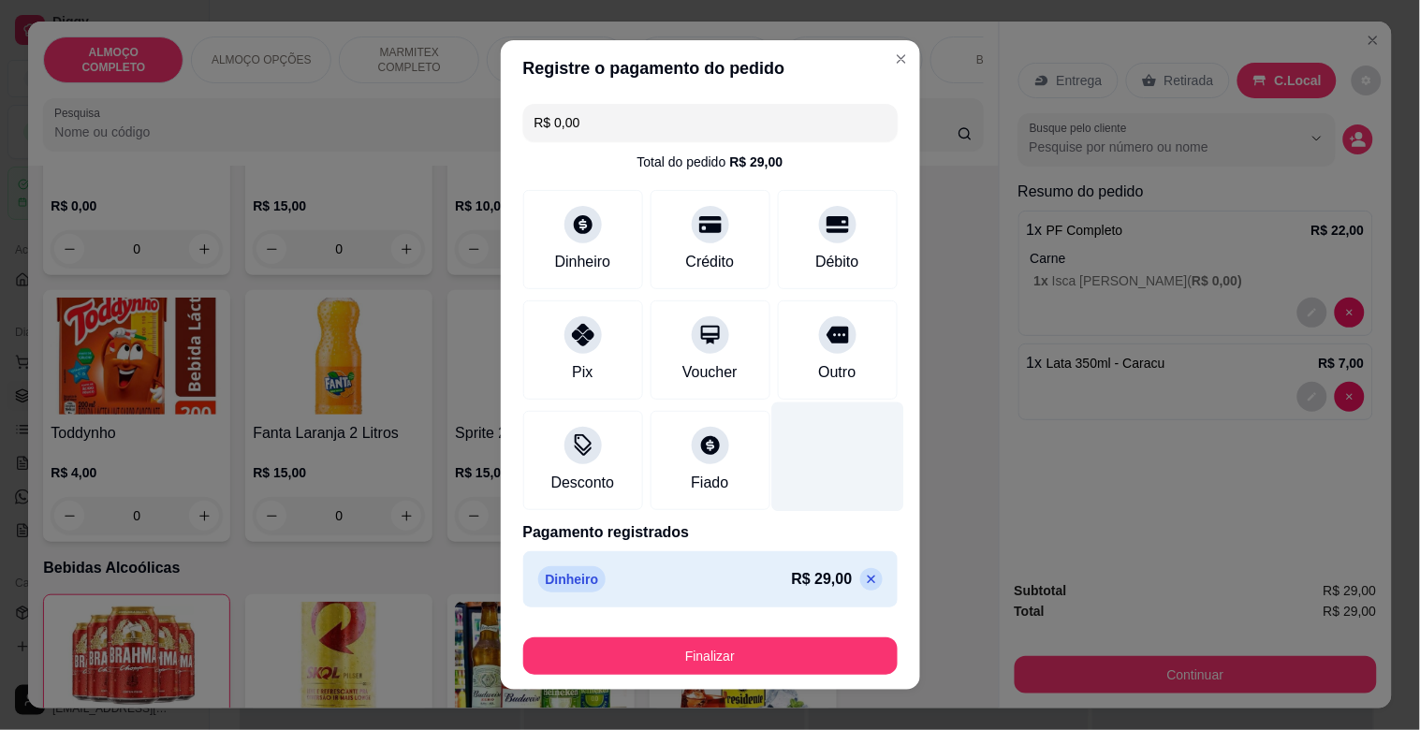
type input "R$ 0,00"
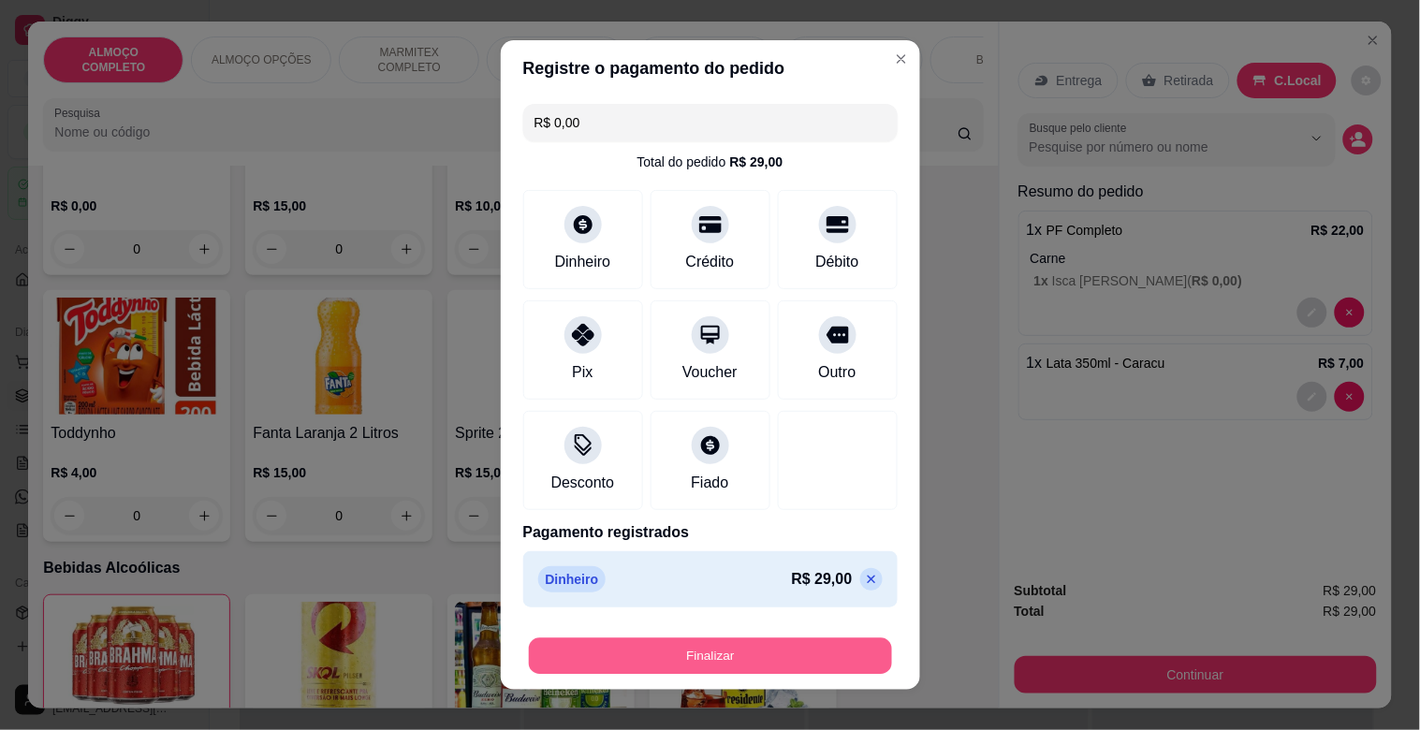
click at [735, 643] on button "Finalizar" at bounding box center [710, 657] width 363 height 37
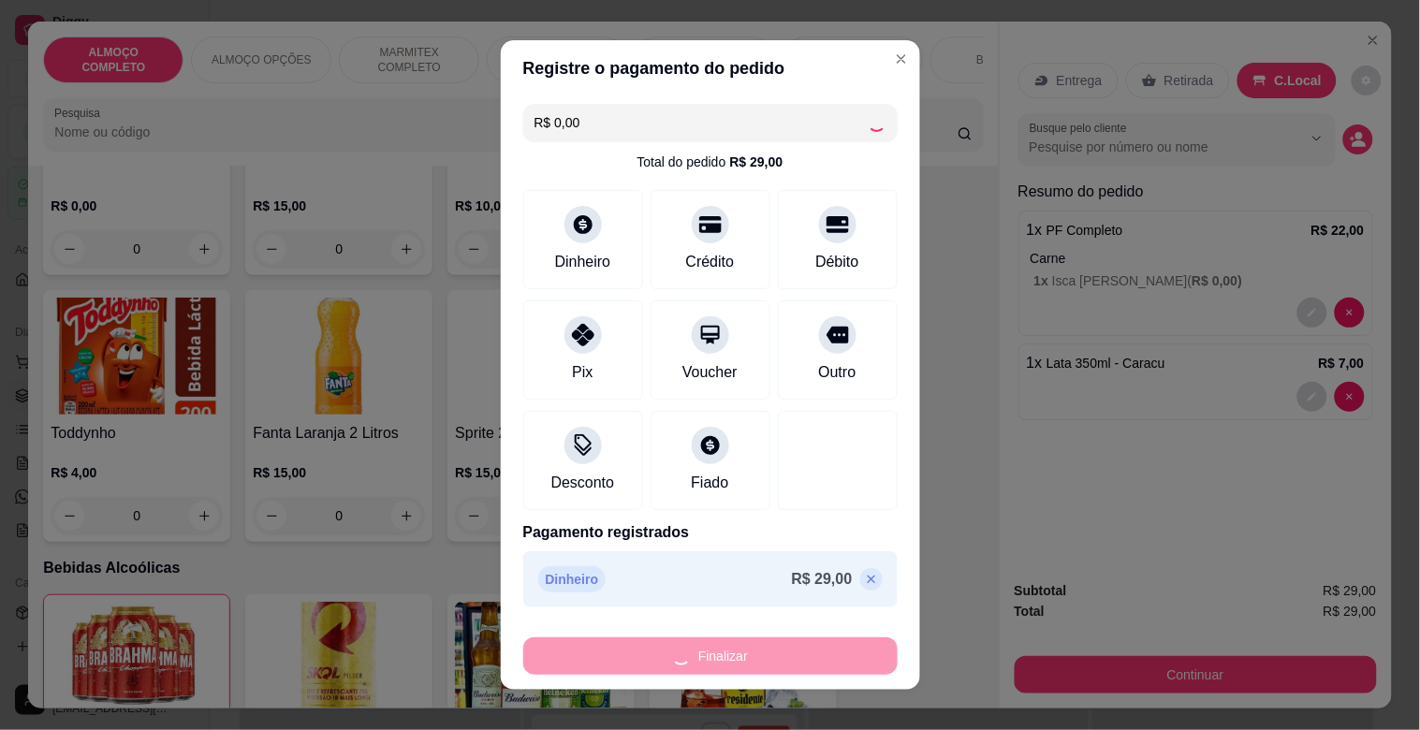
type input "0"
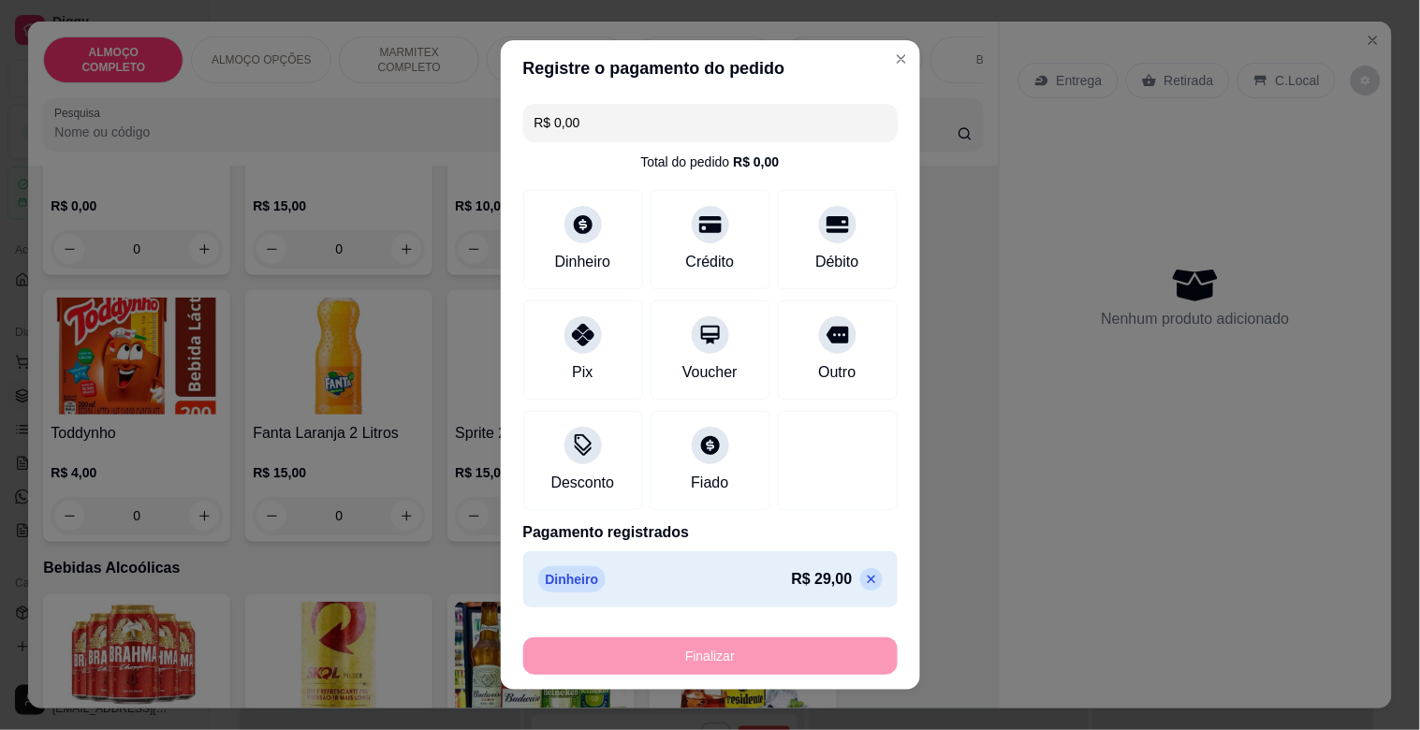
type input "-R$ 29,00"
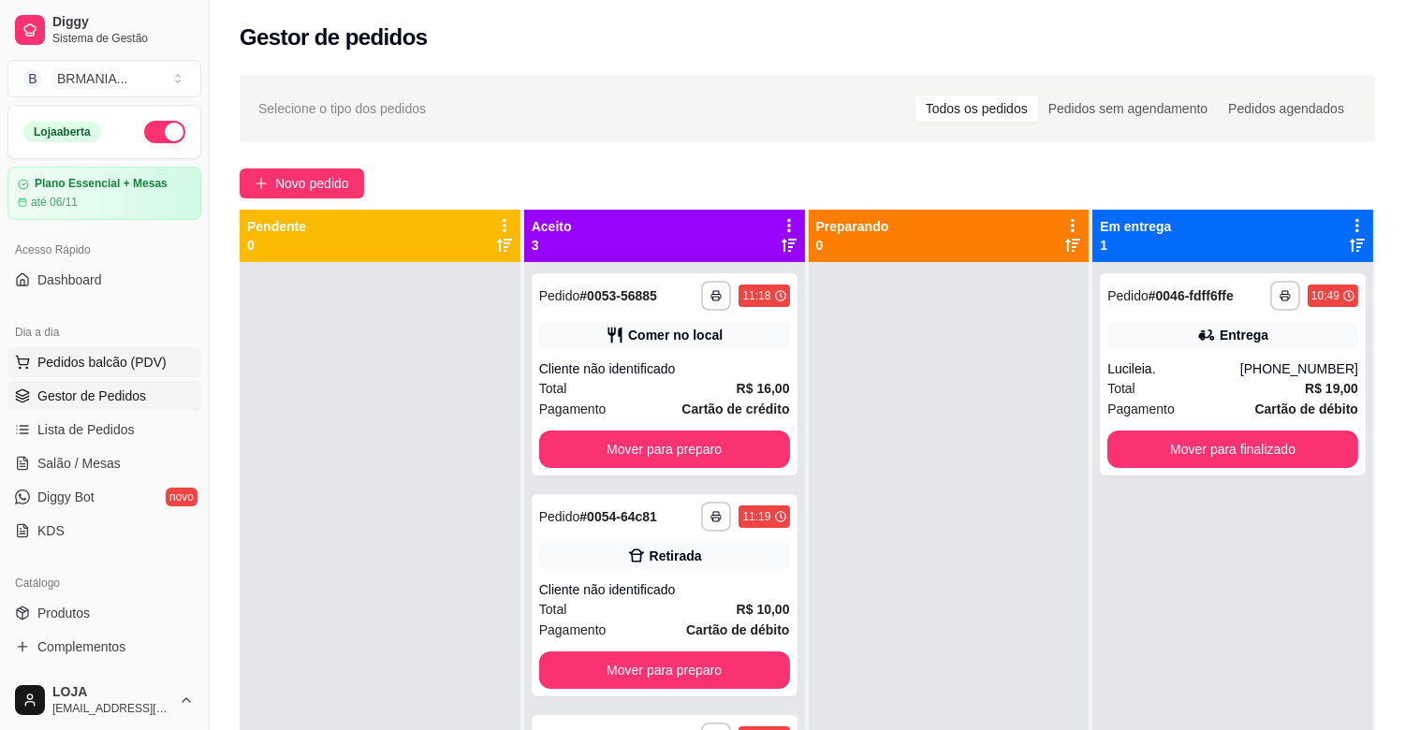
click at [108, 365] on span "Pedidos balcão (PDV)" at bounding box center [101, 362] width 129 height 19
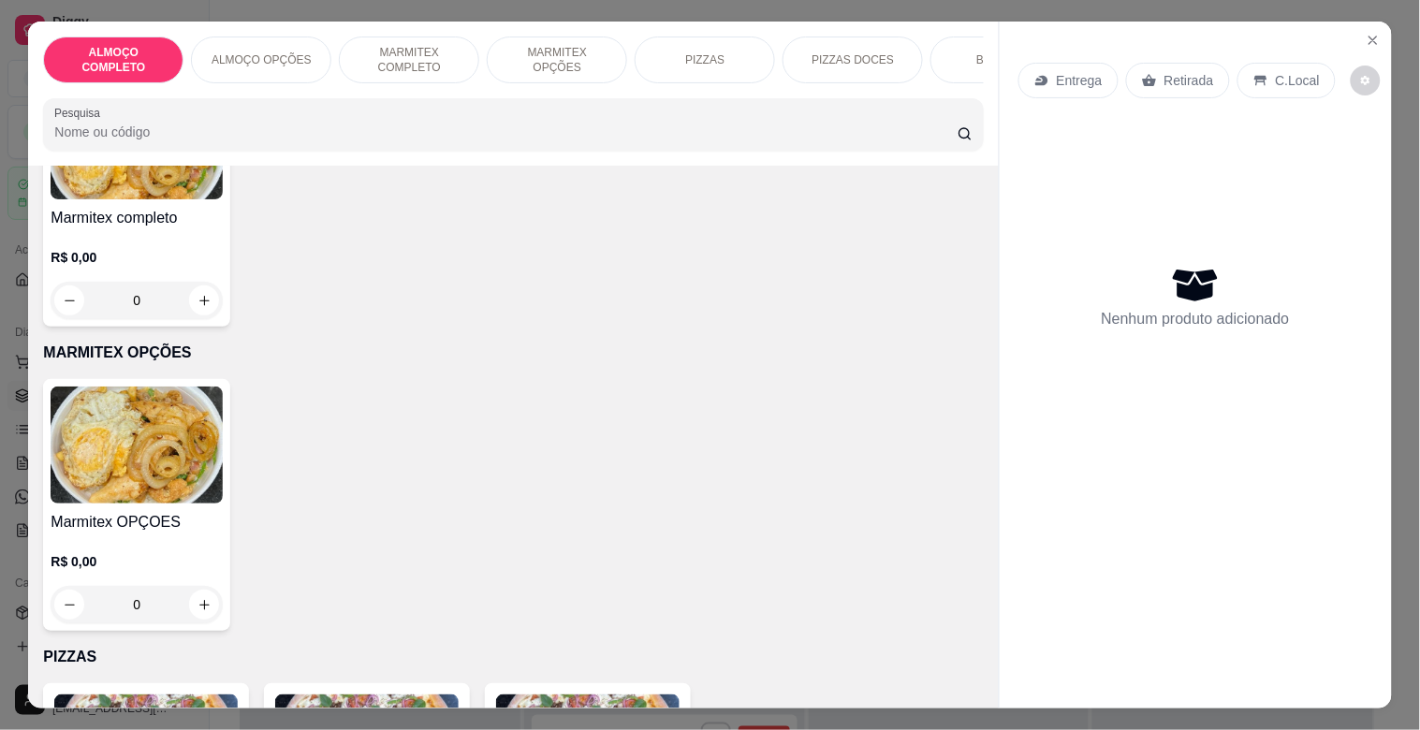
scroll to position [847, 0]
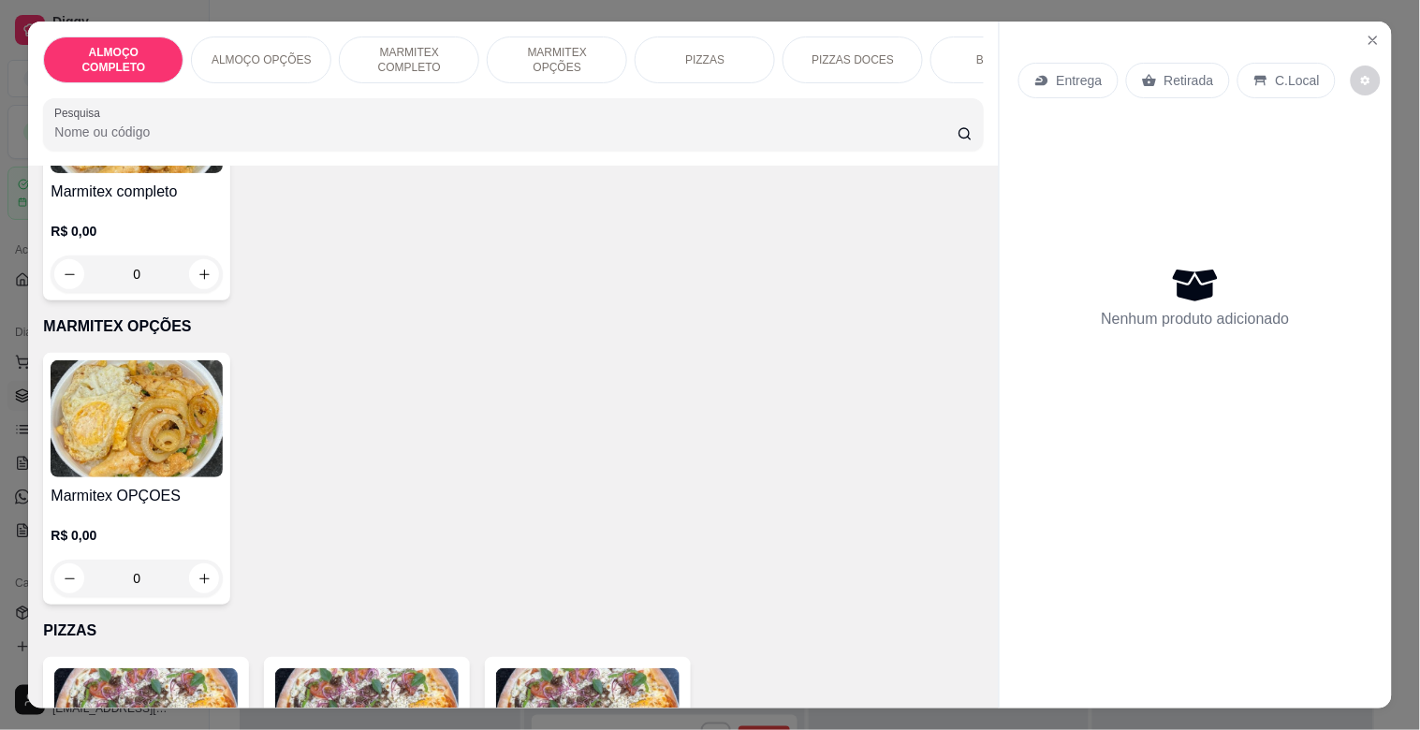
click at [173, 220] on div "R$ 0,00 0" at bounding box center [137, 248] width 172 height 90
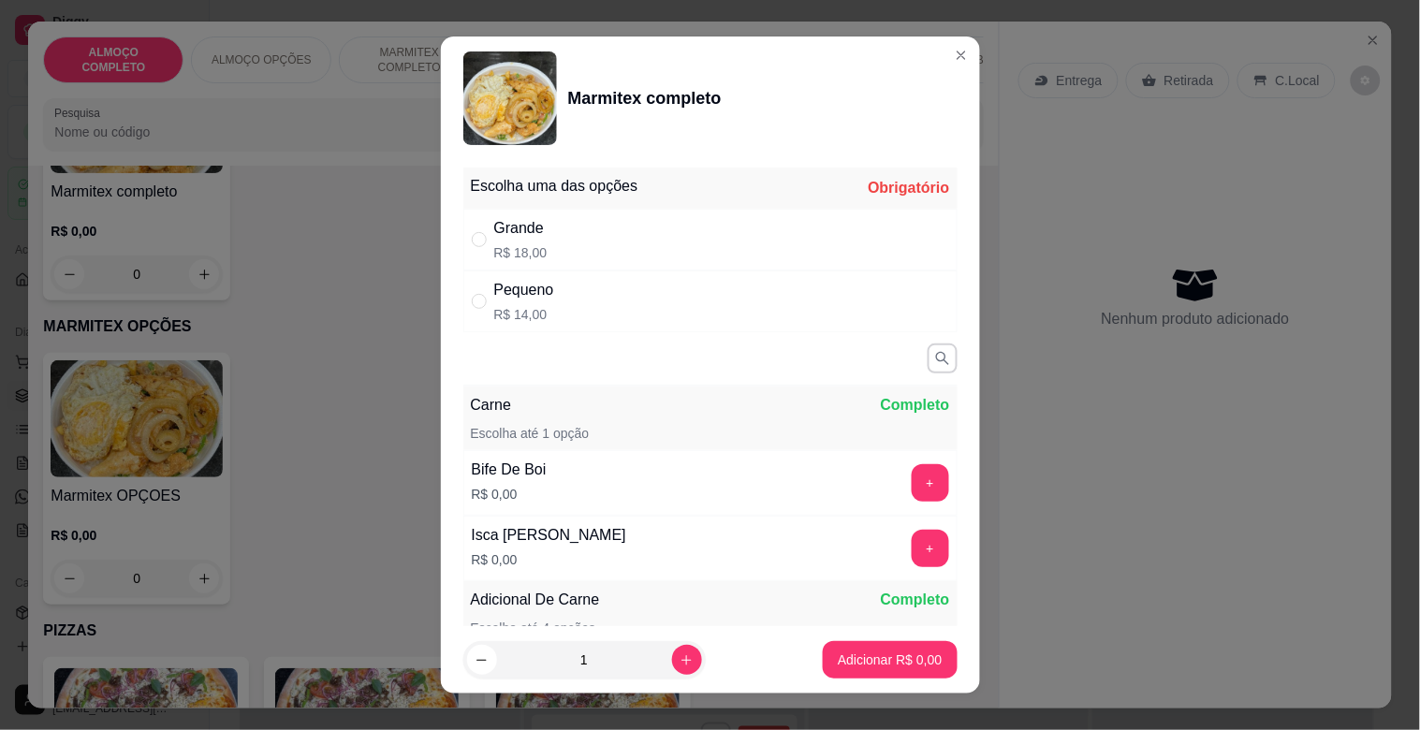
click at [540, 298] on div "Pequeno" at bounding box center [524, 290] width 60 height 22
radio input "true"
click at [912, 482] on button "+" at bounding box center [930, 483] width 37 height 37
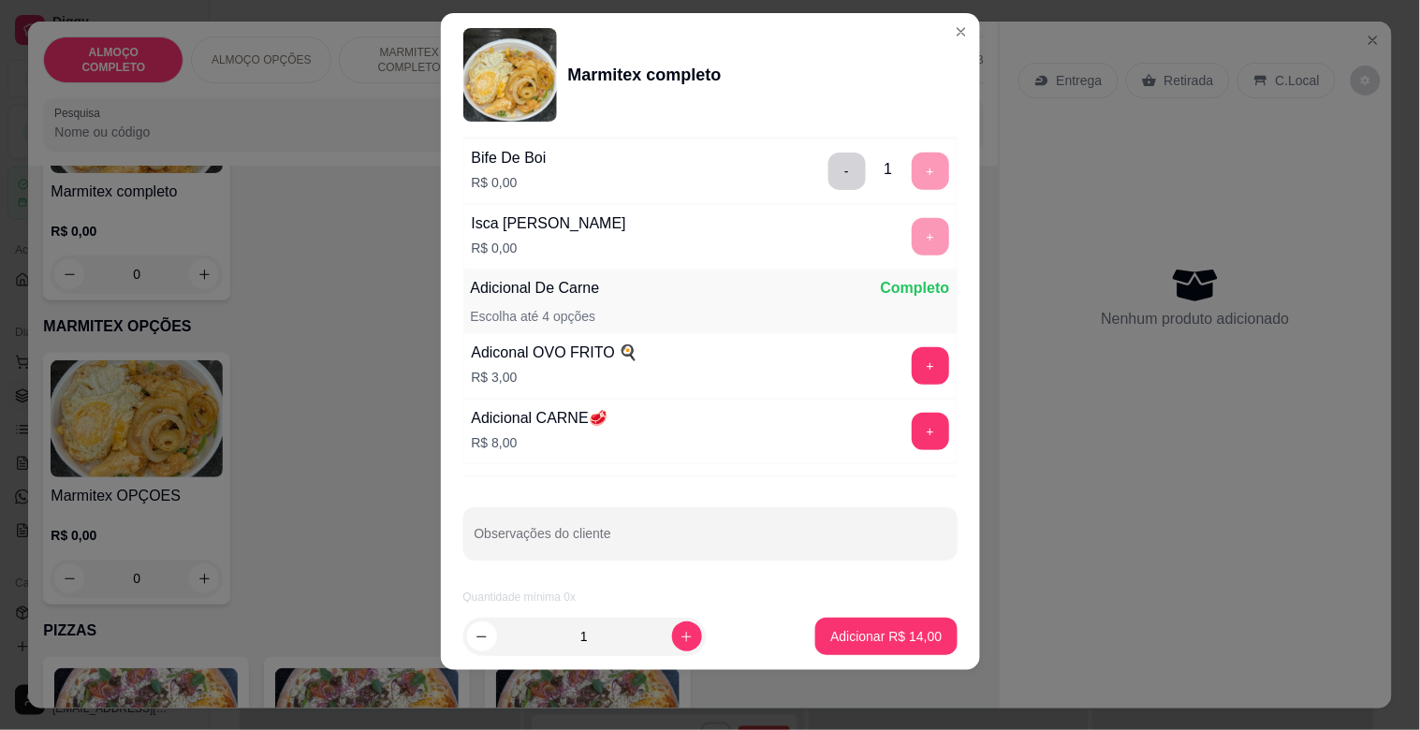
scroll to position [291, 0]
click at [875, 629] on p "Adicionar R$ 14,00" at bounding box center [885, 636] width 111 height 19
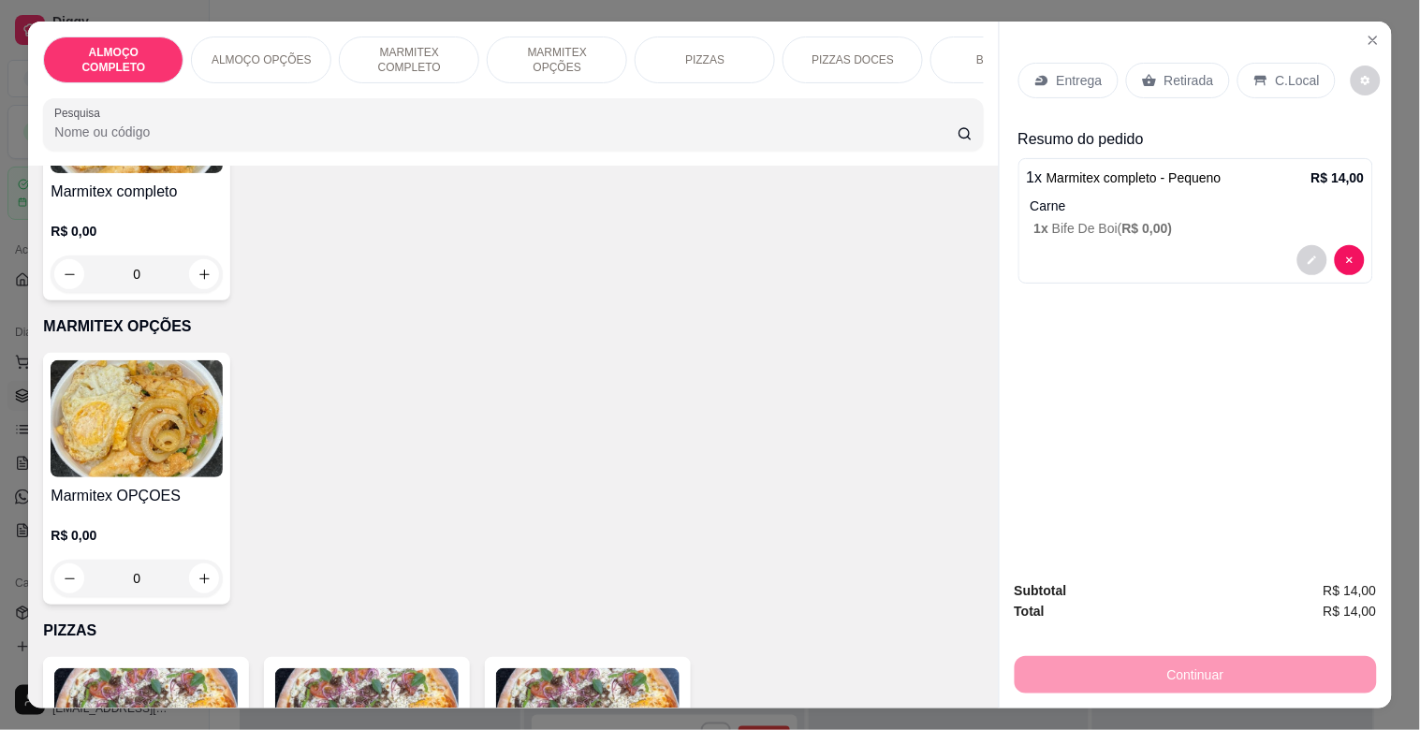
click at [1059, 71] on p "Entrega" at bounding box center [1080, 80] width 46 height 19
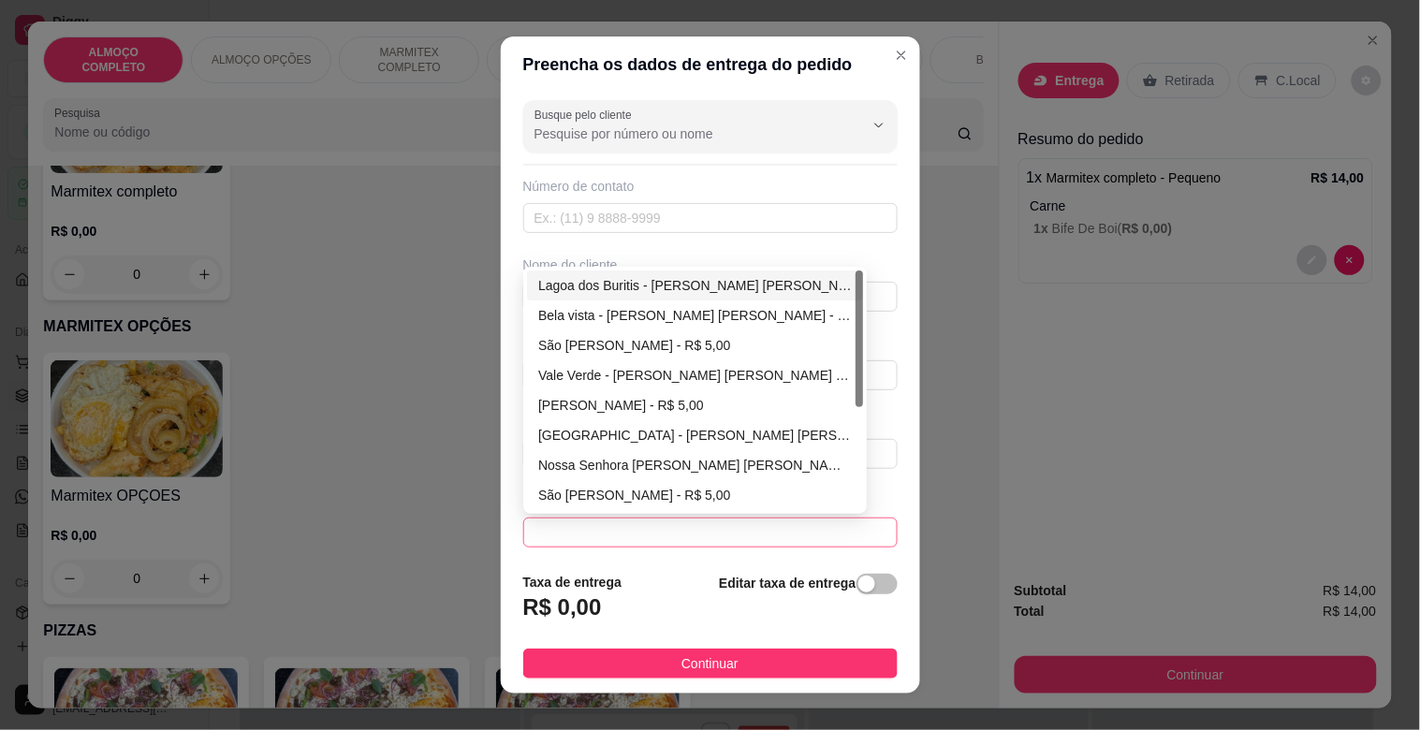
click at [690, 521] on span at bounding box center [711, 533] width 352 height 28
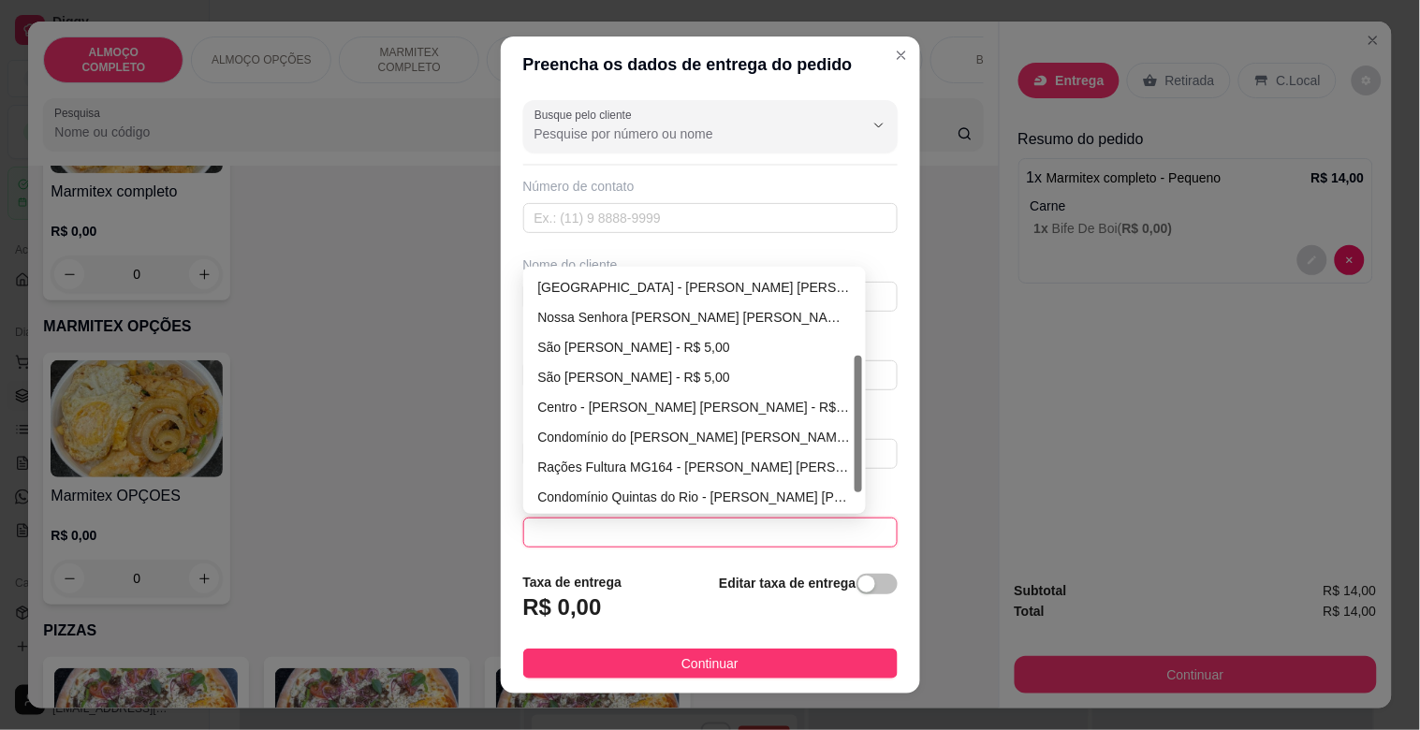
drag, startPoint x: 847, startPoint y: 359, endPoint x: 825, endPoint y: 446, distance: 89.9
click at [844, 446] on div "Bambé - Martinho Campos - R$ 5,00 Novo Horizonte - Martinho Campos - R$ 5,00 No…" at bounding box center [695, 391] width 336 height 240
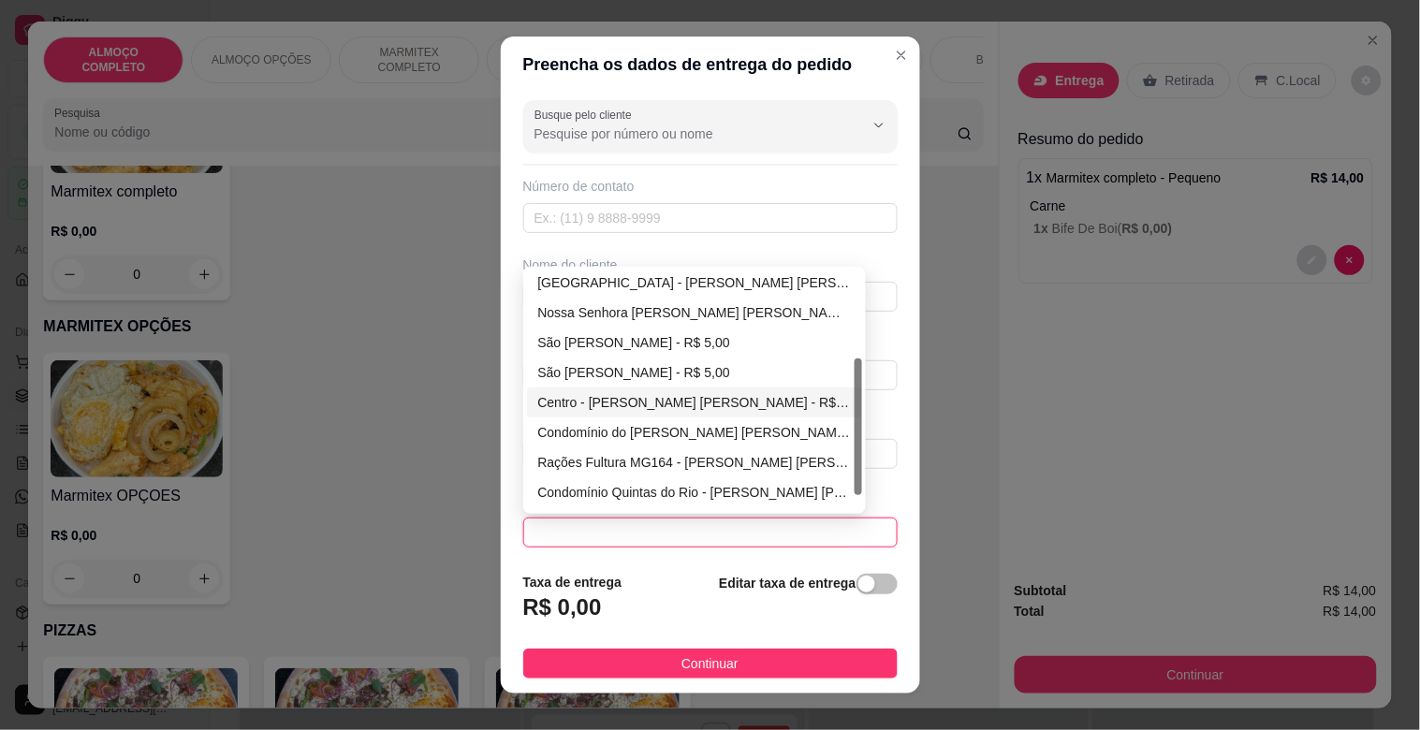
click at [710, 404] on div "Centro - [PERSON_NAME] - R$ 5,00" at bounding box center [695, 402] width 314 height 21
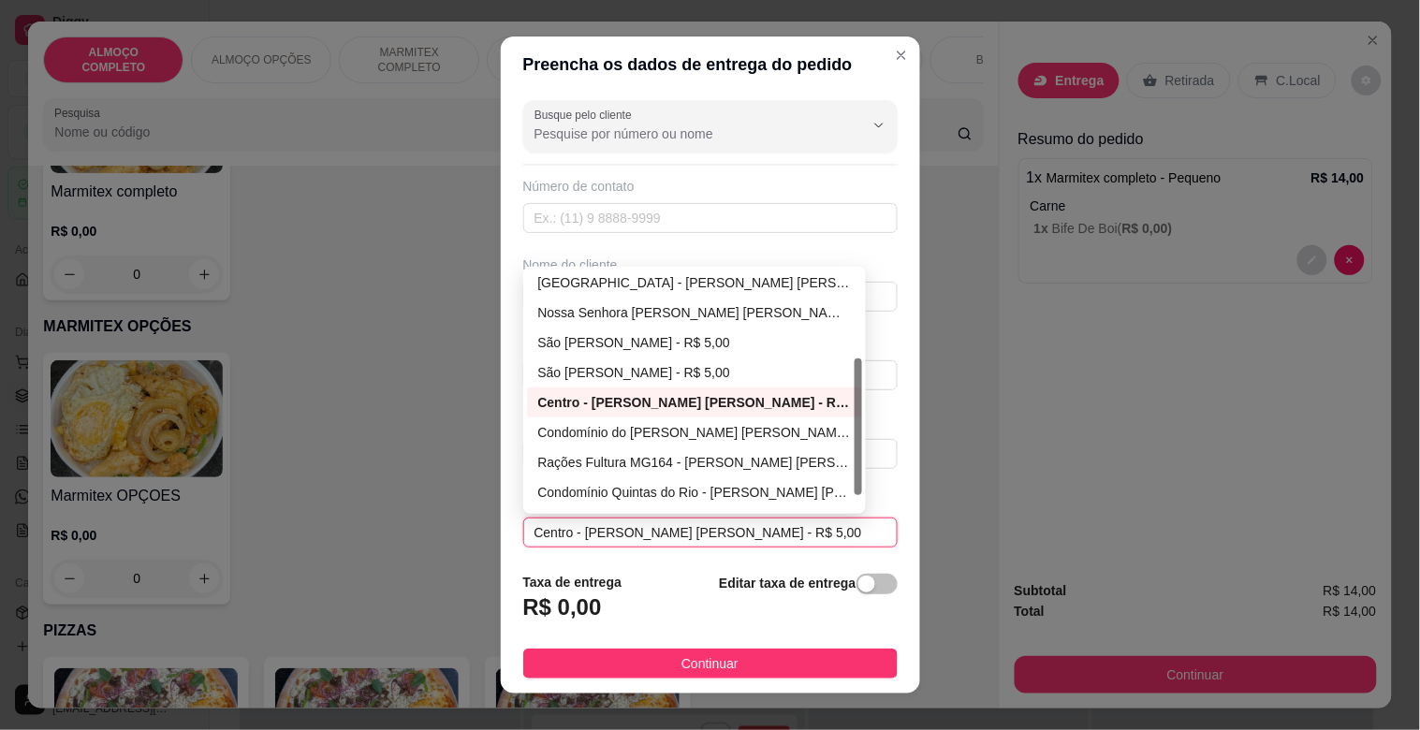
type input "[PERSON_NAME]"
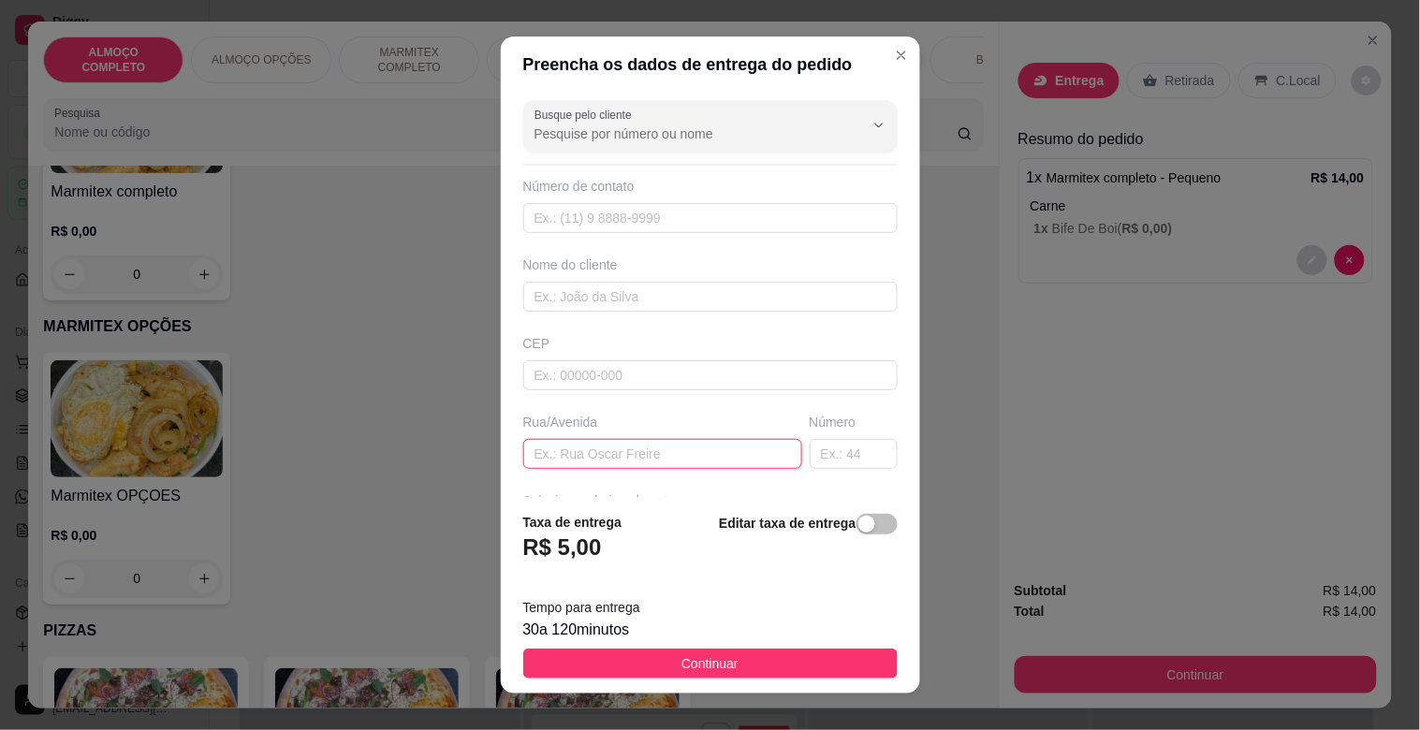
click at [586, 447] on input "text" at bounding box center [662, 454] width 279 height 30
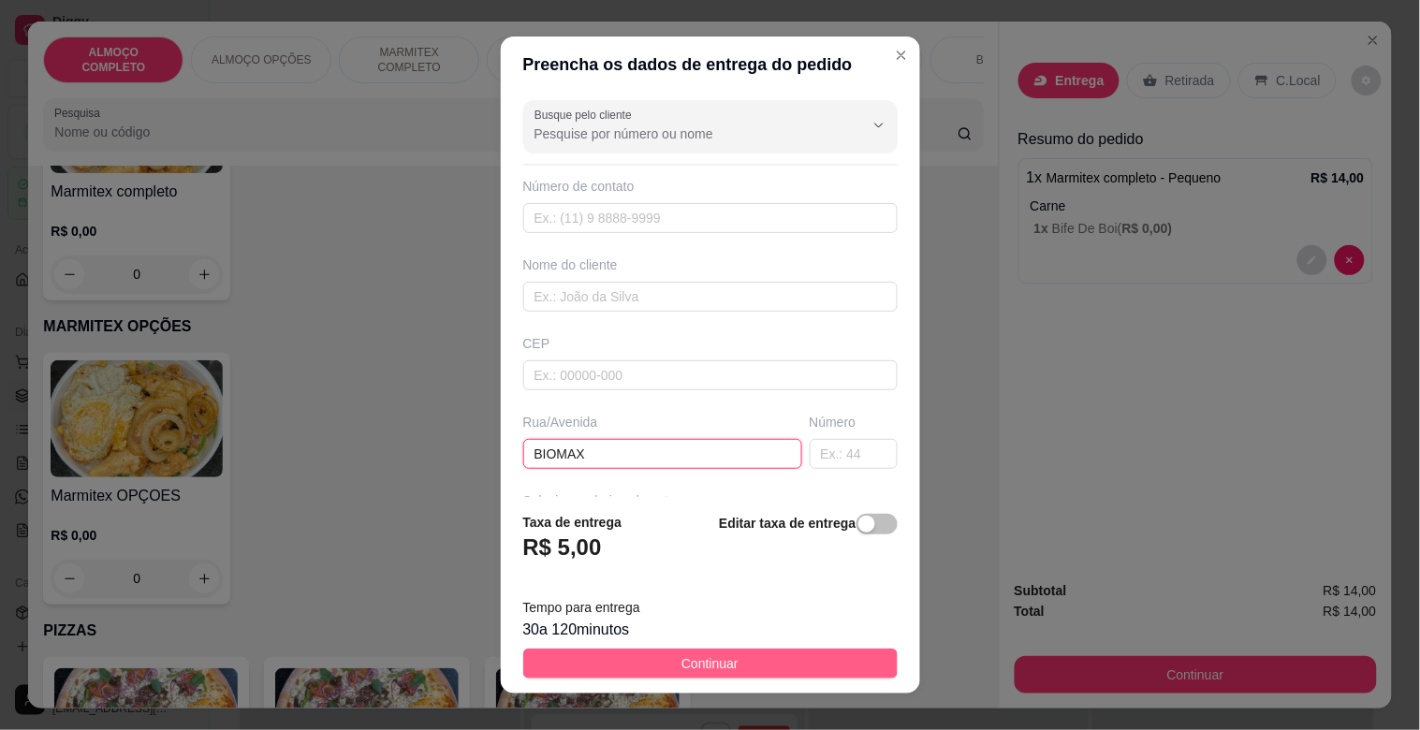
type input "BIOMAX"
click at [791, 662] on button "Continuar" at bounding box center [710, 664] width 374 height 30
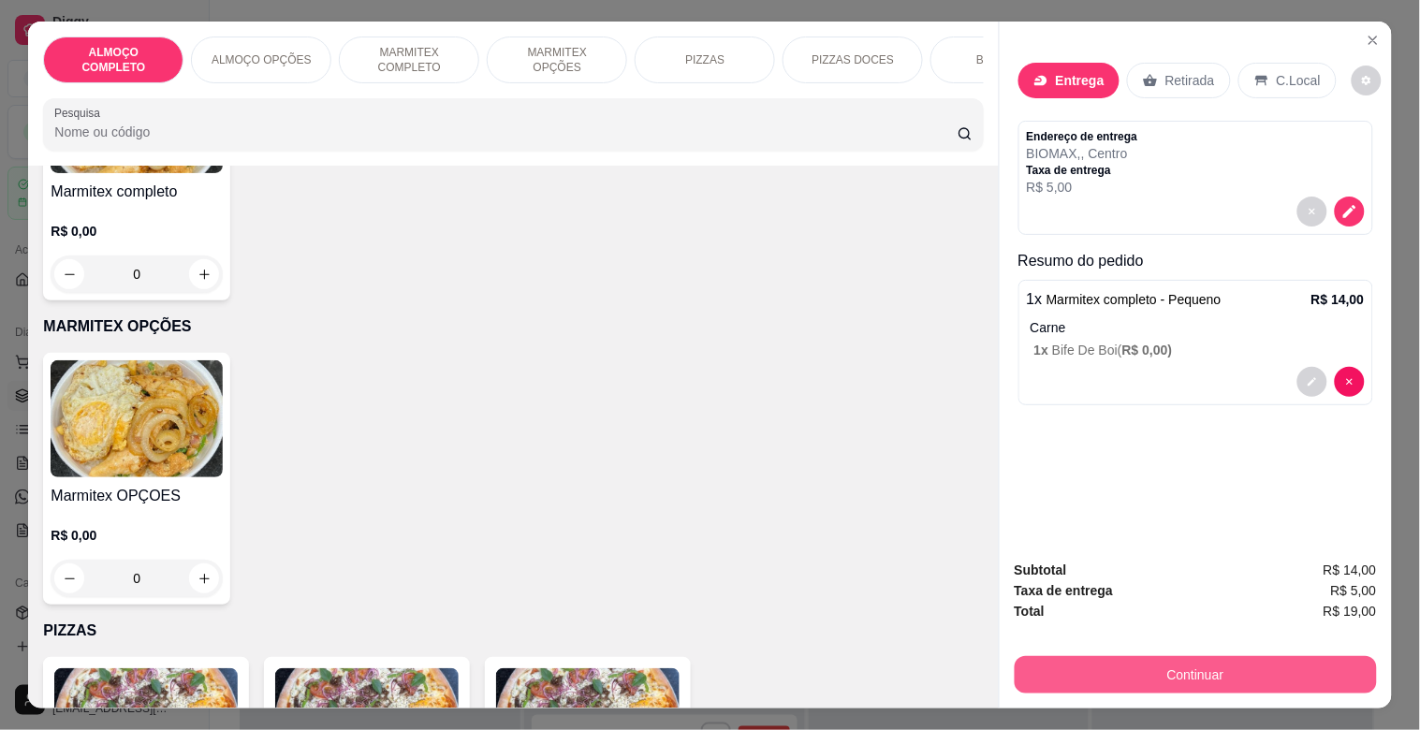
click at [1164, 665] on button "Continuar" at bounding box center [1196, 674] width 362 height 37
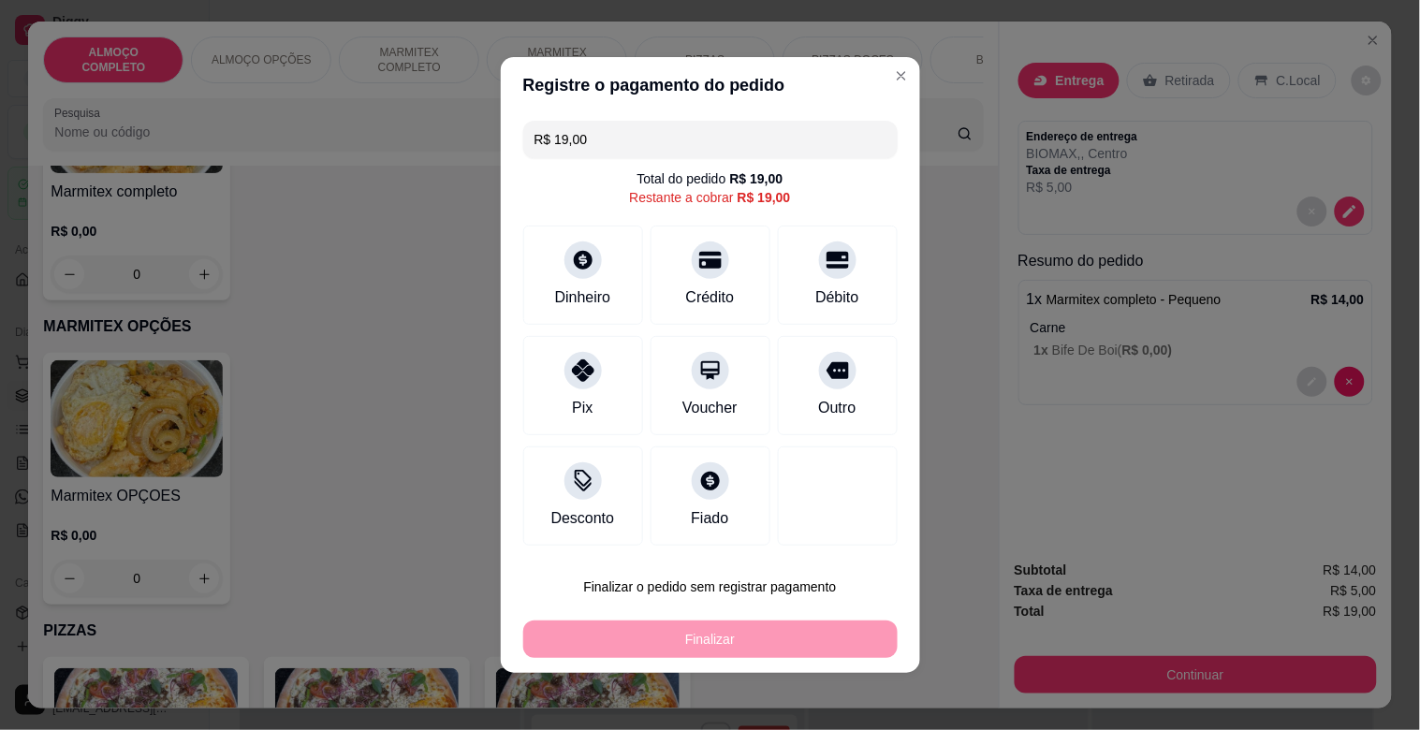
drag, startPoint x: 578, startPoint y: 406, endPoint x: 614, endPoint y: 512, distance: 111.9
click at [579, 407] on div "Pix" at bounding box center [582, 408] width 21 height 22
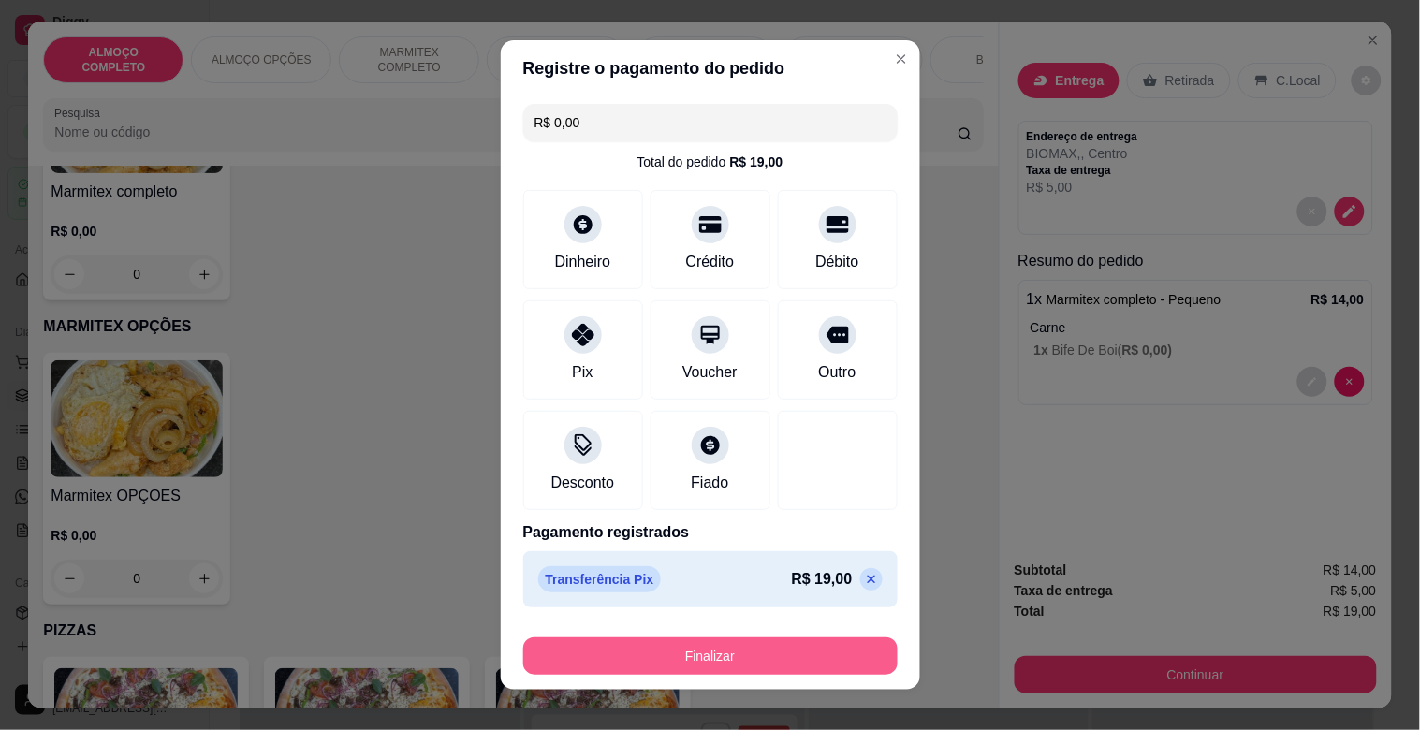
click at [713, 657] on button "Finalizar" at bounding box center [710, 656] width 374 height 37
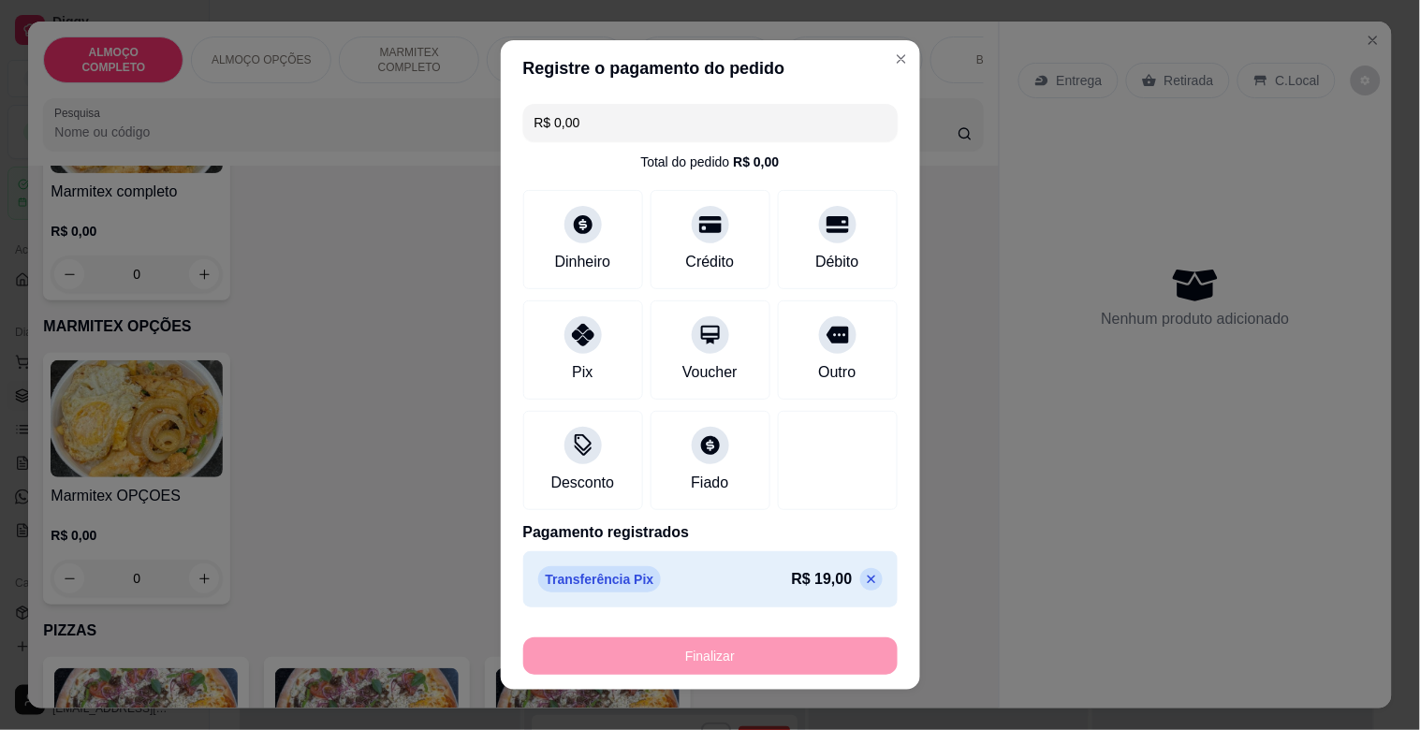
type input "-R$ 19,00"
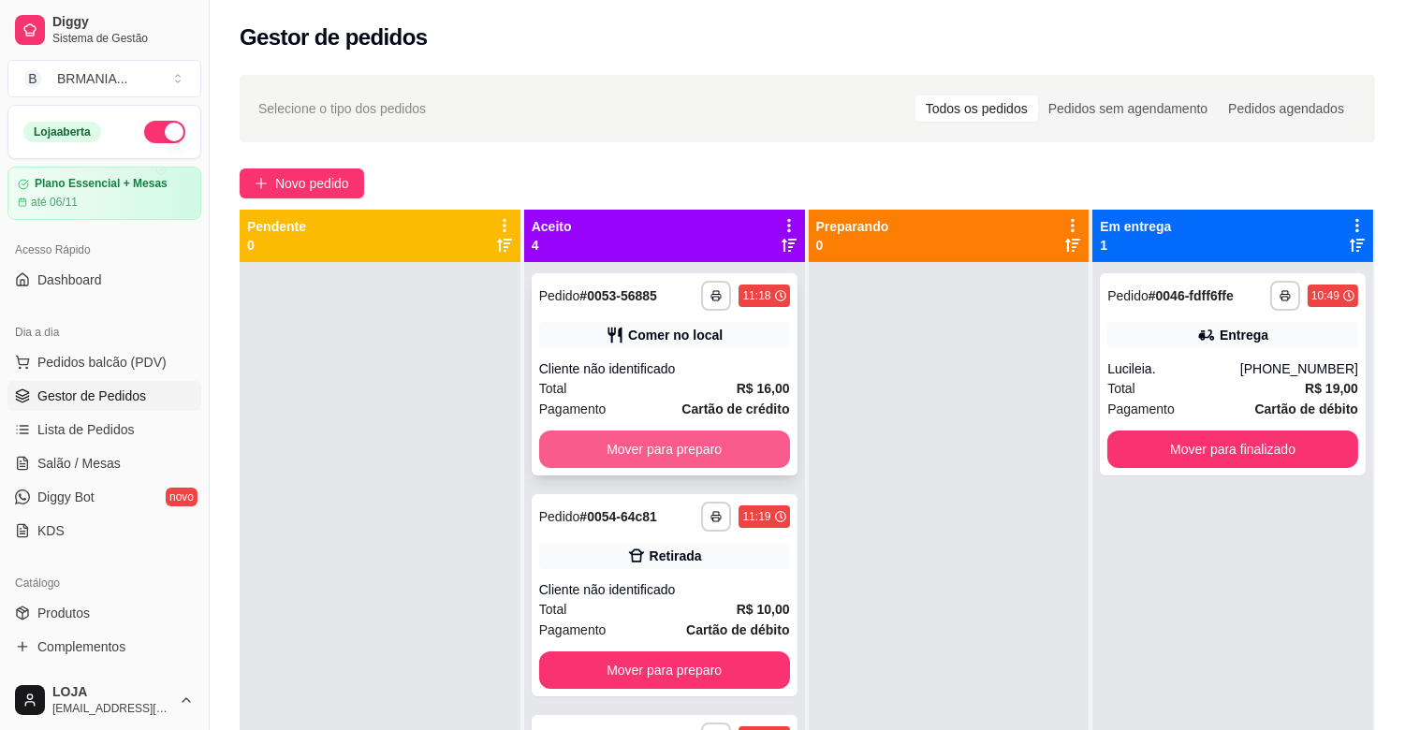
click at [727, 445] on button "Mover para preparo" at bounding box center [664, 449] width 251 height 37
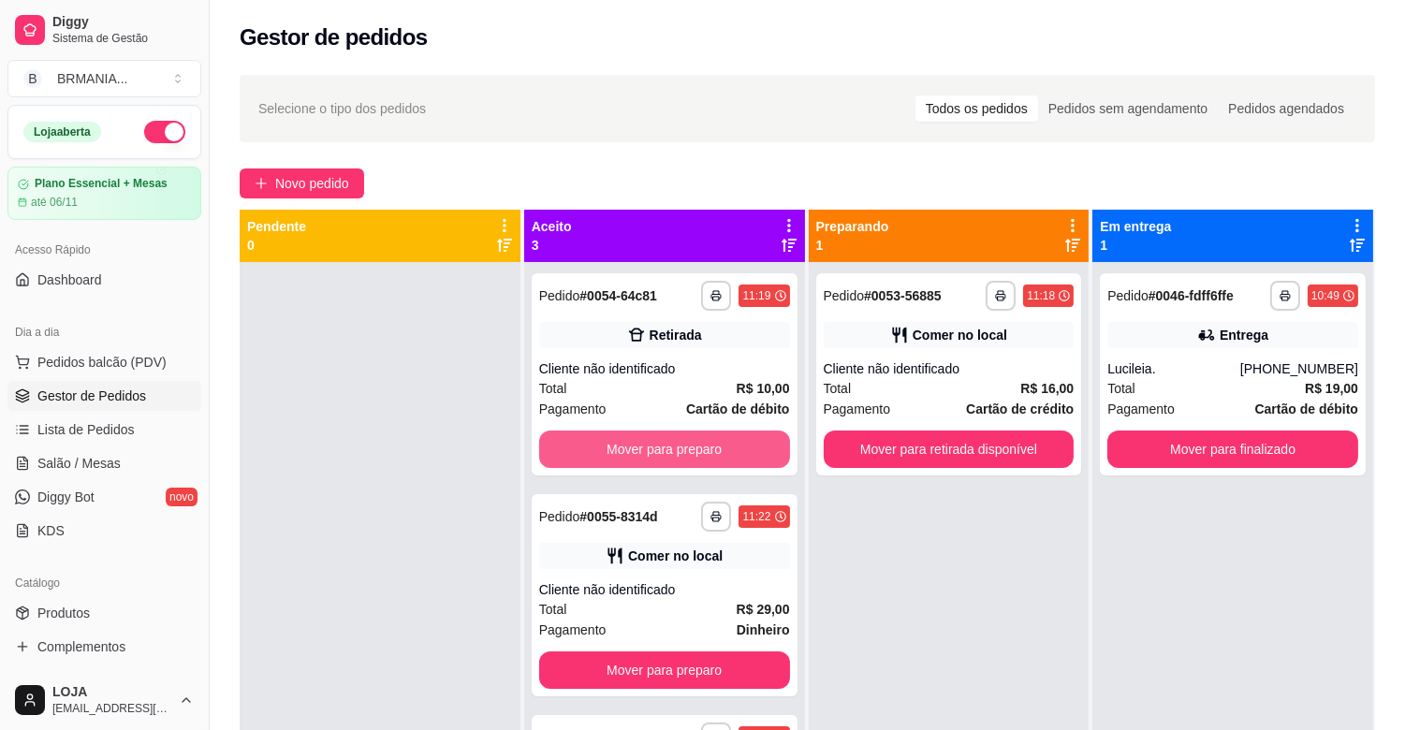
click at [727, 445] on button "Mover para preparo" at bounding box center [664, 449] width 251 height 37
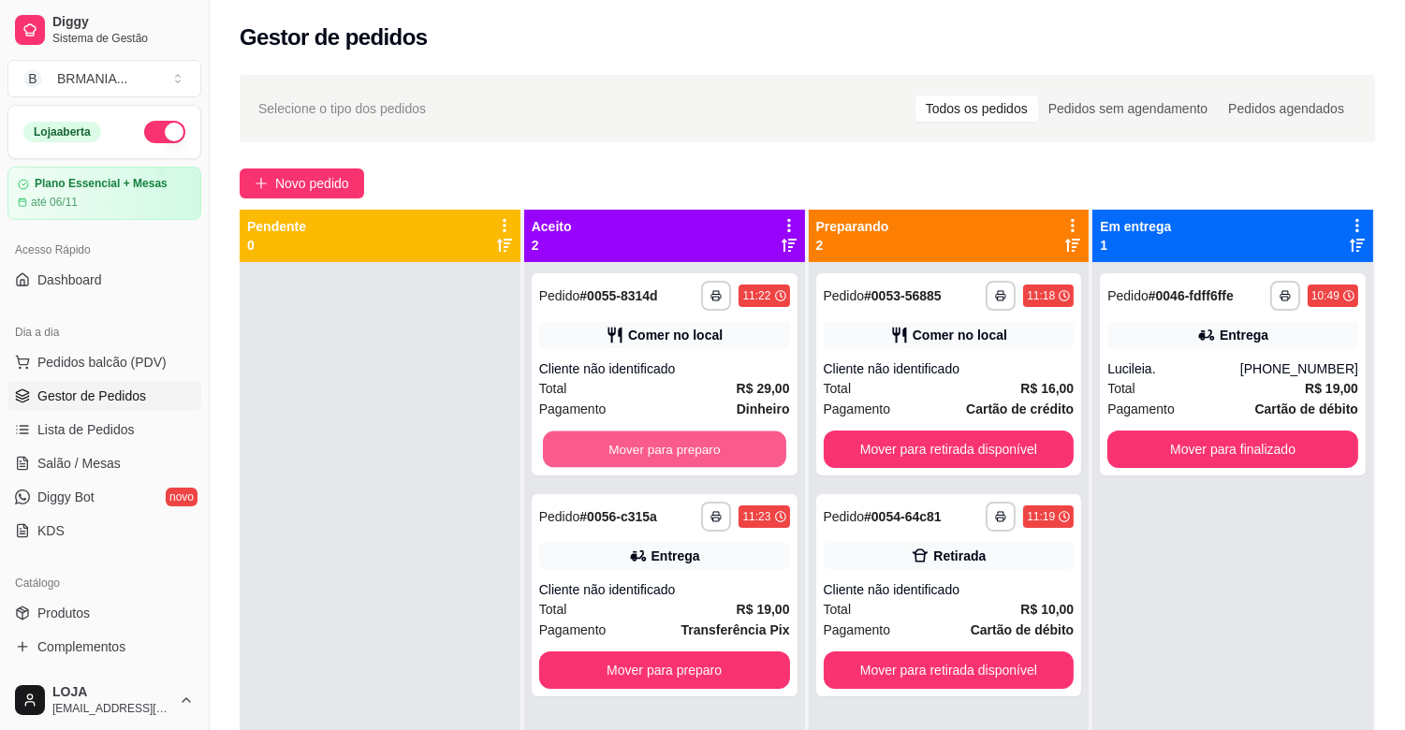
click at [725, 446] on button "Mover para preparo" at bounding box center [664, 450] width 243 height 37
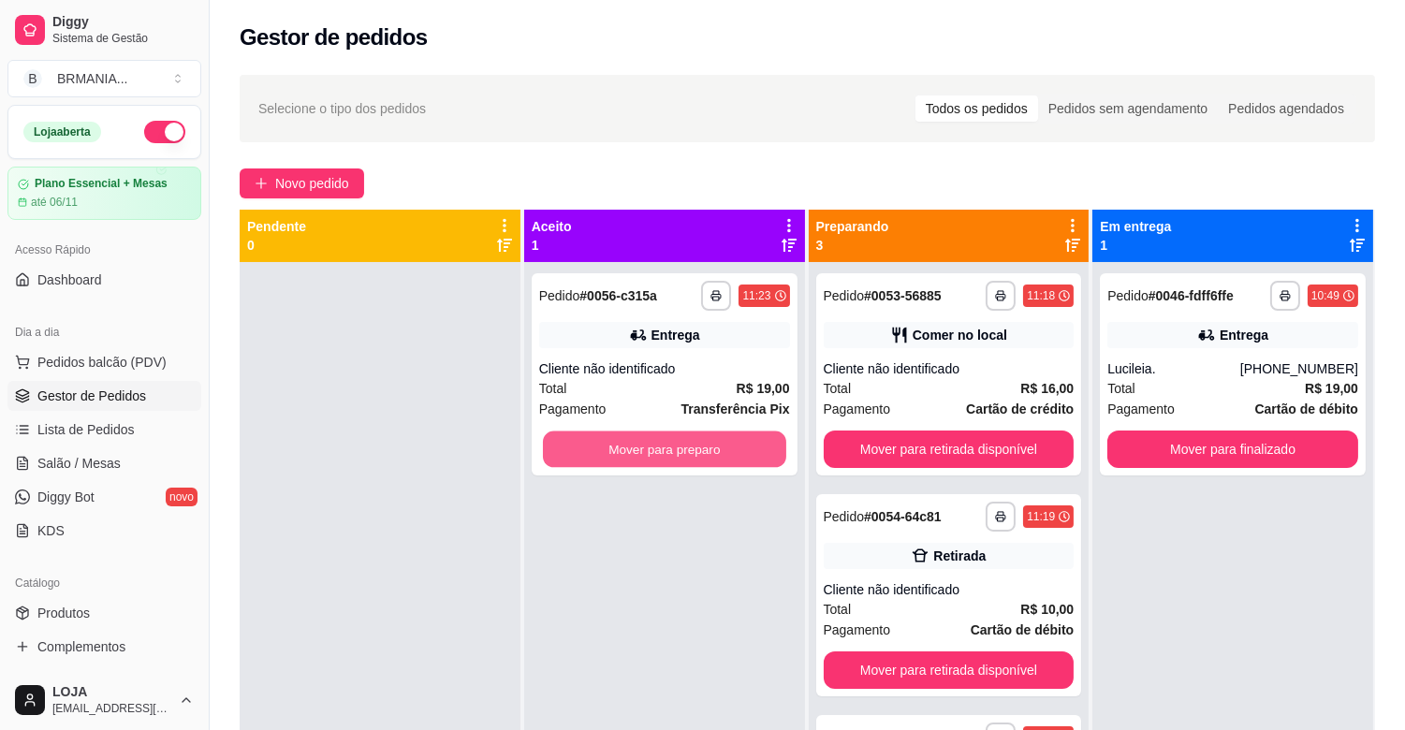
click at [725, 446] on button "Mover para preparo" at bounding box center [664, 450] width 243 height 37
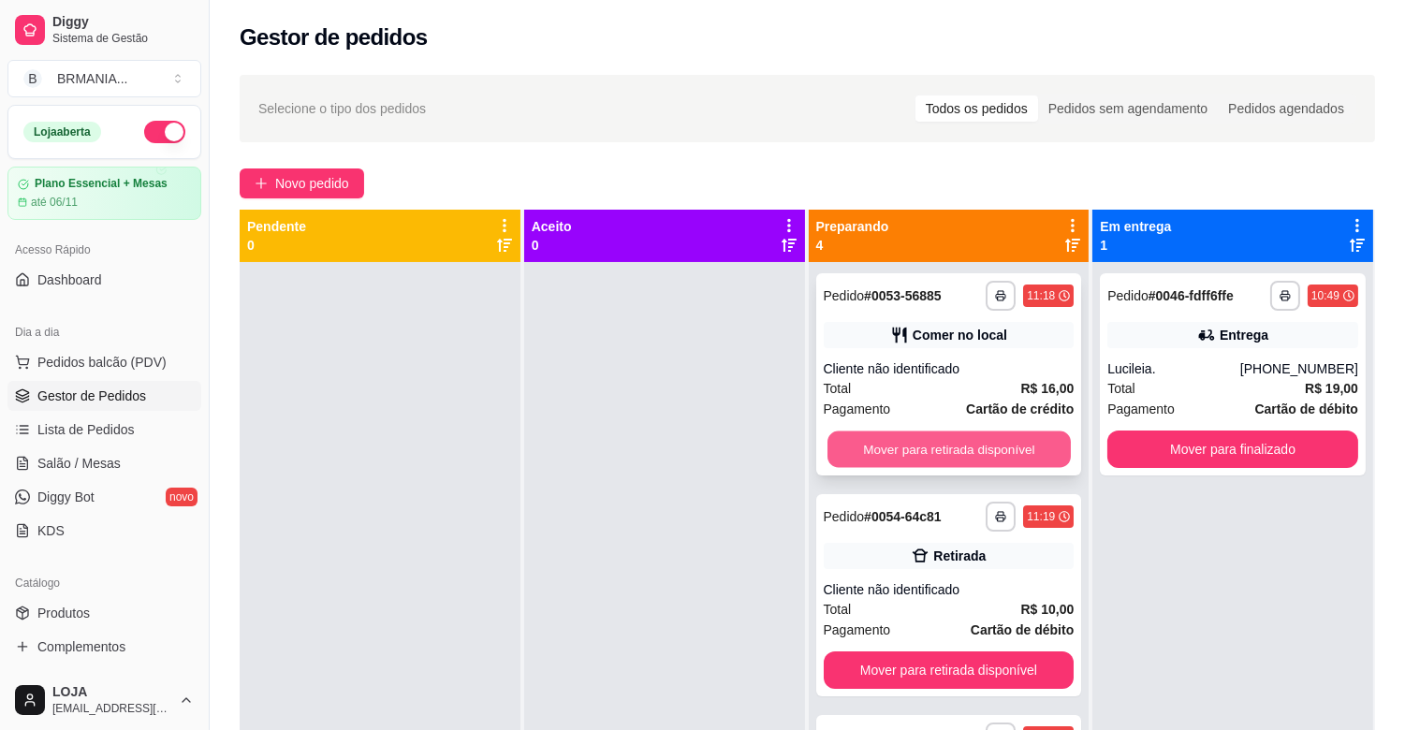
click at [883, 453] on button "Mover para retirada disponível" at bounding box center [949, 450] width 243 height 37
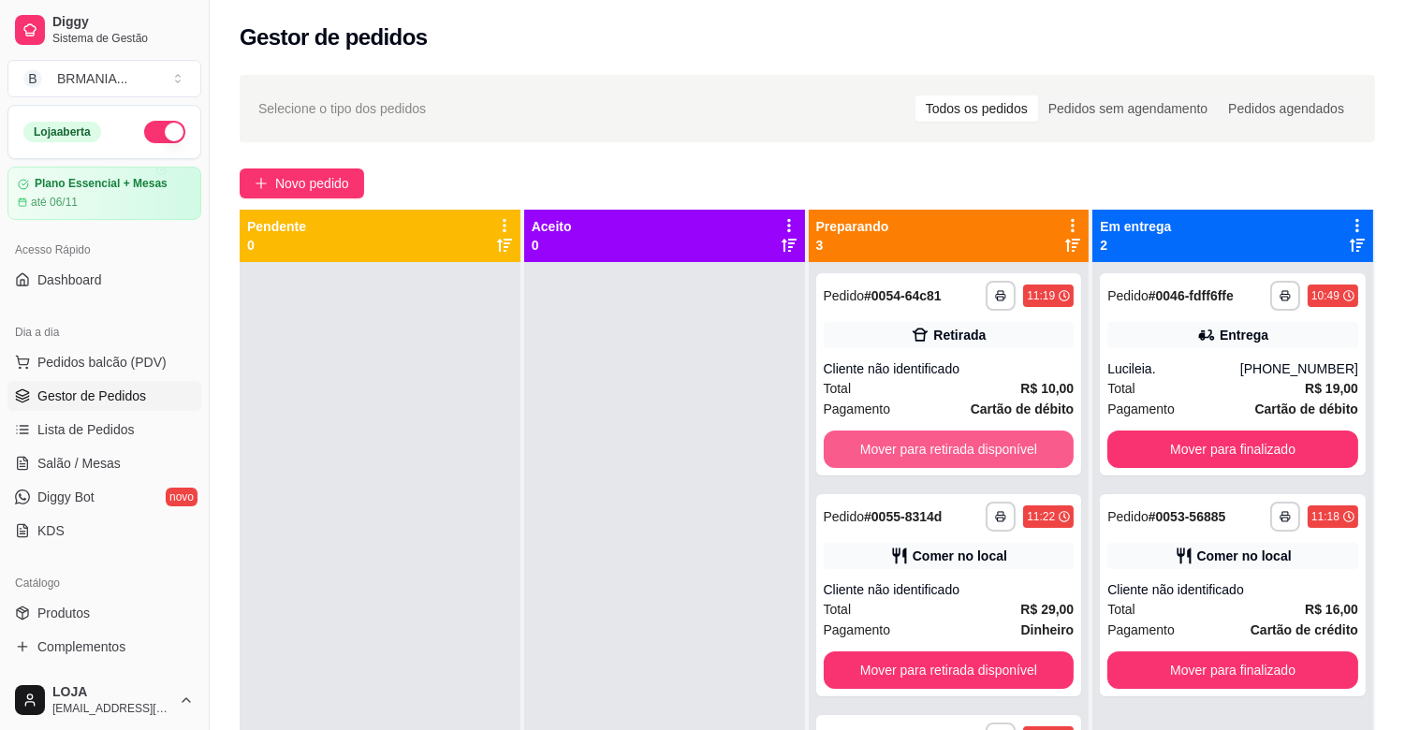
click at [883, 453] on button "Mover para retirada disponível" at bounding box center [949, 449] width 251 height 37
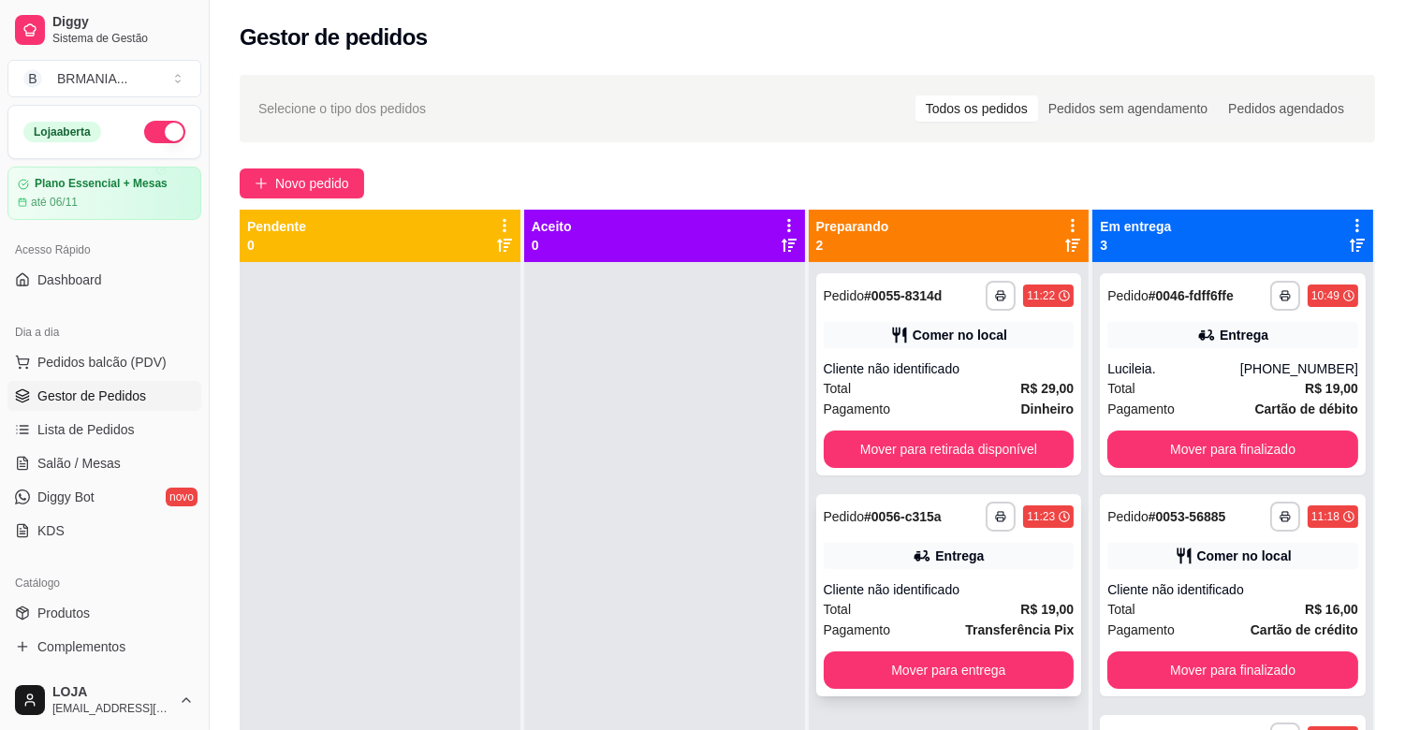
click at [927, 582] on div "Cliente não identificado" at bounding box center [949, 589] width 251 height 19
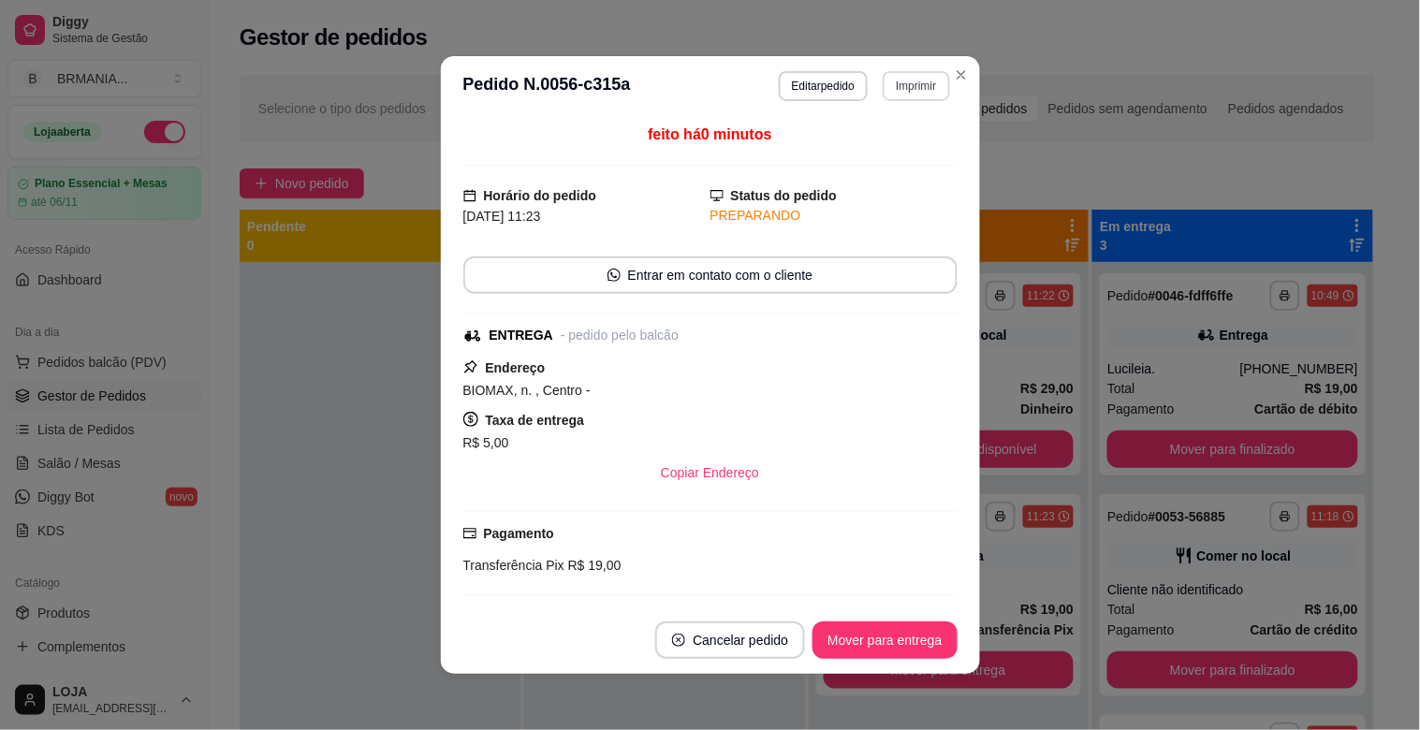
click at [916, 88] on button "Imprimir" at bounding box center [916, 86] width 66 height 30
click at [906, 151] on button "IMPRESSORA" at bounding box center [877, 153] width 136 height 30
click at [906, 85] on button "Imprimir" at bounding box center [916, 85] width 65 height 29
click at [874, 148] on button "IMPRESSORA" at bounding box center [876, 152] width 131 height 29
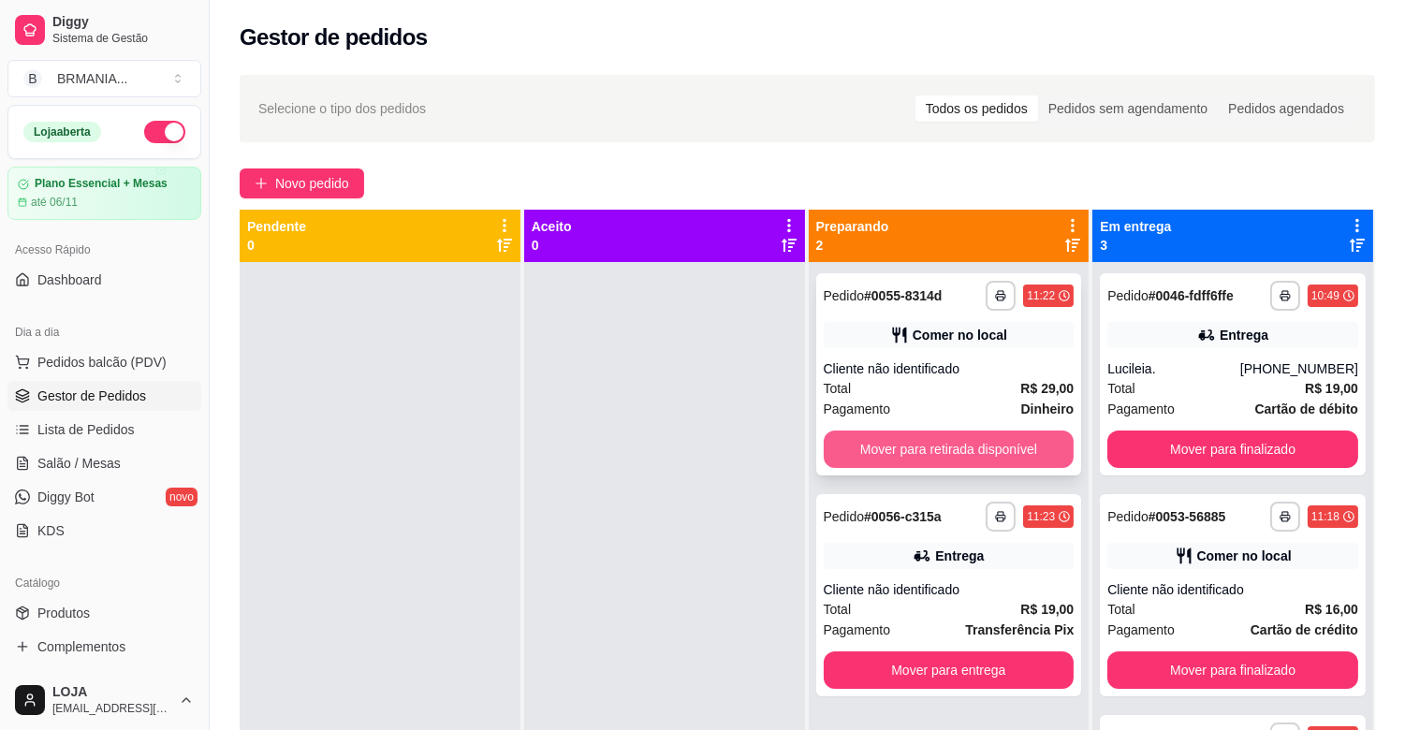
click at [971, 438] on button "Mover para retirada disponível" at bounding box center [949, 449] width 251 height 37
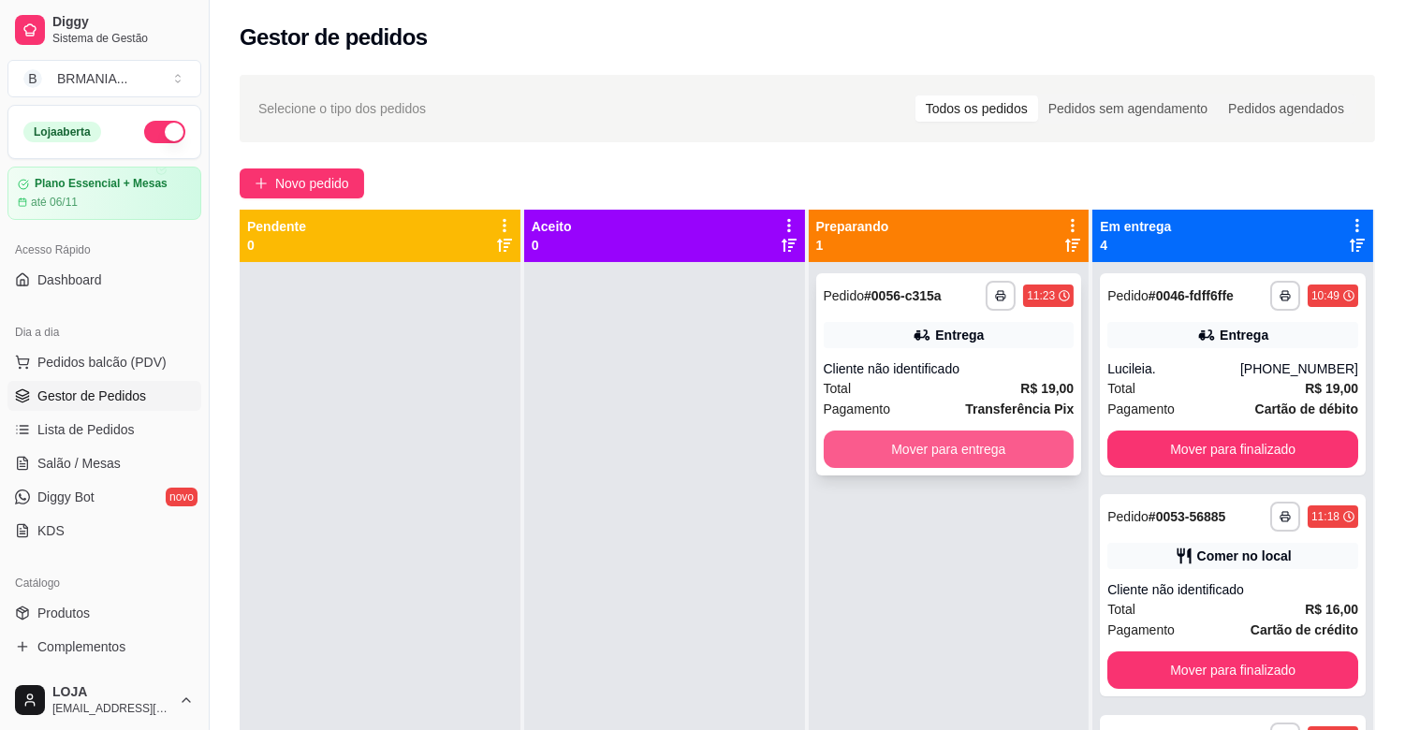
click at [971, 444] on button "Mover para entrega" at bounding box center [949, 449] width 251 height 37
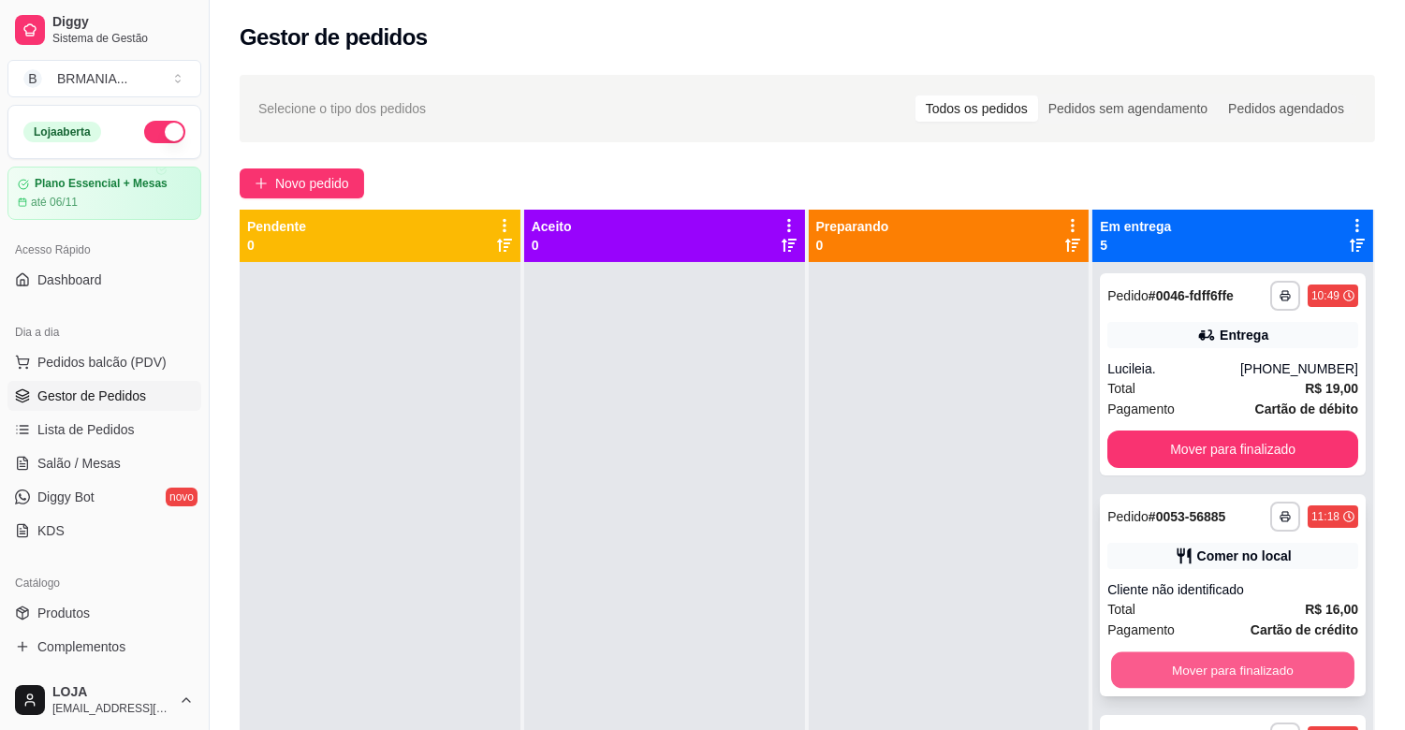
click at [1193, 665] on button "Mover para finalizado" at bounding box center [1232, 671] width 243 height 37
click at [1196, 668] on button "Mover para finalizado" at bounding box center [1233, 670] width 251 height 37
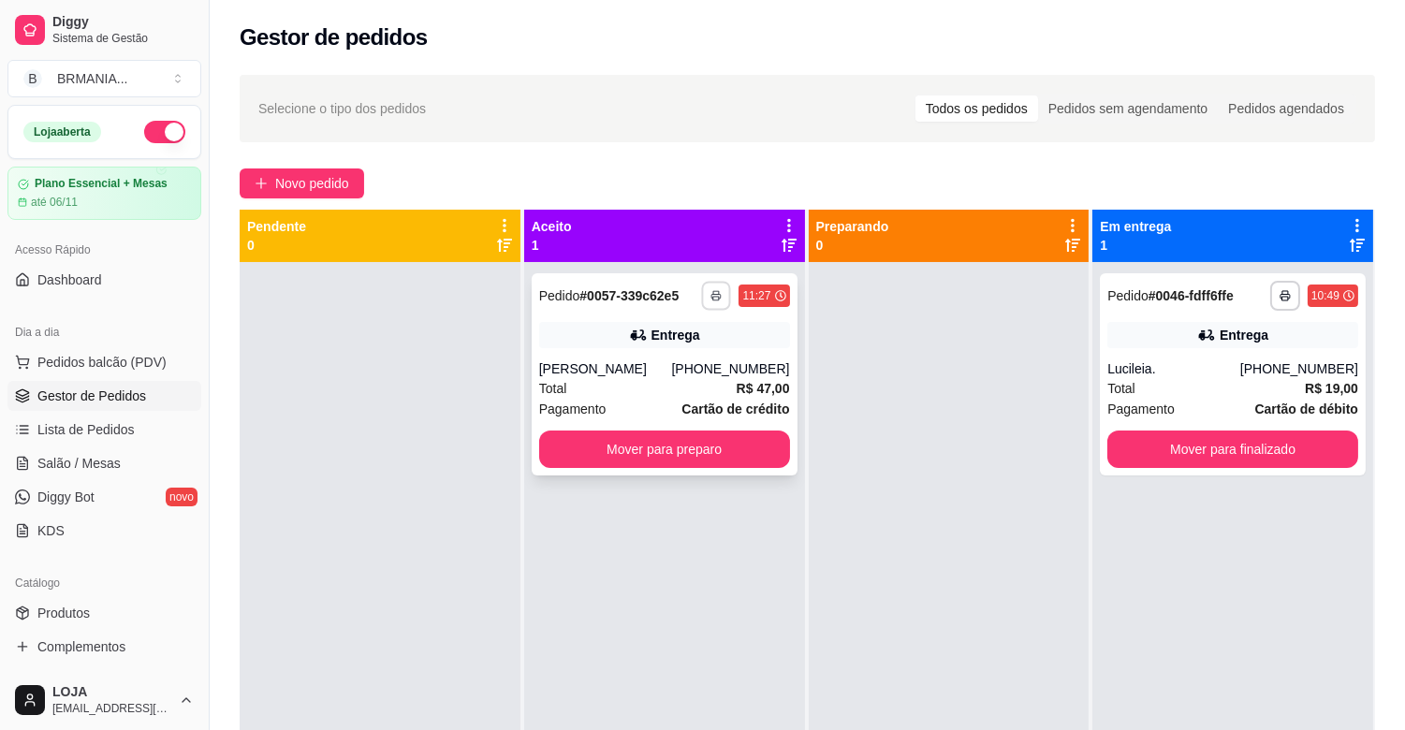
click at [714, 297] on rect "button" at bounding box center [717, 299] width 6 height 4
click at [709, 358] on button "IMPRESSORA" at bounding box center [662, 361] width 136 height 30
click at [164, 357] on button "Pedidos balcão (PDV)" at bounding box center [104, 362] width 194 height 30
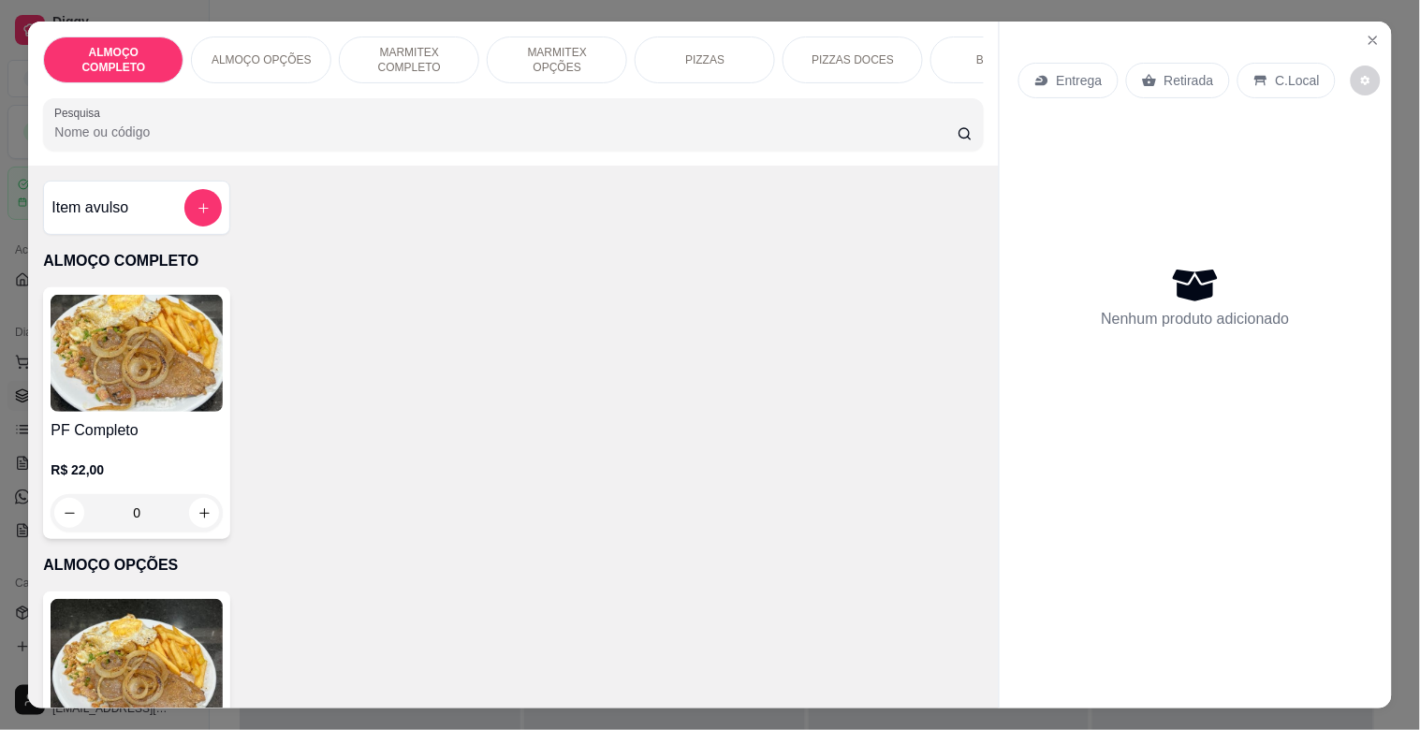
drag, startPoint x: 936, startPoint y: 97, endPoint x: 943, endPoint y: 86, distance: 13.0
click at [937, 95] on div "ALMOÇO COMPLETO ALMOÇO OPÇÕES MARMITEX COMPLETO MARMITEX OPÇÕES PIZZAS PIZZAS D…" at bounding box center [513, 94] width 970 height 144
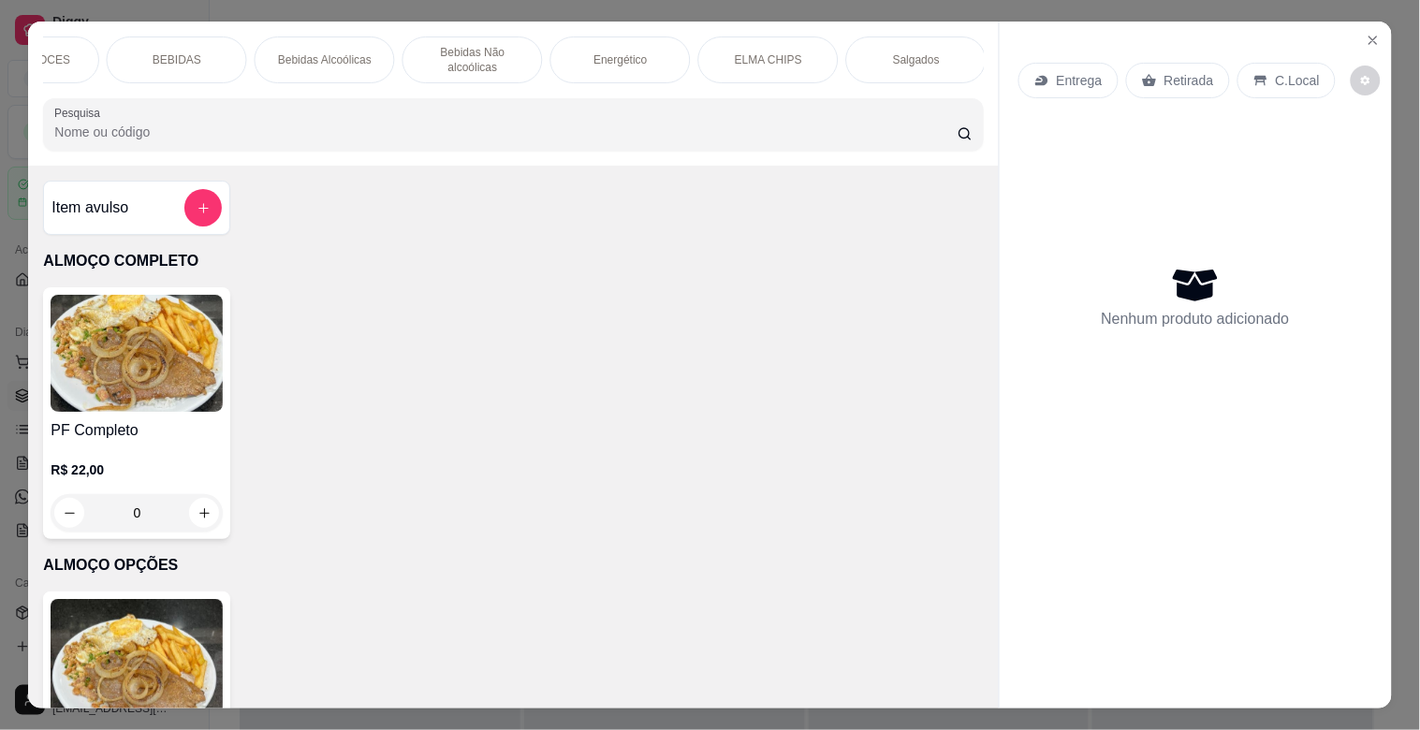
scroll to position [0, 1648]
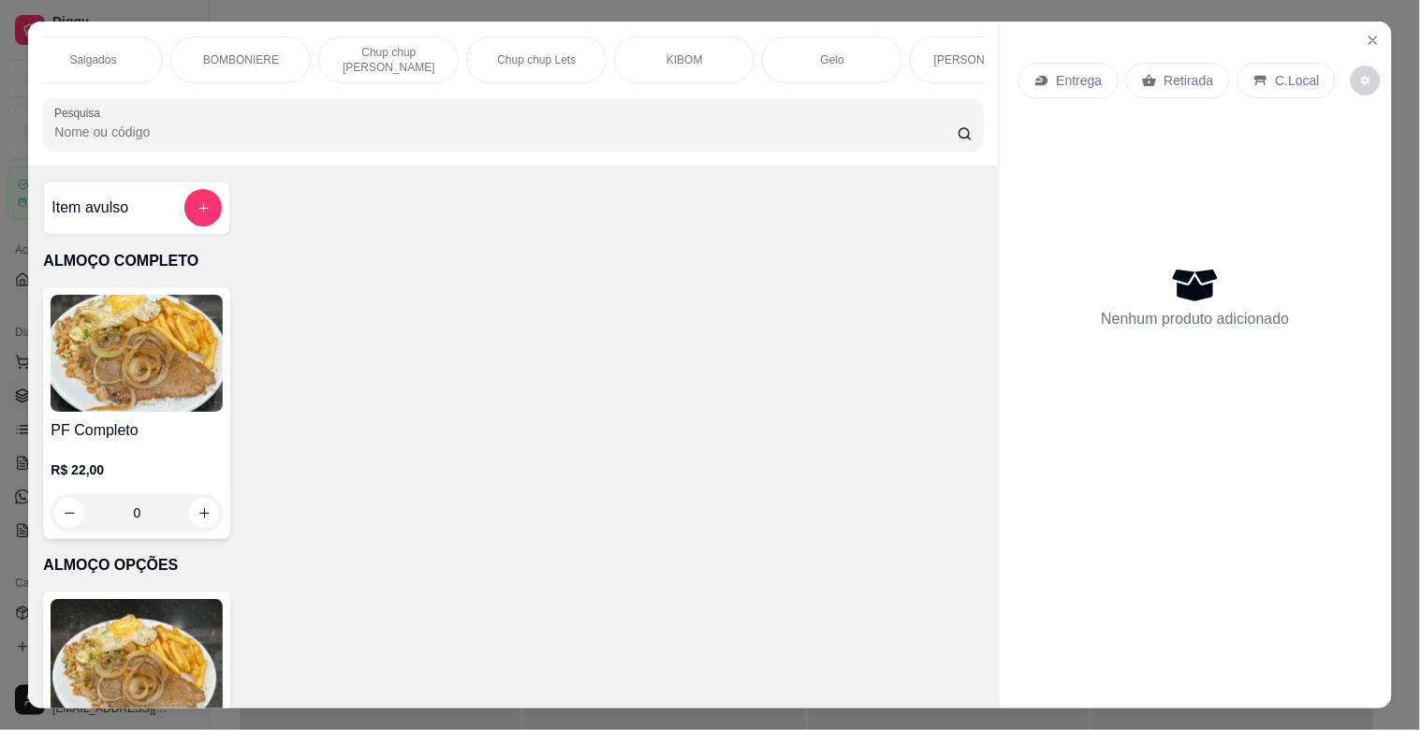
click at [262, 38] on div "BOMBONIERE" at bounding box center [240, 60] width 140 height 47
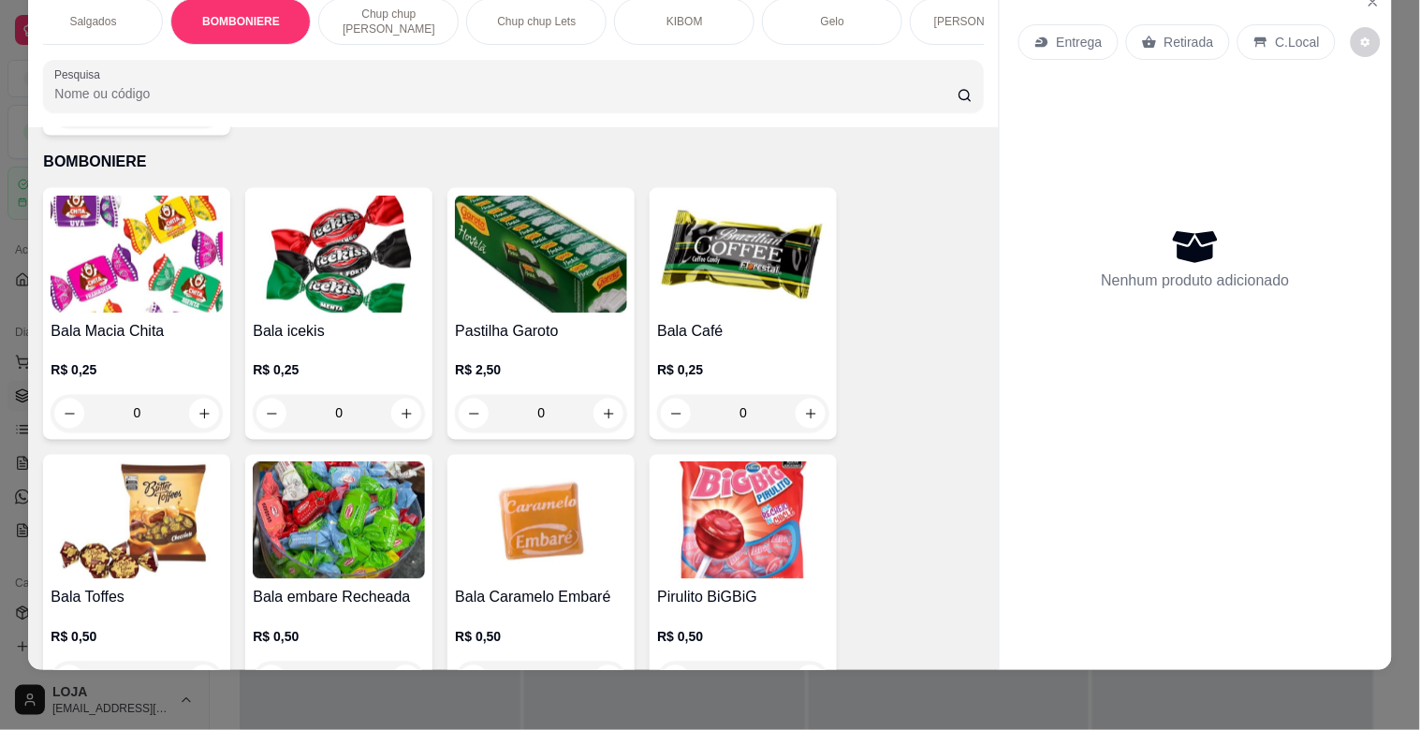
scroll to position [7102, 0]
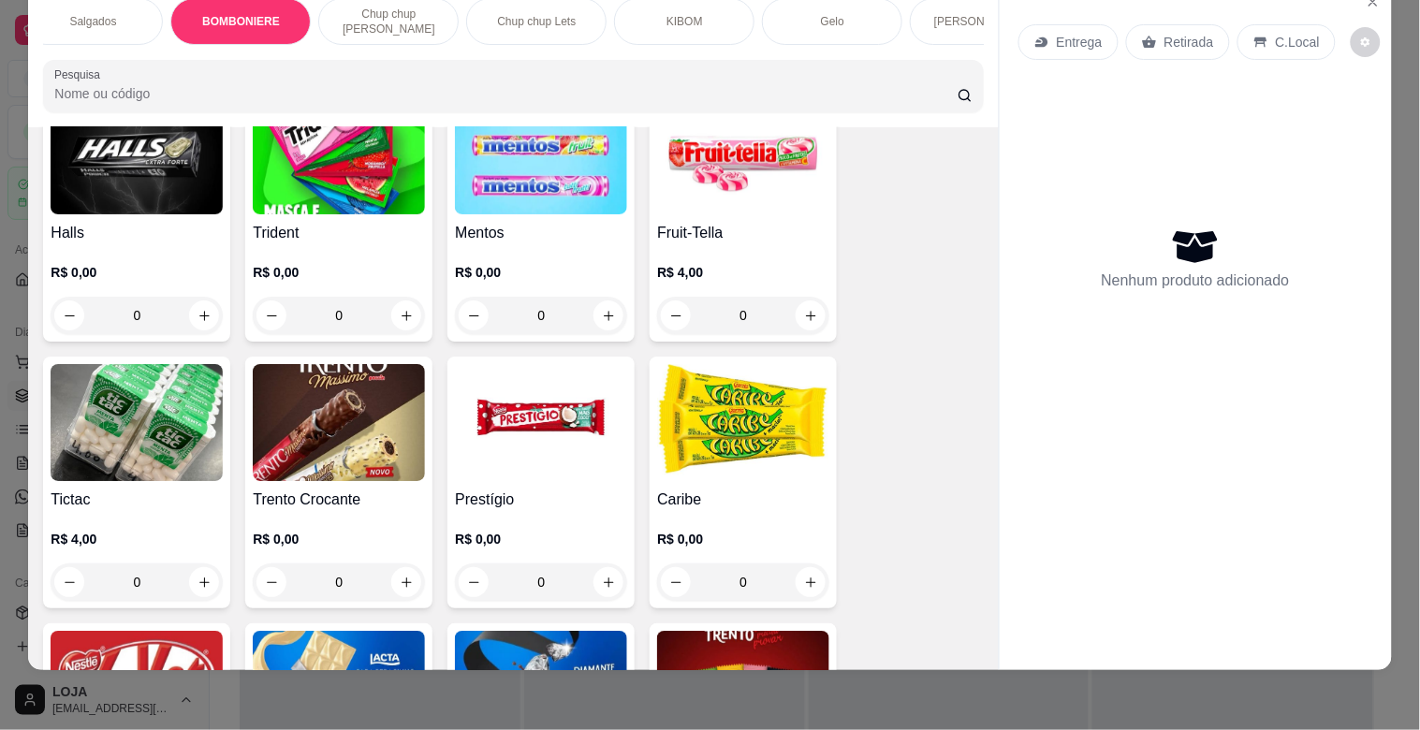
click at [772, 631] on img at bounding box center [743, 689] width 172 height 117
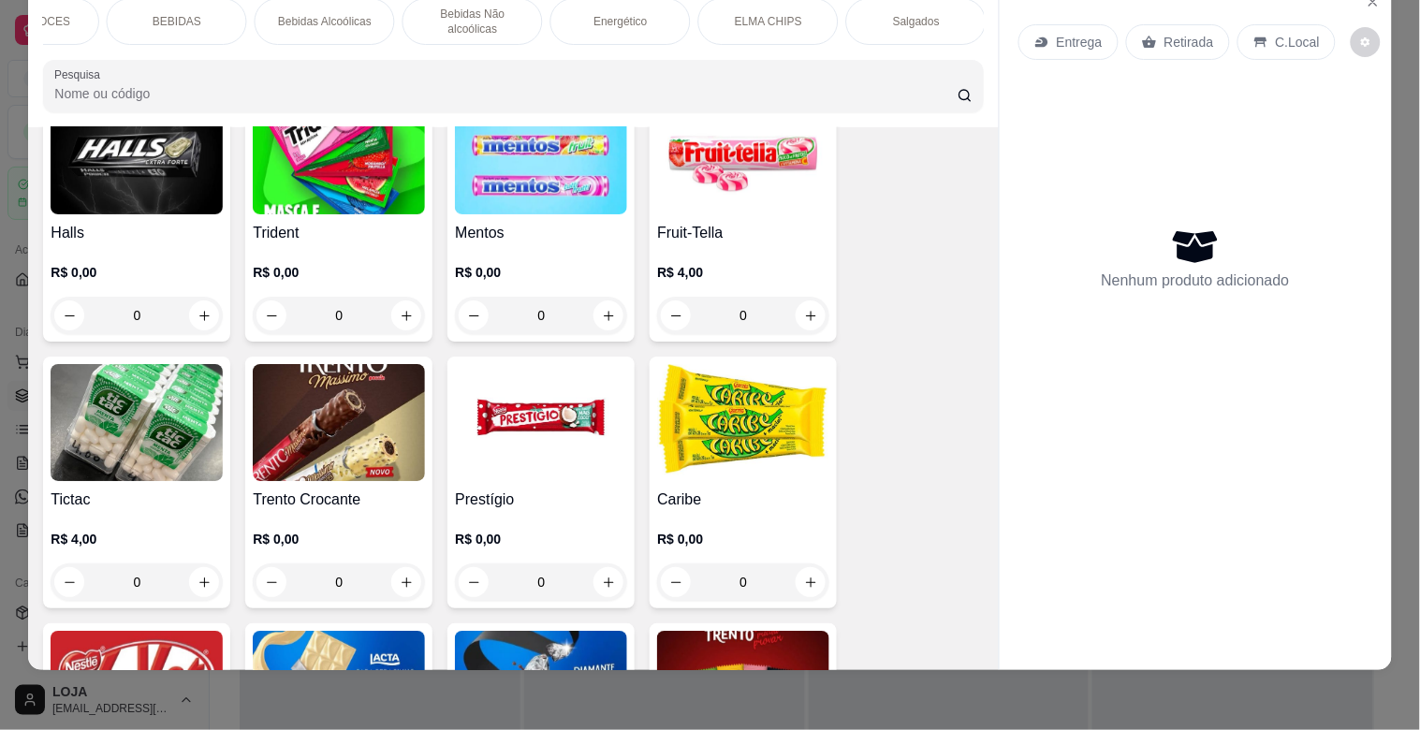
click at [179, 14] on p "BEBIDAS" at bounding box center [177, 21] width 49 height 15
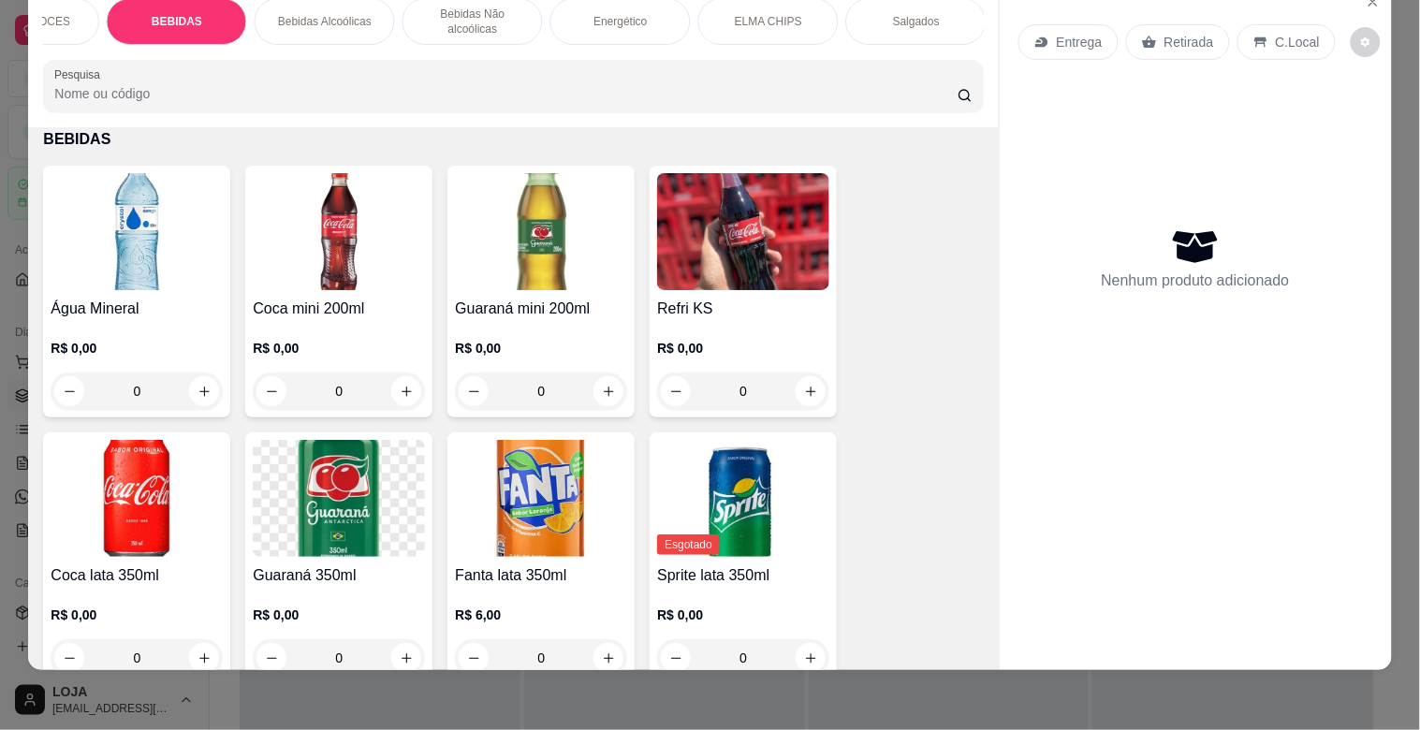
click at [154, 498] on img at bounding box center [137, 498] width 172 height 117
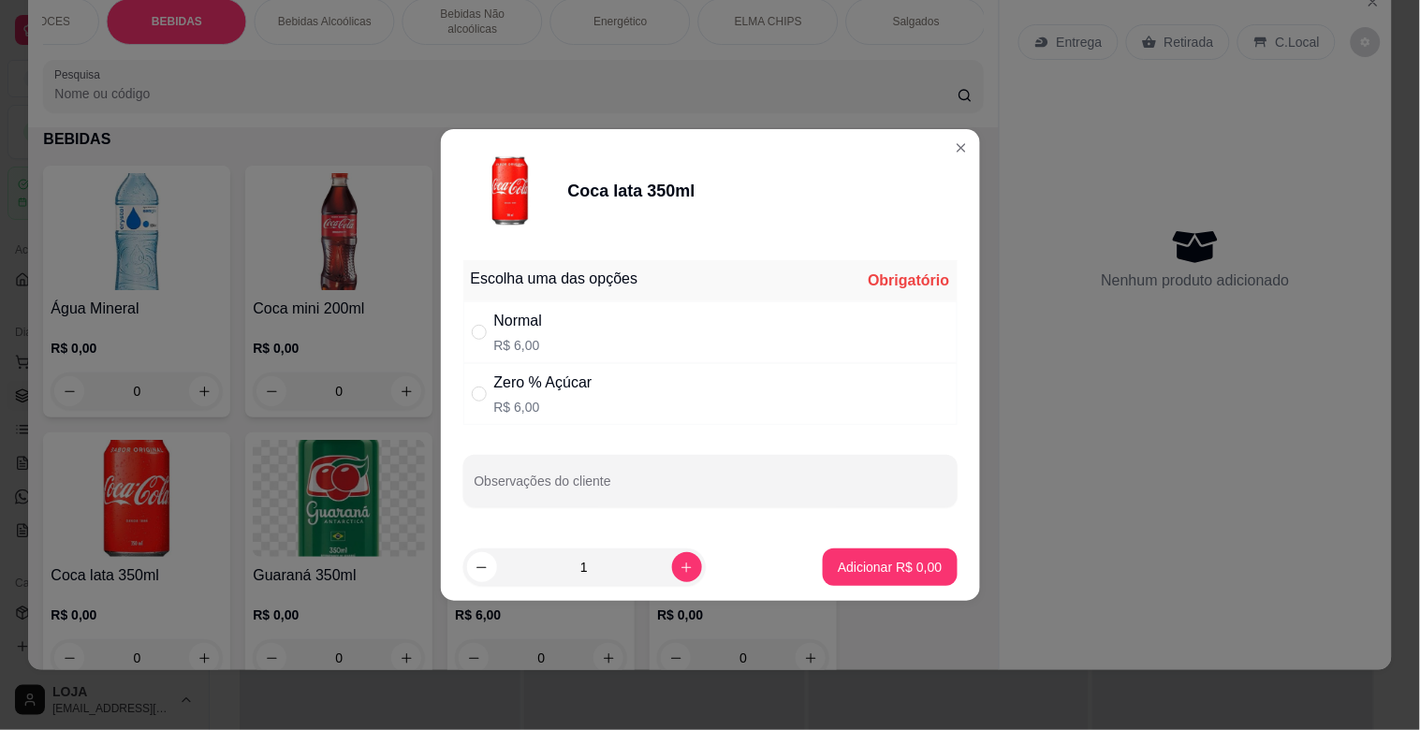
click at [510, 338] on p "R$ 6,00" at bounding box center [518, 345] width 49 height 19
radio input "true"
click at [886, 568] on p "Adicionar R$ 6,00" at bounding box center [890, 567] width 104 height 19
type input "1"
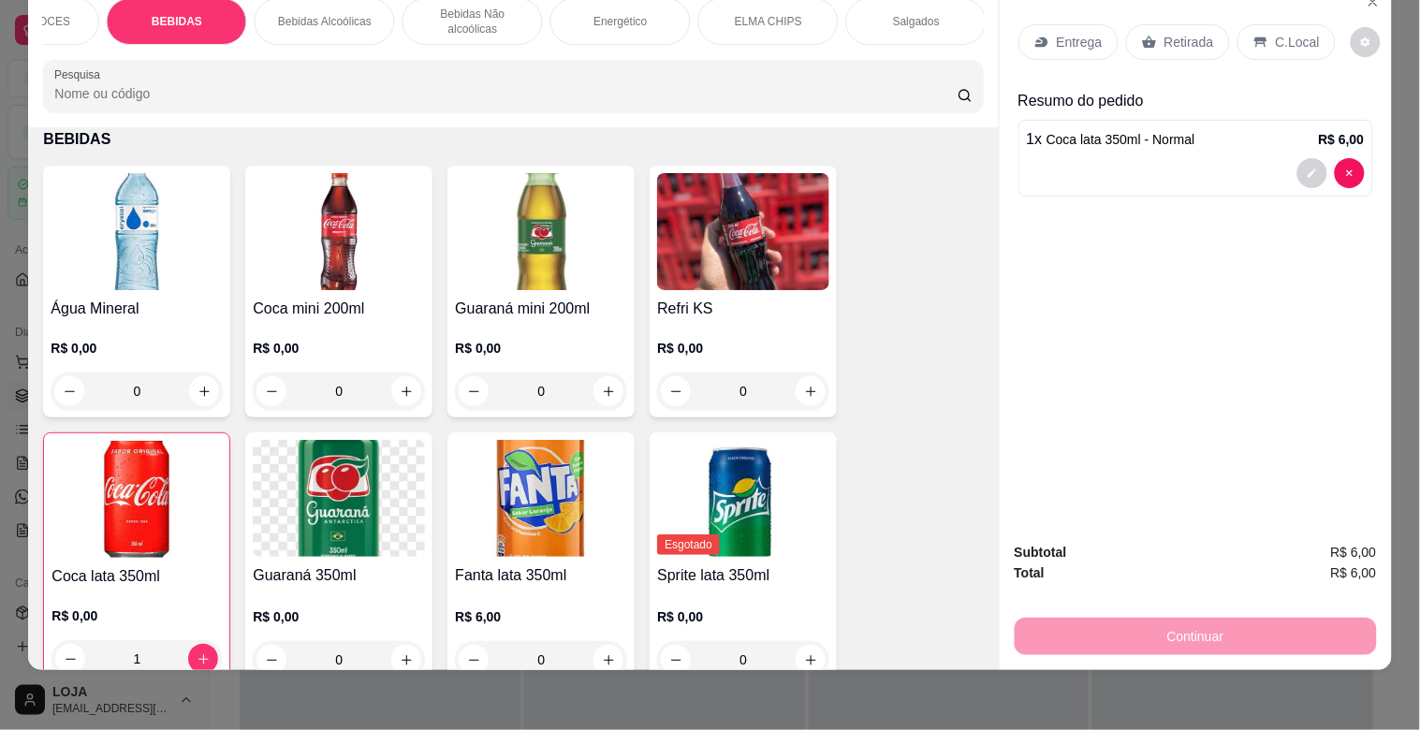
click at [357, 264] on img at bounding box center [339, 231] width 172 height 117
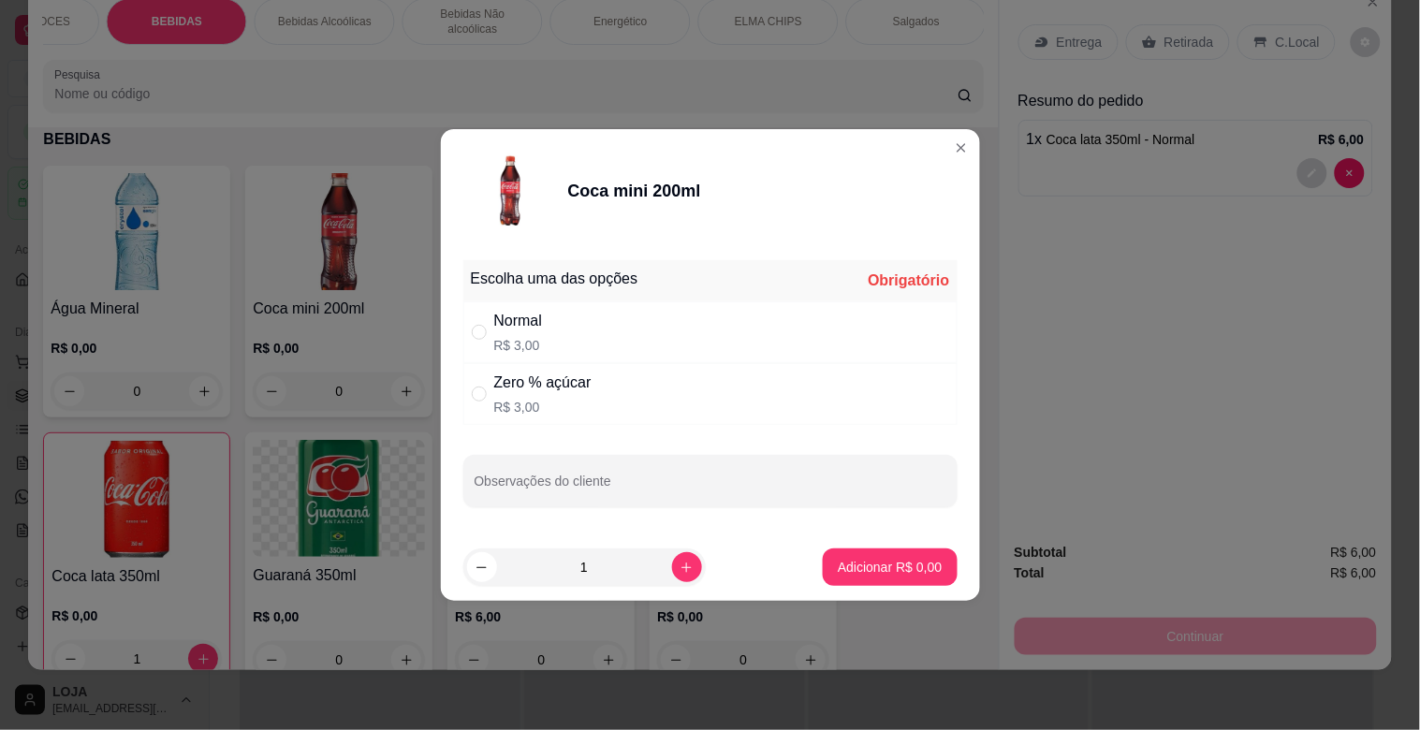
drag, startPoint x: 482, startPoint y: 322, endPoint x: 558, endPoint y: 352, distance: 81.5
click at [484, 322] on label "" at bounding box center [479, 332] width 15 height 21
click at [484, 325] on input "" at bounding box center [479, 332] width 15 height 15
drag, startPoint x: 537, startPoint y: 345, endPoint x: 600, endPoint y: 372, distance: 68.4
click at [538, 346] on p "R$ 3,00" at bounding box center [518, 345] width 49 height 19
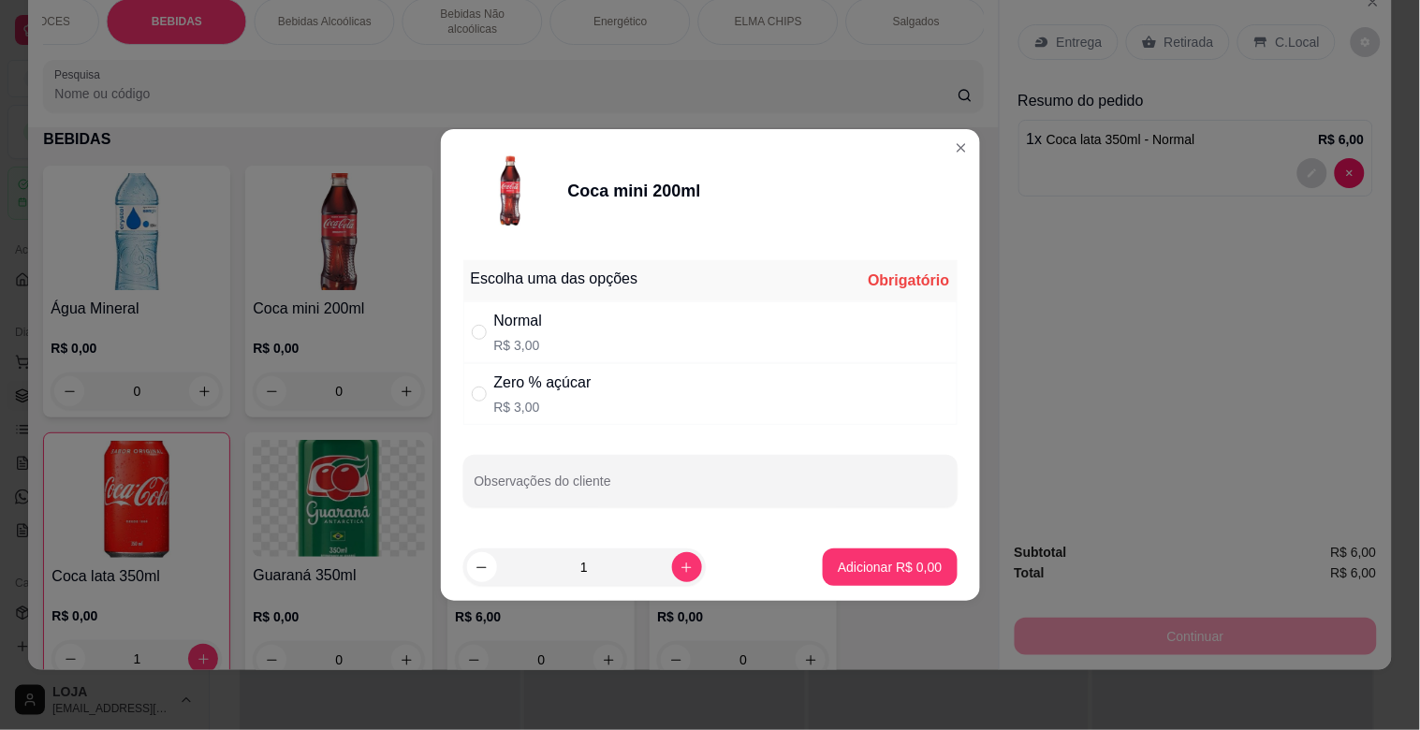
radio input "true"
click at [883, 566] on p "Adicionar R$ 3,00" at bounding box center [890, 567] width 104 height 19
type input "1"
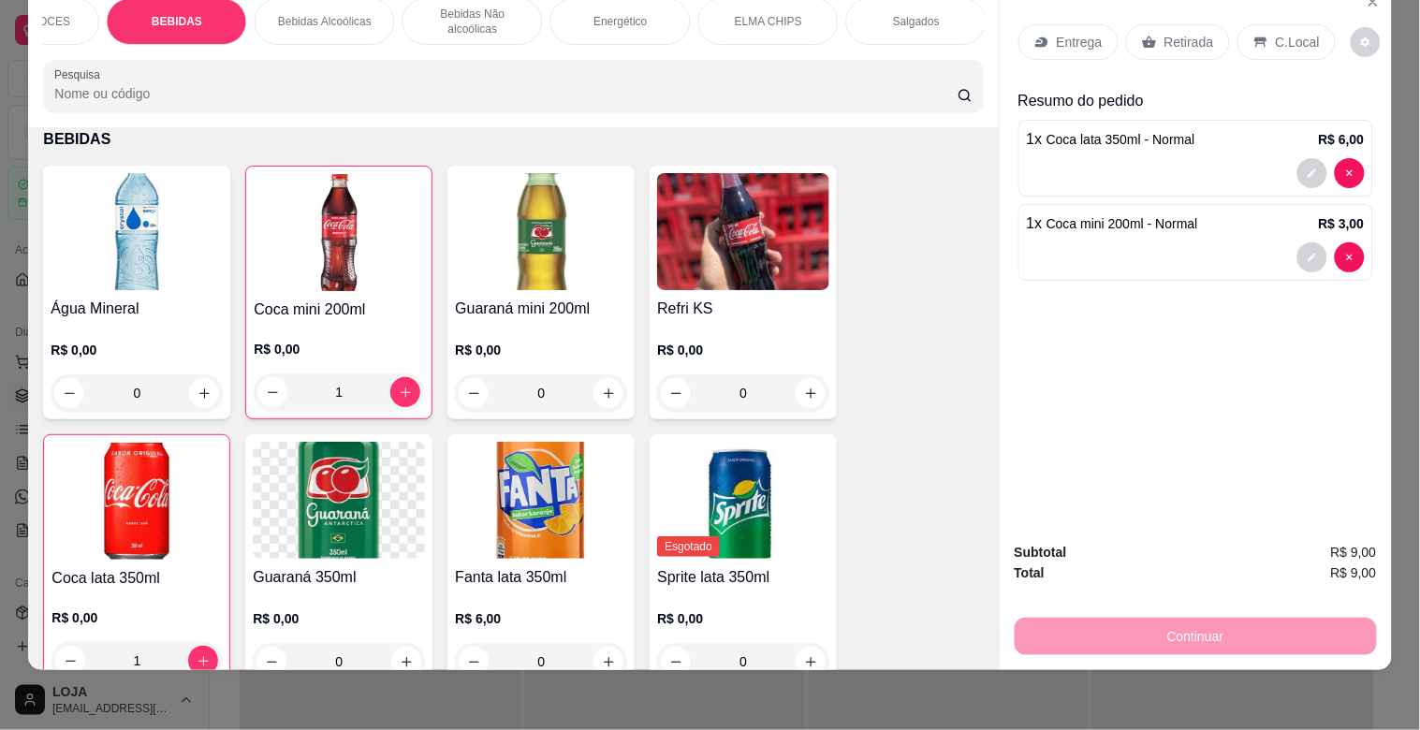
click at [1284, 33] on p "C.Local" at bounding box center [1298, 42] width 44 height 19
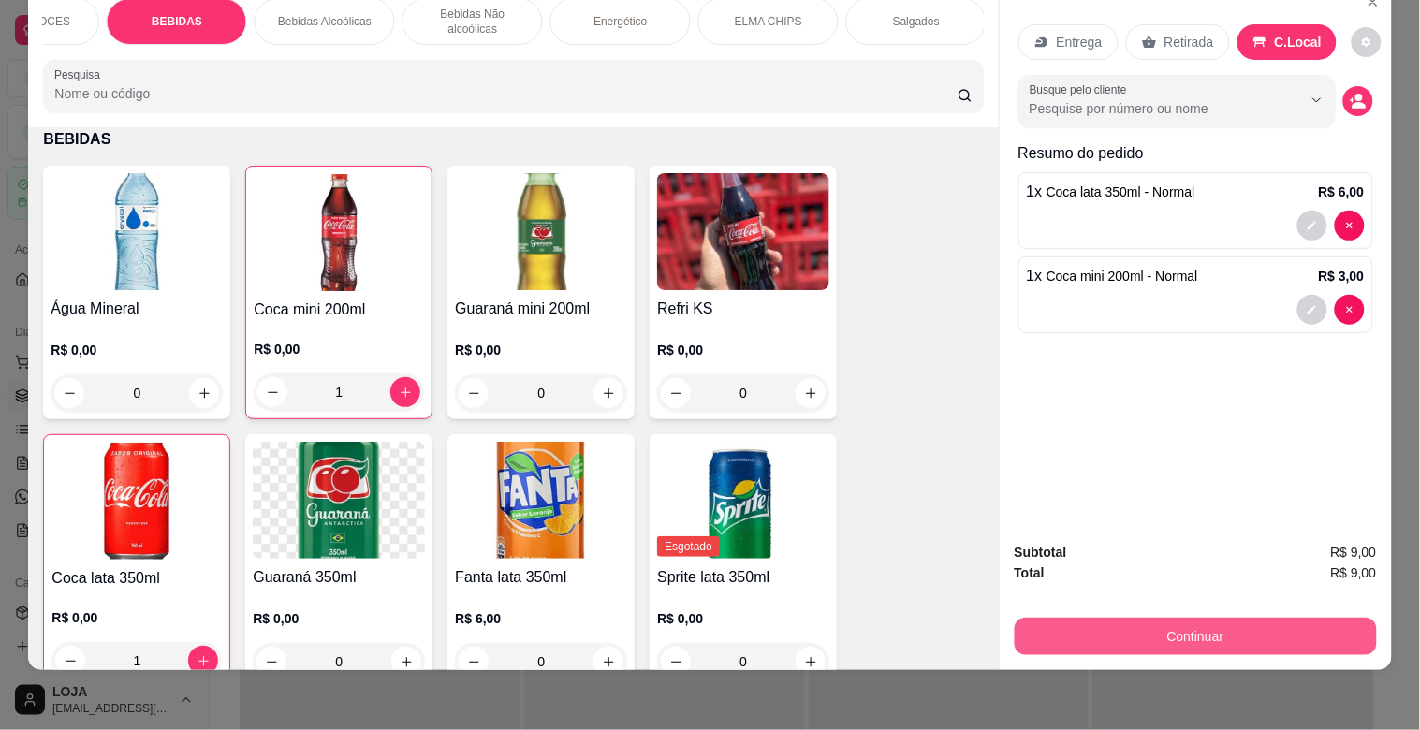
click at [1149, 618] on button "Continuar" at bounding box center [1196, 636] width 362 height 37
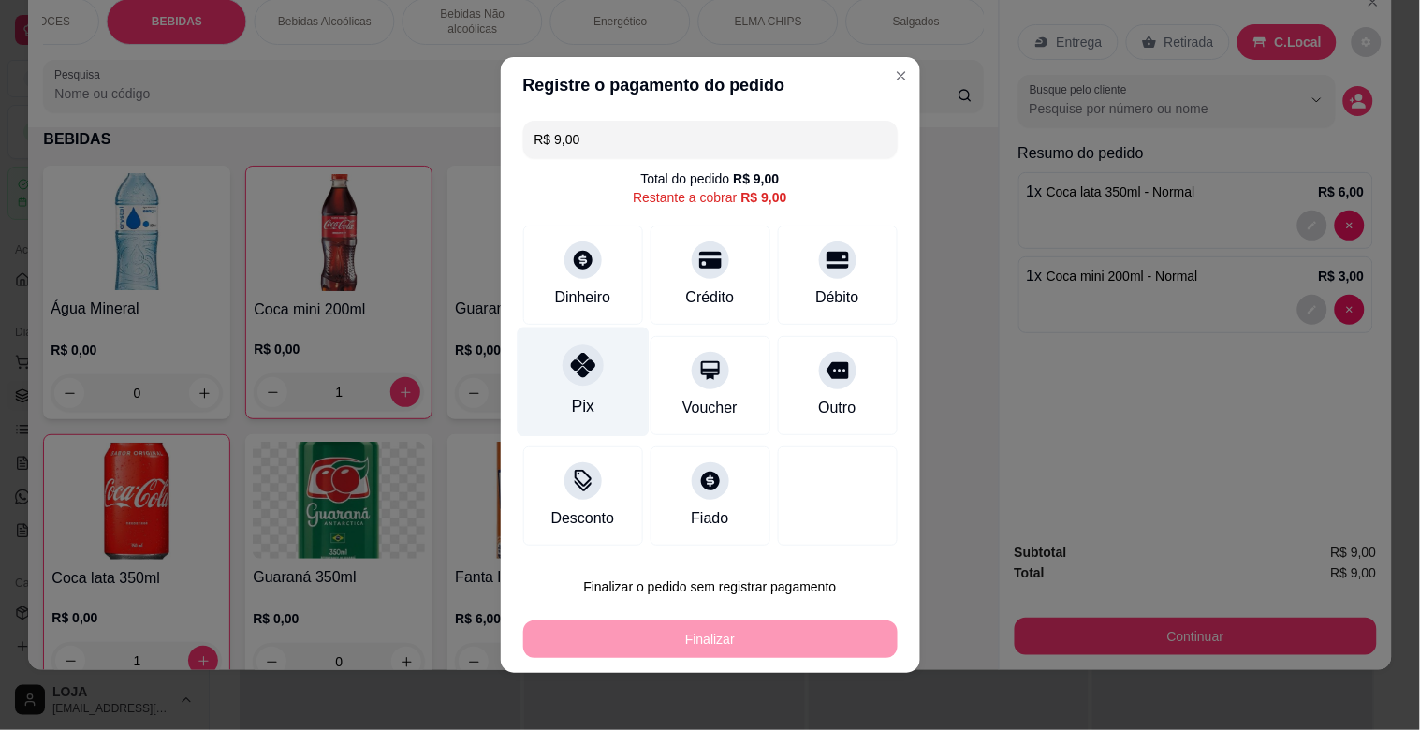
click at [597, 368] on div "Pix" at bounding box center [583, 383] width 132 height 110
type input "R$ 0,00"
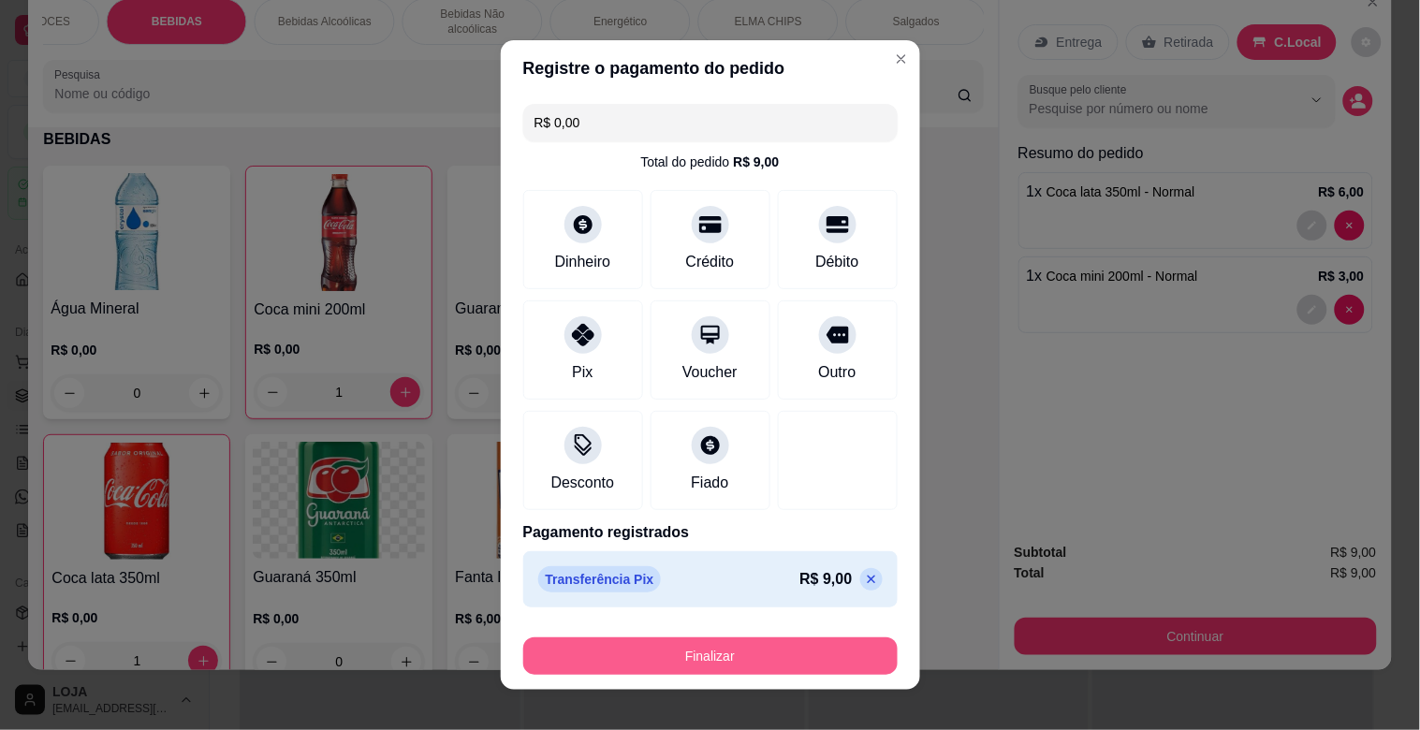
click at [764, 651] on button "Finalizar" at bounding box center [710, 656] width 374 height 37
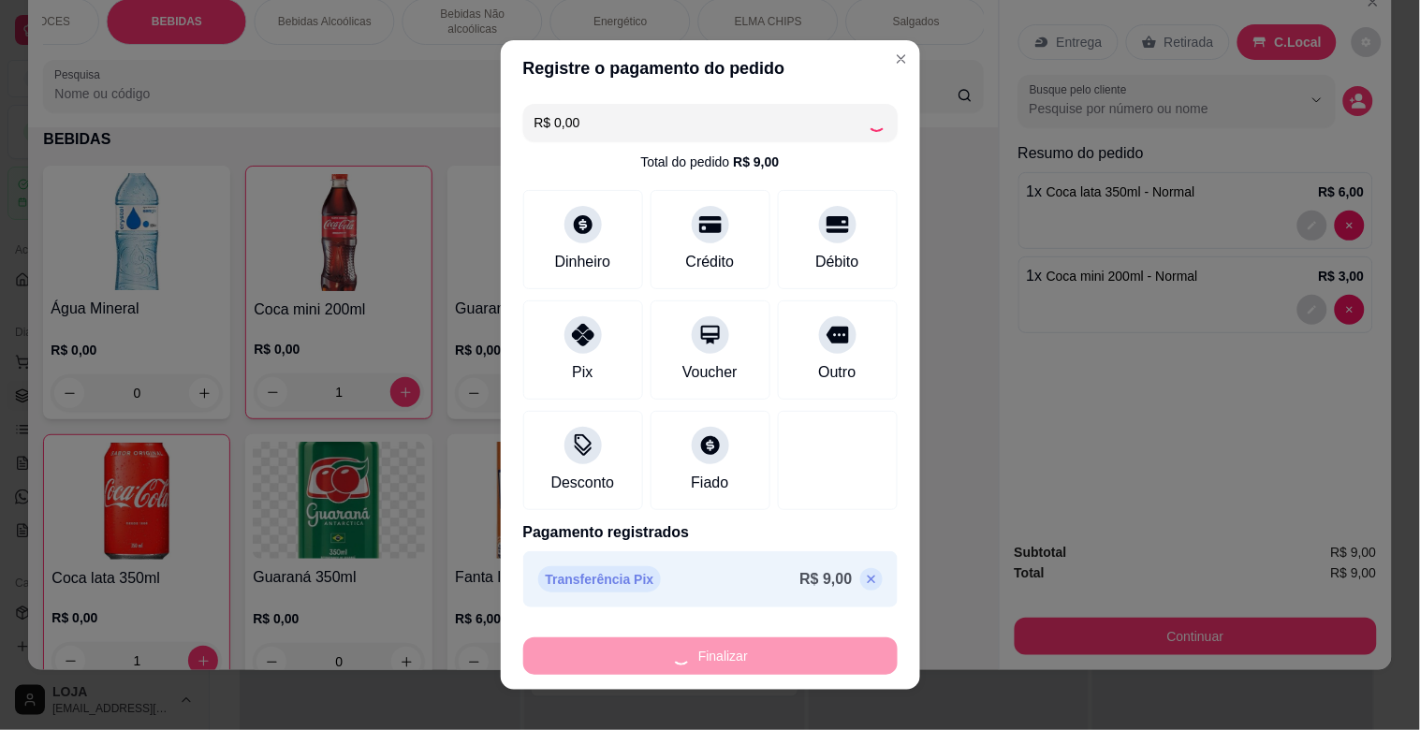
type input "0"
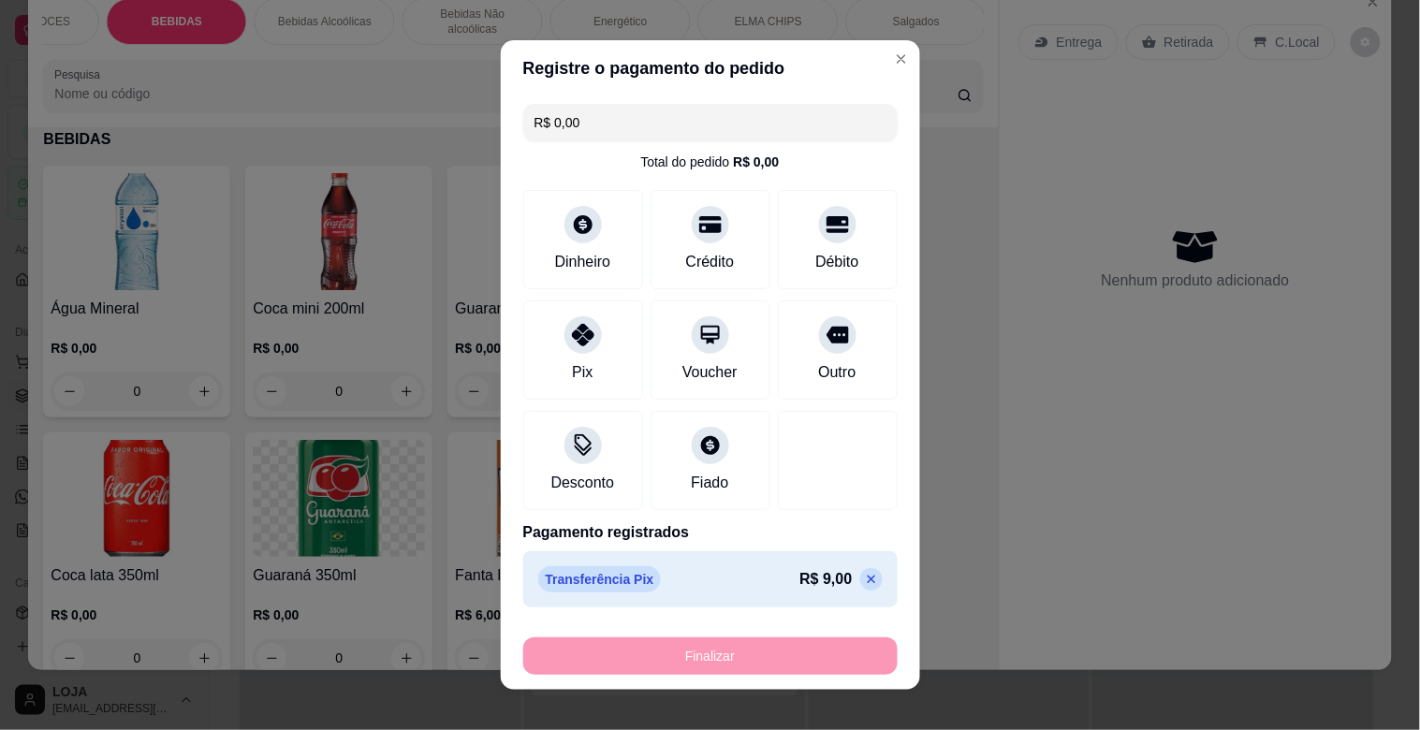
type input "-R$ 9,00"
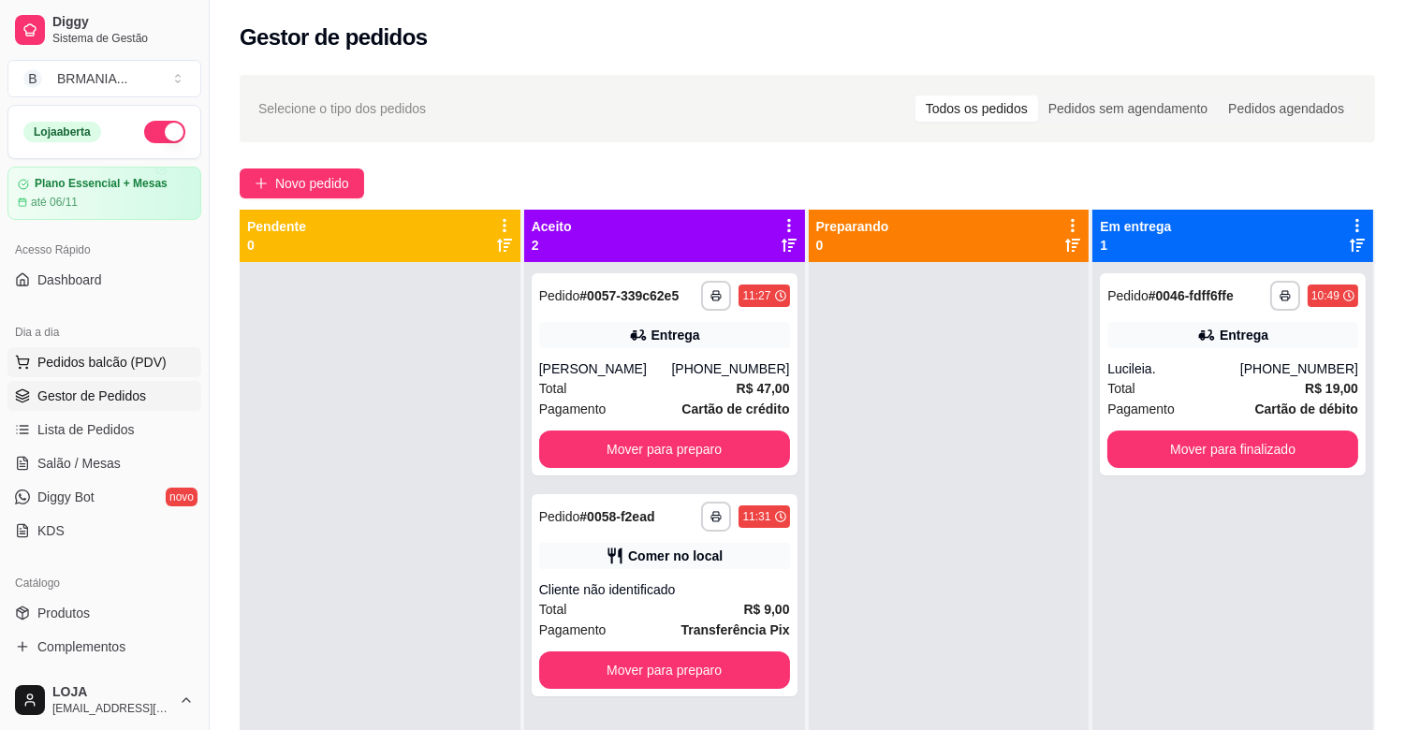
click at [71, 374] on button "Pedidos balcão (PDV)" at bounding box center [104, 362] width 194 height 30
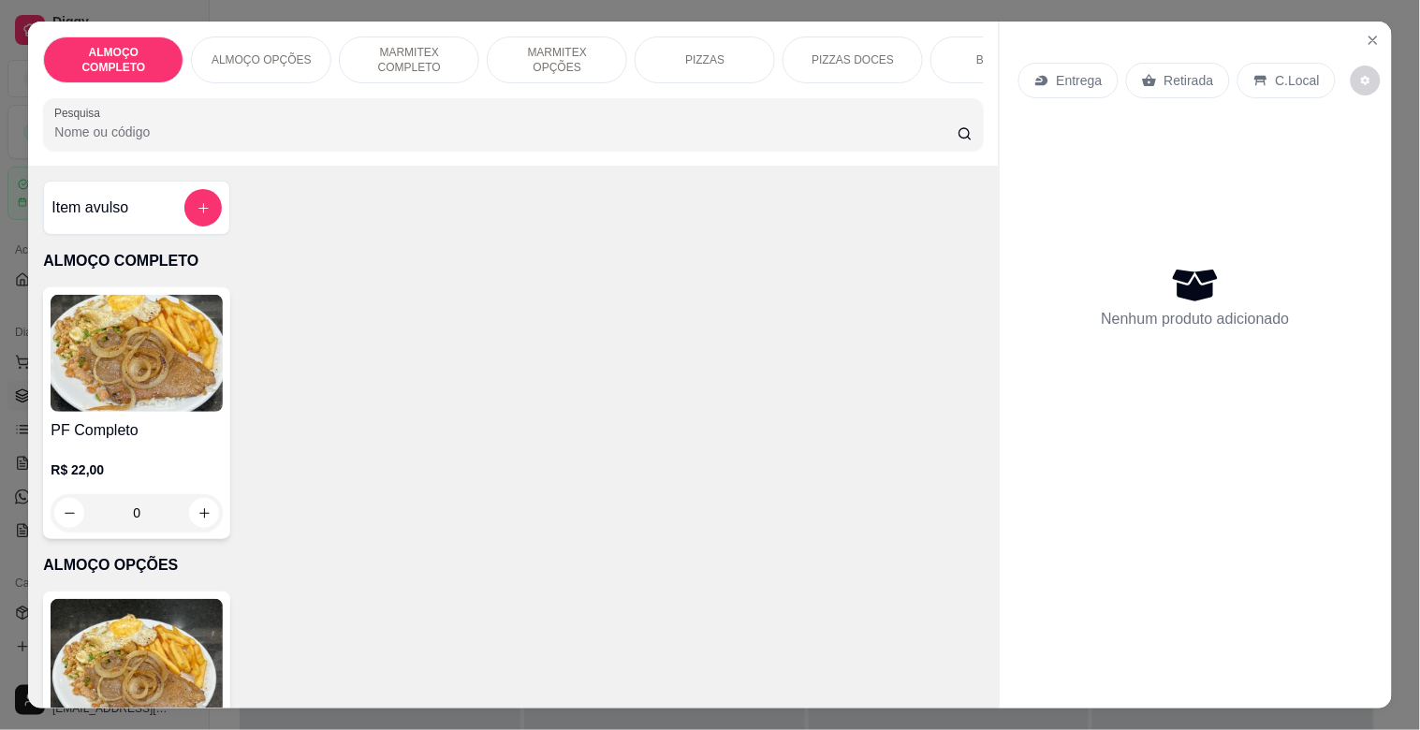
click at [377, 45] on p "MARMITEX COMPLETO" at bounding box center [409, 60] width 109 height 30
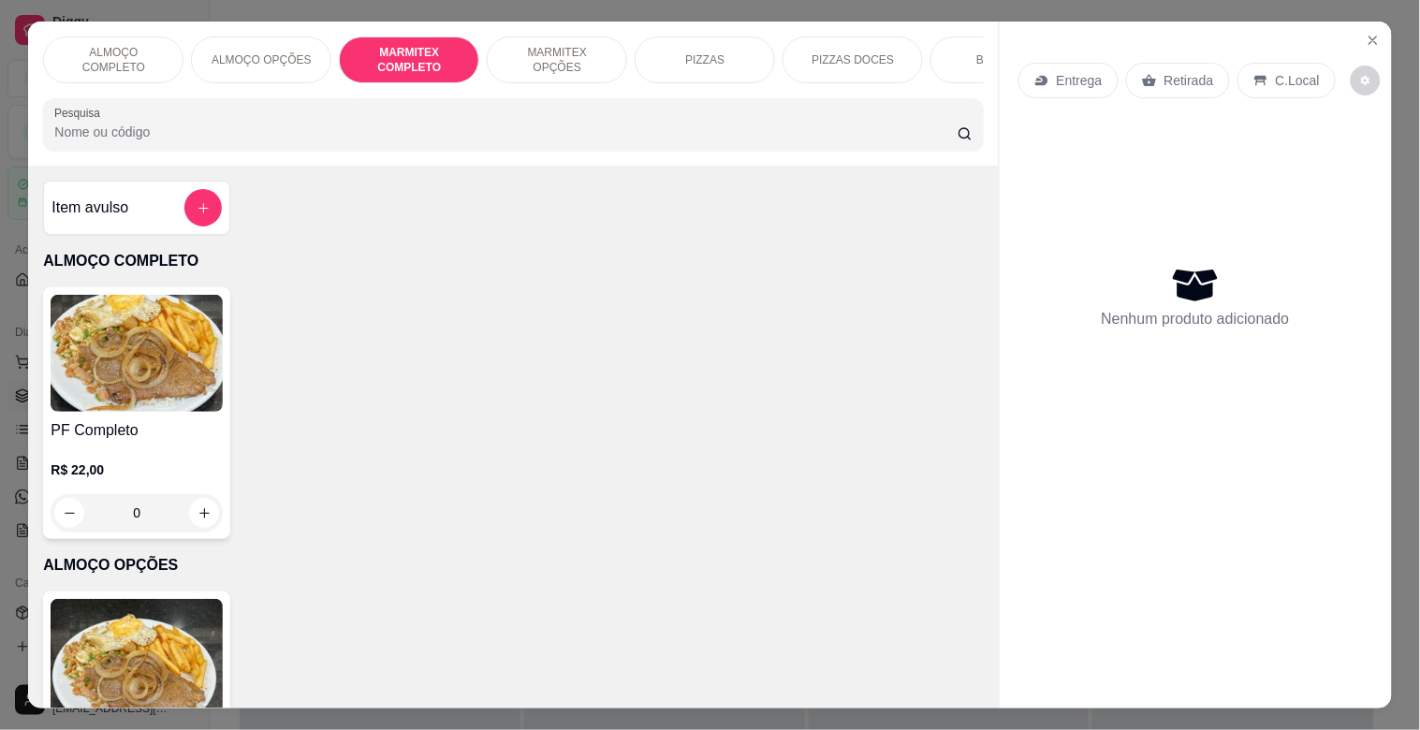
scroll to position [45, 0]
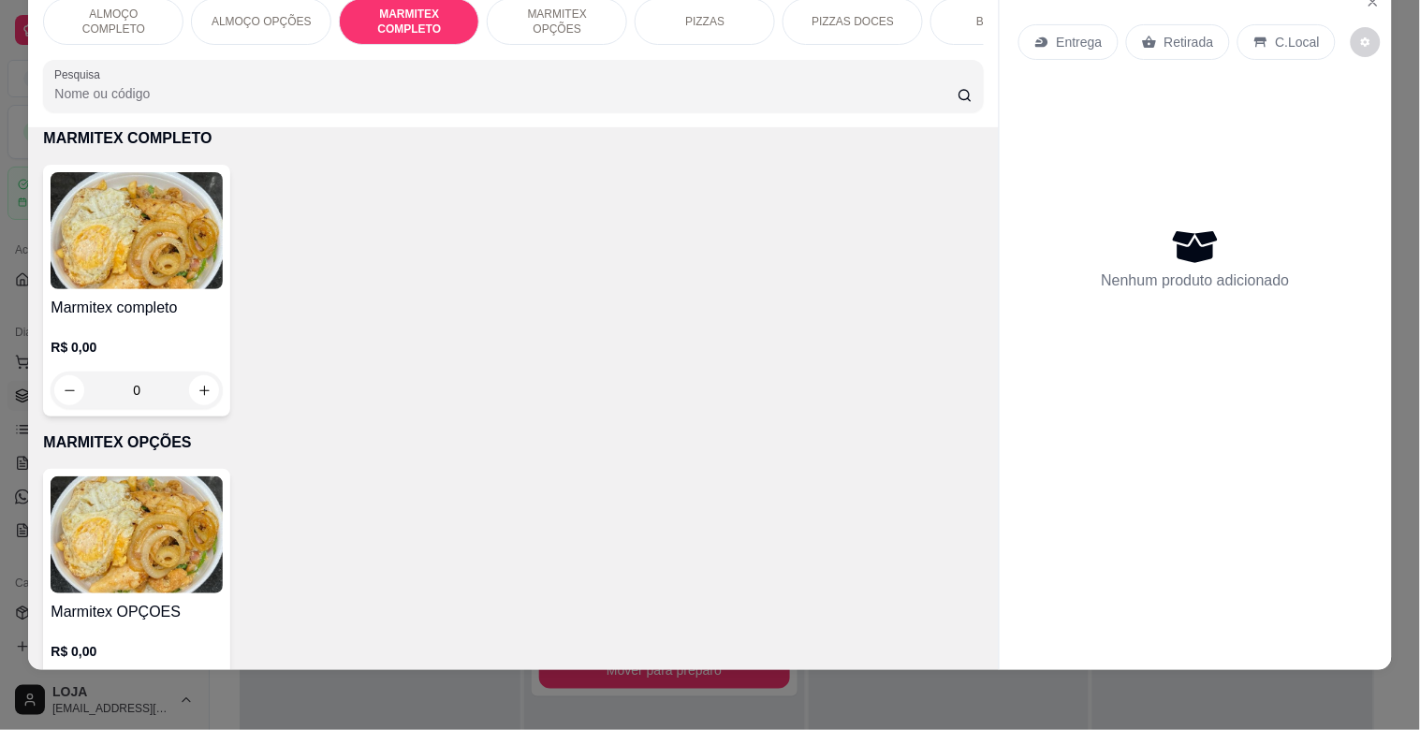
click at [201, 216] on img at bounding box center [137, 230] width 172 height 117
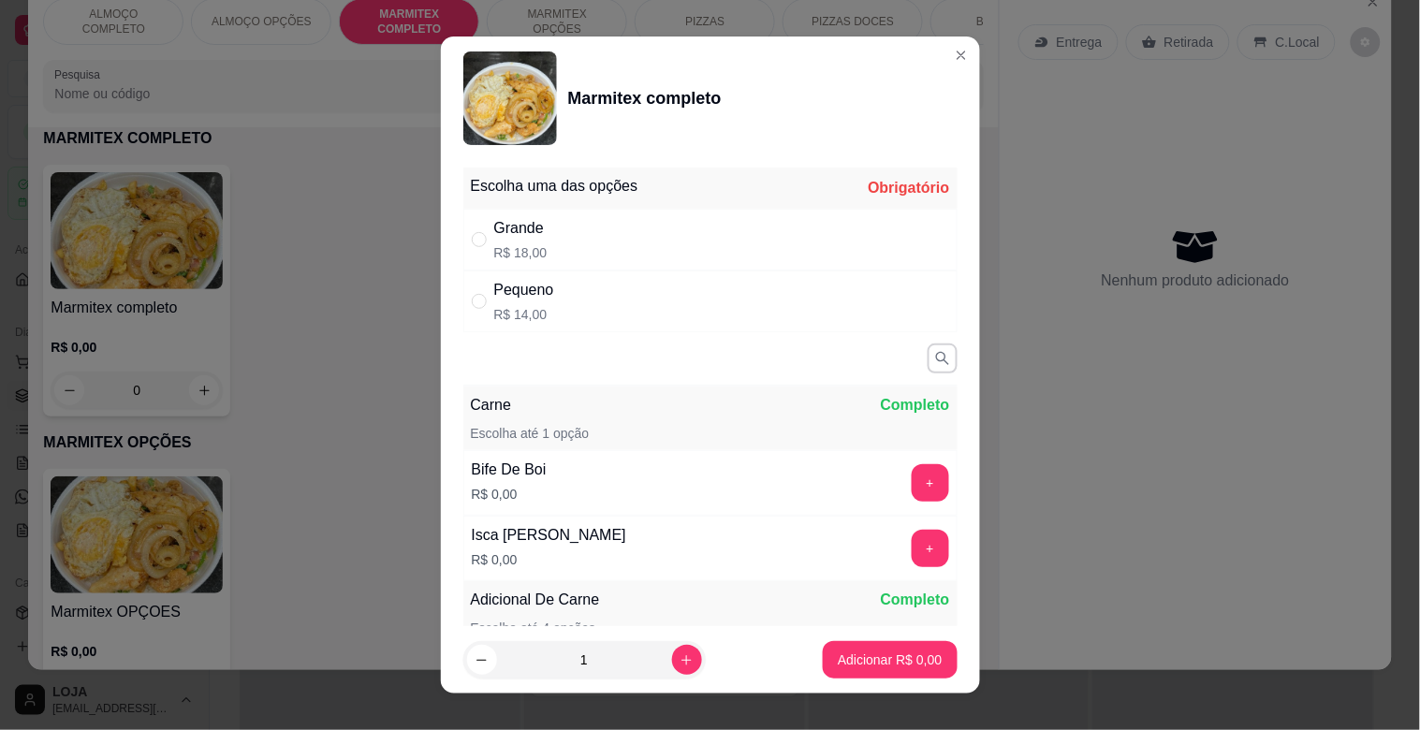
click at [550, 315] on div "Pequeno R$ 14,00" at bounding box center [710, 302] width 494 height 62
radio input "true"
click at [672, 669] on button "increase-product-quantity" at bounding box center [687, 660] width 30 height 30
click at [475, 653] on icon "decrease-product-quantity" at bounding box center [482, 660] width 14 height 14
type input "1"
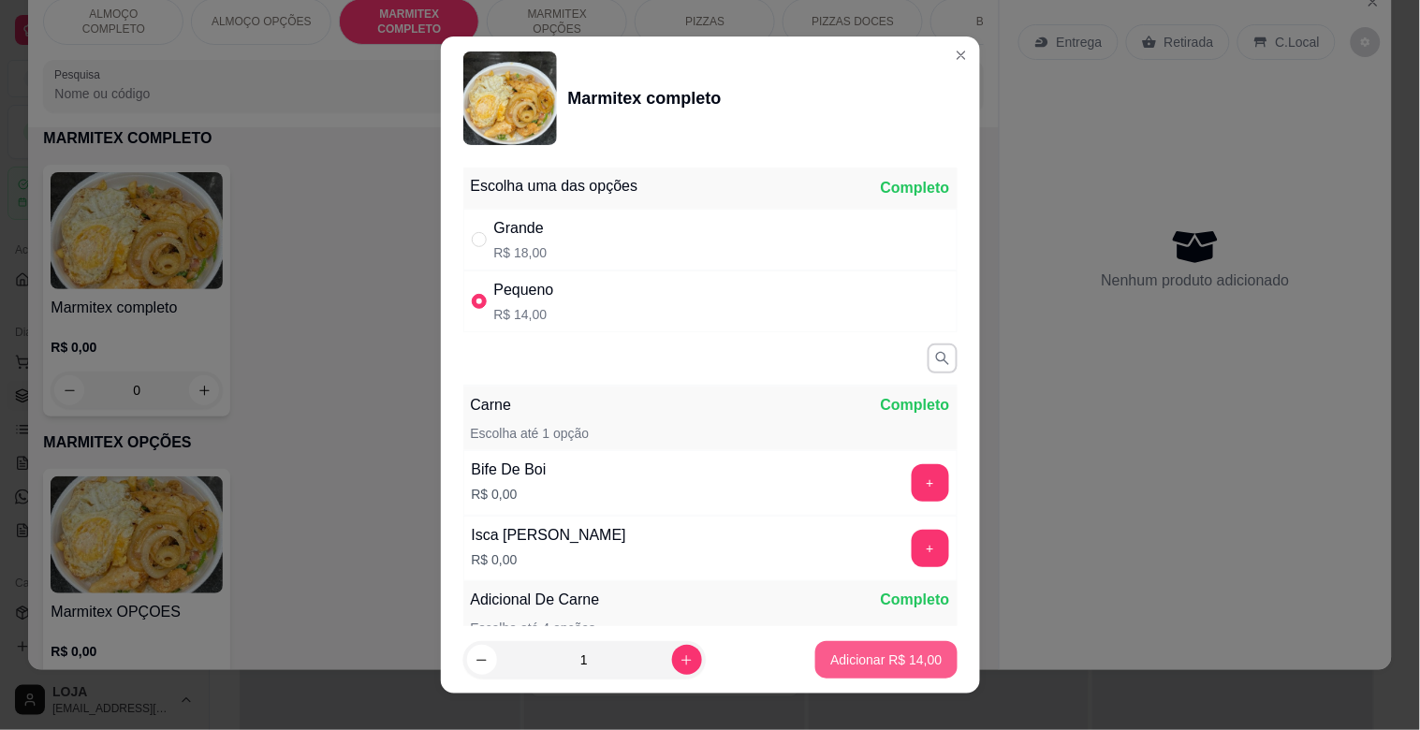
click at [830, 660] on p "Adicionar R$ 14,00" at bounding box center [885, 660] width 111 height 19
type input "1"
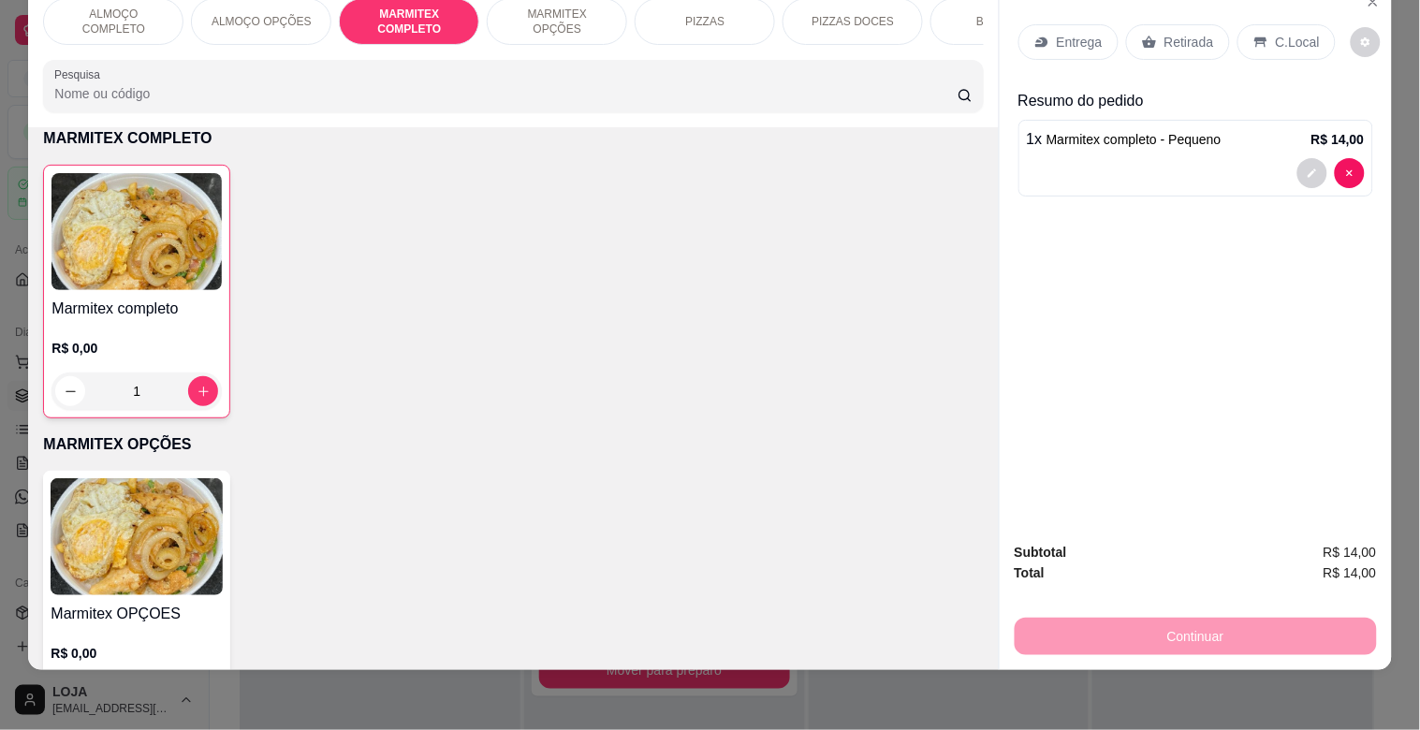
click at [1276, 33] on p "C.Local" at bounding box center [1298, 42] width 44 height 19
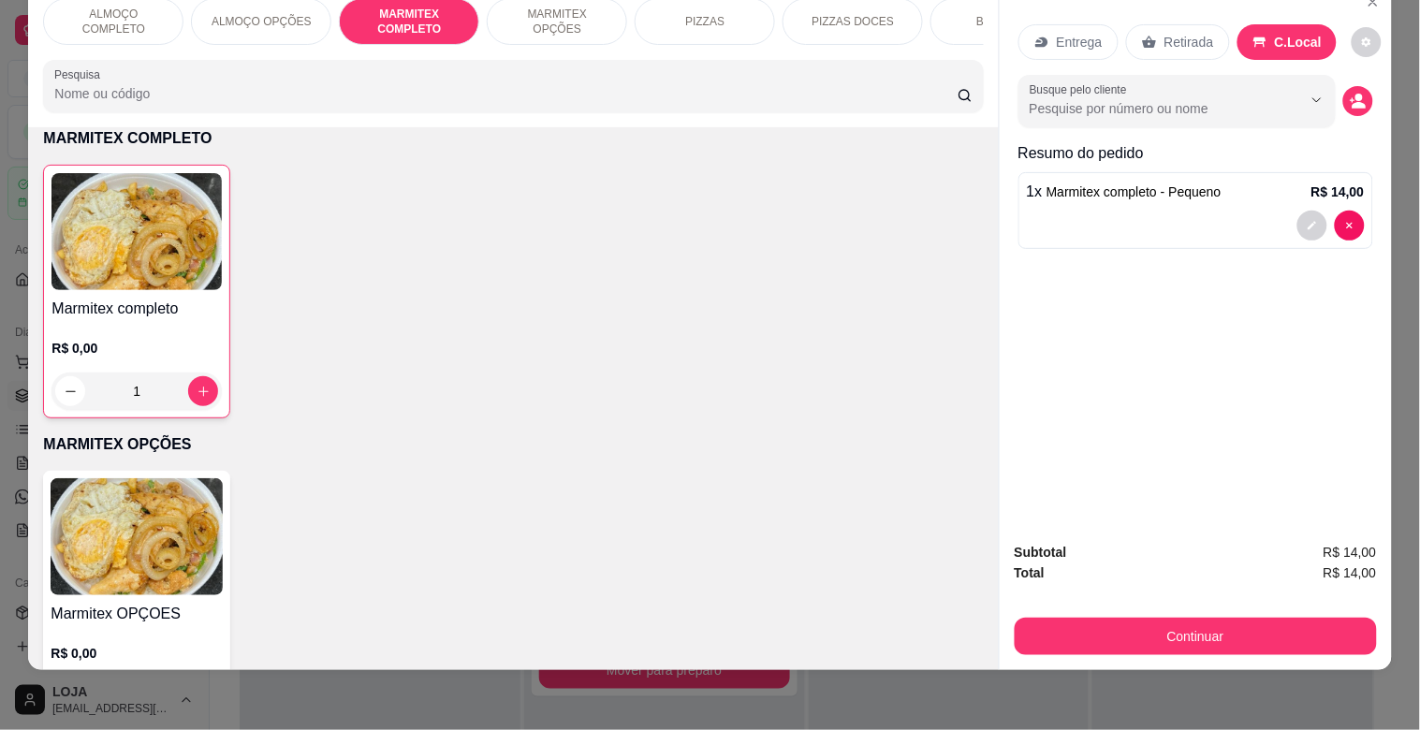
click at [1124, 618] on button "Continuar" at bounding box center [1196, 636] width 362 height 37
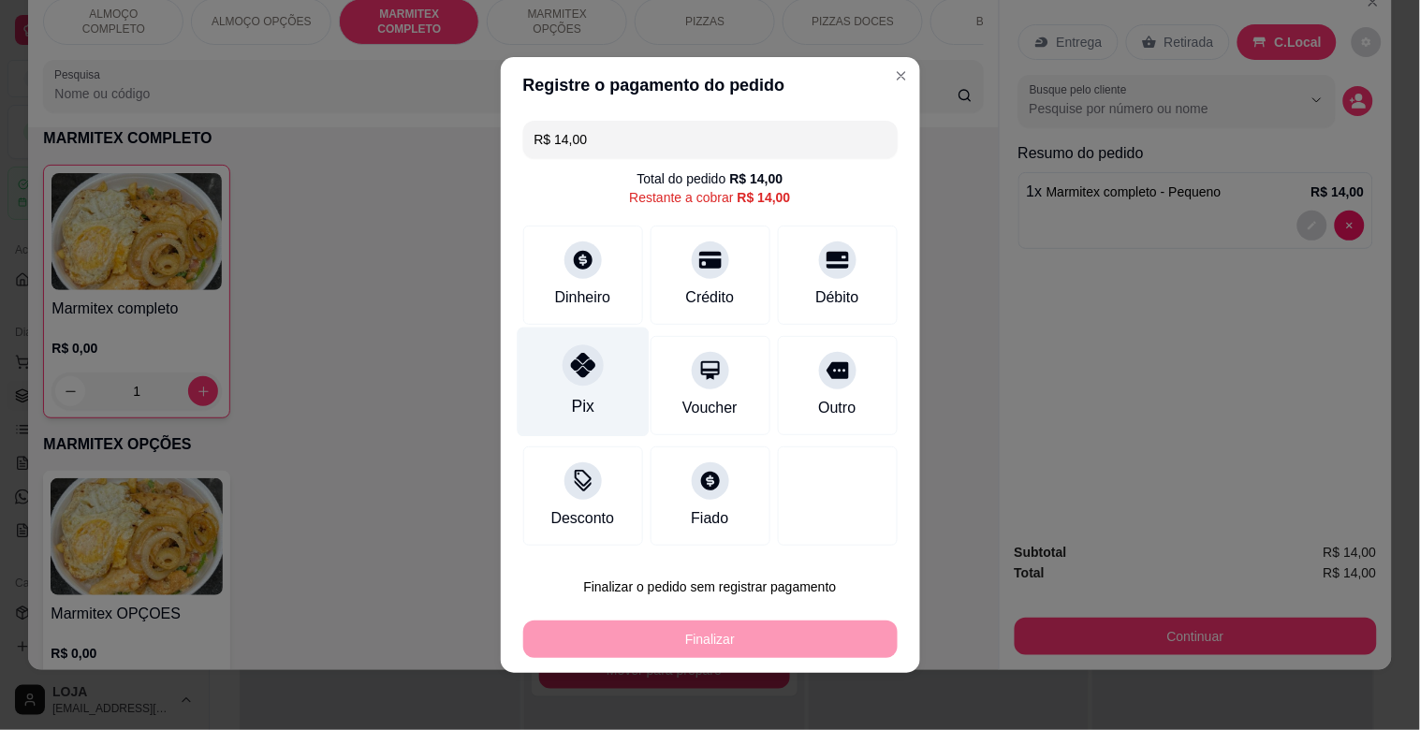
click at [595, 375] on div "Pix" at bounding box center [583, 383] width 132 height 110
type input "R$ 0,00"
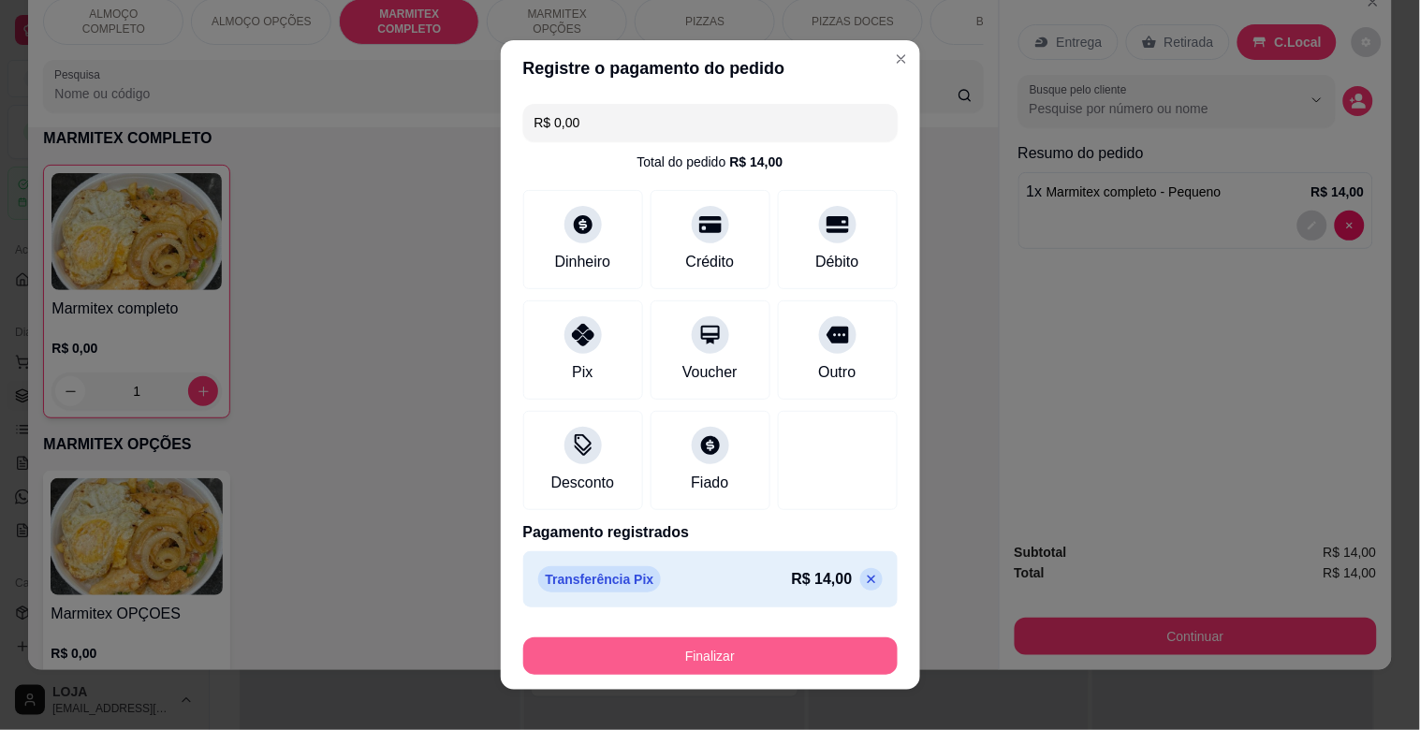
click at [737, 648] on button "Finalizar" at bounding box center [710, 656] width 374 height 37
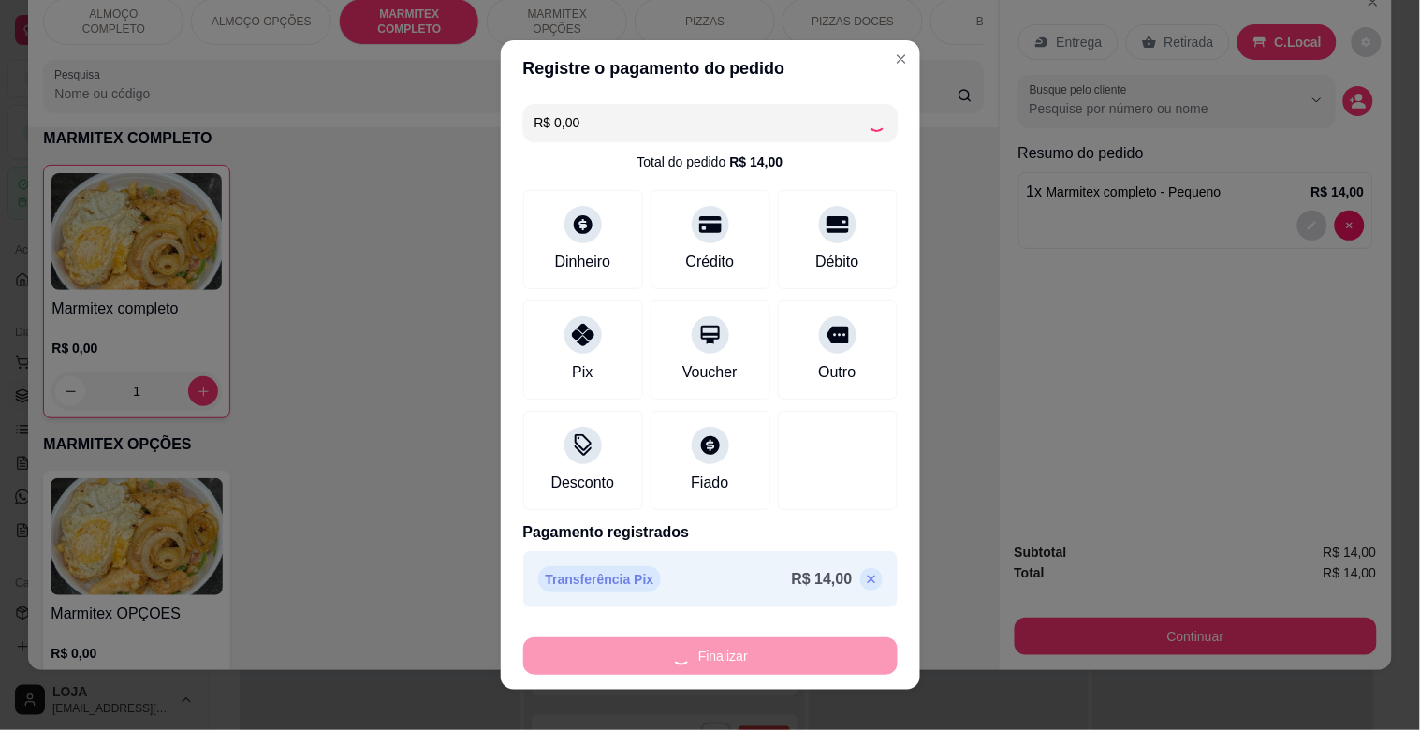
type input "0"
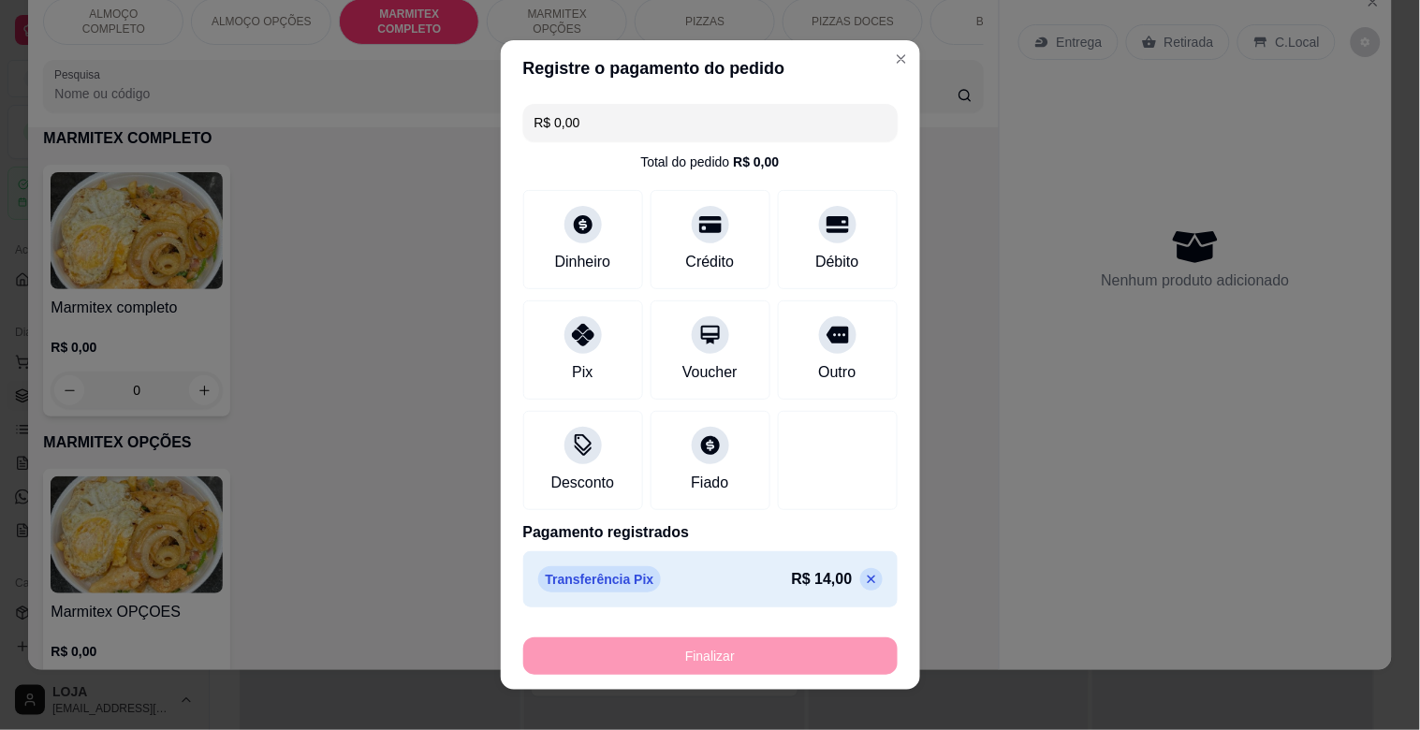
type input "-R$ 14,00"
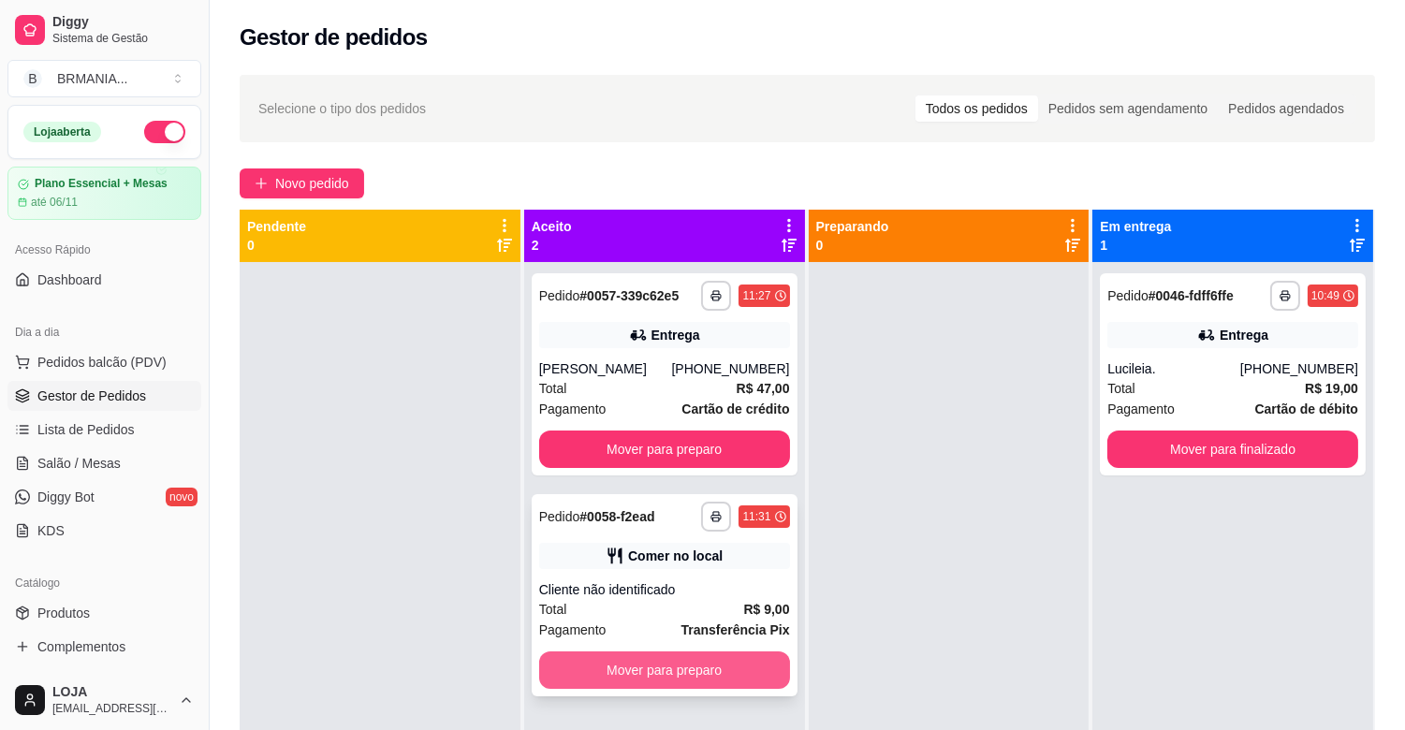
click at [670, 669] on button "Mover para preparo" at bounding box center [664, 670] width 251 height 37
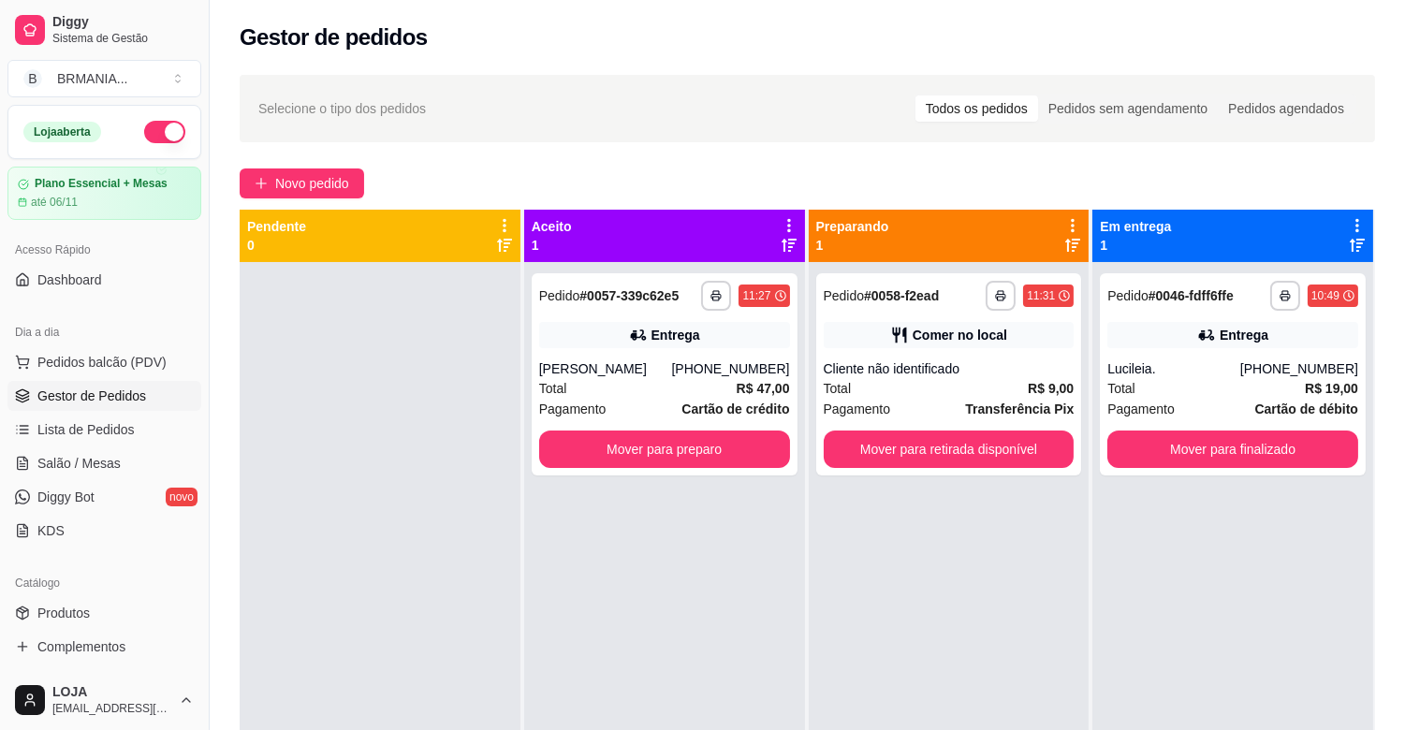
click at [681, 675] on div "**********" at bounding box center [664, 627] width 281 height 730
click at [1028, 459] on button "Mover para retirada disponível" at bounding box center [949, 449] width 251 height 37
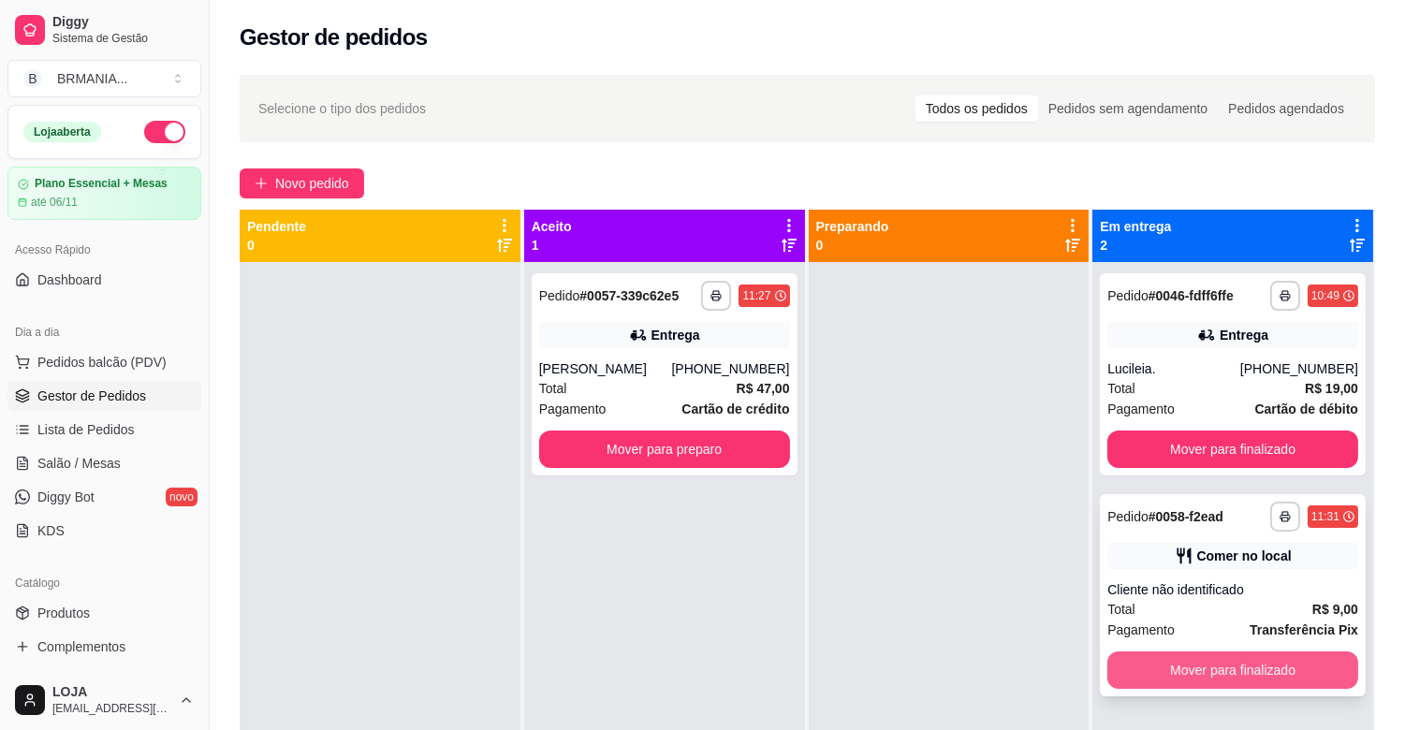
click at [1289, 667] on button "Mover para finalizado" at bounding box center [1233, 670] width 251 height 37
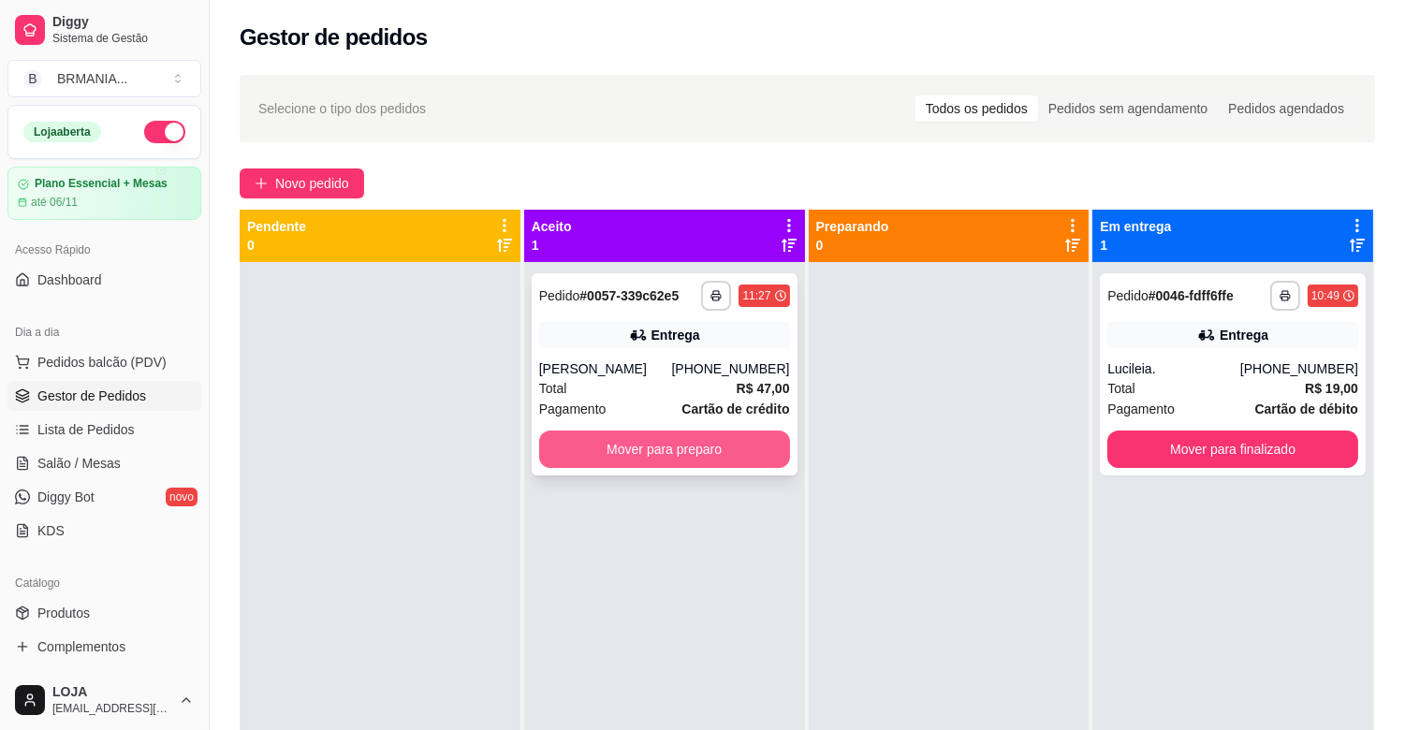
click at [706, 452] on button "Mover para preparo" at bounding box center [664, 449] width 251 height 37
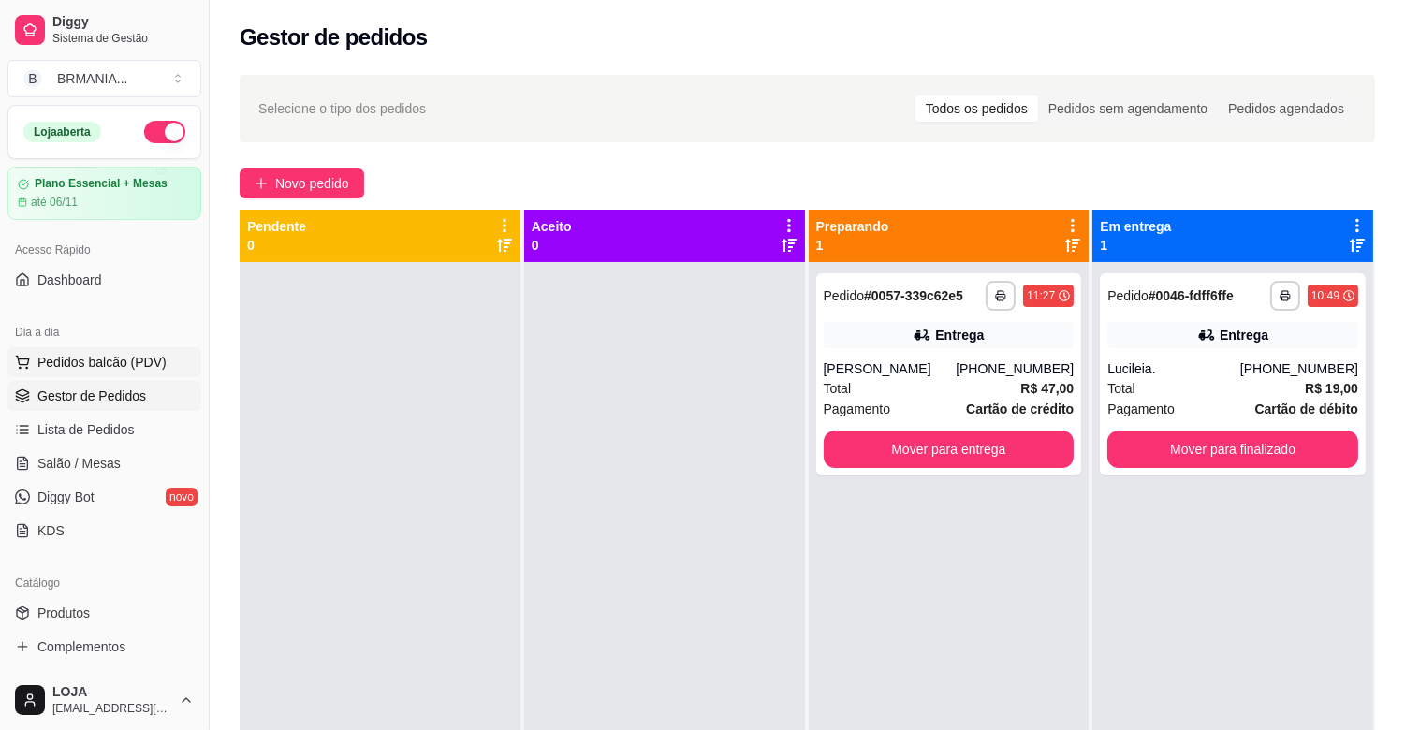
click at [137, 368] on span "Pedidos balcão (PDV)" at bounding box center [101, 362] width 129 height 19
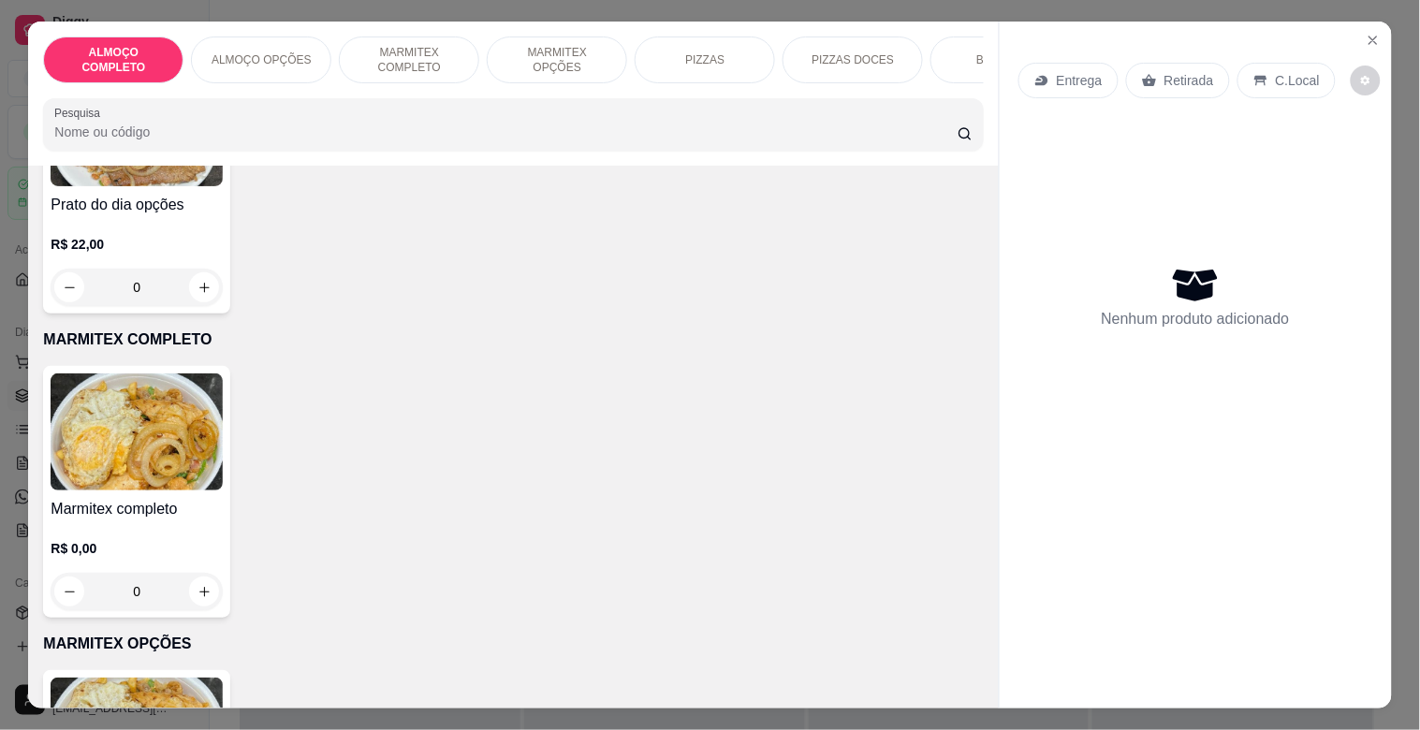
scroll to position [741, 0]
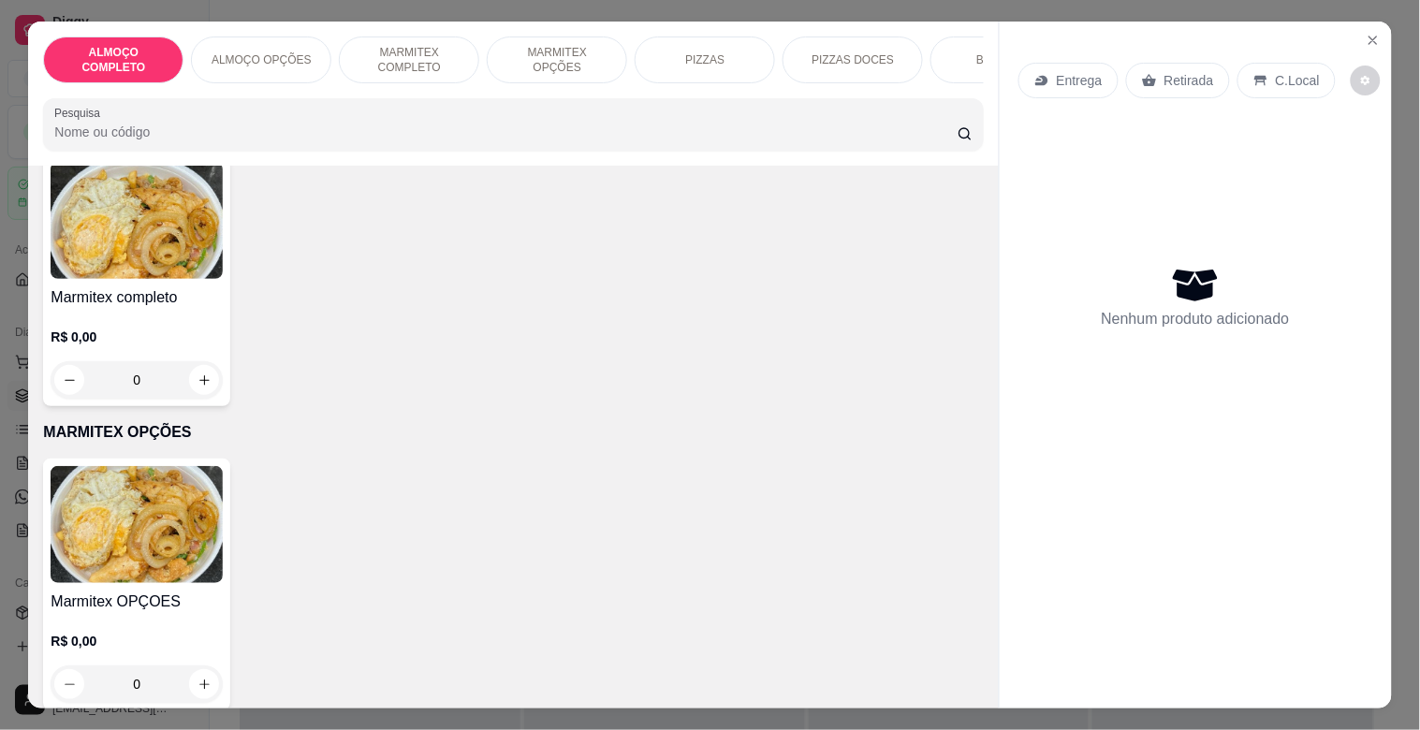
click at [115, 563] on img at bounding box center [137, 524] width 172 height 117
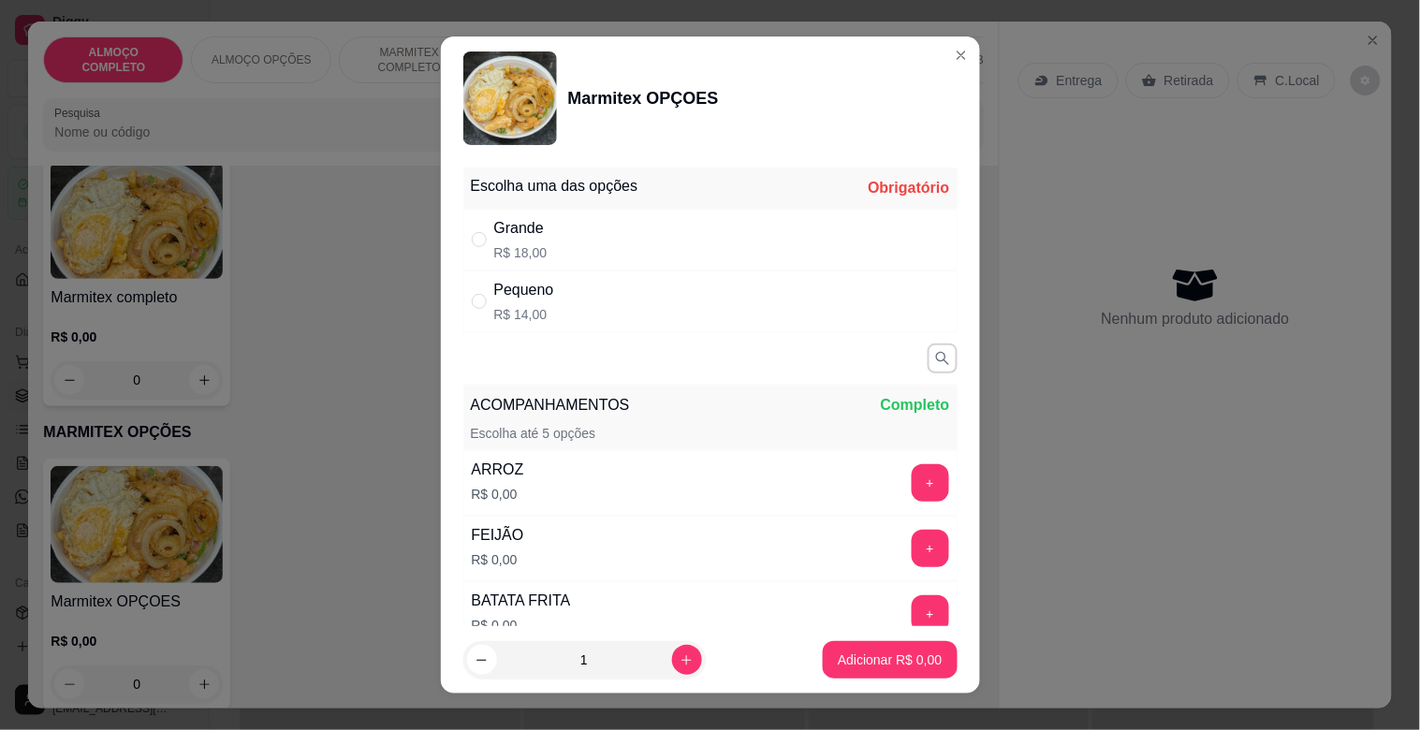
click at [494, 227] on div "Grande" at bounding box center [520, 228] width 53 height 22
radio input "true"
click at [912, 543] on button "+" at bounding box center [930, 548] width 37 height 37
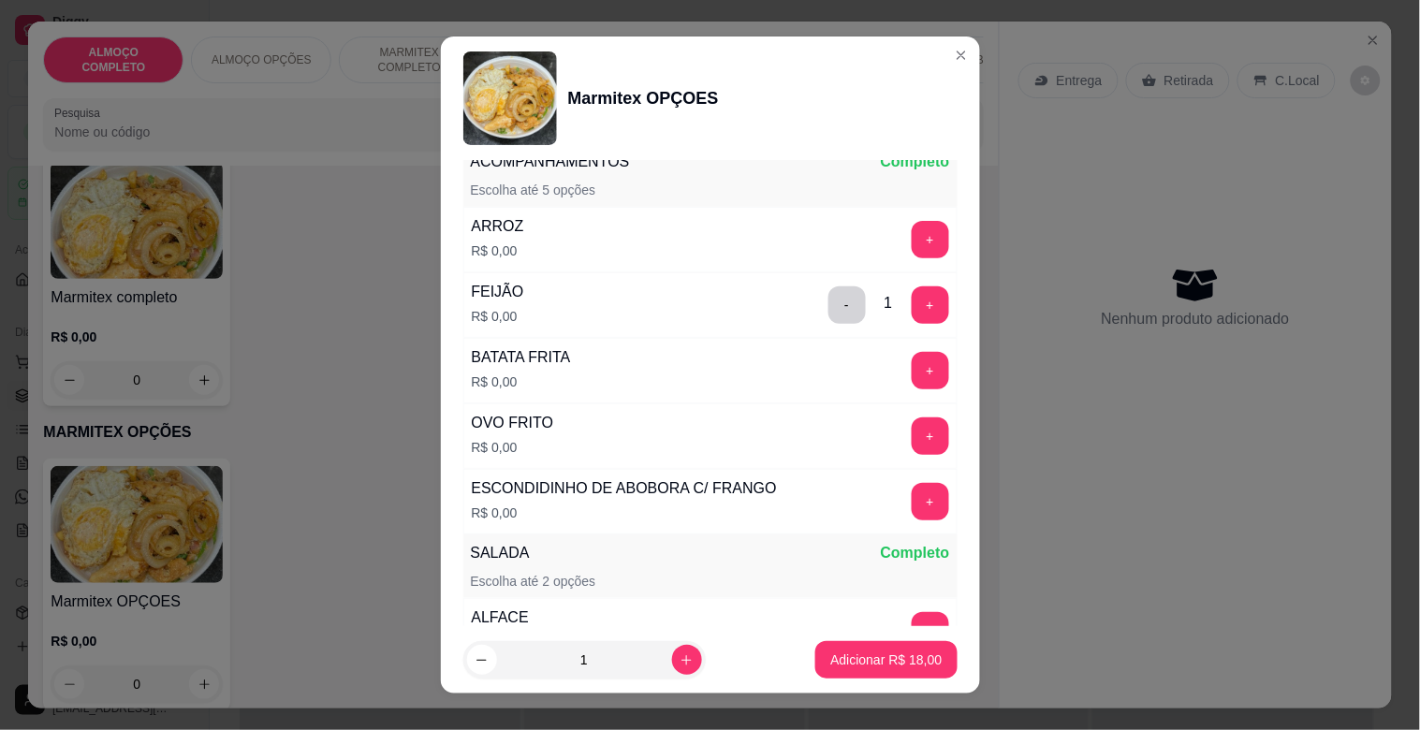
scroll to position [254, 0]
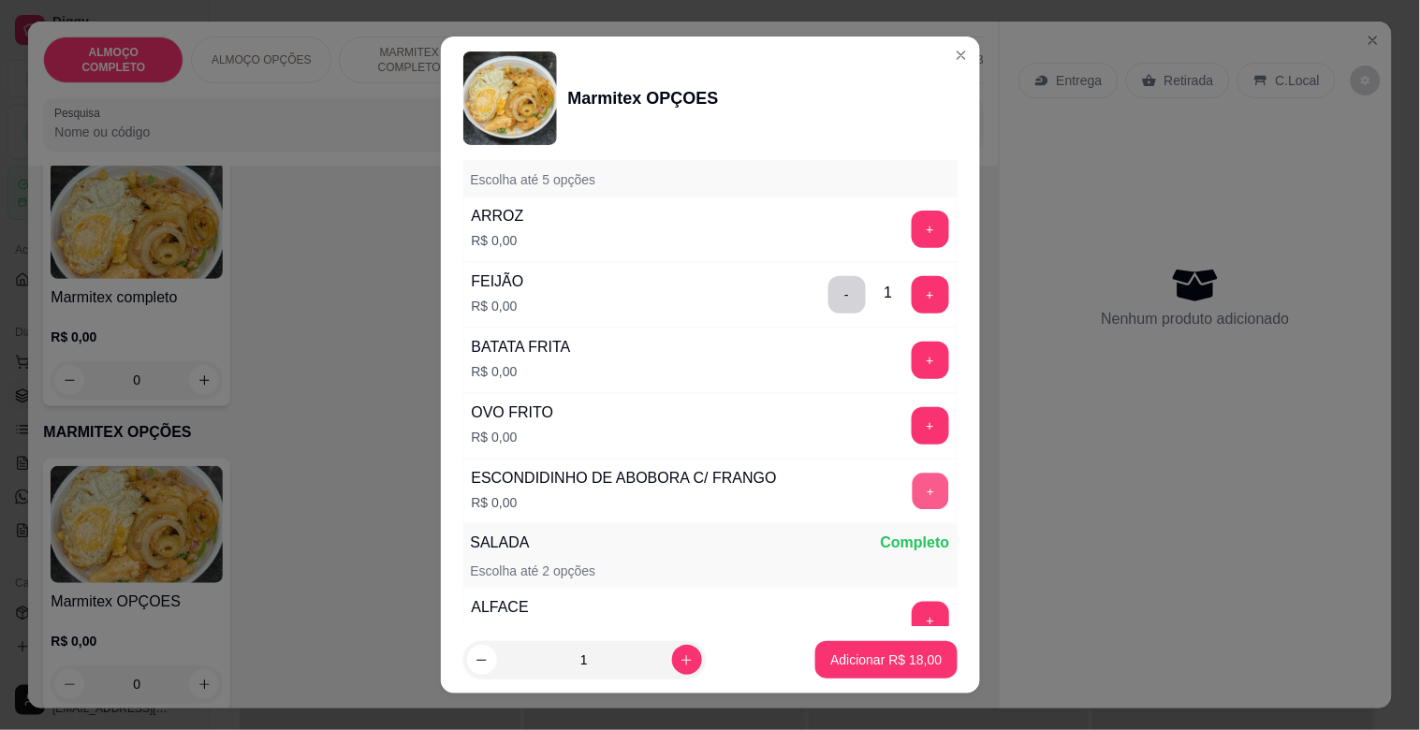
click at [912, 485] on button "+" at bounding box center [930, 492] width 37 height 37
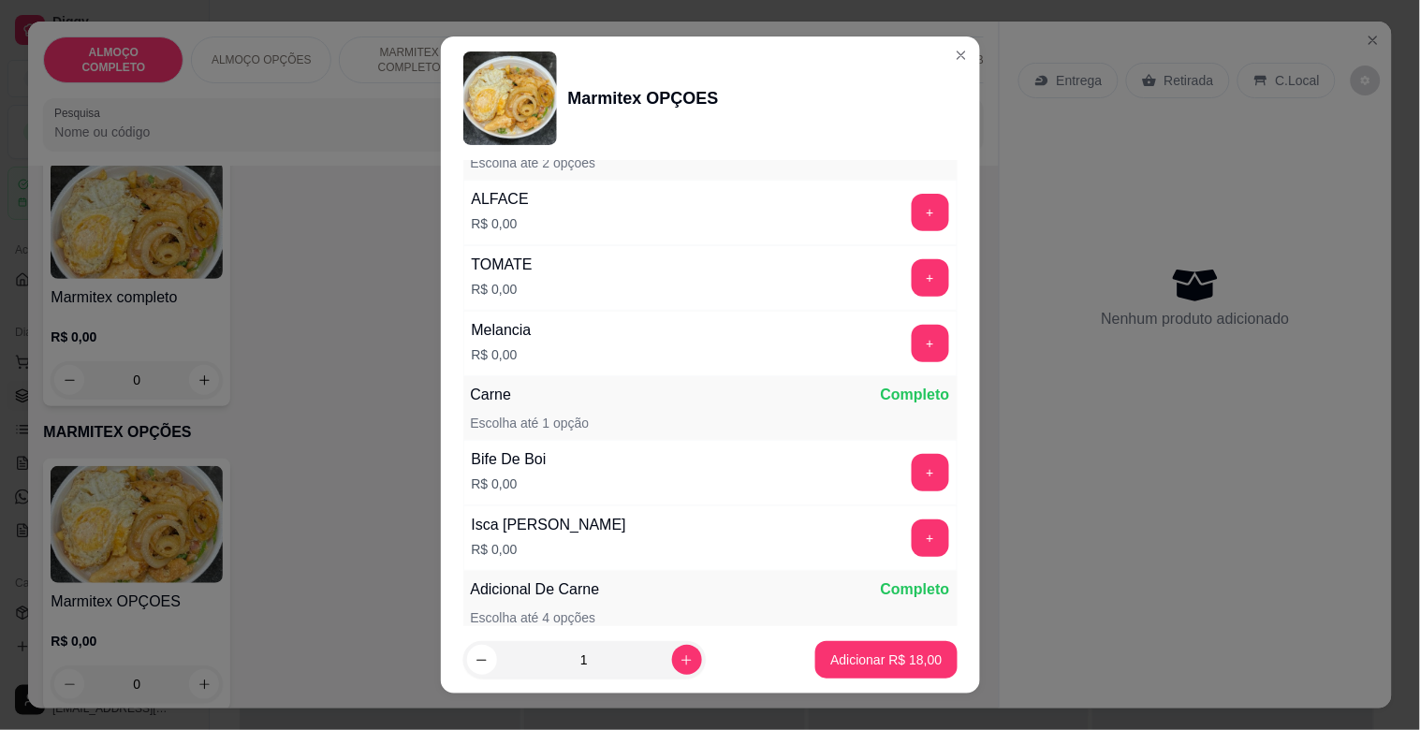
scroll to position [671, 0]
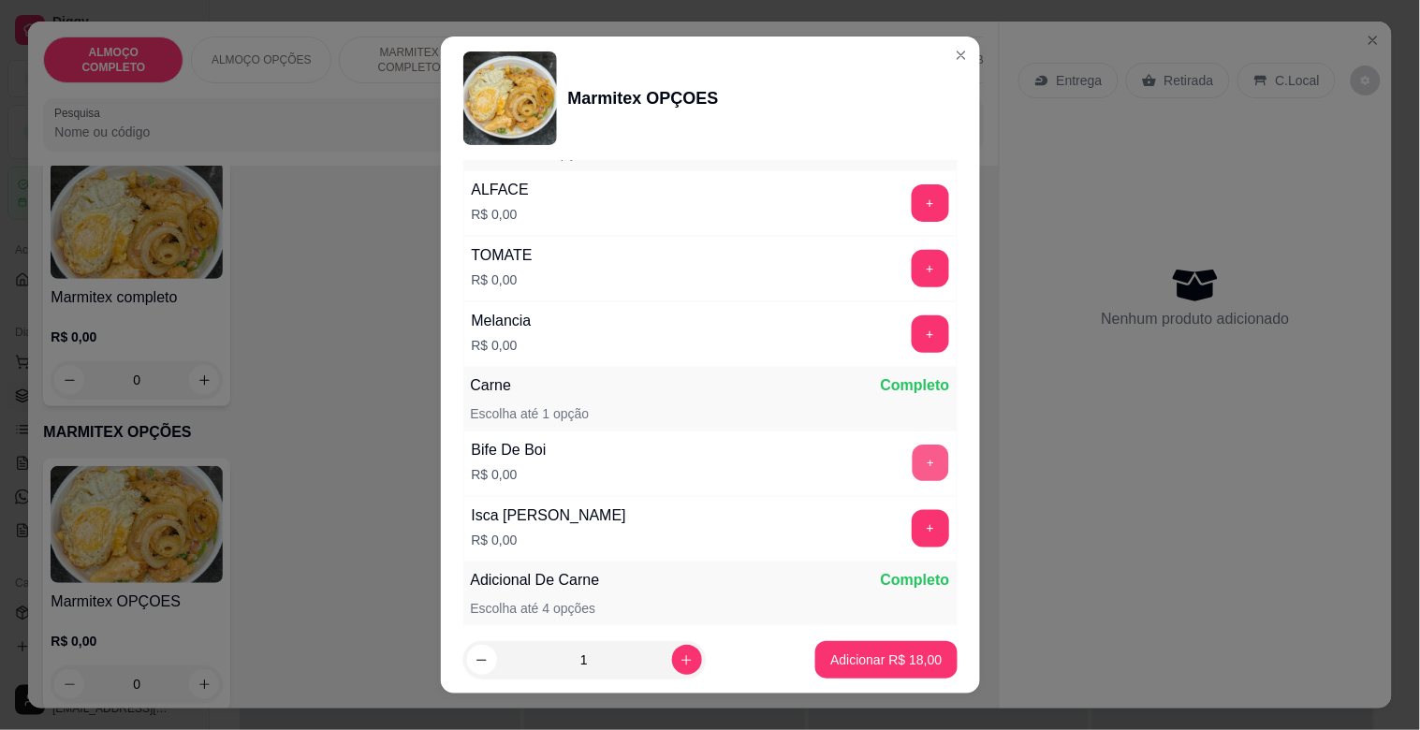
click at [912, 470] on button "+" at bounding box center [930, 464] width 37 height 37
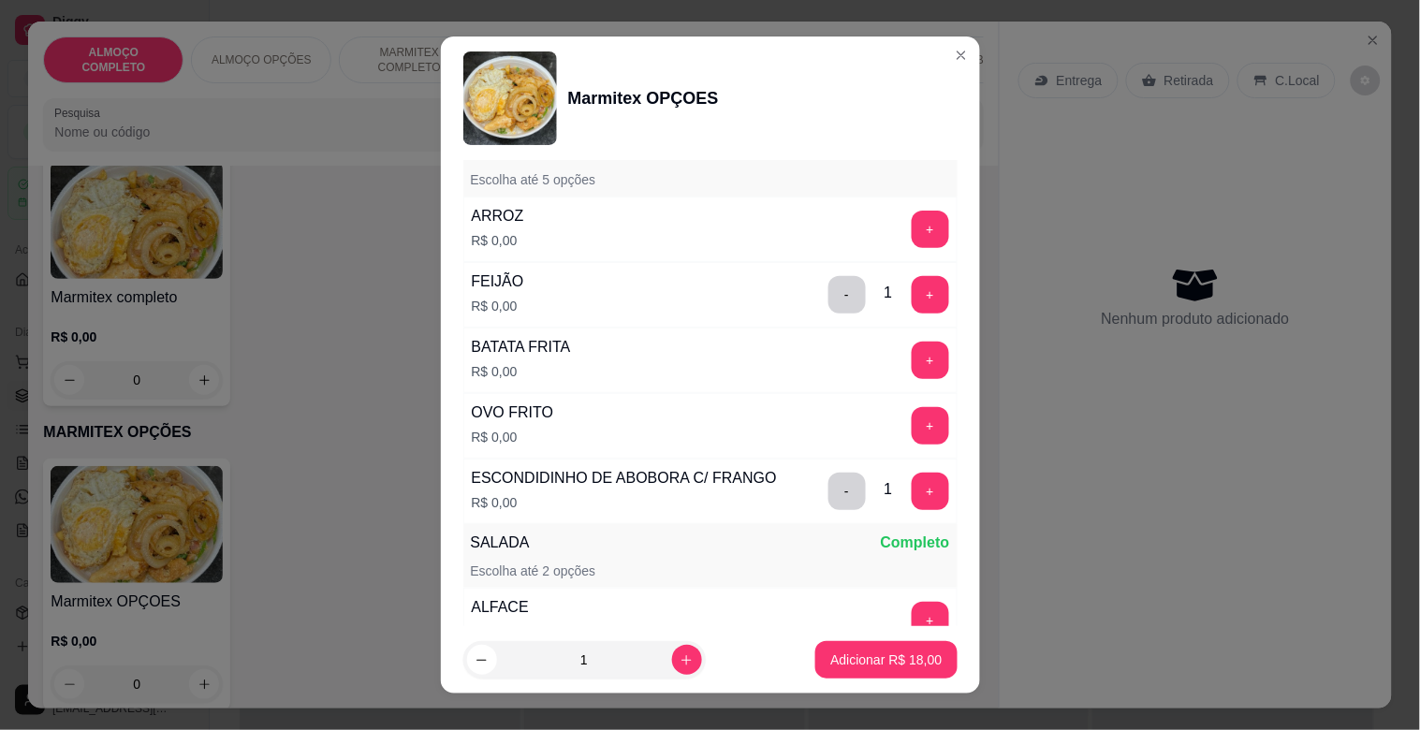
scroll to position [249, 0]
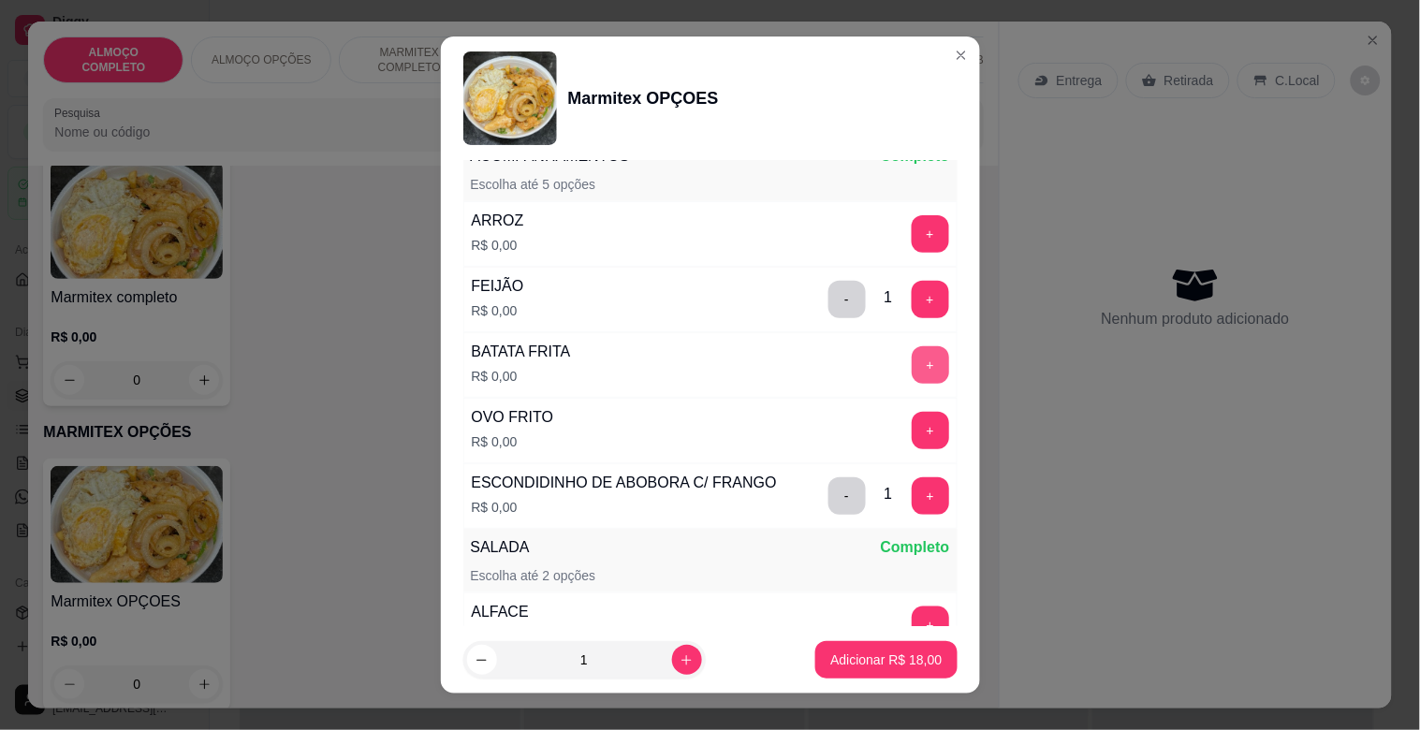
click at [912, 369] on button "+" at bounding box center [930, 364] width 37 height 37
click at [912, 433] on button "+" at bounding box center [930, 430] width 37 height 37
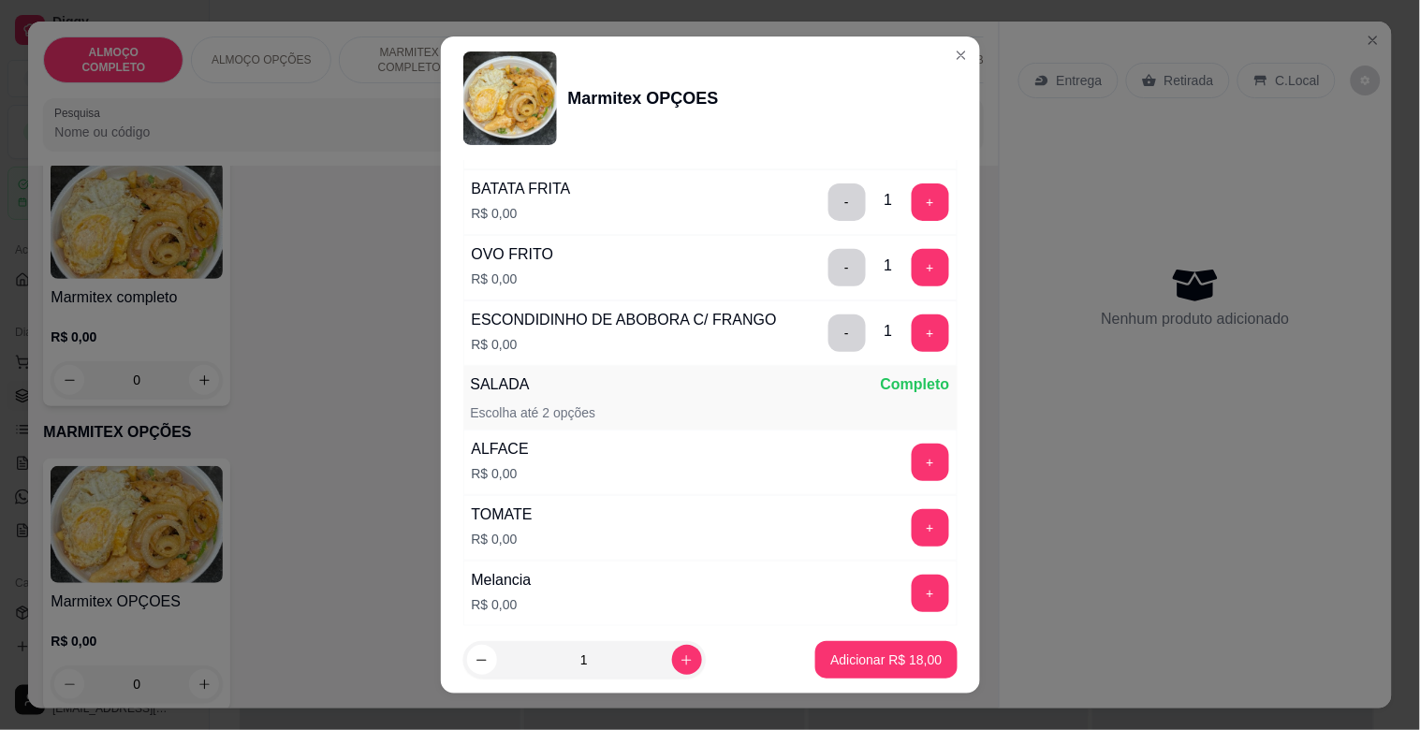
scroll to position [428, 0]
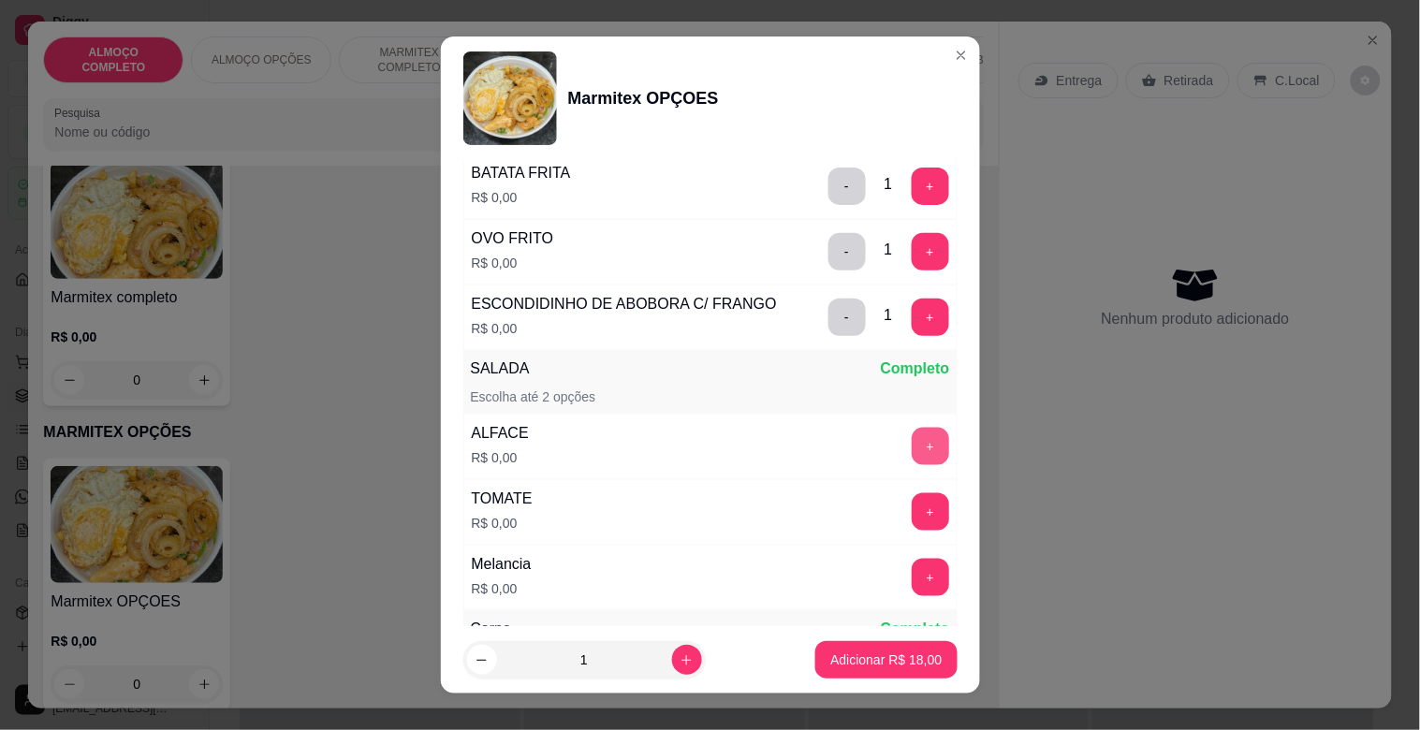
click at [912, 449] on button "+" at bounding box center [930, 446] width 37 height 37
click at [912, 504] on button "+" at bounding box center [930, 512] width 37 height 37
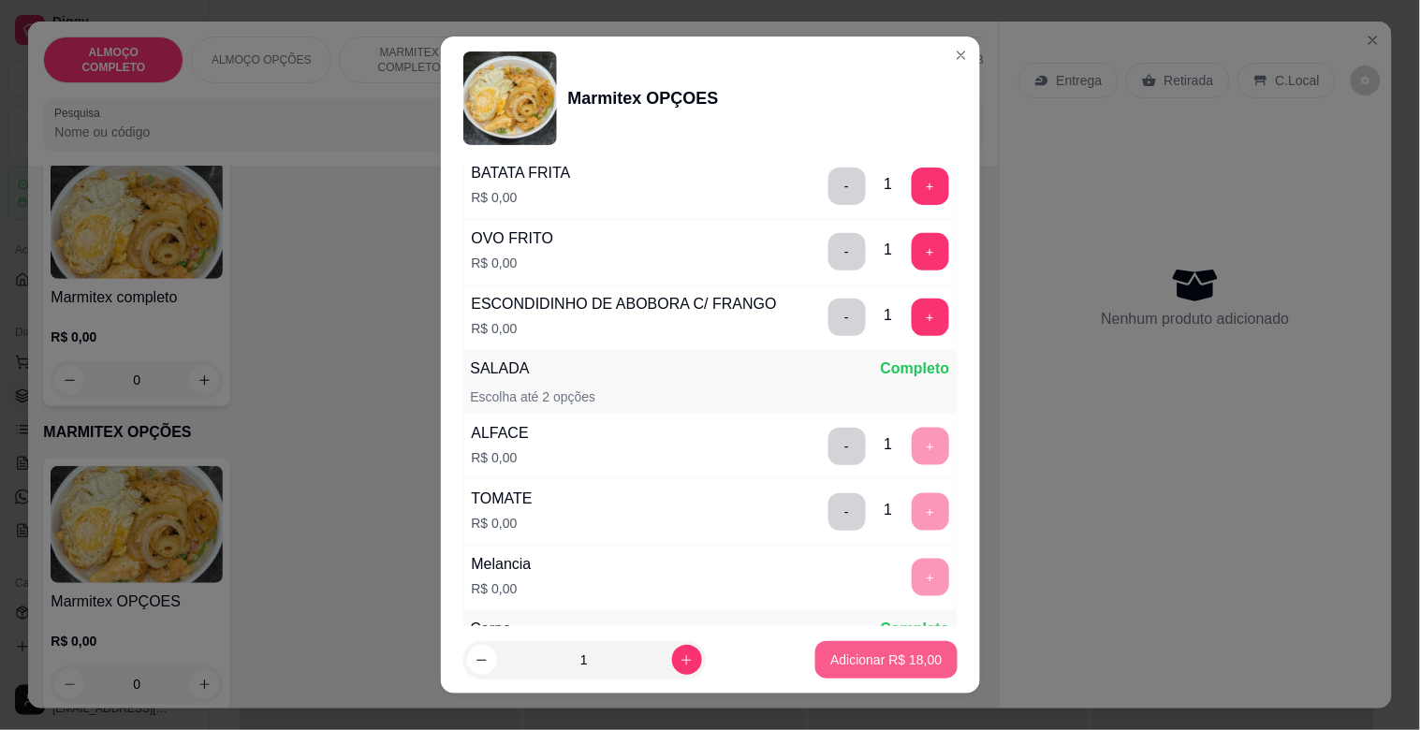
click at [886, 659] on p "Adicionar R$ 18,00" at bounding box center [885, 660] width 111 height 19
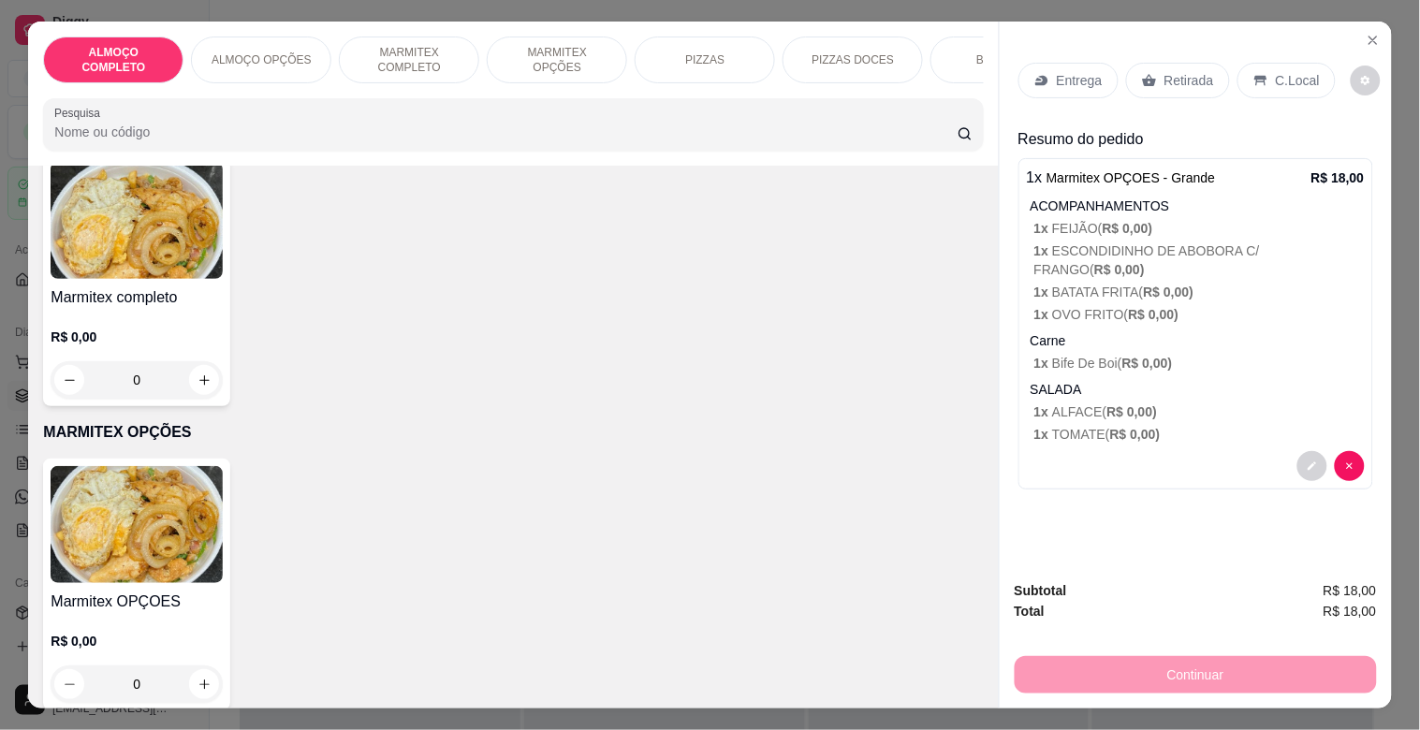
click at [1067, 76] on p "Entrega" at bounding box center [1080, 80] width 46 height 19
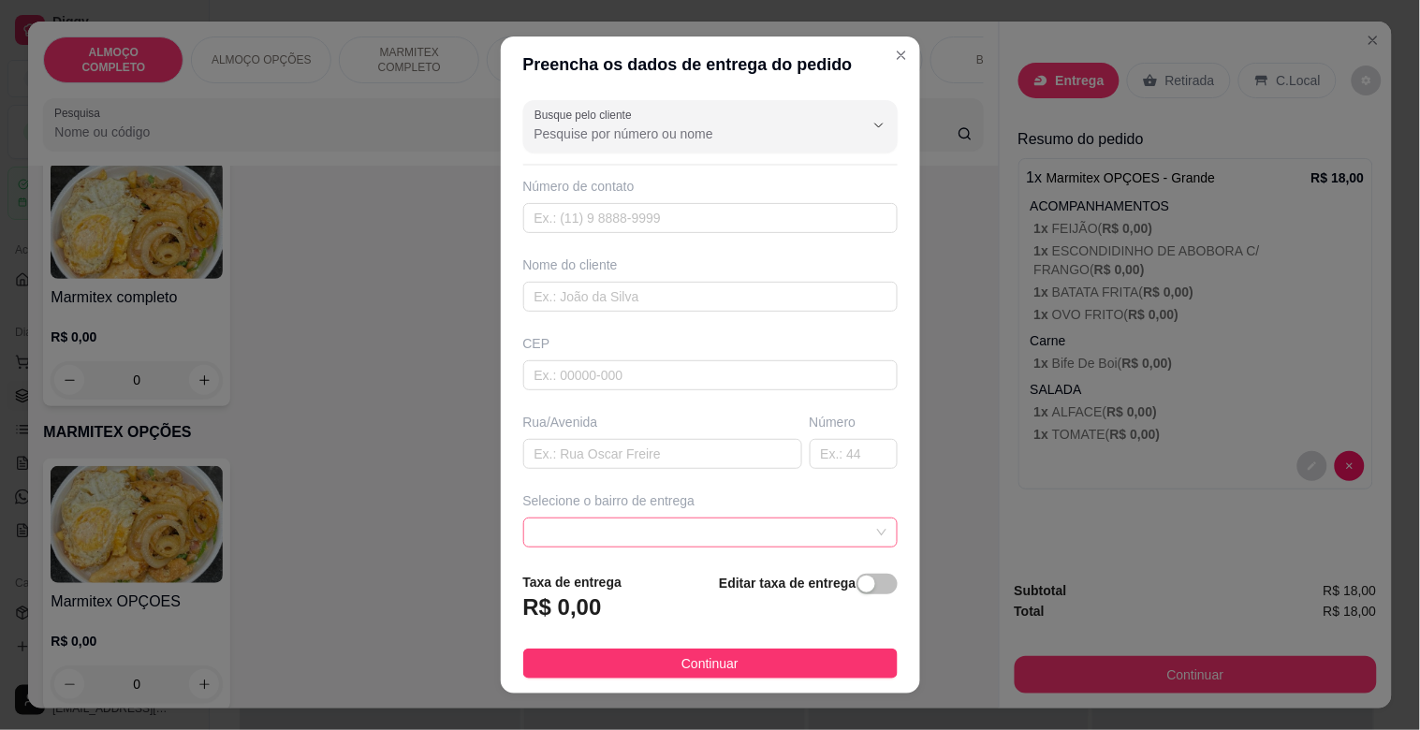
click at [621, 530] on span at bounding box center [711, 533] width 352 height 28
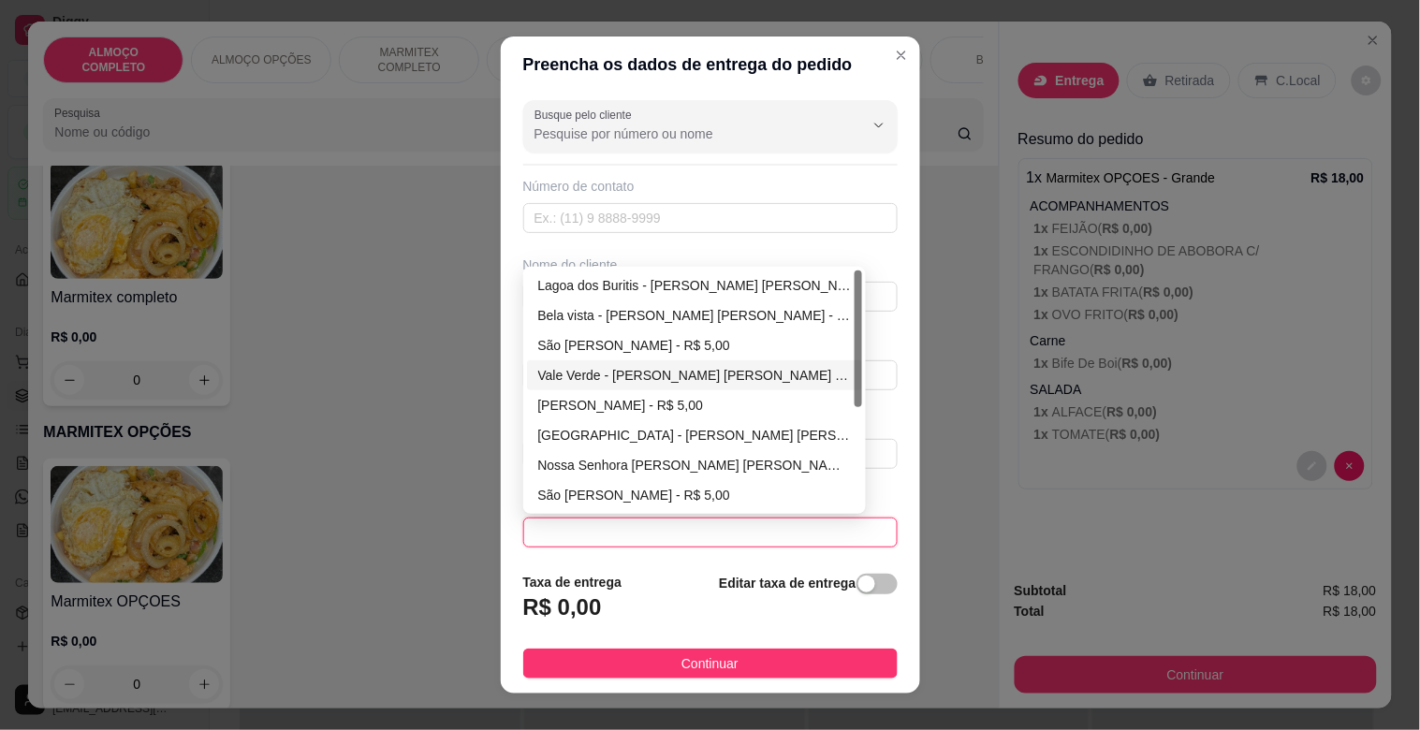
click at [647, 377] on div "Vale Verde - [PERSON_NAME] - R$ 5,00" at bounding box center [695, 375] width 314 height 21
type input "[PERSON_NAME]"
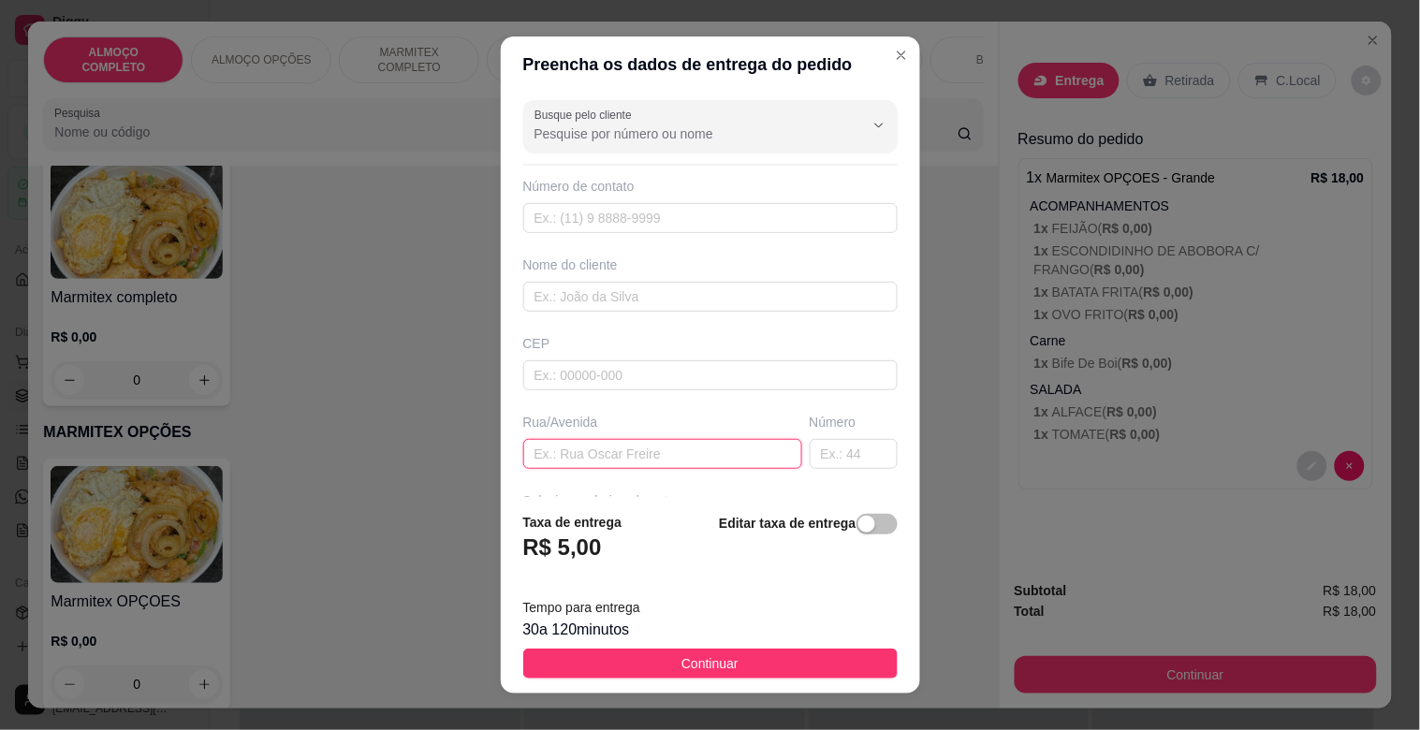
click at [581, 461] on input "text" at bounding box center [662, 454] width 279 height 30
type input "RUA ALZIRA BARNABE DE FARIA"
click at [824, 454] on input "text" at bounding box center [854, 454] width 88 height 30
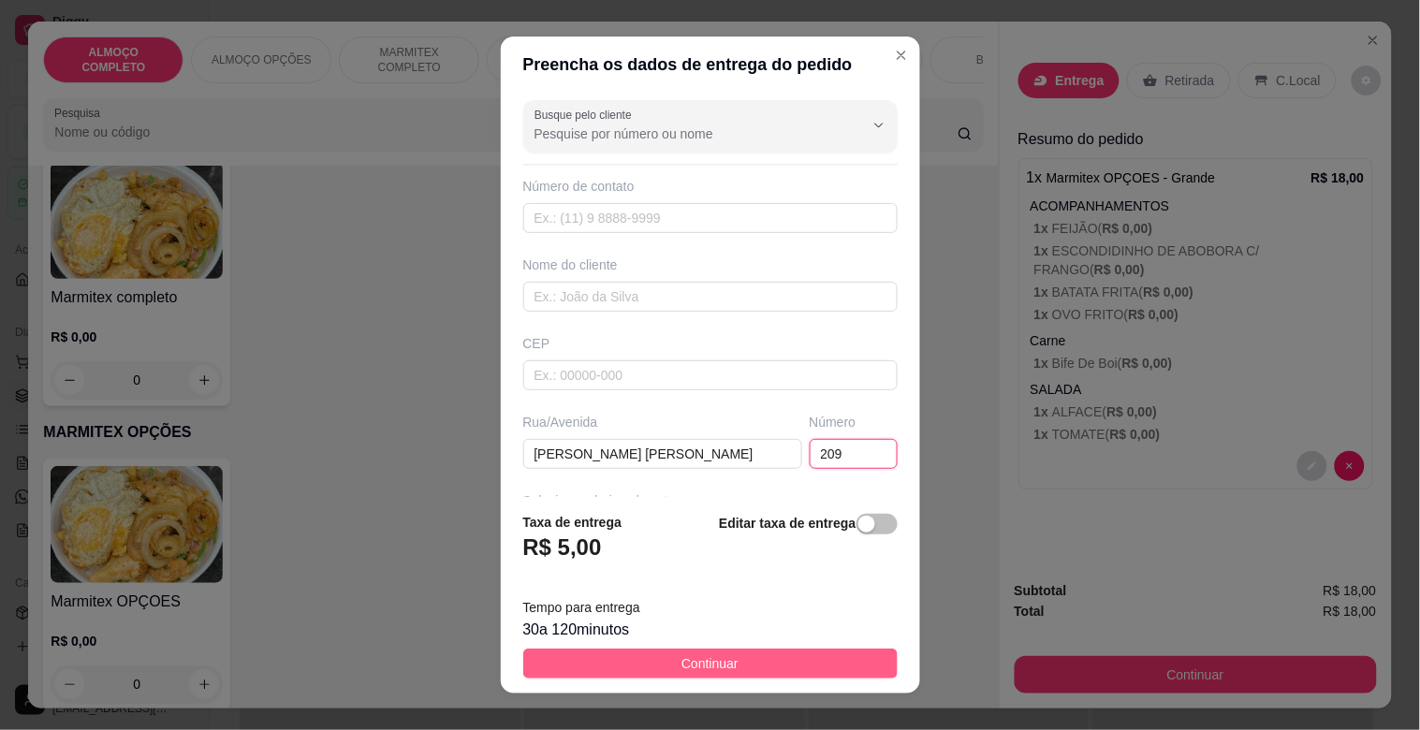
type input "209"
click at [727, 661] on button "Continuar" at bounding box center [710, 664] width 374 height 30
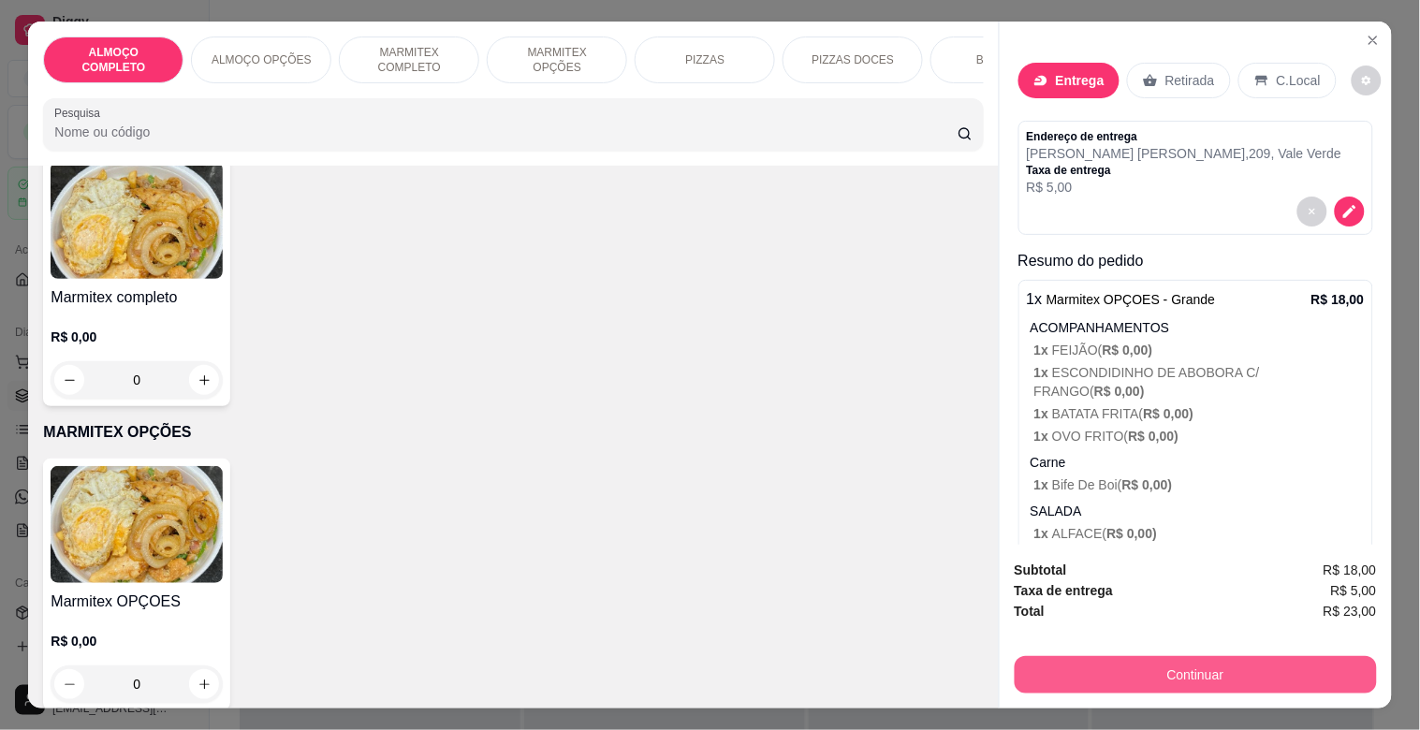
click at [1127, 661] on button "Continuar" at bounding box center [1196, 674] width 362 height 37
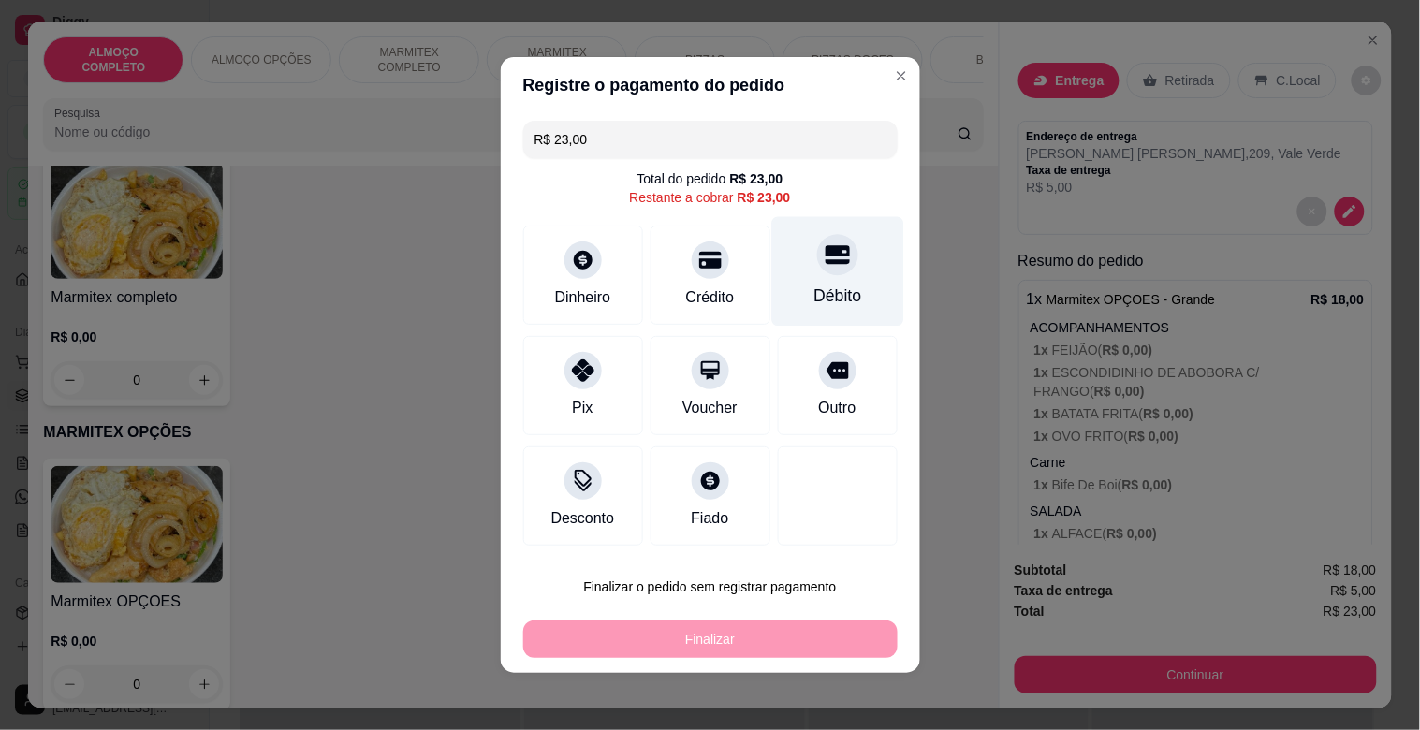
click at [840, 290] on div "Débito" at bounding box center [838, 296] width 48 height 24
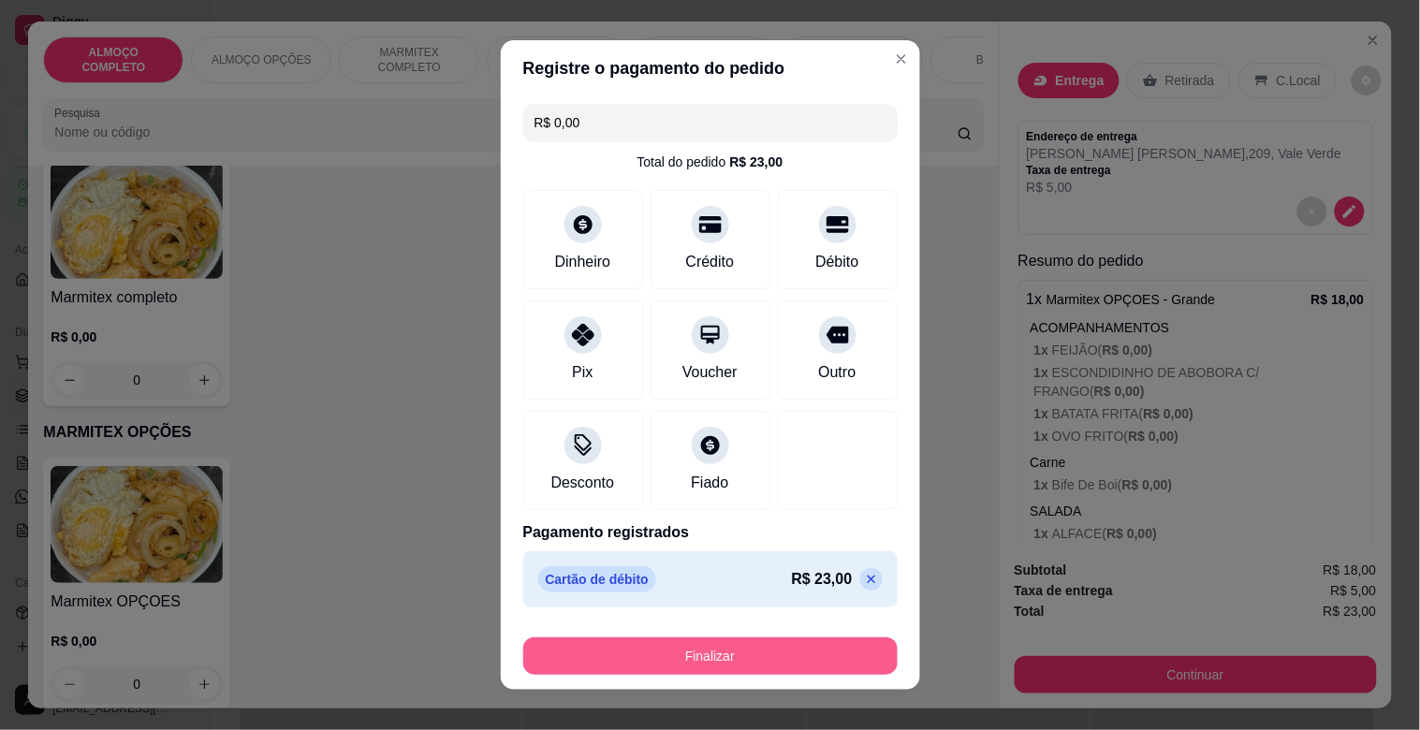
click at [710, 649] on button "Finalizar" at bounding box center [710, 656] width 374 height 37
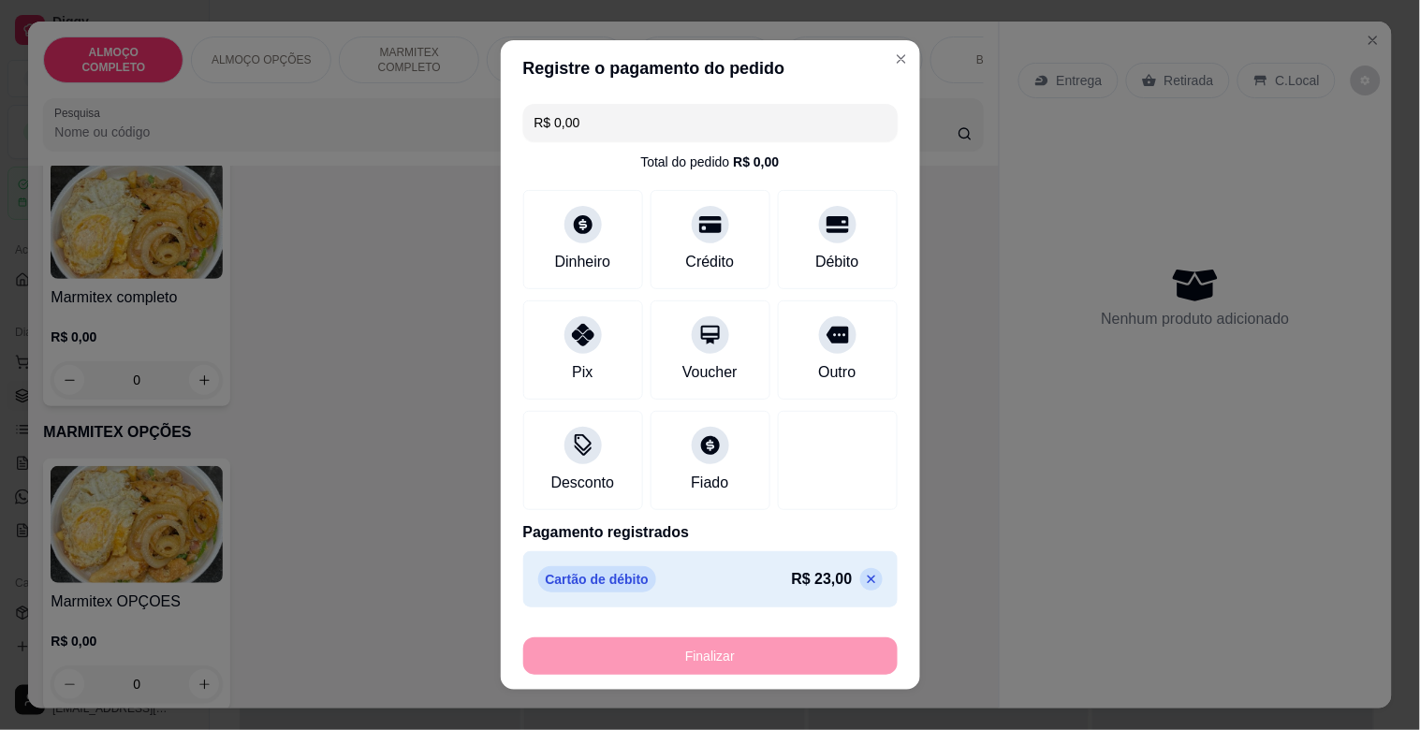
type input "-R$ 23,00"
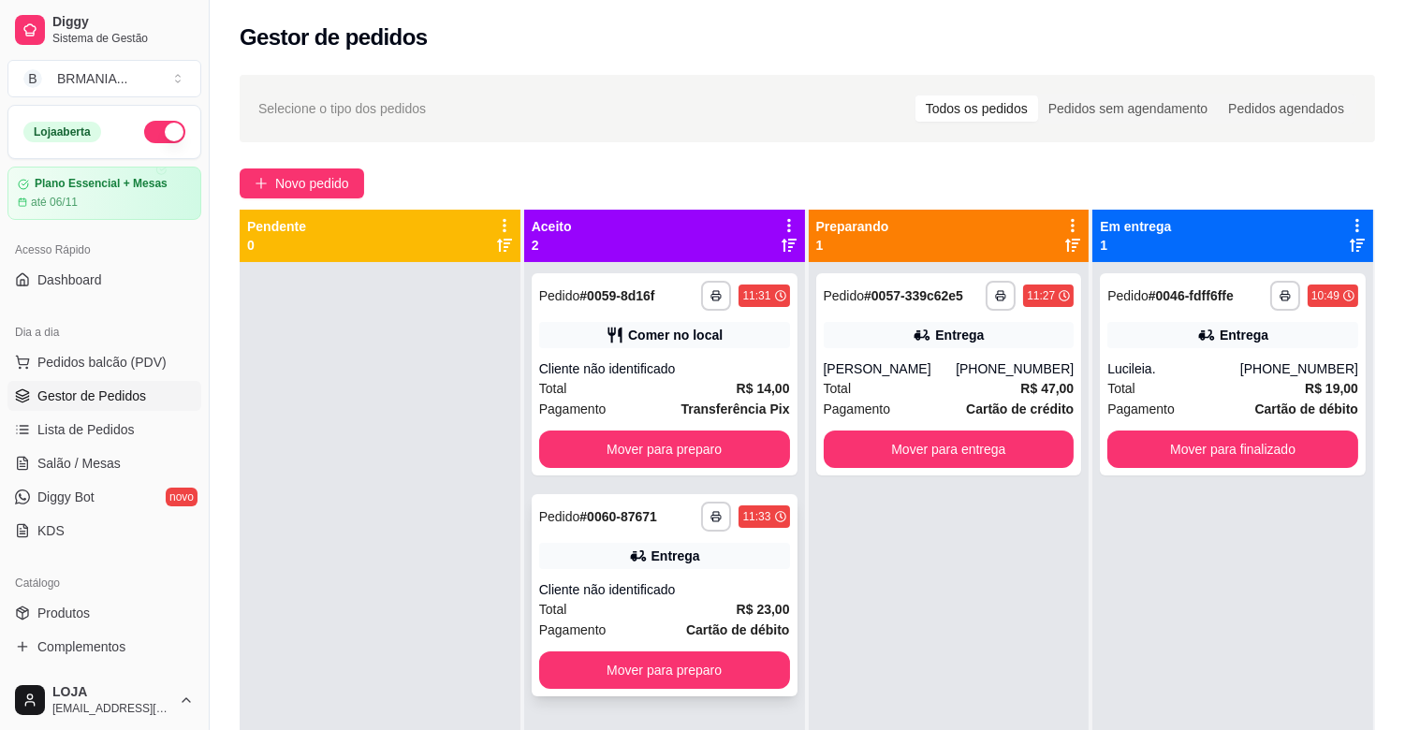
click at [738, 574] on div "**********" at bounding box center [665, 595] width 266 height 202
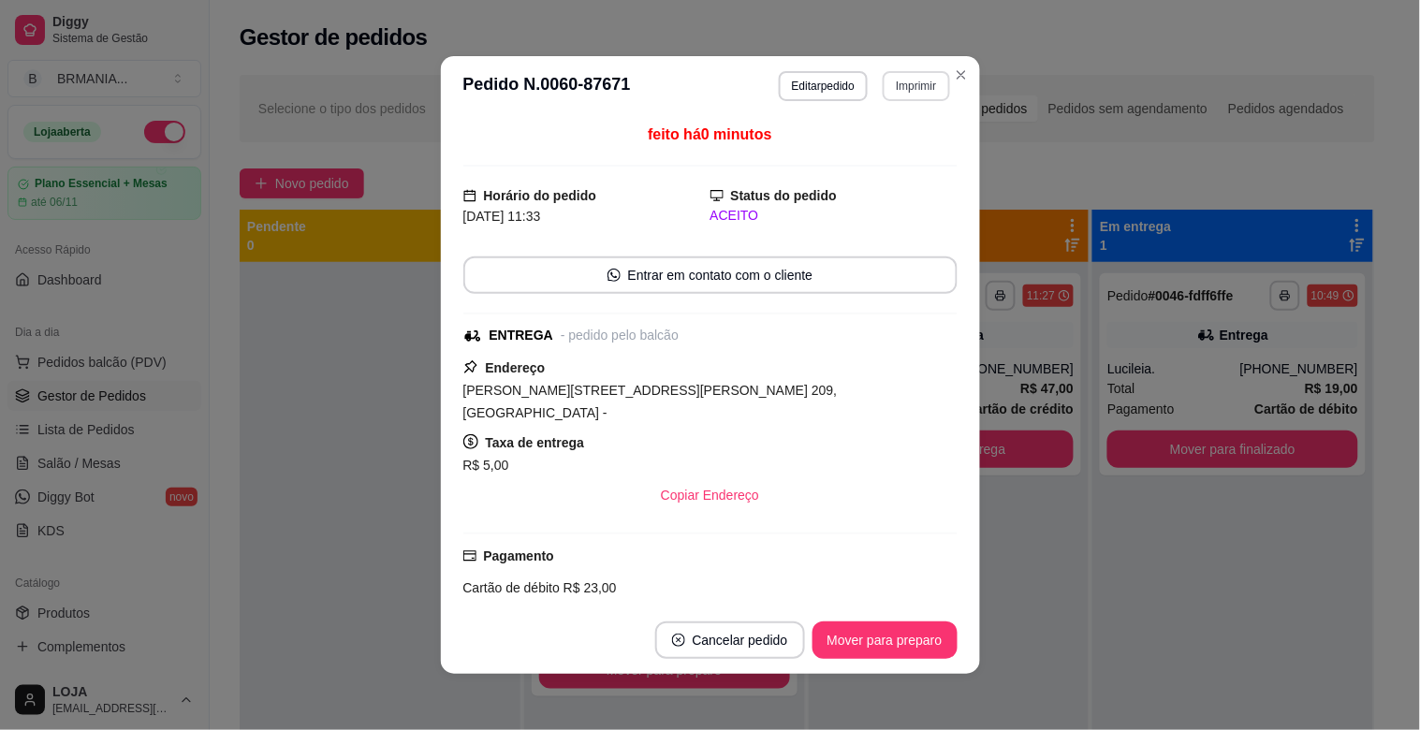
click at [888, 81] on button "Imprimir" at bounding box center [916, 86] width 66 height 30
click at [861, 154] on button "IMPRESSORA" at bounding box center [877, 153] width 136 height 30
click at [925, 86] on button "Imprimir" at bounding box center [916, 85] width 65 height 29
click at [873, 156] on button "IMPRESSORA" at bounding box center [877, 153] width 136 height 30
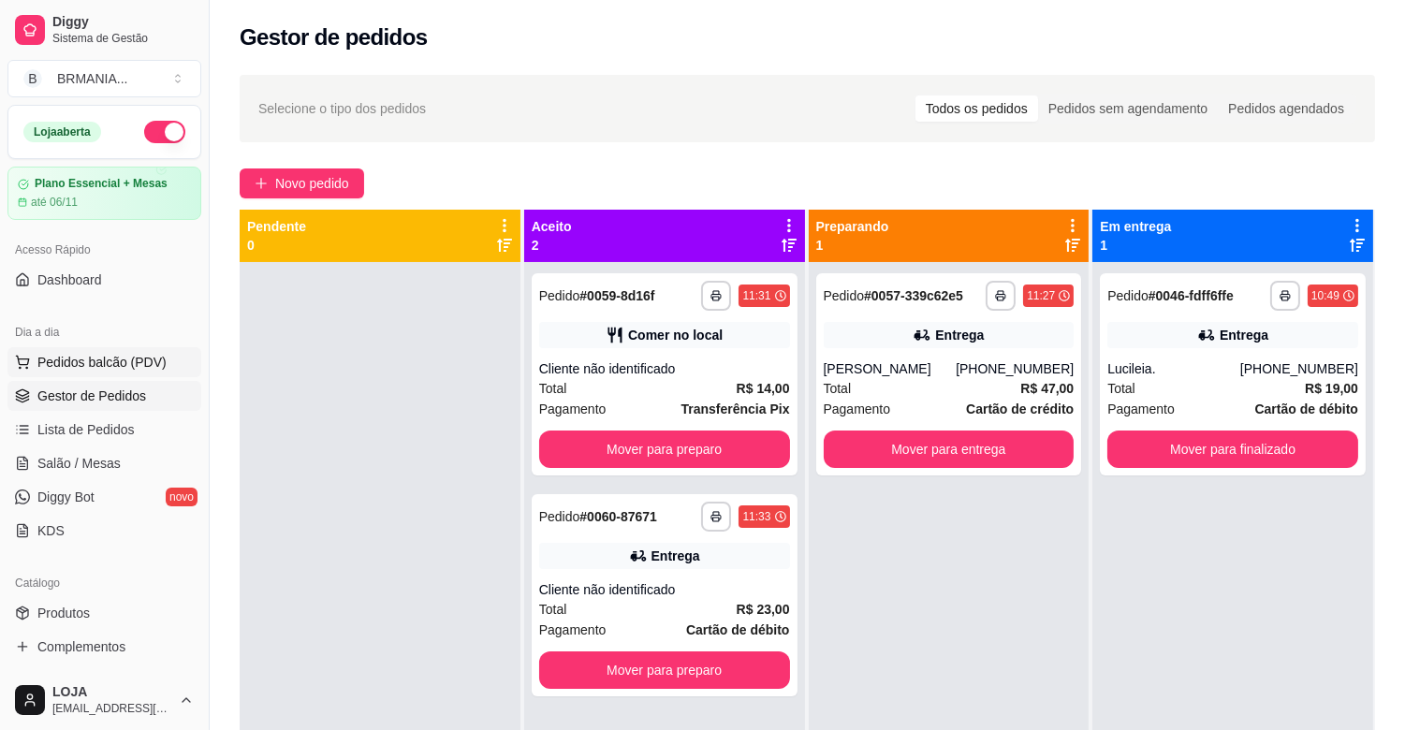
drag, startPoint x: 115, startPoint y: 368, endPoint x: 127, endPoint y: 368, distance: 12.2
click at [117, 368] on span "Pedidos balcão (PDV)" at bounding box center [101, 362] width 129 height 19
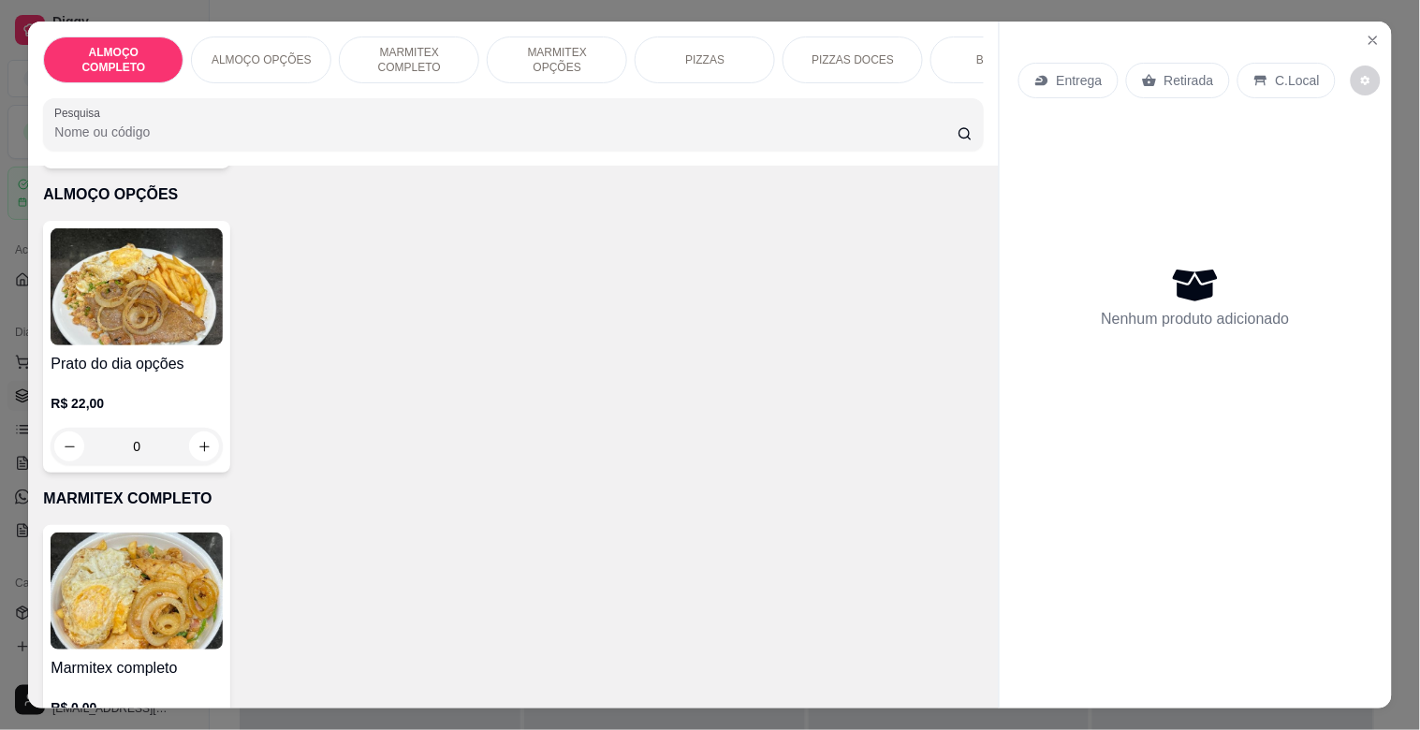
scroll to position [424, 0]
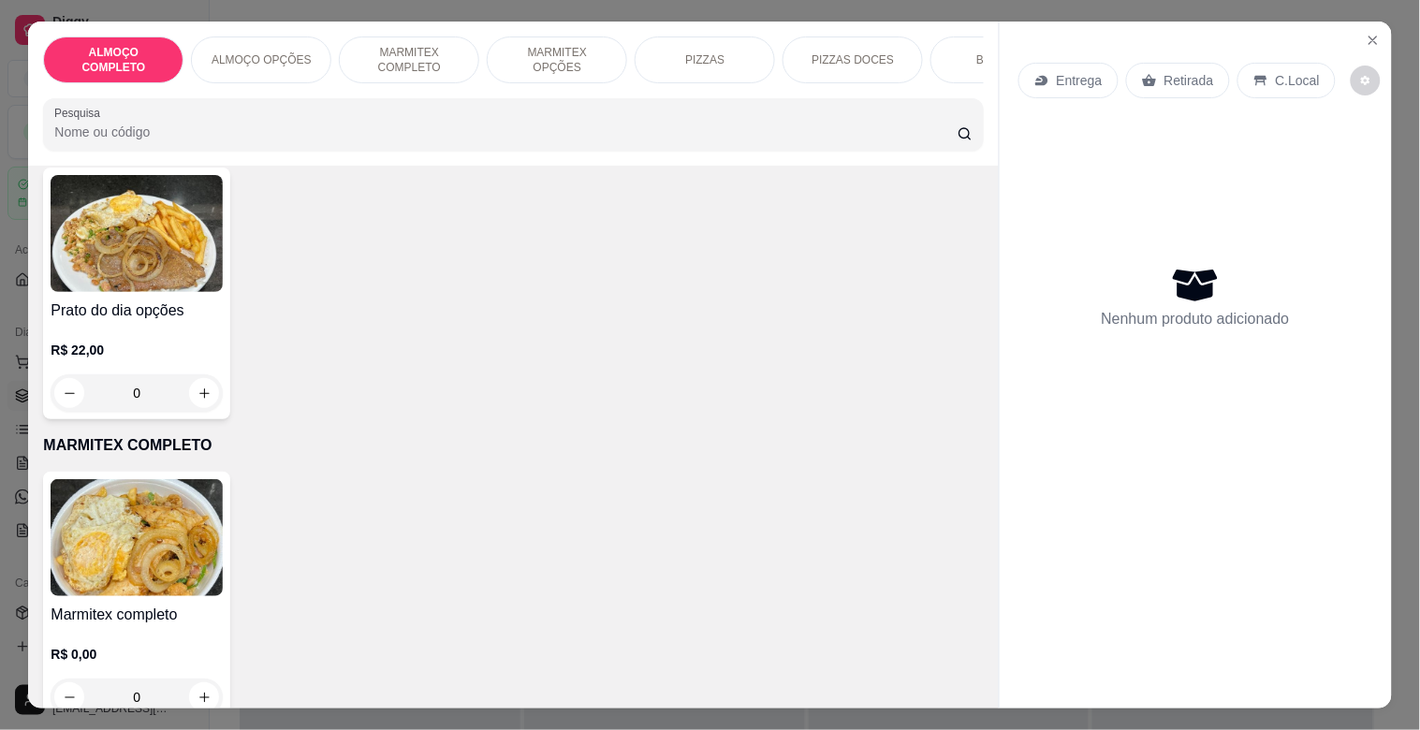
click at [127, 538] on img at bounding box center [137, 537] width 172 height 117
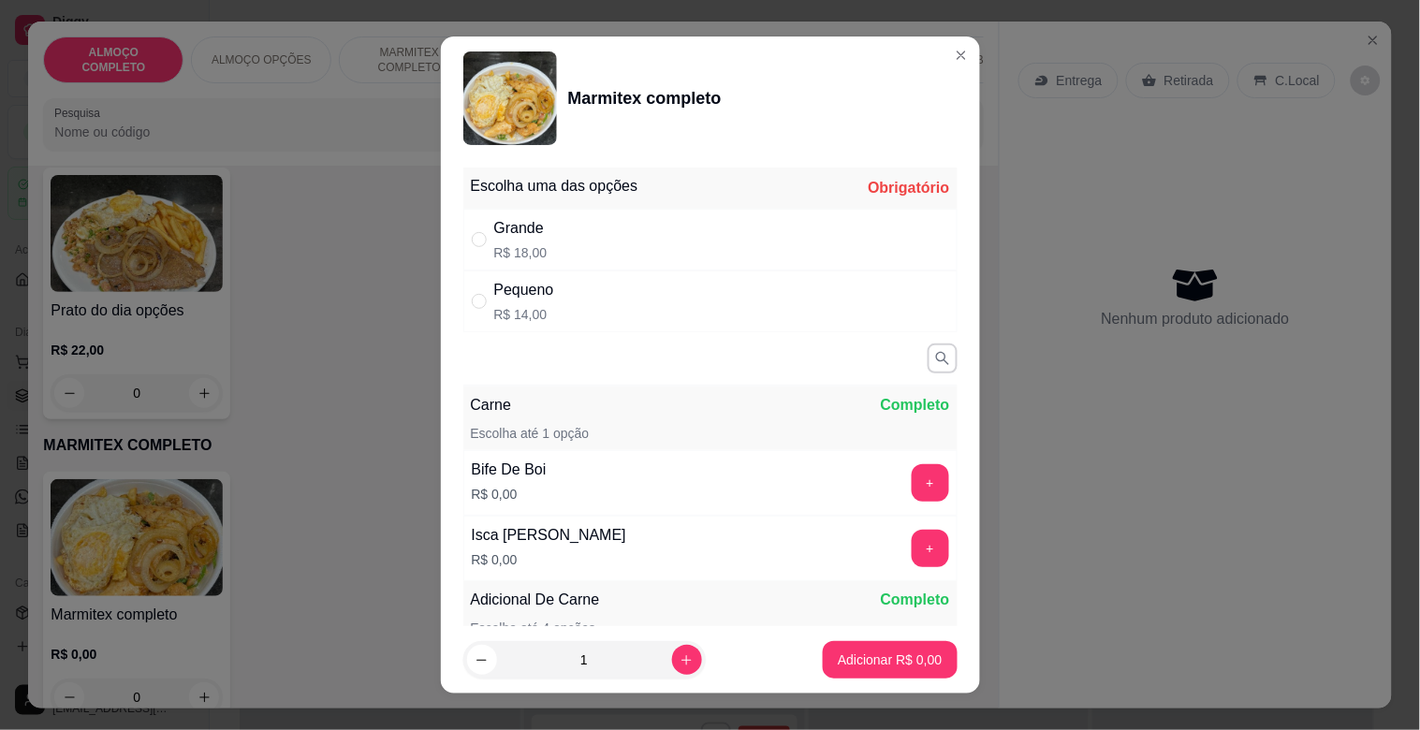
click at [741, 237] on div "Grande R$ 18,00" at bounding box center [710, 240] width 494 height 62
radio input "true"
click at [912, 487] on button "+" at bounding box center [930, 482] width 37 height 37
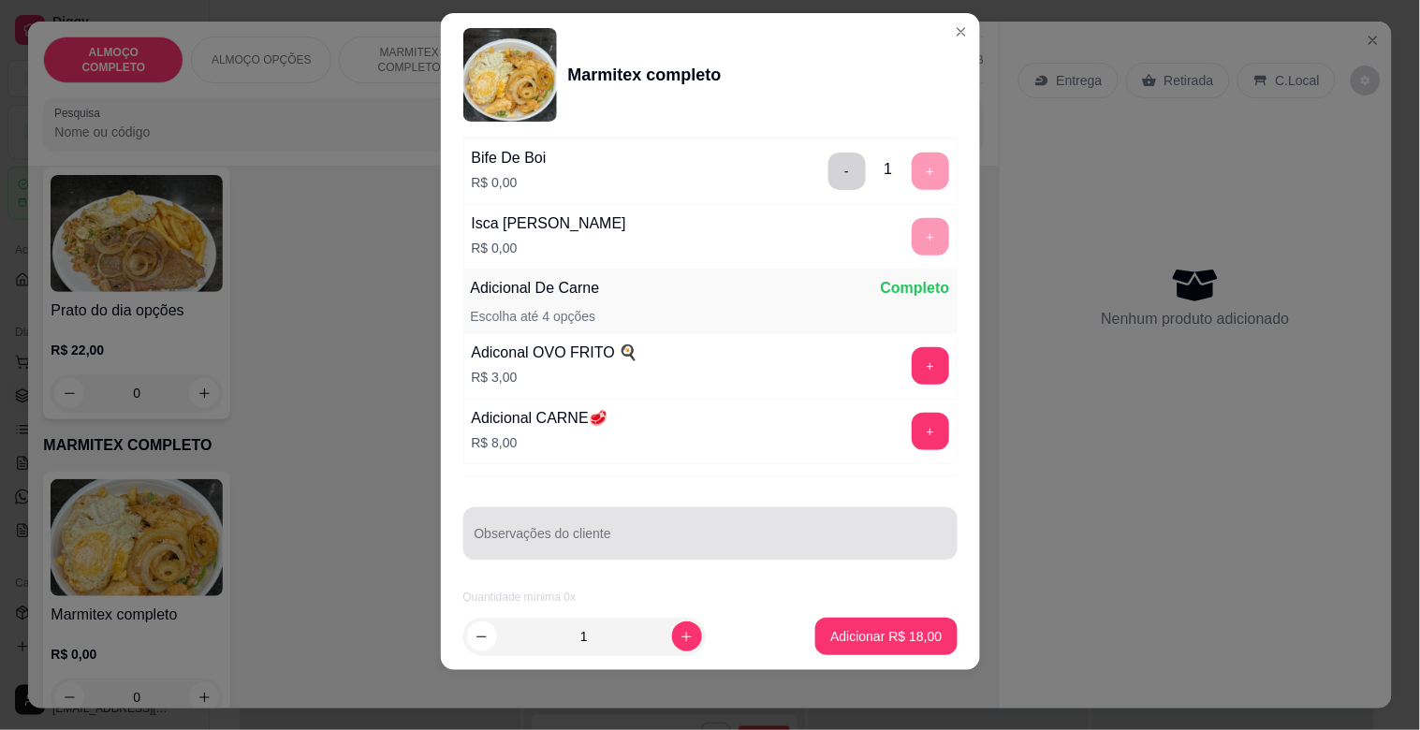
scroll to position [291, 0]
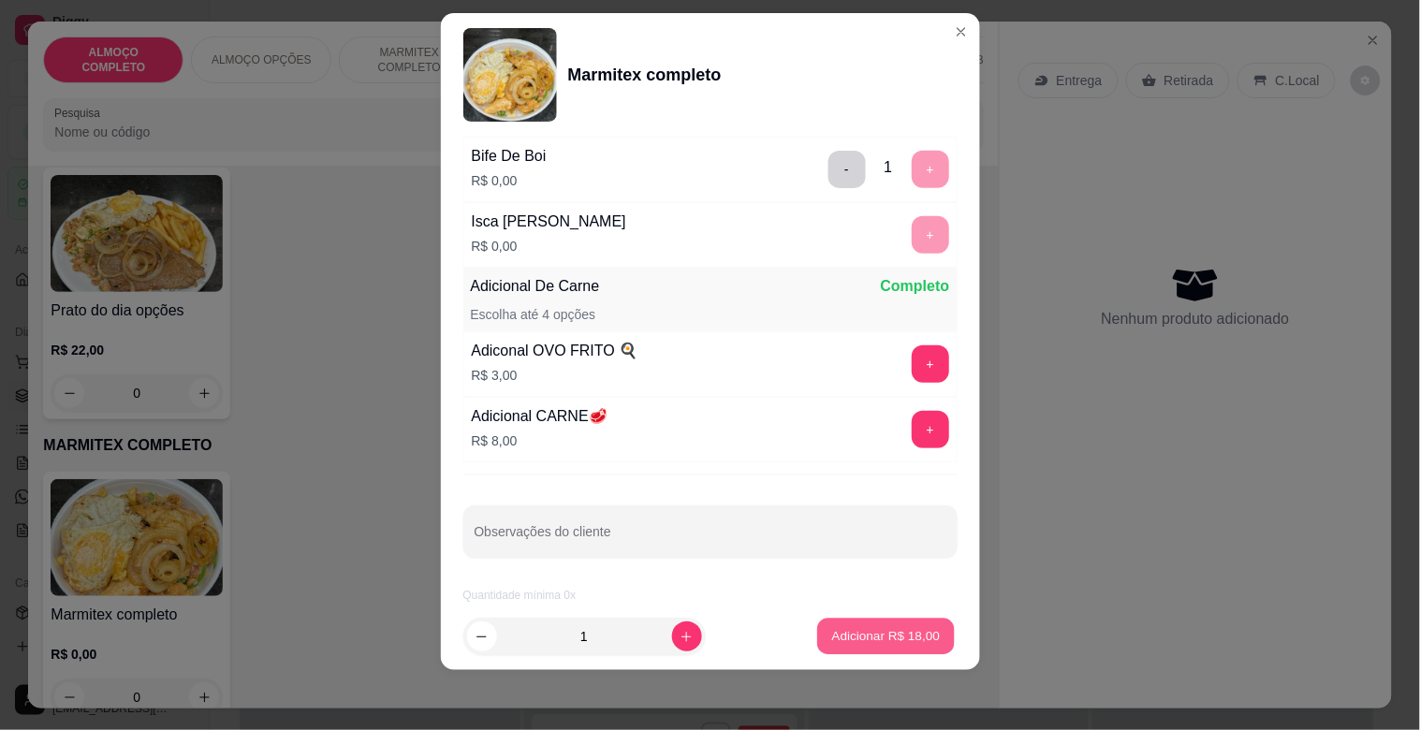
click at [888, 633] on p "Adicionar R$ 18,00" at bounding box center [886, 636] width 109 height 18
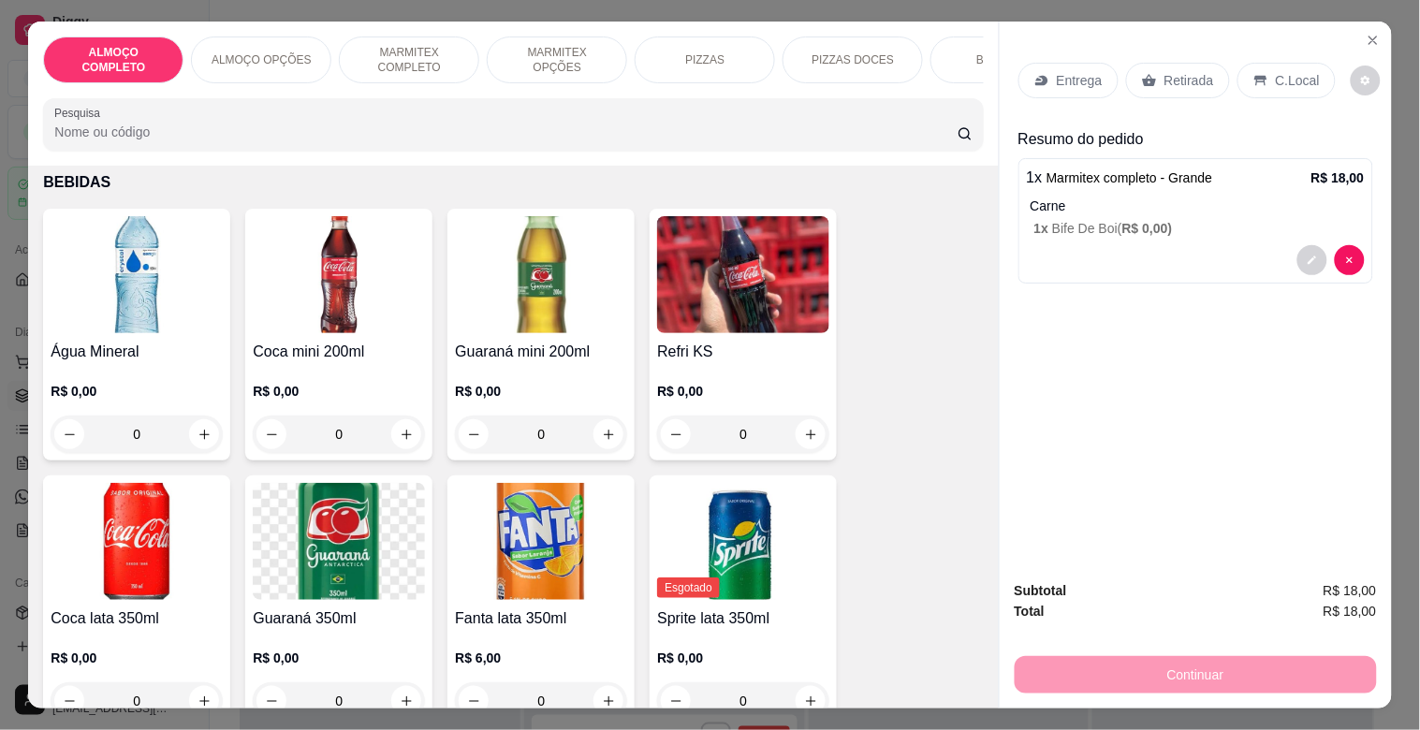
scroll to position [2147, 0]
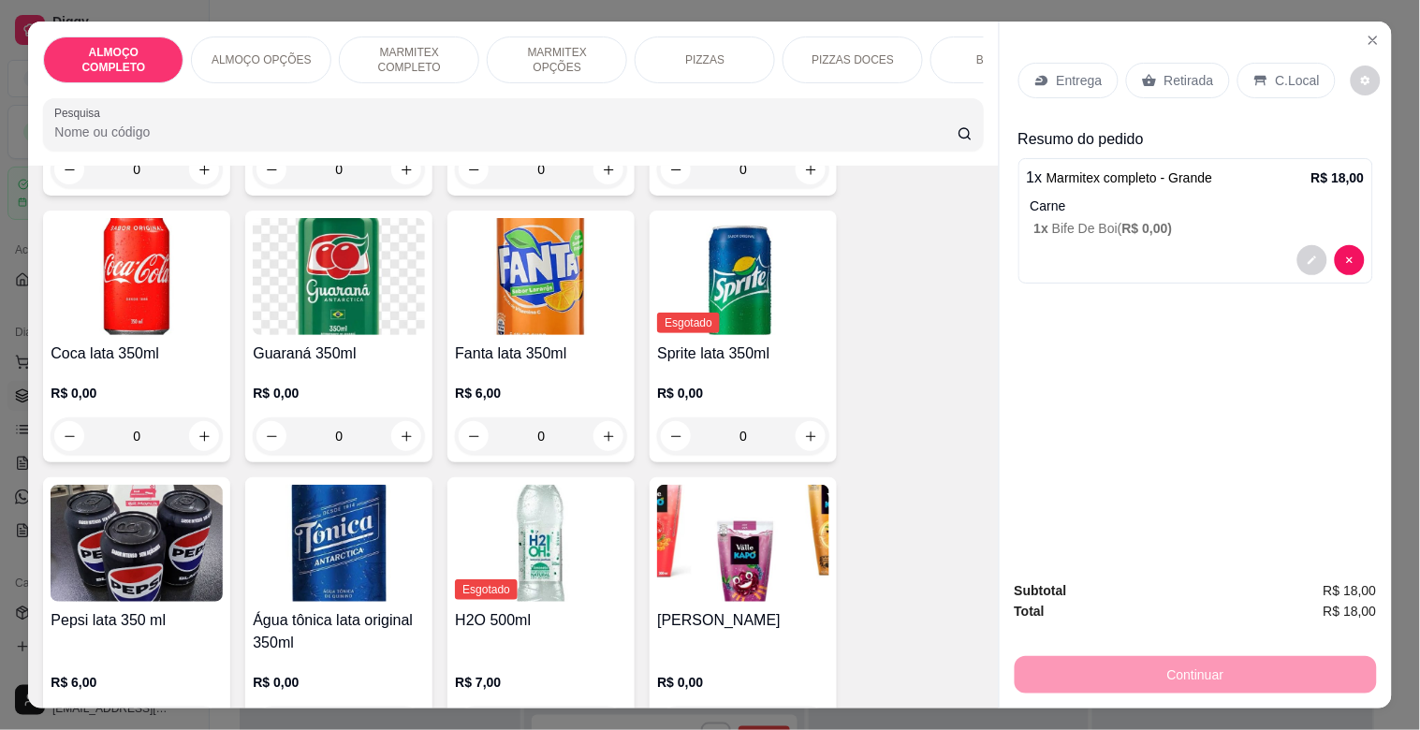
click at [532, 332] on img at bounding box center [541, 276] width 172 height 117
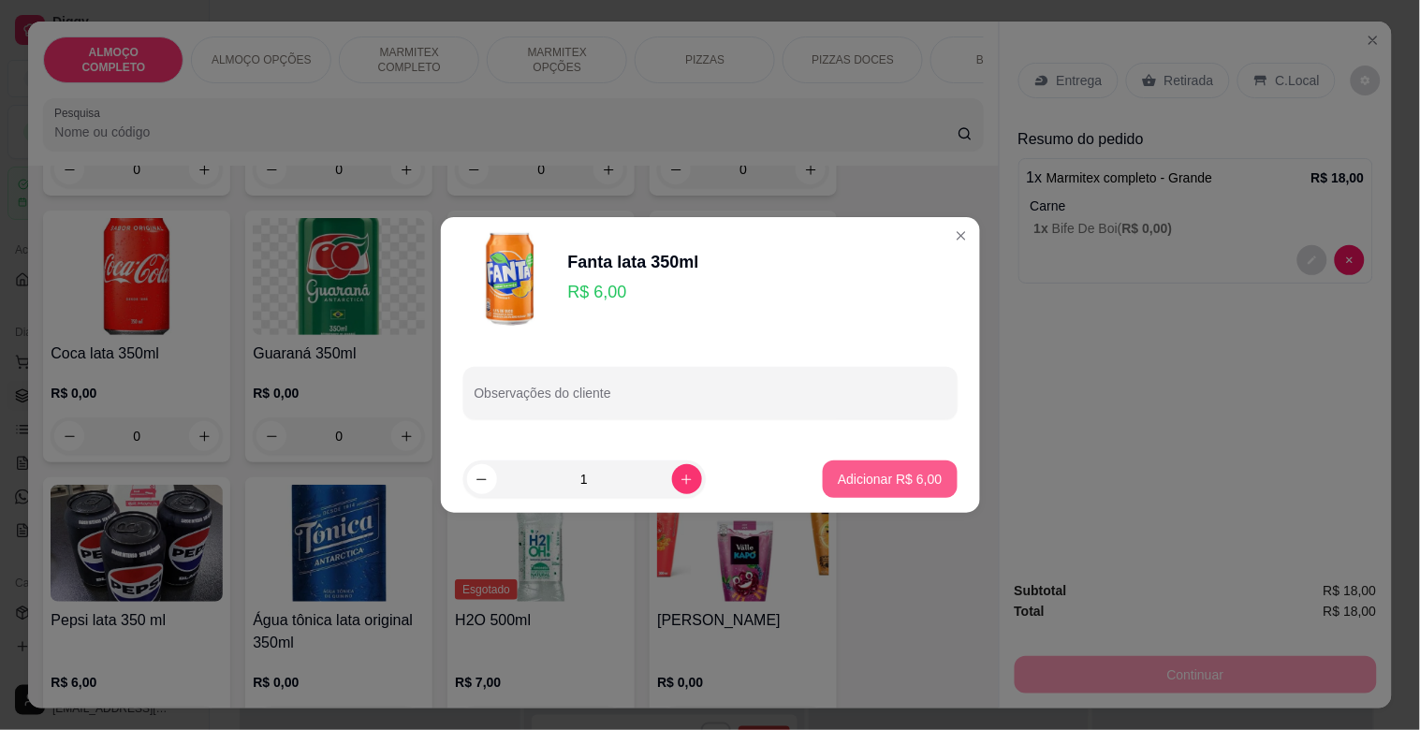
click at [869, 485] on p "Adicionar R$ 6,00" at bounding box center [890, 479] width 104 height 19
type input "1"
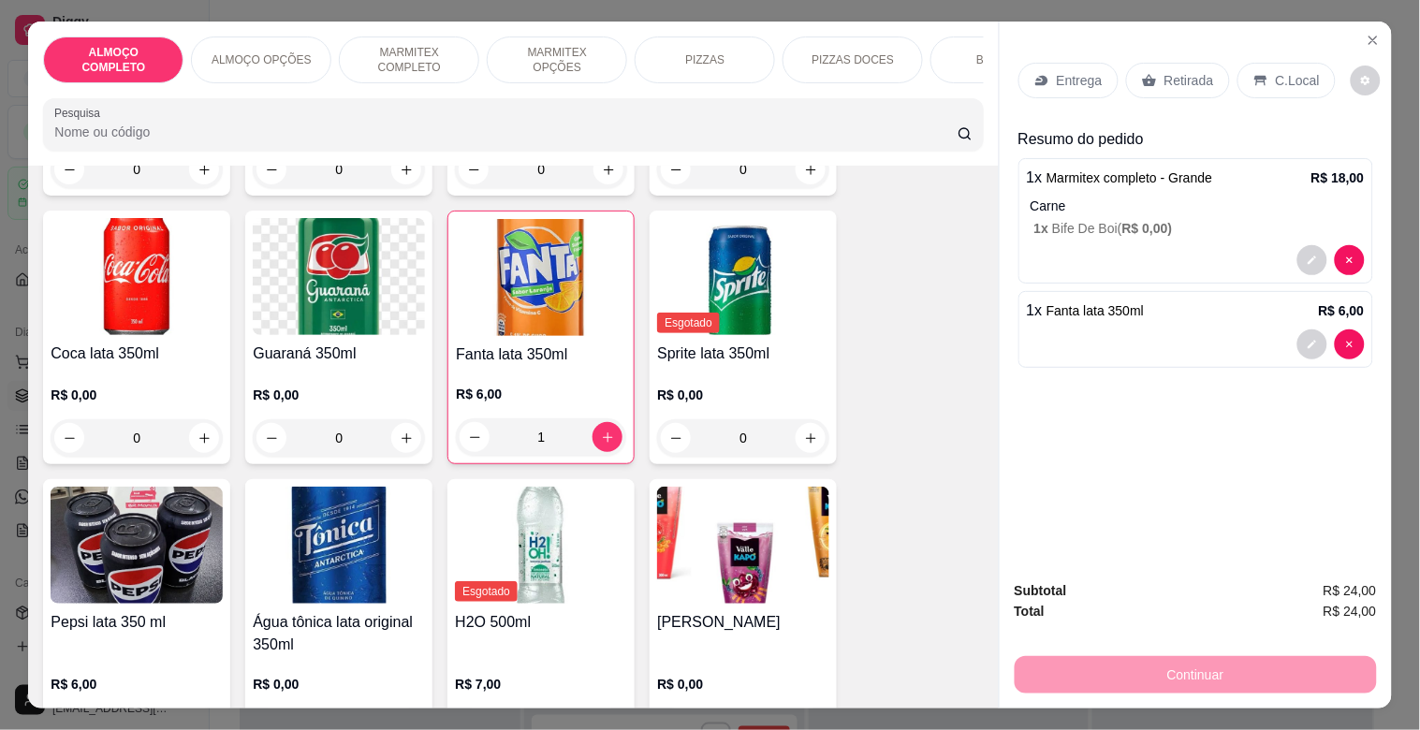
click at [1165, 72] on p "Retirada" at bounding box center [1190, 80] width 50 height 19
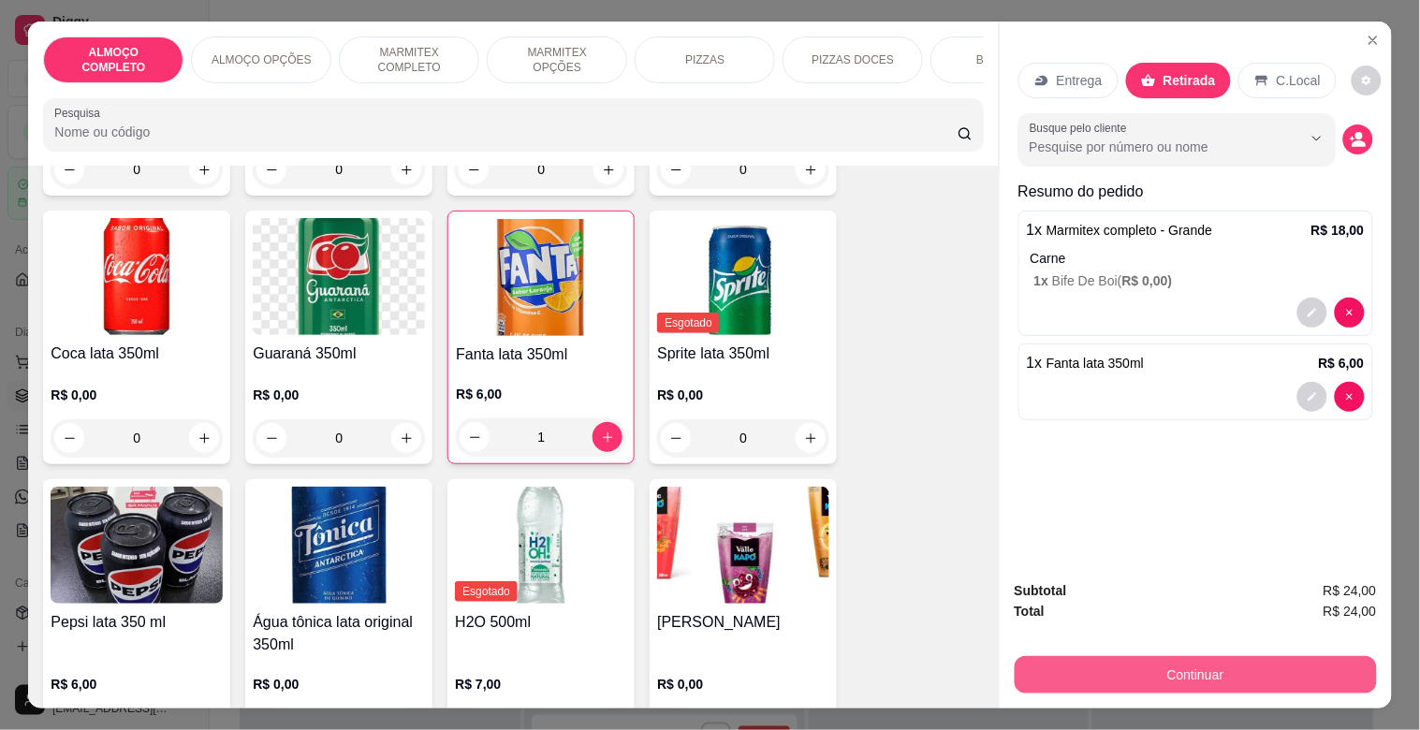
click at [1126, 671] on button "Continuar" at bounding box center [1196, 674] width 362 height 37
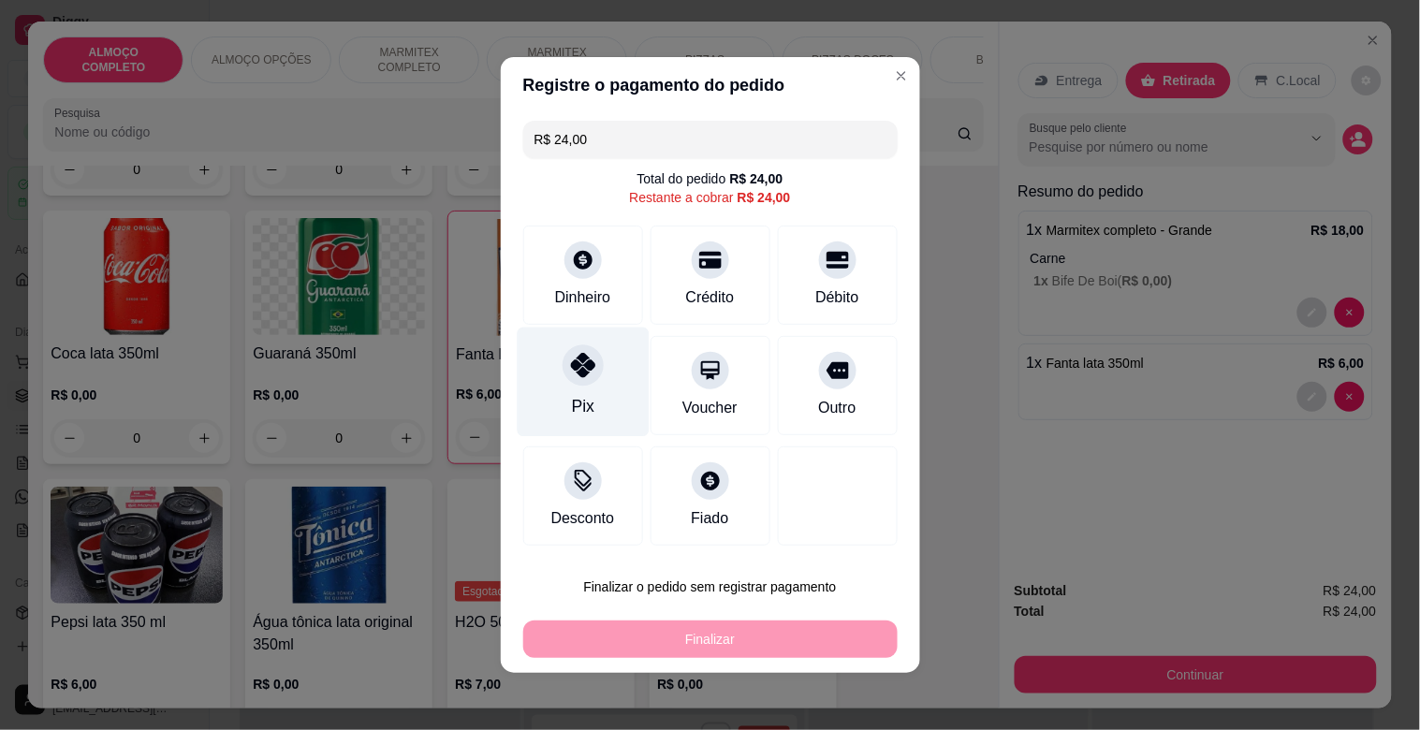
click at [588, 397] on div "Pix" at bounding box center [583, 383] width 132 height 110
type input "R$ 0,00"
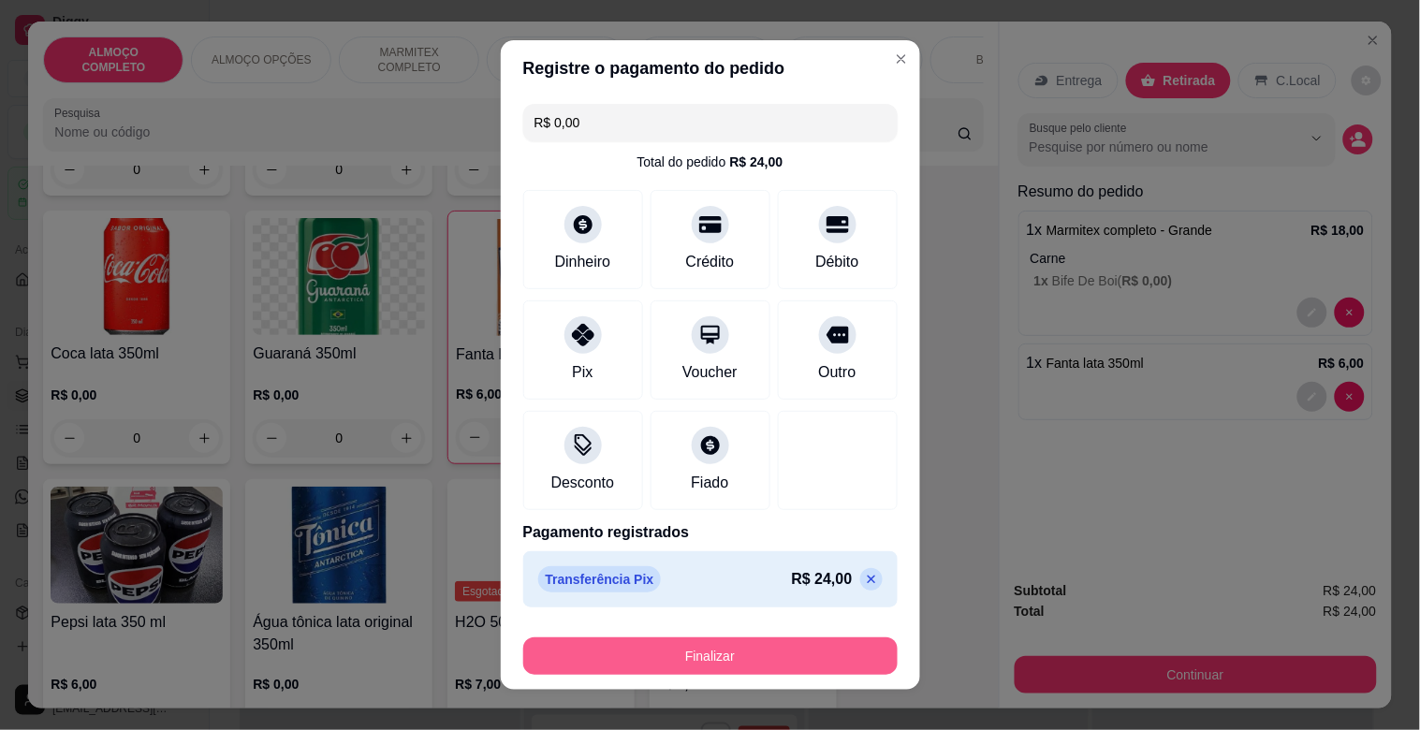
click at [727, 652] on button "Finalizar" at bounding box center [710, 656] width 374 height 37
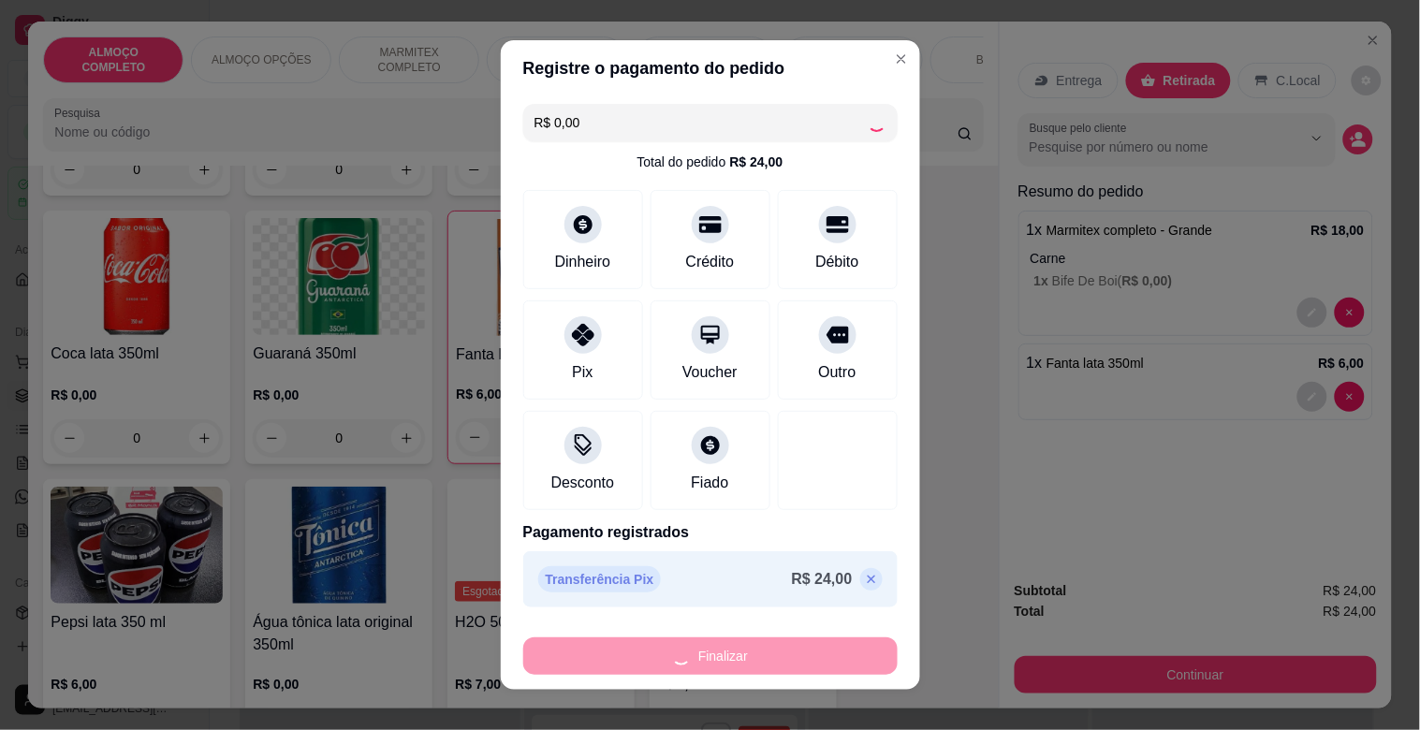
type input "0"
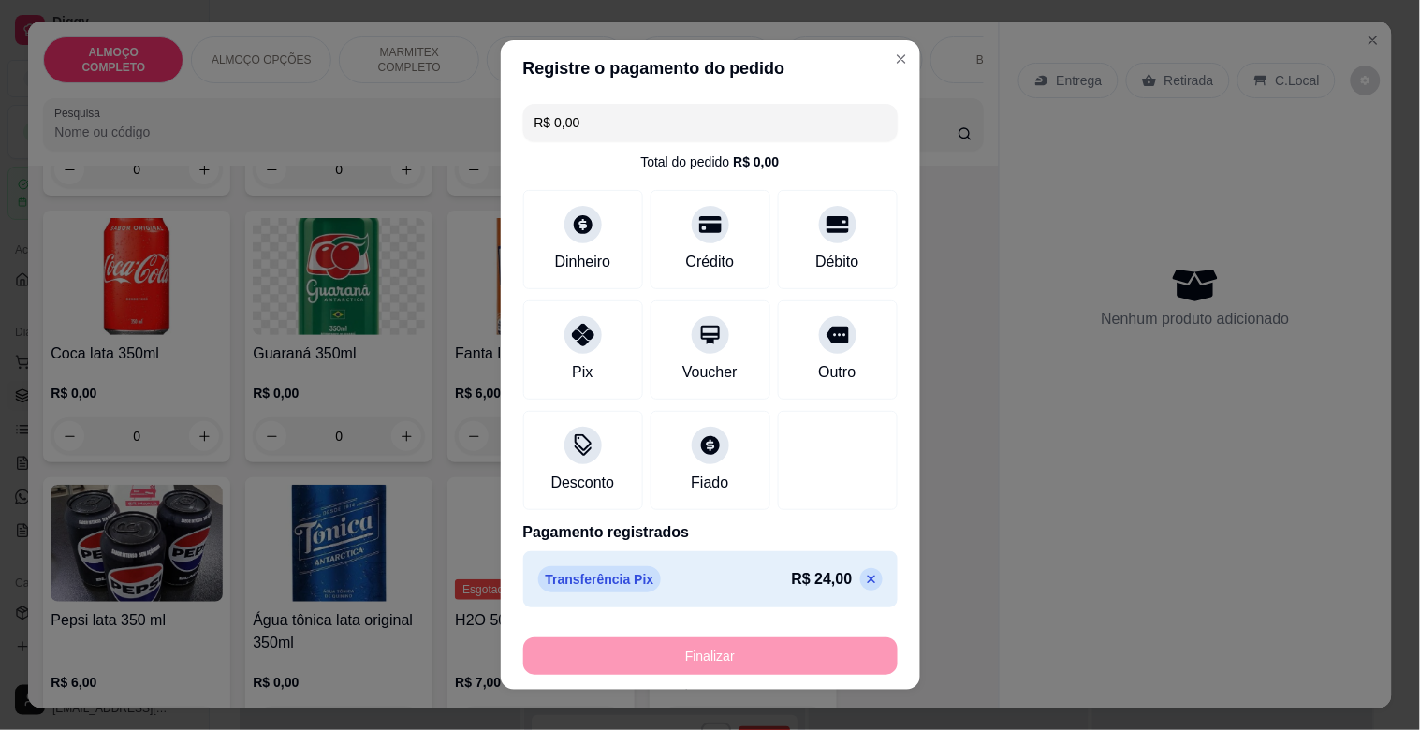
type input "-R$ 24,00"
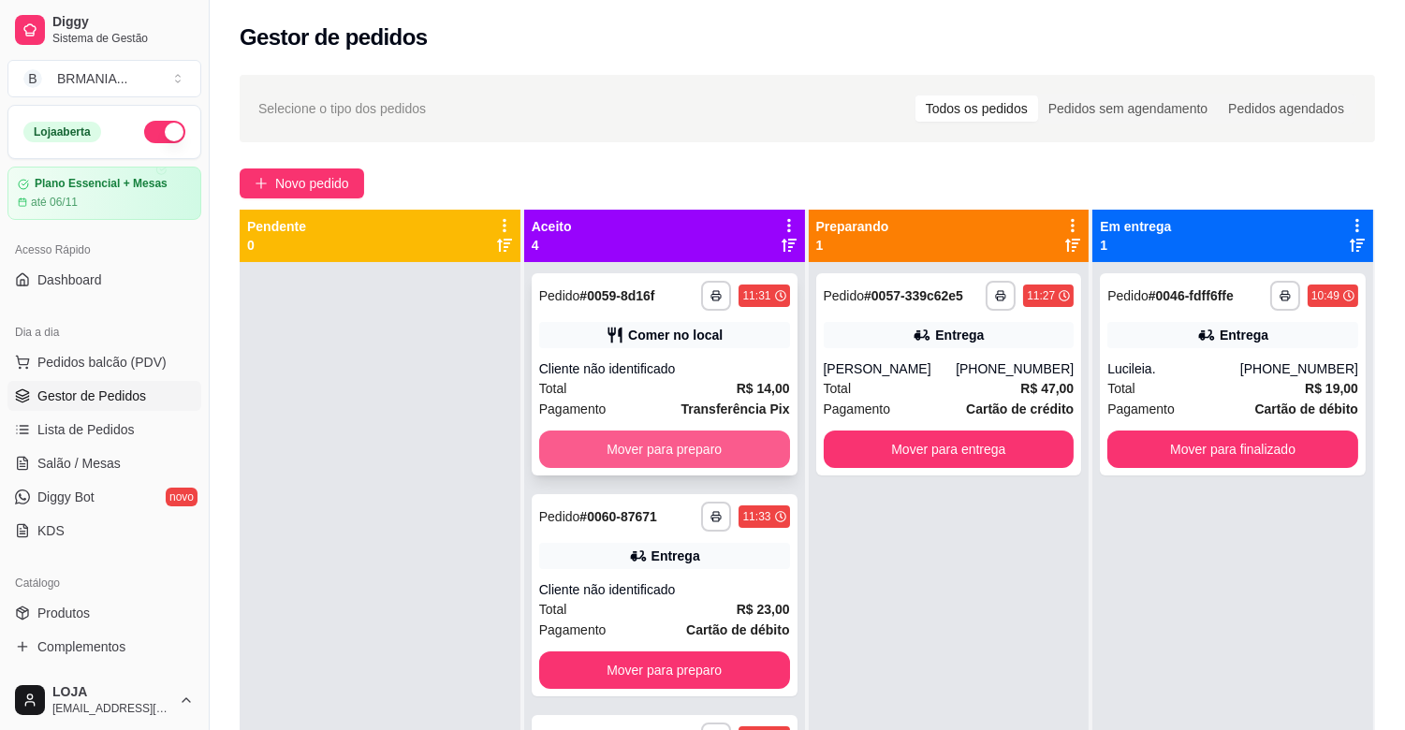
click at [680, 448] on button "Mover para preparo" at bounding box center [664, 449] width 251 height 37
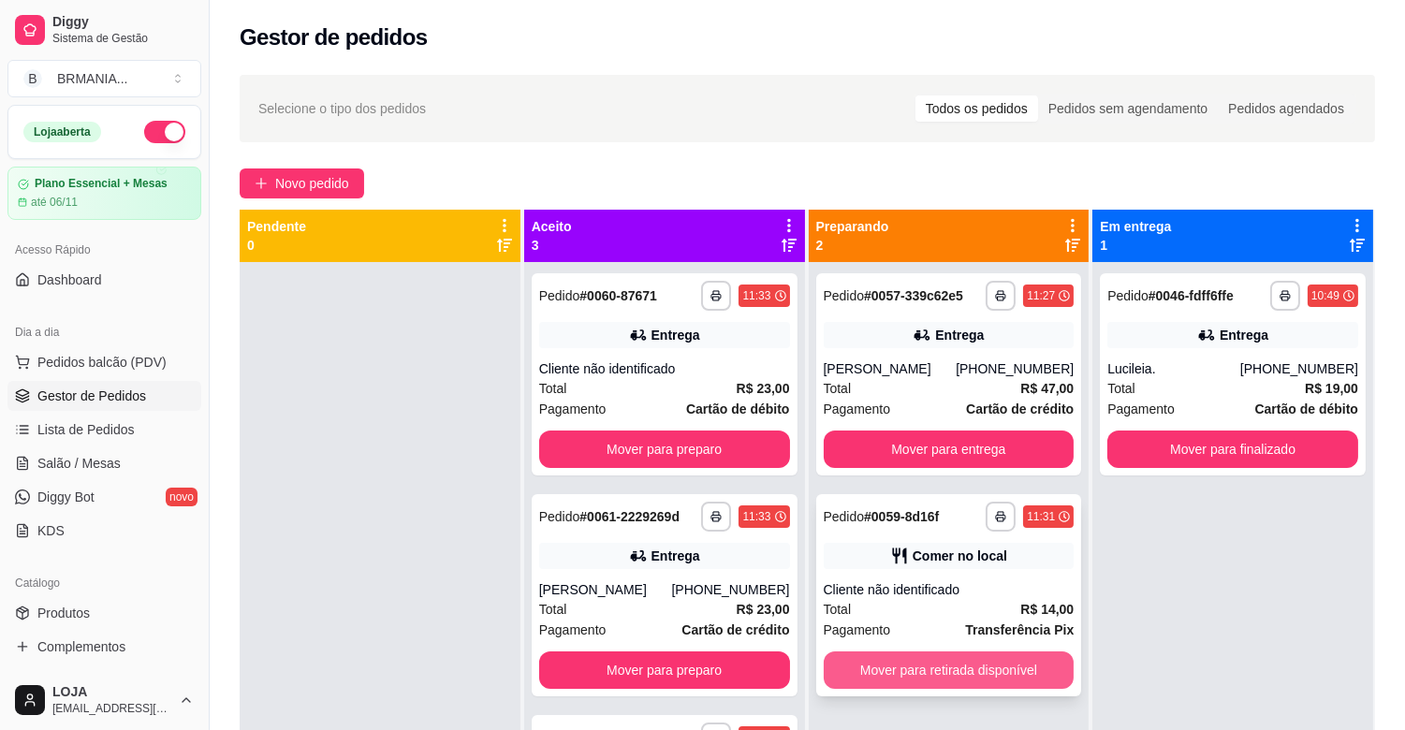
click at [962, 680] on button "Mover para retirada disponível" at bounding box center [949, 670] width 251 height 37
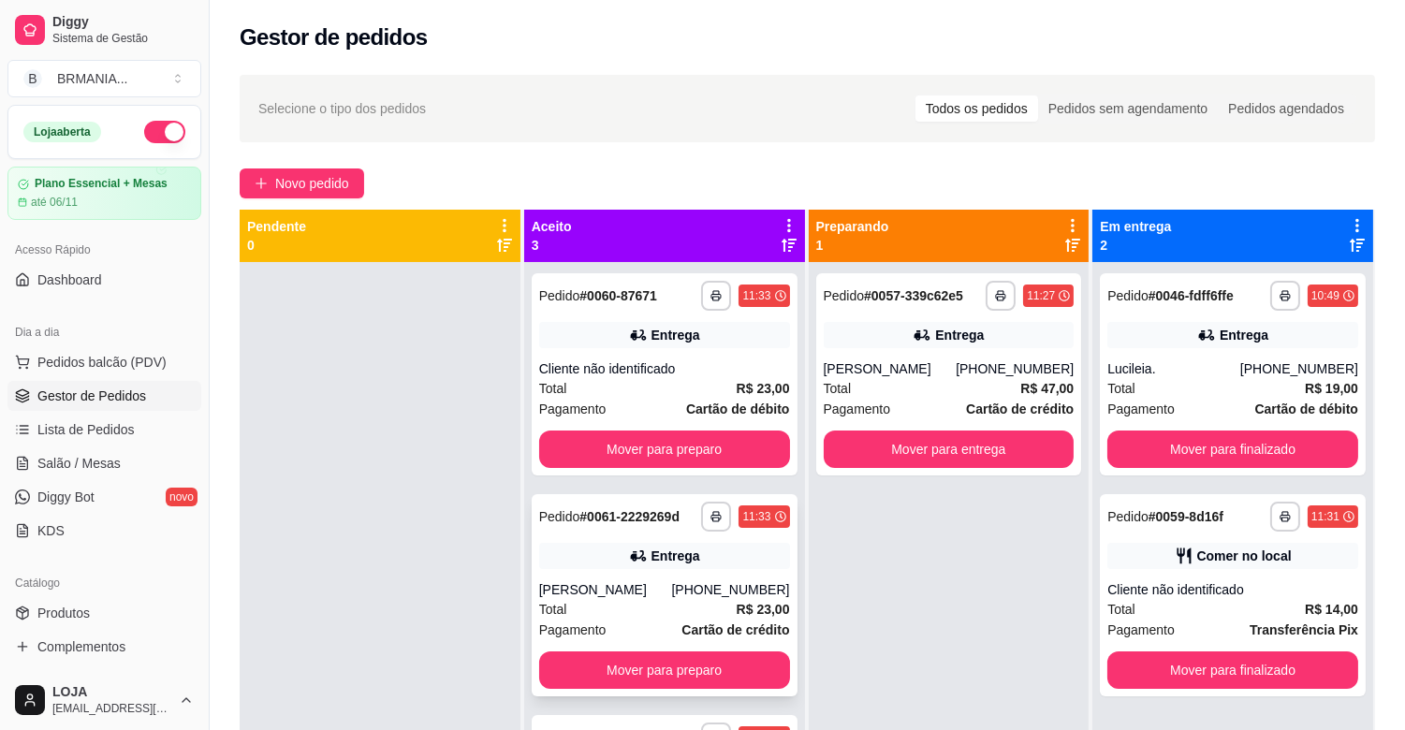
click at [649, 569] on div "**********" at bounding box center [665, 595] width 266 height 202
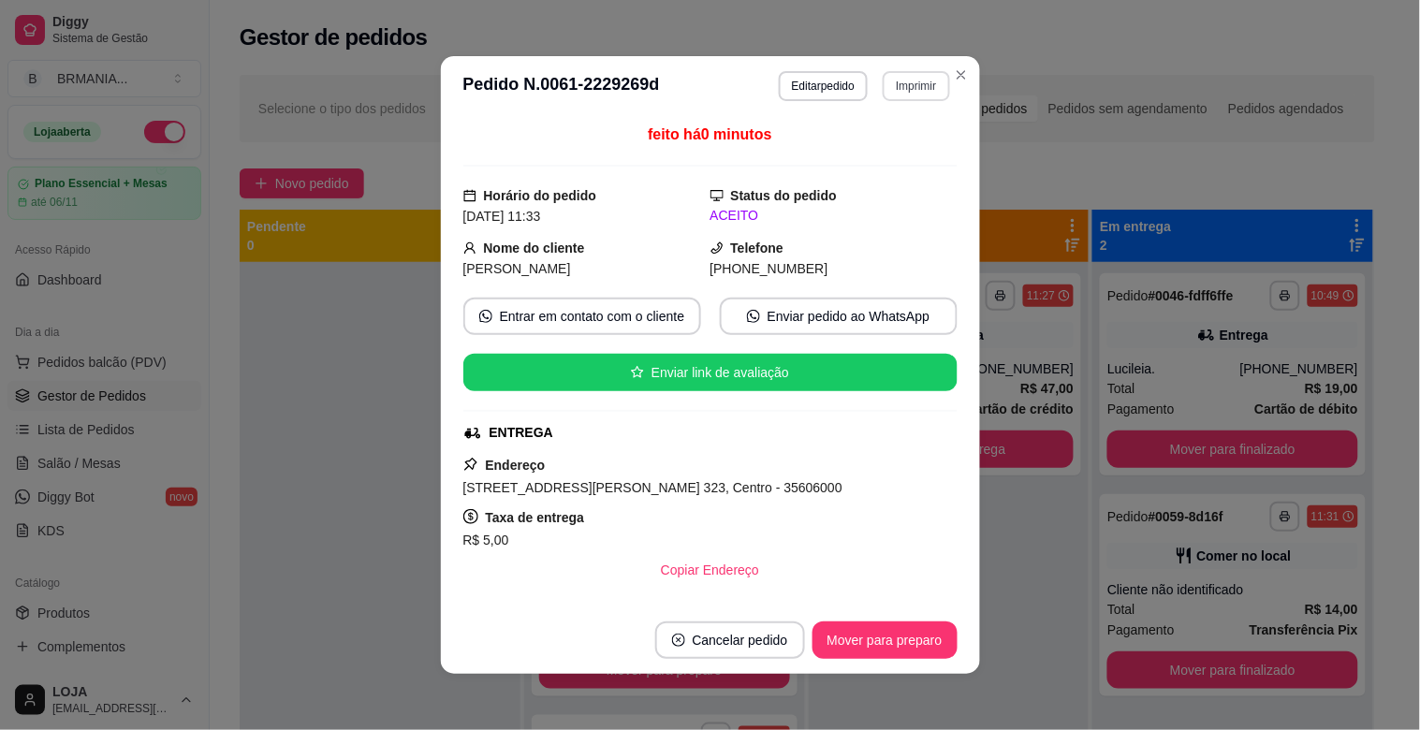
click at [902, 81] on button "Imprimir" at bounding box center [916, 86] width 66 height 30
click at [833, 143] on button "IMPRESSORA" at bounding box center [876, 152] width 131 height 29
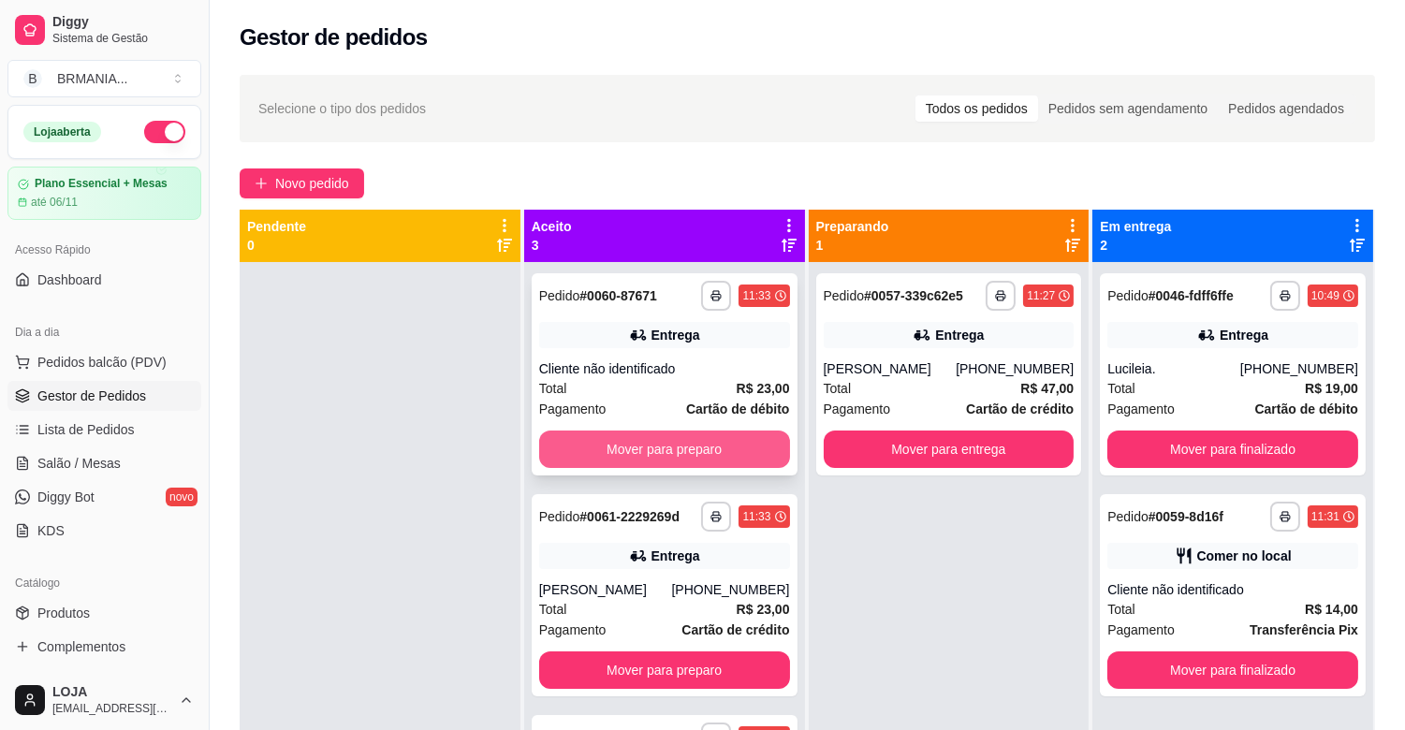
click at [737, 455] on button "Mover para preparo" at bounding box center [664, 449] width 251 height 37
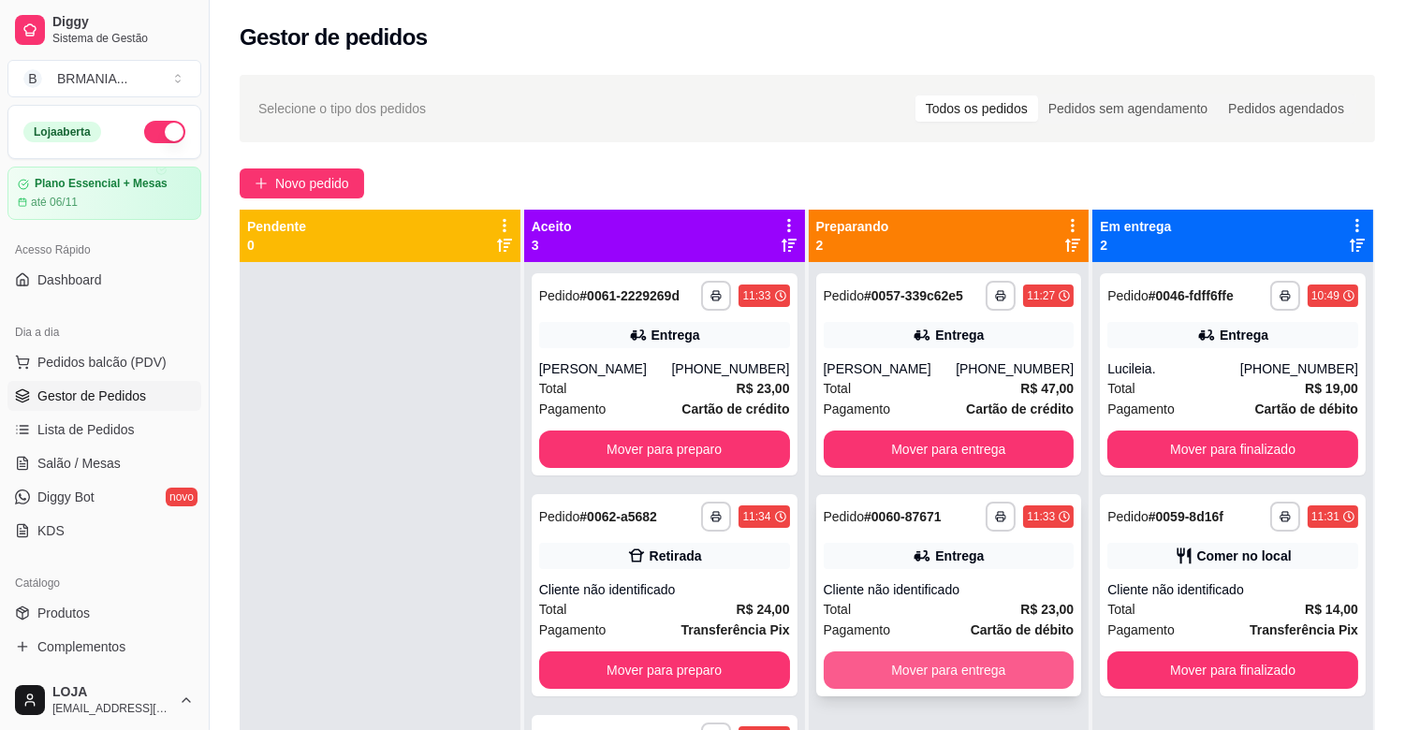
click at [961, 660] on button "Mover para entrega" at bounding box center [949, 670] width 251 height 37
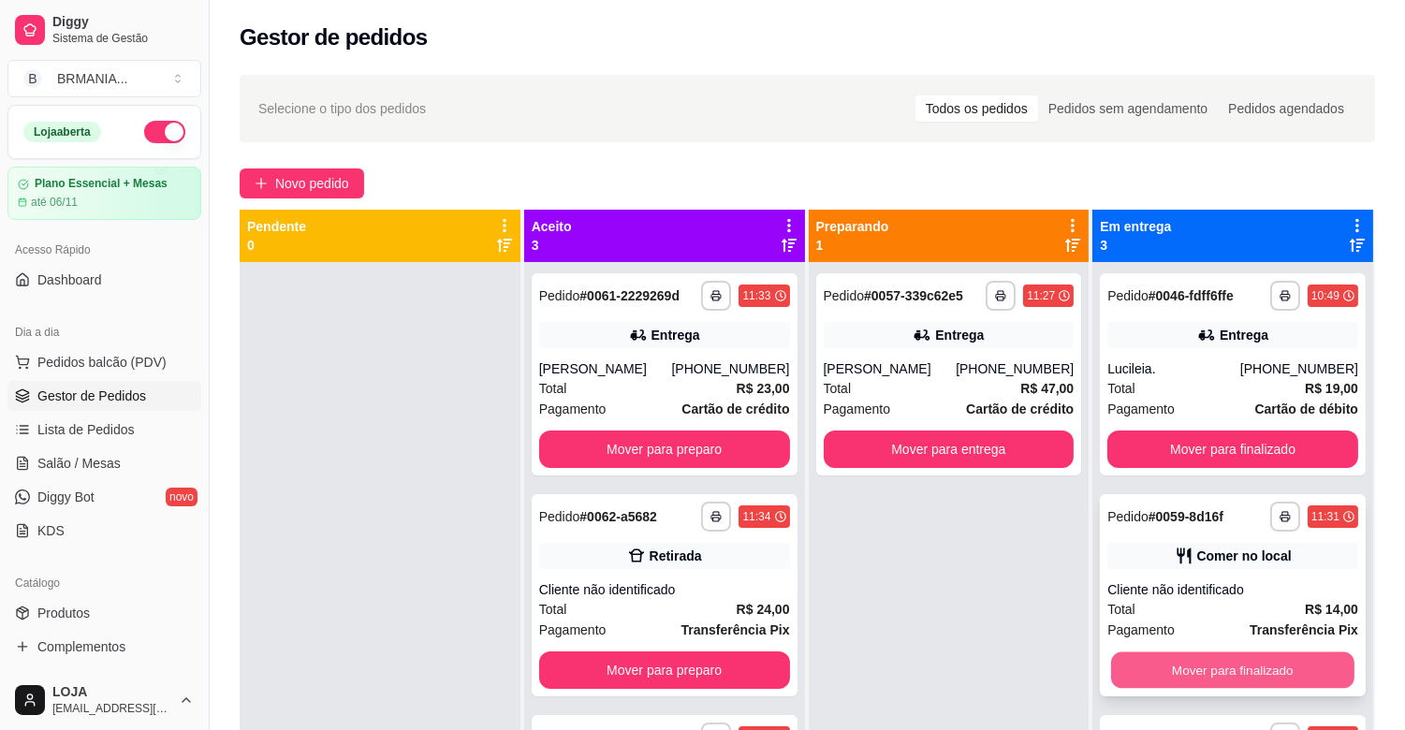
click at [1182, 665] on button "Mover para finalizado" at bounding box center [1232, 671] width 243 height 37
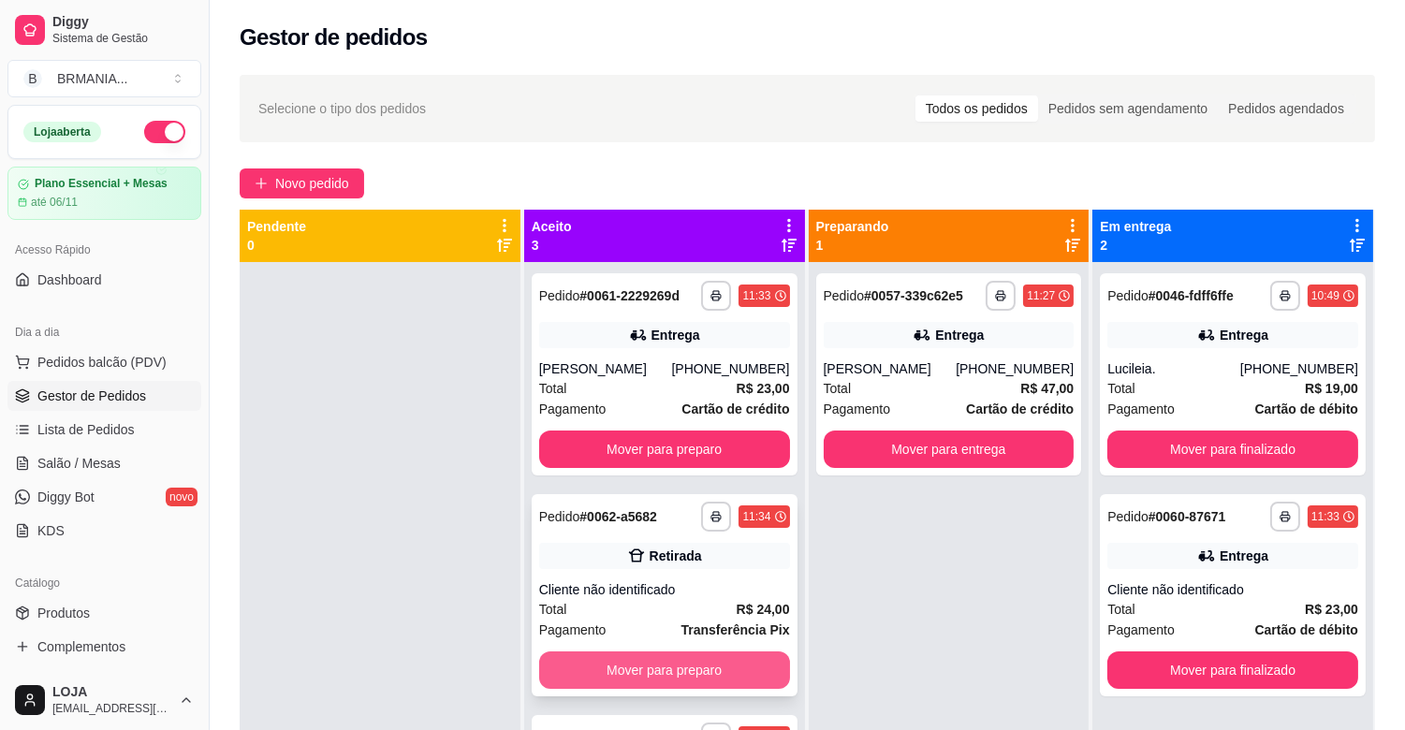
click at [726, 672] on button "Mover para preparo" at bounding box center [664, 670] width 251 height 37
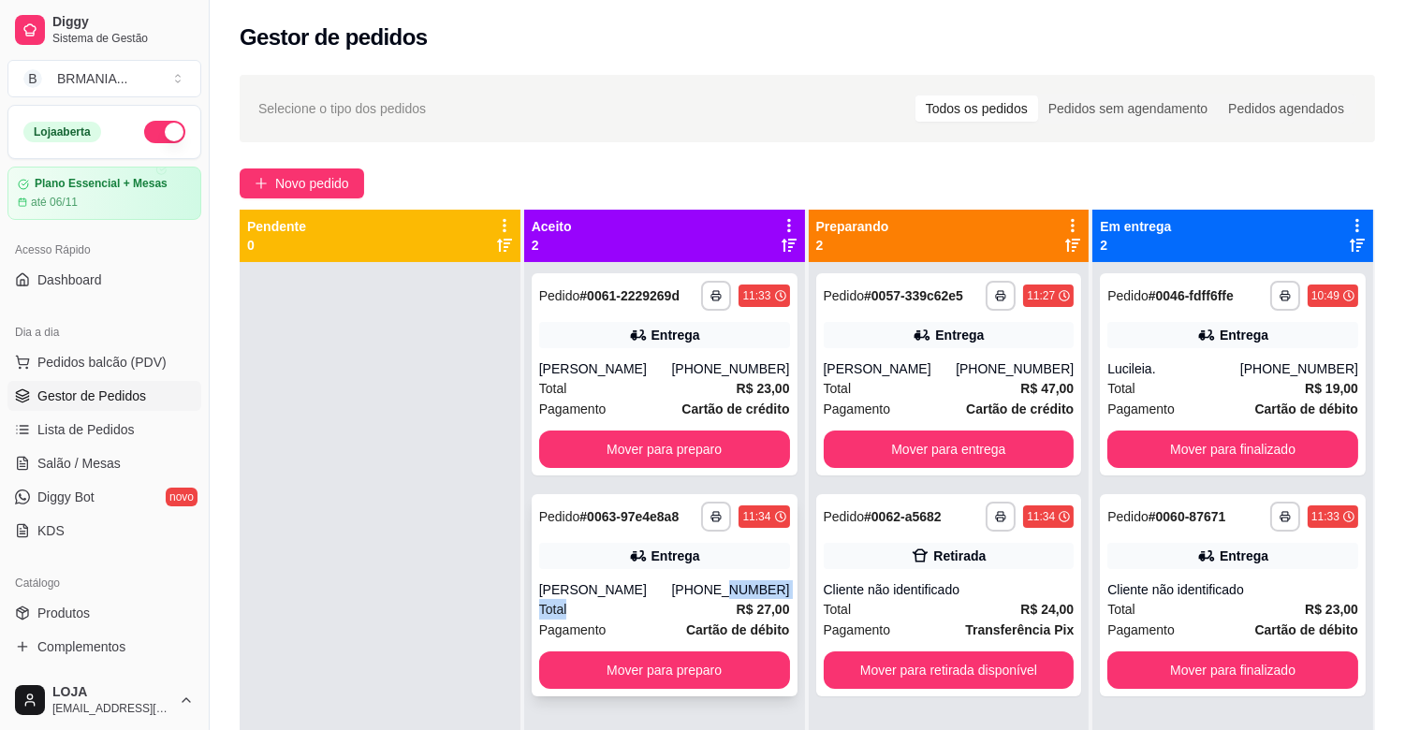
click at [726, 595] on div "**********" at bounding box center [665, 595] width 266 height 202
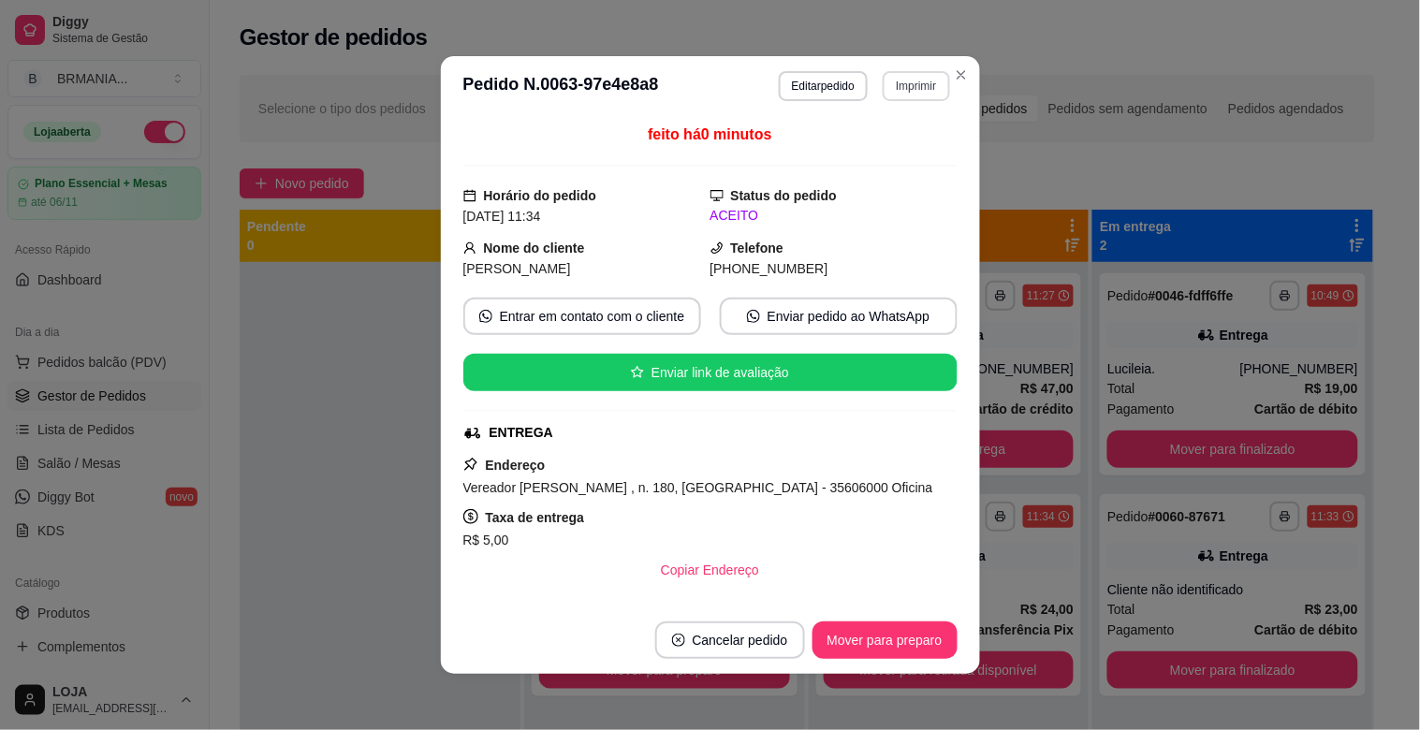
click at [912, 81] on button "Imprimir" at bounding box center [916, 86] width 66 height 30
click at [900, 148] on button "IMPRESSORA" at bounding box center [876, 152] width 131 height 29
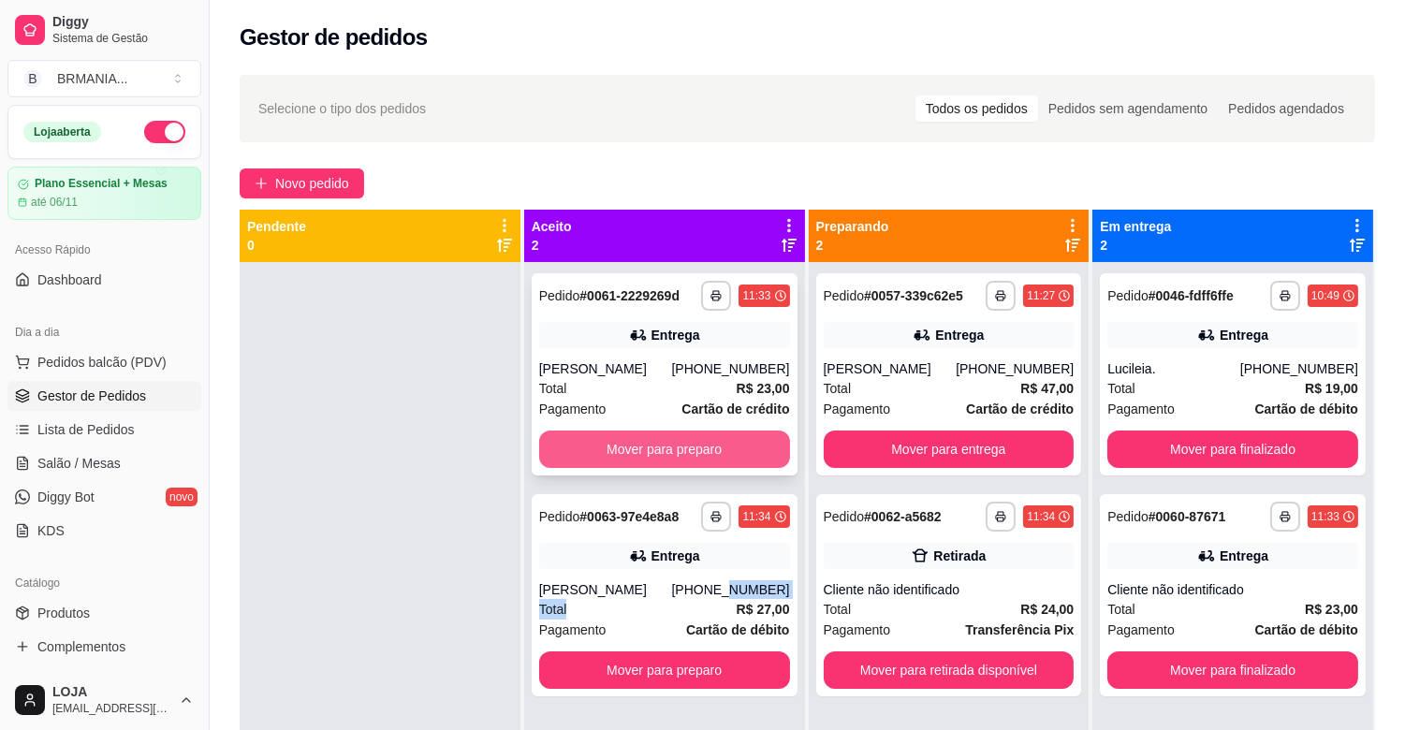
click at [689, 445] on button "Mover para preparo" at bounding box center [664, 449] width 251 height 37
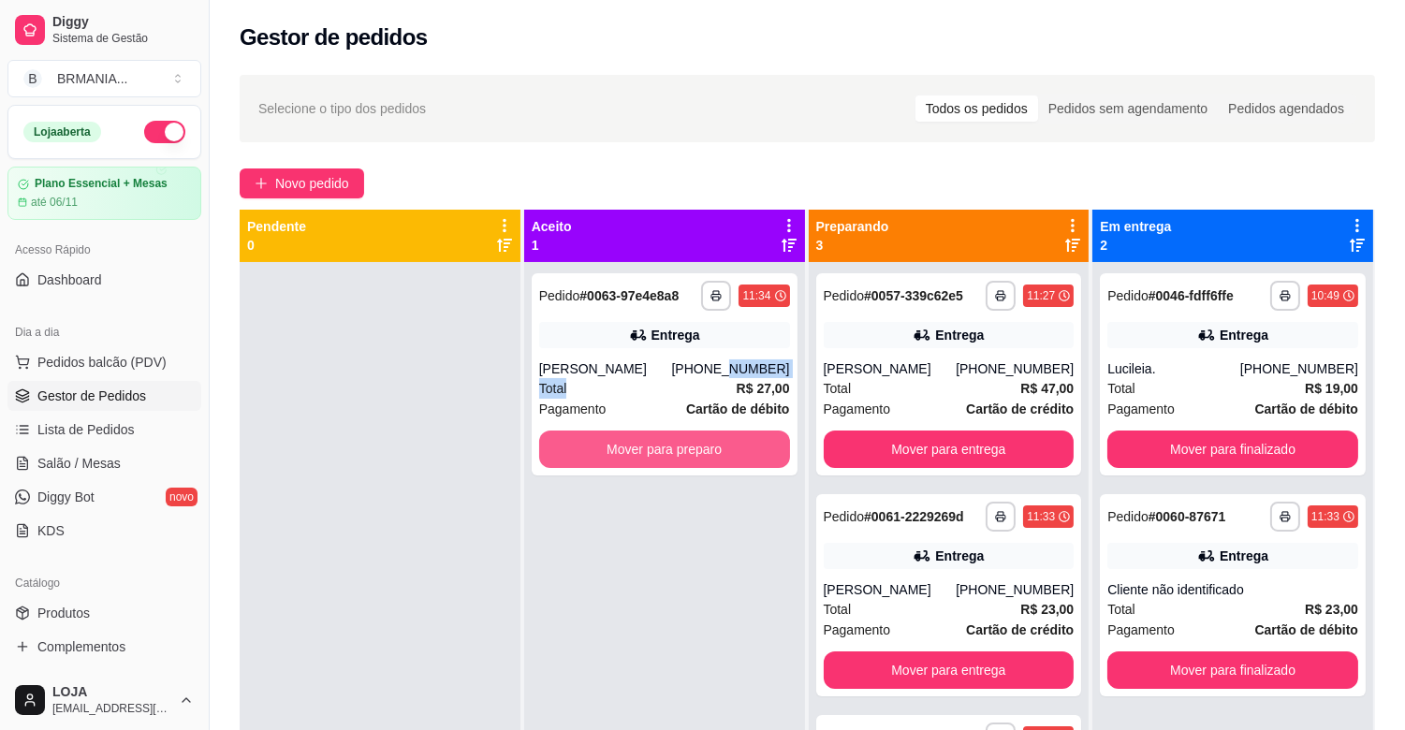
click at [693, 449] on button "Mover para preparo" at bounding box center [664, 449] width 251 height 37
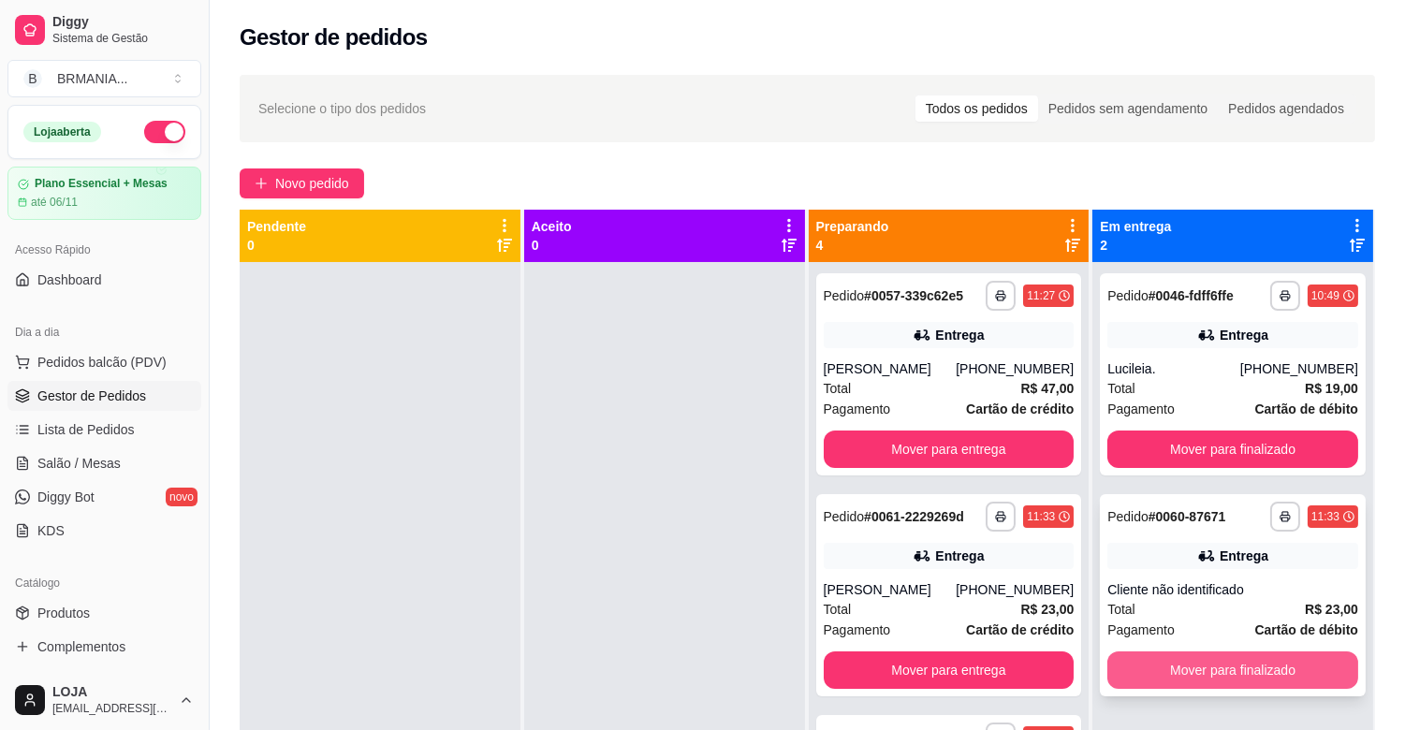
click at [1265, 660] on button "Mover para finalizado" at bounding box center [1233, 670] width 251 height 37
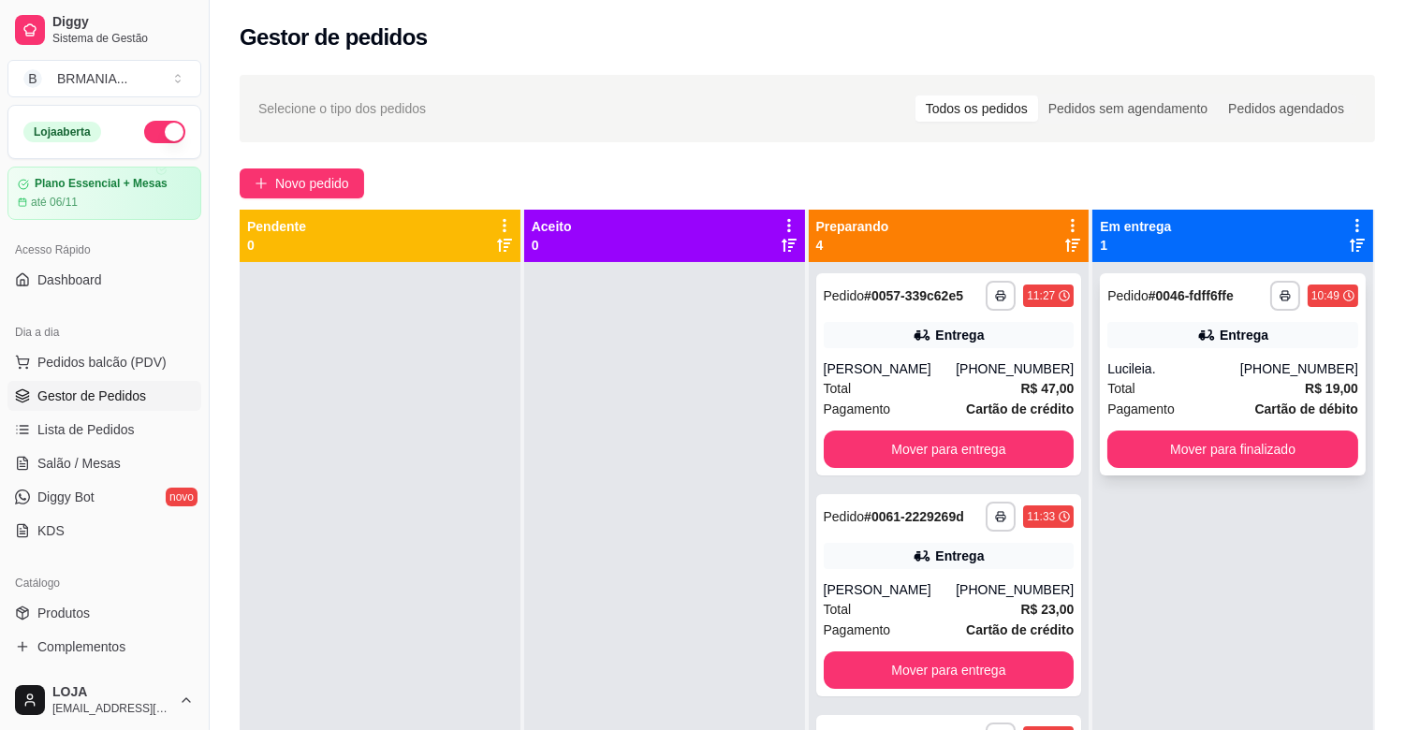
click at [1181, 509] on div "**********" at bounding box center [1233, 627] width 281 height 730
click at [100, 367] on span "Pedidos balcão (PDV)" at bounding box center [101, 362] width 129 height 19
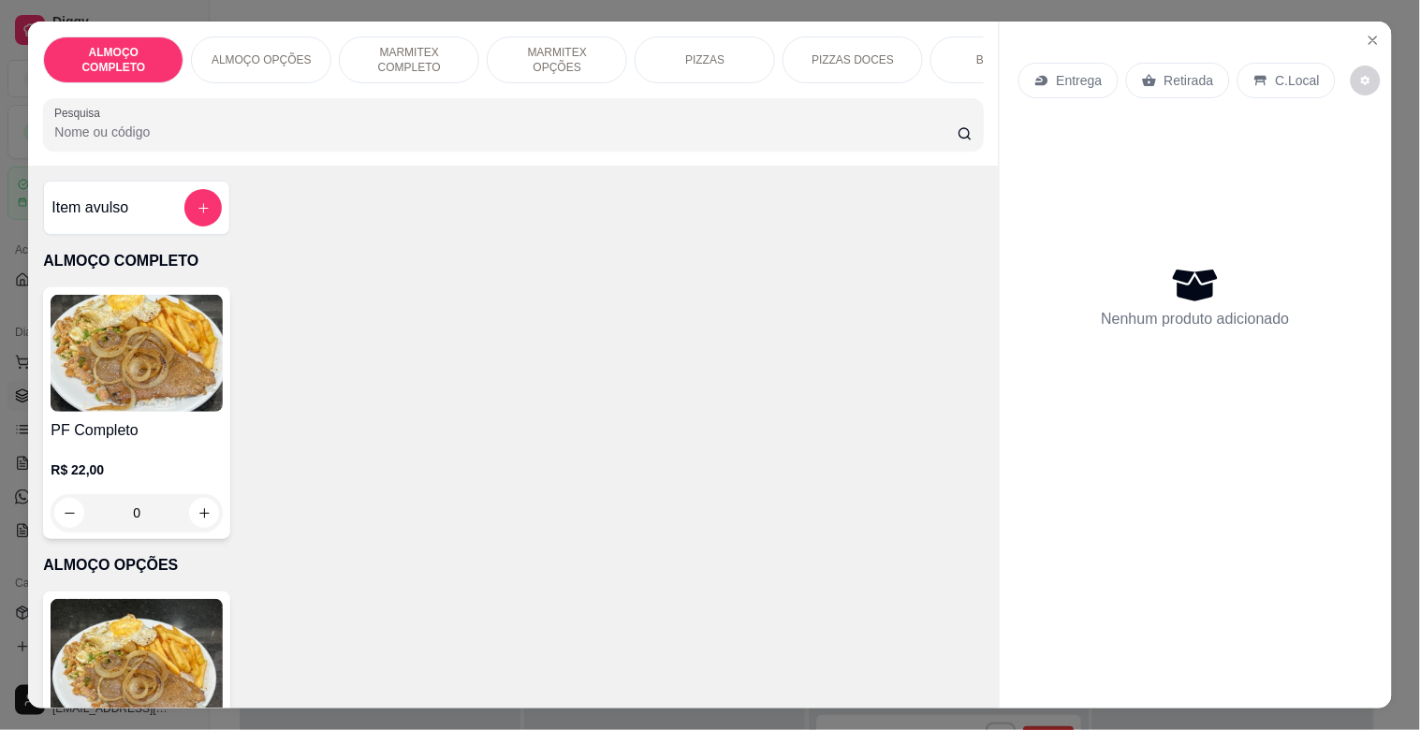
click at [153, 360] on img at bounding box center [137, 353] width 172 height 117
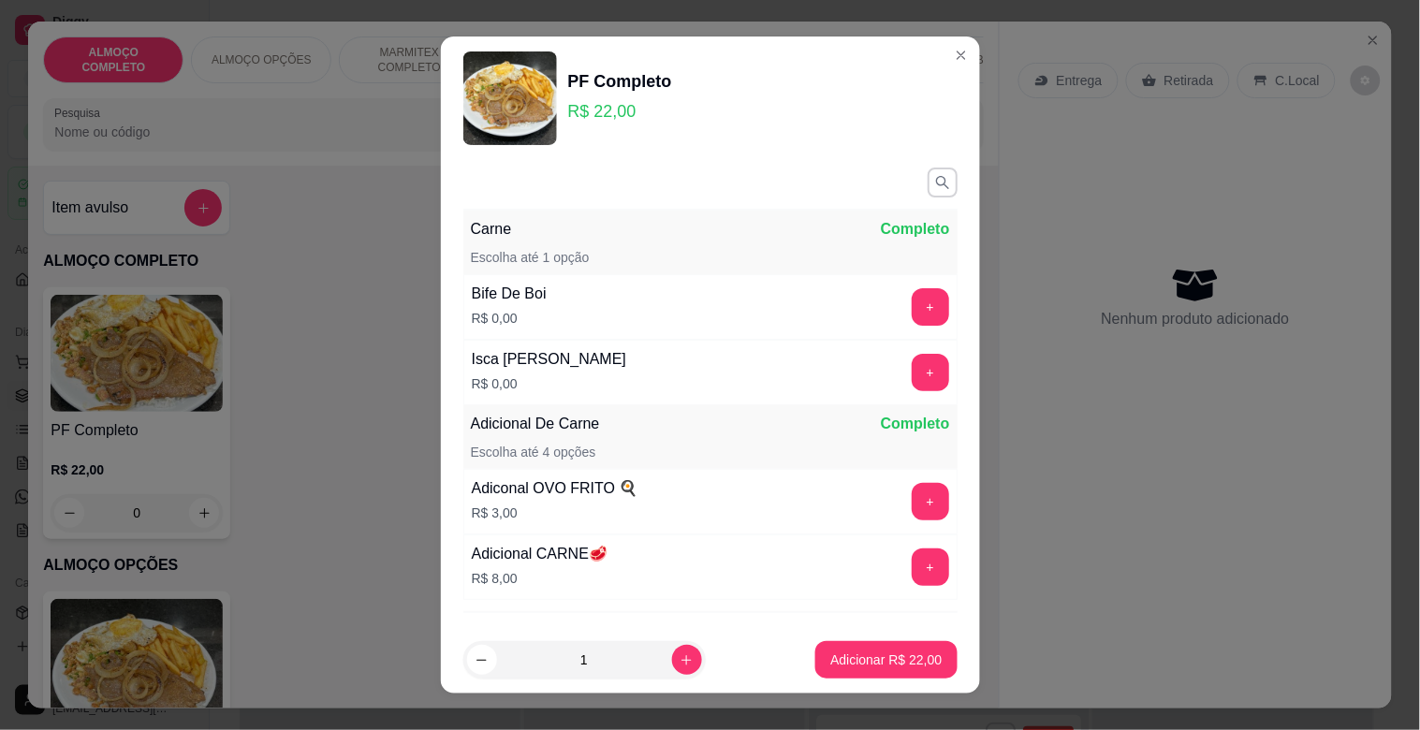
click at [912, 295] on div "+" at bounding box center [930, 306] width 52 height 37
click at [904, 320] on div "+" at bounding box center [930, 306] width 52 height 37
click at [912, 316] on button "+" at bounding box center [930, 306] width 37 height 37
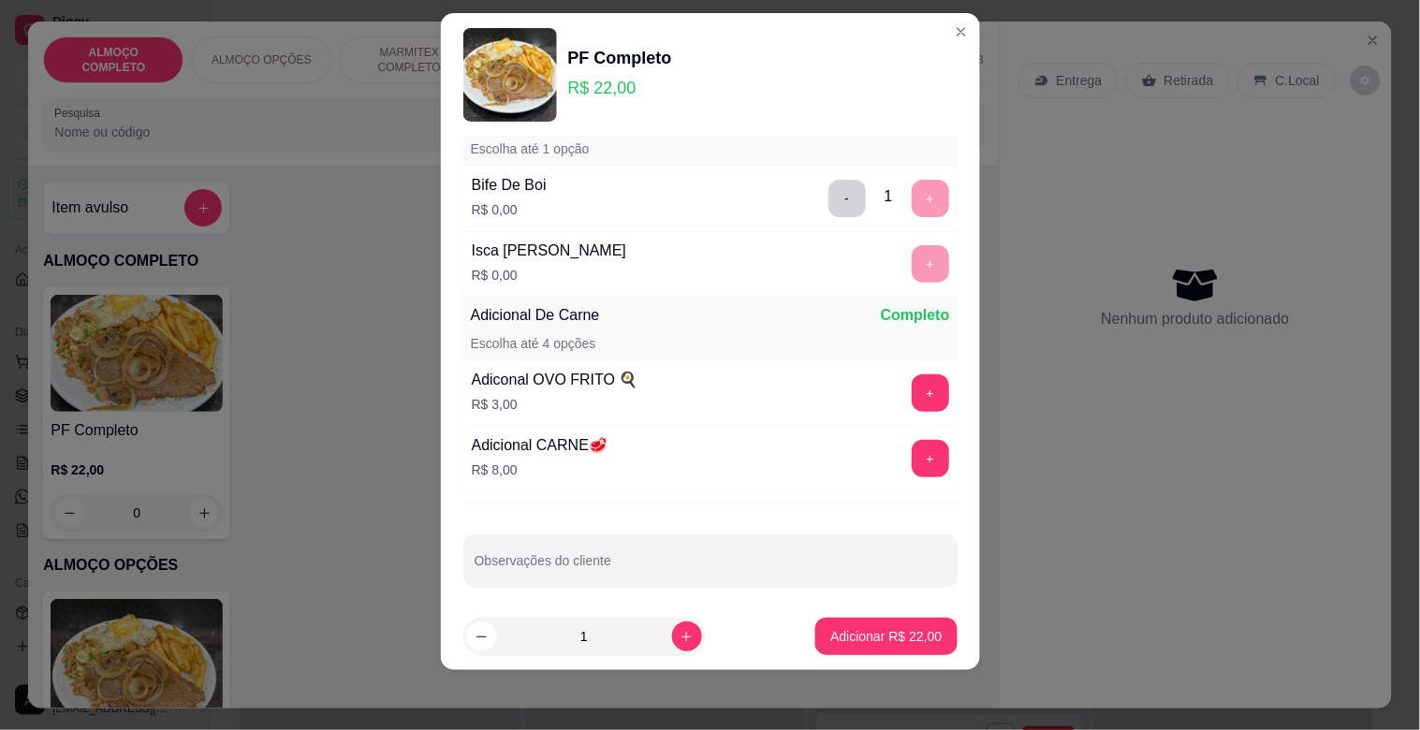
scroll to position [96, 0]
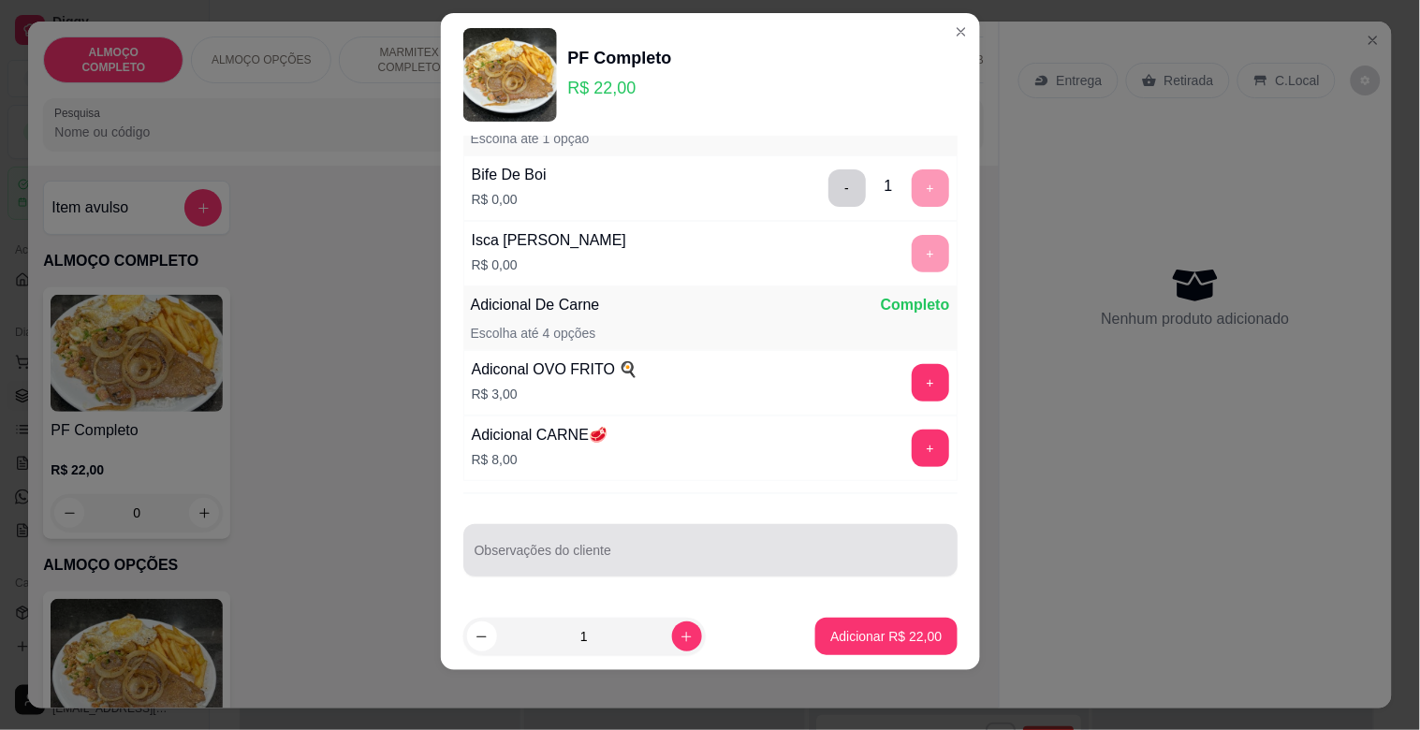
click at [663, 534] on div at bounding box center [711, 550] width 472 height 37
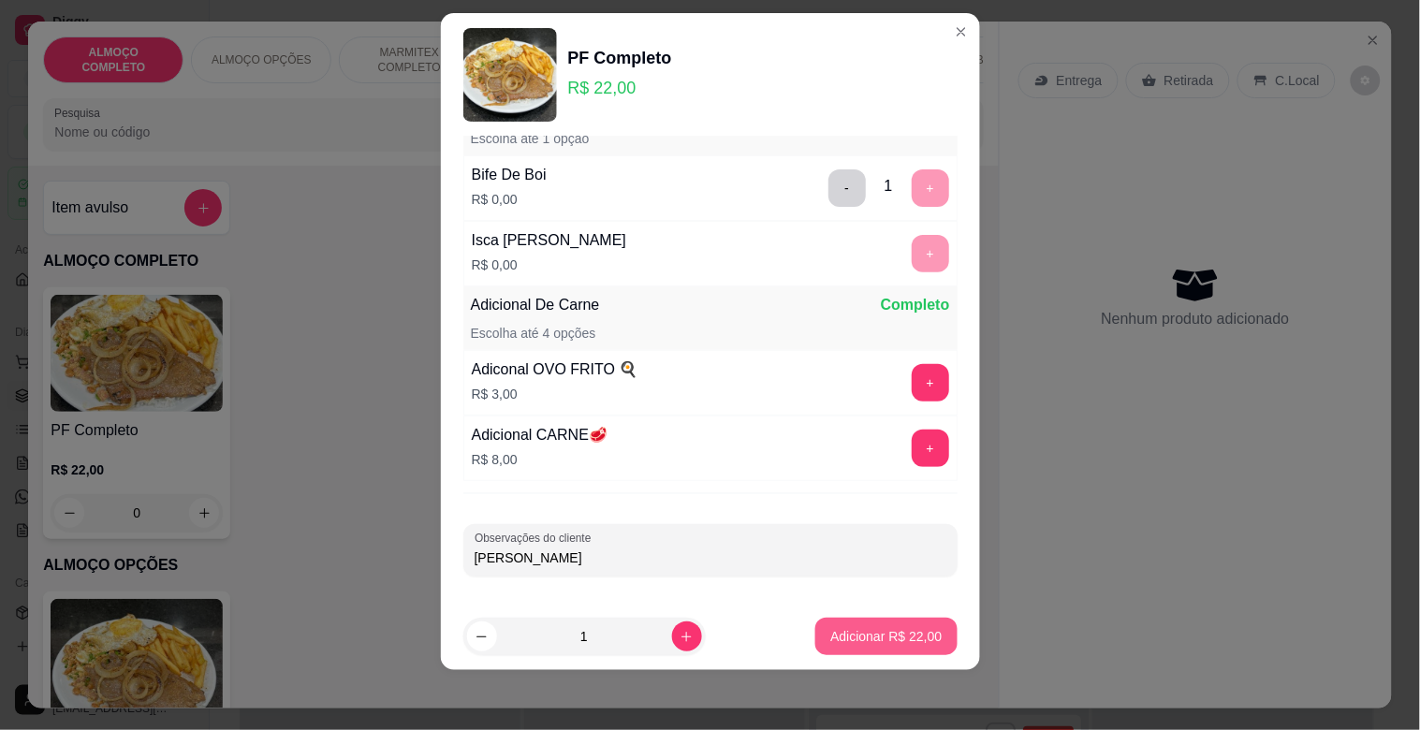
type input "ANDRE"
click at [868, 632] on p "Adicionar R$ 22,00" at bounding box center [885, 636] width 111 height 19
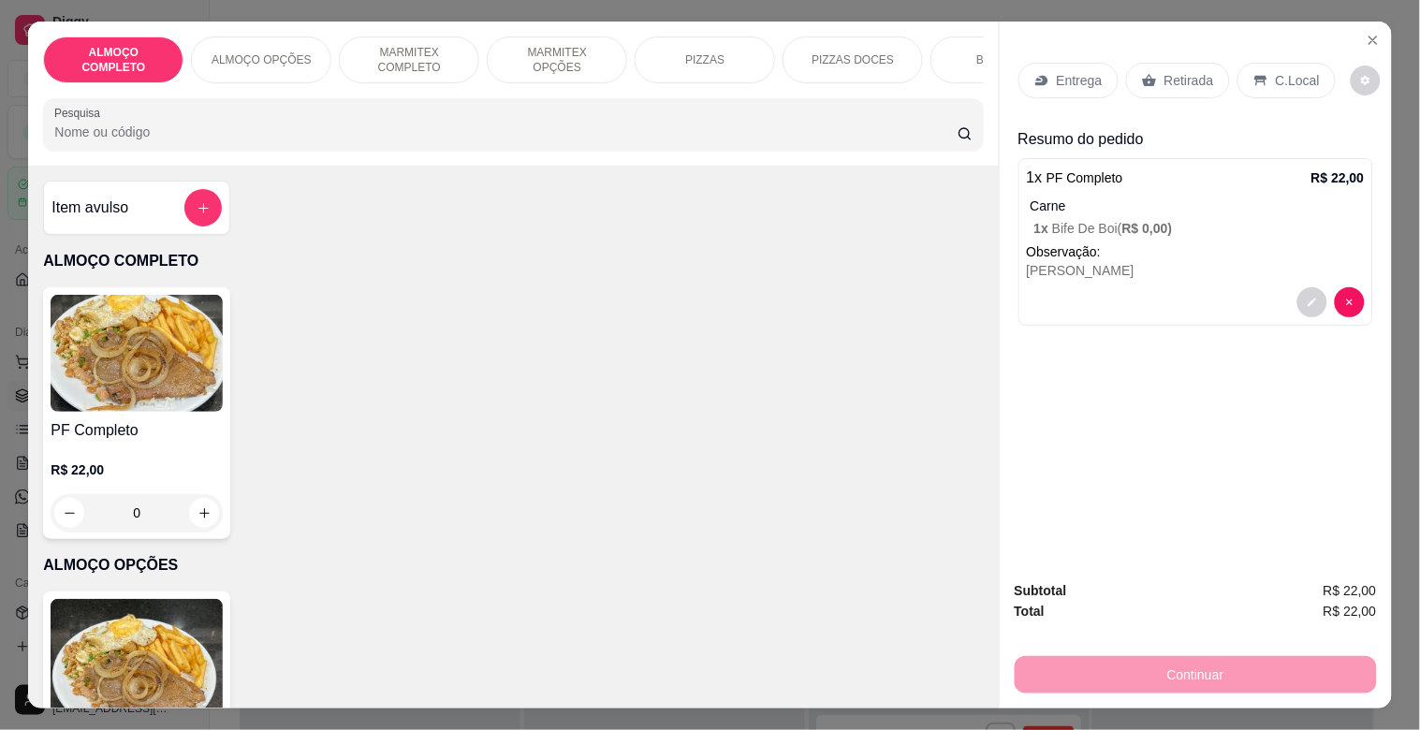
click at [144, 353] on img at bounding box center [137, 353] width 172 height 117
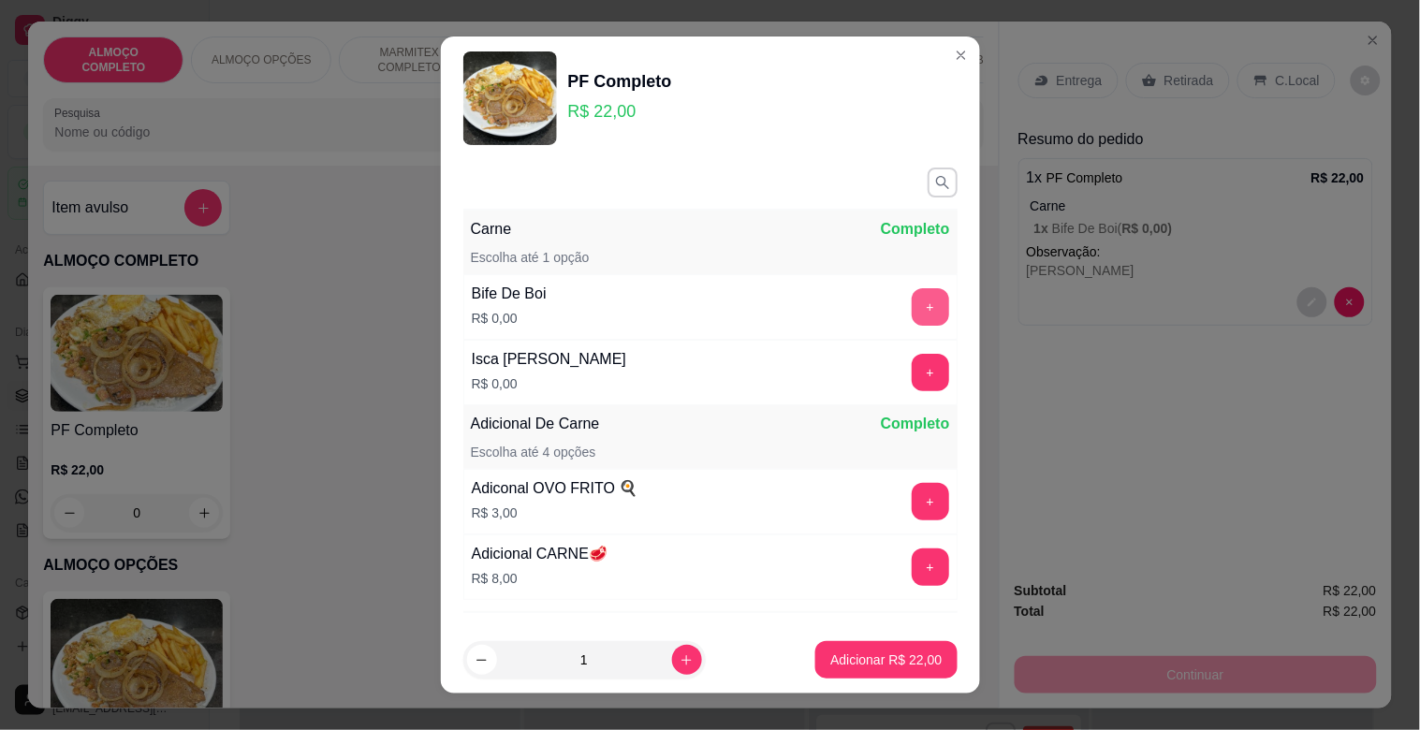
click at [912, 301] on button "+" at bounding box center [930, 306] width 37 height 37
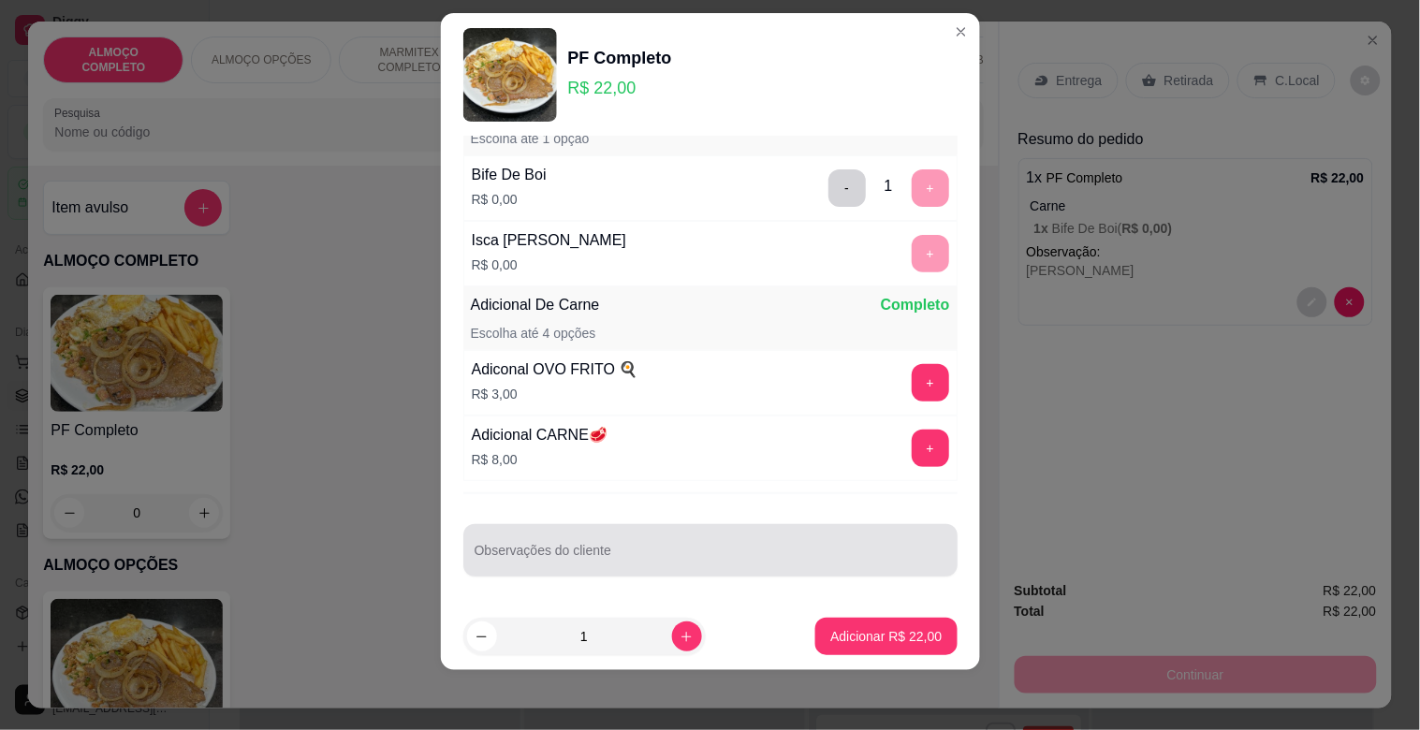
click at [578, 547] on div "Observações do cliente" at bounding box center [710, 550] width 494 height 52
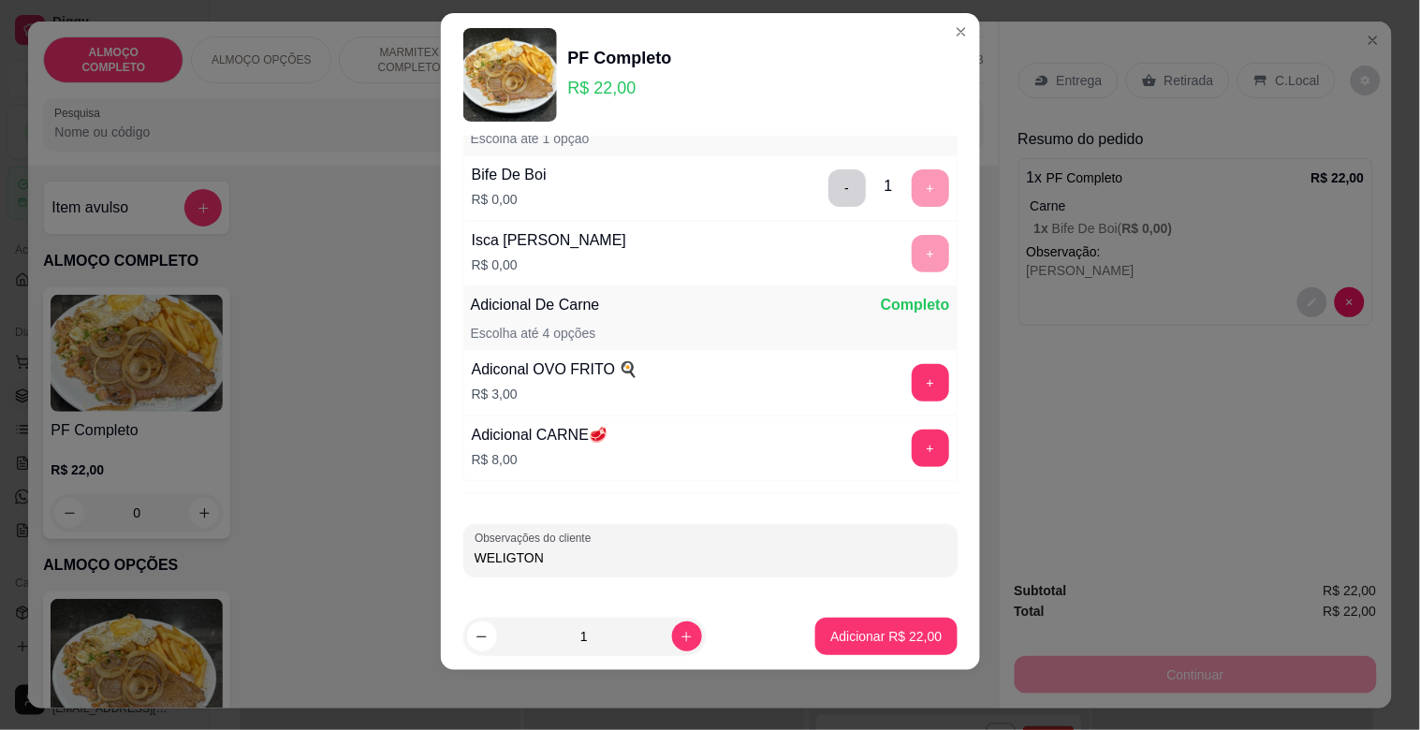
type input "WELIGTON"
click at [864, 640] on p "Adicionar R$ 22,00" at bounding box center [886, 636] width 109 height 18
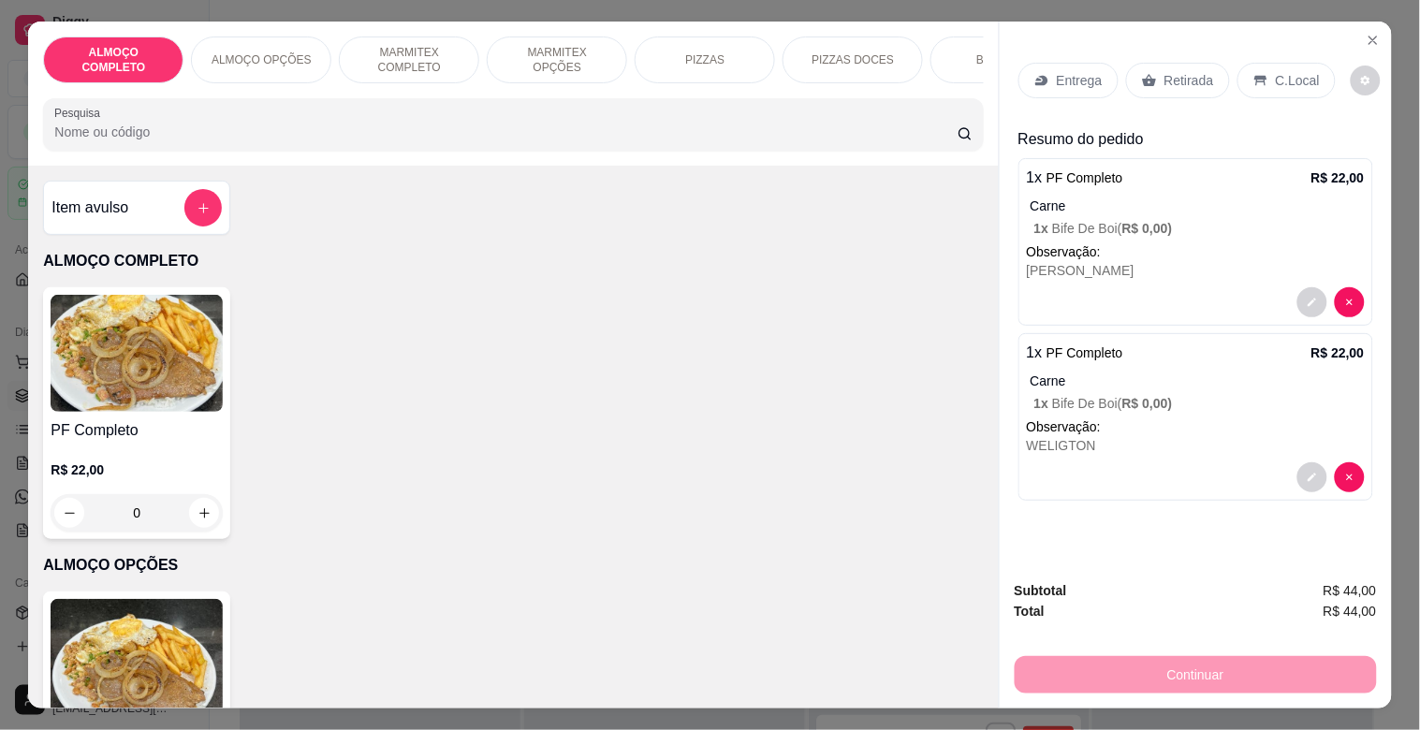
click at [1064, 71] on p "Entrega" at bounding box center [1080, 80] width 46 height 19
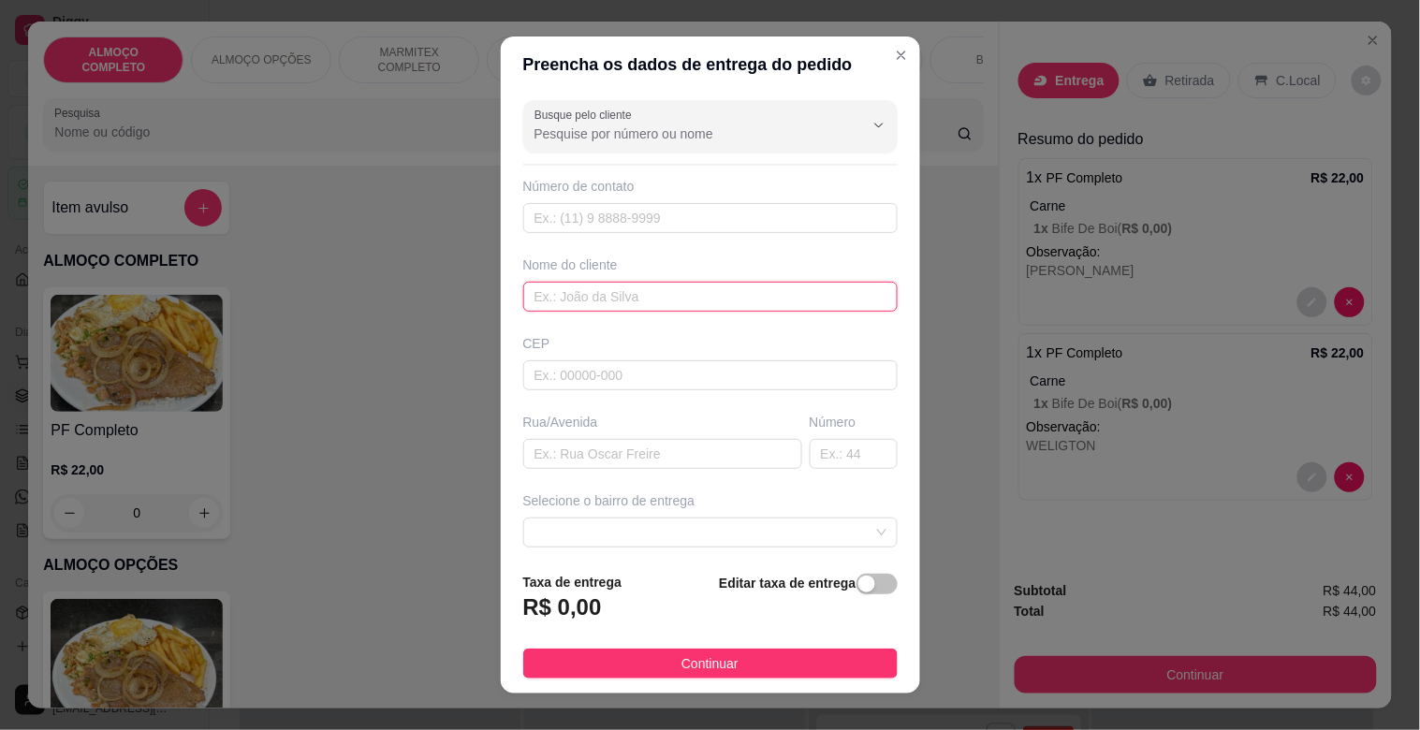
click at [587, 300] on input "text" at bounding box center [710, 297] width 374 height 30
click at [592, 291] on input "OFICINA M,ODERNA" at bounding box center [710, 297] width 374 height 30
click at [839, 527] on span at bounding box center [711, 533] width 352 height 28
type input "OFICINA MODERNA"
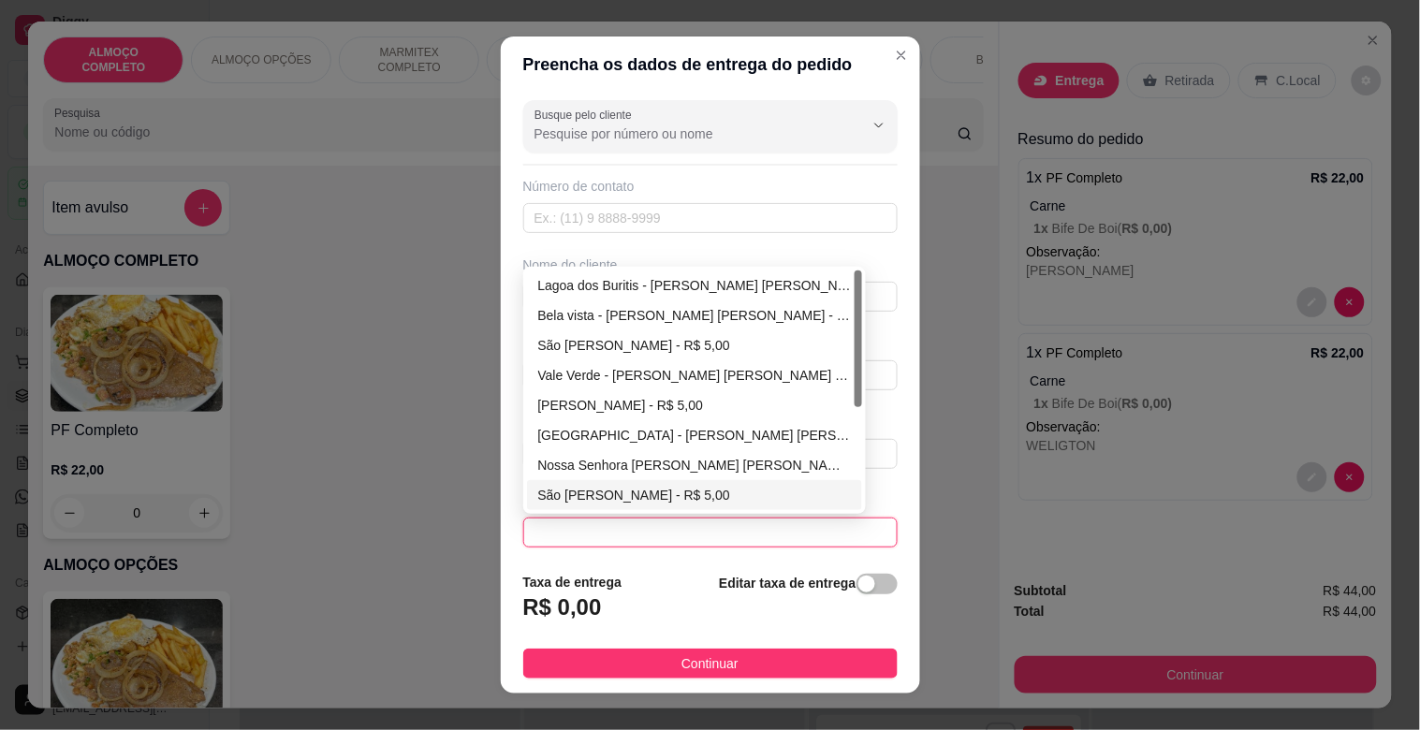
click at [627, 492] on div "São Francisco - [PERSON_NAME] - R$ 5,00" at bounding box center [695, 495] width 314 height 21
type input "[PERSON_NAME]"
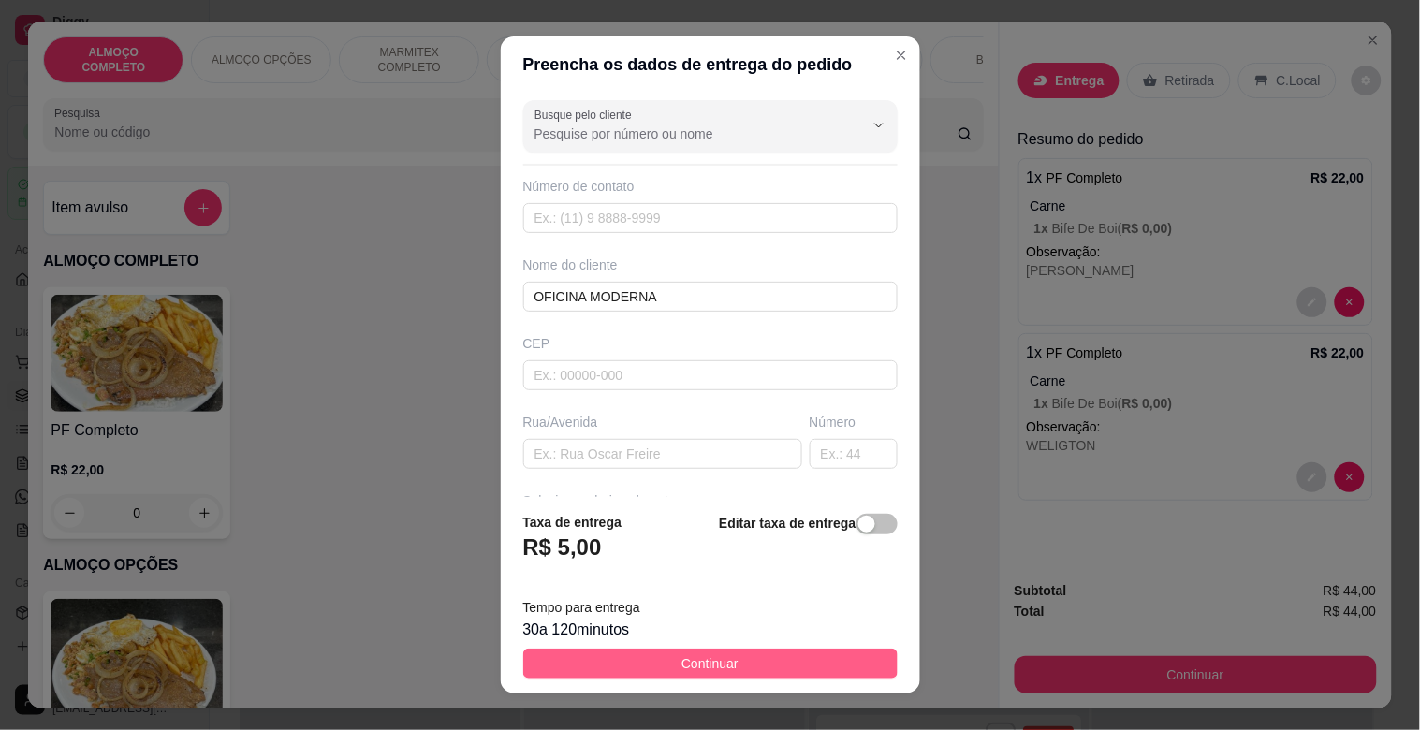
click at [716, 665] on span "Continuar" at bounding box center [710, 663] width 57 height 21
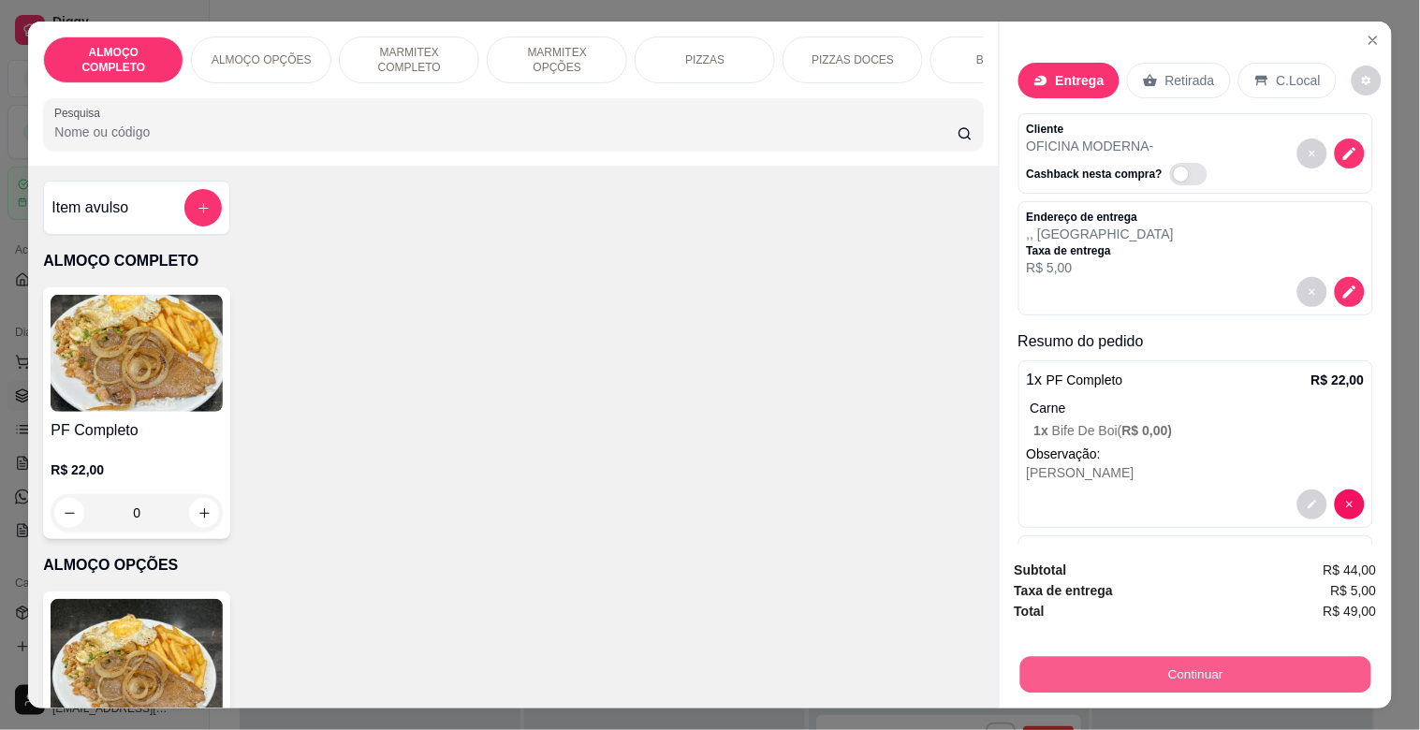
click at [1214, 663] on button "Continuar" at bounding box center [1195, 674] width 351 height 37
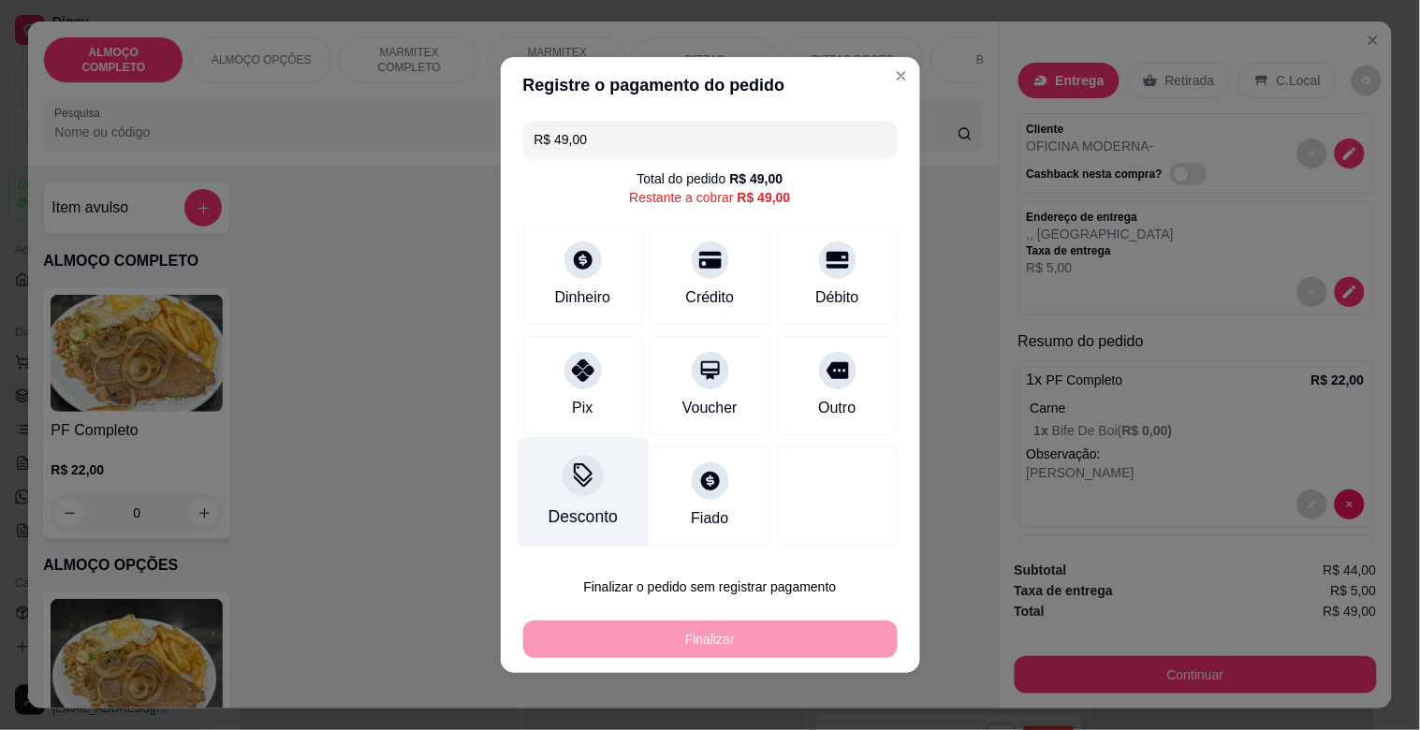
click at [571, 543] on div "Desconto" at bounding box center [583, 493] width 132 height 110
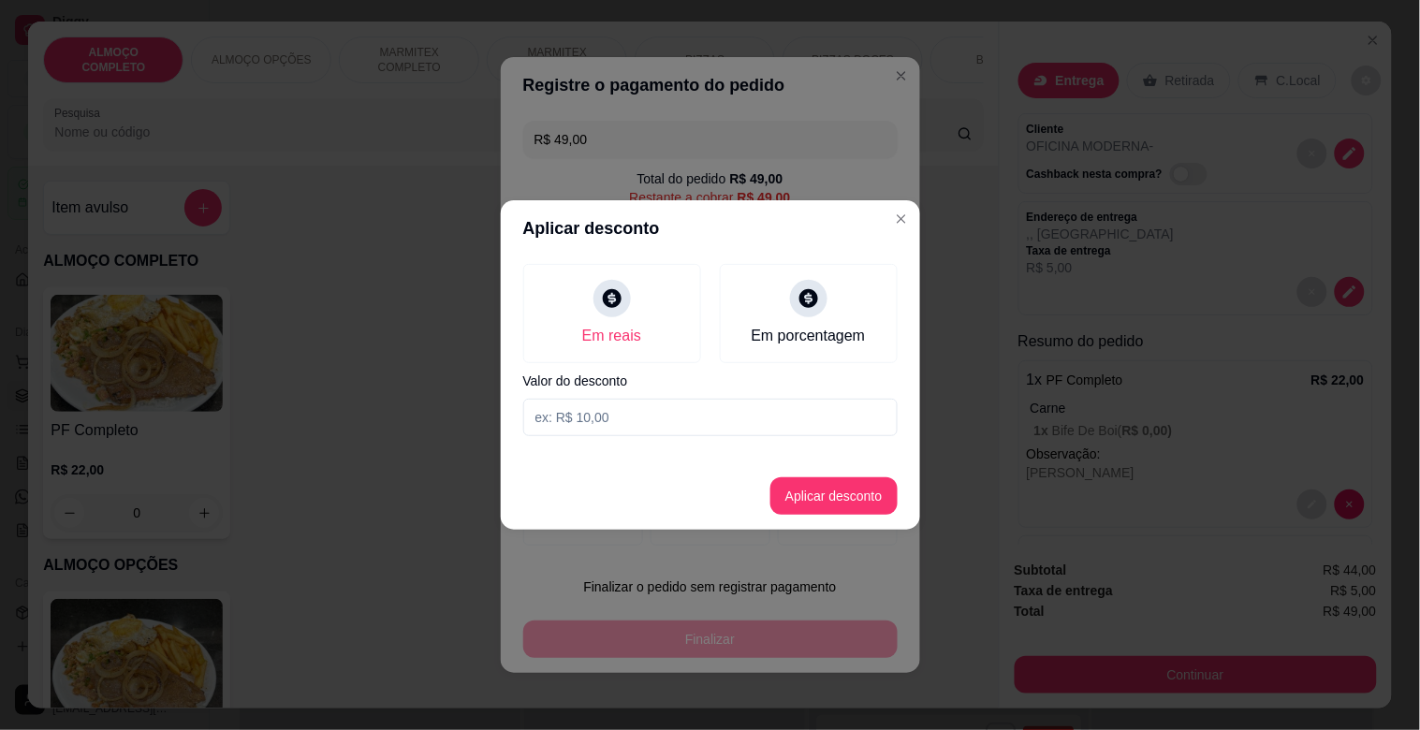
click at [652, 397] on div "Em reais Em porcentagem Valor do desconto" at bounding box center [710, 350] width 419 height 187
click at [660, 418] on input at bounding box center [710, 417] width 374 height 37
type input "4,00"
click at [826, 492] on button "Aplicar desconto" at bounding box center [833, 496] width 123 height 37
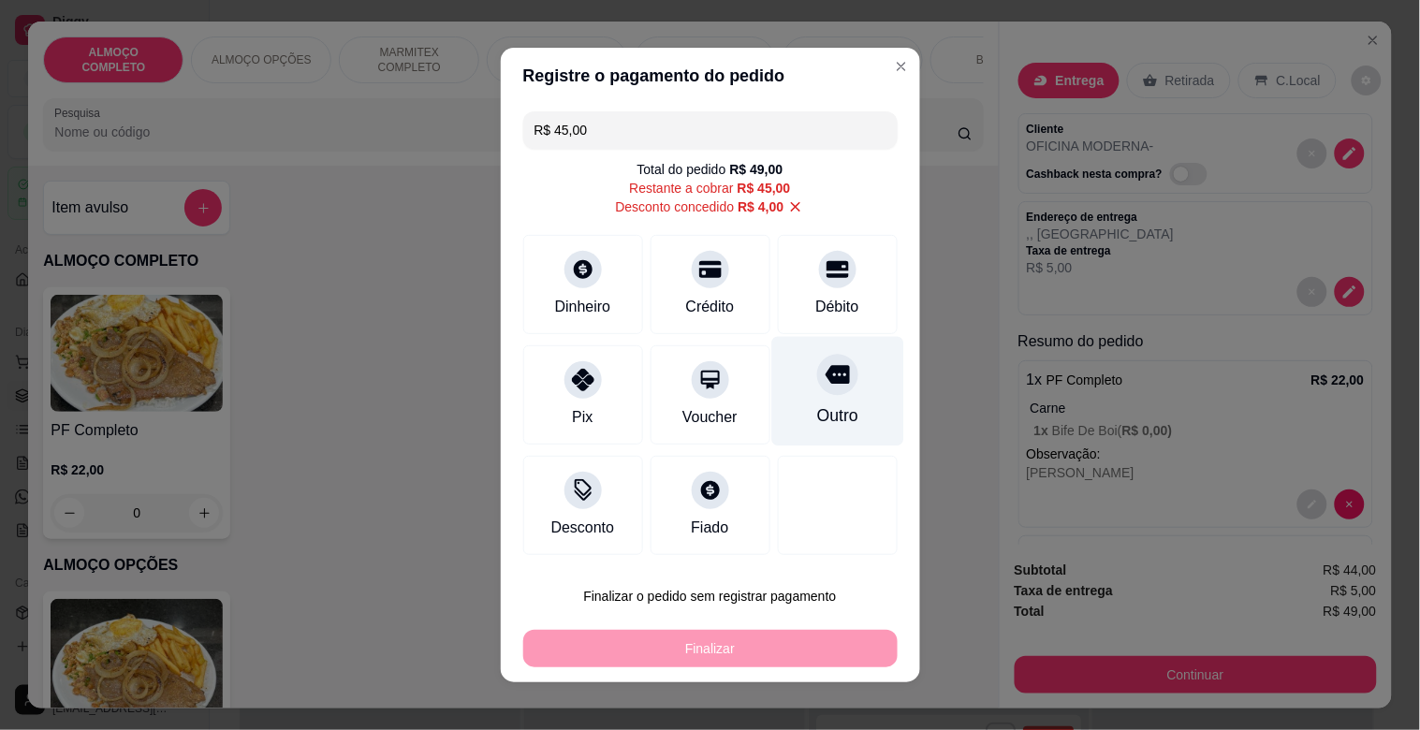
click at [826, 412] on div "Outro" at bounding box center [836, 416] width 41 height 24
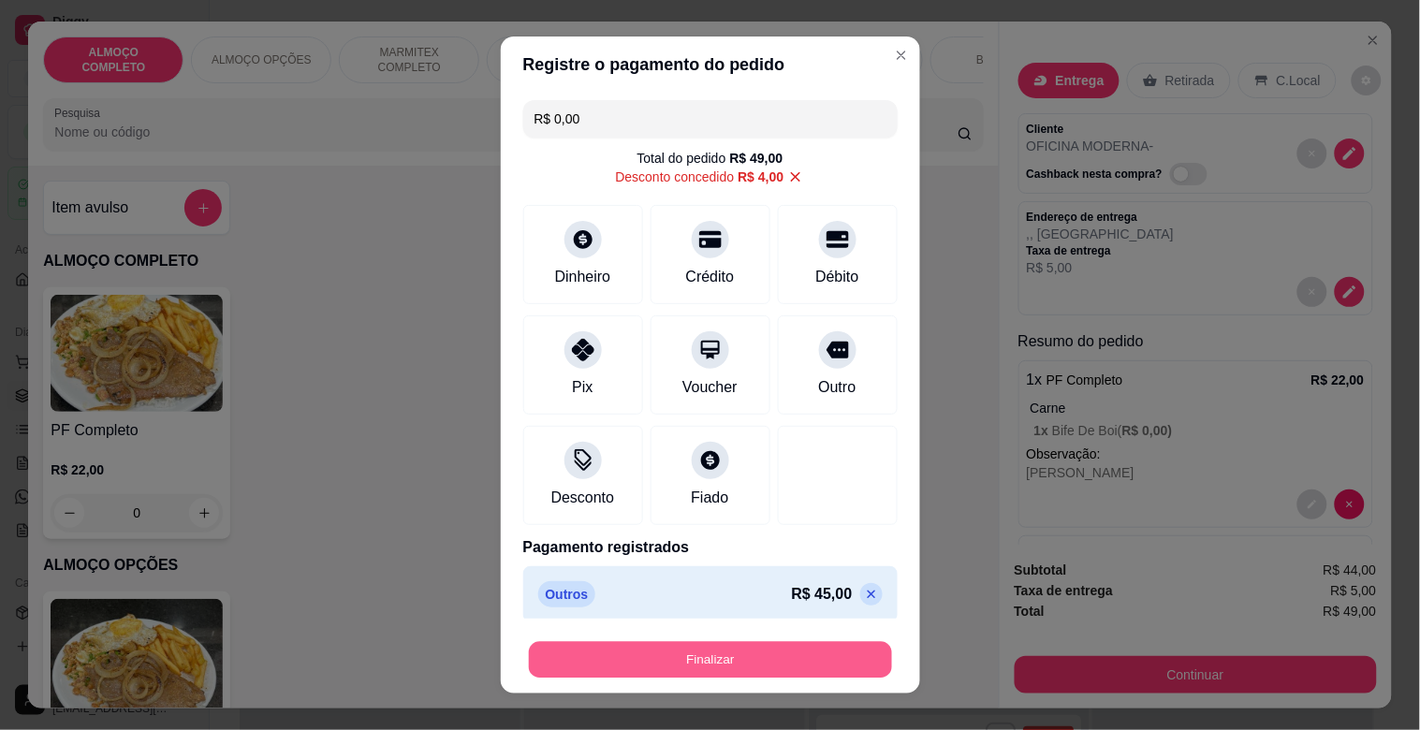
click at [766, 651] on button "Finalizar" at bounding box center [710, 660] width 363 height 37
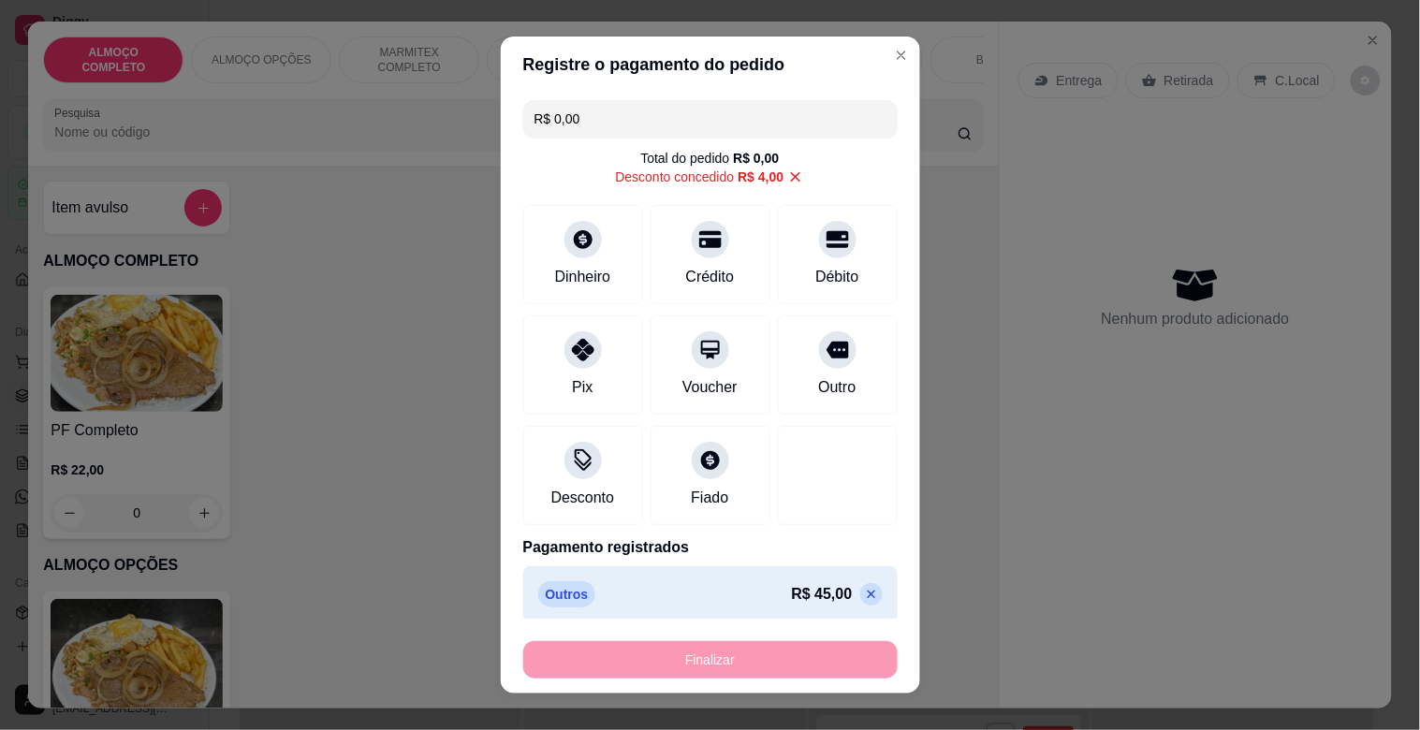
type input "-R$ 49,00"
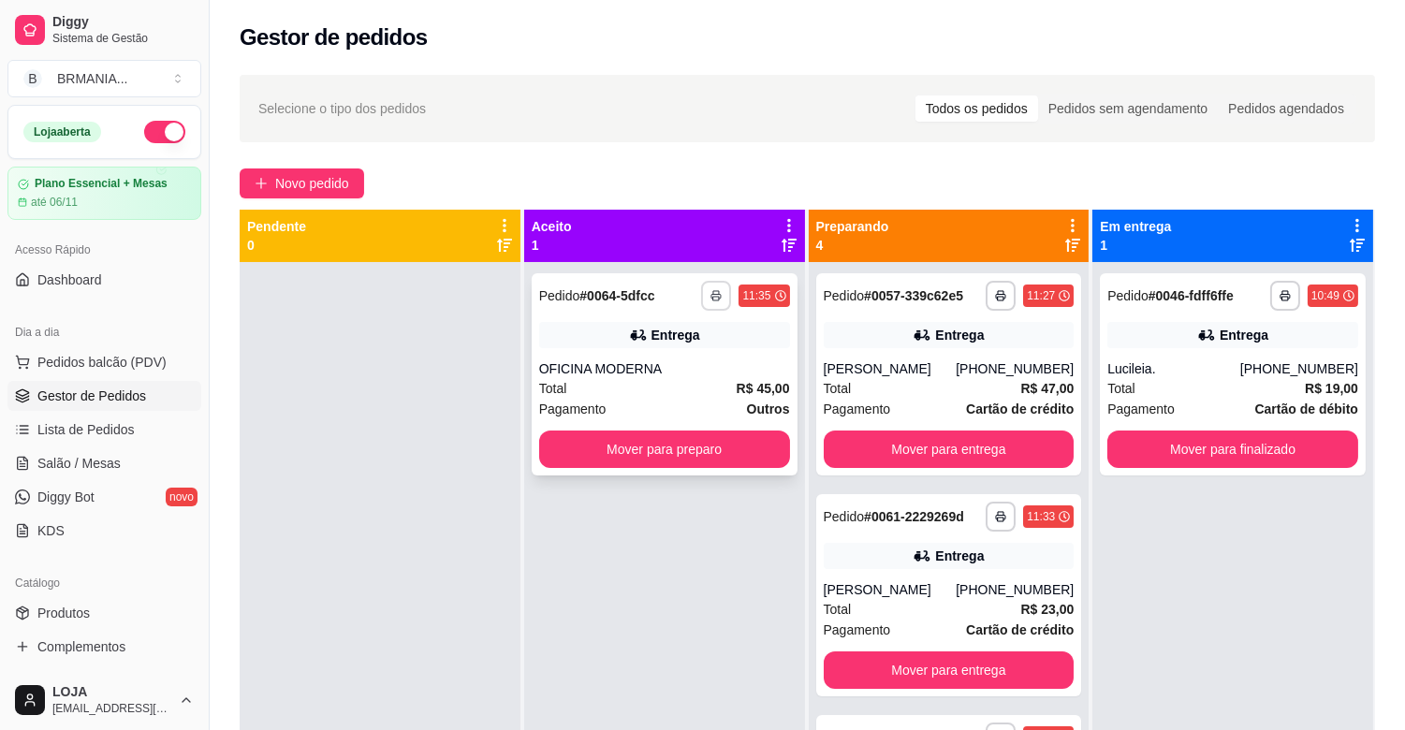
click at [703, 295] on button "button" at bounding box center [716, 296] width 30 height 30
click at [658, 358] on button "IMPRESSORA" at bounding box center [662, 361] width 136 height 30
click at [1253, 451] on button "Mover para finalizado" at bounding box center [1232, 450] width 243 height 37
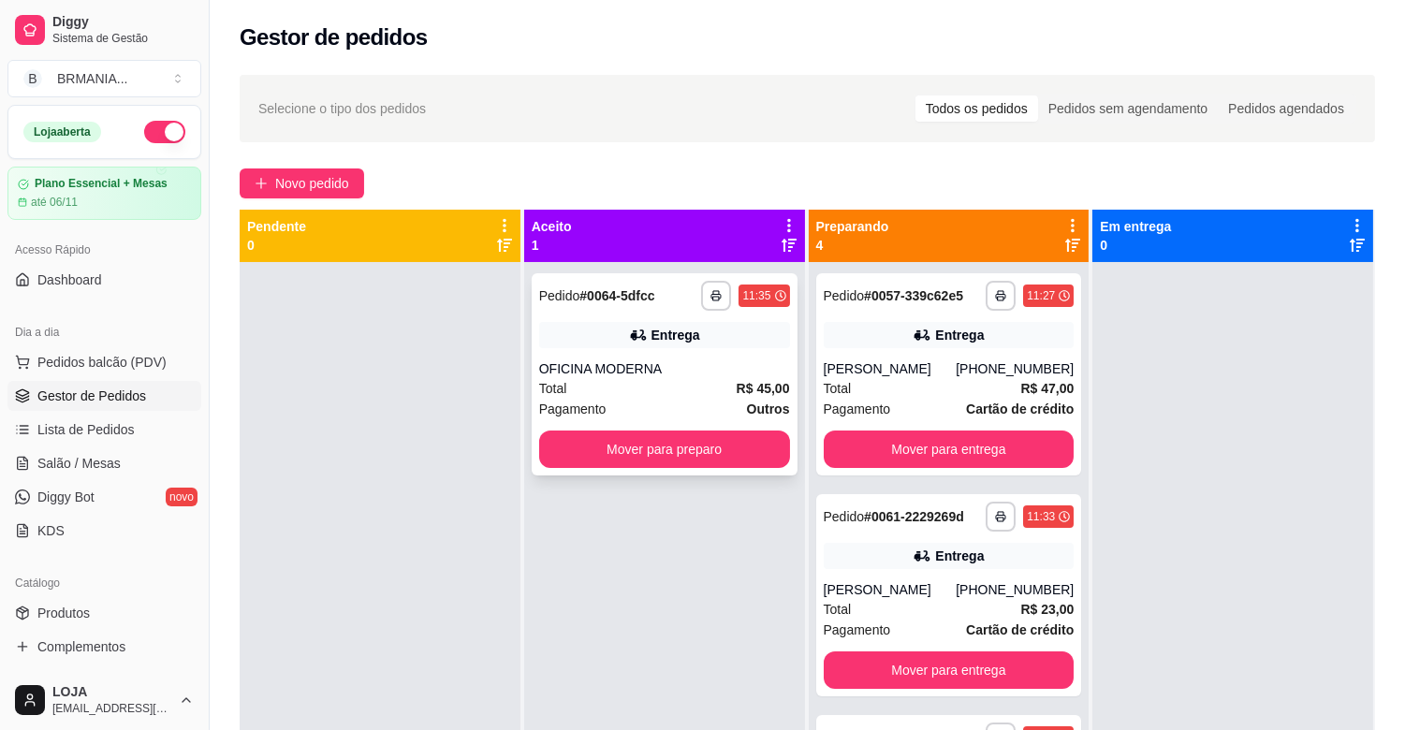
click at [764, 369] on div "OFICINA MODERNA" at bounding box center [664, 369] width 251 height 19
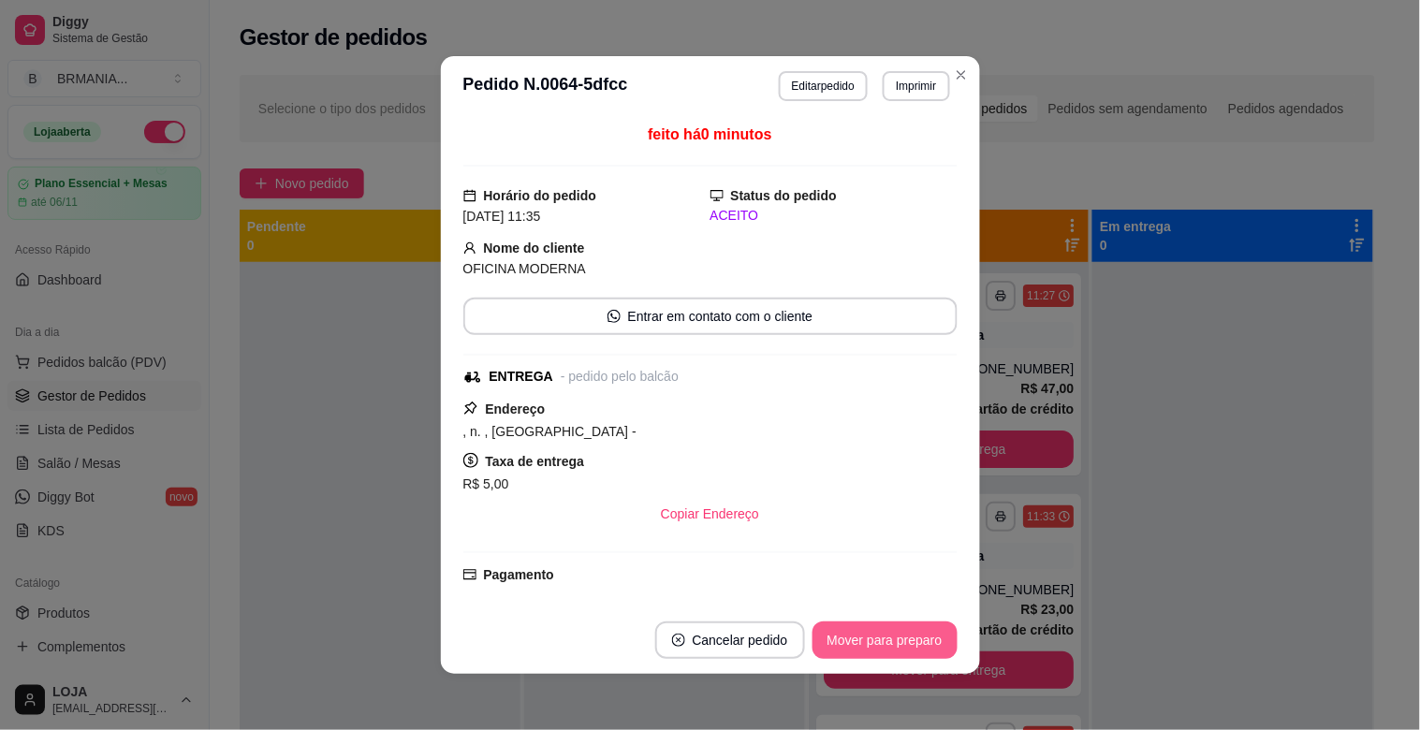
click at [861, 644] on button "Mover para preparo" at bounding box center [885, 640] width 145 height 37
click at [864, 644] on button "Mover para entrega" at bounding box center [885, 640] width 144 height 37
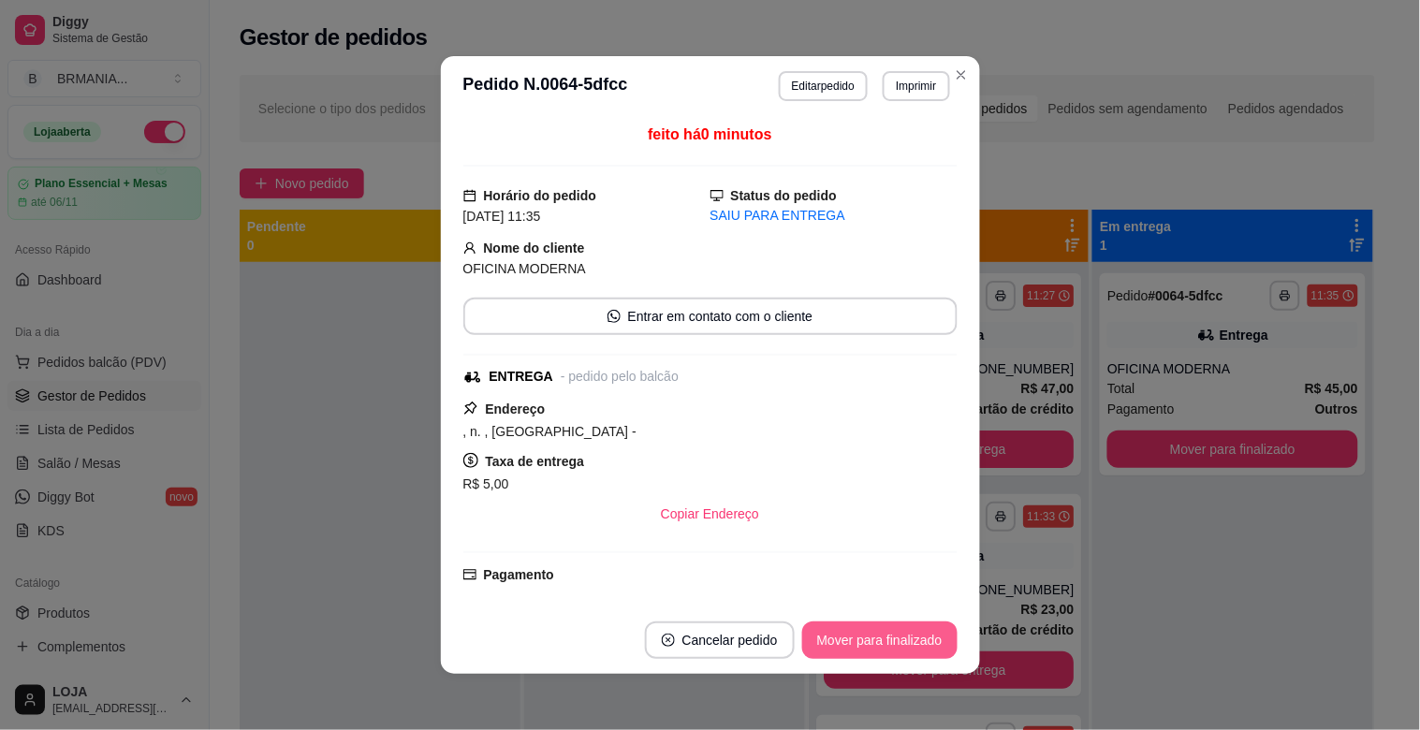
click at [873, 640] on button "Mover para finalizado" at bounding box center [879, 640] width 155 height 37
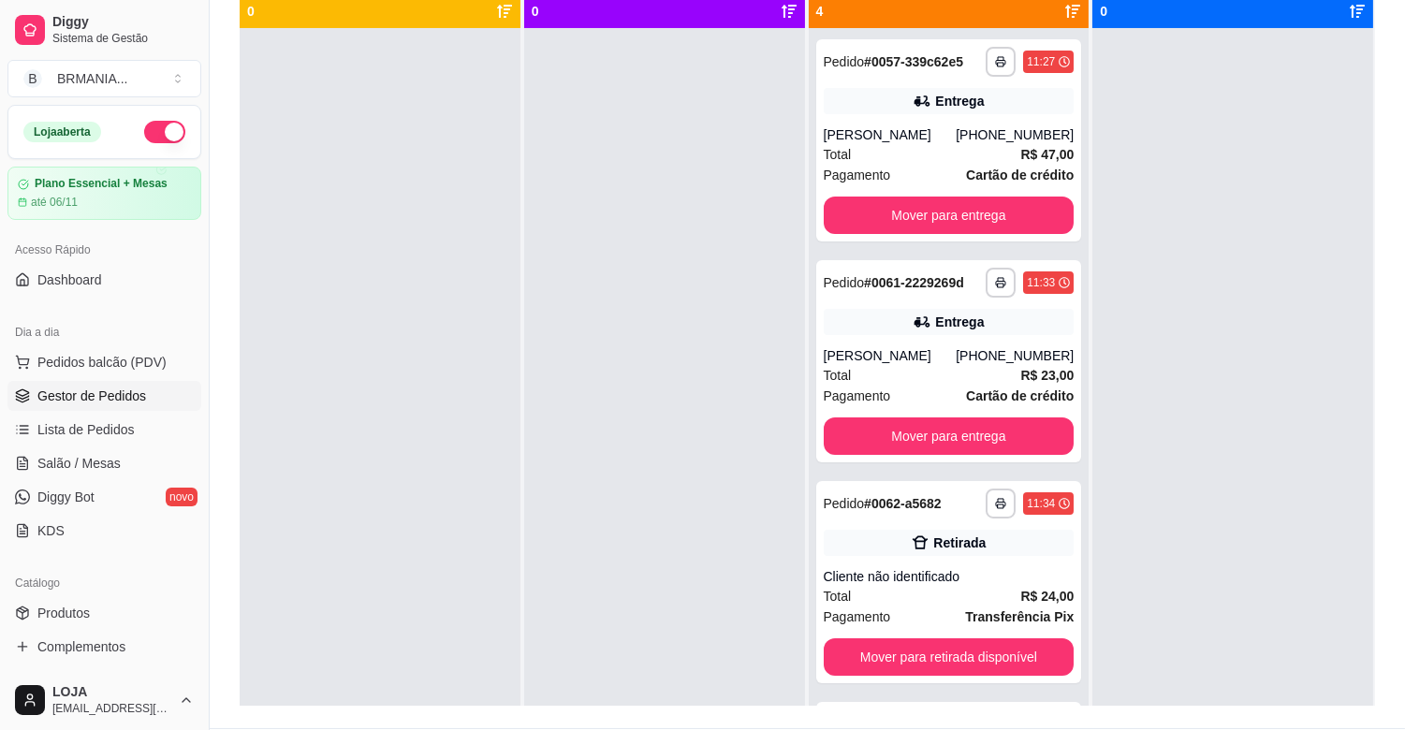
scroll to position [238, 0]
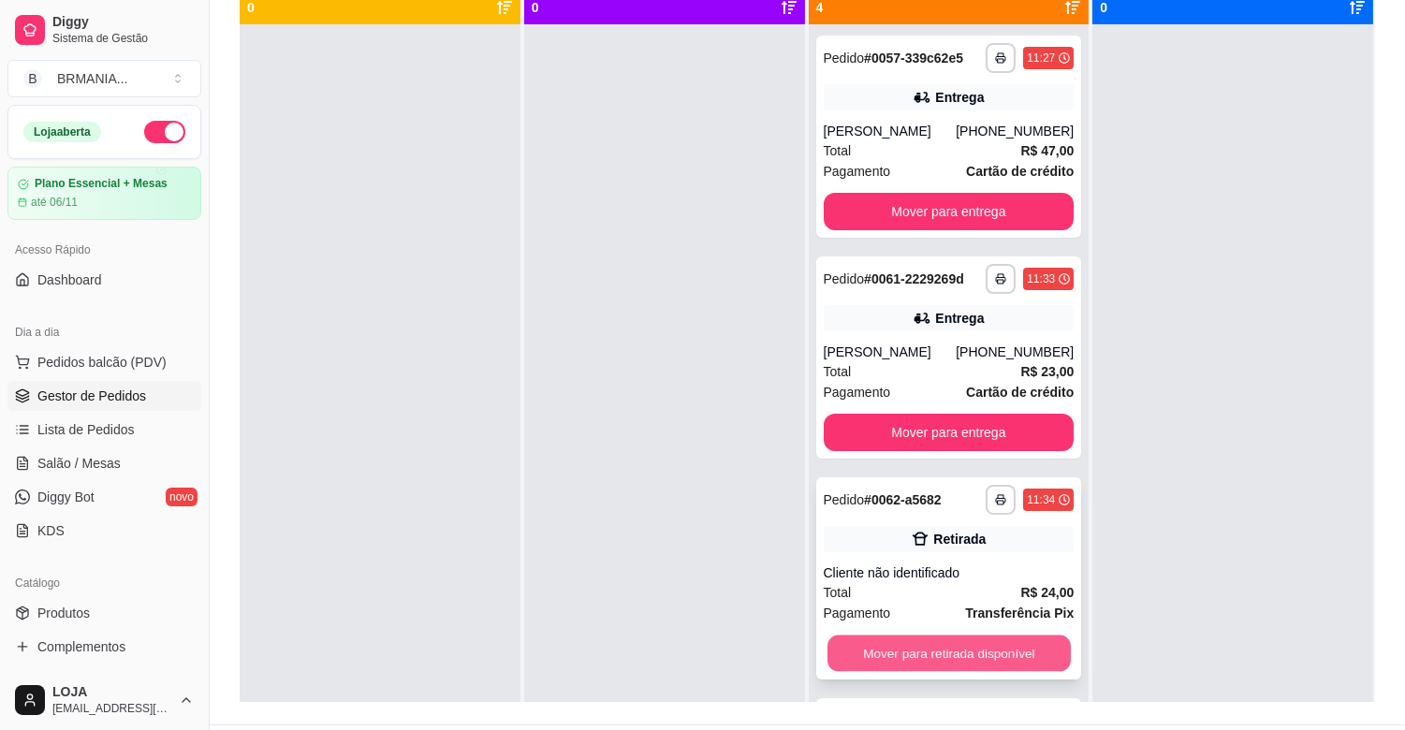
click at [972, 656] on button "Mover para retirada disponível" at bounding box center [949, 654] width 243 height 37
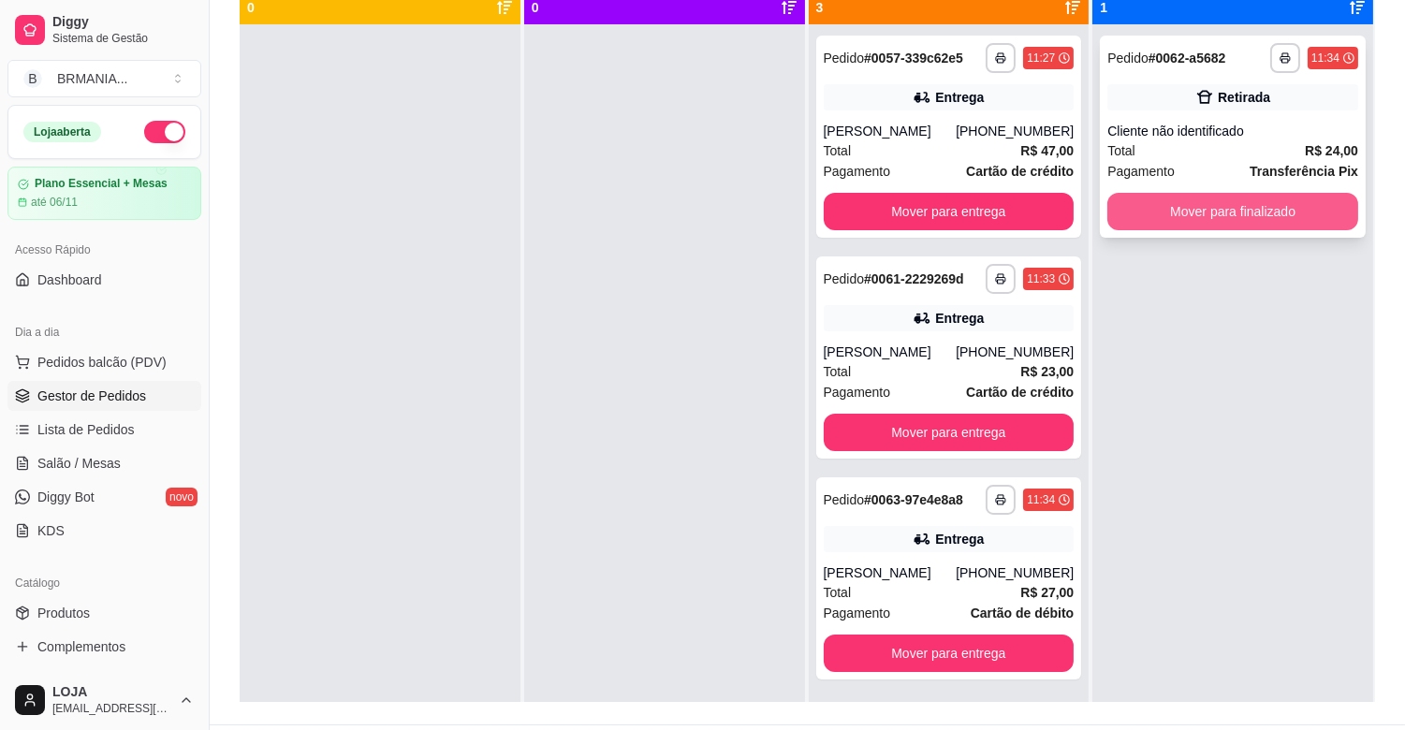
click at [1274, 210] on button "Mover para finalizado" at bounding box center [1233, 211] width 251 height 37
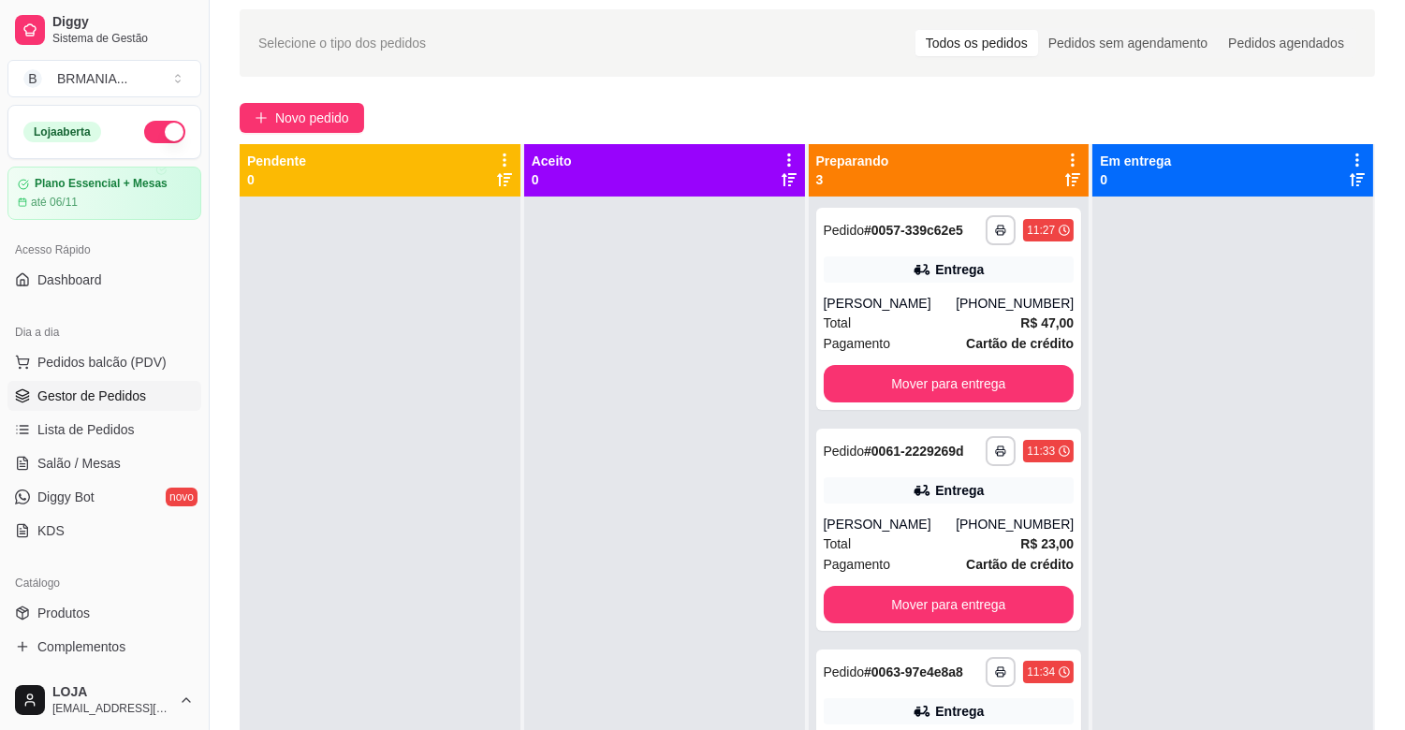
scroll to position [30, 0]
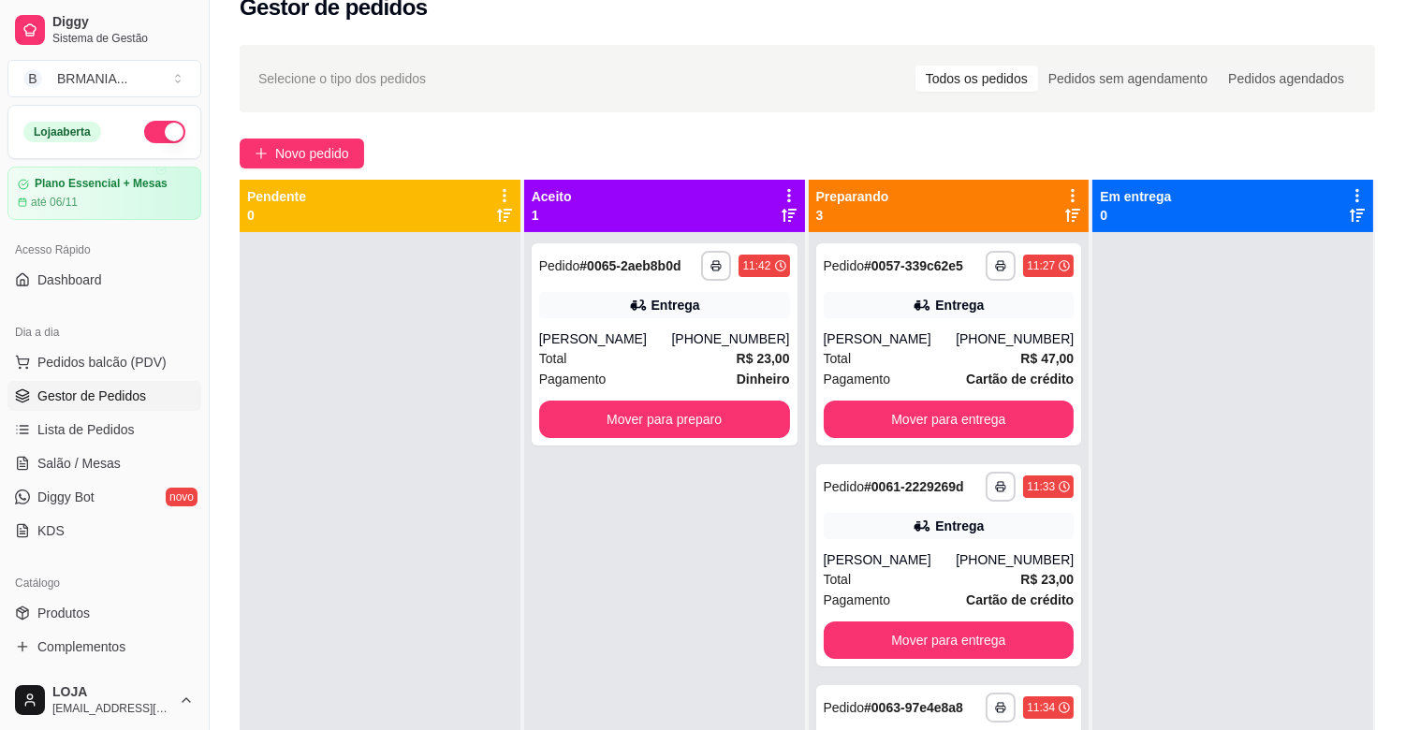
drag, startPoint x: 725, startPoint y: 448, endPoint x: 725, endPoint y: 432, distance: 15.9
click at [725, 447] on div "**********" at bounding box center [664, 597] width 281 height 730
click at [724, 428] on button "Mover para preparo" at bounding box center [664, 419] width 251 height 37
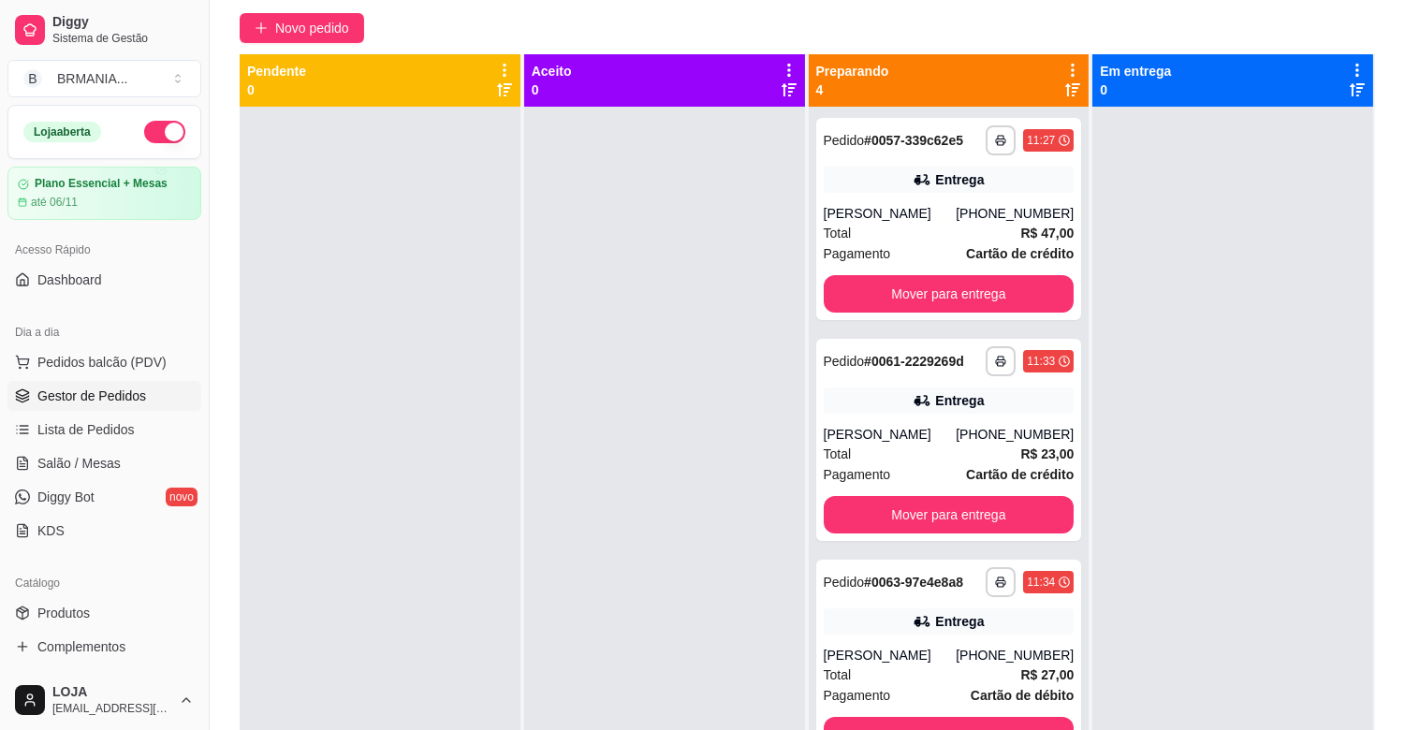
scroll to position [286, 0]
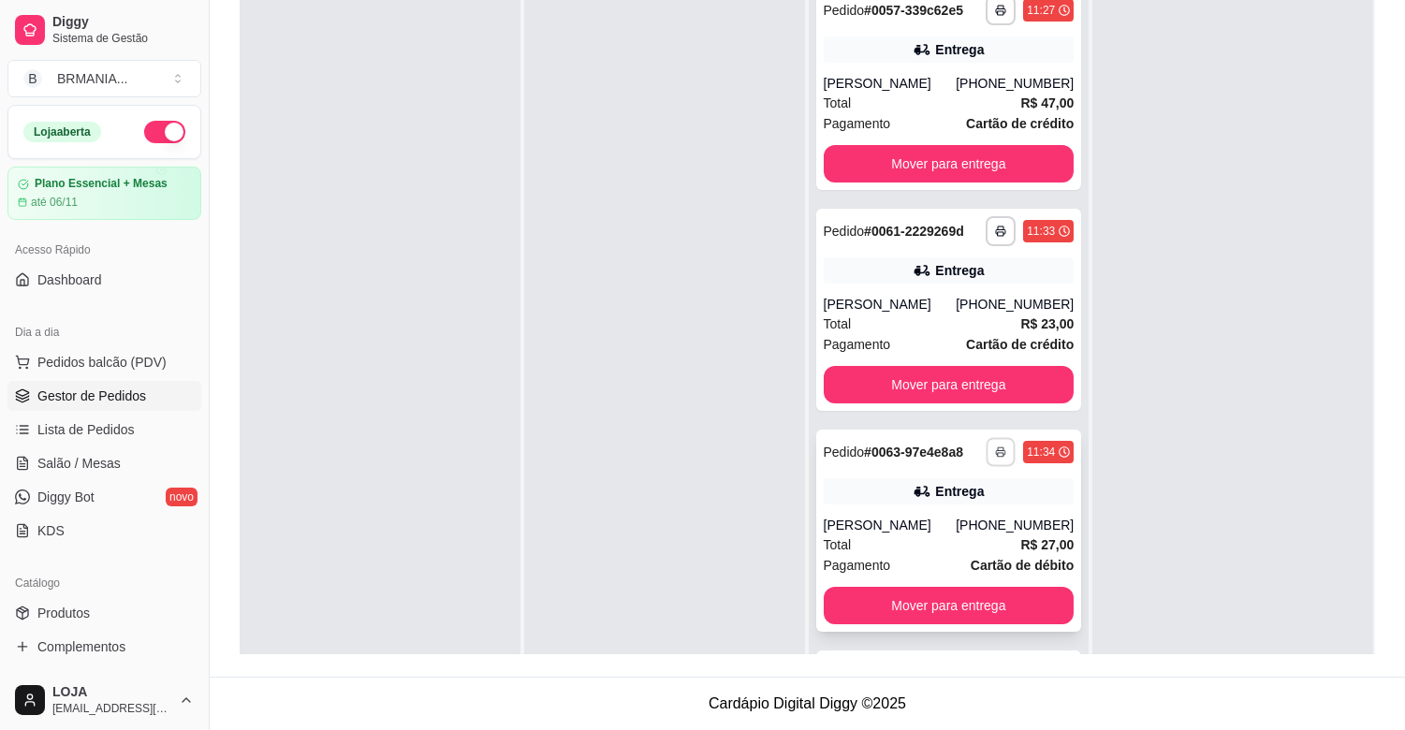
click at [987, 454] on button "button" at bounding box center [1001, 451] width 29 height 29
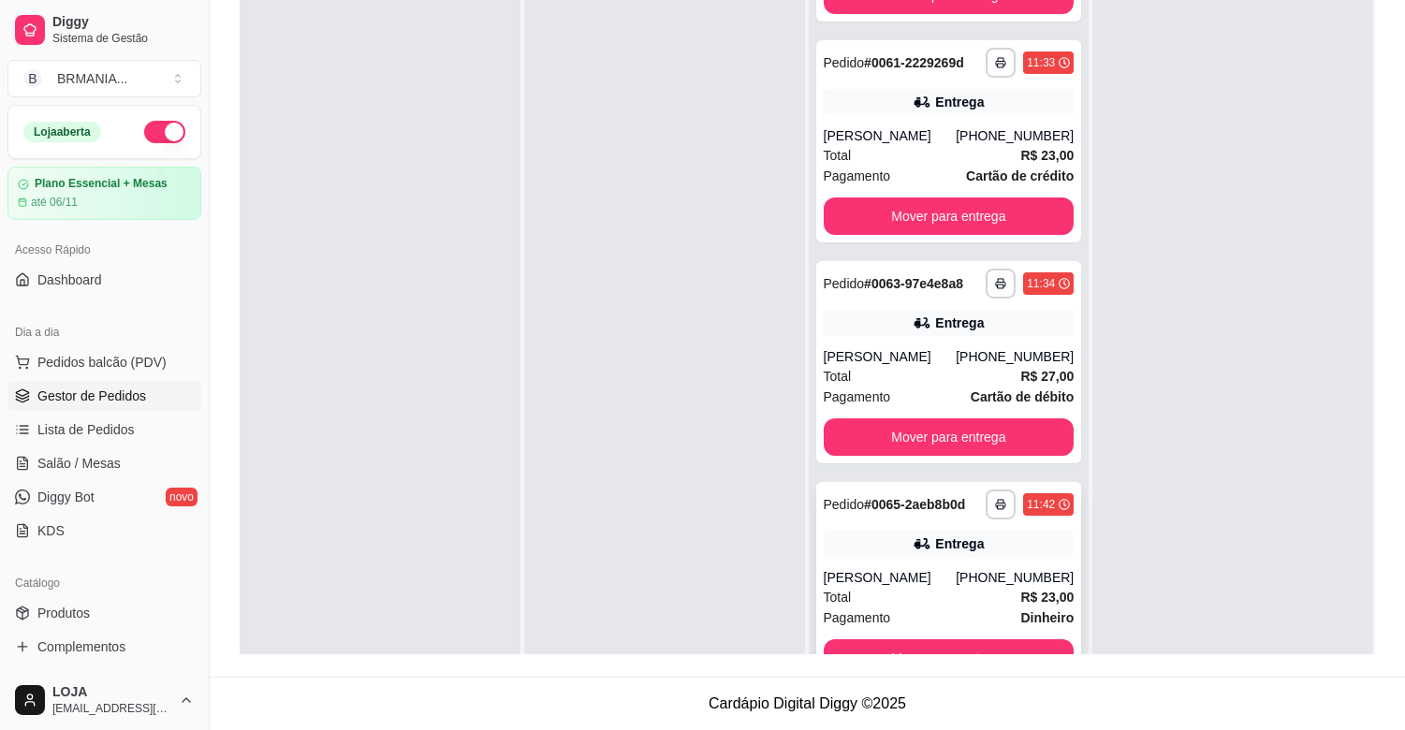
scroll to position [171, 0]
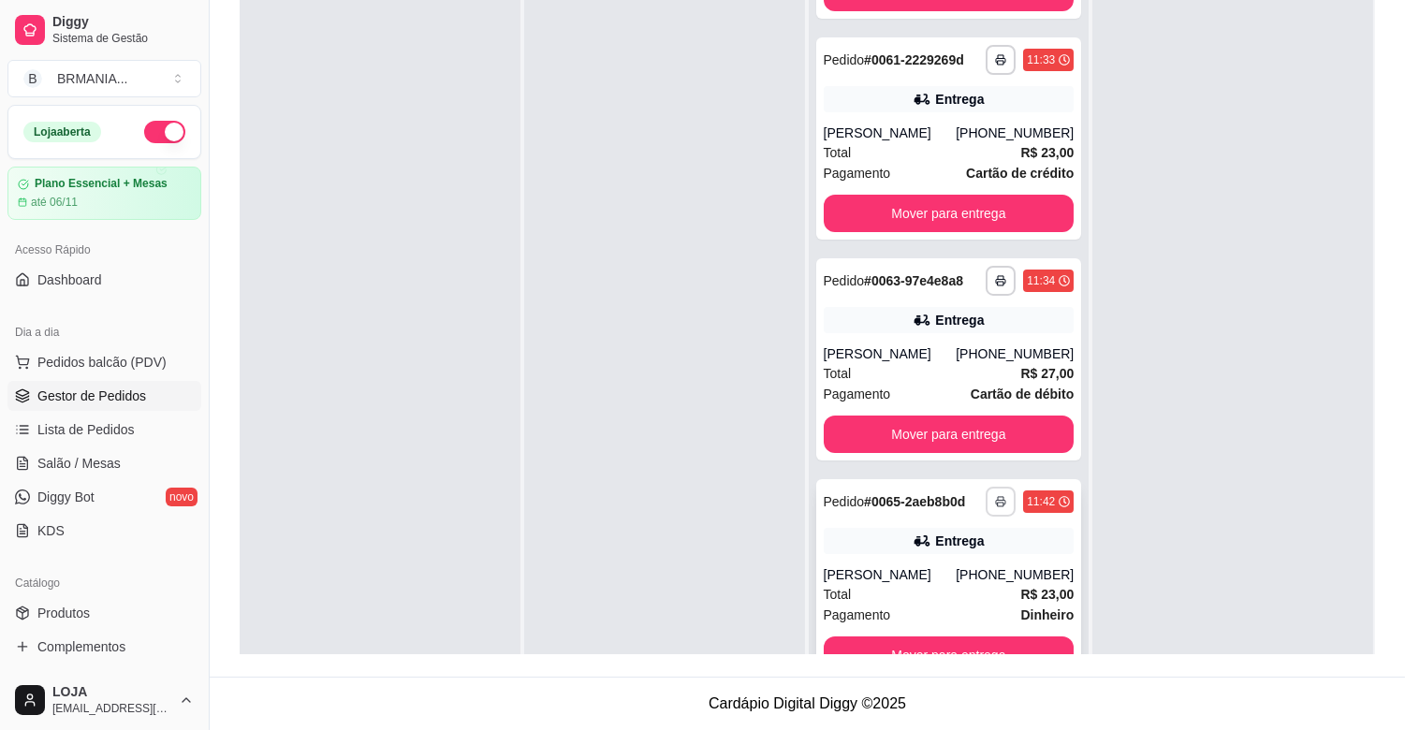
click at [986, 494] on button "button" at bounding box center [1001, 502] width 30 height 30
click at [957, 573] on button "IMPRESSORA" at bounding box center [926, 566] width 136 height 30
click at [951, 565] on div "Luiz" at bounding box center [890, 574] width 133 height 19
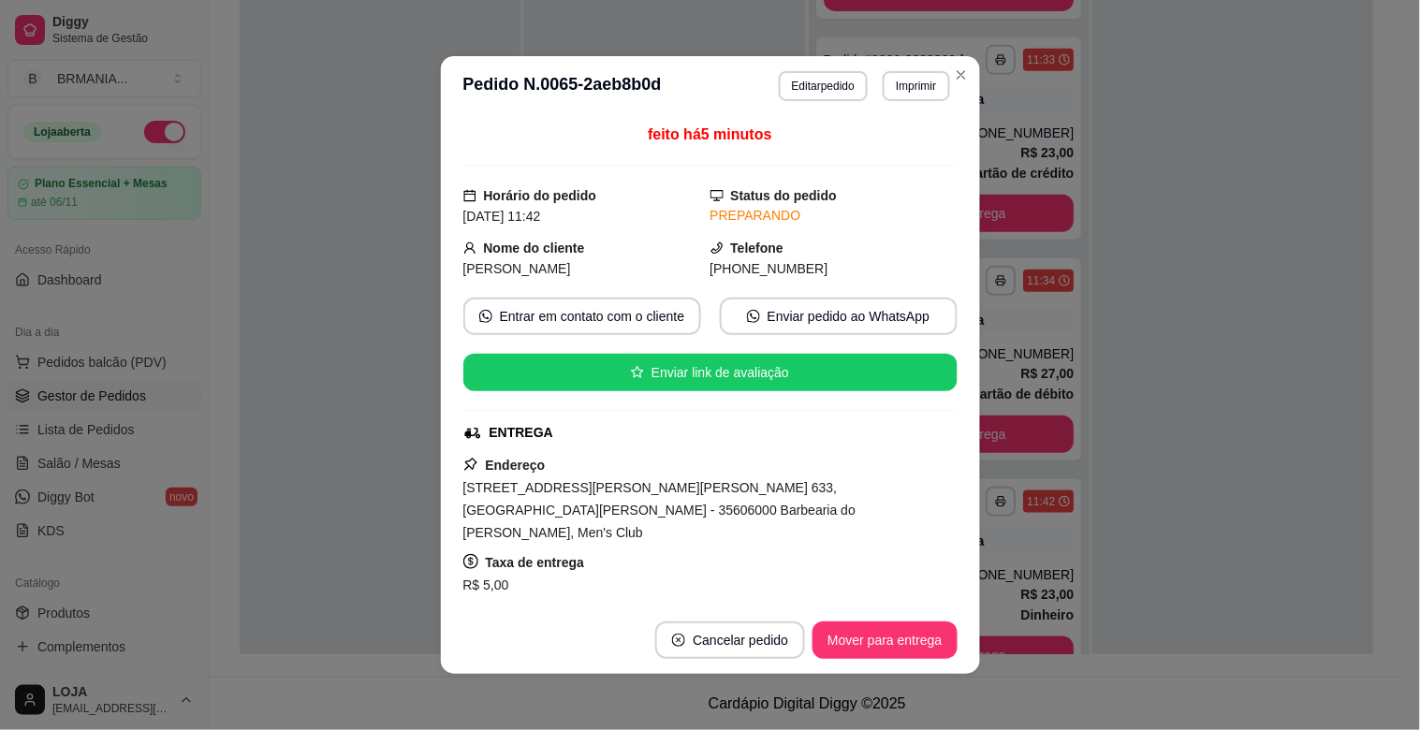
drag, startPoint x: 532, startPoint y: 141, endPoint x: 287, endPoint y: 333, distance: 310.7
click at [502, 167] on div "feito há 5 minutos" at bounding box center [710, 145] width 494 height 43
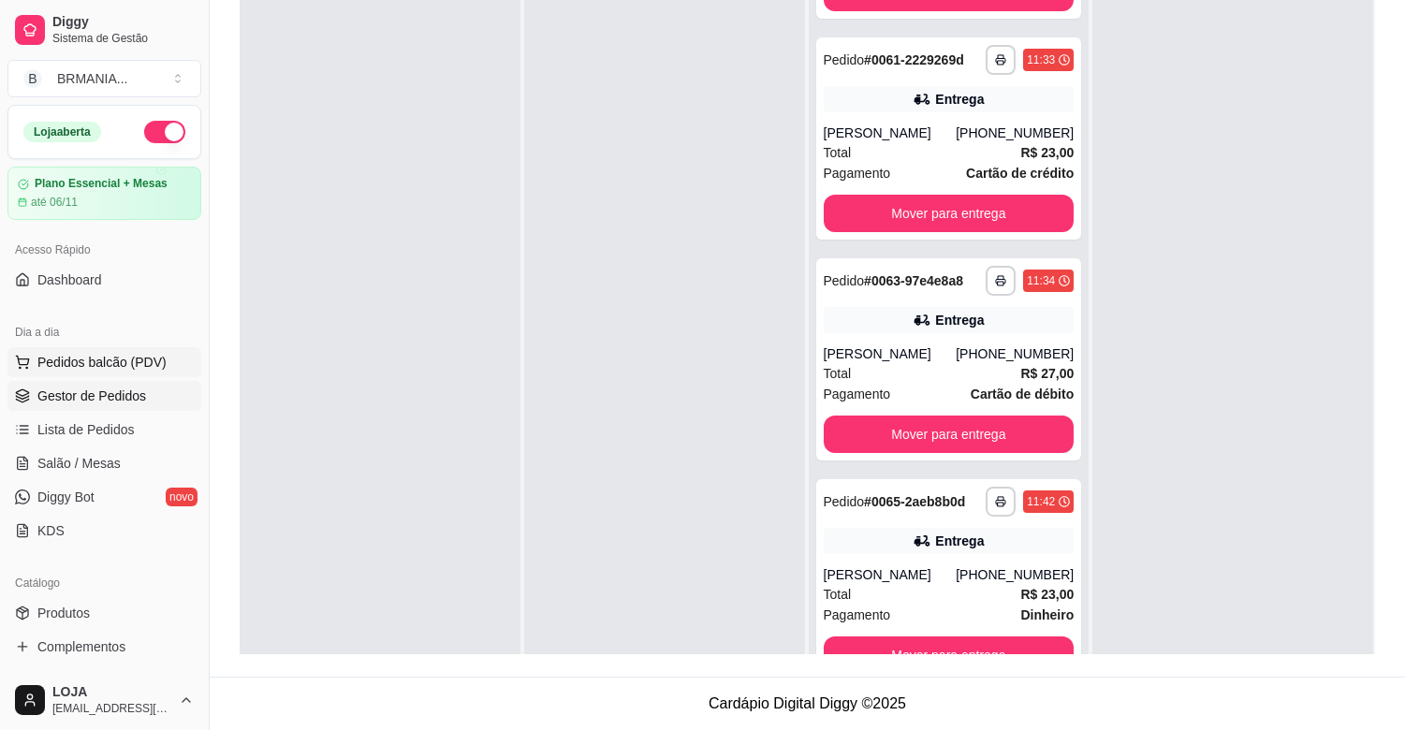
click at [96, 372] on button "Pedidos balcão (PDV)" at bounding box center [104, 362] width 194 height 30
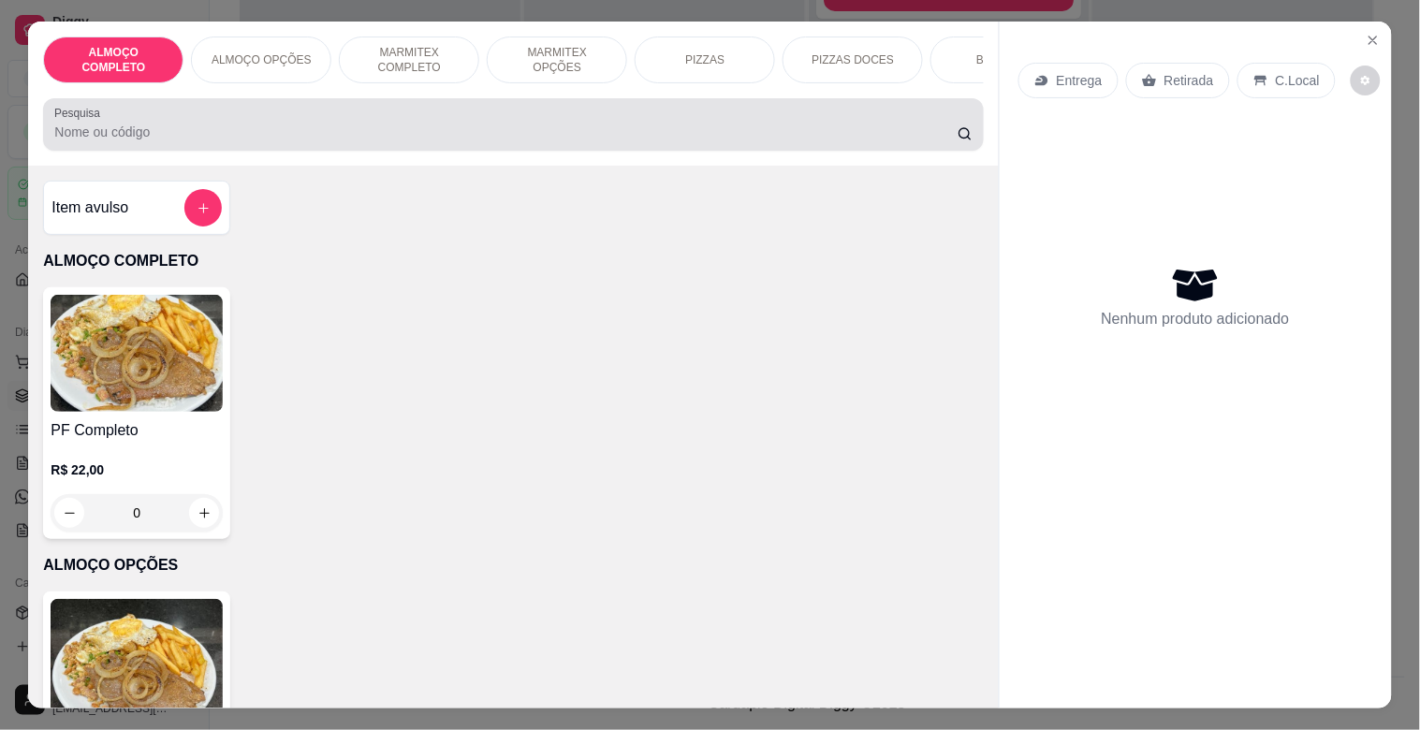
click at [287, 140] on input "Pesquisa" at bounding box center [505, 132] width 903 height 19
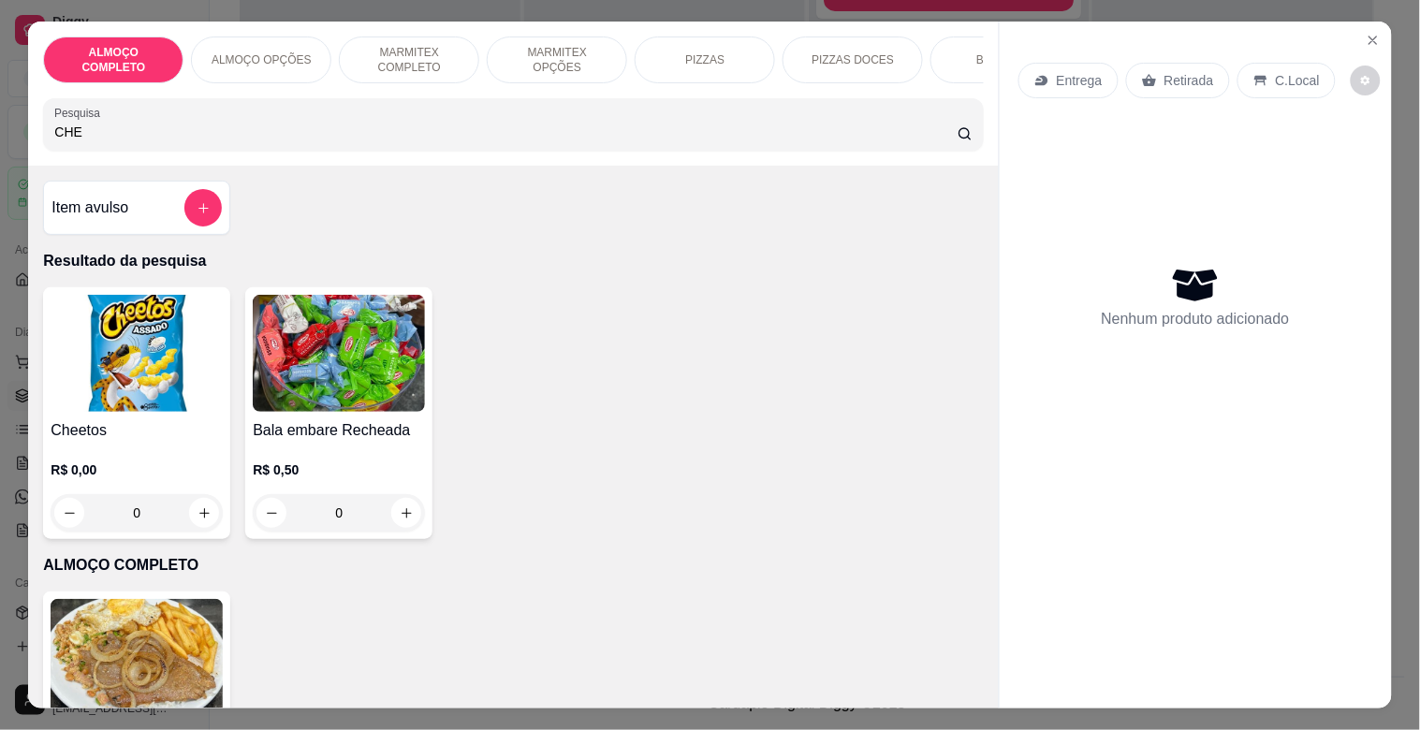
click at [117, 141] on input "CHE" at bounding box center [505, 132] width 903 height 19
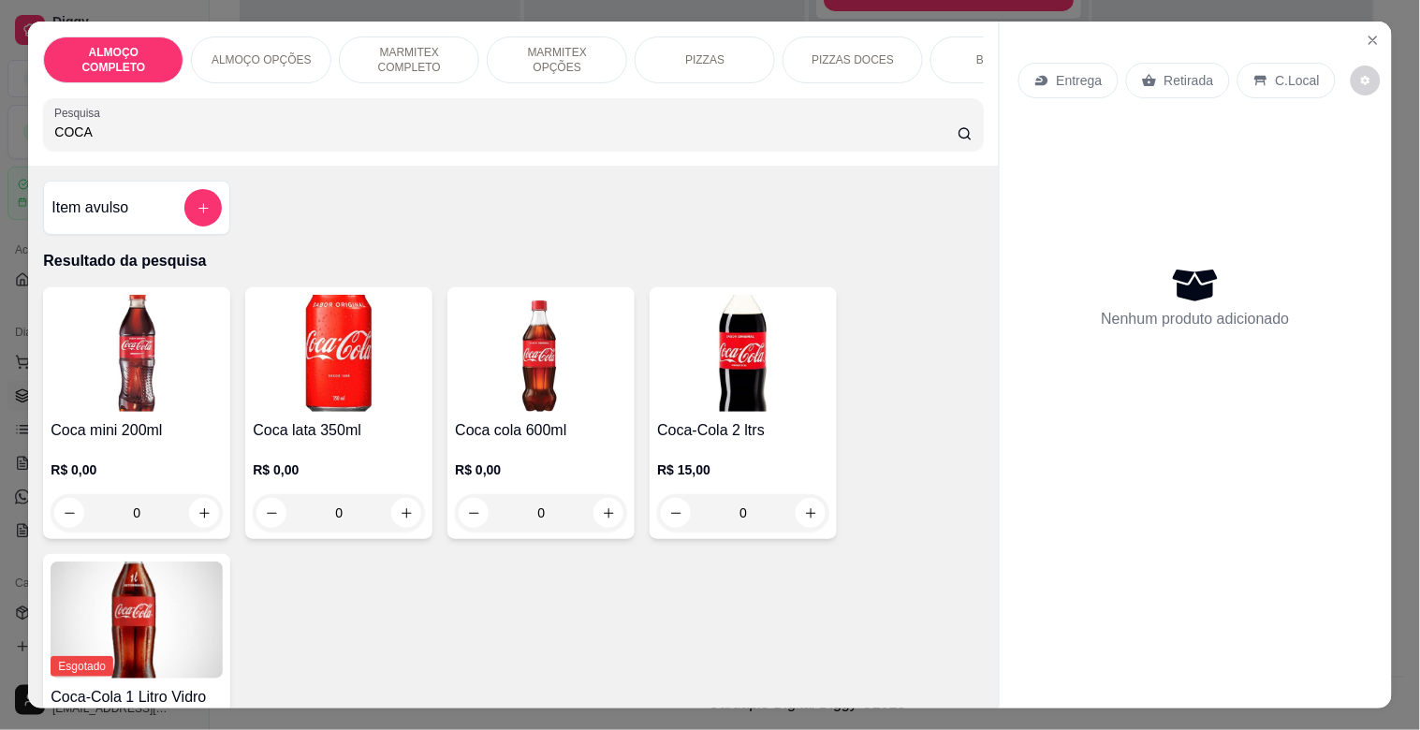
type input "COCA"
click at [343, 404] on img at bounding box center [339, 353] width 172 height 117
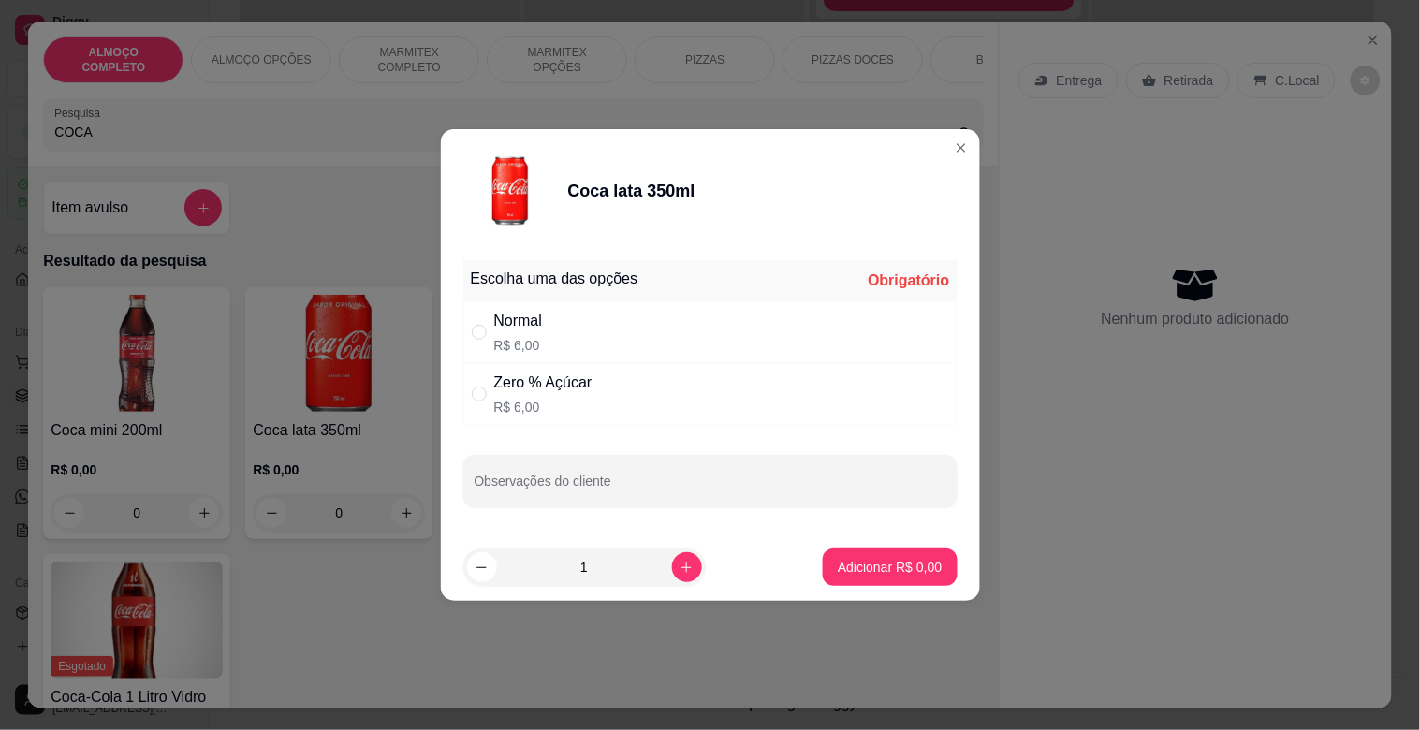
click at [609, 395] on div "Zero % Açúcar R$ 6,00" at bounding box center [710, 394] width 494 height 62
radio input "true"
click at [683, 569] on button "increase-product-quantity" at bounding box center [687, 567] width 30 height 30
type input "2"
click at [893, 571] on p "Adicionar R$ 12,00" at bounding box center [886, 567] width 109 height 18
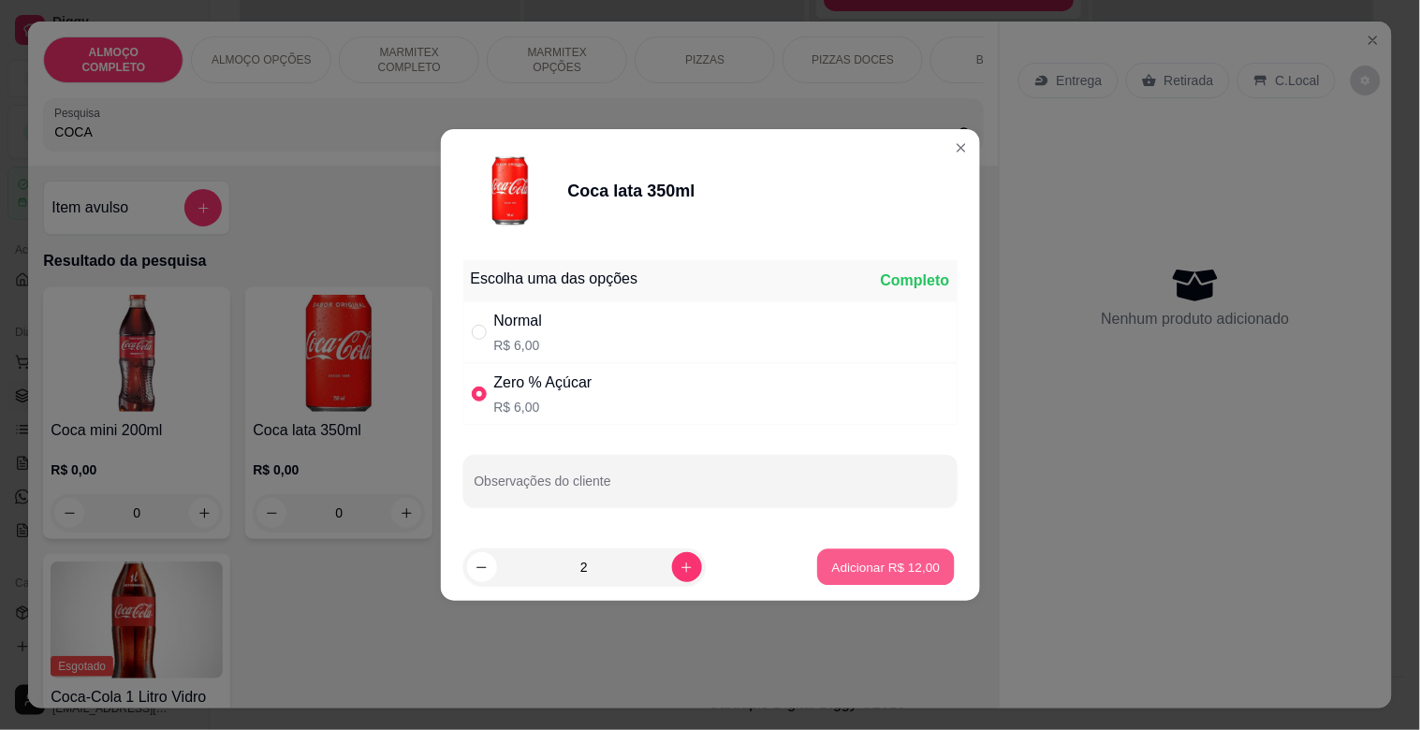
type input "2"
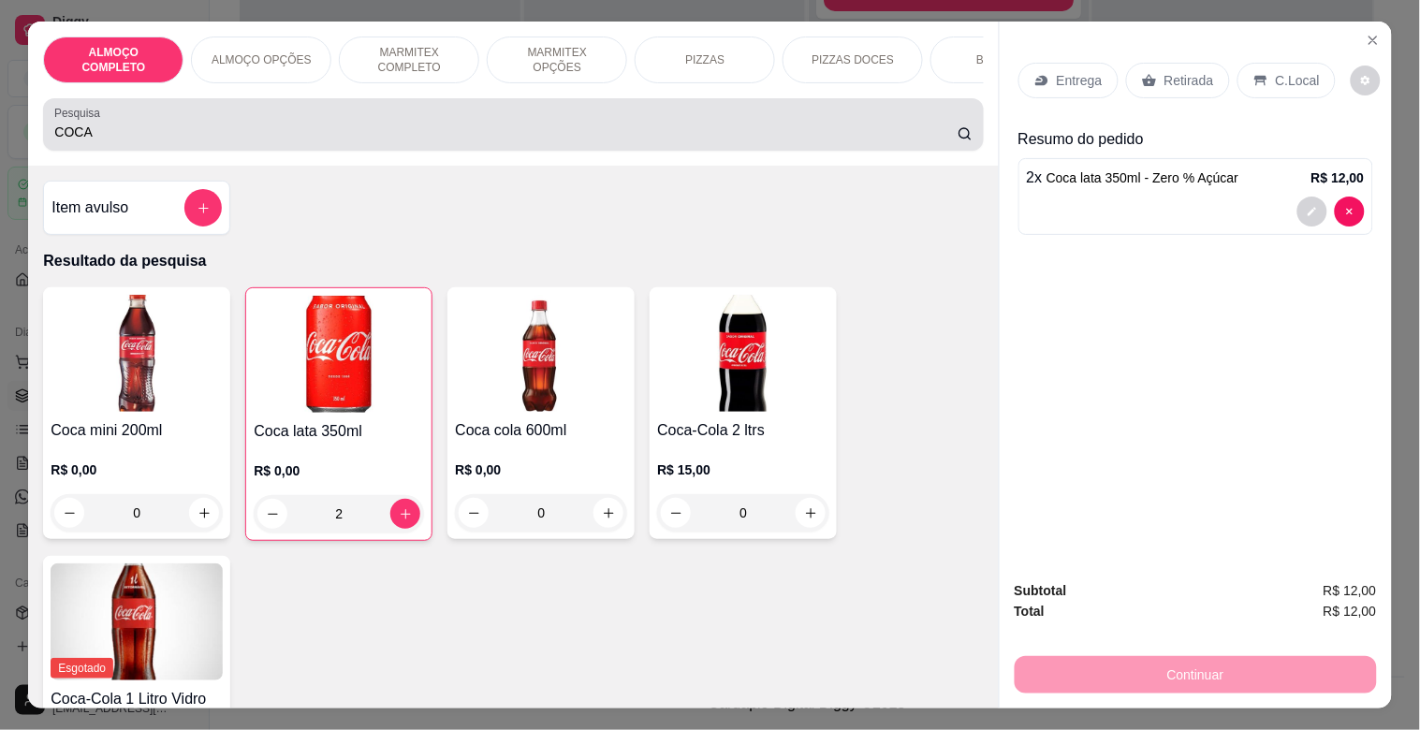
click at [257, 140] on input "COCA" at bounding box center [505, 132] width 903 height 19
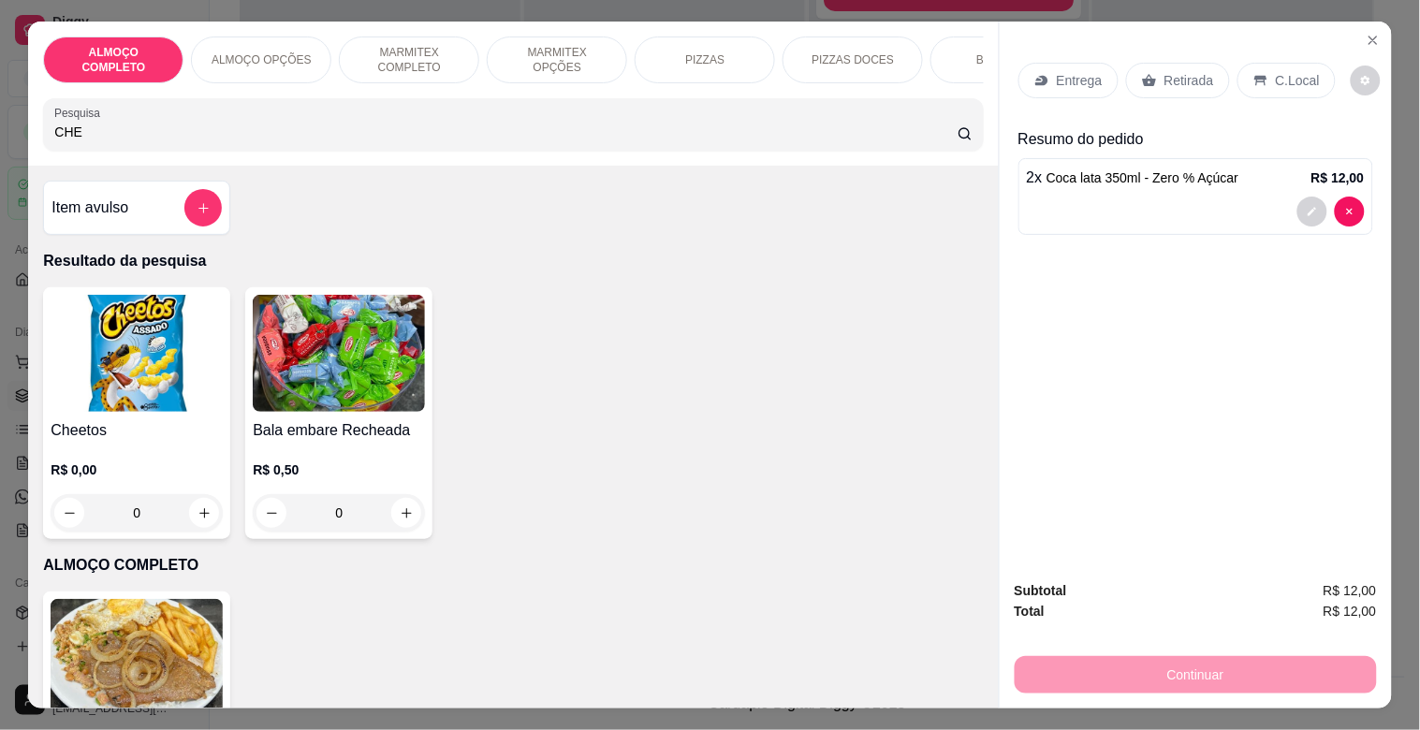
type input "CHE"
click at [124, 375] on img at bounding box center [137, 353] width 172 height 117
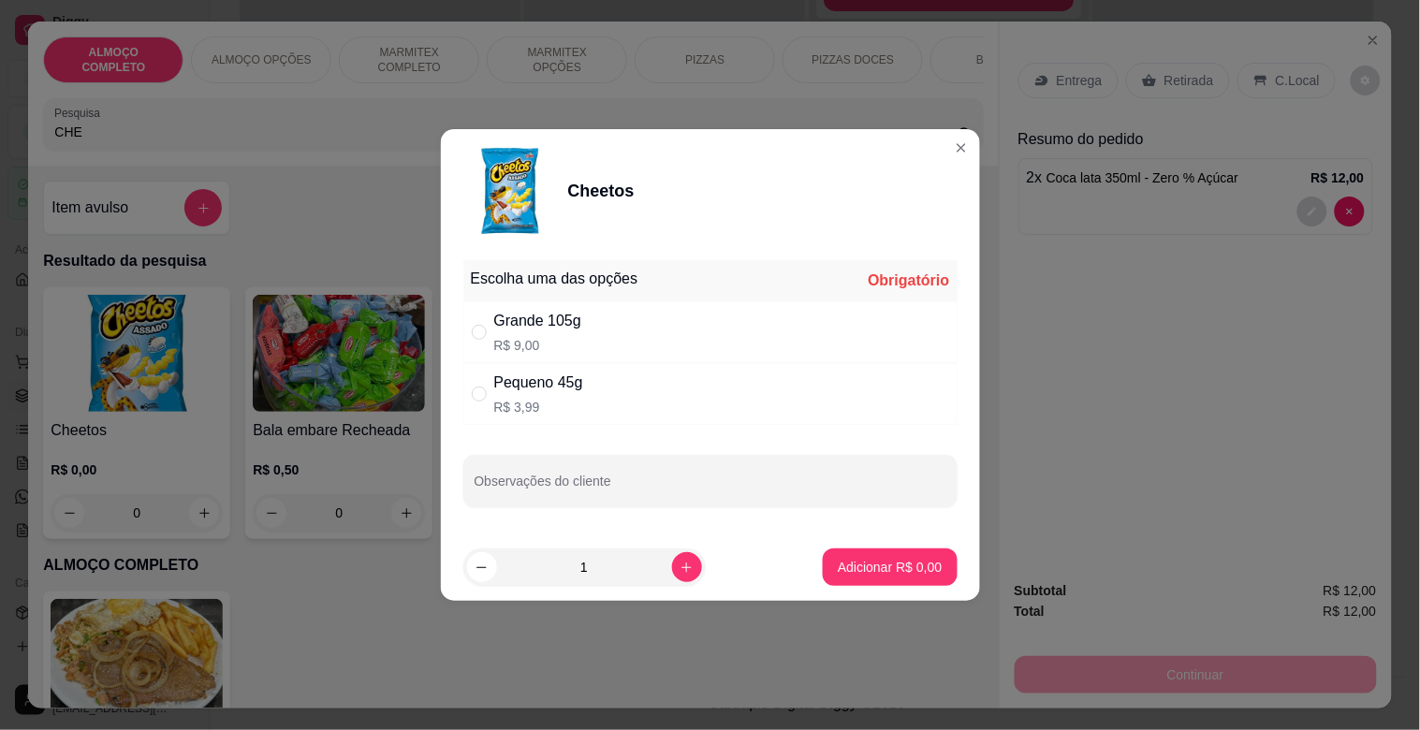
click at [591, 343] on div "Grande 105g R$ 9,00" at bounding box center [710, 332] width 494 height 62
radio input "true"
click at [679, 558] on button "increase-product-quantity" at bounding box center [687, 567] width 30 height 30
type input "2"
click at [871, 566] on p "Adicionar R$ 18,00" at bounding box center [886, 567] width 109 height 18
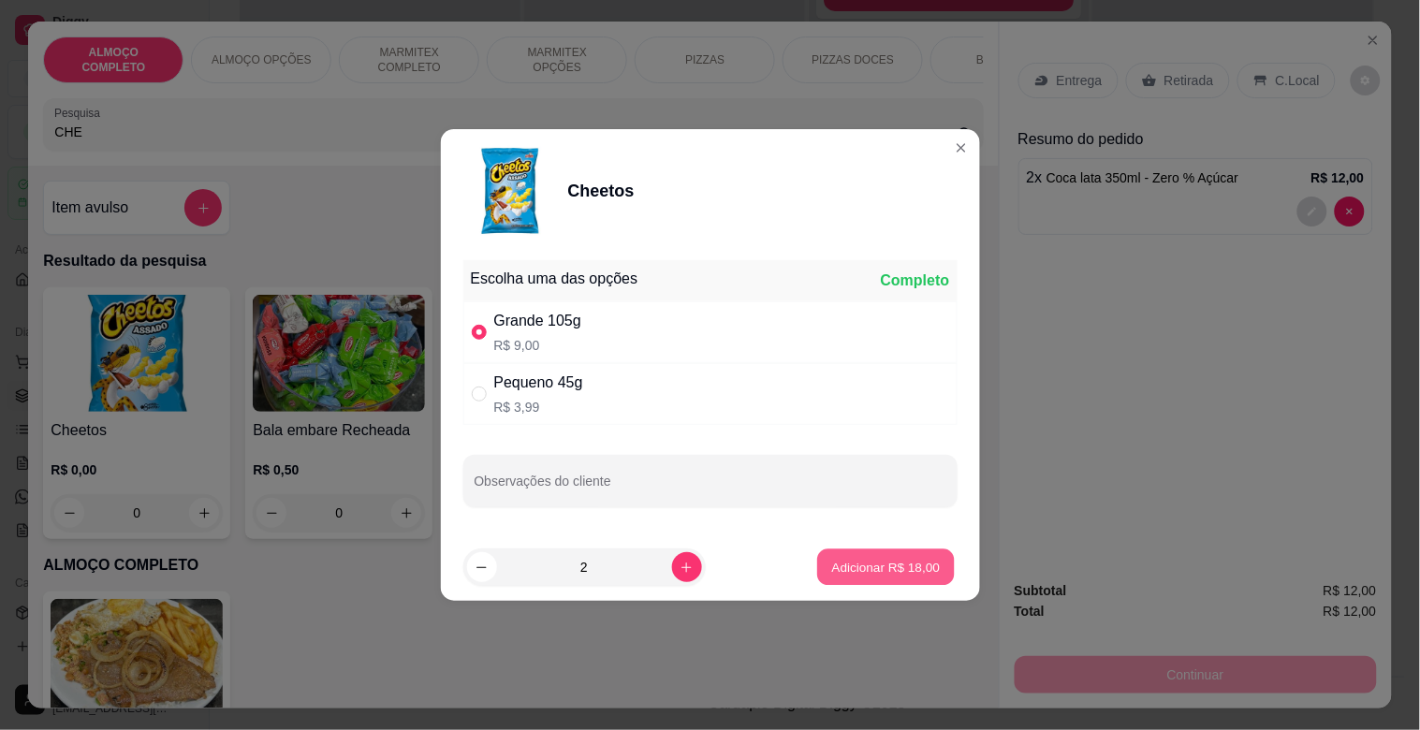
type input "2"
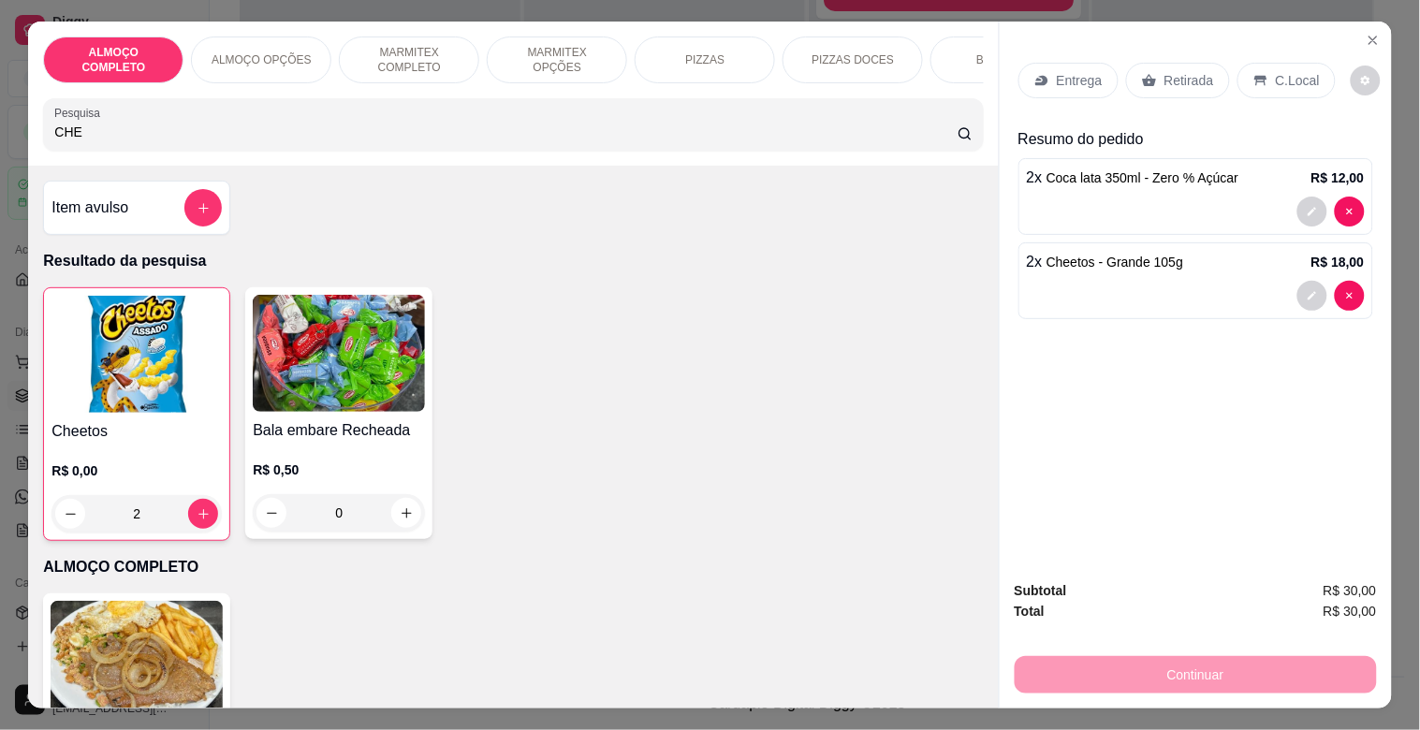
click at [1187, 71] on p "Retirada" at bounding box center [1190, 80] width 50 height 19
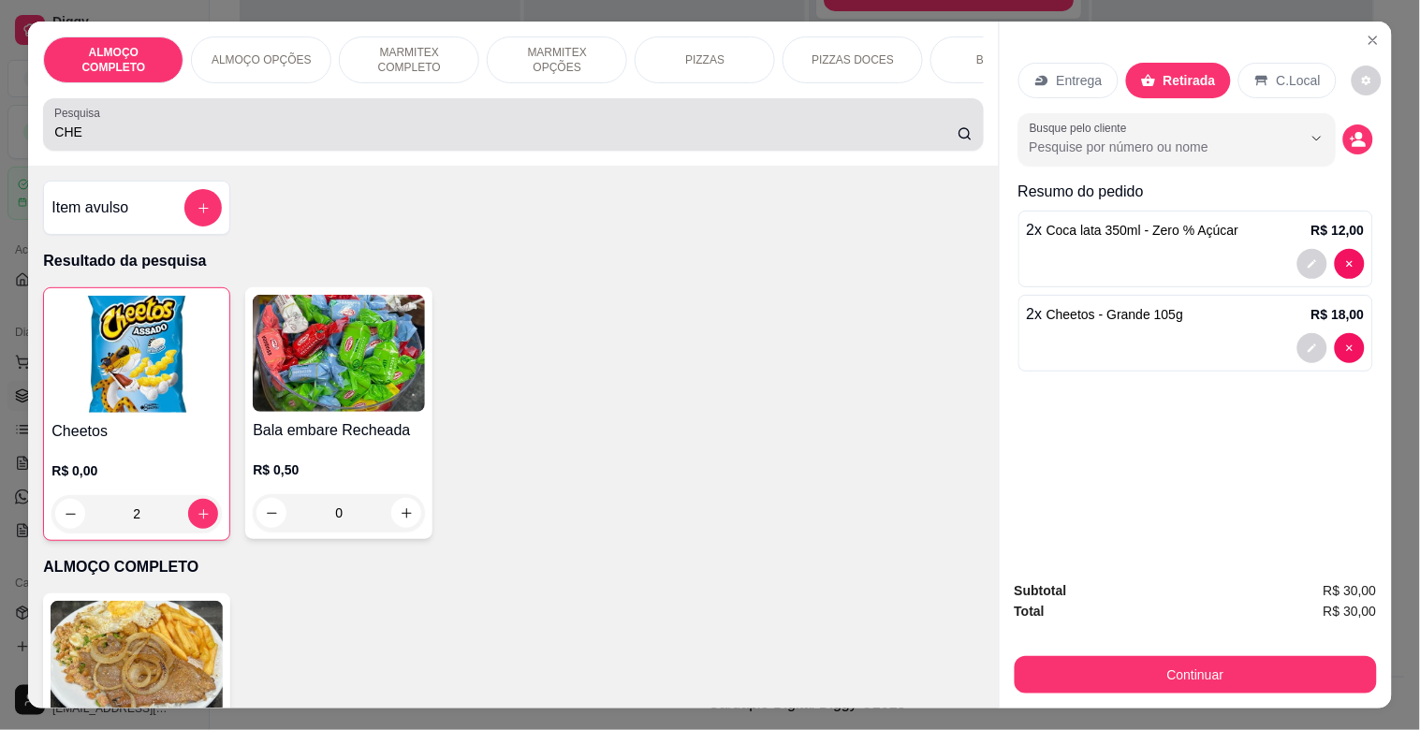
drag, startPoint x: 222, startPoint y: 118, endPoint x: 247, endPoint y: 139, distance: 32.6
click at [227, 119] on div "CHE" at bounding box center [512, 124] width 917 height 37
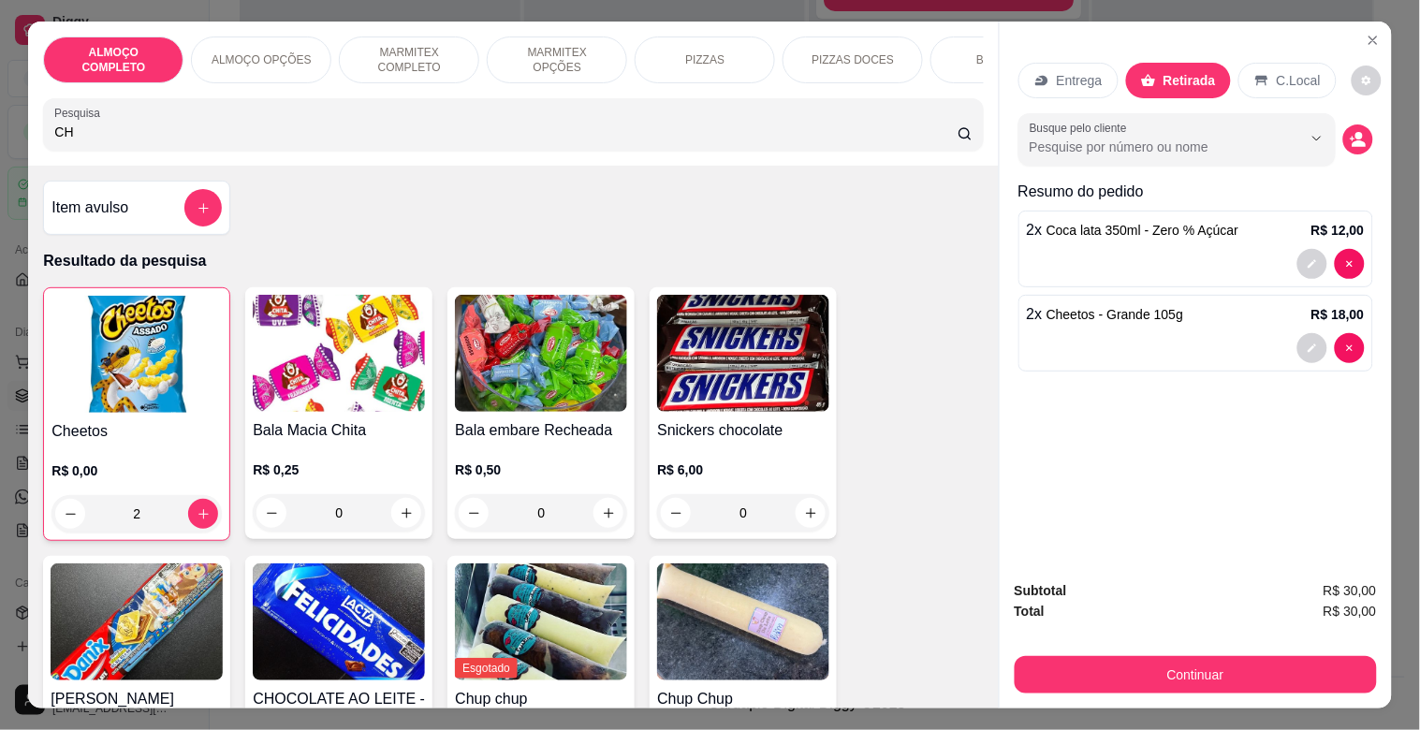
type input "C"
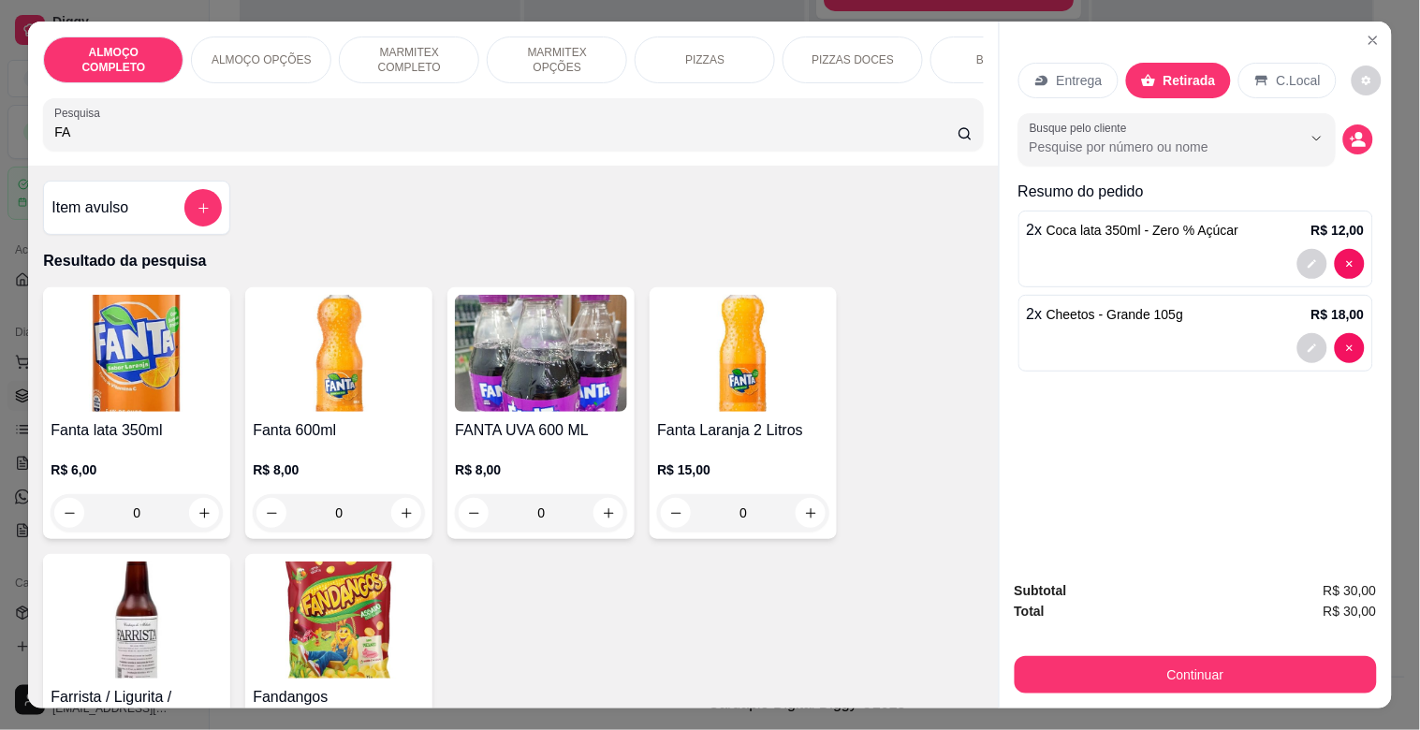
type input "FA"
click at [374, 569] on img at bounding box center [339, 620] width 172 height 117
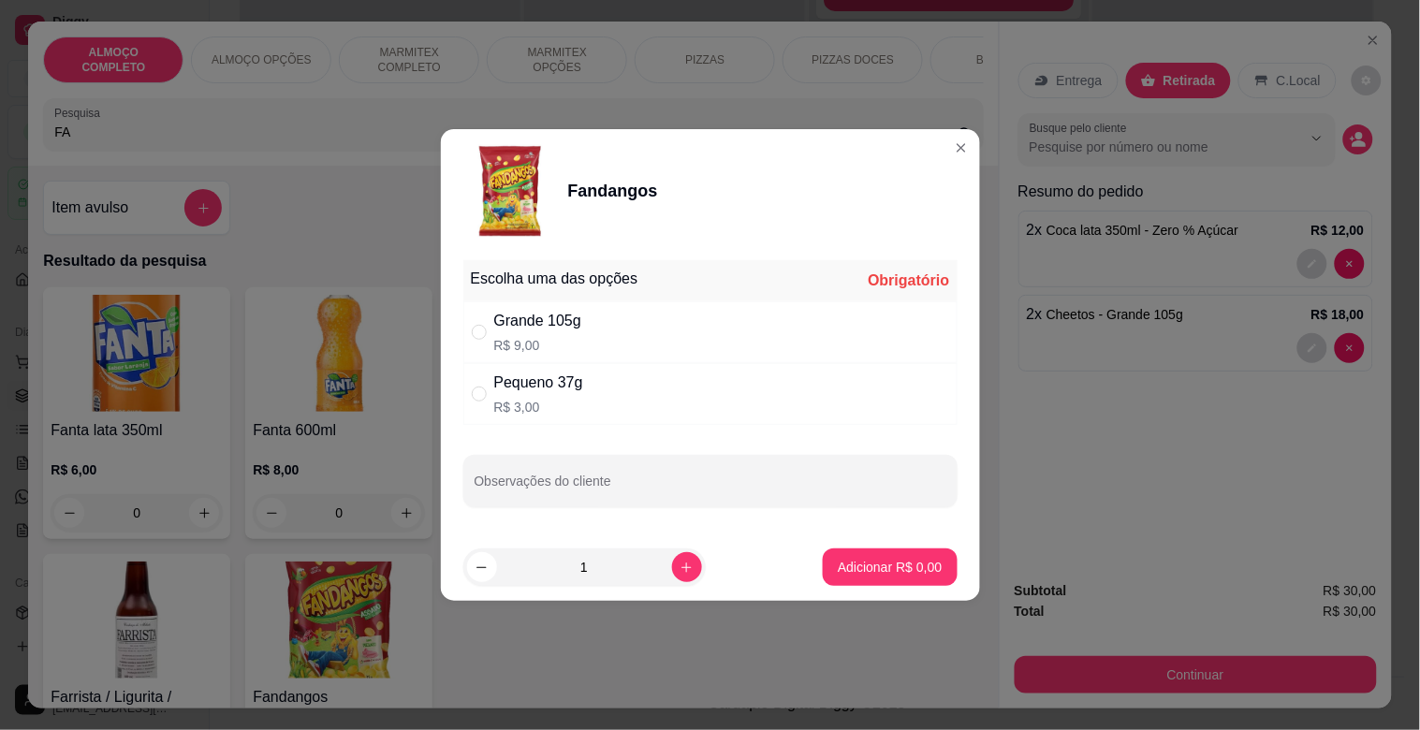
click at [559, 396] on div "Pequeno 37g R$ 3,00" at bounding box center [538, 394] width 89 height 45
radio input "true"
click at [872, 565] on p "Adicionar R$ 3,00" at bounding box center [890, 567] width 104 height 19
type input "1"
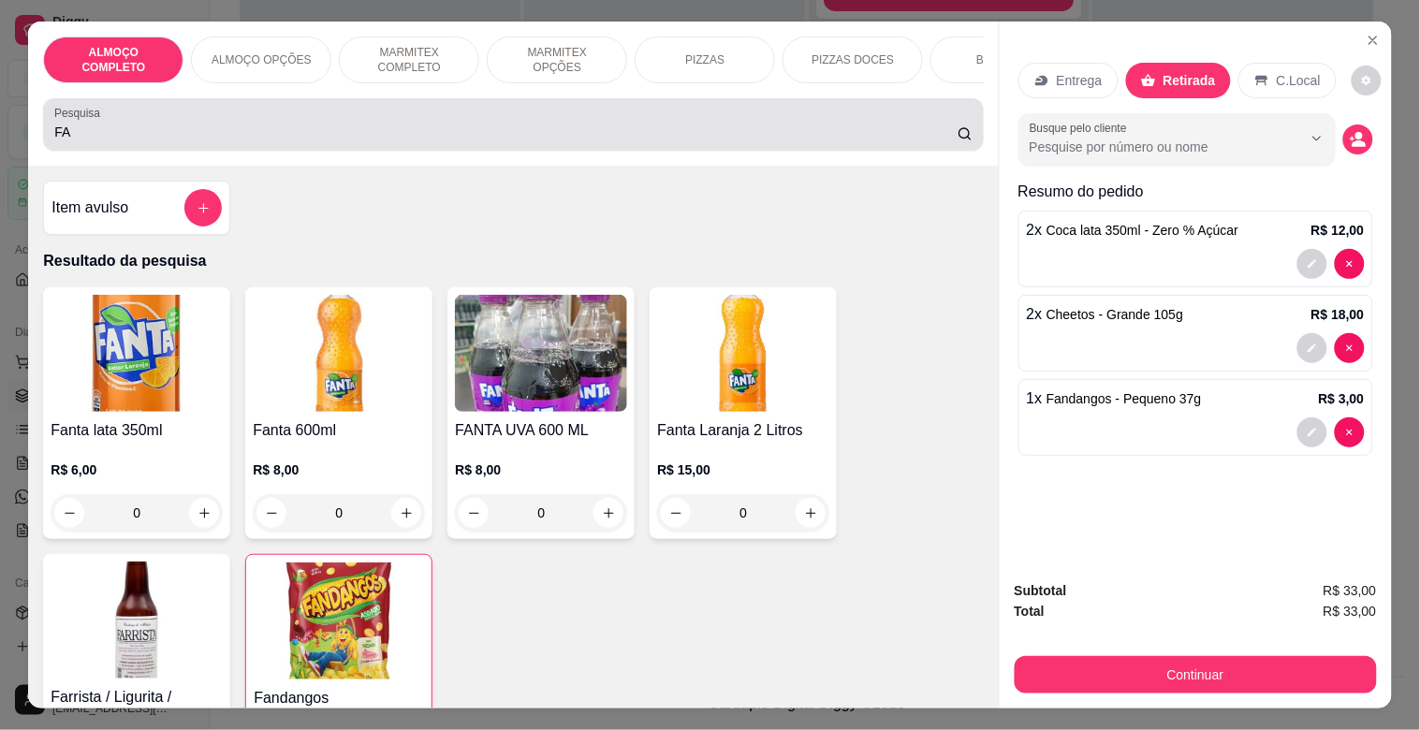
click at [210, 140] on input "FA" at bounding box center [505, 132] width 903 height 19
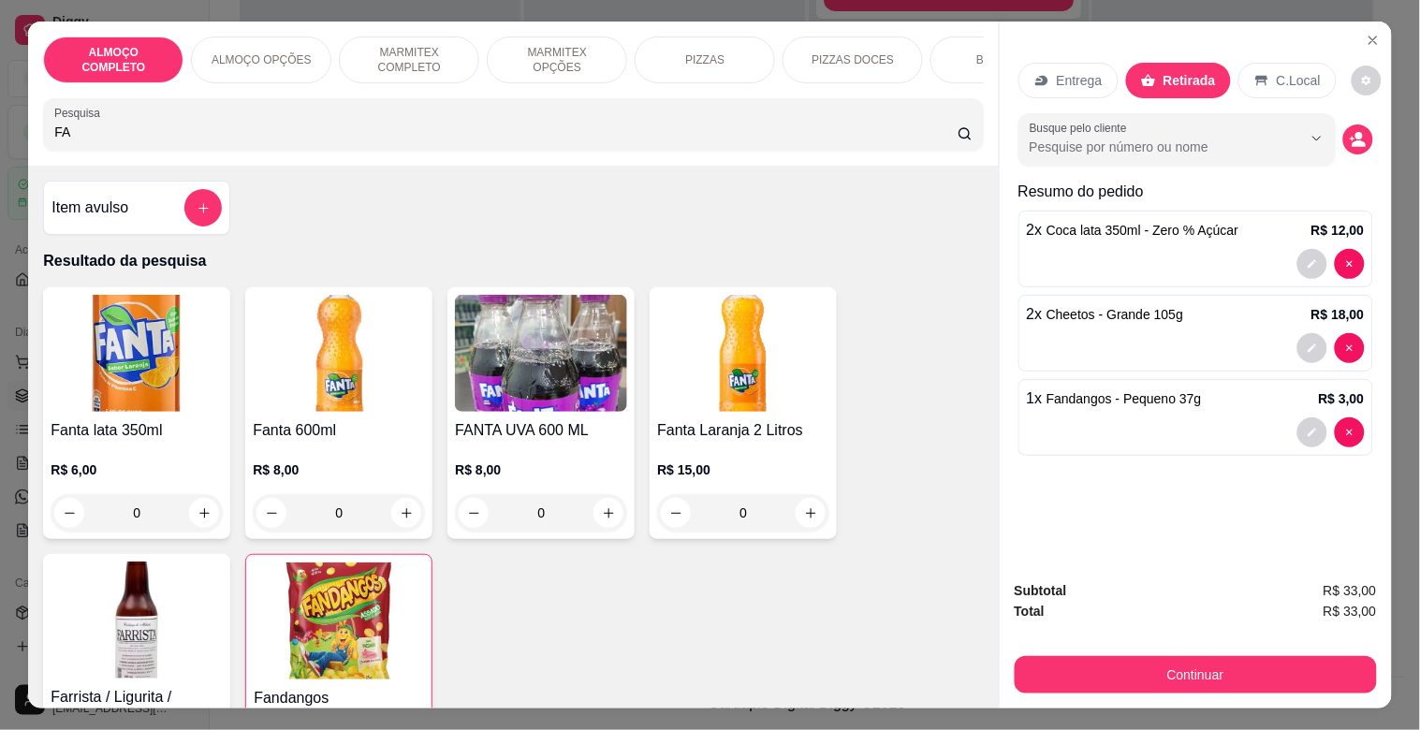
type input "F"
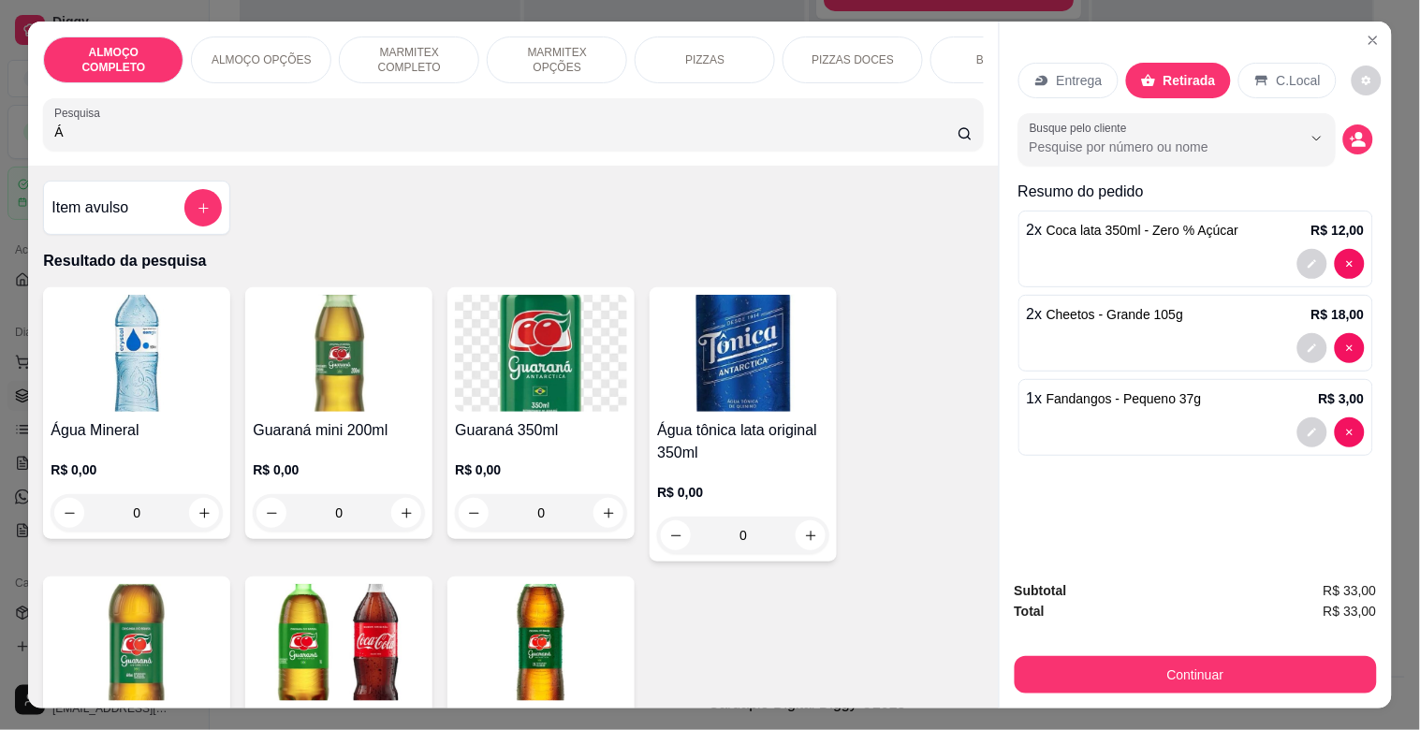
type input "Á"
click at [137, 397] on img at bounding box center [137, 353] width 172 height 117
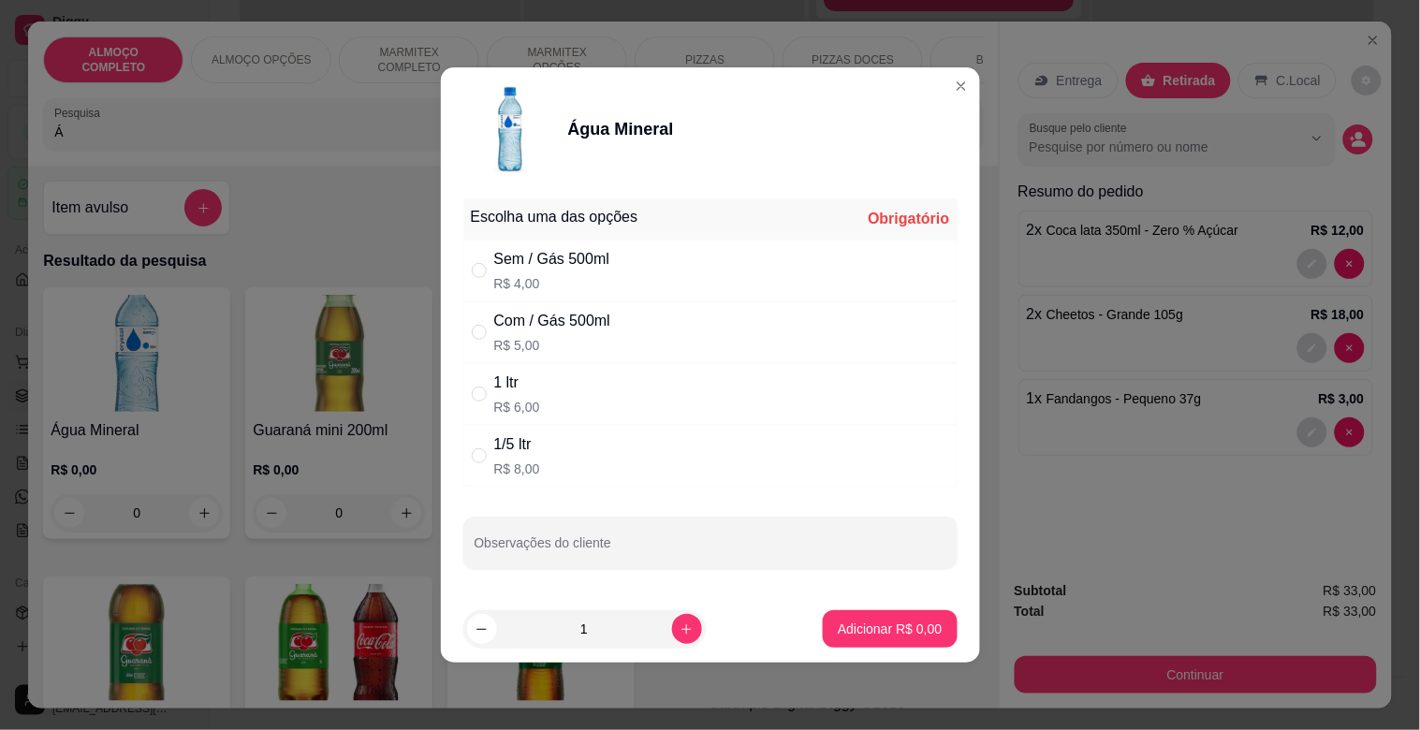
click at [567, 279] on p "R$ 4,00" at bounding box center [552, 283] width 116 height 19
radio input "true"
click at [872, 619] on button "Adicionar R$ 4,00" at bounding box center [890, 628] width 134 height 37
type input "1"
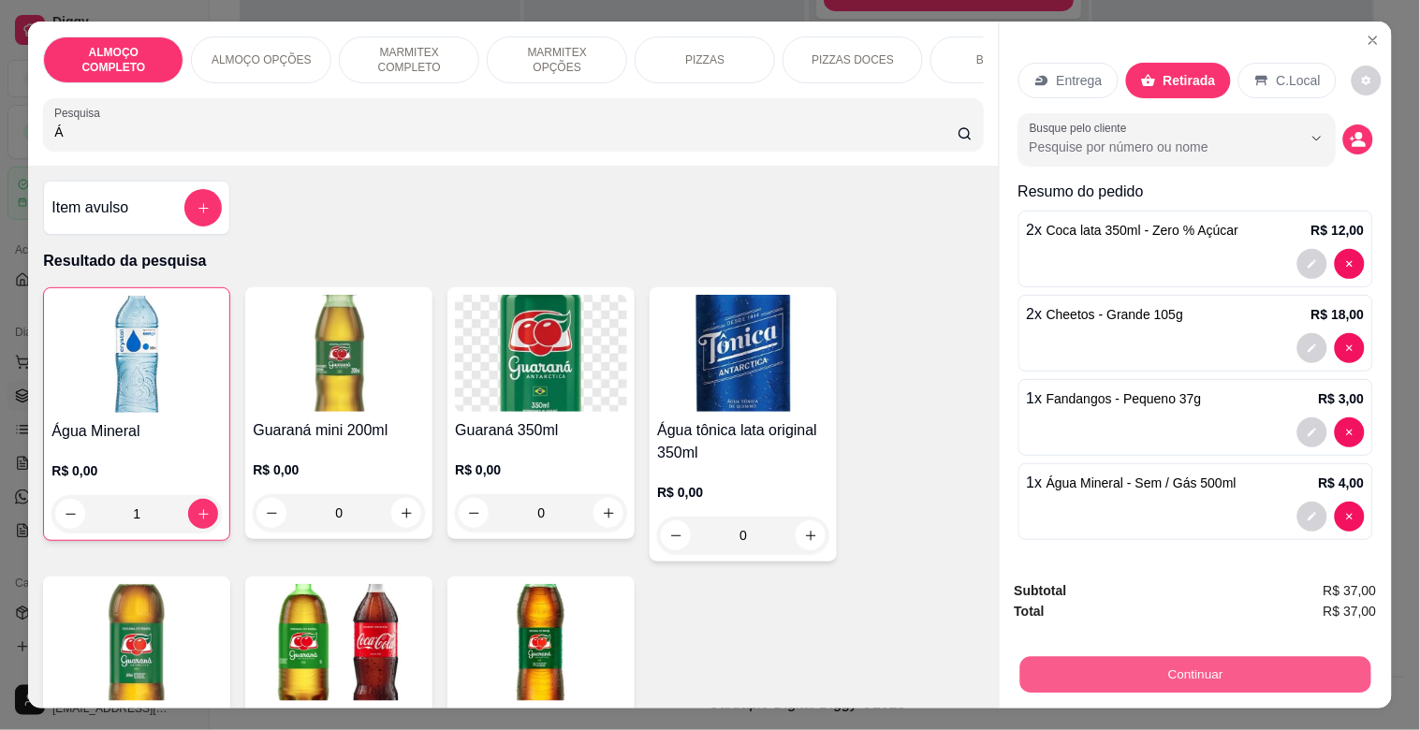
click at [1210, 660] on button "Continuar" at bounding box center [1195, 674] width 351 height 37
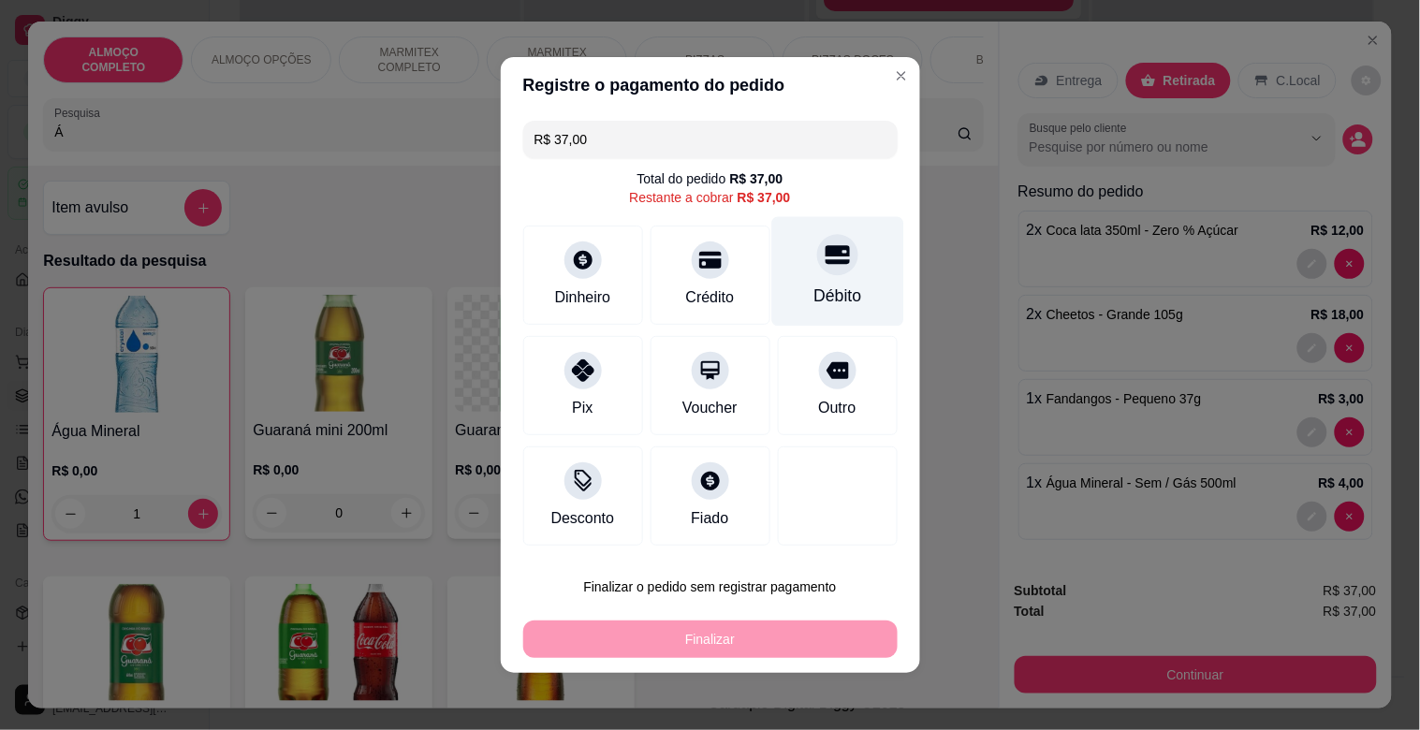
click at [814, 288] on div "Débito" at bounding box center [838, 296] width 48 height 24
type input "R$ 0,00"
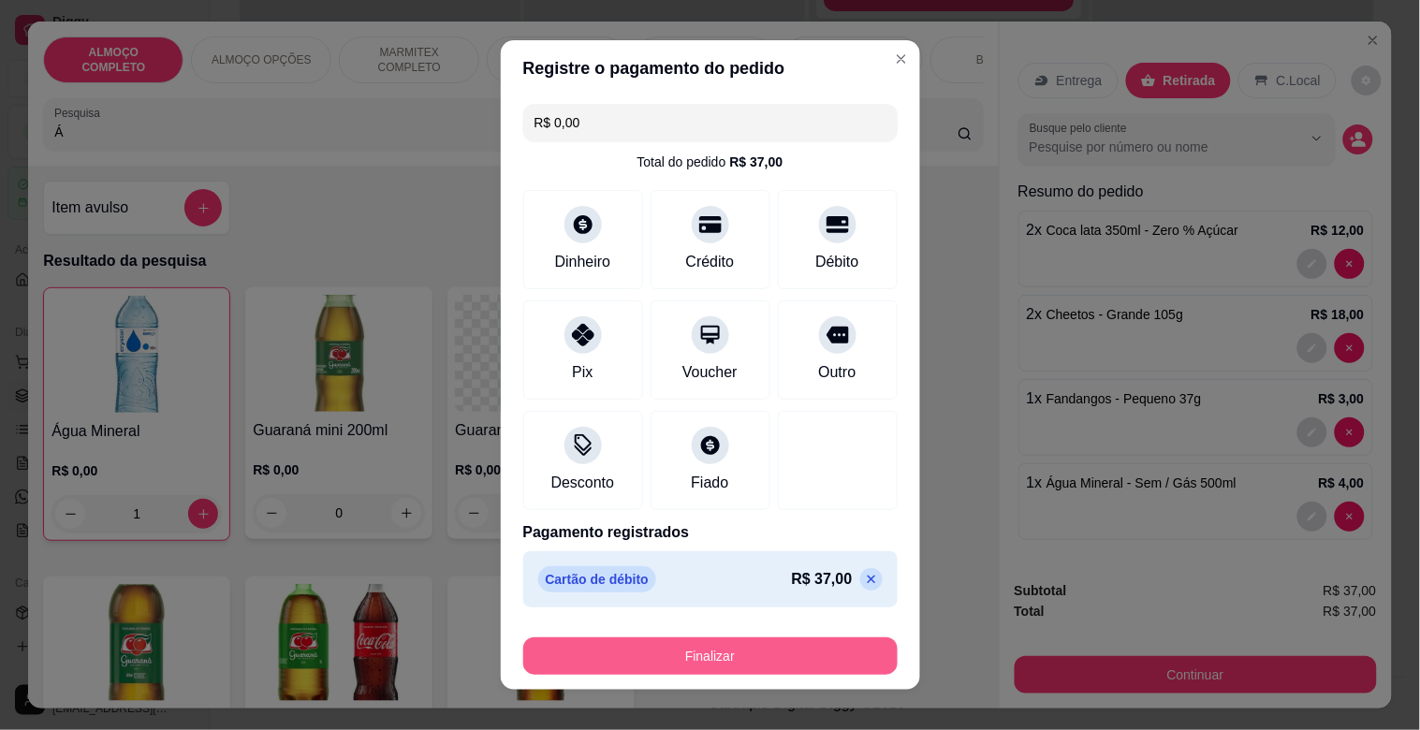
click at [663, 656] on button "Finalizar" at bounding box center [710, 656] width 374 height 37
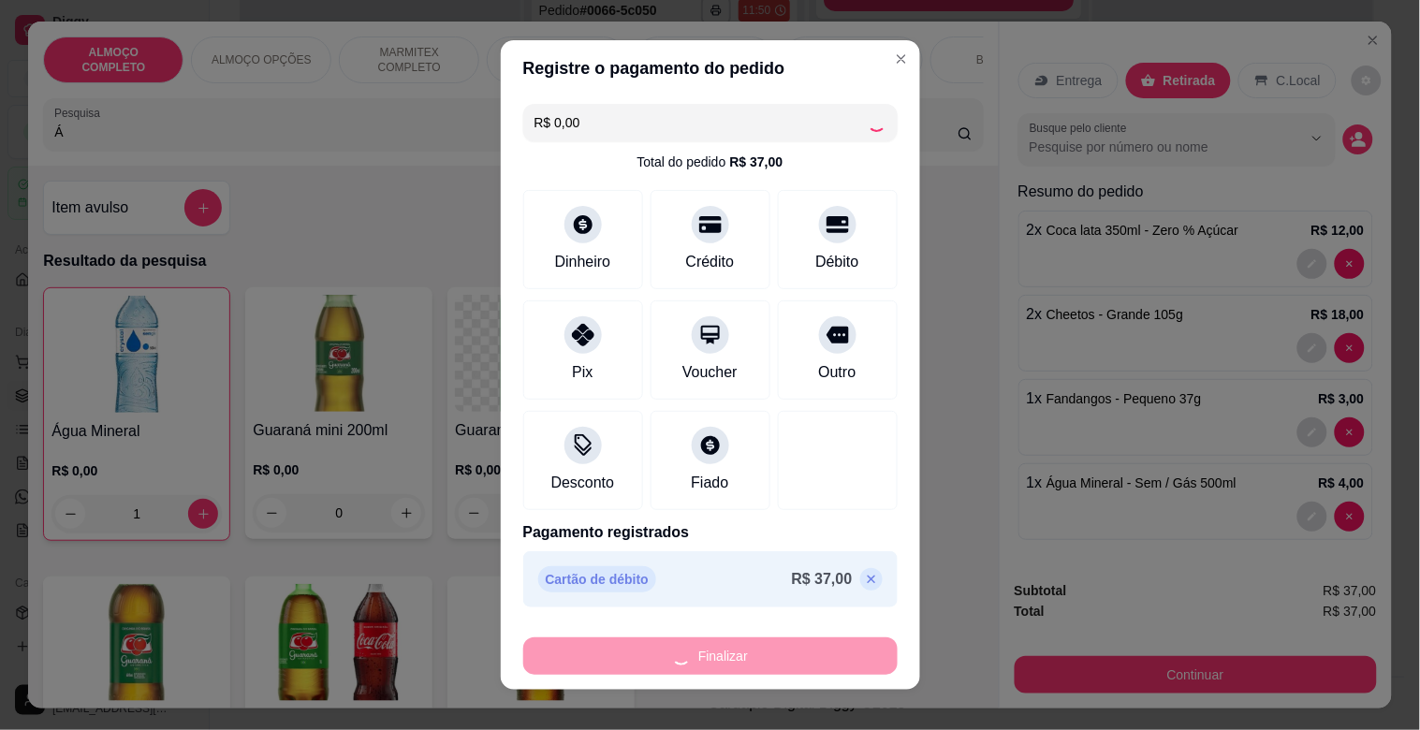
type input "0"
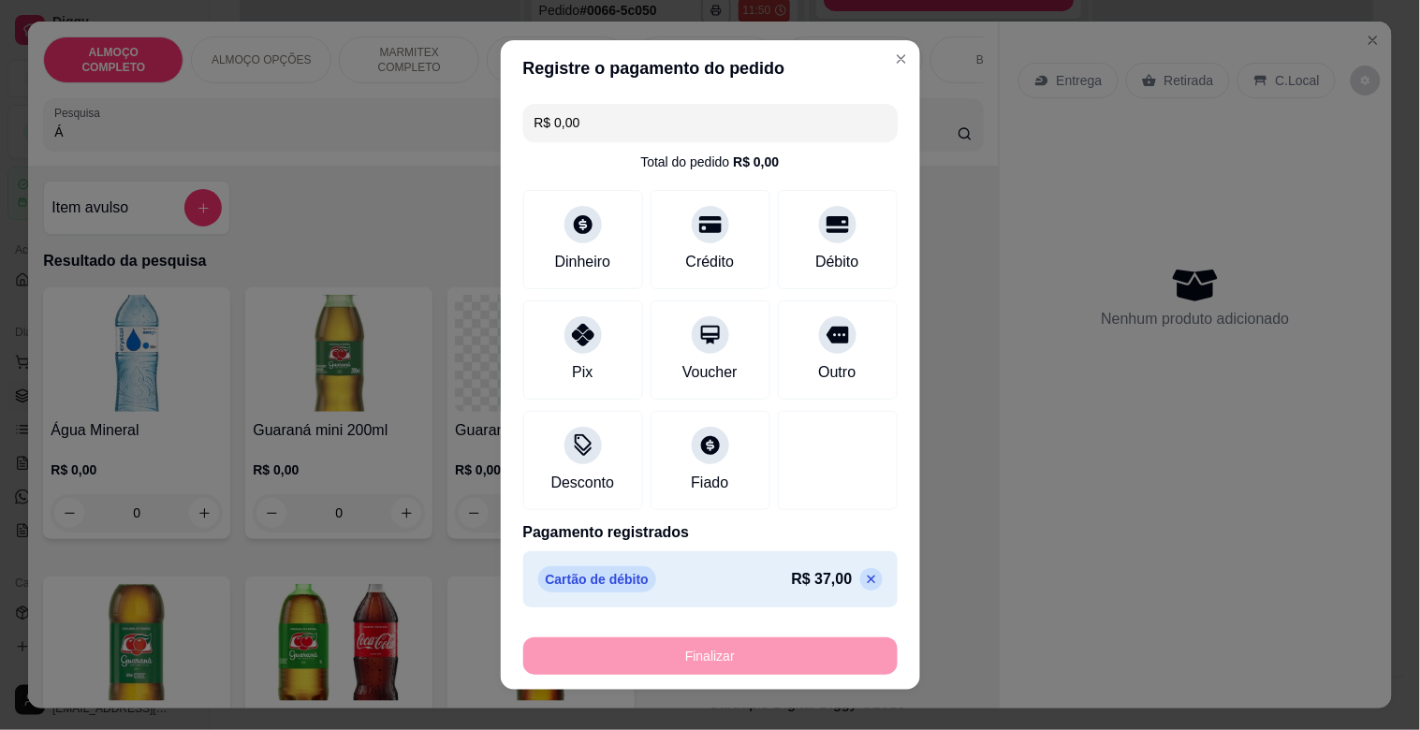
type input "-R$ 37,00"
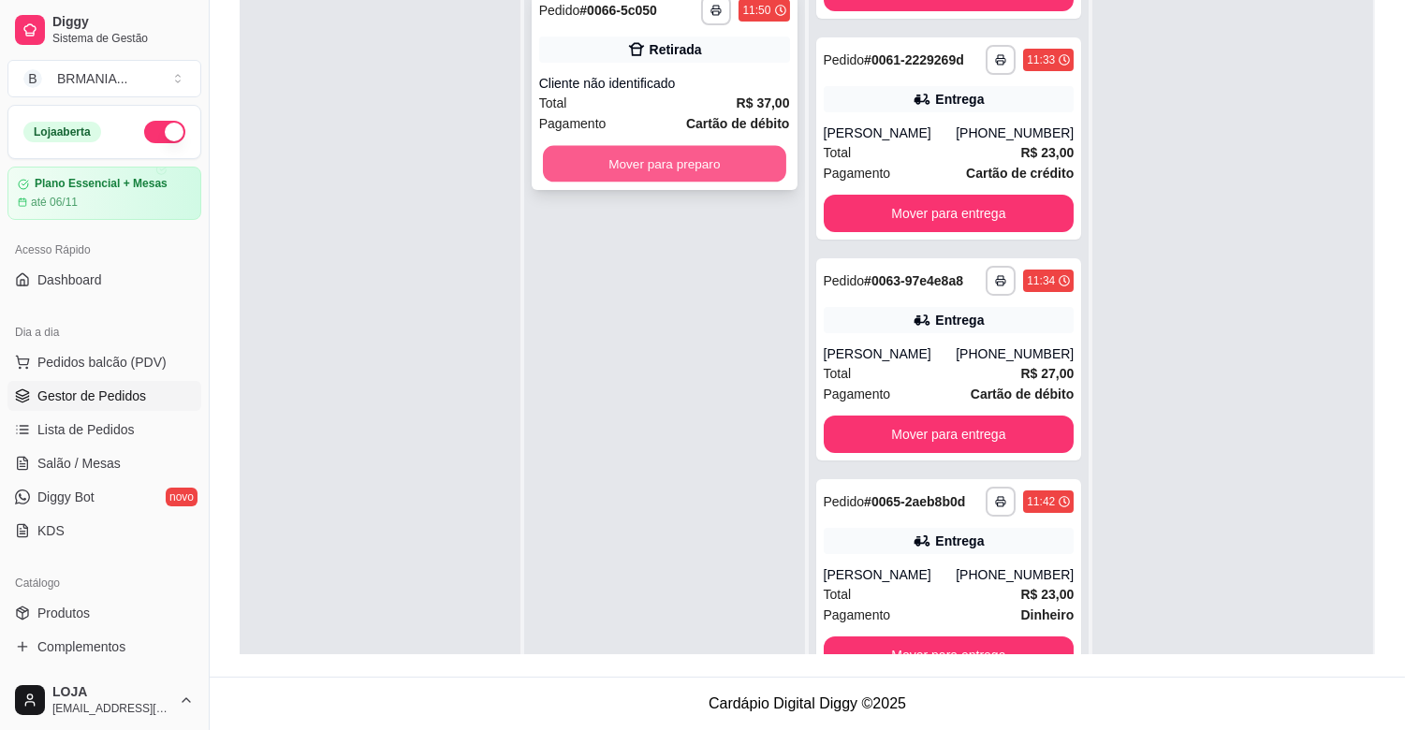
click at [674, 167] on button "Mover para preparo" at bounding box center [664, 164] width 243 height 37
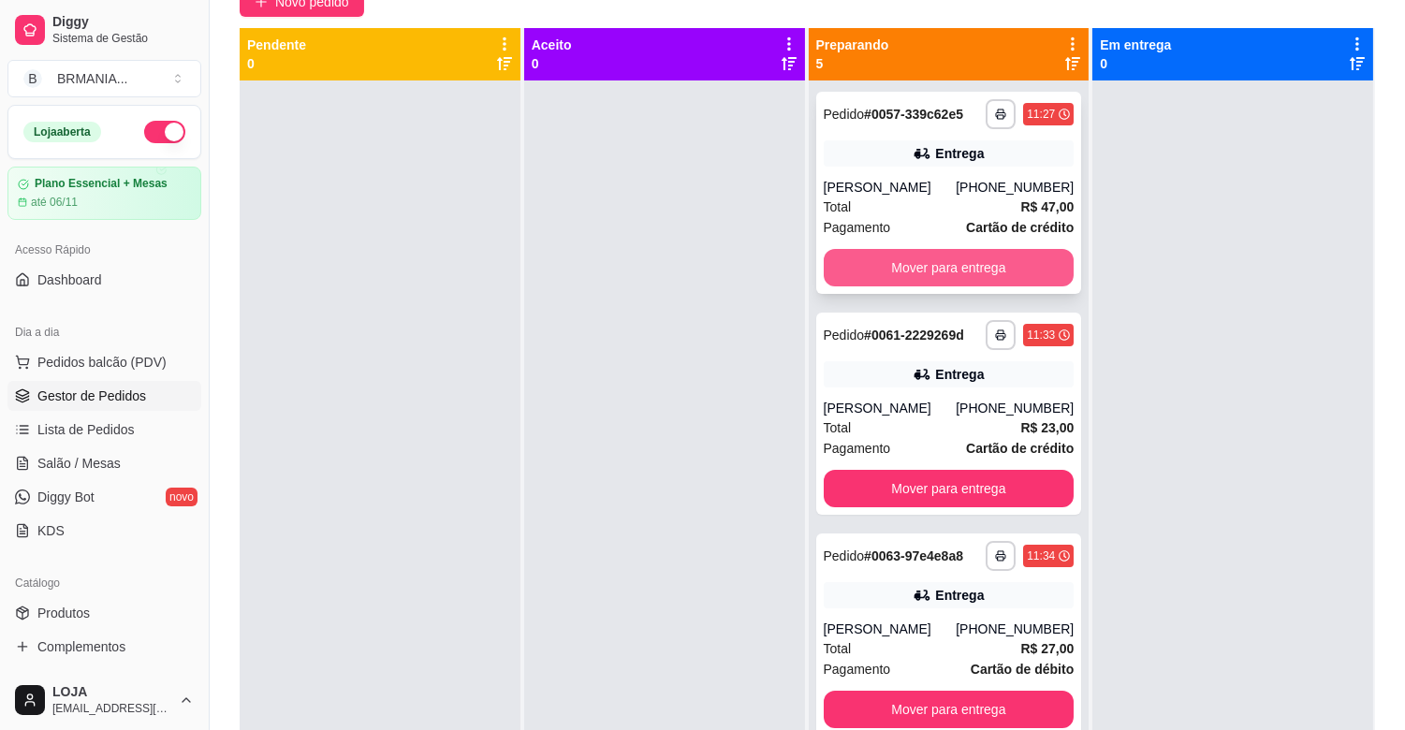
click at [970, 255] on button "Mover para entrega" at bounding box center [949, 267] width 251 height 37
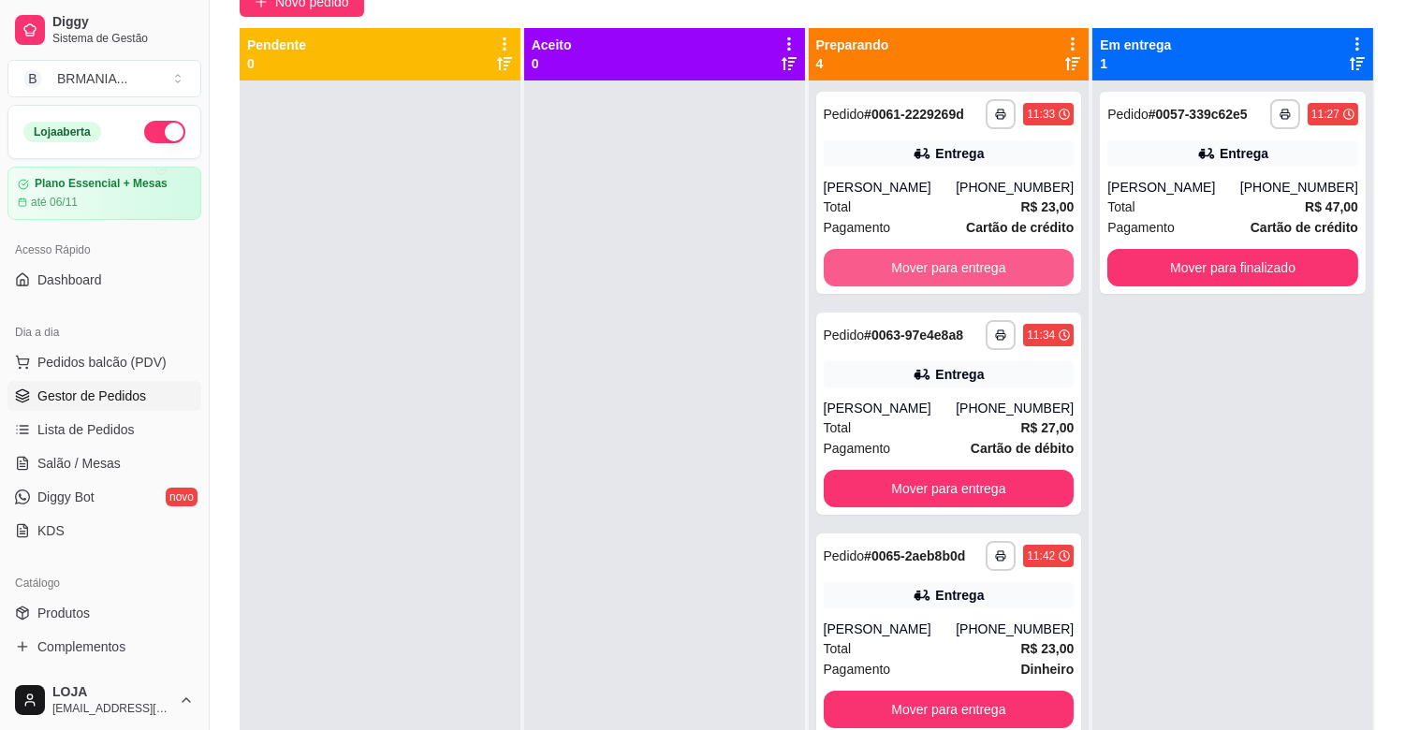
click at [957, 276] on button "Mover para entrega" at bounding box center [949, 267] width 251 height 37
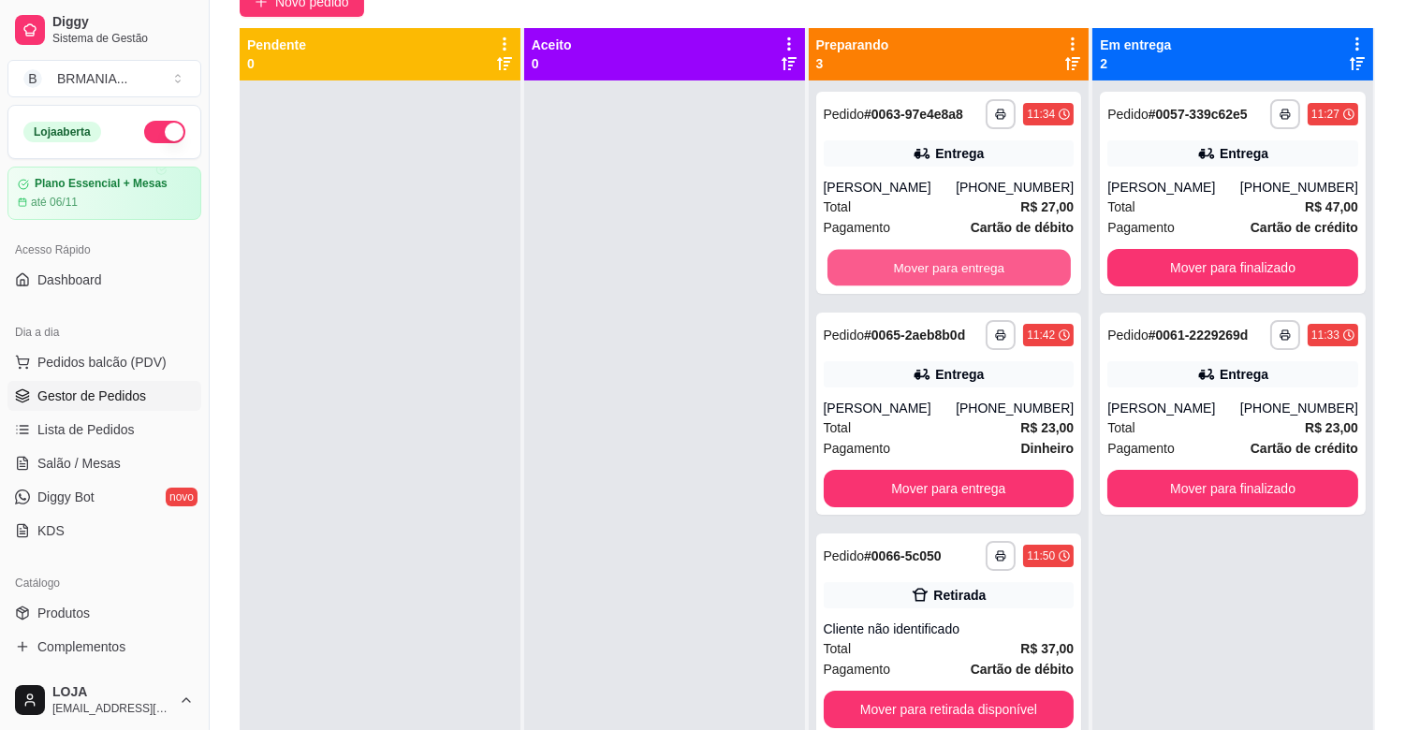
click at [957, 276] on button "Mover para entrega" at bounding box center [949, 268] width 243 height 37
click at [957, 470] on button "Mover para entrega" at bounding box center [949, 488] width 251 height 37
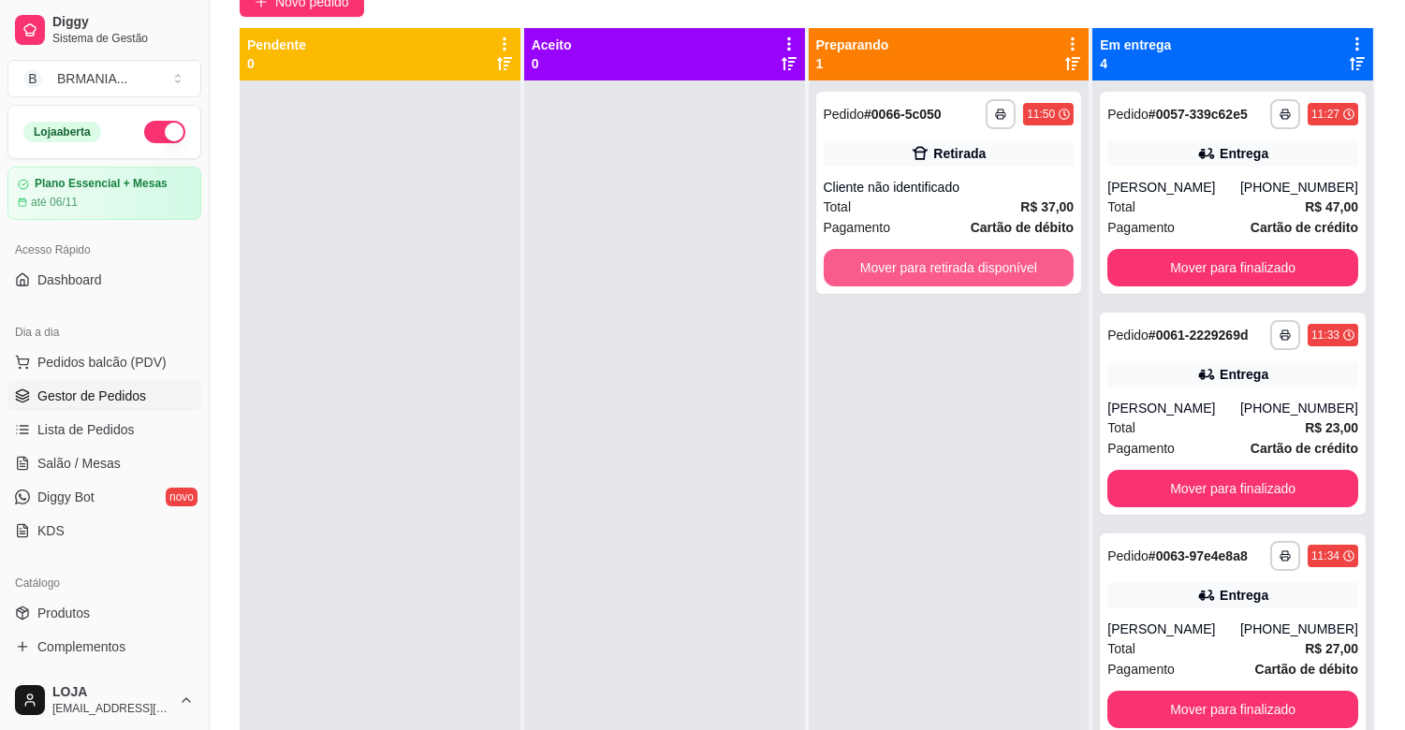
click at [950, 253] on button "Mover para retirada disponível" at bounding box center [949, 267] width 251 height 37
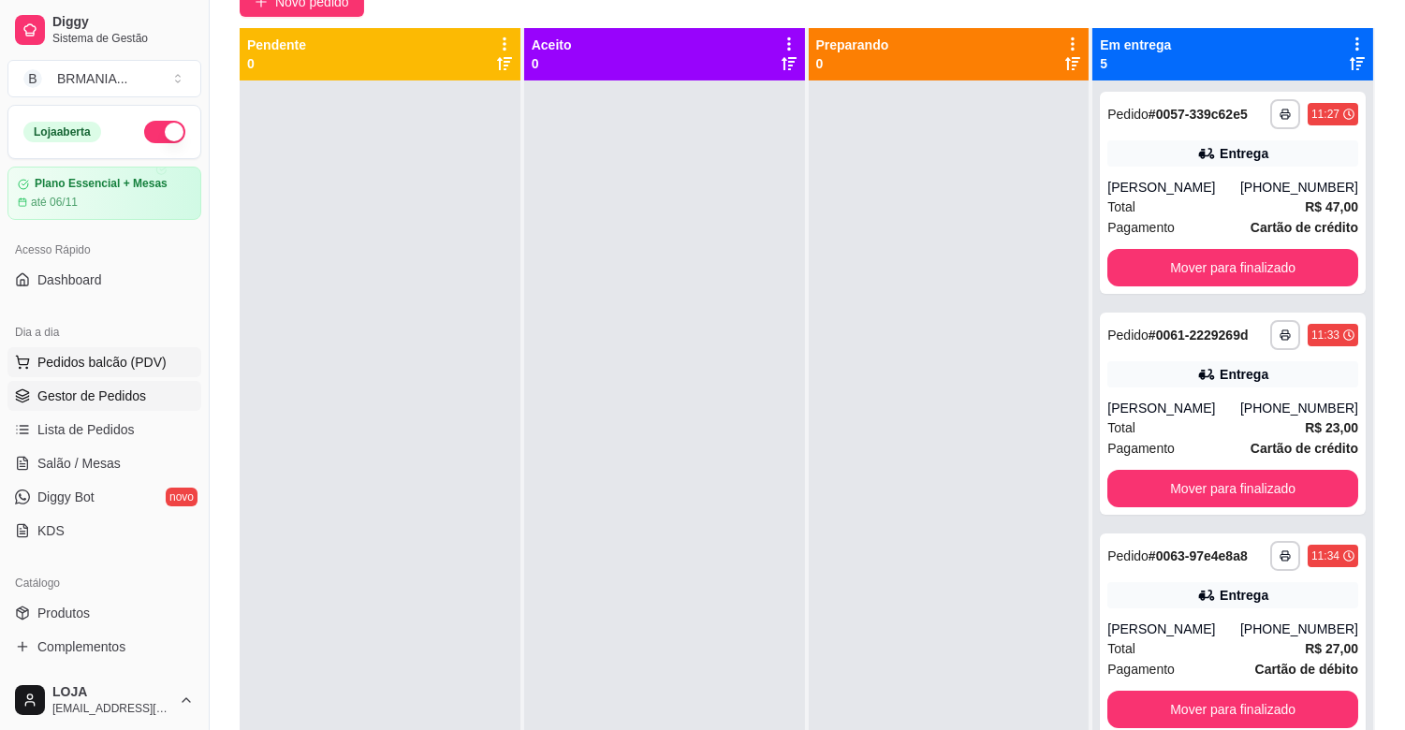
click at [134, 363] on span "Pedidos balcão (PDV)" at bounding box center [101, 362] width 129 height 19
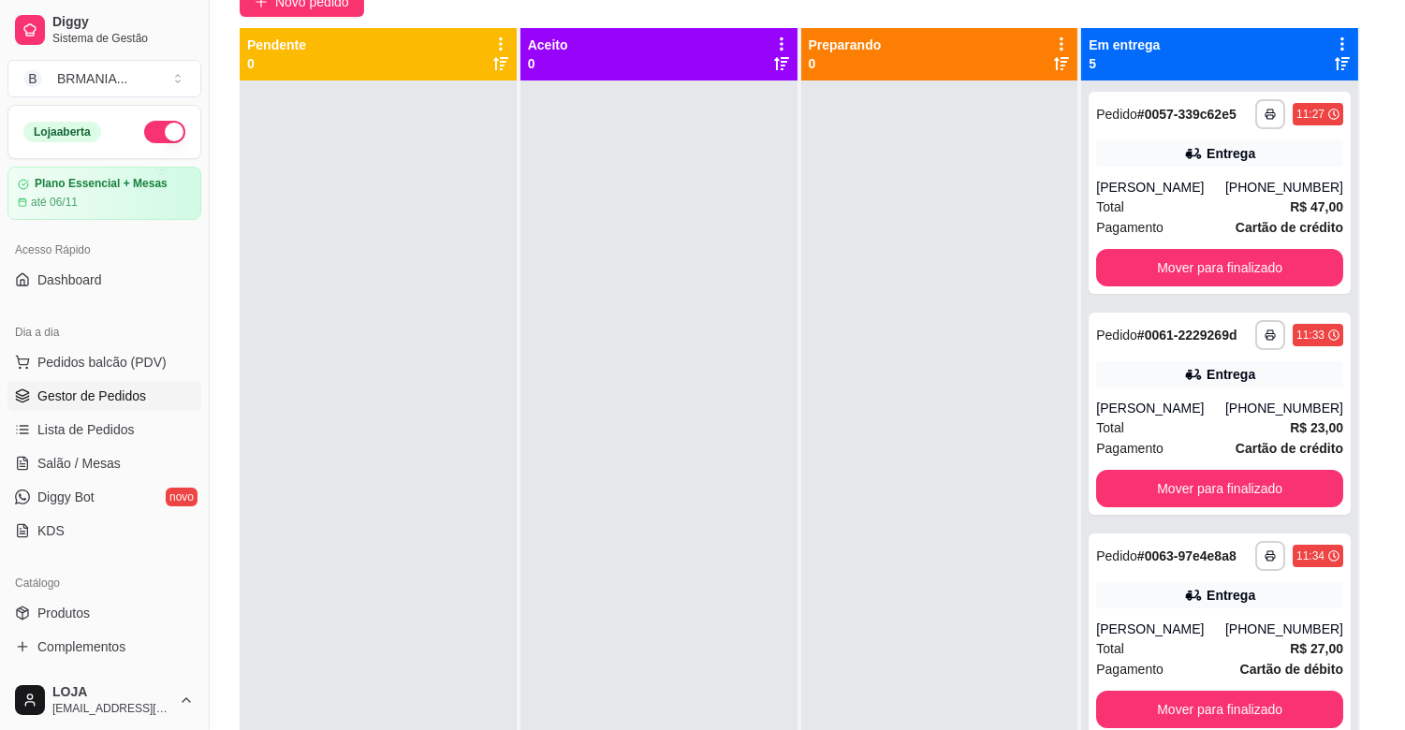
click at [110, 363] on img at bounding box center [125, 353] width 175 height 119
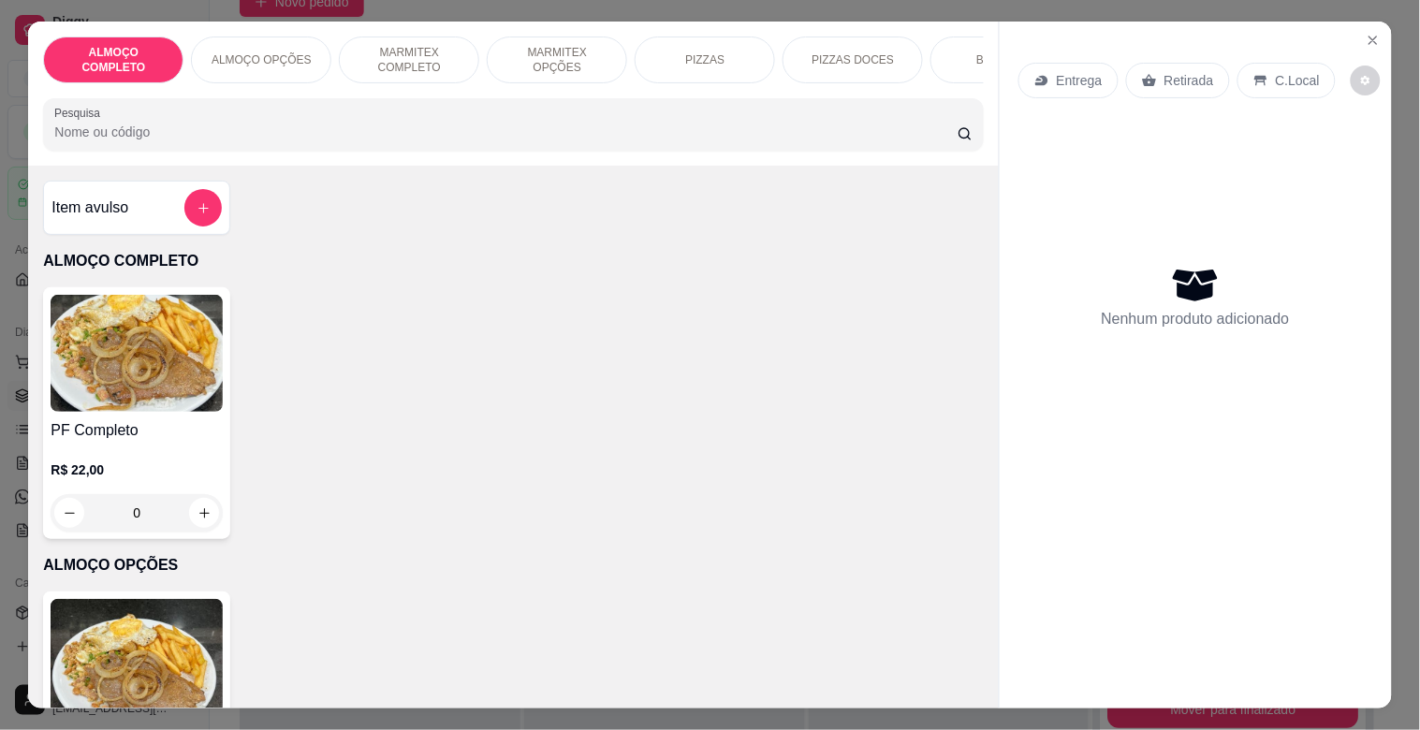
click at [401, 51] on p "MARMITEX COMPLETO" at bounding box center [409, 60] width 109 height 30
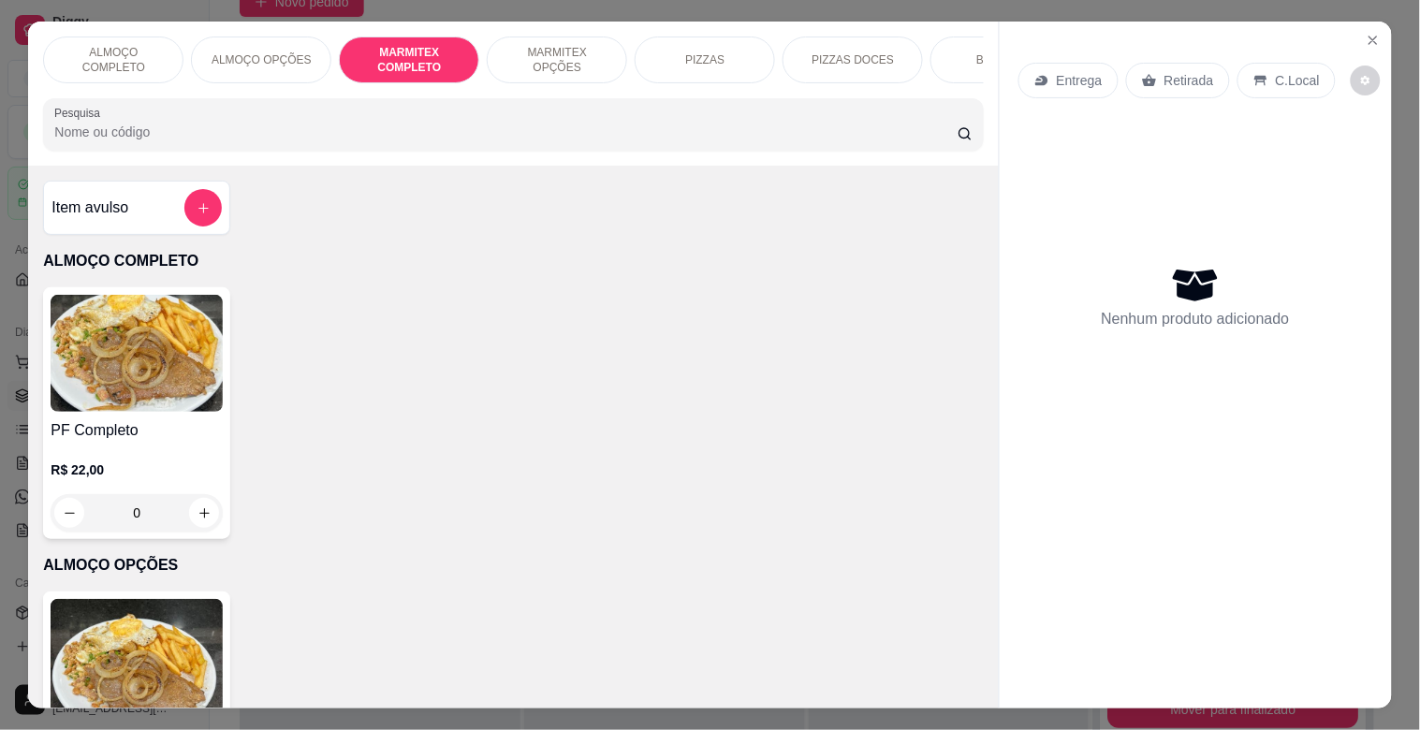
scroll to position [45, 0]
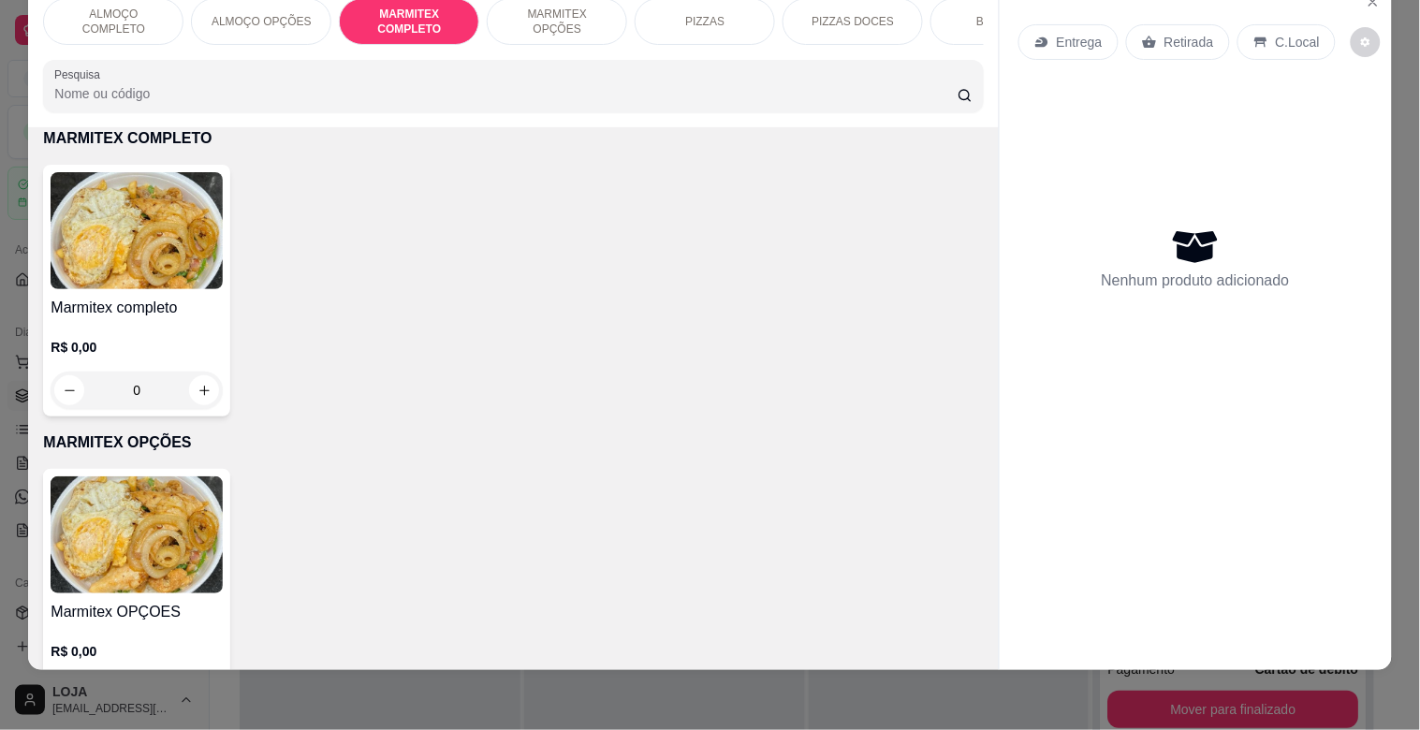
drag, startPoint x: 0, startPoint y: 227, endPoint x: 96, endPoint y: 262, distance: 102.8
click at [3, 228] on div "ALMOÇO COMPLETO ALMOÇO OPÇÕES MARMITEX COMPLETO MARMITEX OPÇÕES PIZZAS PIZZAS D…" at bounding box center [710, 365] width 1420 height 730
click at [117, 265] on img at bounding box center [137, 230] width 172 height 117
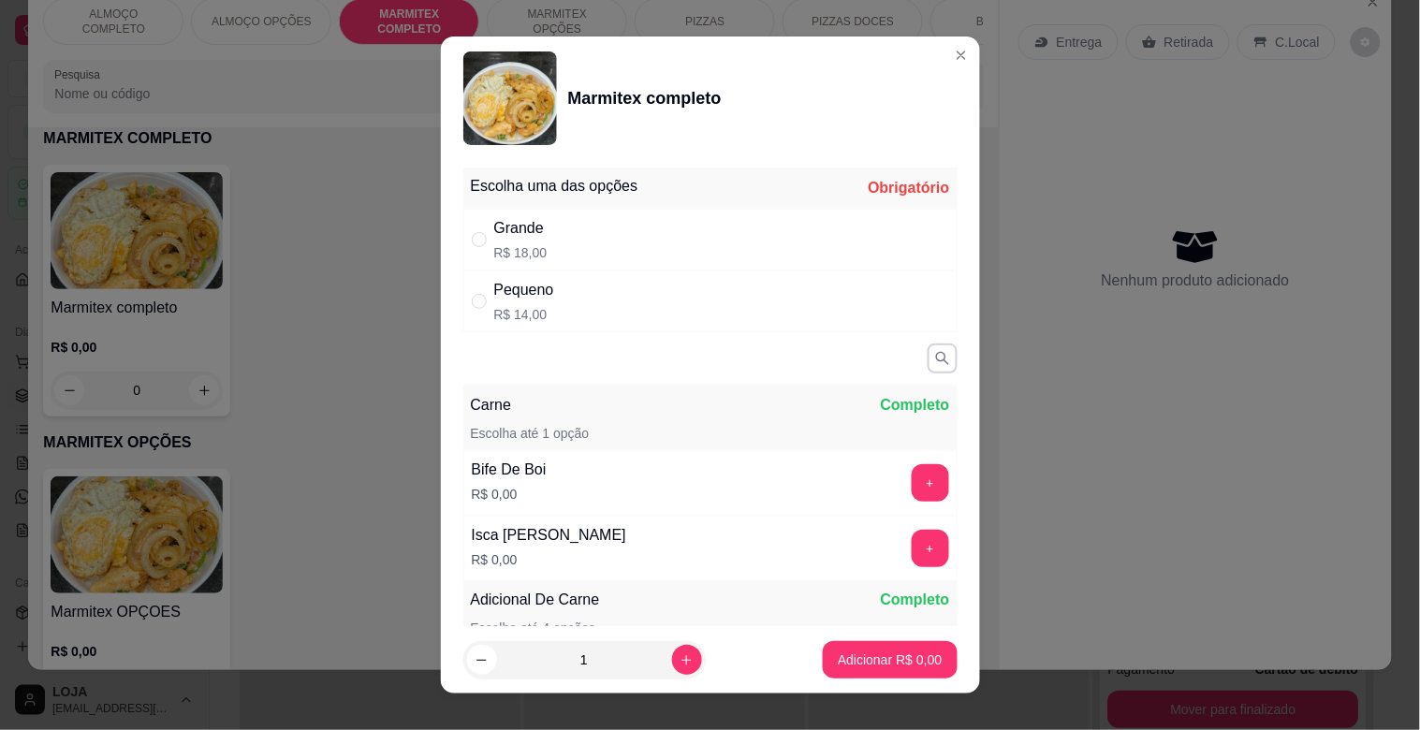
drag, startPoint x: 652, startPoint y: 292, endPoint x: 661, endPoint y: 312, distance: 21.8
click at [656, 302] on div "Pequeno R$ 14,00" at bounding box center [710, 302] width 494 height 62
radio input "true"
click at [912, 476] on button "+" at bounding box center [930, 482] width 37 height 37
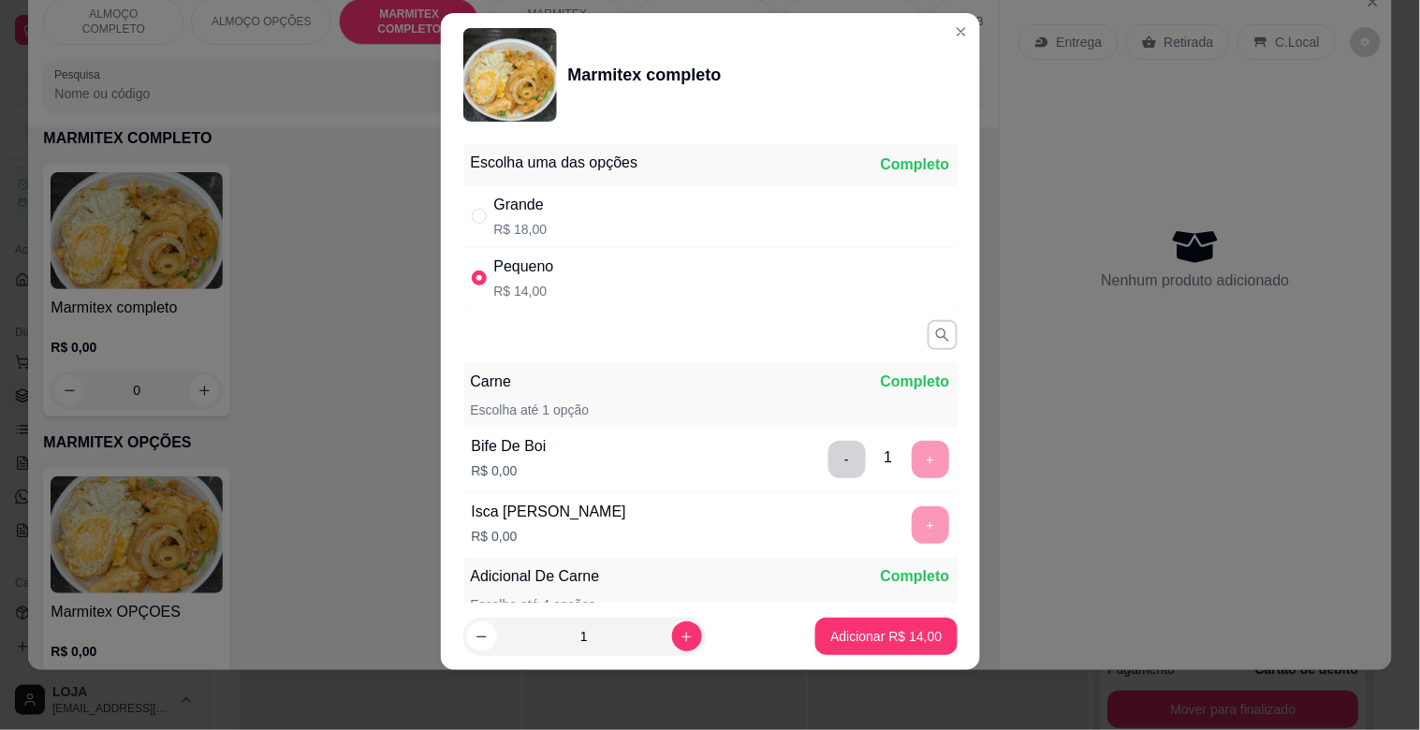
scroll to position [291, 0]
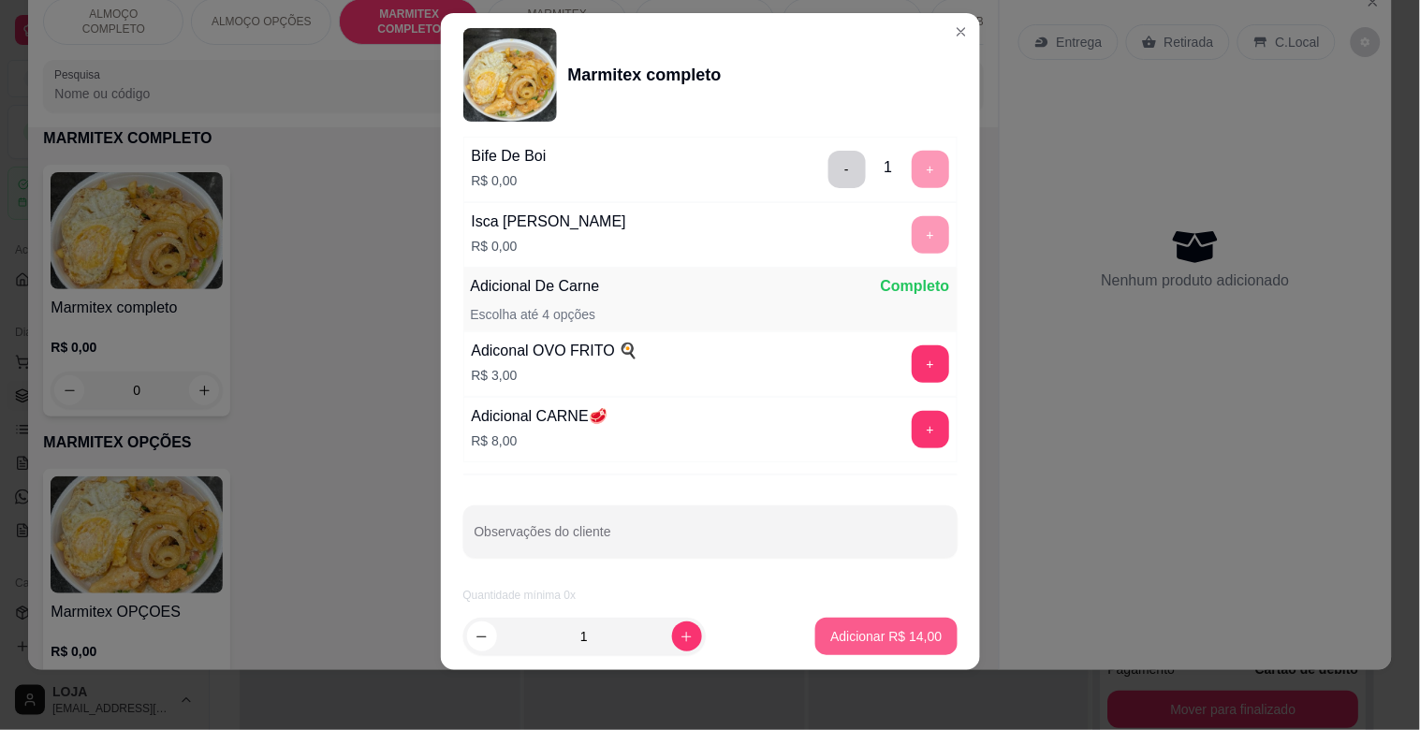
click at [871, 630] on p "Adicionar R$ 14,00" at bounding box center [885, 636] width 111 height 19
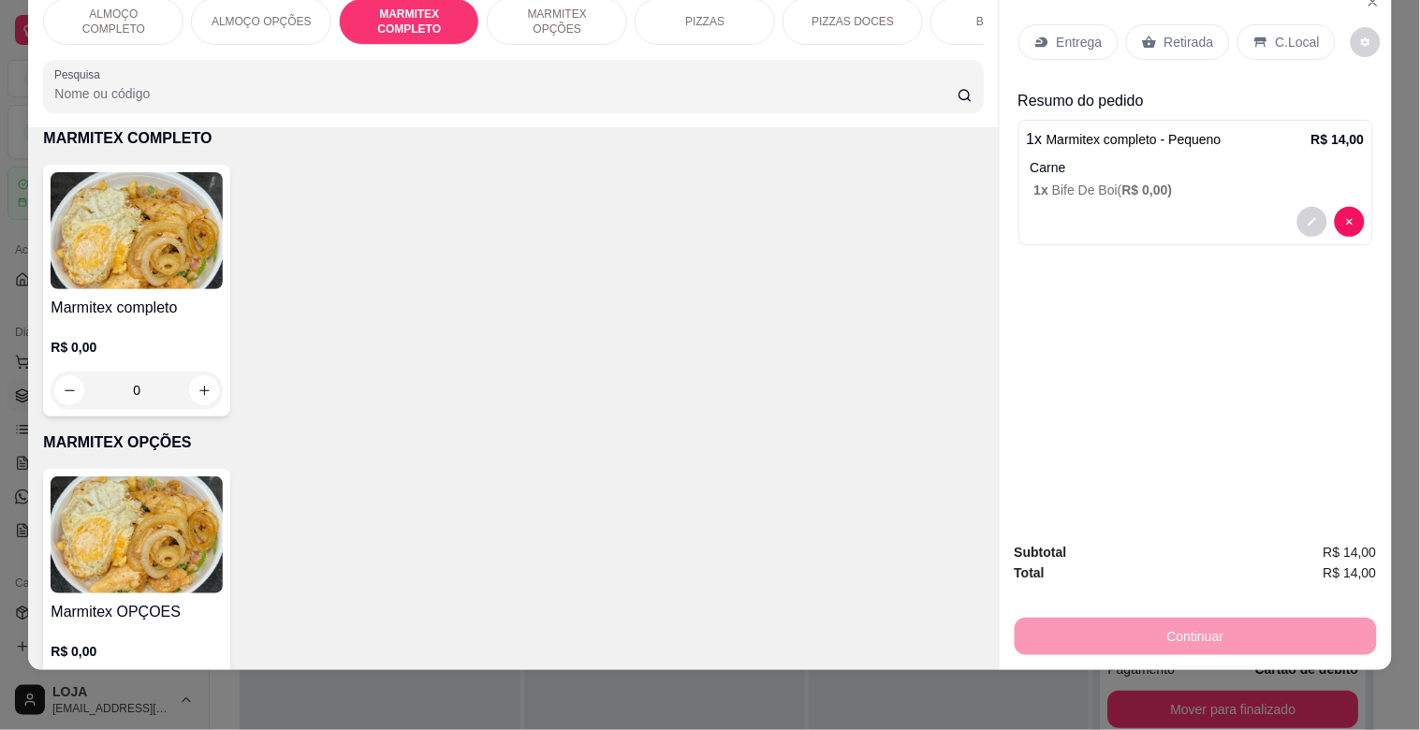
click at [100, 264] on img at bounding box center [137, 230] width 172 height 117
click at [599, 309] on div "Pequeno R$ 14,00" at bounding box center [709, 302] width 494 height 62
radio input "true"
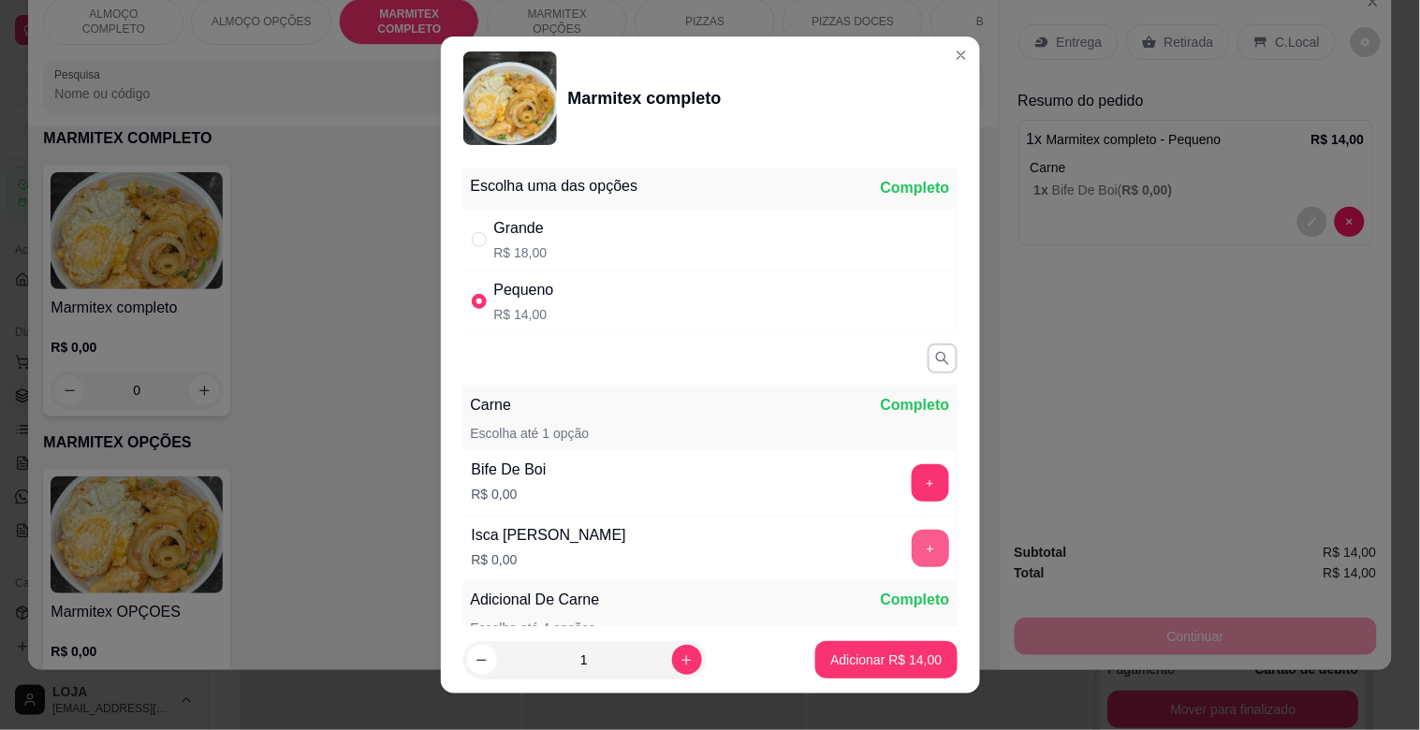
click at [912, 557] on button "+" at bounding box center [930, 548] width 37 height 37
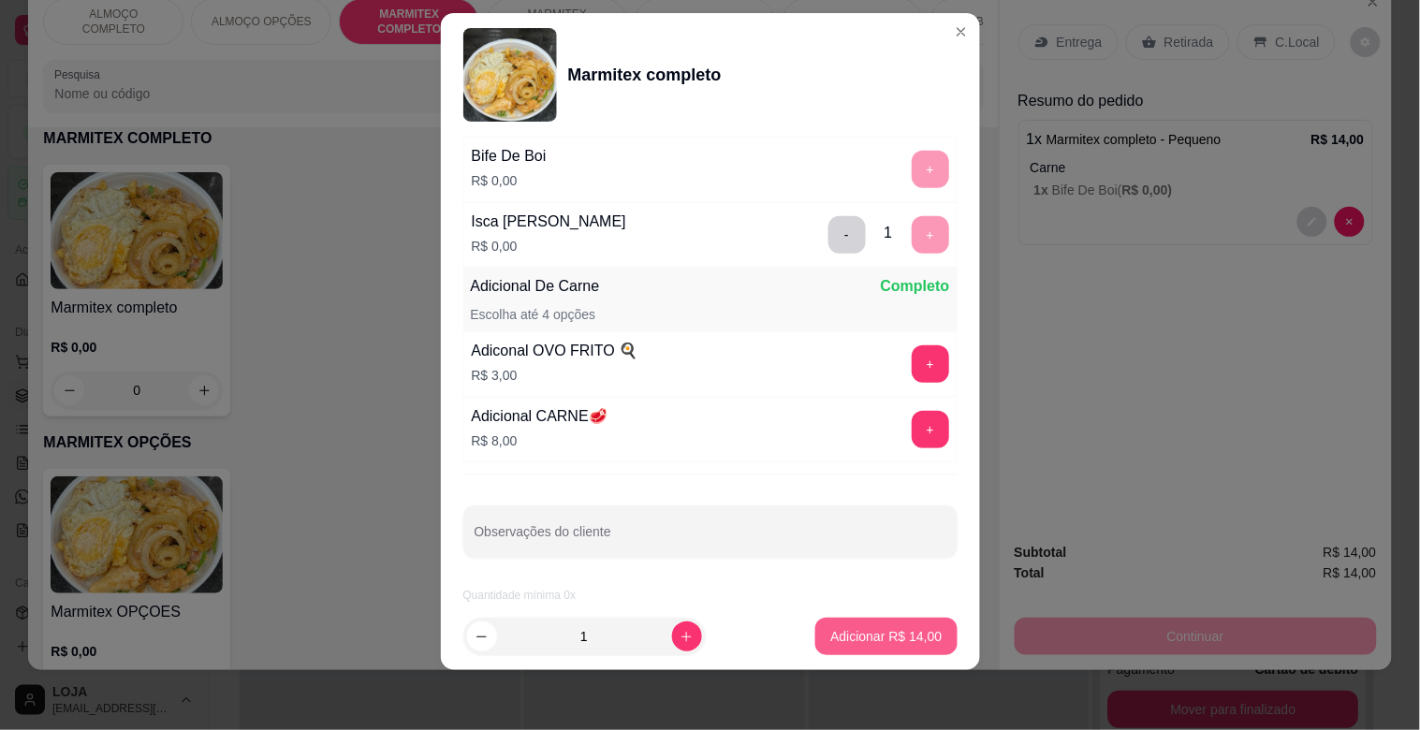
click at [861, 635] on p "Adicionar R$ 14,00" at bounding box center [885, 636] width 111 height 19
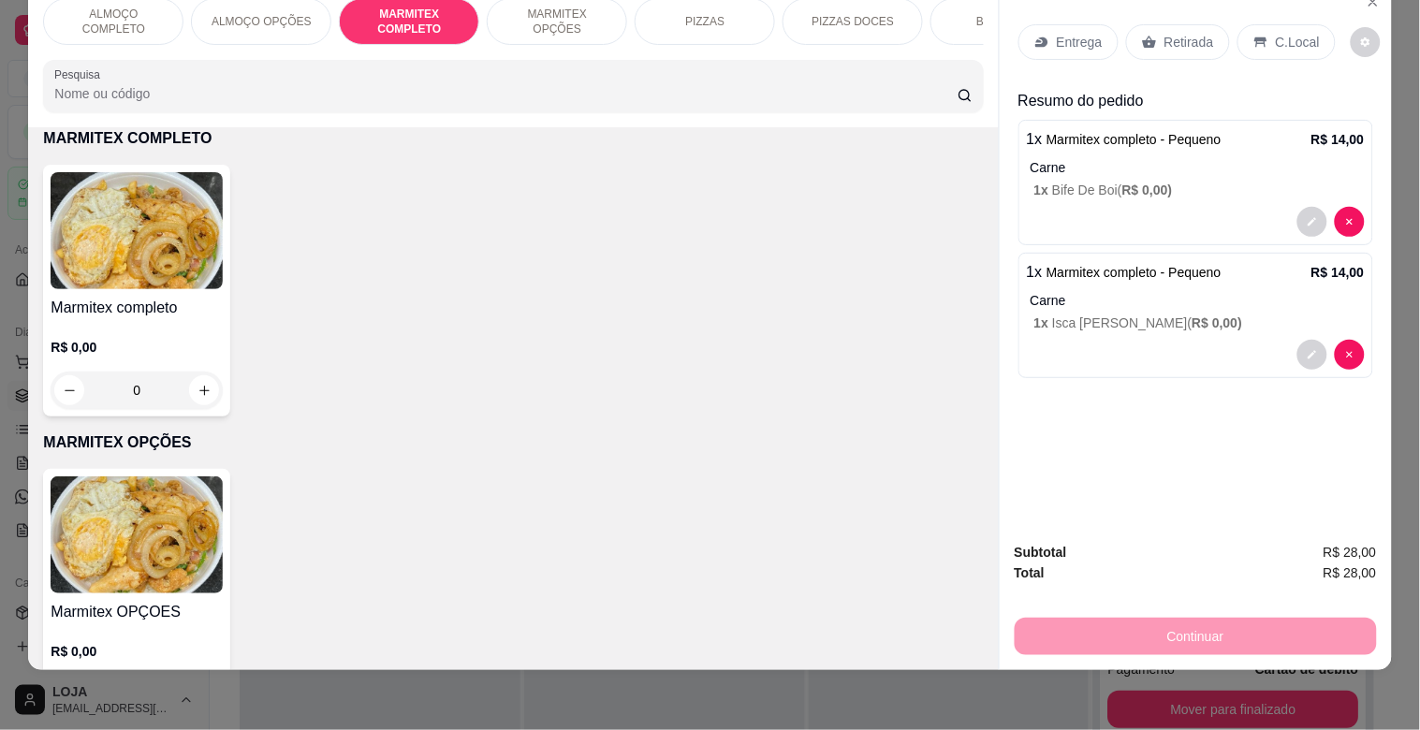
click at [1068, 24] on div "Entrega" at bounding box center [1069, 42] width 100 height 36
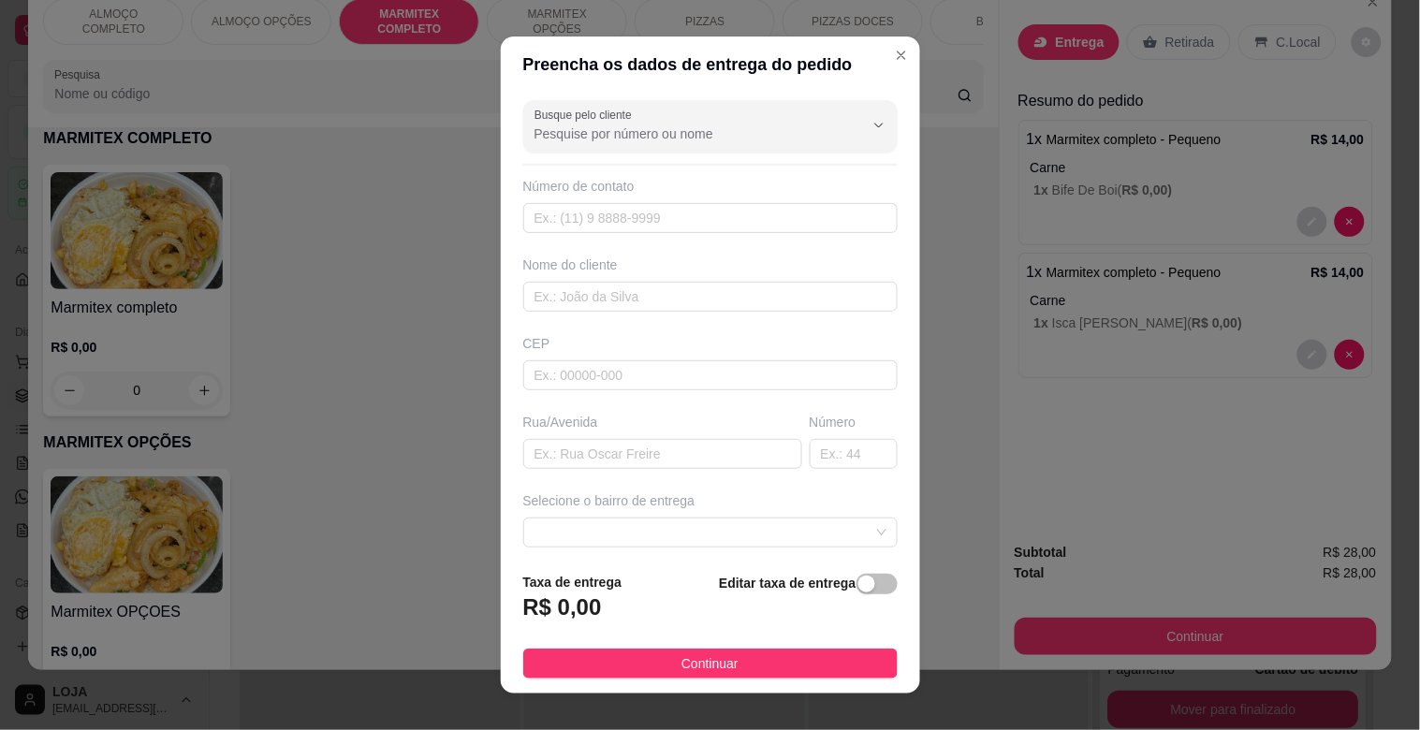
click at [593, 313] on div "Busque pelo cliente Número de contato Nome do cliente CEP Rua/Avenida Número Se…" at bounding box center [710, 325] width 419 height 464
click at [597, 306] on input "text" at bounding box center [710, 297] width 374 height 30
type input "JOICE"
click at [647, 474] on div "Busque pelo cliente Número de contato Nome do cliente JOICE CEP Rua/Avenida Núm…" at bounding box center [710, 325] width 419 height 464
click at [651, 451] on input "text" at bounding box center [662, 454] width 279 height 30
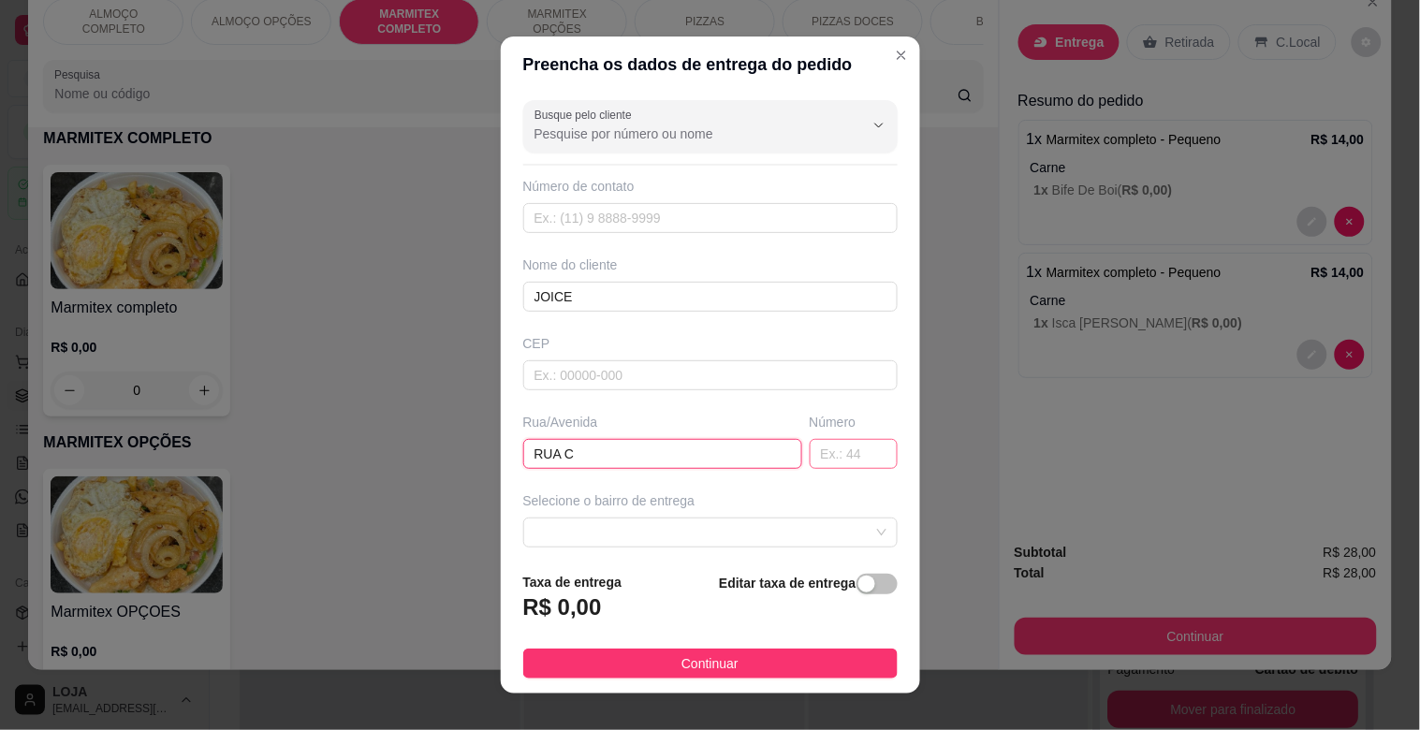
type input "RUA C"
click at [857, 450] on input "text" at bounding box center [854, 454] width 88 height 30
click at [844, 529] on span at bounding box center [711, 533] width 352 height 28
type input "26"
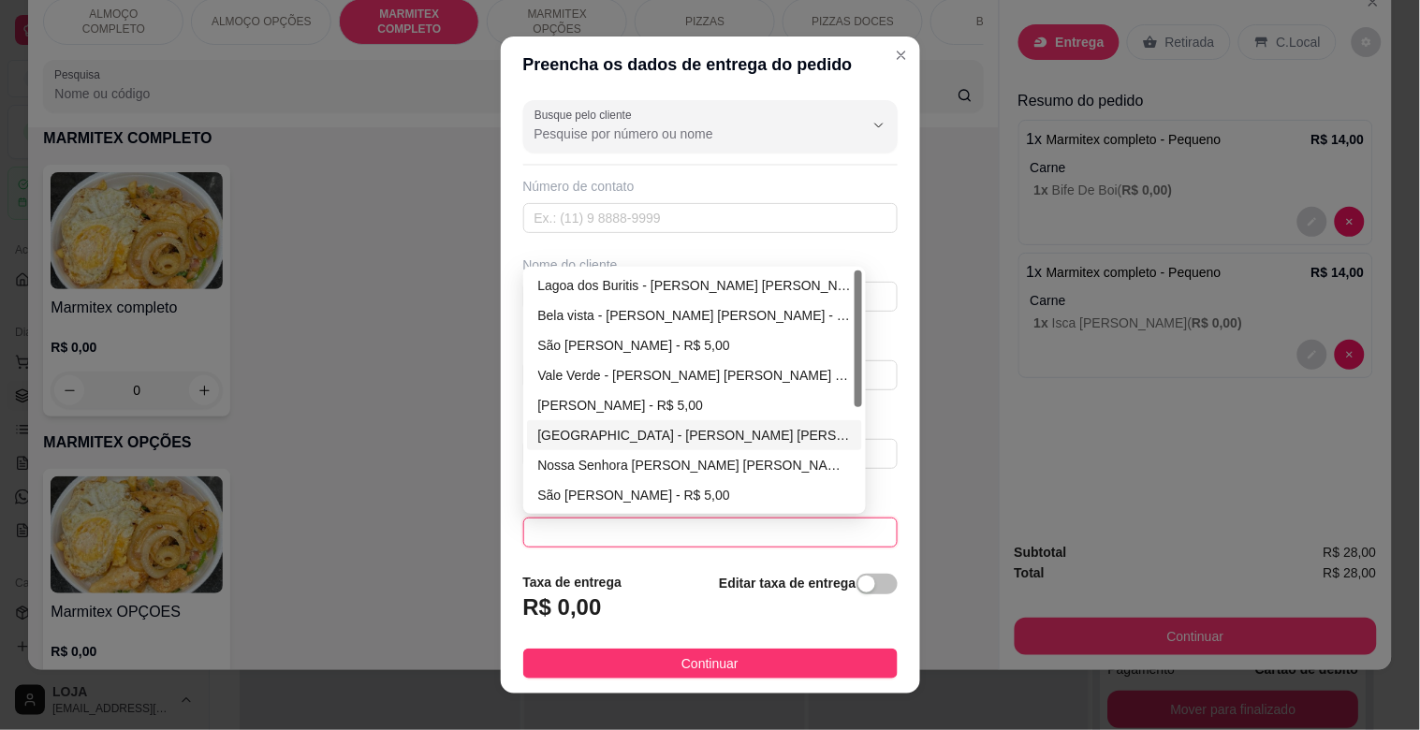
click at [595, 435] on div "[GEOGRAPHIC_DATA] - [PERSON_NAME] - R$ 5,00" at bounding box center [695, 435] width 314 height 21
type input "[PERSON_NAME]"
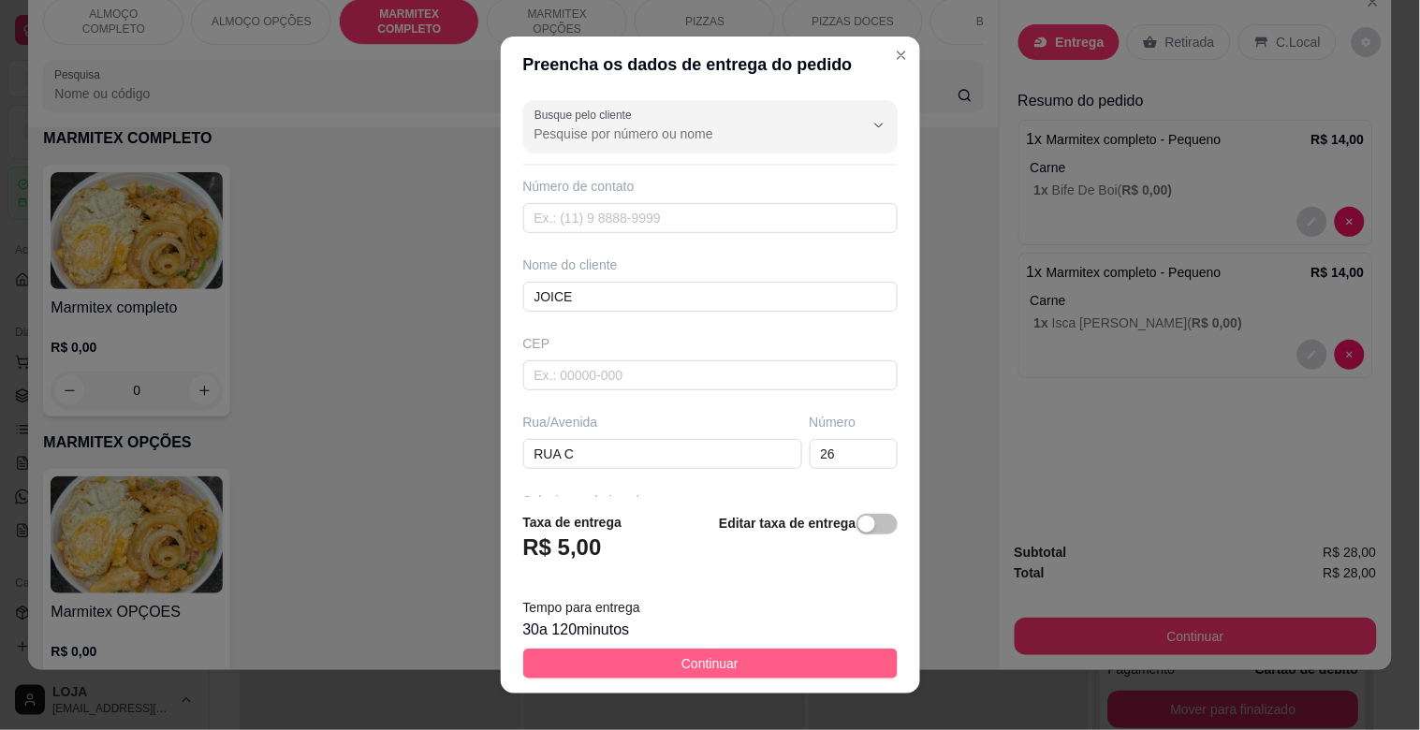
click at [735, 672] on button "Continuar" at bounding box center [710, 664] width 374 height 30
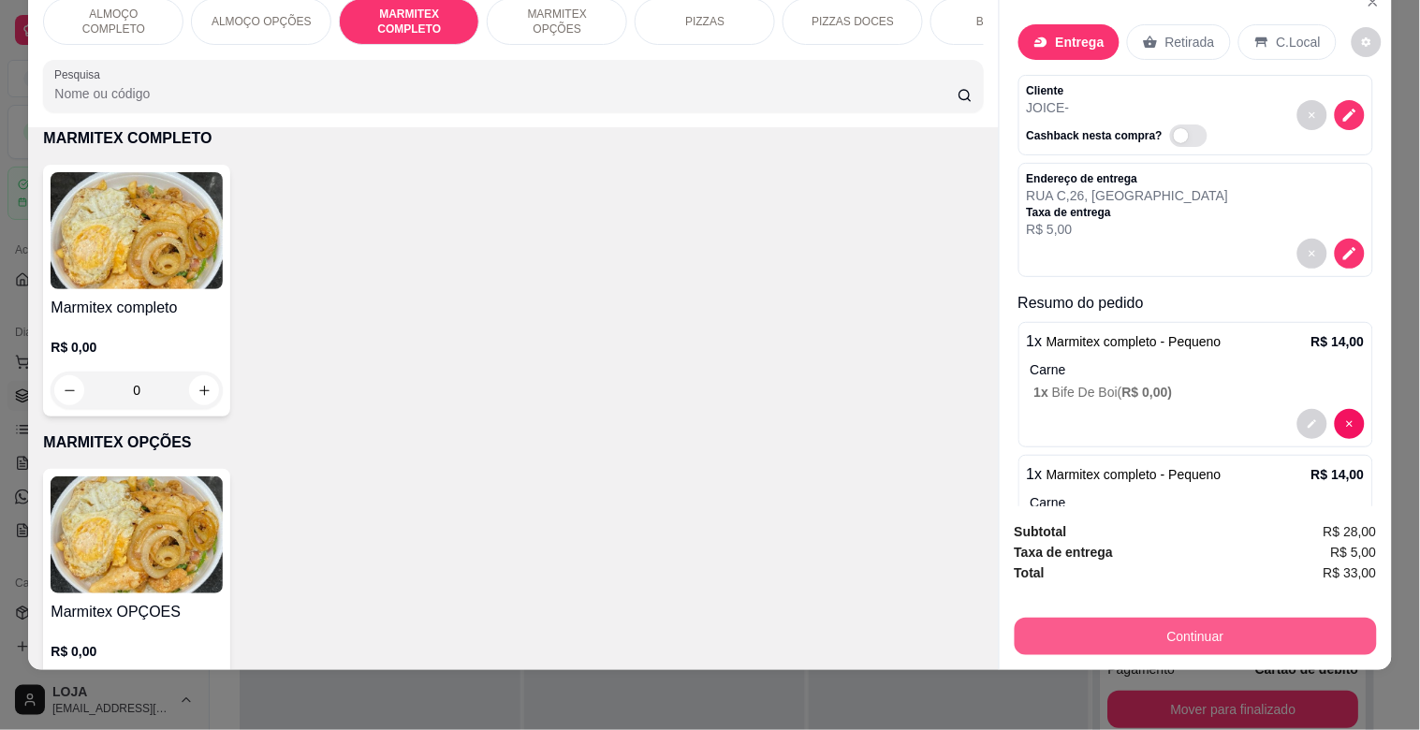
click at [1232, 621] on button "Continuar" at bounding box center [1196, 636] width 362 height 37
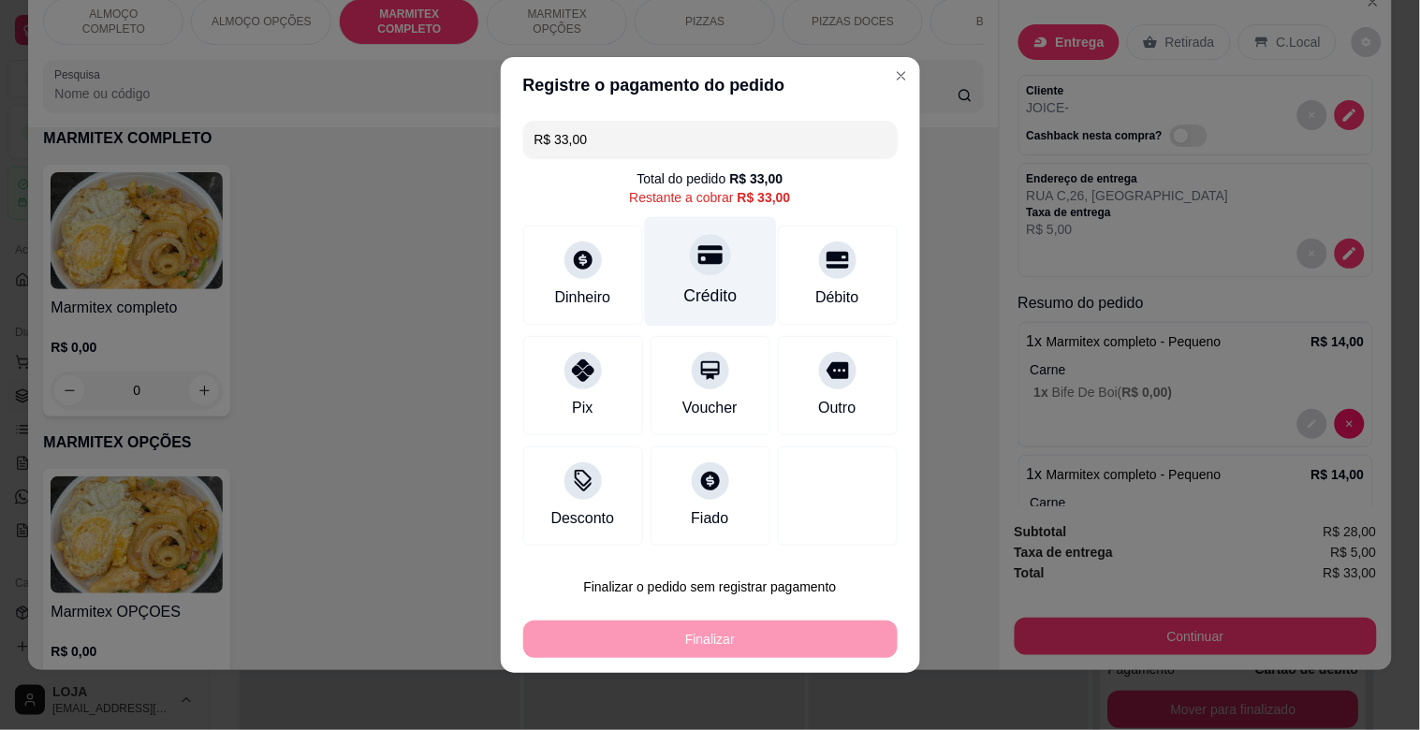
click at [710, 258] on div at bounding box center [710, 254] width 41 height 41
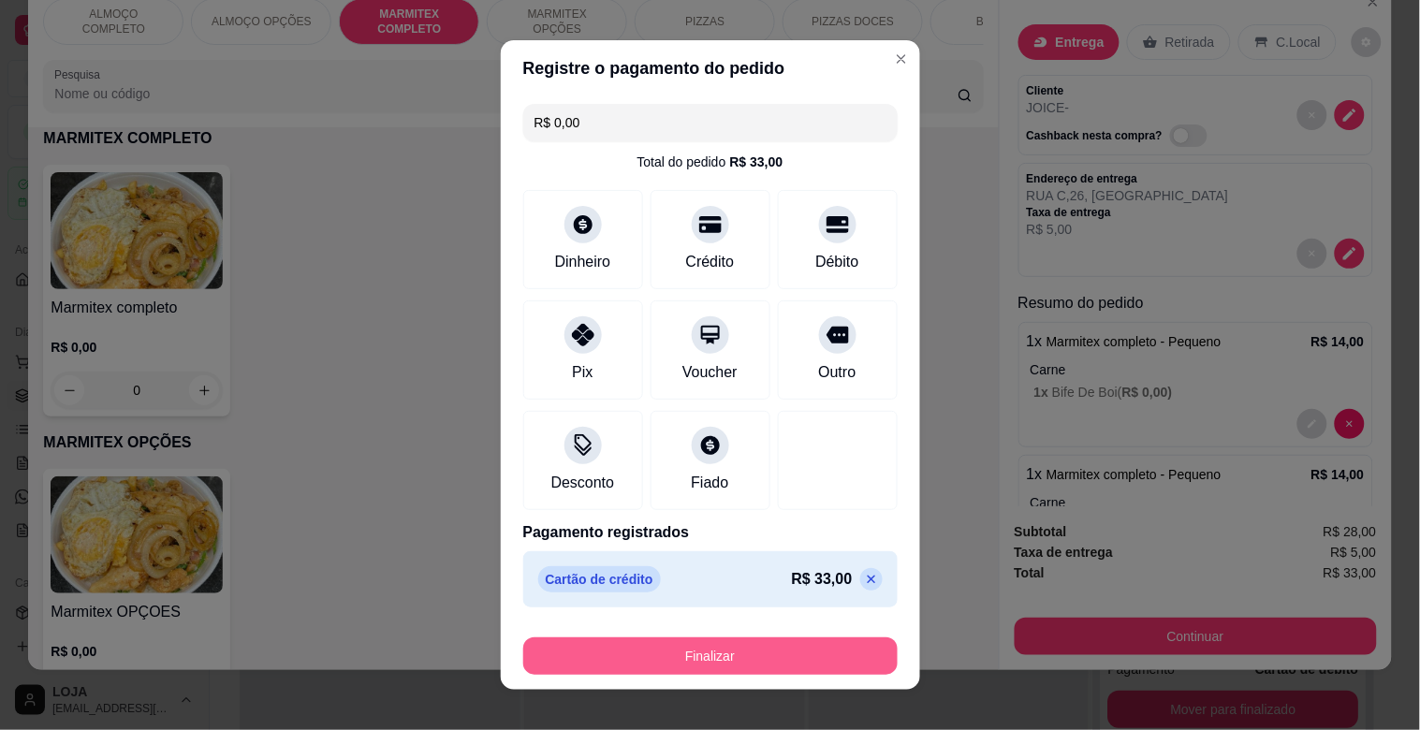
click at [746, 653] on button "Finalizar" at bounding box center [710, 656] width 374 height 37
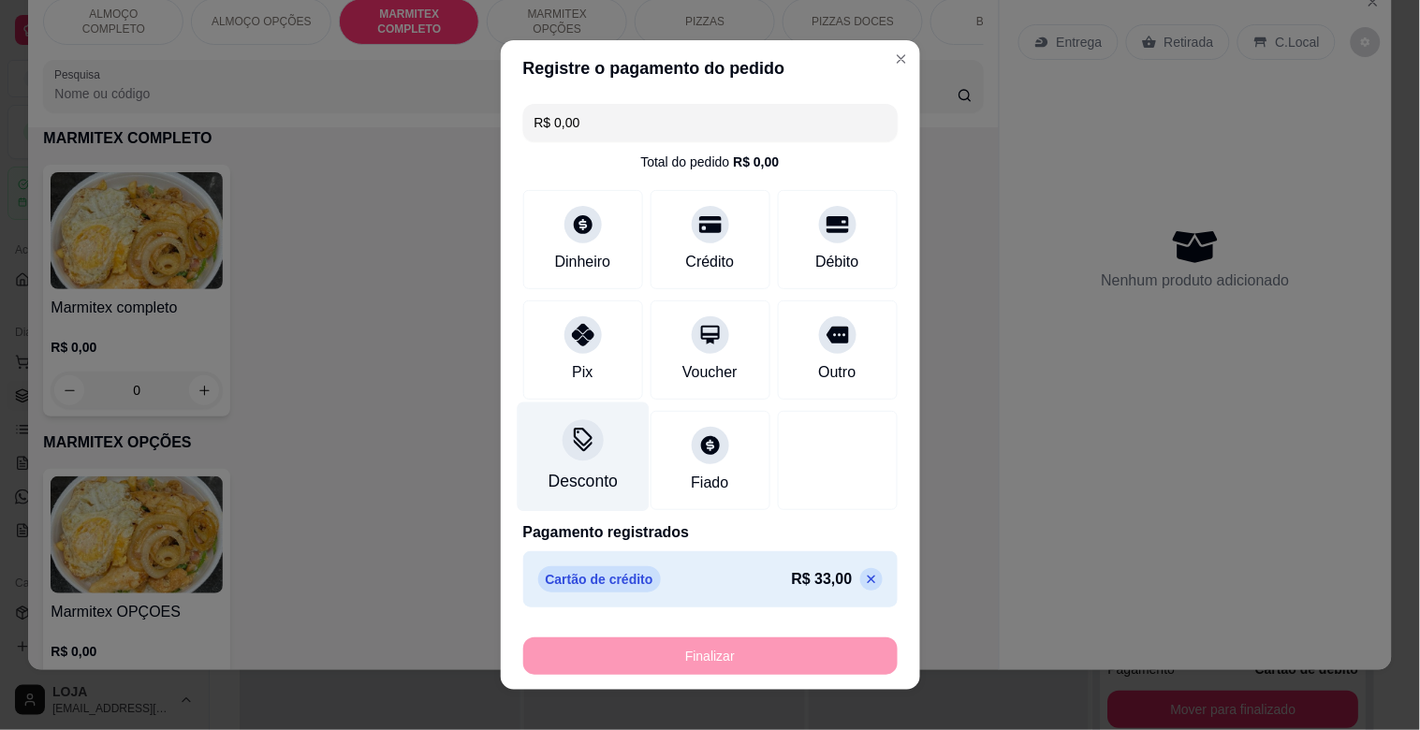
type input "-R$ 33,00"
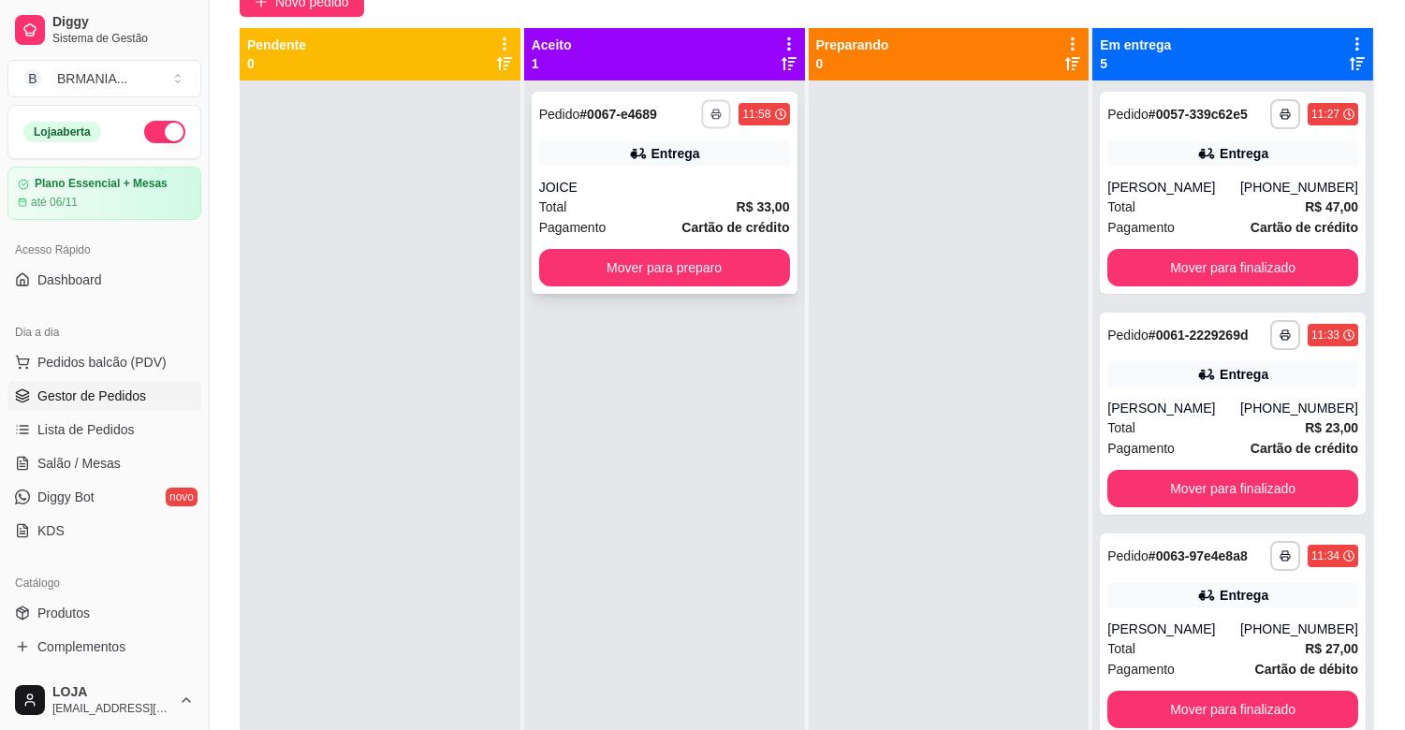
click at [712, 120] on button "button" at bounding box center [716, 113] width 29 height 29
click at [697, 180] on button "IMPRESSORA" at bounding box center [662, 180] width 136 height 30
click at [714, 115] on rect "button" at bounding box center [717, 117] width 6 height 4
click at [698, 180] on button "IMPRESSORA" at bounding box center [662, 180] width 136 height 30
click at [717, 268] on button "Mover para preparo" at bounding box center [664, 268] width 243 height 37
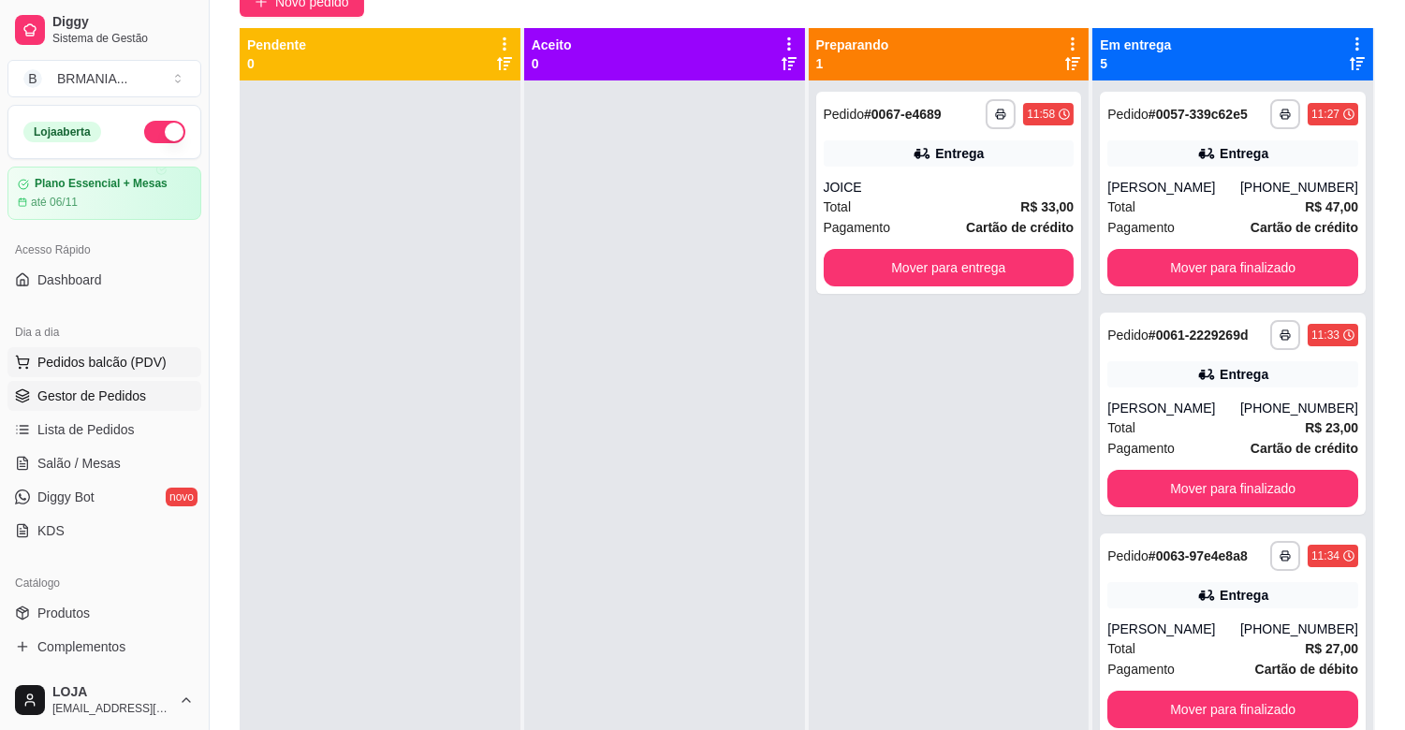
click at [125, 361] on span "Pedidos balcão (PDV)" at bounding box center [101, 362] width 129 height 19
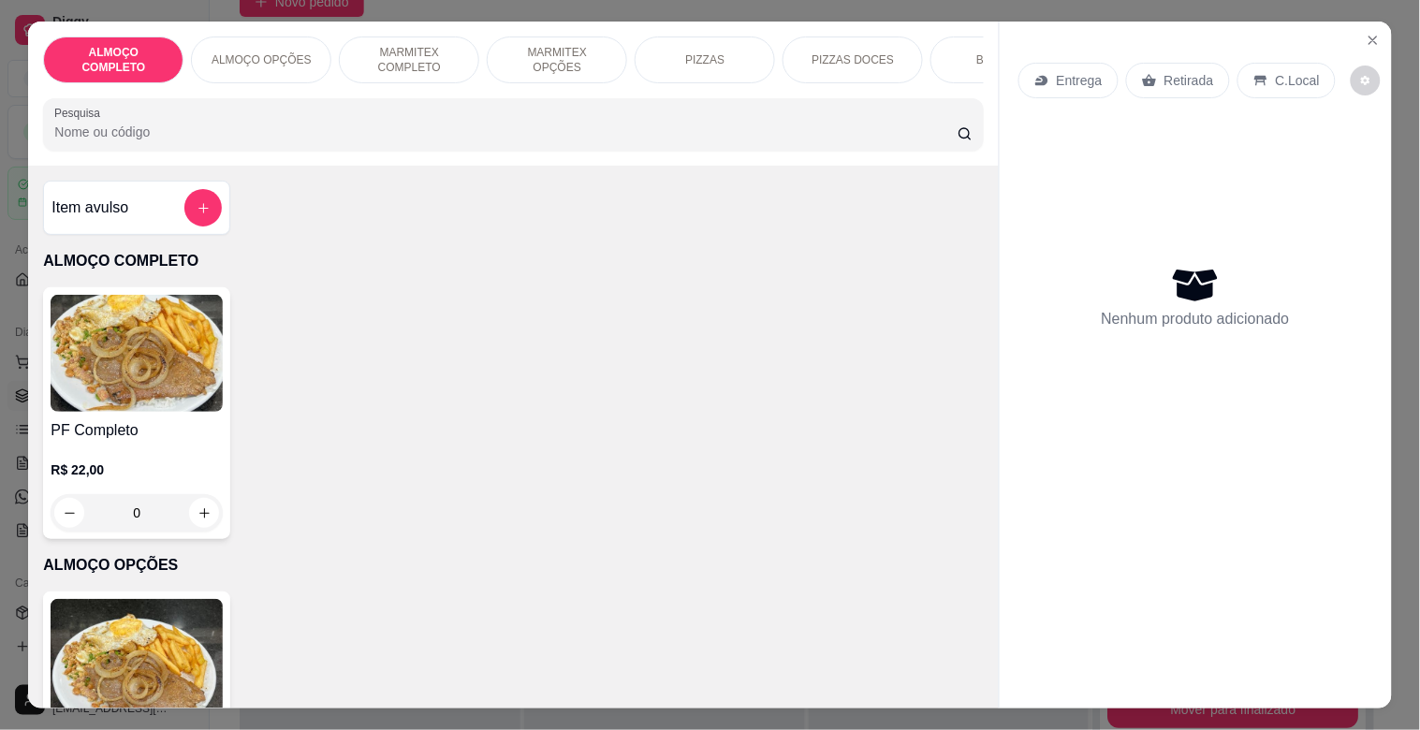
click at [118, 440] on h4 "PF Completo" at bounding box center [137, 430] width 172 height 22
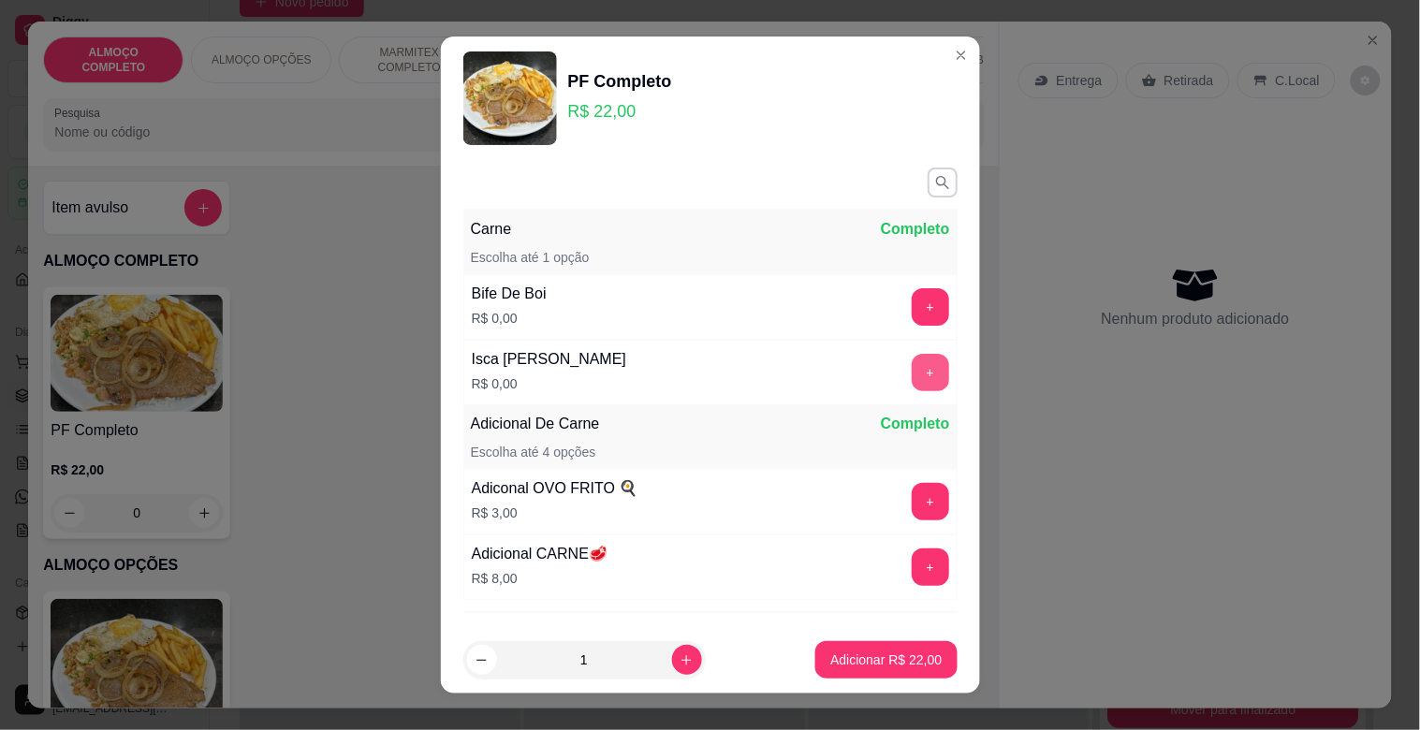
click at [912, 379] on button "+" at bounding box center [930, 372] width 37 height 37
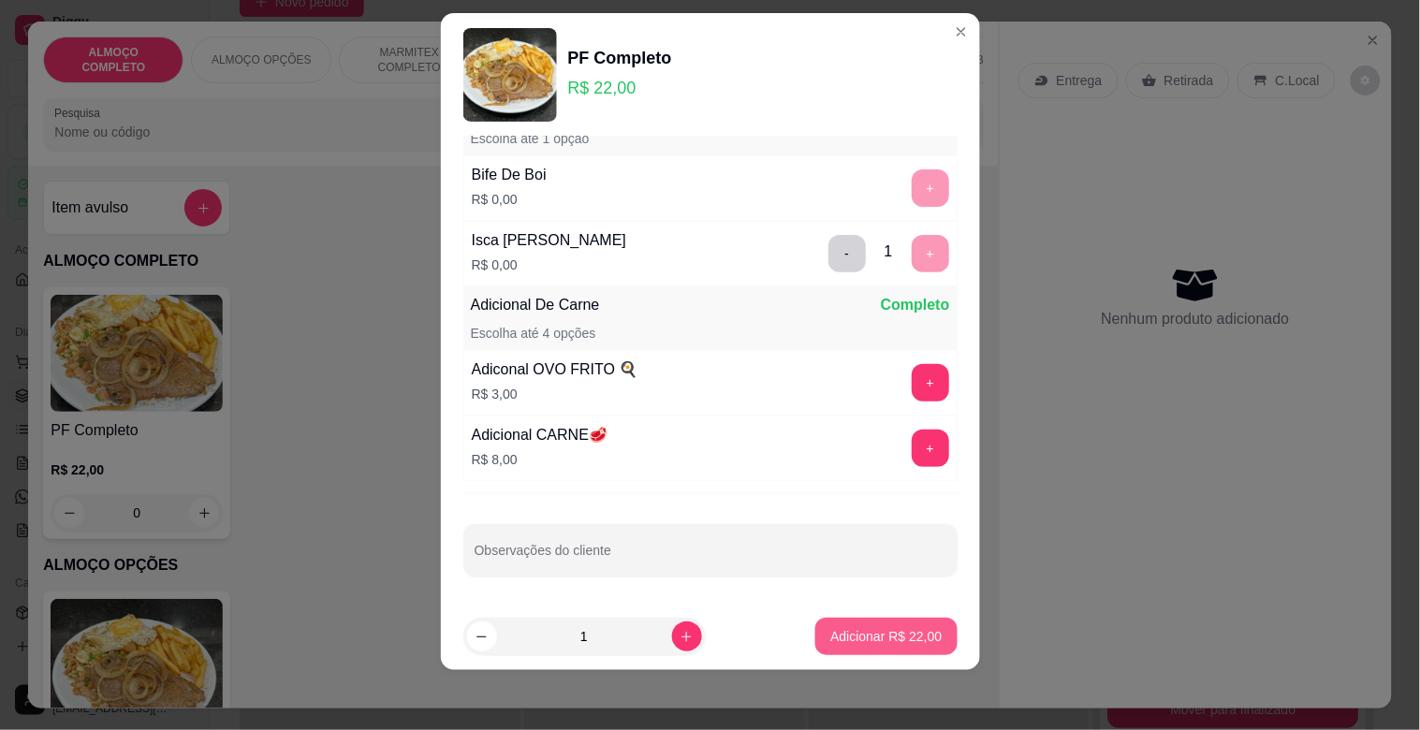
click at [887, 634] on p "Adicionar R$ 22,00" at bounding box center [885, 636] width 111 height 19
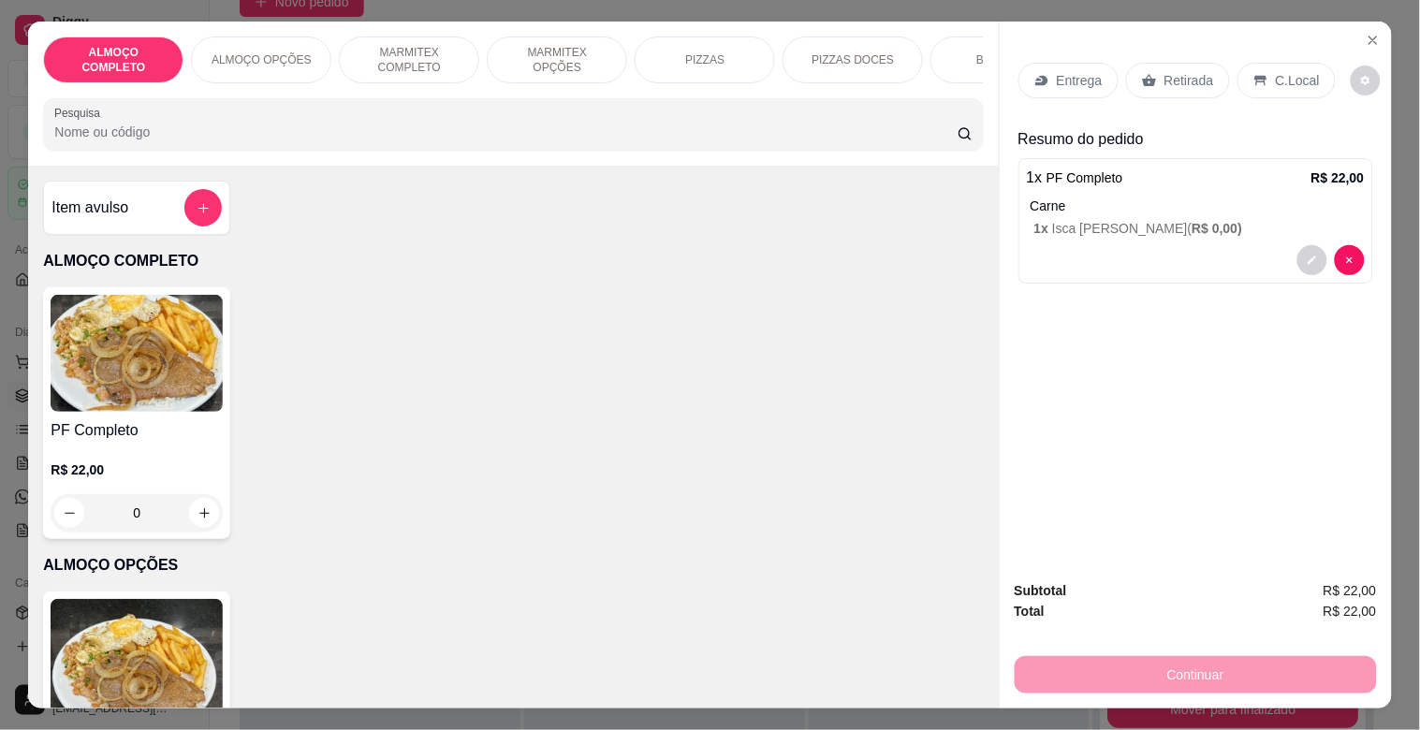
click at [1186, 71] on p "Retirada" at bounding box center [1190, 80] width 50 height 19
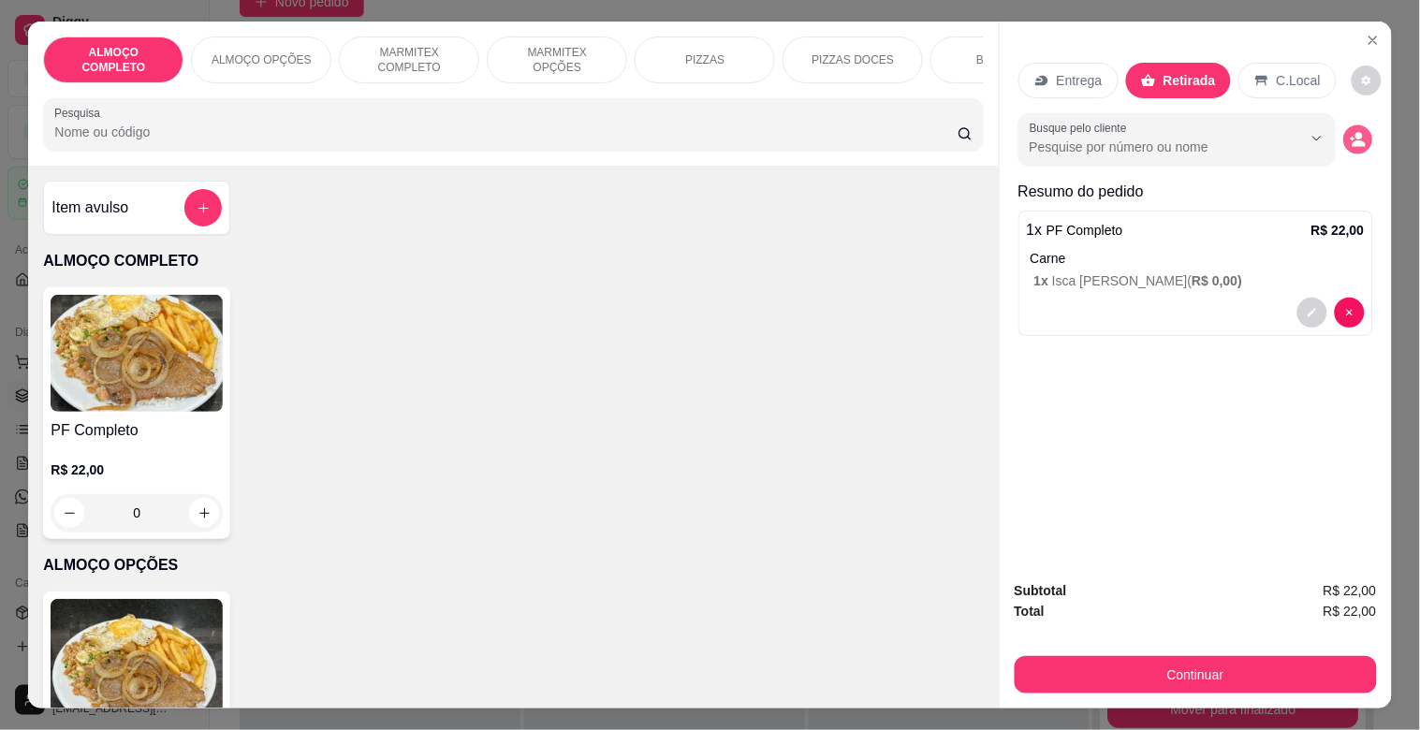
click at [1353, 140] on icon "decrease-product-quantity" at bounding box center [1359, 143] width 13 height 7
click at [653, 472] on div "Nome do cliente" at bounding box center [710, 452] width 374 height 52
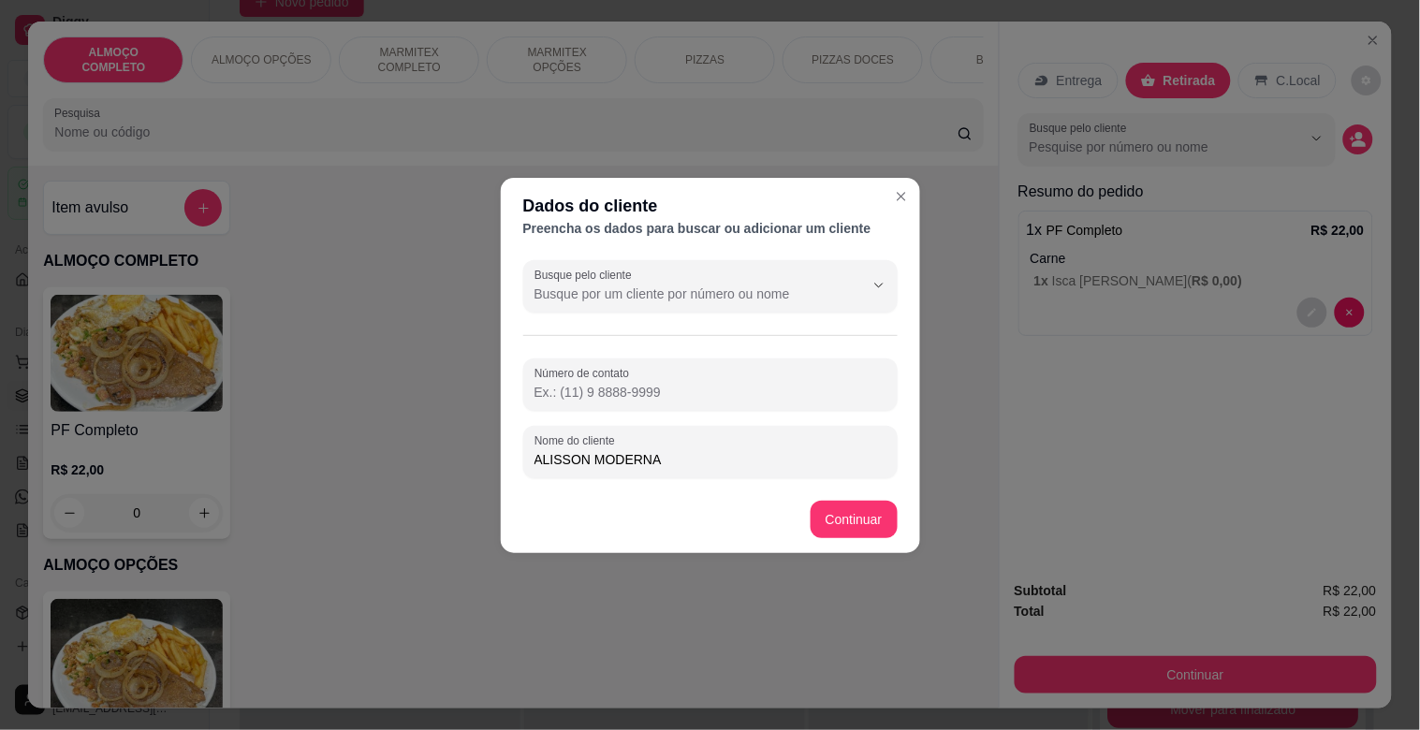
type input "ALISSON MODERNA"
click at [864, 499] on footer "Continuar" at bounding box center [710, 519] width 419 height 67
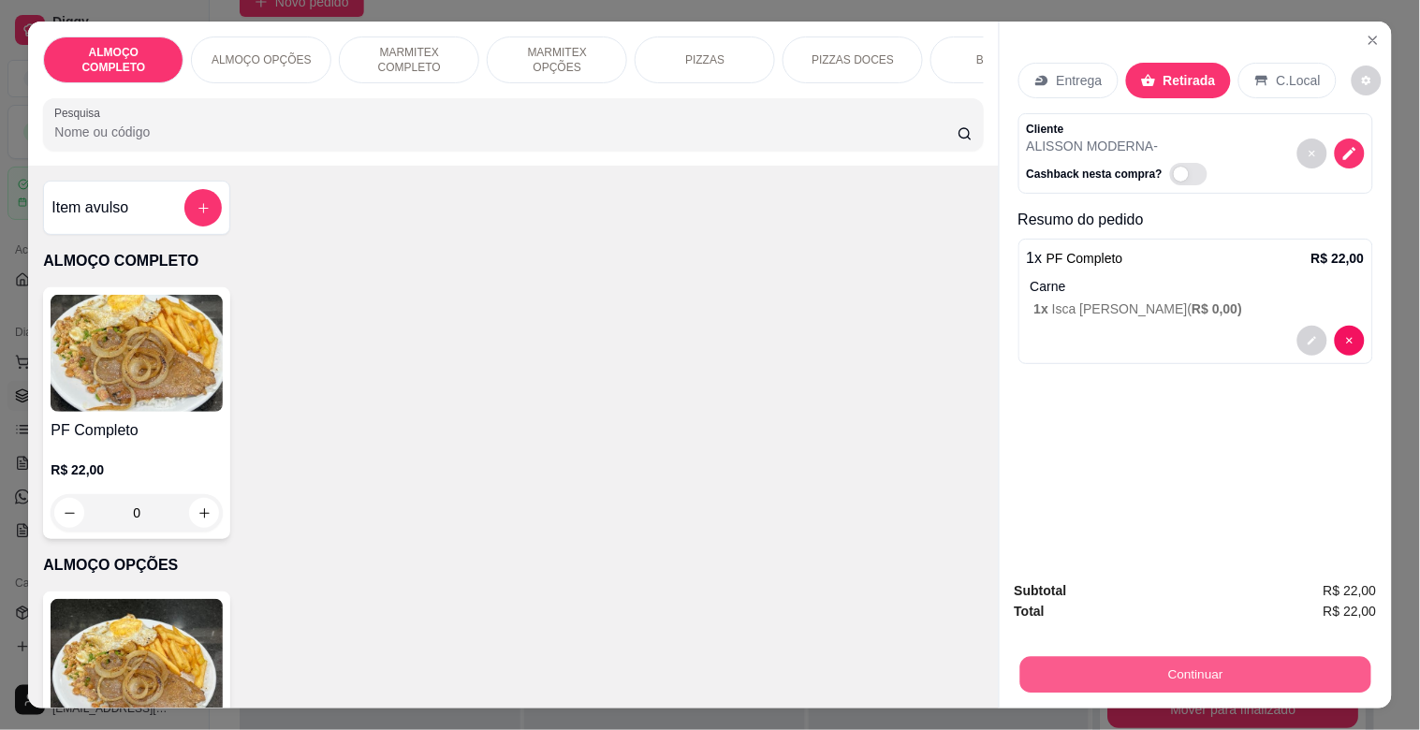
click at [1157, 663] on button "Continuar" at bounding box center [1195, 674] width 351 height 37
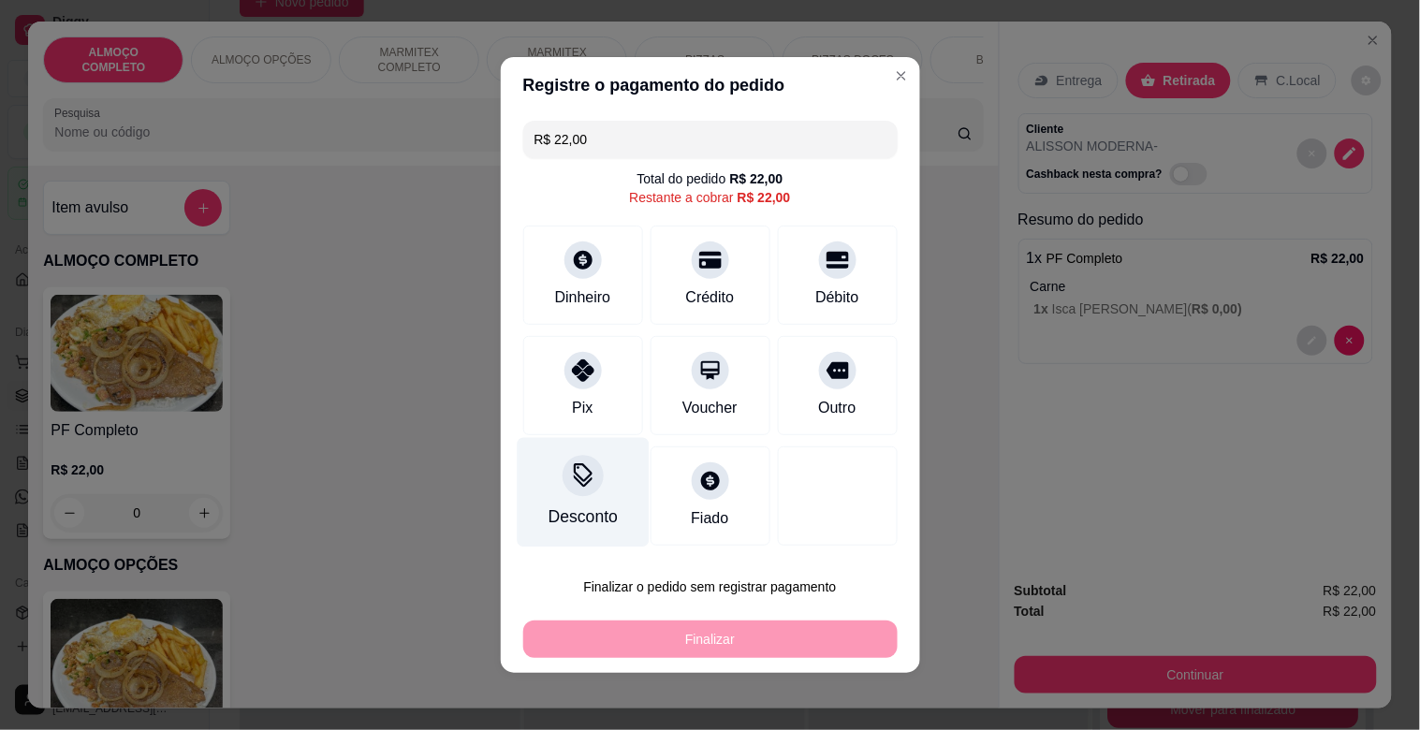
click at [600, 511] on div "Desconto" at bounding box center [582, 517] width 69 height 24
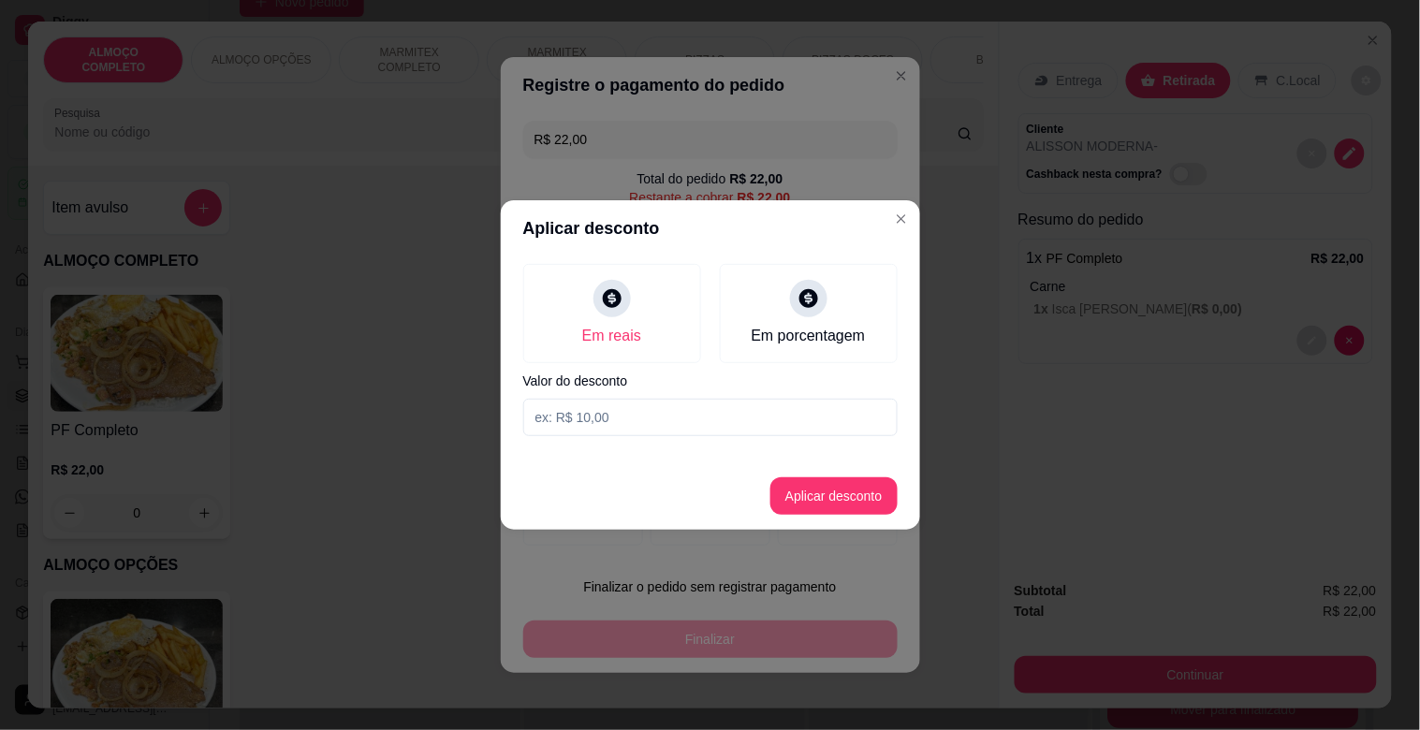
click at [604, 418] on input at bounding box center [710, 417] width 374 height 37
type input "2,00"
click at [846, 482] on button "Aplicar desconto" at bounding box center [833, 496] width 123 height 37
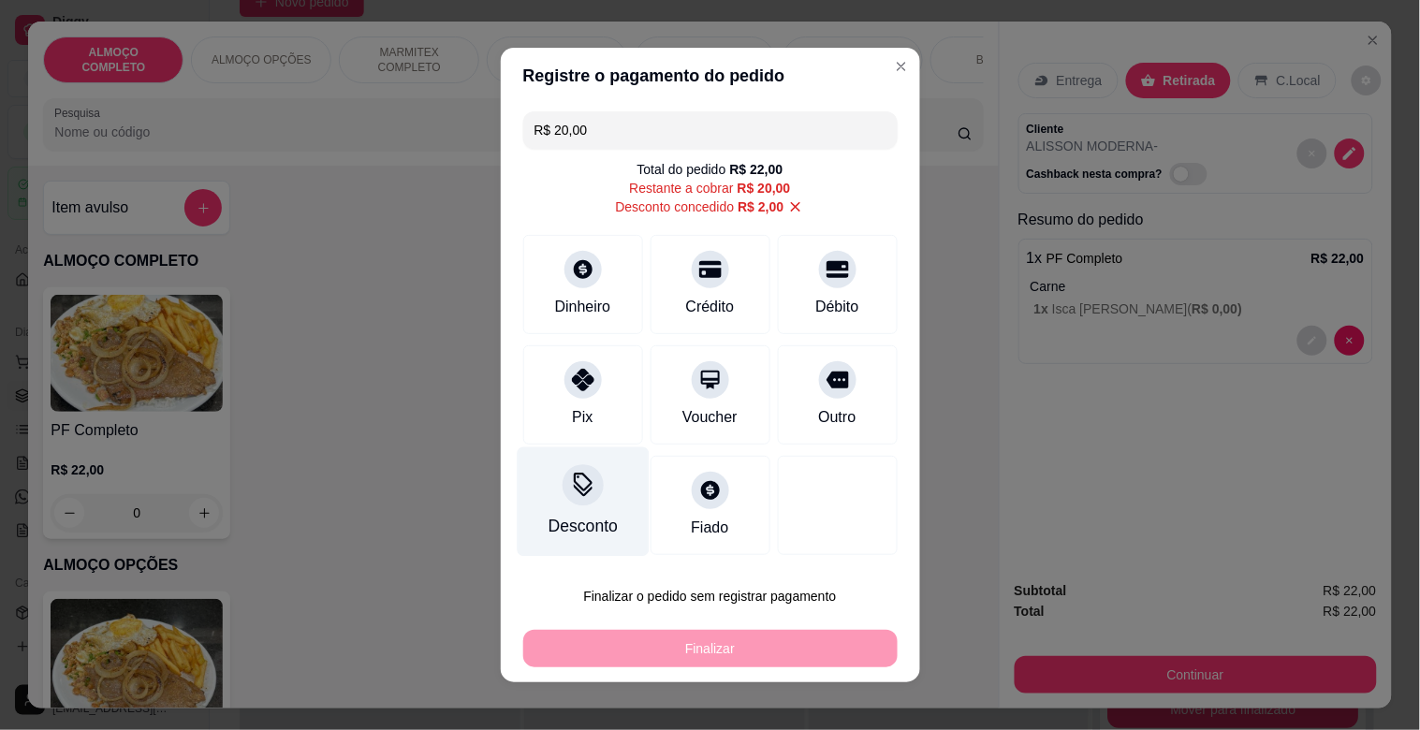
click at [572, 500] on div at bounding box center [583, 484] width 41 height 41
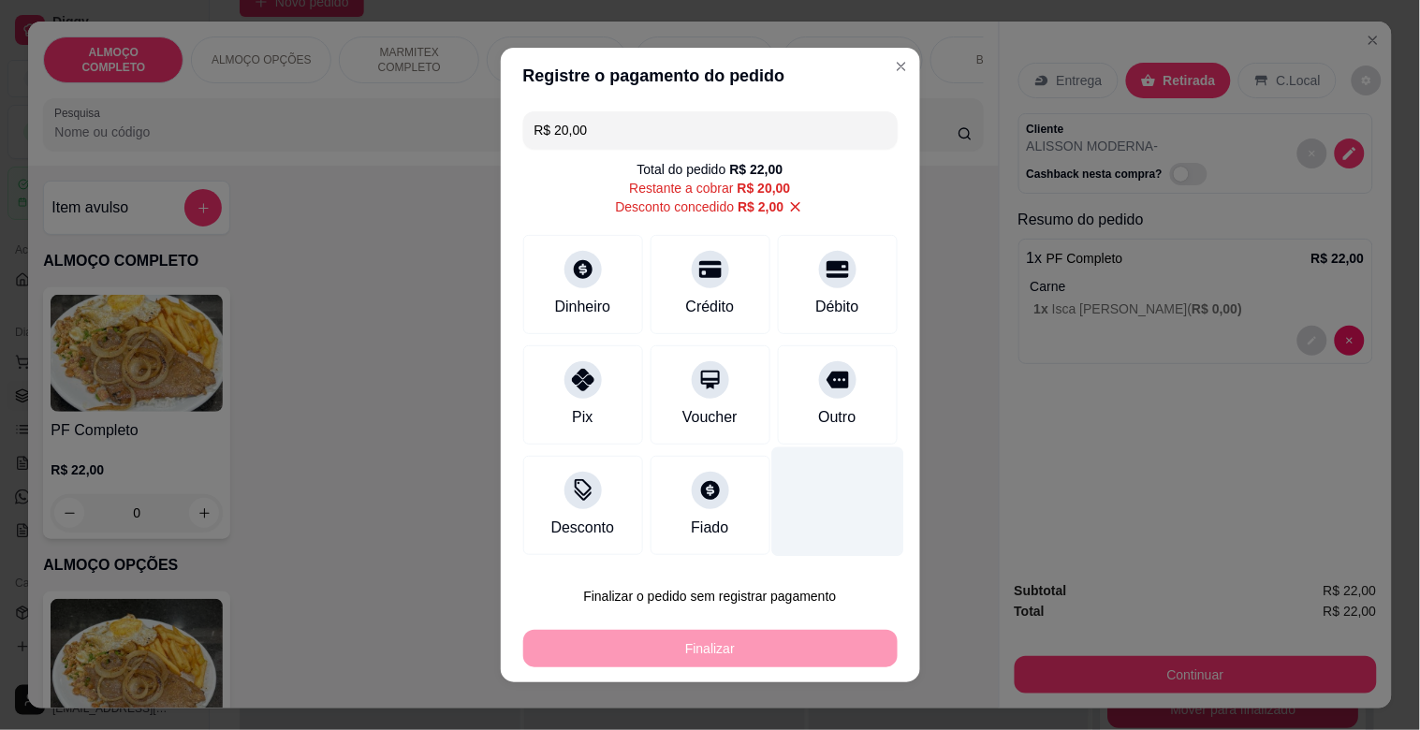
drag, startPoint x: 817, startPoint y: 368, endPoint x: 815, endPoint y: 497, distance: 129.2
click at [827, 372] on icon at bounding box center [838, 380] width 22 height 17
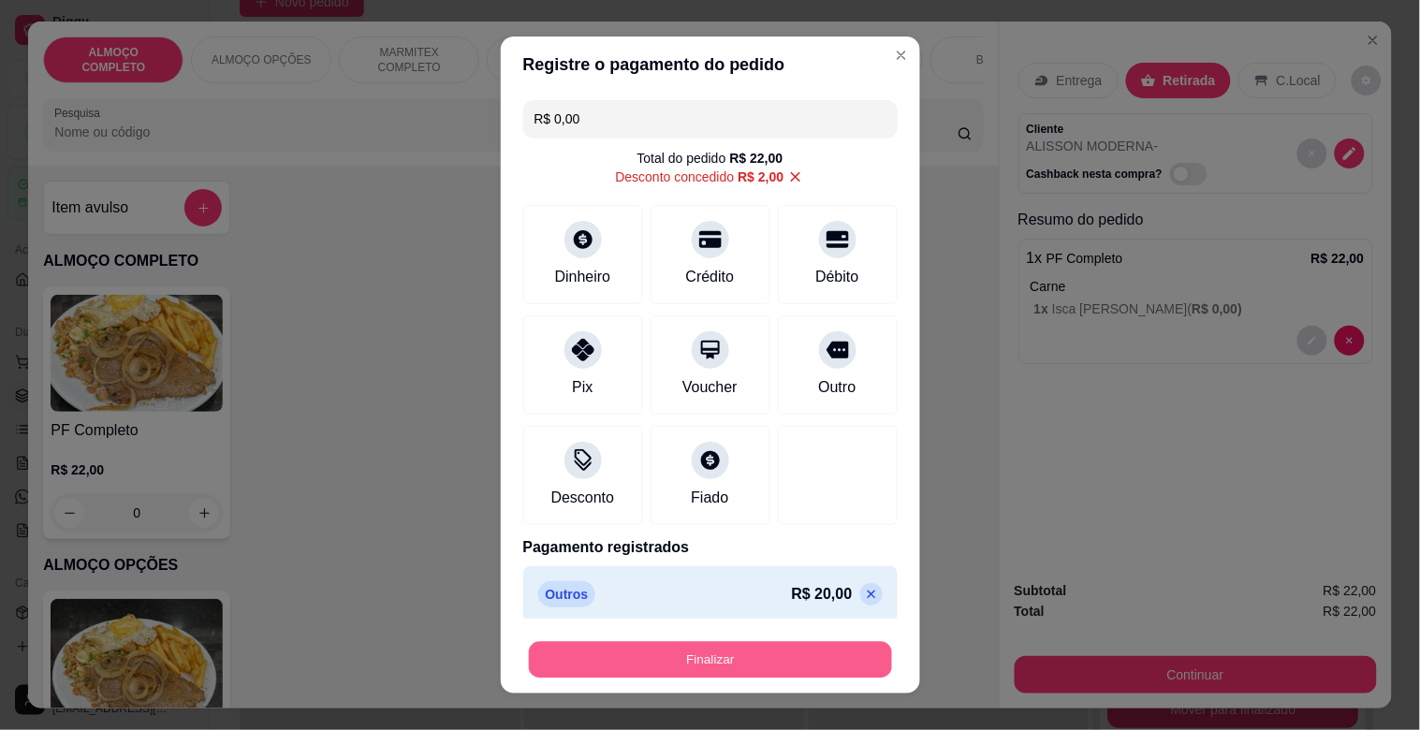
click at [679, 660] on button "Finalizar" at bounding box center [710, 660] width 363 height 37
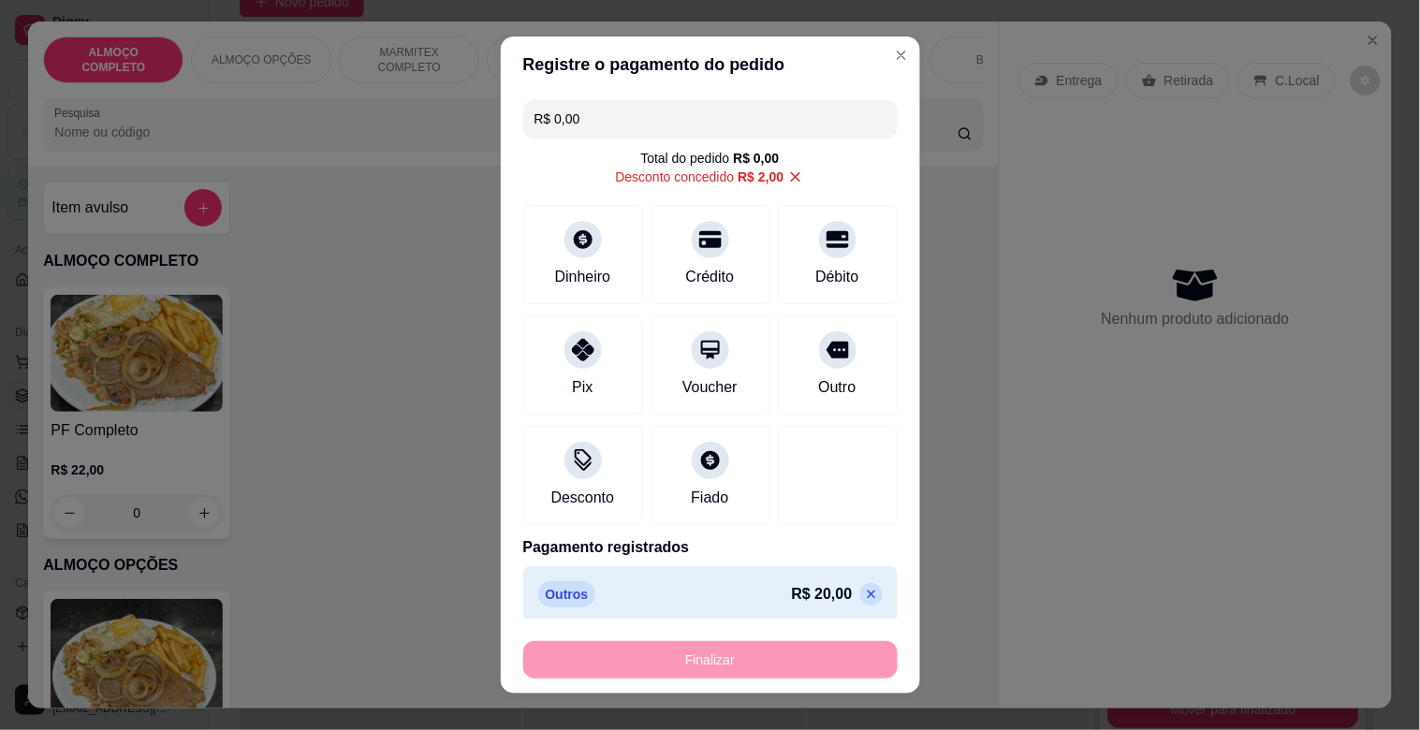
type input "-R$ 22,00"
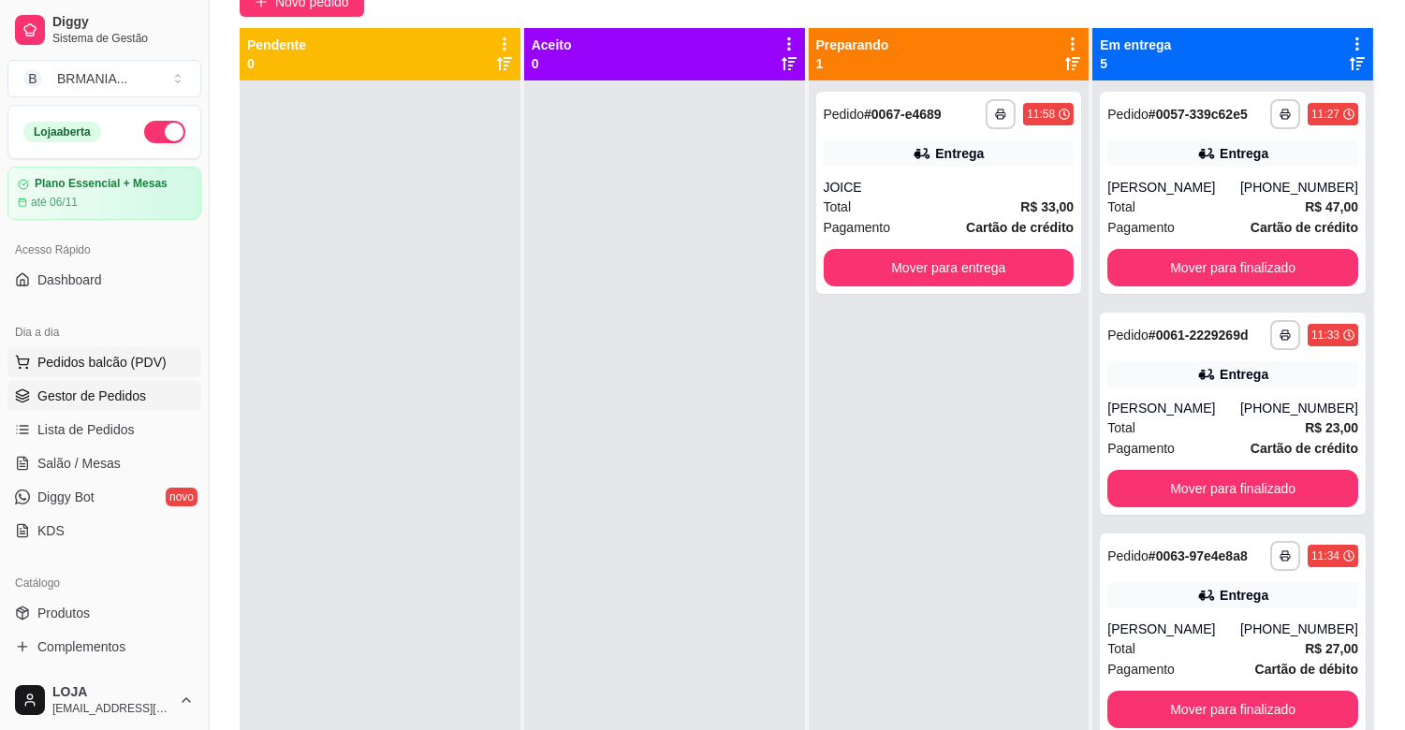
click at [124, 362] on span "Pedidos balcão (PDV)" at bounding box center [101, 362] width 129 height 19
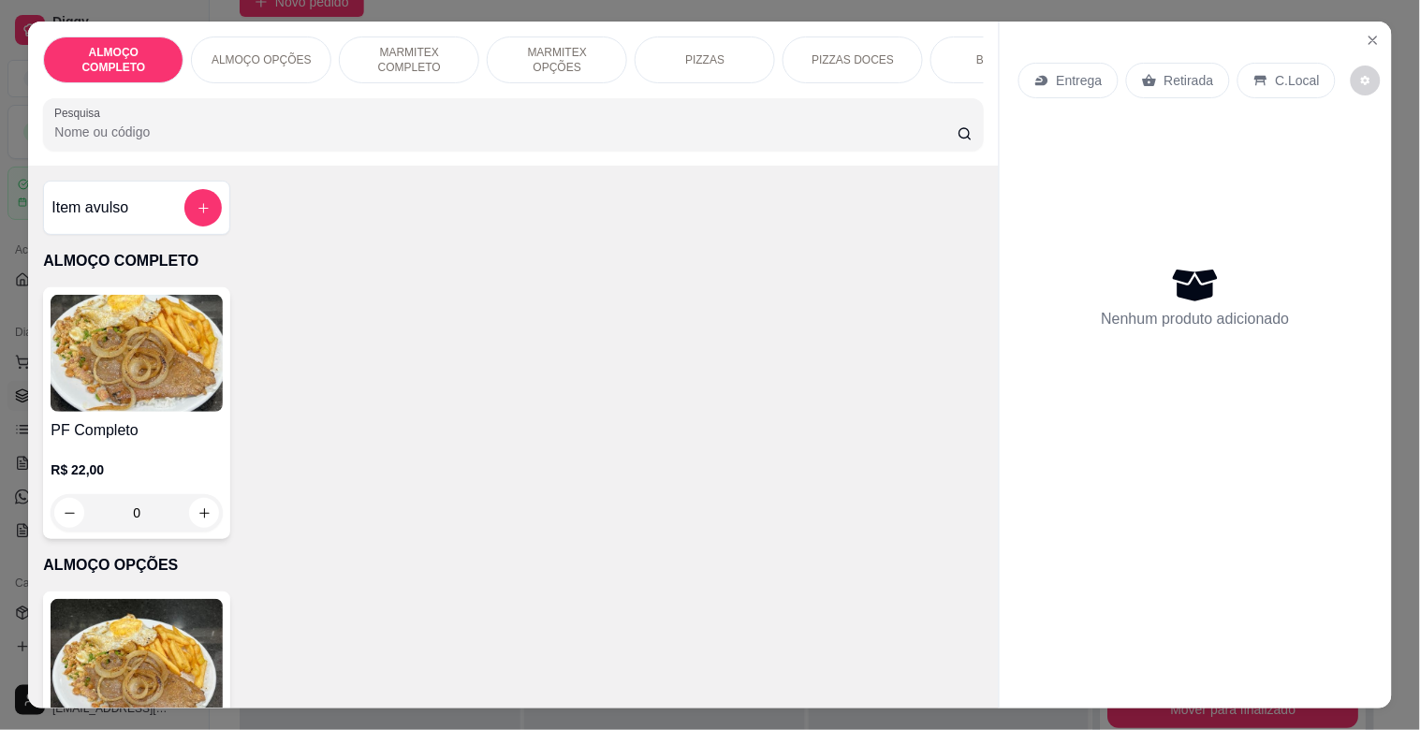
click at [160, 385] on img at bounding box center [137, 353] width 172 height 117
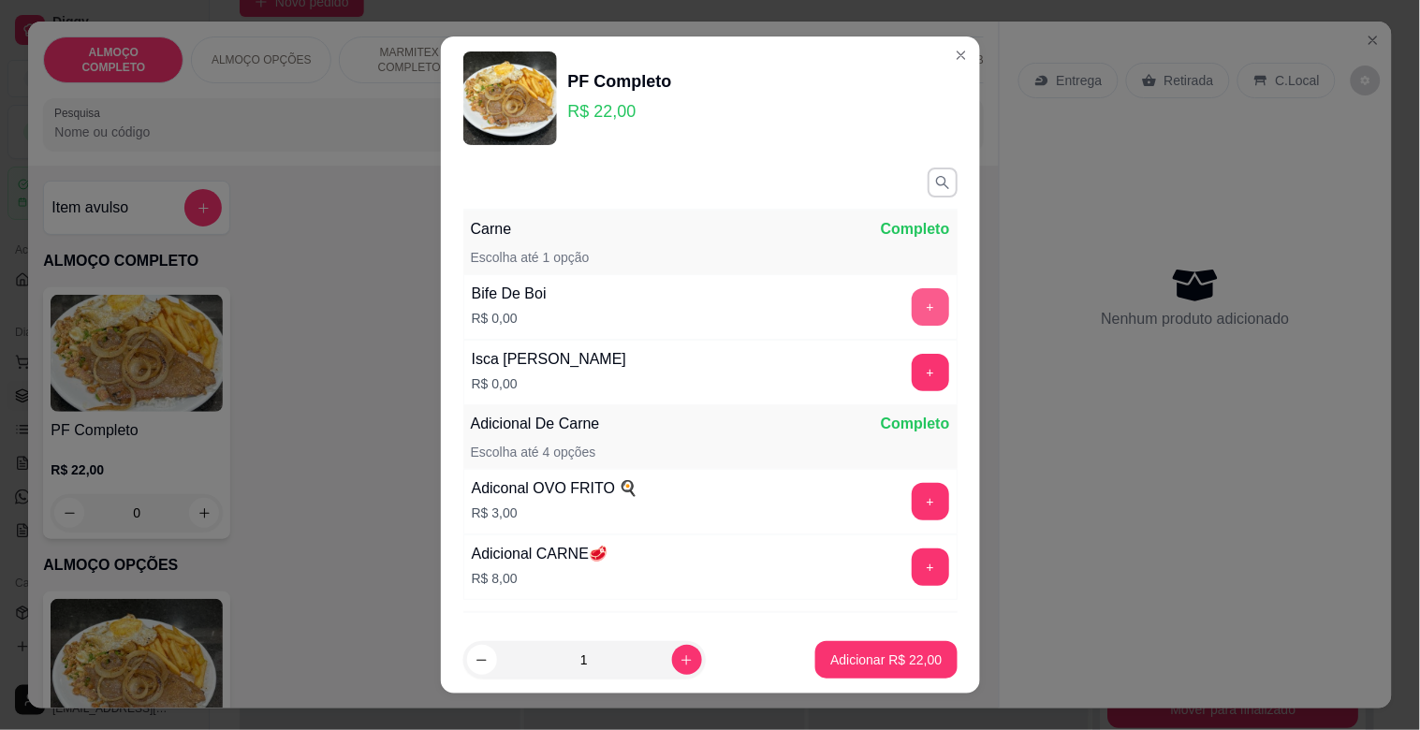
click at [912, 303] on button "+" at bounding box center [930, 306] width 37 height 37
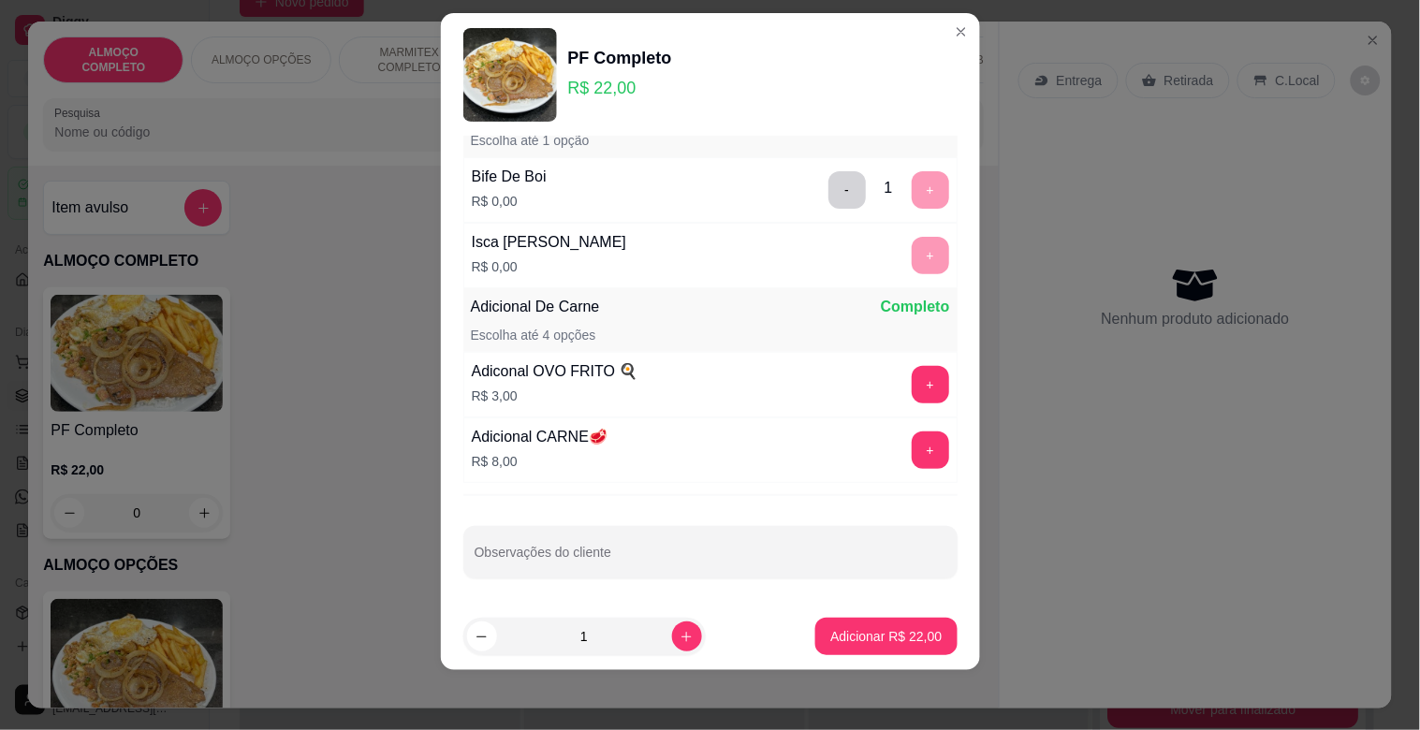
scroll to position [96, 0]
click at [866, 627] on p "Adicionar R$ 22,00" at bounding box center [886, 636] width 109 height 18
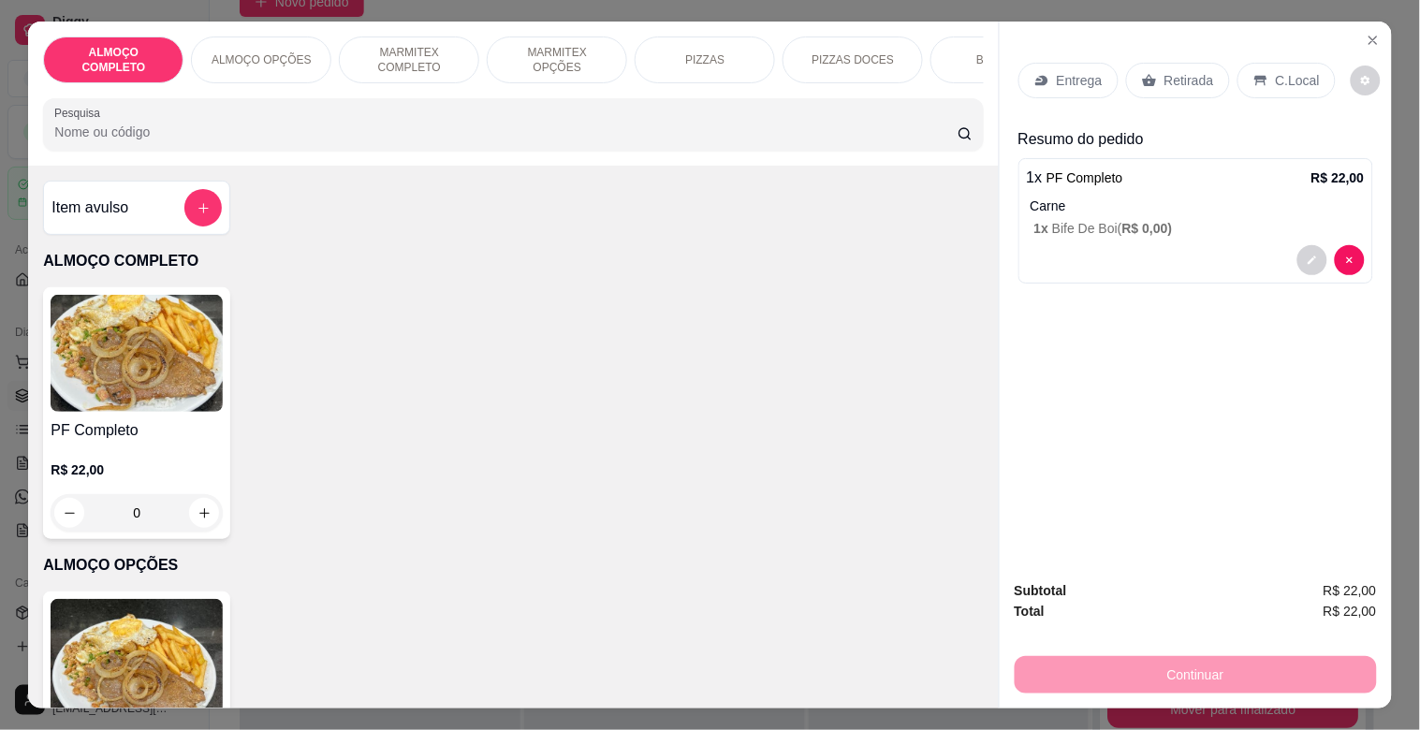
click at [1189, 75] on p "Retirada" at bounding box center [1190, 80] width 50 height 19
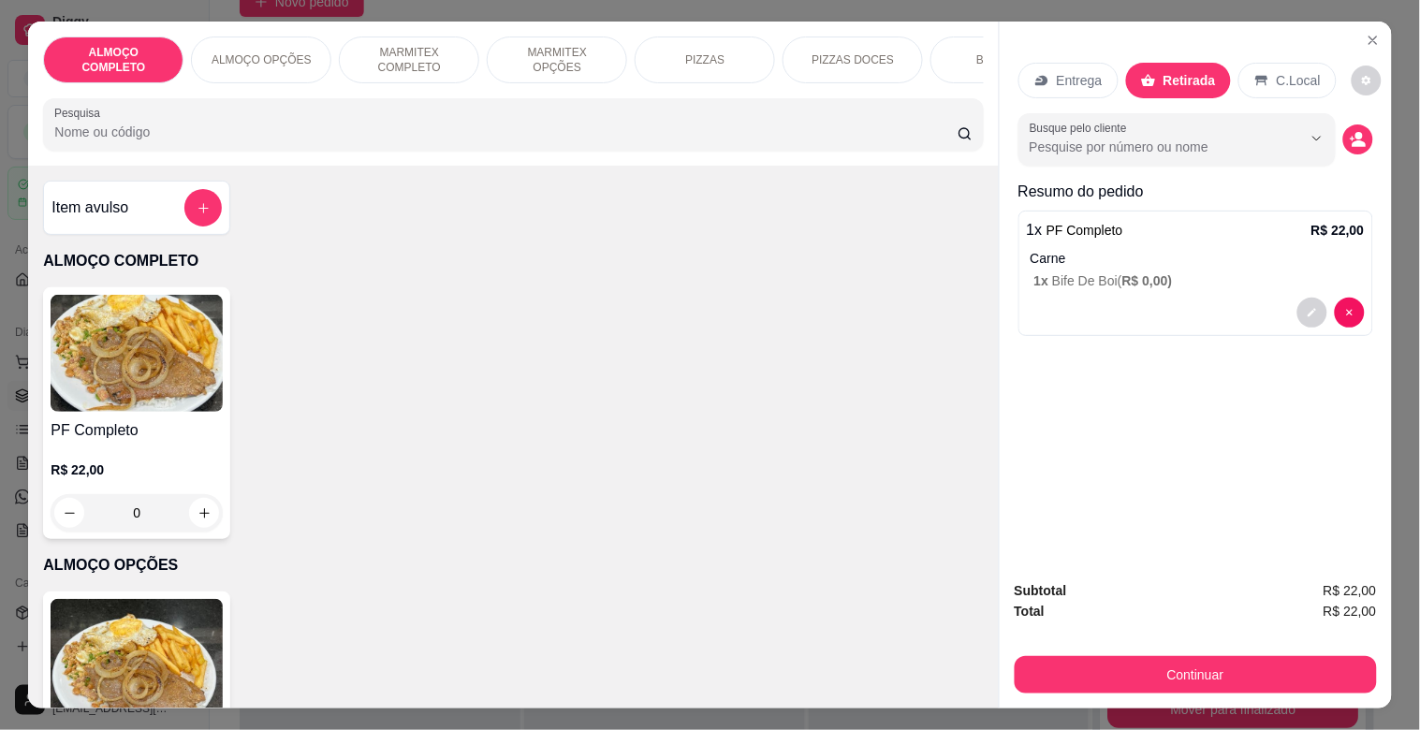
click at [1260, 67] on div "C.Local" at bounding box center [1288, 81] width 98 height 36
click at [1358, 135] on button "decrease-product-quantity" at bounding box center [1358, 140] width 30 height 30
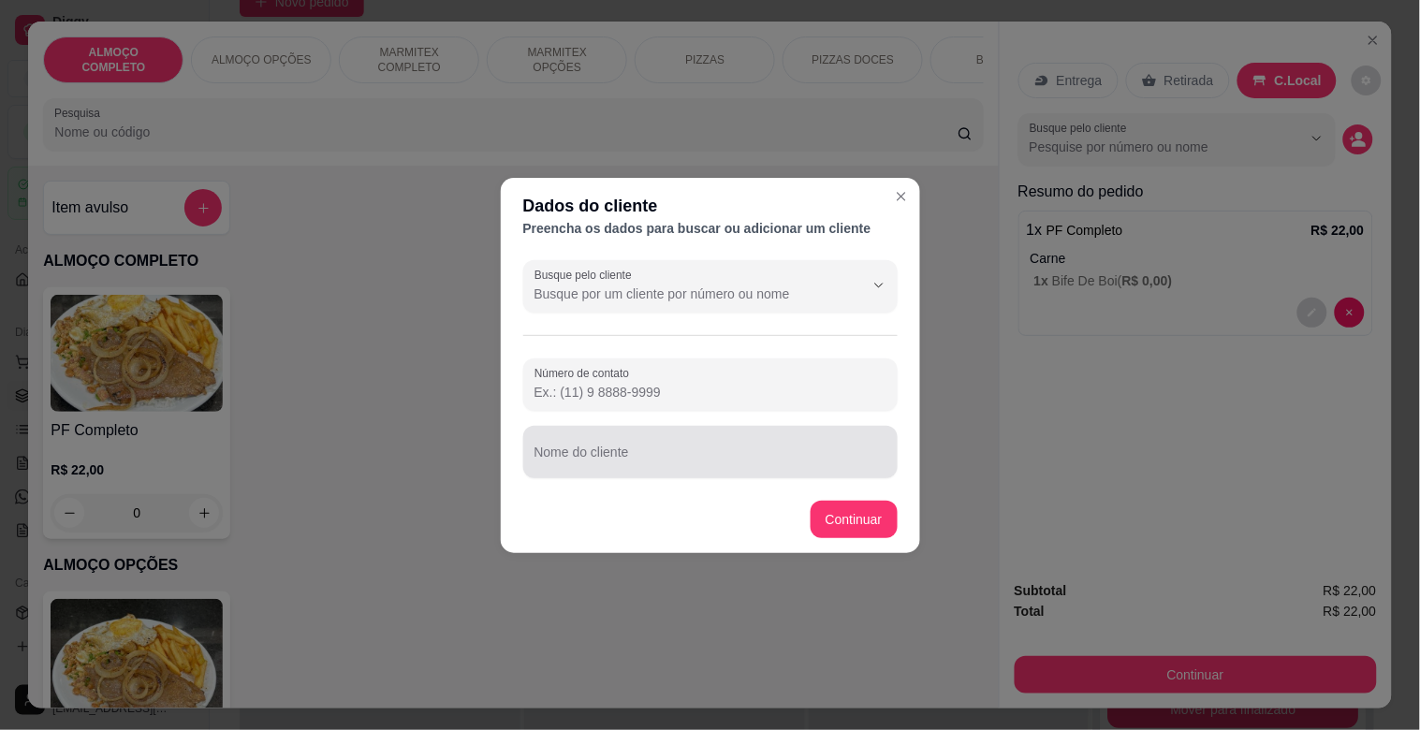
click at [653, 464] on input "Nome do cliente" at bounding box center [711, 459] width 352 height 19
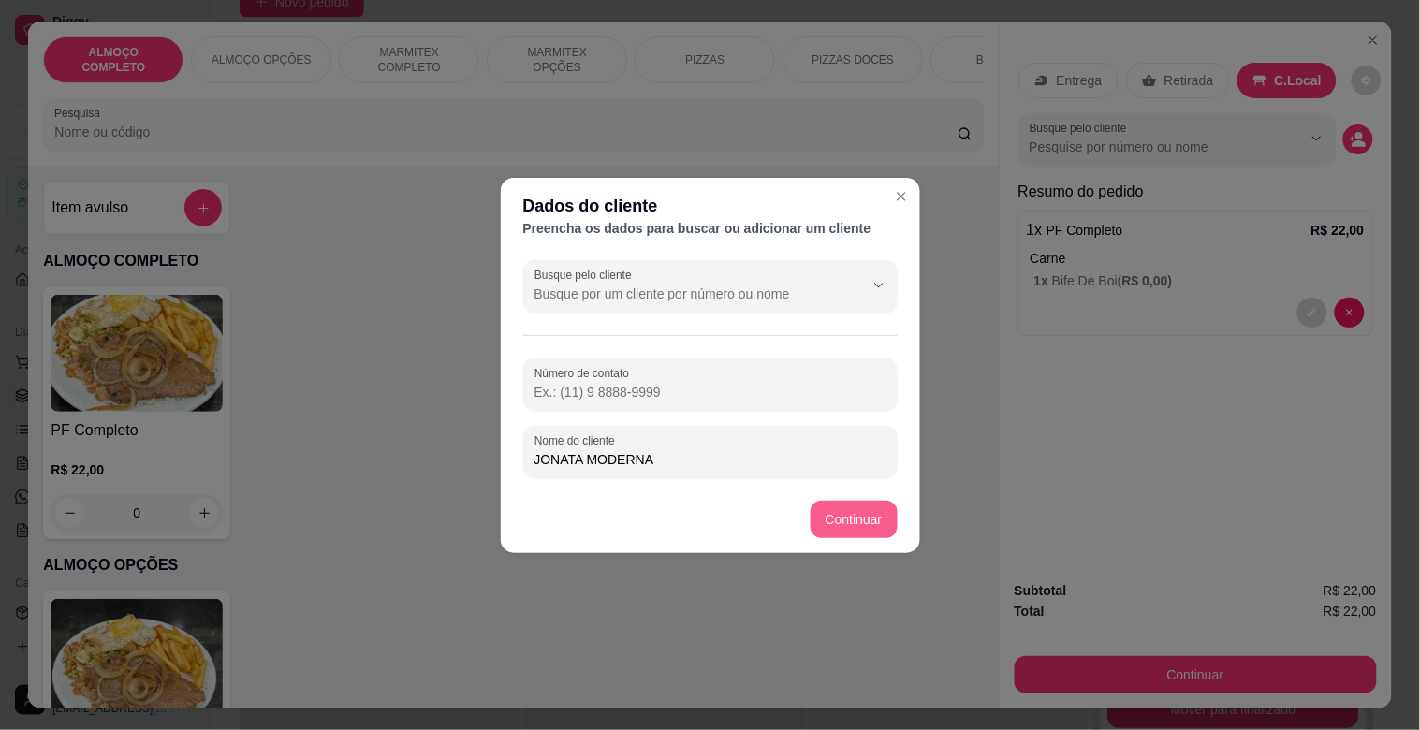
type input "JONATA MODERNA"
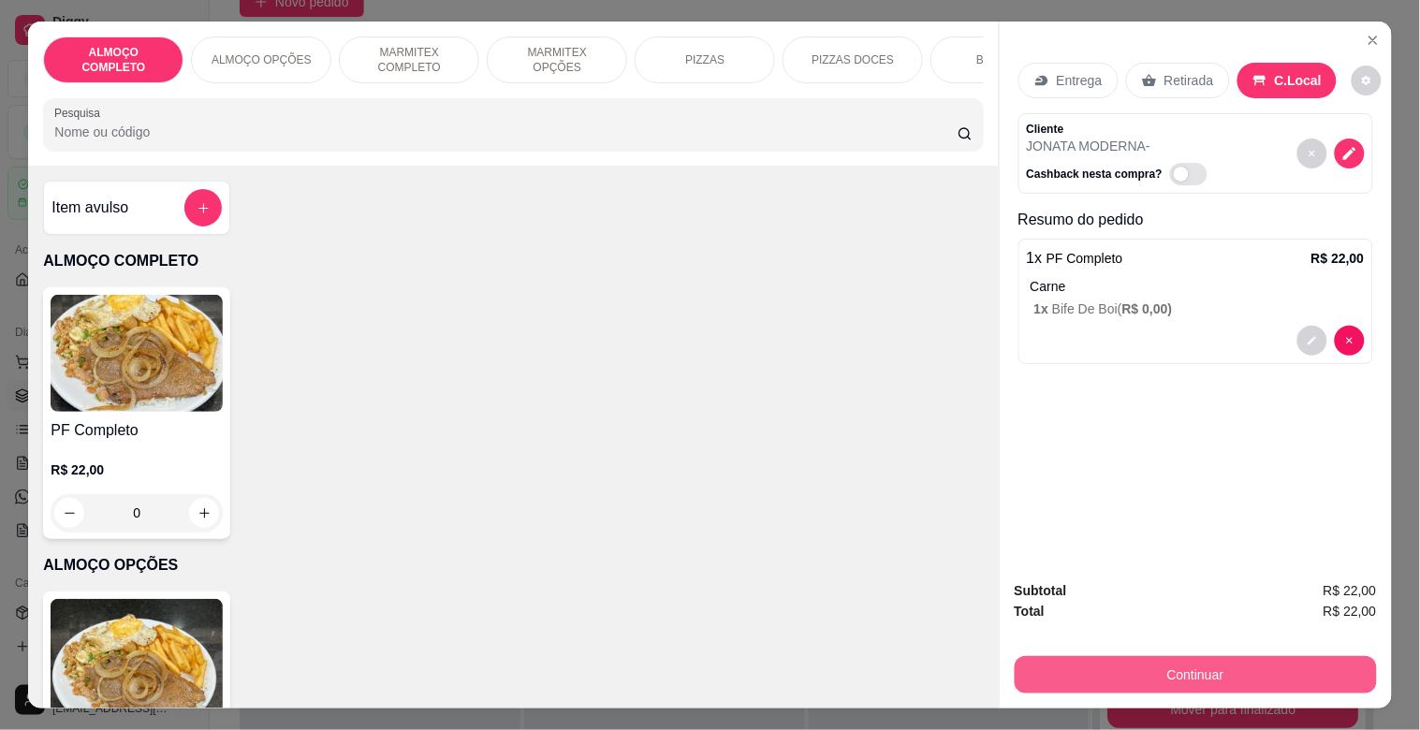
click at [1163, 656] on button "Continuar" at bounding box center [1196, 674] width 362 height 37
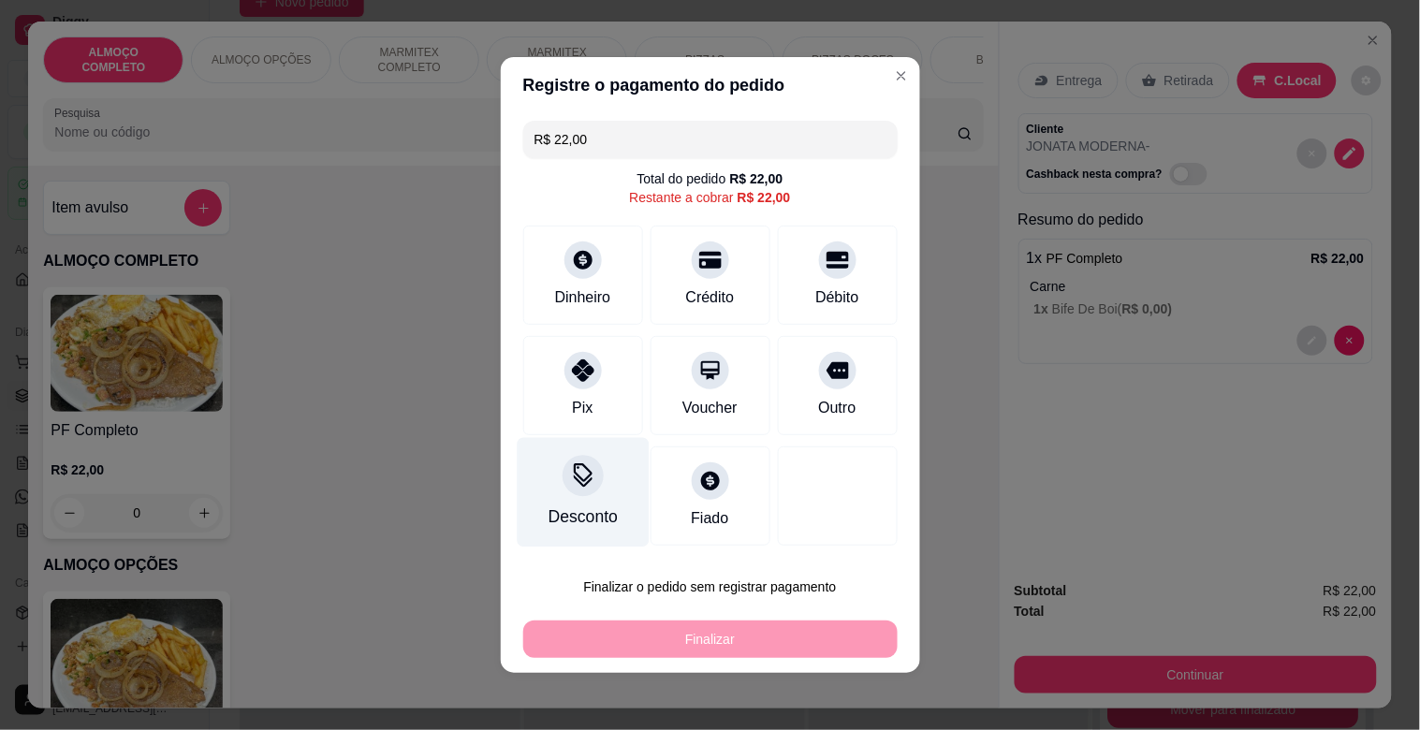
click at [578, 491] on div at bounding box center [583, 475] width 41 height 41
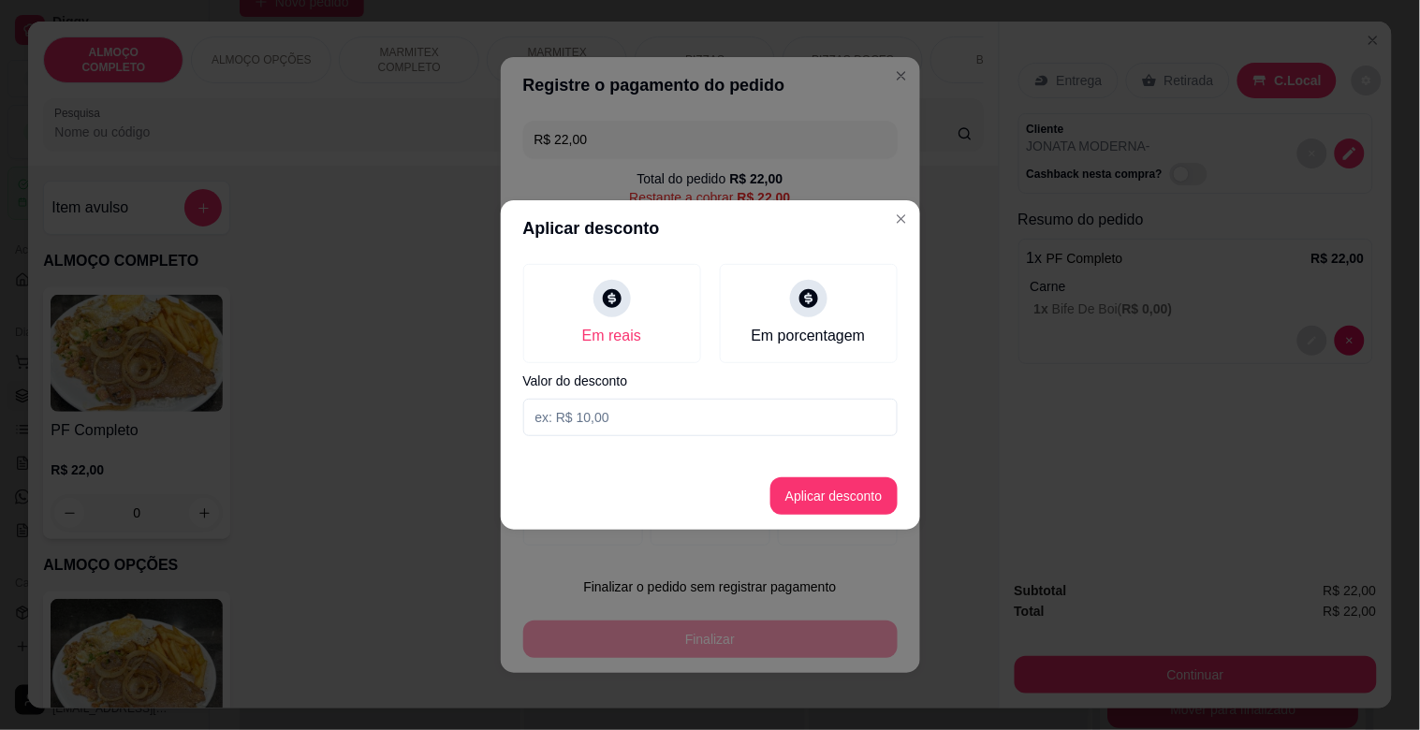
click at [613, 418] on input at bounding box center [710, 417] width 374 height 37
type input "2,00"
click at [824, 496] on button "Aplicar desconto" at bounding box center [834, 495] width 127 height 37
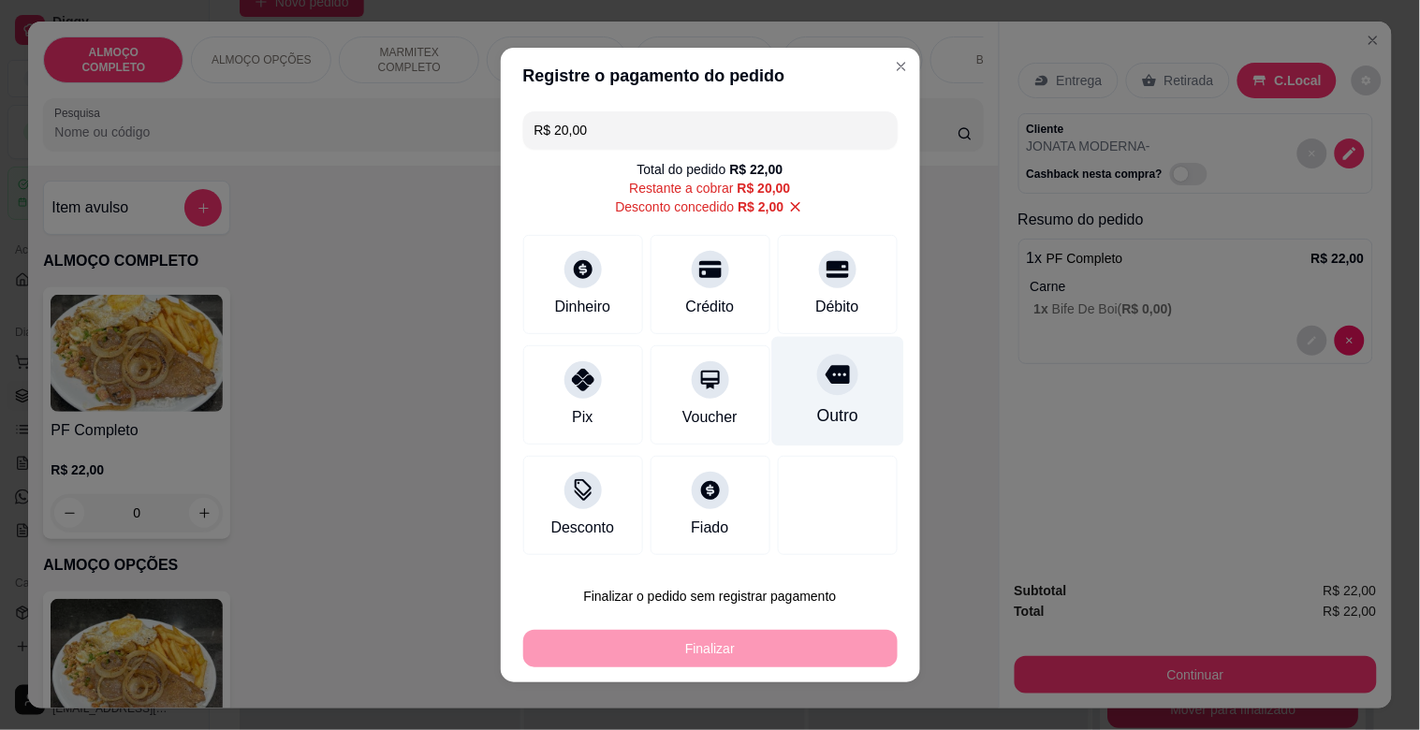
click at [828, 396] on div "Outro" at bounding box center [837, 392] width 132 height 110
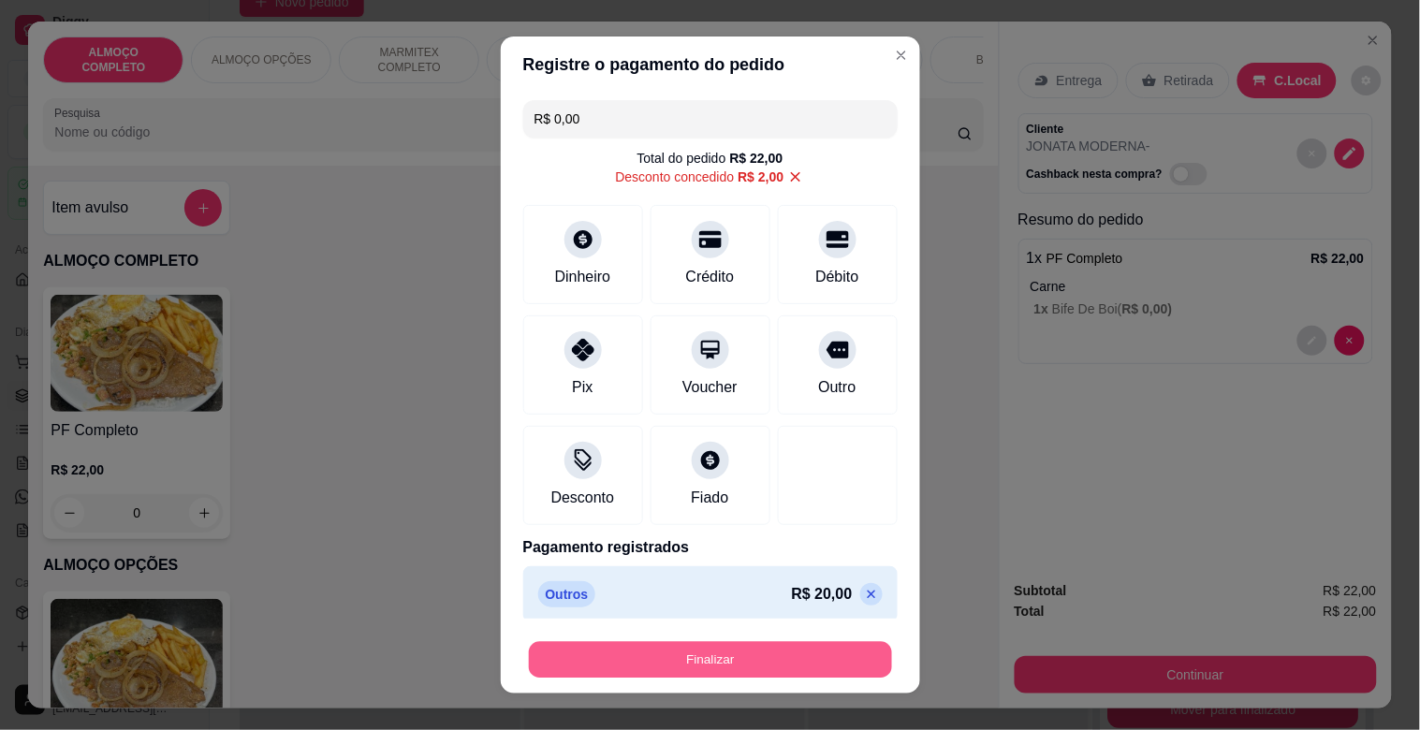
click at [745, 653] on button "Finalizar" at bounding box center [710, 660] width 363 height 37
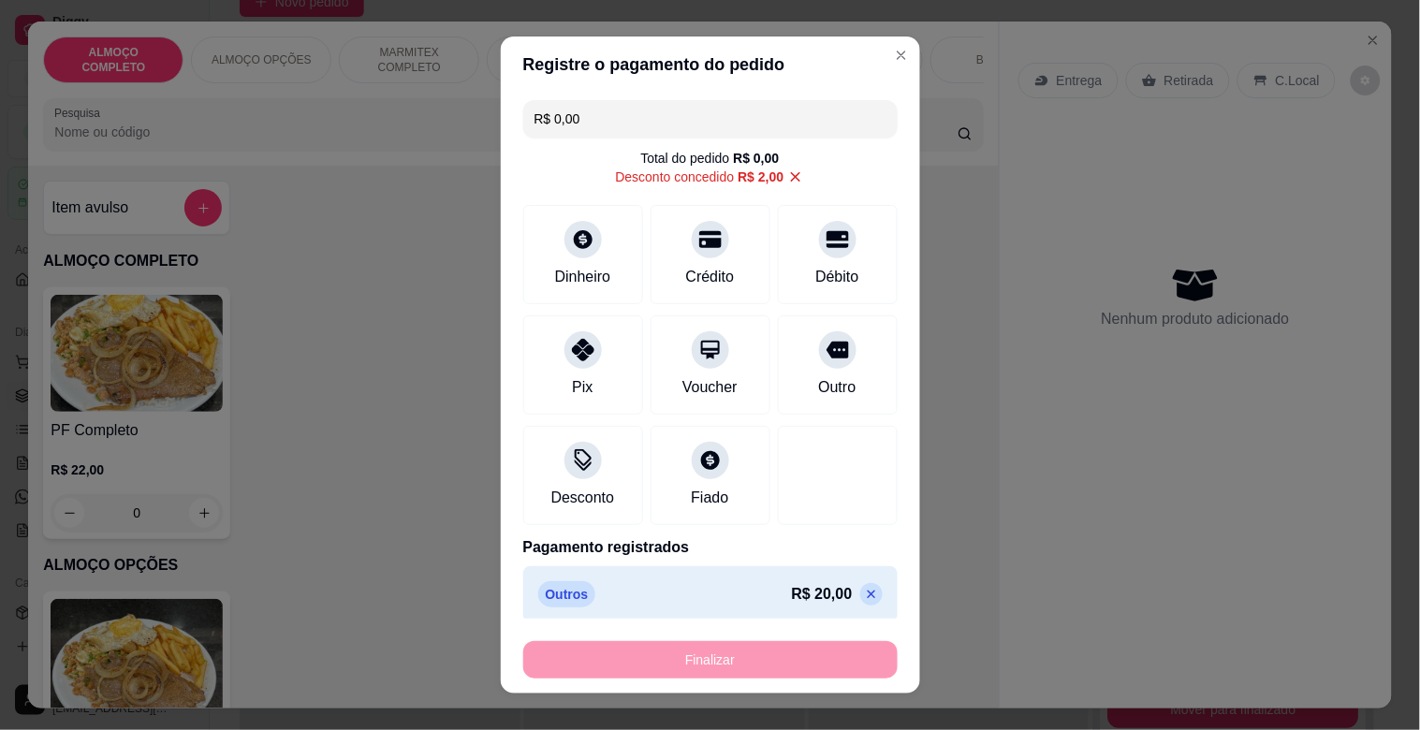
type input "-R$ 22,00"
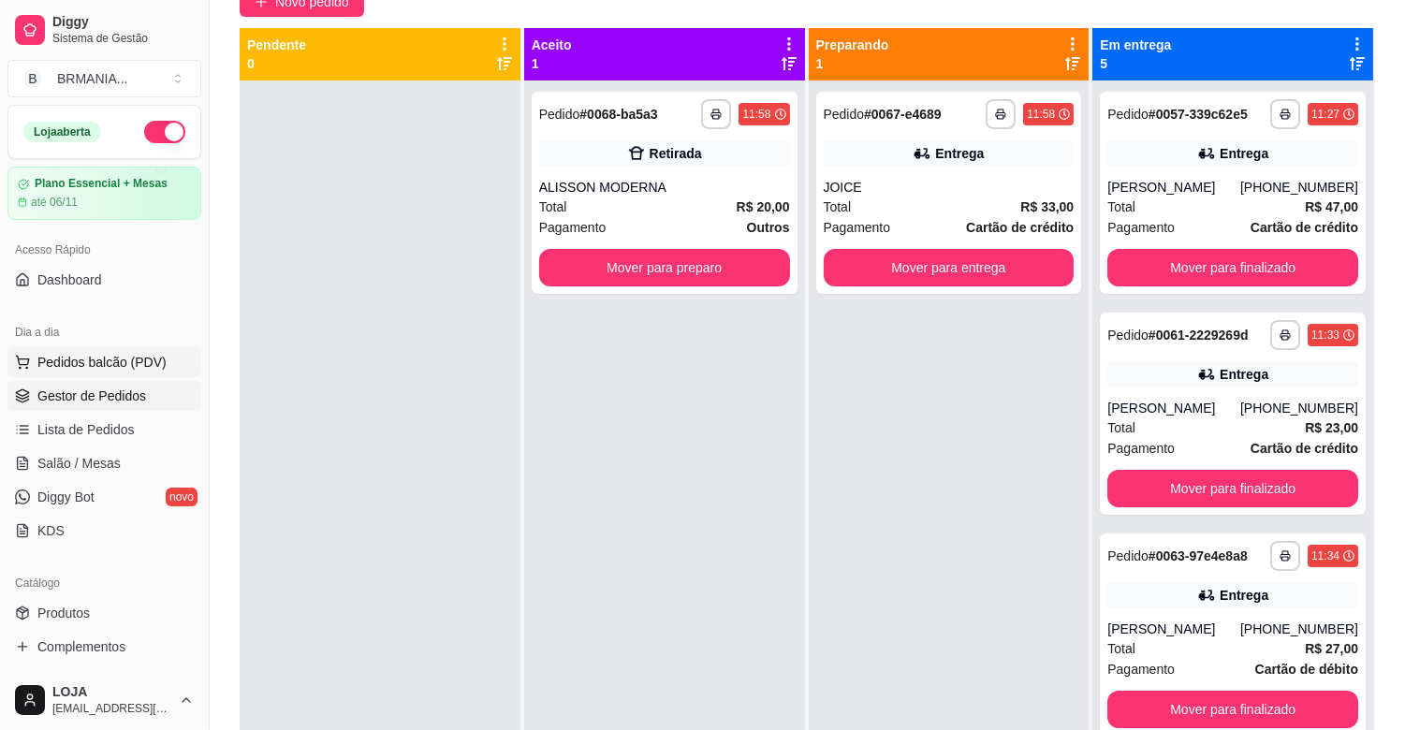
click at [112, 358] on span "Pedidos balcão (PDV)" at bounding box center [101, 362] width 129 height 19
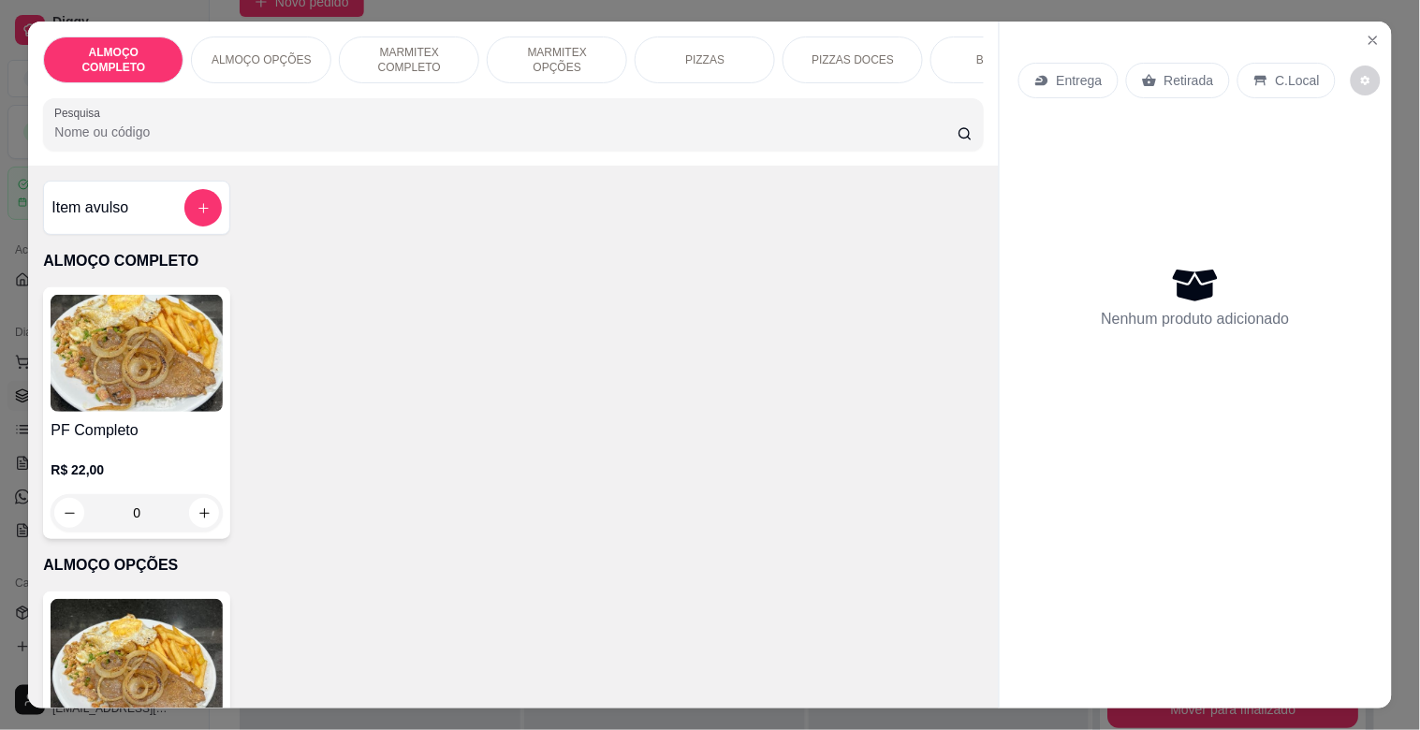
click at [173, 321] on img at bounding box center [137, 353] width 172 height 117
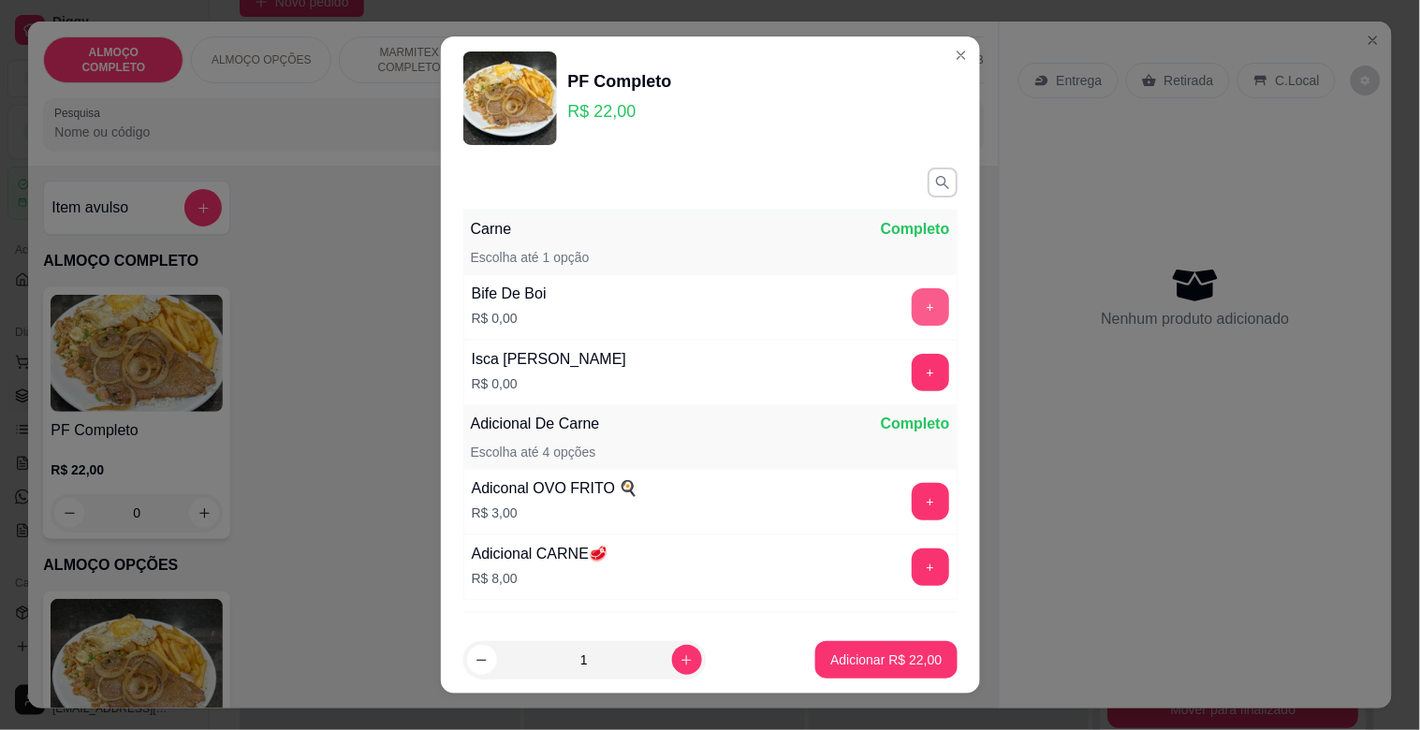
click at [912, 290] on button "+" at bounding box center [930, 306] width 37 height 37
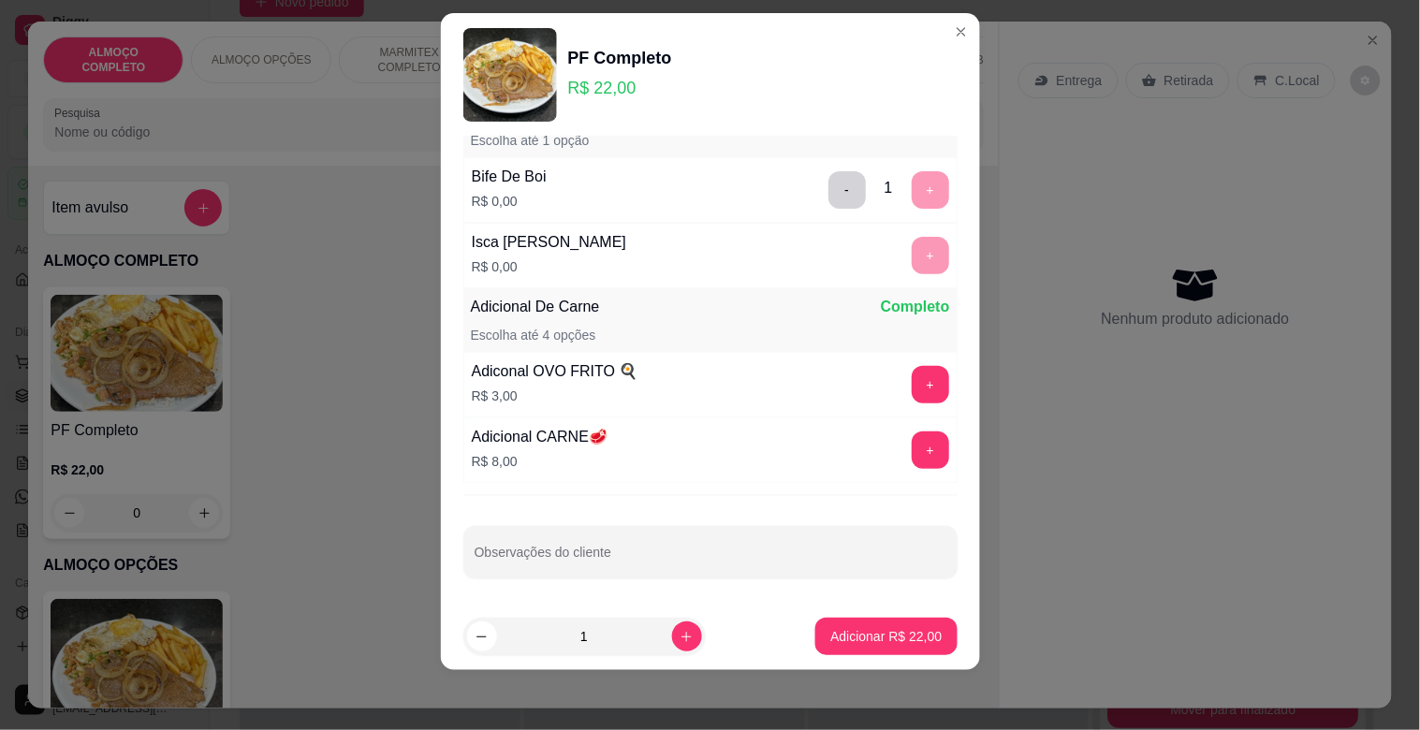
scroll to position [96, 0]
click at [896, 625] on button "Adicionar R$ 22,00" at bounding box center [885, 636] width 141 height 37
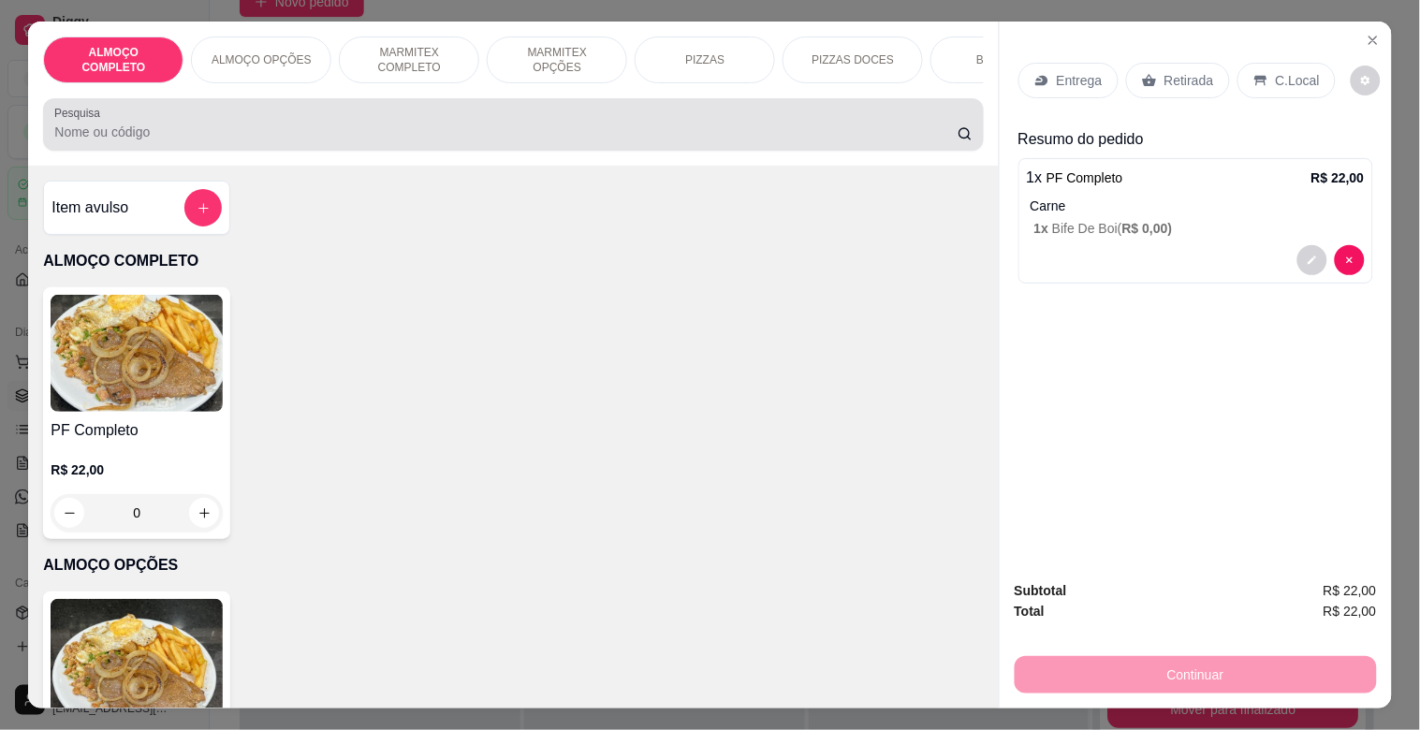
click at [134, 143] on div at bounding box center [512, 124] width 917 height 37
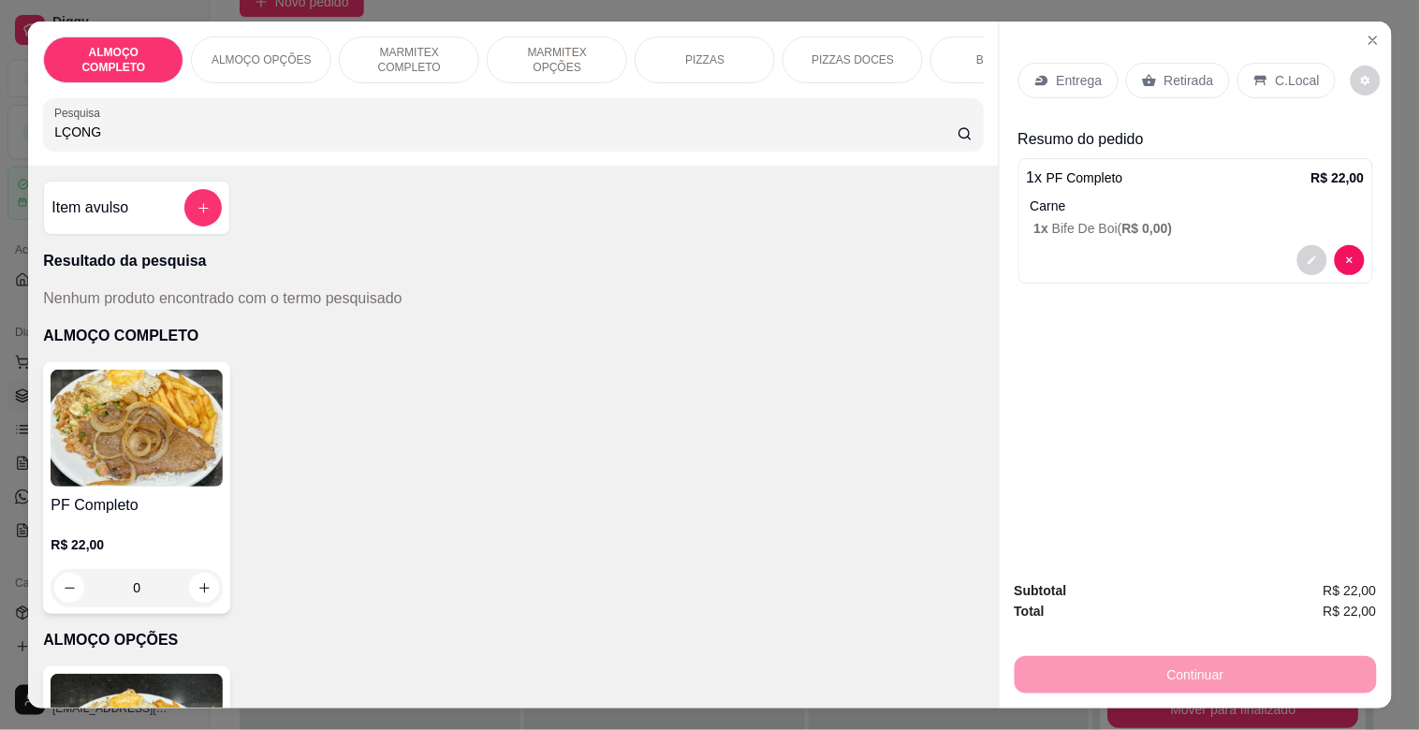
click at [63, 139] on input "LÇONG" at bounding box center [505, 132] width 903 height 19
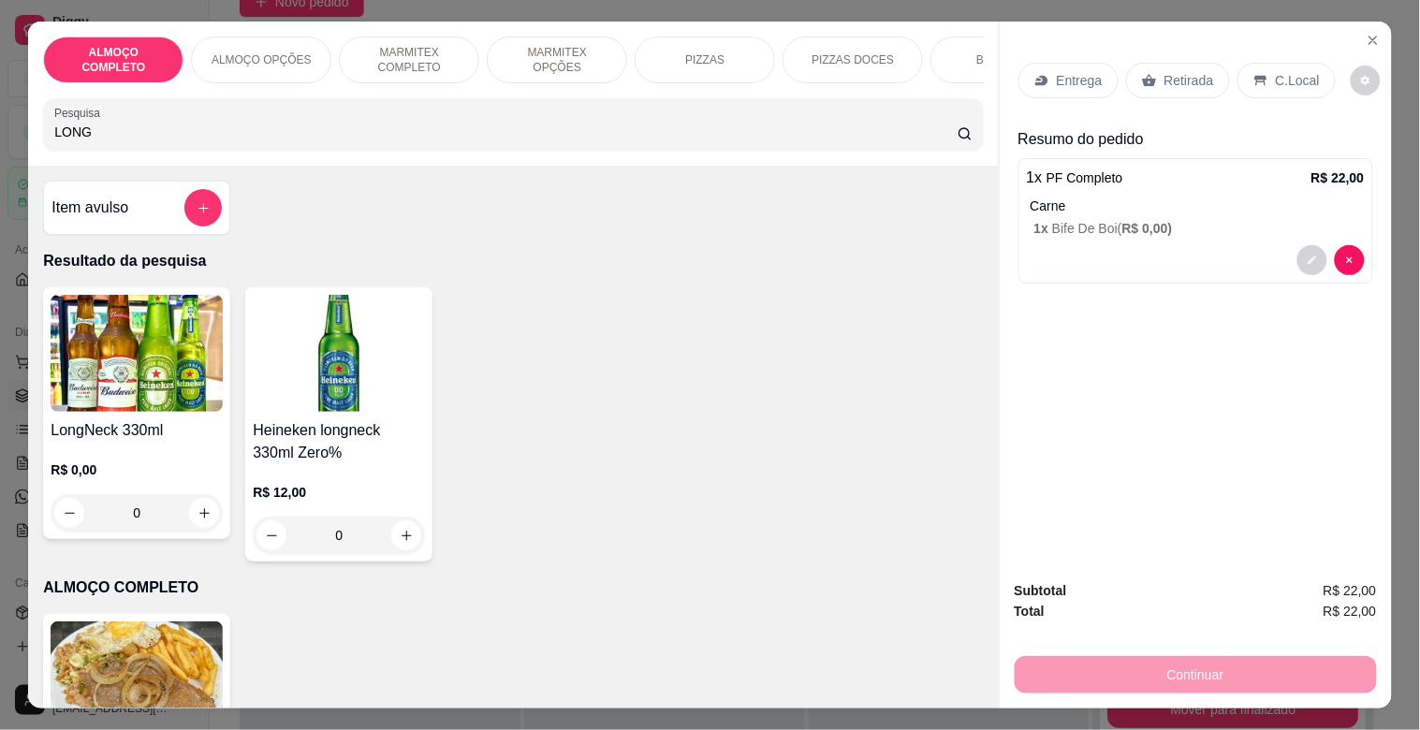
type input "LONG"
click at [104, 382] on img at bounding box center [137, 353] width 172 height 117
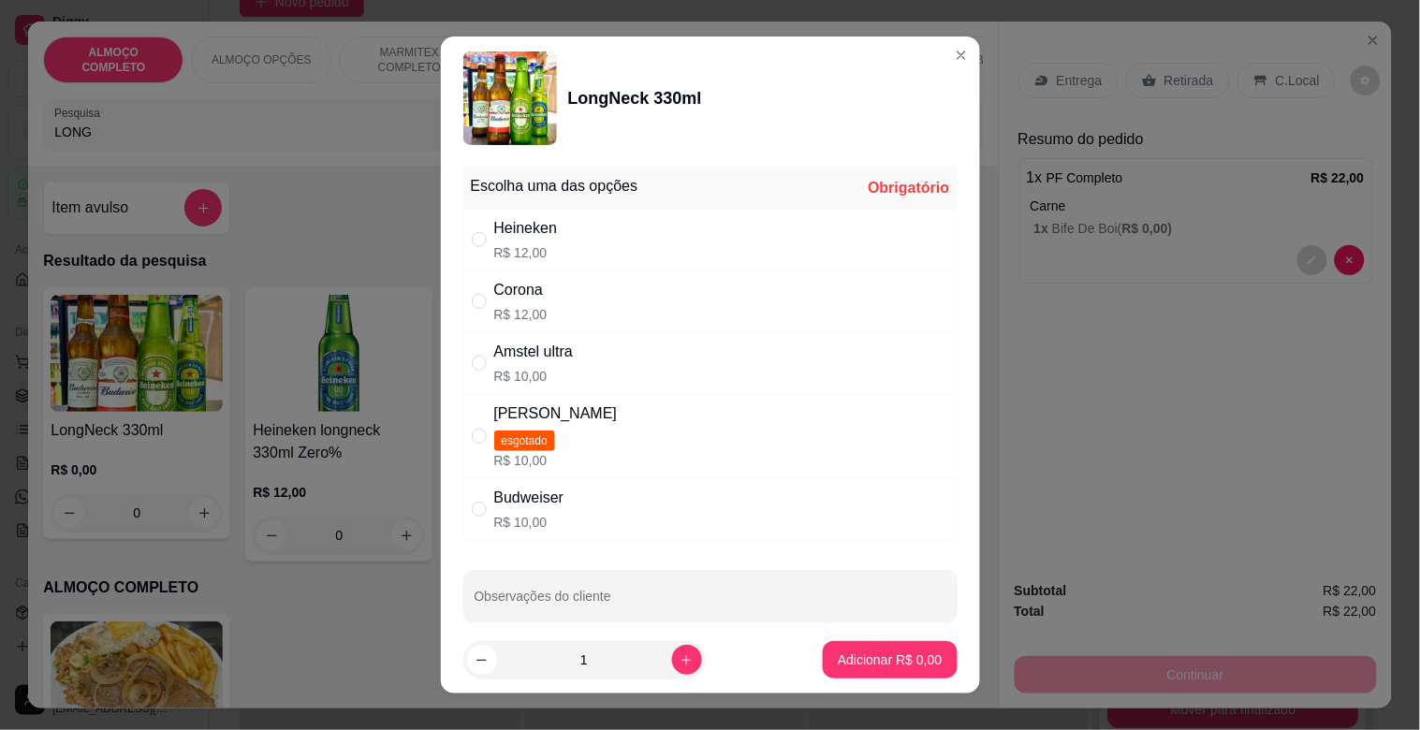
click at [577, 243] on div "Heineken R$ 12,00" at bounding box center [710, 240] width 494 height 62
radio input "true"
click at [869, 657] on p "Adicionar R$ 12,00" at bounding box center [885, 660] width 111 height 19
type input "1"
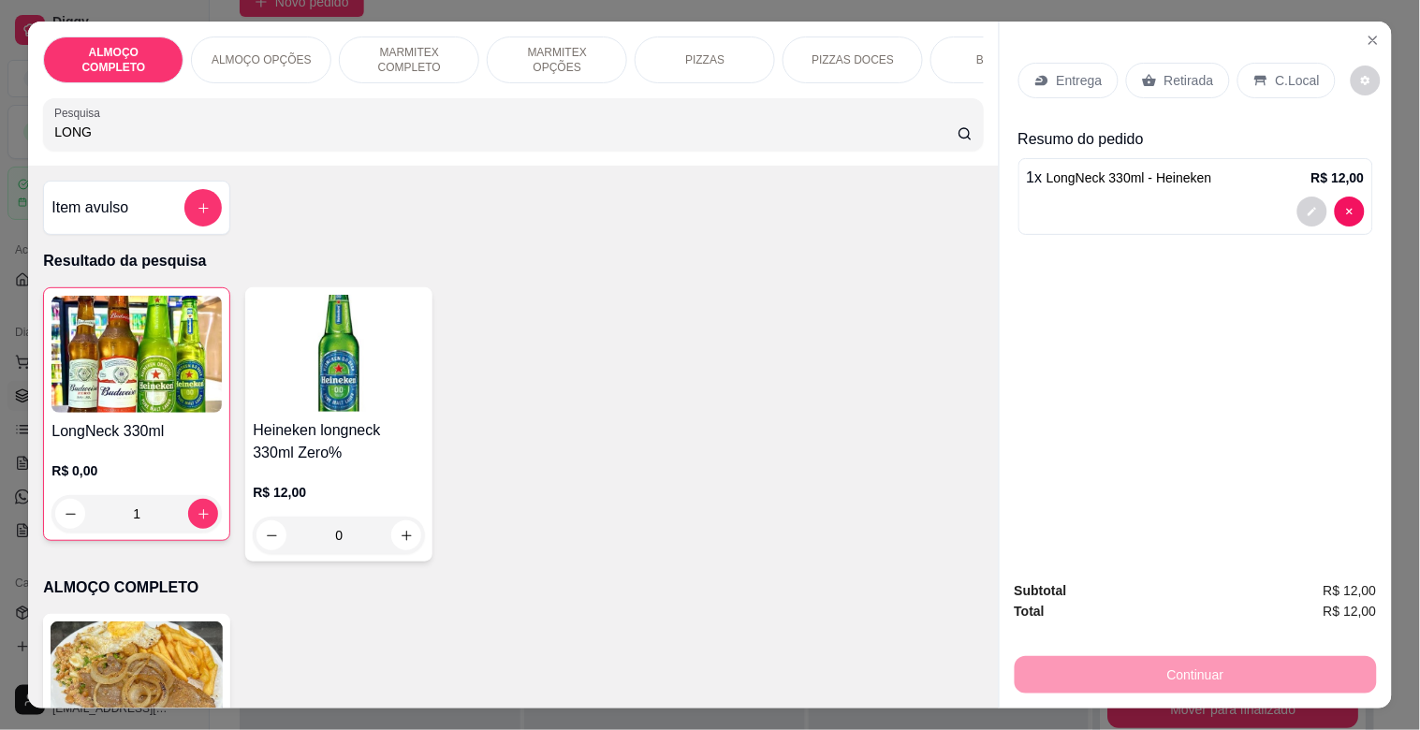
click at [1166, 73] on p "Retirada" at bounding box center [1190, 80] width 50 height 19
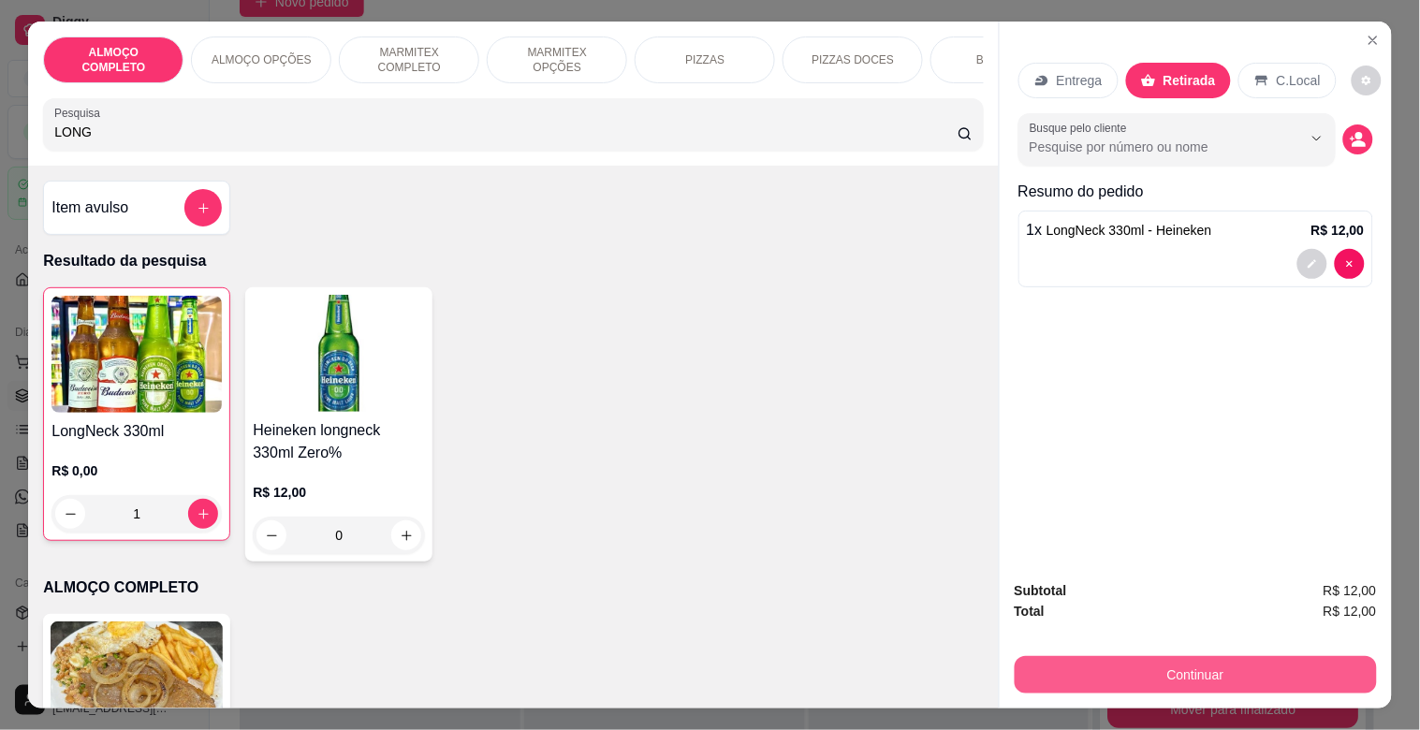
click at [1180, 661] on button "Continuar" at bounding box center [1196, 674] width 362 height 37
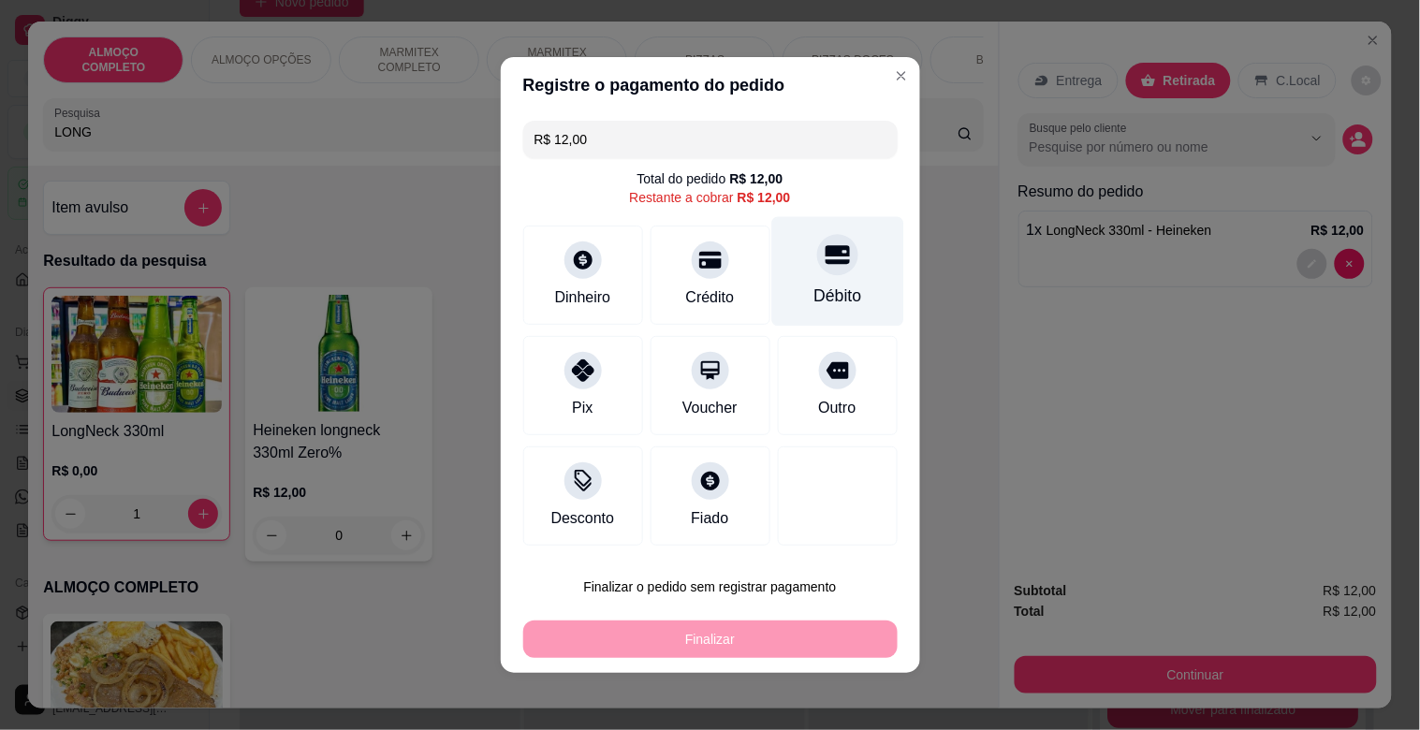
click at [827, 245] on icon at bounding box center [837, 254] width 24 height 24
type input "R$ 0,00"
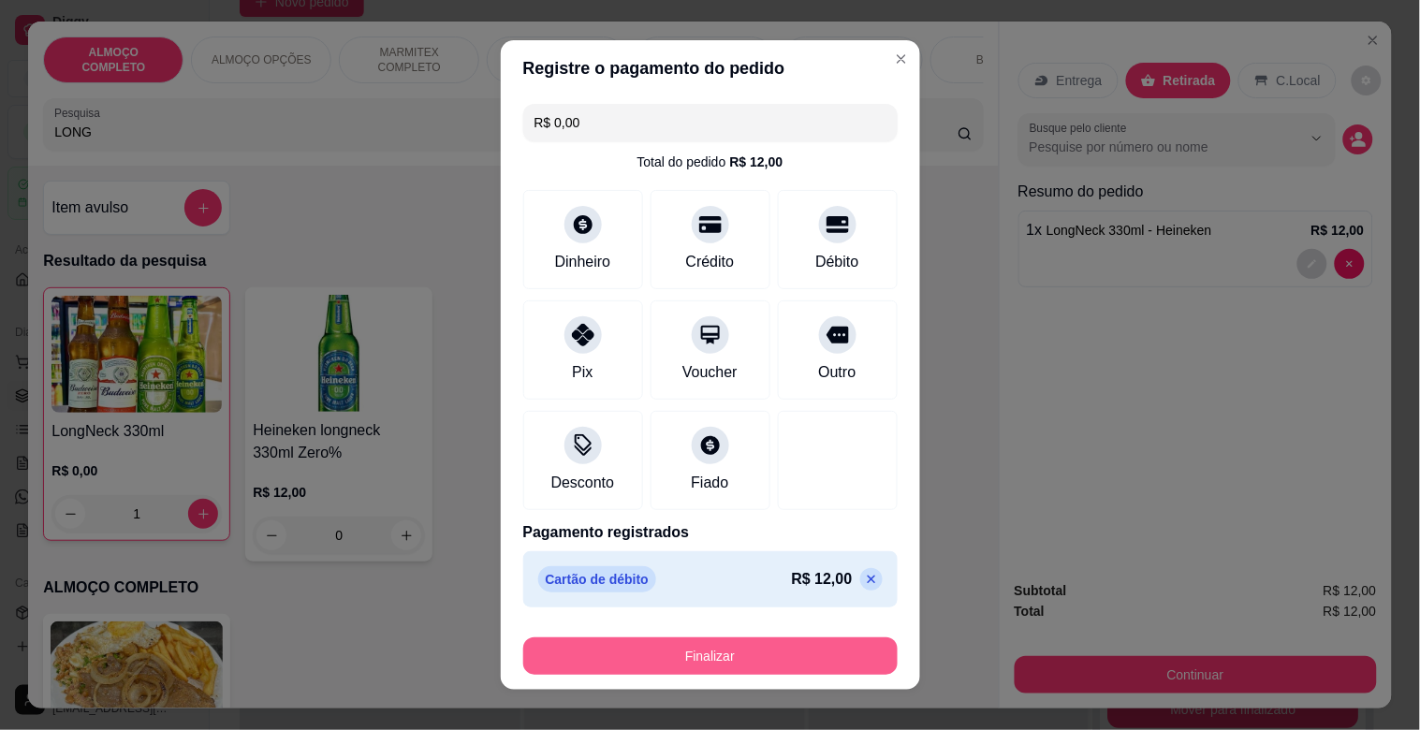
drag, startPoint x: 741, startPoint y: 635, endPoint x: 738, endPoint y: 653, distance: 18.2
click at [741, 640] on div "Finalizar" at bounding box center [710, 652] width 374 height 45
click at [738, 653] on button "Finalizar" at bounding box center [710, 657] width 363 height 37
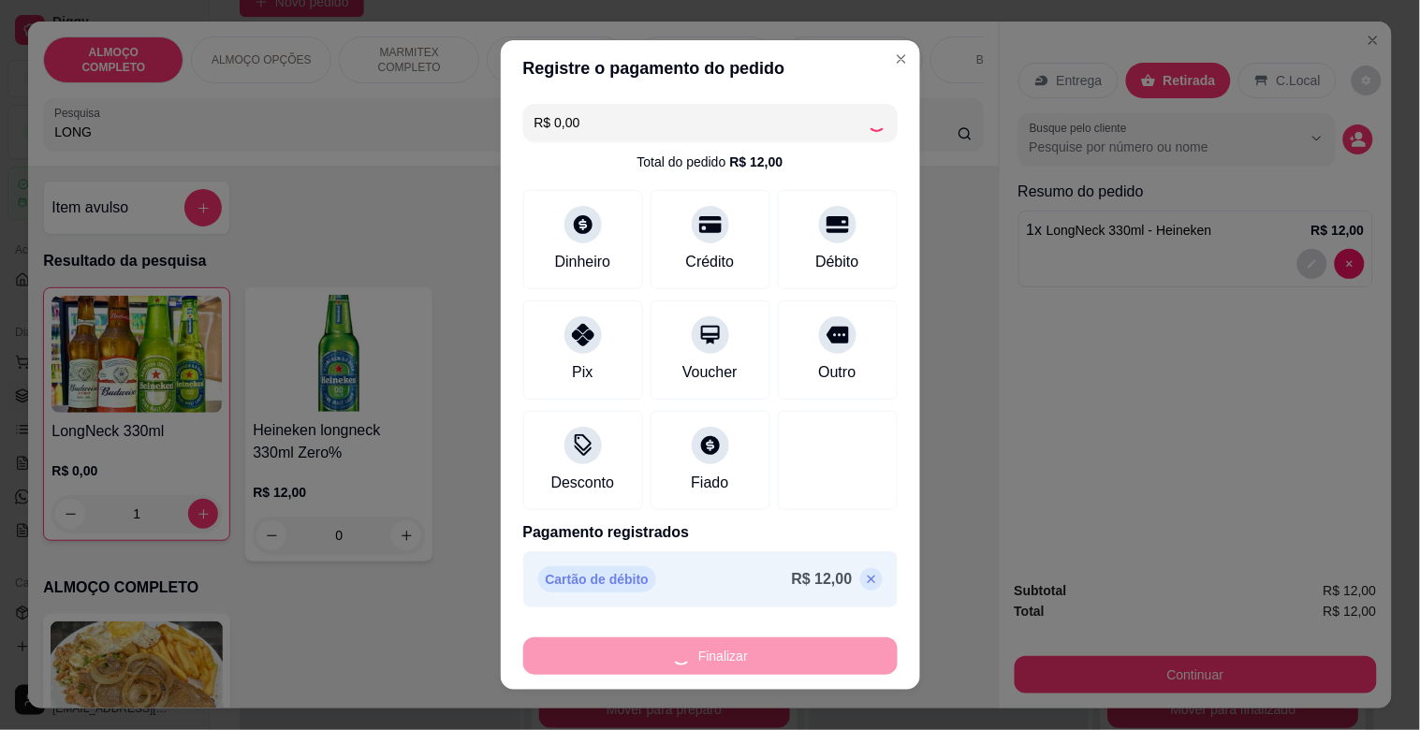
type input "0"
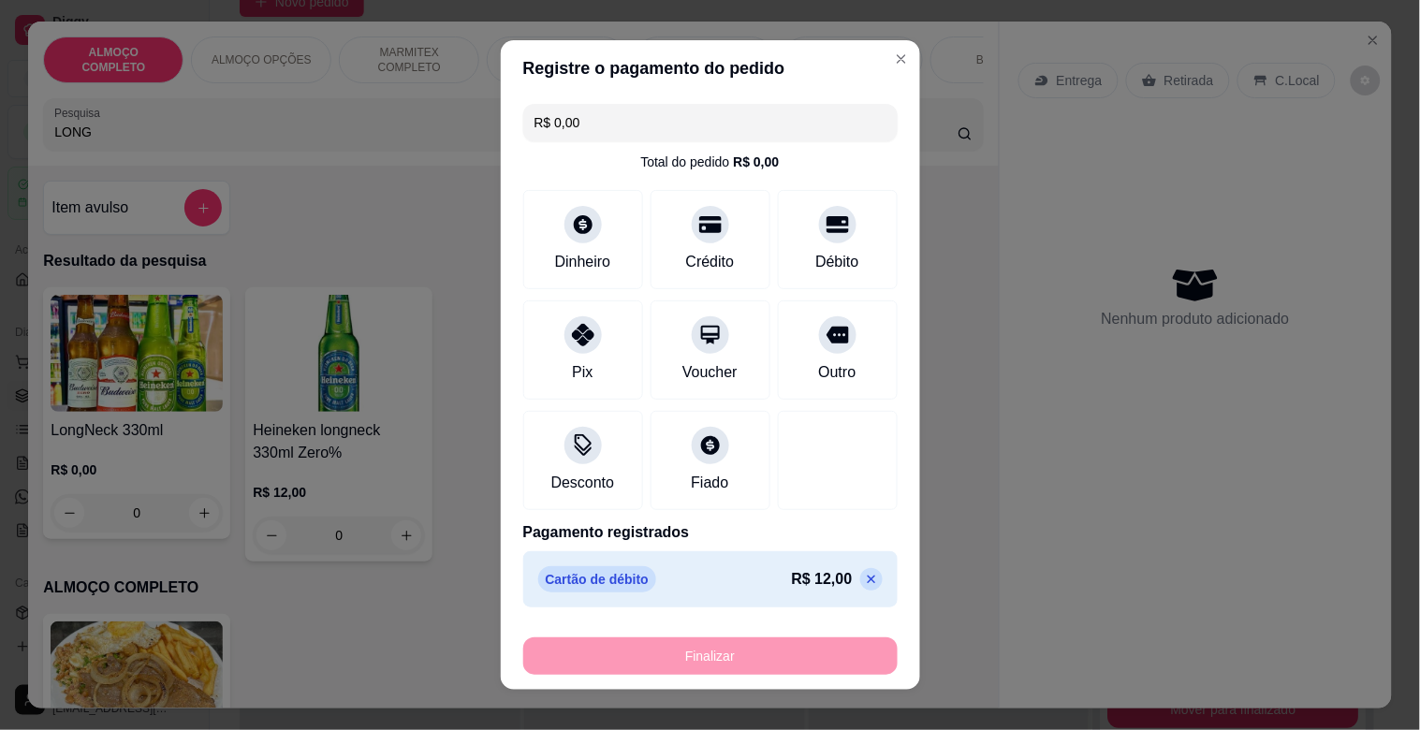
type input "-R$ 12,00"
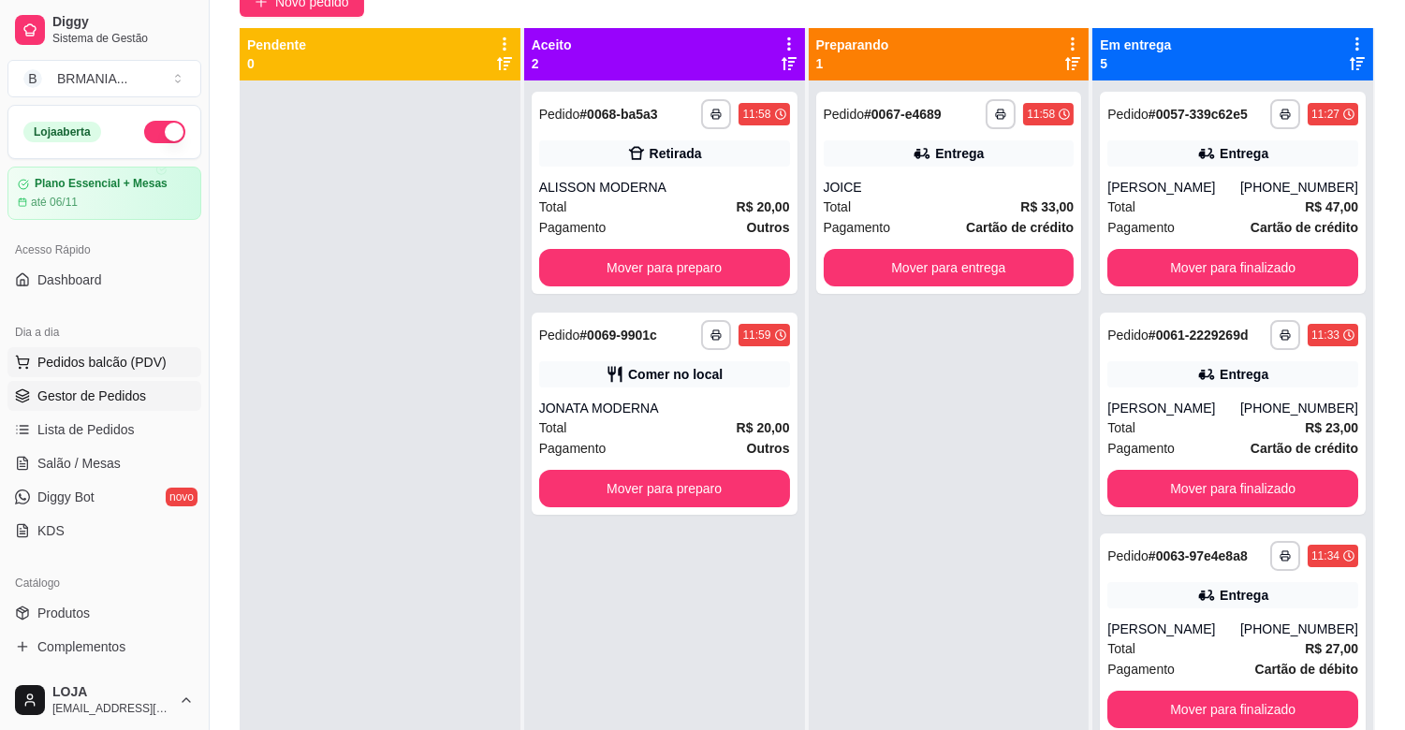
click at [107, 359] on span "Pedidos balcão (PDV)" at bounding box center [101, 362] width 129 height 19
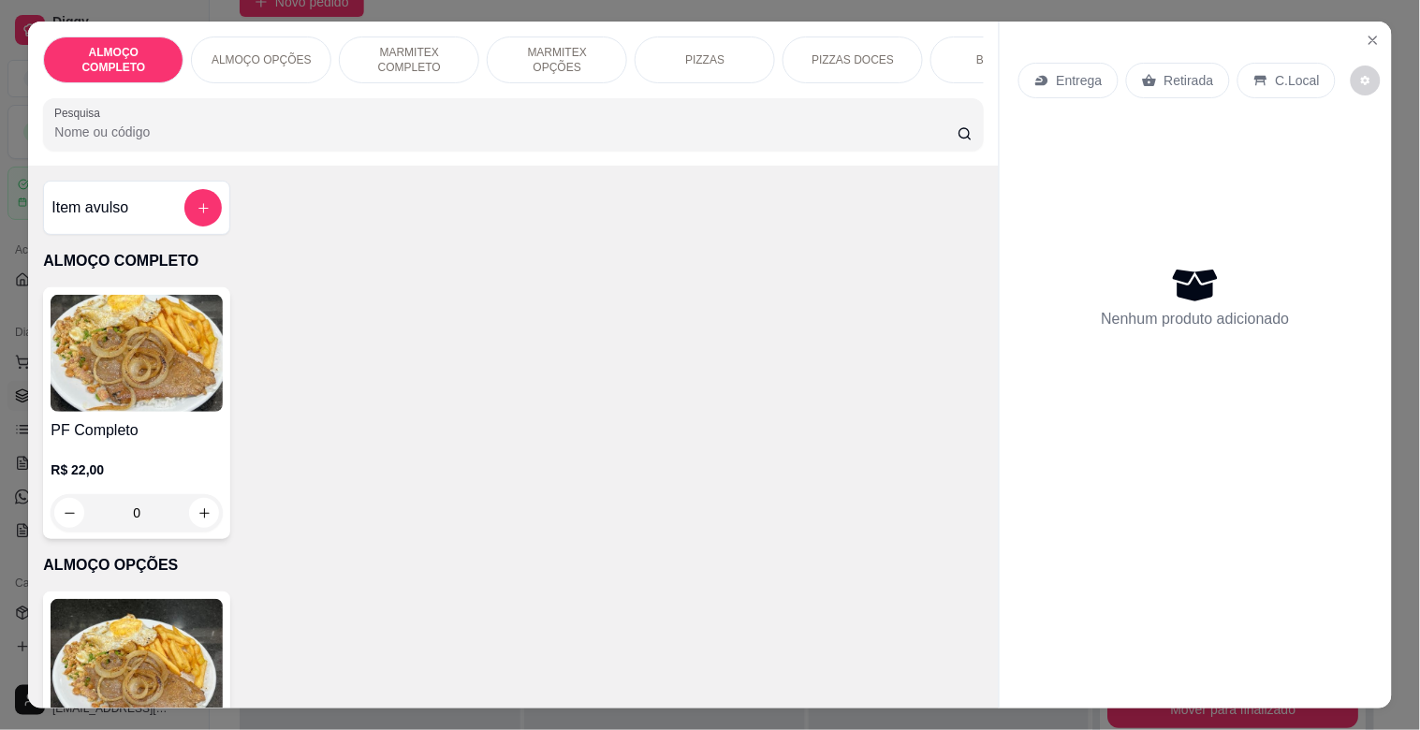
click at [137, 389] on img at bounding box center [137, 353] width 172 height 117
click at [419, 59] on p "MARMITEX COMPLETO" at bounding box center [409, 60] width 109 height 30
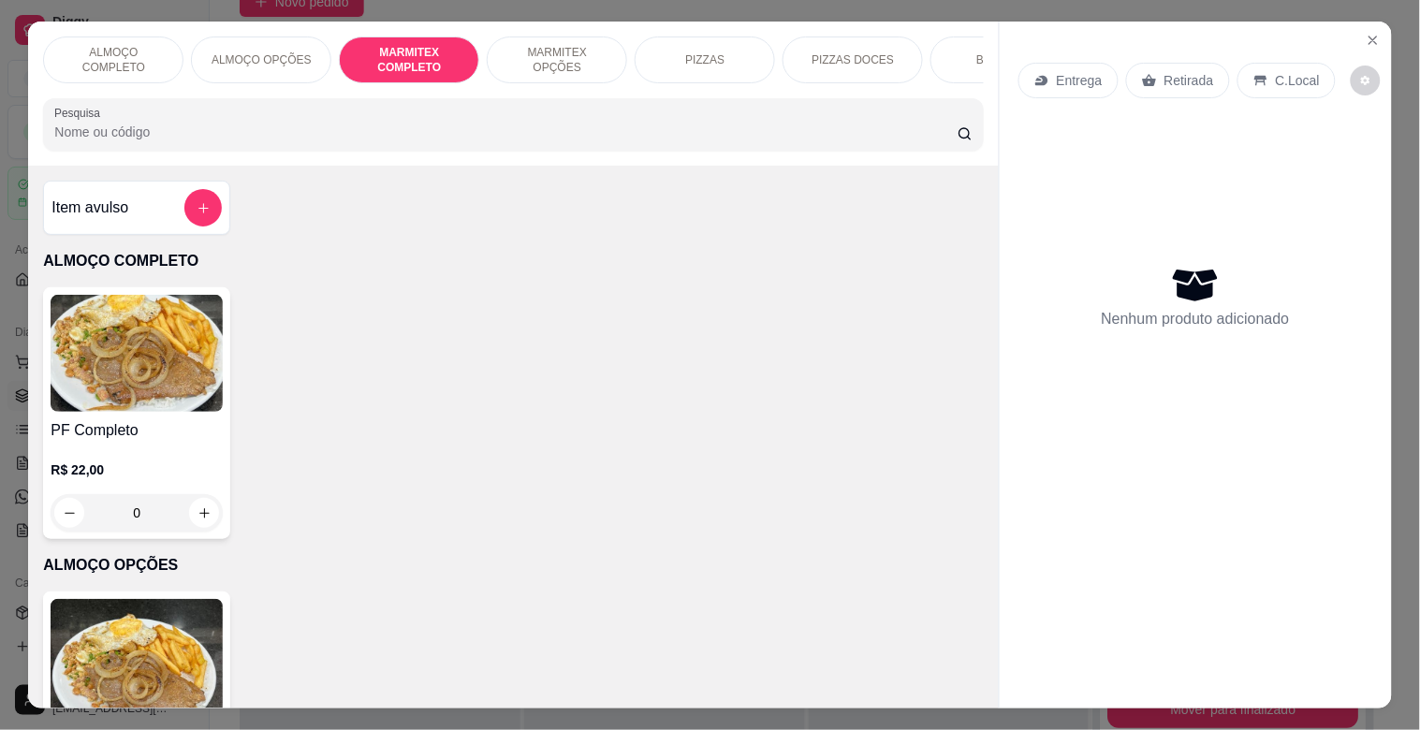
scroll to position [45, 0]
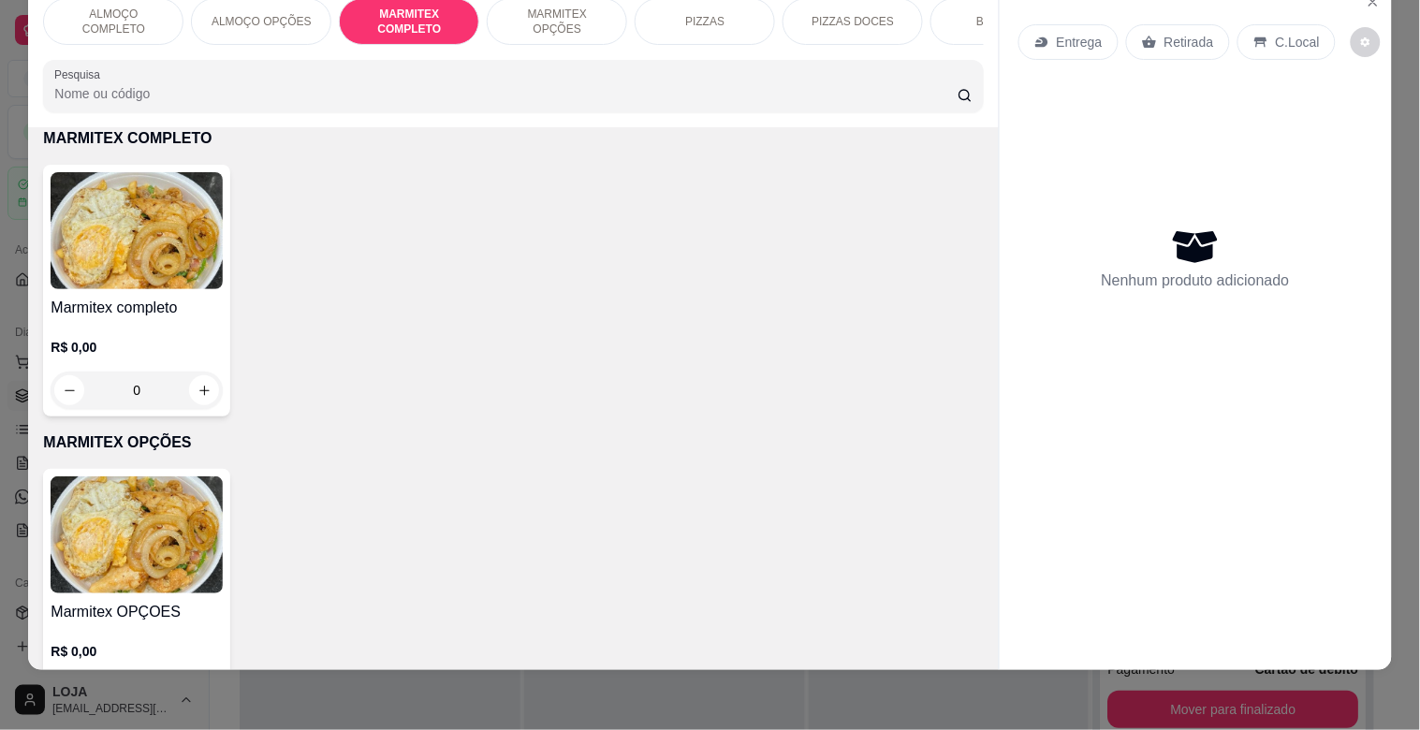
click at [143, 272] on img at bounding box center [137, 230] width 172 height 117
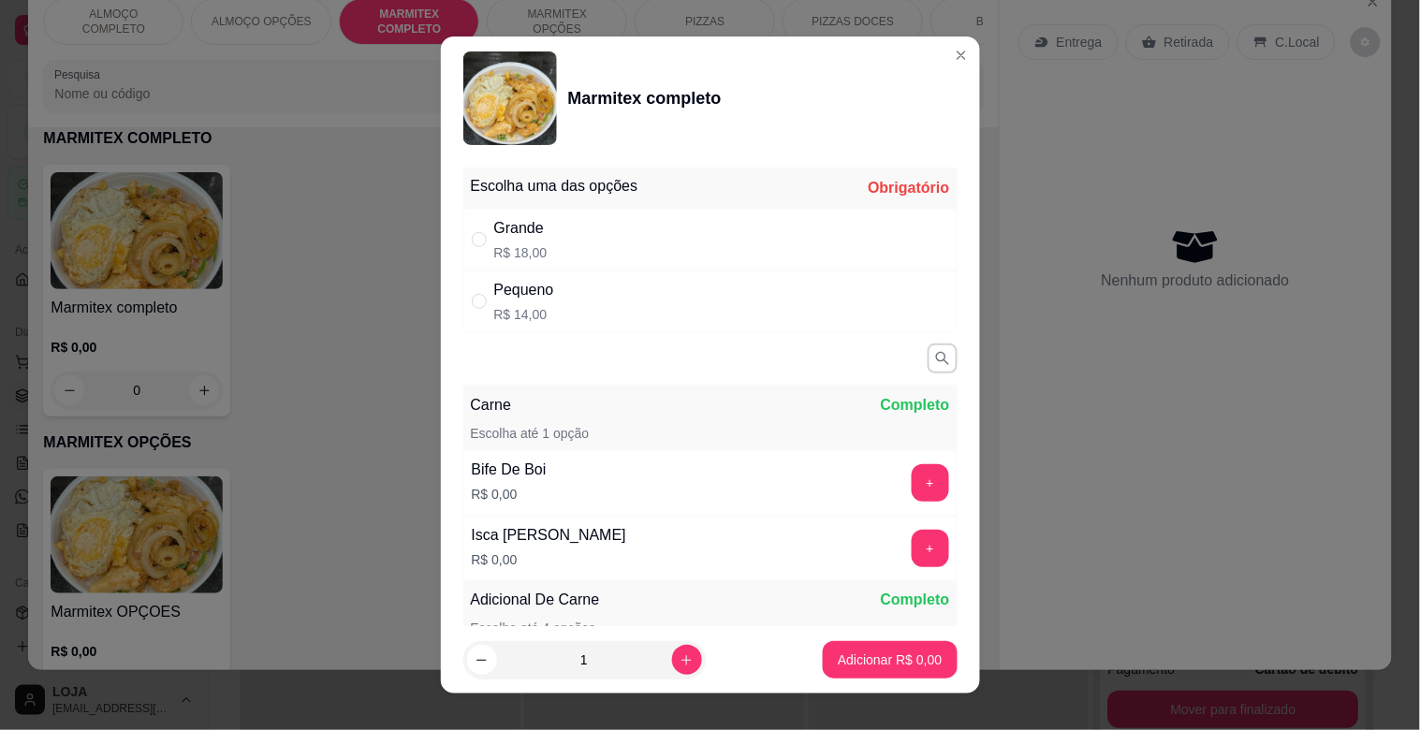
click at [527, 226] on div "Grande" at bounding box center [520, 228] width 53 height 22
radio input "true"
click at [912, 483] on button "+" at bounding box center [930, 482] width 37 height 37
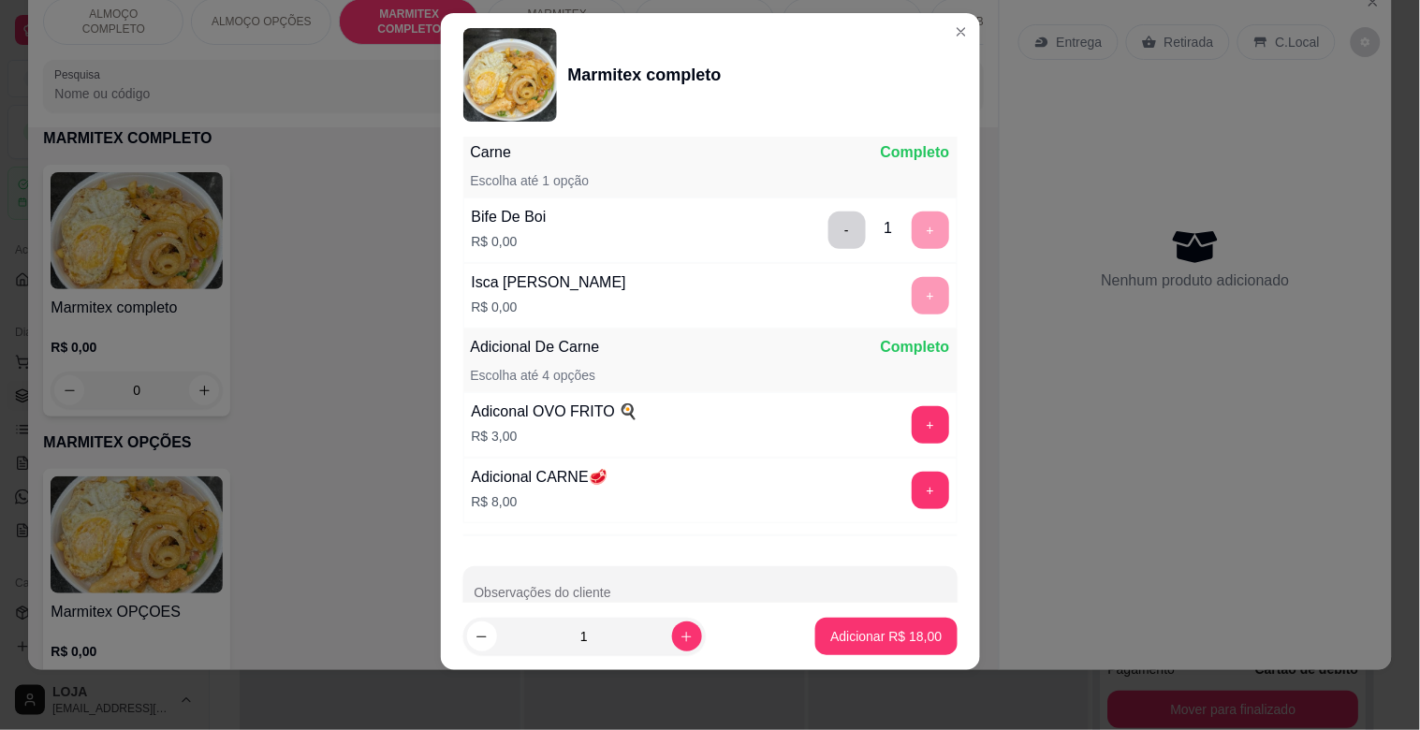
scroll to position [291, 0]
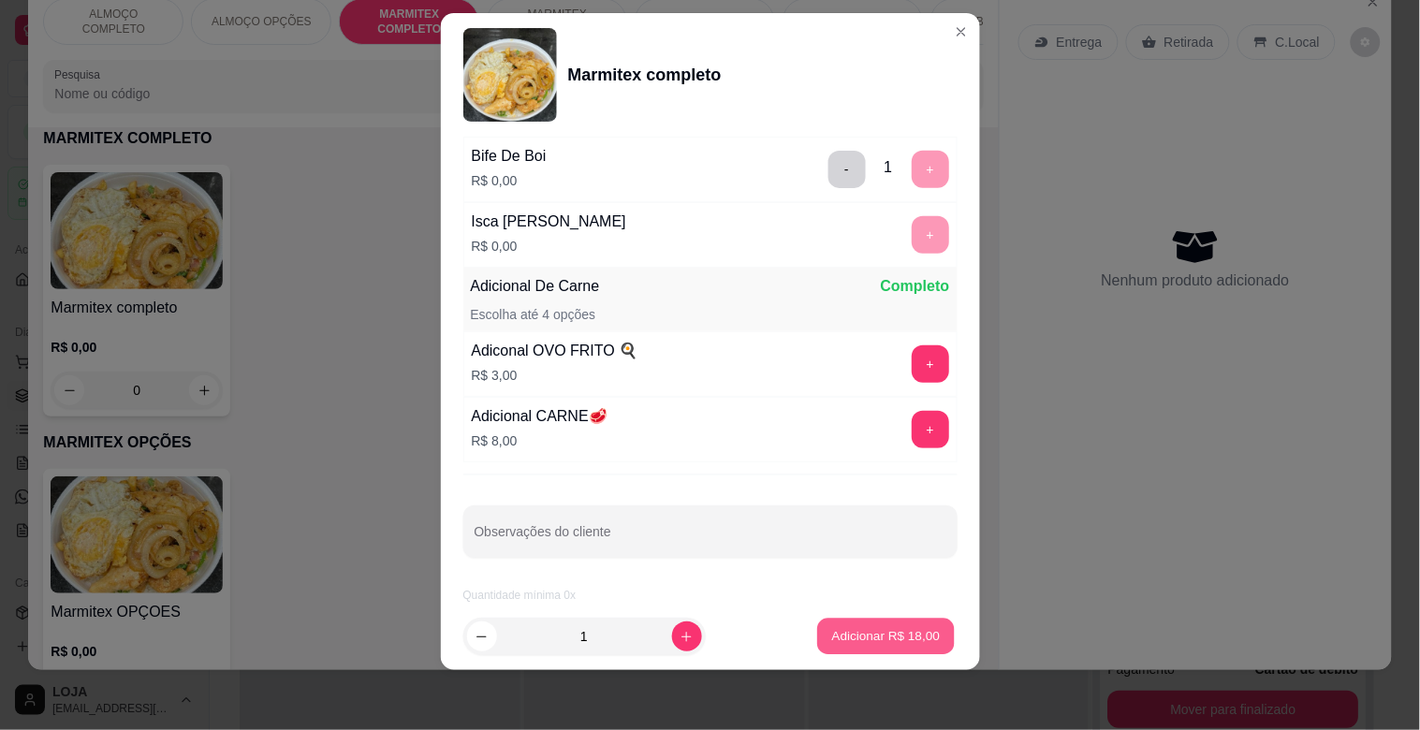
click at [884, 633] on p "Adicionar R$ 18,00" at bounding box center [886, 636] width 109 height 18
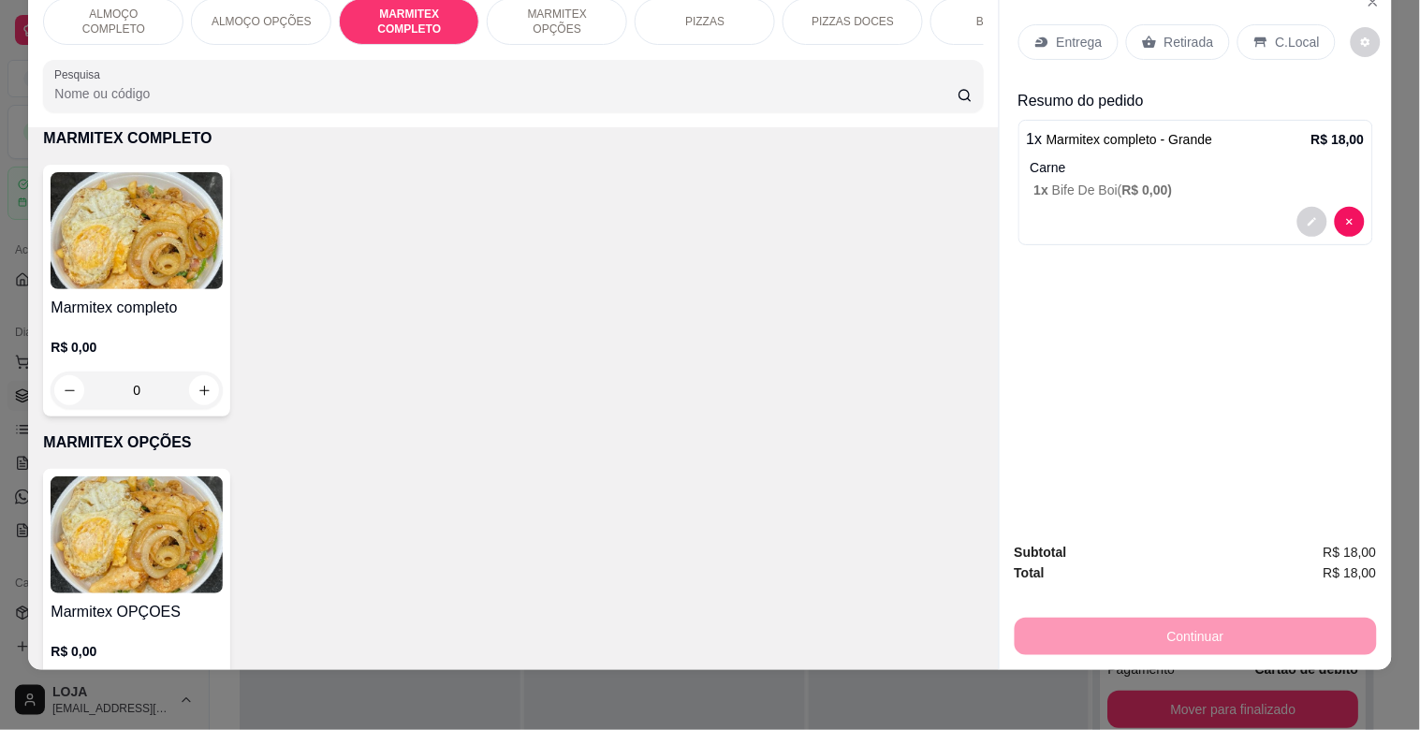
click at [1276, 33] on p "C.Local" at bounding box center [1298, 42] width 44 height 19
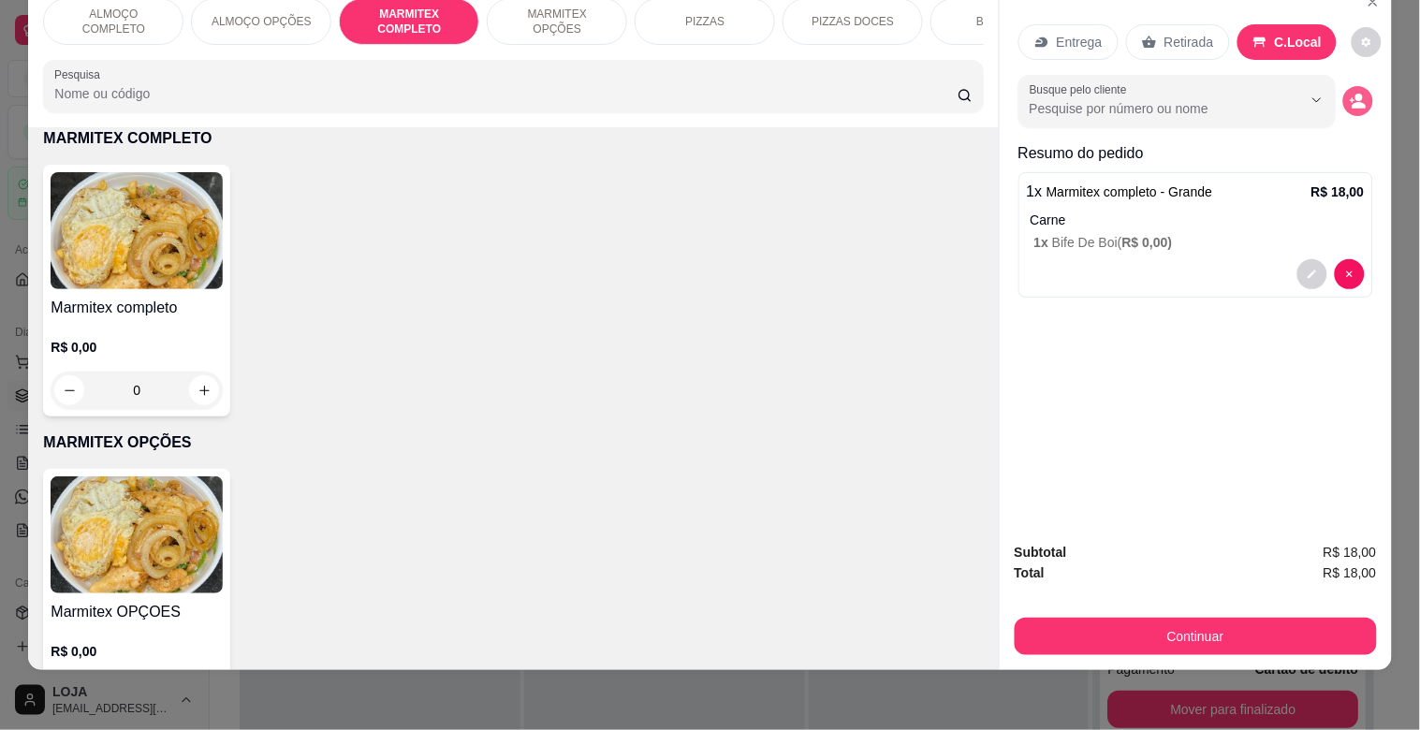
click at [1353, 95] on icon "decrease-product-quantity" at bounding box center [1358, 101] width 17 height 17
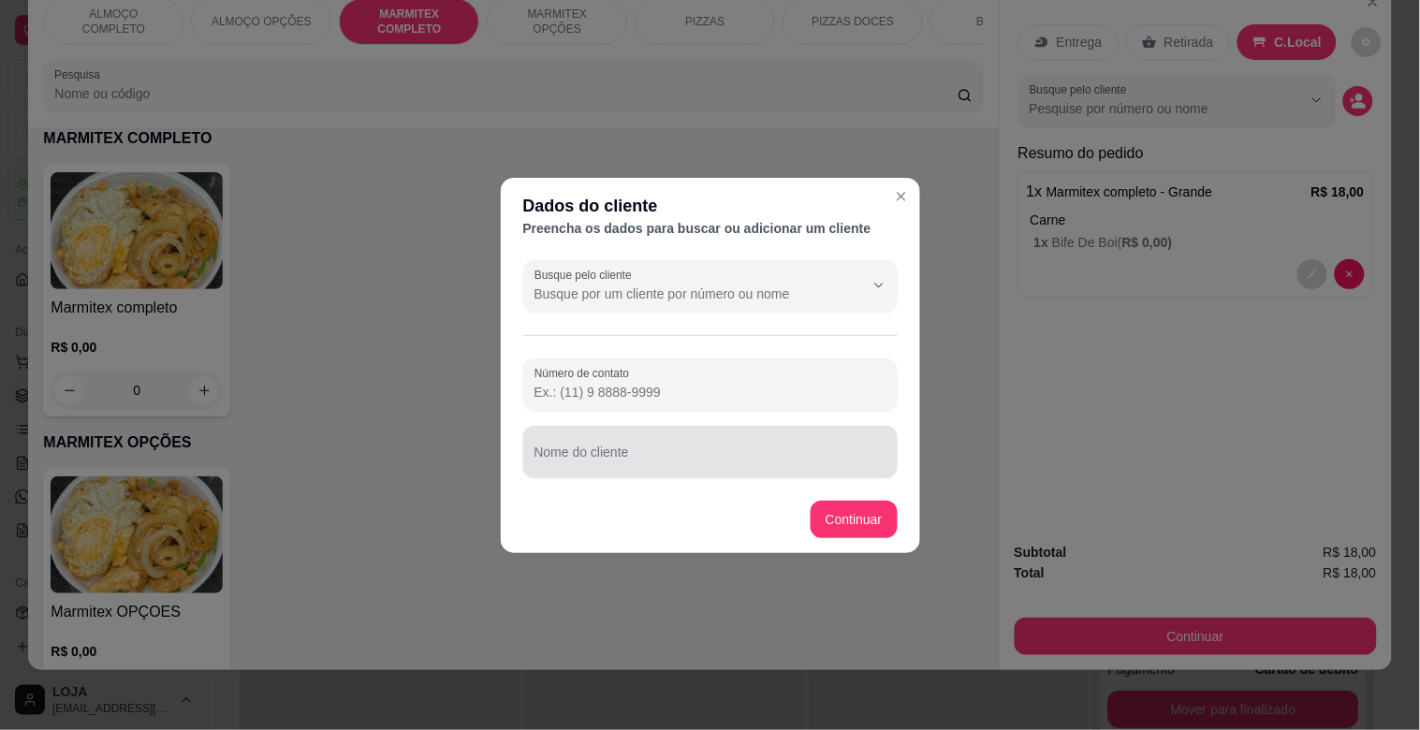
click at [642, 469] on div at bounding box center [711, 451] width 352 height 37
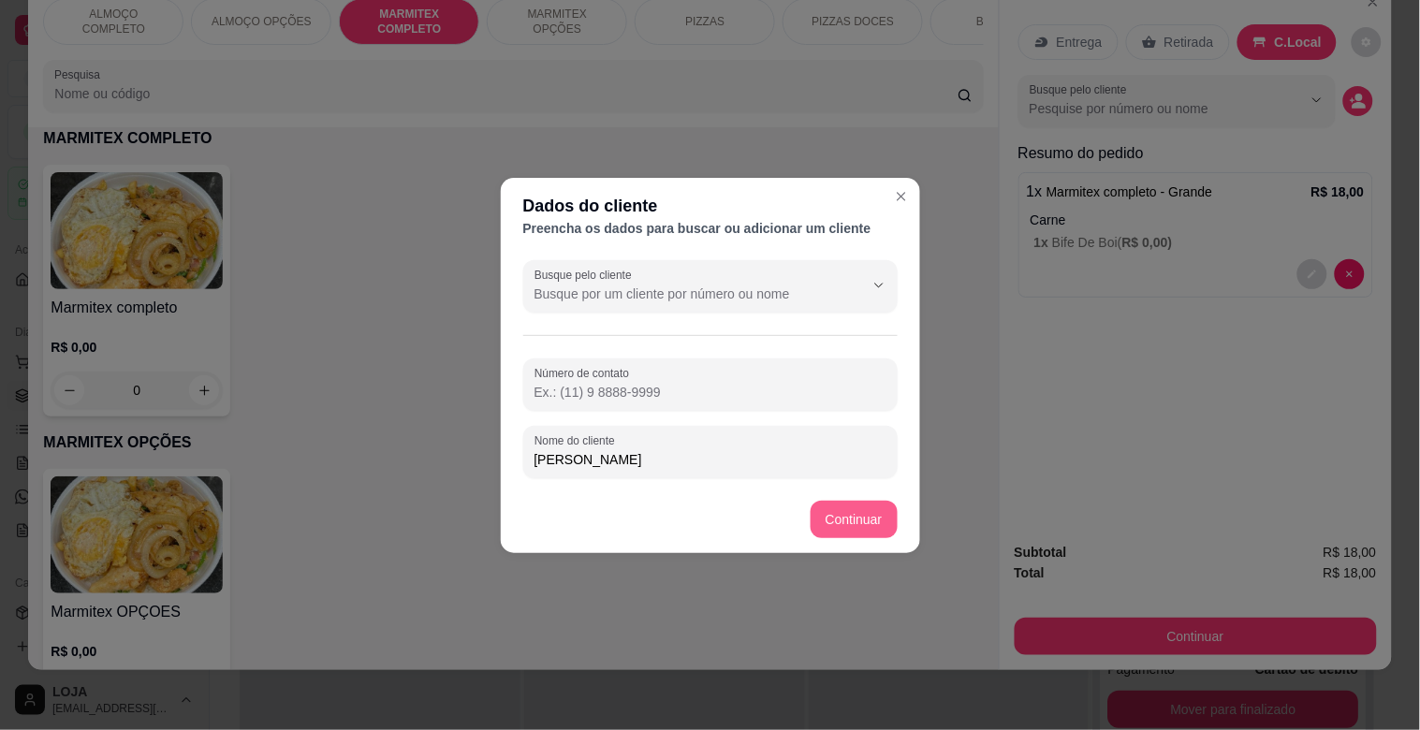
type input "LEANDRO TRACTEL"
click at [849, 539] on footer "Continuar" at bounding box center [710, 519] width 419 height 67
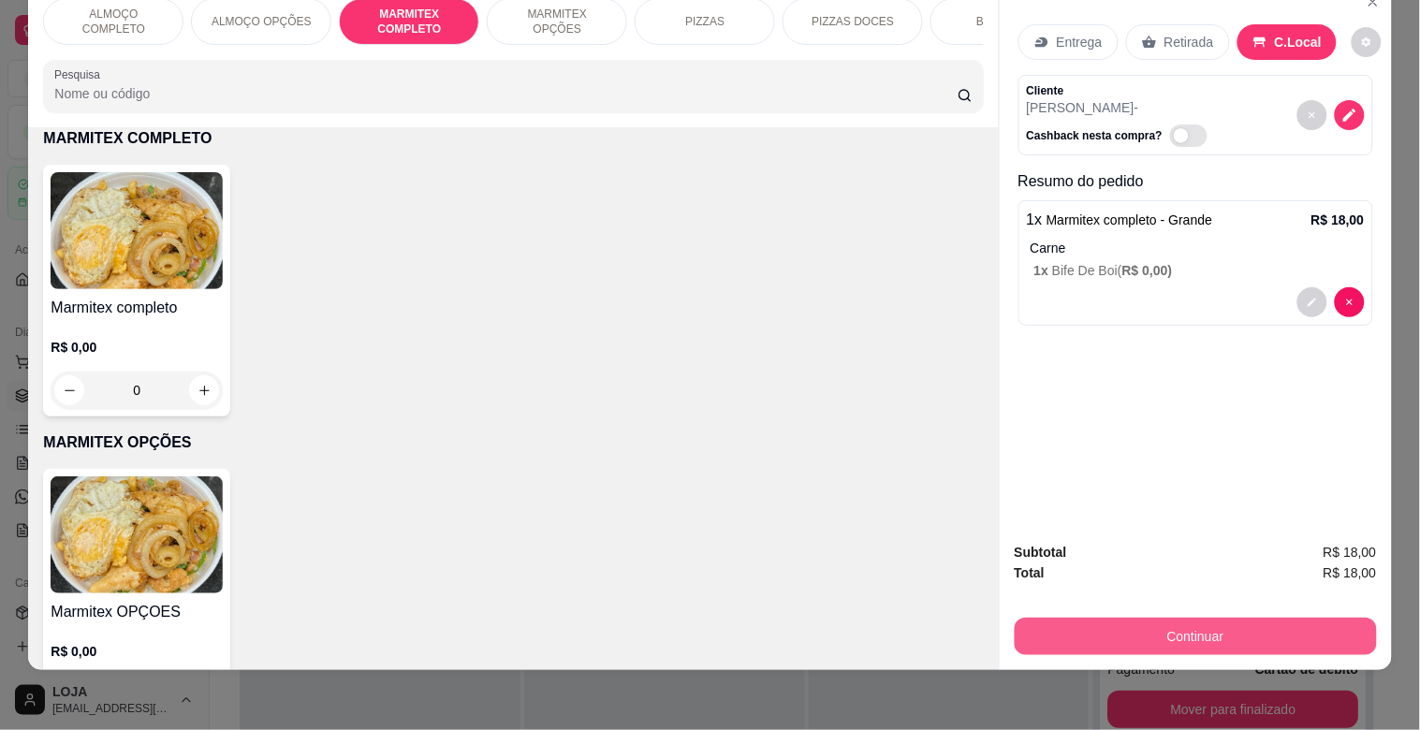
click at [1174, 618] on button "Continuar" at bounding box center [1196, 636] width 362 height 37
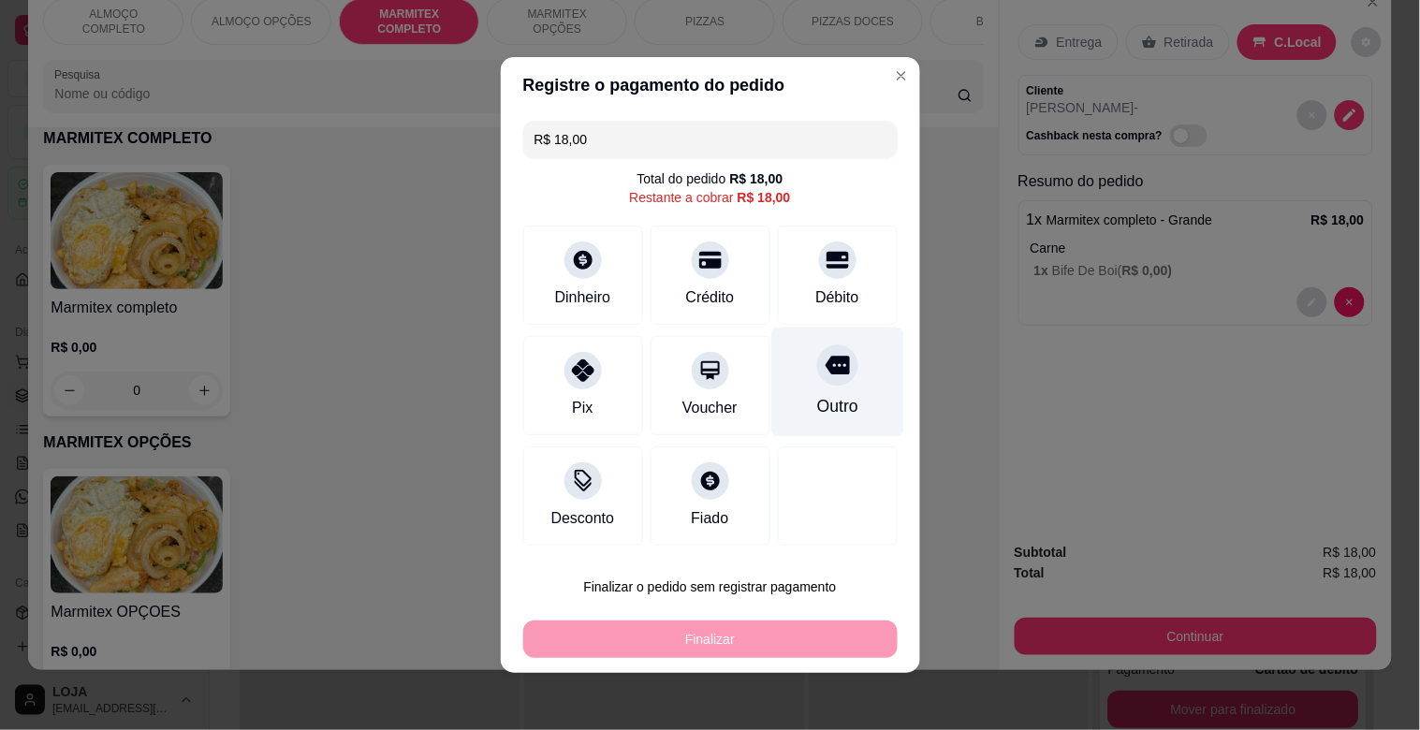
click at [816, 406] on div "Outro" at bounding box center [836, 406] width 41 height 24
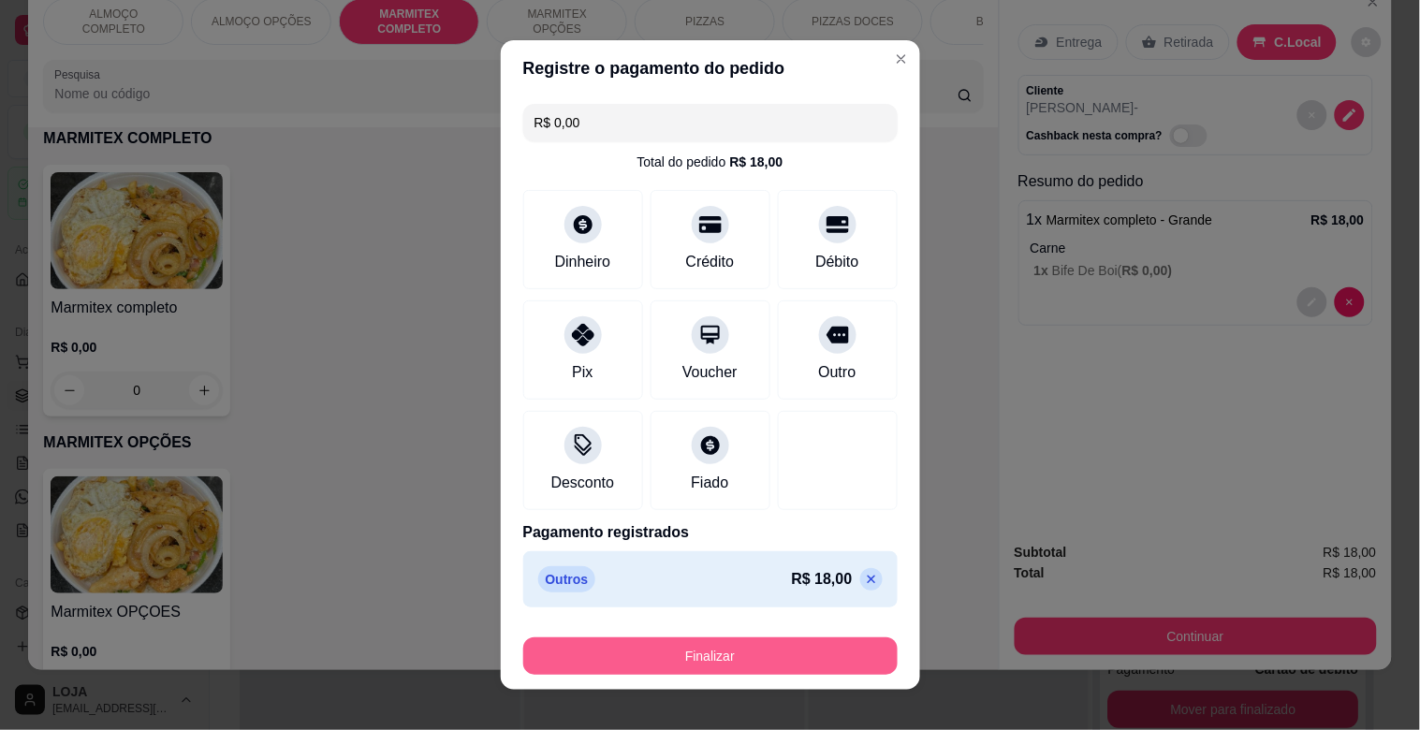
click at [708, 646] on button "Finalizar" at bounding box center [710, 656] width 374 height 37
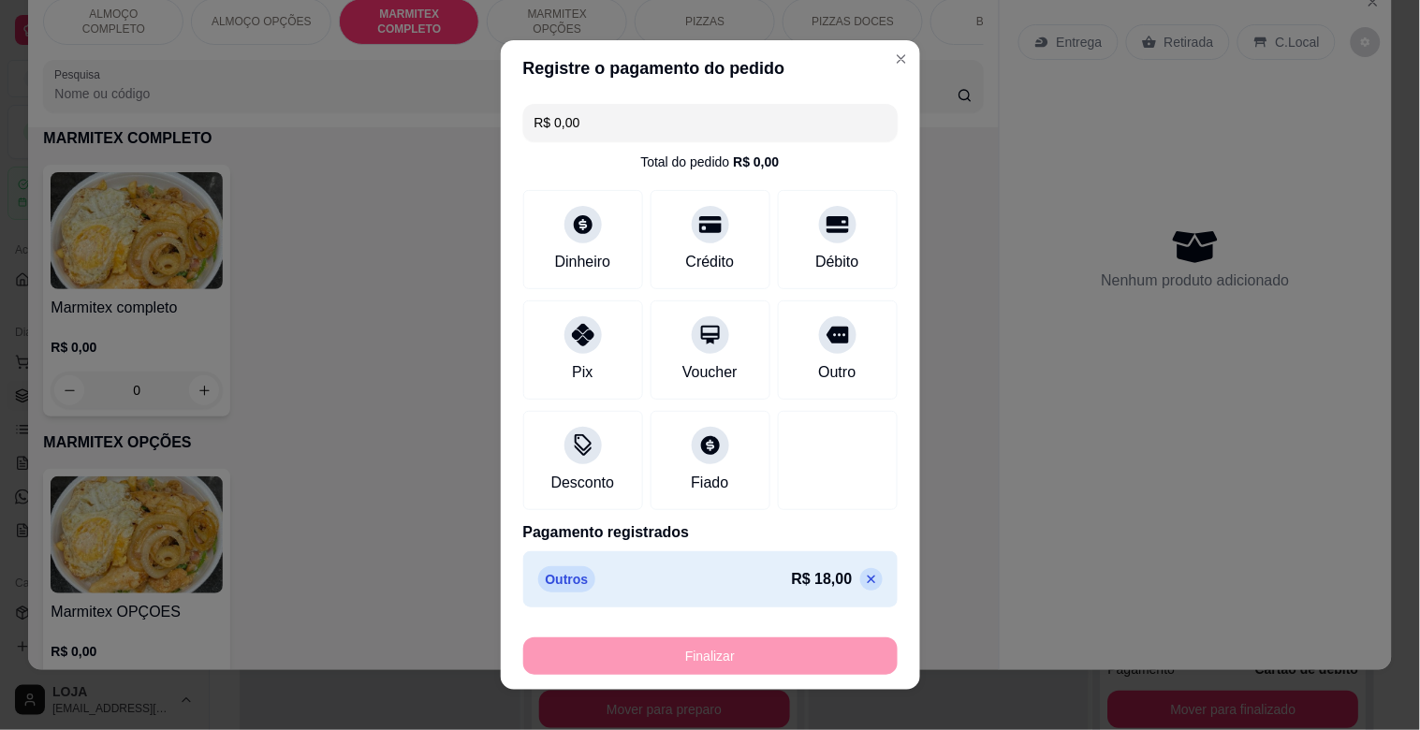
type input "-R$ 18,00"
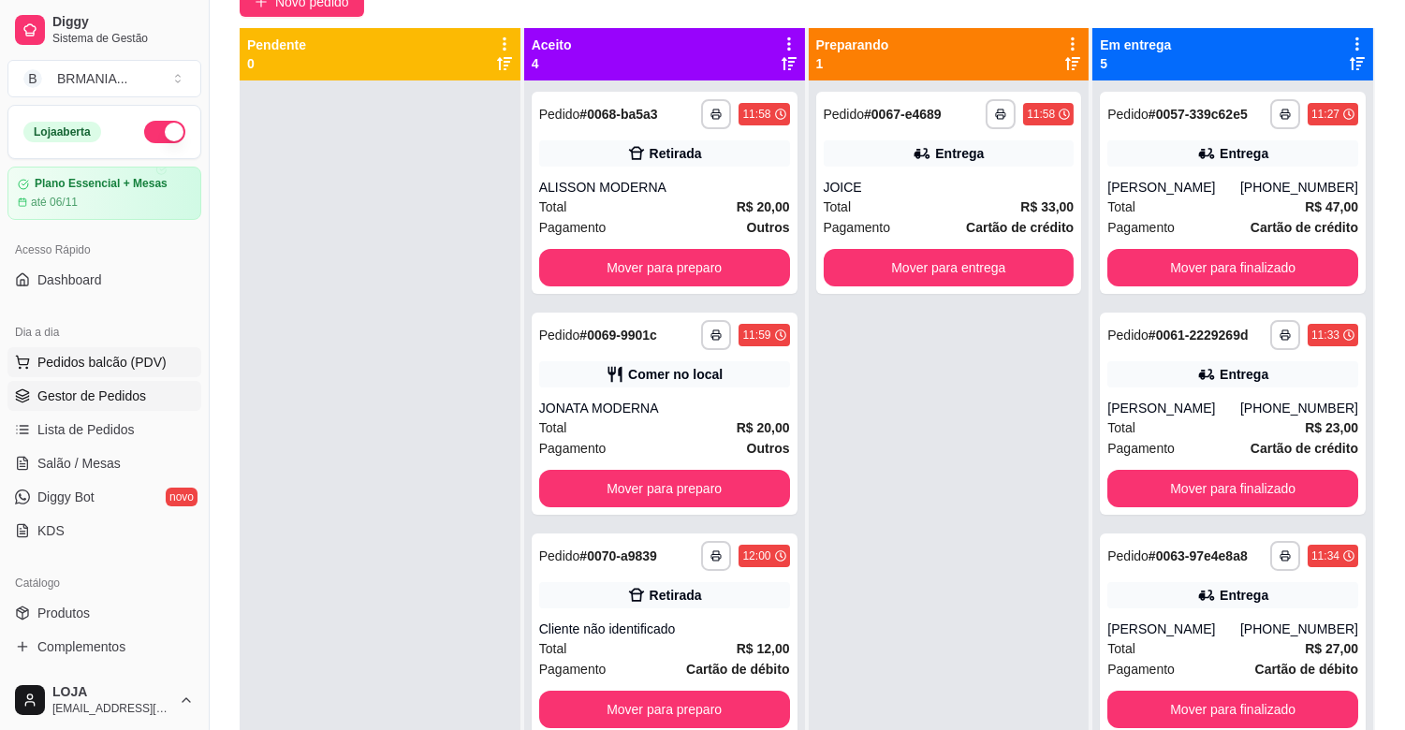
click at [144, 369] on span "Pedidos balcão (PDV)" at bounding box center [101, 362] width 129 height 19
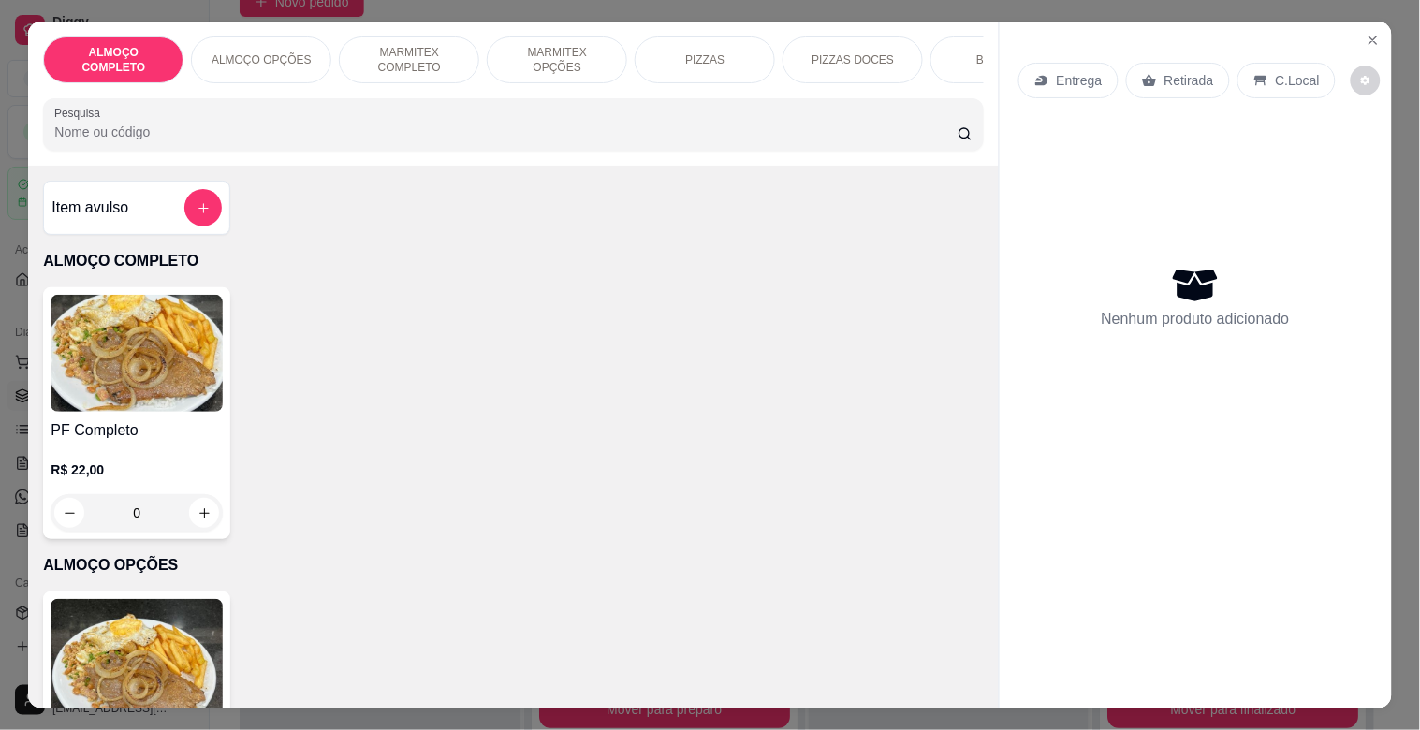
click at [132, 366] on img at bounding box center [137, 353] width 172 height 117
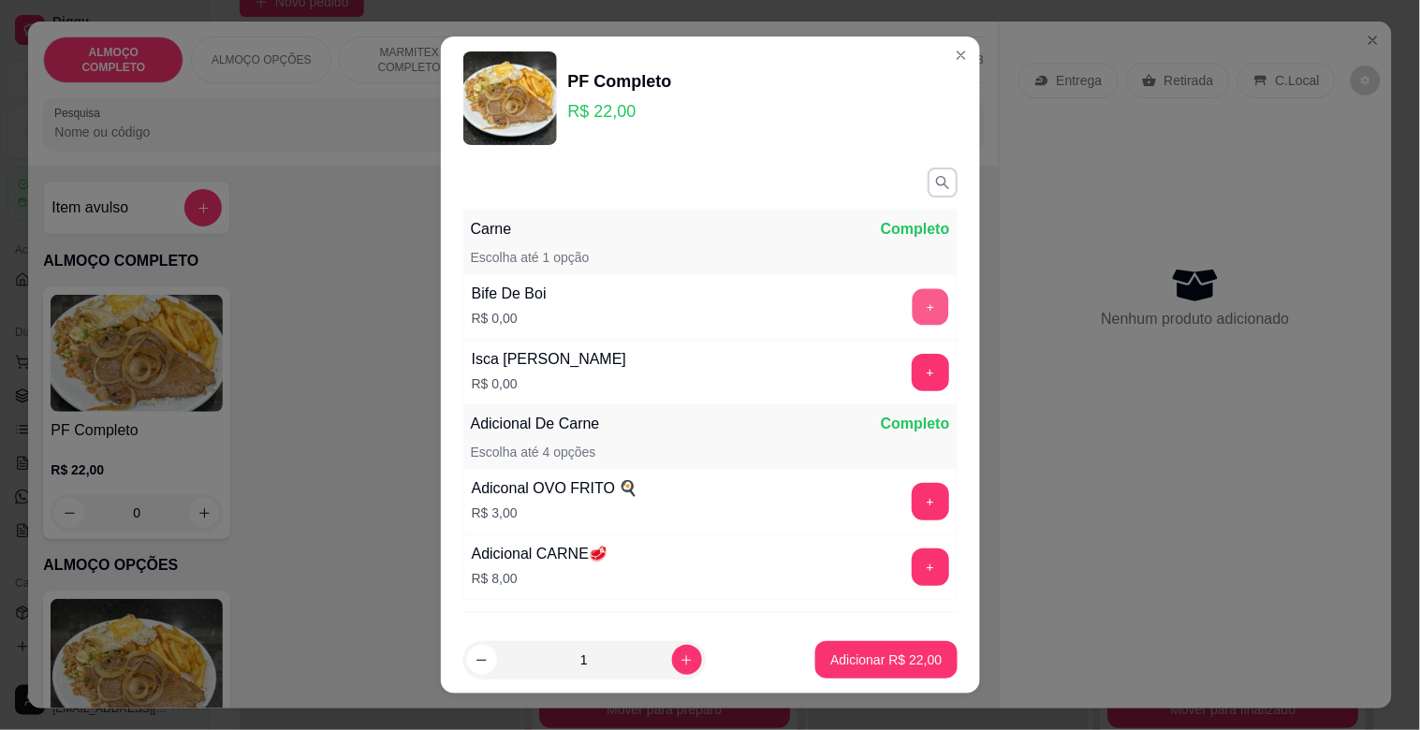
click at [912, 306] on button "+" at bounding box center [930, 307] width 37 height 37
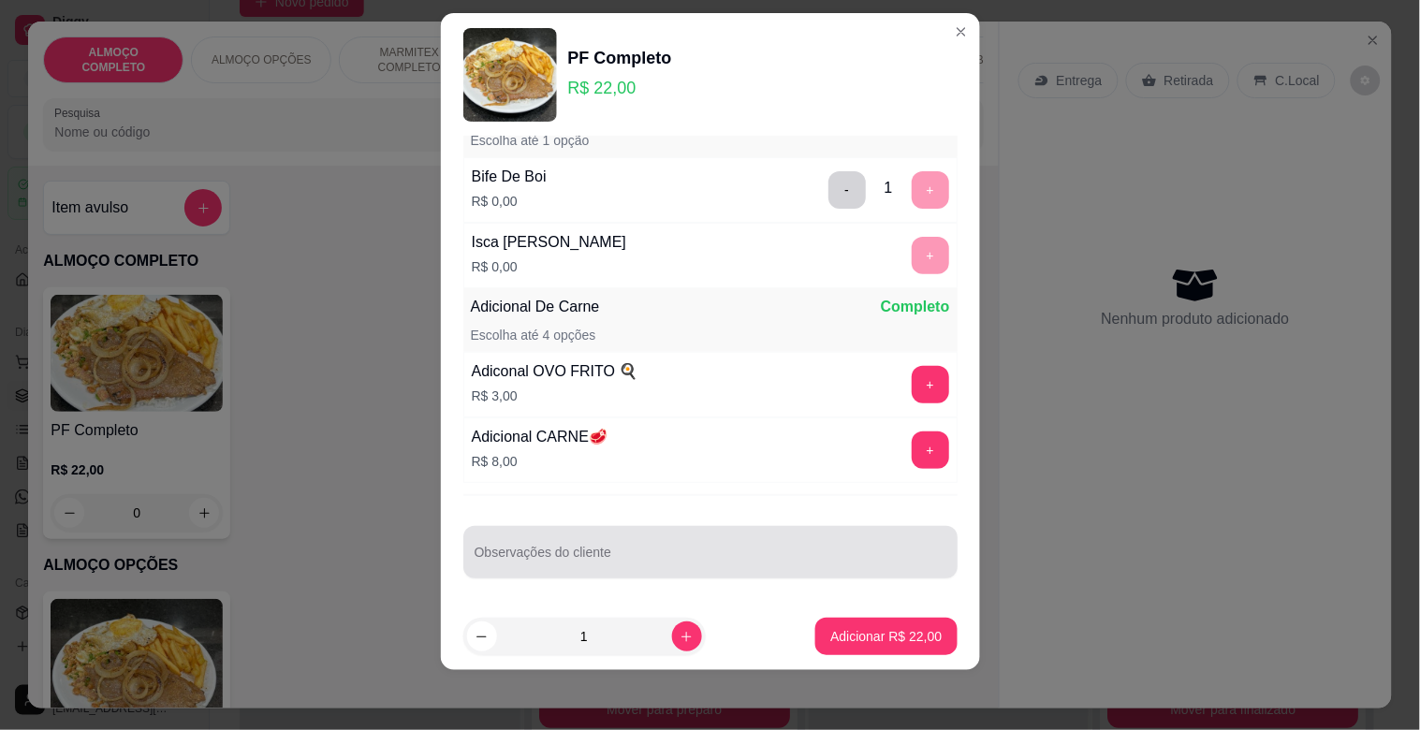
scroll to position [96, 0]
click at [595, 557] on input "Observações do cliente" at bounding box center [711, 558] width 472 height 19
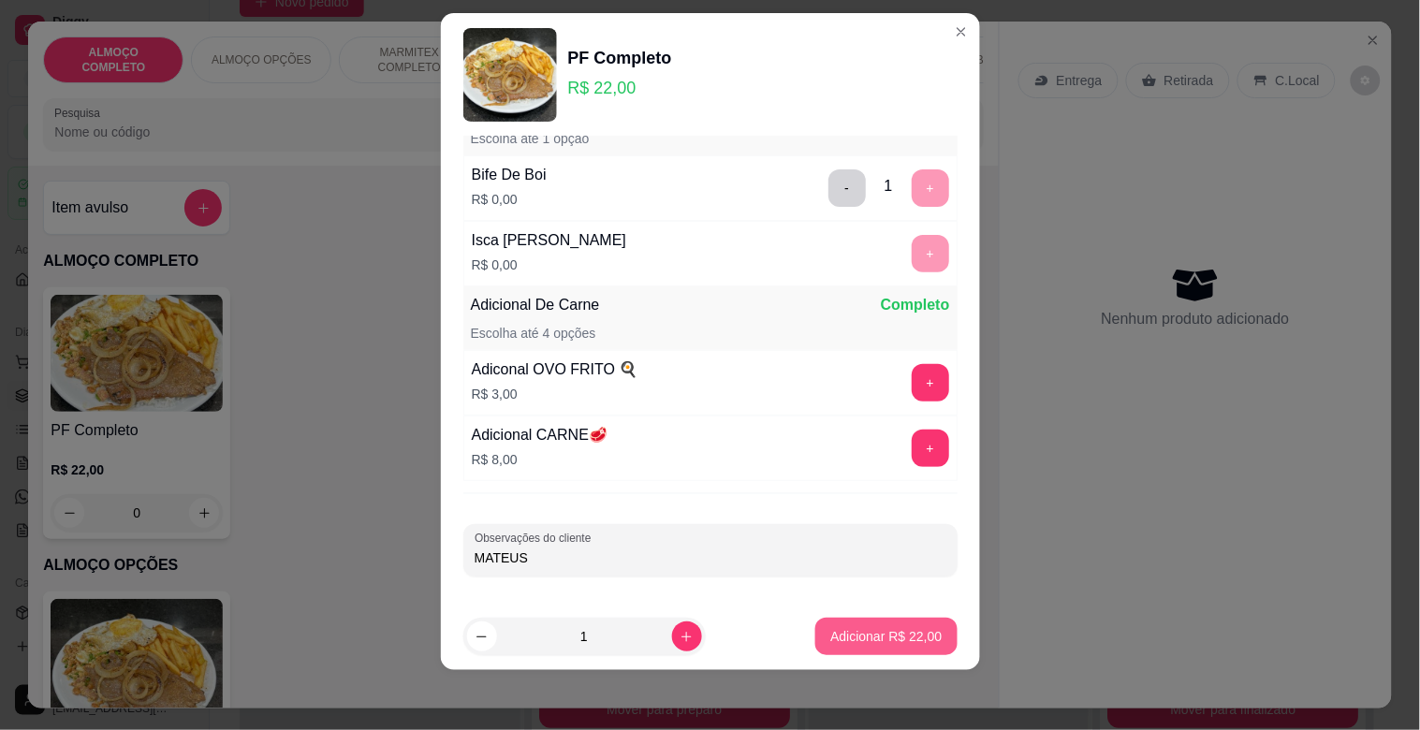
type input "MATEUS"
click at [852, 638] on p "Adicionar R$ 22,00" at bounding box center [885, 636] width 111 height 19
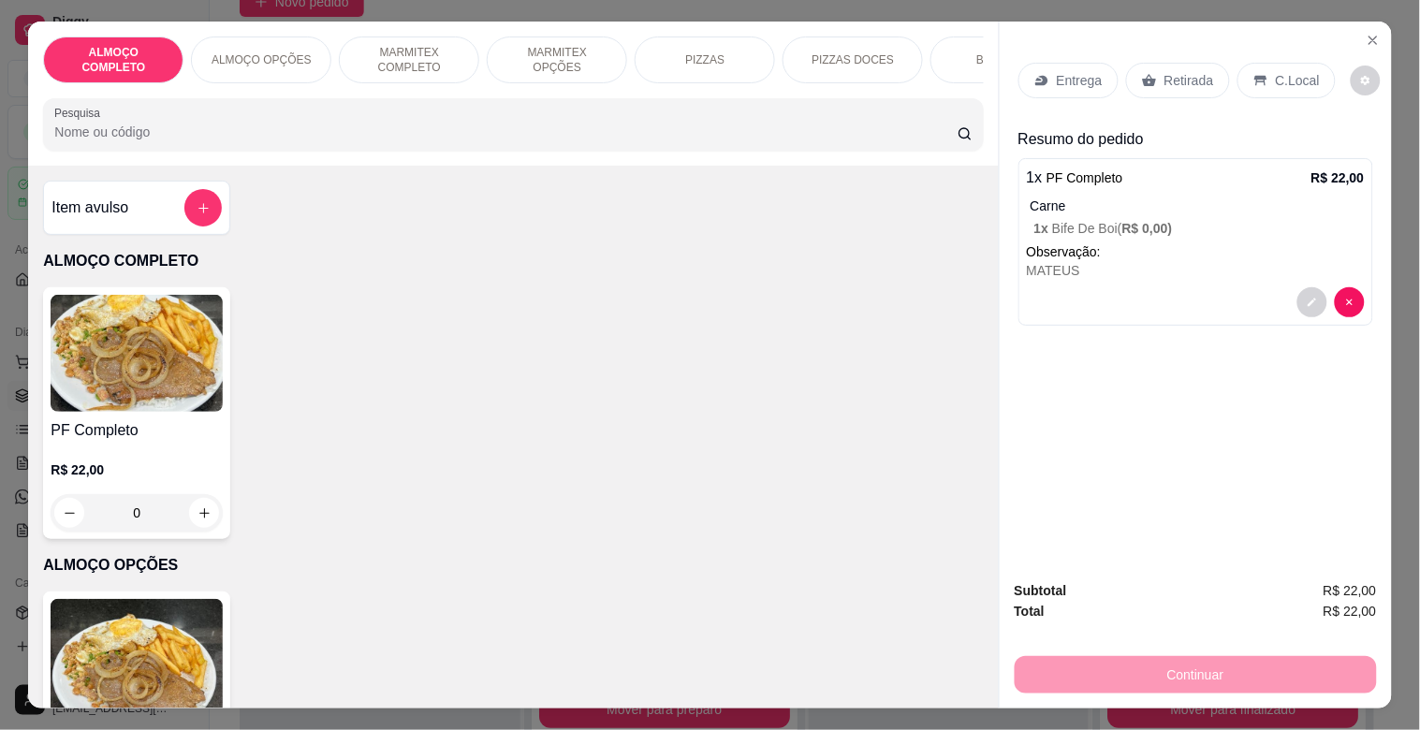
click at [176, 389] on img at bounding box center [137, 353] width 172 height 117
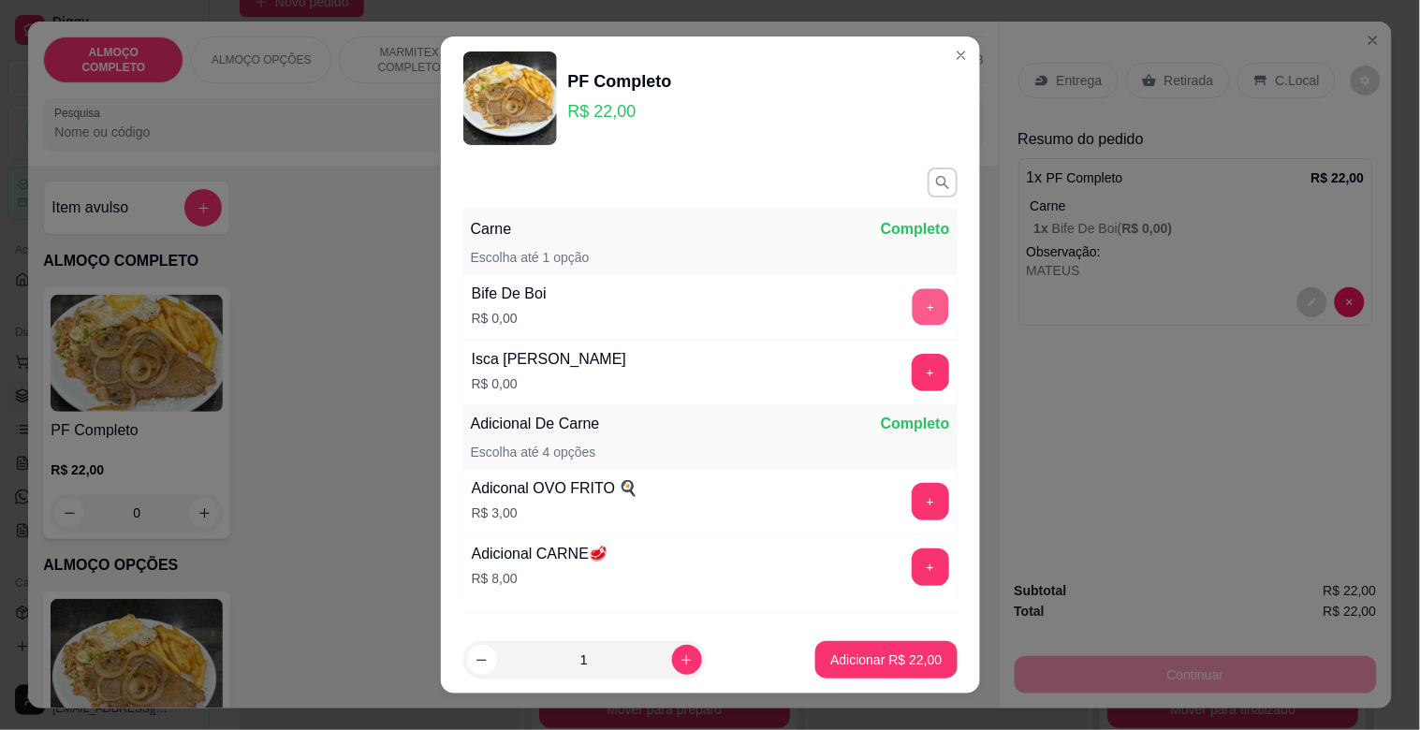
click at [912, 307] on button "+" at bounding box center [930, 307] width 37 height 37
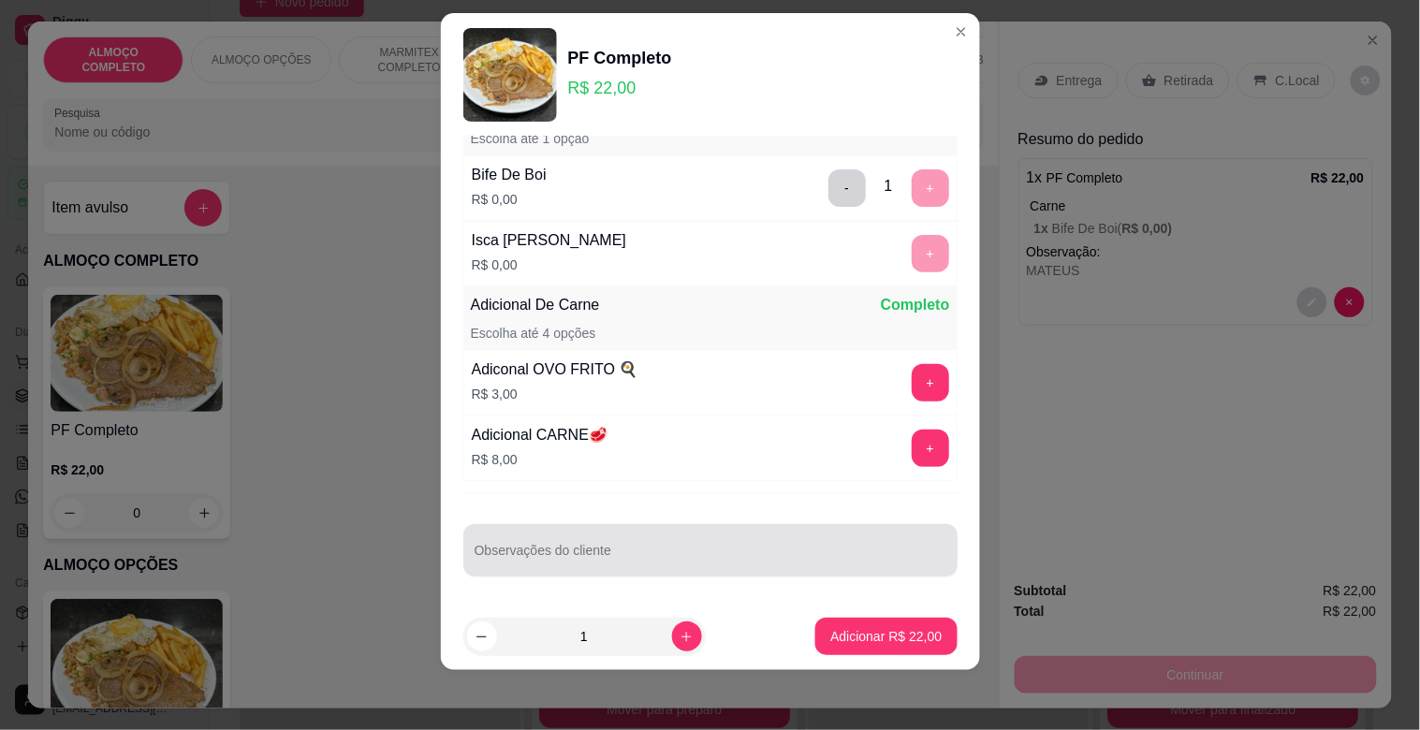
click at [567, 565] on input "Observações do cliente" at bounding box center [711, 558] width 472 height 19
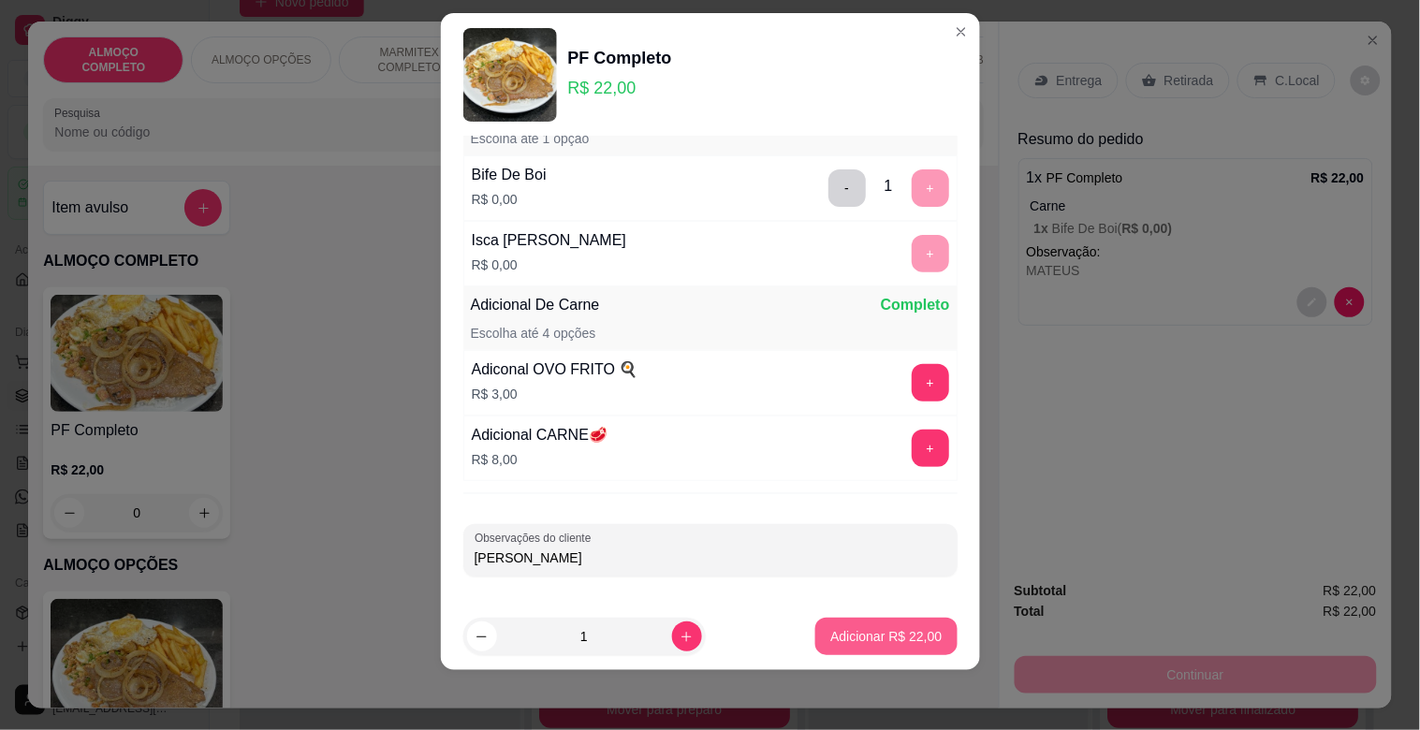
type input "GABRIEL"
click at [885, 651] on button "Adicionar R$ 22,00" at bounding box center [885, 636] width 141 height 37
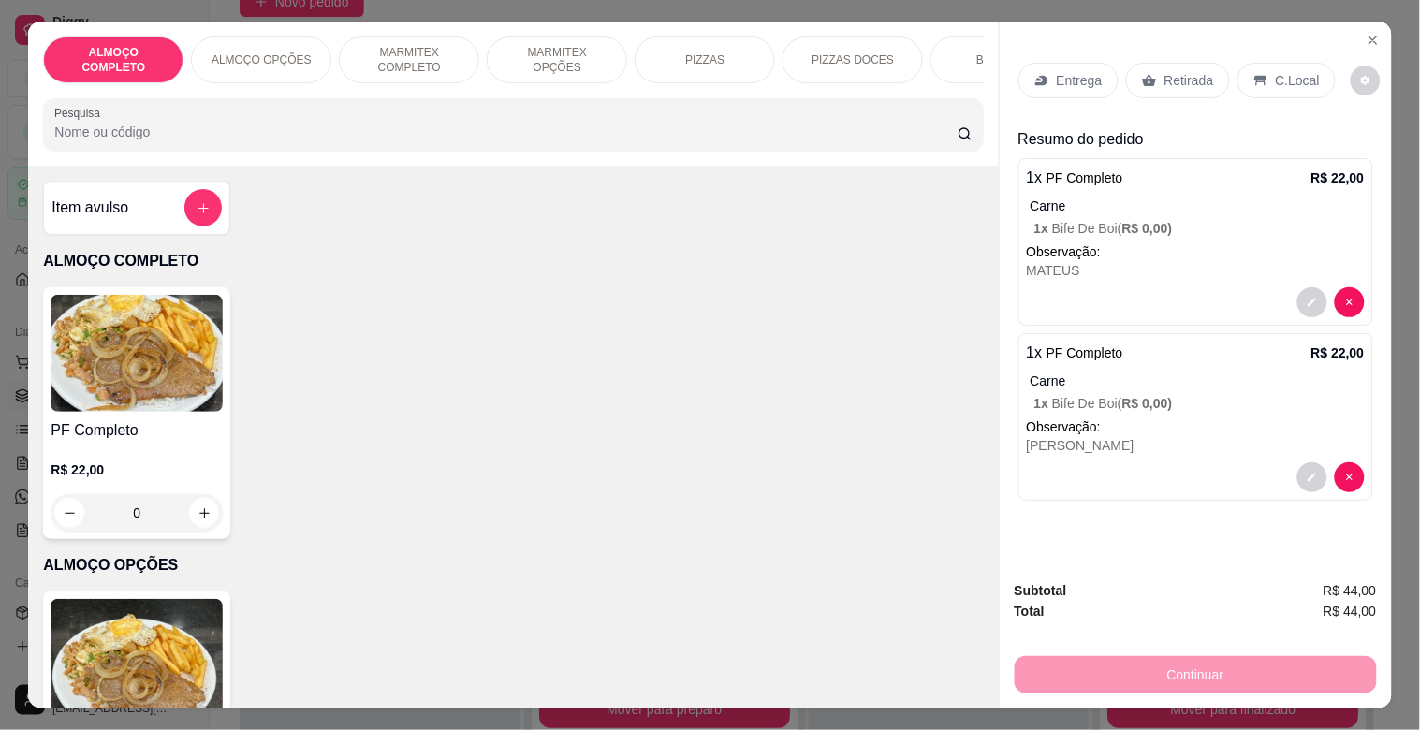
click at [1192, 71] on p "Retirada" at bounding box center [1190, 80] width 50 height 19
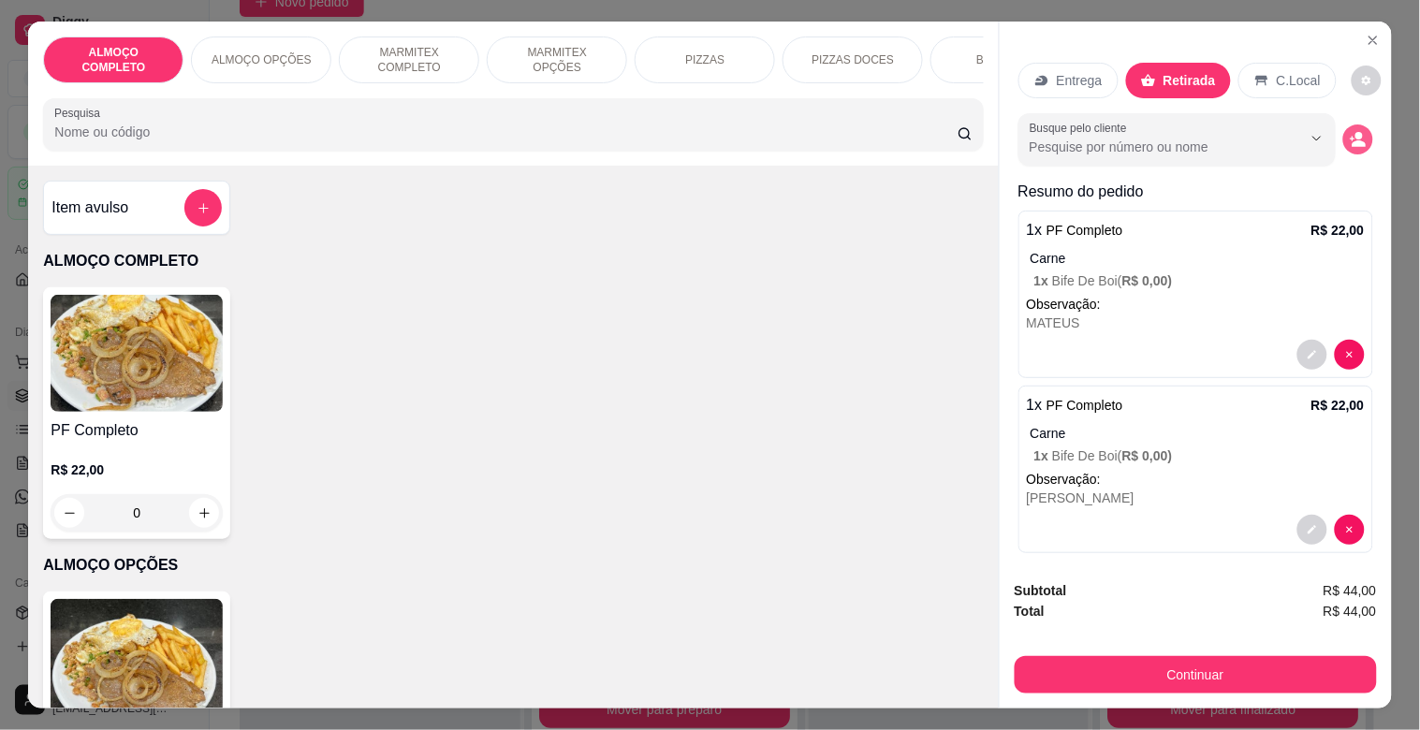
click at [1350, 135] on icon "decrease-product-quantity" at bounding box center [1358, 139] width 17 height 17
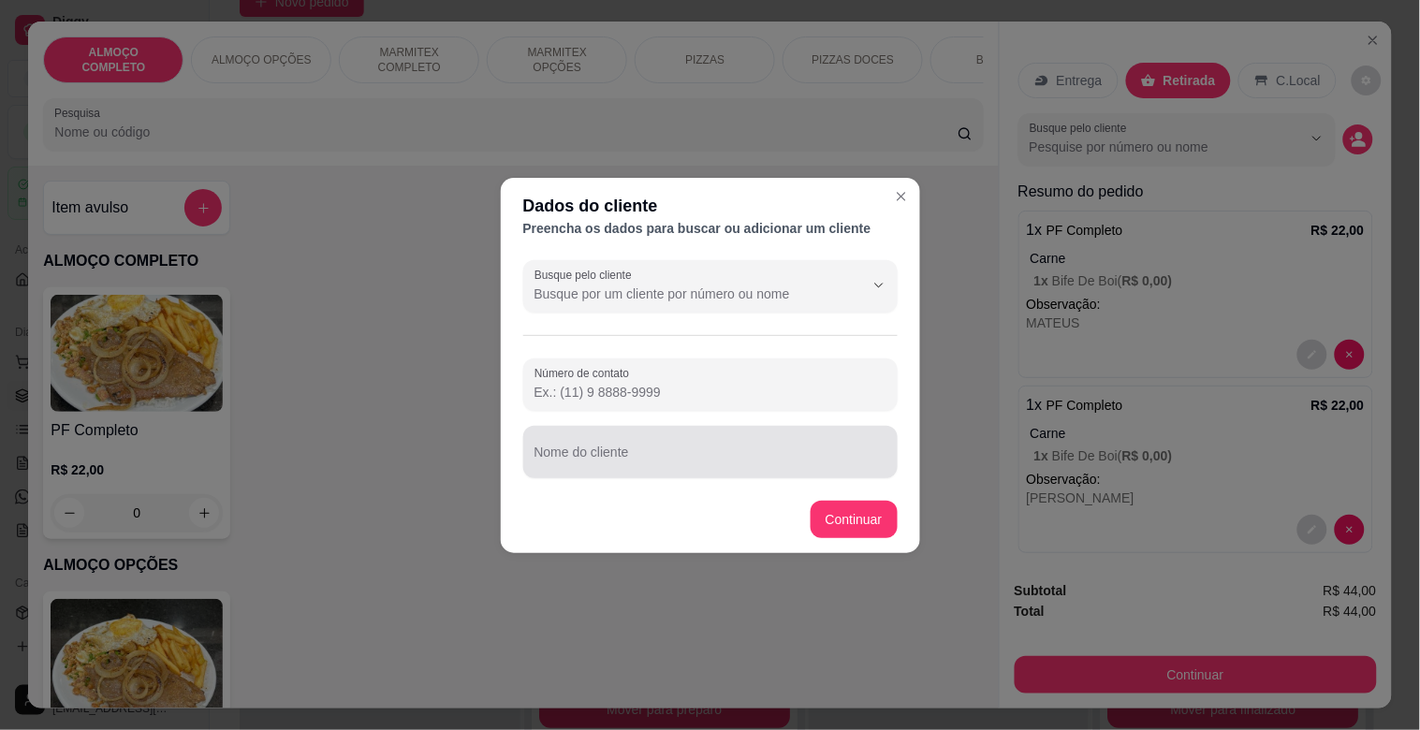
click at [545, 469] on div at bounding box center [711, 451] width 352 height 37
type input "REQUISIÇAO MODERNA"
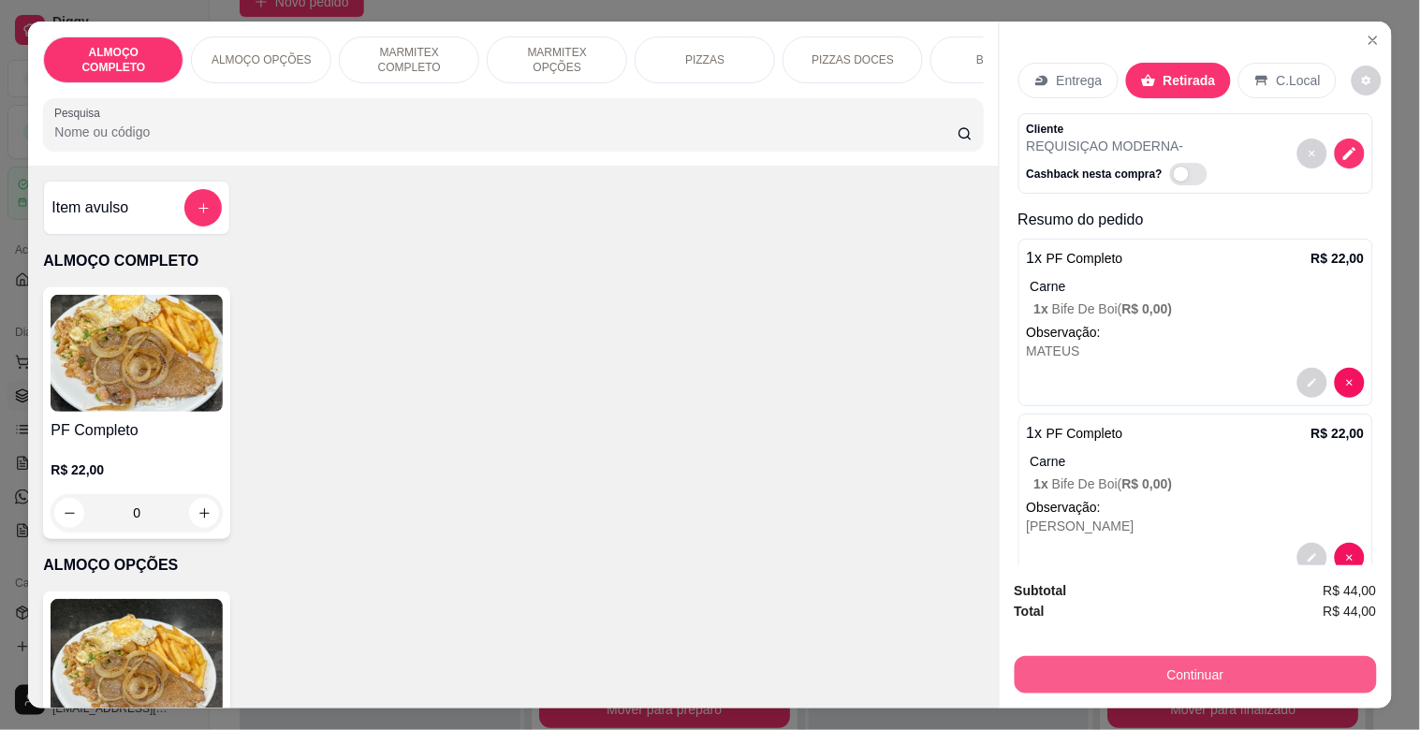
click at [1088, 669] on button "Continuar" at bounding box center [1196, 674] width 362 height 37
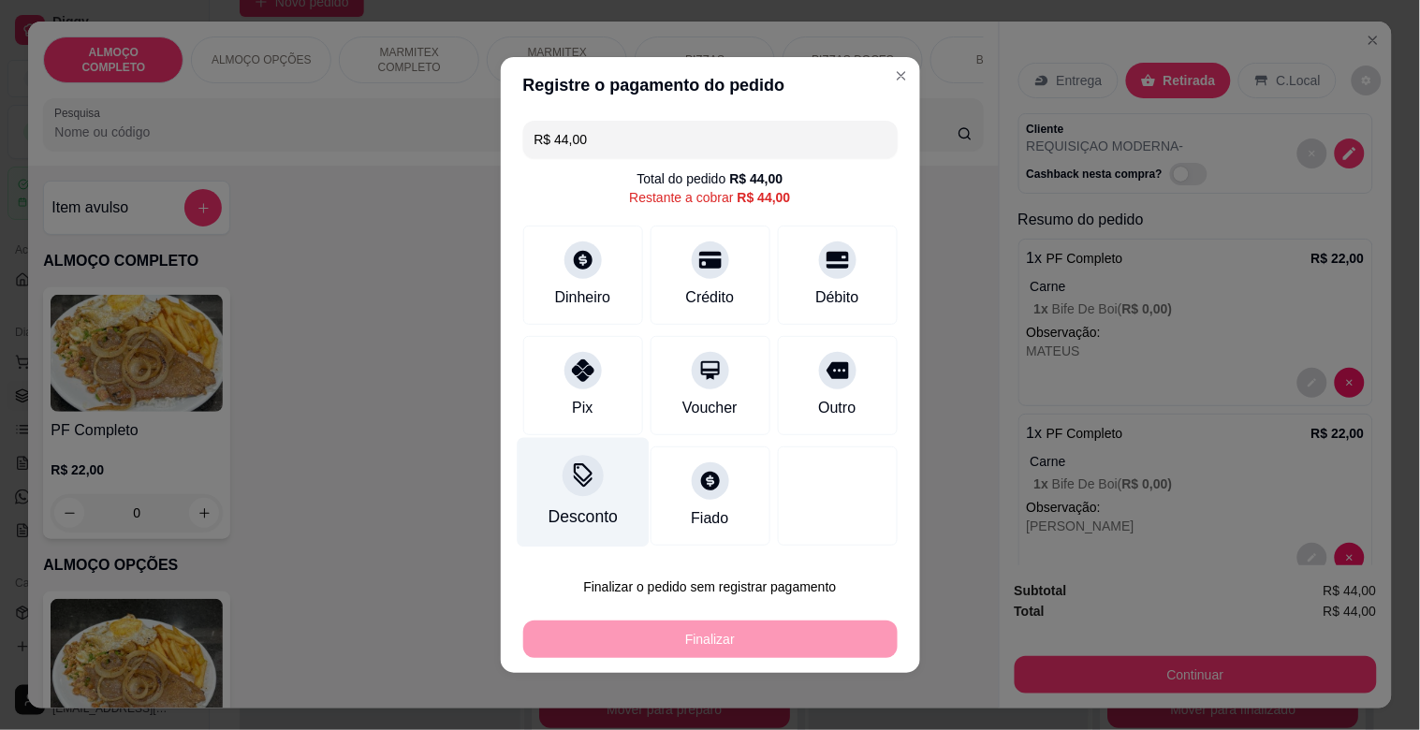
click at [579, 471] on icon at bounding box center [582, 475] width 24 height 24
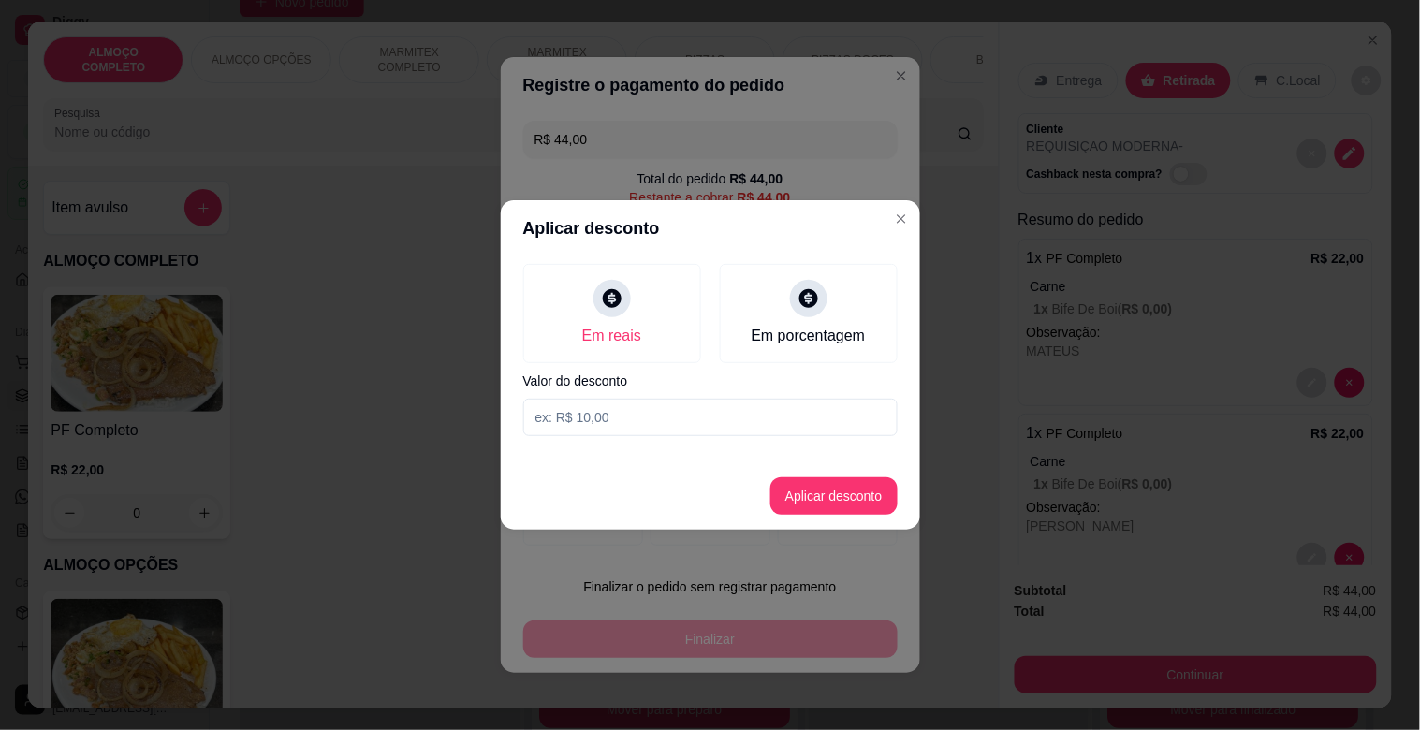
click at [606, 419] on input at bounding box center [710, 417] width 374 height 37
type input "4,00"
click at [844, 491] on button "Aplicar desconto" at bounding box center [834, 495] width 127 height 37
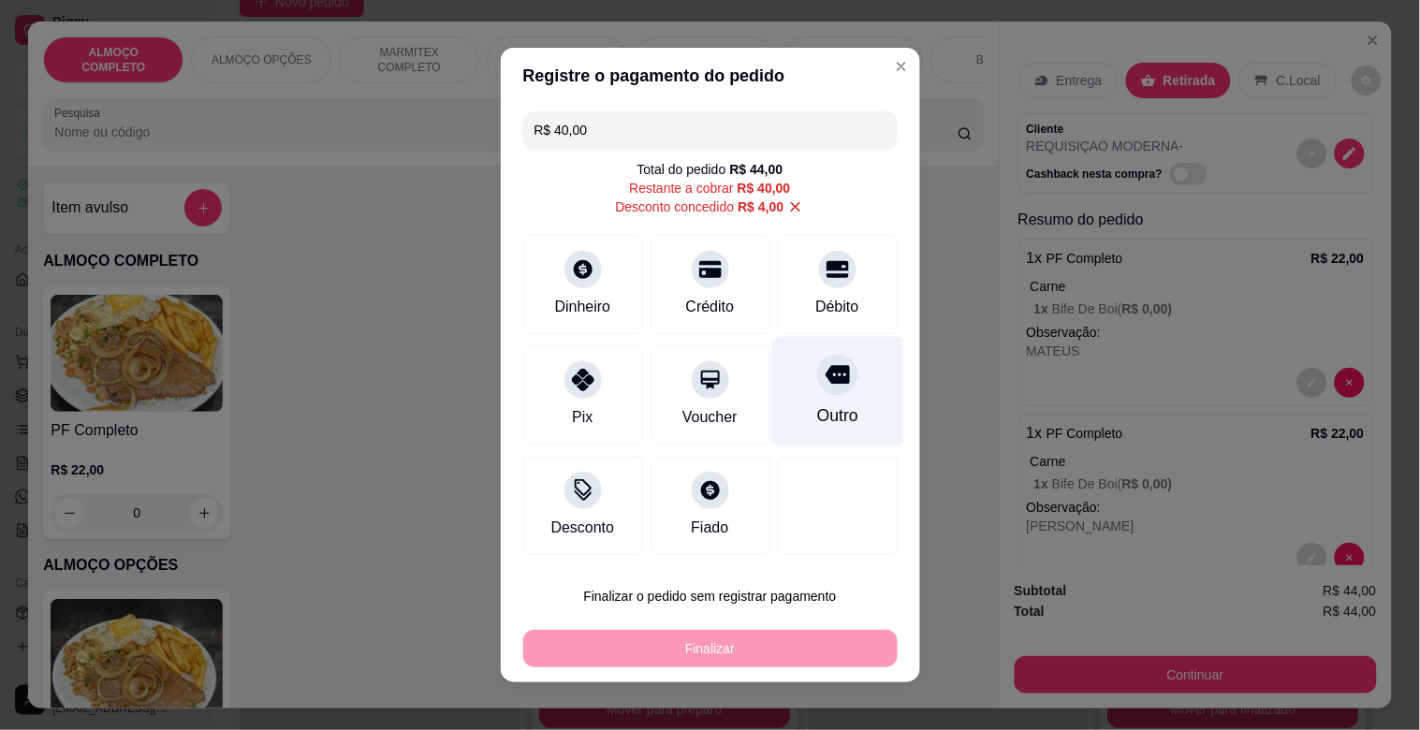
click at [816, 414] on div "Outro" at bounding box center [836, 416] width 41 height 24
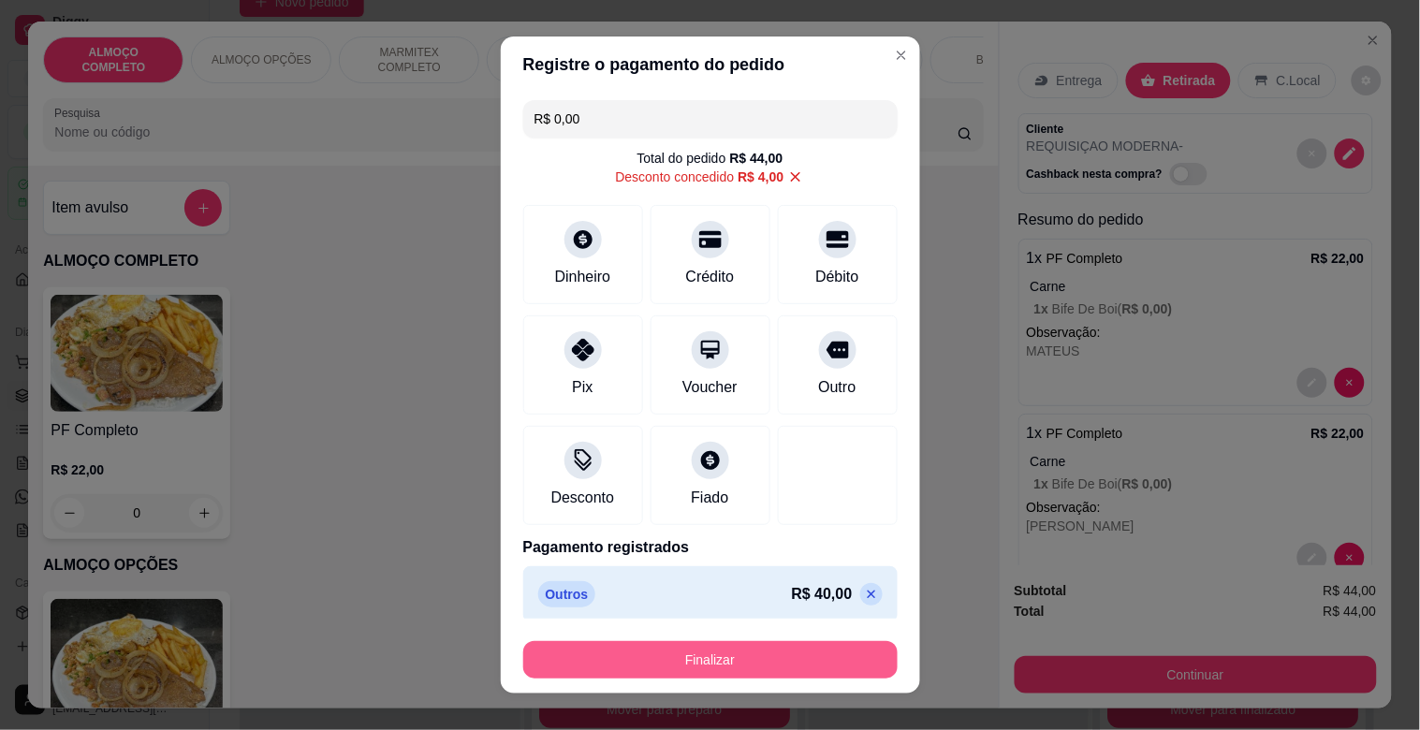
click at [707, 652] on button "Finalizar" at bounding box center [710, 659] width 374 height 37
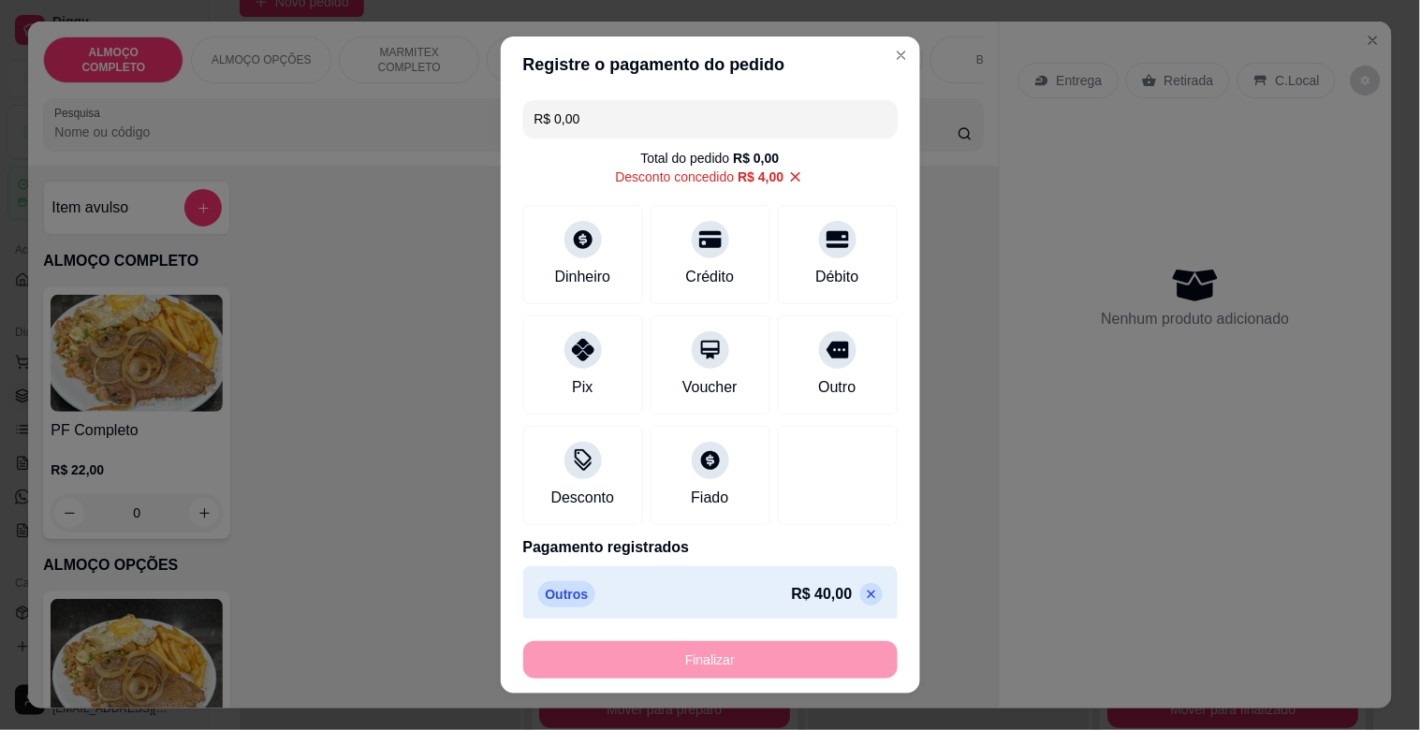
type input "-R$ 44,00"
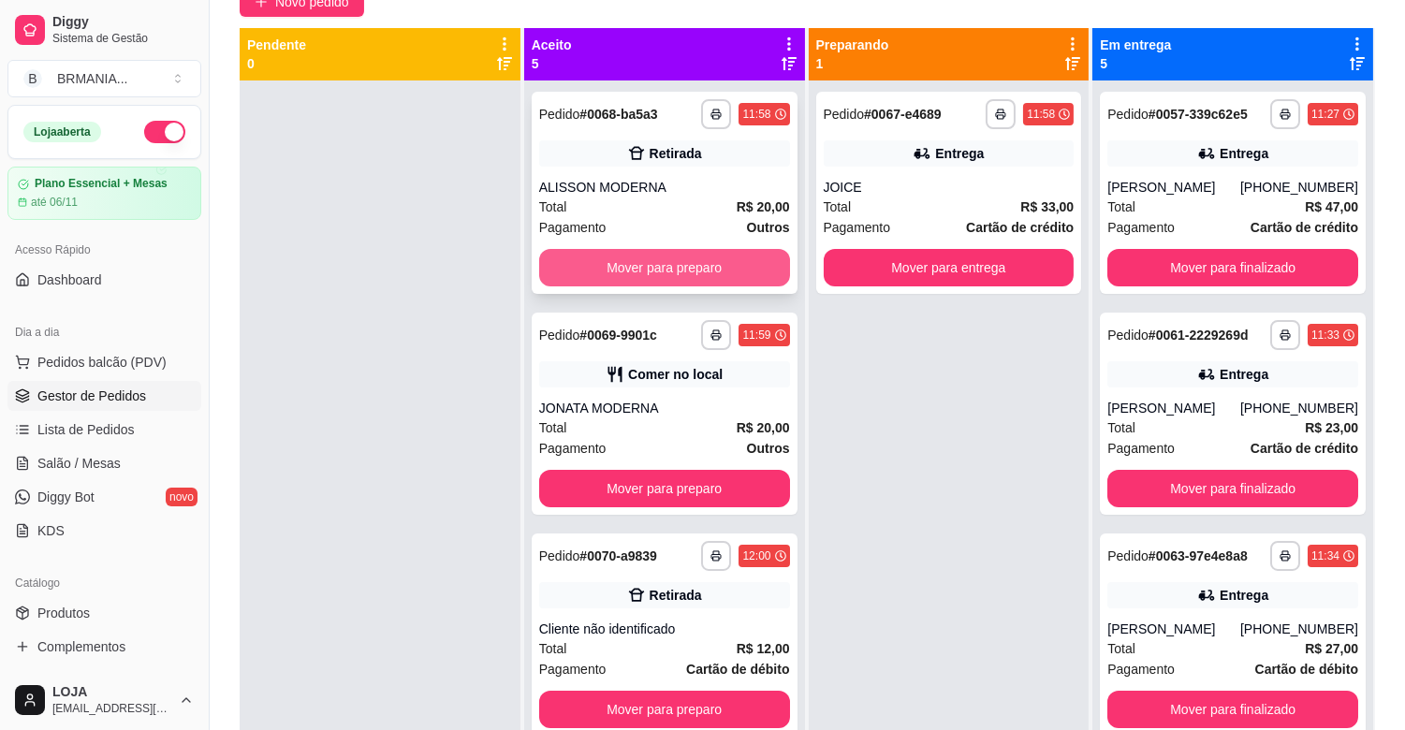
click at [672, 274] on button "Mover para preparo" at bounding box center [664, 267] width 251 height 37
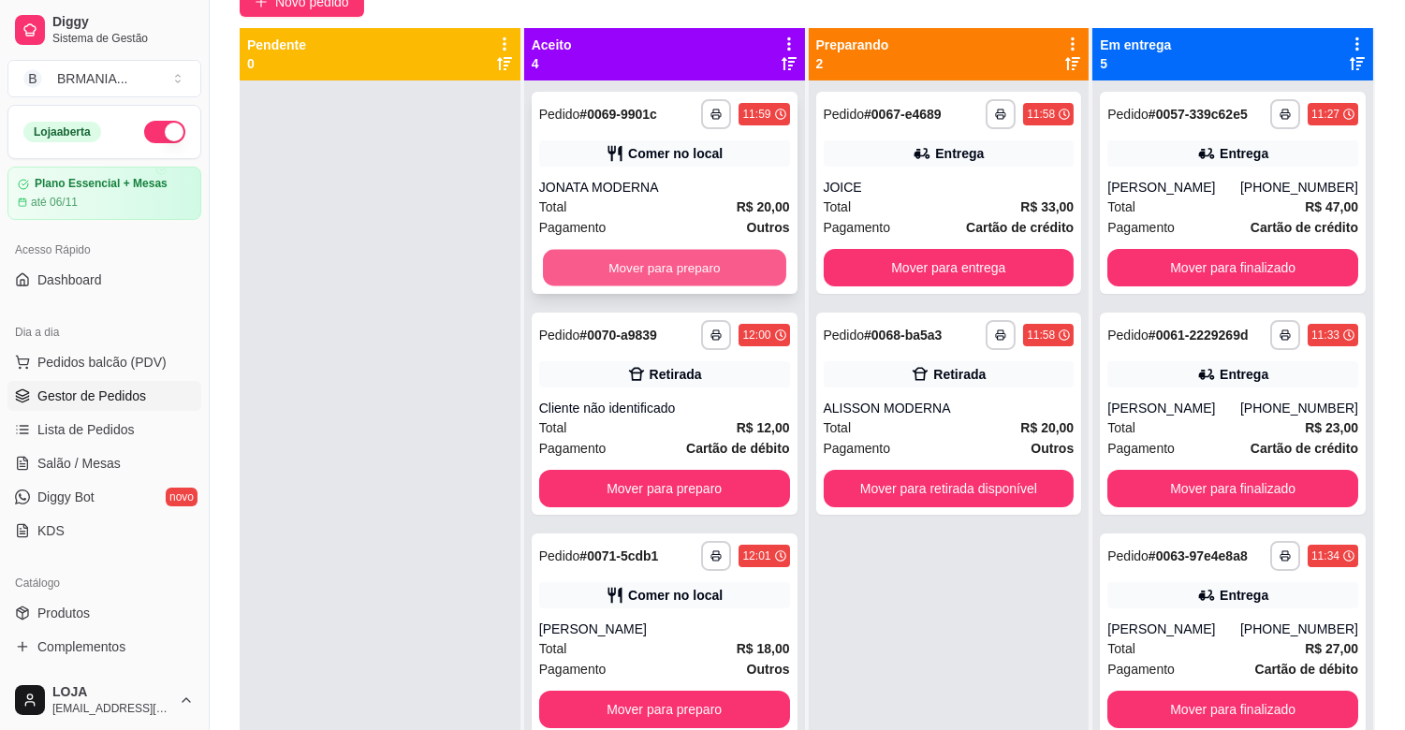
click at [676, 266] on button "Mover para preparo" at bounding box center [664, 268] width 243 height 37
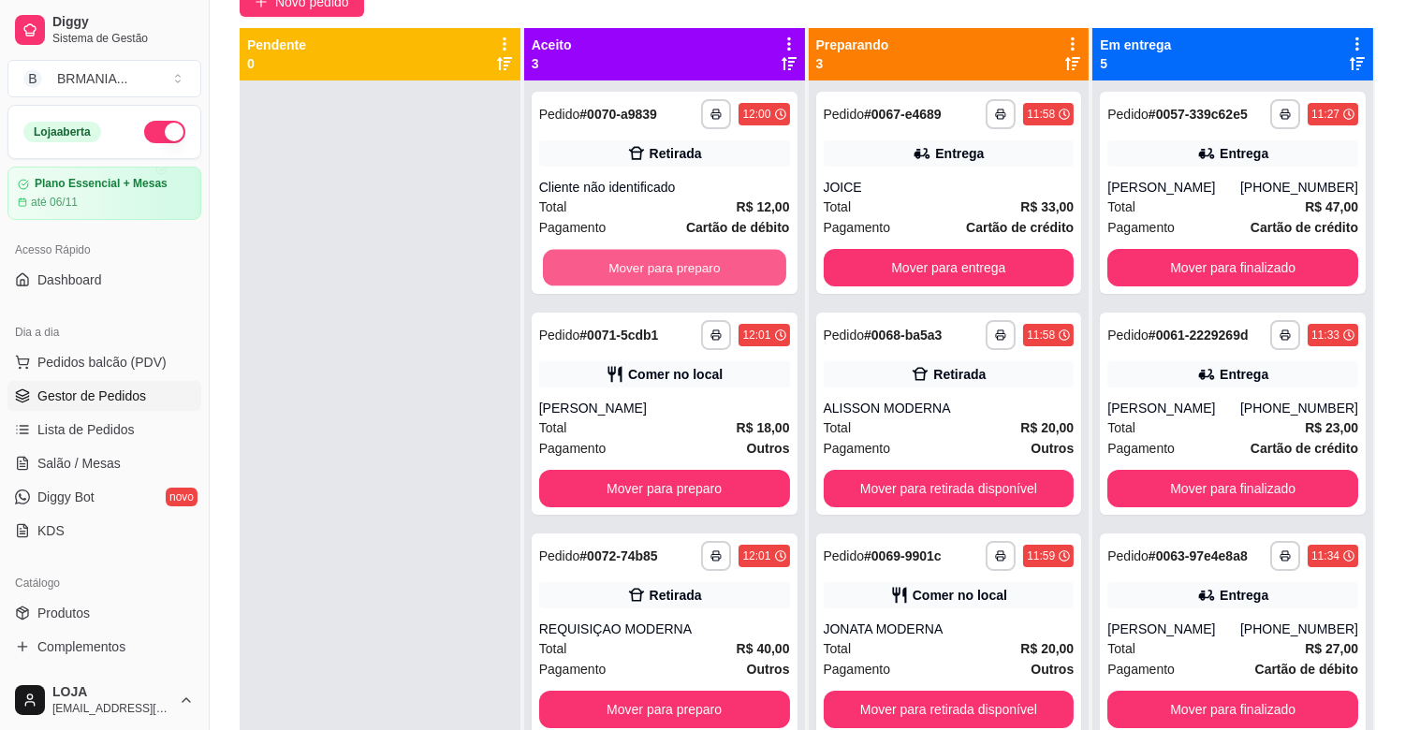
click at [676, 266] on button "Mover para preparo" at bounding box center [664, 268] width 243 height 37
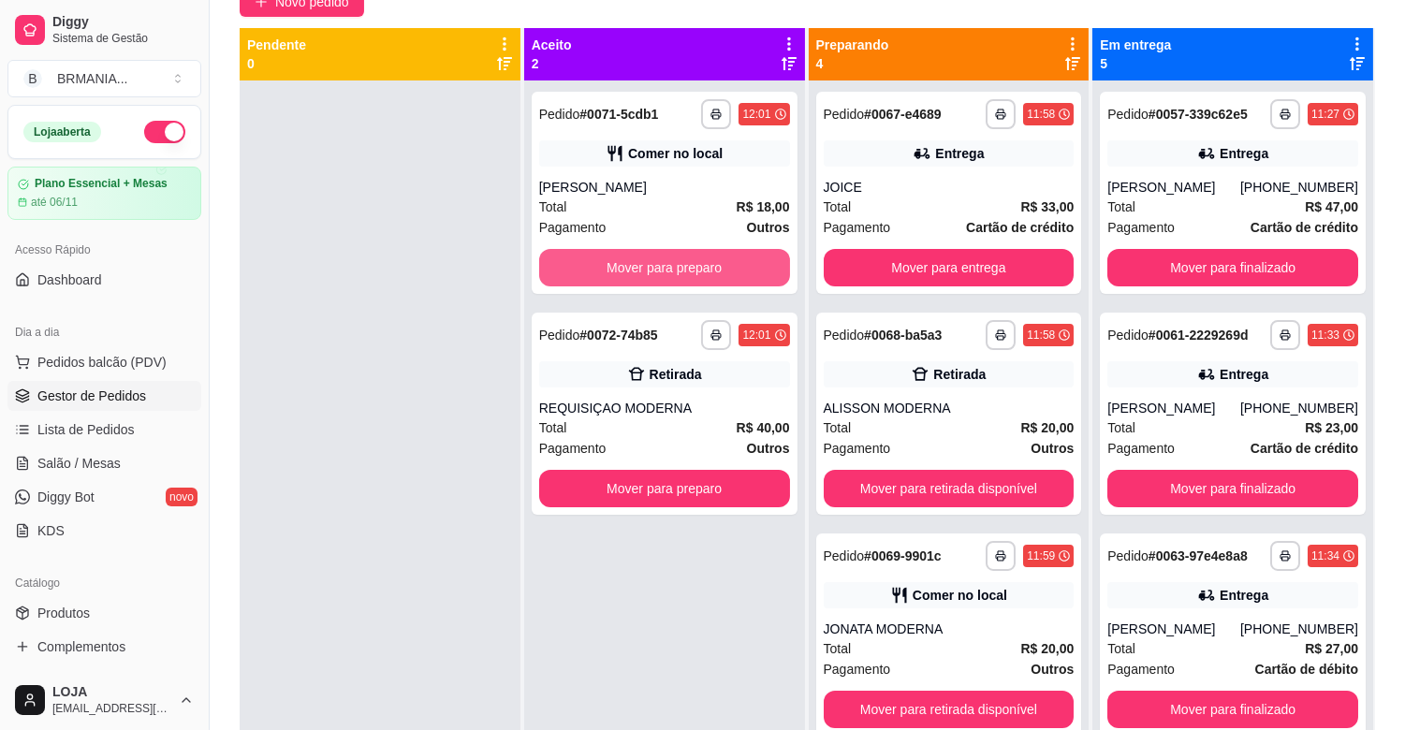
click at [676, 266] on button "Mover para preparo" at bounding box center [664, 267] width 251 height 37
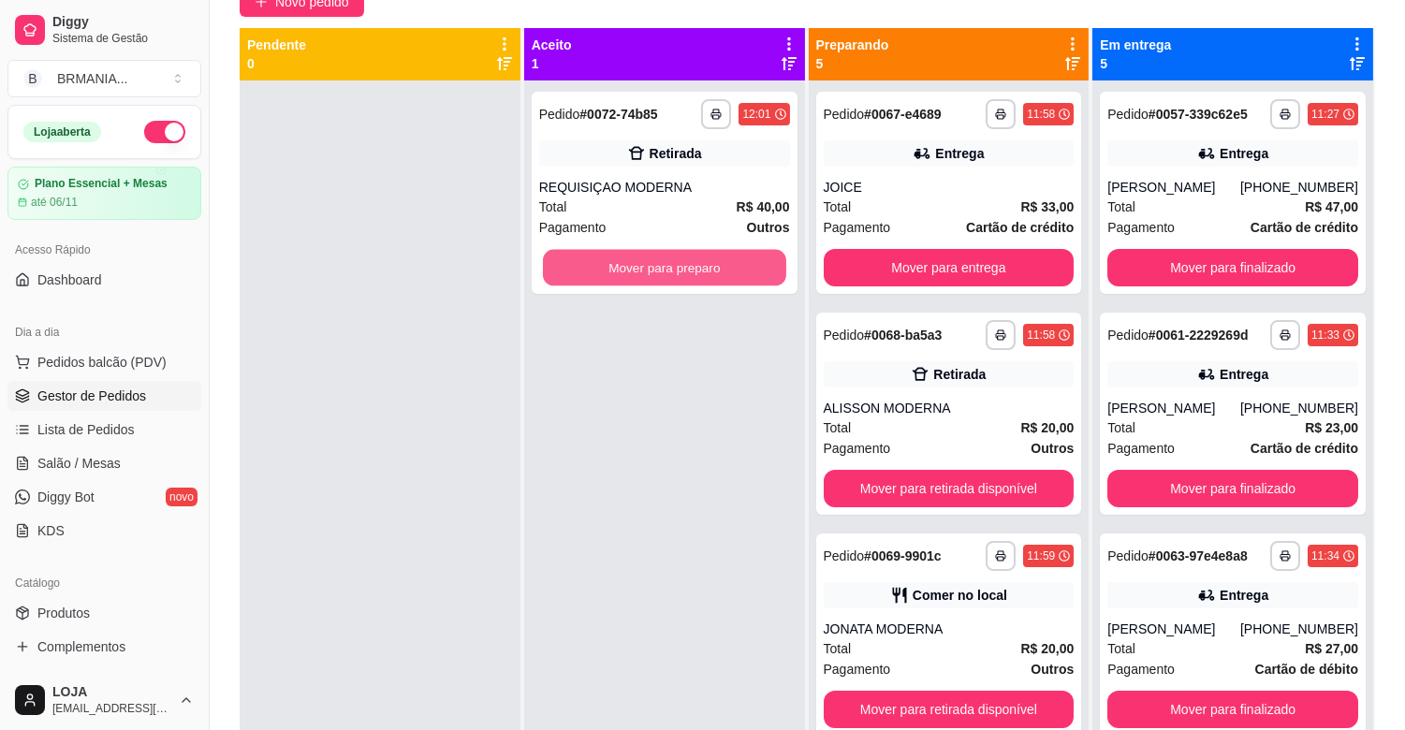
click at [676, 266] on button "Mover para preparo" at bounding box center [664, 268] width 243 height 37
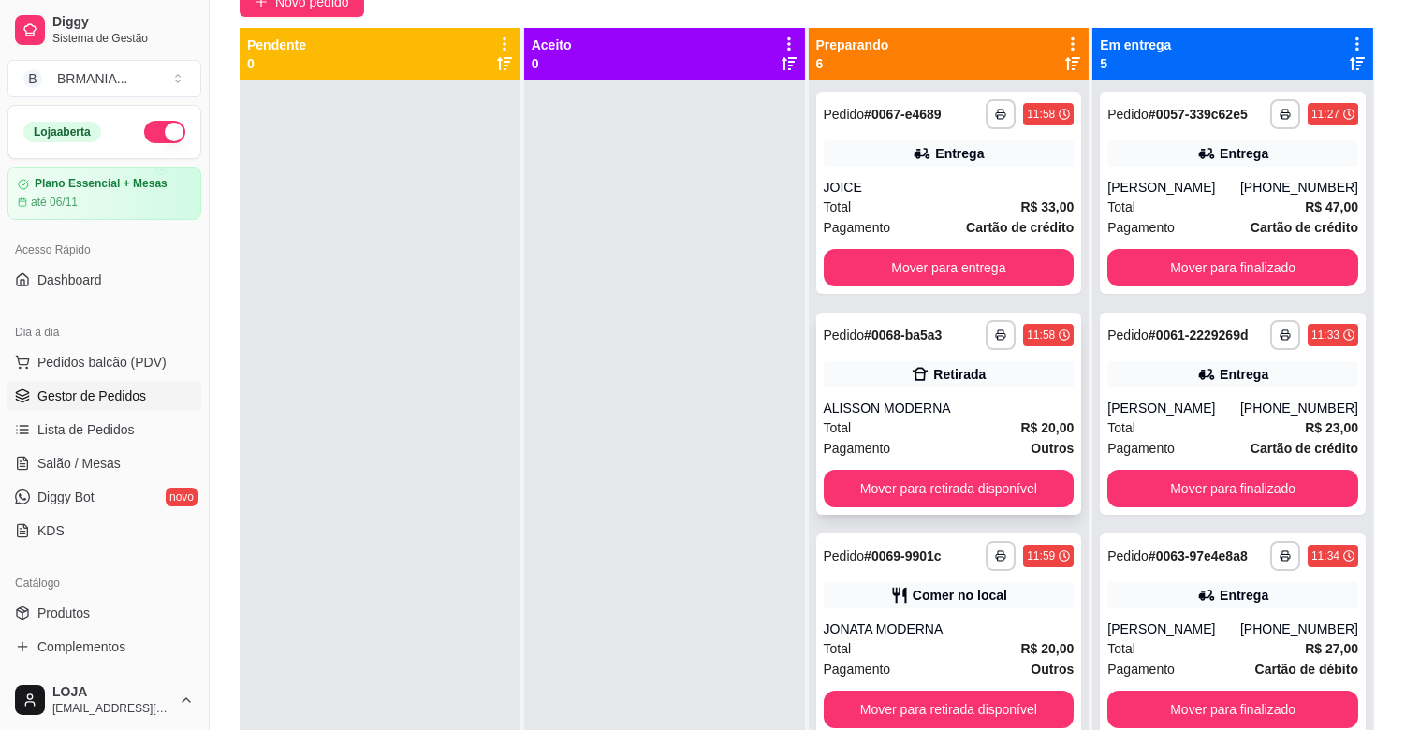
click at [911, 506] on div "Mover para retirada disponível" at bounding box center [949, 488] width 251 height 37
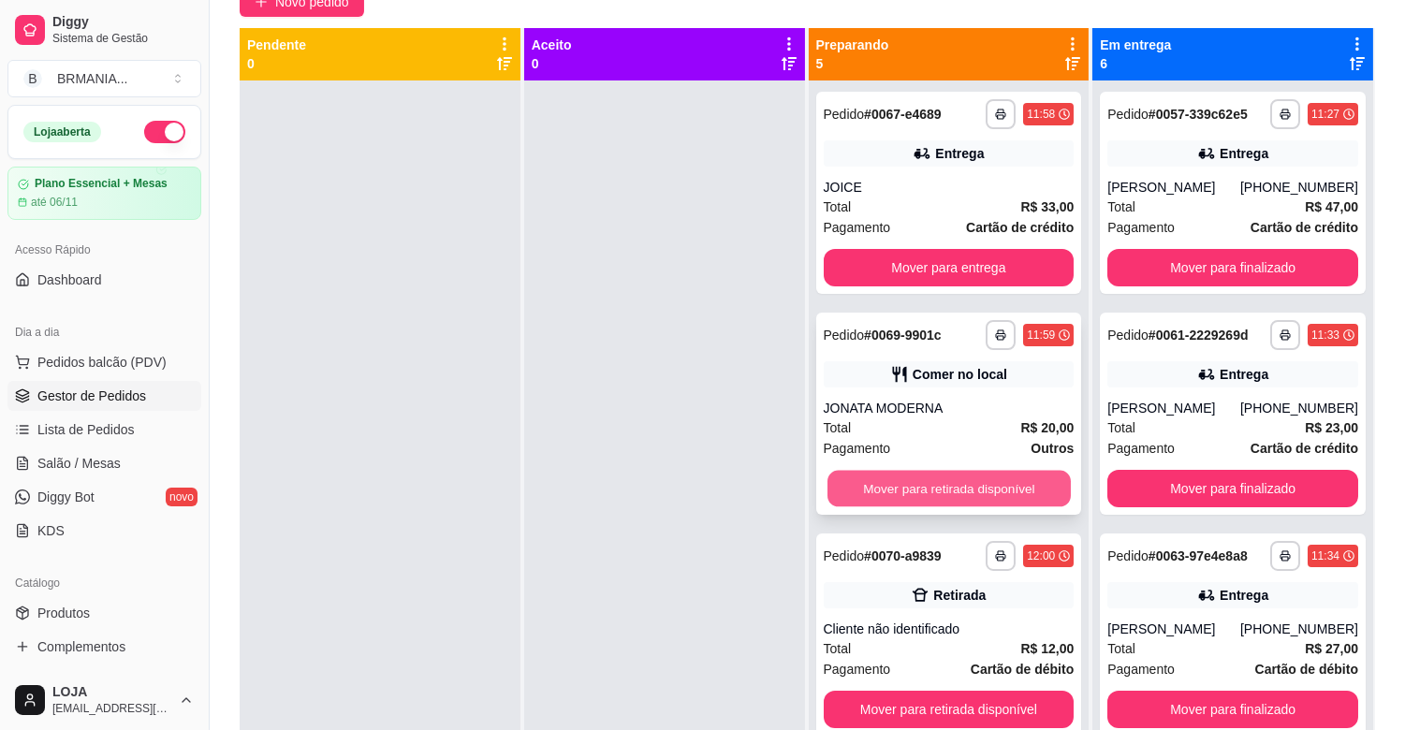
click at [941, 492] on button "Mover para retirada disponível" at bounding box center [949, 489] width 243 height 37
click at [941, 492] on button "Mover para retirada disponível" at bounding box center [949, 488] width 251 height 37
click at [941, 492] on button "Mover para retirada disponível" at bounding box center [949, 489] width 243 height 37
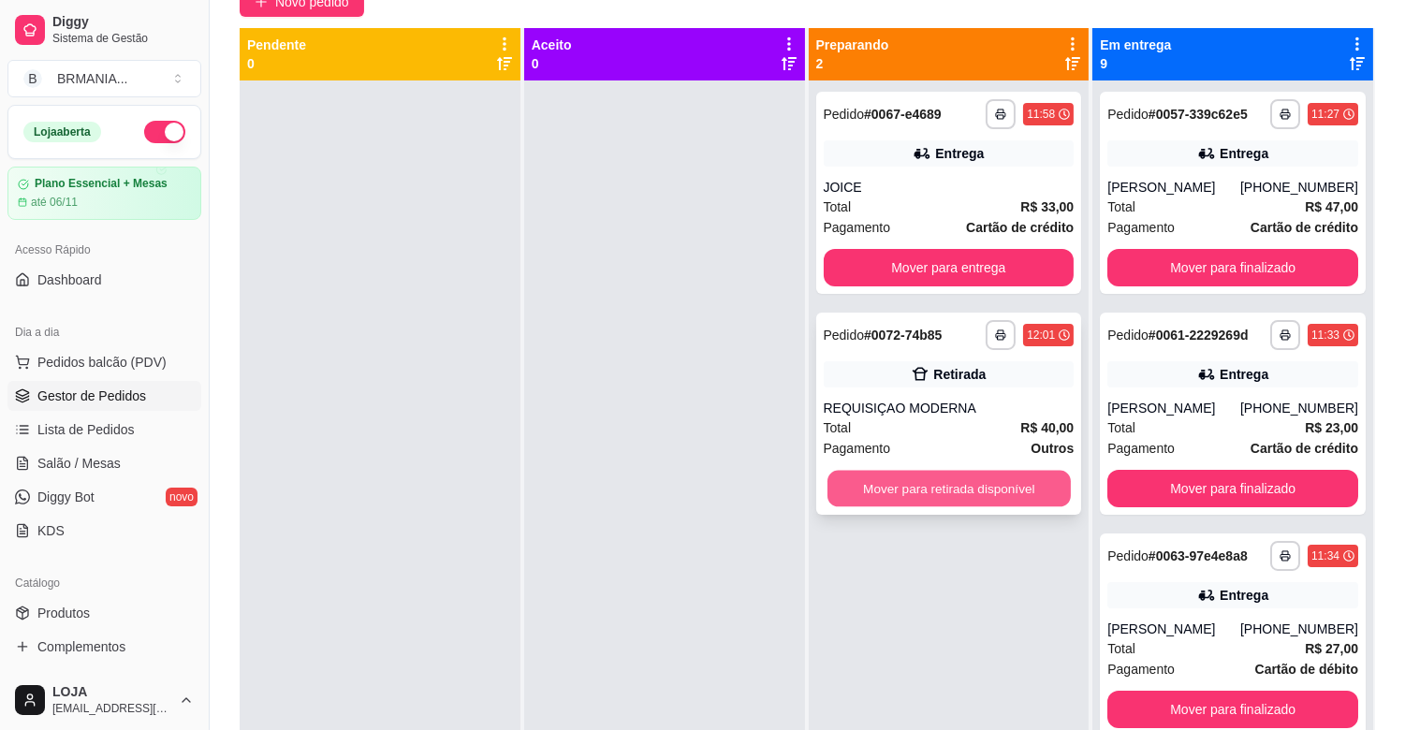
click at [939, 488] on button "Mover para retirada disponível" at bounding box center [949, 489] width 243 height 37
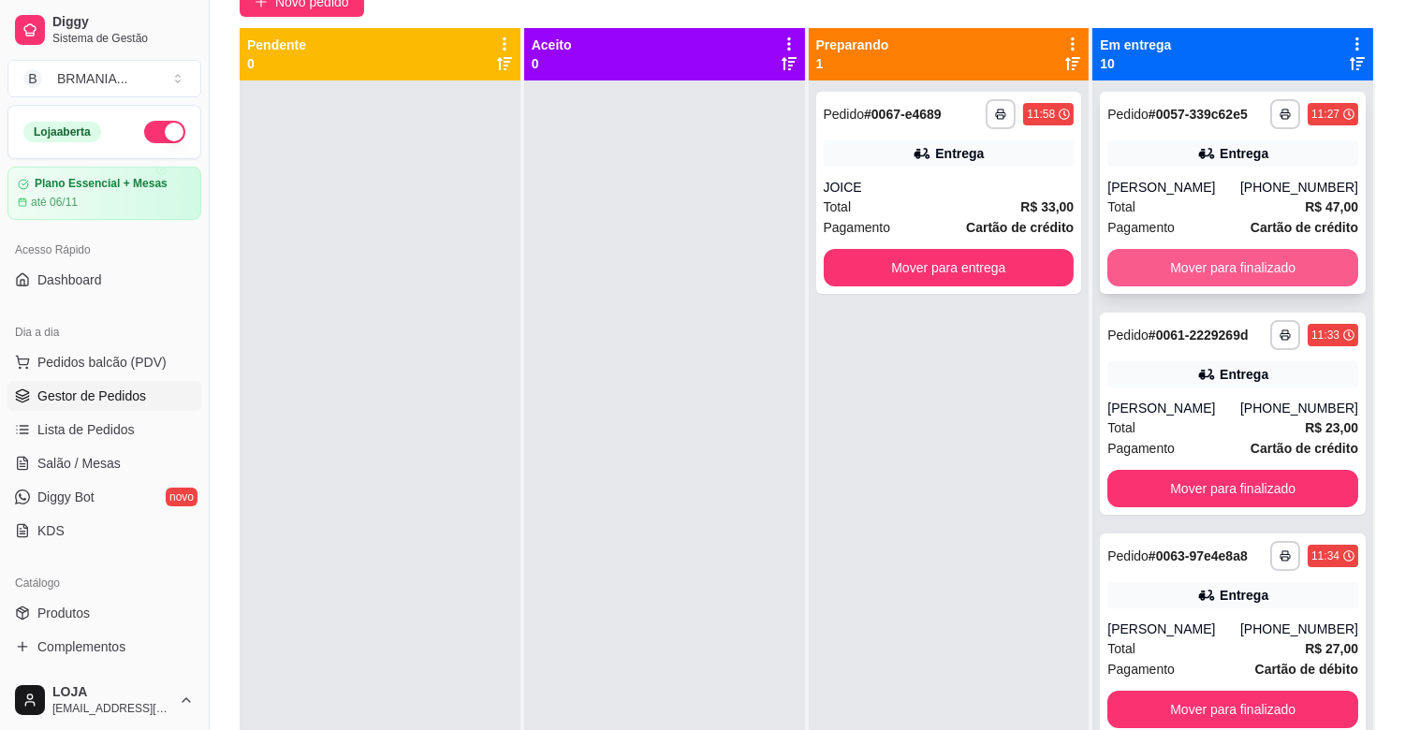
click at [1236, 273] on button "Mover para finalizado" at bounding box center [1233, 267] width 251 height 37
click at [1234, 268] on button "Mover para finalizado" at bounding box center [1233, 267] width 251 height 37
click at [1234, 268] on div "Mover para finalizado" at bounding box center [1233, 267] width 251 height 37
click at [1233, 267] on button "Mover para finalizado" at bounding box center [1233, 267] width 251 height 37
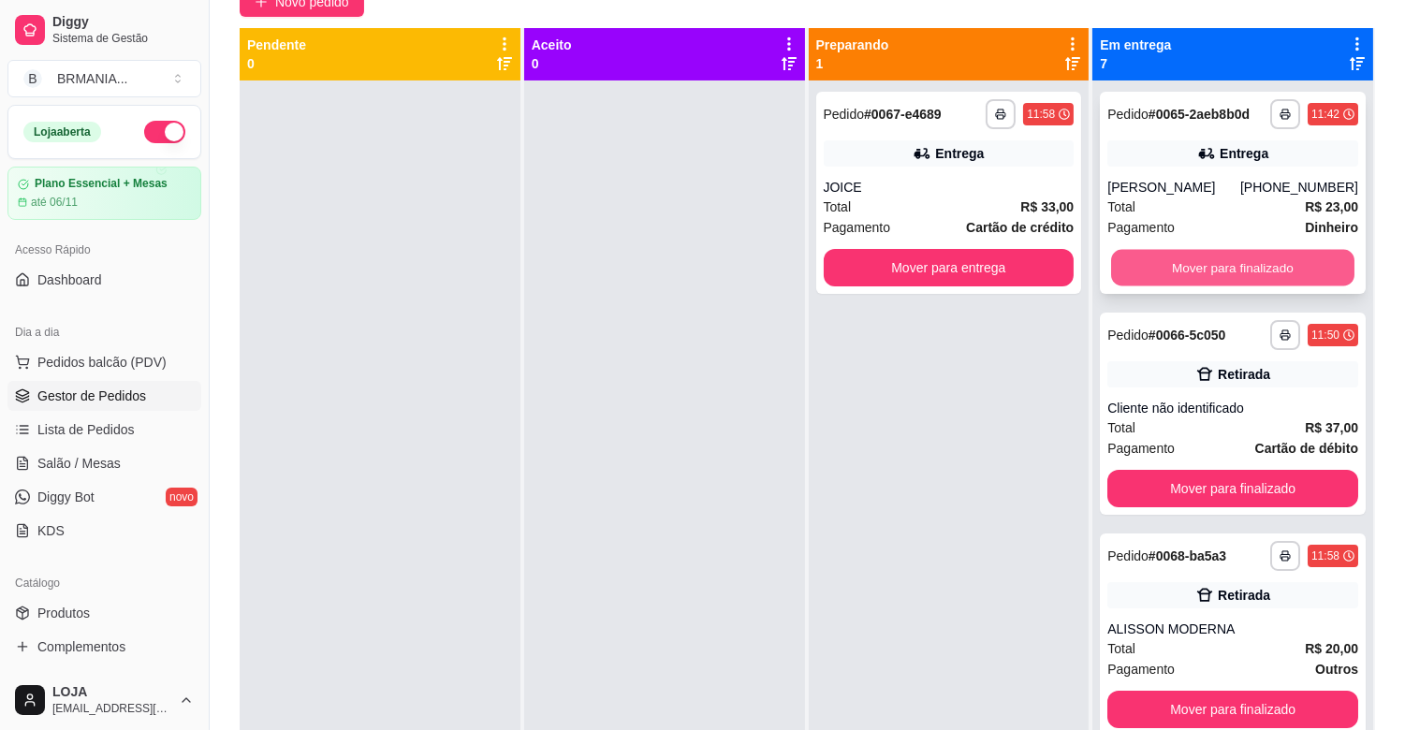
click at [1229, 268] on button "Mover para finalizado" at bounding box center [1232, 268] width 243 height 37
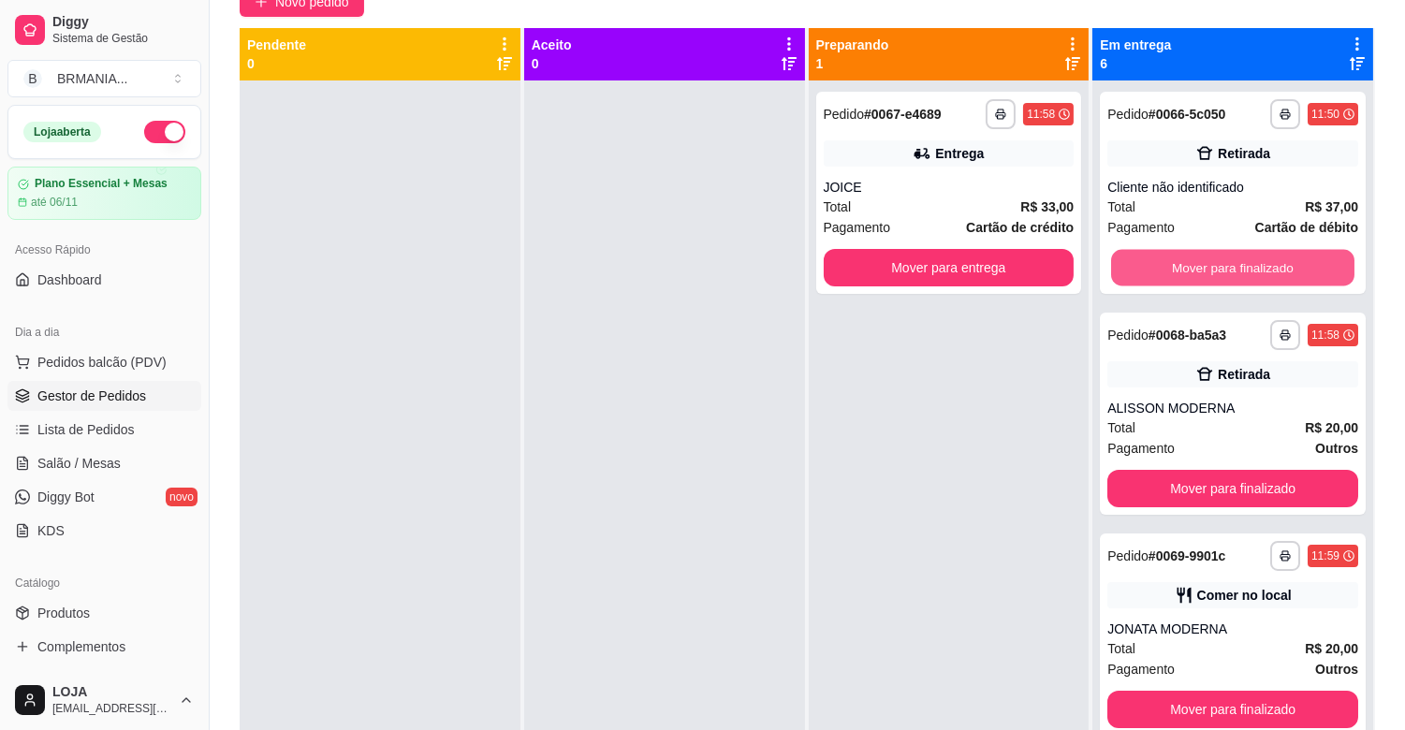
click at [1228, 268] on button "Mover para finalizado" at bounding box center [1232, 268] width 243 height 37
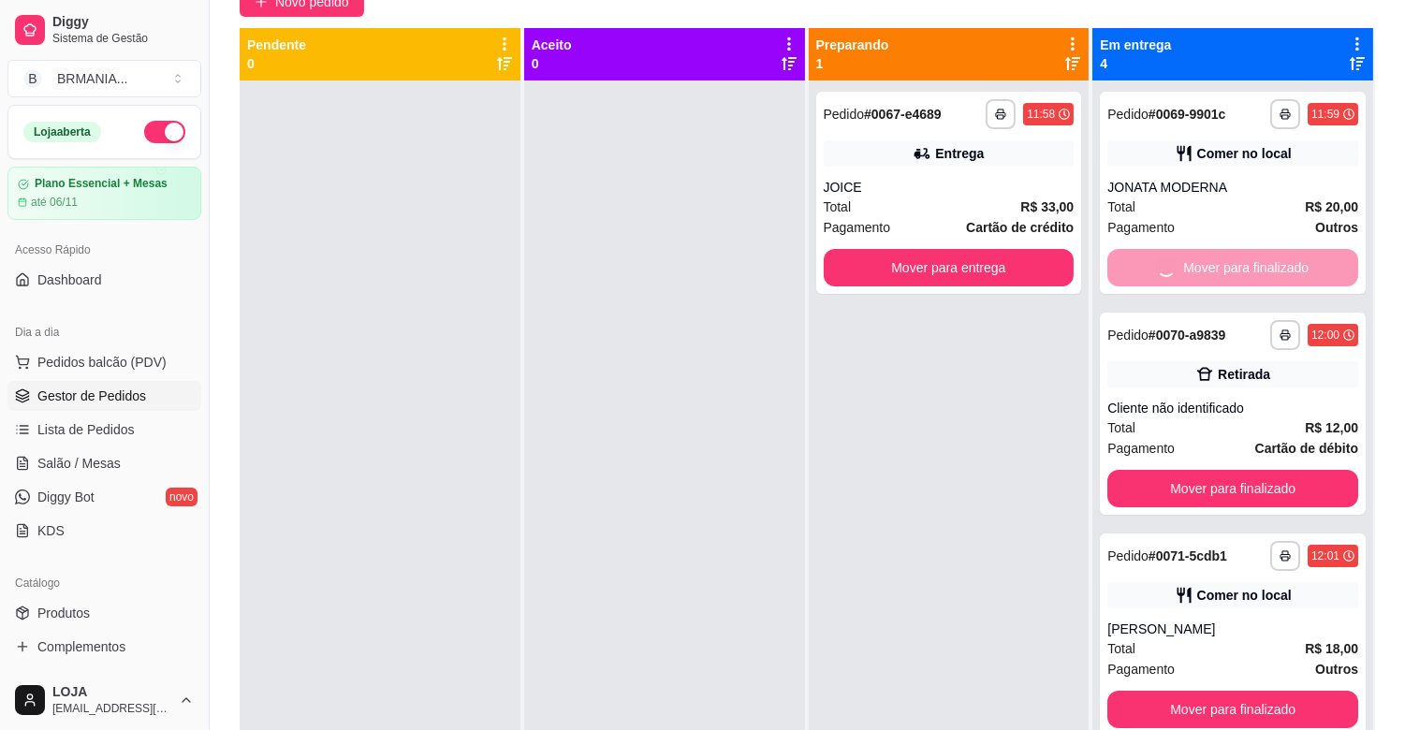
click at [1228, 470] on button "Mover para finalizado" at bounding box center [1233, 488] width 251 height 37
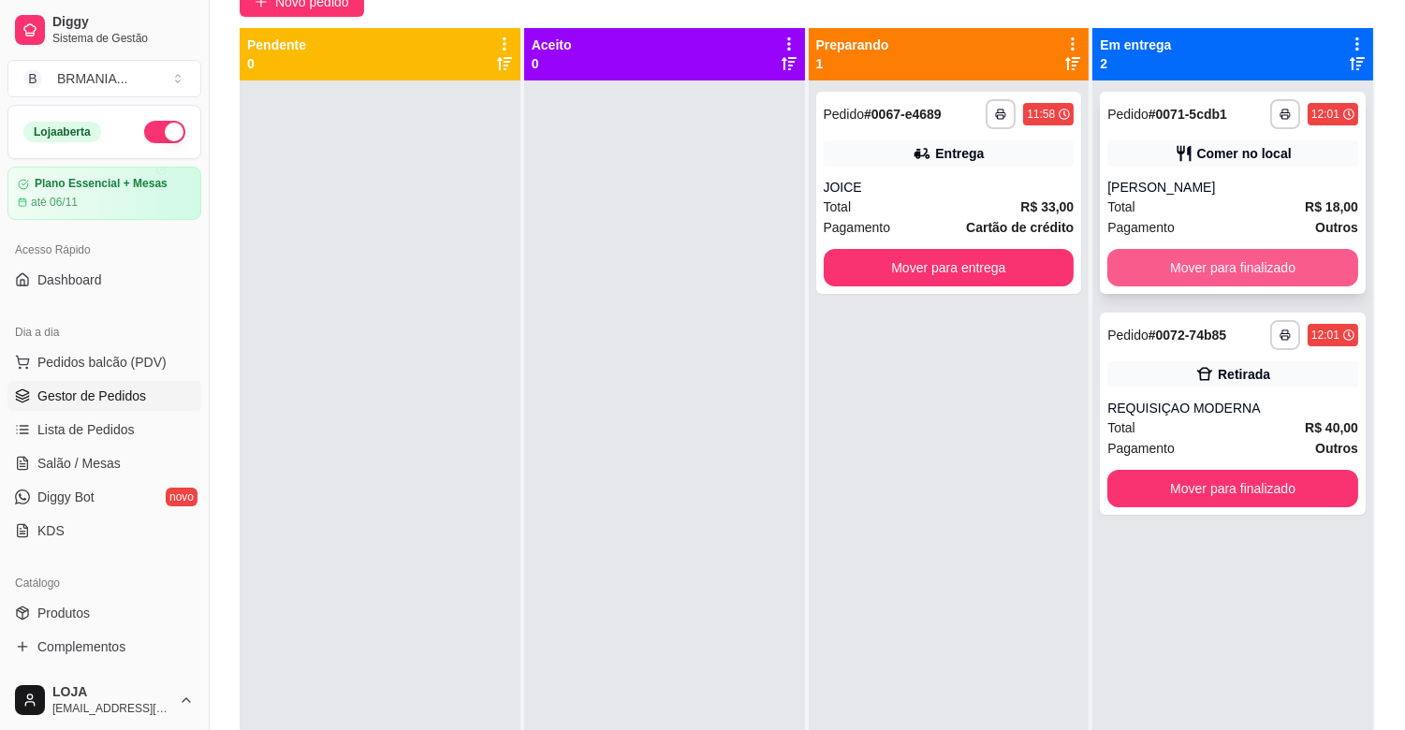
click at [1228, 269] on button "Mover para finalizado" at bounding box center [1233, 267] width 251 height 37
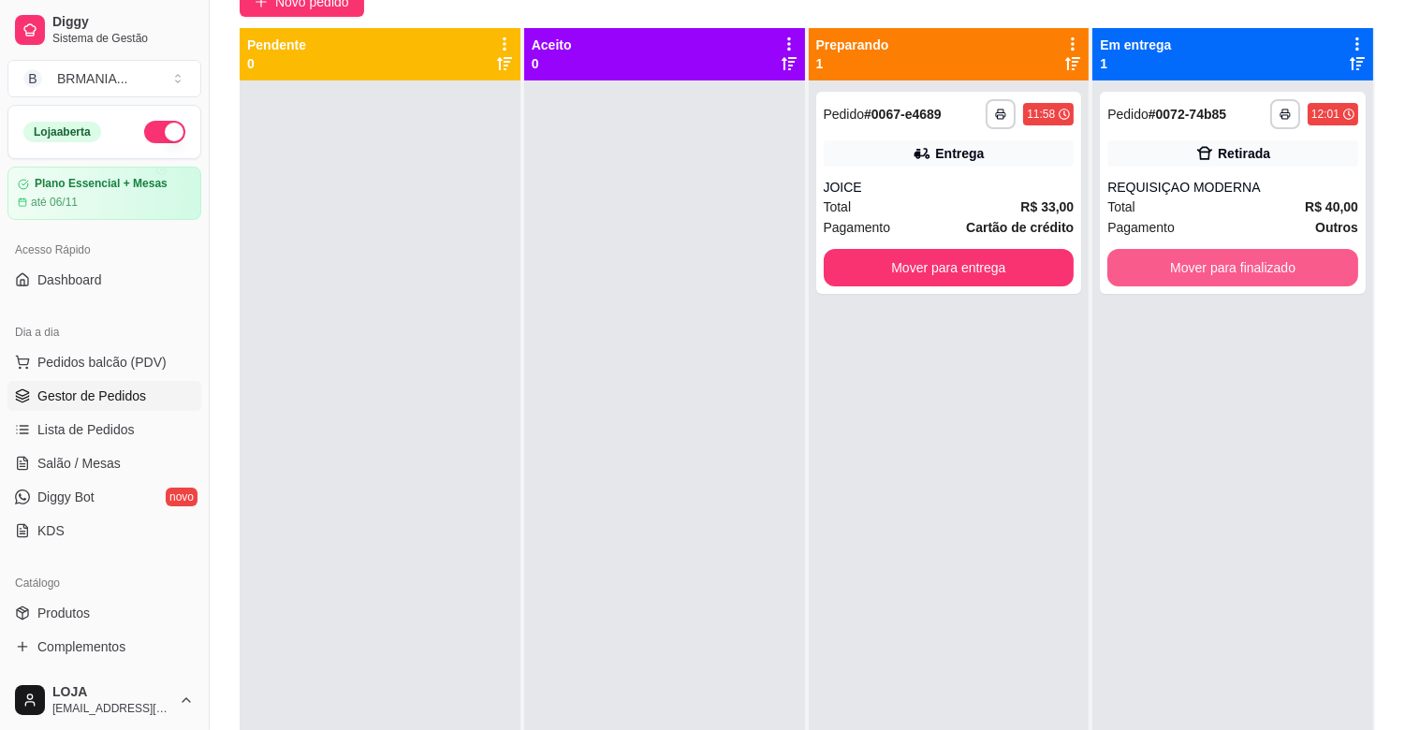
click at [1228, 269] on button "Mover para finalizado" at bounding box center [1233, 267] width 251 height 37
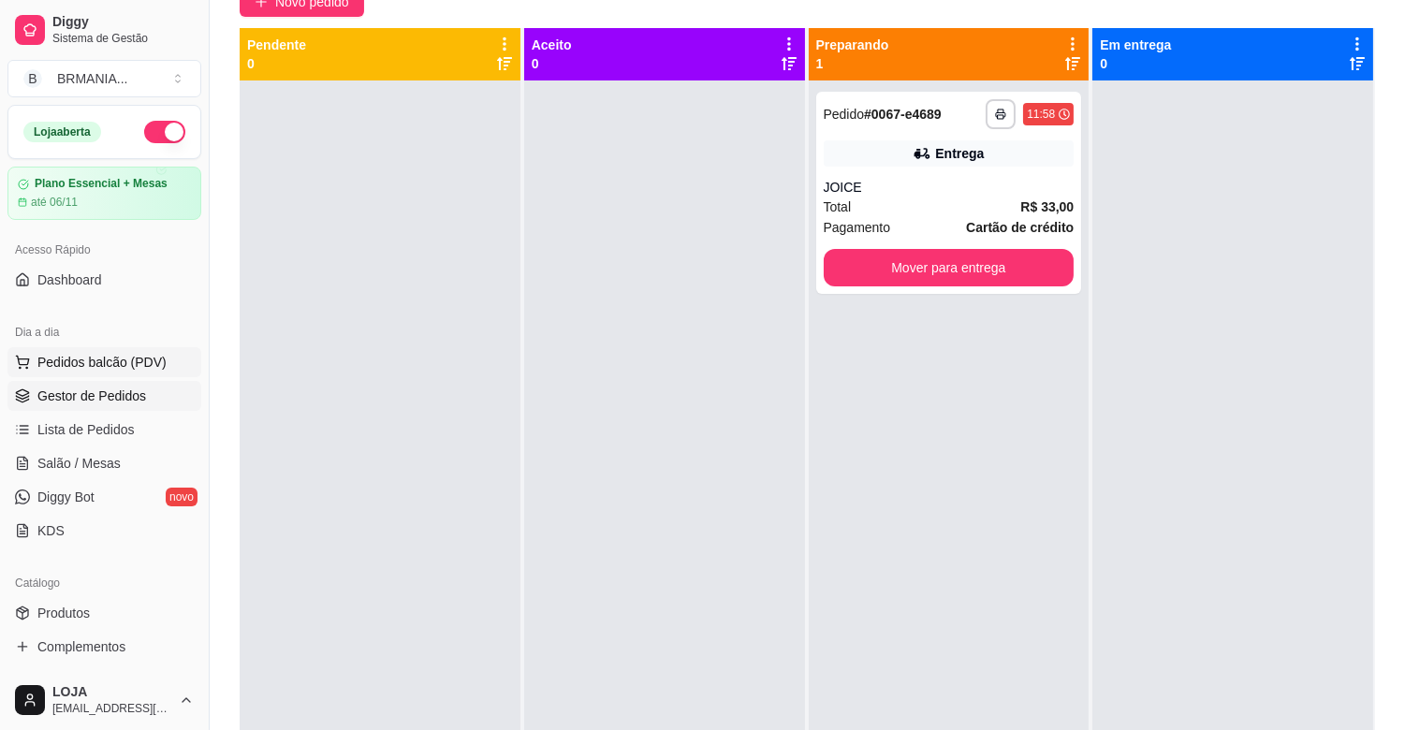
click at [85, 361] on span "Pedidos balcão (PDV)" at bounding box center [101, 362] width 129 height 19
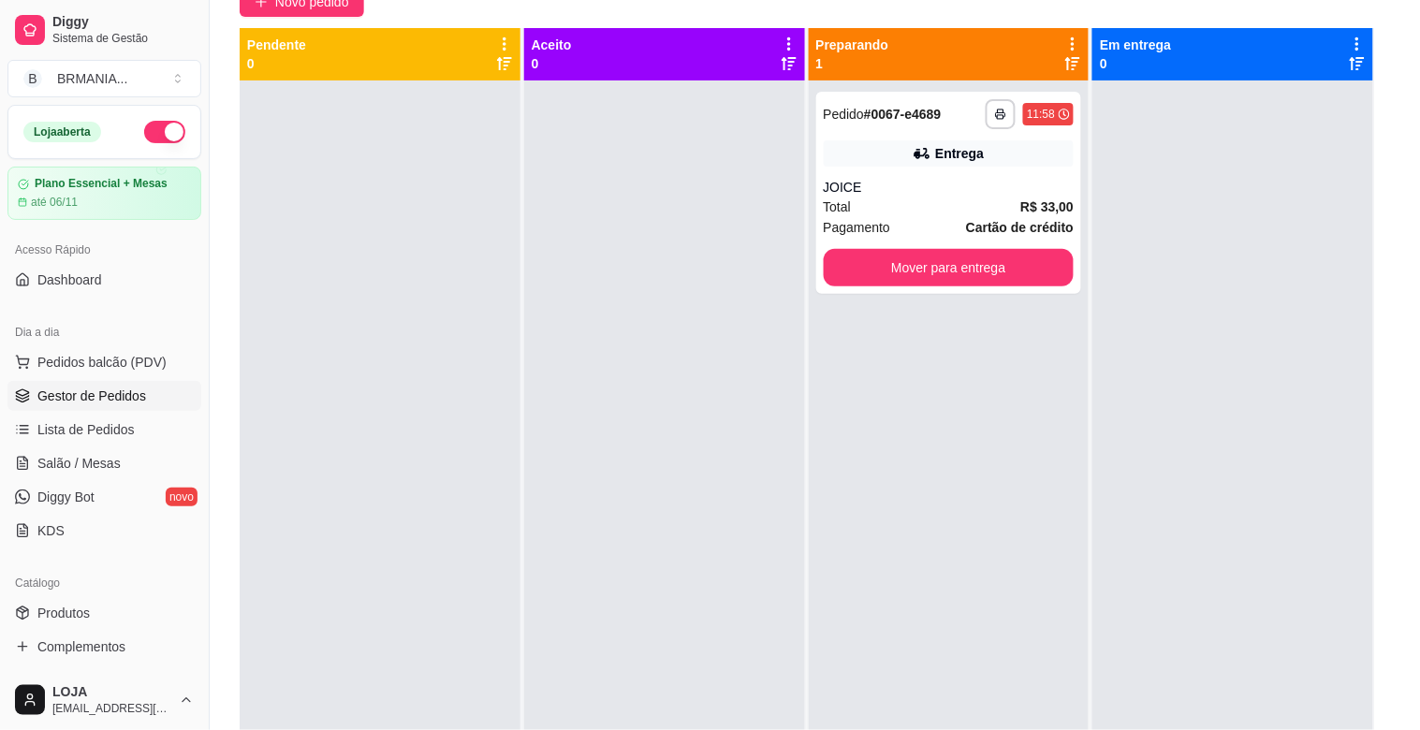
click at [151, 345] on img at bounding box center [137, 353] width 172 height 117
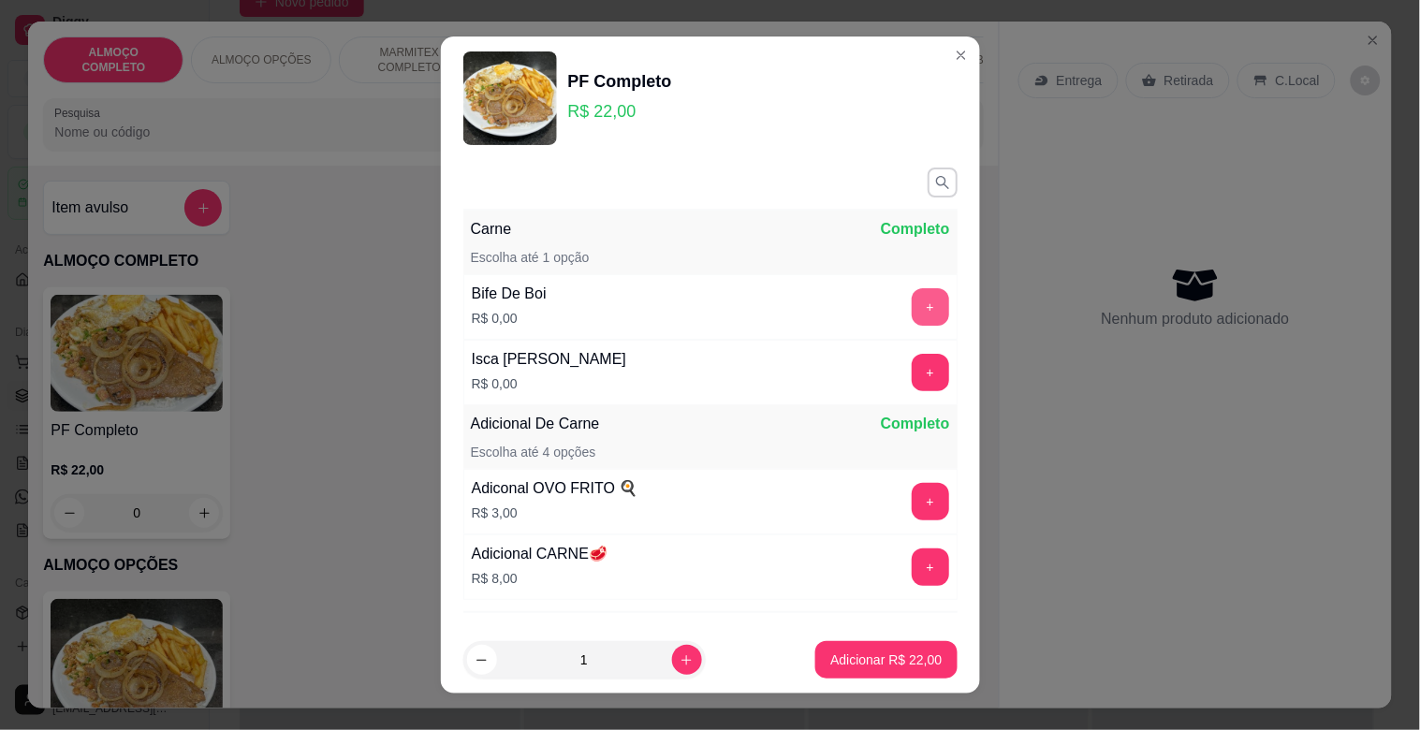
click at [912, 306] on button "+" at bounding box center [930, 306] width 37 height 37
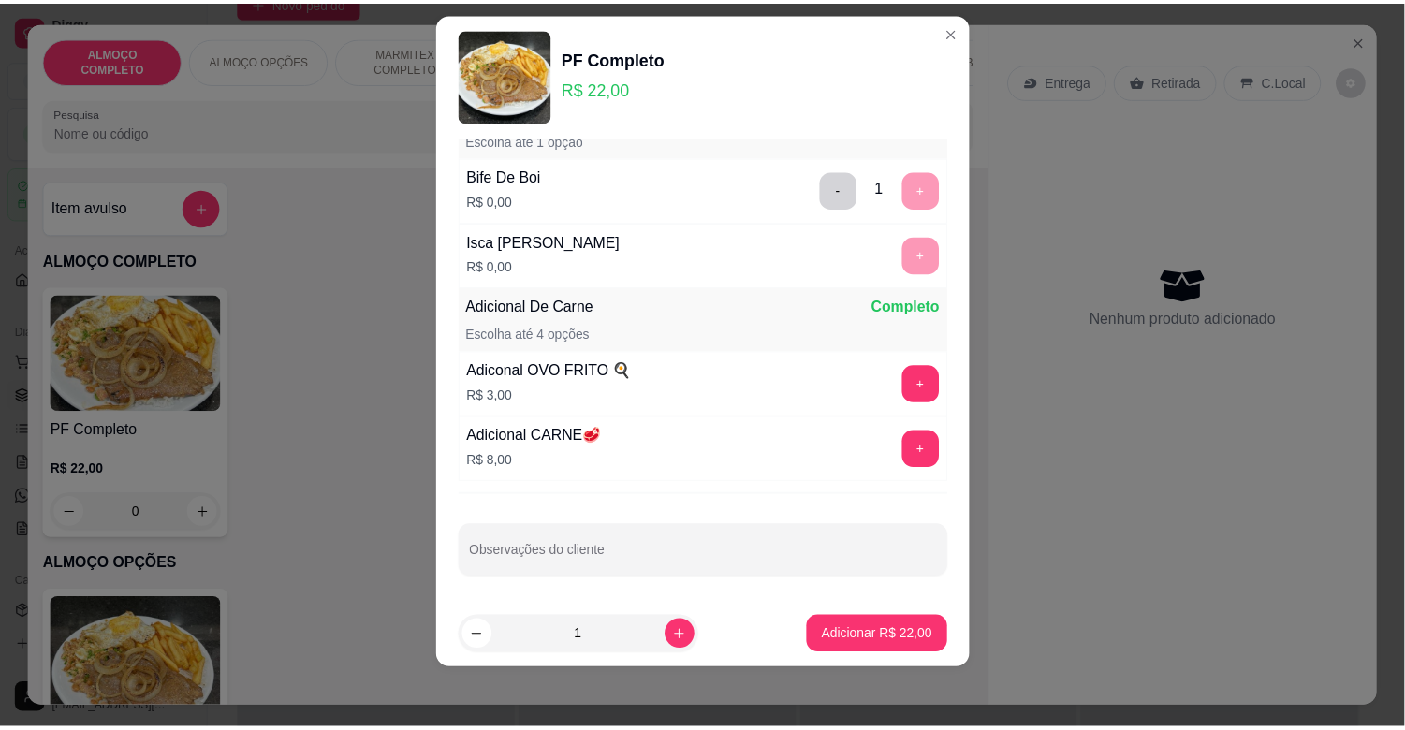
scroll to position [96, 0]
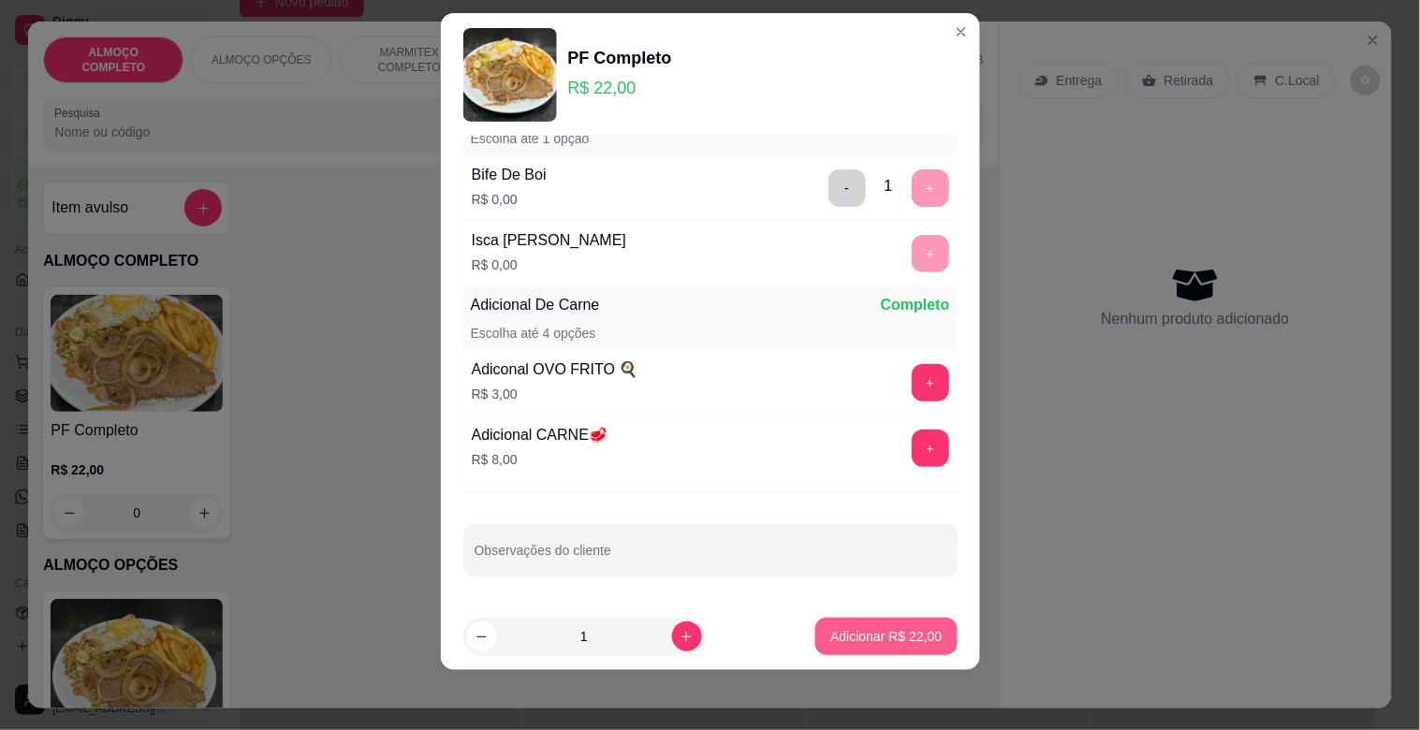
click at [883, 633] on p "Adicionar R$ 22,00" at bounding box center [885, 636] width 111 height 19
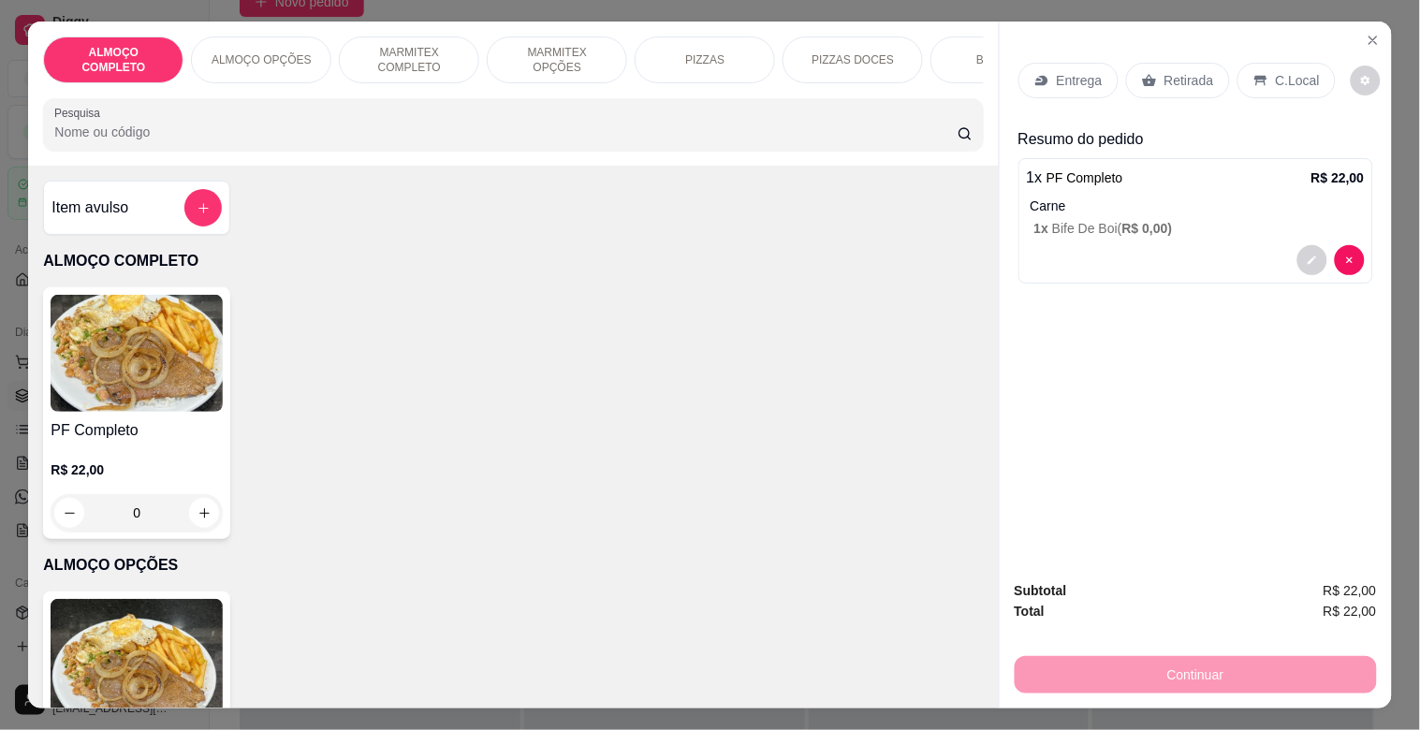
click at [288, 132] on input "Pesquisa" at bounding box center [505, 132] width 903 height 19
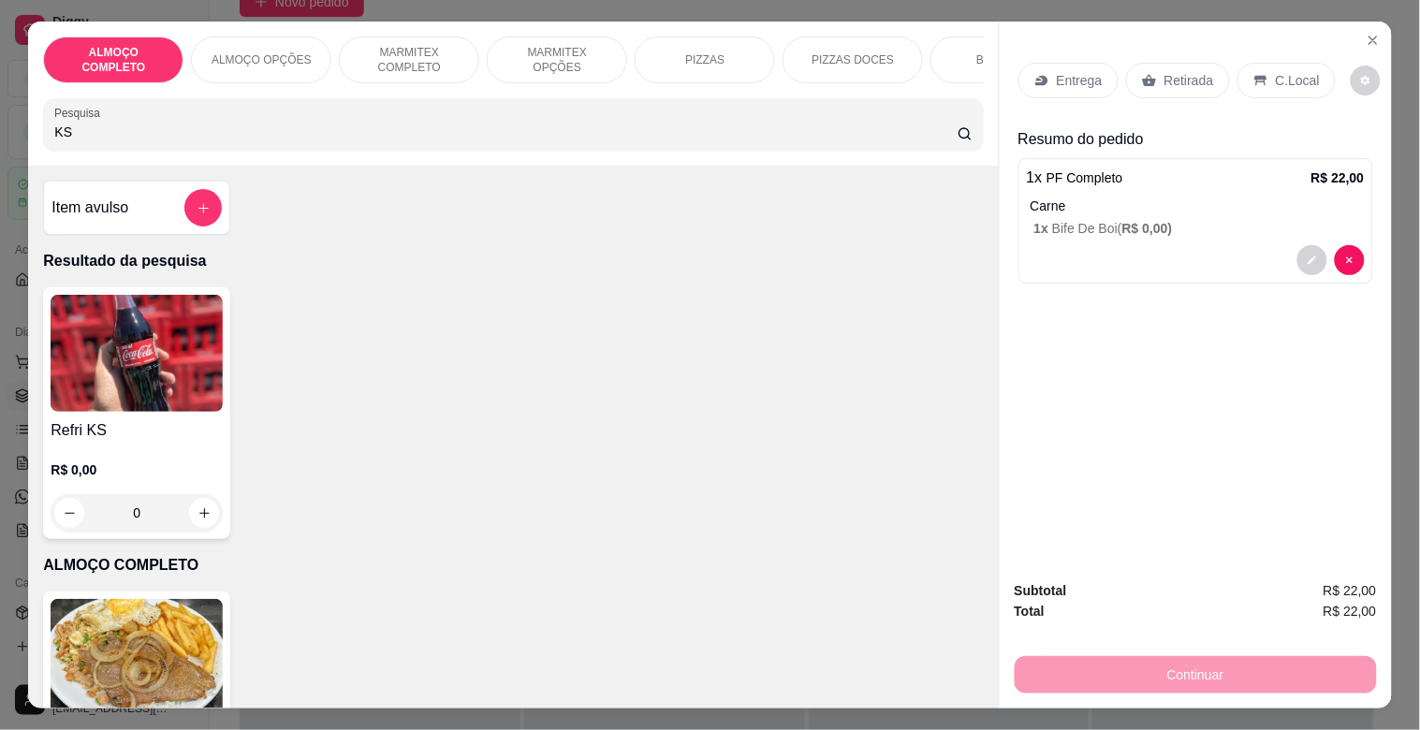
type input "KS"
click at [129, 417] on div "Refri KS R$ 0,00 0" at bounding box center [136, 413] width 187 height 252
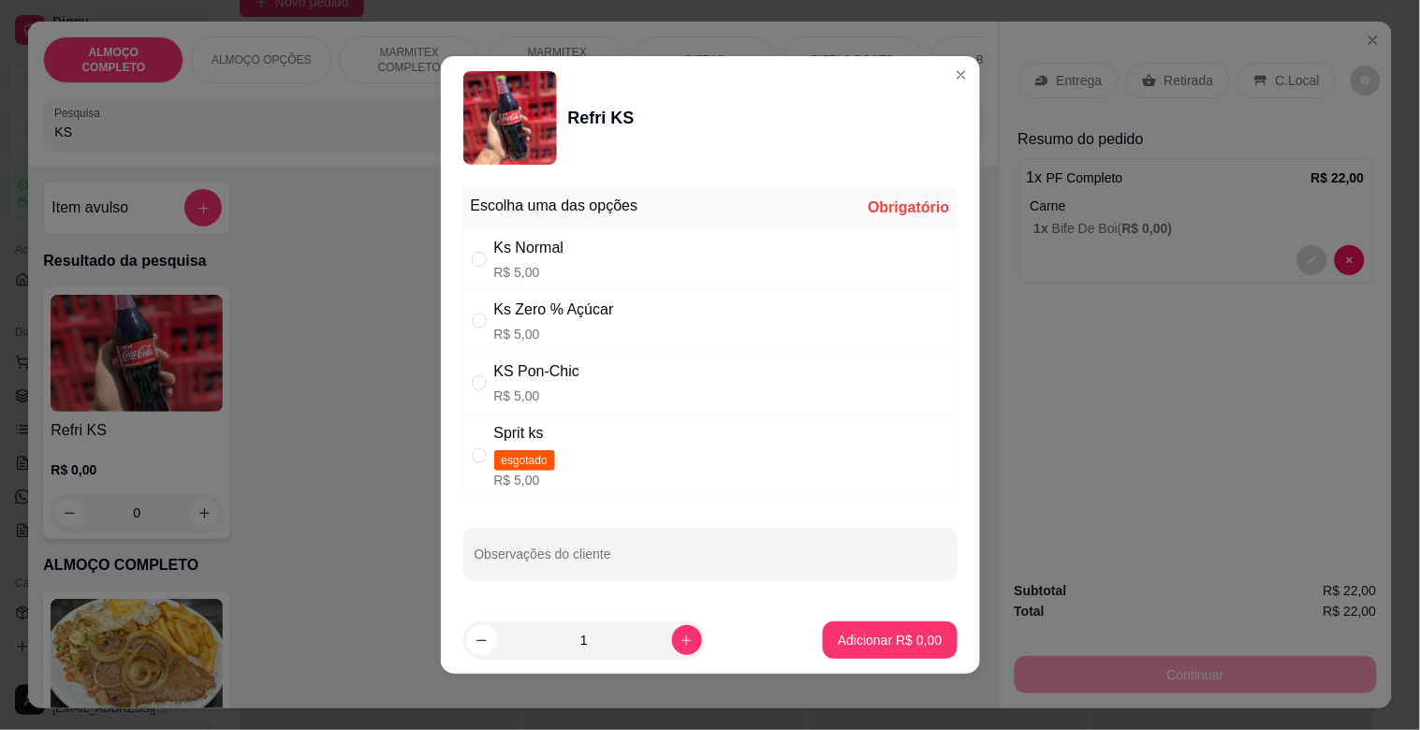
click at [652, 337] on div "Ks Zero % Açúcar R$ 5,00" at bounding box center [710, 321] width 494 height 62
radio input "true"
click at [889, 634] on p "Adicionar R$ 5,00" at bounding box center [890, 640] width 104 height 19
type input "1"
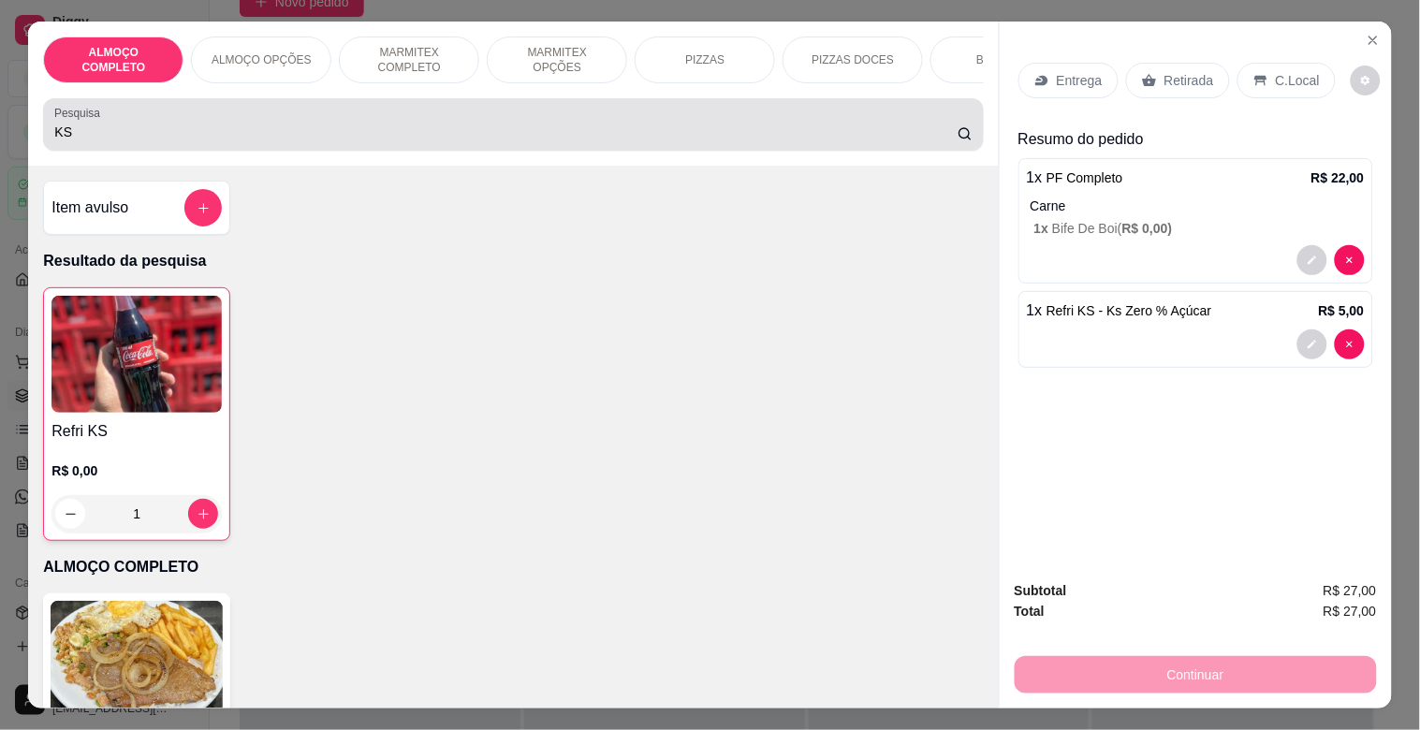
drag, startPoint x: 332, startPoint y: 151, endPoint x: 333, endPoint y: 141, distance: 9.4
click at [332, 143] on div "KS" at bounding box center [512, 124] width 917 height 37
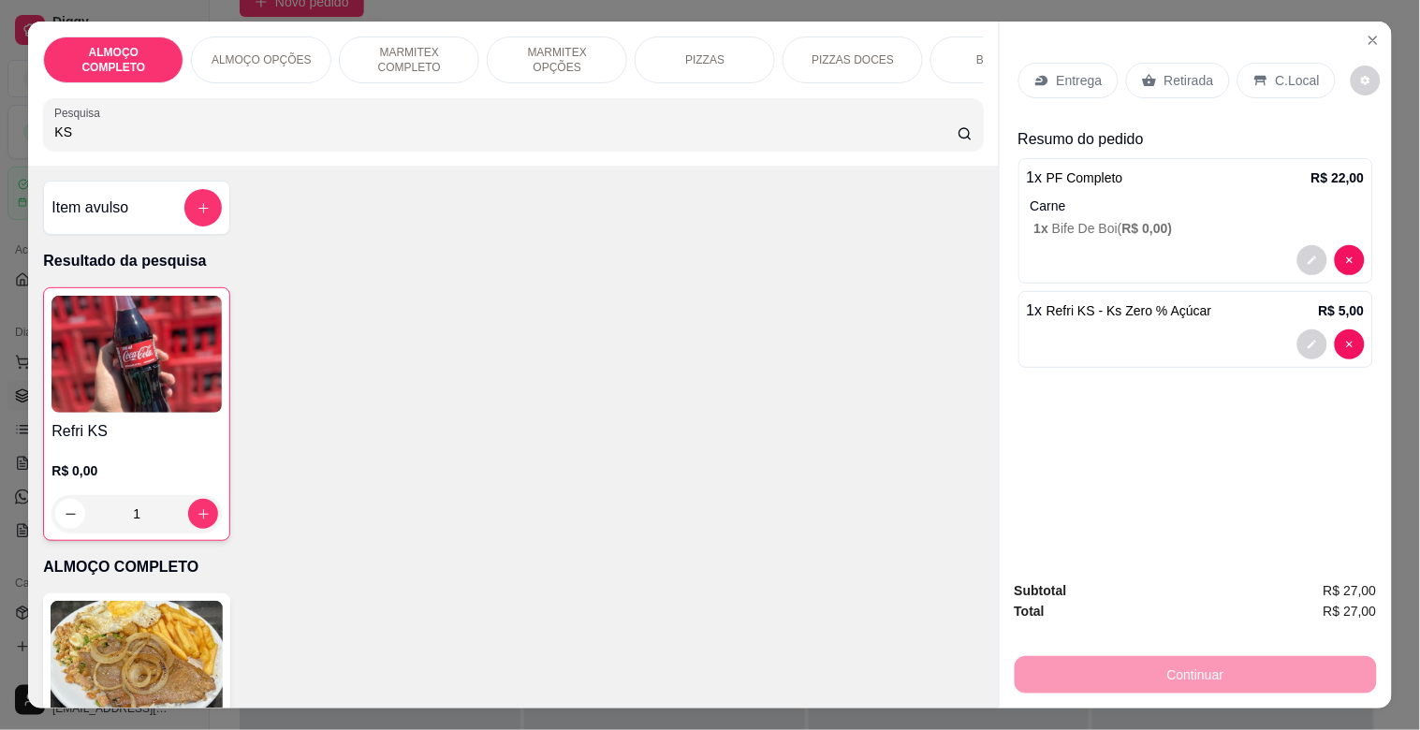
type input "K"
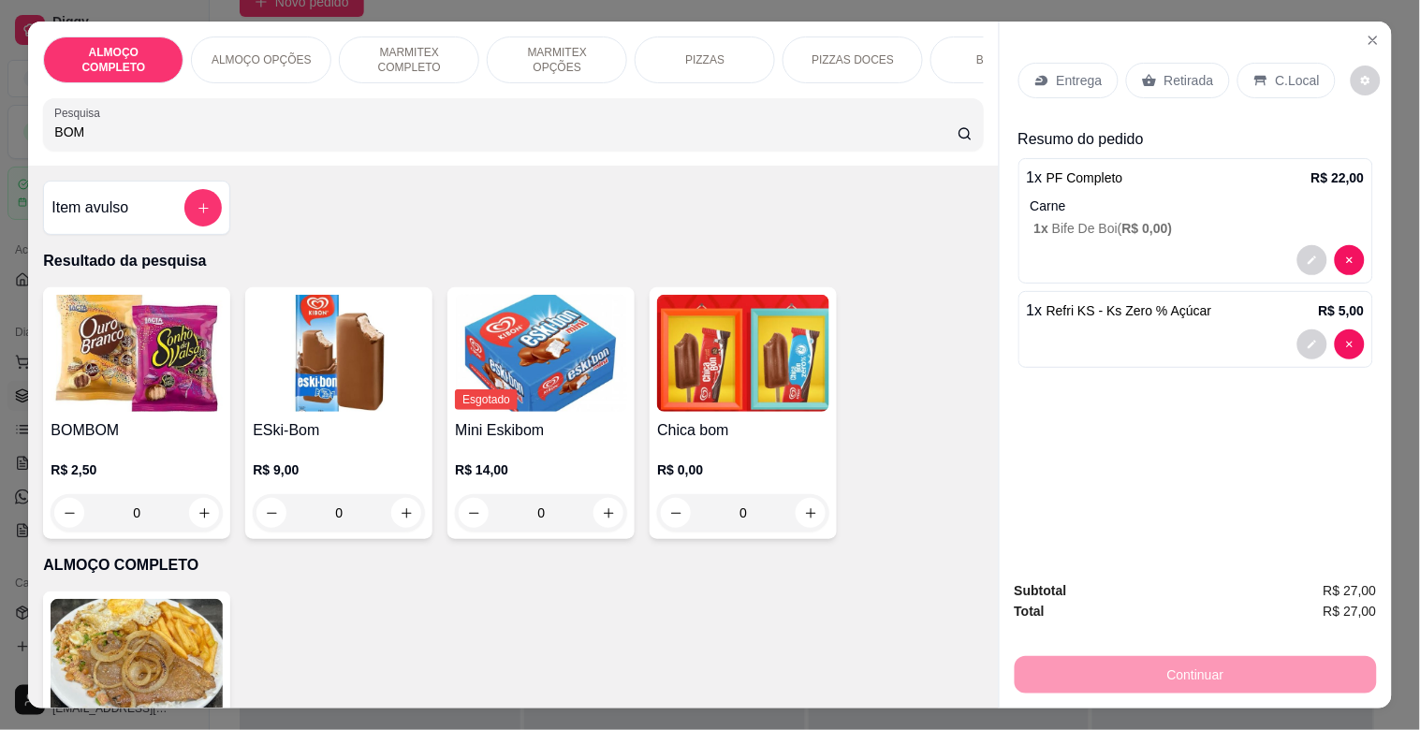
type input "BOM"
click at [119, 412] on img at bounding box center [137, 353] width 172 height 117
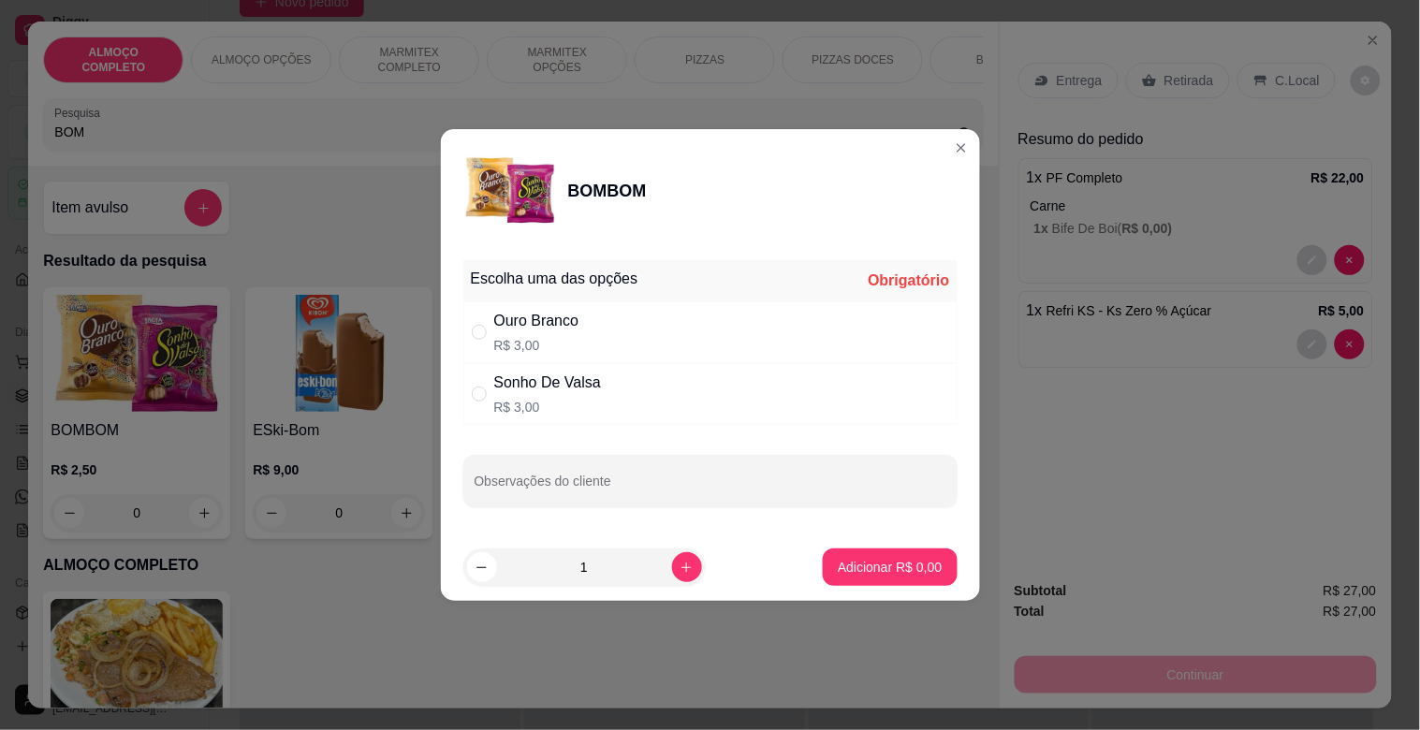
click at [563, 394] on div "Sonho De Valsa R$ 3,00" at bounding box center [547, 394] width 107 height 45
radio input "true"
click at [892, 562] on p "Adicionar R$ 3,00" at bounding box center [890, 567] width 104 height 19
type input "1"
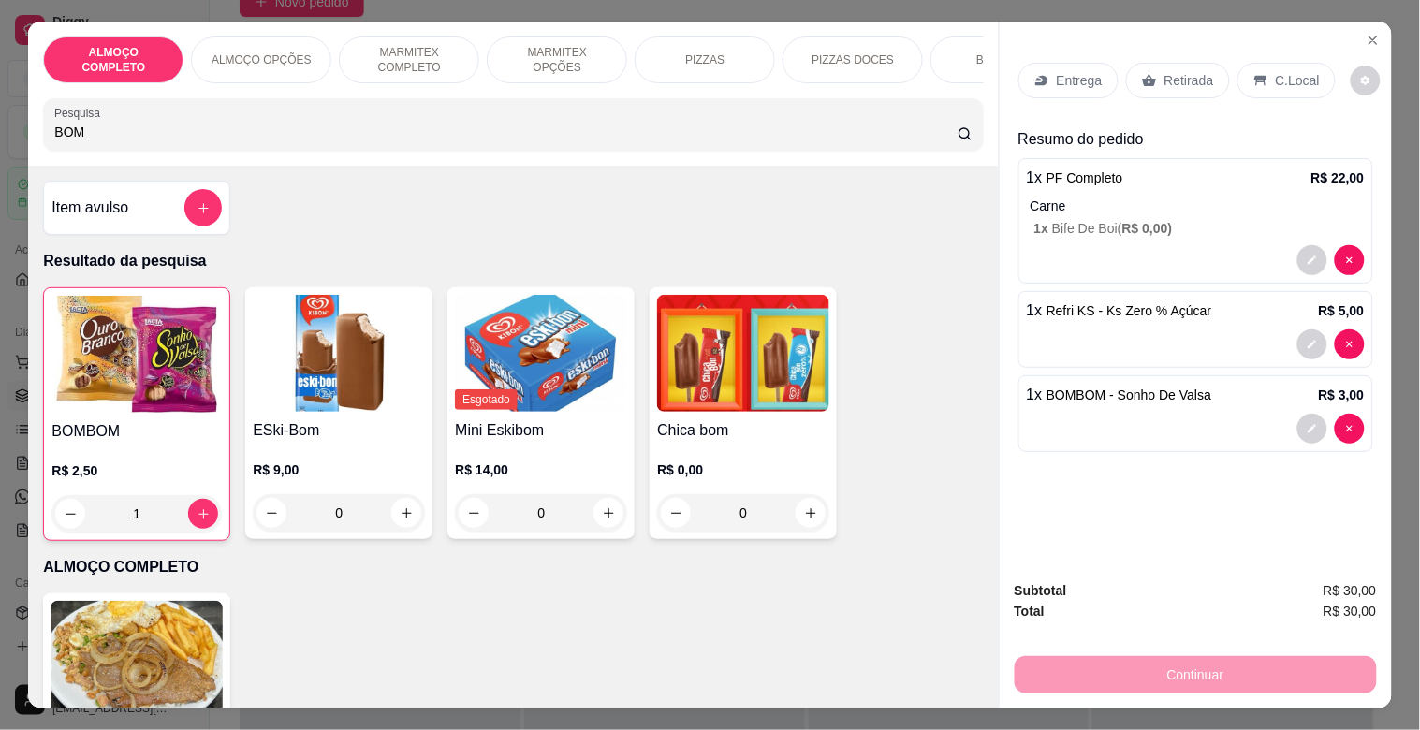
click at [1199, 76] on p "Retirada" at bounding box center [1190, 80] width 50 height 19
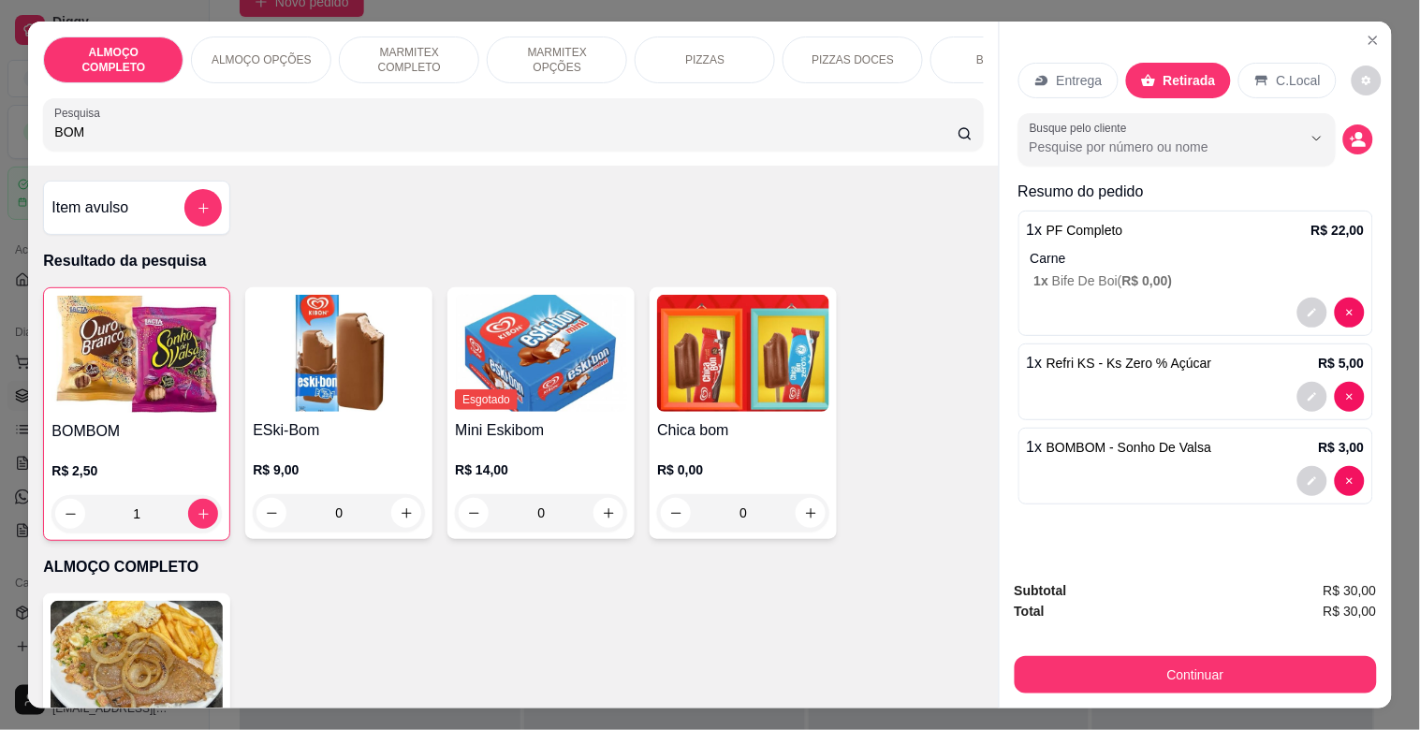
click at [1281, 79] on p "C.Local" at bounding box center [1299, 80] width 44 height 19
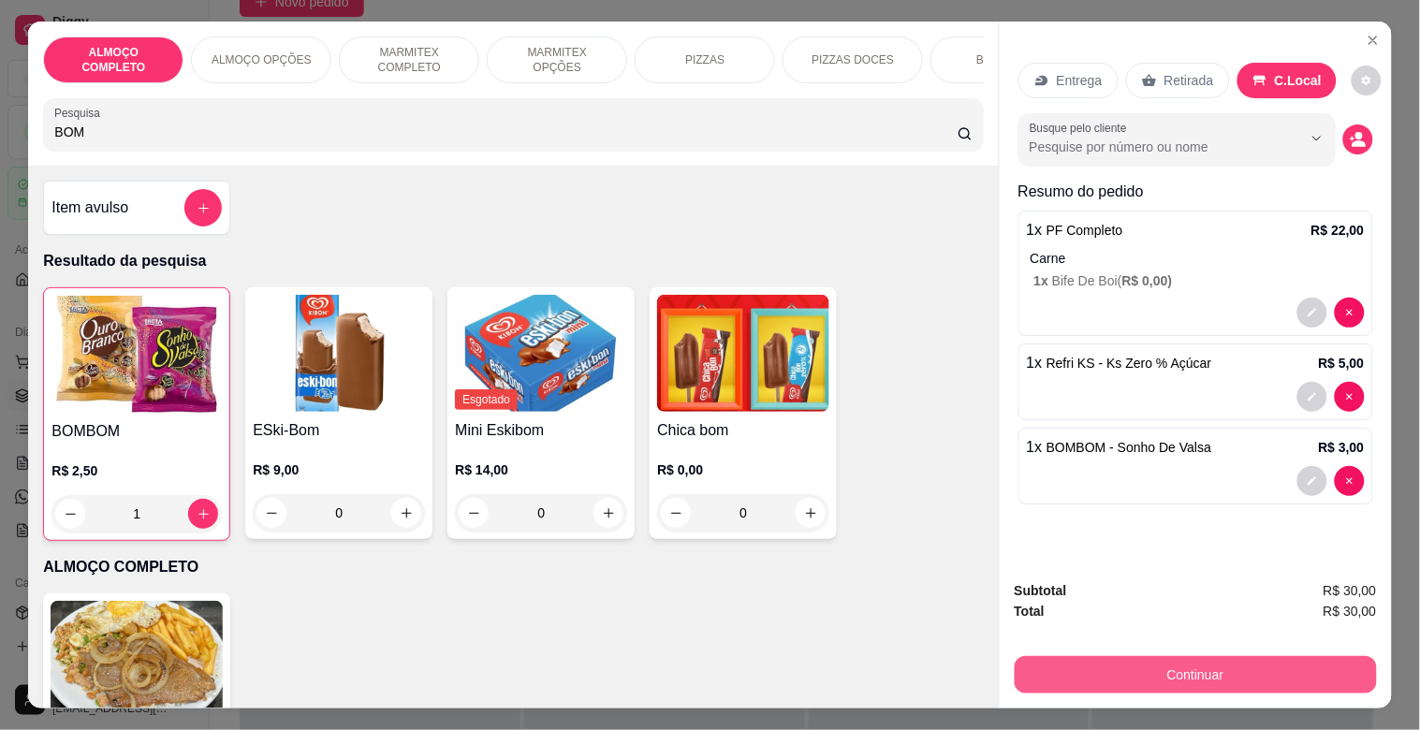
click at [1251, 665] on button "Continuar" at bounding box center [1196, 674] width 362 height 37
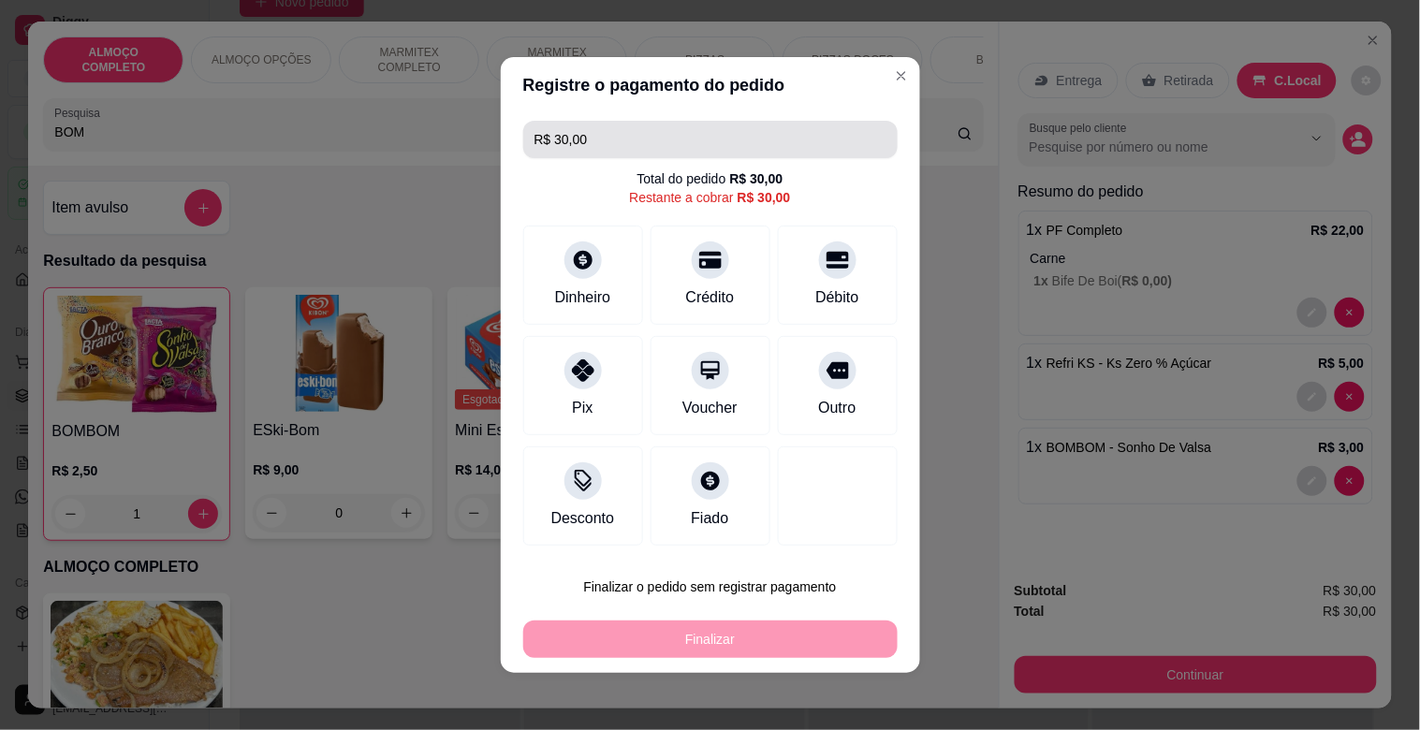
click at [620, 142] on input "R$ 30,00" at bounding box center [711, 139] width 352 height 37
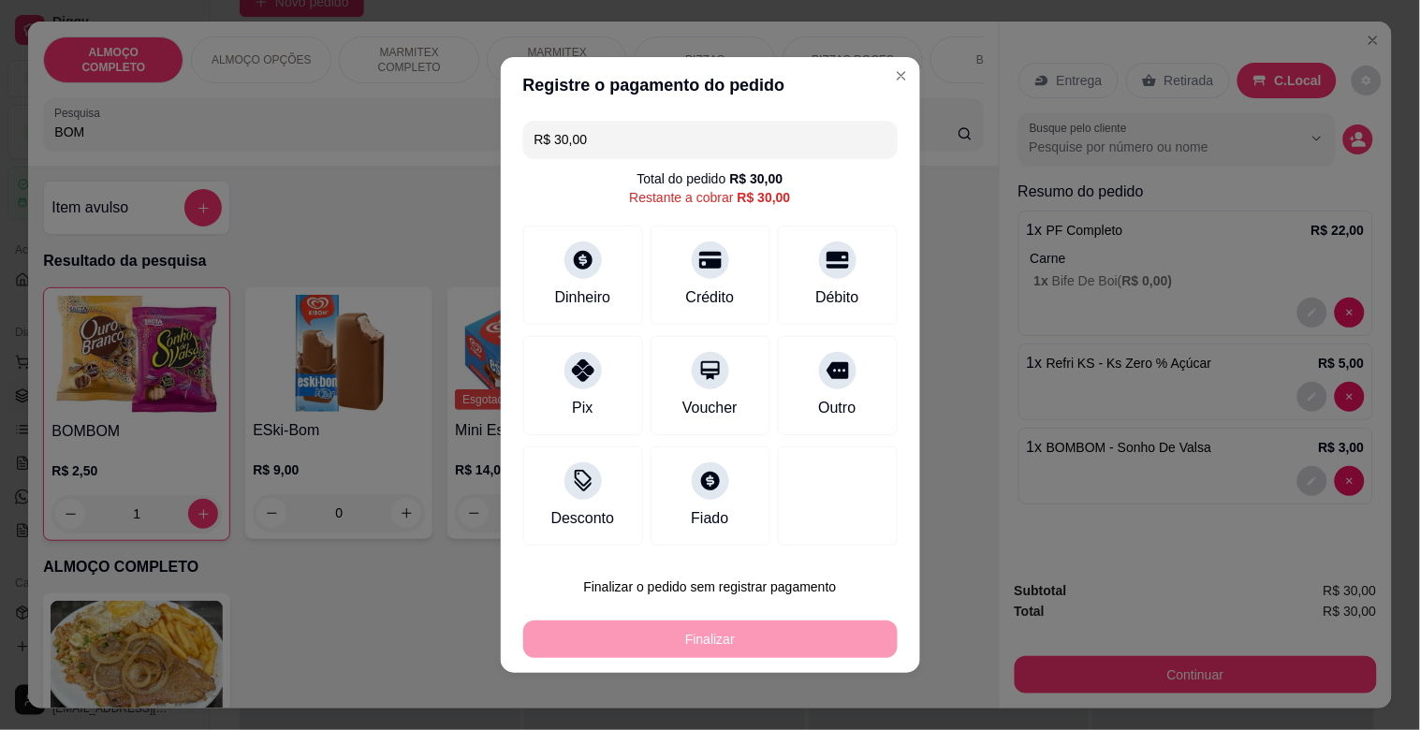
click at [569, 547] on div "R$ 30,00 Total do pedido R$ 30,00 Restante a cobrar R$ 30,00 Dinheiro Crédito D…" at bounding box center [710, 333] width 419 height 440
click at [581, 515] on div "Desconto" at bounding box center [582, 517] width 69 height 24
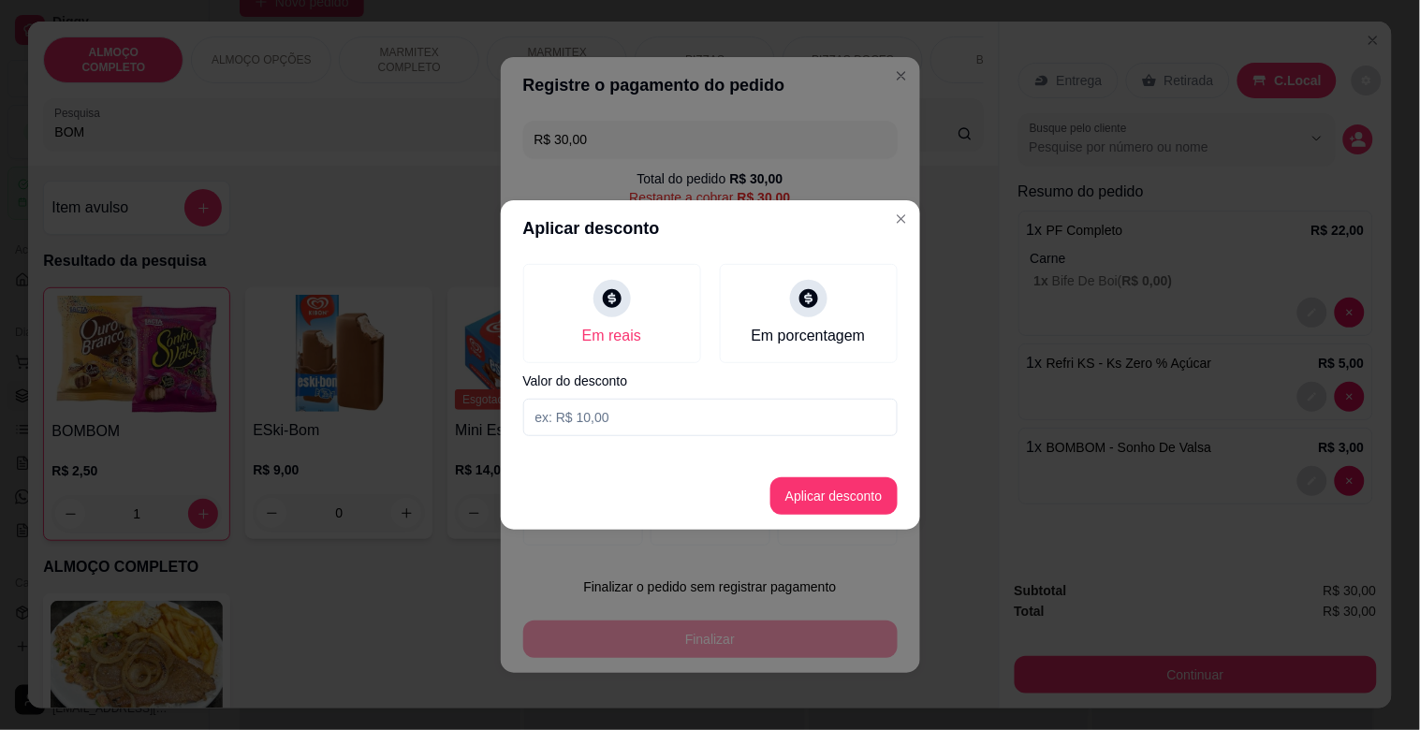
click at [653, 419] on input at bounding box center [710, 417] width 374 height 37
type input "2,00"
click at [830, 506] on button "Aplicar desconto" at bounding box center [833, 496] width 123 height 37
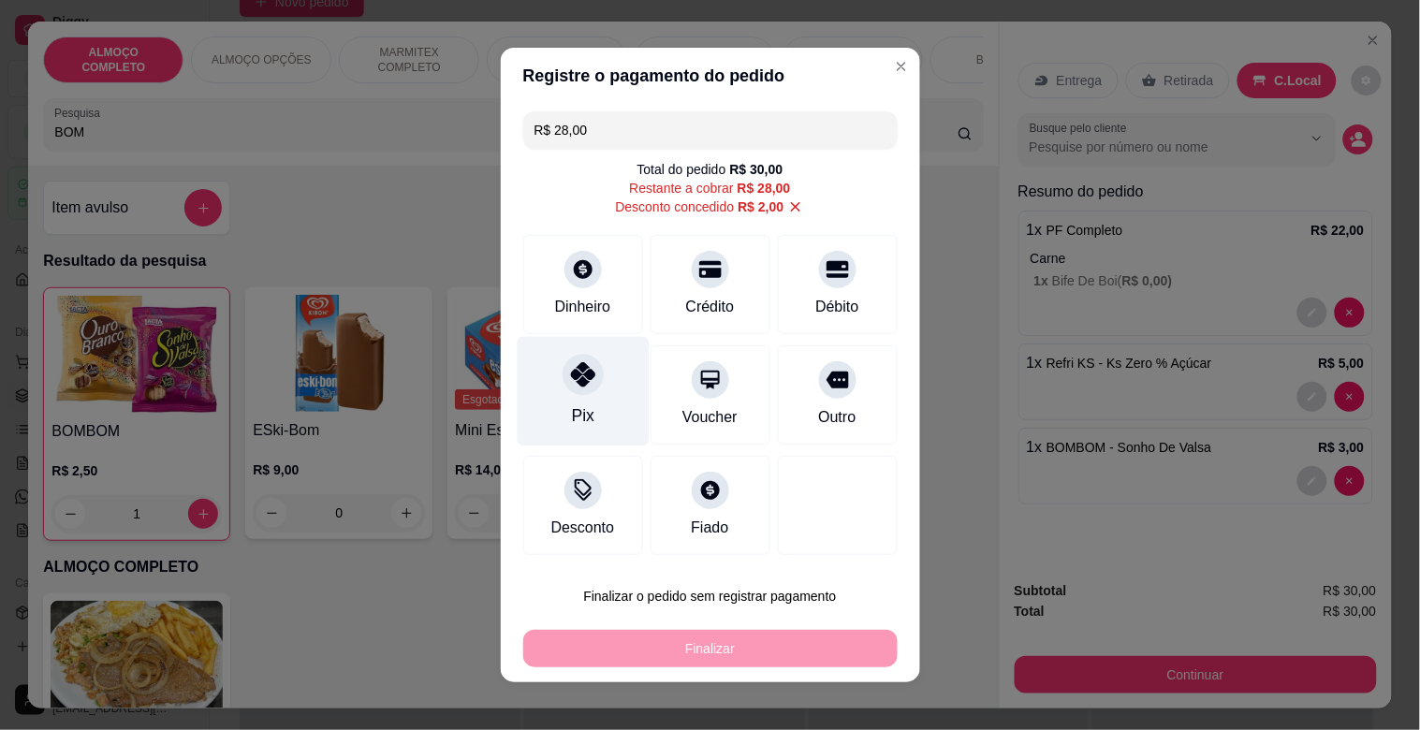
click at [563, 398] on div "Pix" at bounding box center [583, 392] width 132 height 110
type input "R$ 0,00"
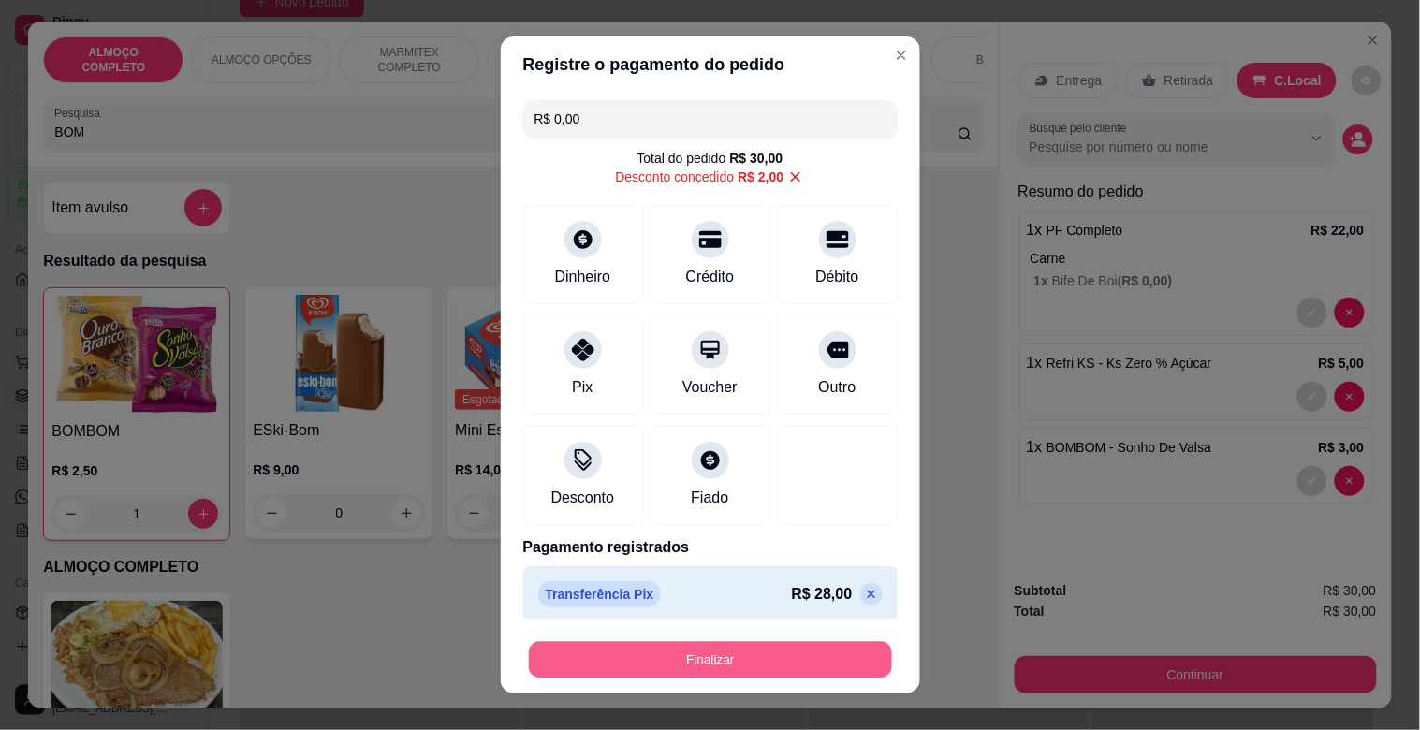
click at [661, 676] on button "Finalizar" at bounding box center [710, 660] width 363 height 37
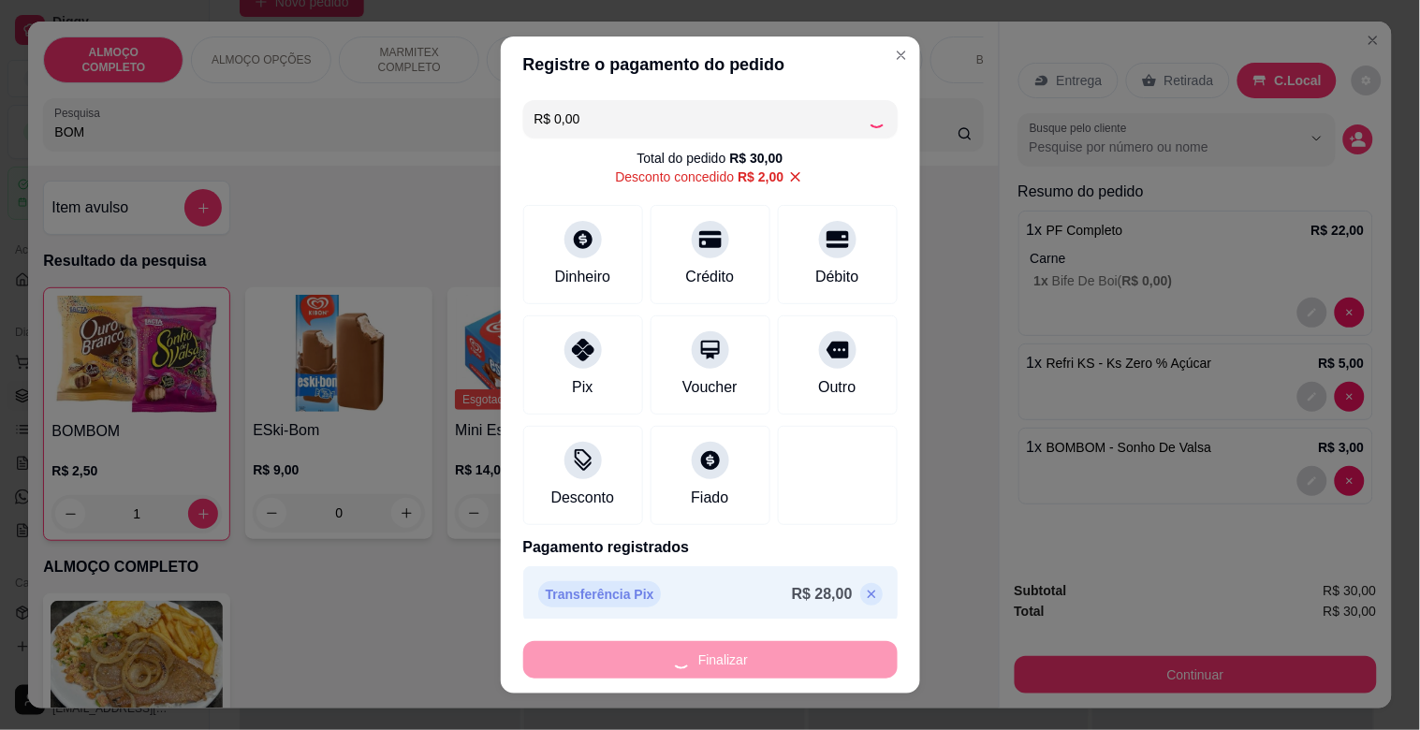
type input "0"
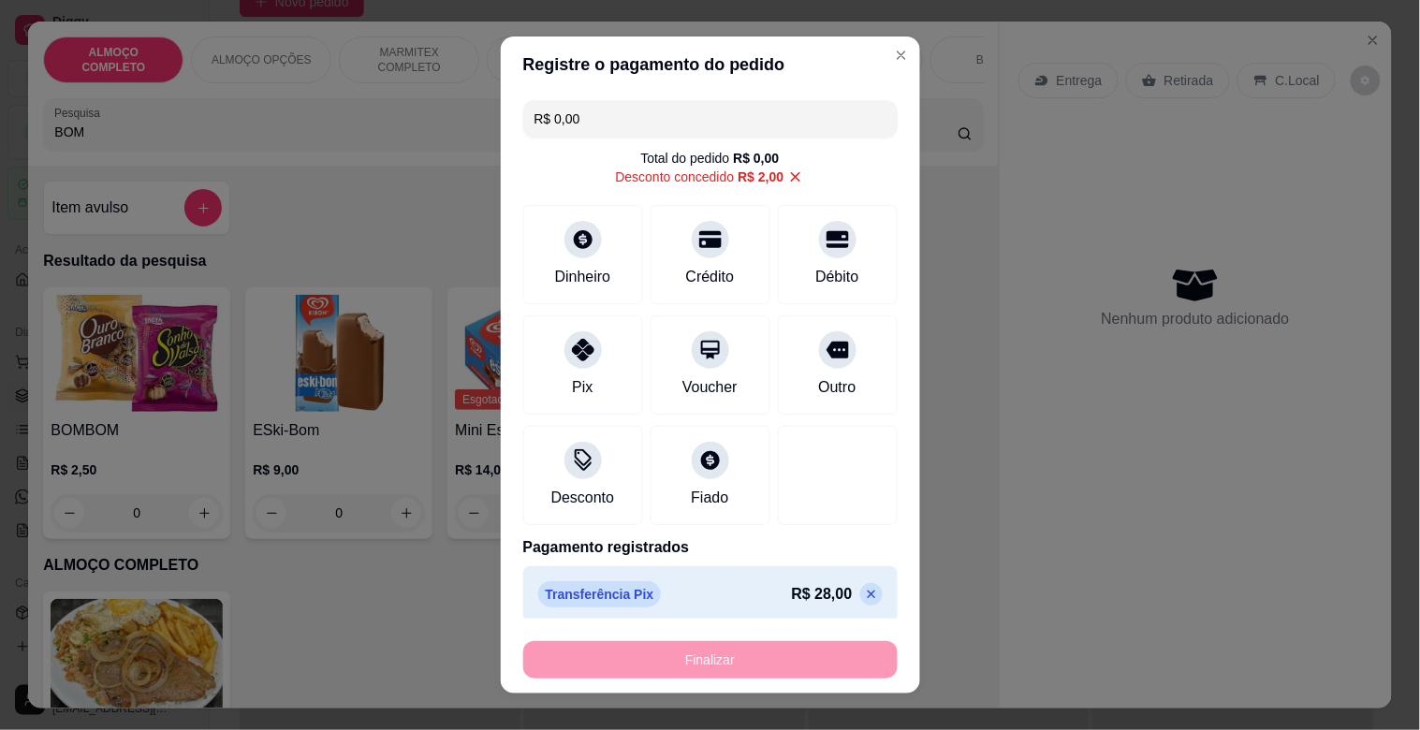
type input "-R$ 30,00"
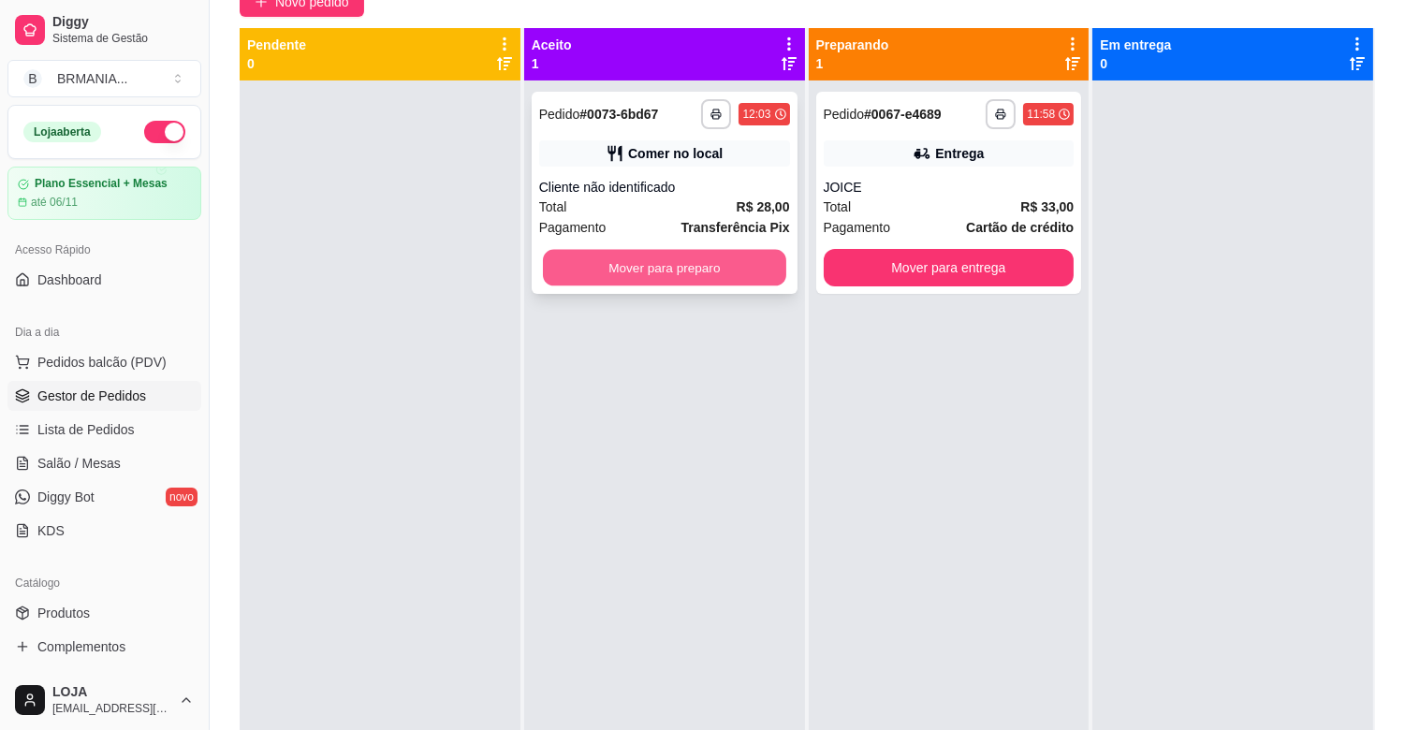
click at [674, 264] on button "Mover para preparo" at bounding box center [664, 268] width 243 height 37
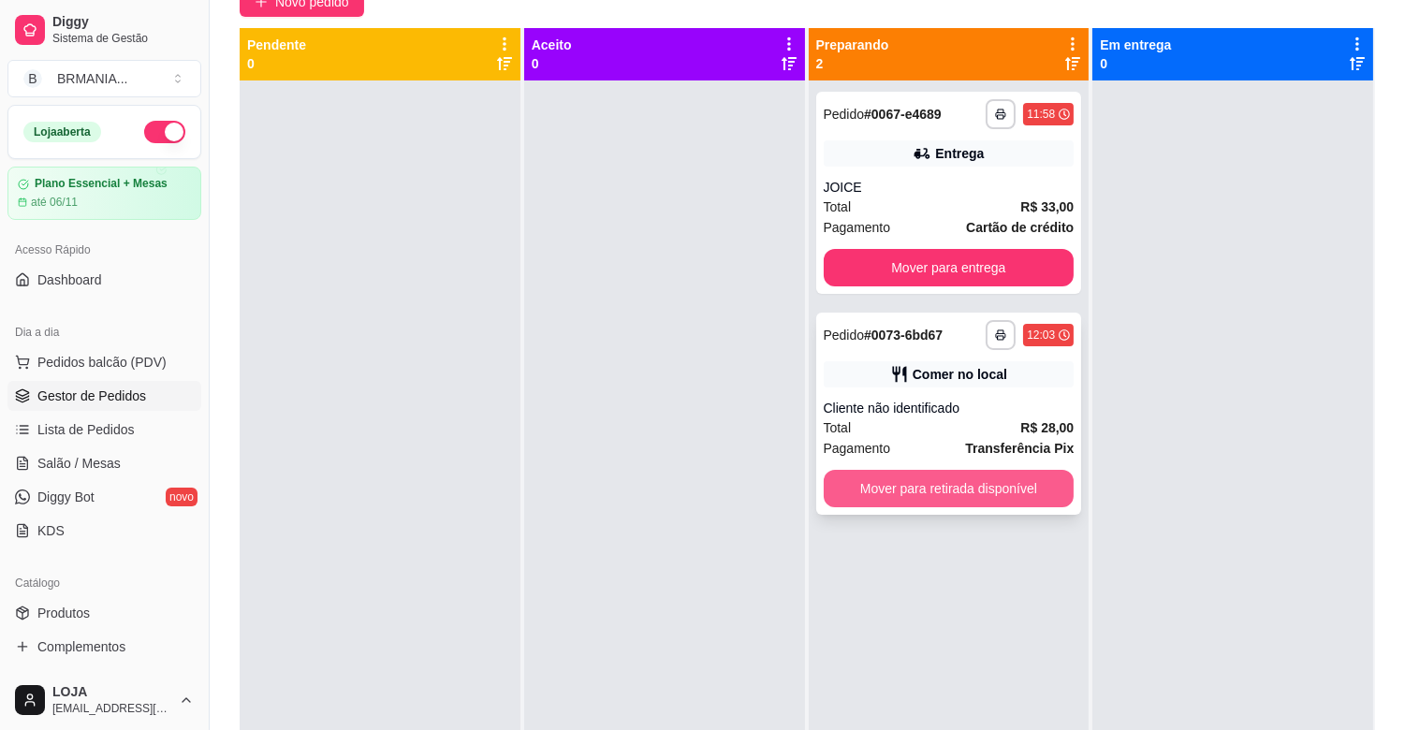
click at [976, 485] on button "Mover para retirada disponível" at bounding box center [949, 488] width 251 height 37
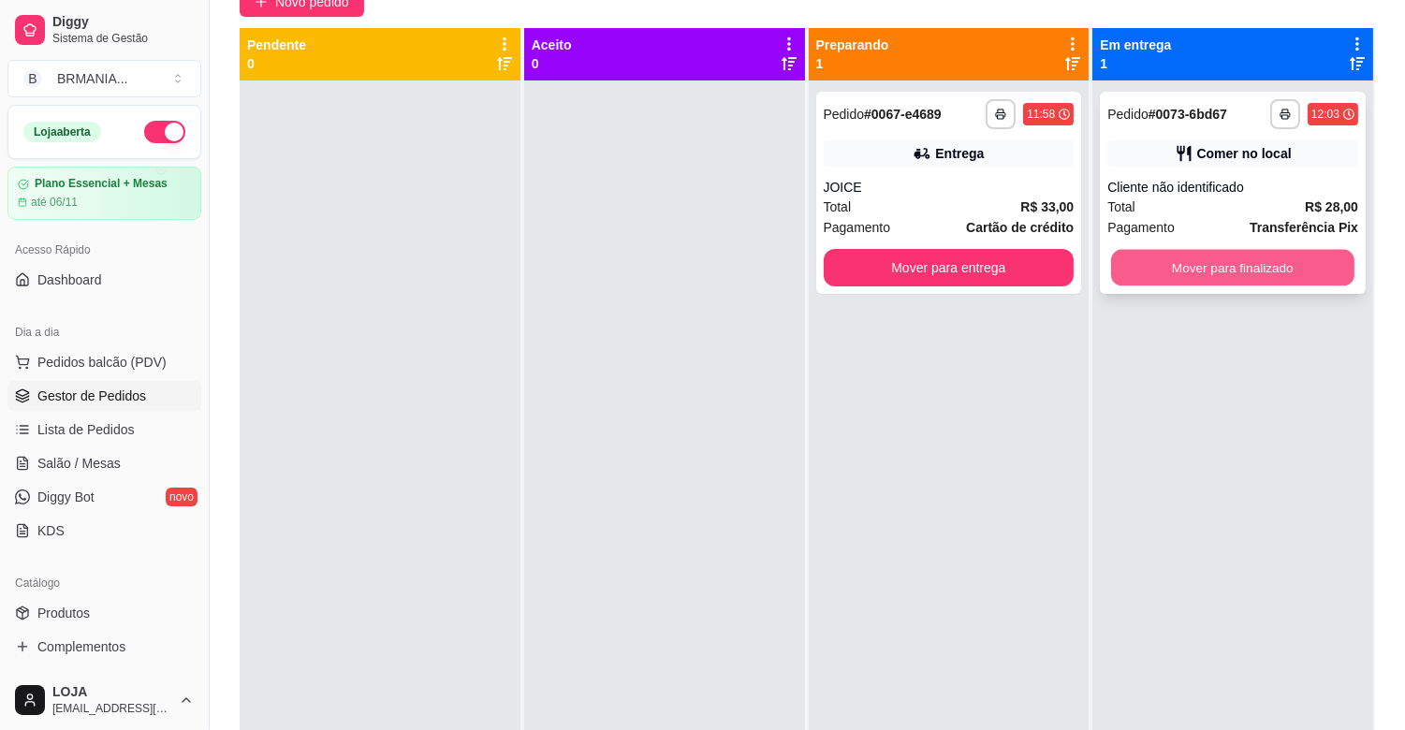
click at [1217, 263] on button "Mover para finalizado" at bounding box center [1232, 268] width 243 height 37
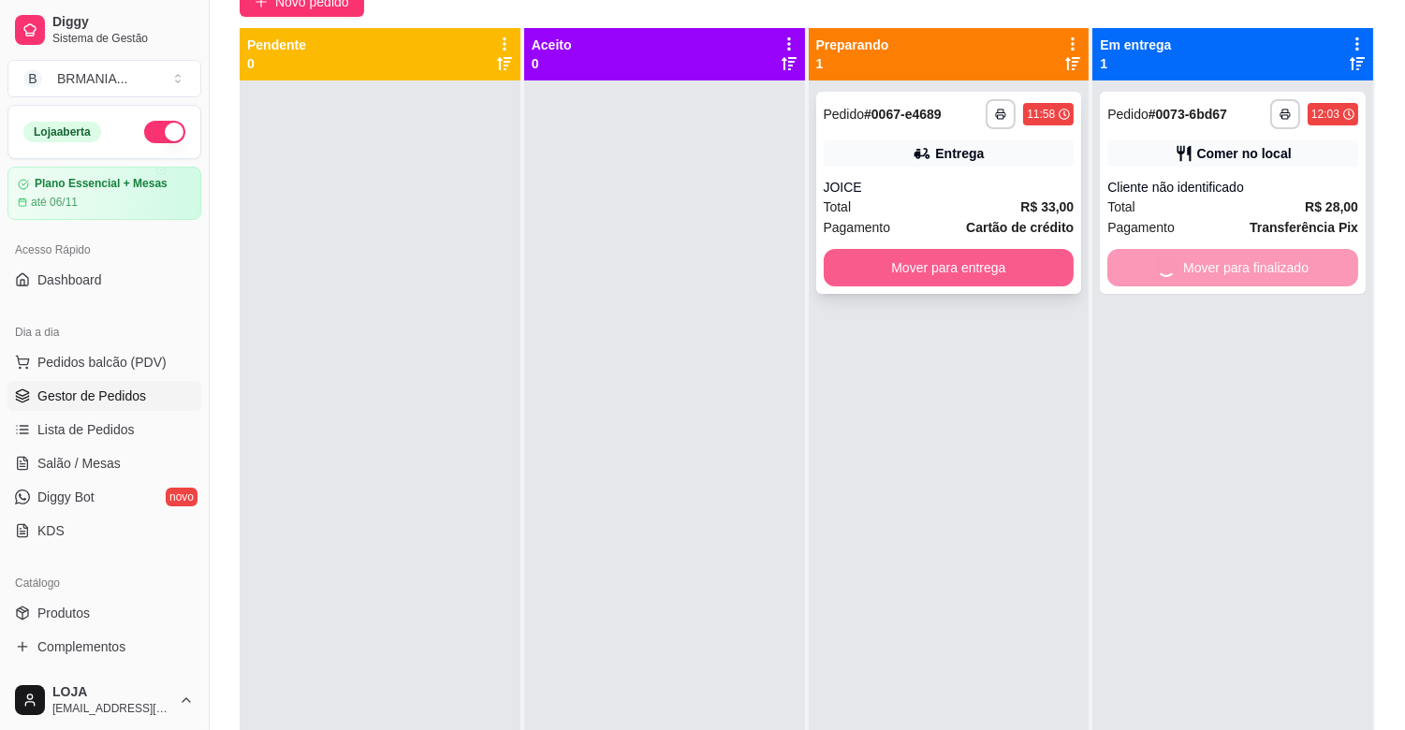
click at [950, 257] on button "Mover para entrega" at bounding box center [949, 267] width 251 height 37
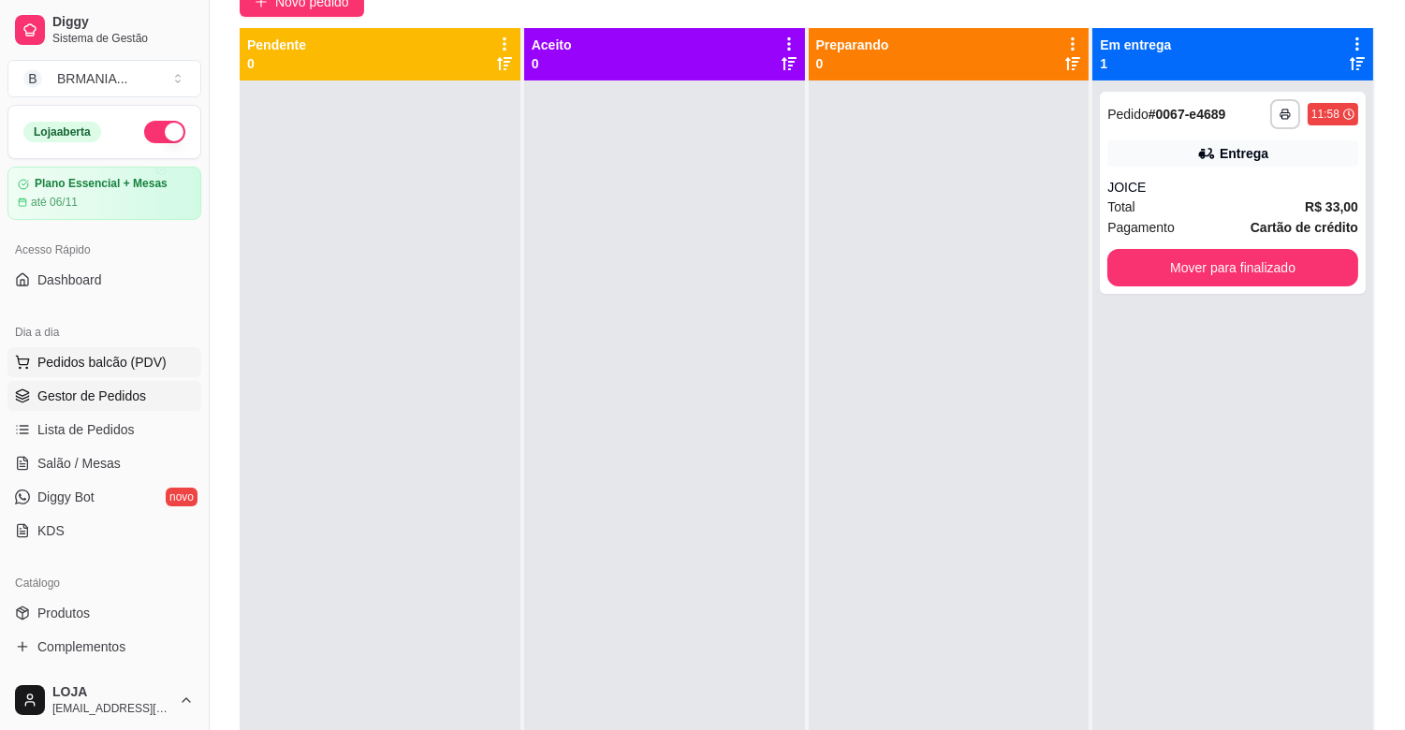
click at [97, 369] on span "Pedidos balcão (PDV)" at bounding box center [101, 362] width 129 height 19
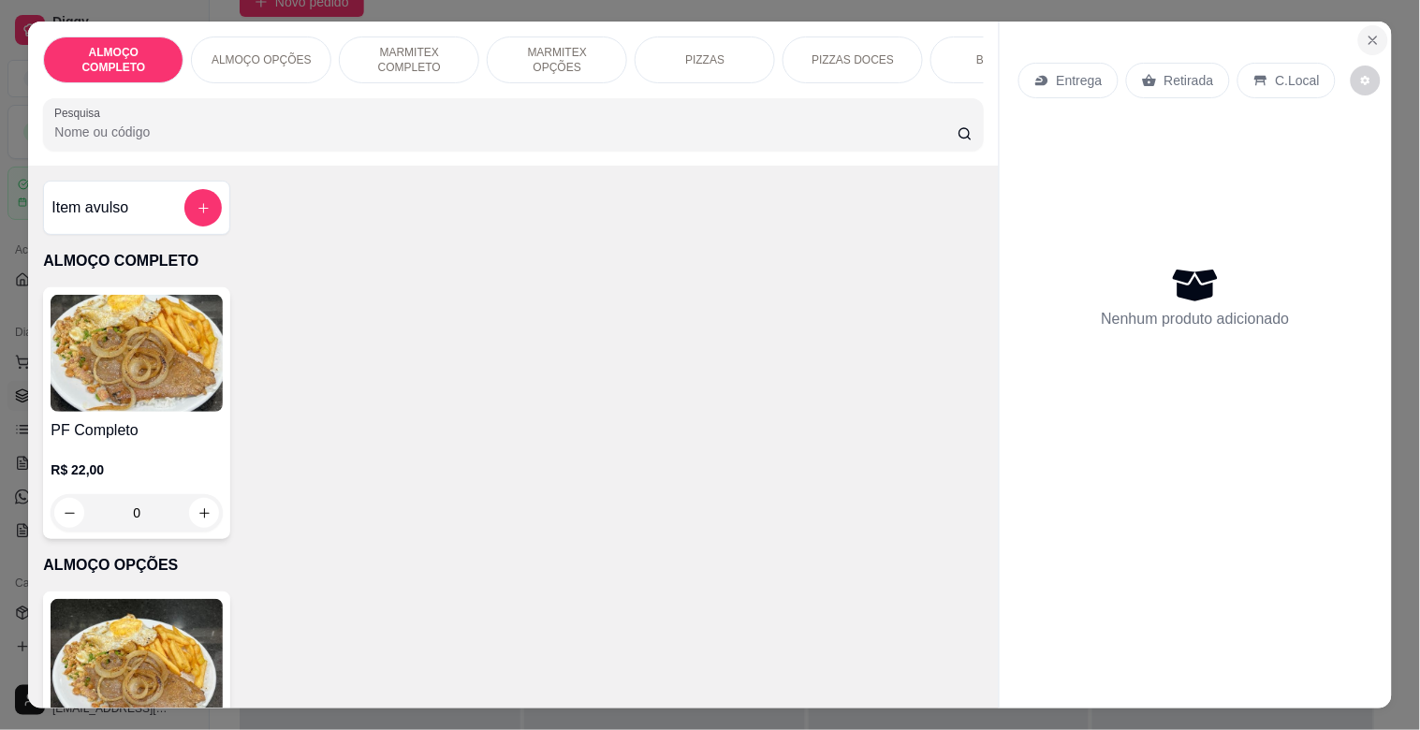
click at [1366, 33] on icon "Close" at bounding box center [1373, 40] width 15 height 15
